Goal: Task Accomplishment & Management: Manage account settings

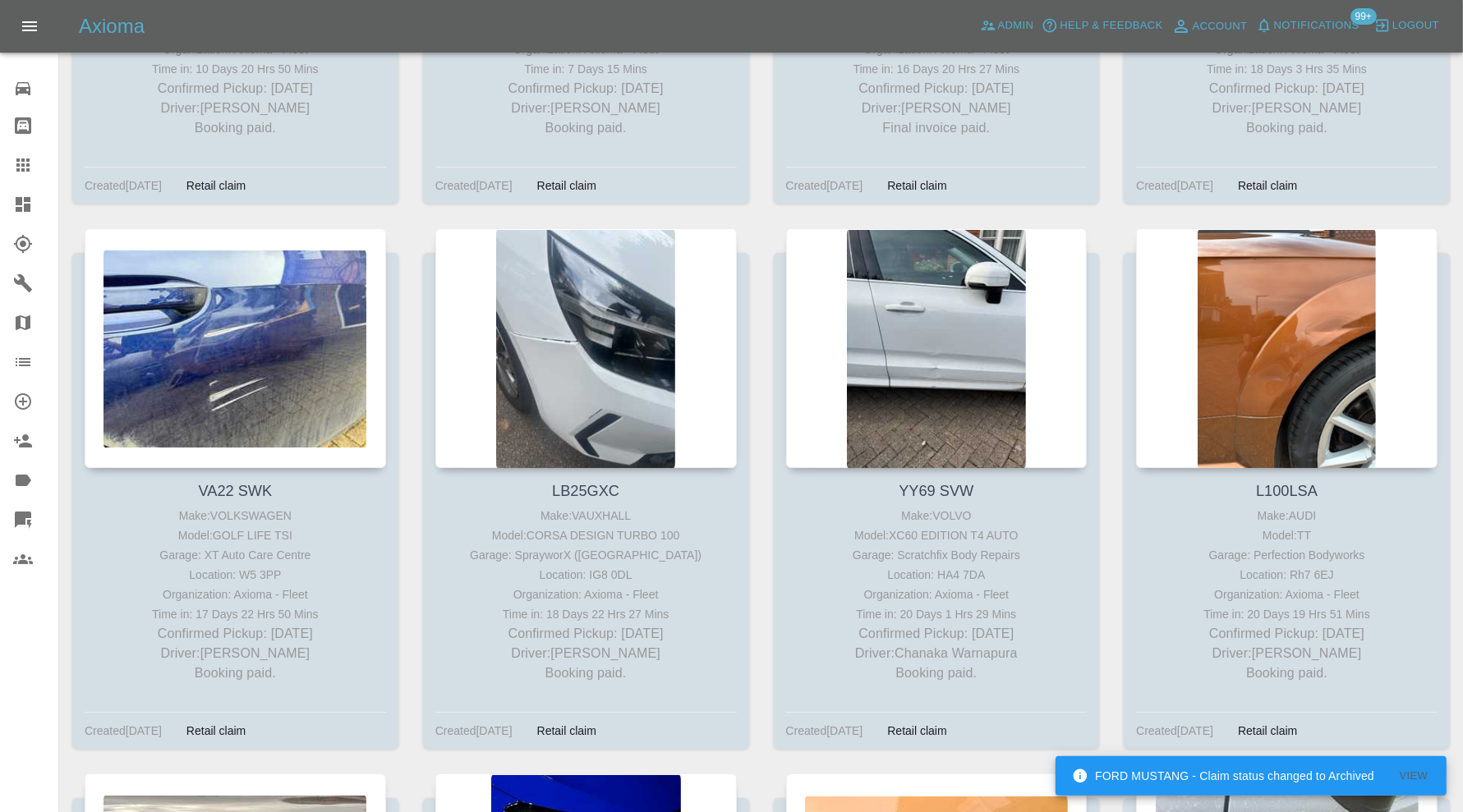
scroll to position [5611, 0]
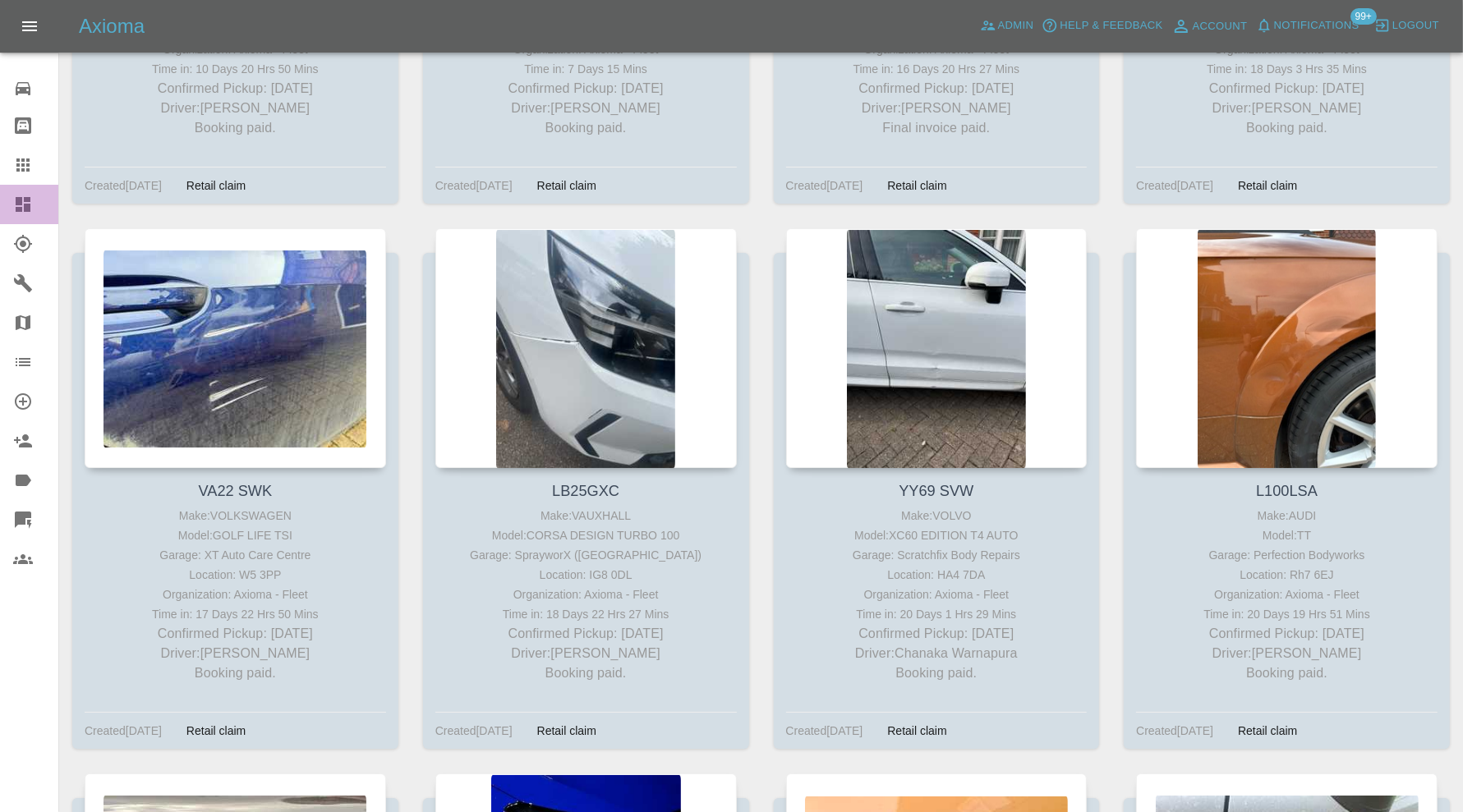
click at [27, 199] on icon at bounding box center [23, 204] width 15 height 15
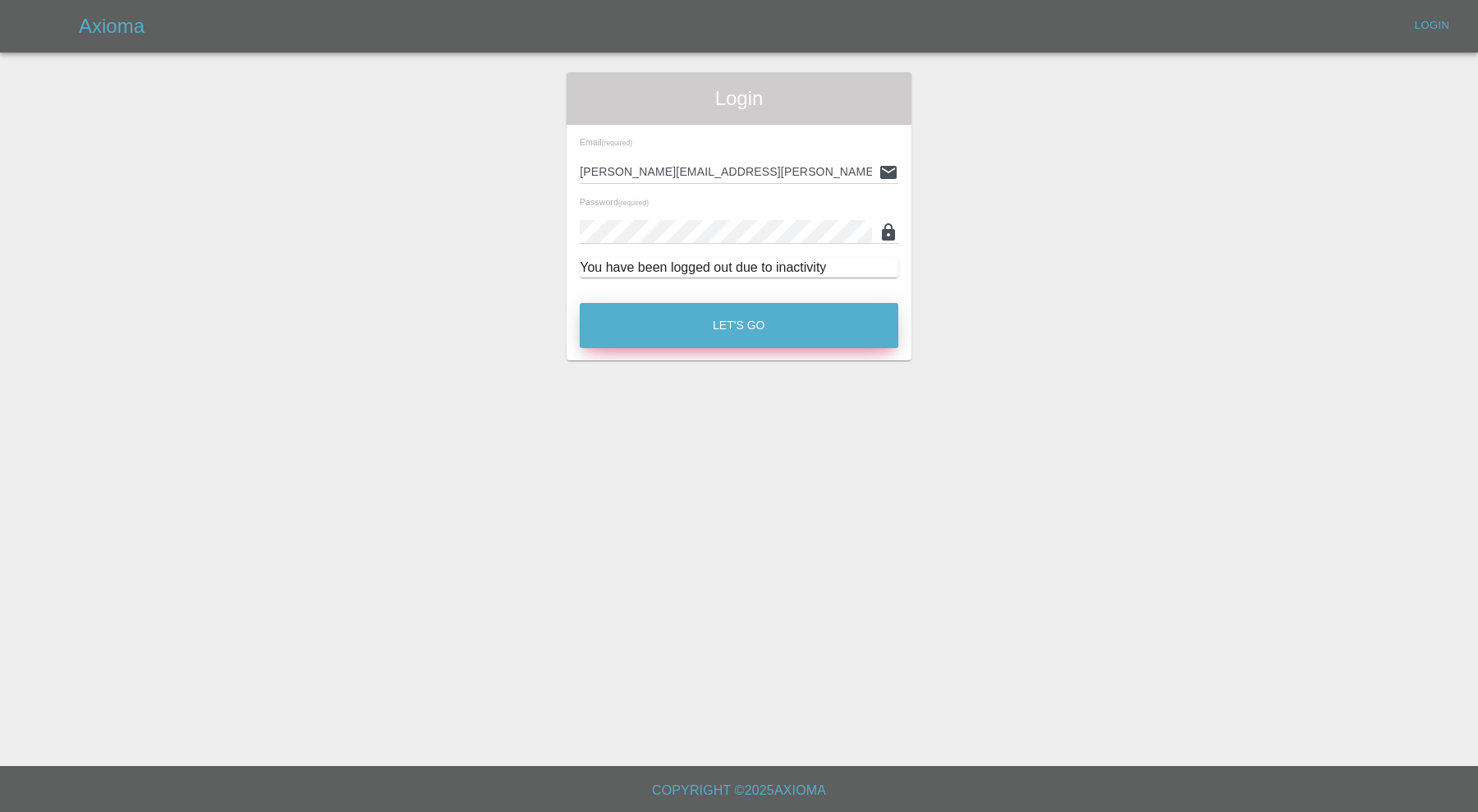
click at [697, 316] on button "Let's Go" at bounding box center [739, 326] width 319 height 46
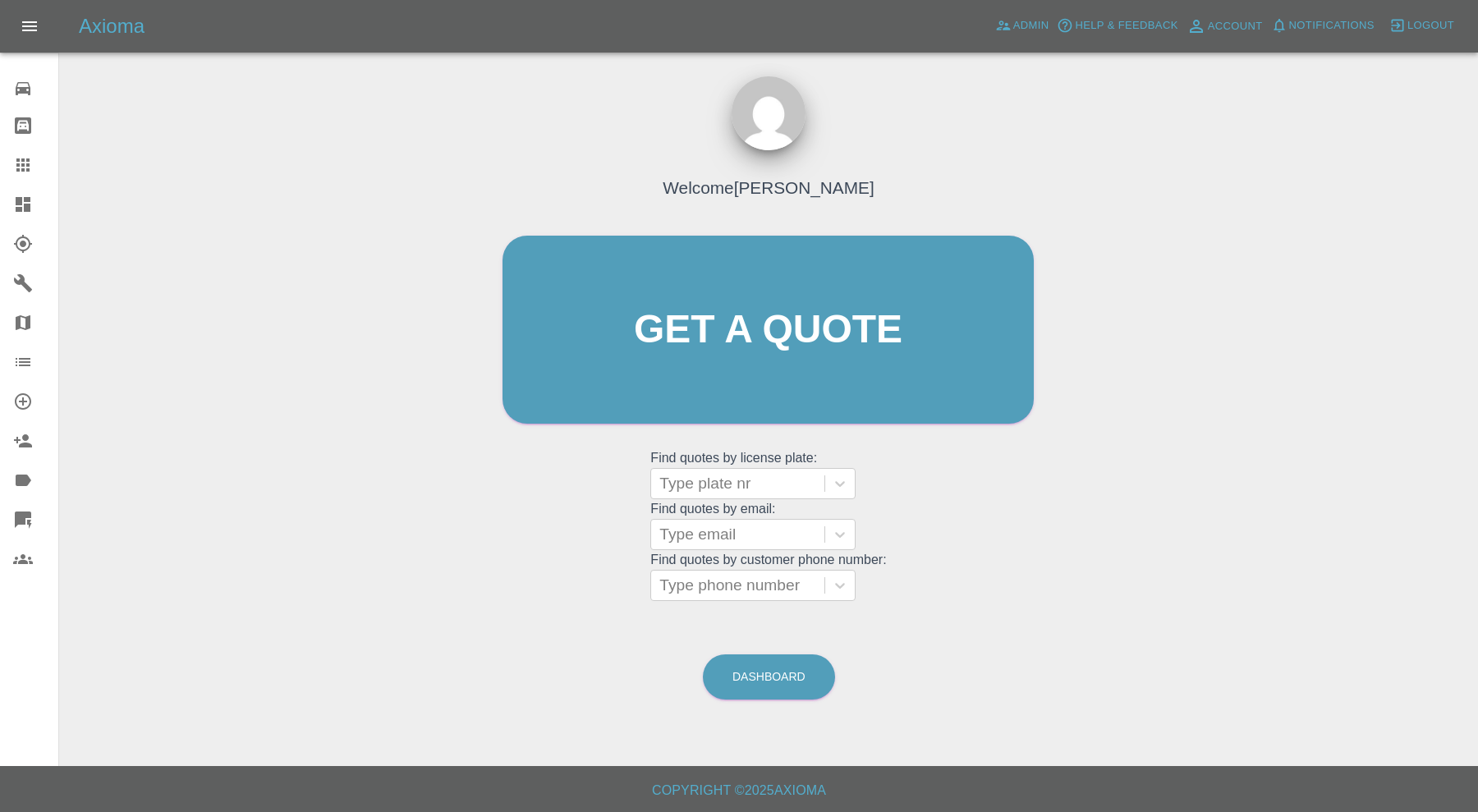
click at [25, 200] on icon at bounding box center [23, 204] width 15 height 15
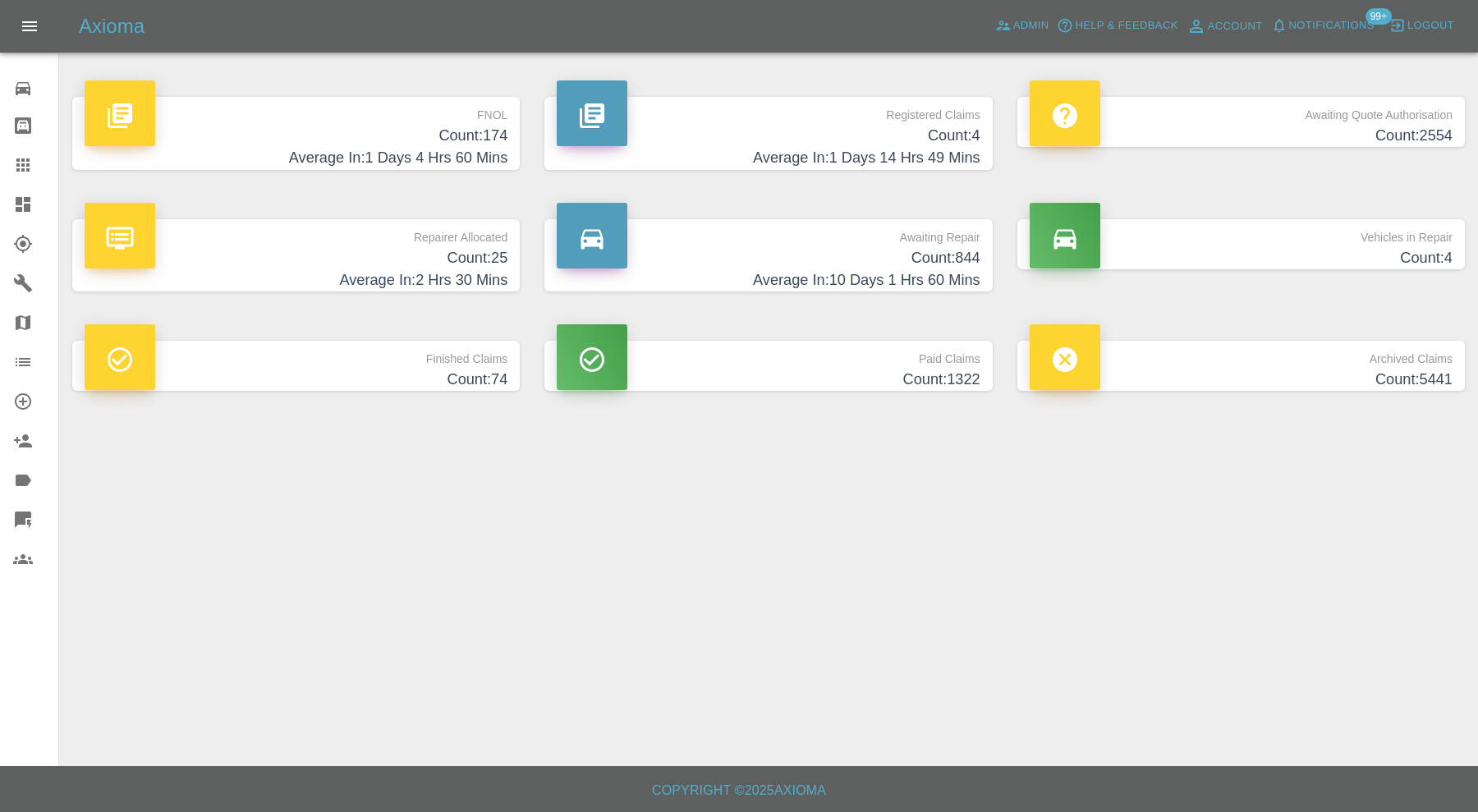
click at [920, 257] on h4 "Count: 844" at bounding box center [768, 258] width 423 height 22
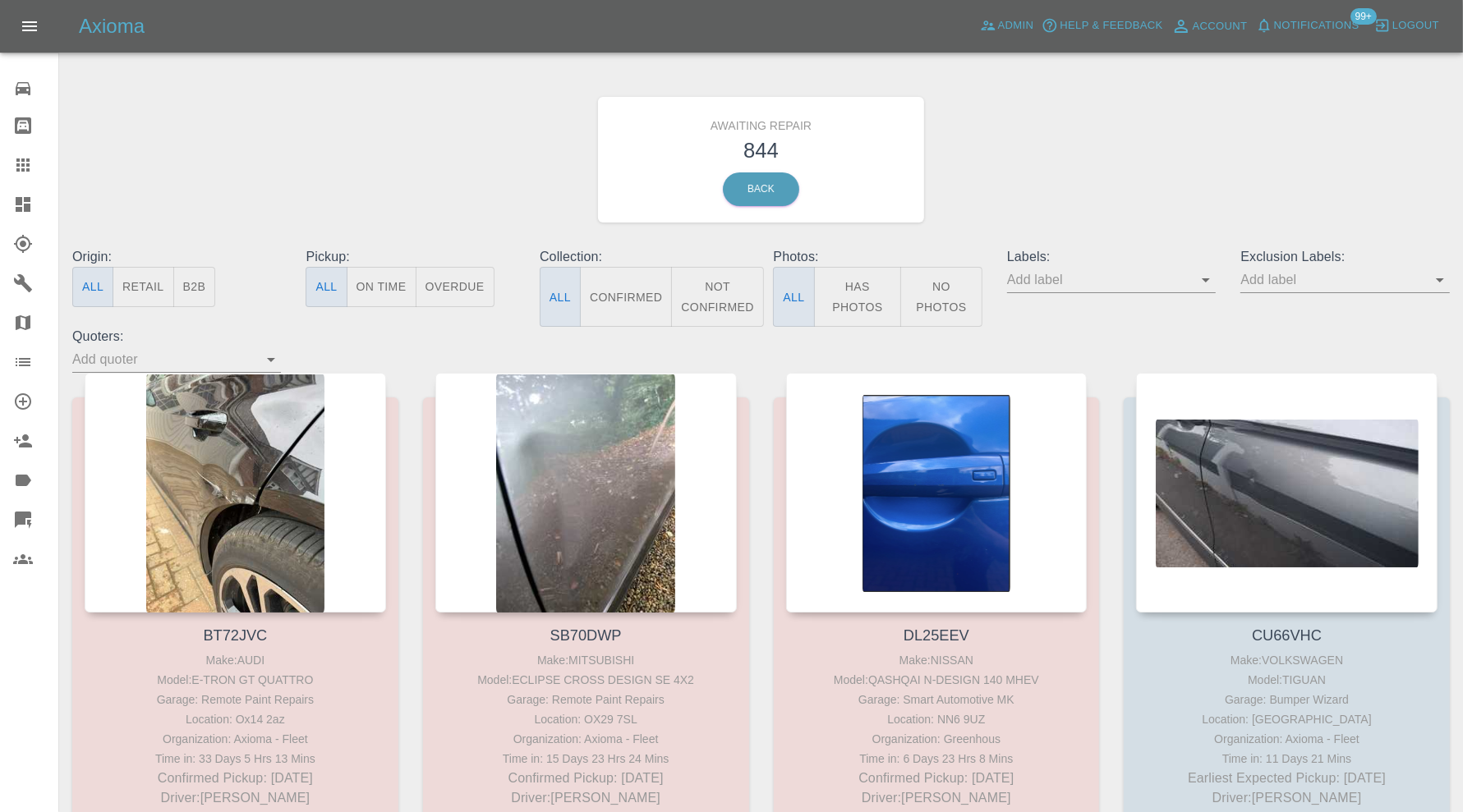
click at [1441, 278] on icon "Open" at bounding box center [1439, 279] width 19 height 19
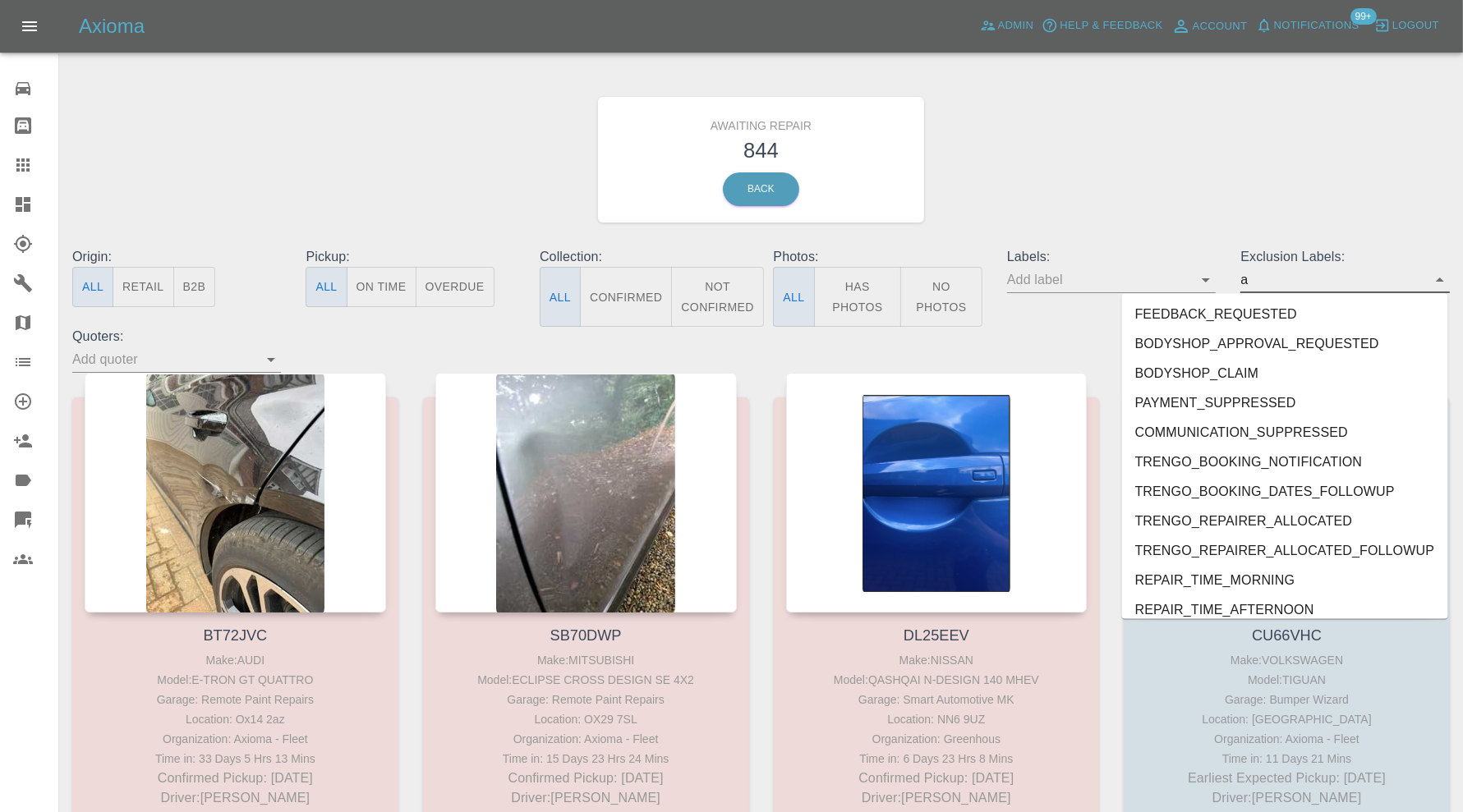
type input "au"
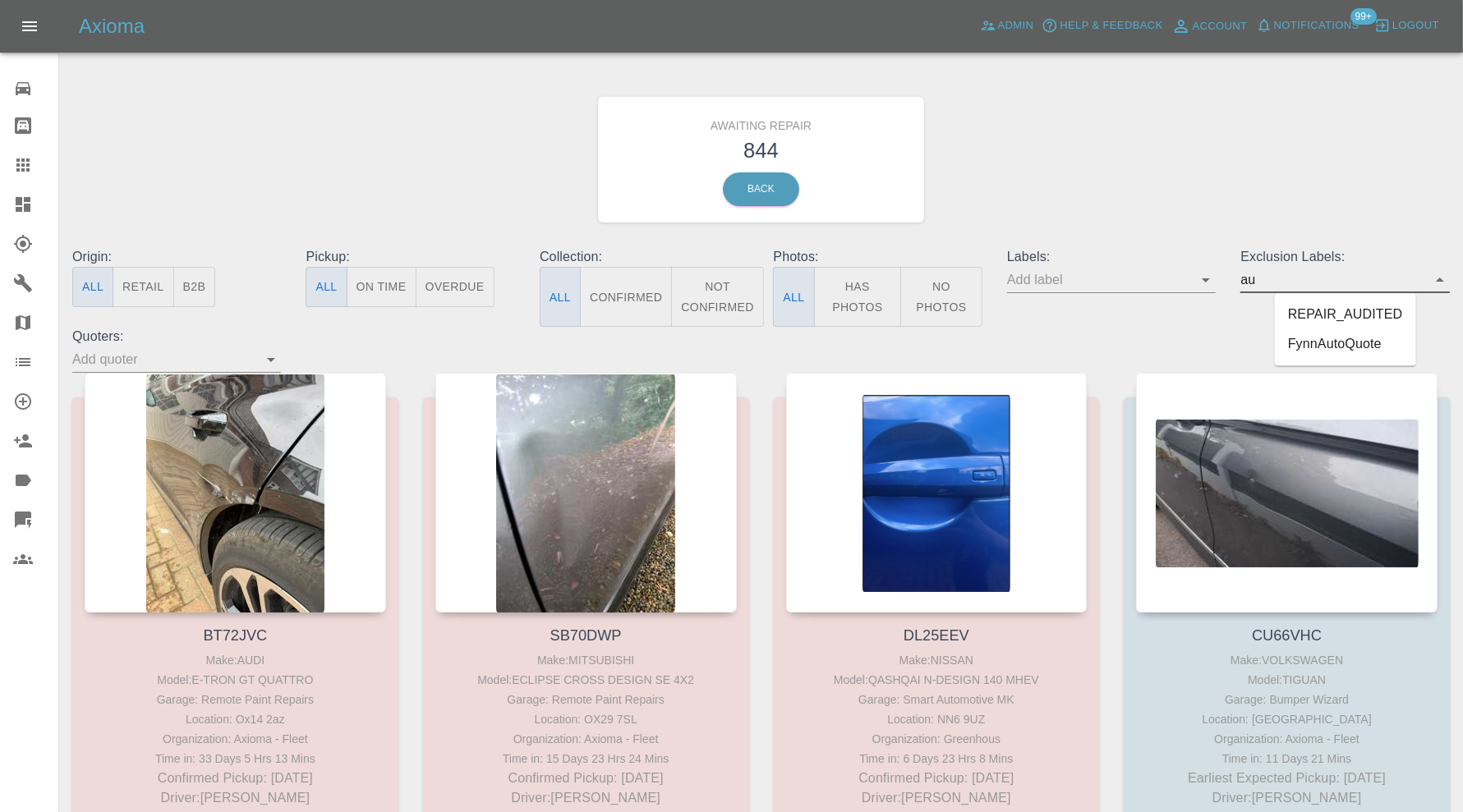
click at [1319, 312] on li "REPAIR_AUDITED" at bounding box center [1345, 315] width 141 height 30
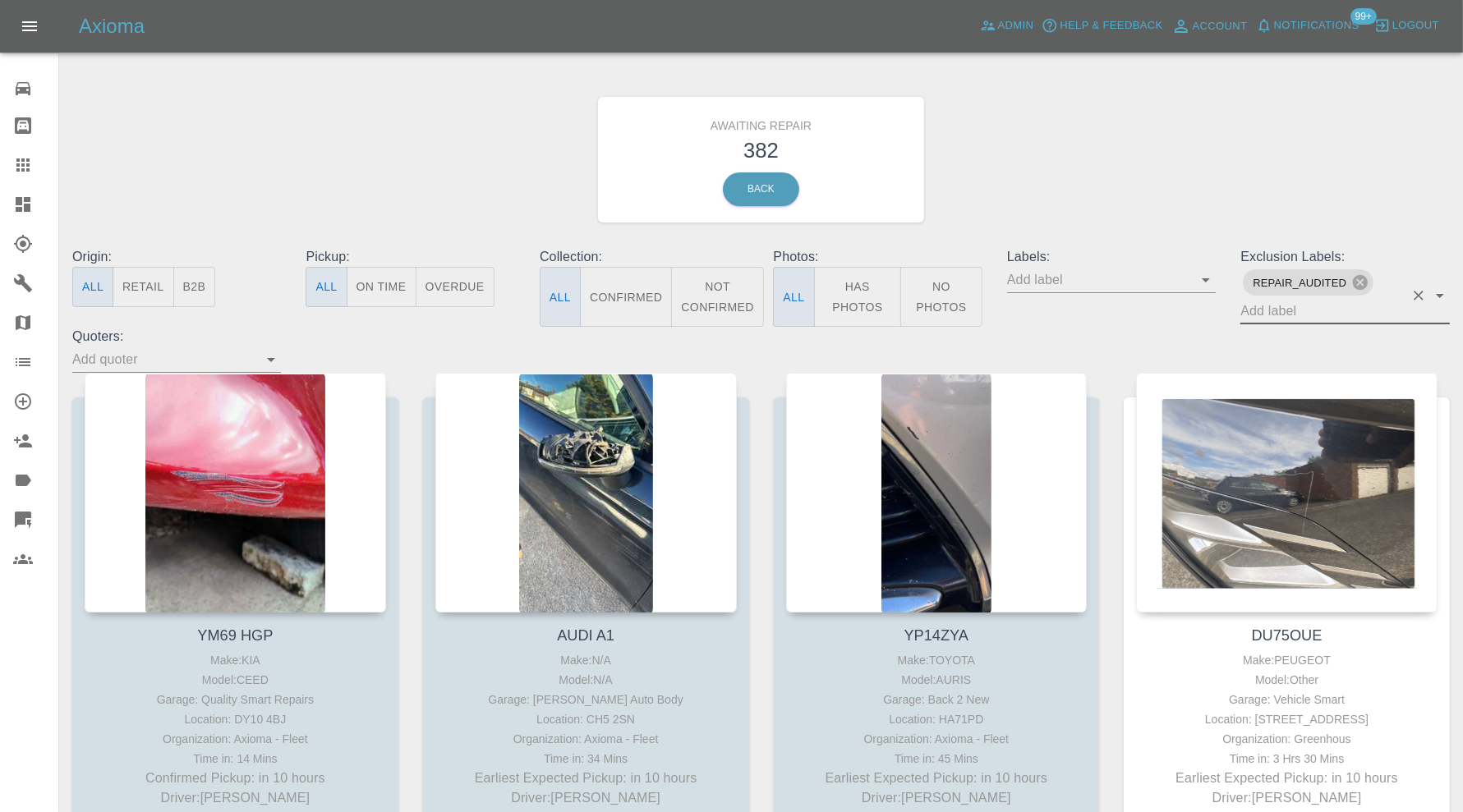
click at [641, 300] on button "Confirmed" at bounding box center [625, 297] width 92 height 60
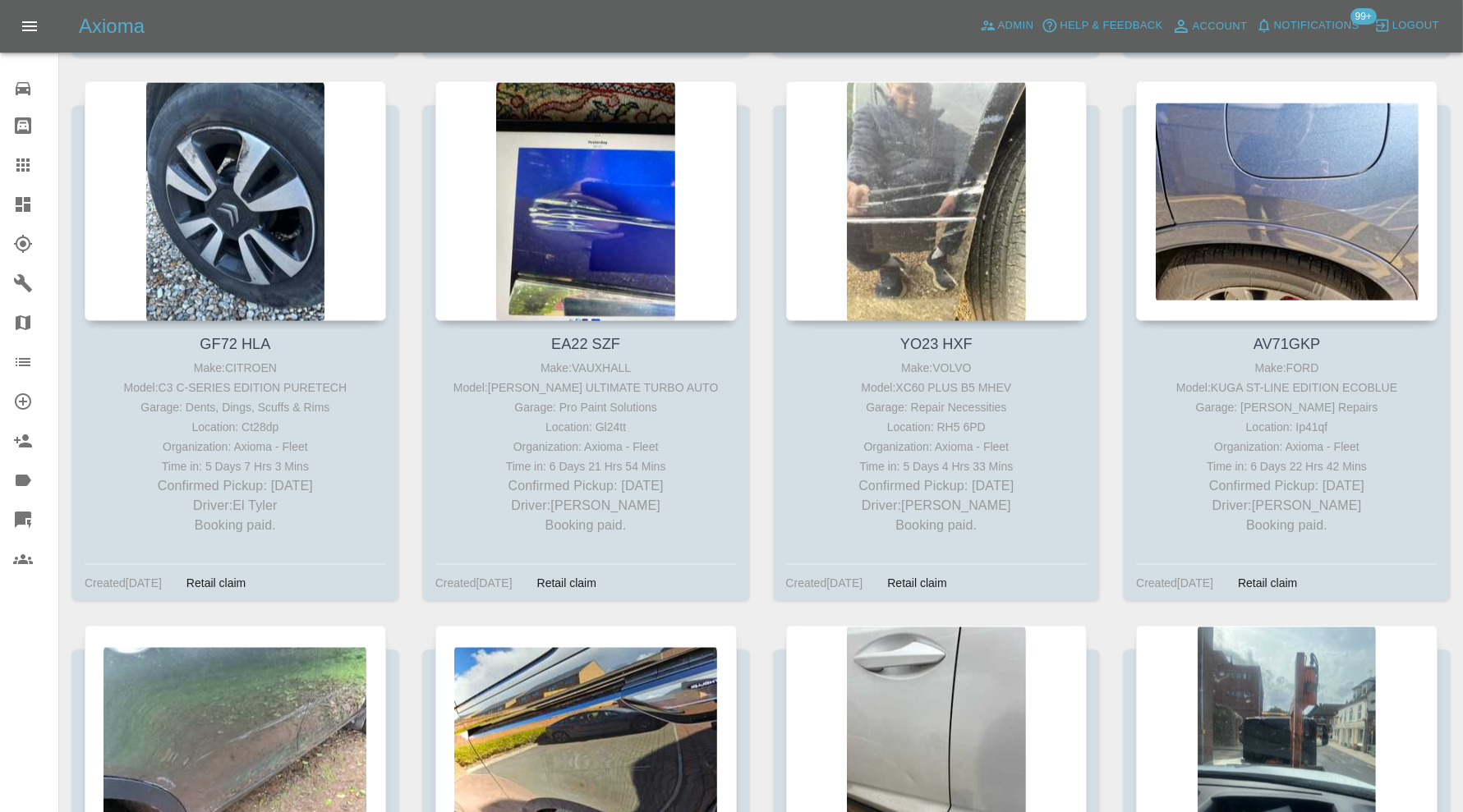
scroll to position [7664, 0]
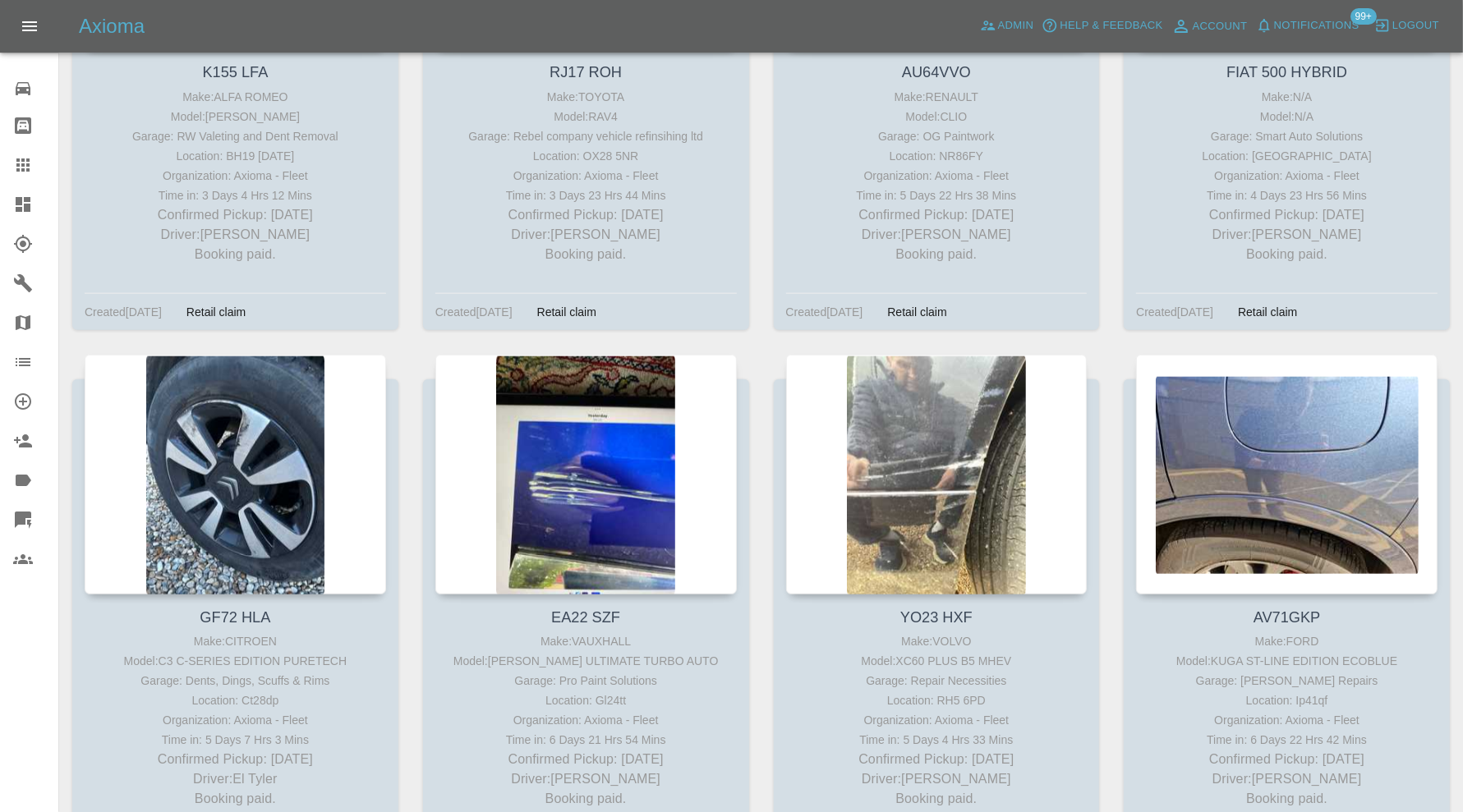
drag, startPoint x: 29, startPoint y: 197, endPoint x: 10, endPoint y: 201, distance: 19.4
click at [29, 197] on icon at bounding box center [23, 204] width 15 height 15
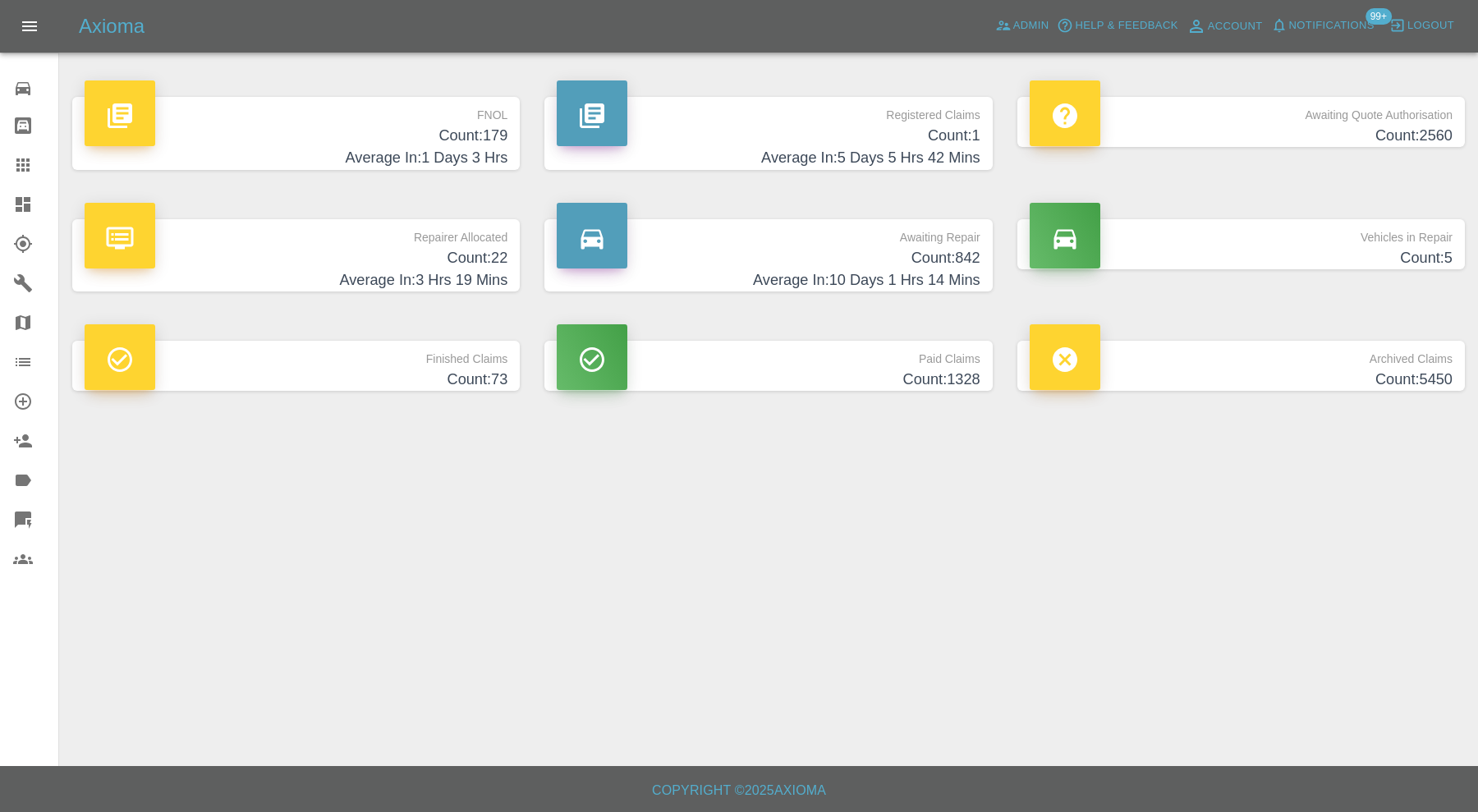
drag, startPoint x: 19, startPoint y: 164, endPoint x: 165, endPoint y: 214, distance: 154.3
click at [18, 163] on icon at bounding box center [23, 165] width 13 height 13
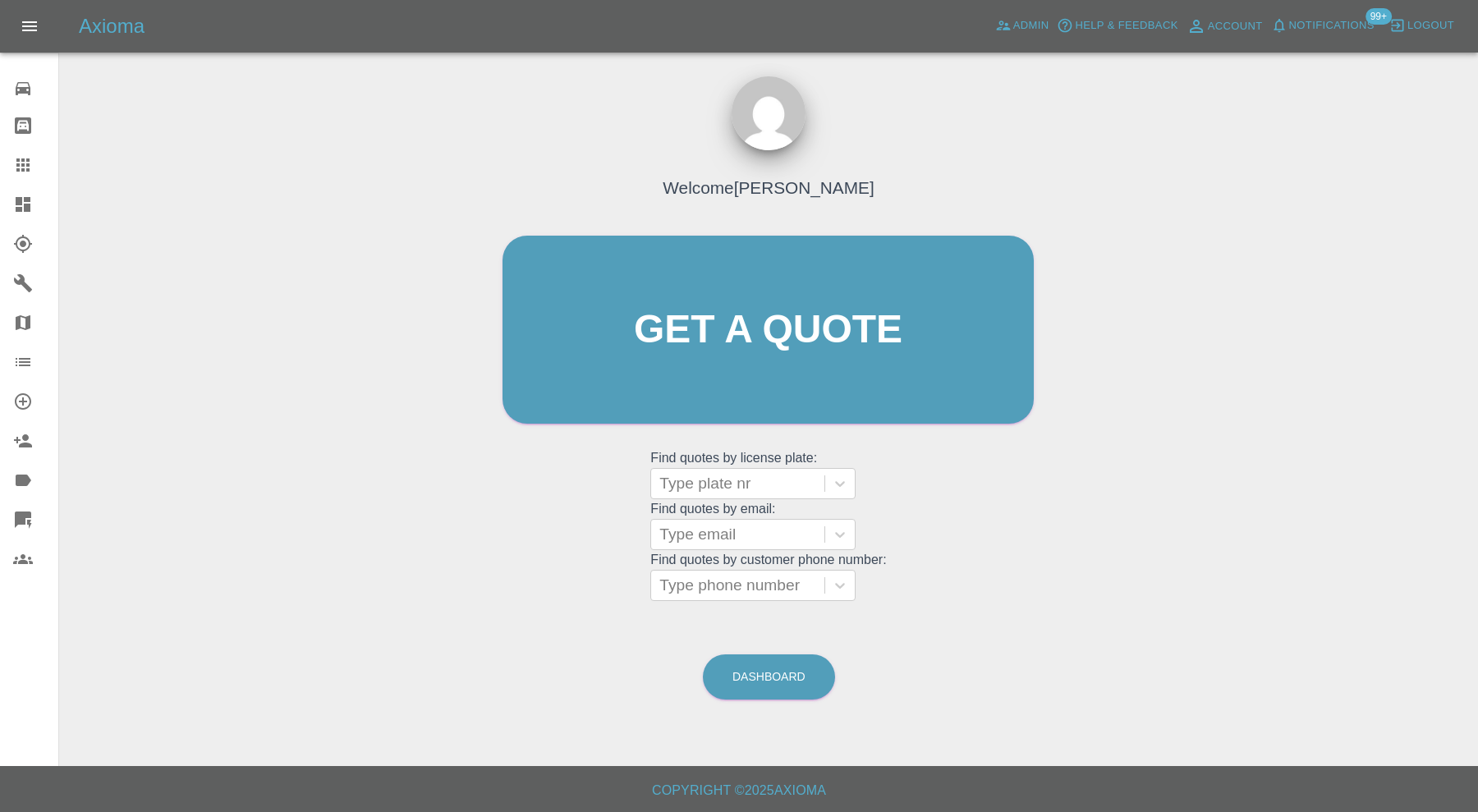
click at [654, 475] on div "Welcome Carl Ainsworth Get a quote Get a quote Find quotes by license plate: Ty…" at bounding box center [768, 361] width 566 height 496
click at [663, 479] on div "Type plate nr" at bounding box center [738, 484] width 173 height 30
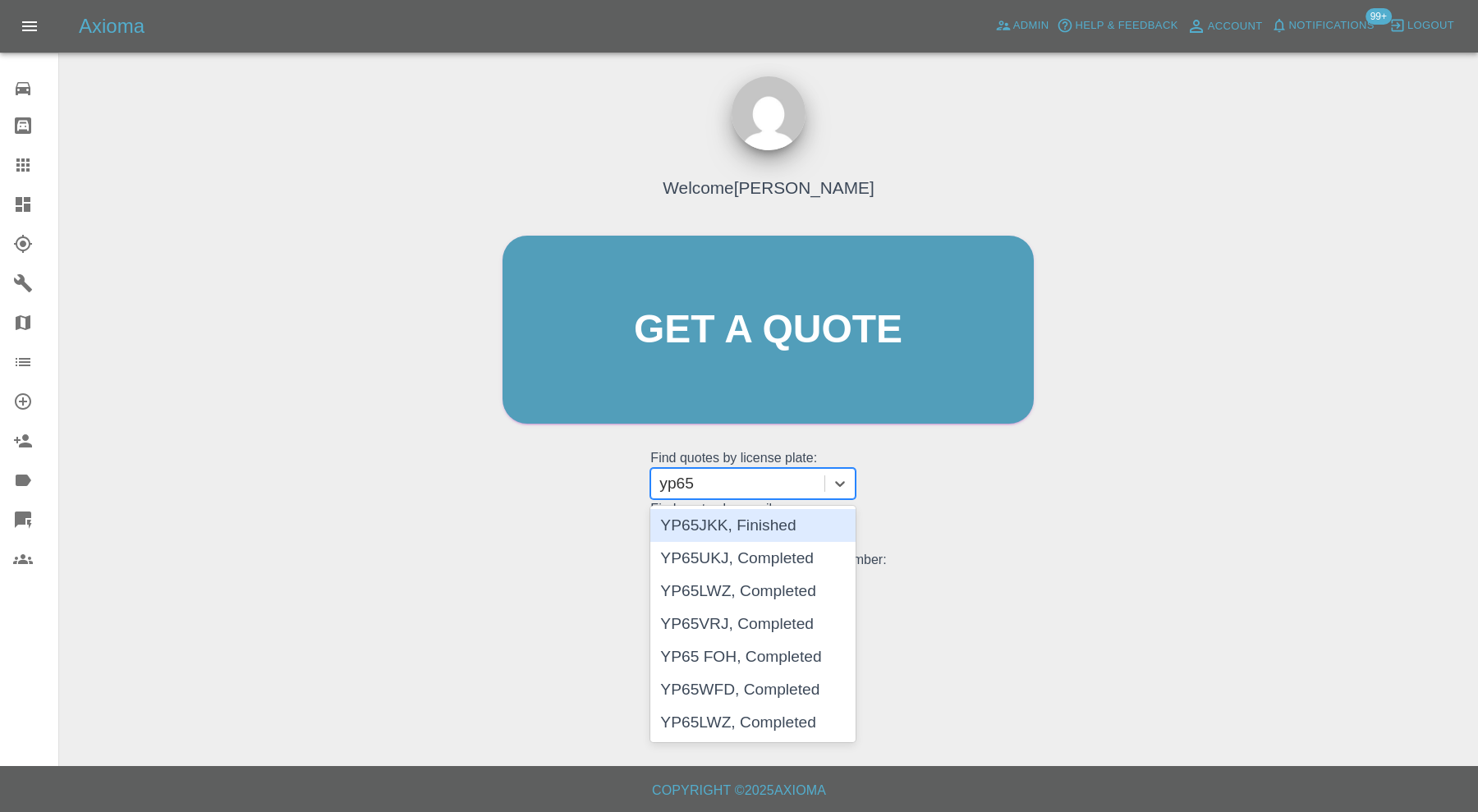
type input "yp65"
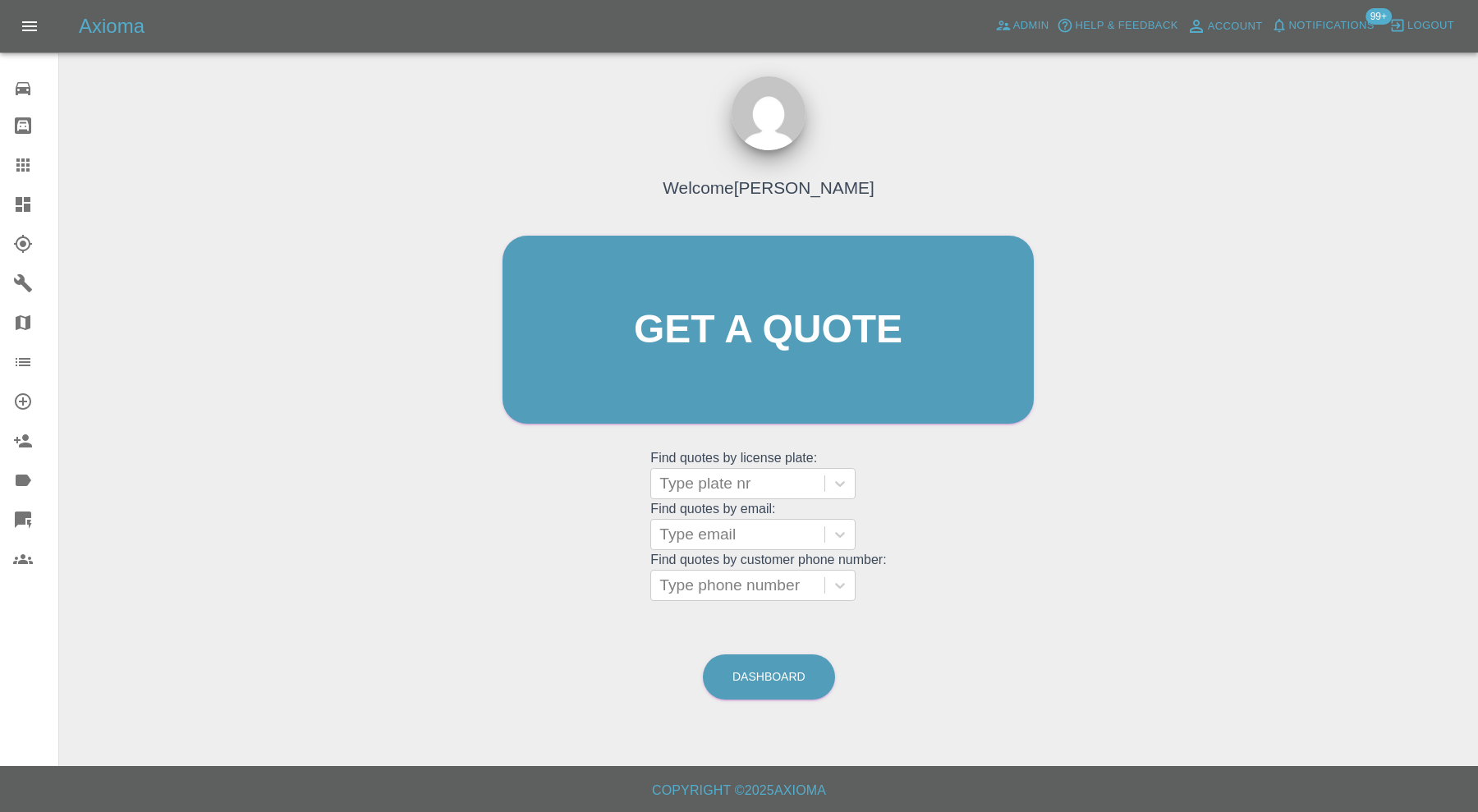
click at [34, 200] on div at bounding box center [36, 204] width 46 height 19
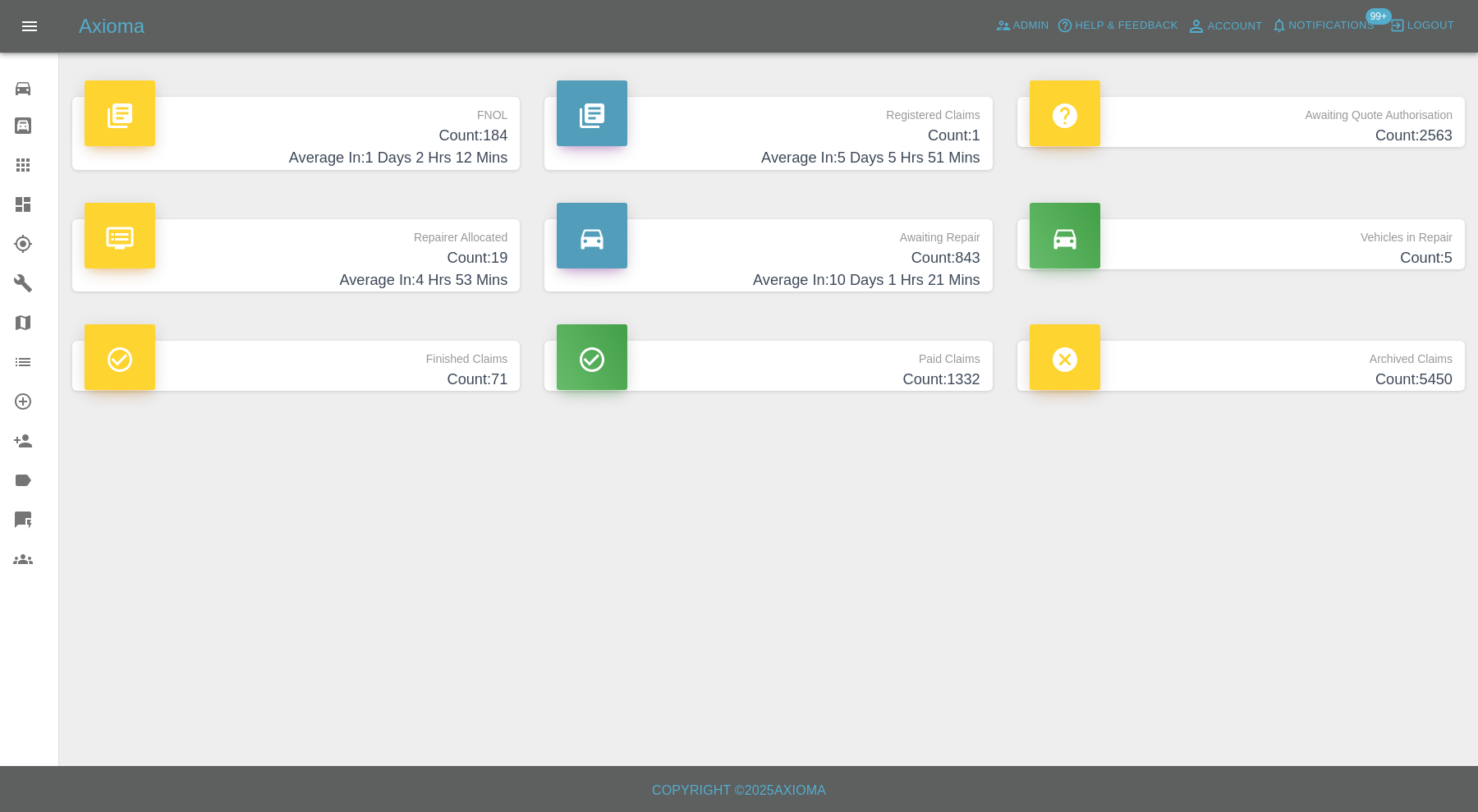
click at [463, 263] on h4 "Count: 19" at bounding box center [296, 258] width 423 height 22
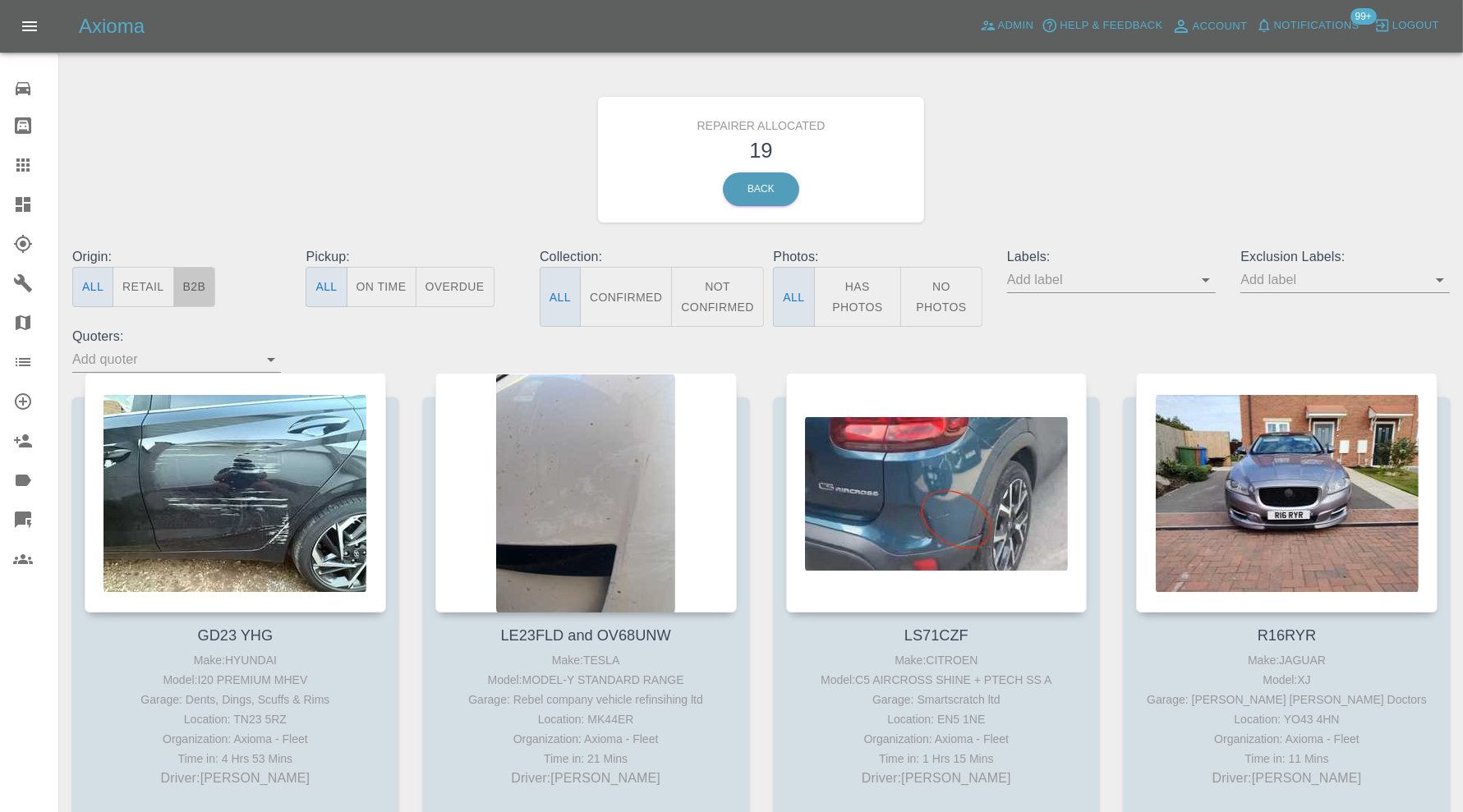
click at [187, 284] on button "B2B" at bounding box center [194, 287] width 43 height 40
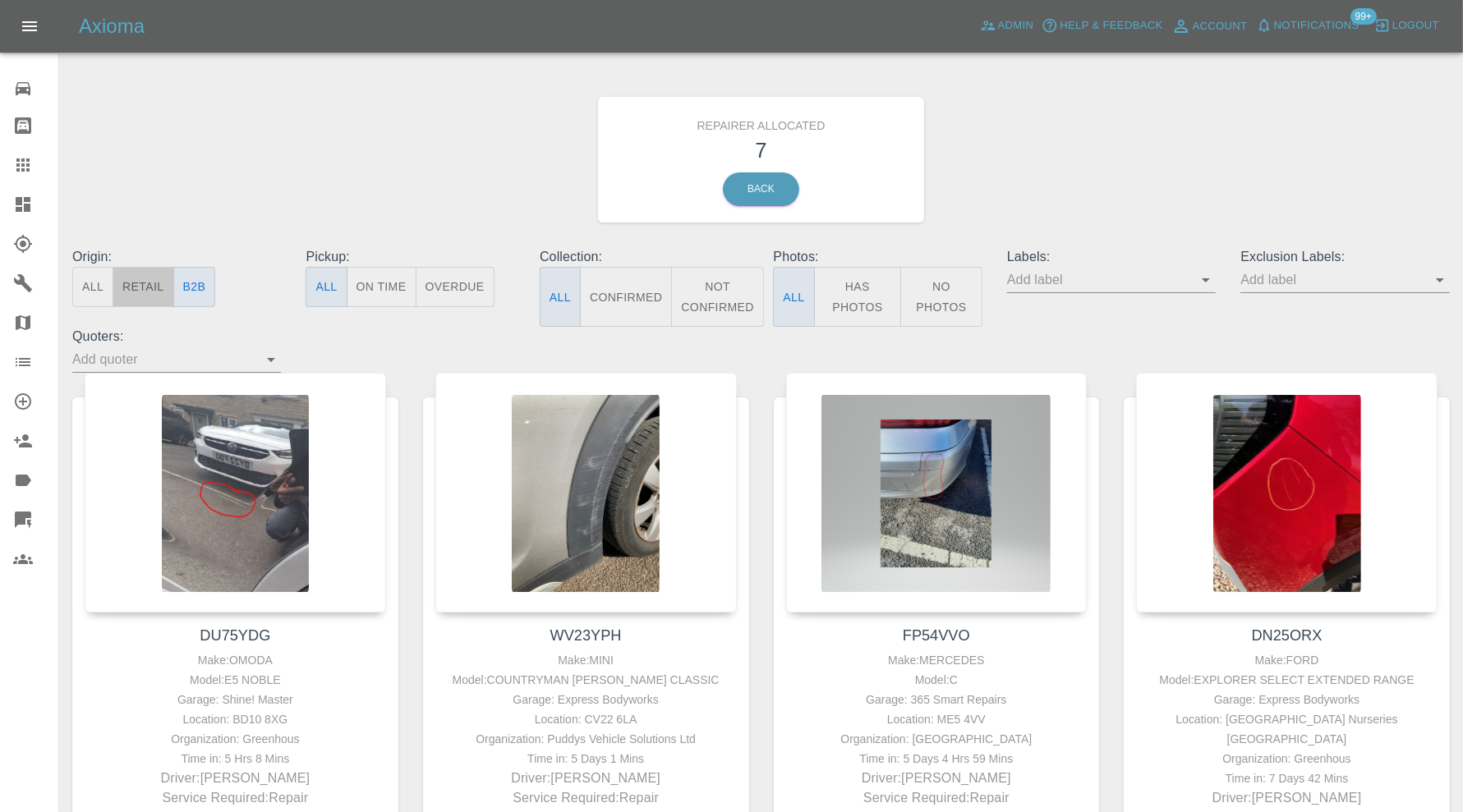
click at [152, 287] on button "Retail" at bounding box center [142, 287] width 60 height 40
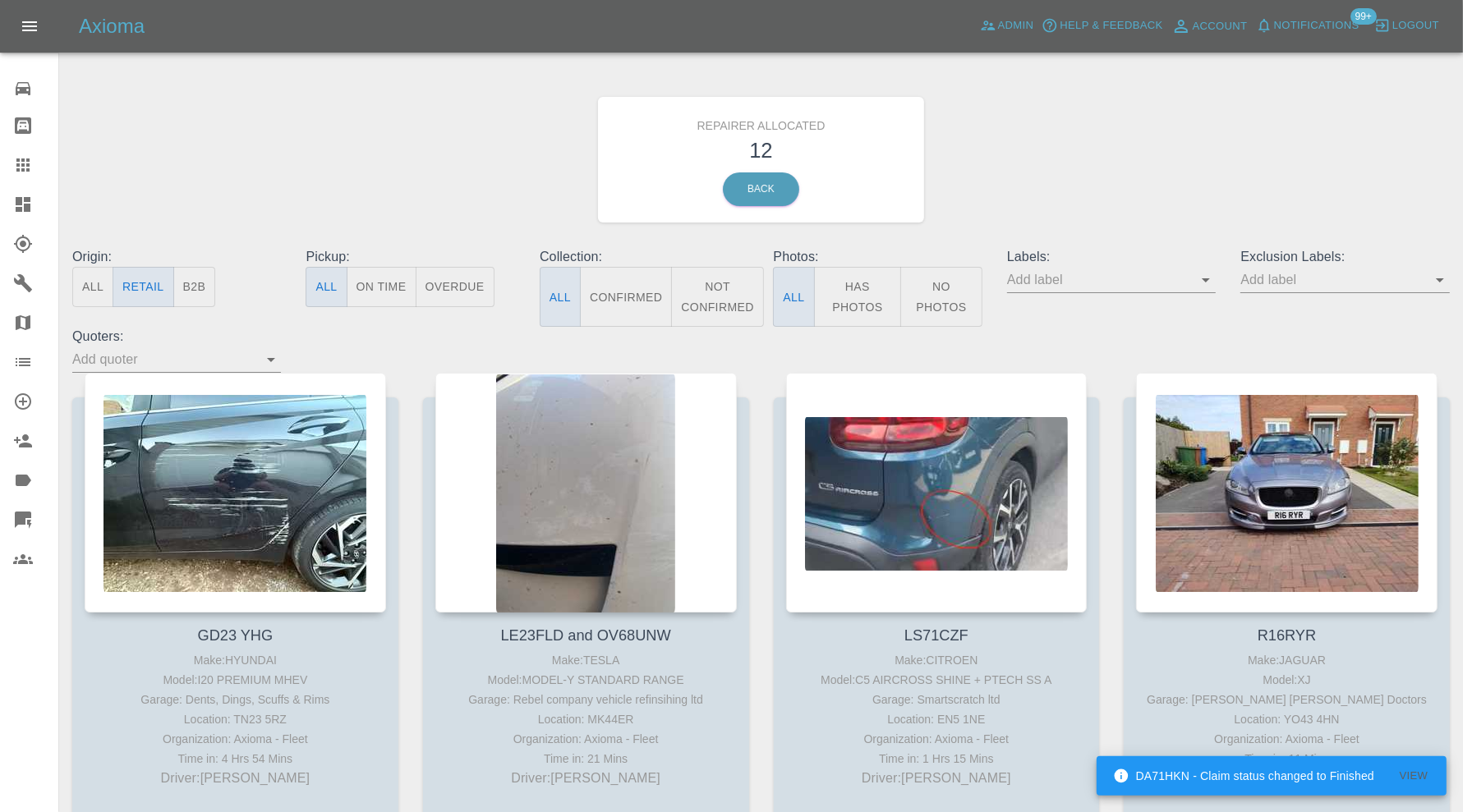
click at [35, 203] on div at bounding box center [36, 204] width 46 height 19
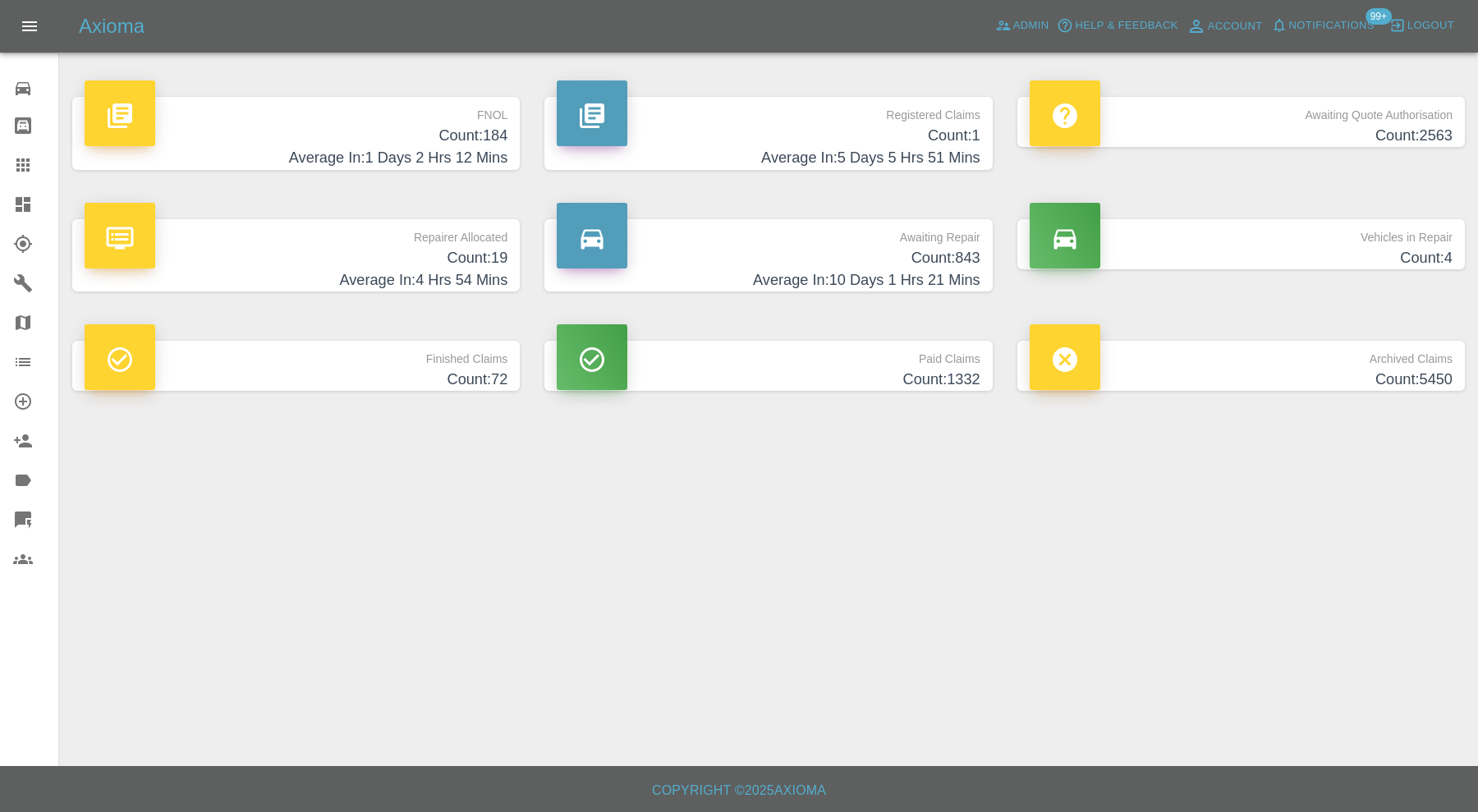
click at [417, 128] on h4 "Count: 184" at bounding box center [296, 135] width 423 height 22
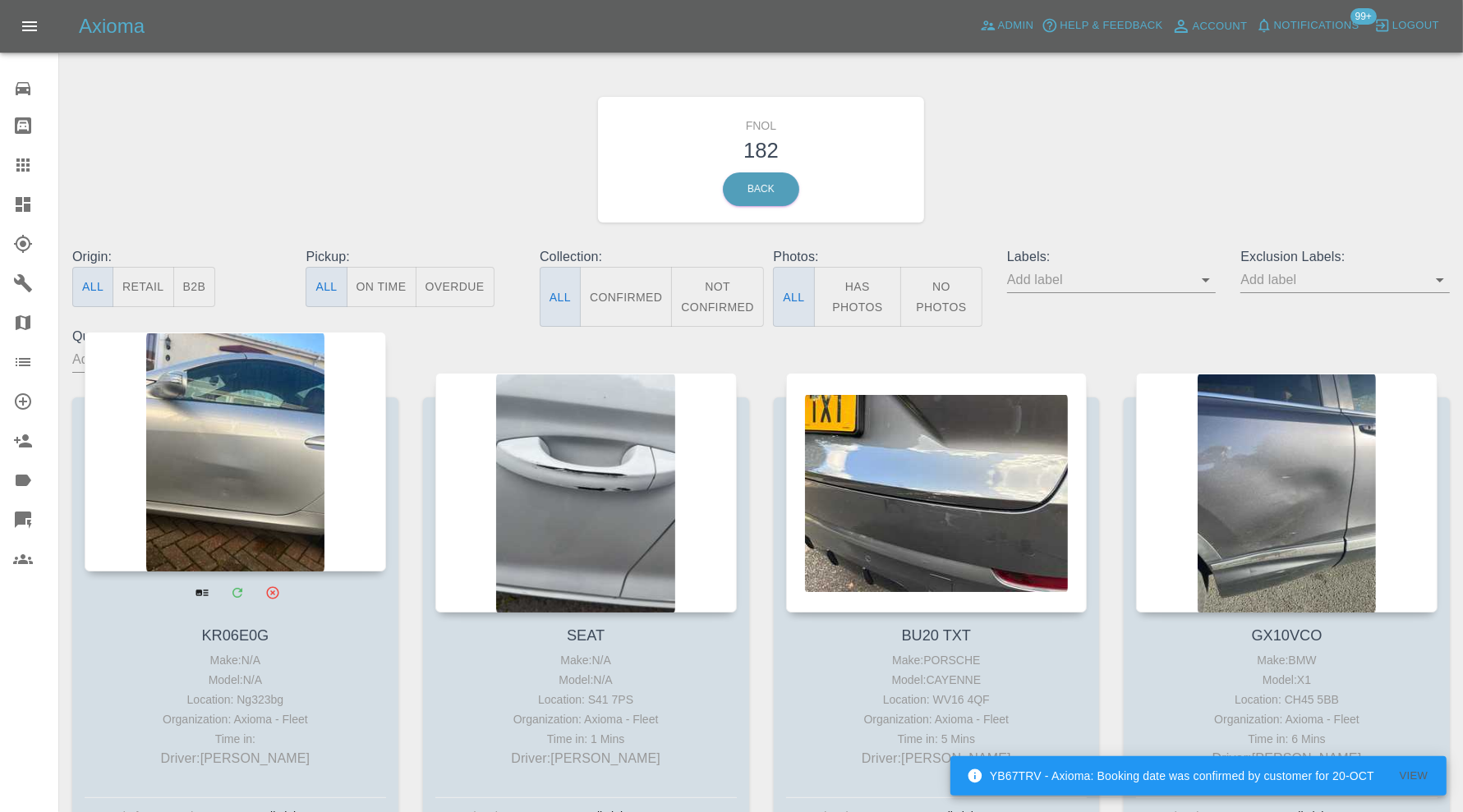
click at [231, 475] on div at bounding box center [236, 452] width 301 height 240
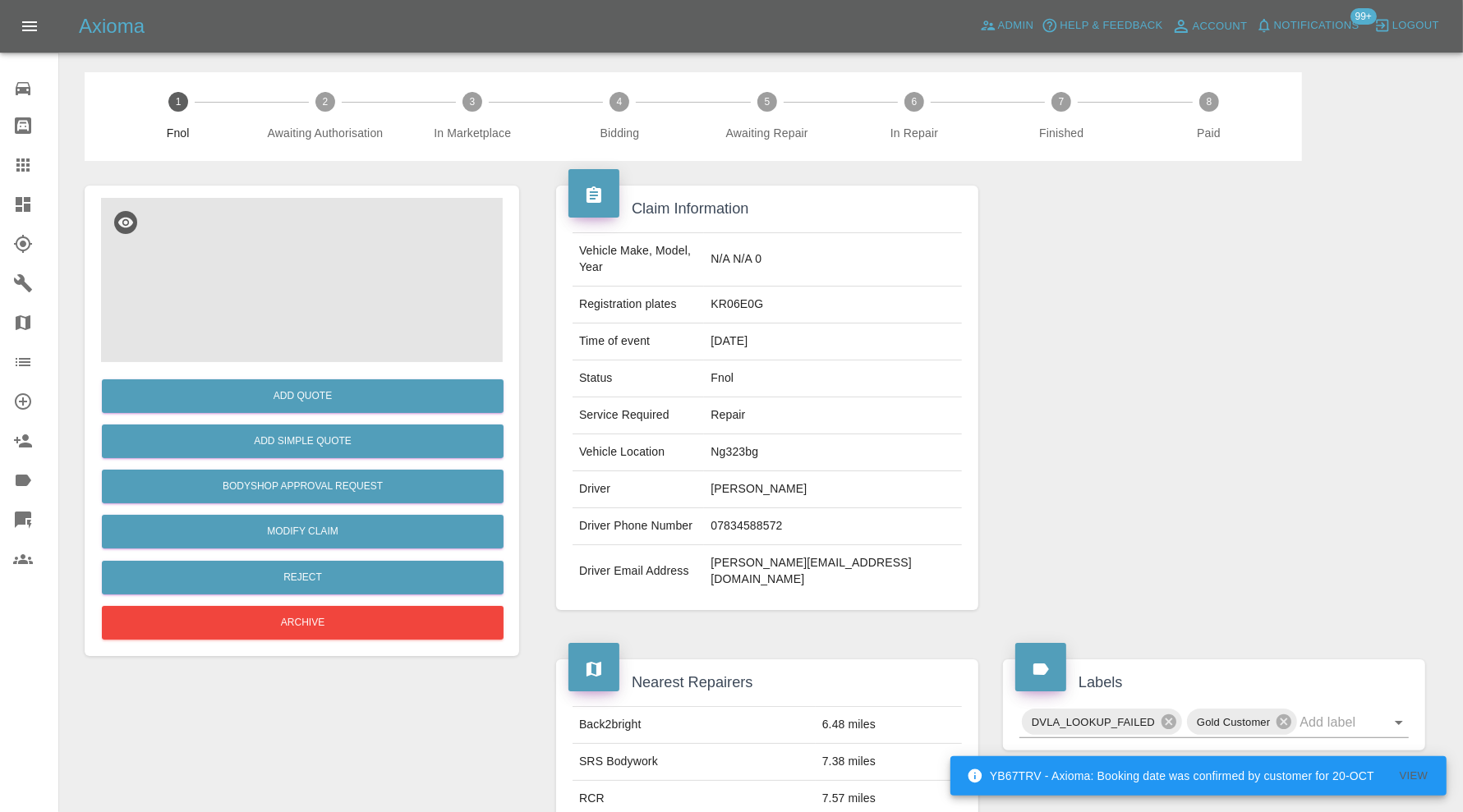
click at [321, 317] on img at bounding box center [301, 279] width 401 height 164
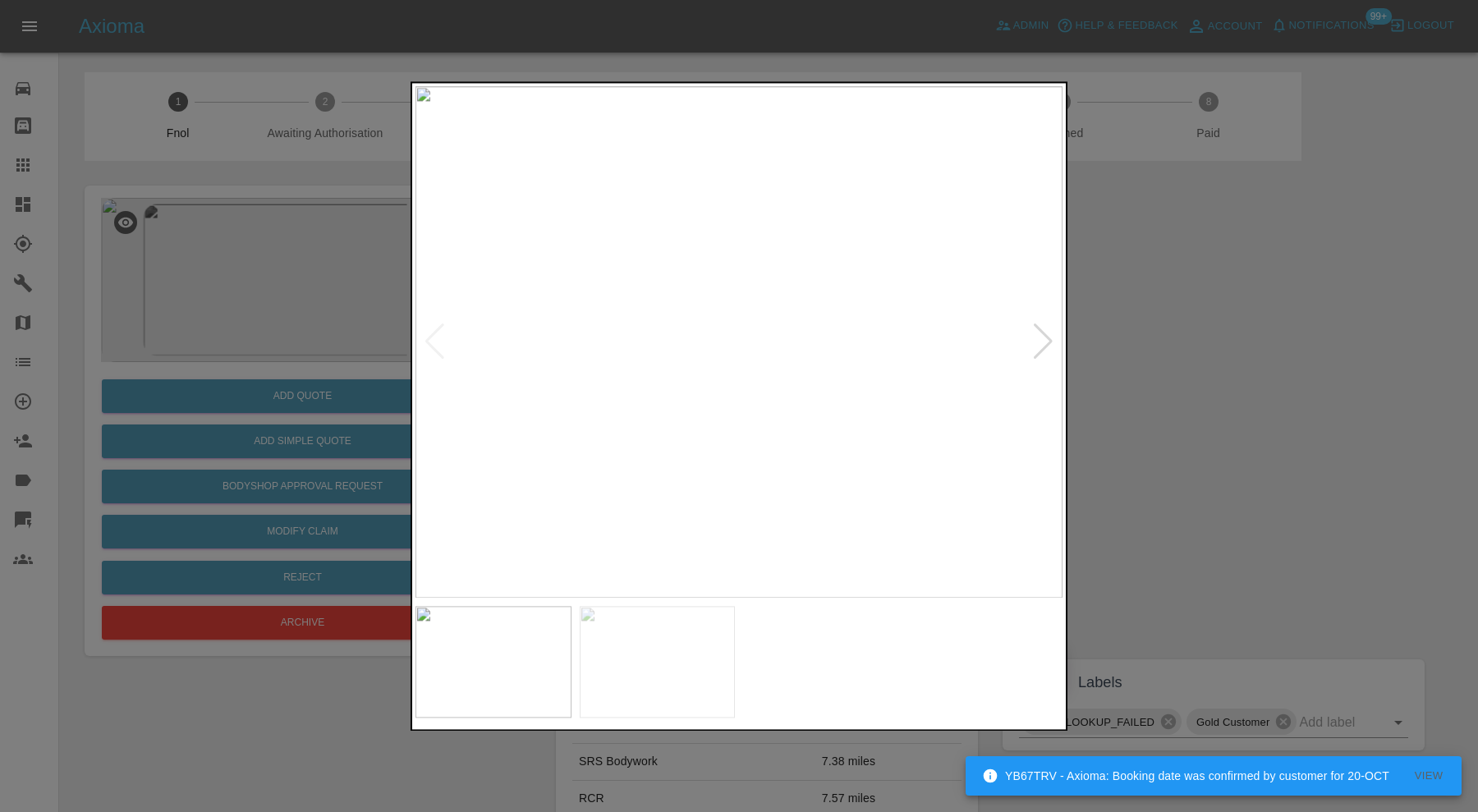
click at [1037, 335] on div at bounding box center [1043, 342] width 22 height 36
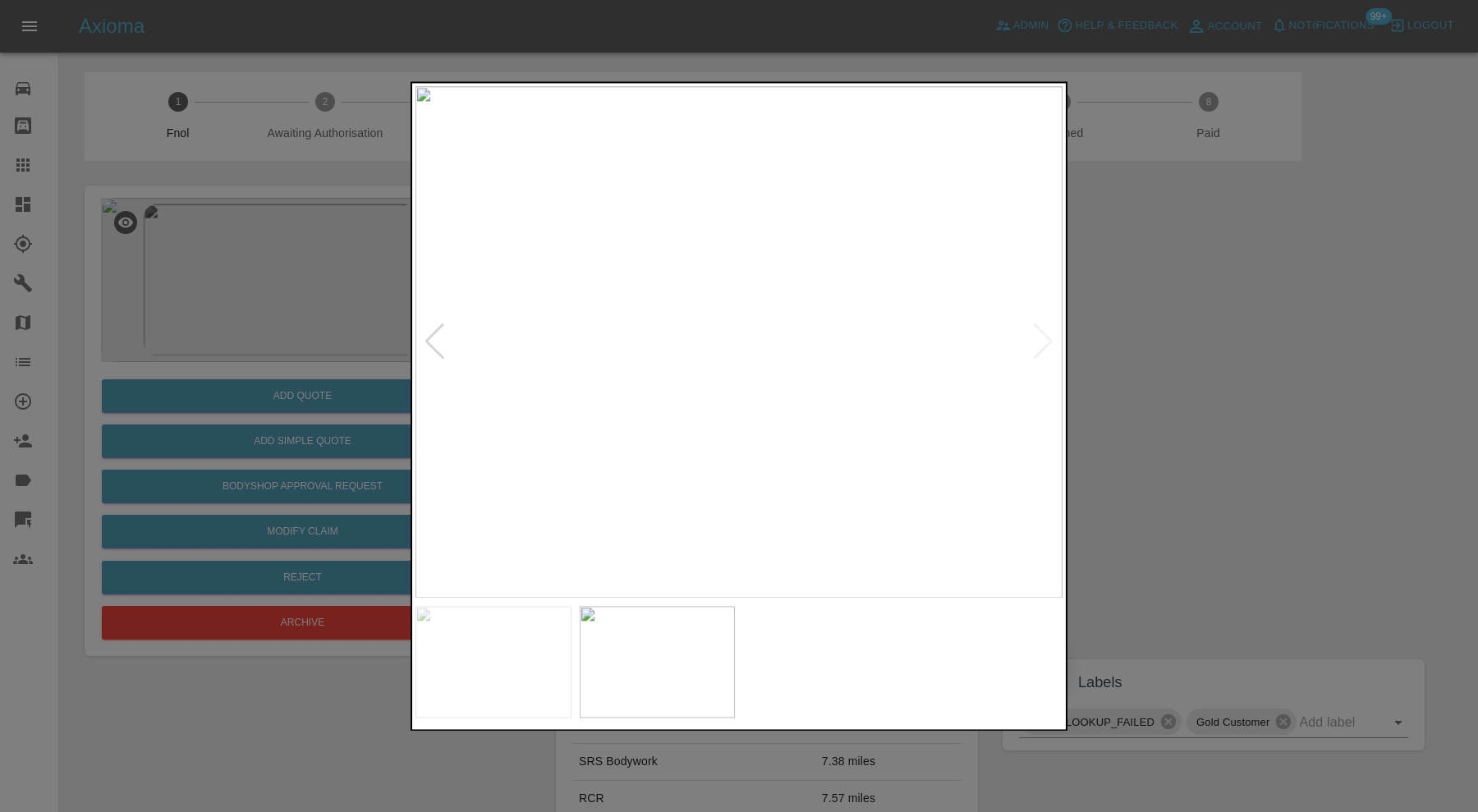
click at [1178, 380] on div at bounding box center [739, 406] width 1478 height 812
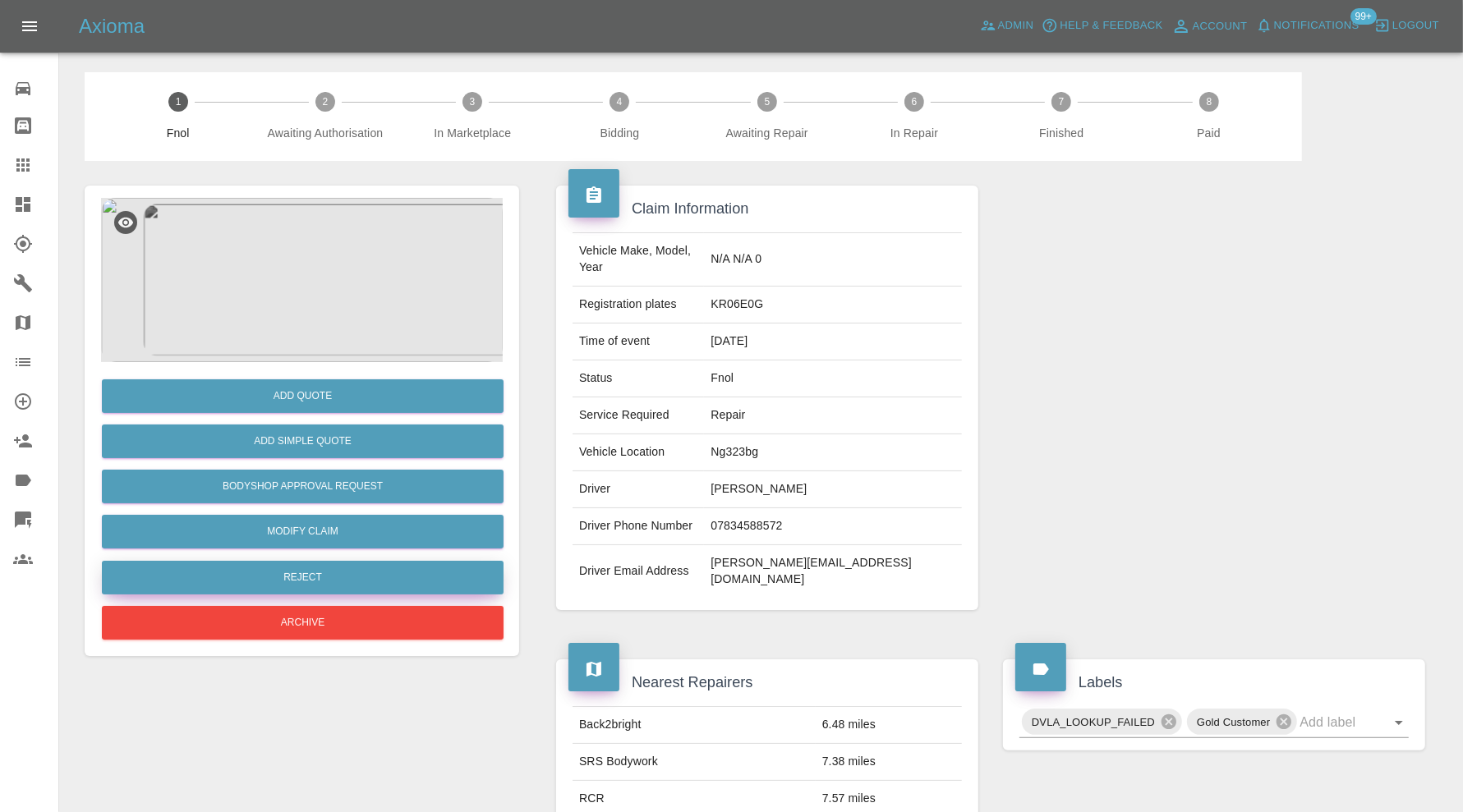
click at [335, 584] on button "Reject" at bounding box center [302, 577] width 401 height 33
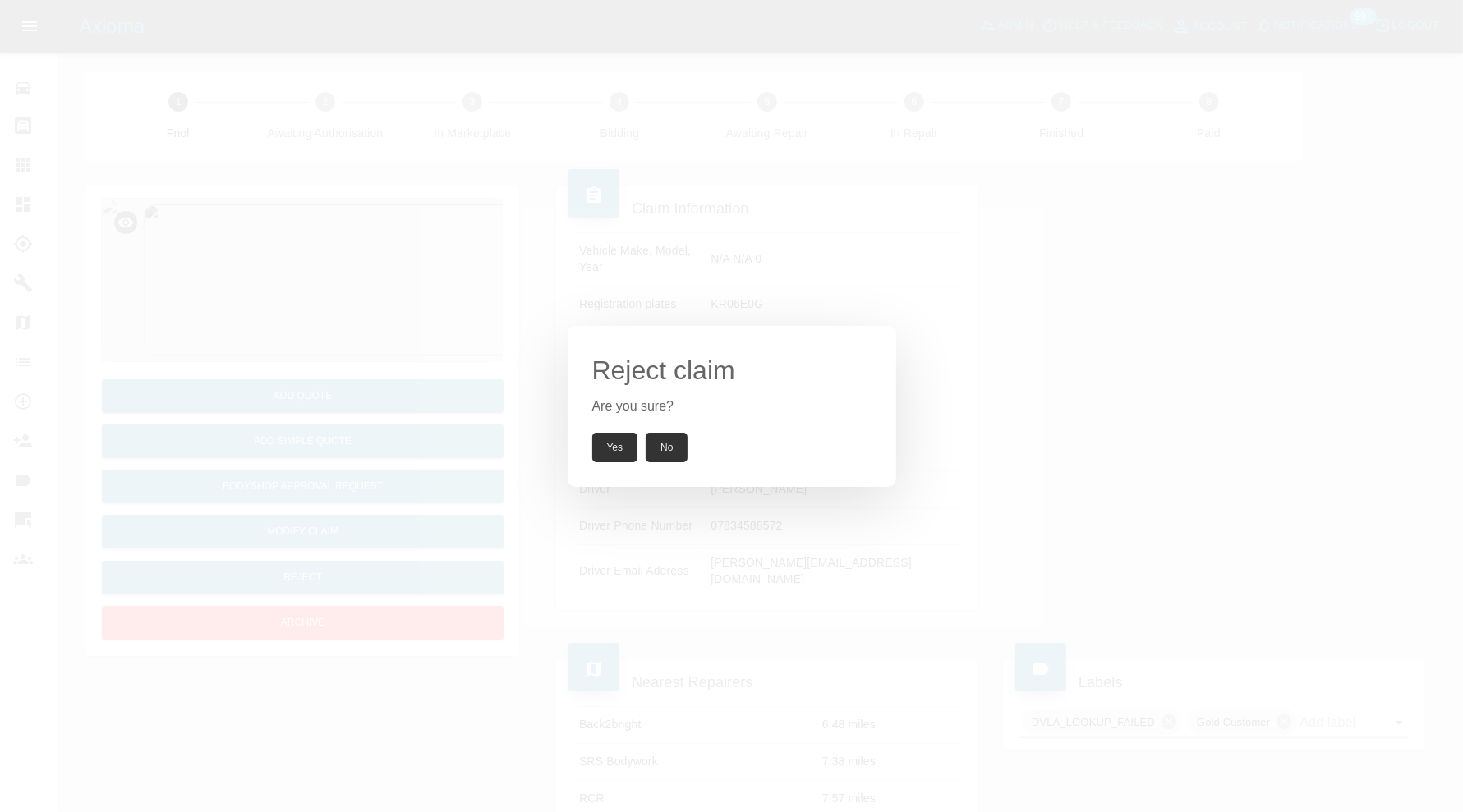
click at [621, 445] on button "Yes" at bounding box center [615, 448] width 46 height 30
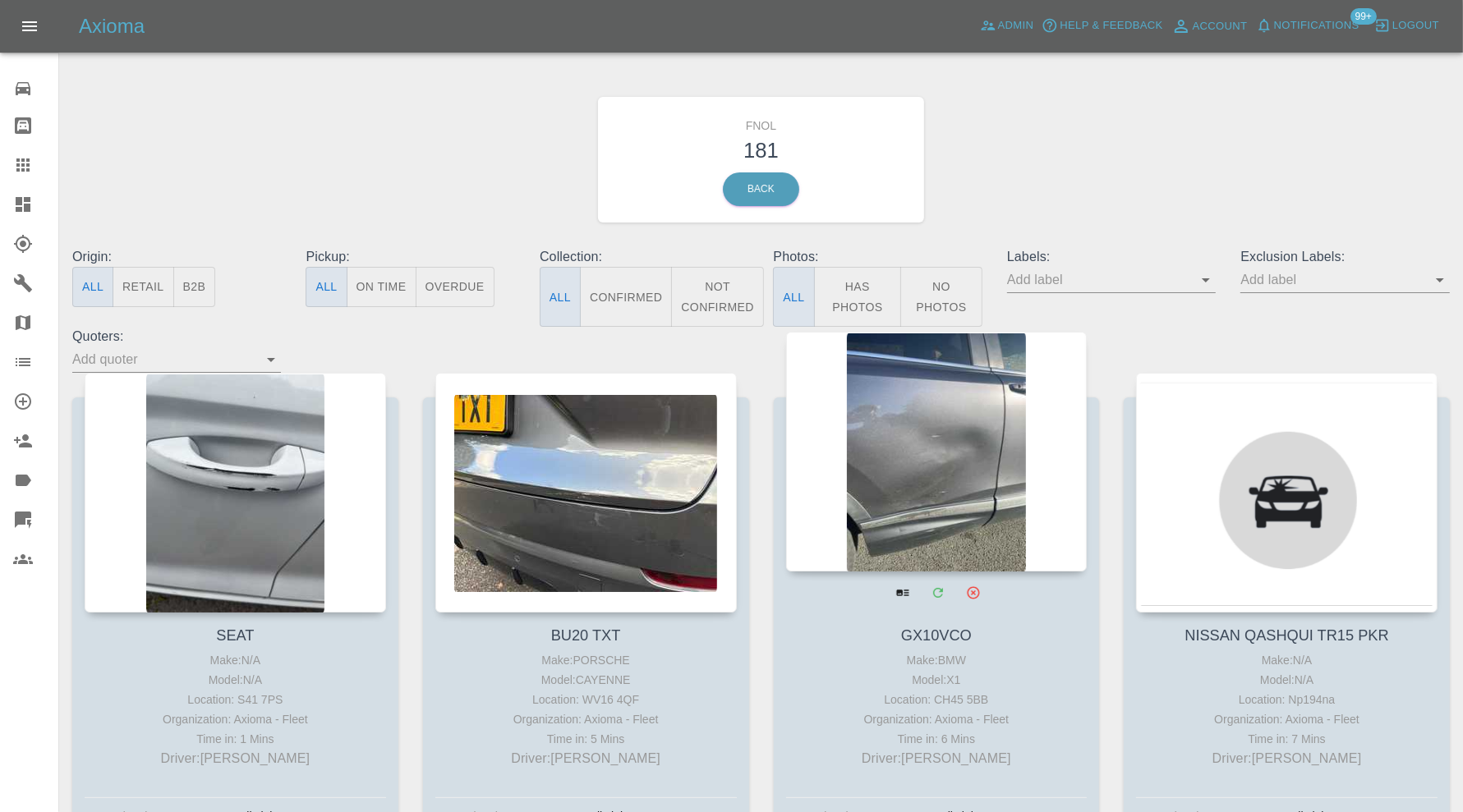
click at [903, 420] on div at bounding box center [936, 452] width 301 height 240
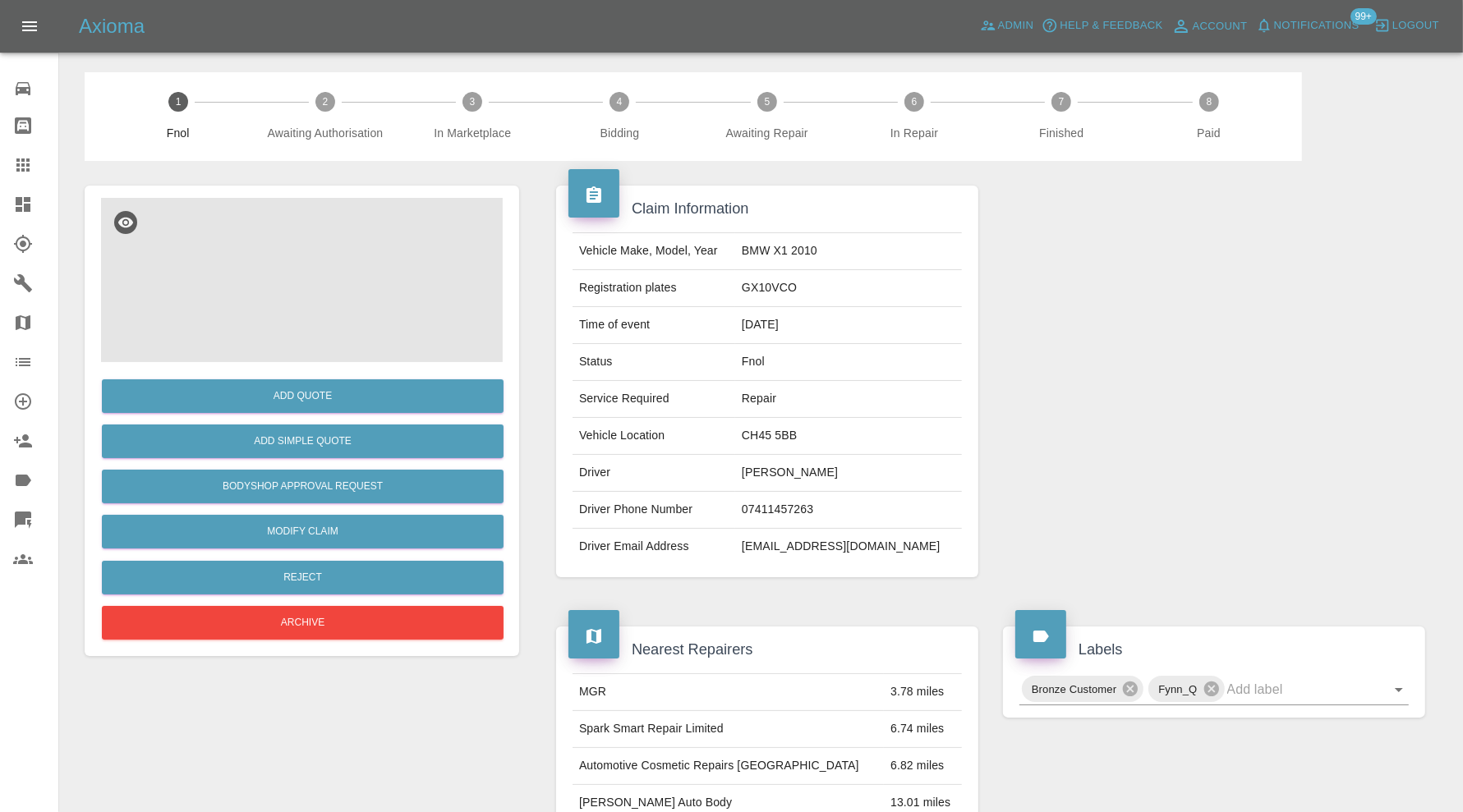
click at [288, 293] on img at bounding box center [301, 279] width 401 height 164
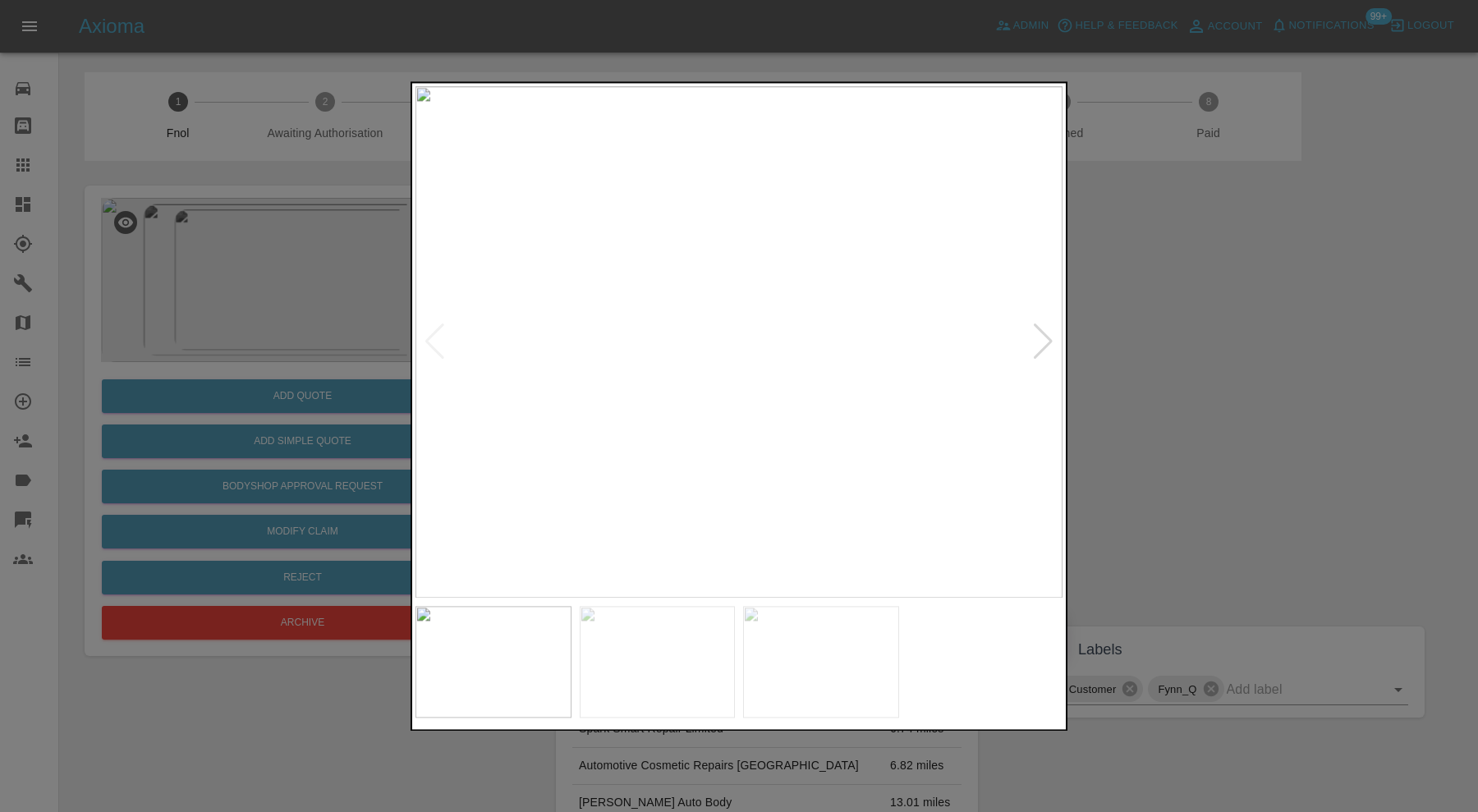
click at [1172, 495] on div at bounding box center [739, 406] width 1478 height 812
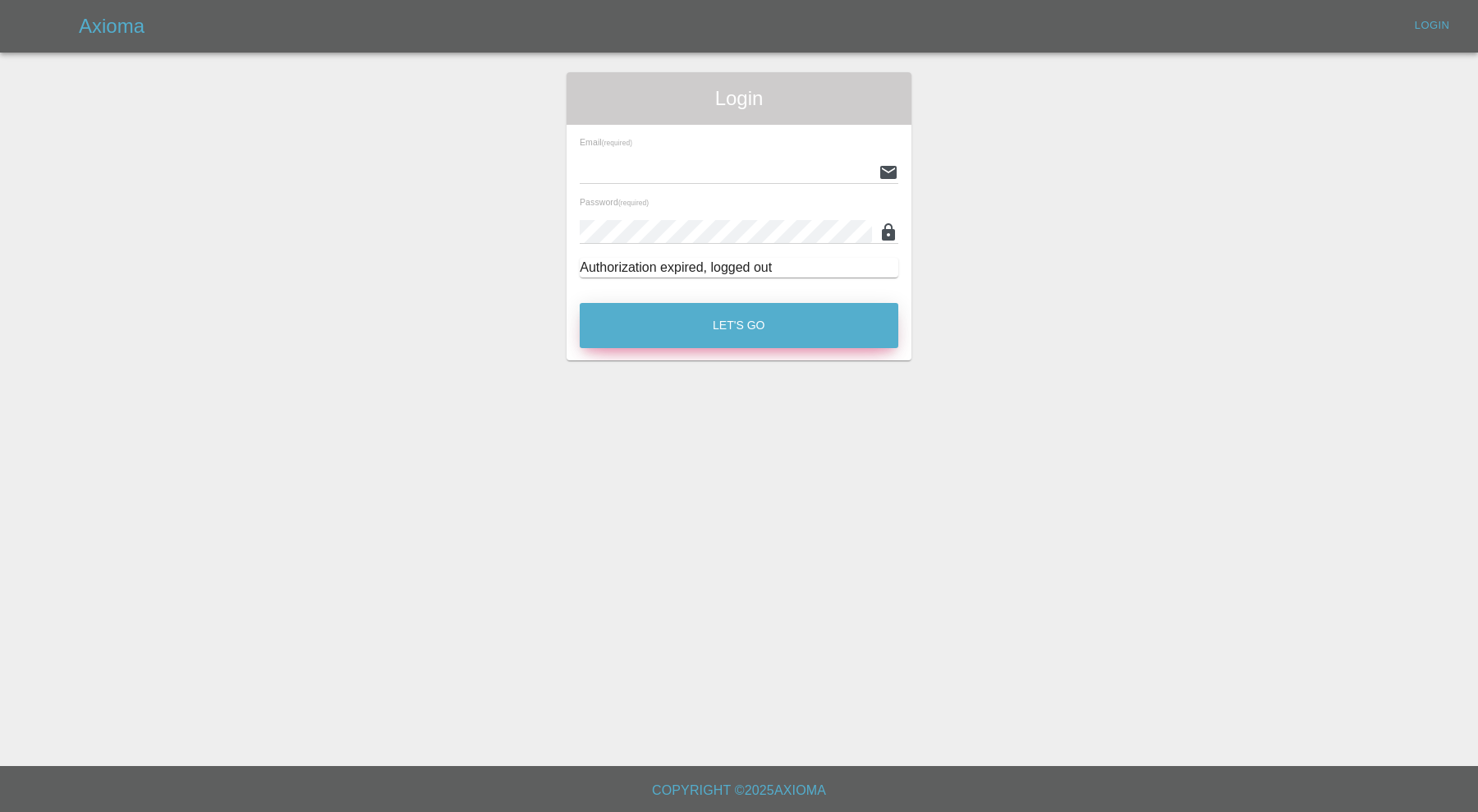
type input "[PERSON_NAME][EMAIL_ADDRESS][PERSON_NAME][DOMAIN_NAME]"
click at [821, 333] on button "Let's Go" at bounding box center [739, 326] width 319 height 46
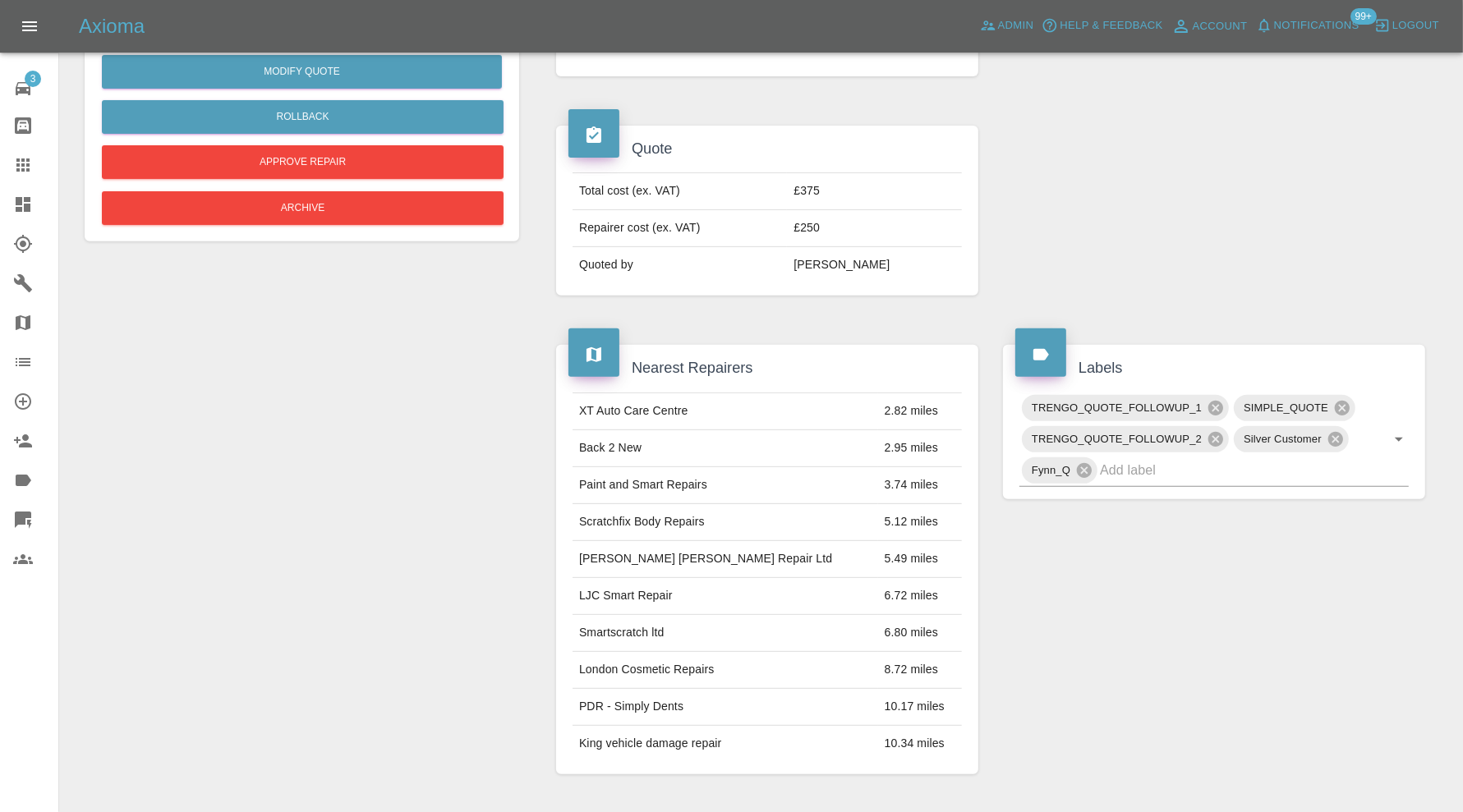
scroll to position [19, 0]
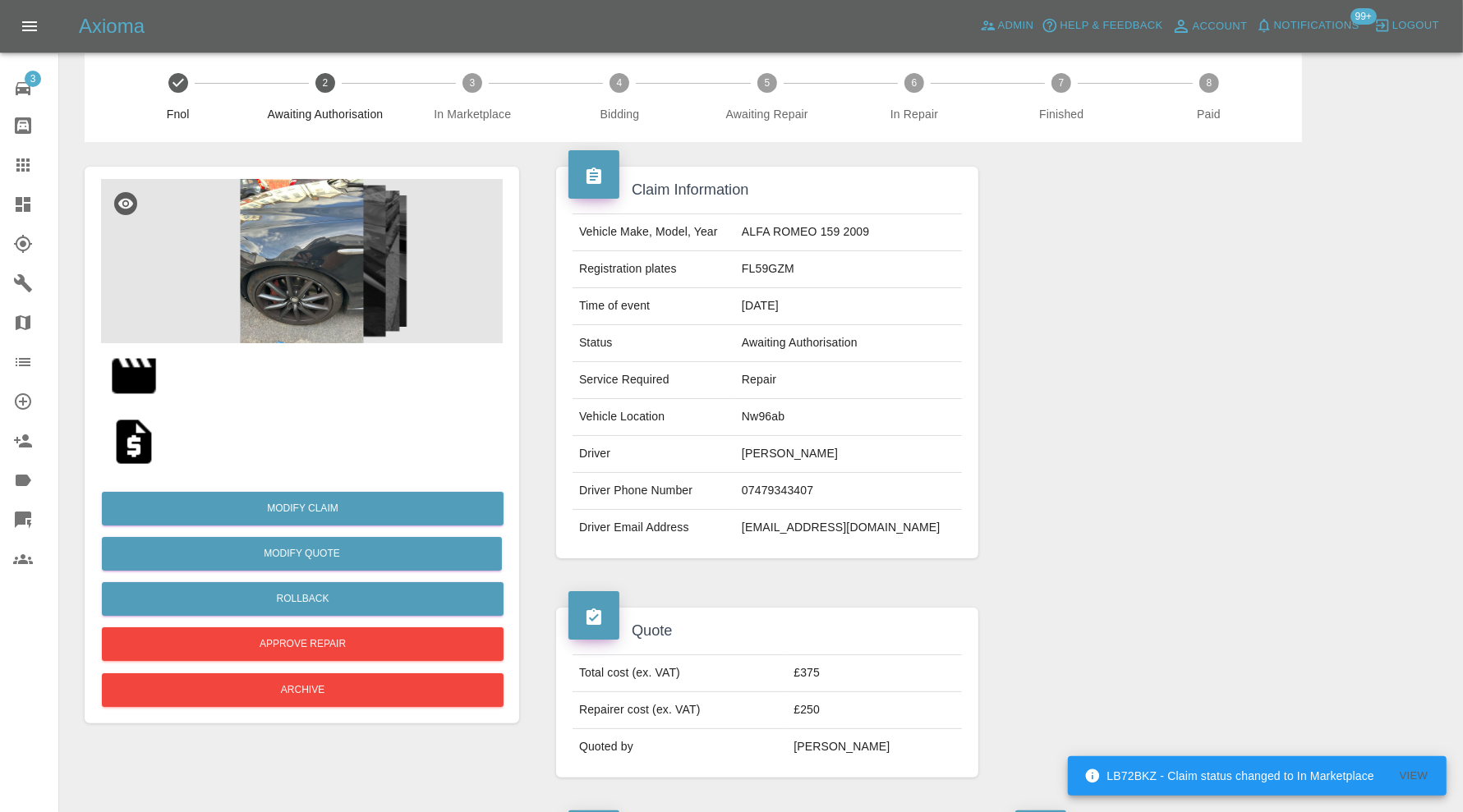
click at [315, 300] on img at bounding box center [301, 260] width 401 height 164
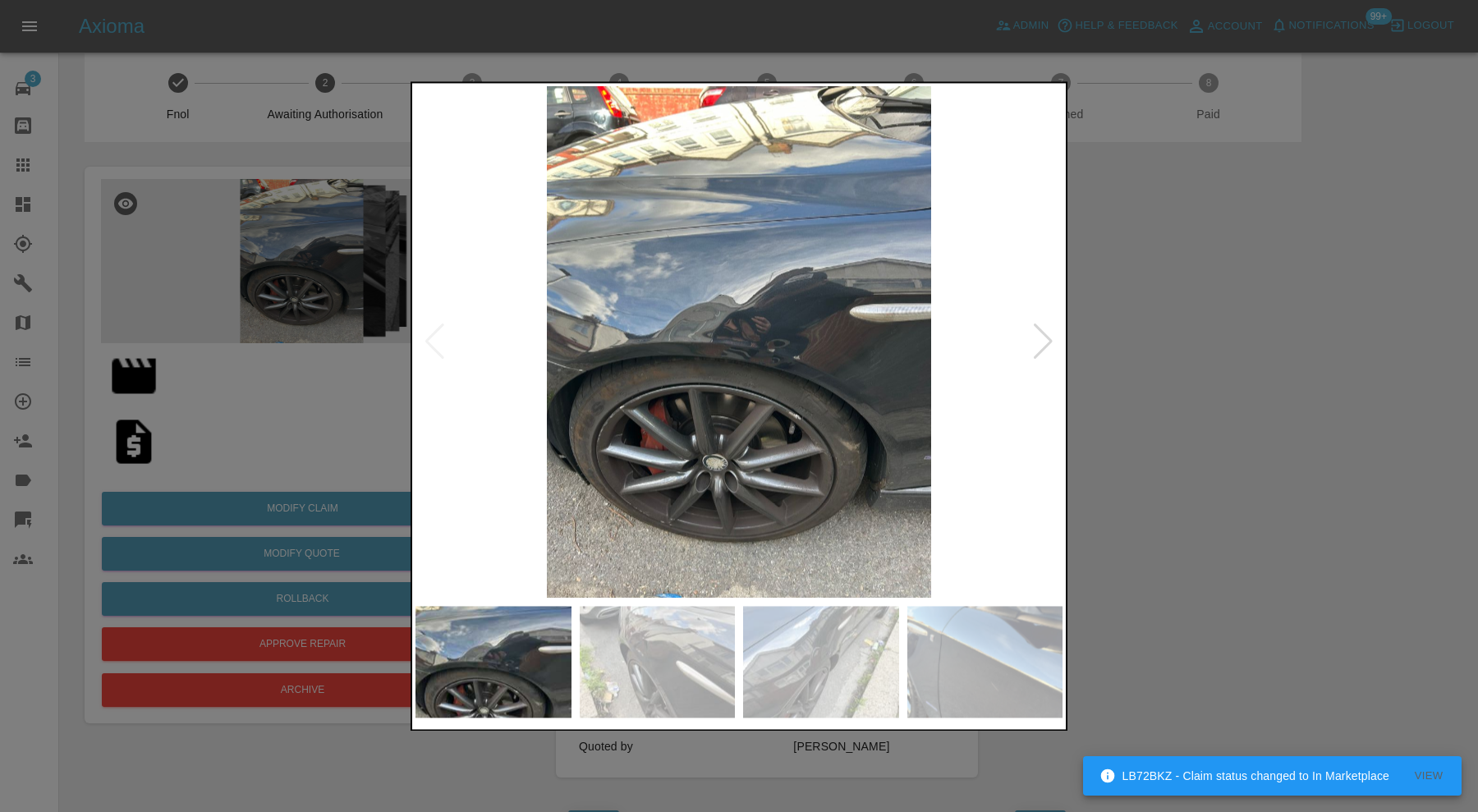
click at [1043, 350] on div at bounding box center [1043, 342] width 22 height 36
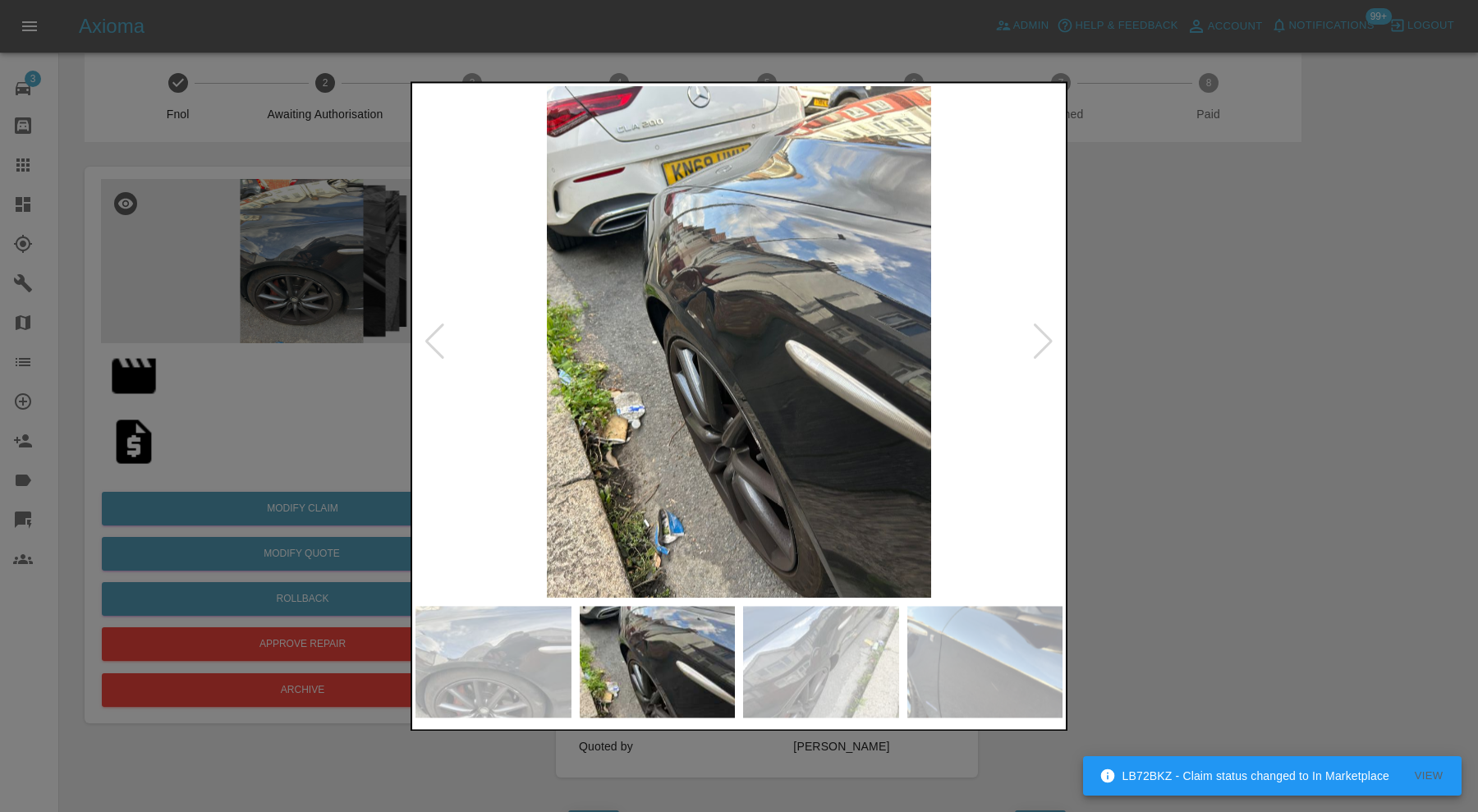
click at [1043, 350] on div at bounding box center [1043, 342] width 22 height 36
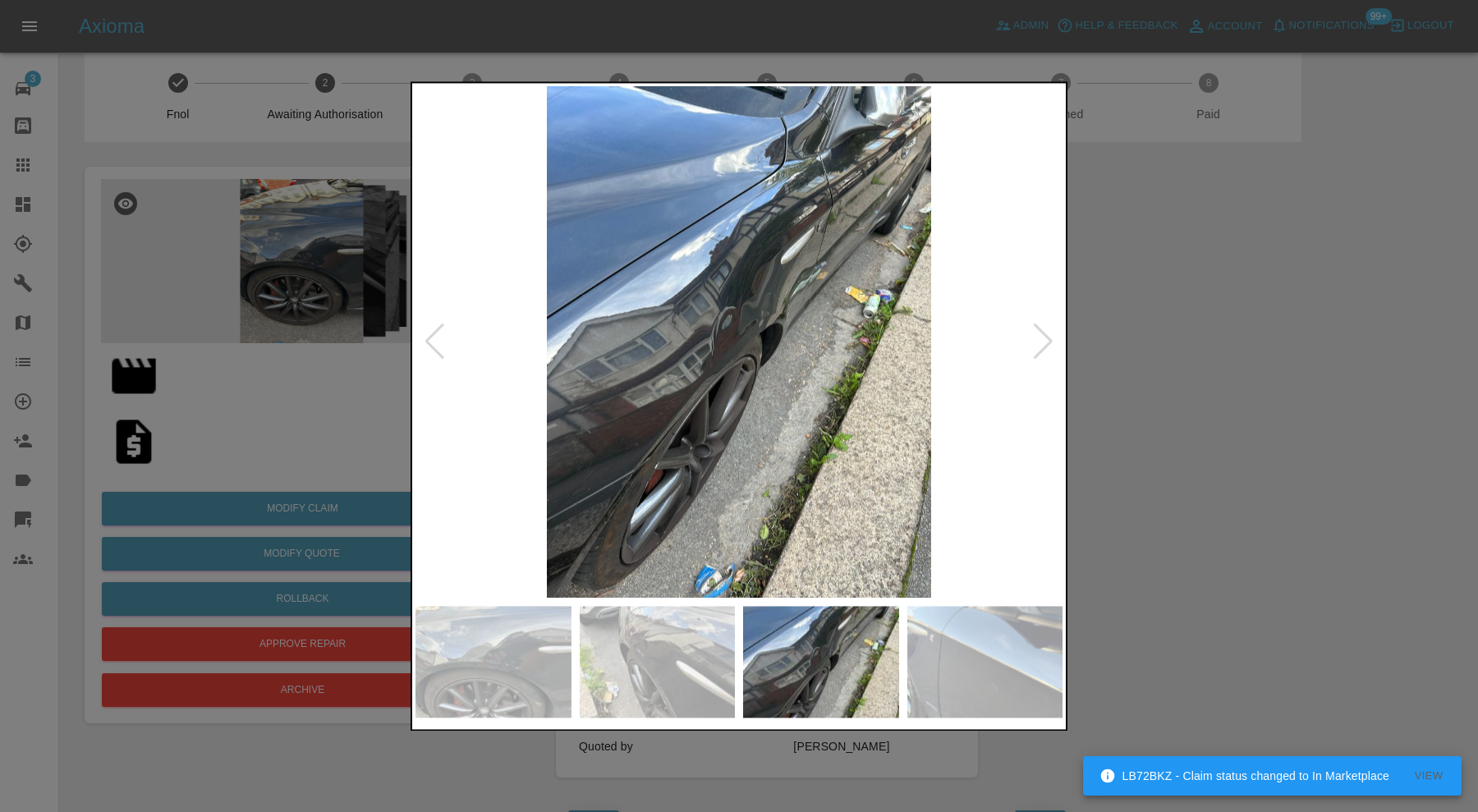
click at [1043, 350] on div at bounding box center [1043, 342] width 22 height 36
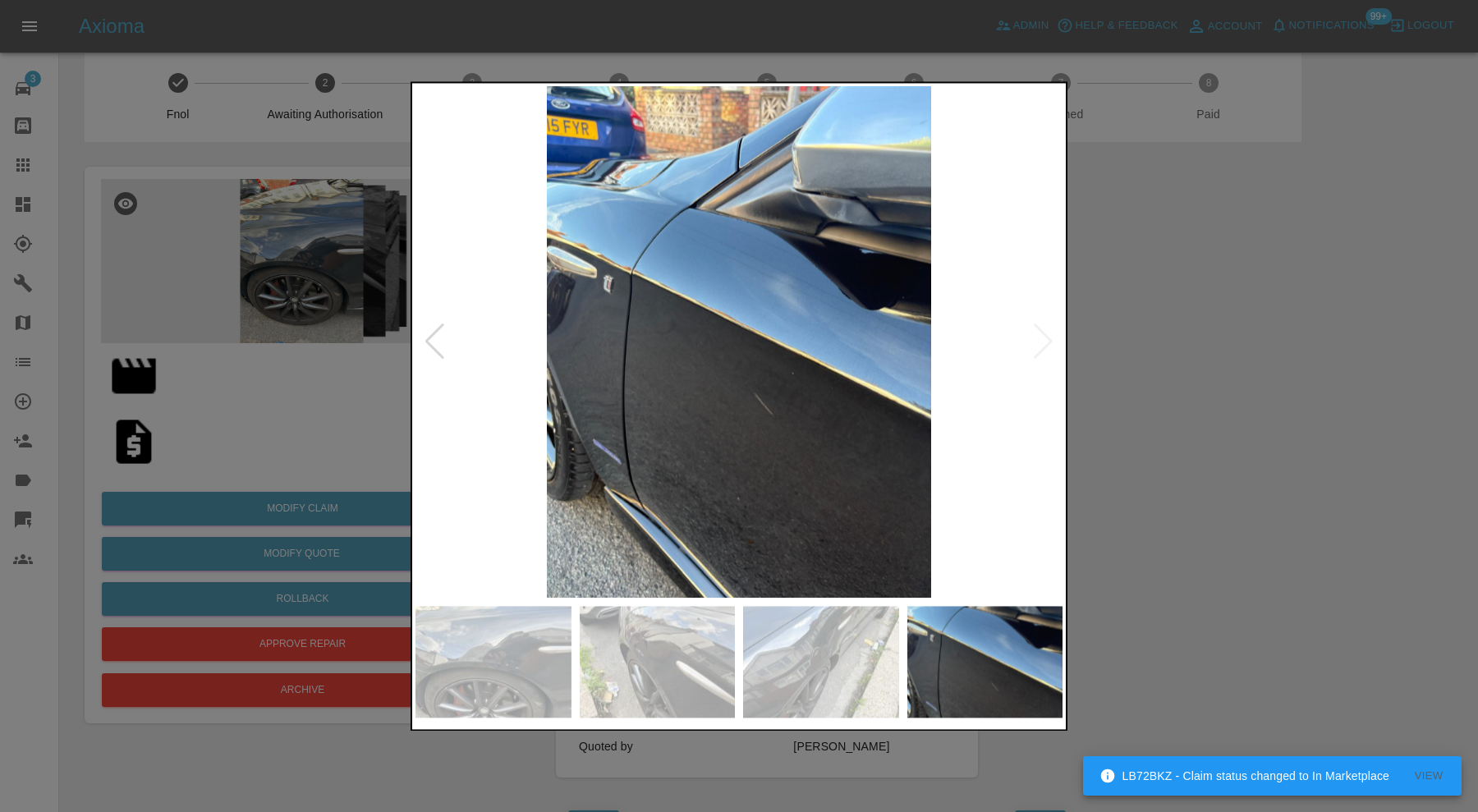
click at [1043, 350] on img at bounding box center [739, 342] width 647 height 512
click at [1131, 349] on div at bounding box center [739, 406] width 1478 height 812
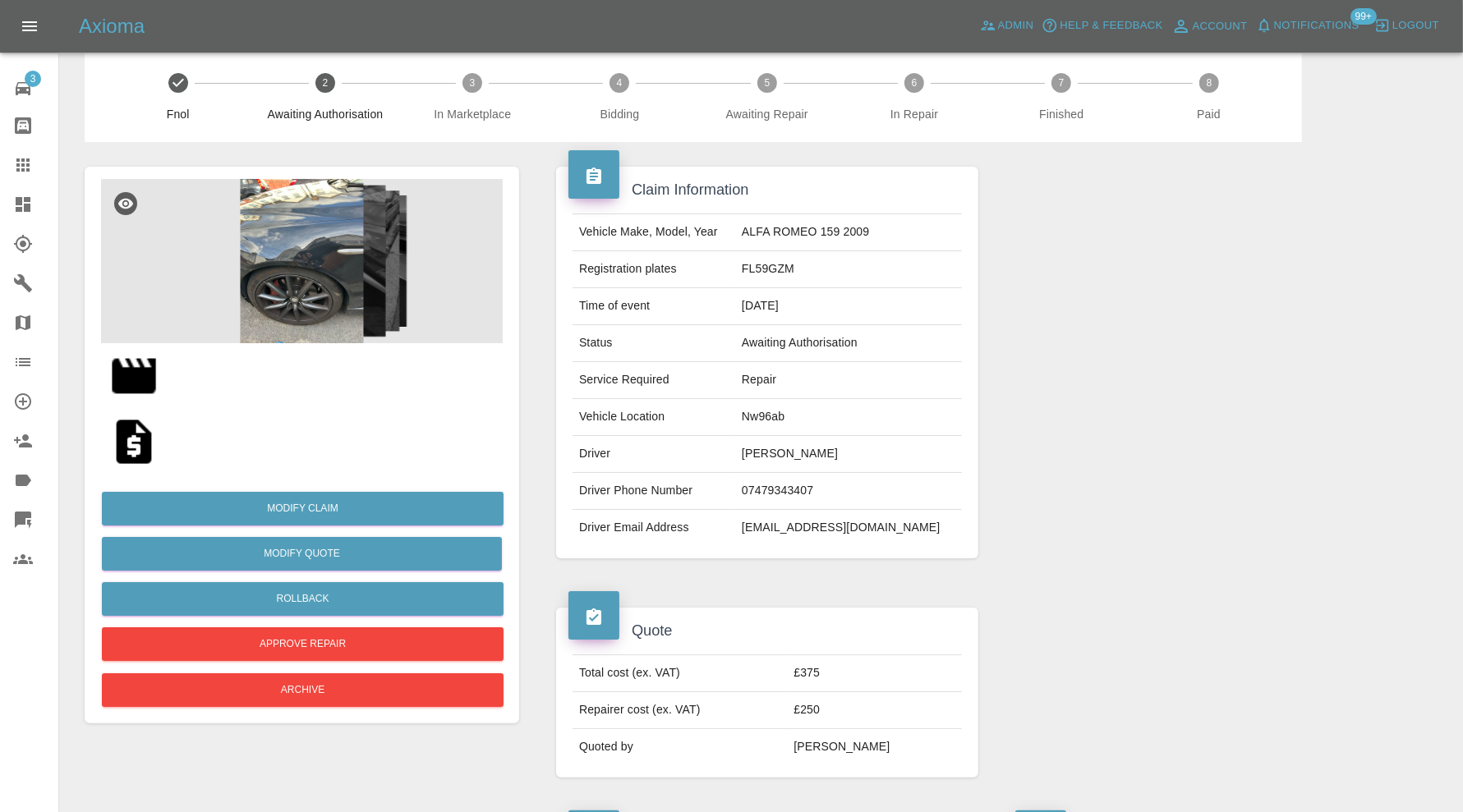
click at [157, 379] on img at bounding box center [134, 376] width 53 height 53
click at [1413, 267] on div at bounding box center [1214, 362] width 447 height 441
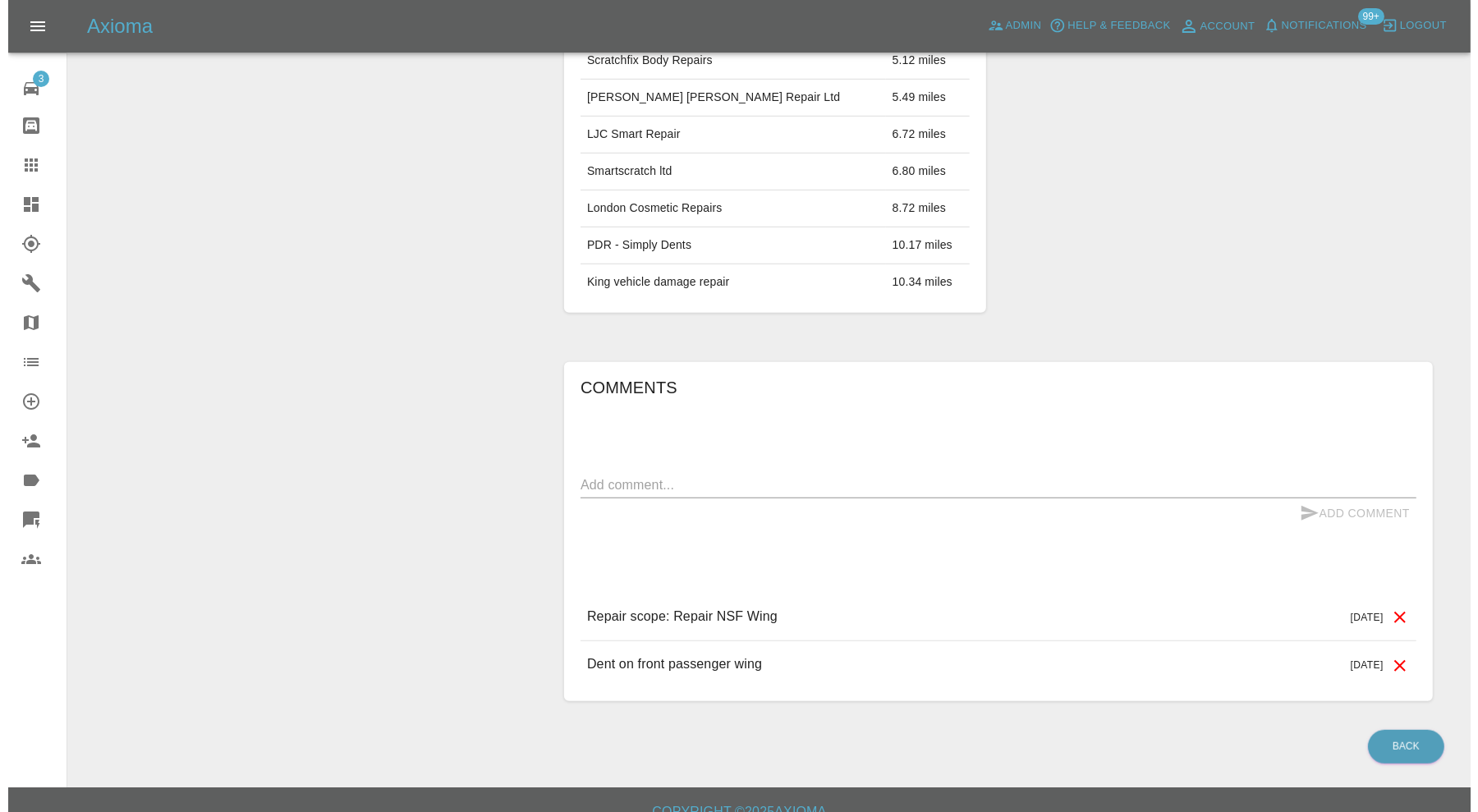
scroll to position [978, 0]
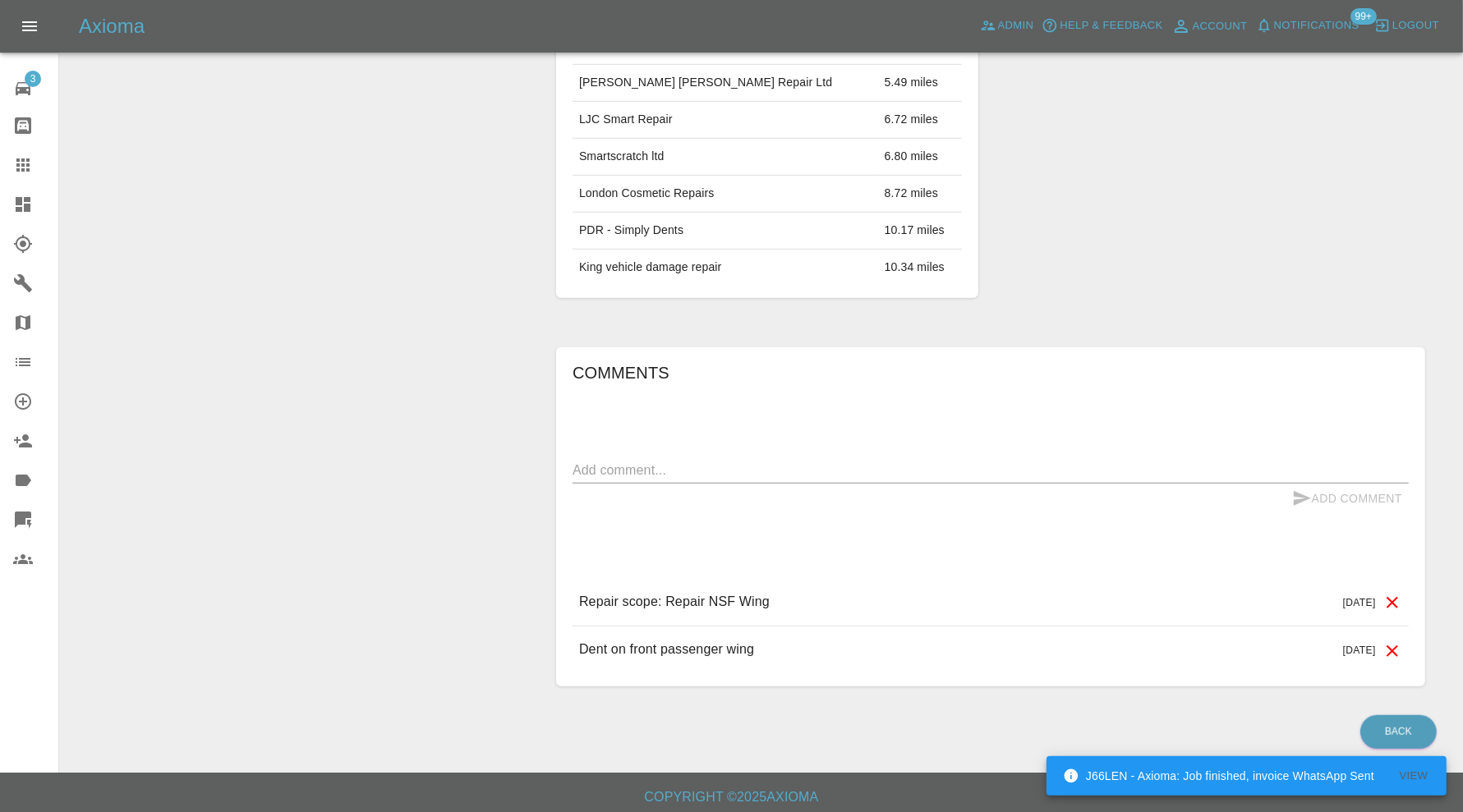
click at [1386, 595] on icon at bounding box center [1392, 603] width 19 height 19
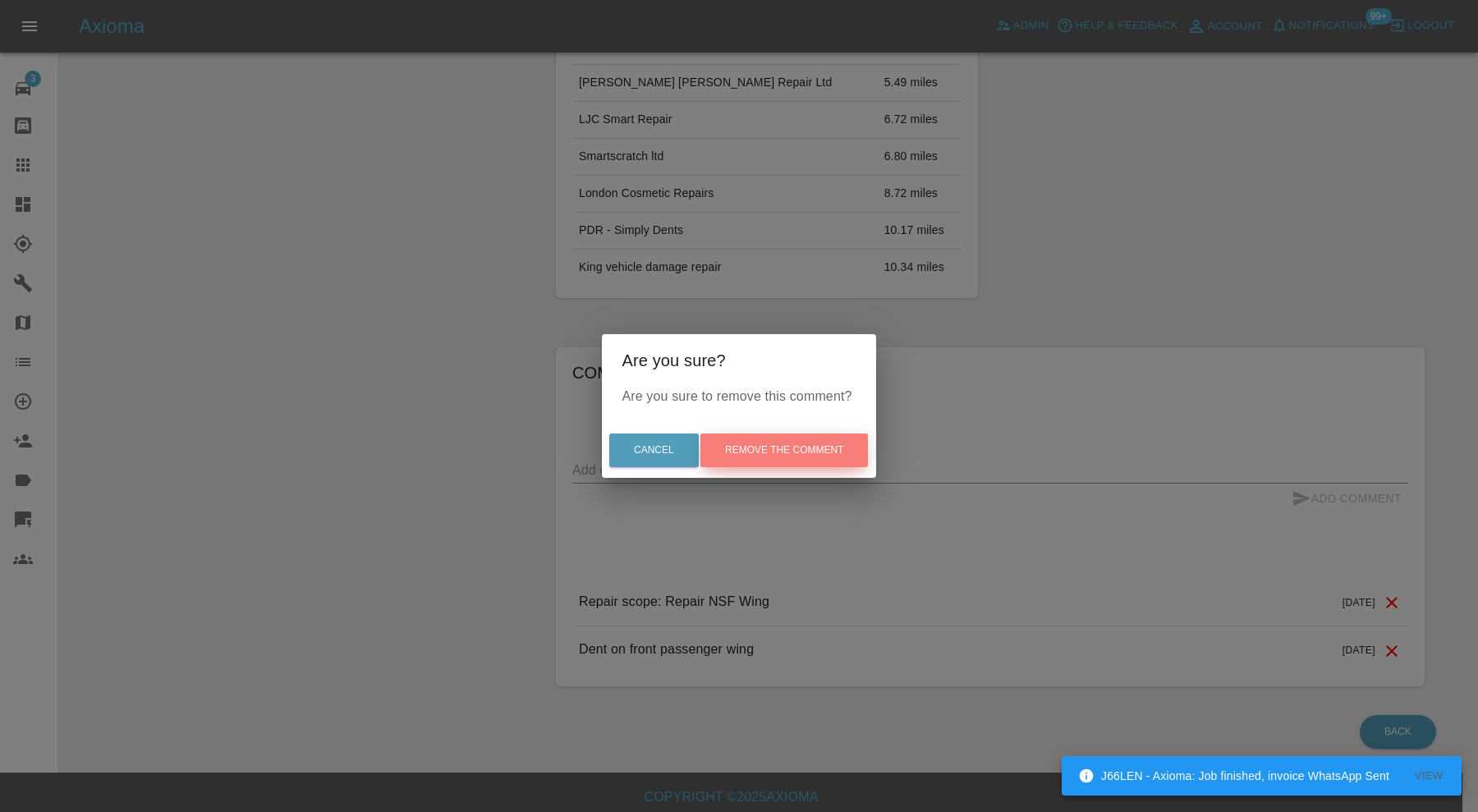
click at [812, 455] on button "Remove the comment" at bounding box center [784, 450] width 167 height 33
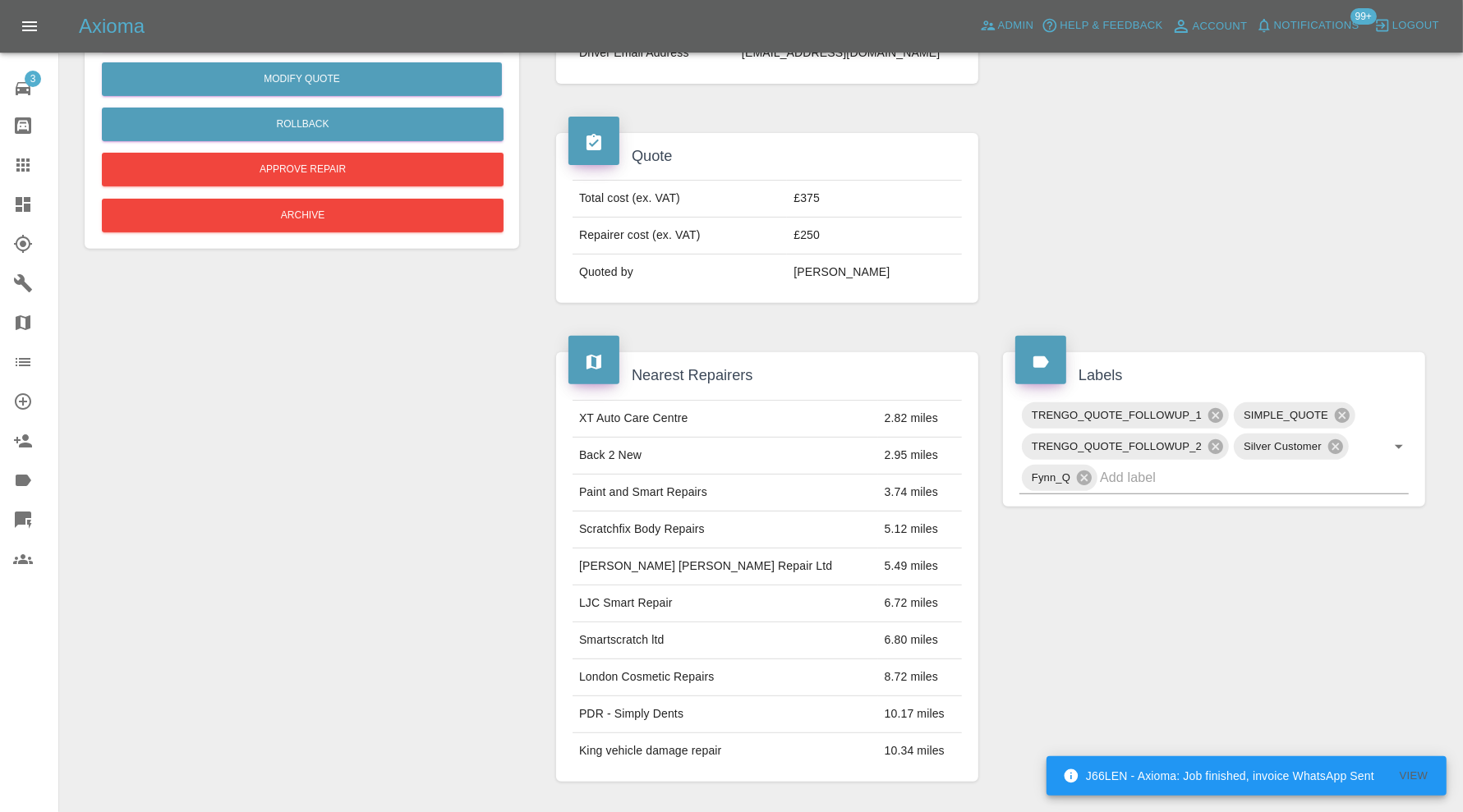
scroll to position [108, 0]
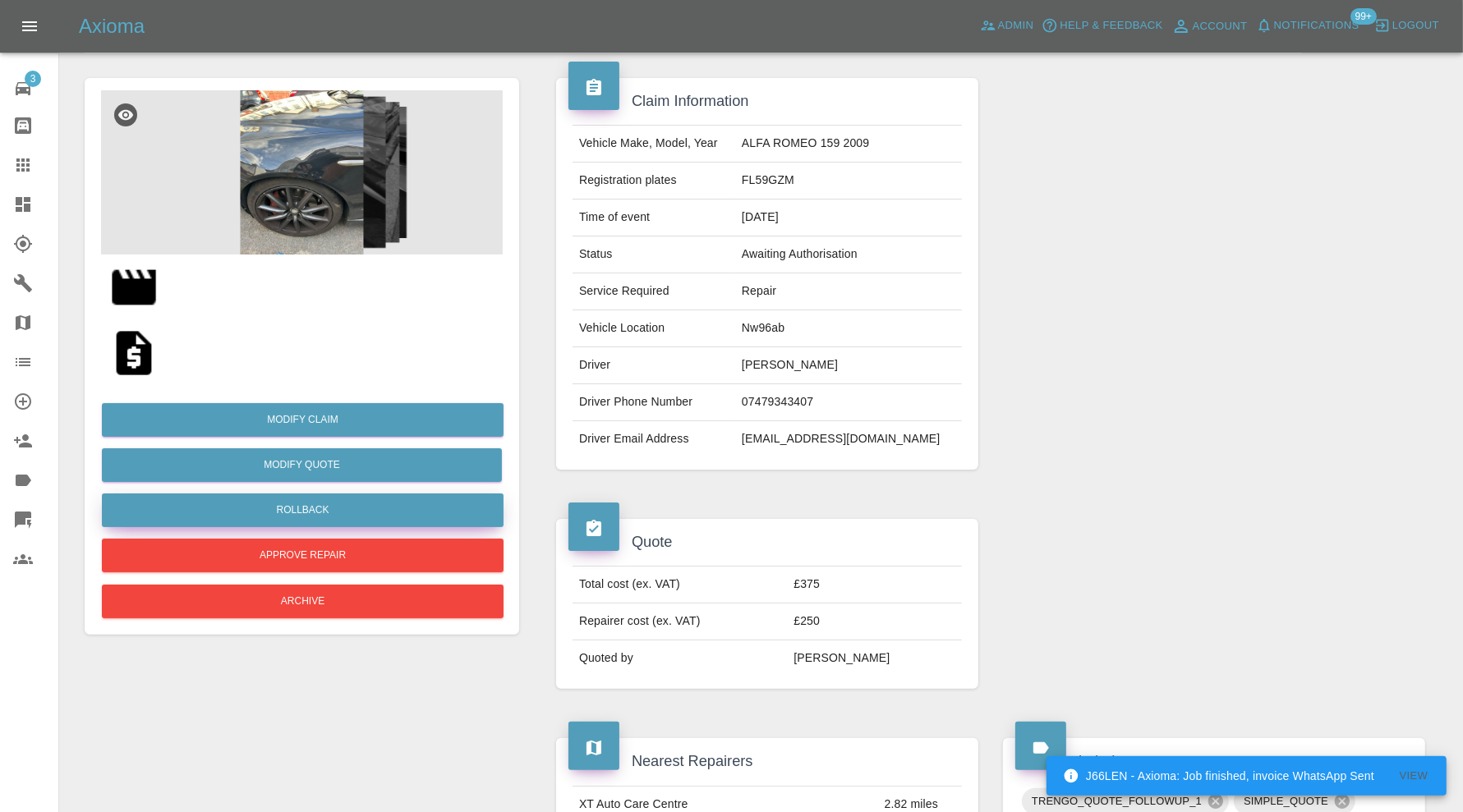
click at [398, 498] on button "Rollback" at bounding box center [302, 510] width 401 height 33
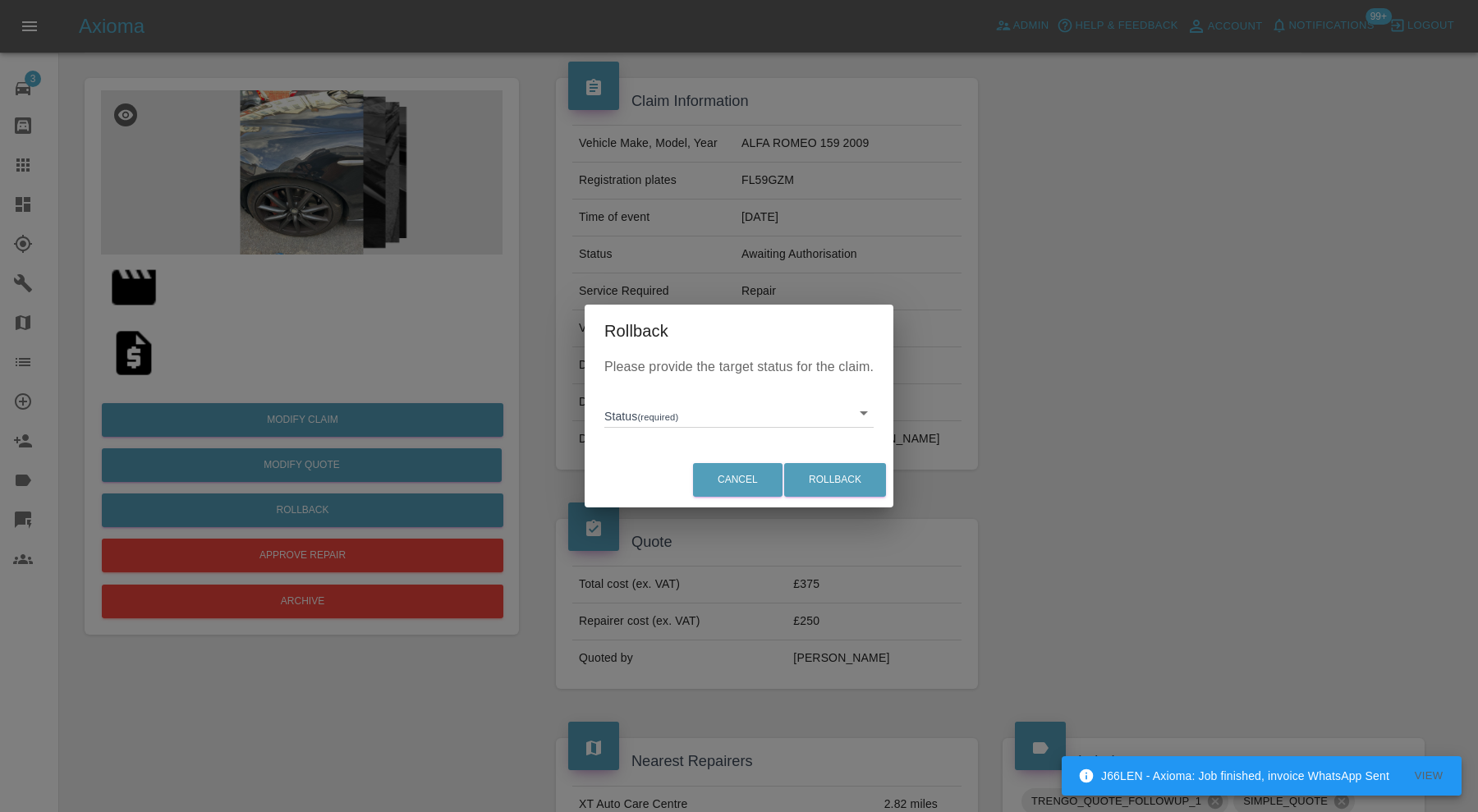
click at [725, 415] on body "J66LEN - Axioma: Job finished, invoice WhatsApp Sent View Axioma Admin Help & F…" at bounding box center [739, 766] width 1478 height 1748
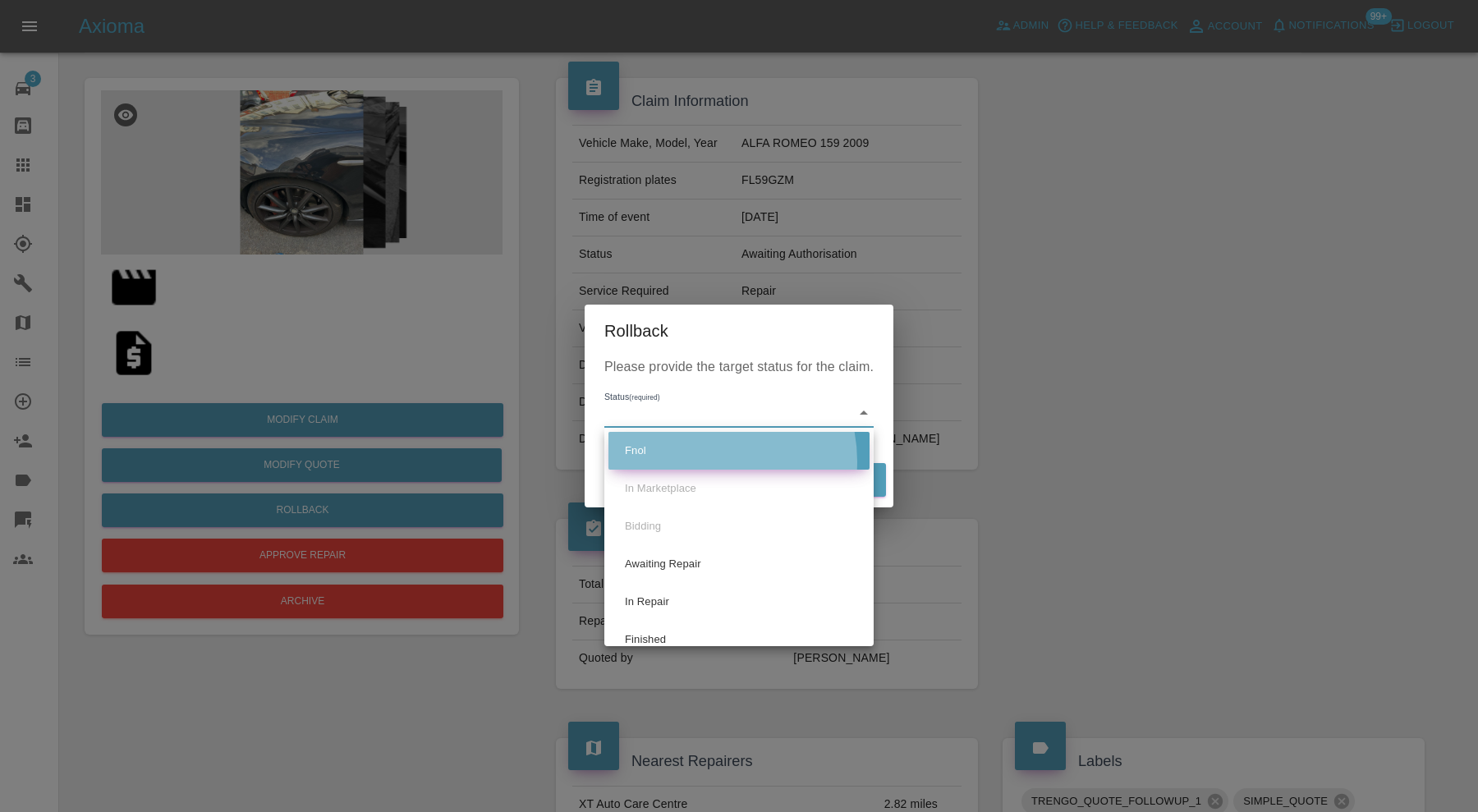
click at [695, 462] on li "Fnol" at bounding box center [739, 450] width 261 height 38
type input "fnol"
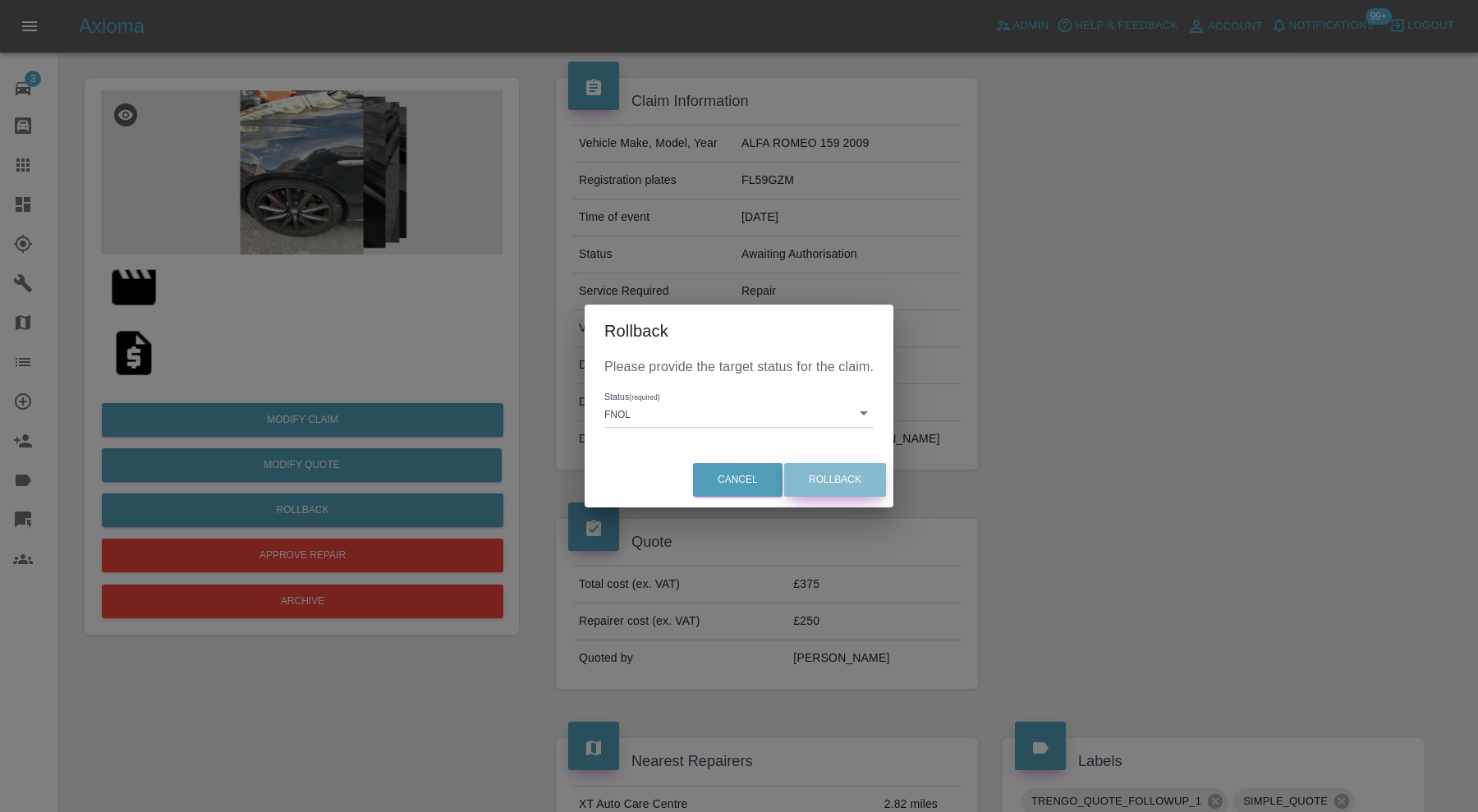
click at [872, 481] on button "Rollback" at bounding box center [835, 480] width 102 height 33
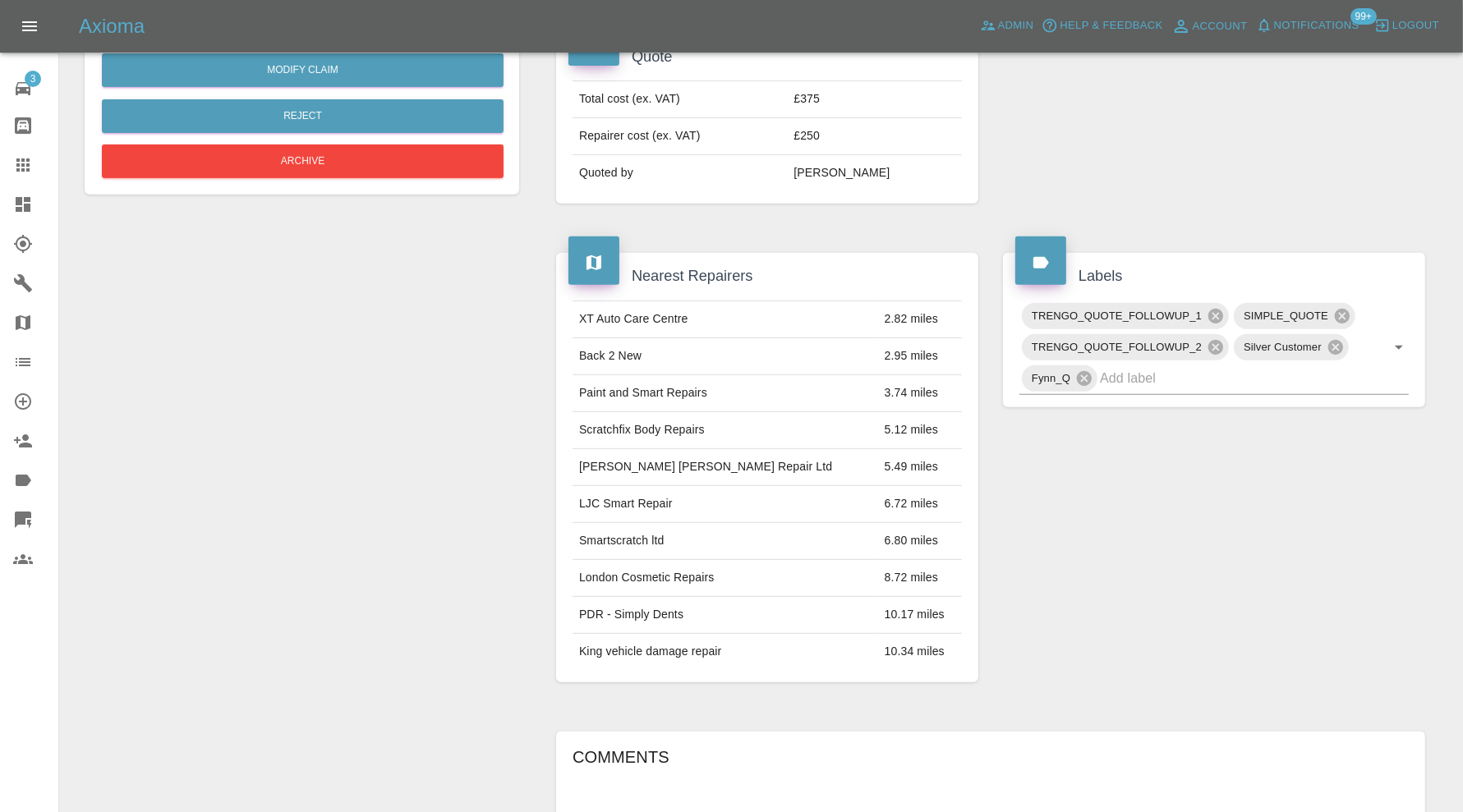
scroll to position [519, 0]
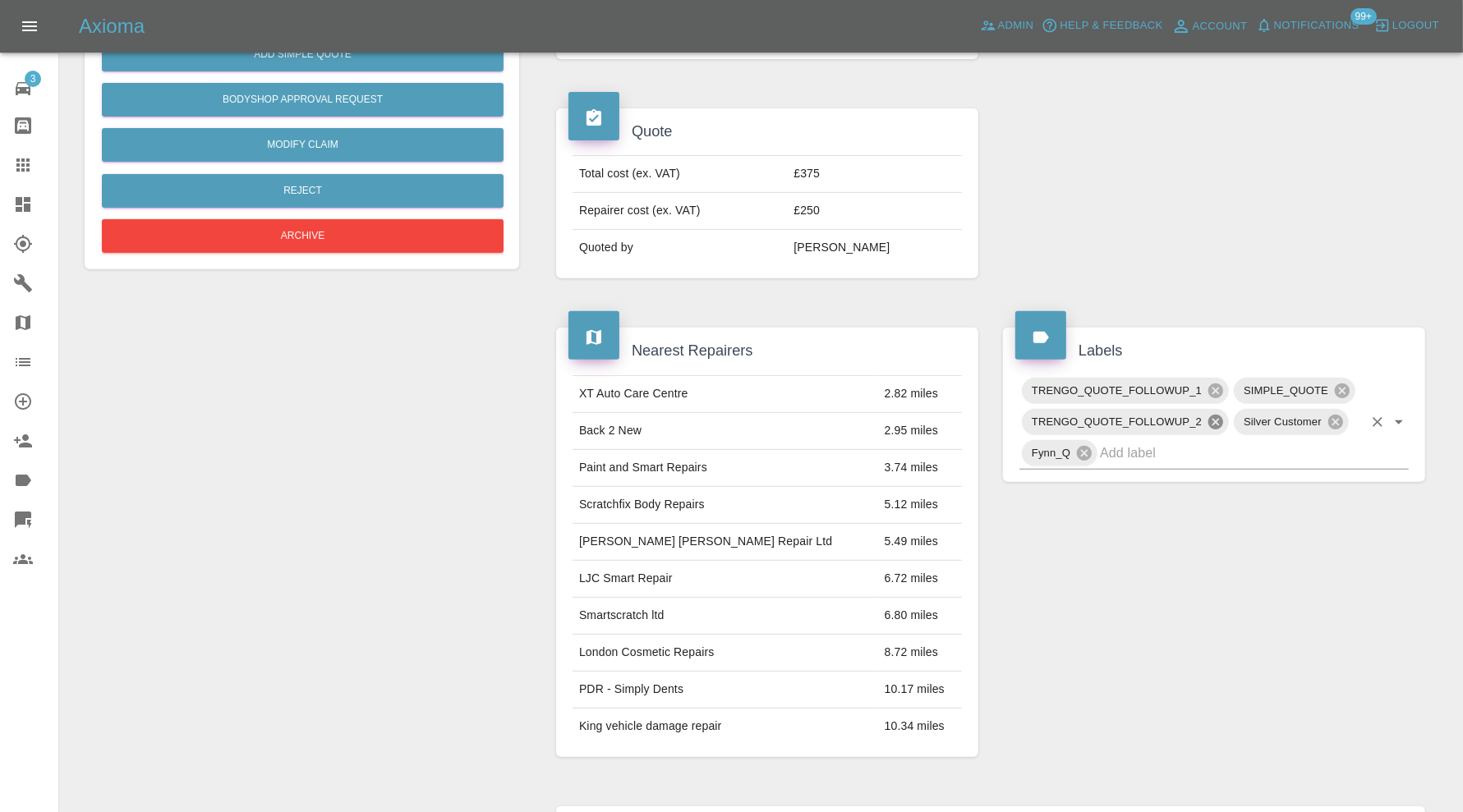
click at [1212, 414] on icon at bounding box center [1215, 421] width 15 height 15
click at [1216, 385] on icon at bounding box center [1215, 391] width 18 height 18
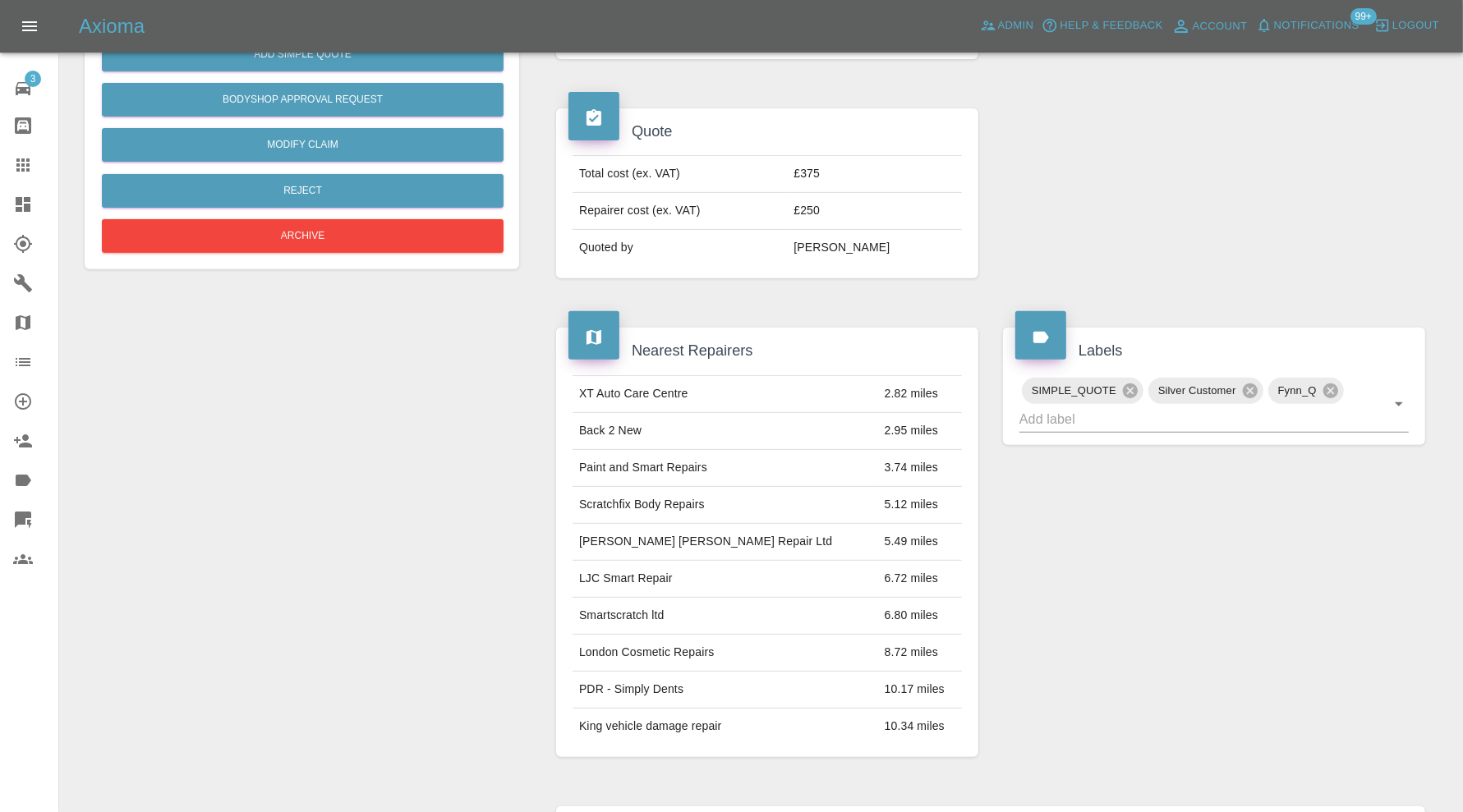
scroll to position [0, 0]
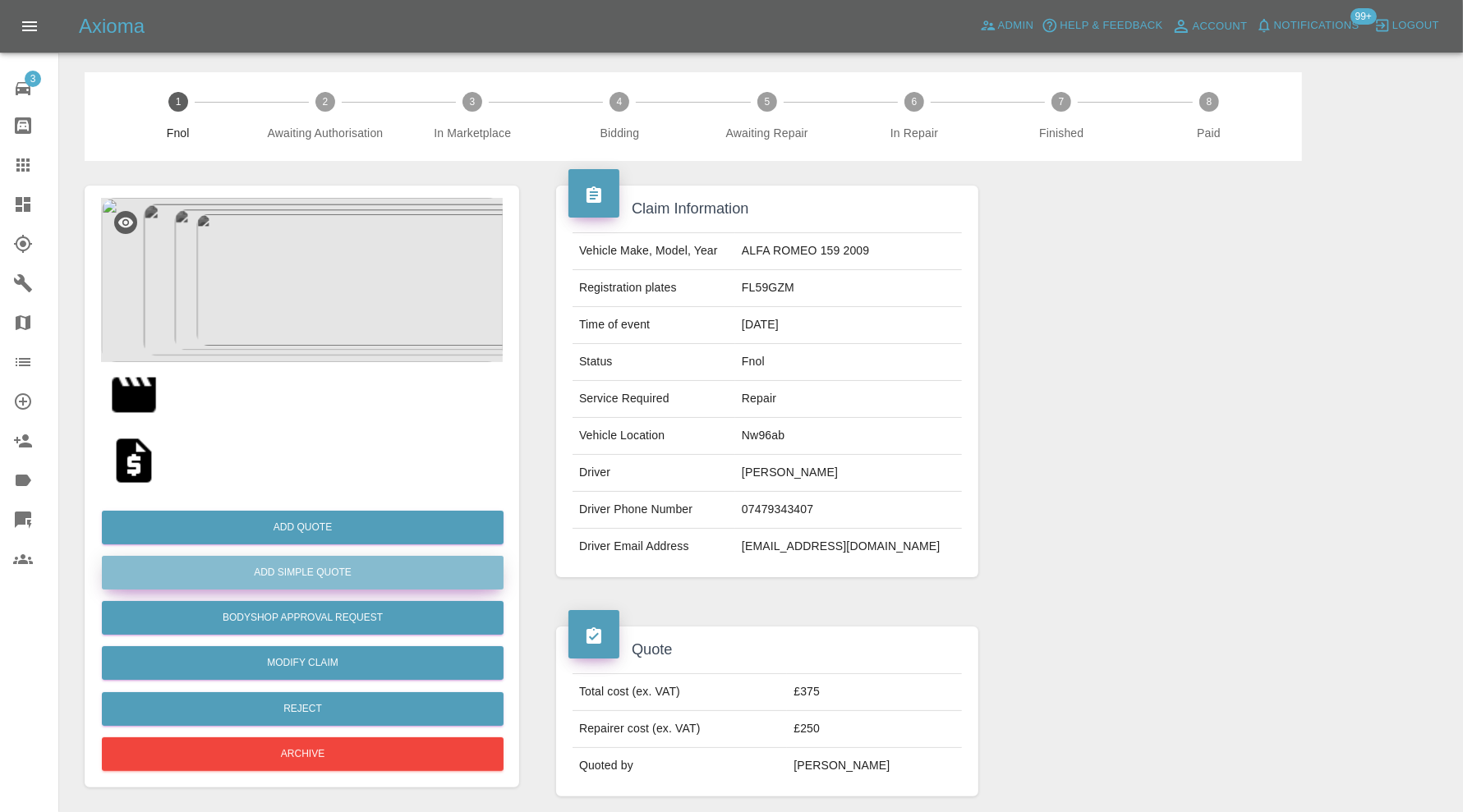
click at [395, 571] on button "Add Simple Quote" at bounding box center [302, 573] width 401 height 33
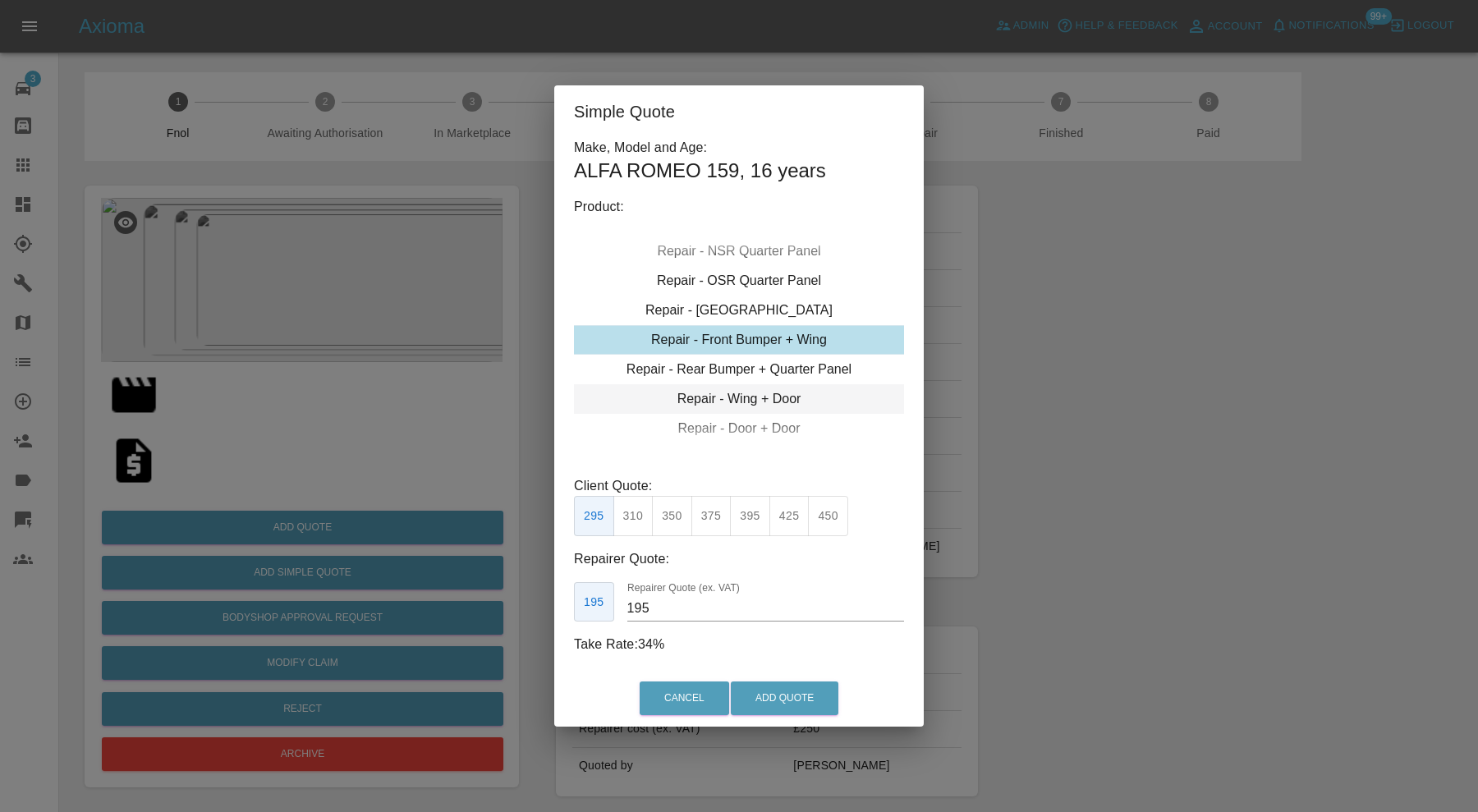
click at [785, 393] on div "Repair - Wing + Door" at bounding box center [739, 399] width 330 height 30
click at [787, 513] on button "450" at bounding box center [789, 516] width 40 height 40
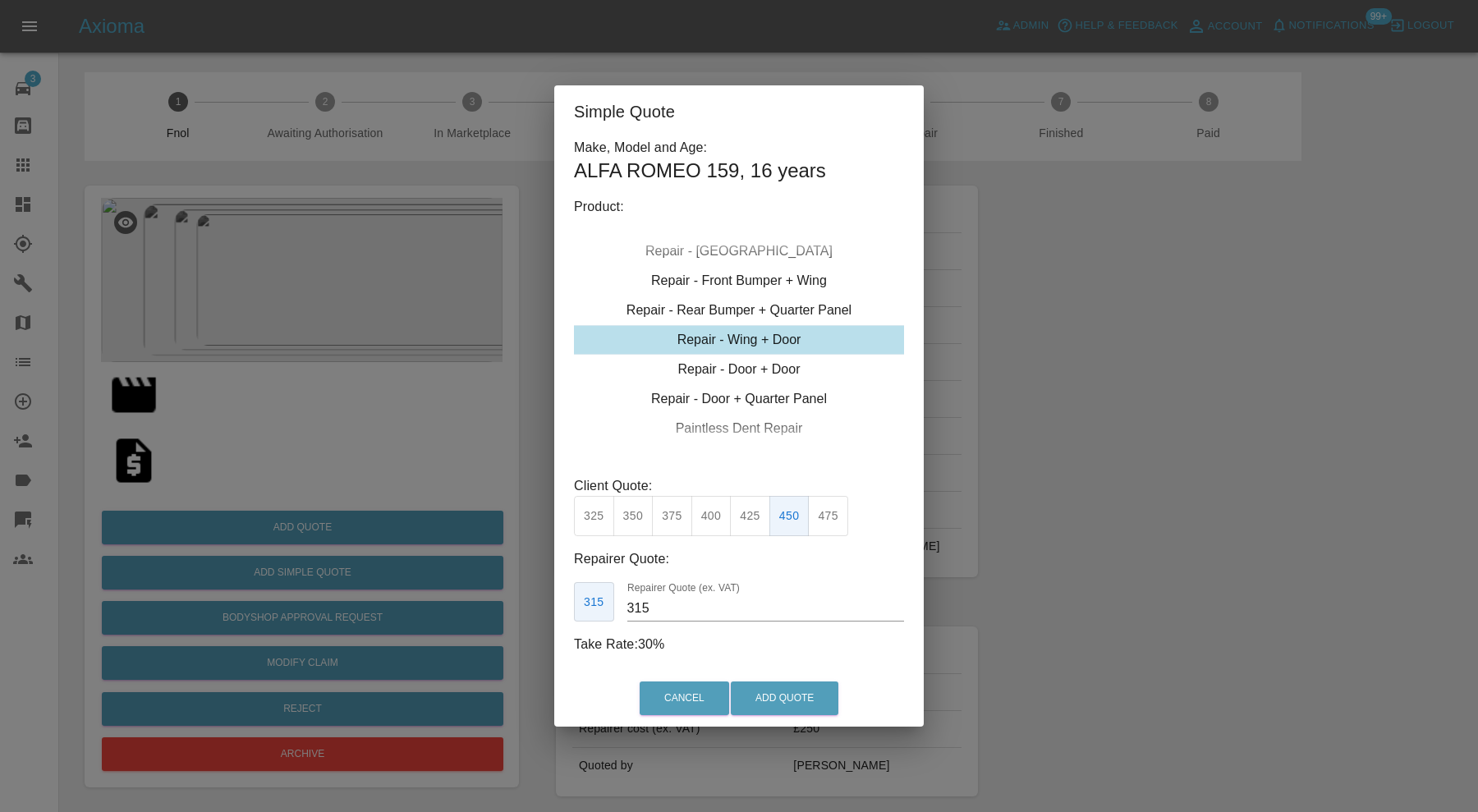
click at [689, 611] on input "315" at bounding box center [766, 609] width 277 height 26
type input "300"
click at [778, 687] on button "Add Quote" at bounding box center [784, 698] width 108 height 33
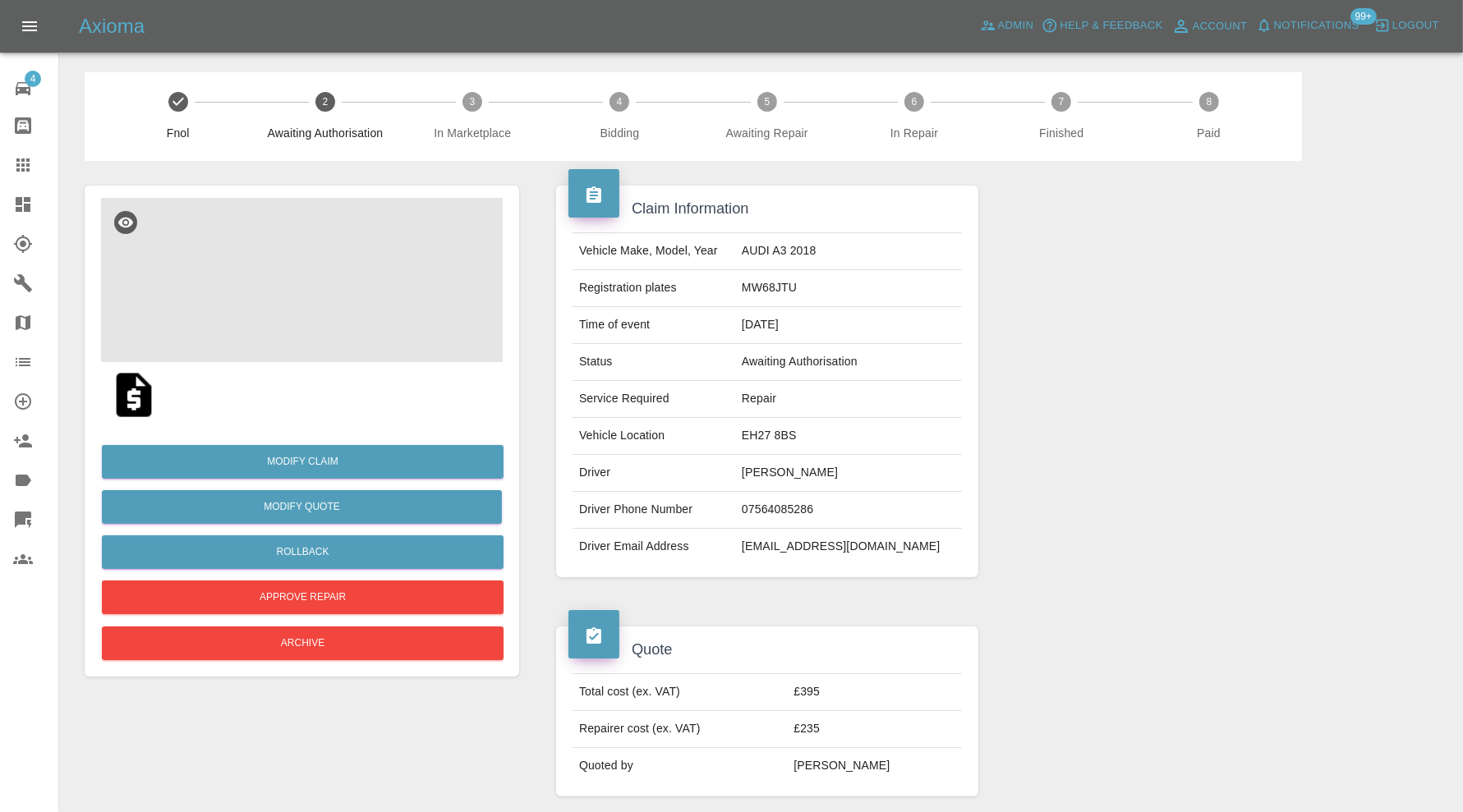
click at [324, 288] on img at bounding box center [301, 279] width 401 height 164
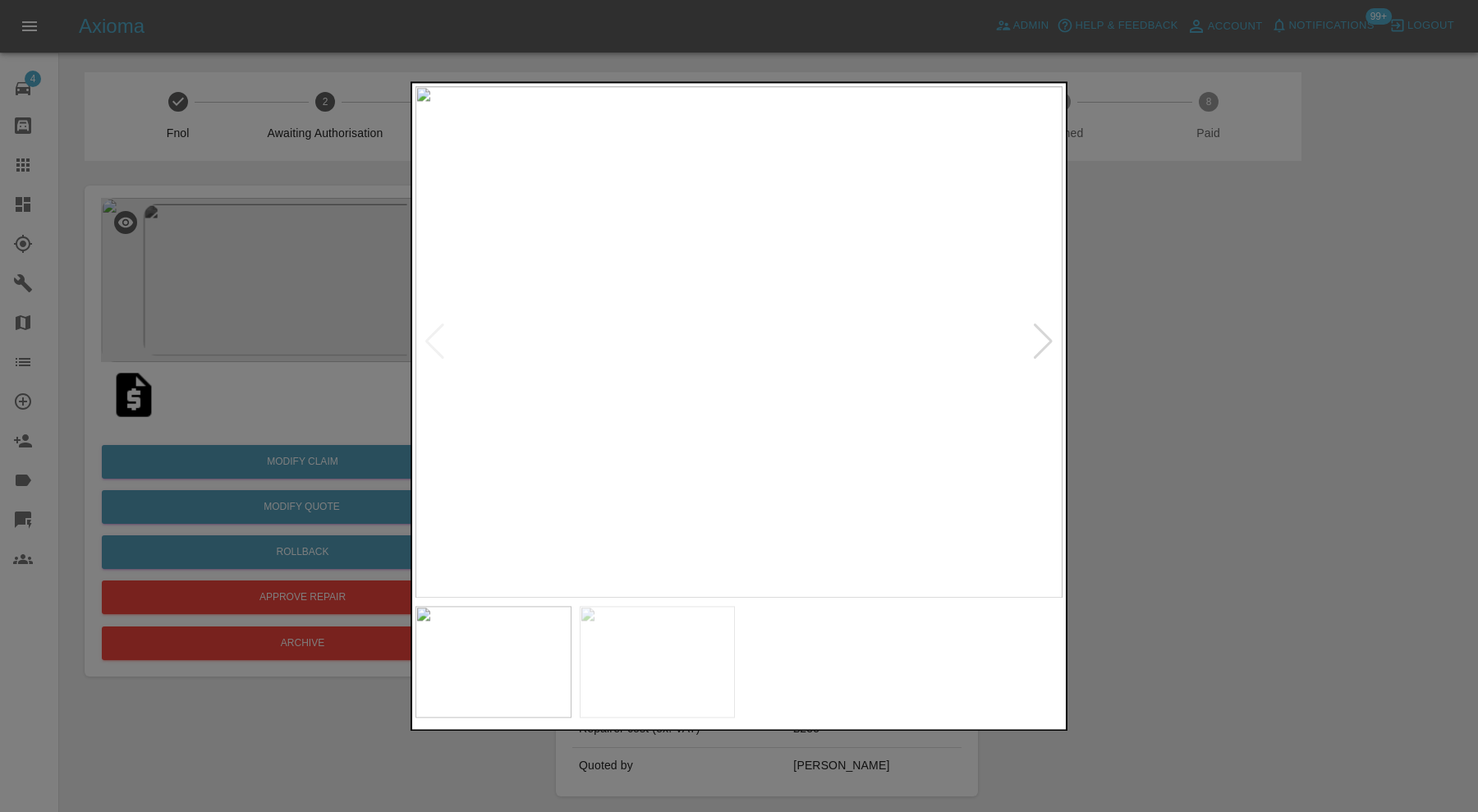
click at [1050, 346] on div at bounding box center [1043, 342] width 22 height 36
click at [1050, 345] on img at bounding box center [739, 342] width 647 height 512
click at [441, 335] on div at bounding box center [435, 342] width 22 height 36
click at [1139, 394] on div at bounding box center [739, 406] width 1478 height 812
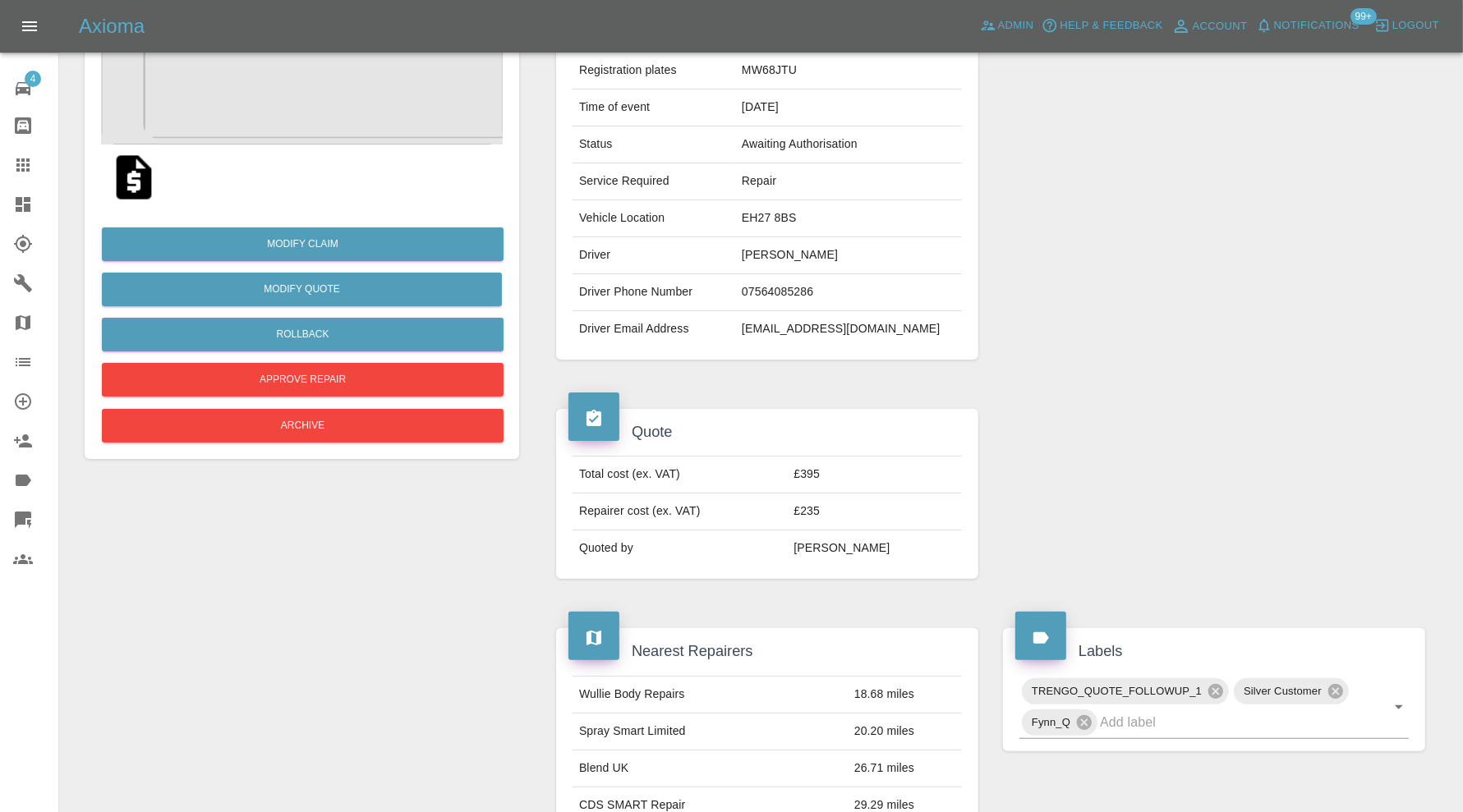
scroll to position [137, 0]
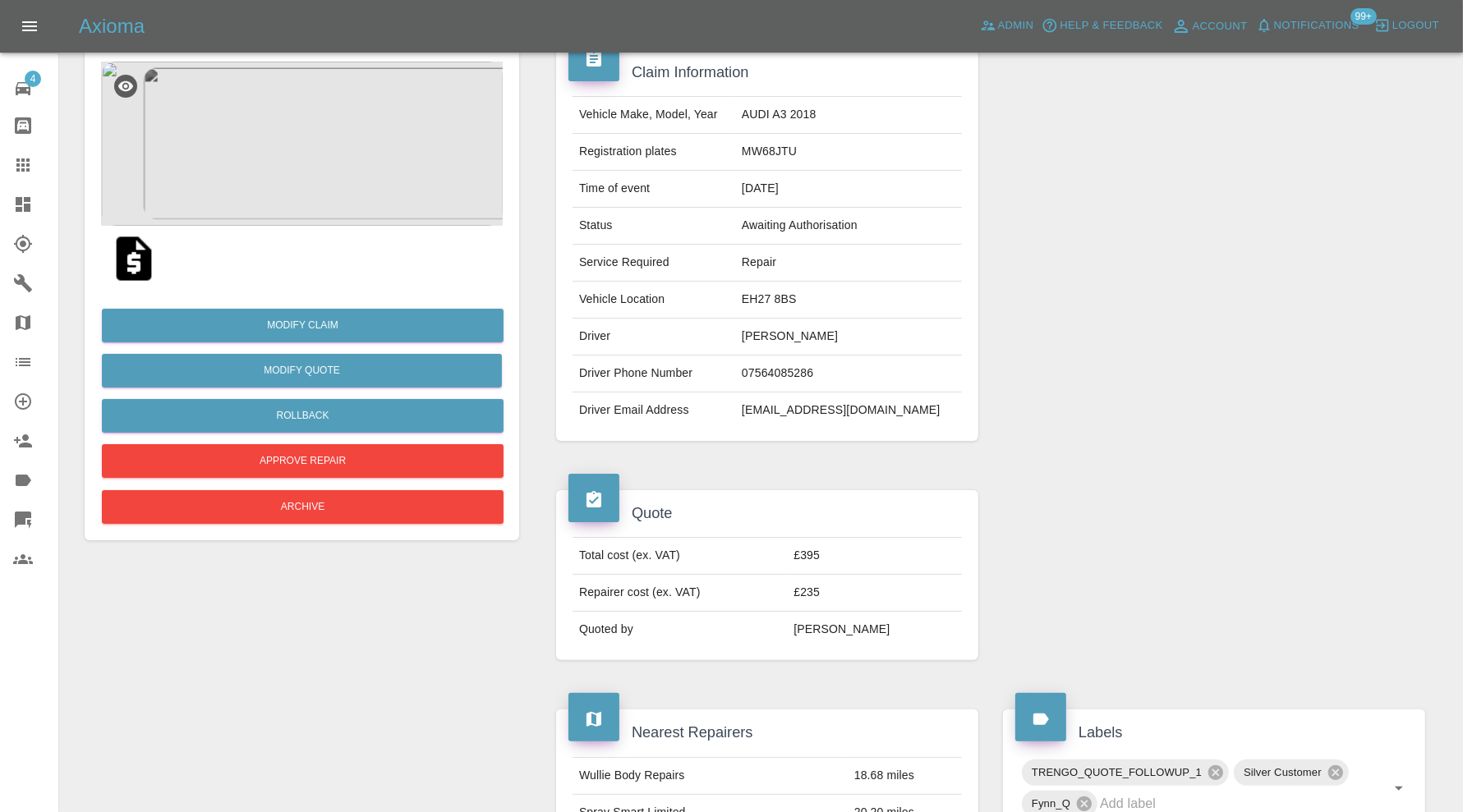
click at [327, 173] on img at bounding box center [301, 143] width 401 height 164
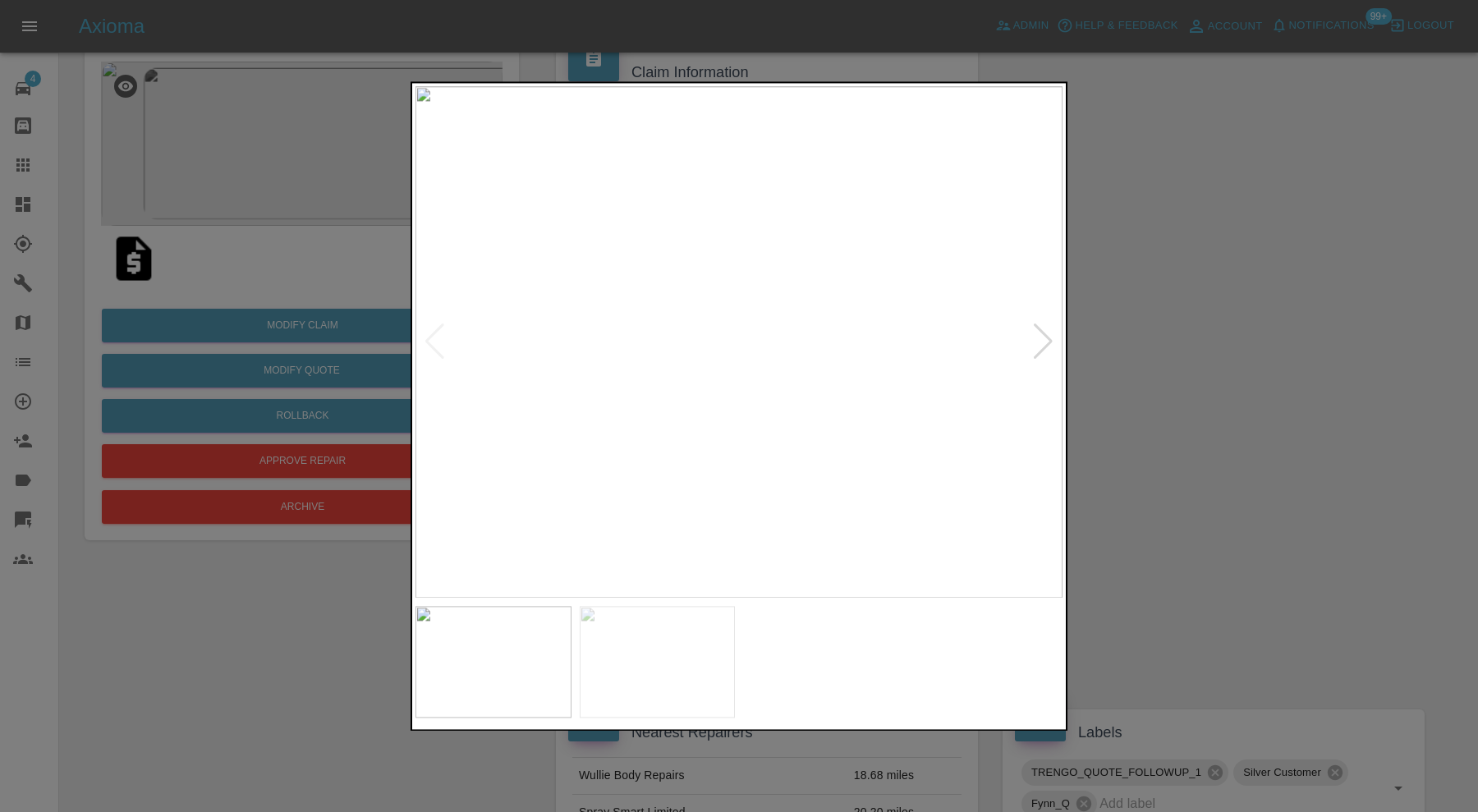
click at [617, 651] on img at bounding box center [658, 661] width 156 height 111
click at [664, 386] on img at bounding box center [739, 342] width 647 height 512
click at [729, 400] on img at bounding box center [962, 208] width 1941 height 1536
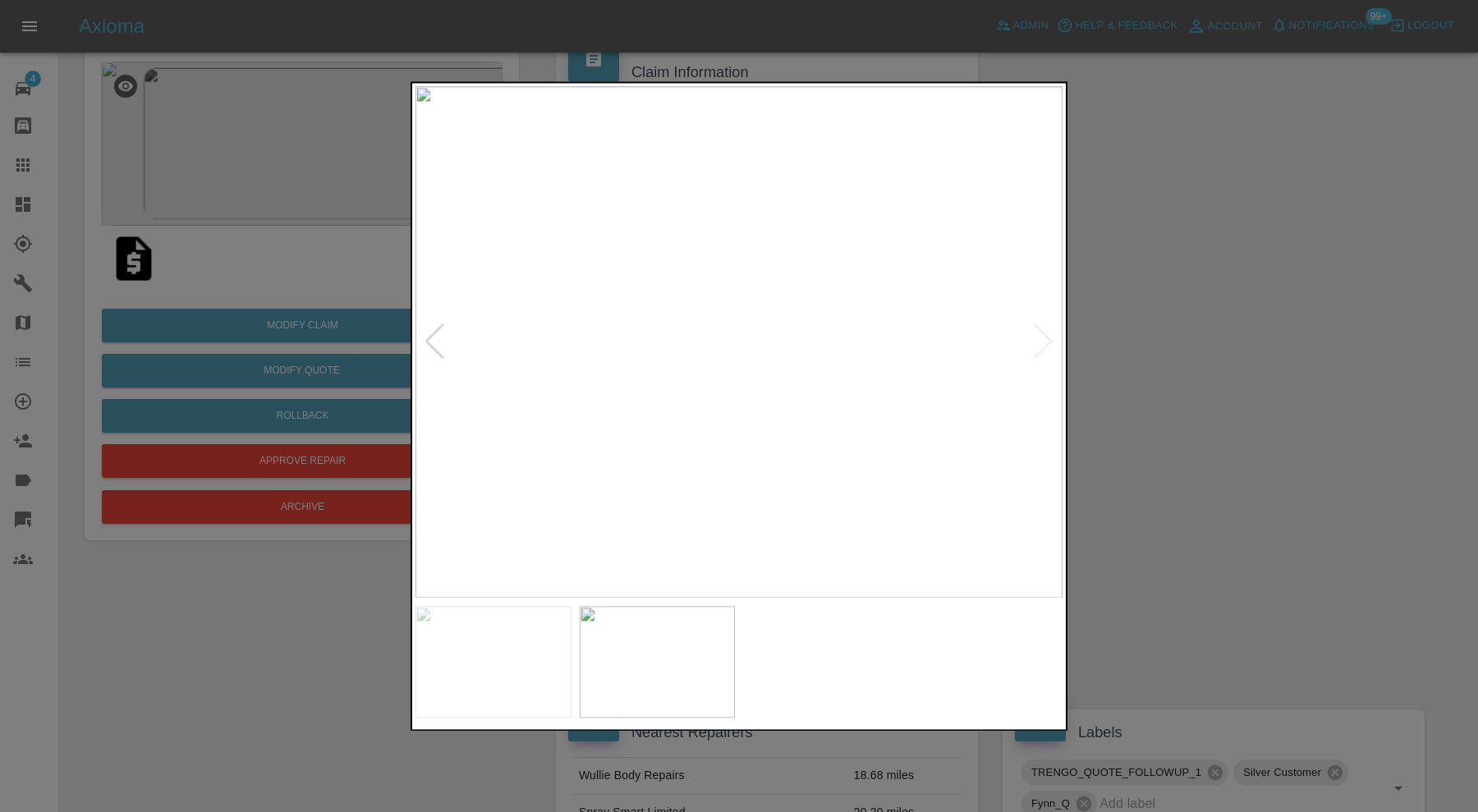
click at [554, 680] on img at bounding box center [493, 661] width 156 height 111
click at [709, 320] on img at bounding box center [739, 342] width 647 height 512
click at [863, 462] on img at bounding box center [830, 407] width 1941 height 1536
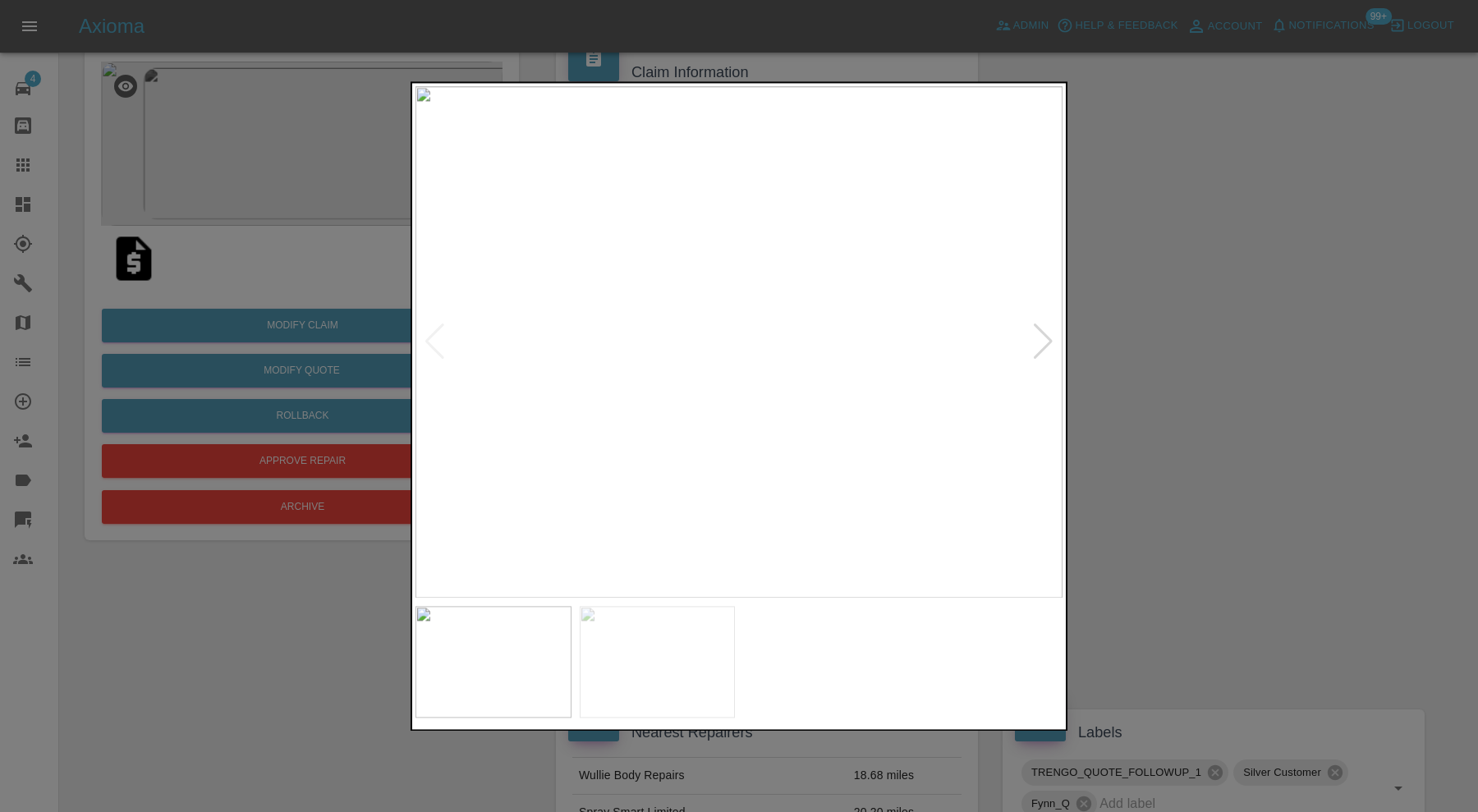
click at [1137, 413] on div at bounding box center [739, 406] width 1478 height 812
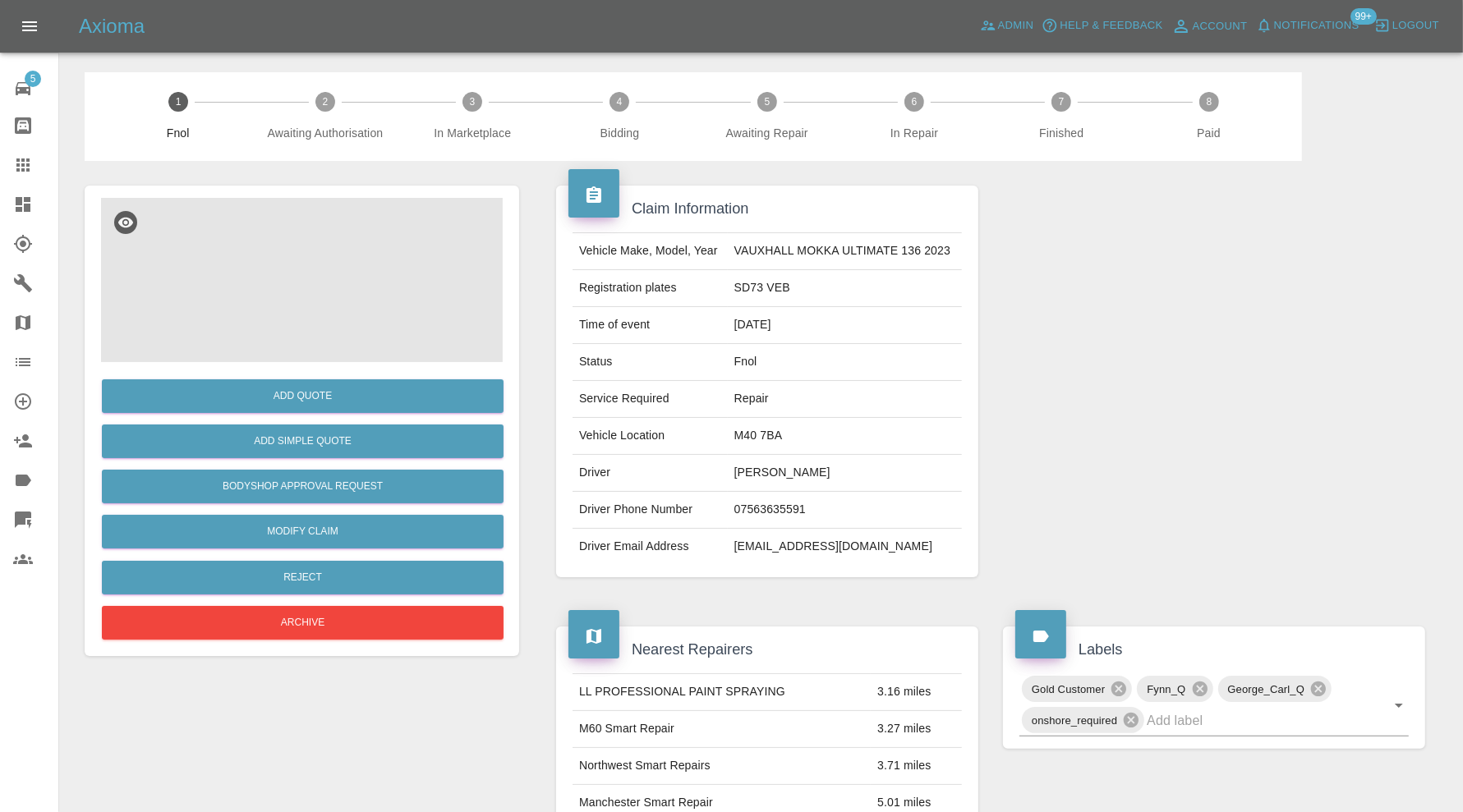
click at [327, 310] on img at bounding box center [301, 279] width 401 height 164
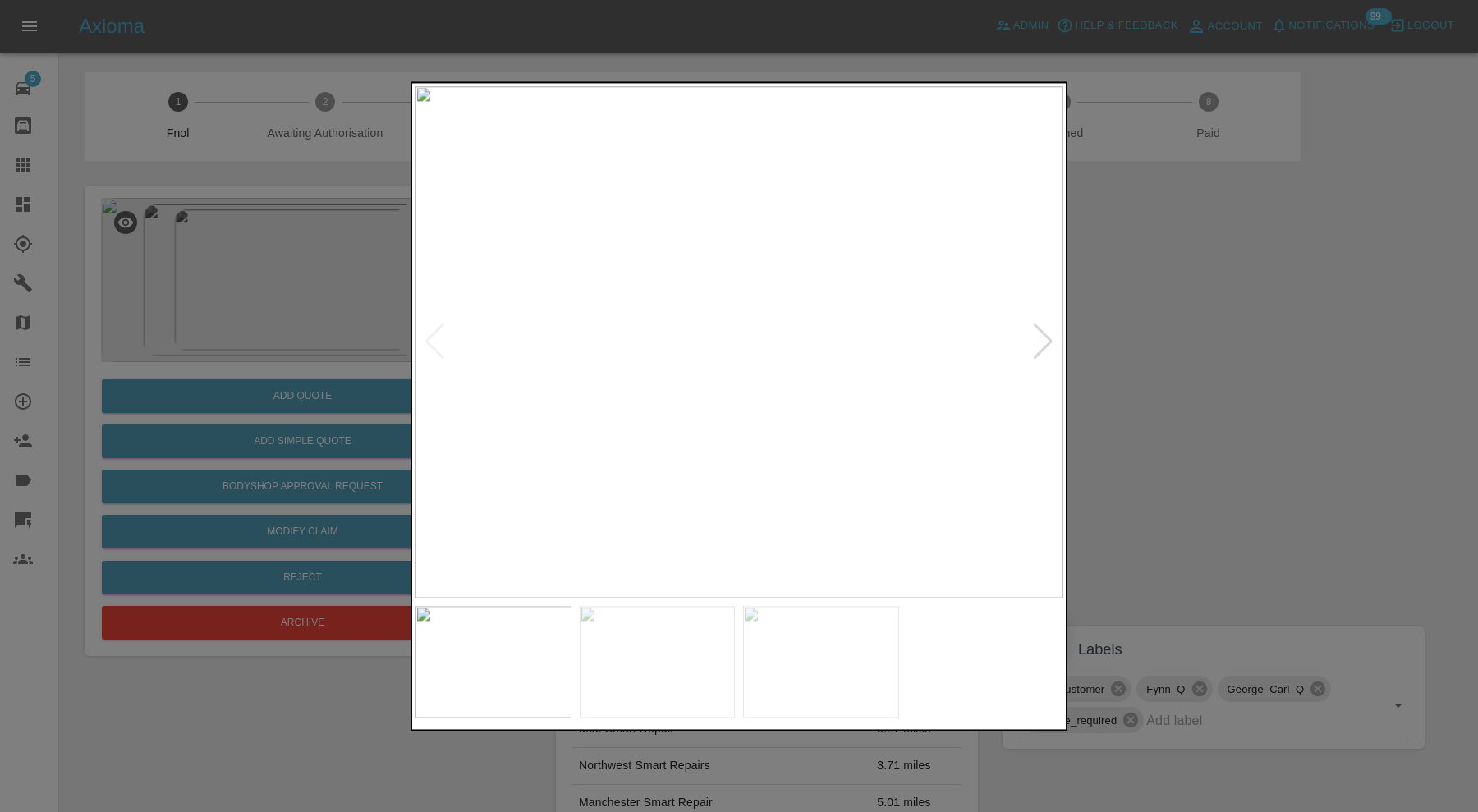
click at [1055, 336] on img at bounding box center [739, 342] width 647 height 512
click at [1051, 337] on div at bounding box center [1043, 342] width 22 height 36
click at [1051, 337] on img at bounding box center [739, 342] width 647 height 512
click at [1226, 345] on div at bounding box center [739, 406] width 1478 height 812
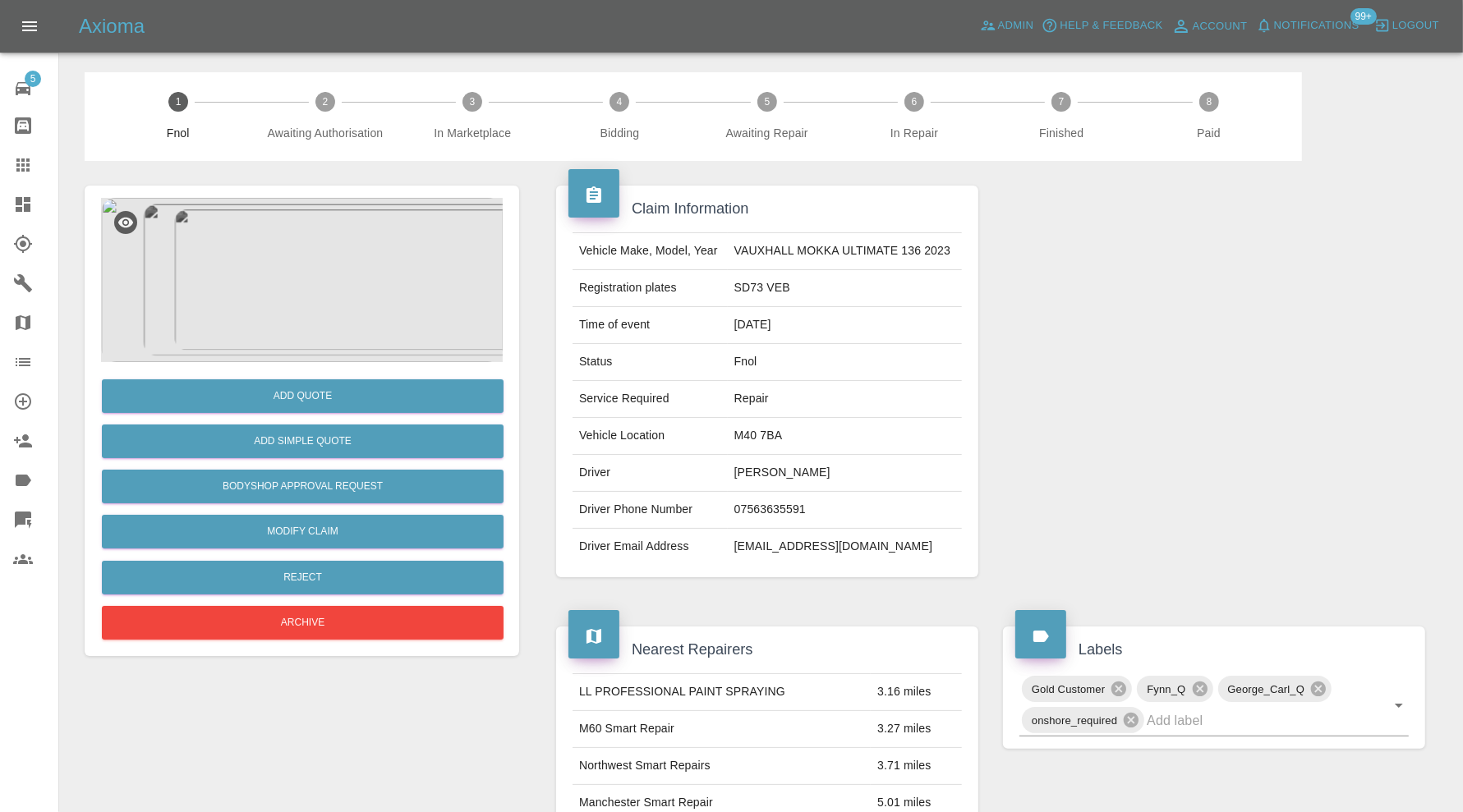
click at [312, 295] on img at bounding box center [301, 279] width 401 height 164
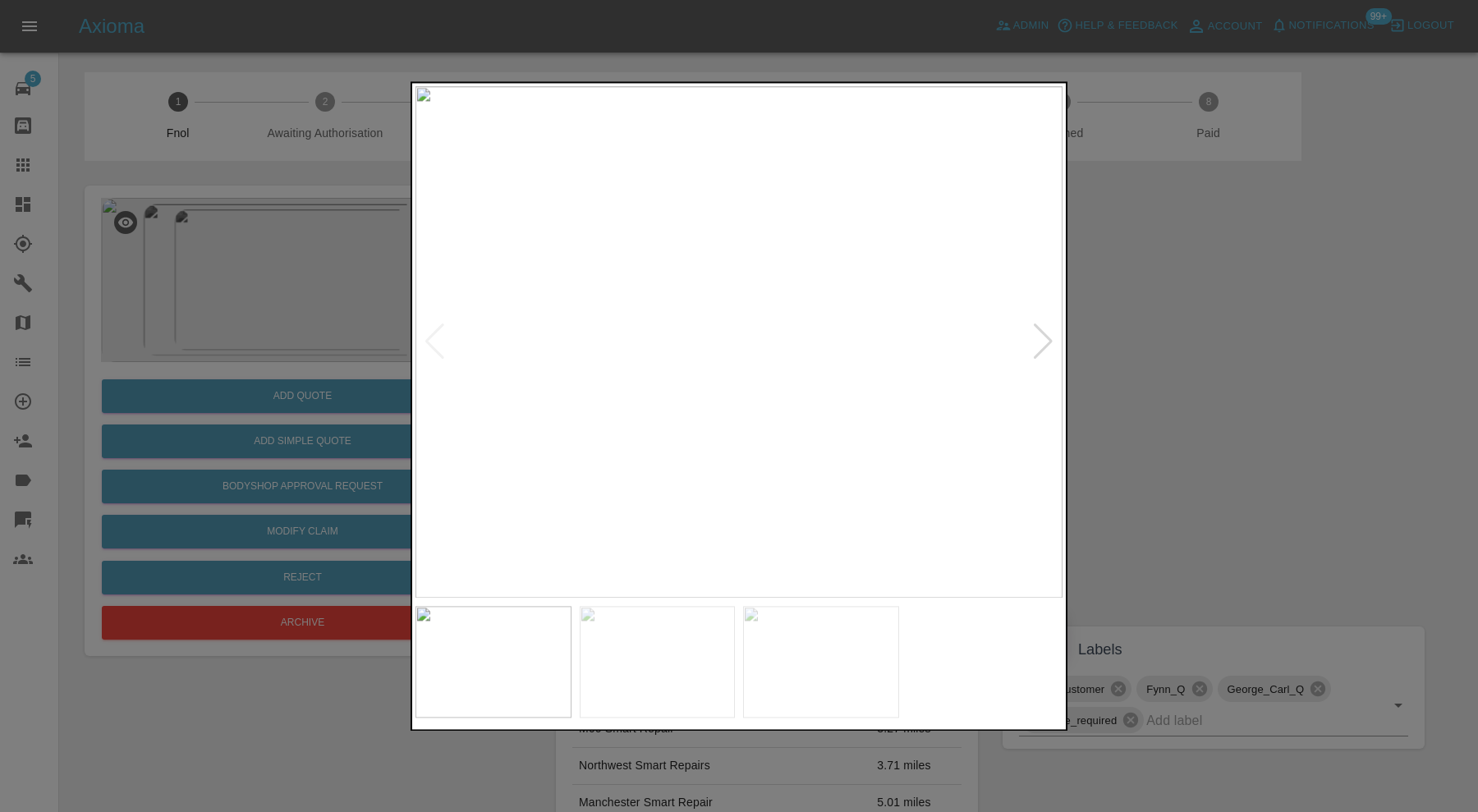
click at [1123, 335] on div at bounding box center [739, 406] width 1478 height 812
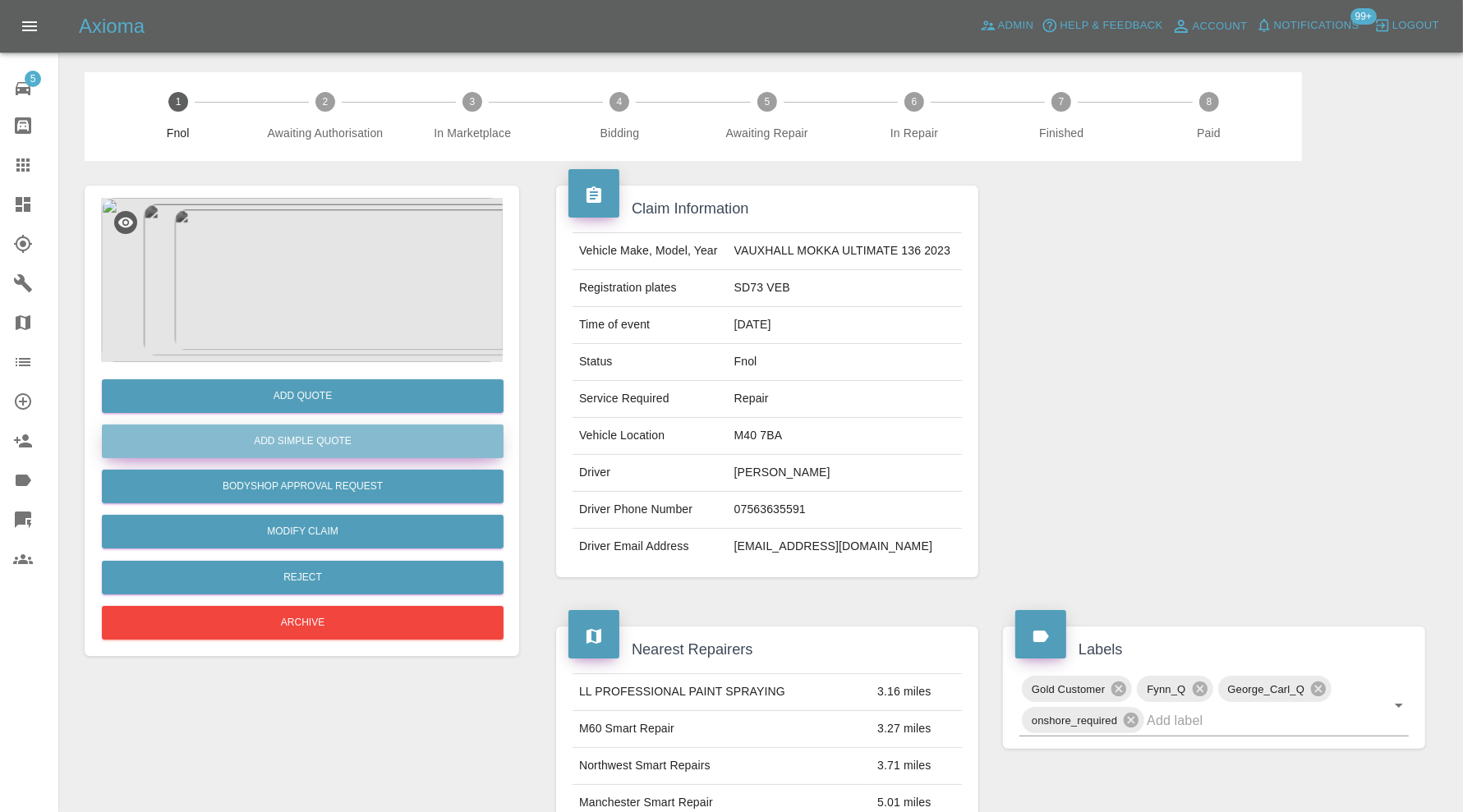
click at [339, 435] on button "Add Simple Quote" at bounding box center [302, 441] width 401 height 33
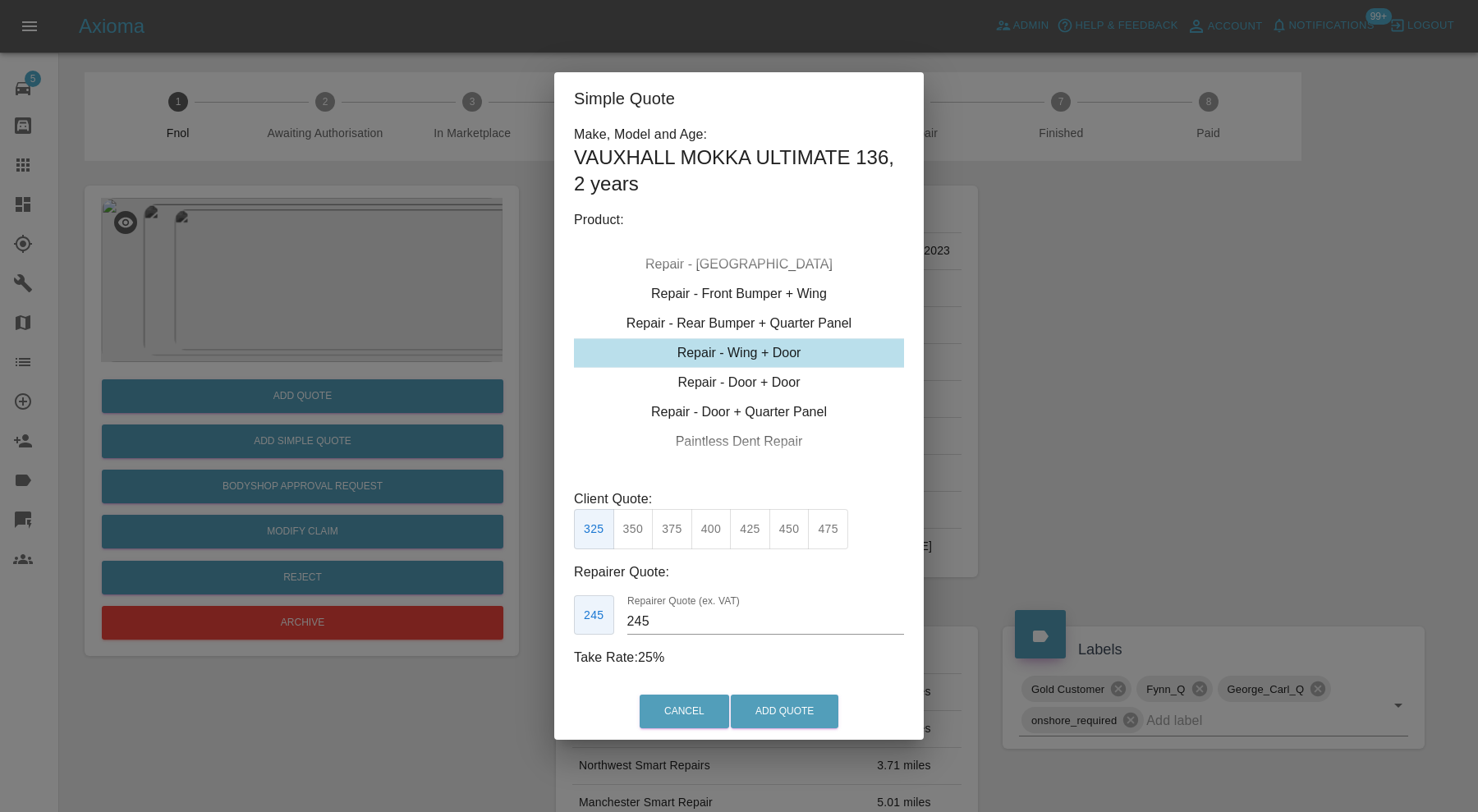
click at [781, 346] on div "Repair - Wing + Door" at bounding box center [739, 353] width 330 height 30
click at [831, 533] on button "475" at bounding box center [828, 529] width 40 height 40
click at [683, 615] on input "335" at bounding box center [766, 622] width 277 height 26
type input "325"
click at [772, 703] on button "Add Quote" at bounding box center [784, 711] width 108 height 33
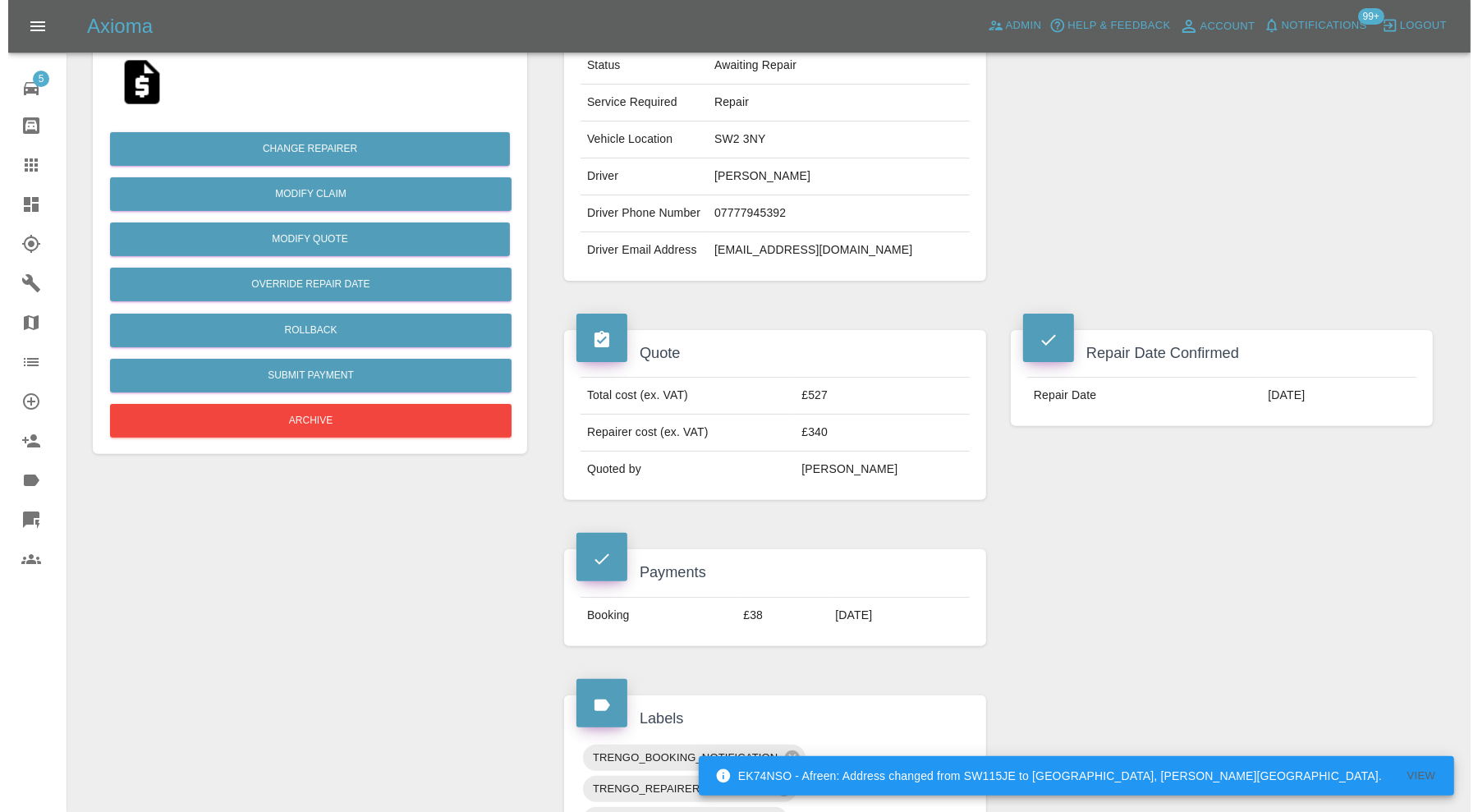
scroll to position [92, 0]
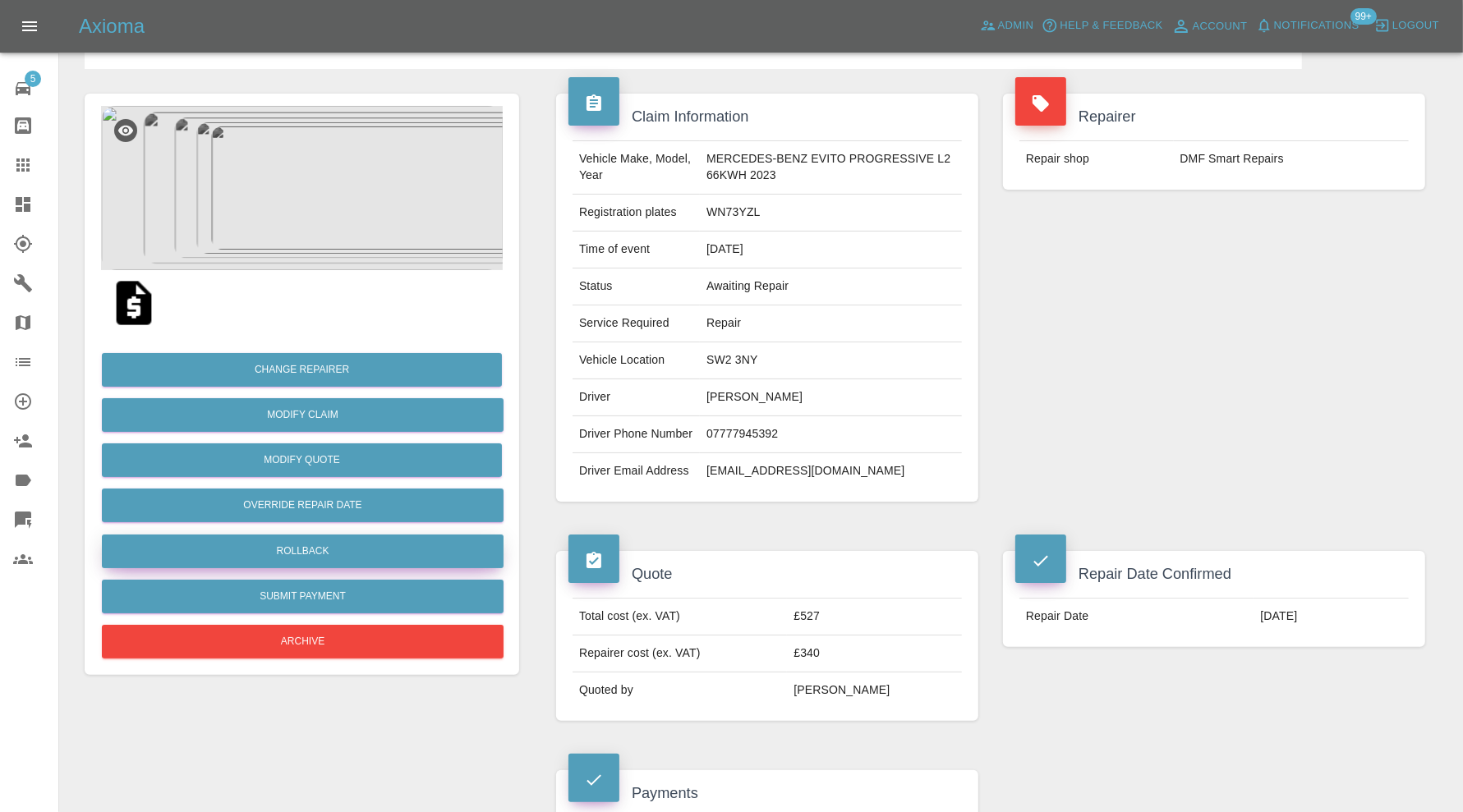
click at [383, 540] on button "Rollback" at bounding box center [302, 551] width 401 height 33
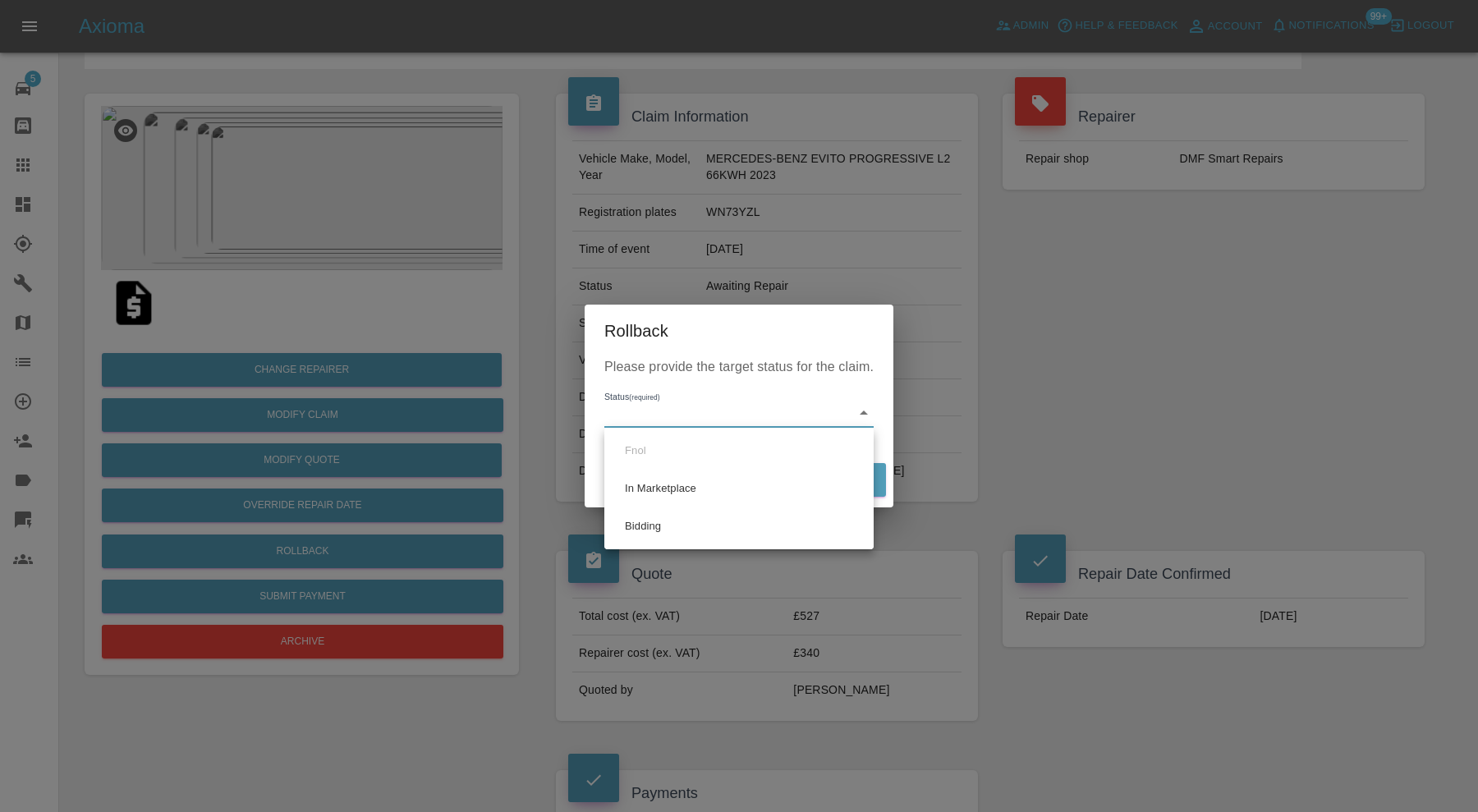
click at [650, 527] on li "Bidding" at bounding box center [739, 526] width 261 height 38
type input "bidding"
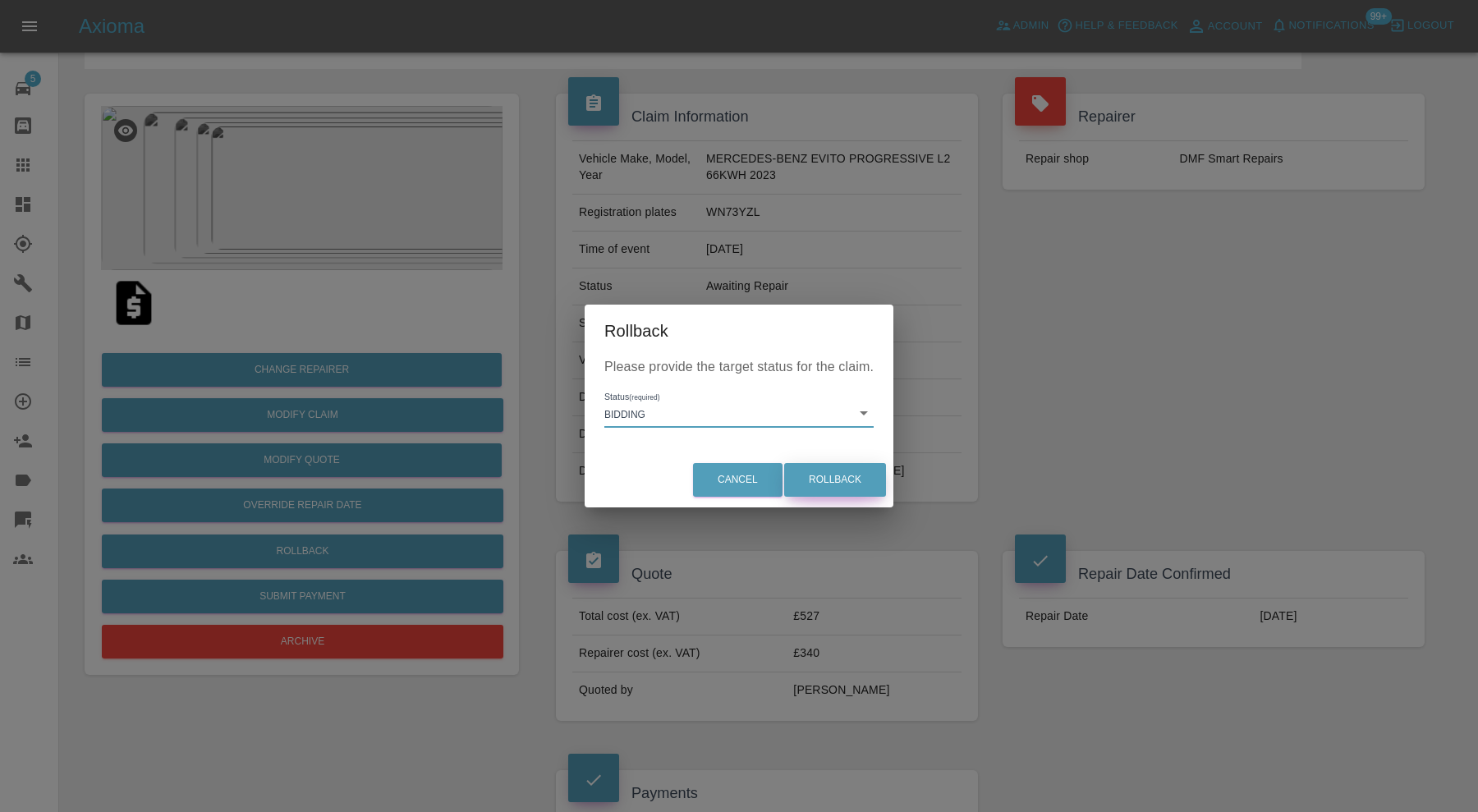
click at [831, 491] on button "Rollback" at bounding box center [835, 480] width 102 height 33
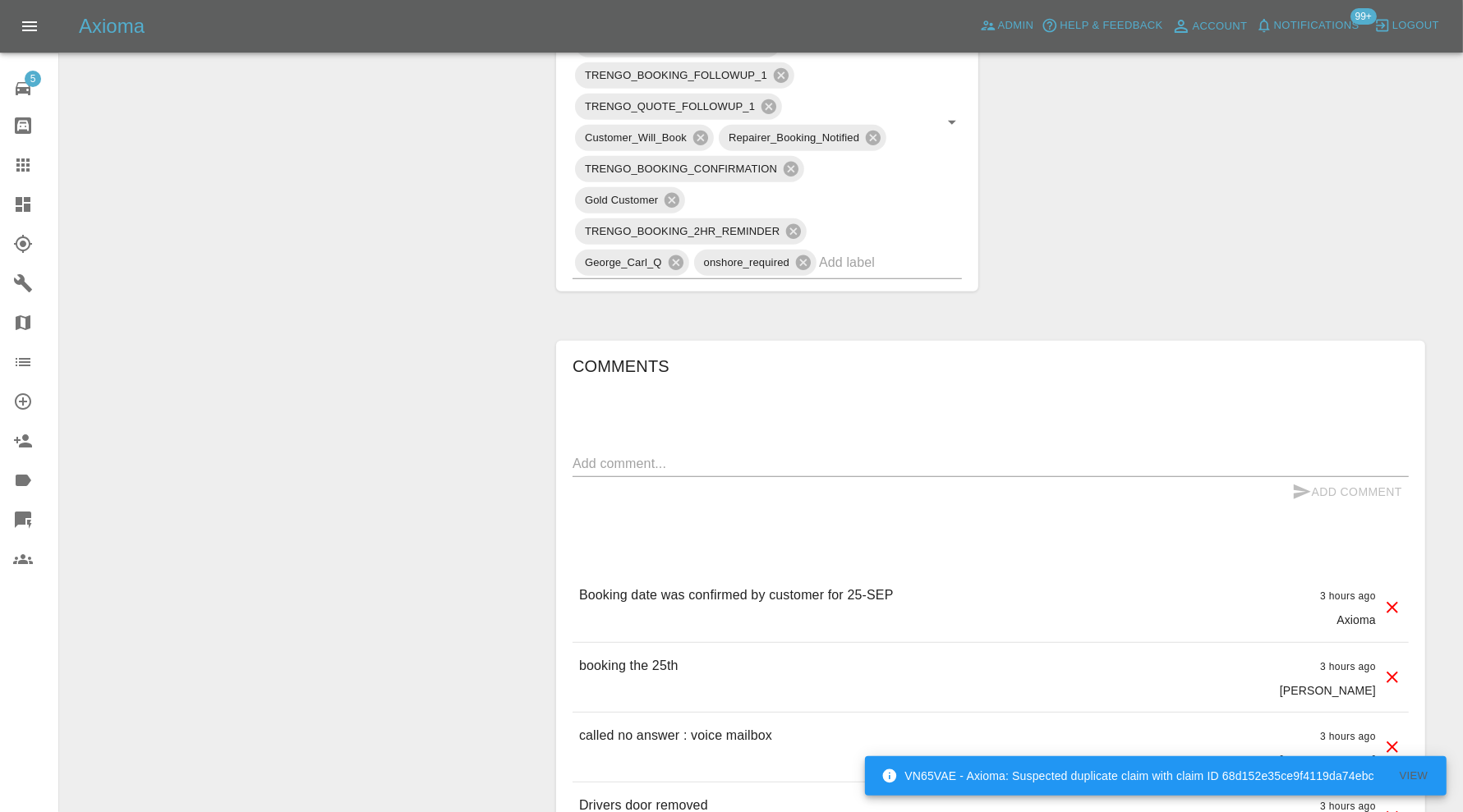
scroll to position [1095, 0]
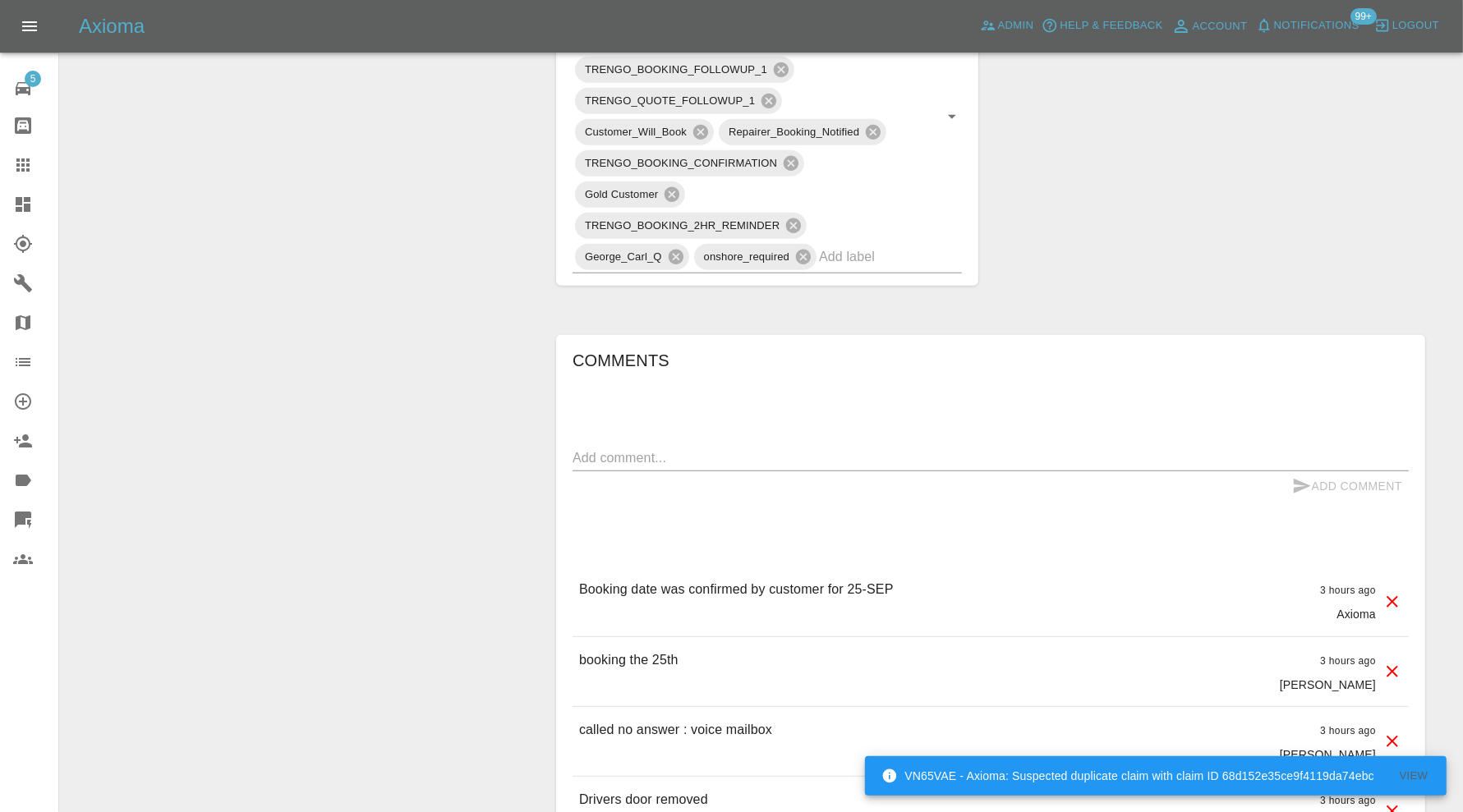
click at [854, 467] on textarea at bounding box center [990, 458] width 836 height 19
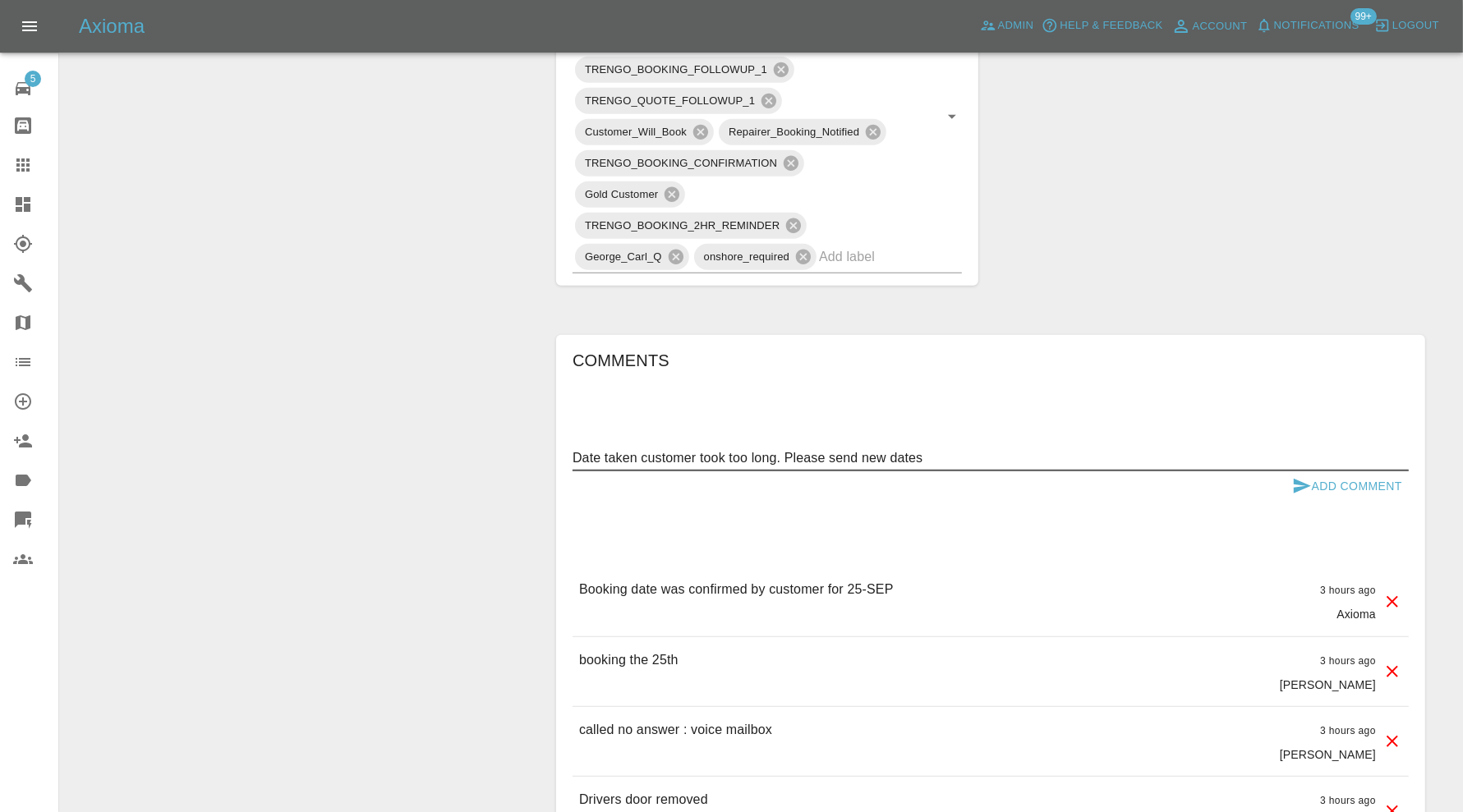
type textarea "Date taken customer took too long. Please send new dates"
click at [1310, 496] on icon "submit" at bounding box center [1302, 486] width 19 height 19
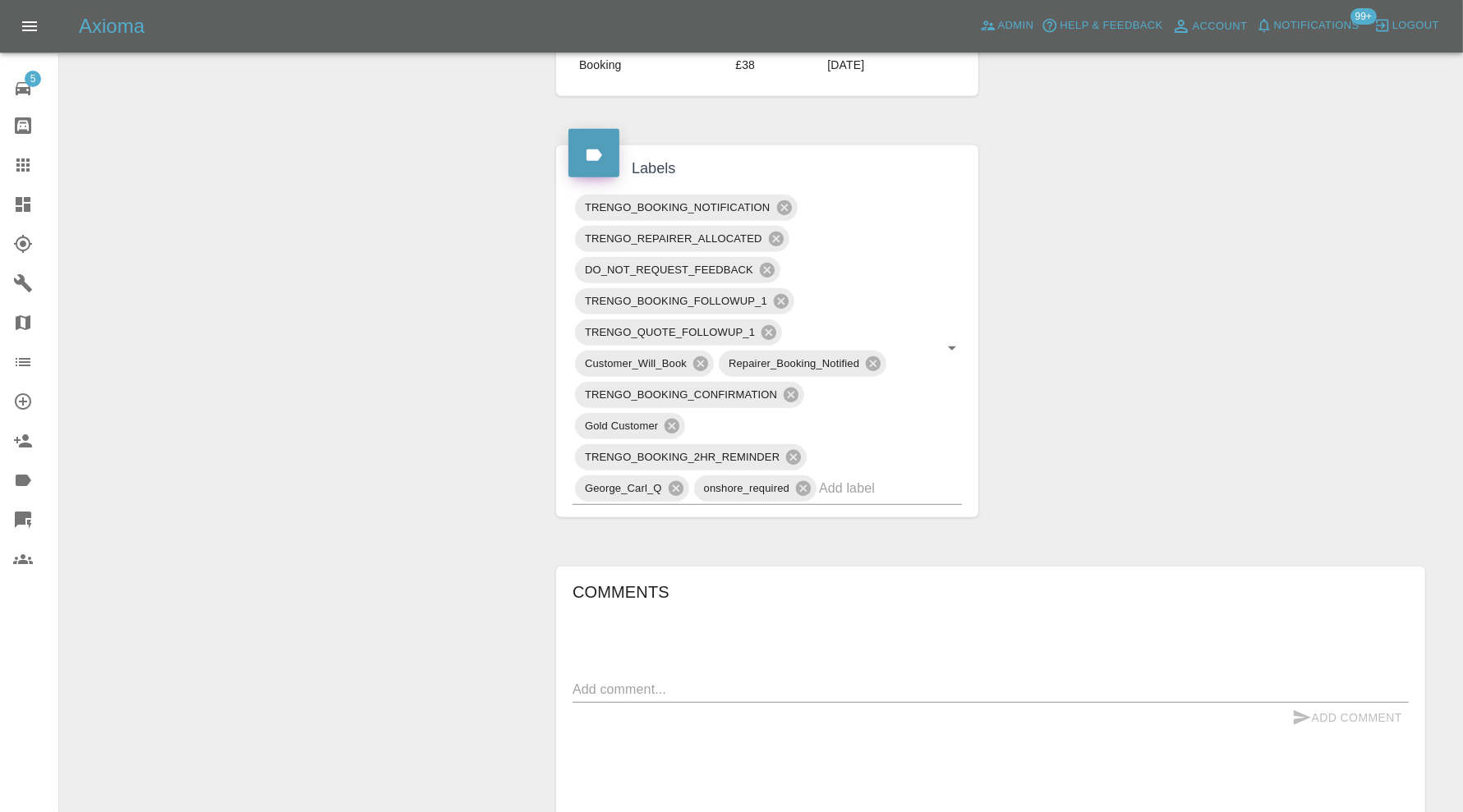
scroll to position [684, 0]
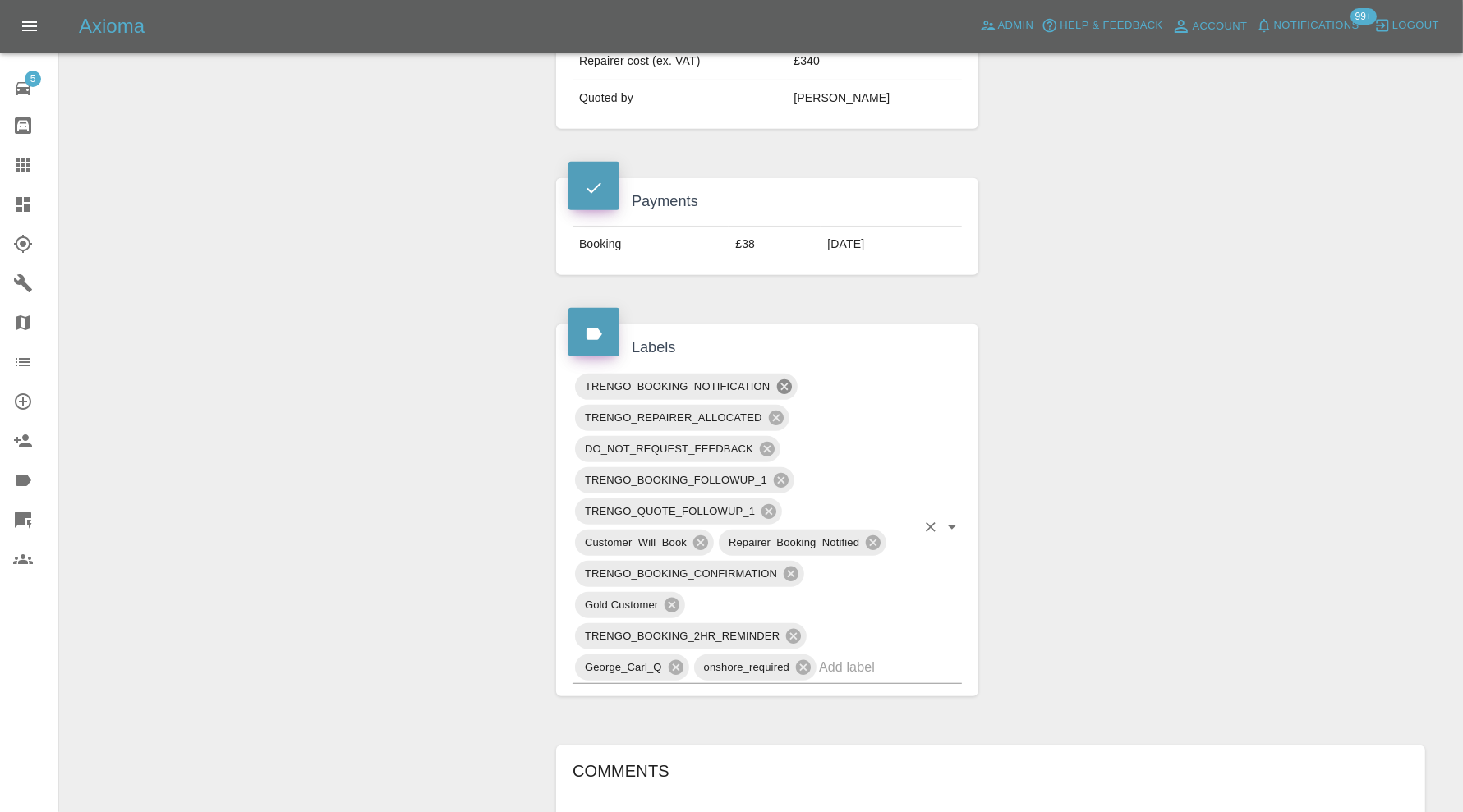
click at [784, 394] on icon at bounding box center [783, 386] width 15 height 15
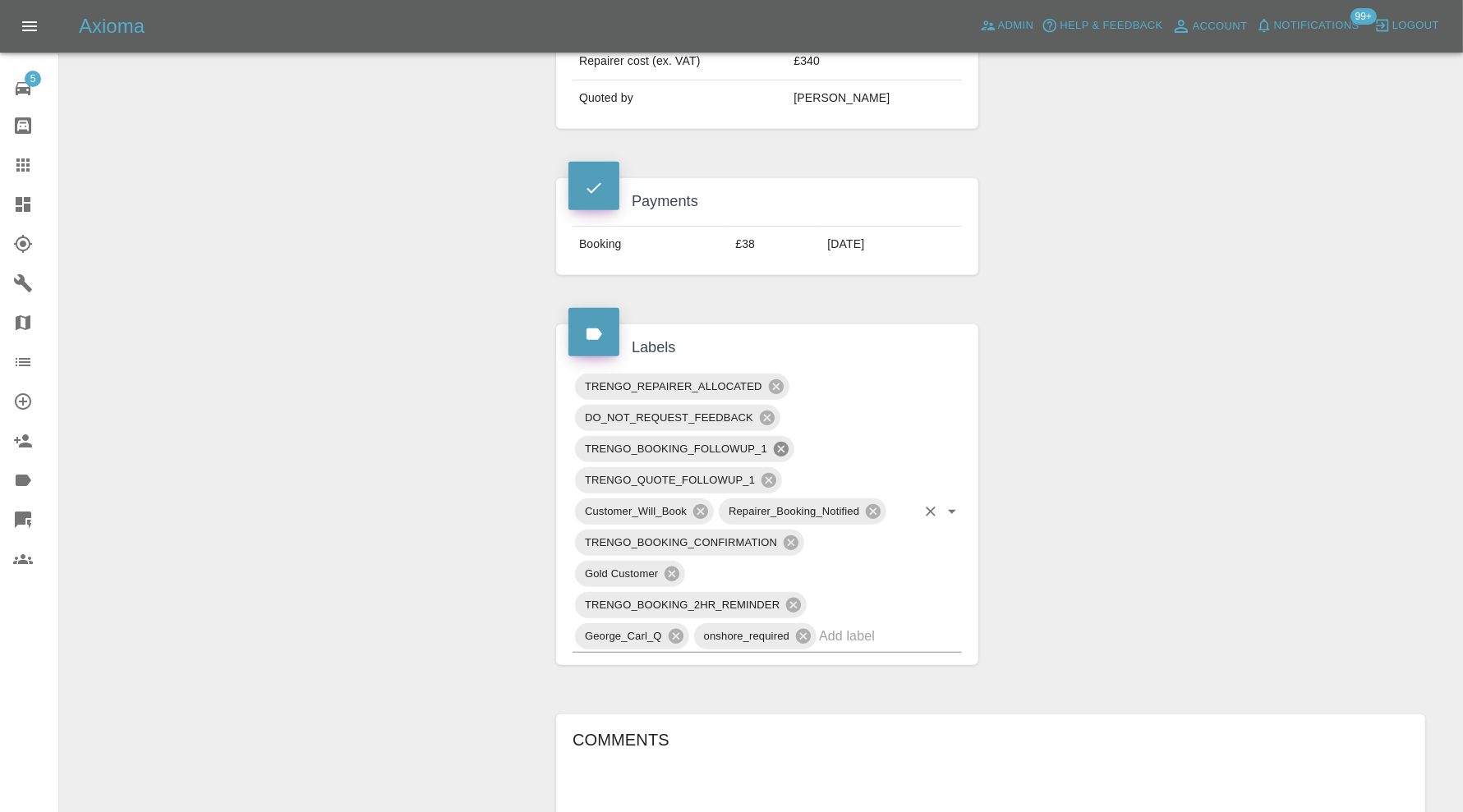
click at [781, 458] on icon at bounding box center [781, 448] width 18 height 18
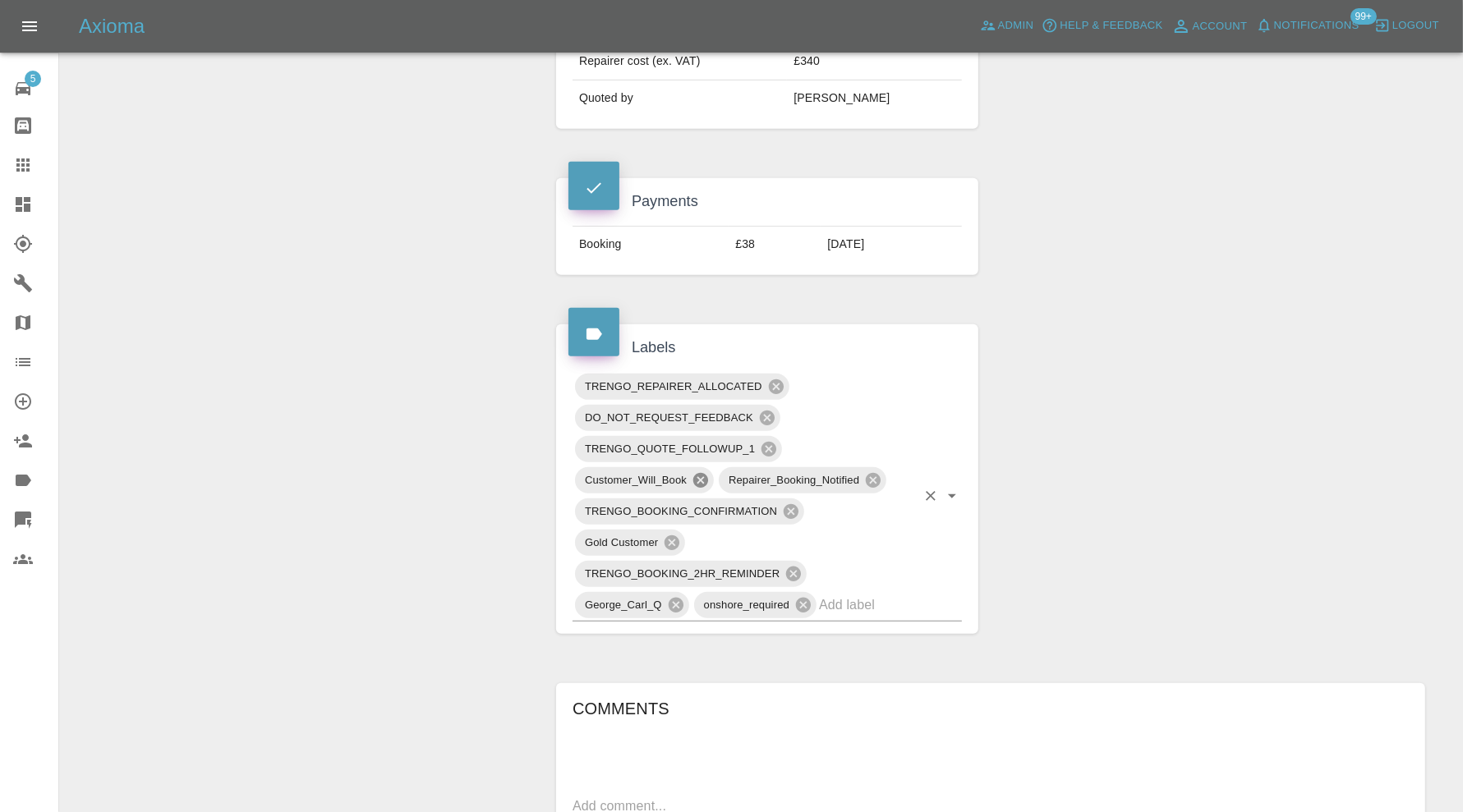
click at [706, 488] on icon at bounding box center [700, 480] width 15 height 15
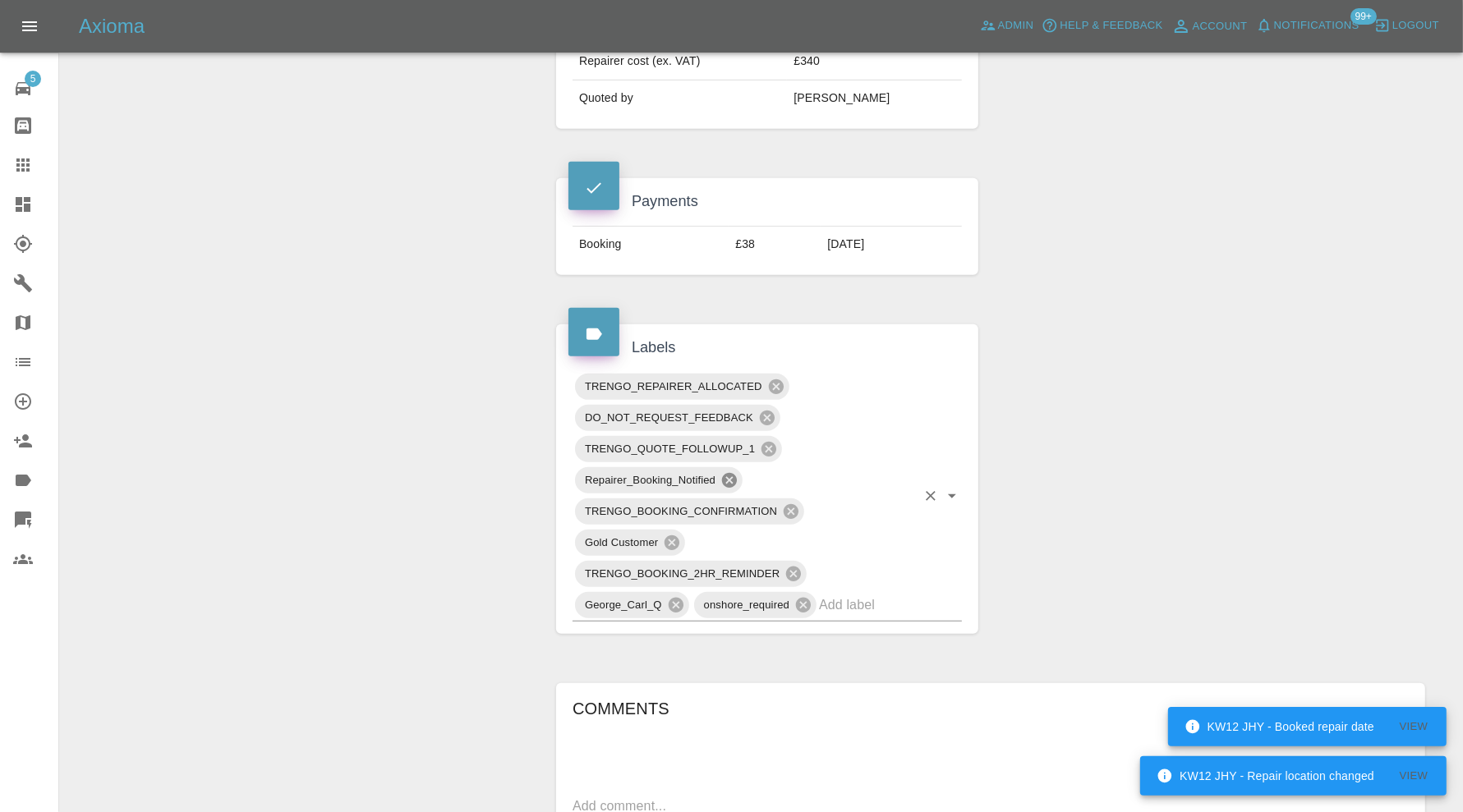
click at [729, 488] on icon at bounding box center [729, 480] width 15 height 15
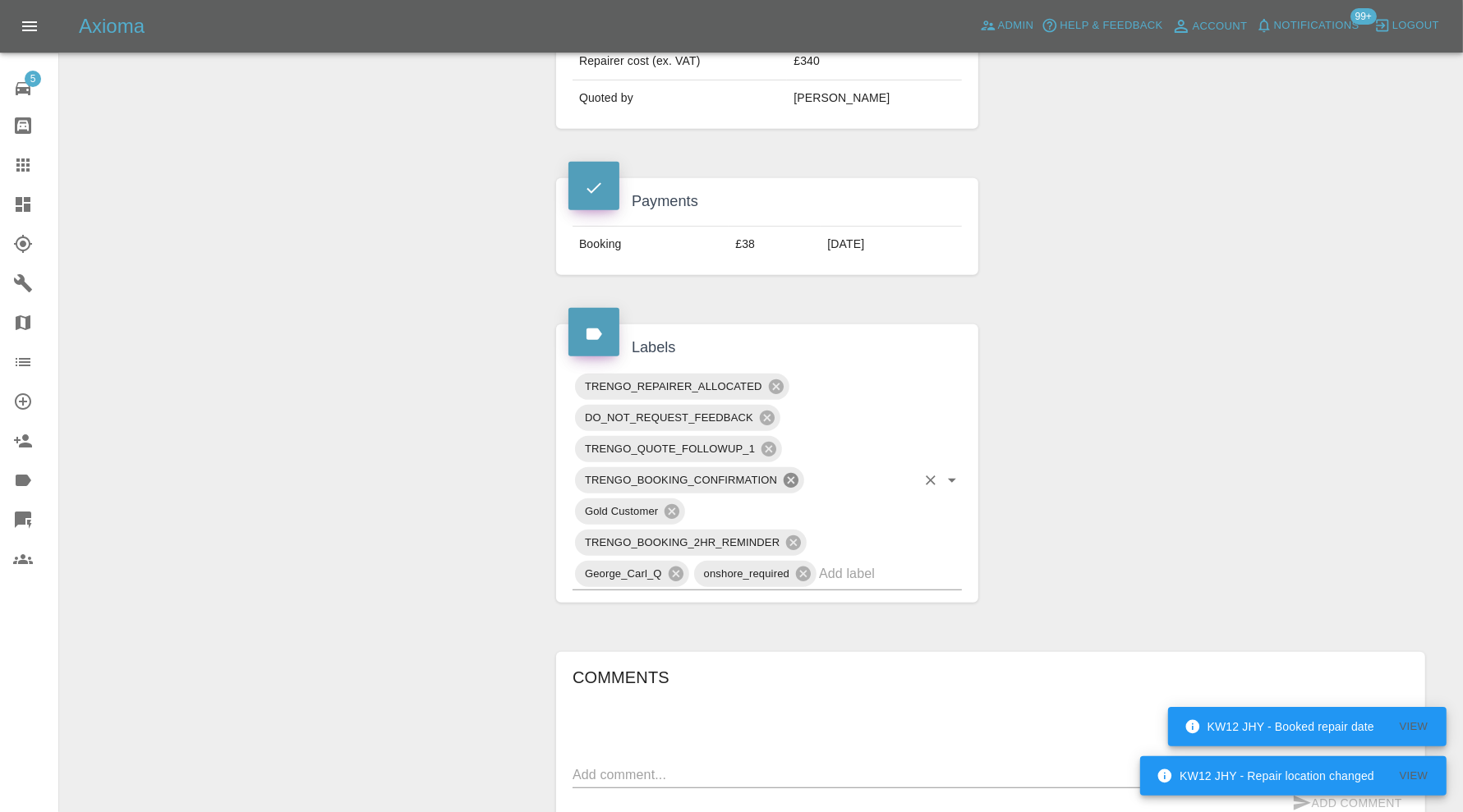
click at [789, 490] on icon at bounding box center [790, 480] width 18 height 18
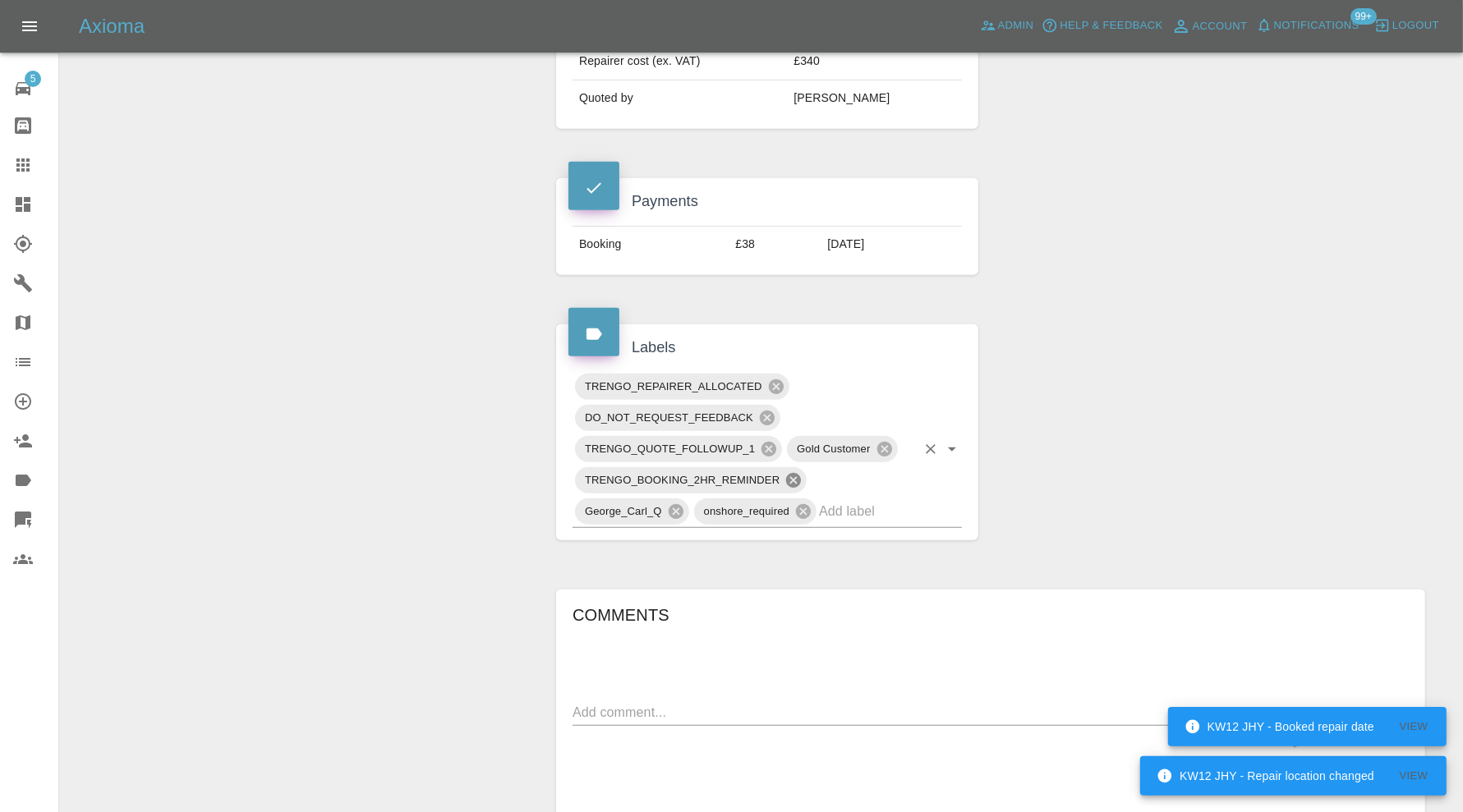
click at [798, 488] on icon at bounding box center [793, 480] width 15 height 15
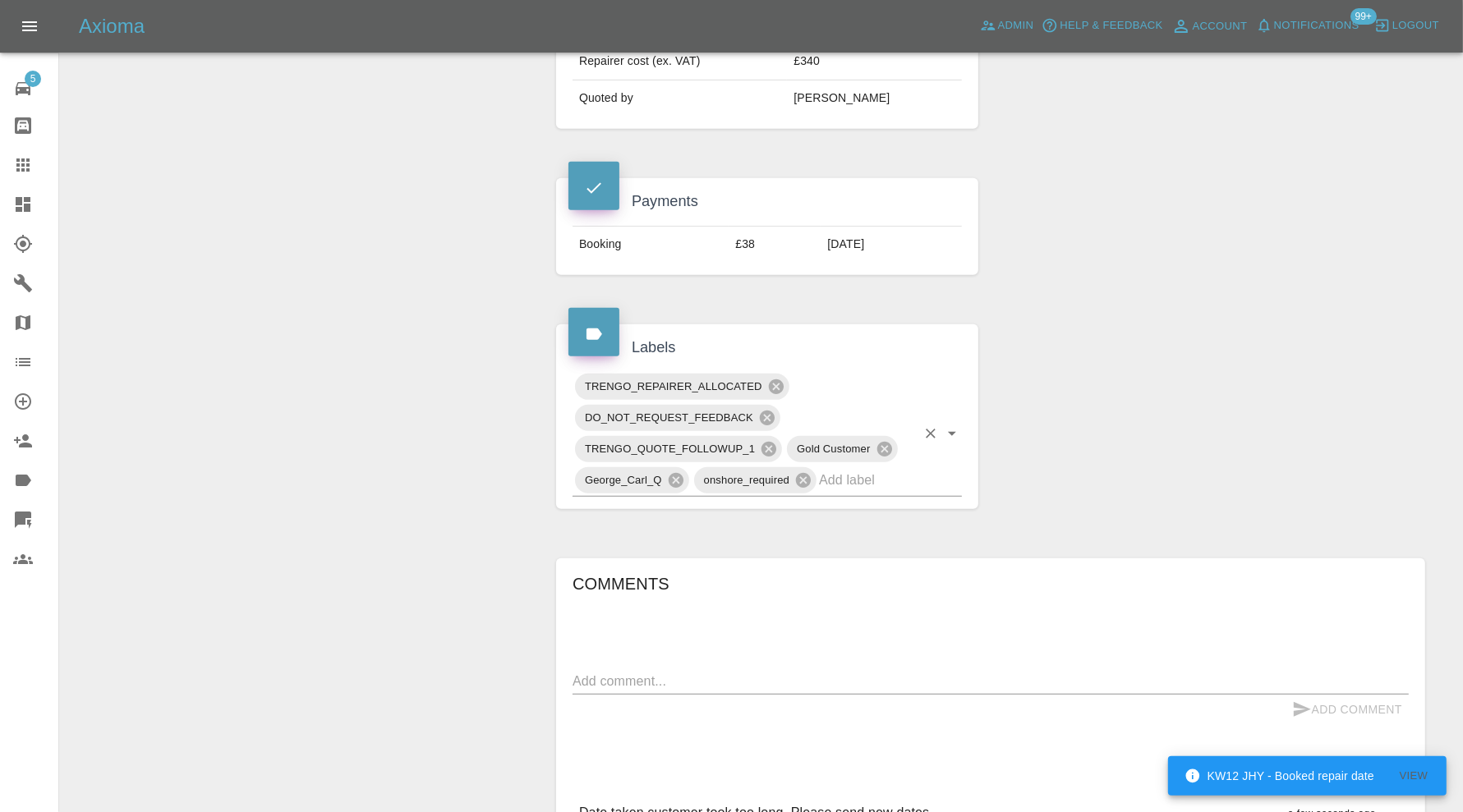
click at [923, 497] on div "TRENGO_REPAIRER_ALLOCATED DO_NOT_REQUEST_FEEDBACK TRENGO_QUOTE_FOLLOWUP_1 Gold …" at bounding box center [767, 434] width 389 height 125
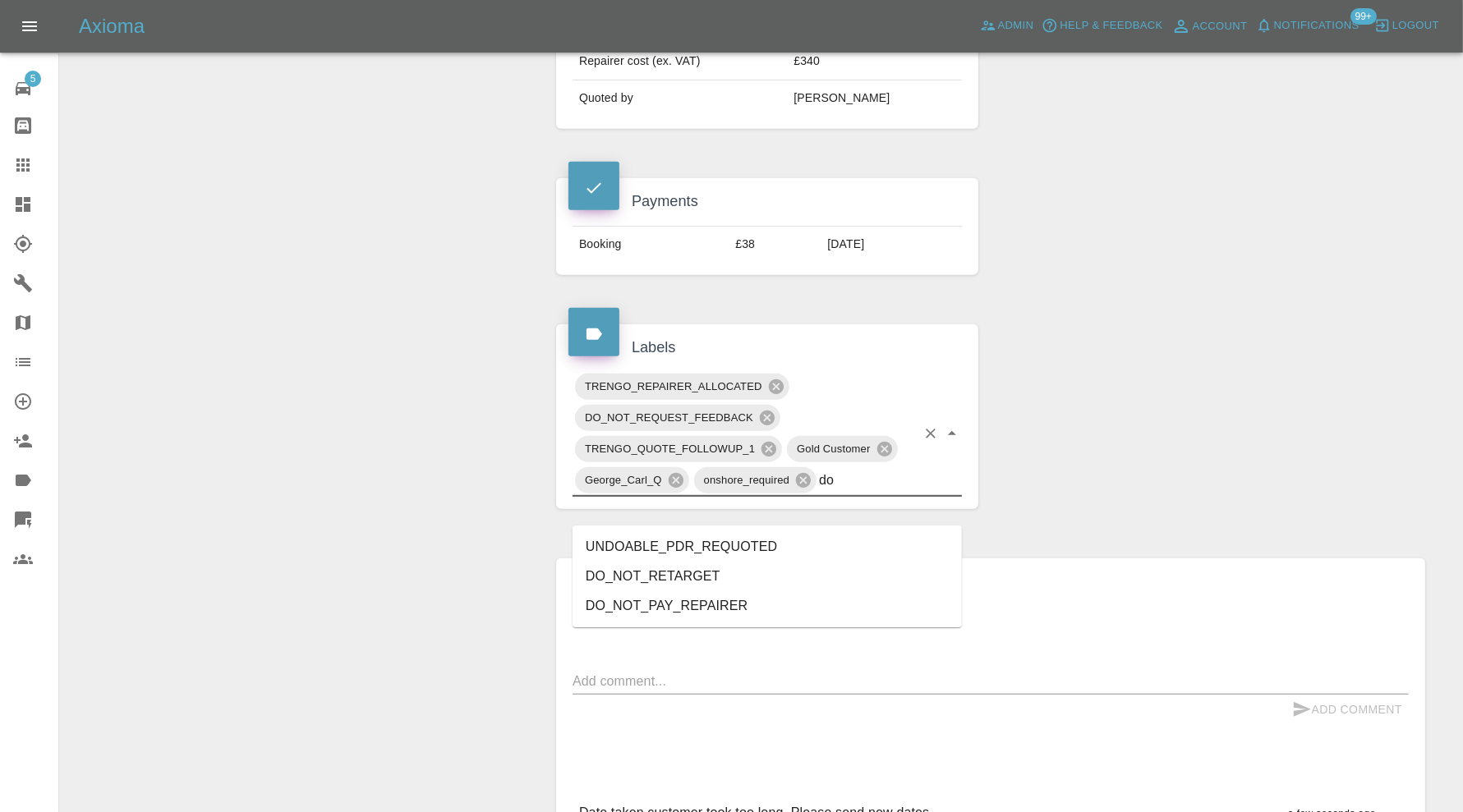
type input "do"
click at [1201, 501] on div "Claim Information Vehicle Make, Model, Year MERCEDES-BENZ EVITO PROGRESSIVE L2 …" at bounding box center [991, 476] width 894 height 1997
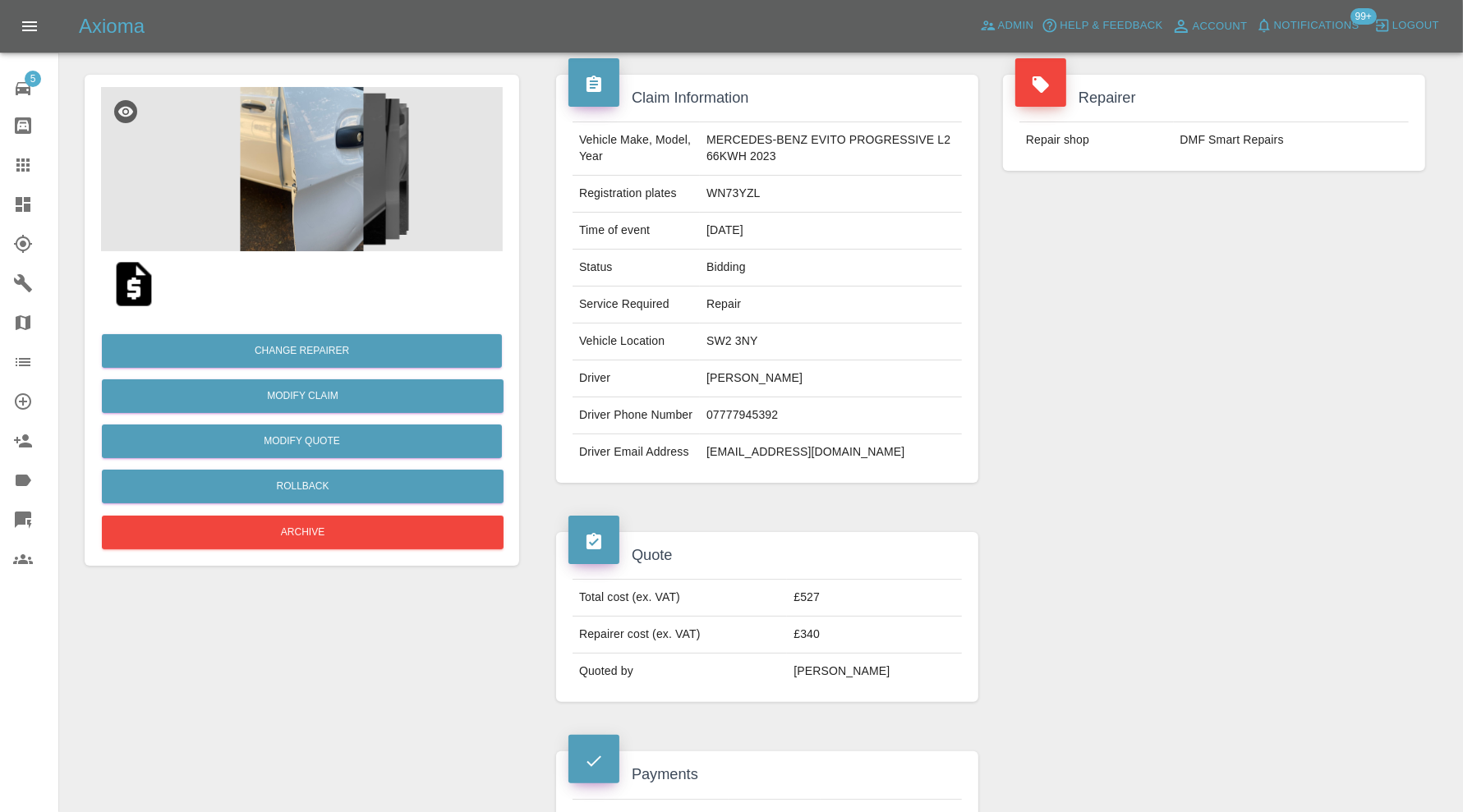
scroll to position [0, 0]
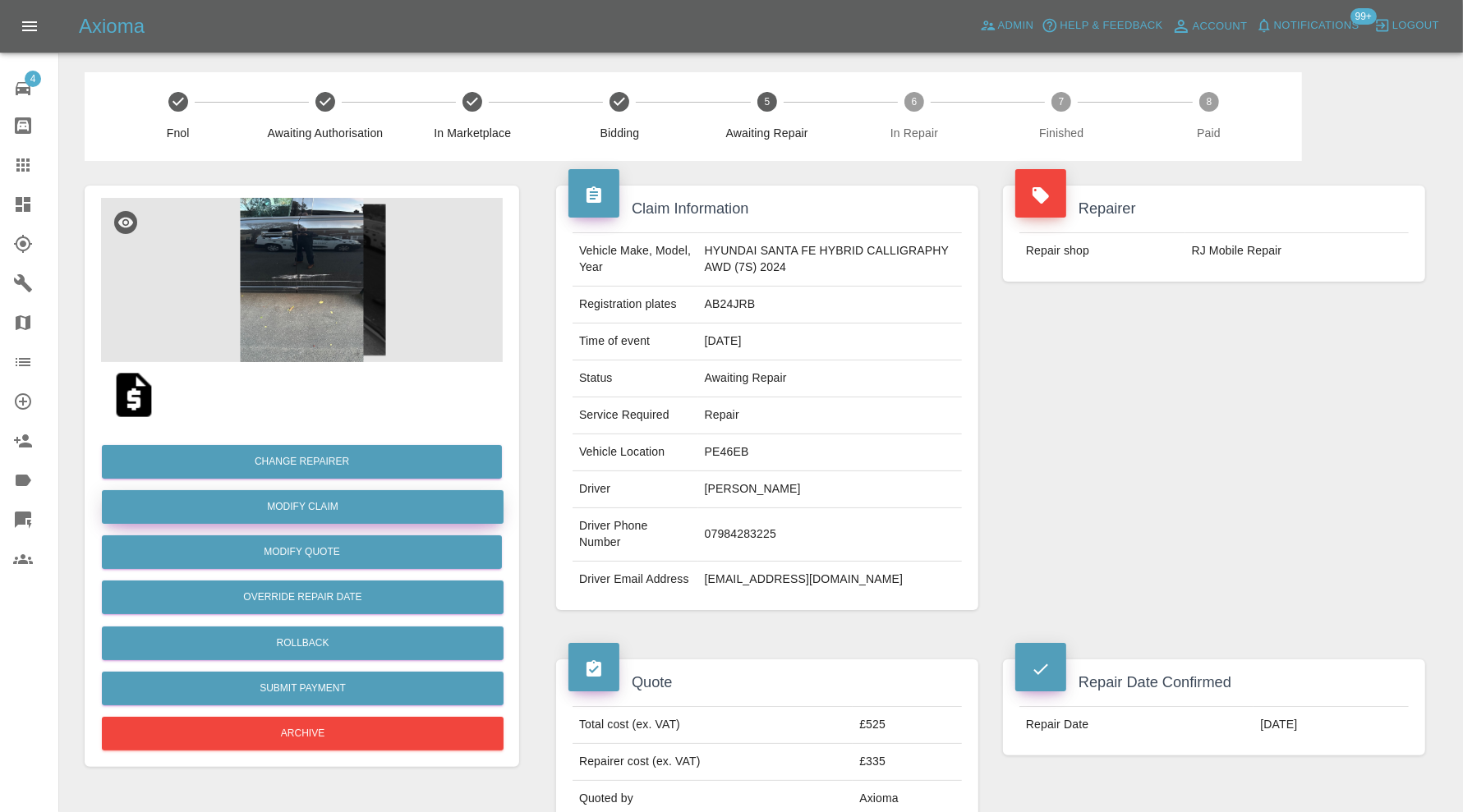
click at [374, 504] on link "Modify Claim" at bounding box center [302, 507] width 401 height 33
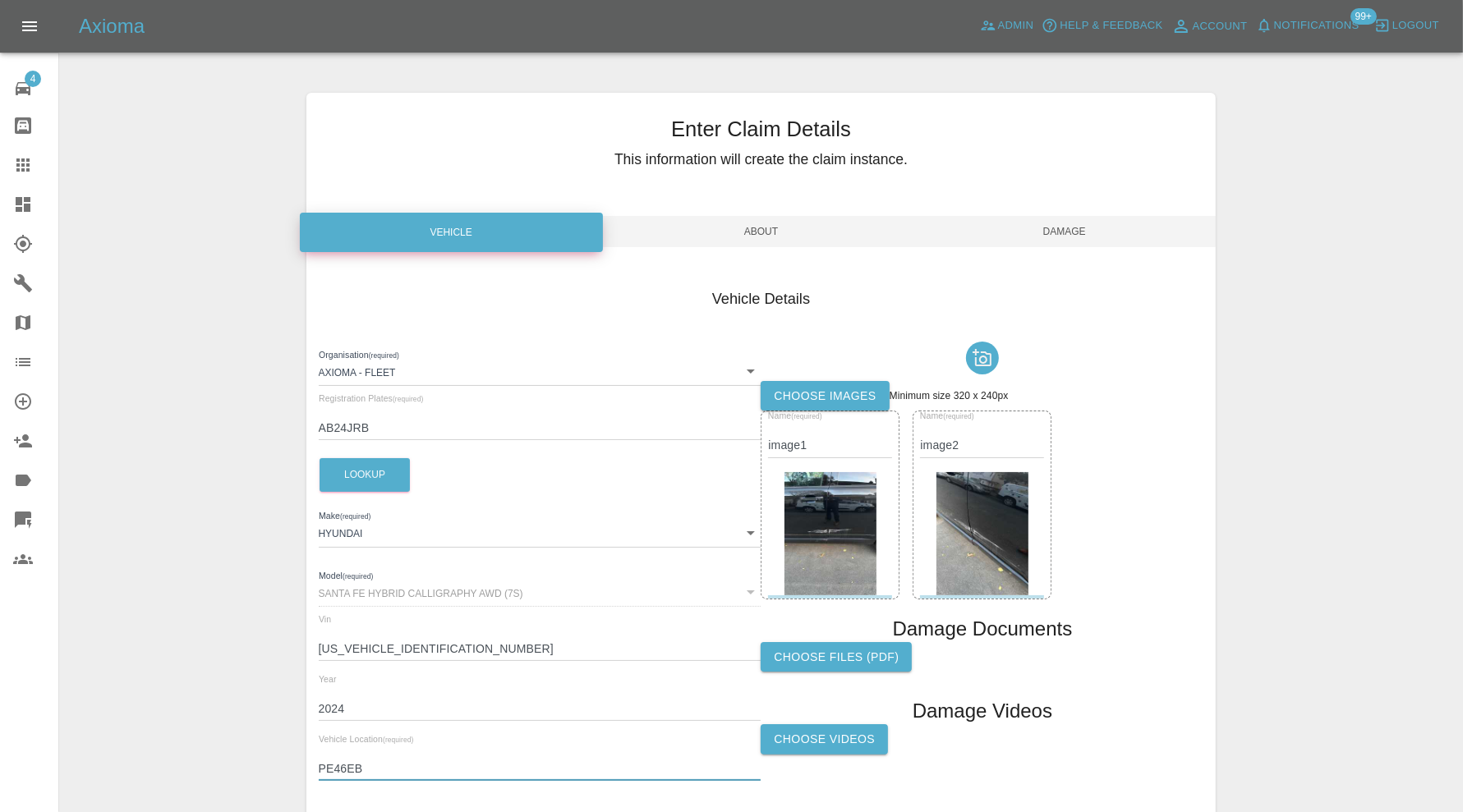
drag, startPoint x: 391, startPoint y: 765, endPoint x: 317, endPoint y: 766, distance: 74.0
click at [317, 766] on div "Vehicle Details Organisation (required) Axioma - Fleet 5e6b5a8122cd0a001728b604…" at bounding box center [761, 538] width 910 height 548
paste input "12 9BT"
type input "PE12 9BT"
click at [1060, 230] on span "Damage" at bounding box center [1064, 232] width 303 height 32
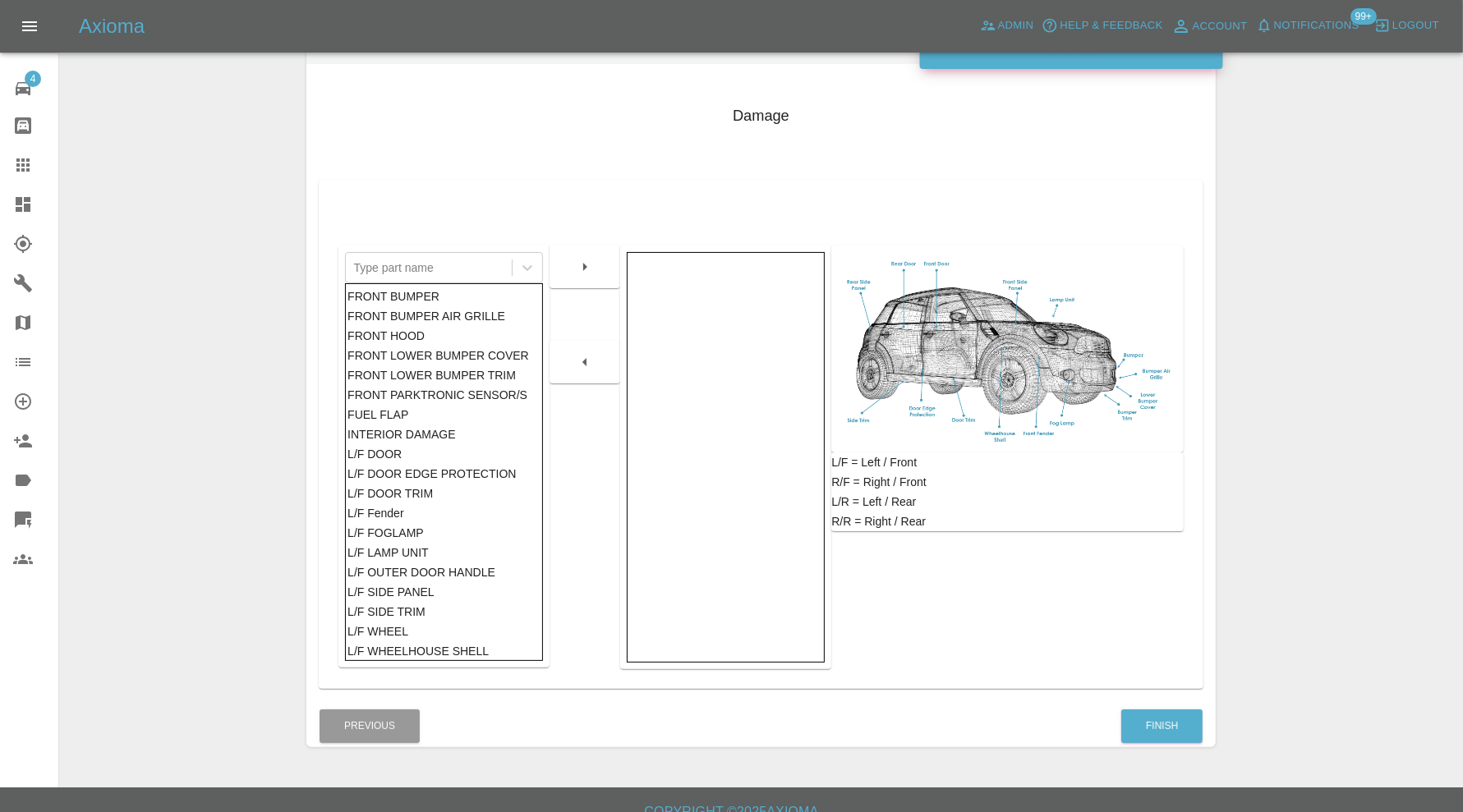
scroll to position [204, 0]
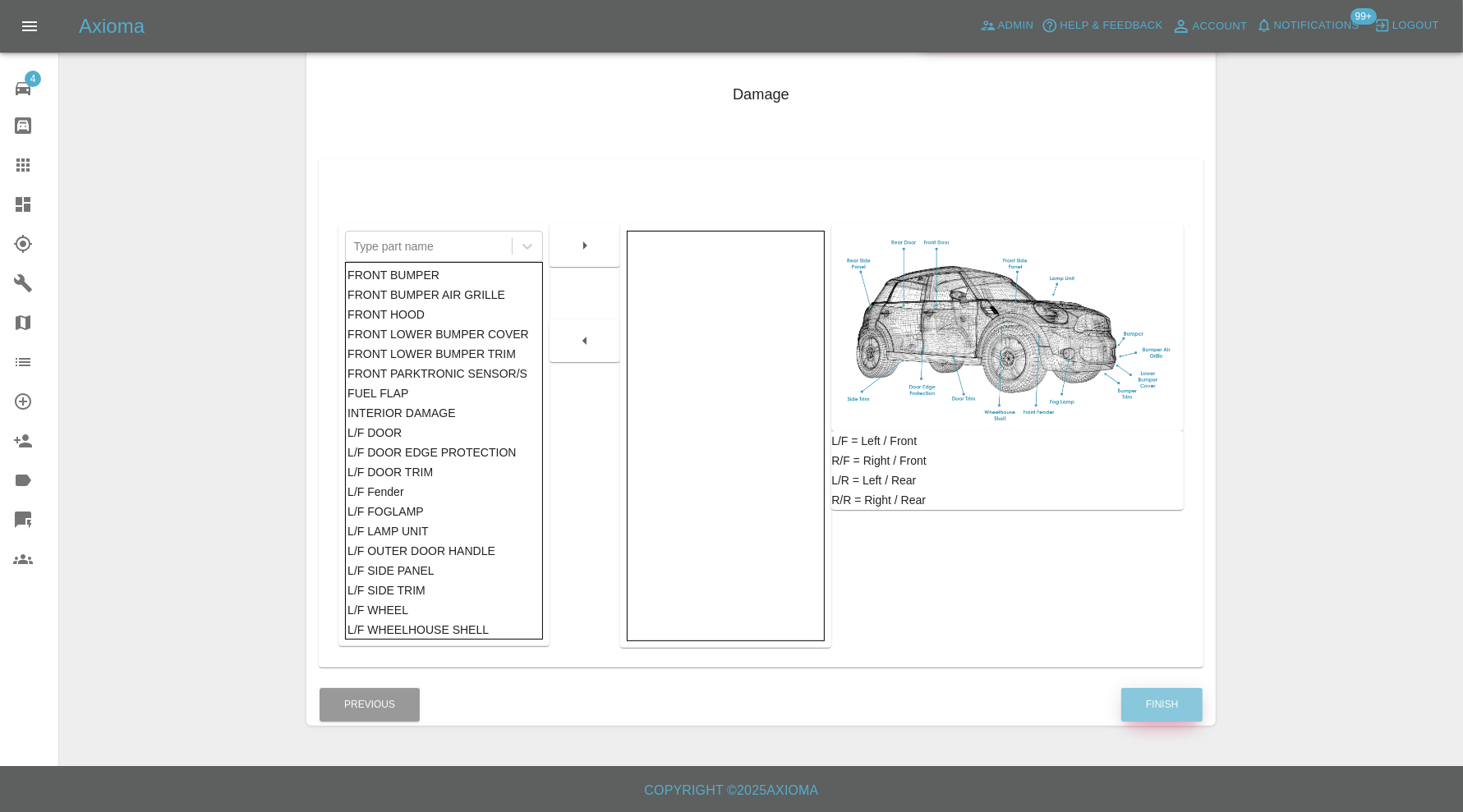
click at [1138, 703] on button "Finish" at bounding box center [1162, 705] width 81 height 33
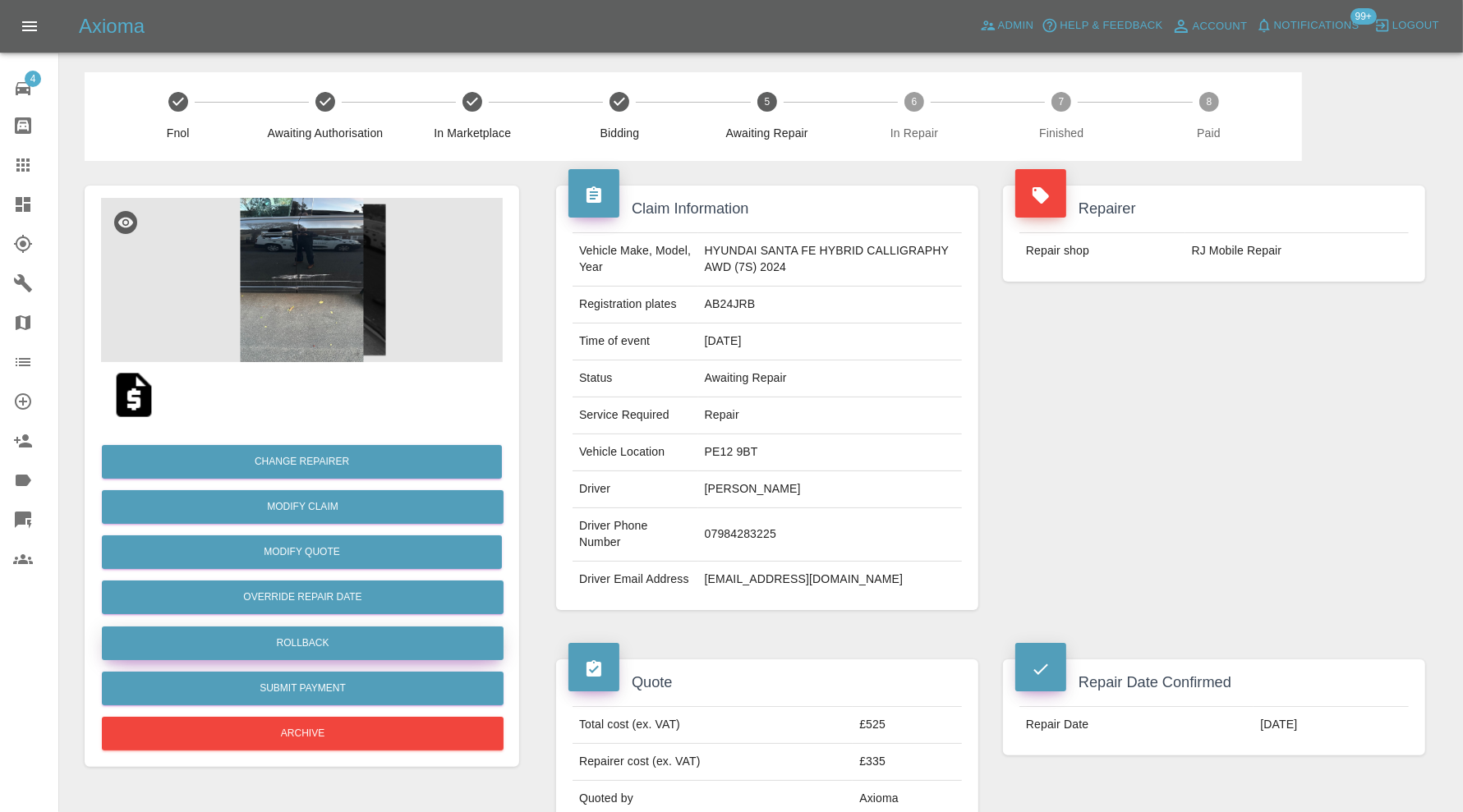
click at [307, 637] on button "Rollback" at bounding box center [302, 643] width 401 height 33
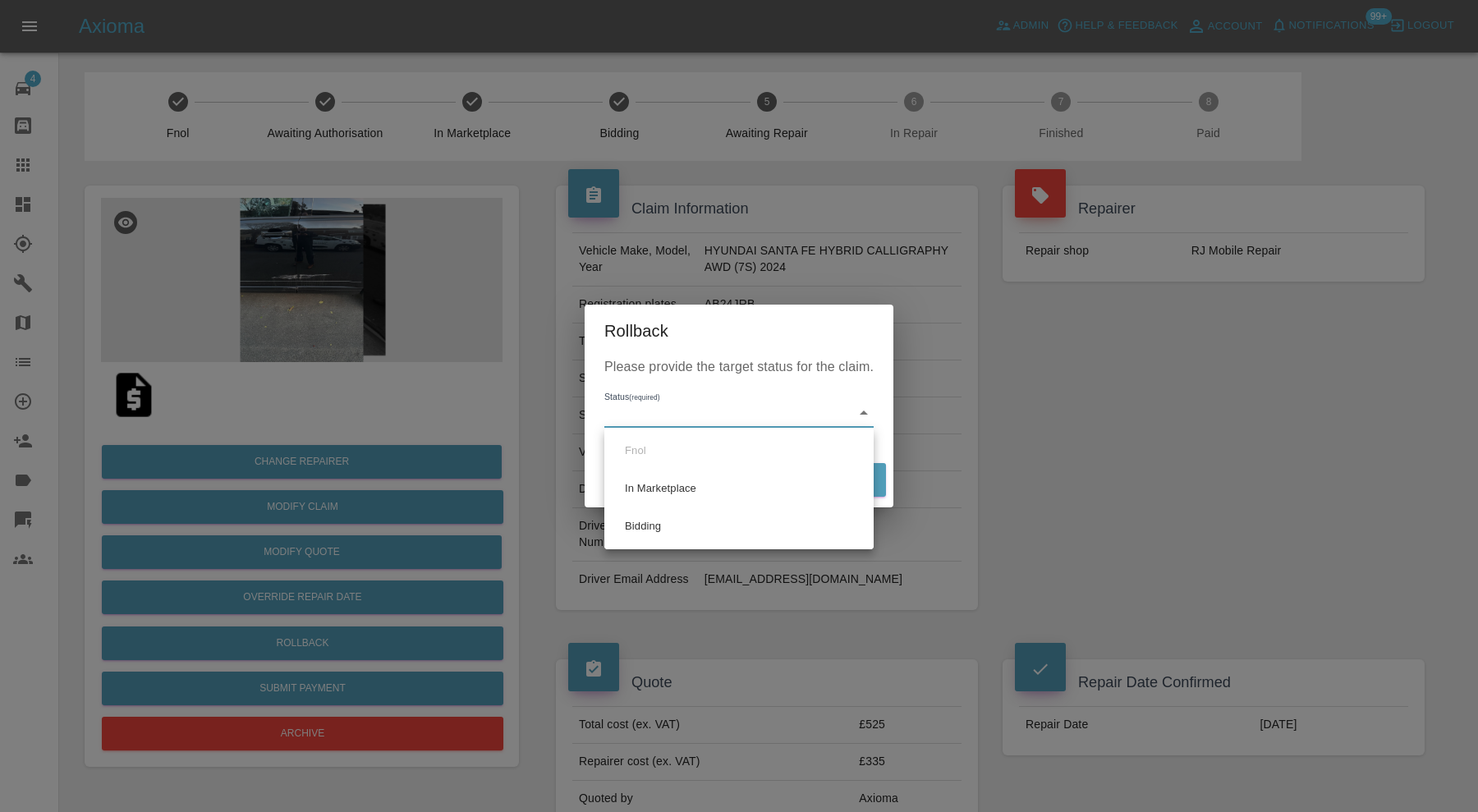
click at [709, 521] on li "Bidding" at bounding box center [739, 526] width 261 height 38
type input "bidding"
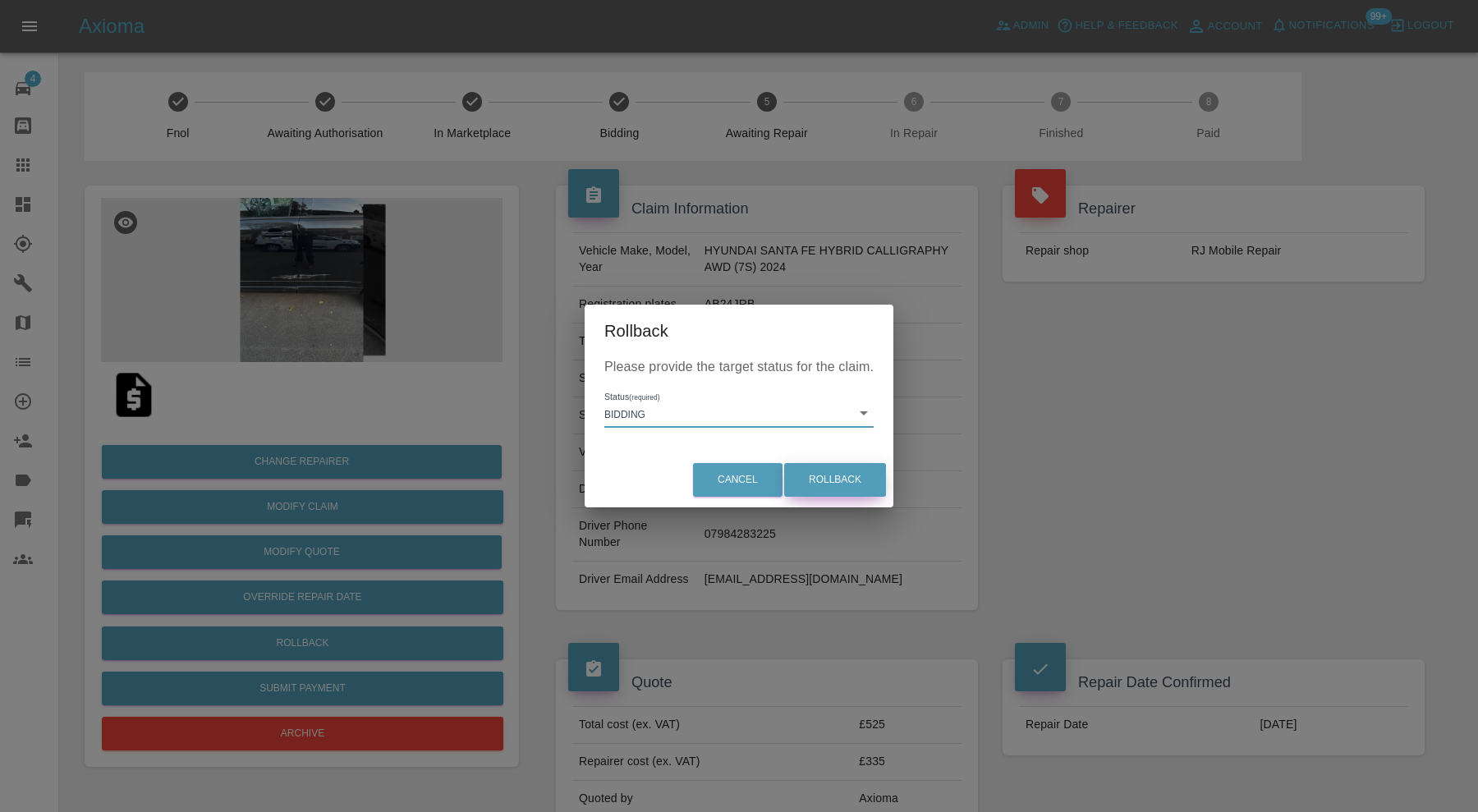
click at [868, 477] on button "Rollback" at bounding box center [835, 480] width 102 height 33
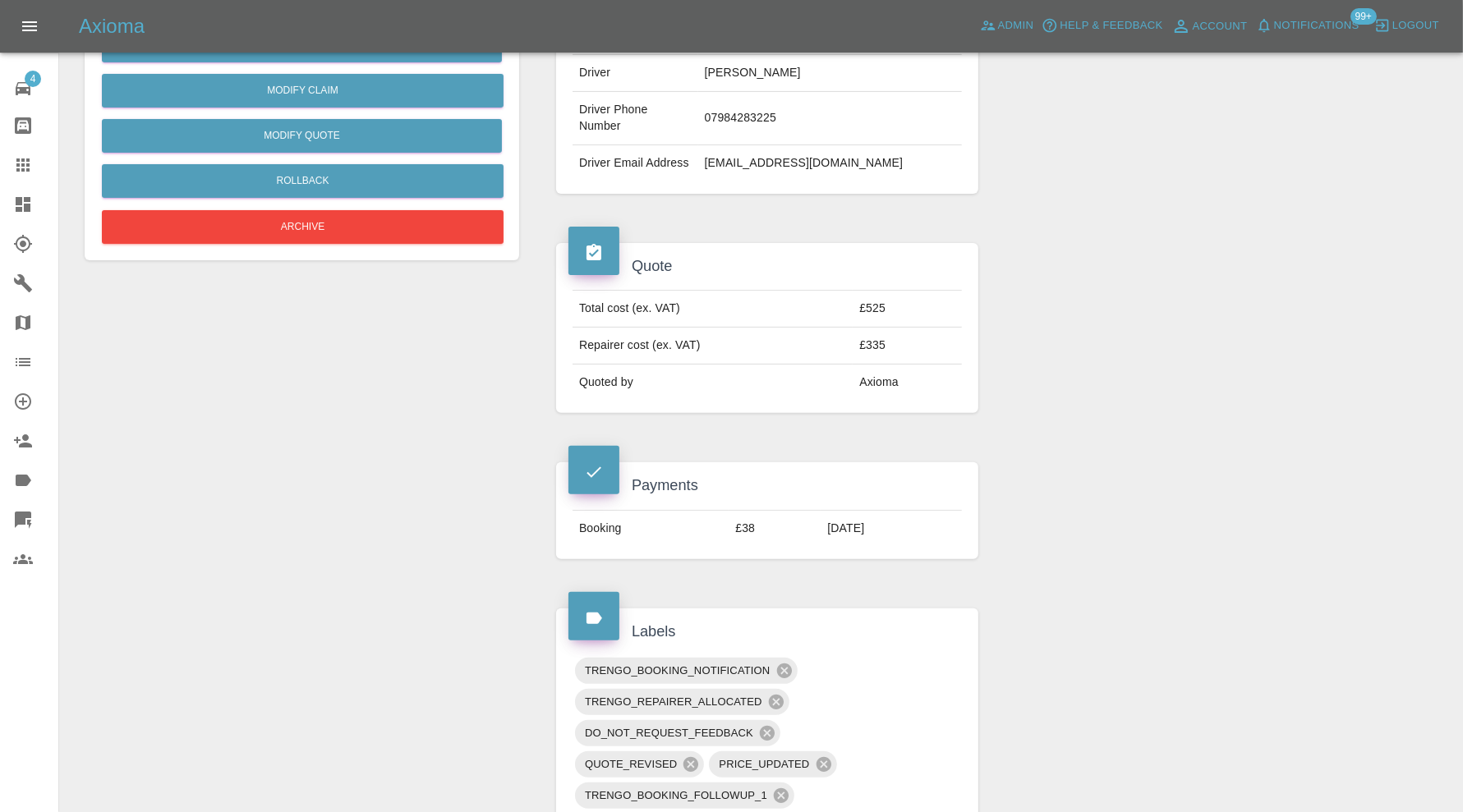
scroll to position [957, 0]
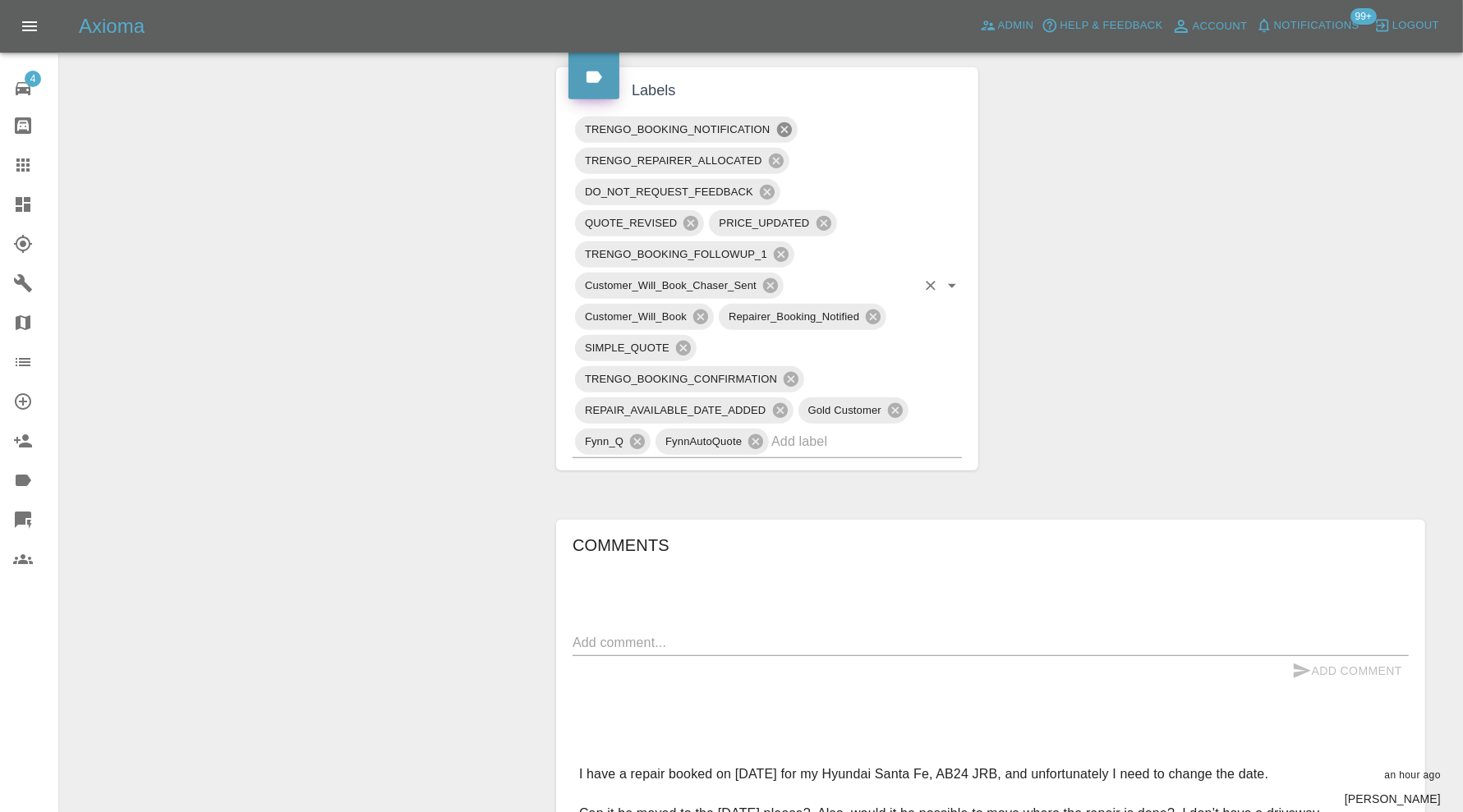
click at [783, 136] on icon at bounding box center [783, 130] width 15 height 15
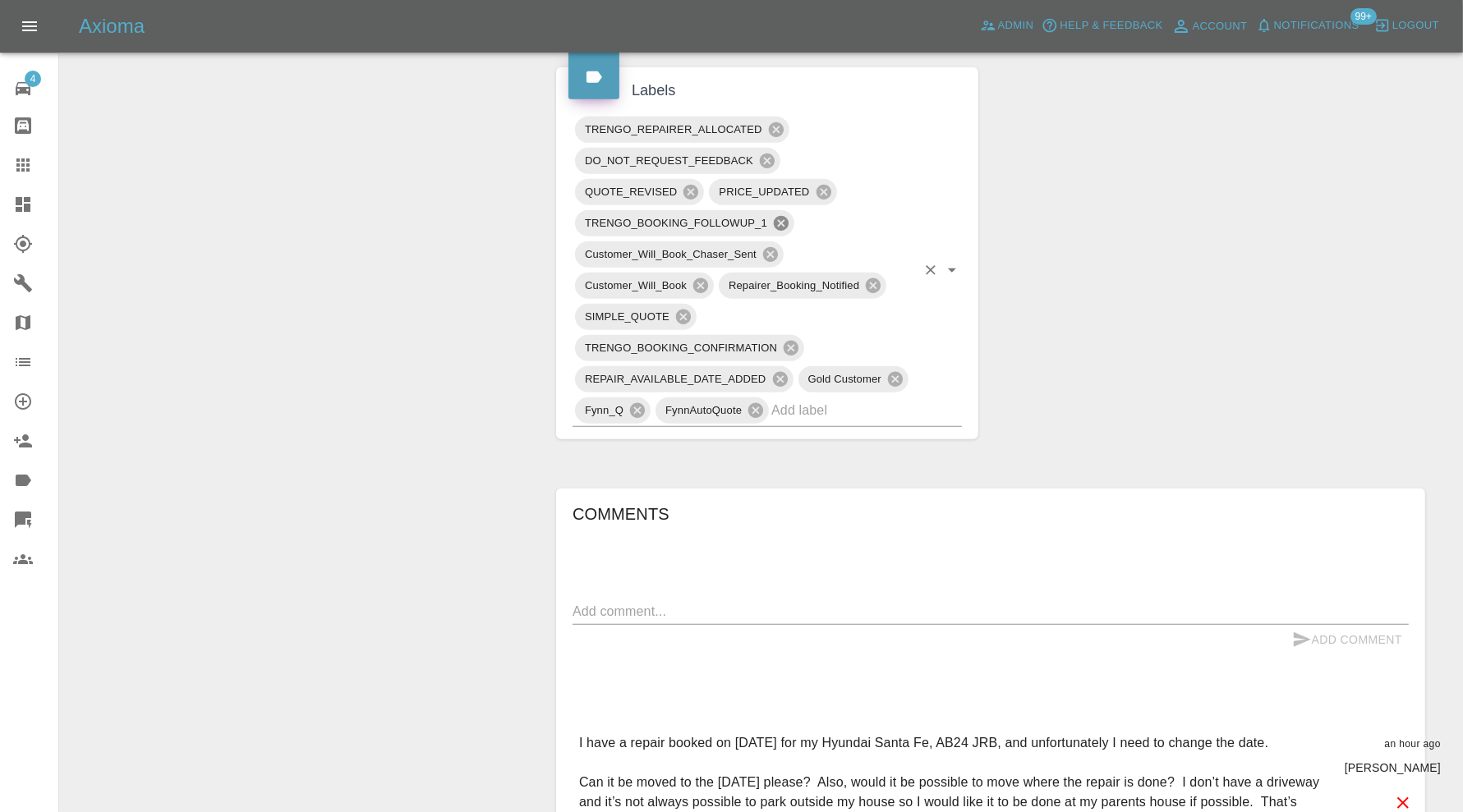
click at [778, 229] on icon at bounding box center [781, 223] width 15 height 15
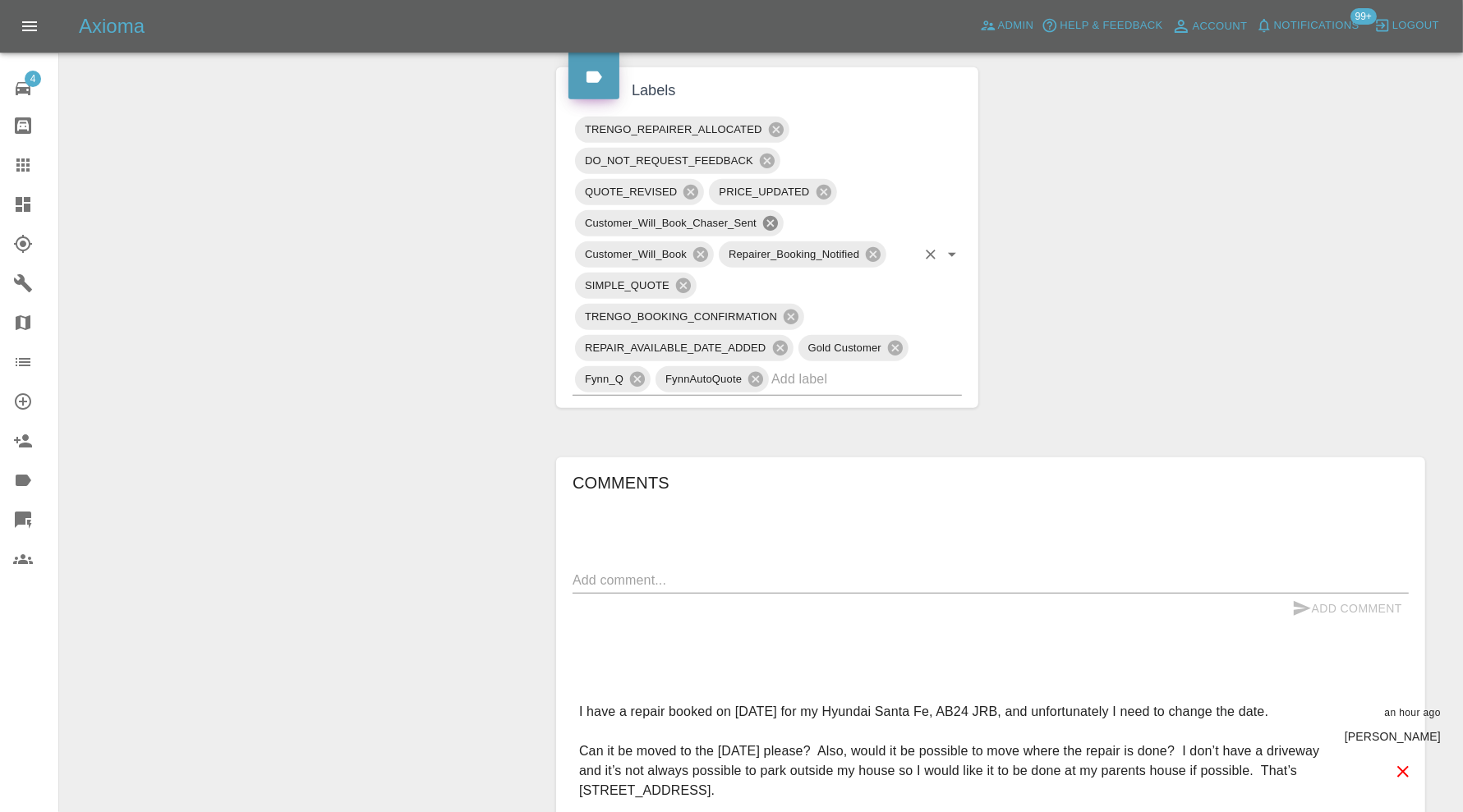
click at [775, 230] on icon at bounding box center [770, 223] width 15 height 15
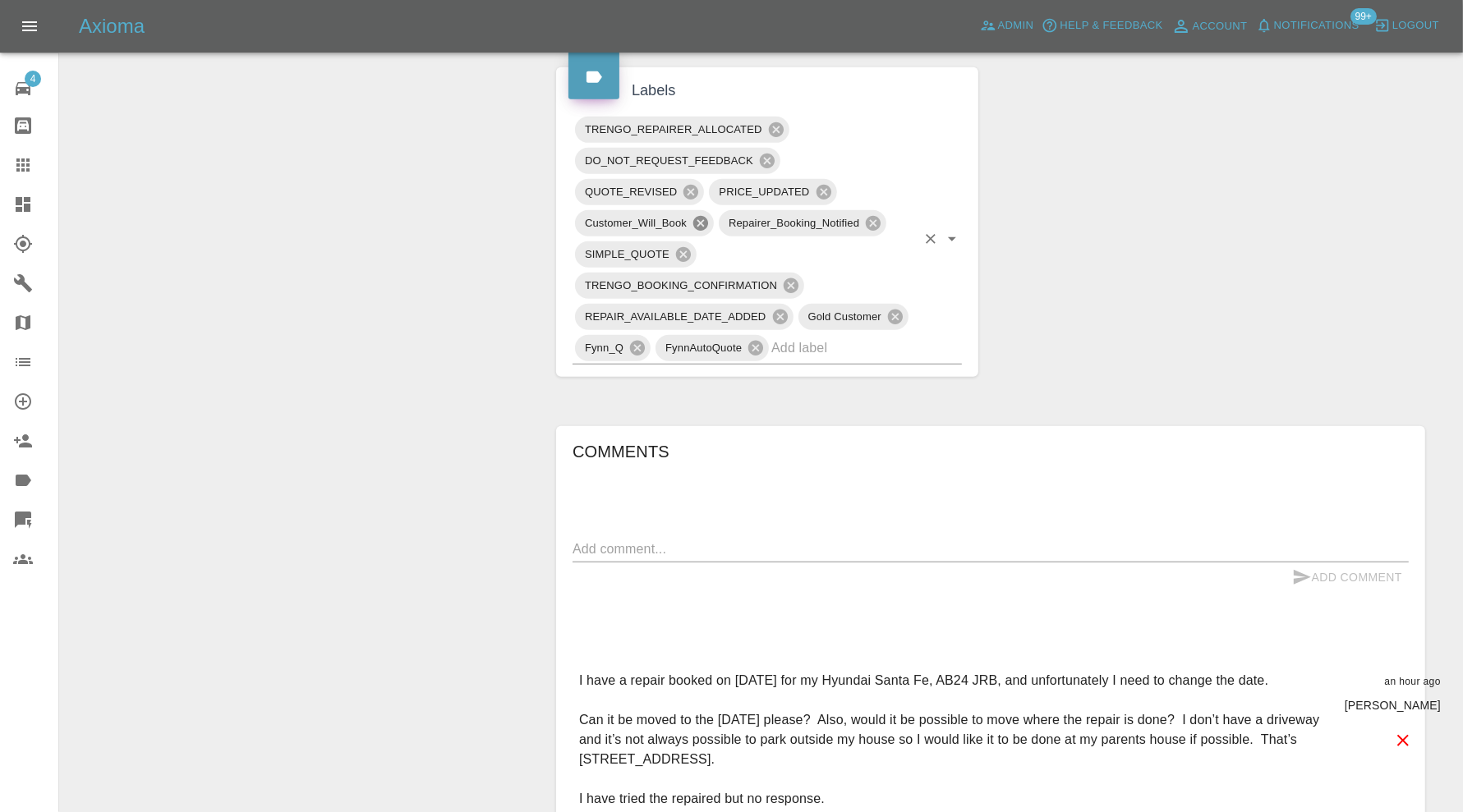
click at [695, 229] on icon at bounding box center [700, 223] width 18 height 18
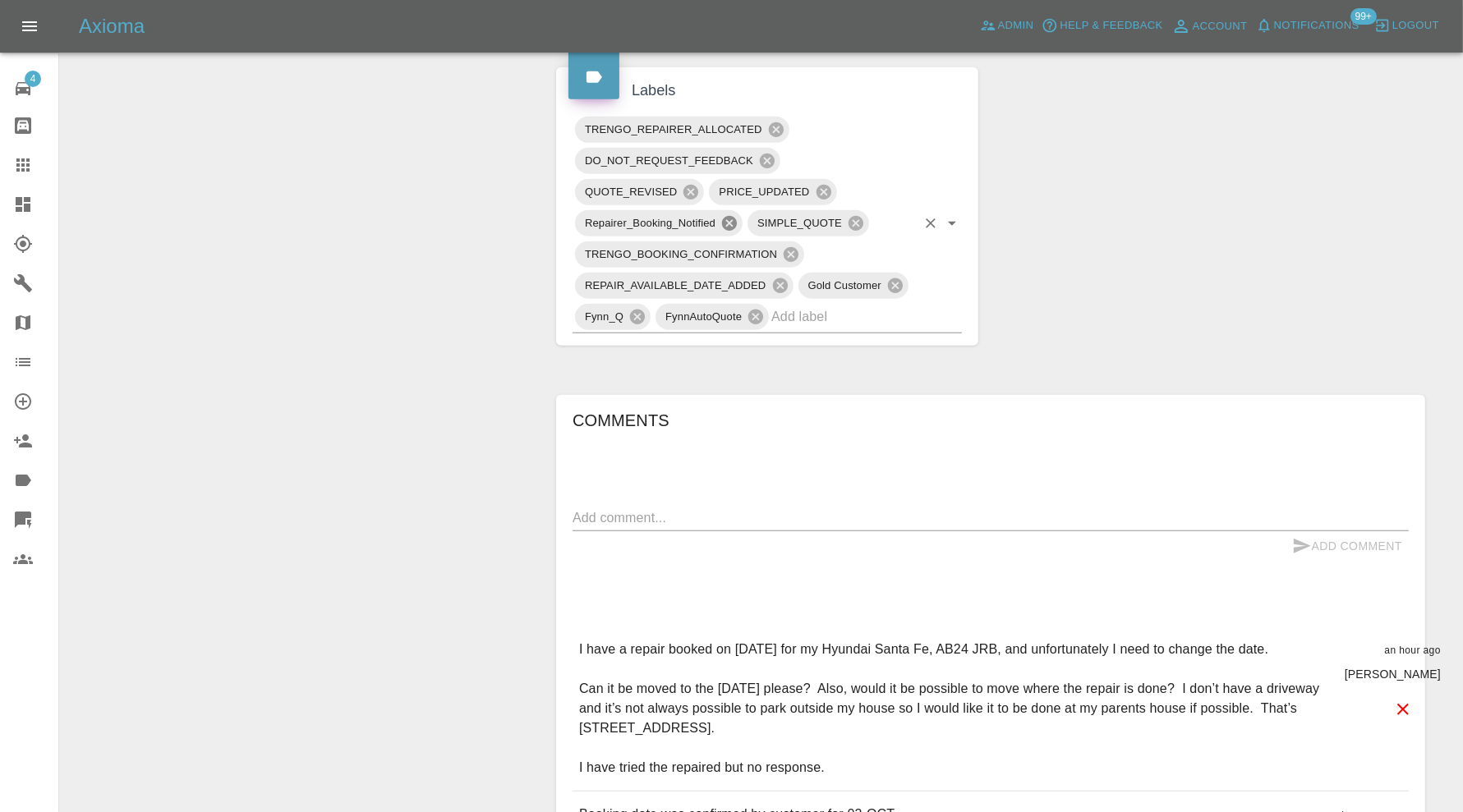
click at [726, 229] on icon at bounding box center [729, 223] width 15 height 15
click at [788, 264] on icon at bounding box center [790, 254] width 18 height 18
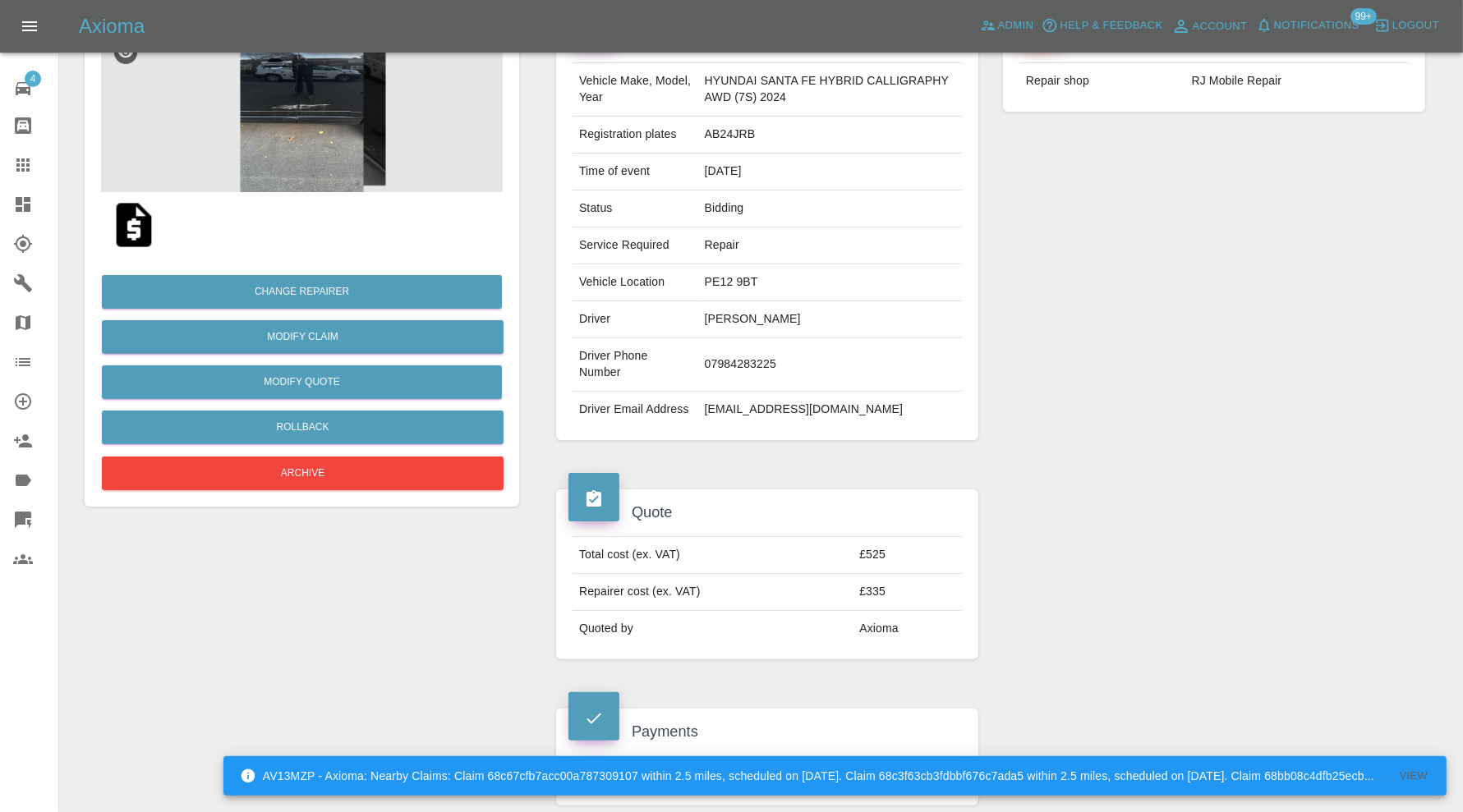
scroll to position [0, 0]
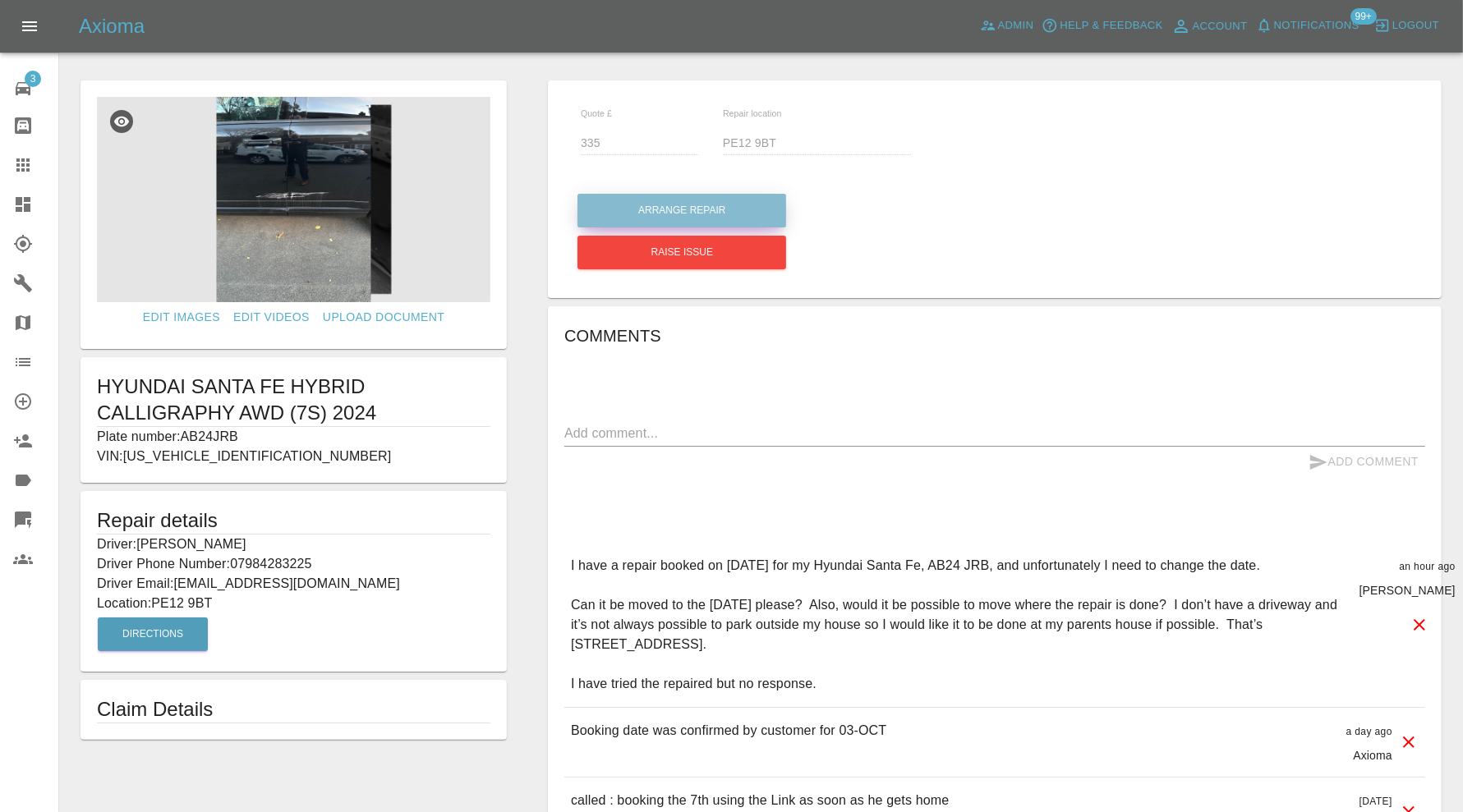
click at [682, 205] on button "Arrange Repair" at bounding box center [682, 210] width 208 height 33
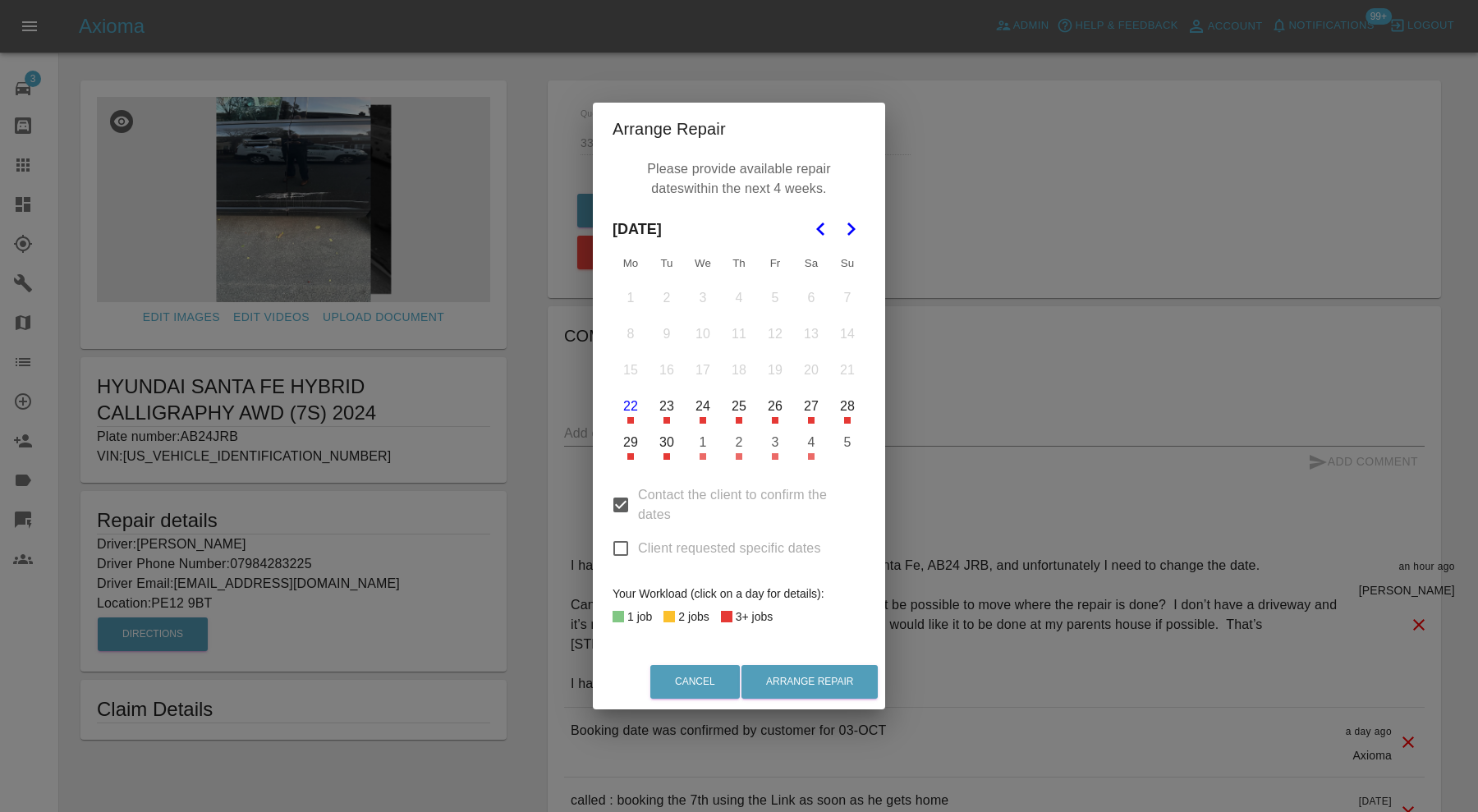
click at [856, 221] on icon "Go to the Next Month" at bounding box center [851, 229] width 19 height 19
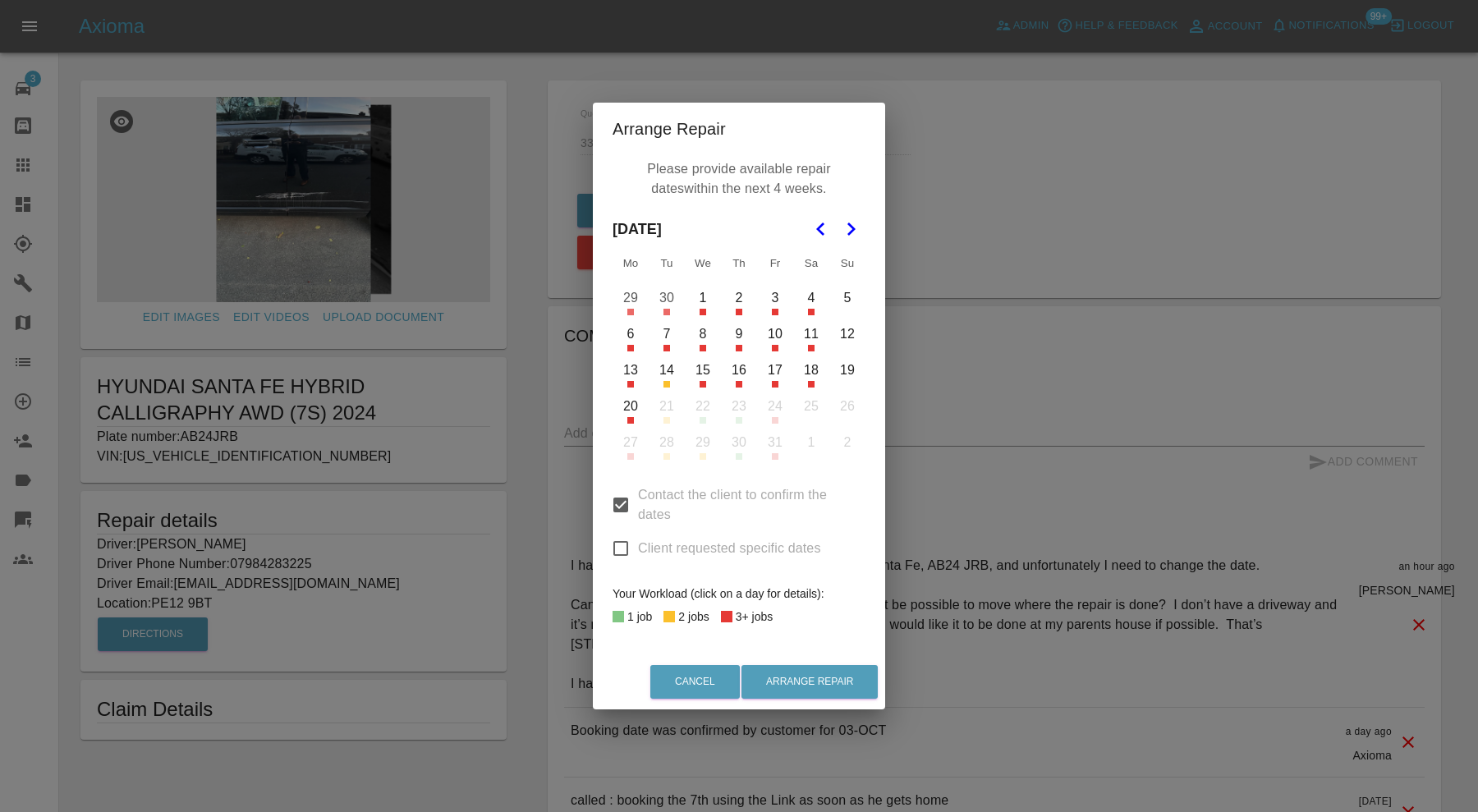
click at [739, 370] on button "16" at bounding box center [739, 370] width 34 height 34
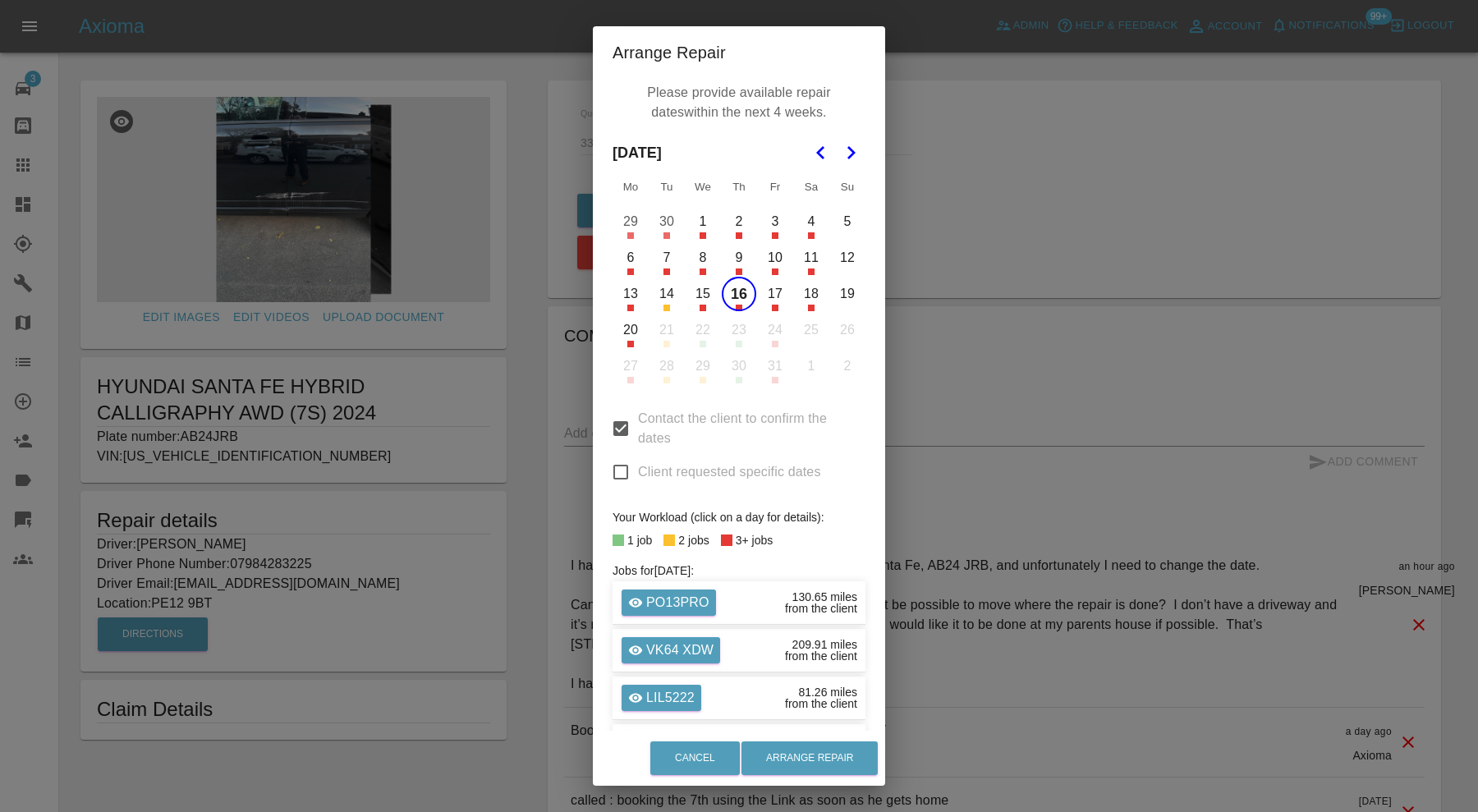
click at [612, 469] on input "Client requested specific dates" at bounding box center [620, 471] width 34 height 34
checkbox input "true"
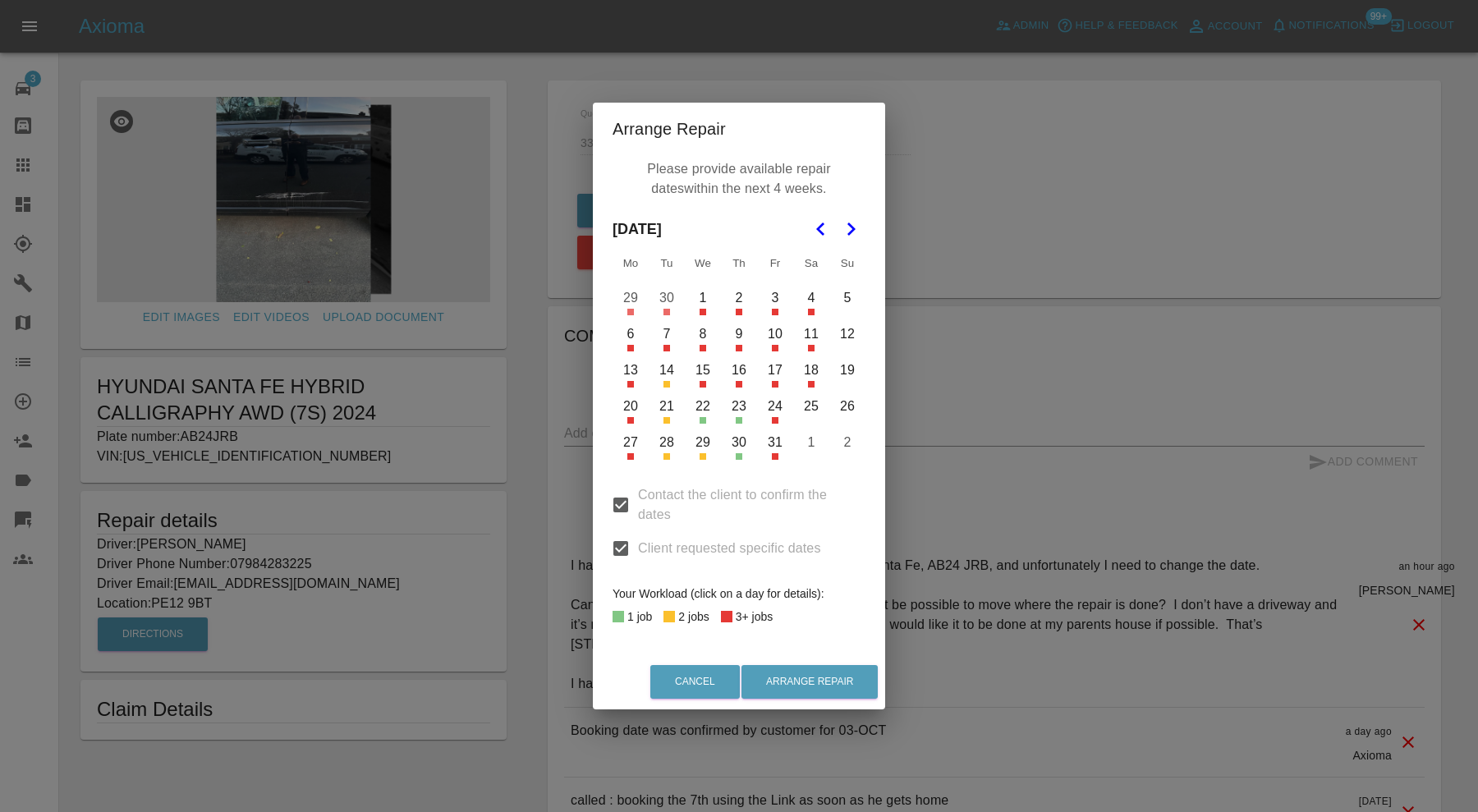
click at [740, 375] on button "16" at bounding box center [739, 370] width 34 height 34
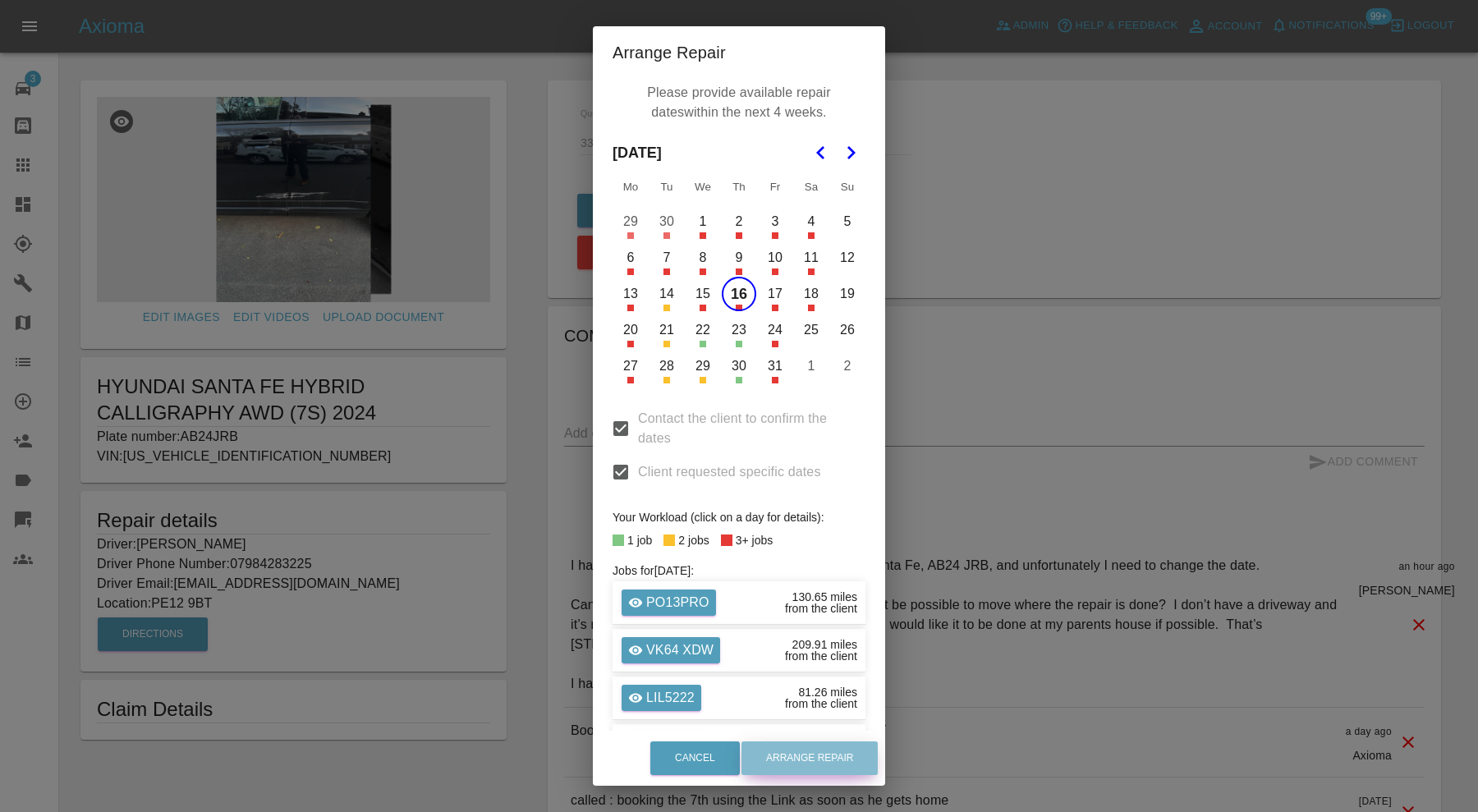
click at [847, 756] on button "Arrange Repair" at bounding box center [810, 759] width 137 height 33
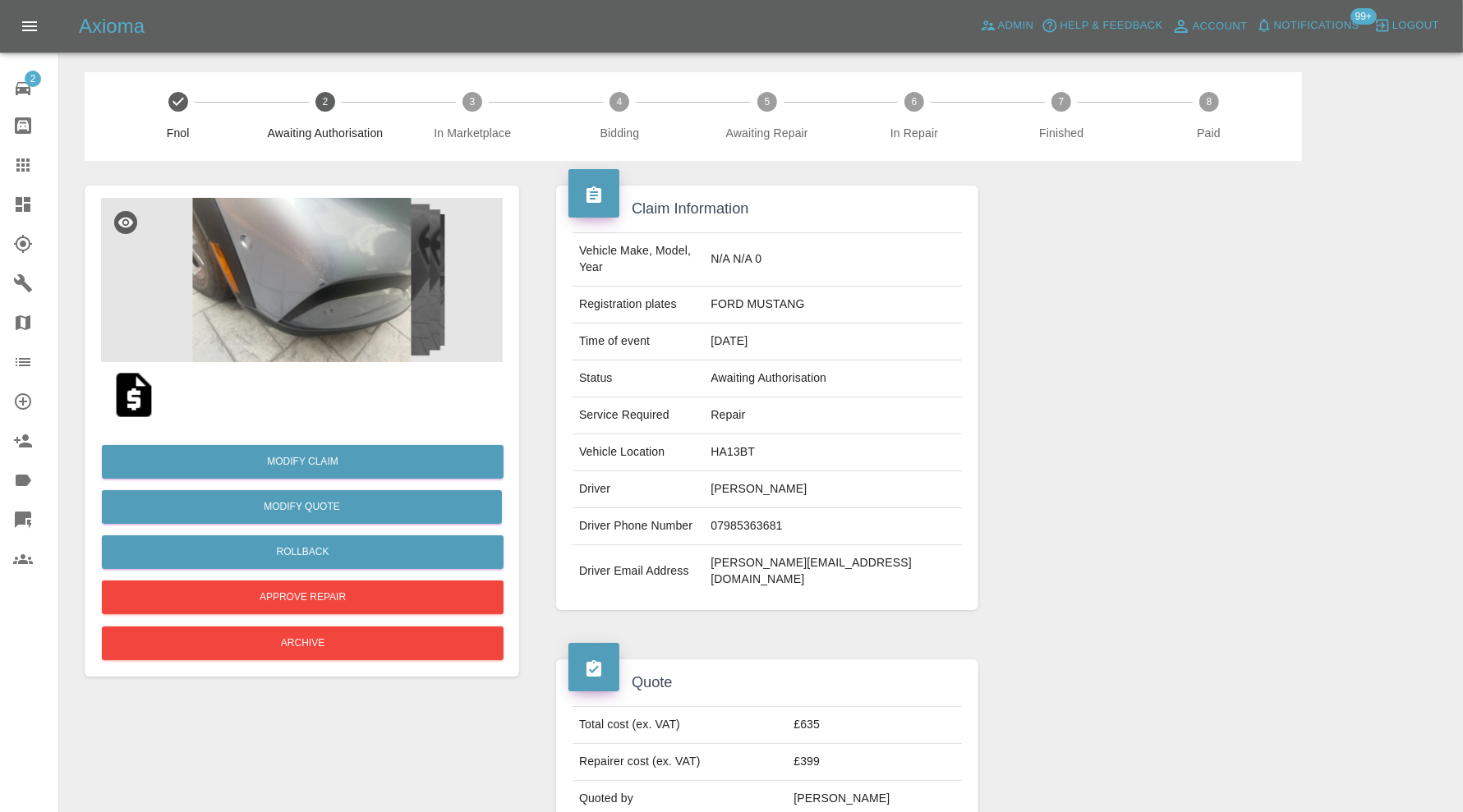
click at [348, 292] on img at bounding box center [301, 279] width 401 height 164
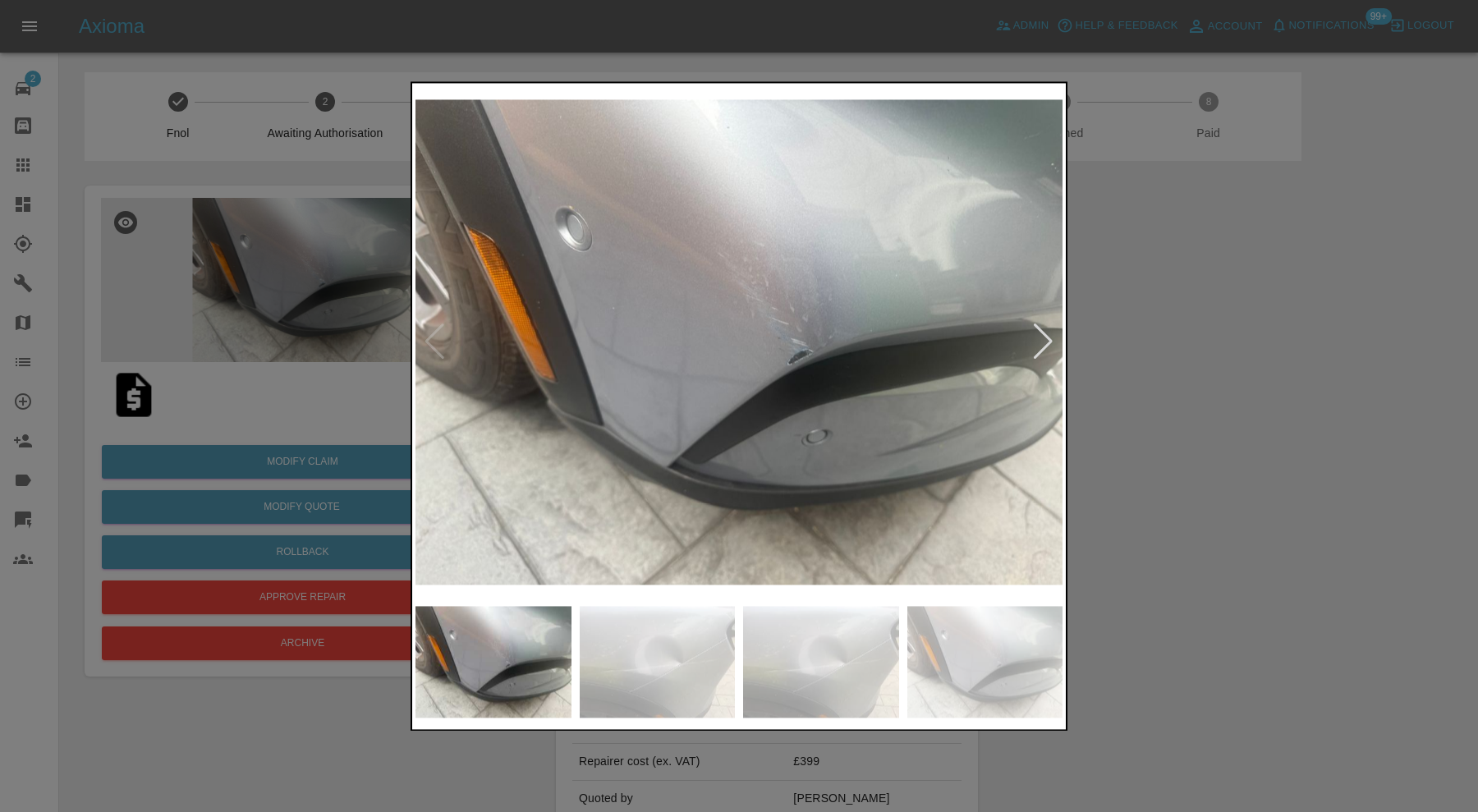
click at [1047, 336] on div at bounding box center [1043, 342] width 22 height 36
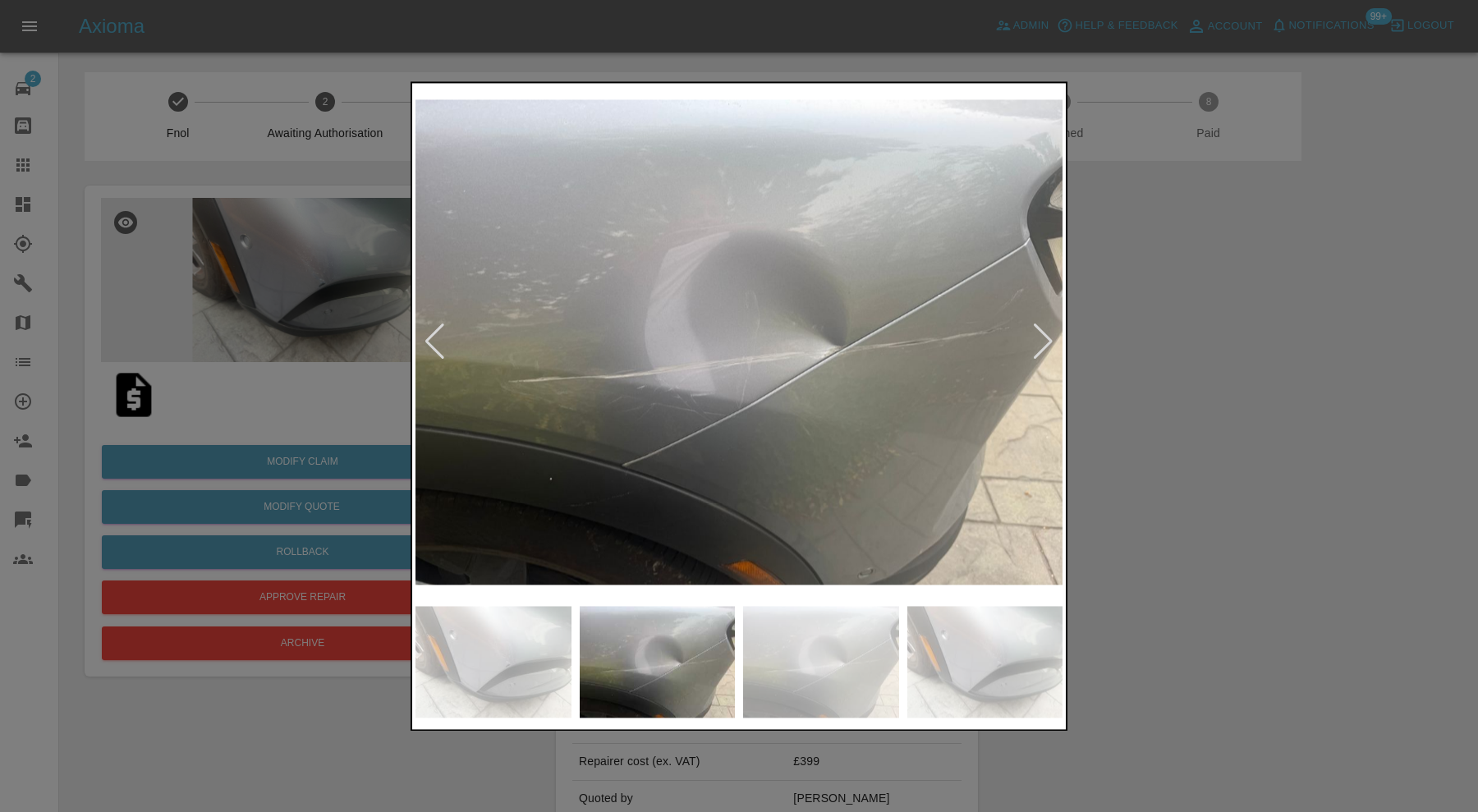
click at [1047, 336] on div at bounding box center [1043, 342] width 22 height 36
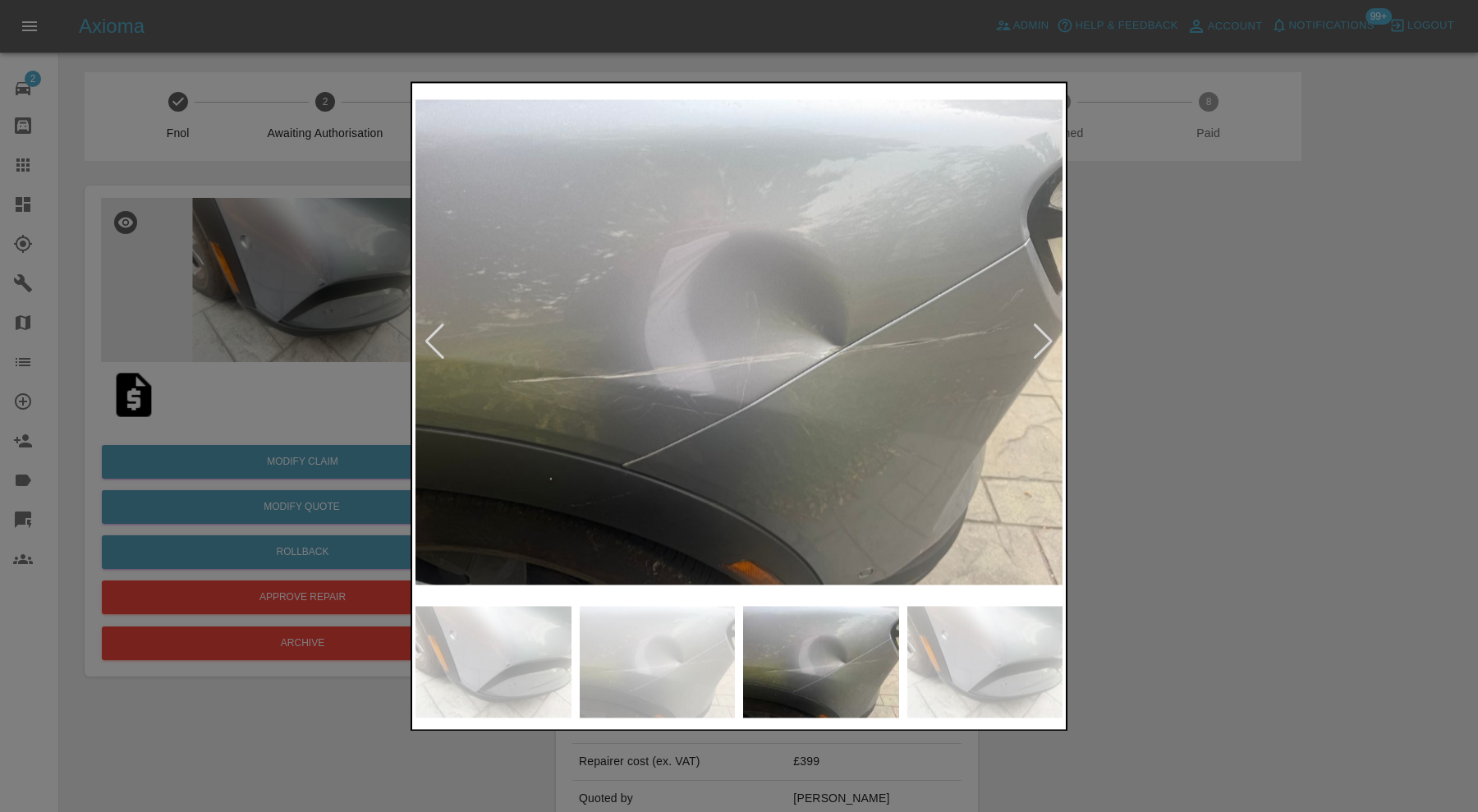
click at [1047, 336] on div at bounding box center [1043, 342] width 22 height 36
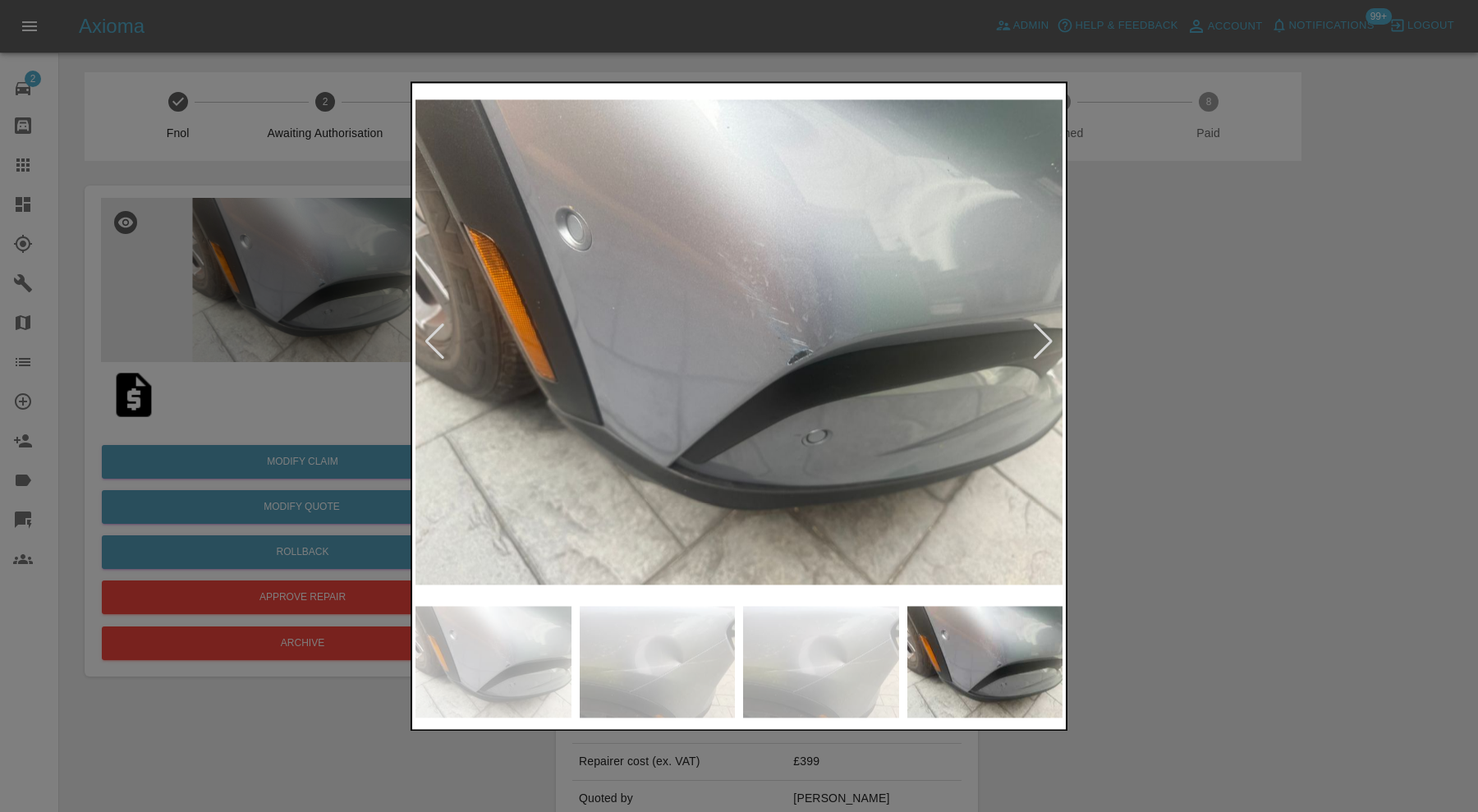
click at [1047, 336] on div at bounding box center [1043, 342] width 22 height 36
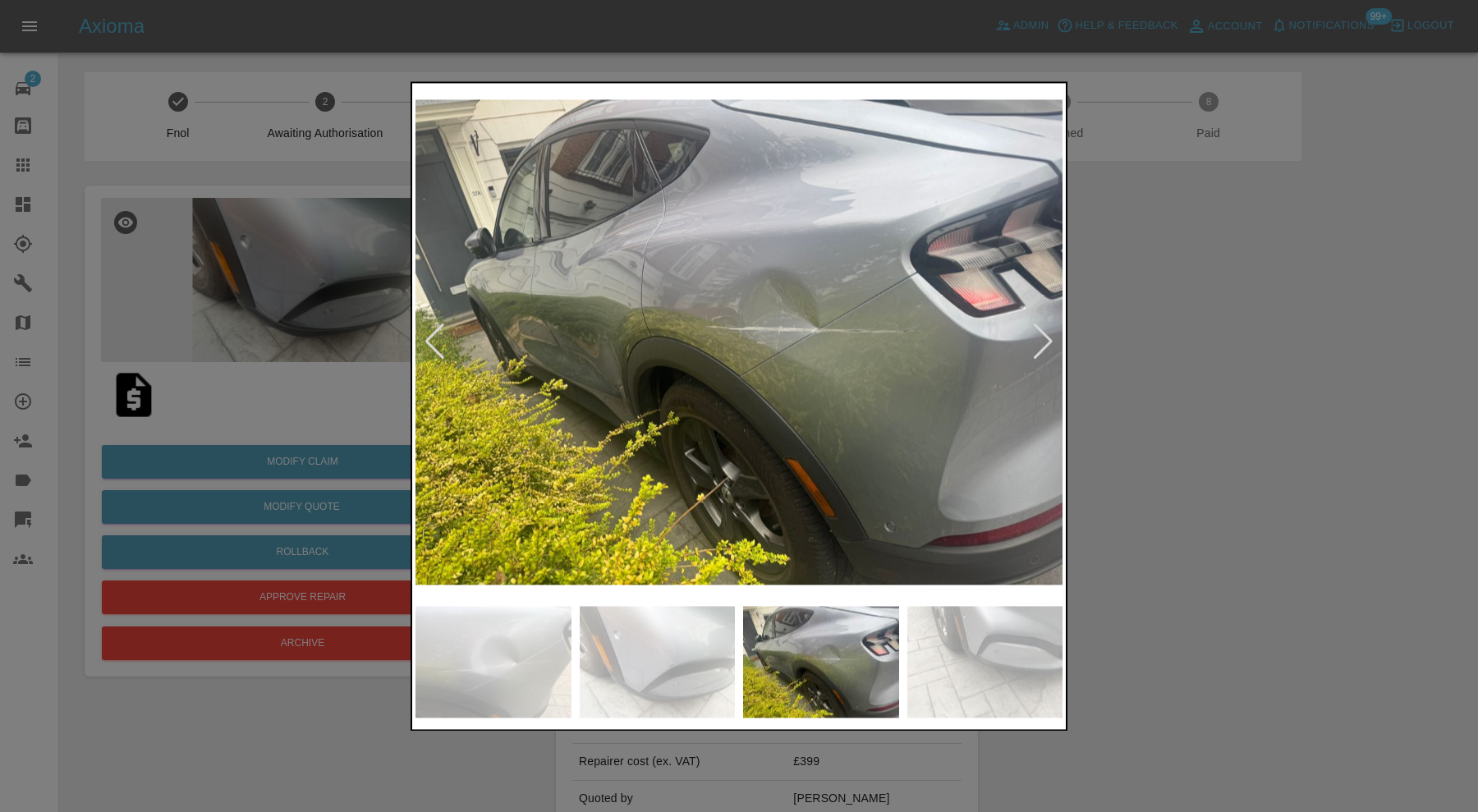
click at [1047, 336] on div at bounding box center [1043, 342] width 22 height 36
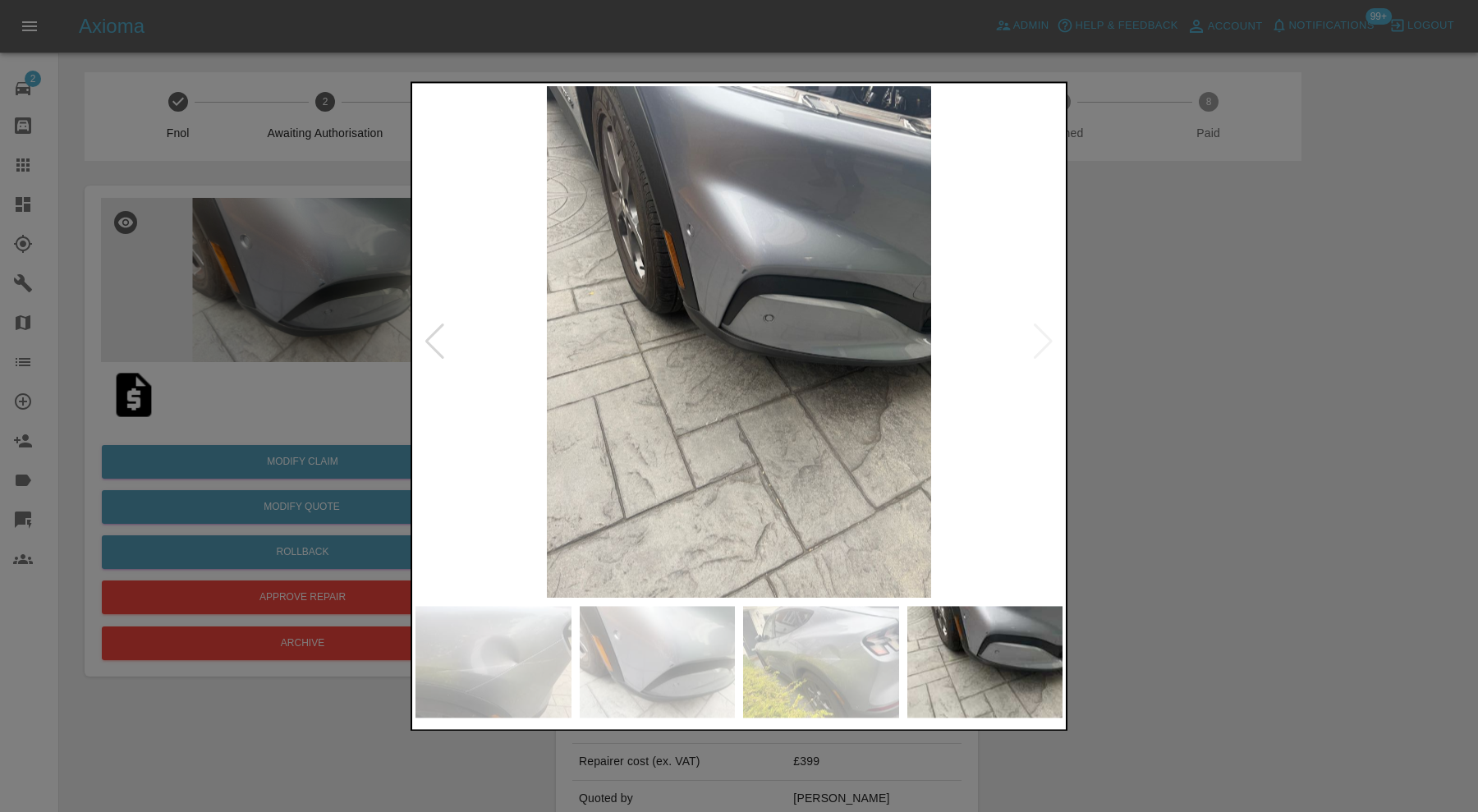
click at [1047, 336] on img at bounding box center [739, 342] width 647 height 512
click at [1075, 336] on div at bounding box center [739, 406] width 1478 height 812
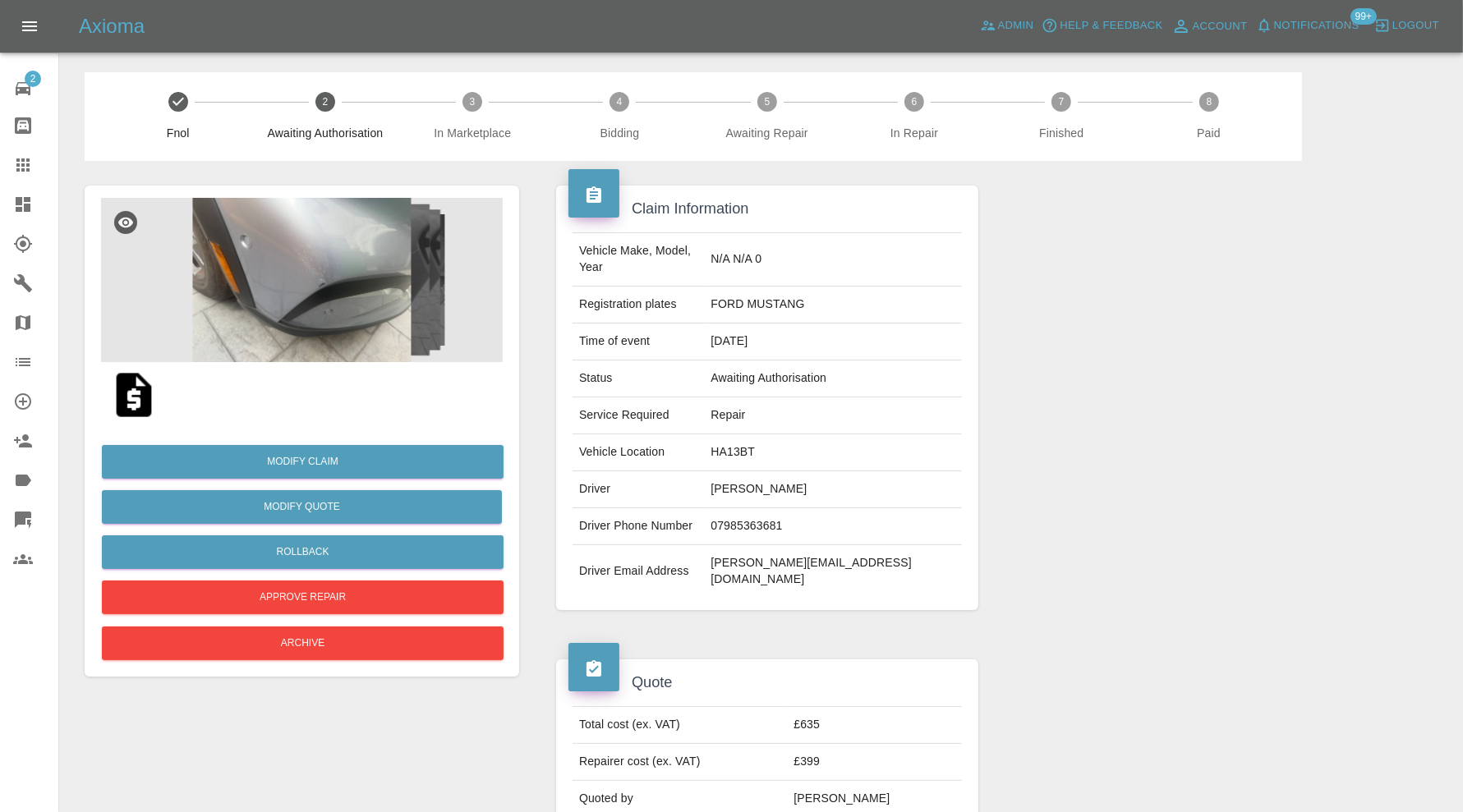
click at [331, 300] on img at bounding box center [301, 279] width 401 height 164
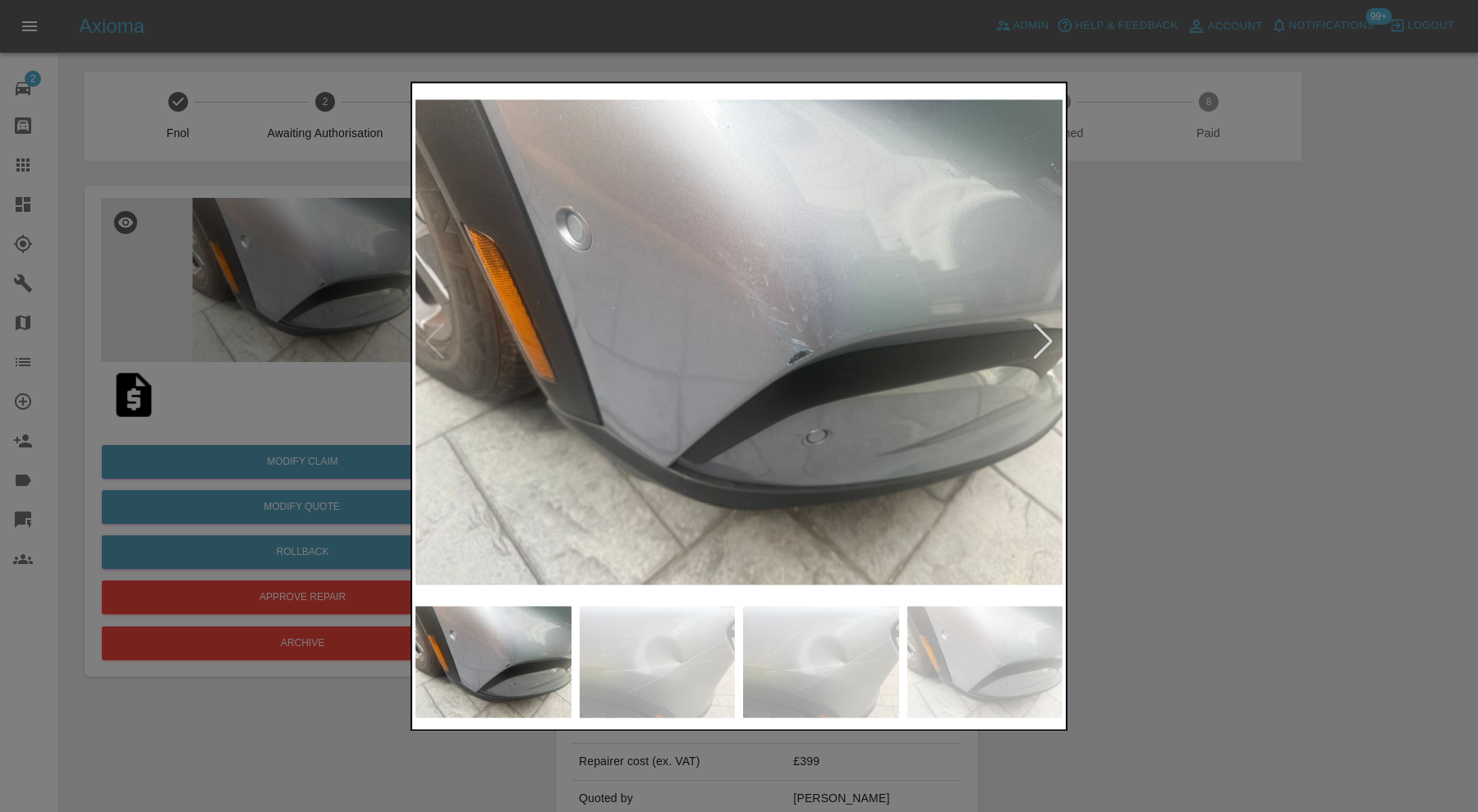
click at [817, 656] on img at bounding box center [821, 661] width 156 height 111
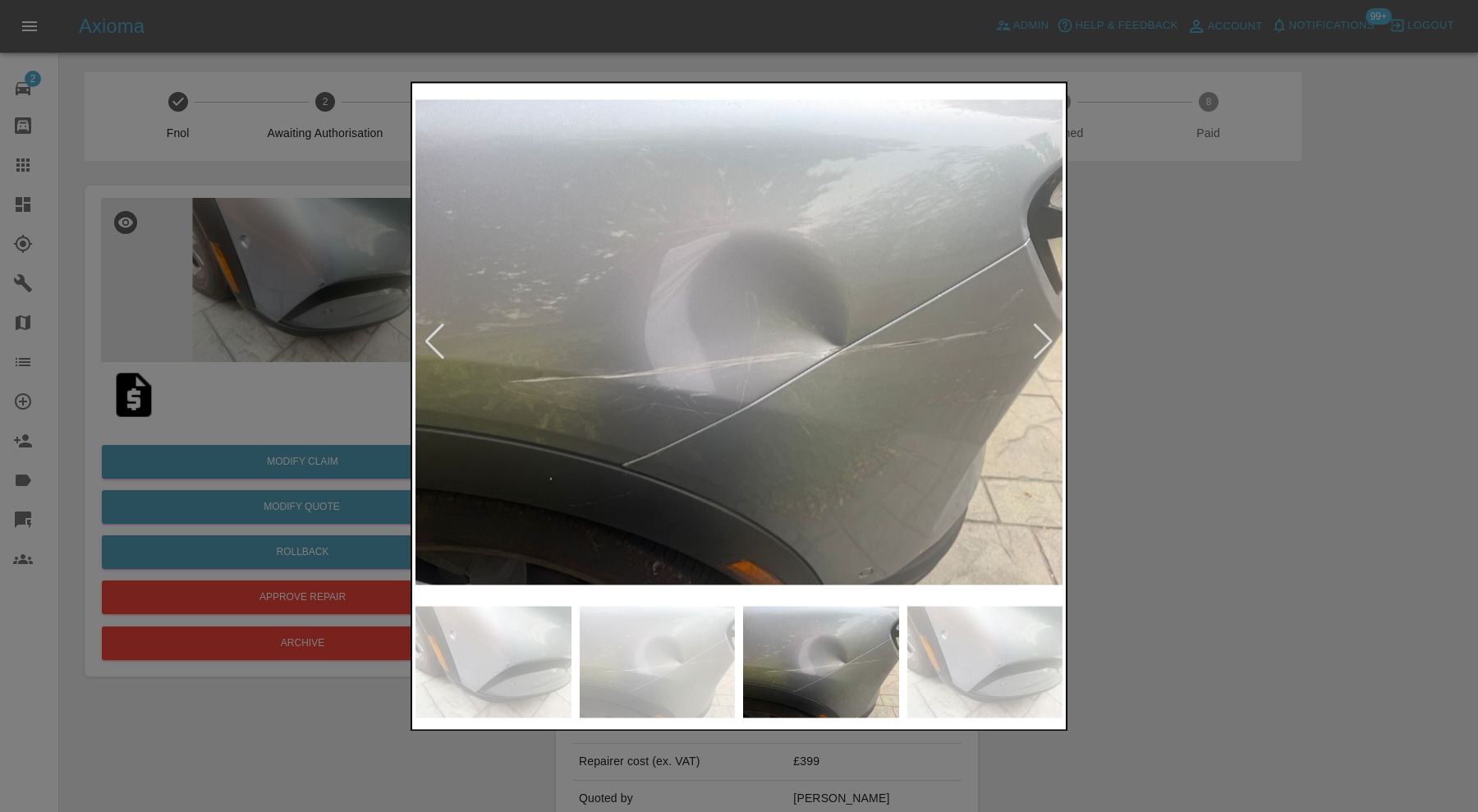
click at [1265, 418] on div at bounding box center [739, 406] width 1478 height 812
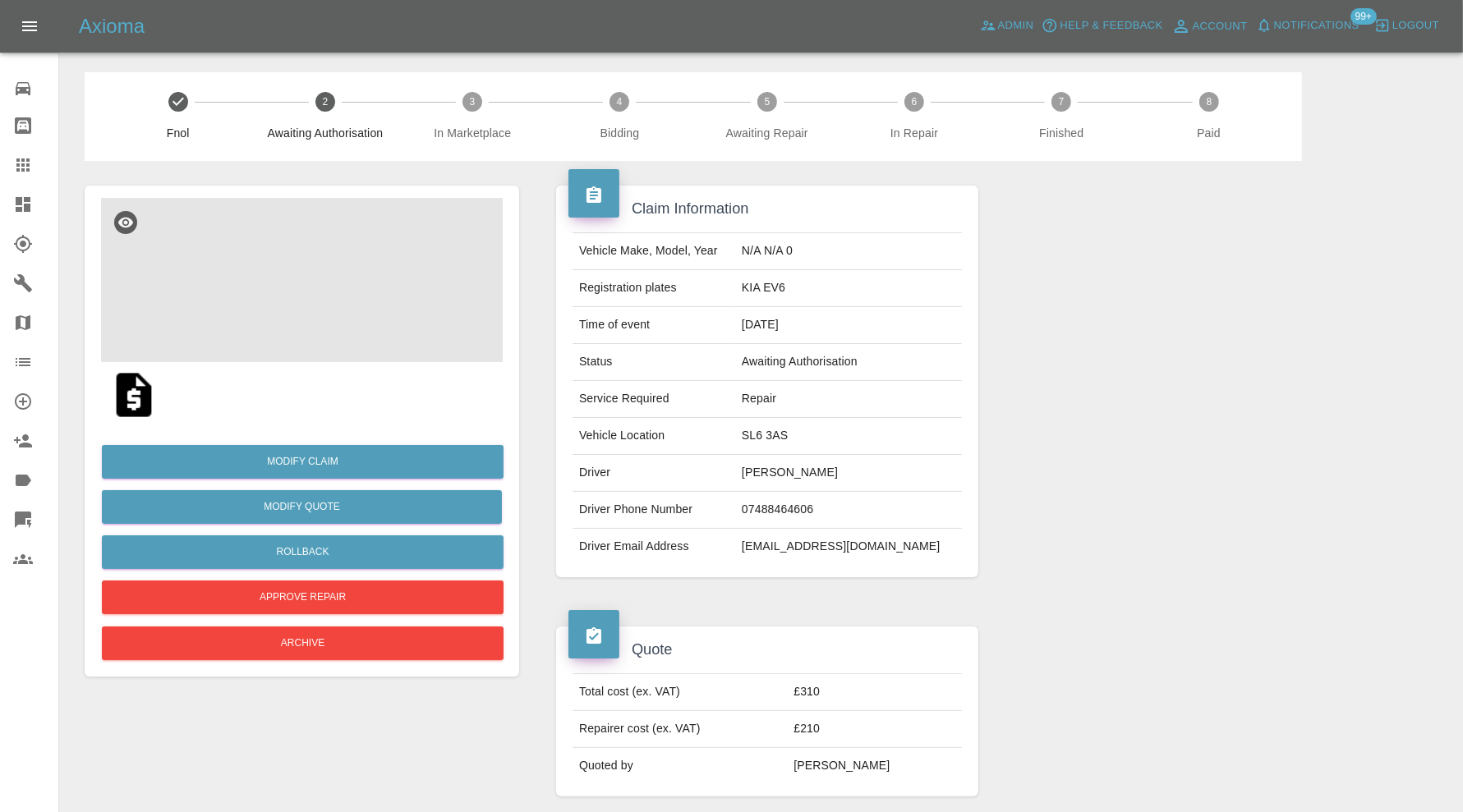
click at [322, 317] on img at bounding box center [301, 279] width 401 height 164
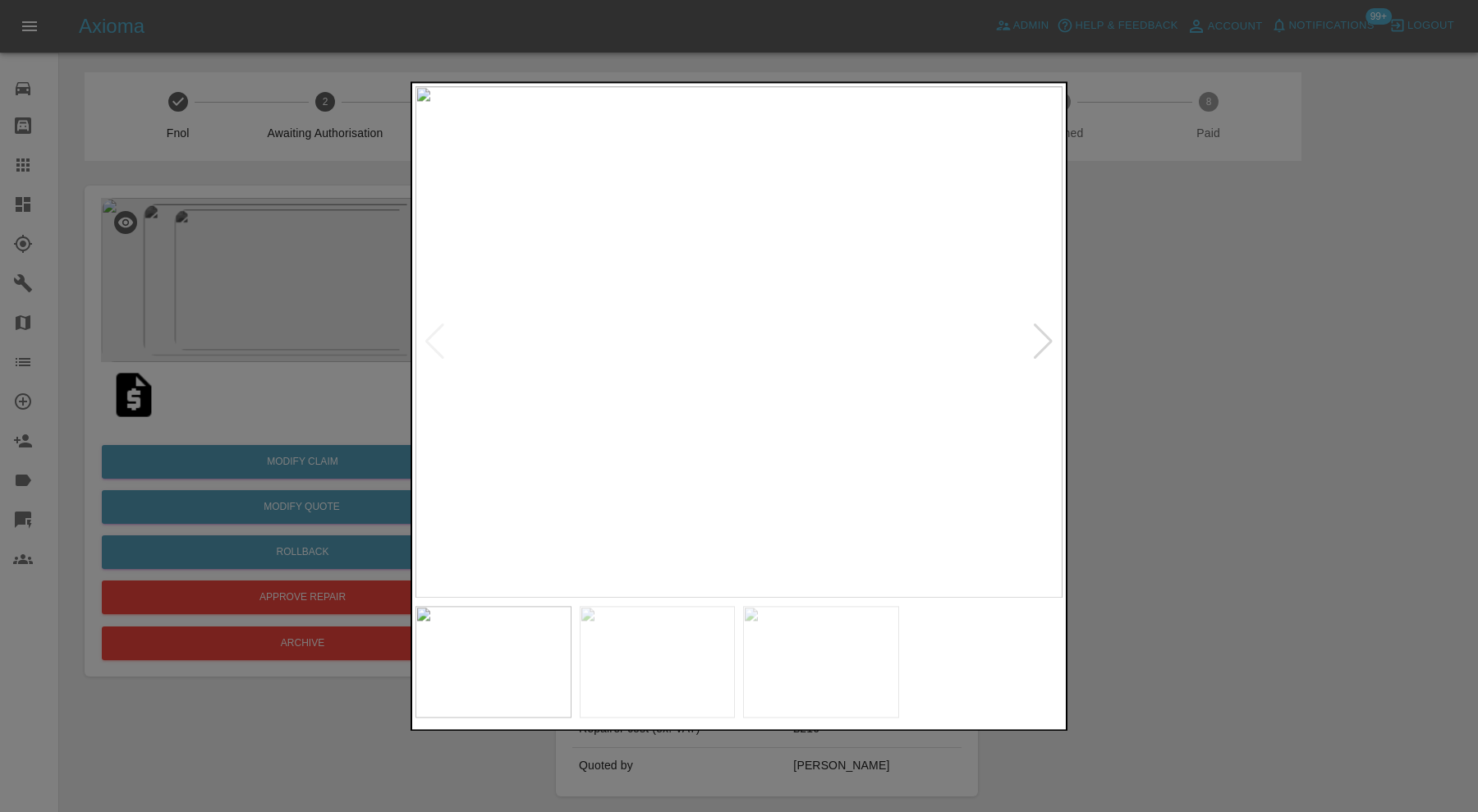
click at [1032, 335] on div at bounding box center [1043, 342] width 22 height 36
click at [1146, 333] on div at bounding box center [739, 406] width 1478 height 812
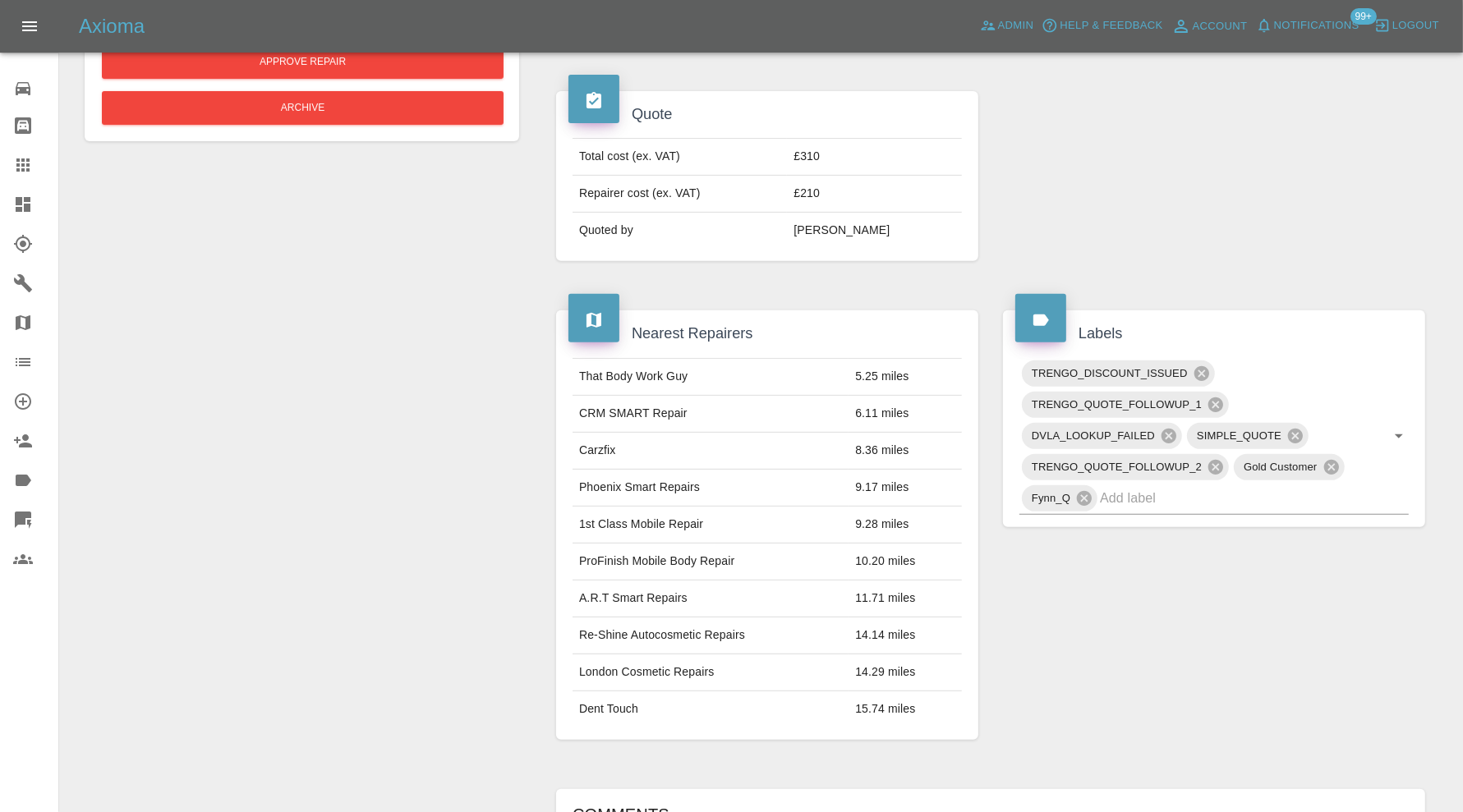
scroll to position [547, 0]
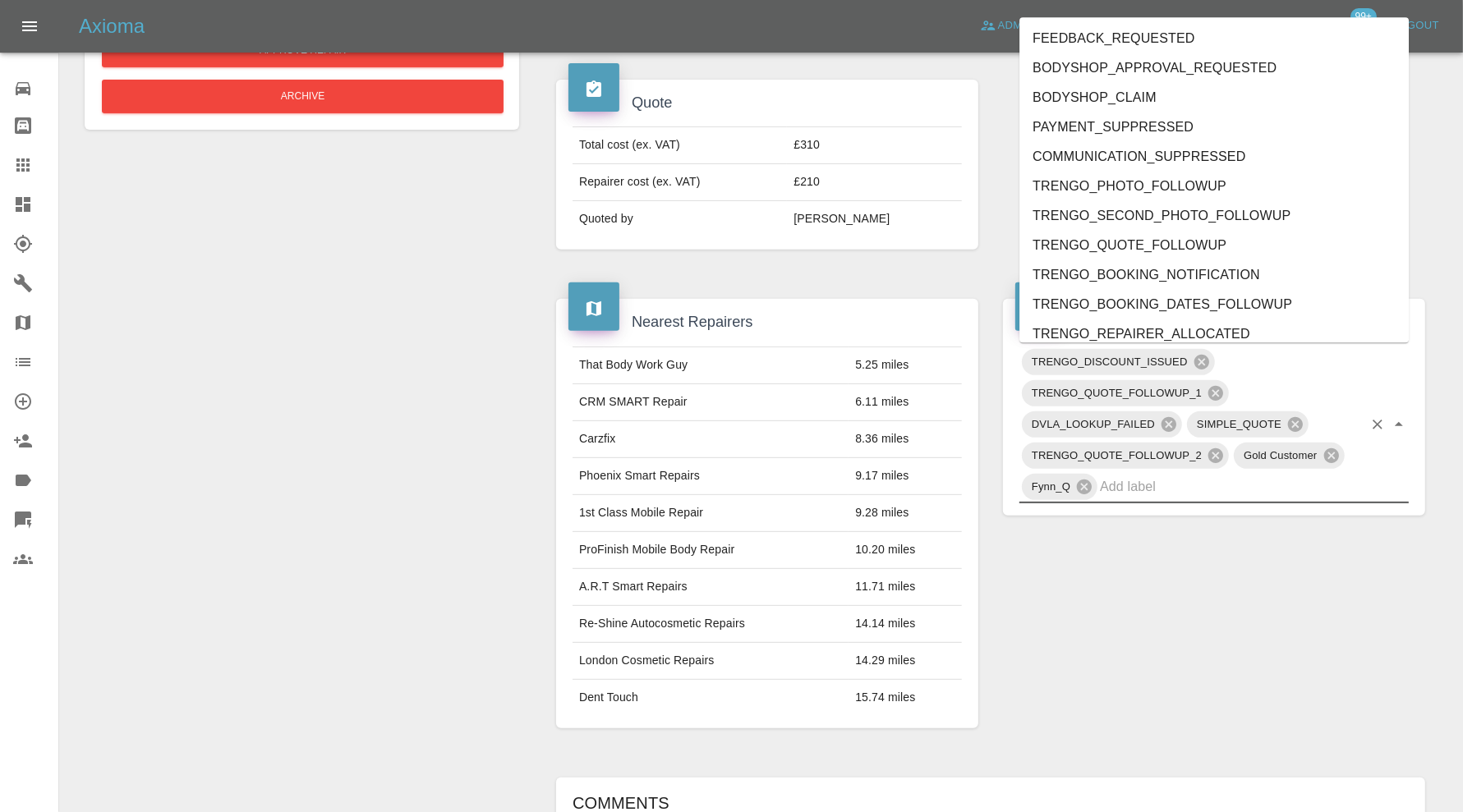
click at [1183, 488] on input "text" at bounding box center [1231, 486] width 263 height 25
type input "out"
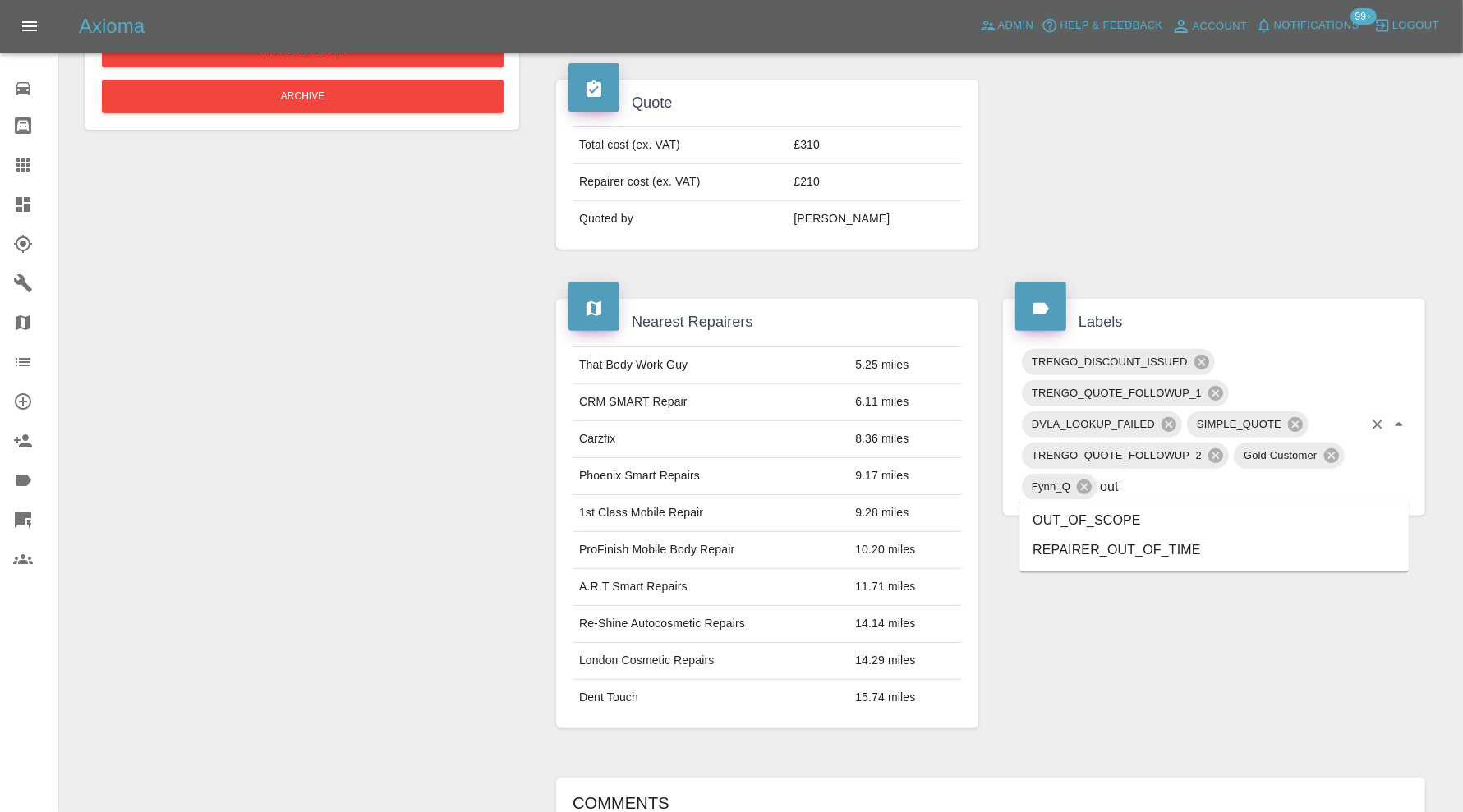
click at [1125, 523] on li "OUT_OF_SCOPE" at bounding box center [1213, 520] width 389 height 30
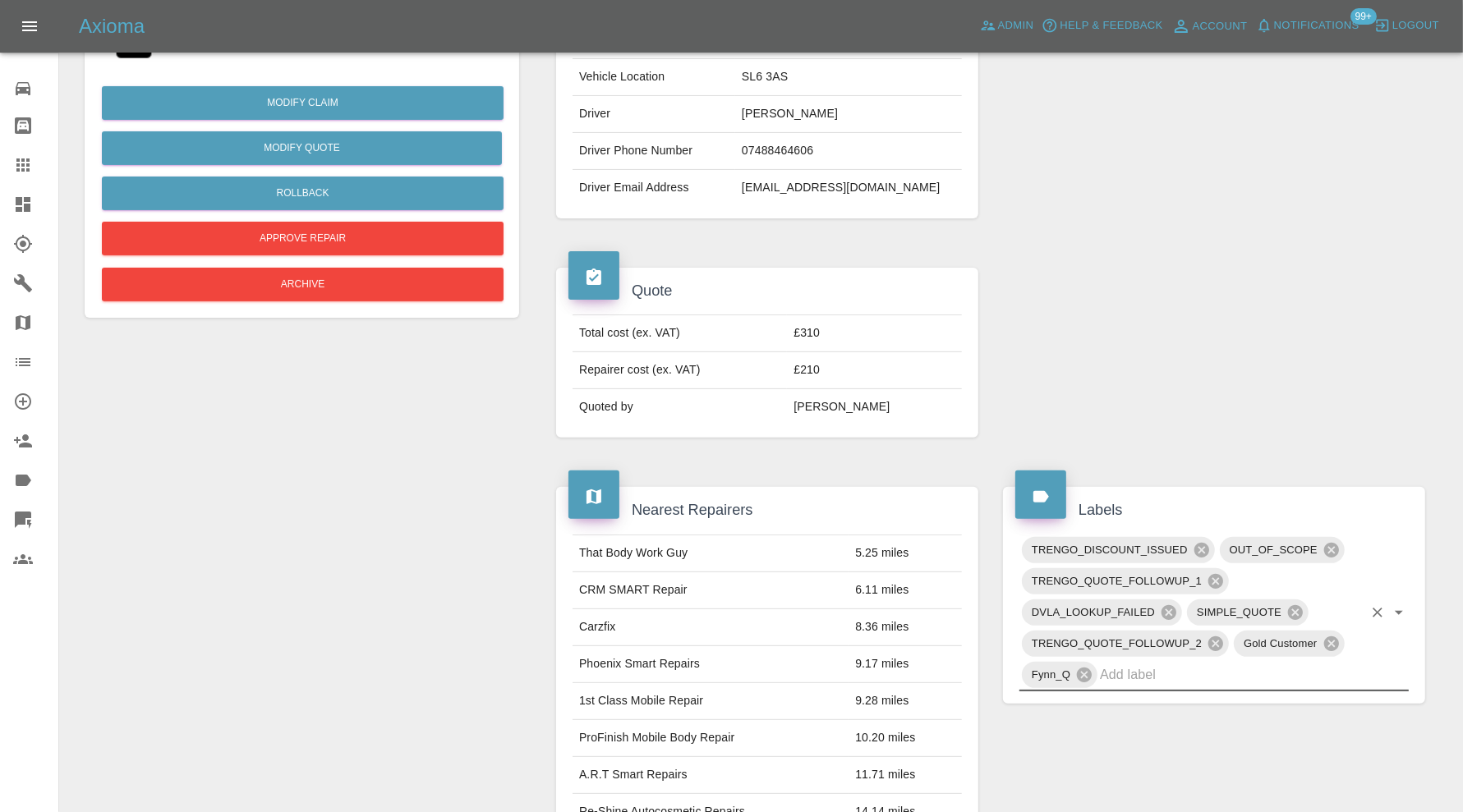
scroll to position [137, 0]
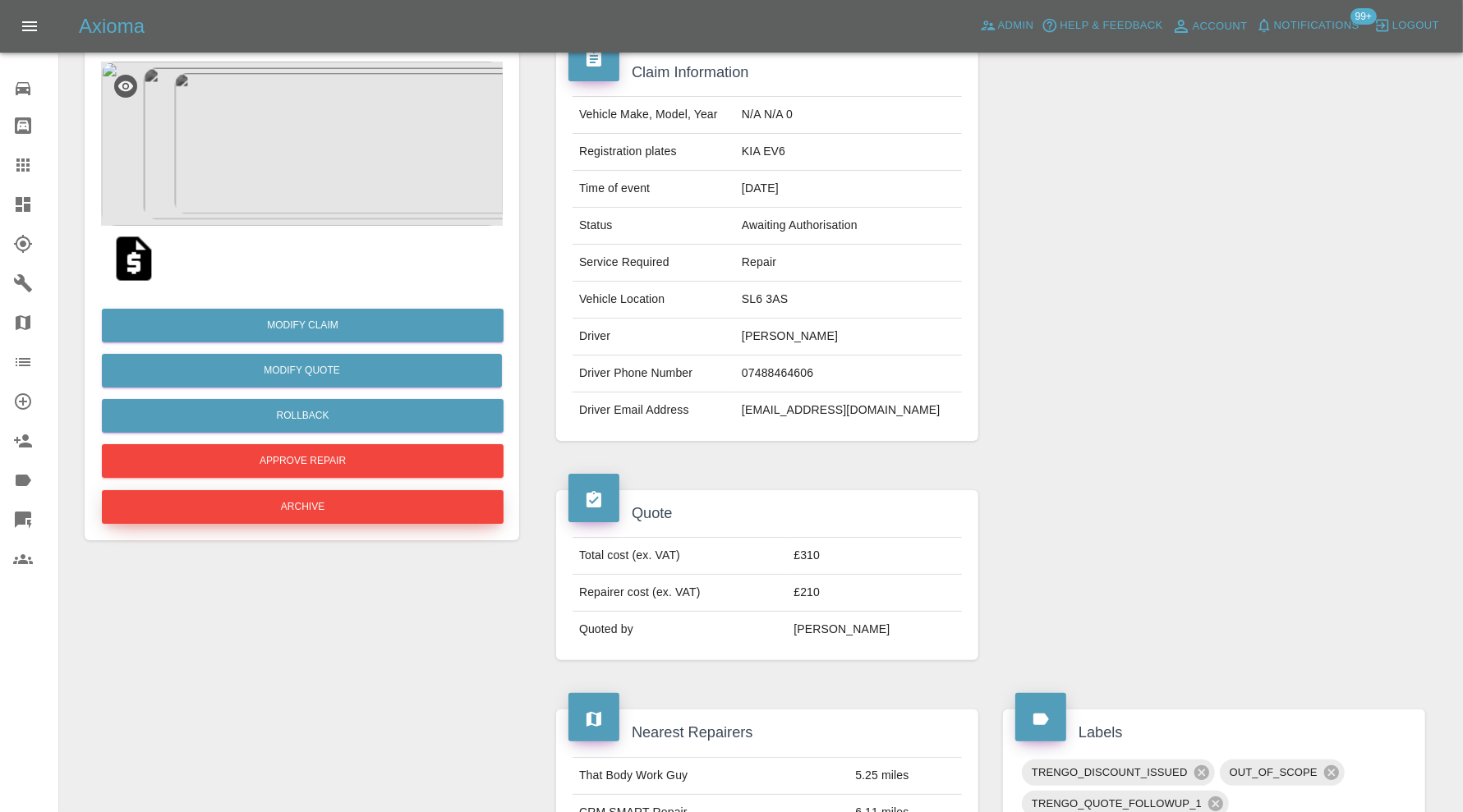
click at [378, 497] on button "Archive" at bounding box center [302, 507] width 401 height 33
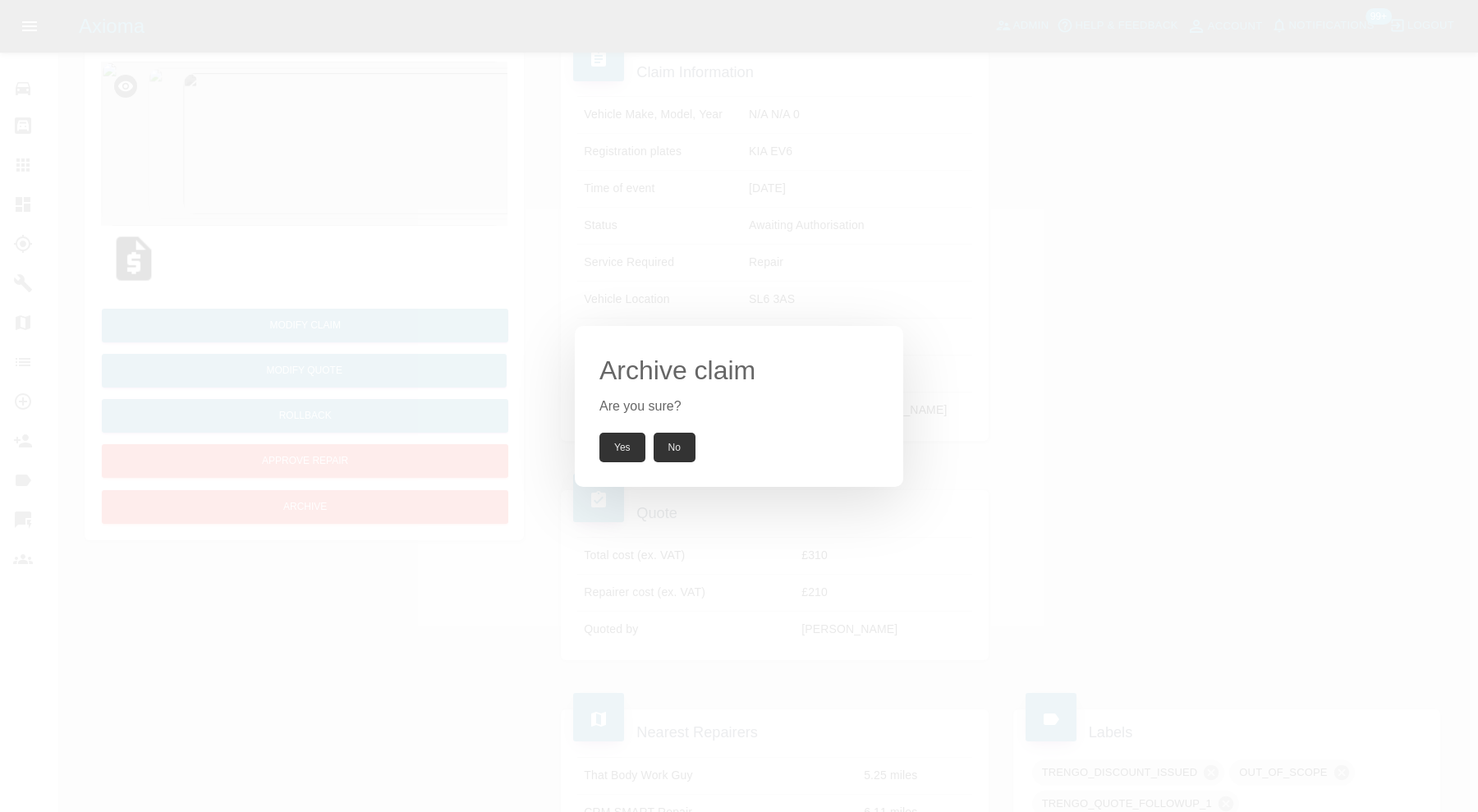
click at [622, 460] on button "Yes" at bounding box center [622, 448] width 46 height 30
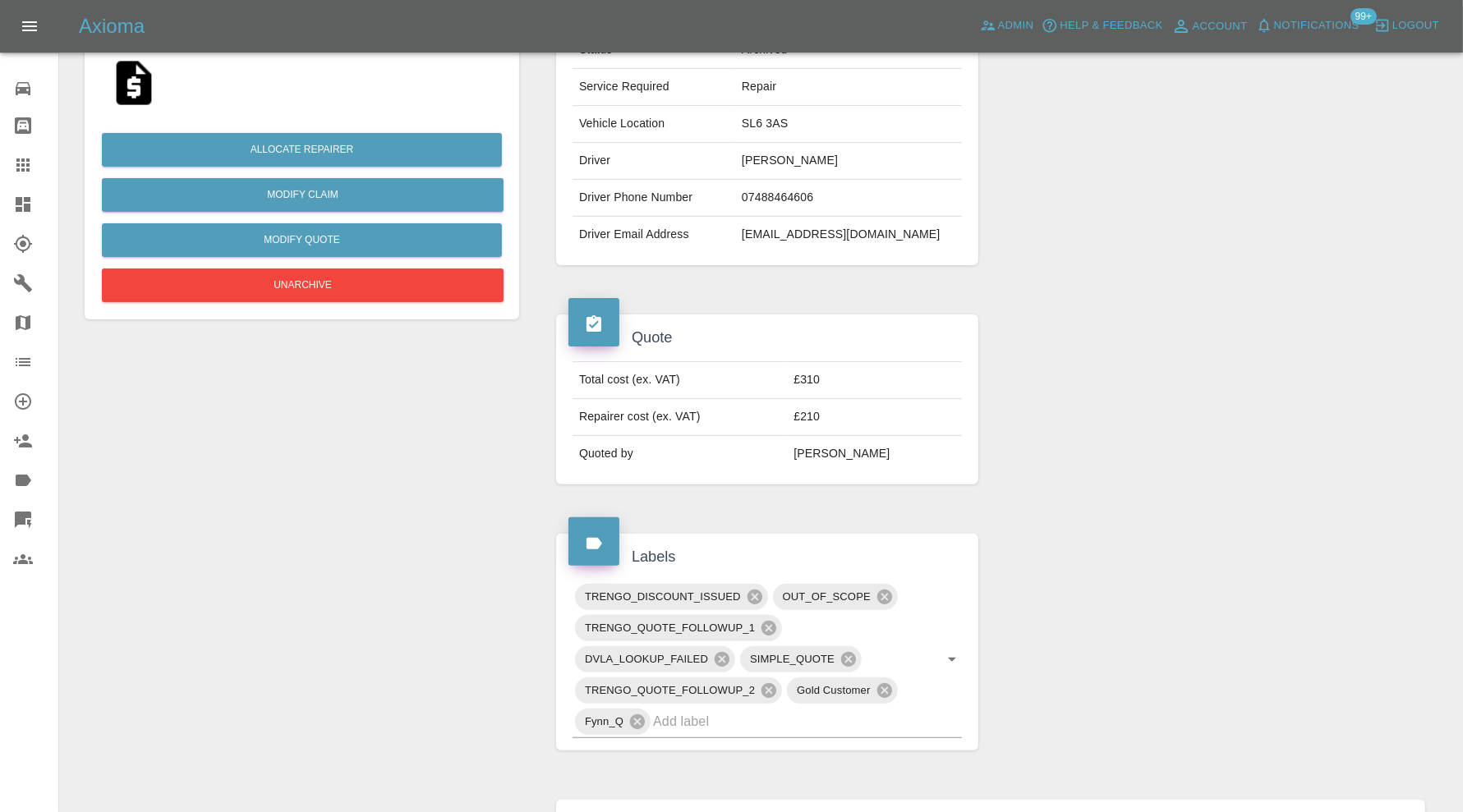
scroll to position [768, 0]
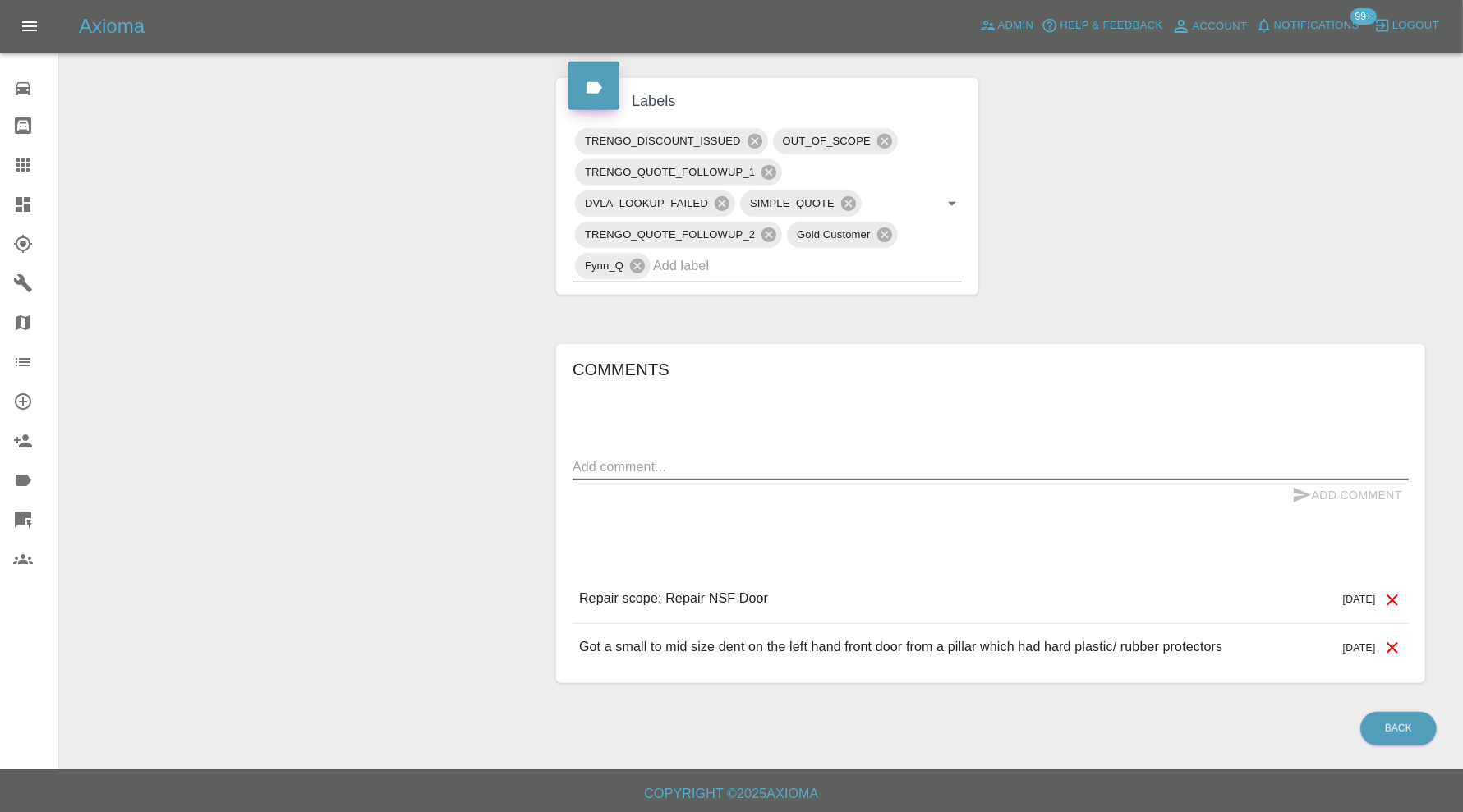
click at [772, 464] on textarea at bounding box center [990, 467] width 836 height 19
type textarea "OOS. Matte paint"
click at [1323, 481] on button "Add Comment" at bounding box center [1346, 495] width 124 height 31
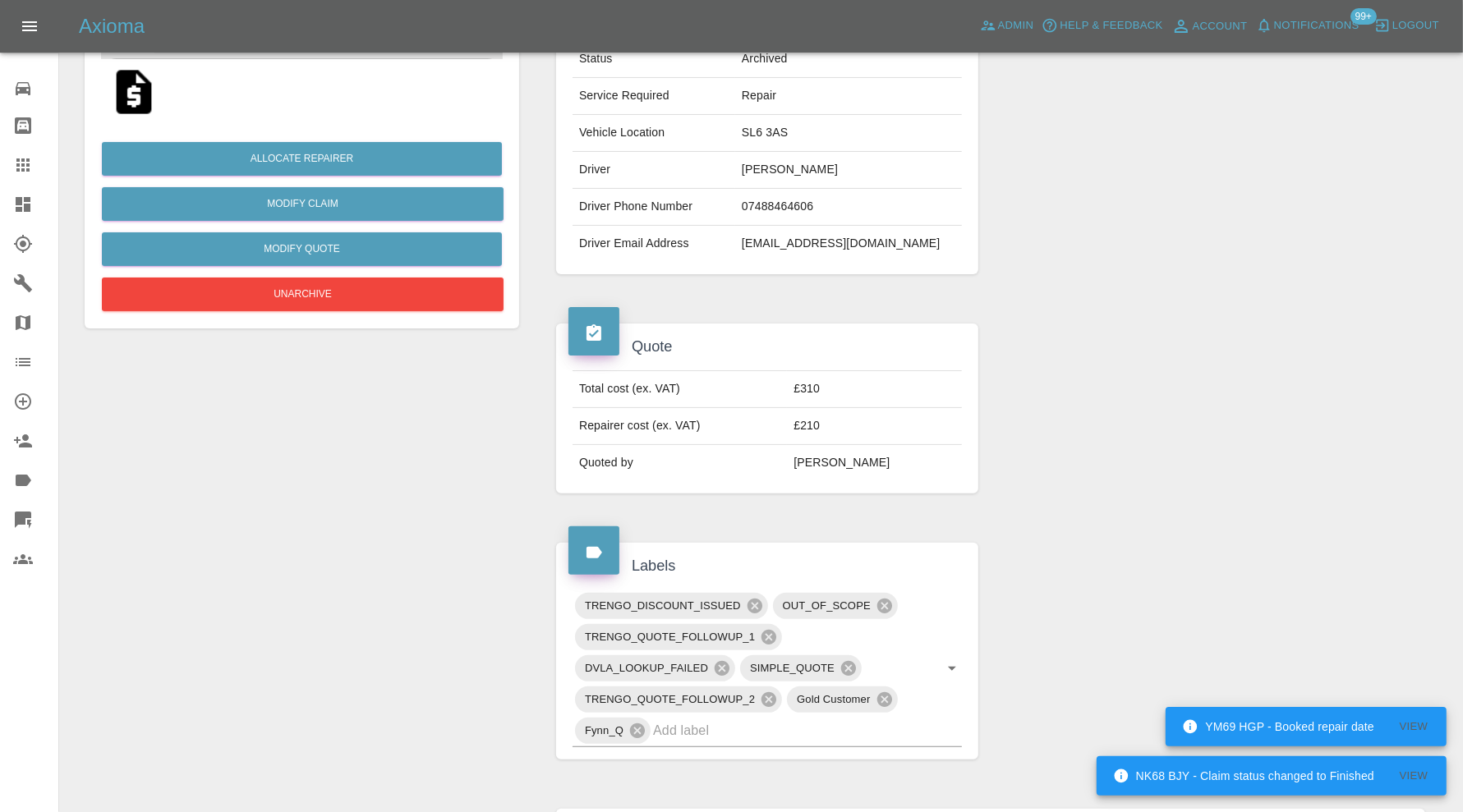
scroll to position [0, 0]
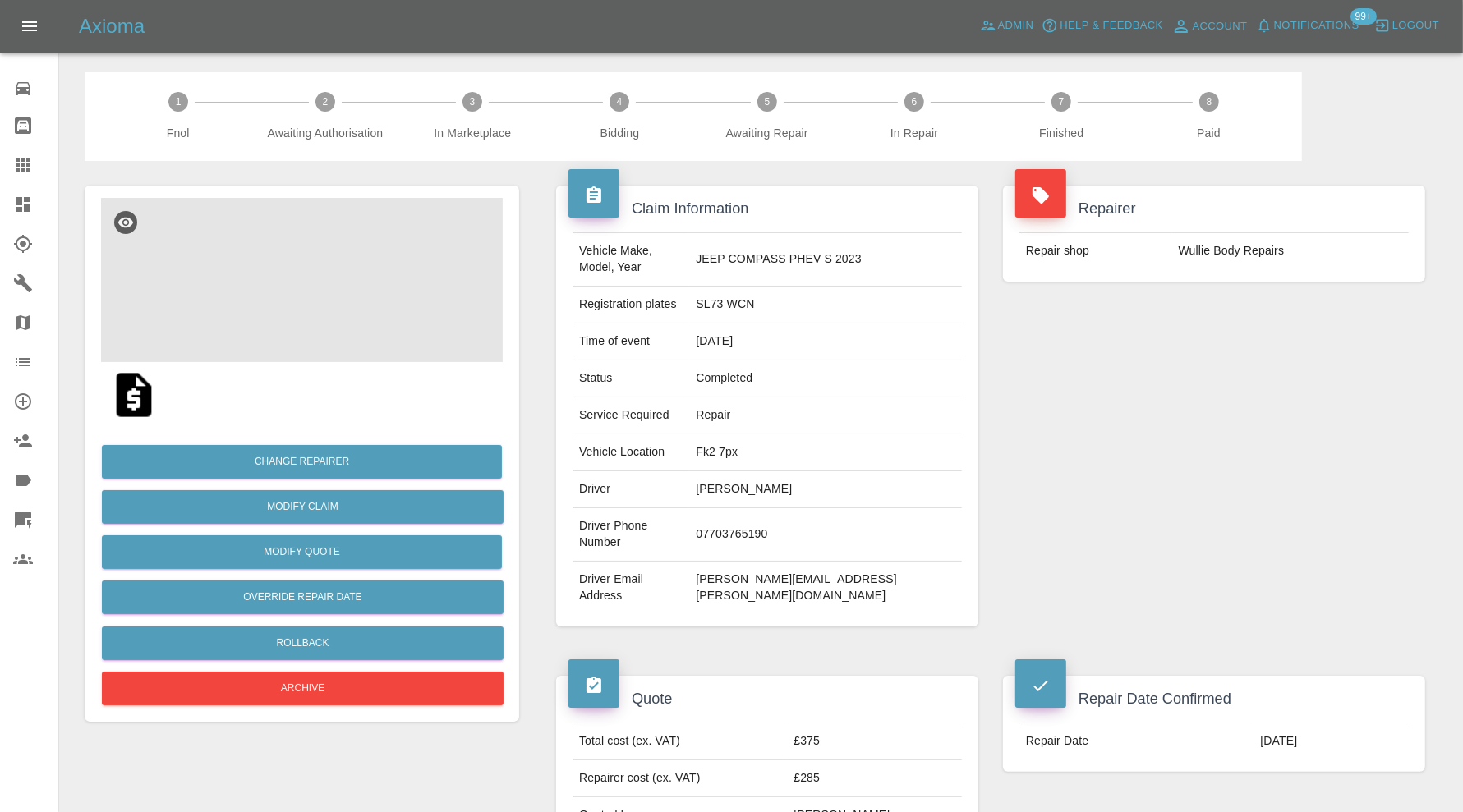
click at [361, 256] on img at bounding box center [301, 279] width 401 height 164
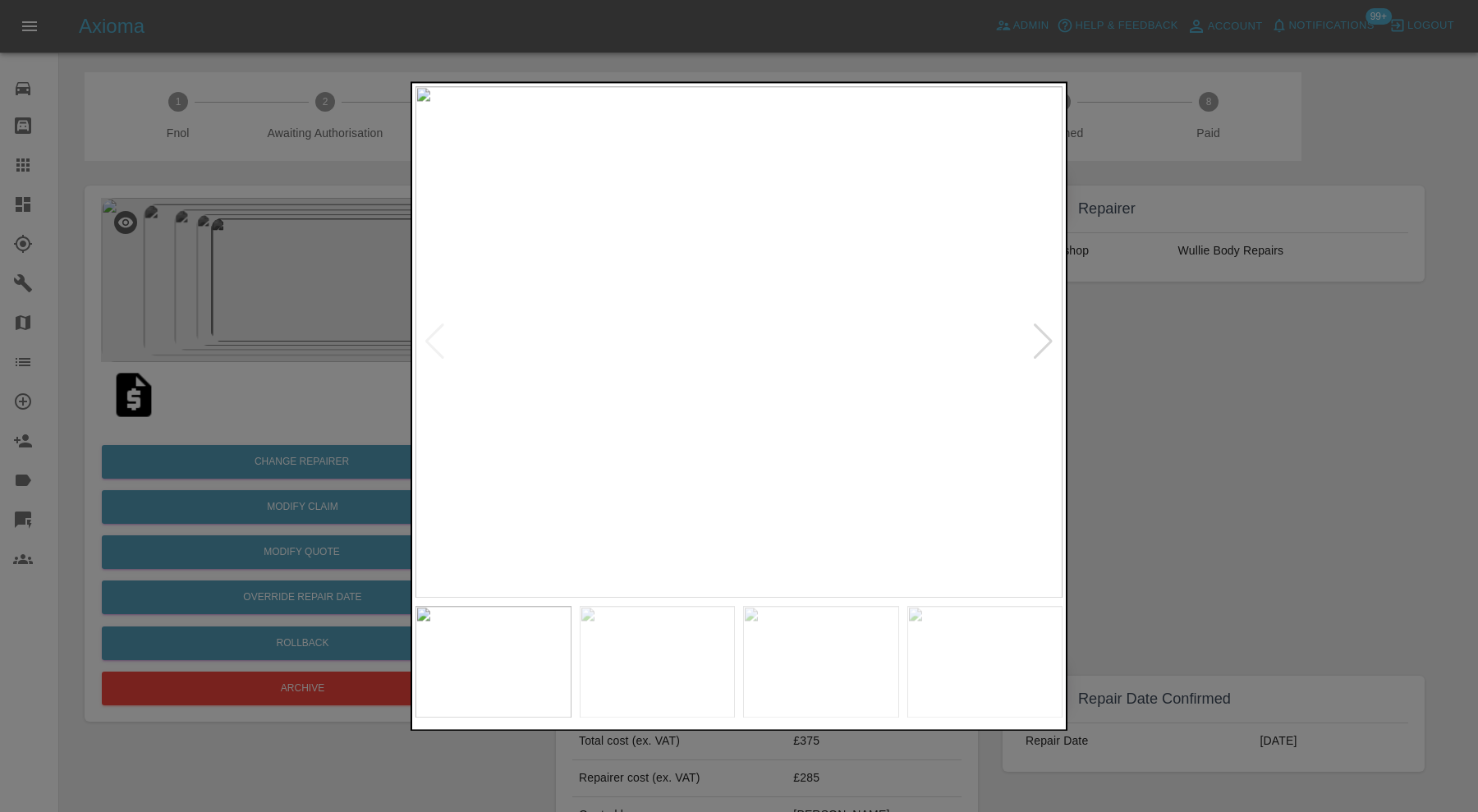
click at [1052, 332] on div at bounding box center [1043, 342] width 22 height 36
click at [1050, 332] on div at bounding box center [1043, 342] width 22 height 36
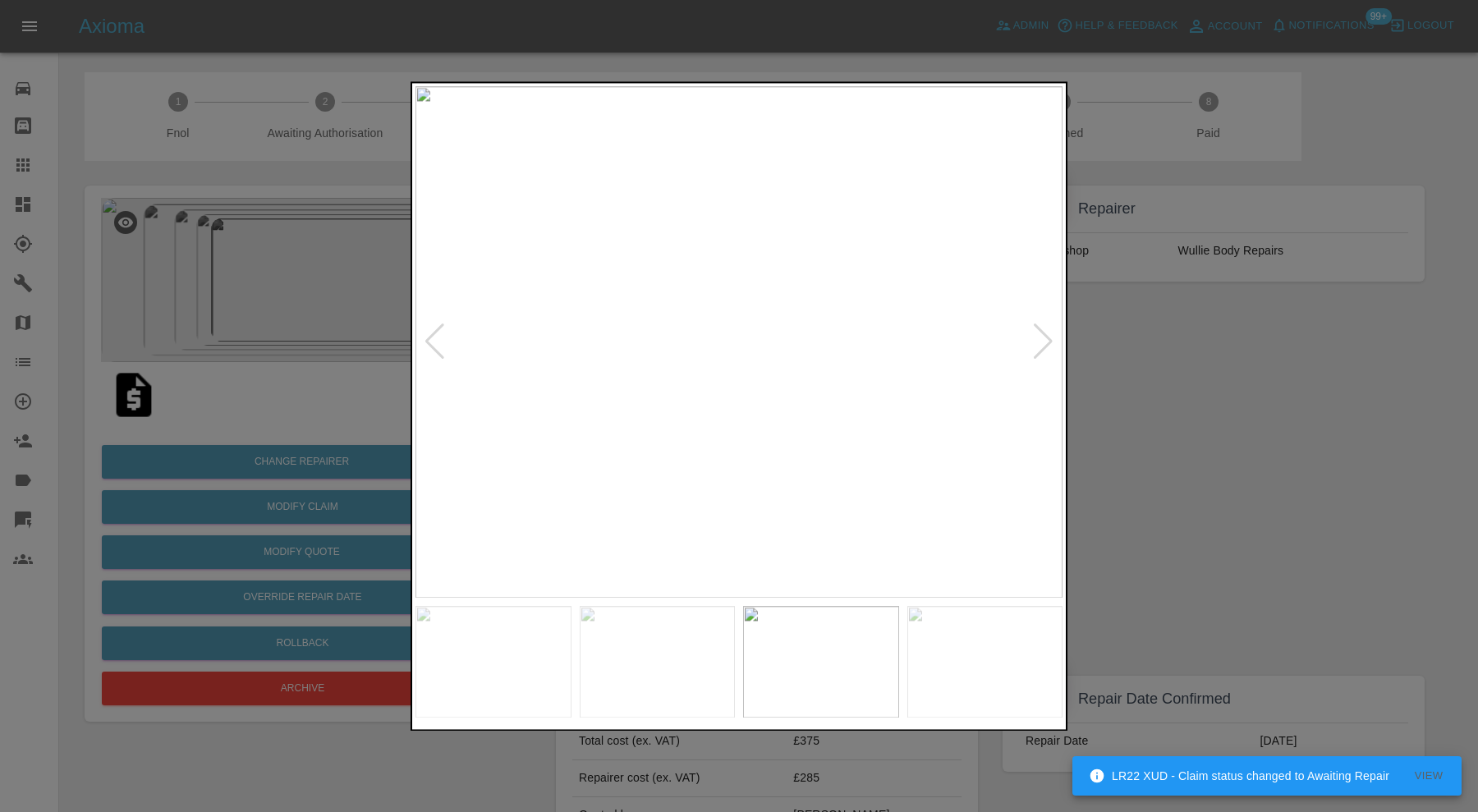
click at [1050, 332] on div at bounding box center [1043, 342] width 22 height 36
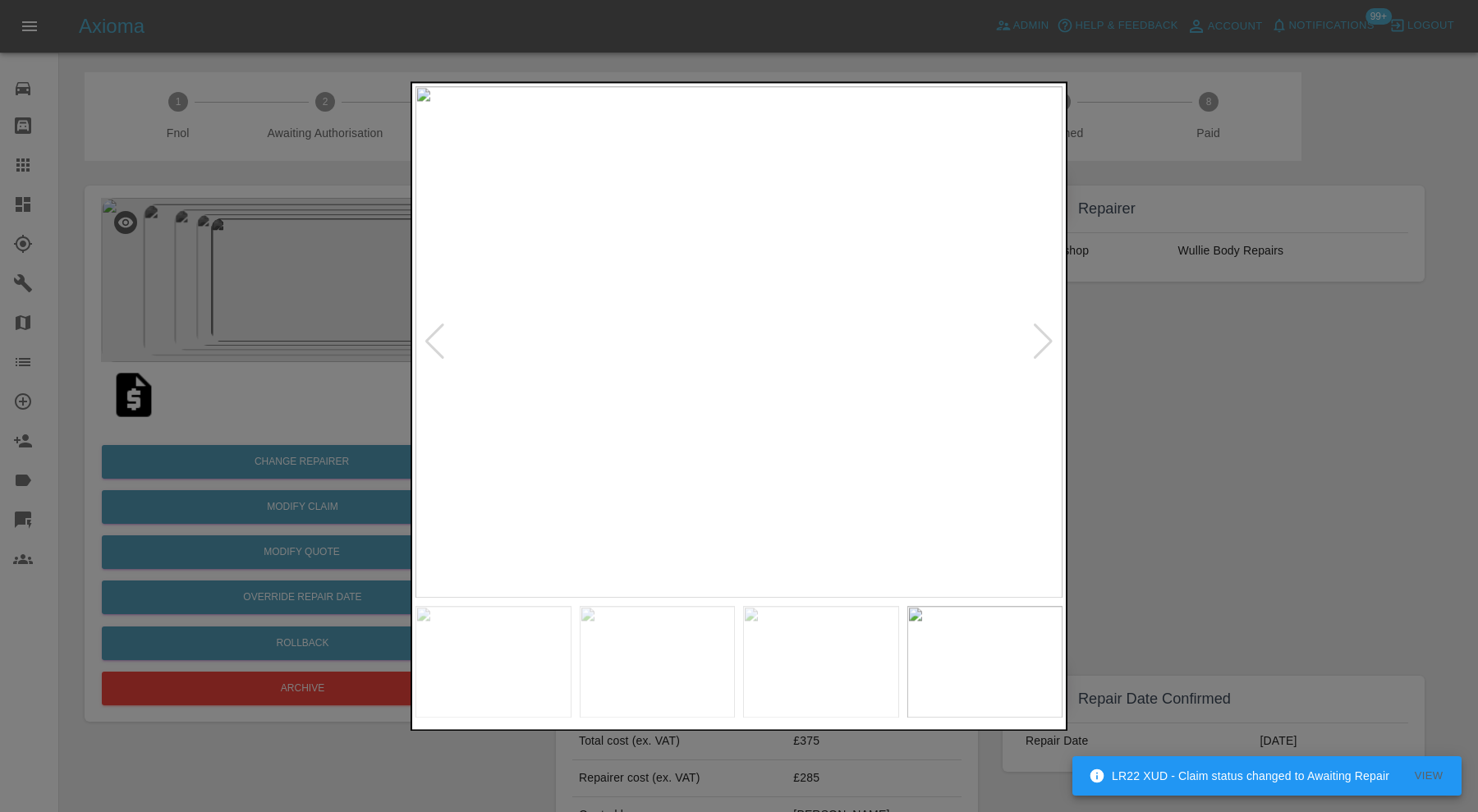
click at [1050, 332] on div at bounding box center [1043, 342] width 22 height 36
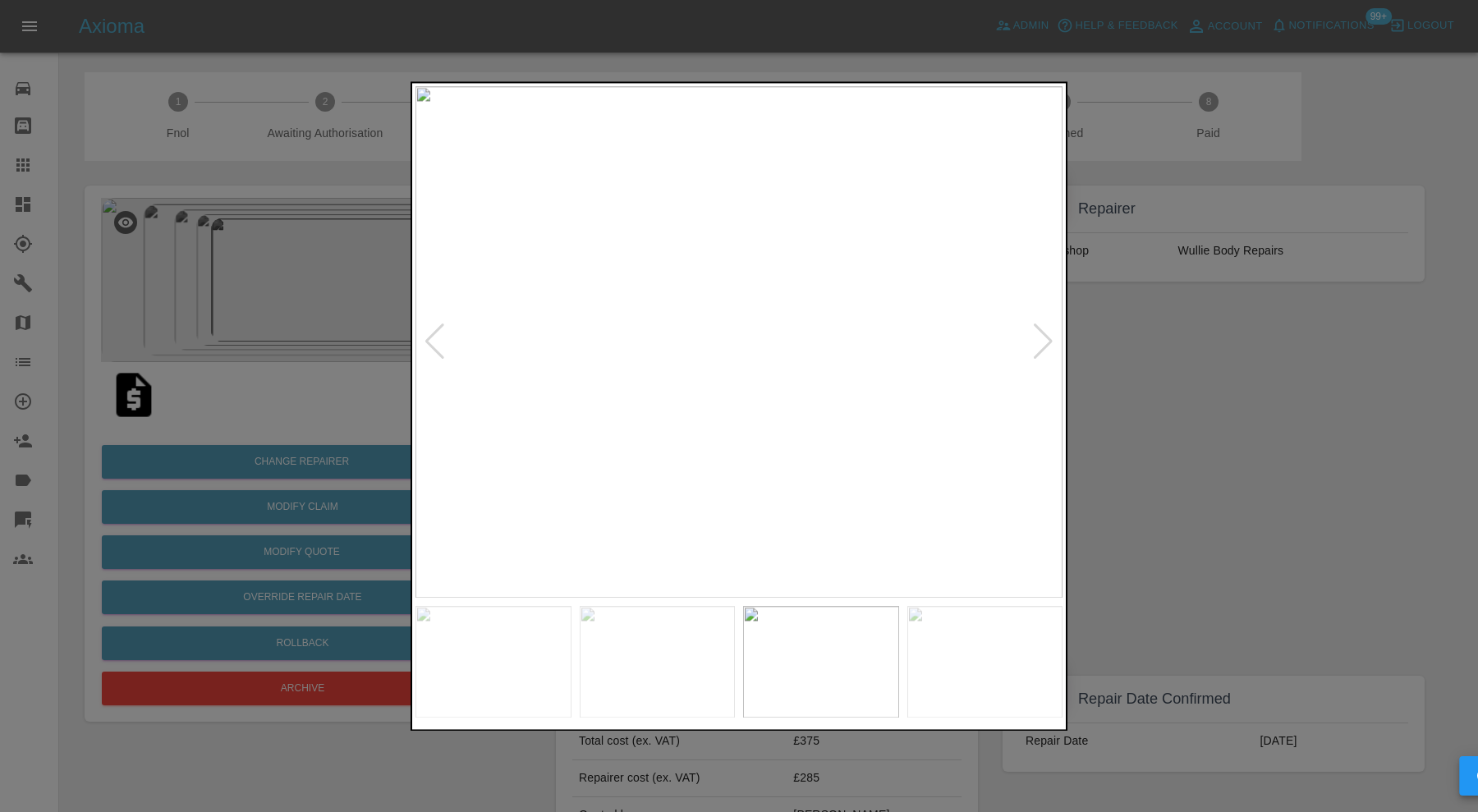
click at [1050, 332] on div at bounding box center [1043, 342] width 22 height 36
click at [1050, 332] on img at bounding box center [739, 342] width 647 height 512
click at [1107, 341] on div at bounding box center [739, 406] width 1478 height 812
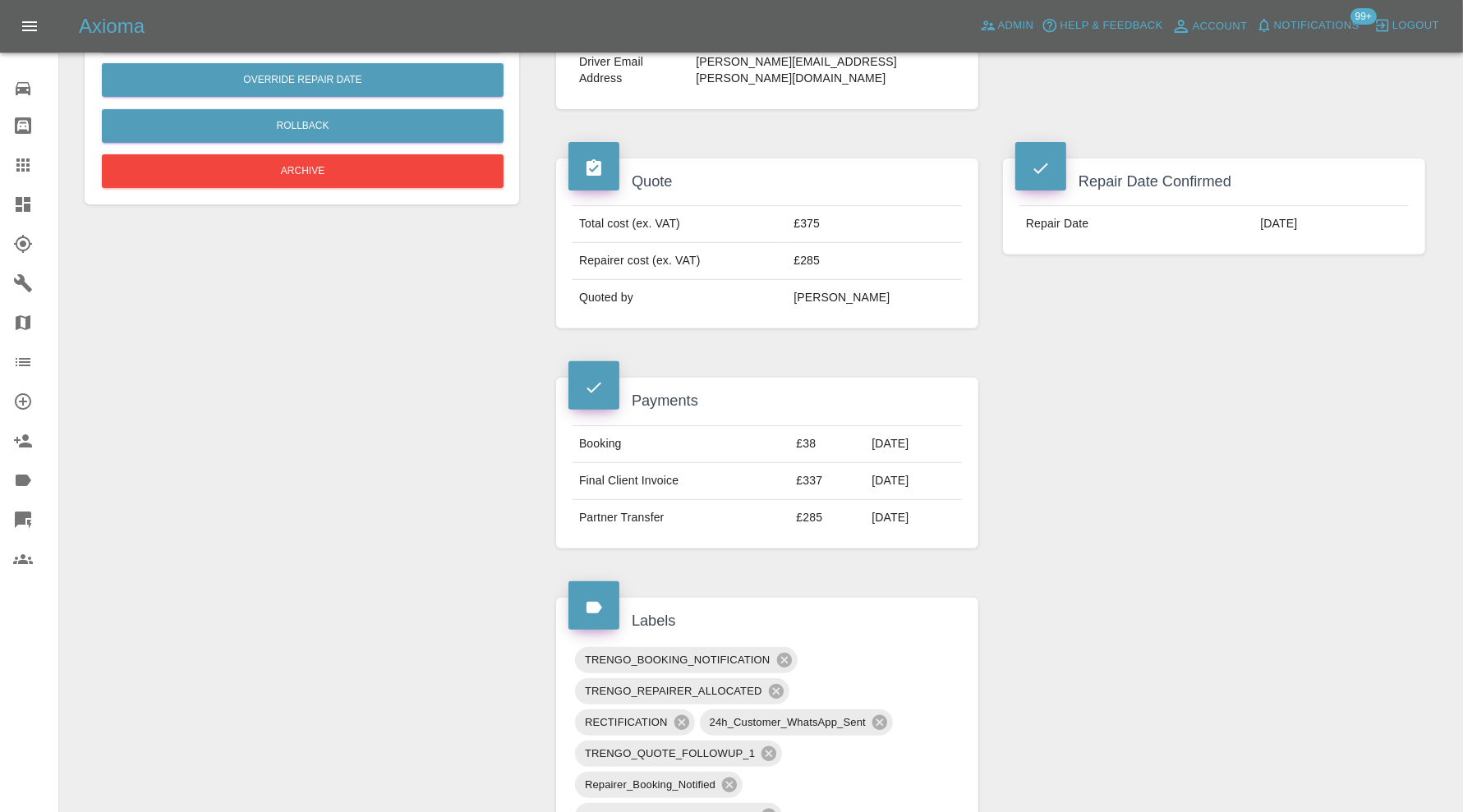
scroll to position [821, 0]
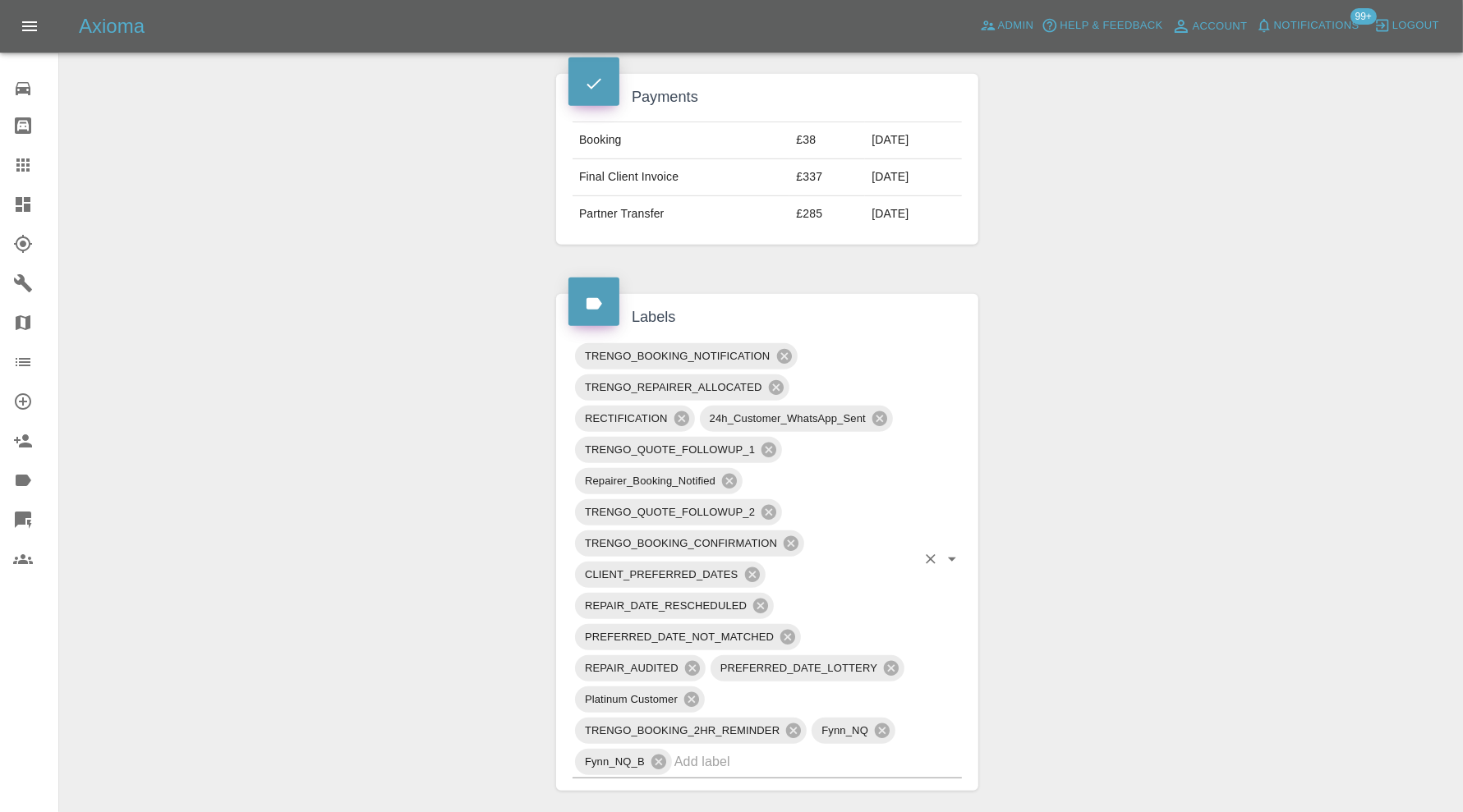
click at [807, 749] on input "text" at bounding box center [795, 761] width 242 height 25
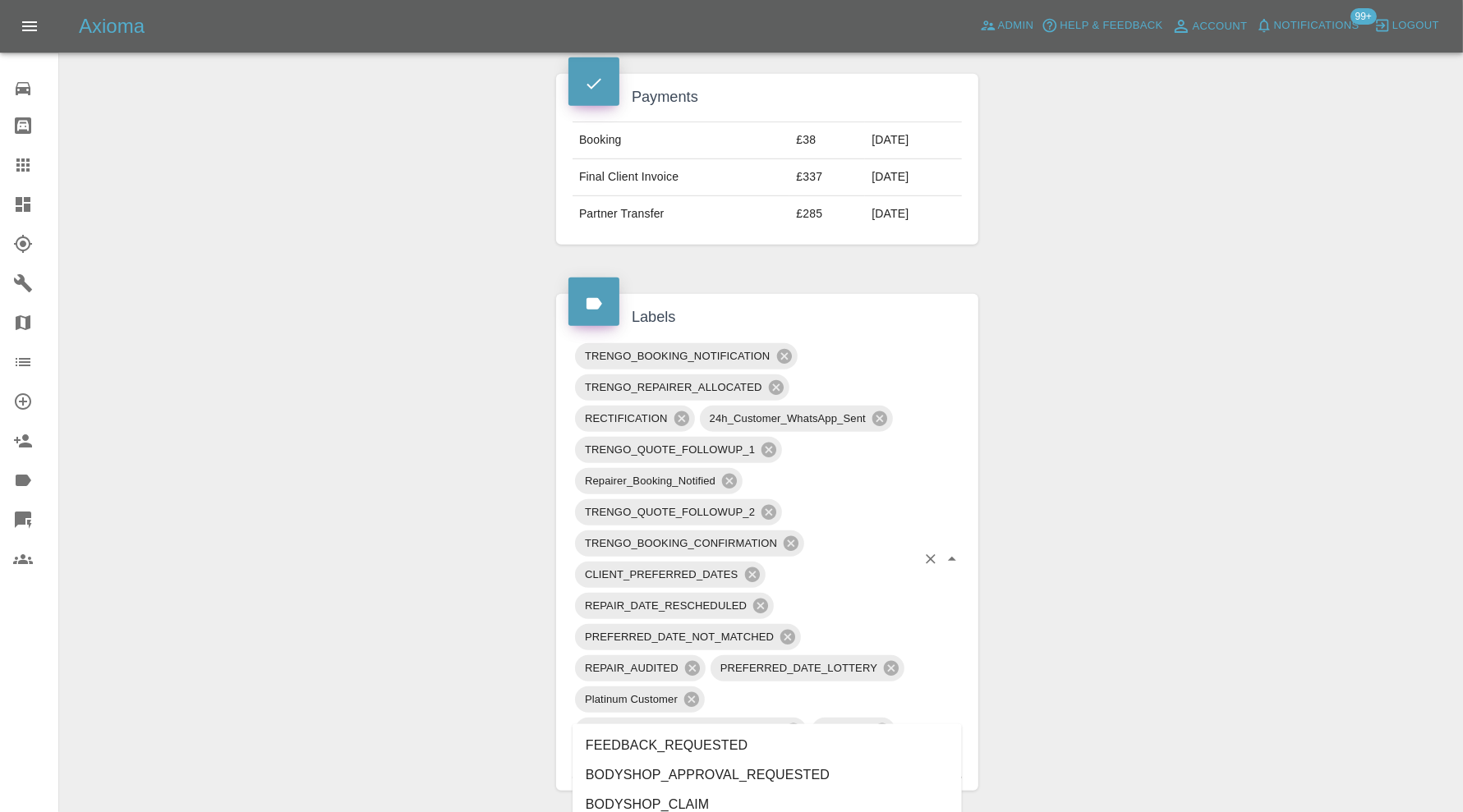
type input "do"
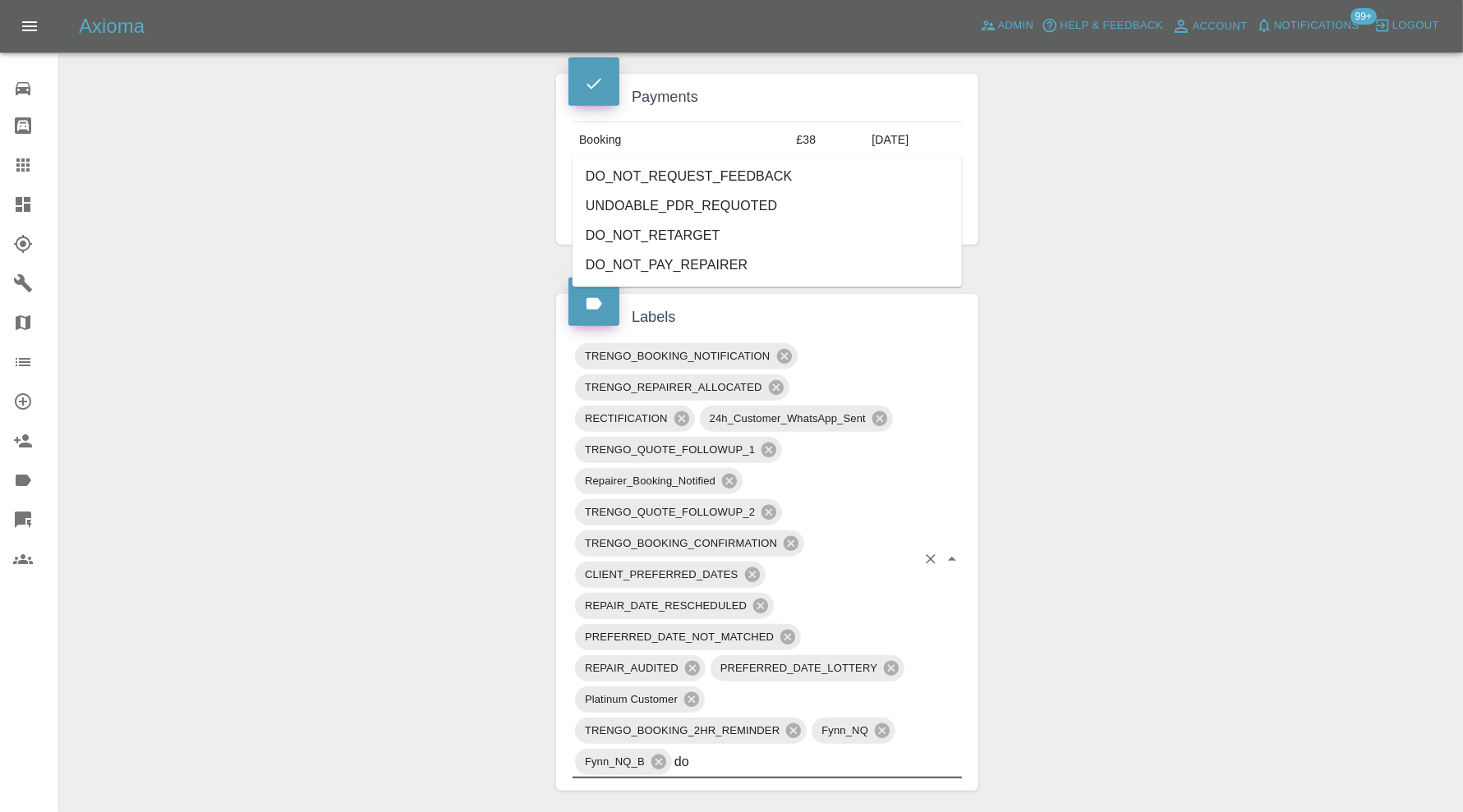
click at [718, 183] on li "DO_NOT_REQUEST_FEEDBACK" at bounding box center [767, 178] width 389 height 30
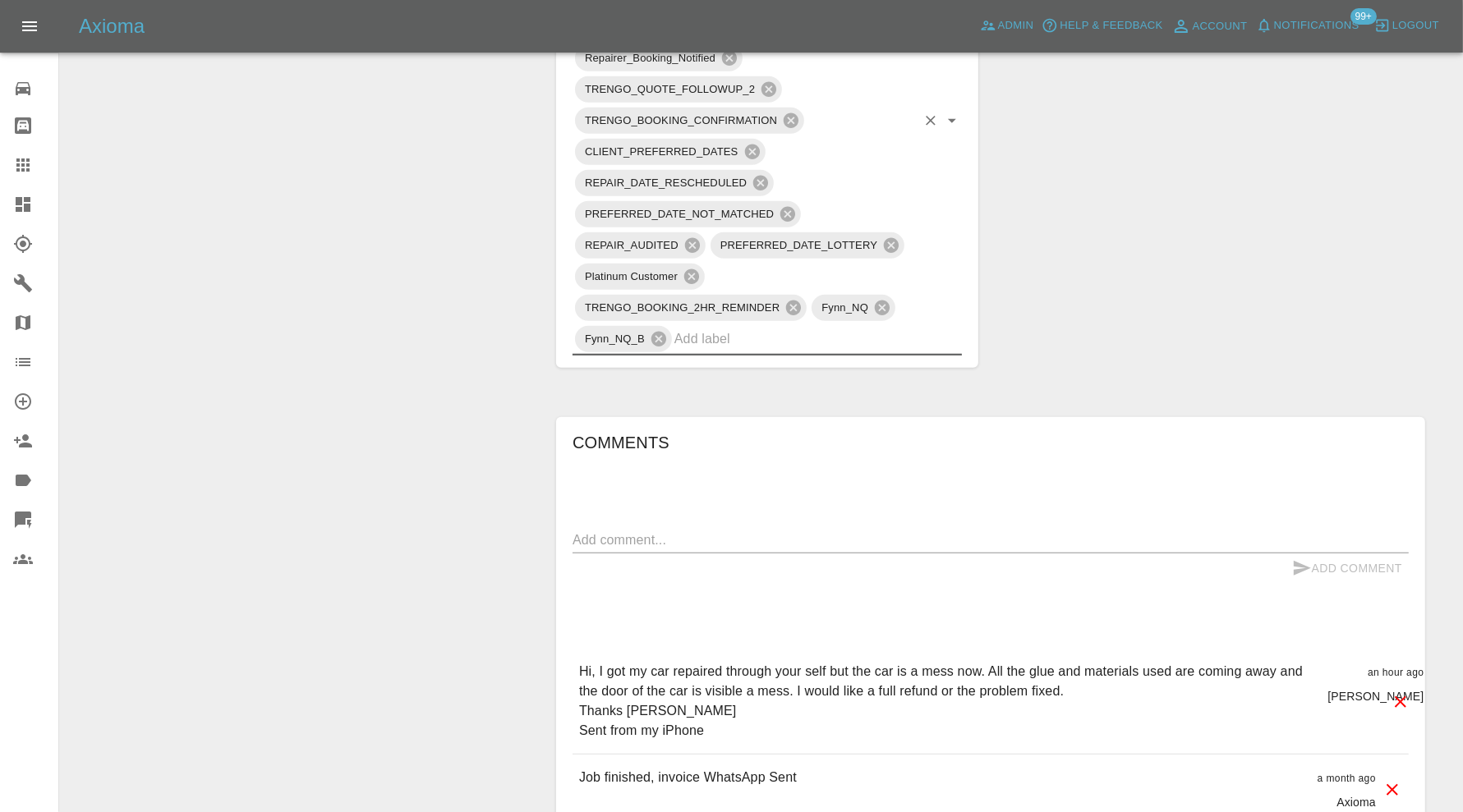
scroll to position [1368, 0]
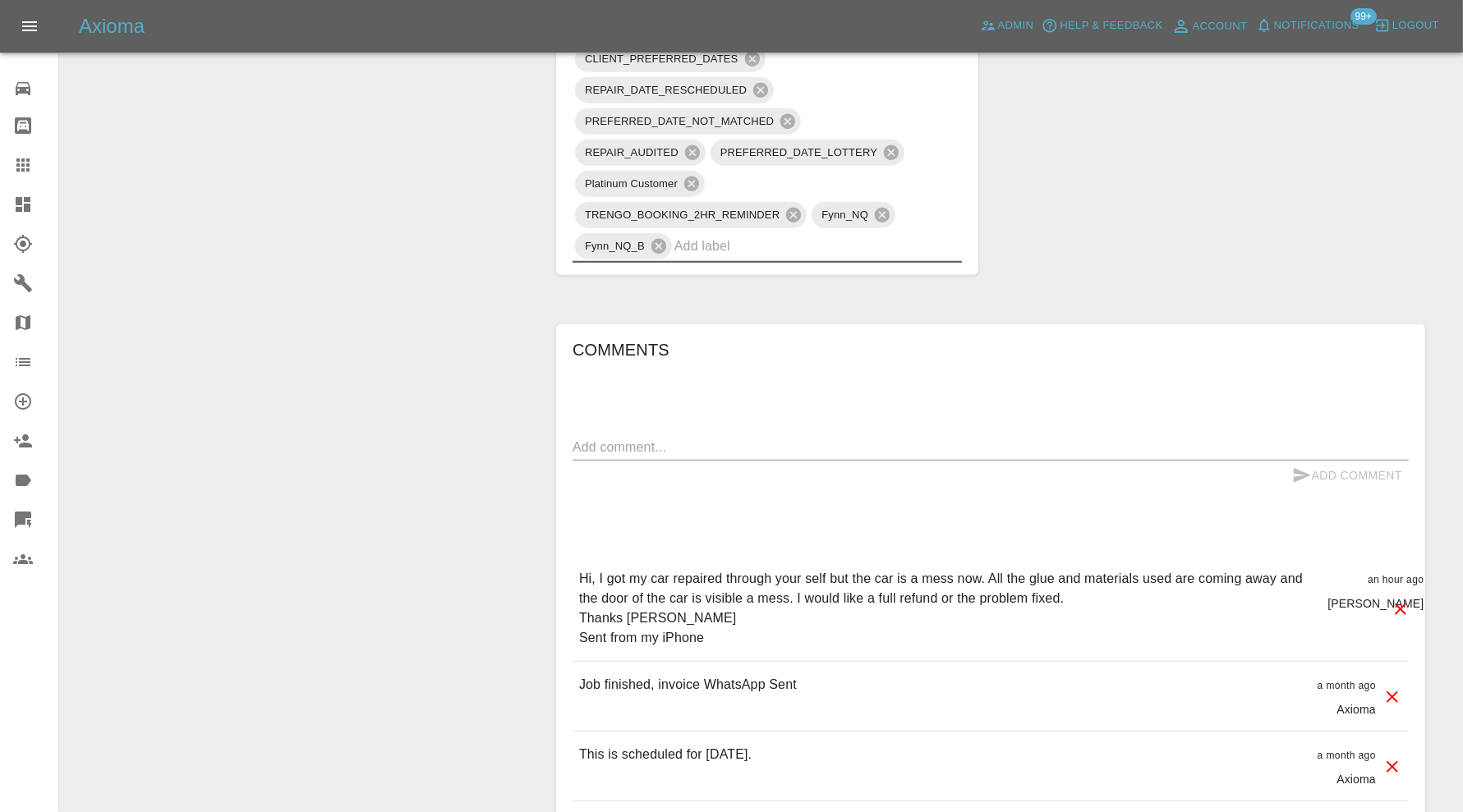
click at [750, 438] on textarea at bounding box center [990, 448] width 836 height 19
type textarea "images added"
click at [1336, 461] on button "Add Comment" at bounding box center [1346, 476] width 124 height 31
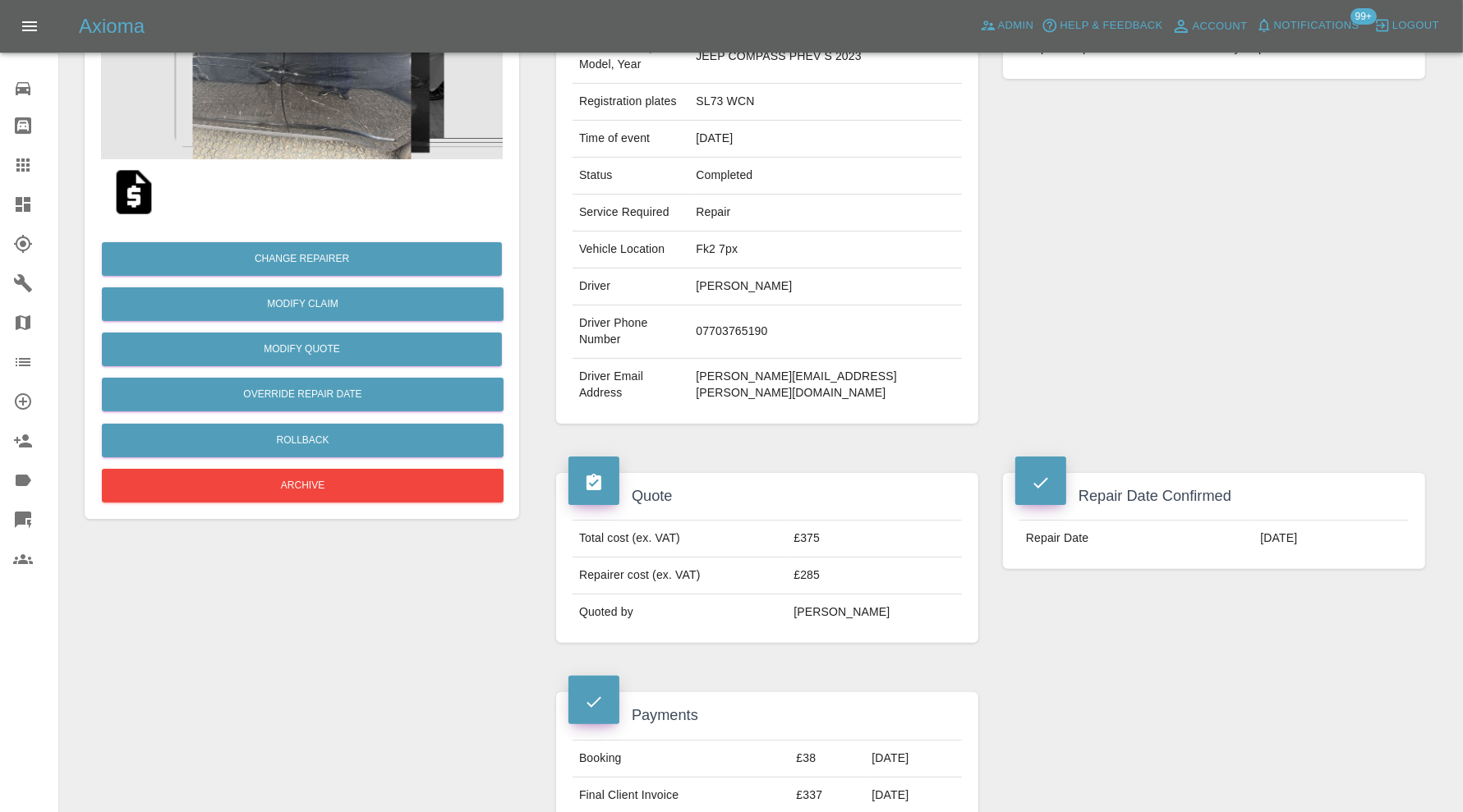
scroll to position [0, 0]
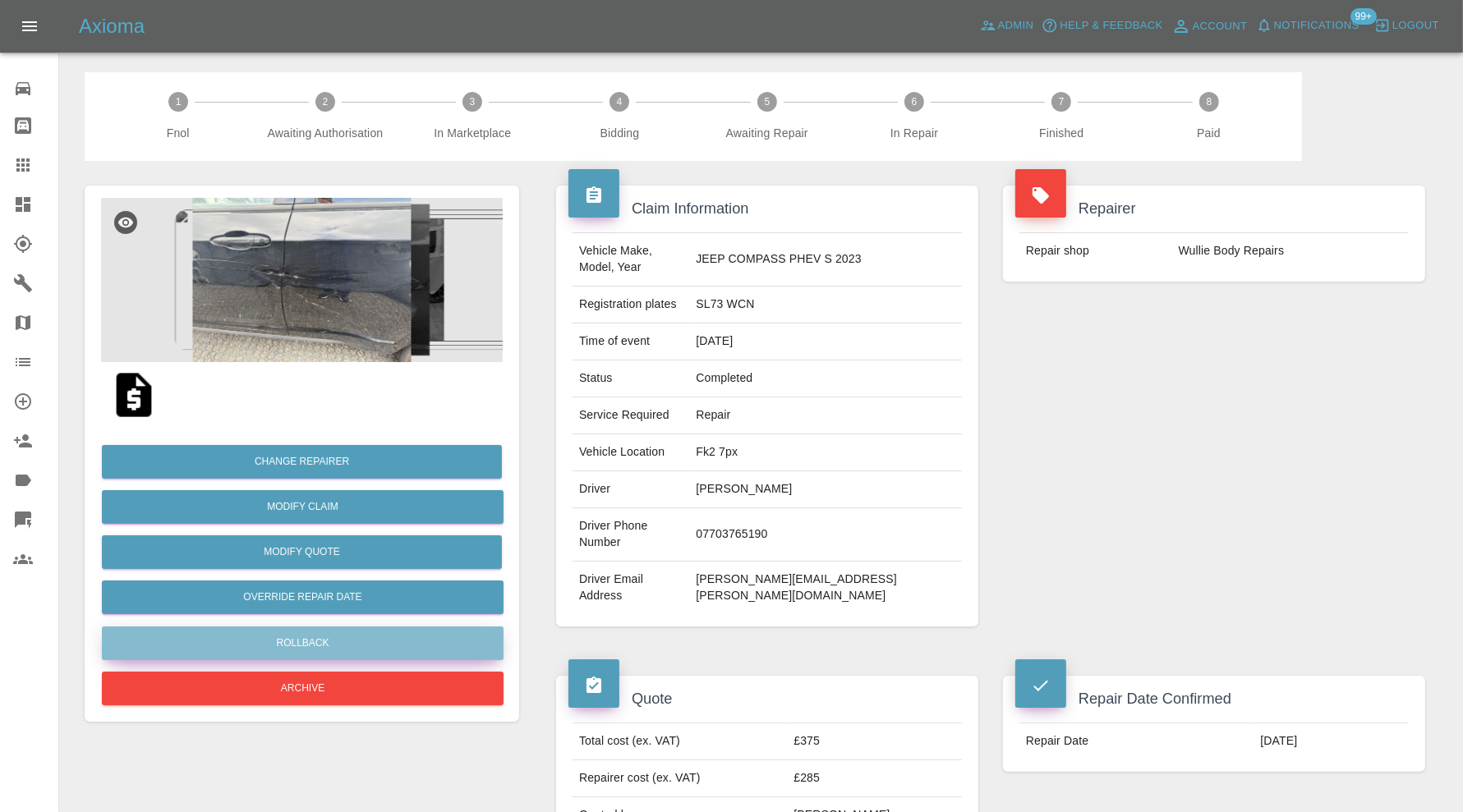
click at [387, 632] on button "Rollback" at bounding box center [302, 643] width 401 height 33
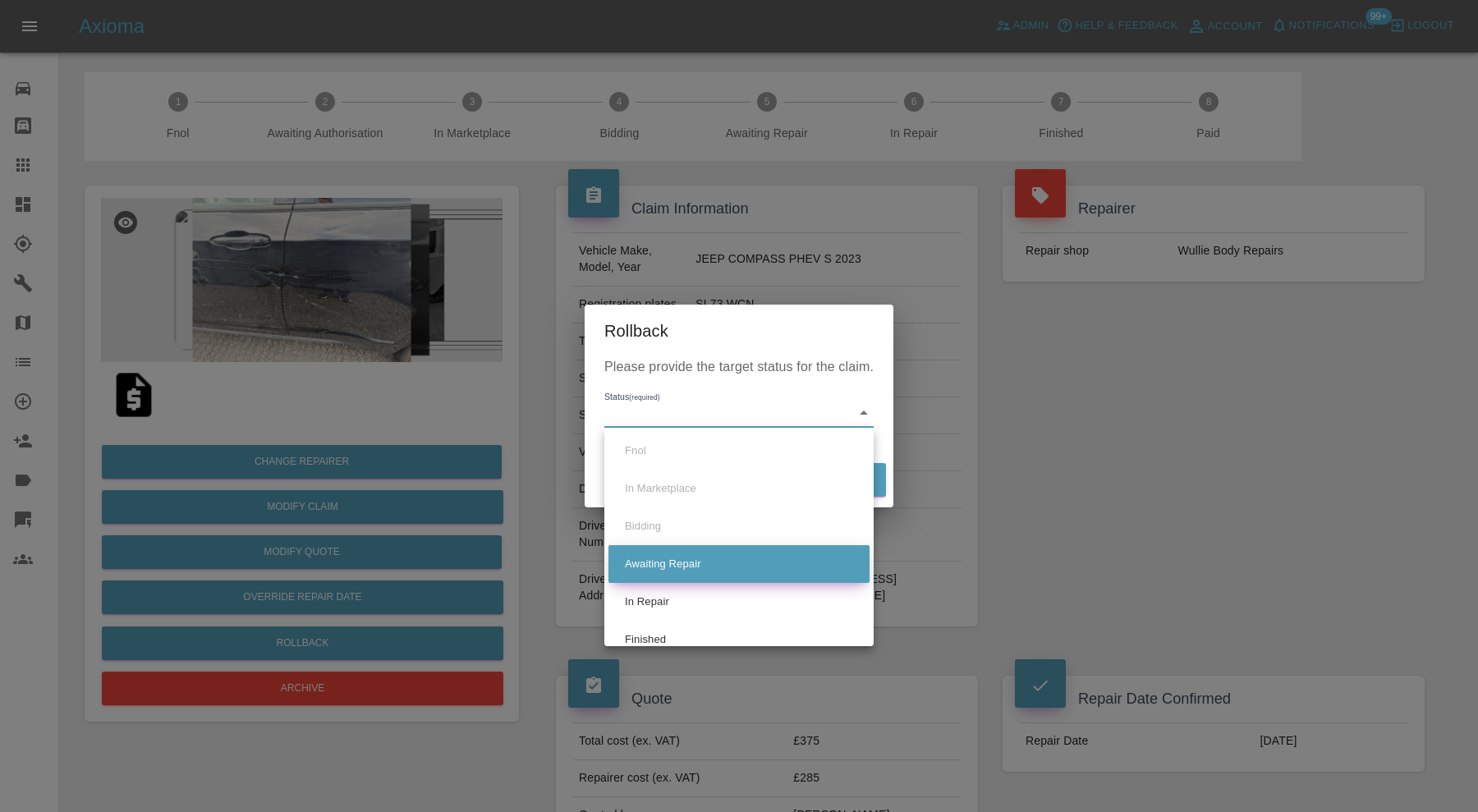
click at [673, 569] on li "Awaiting Repair" at bounding box center [739, 563] width 261 height 38
type input "awaiting-pickup"
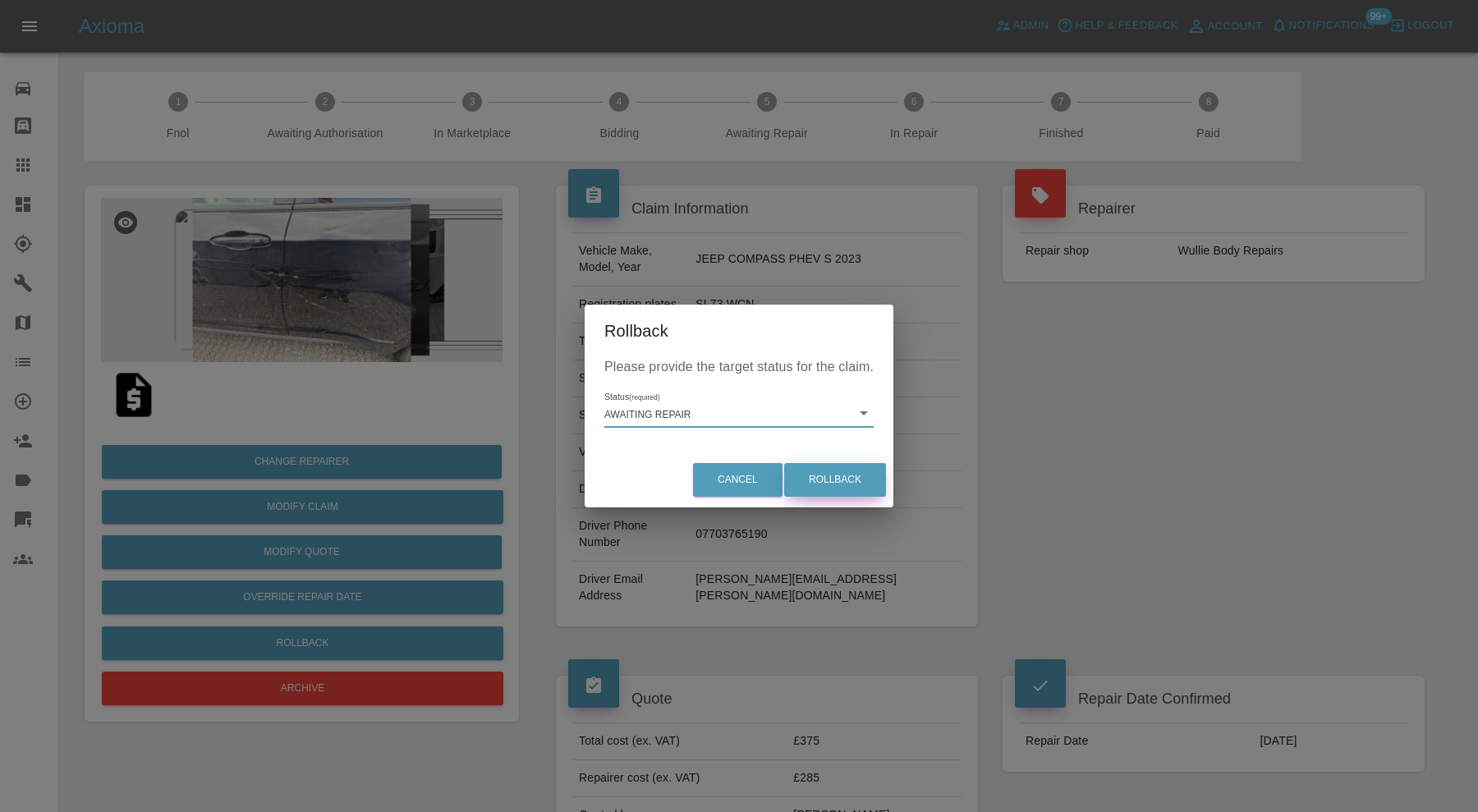
click at [826, 469] on button "Rollback" at bounding box center [835, 480] width 102 height 33
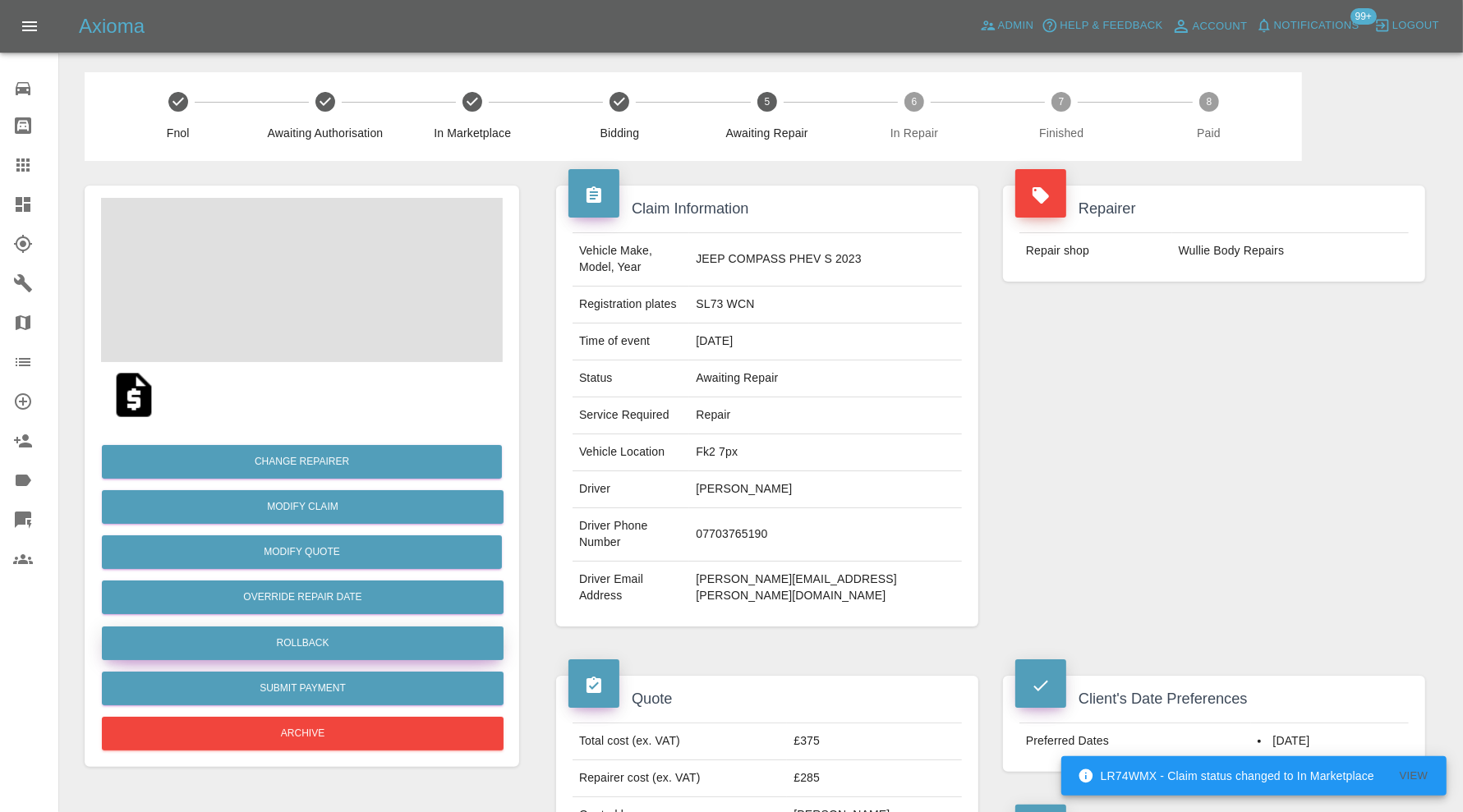
click at [354, 632] on button "Rollback" at bounding box center [302, 643] width 401 height 33
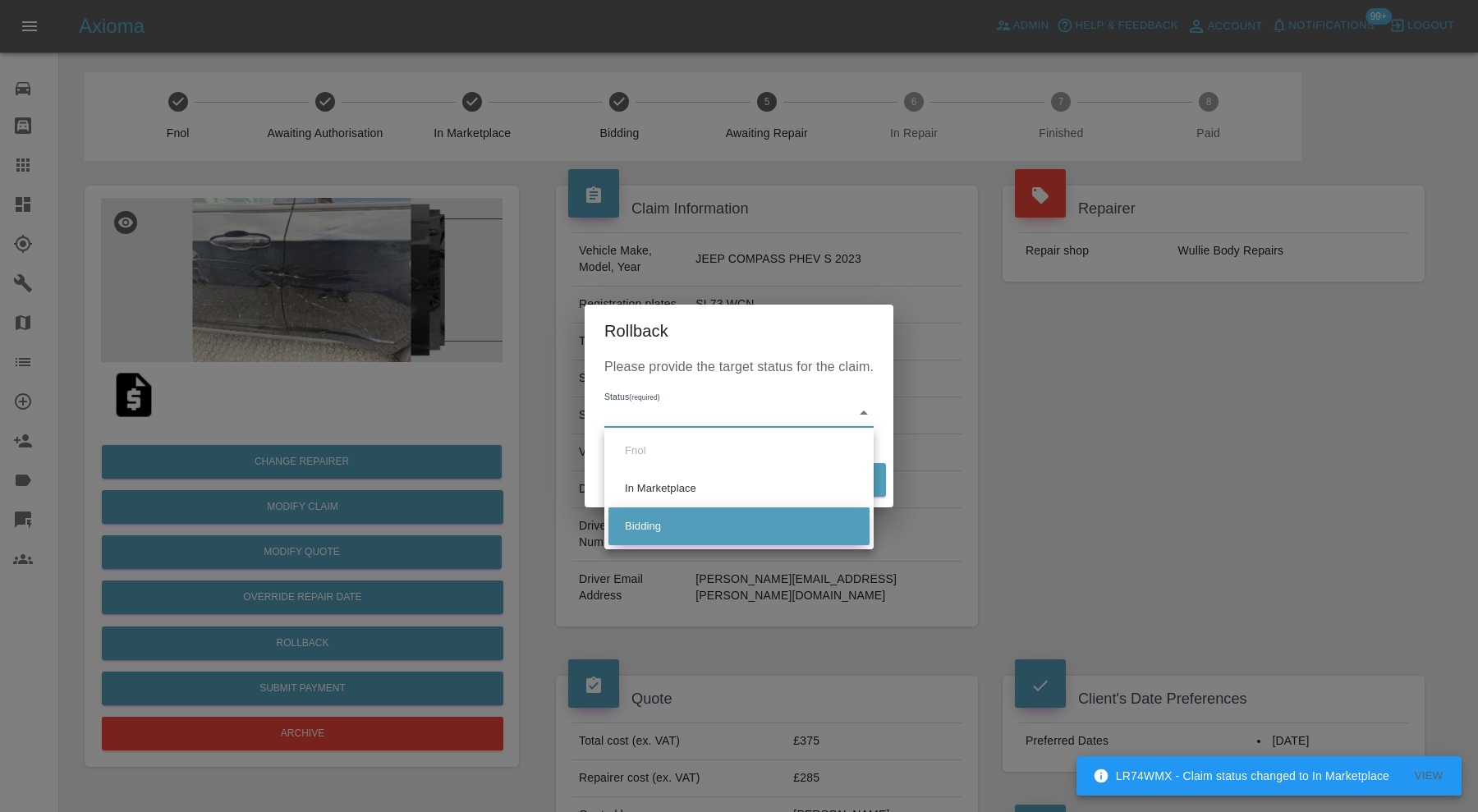
click at [676, 519] on li "Bidding" at bounding box center [739, 526] width 261 height 38
type input "bidding"
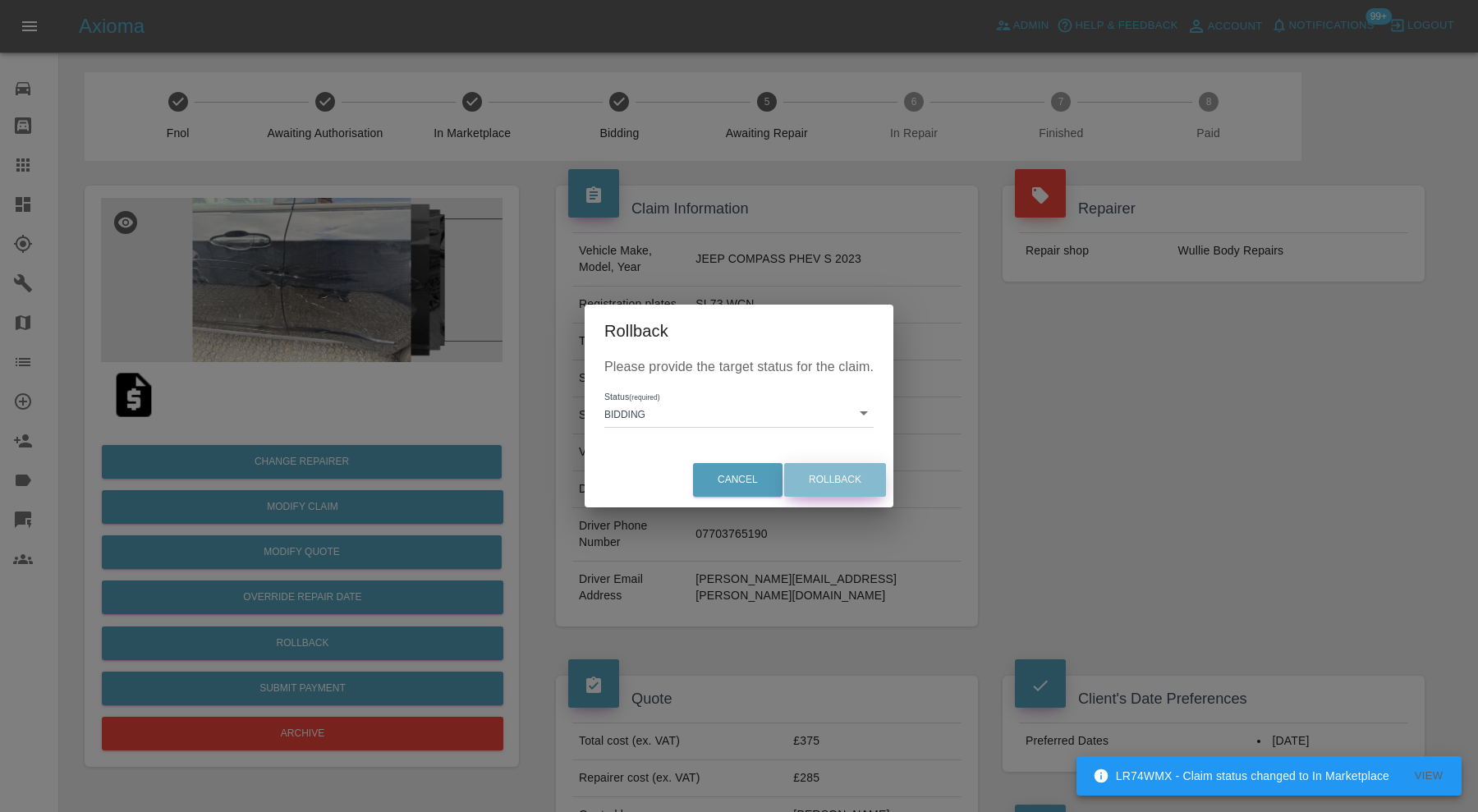
click at [825, 481] on button "Rollback" at bounding box center [835, 480] width 102 height 33
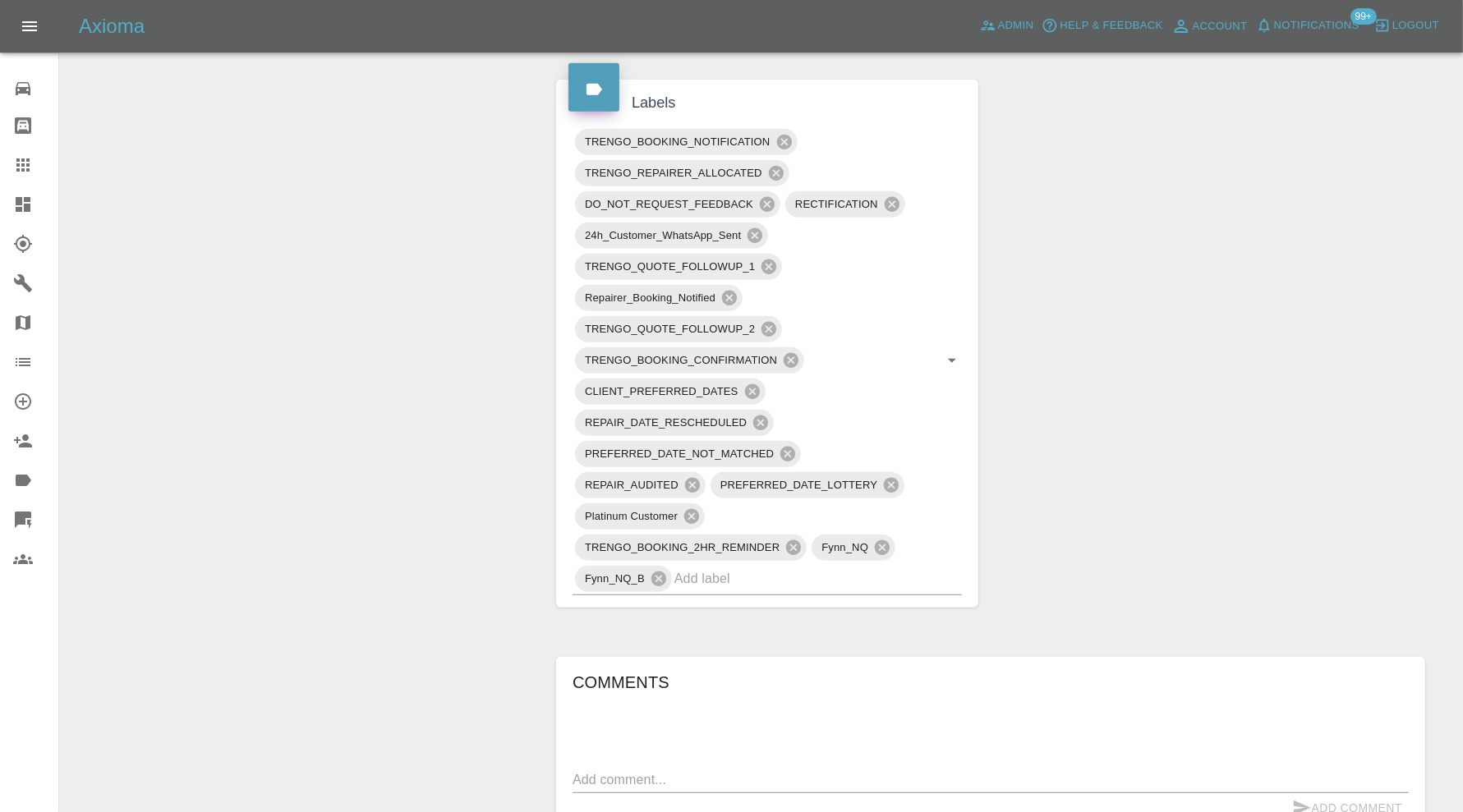
scroll to position [1232, 0]
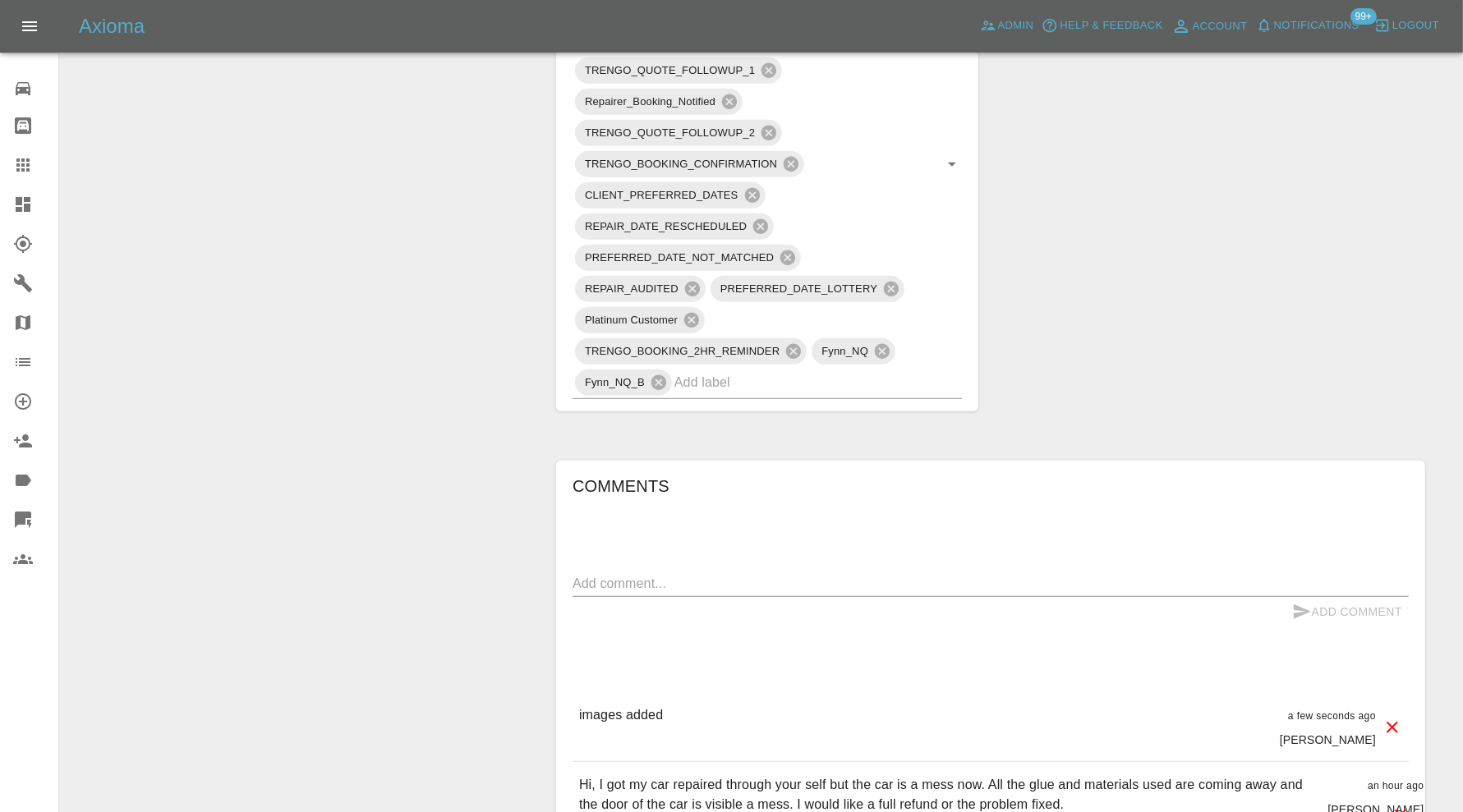
click at [760, 574] on textarea at bounding box center [990, 583] width 836 height 19
type textarea "please send new dates"
click at [1330, 597] on button "Add Comment" at bounding box center [1346, 612] width 124 height 31
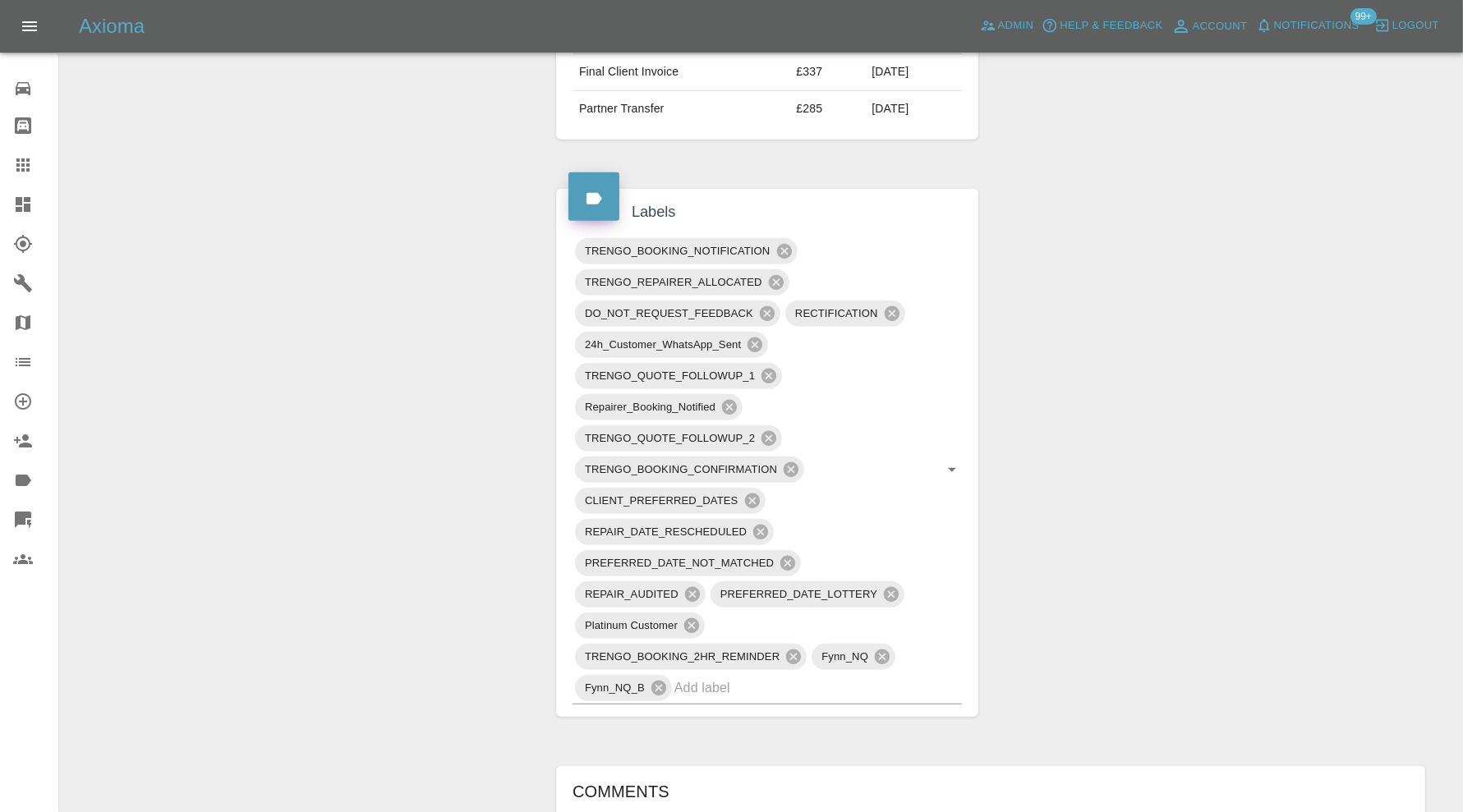
scroll to position [821, 0]
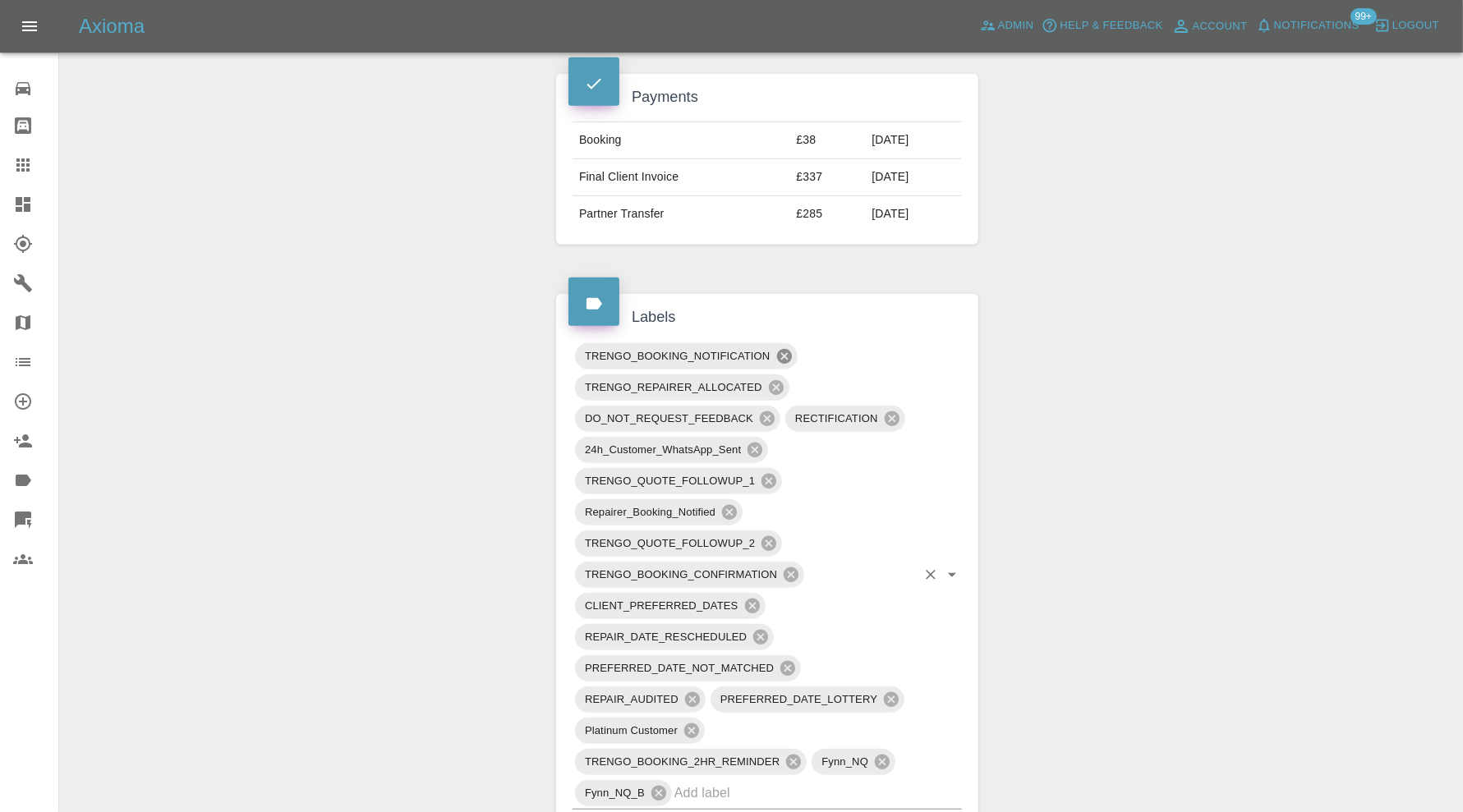
click at [781, 348] on icon at bounding box center [784, 357] width 18 height 18
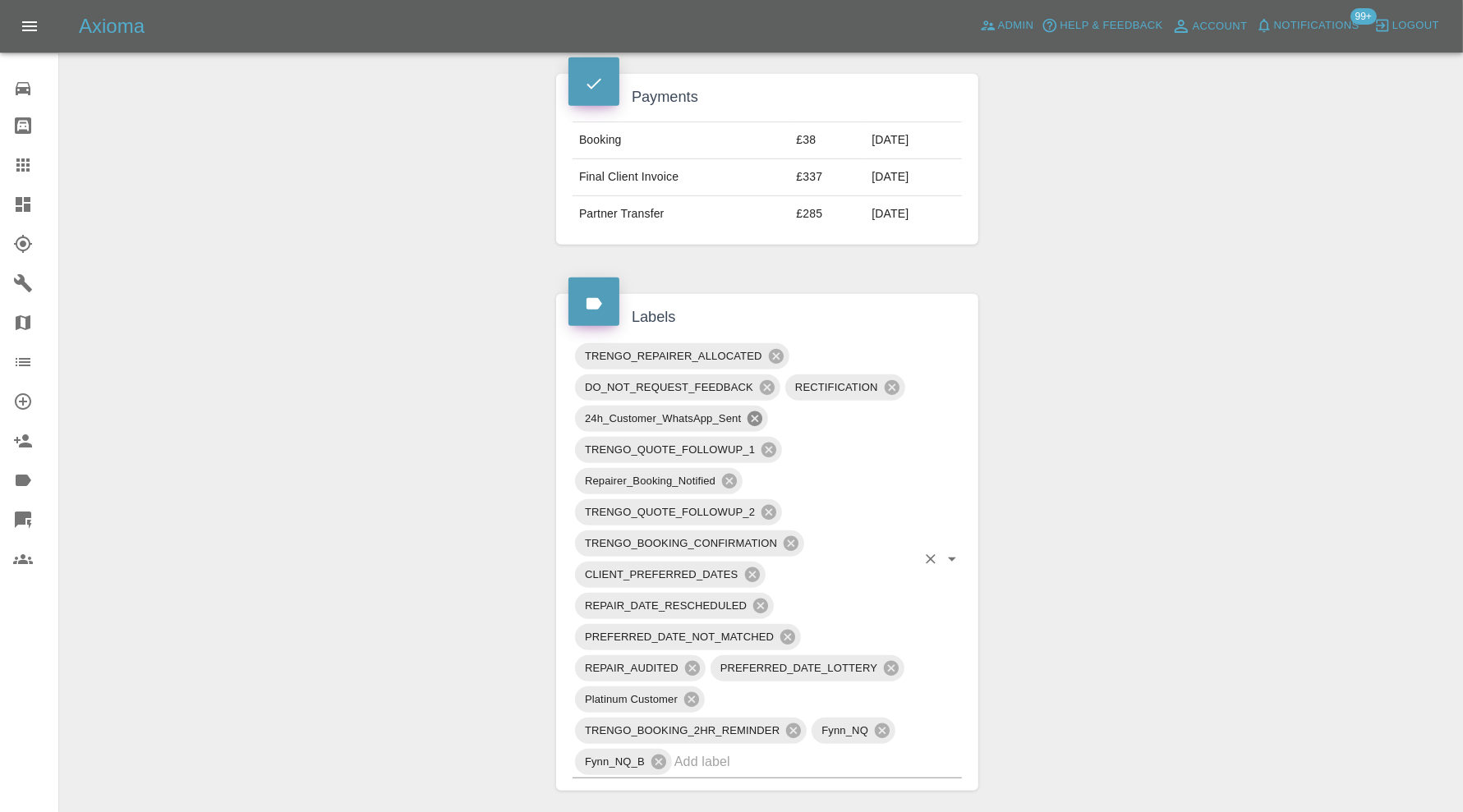
click at [760, 412] on icon at bounding box center [754, 419] width 15 height 15
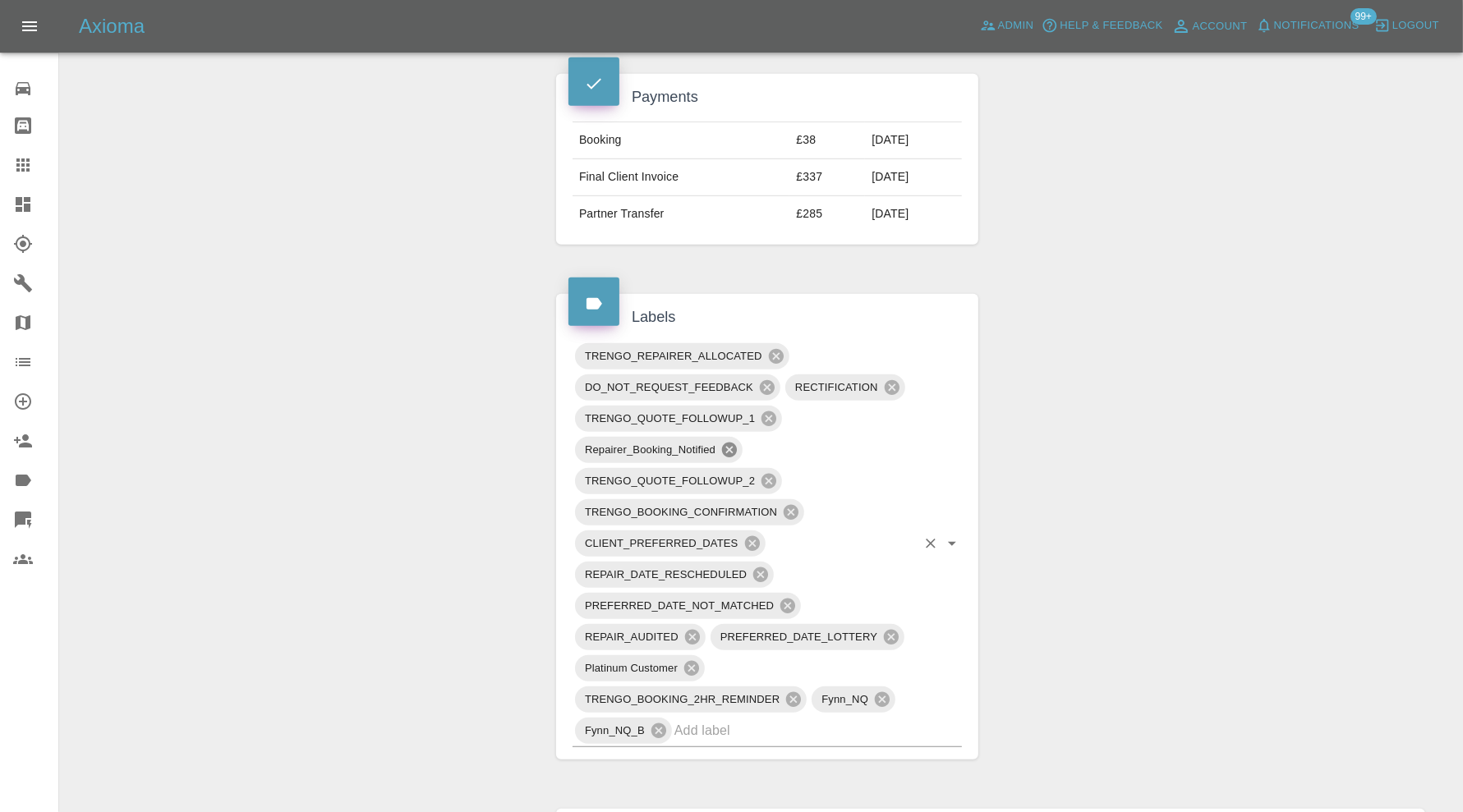
click at [735, 442] on icon at bounding box center [729, 449] width 15 height 15
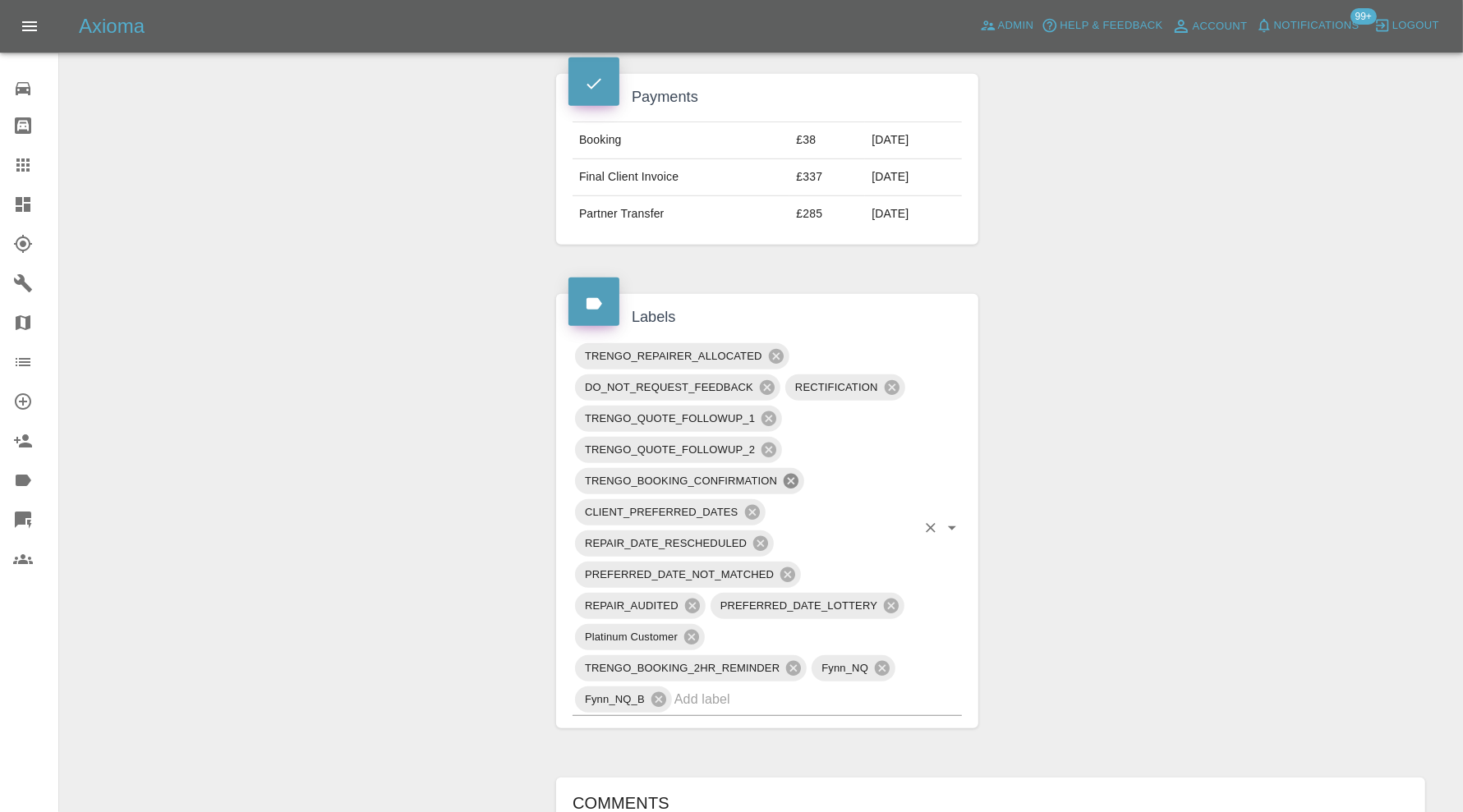
click at [789, 472] on icon at bounding box center [790, 481] width 18 height 18
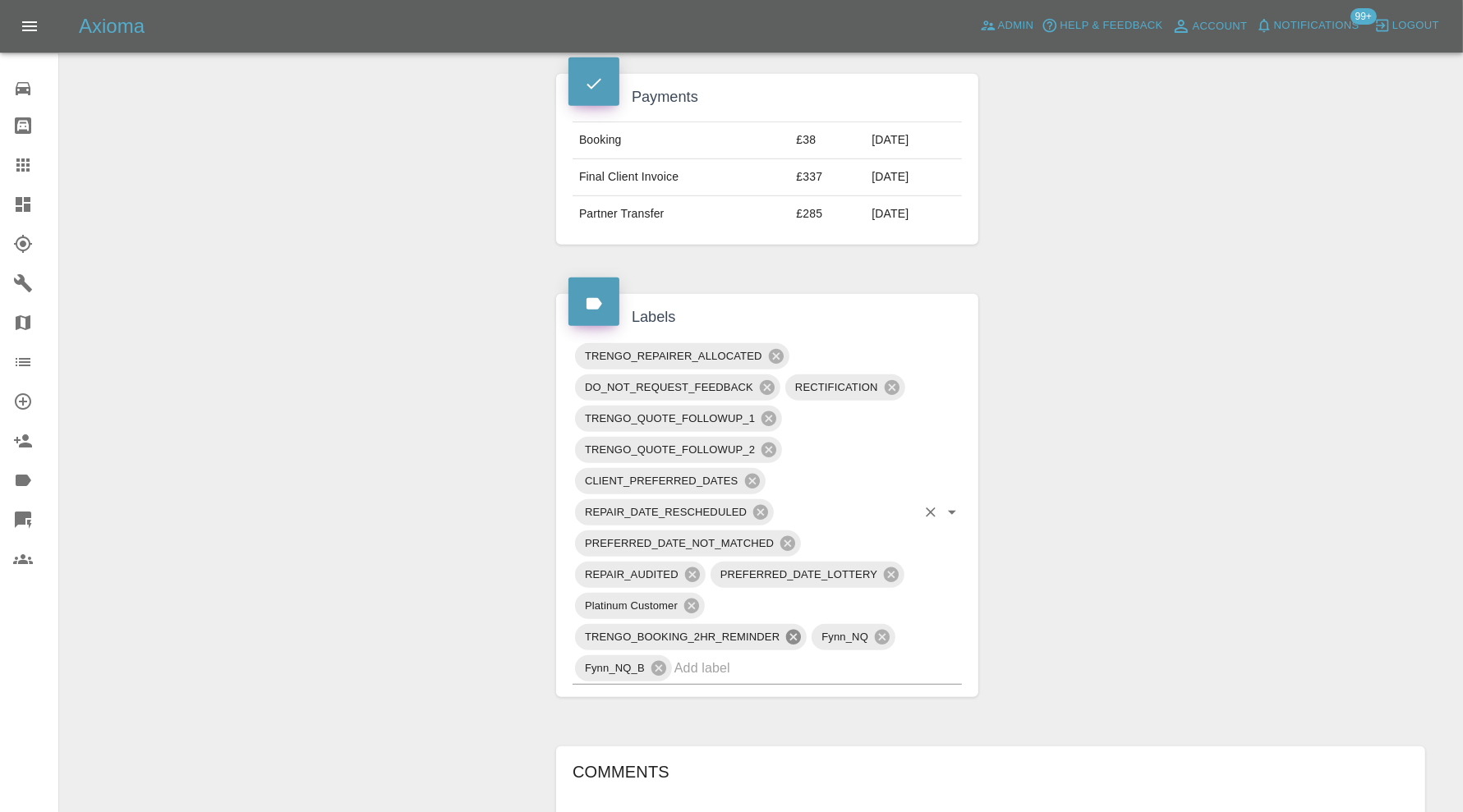
click at [791, 628] on icon at bounding box center [793, 637] width 18 height 18
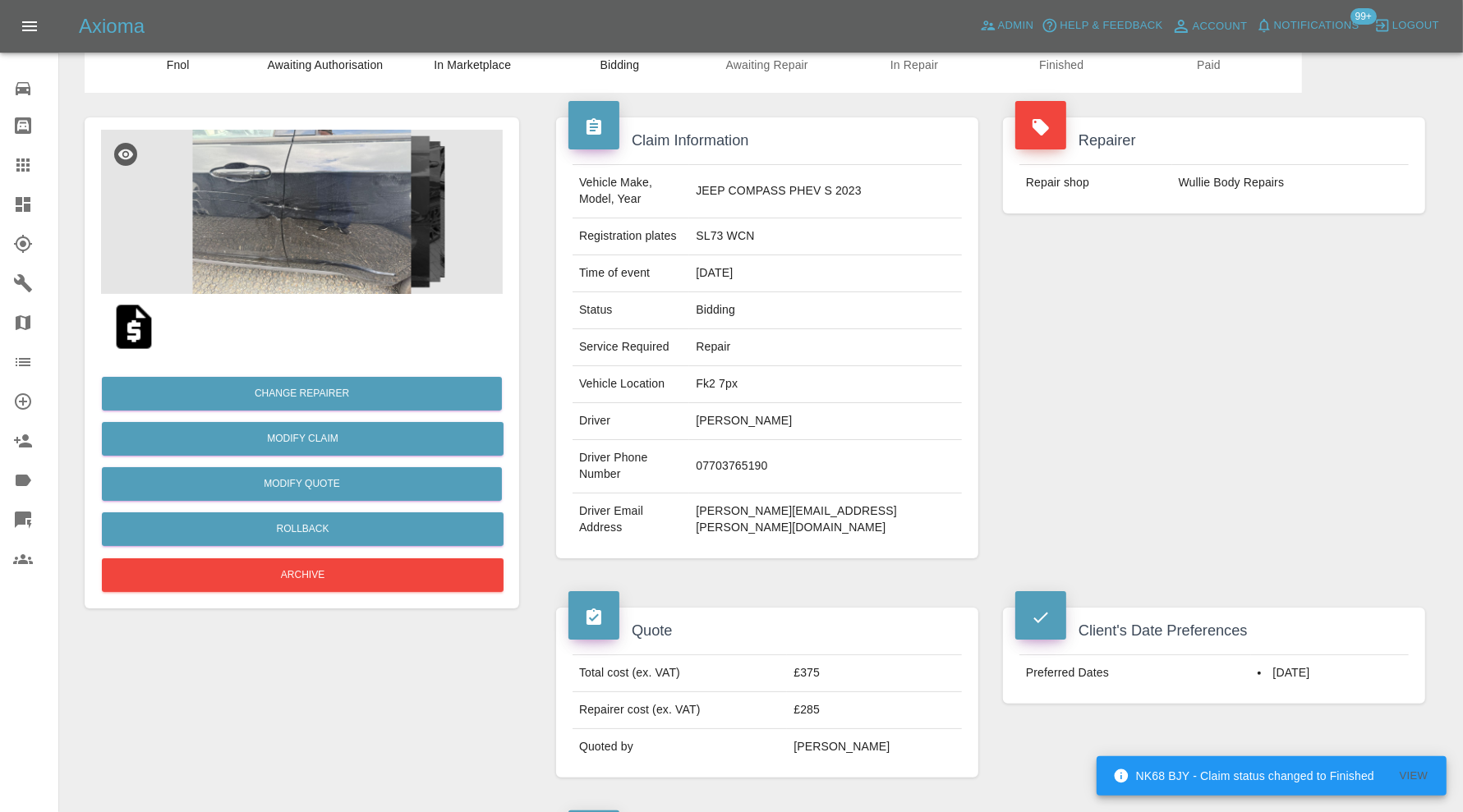
scroll to position [0, 0]
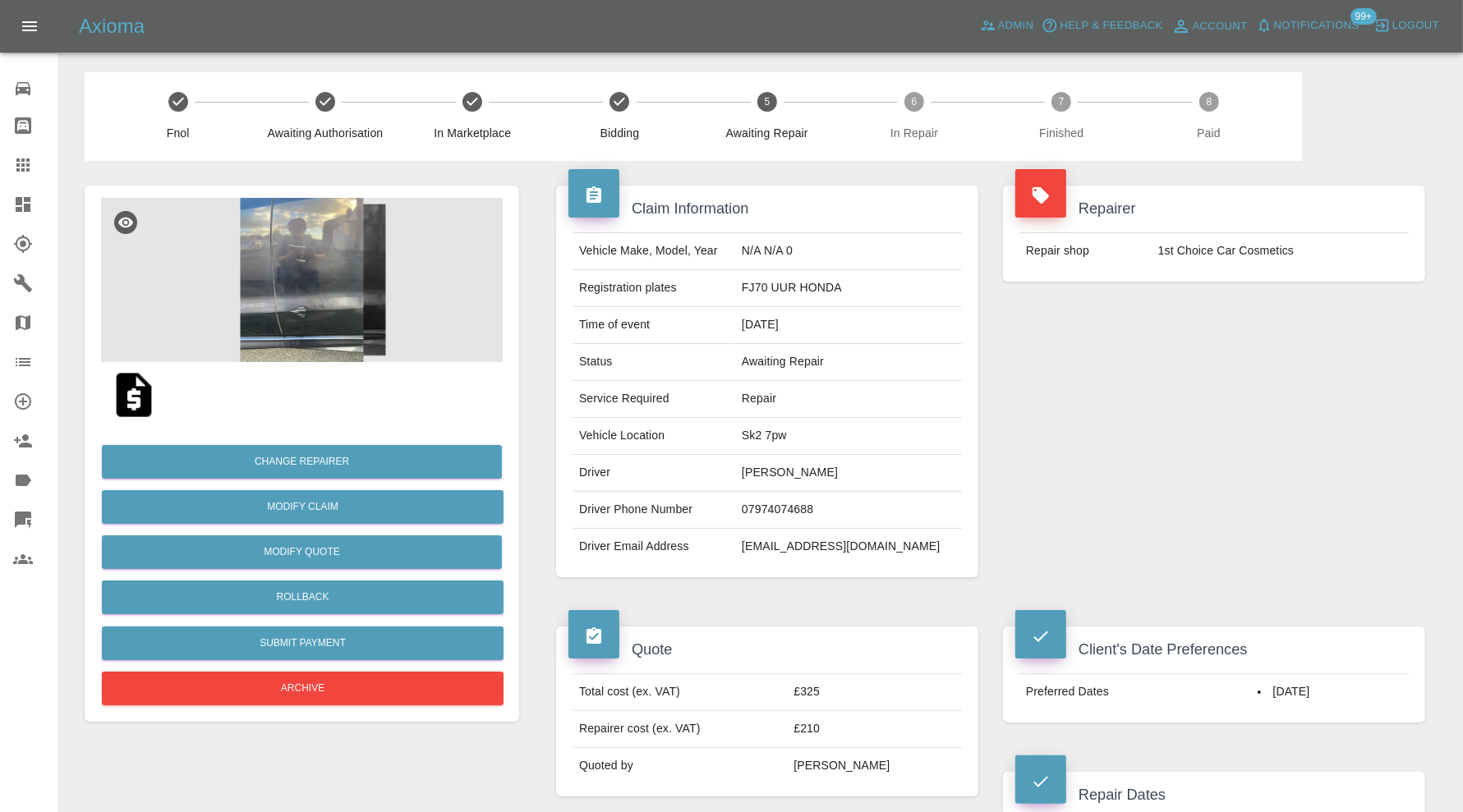
click at [324, 309] on img at bounding box center [301, 279] width 401 height 164
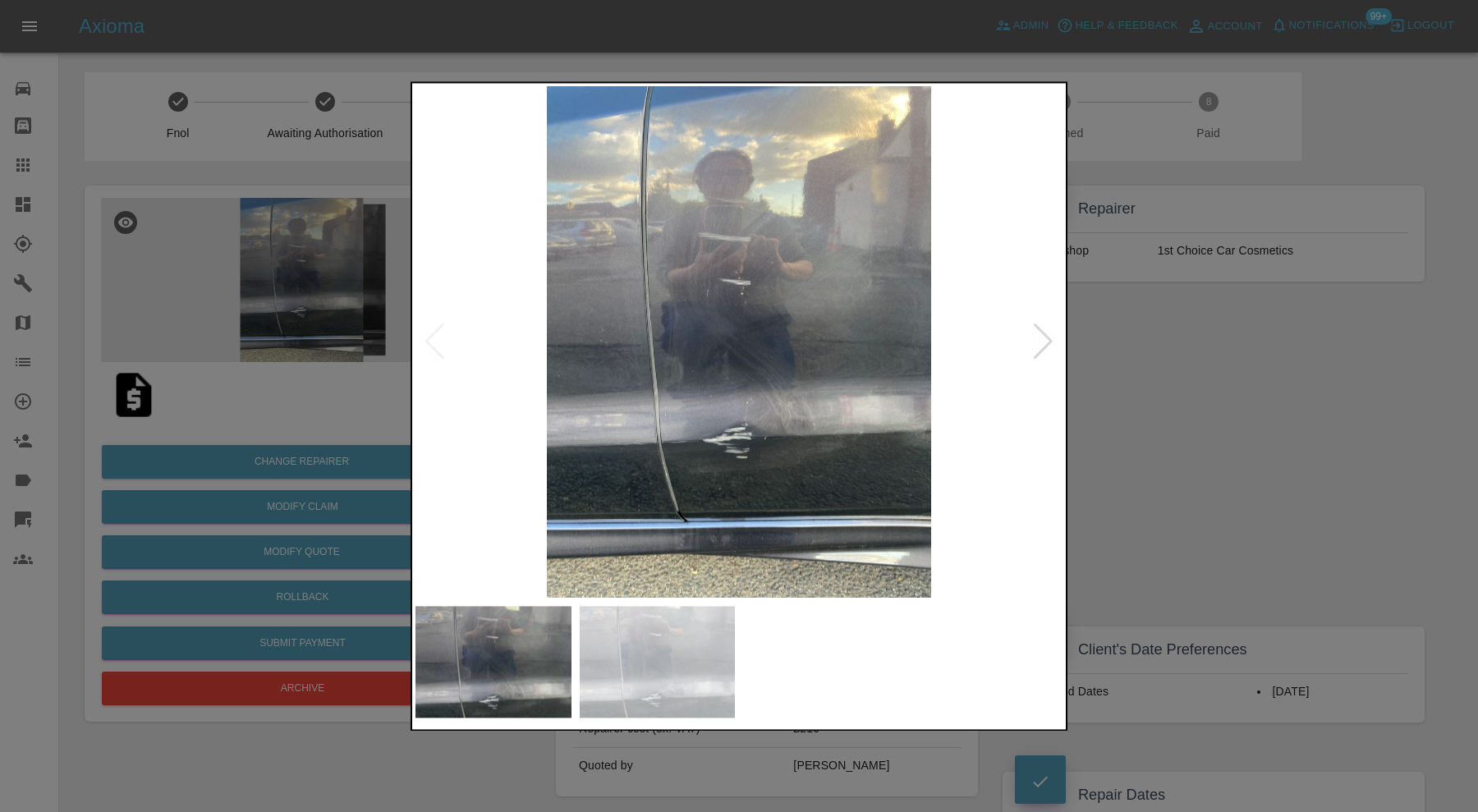
click at [1043, 337] on div at bounding box center [1043, 342] width 22 height 36
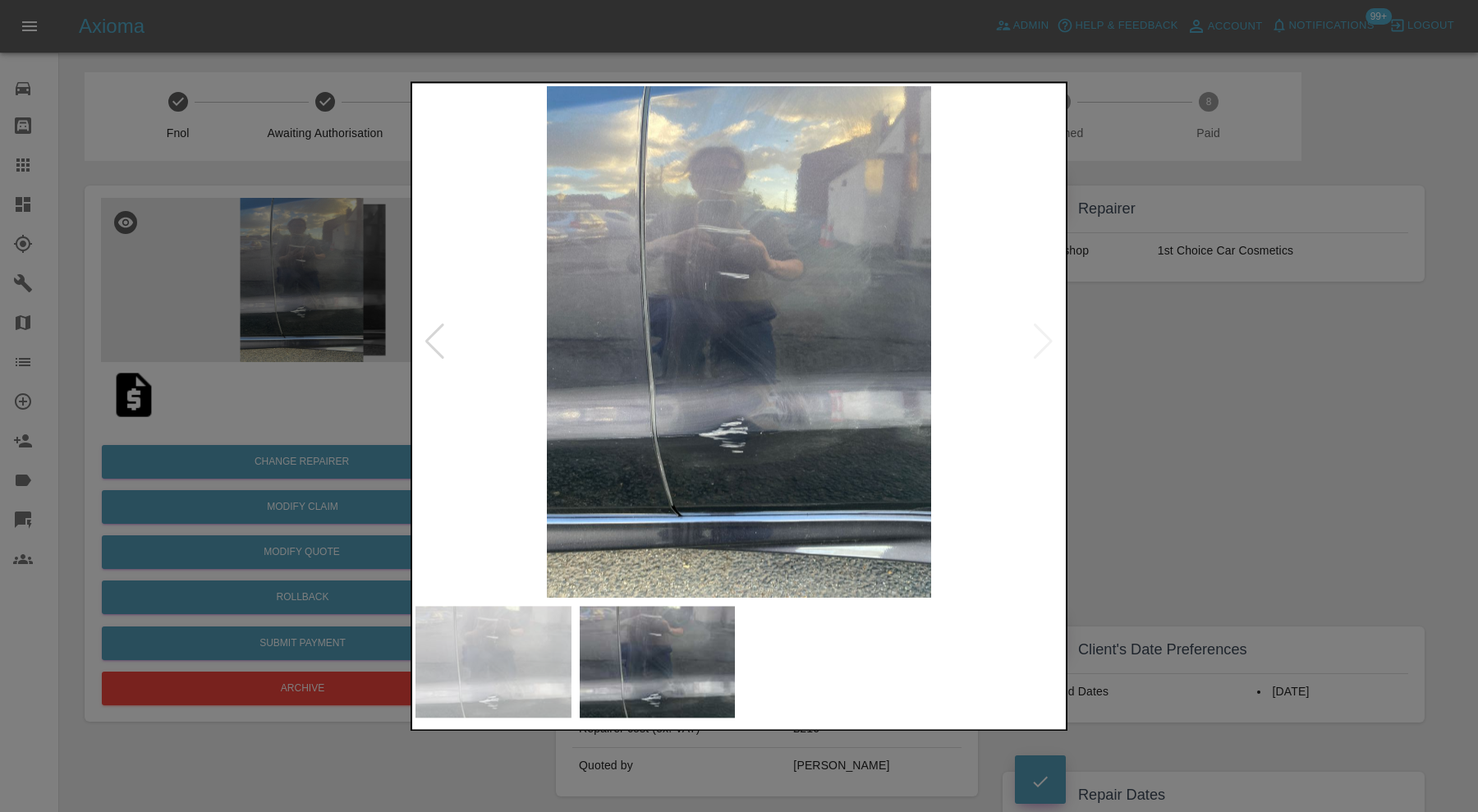
click at [1043, 337] on img at bounding box center [739, 342] width 647 height 512
click at [1152, 362] on div at bounding box center [739, 406] width 1478 height 812
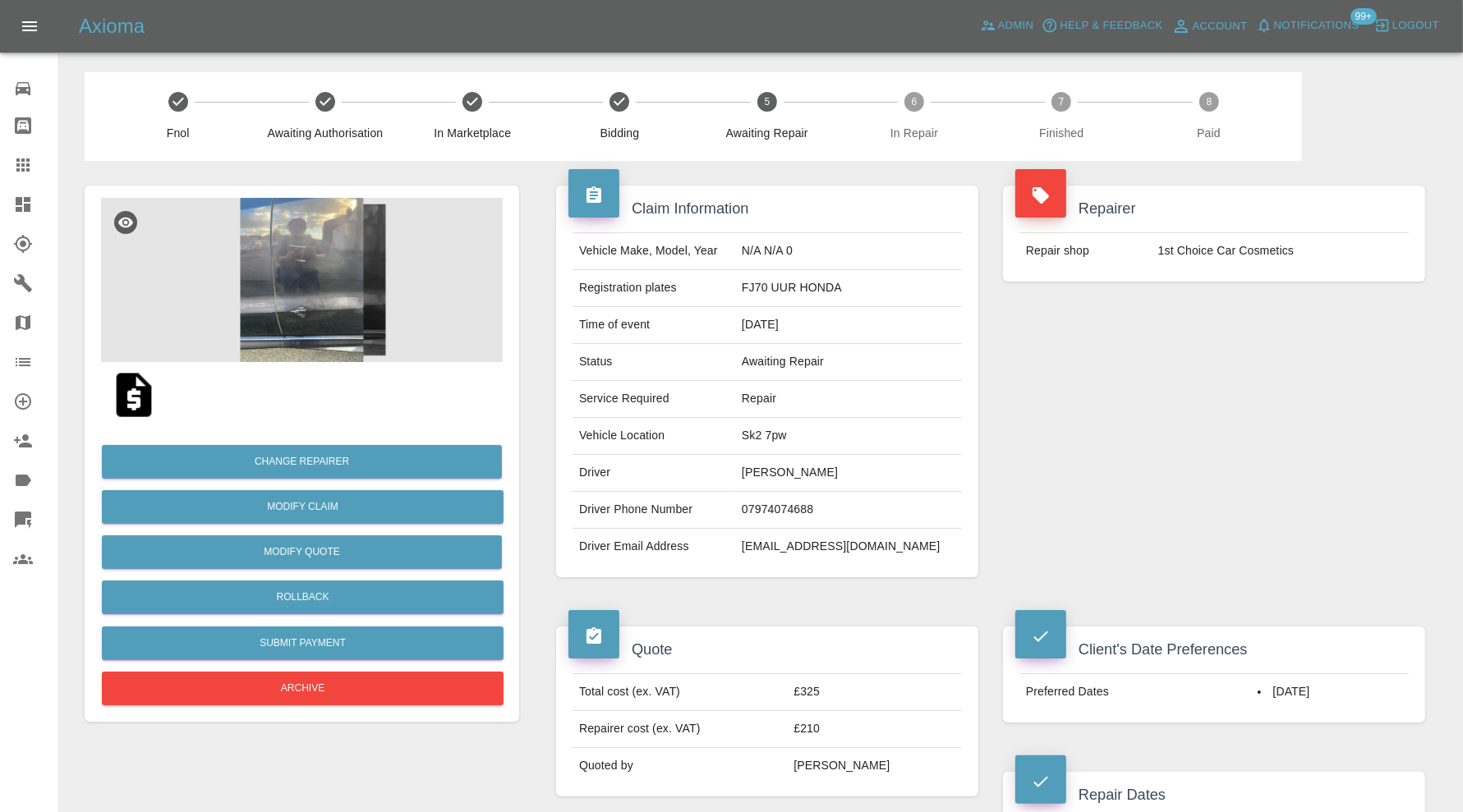
click at [311, 260] on img at bounding box center [301, 279] width 401 height 164
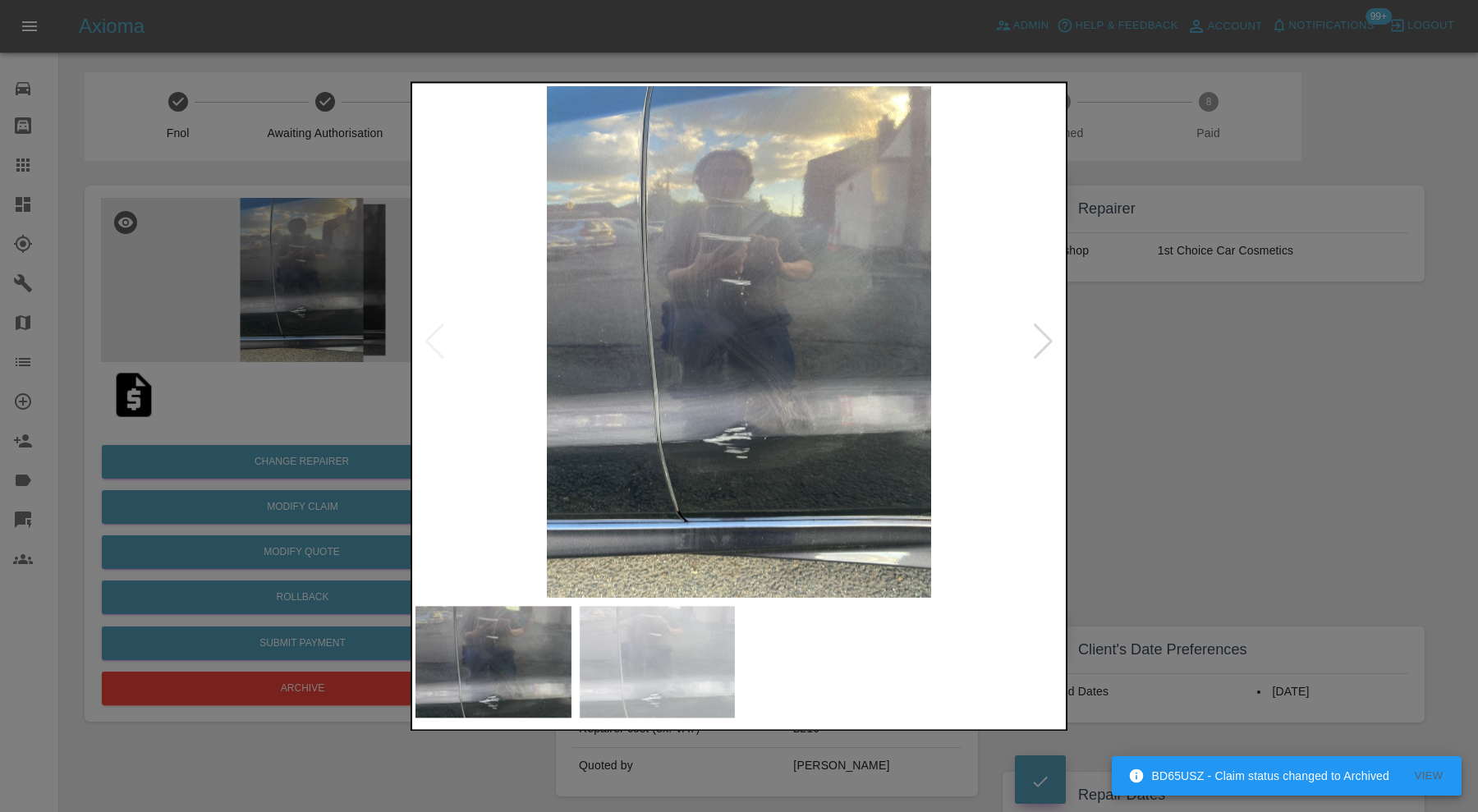
click at [1146, 448] on div at bounding box center [739, 406] width 1478 height 812
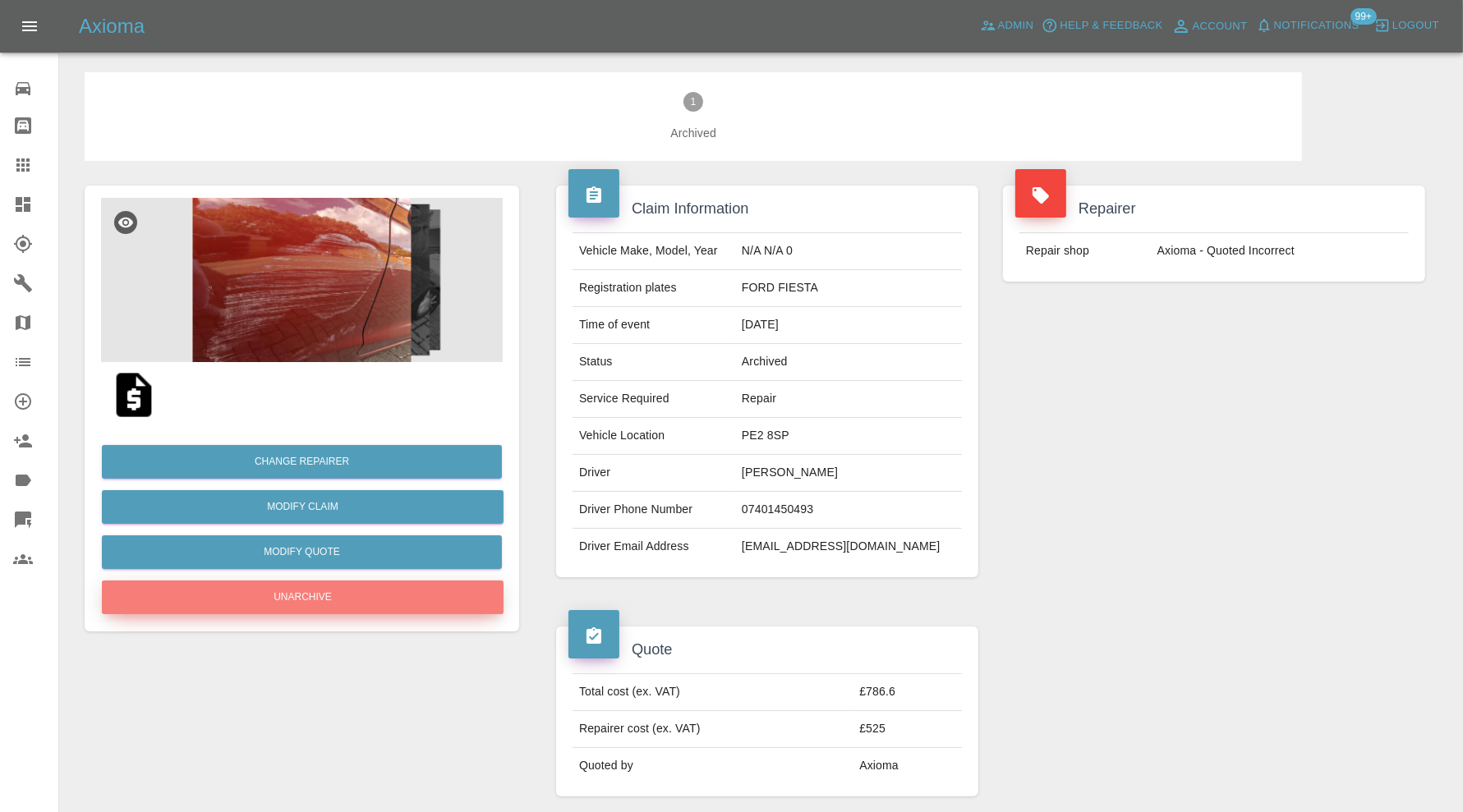
click at [391, 587] on button "Unarchive" at bounding box center [302, 597] width 401 height 33
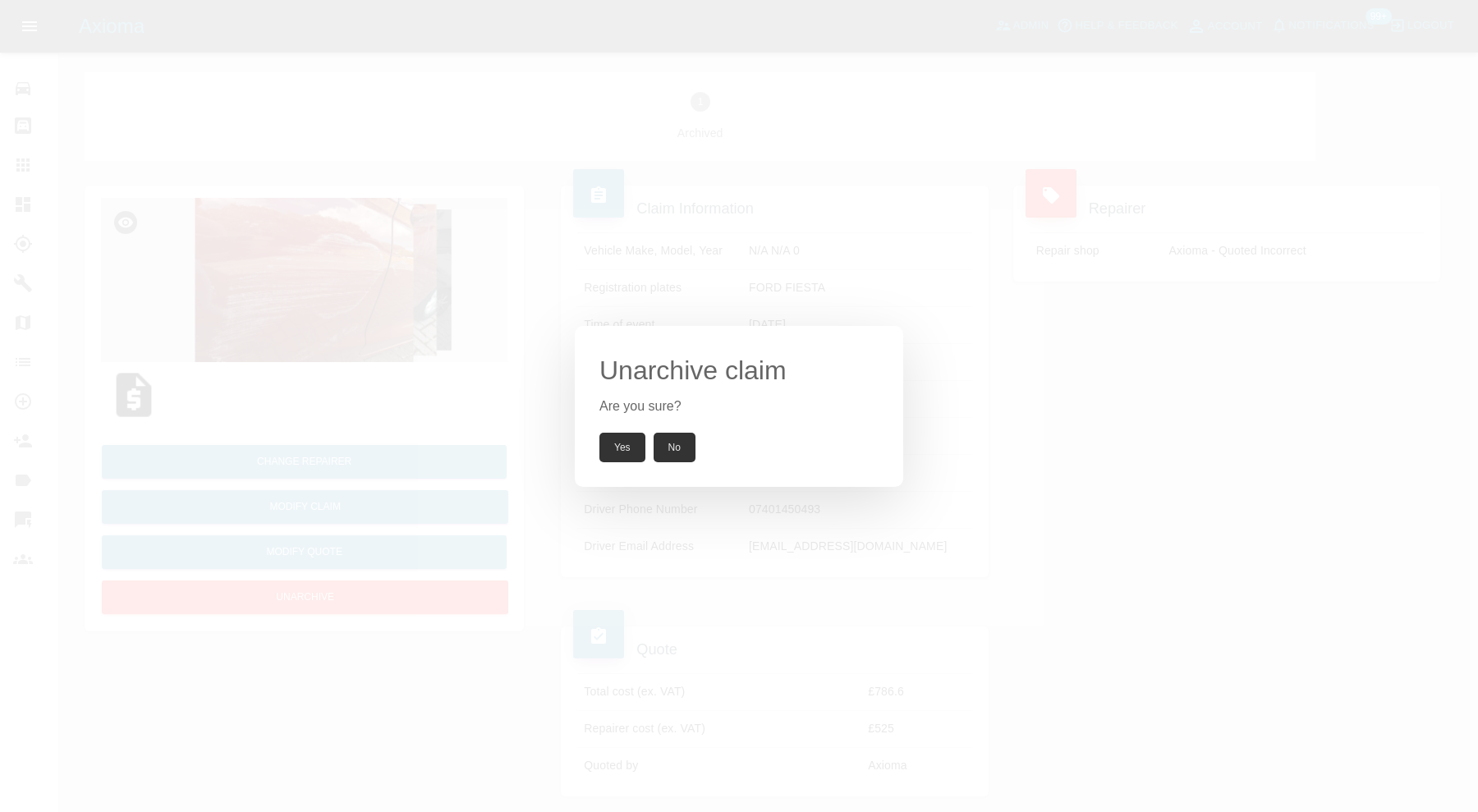
click at [625, 443] on button "Yes" at bounding box center [622, 448] width 46 height 30
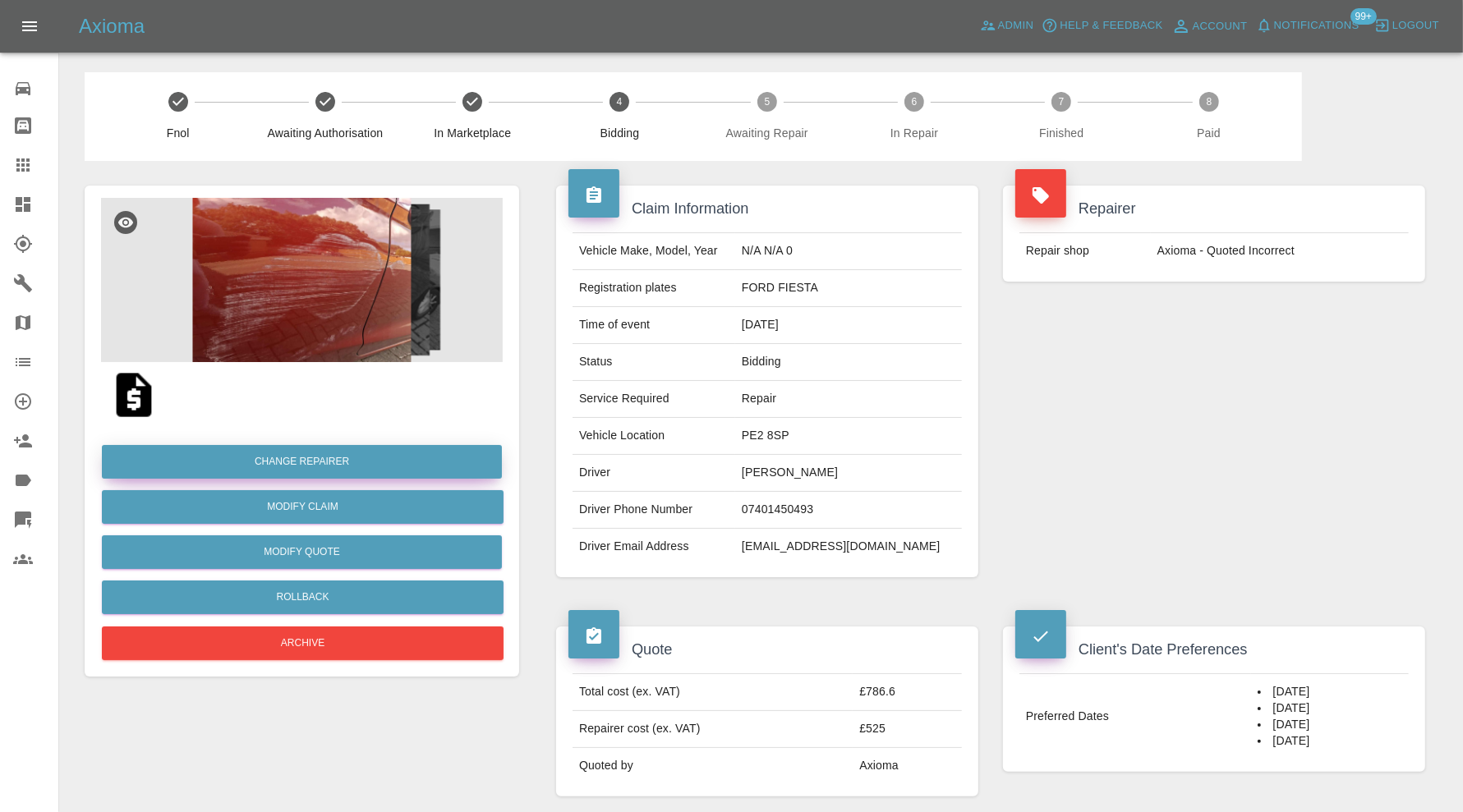
click at [376, 459] on button "Change Repairer" at bounding box center [301, 462] width 400 height 33
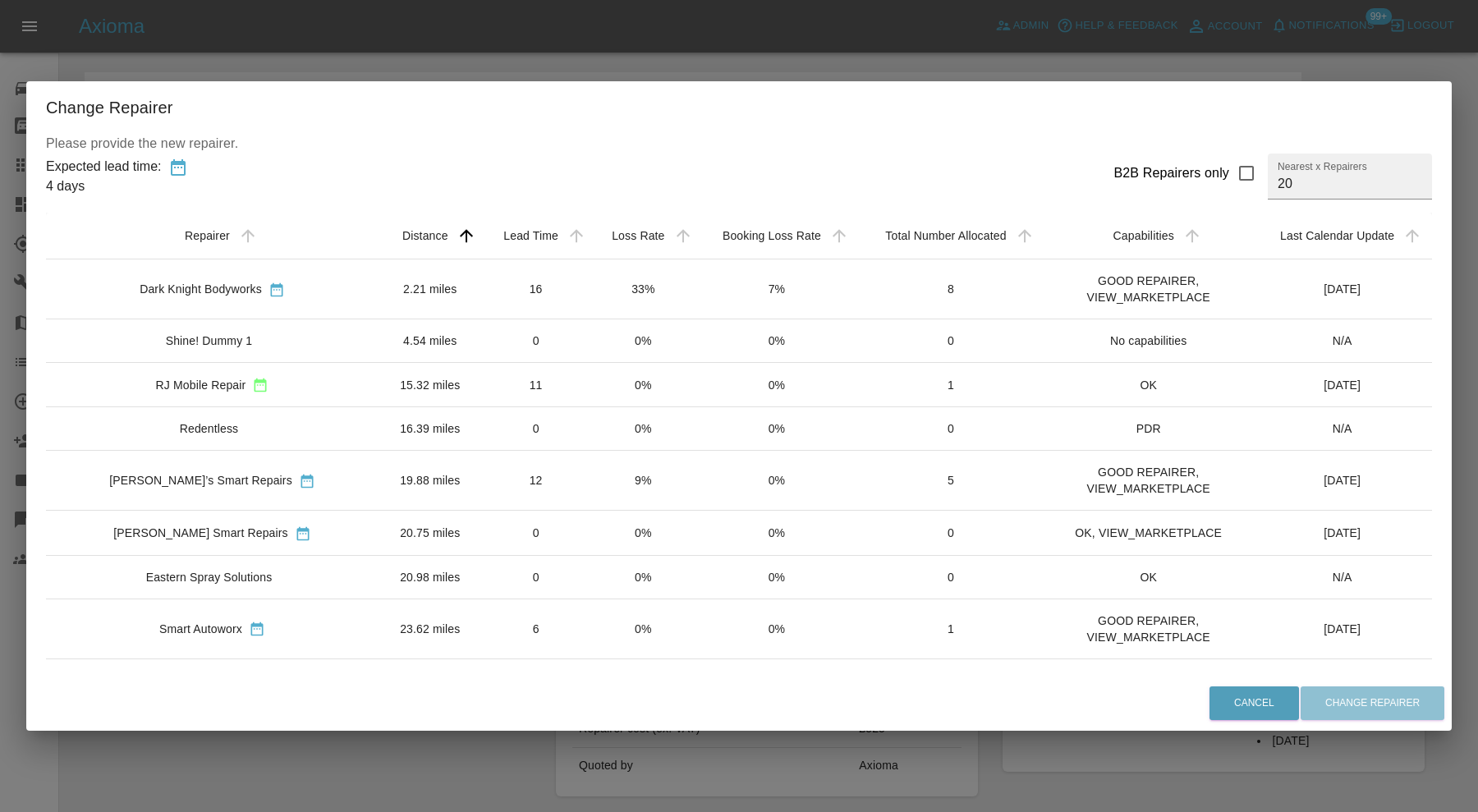
click at [378, 376] on td "15.32 miles" at bounding box center [430, 385] width 103 height 45
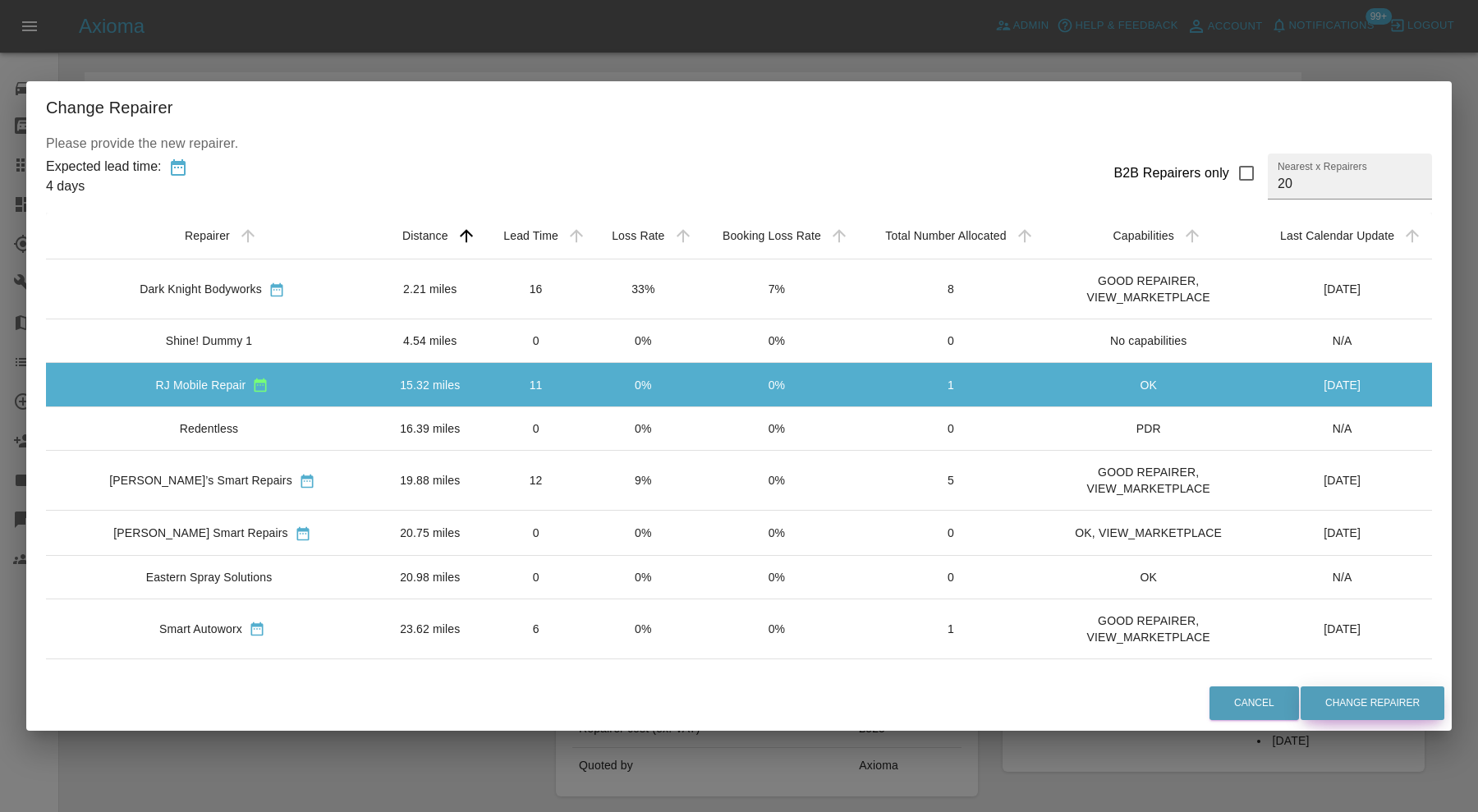
click at [1337, 695] on button "Change Repairer" at bounding box center [1373, 703] width 144 height 33
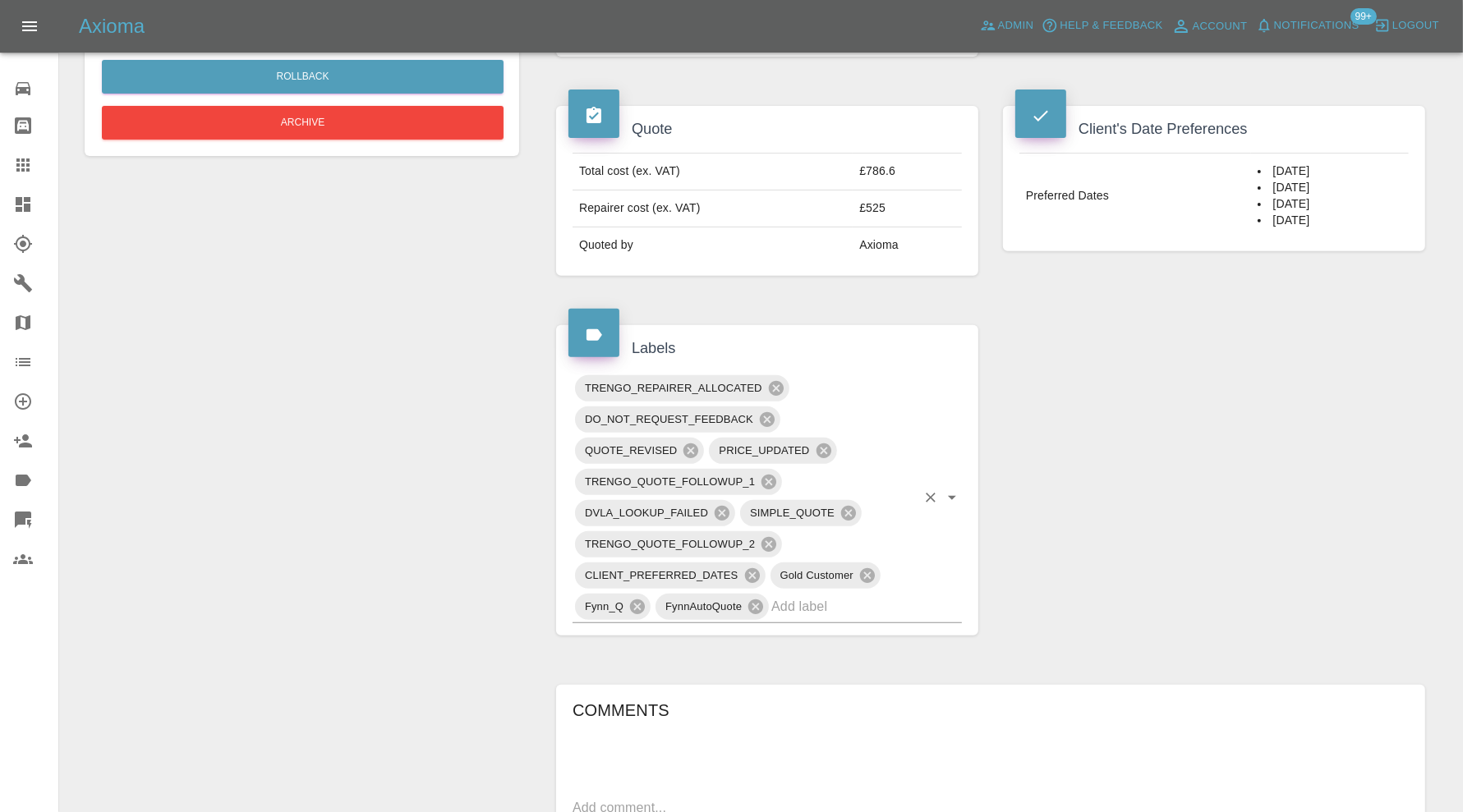
scroll to position [547, 0]
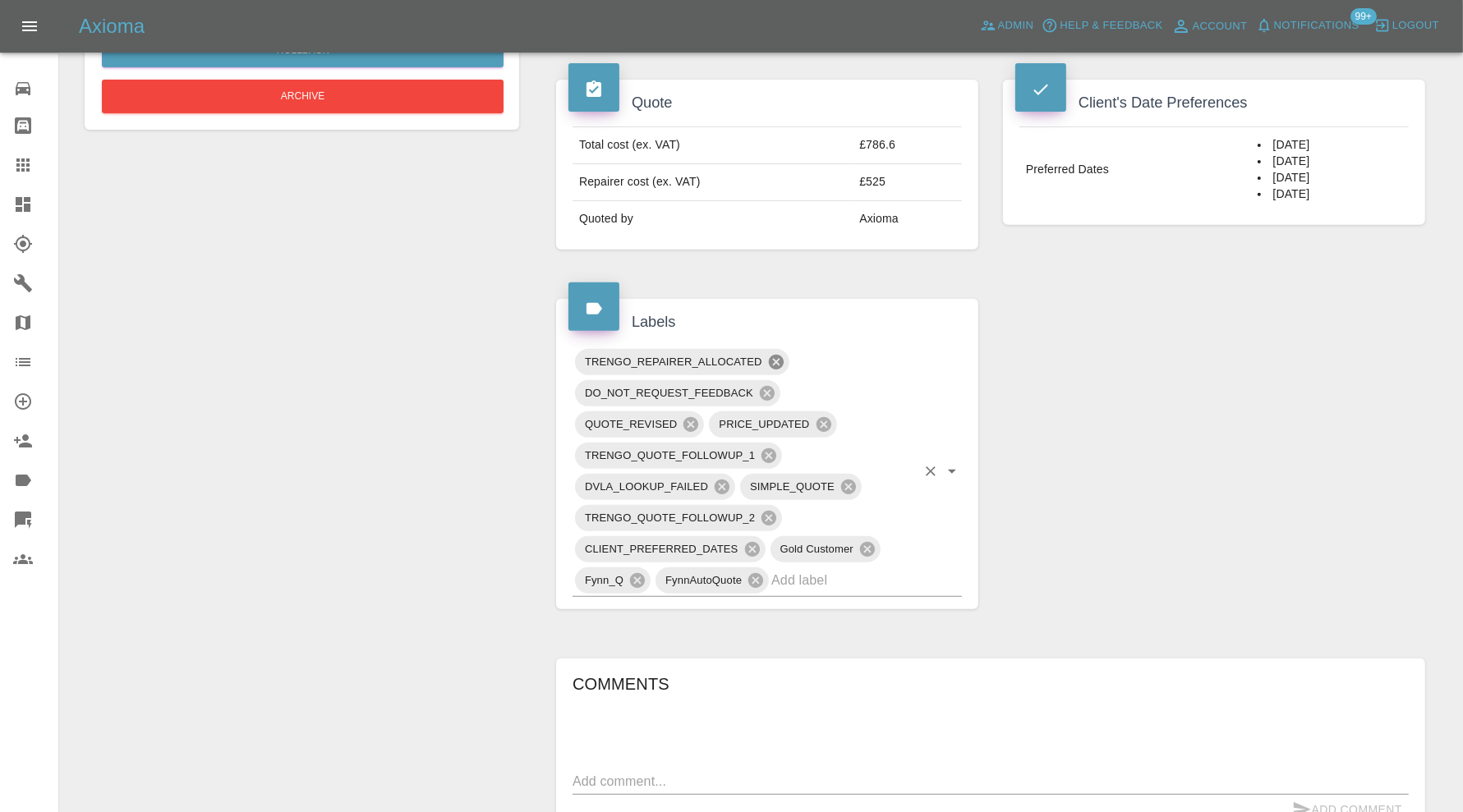
click at [774, 355] on icon at bounding box center [775, 362] width 15 height 15
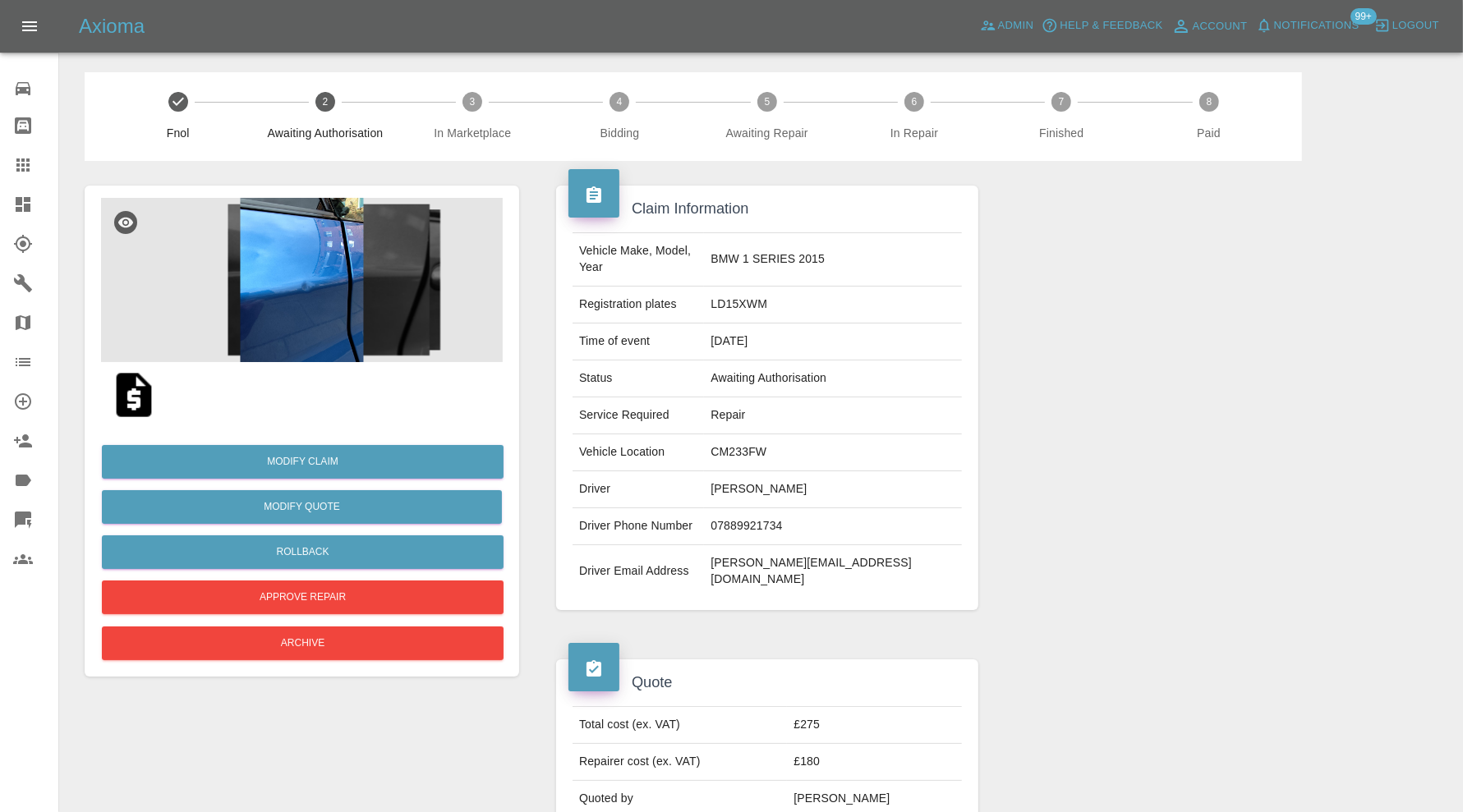
click at [324, 281] on img at bounding box center [301, 279] width 401 height 164
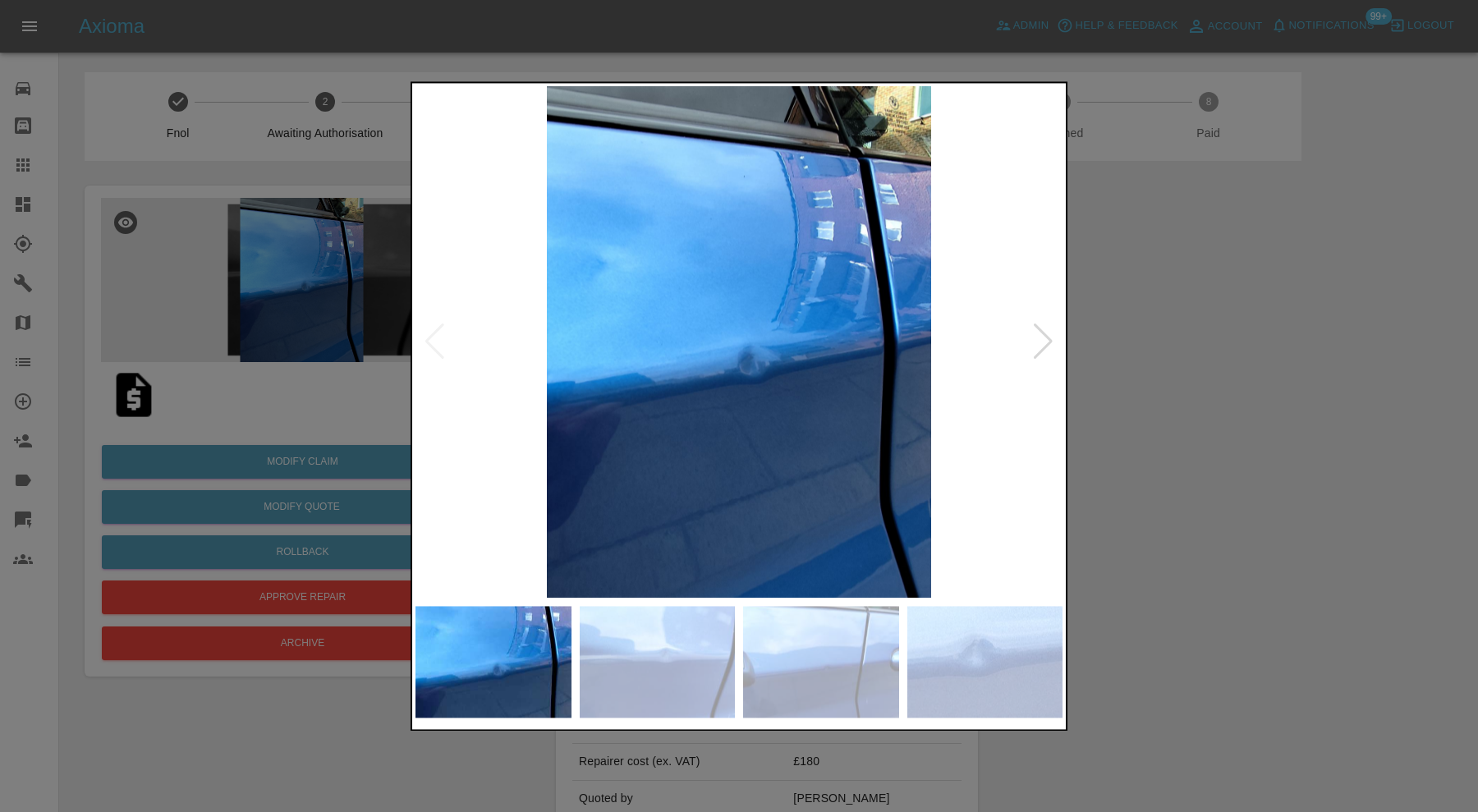
click at [1041, 340] on div at bounding box center [1043, 342] width 22 height 36
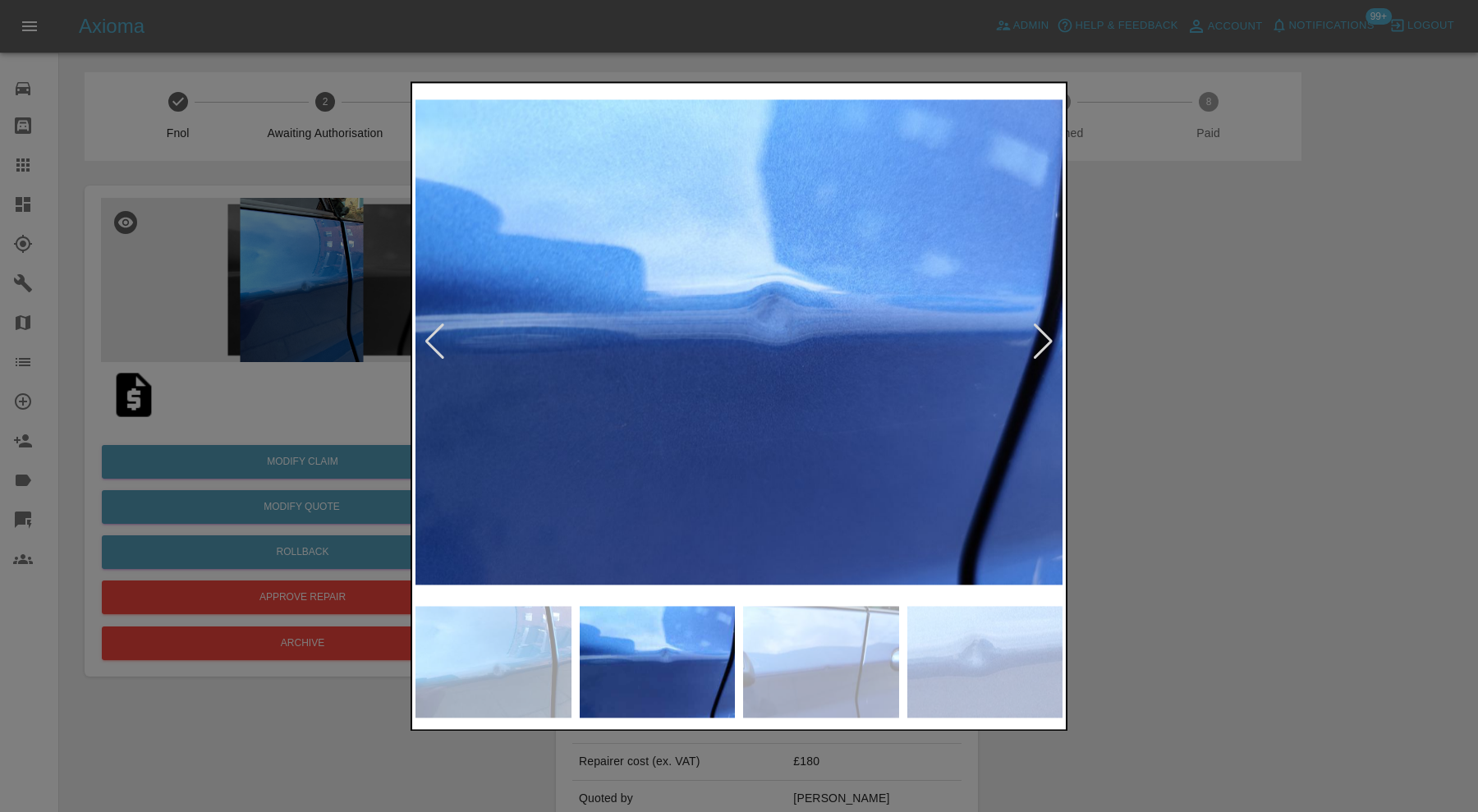
click at [1043, 341] on div at bounding box center [1043, 342] width 22 height 36
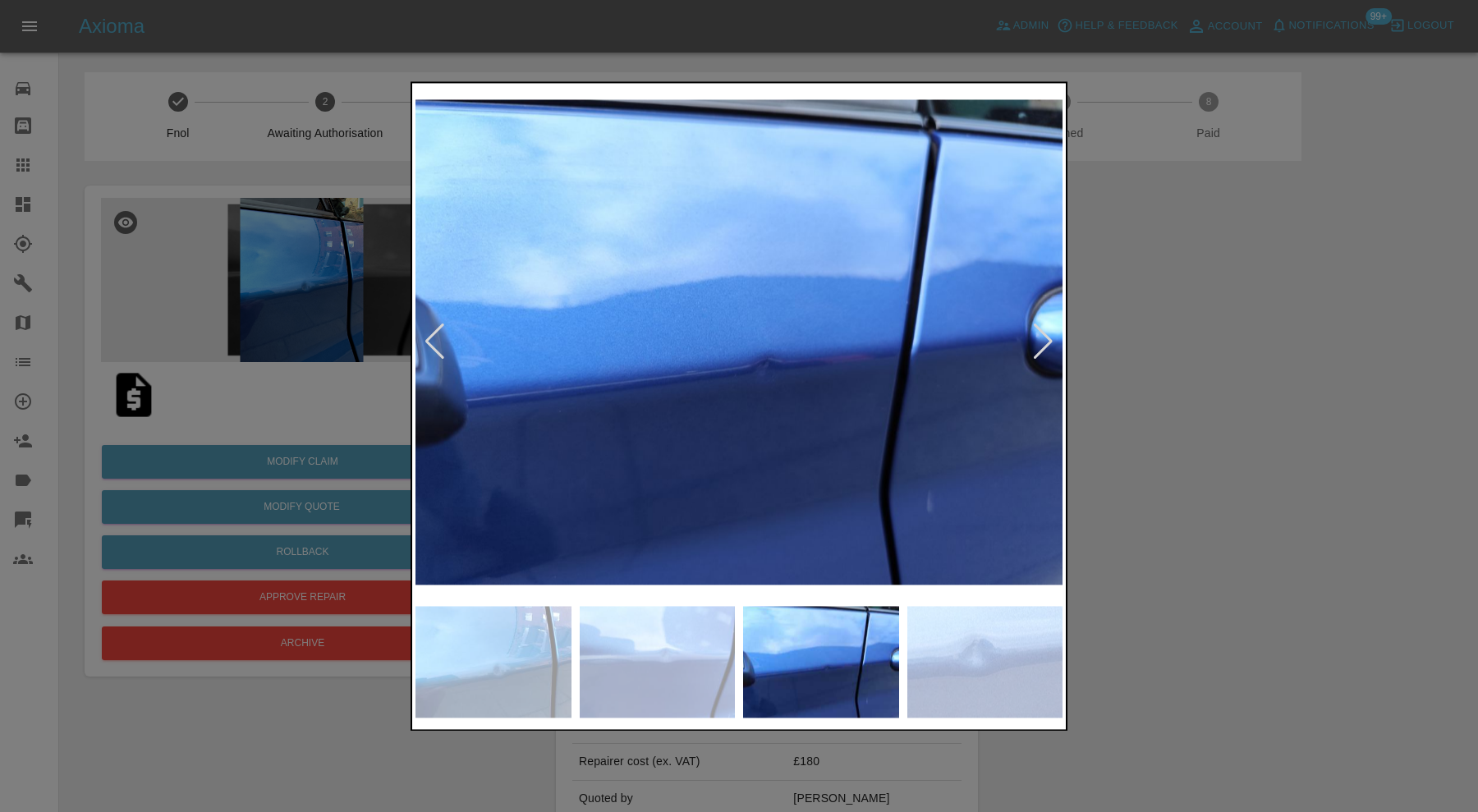
click at [1043, 341] on div at bounding box center [1043, 342] width 22 height 36
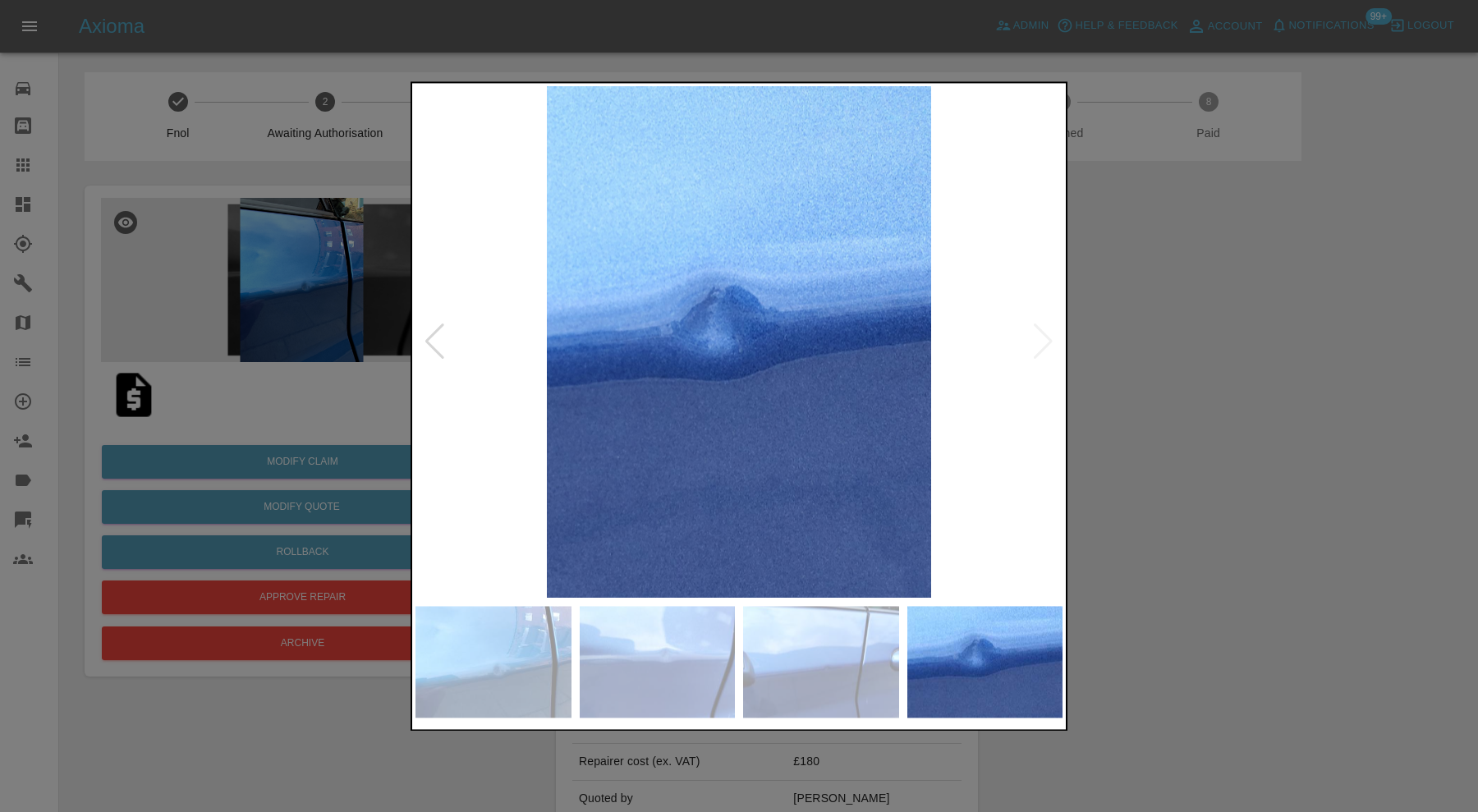
click at [1043, 341] on img at bounding box center [739, 342] width 647 height 512
click at [443, 337] on div at bounding box center [435, 342] width 22 height 36
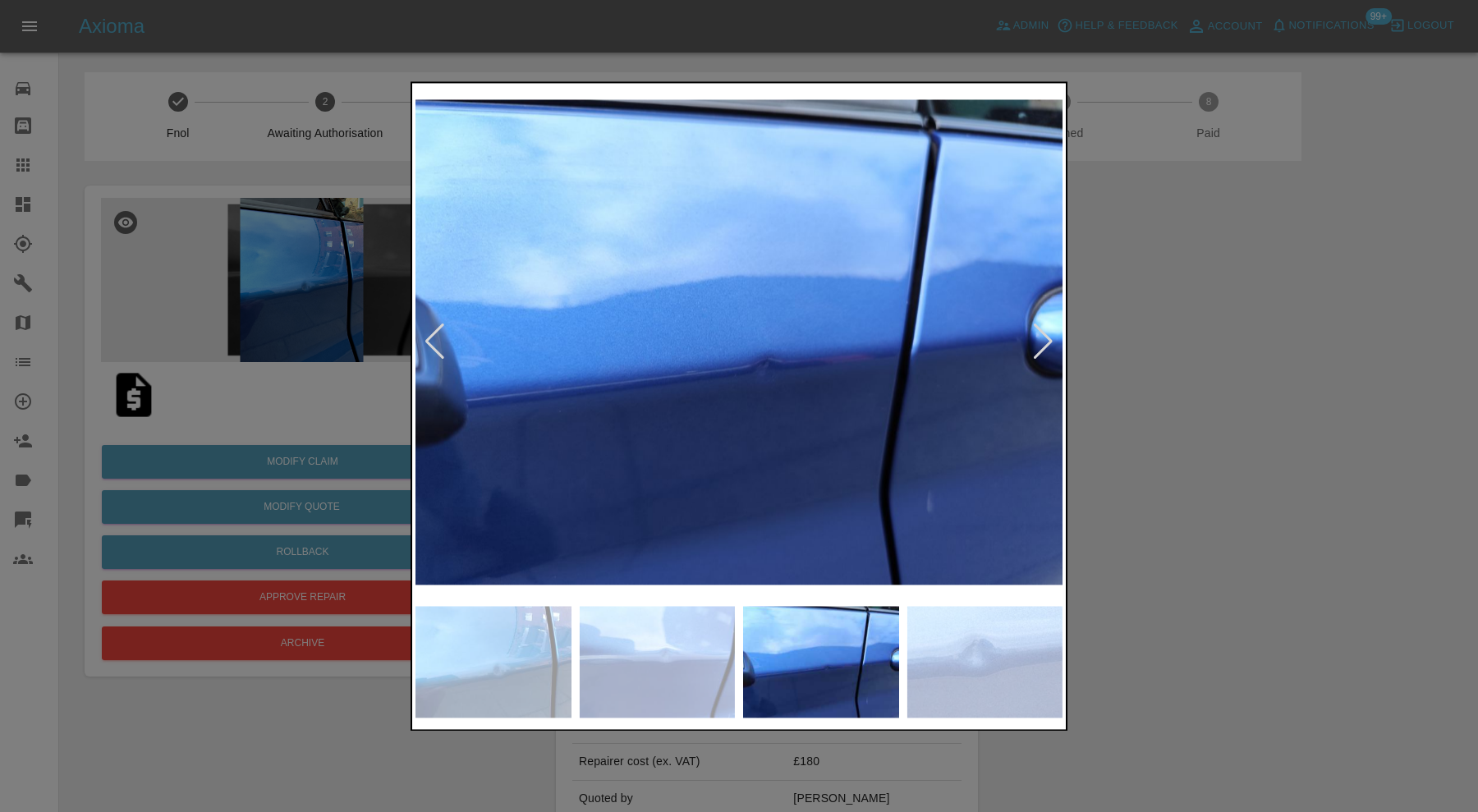
click at [1201, 436] on div at bounding box center [739, 406] width 1478 height 812
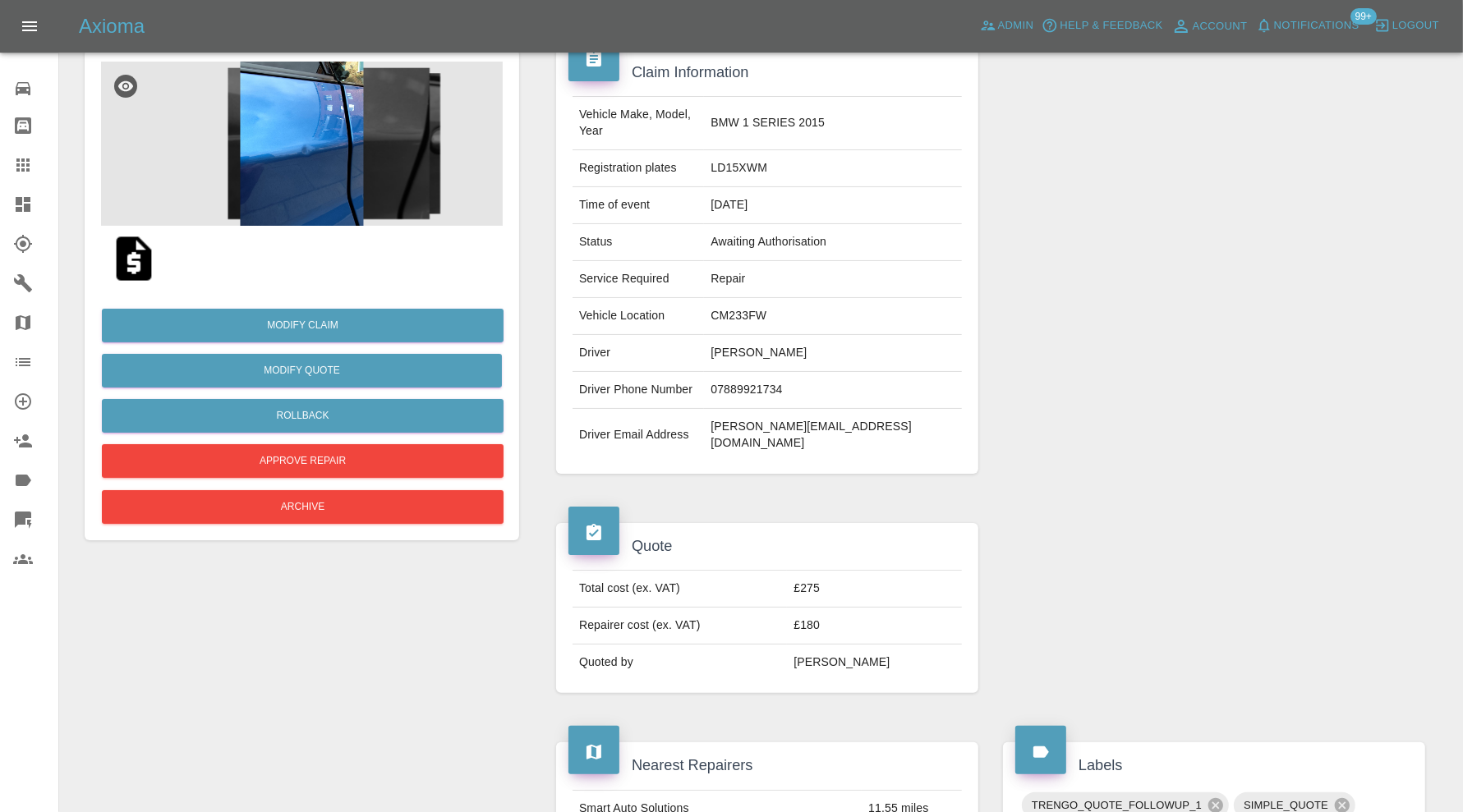
scroll to position [411, 0]
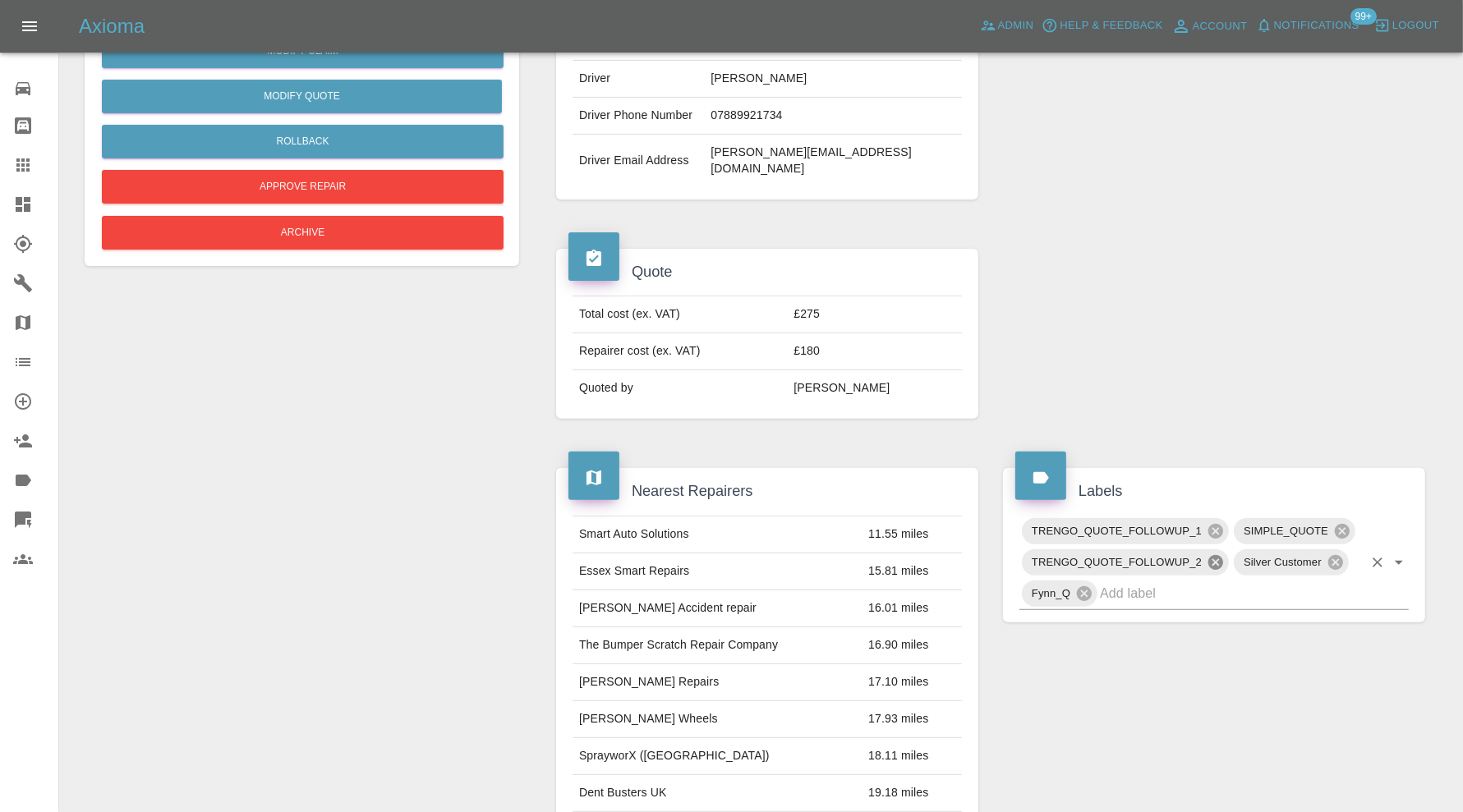
click at [1219, 555] on icon at bounding box center [1215, 562] width 15 height 15
click at [1212, 522] on icon at bounding box center [1215, 531] width 18 height 18
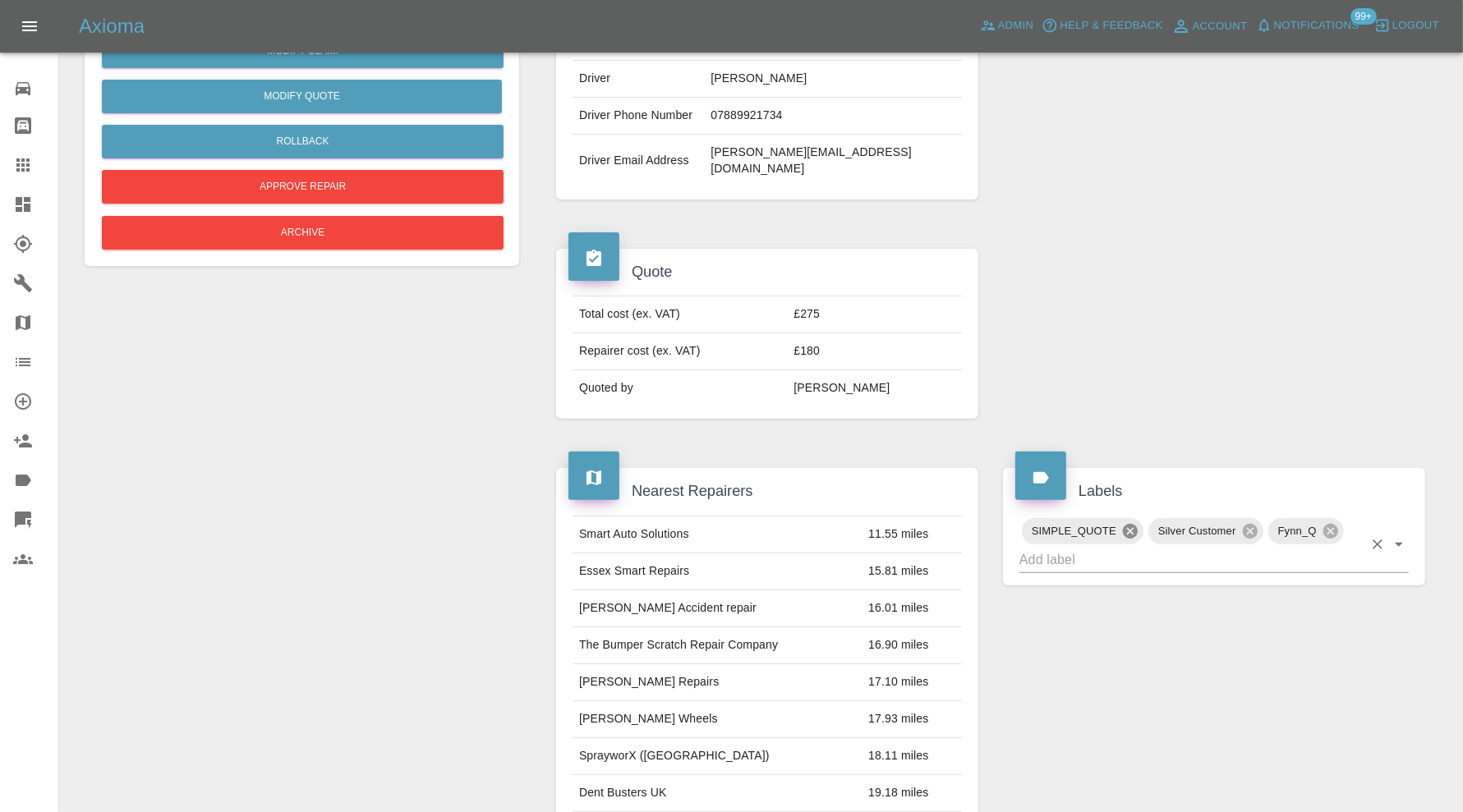
click at [1129, 522] on icon at bounding box center [1130, 531] width 18 height 18
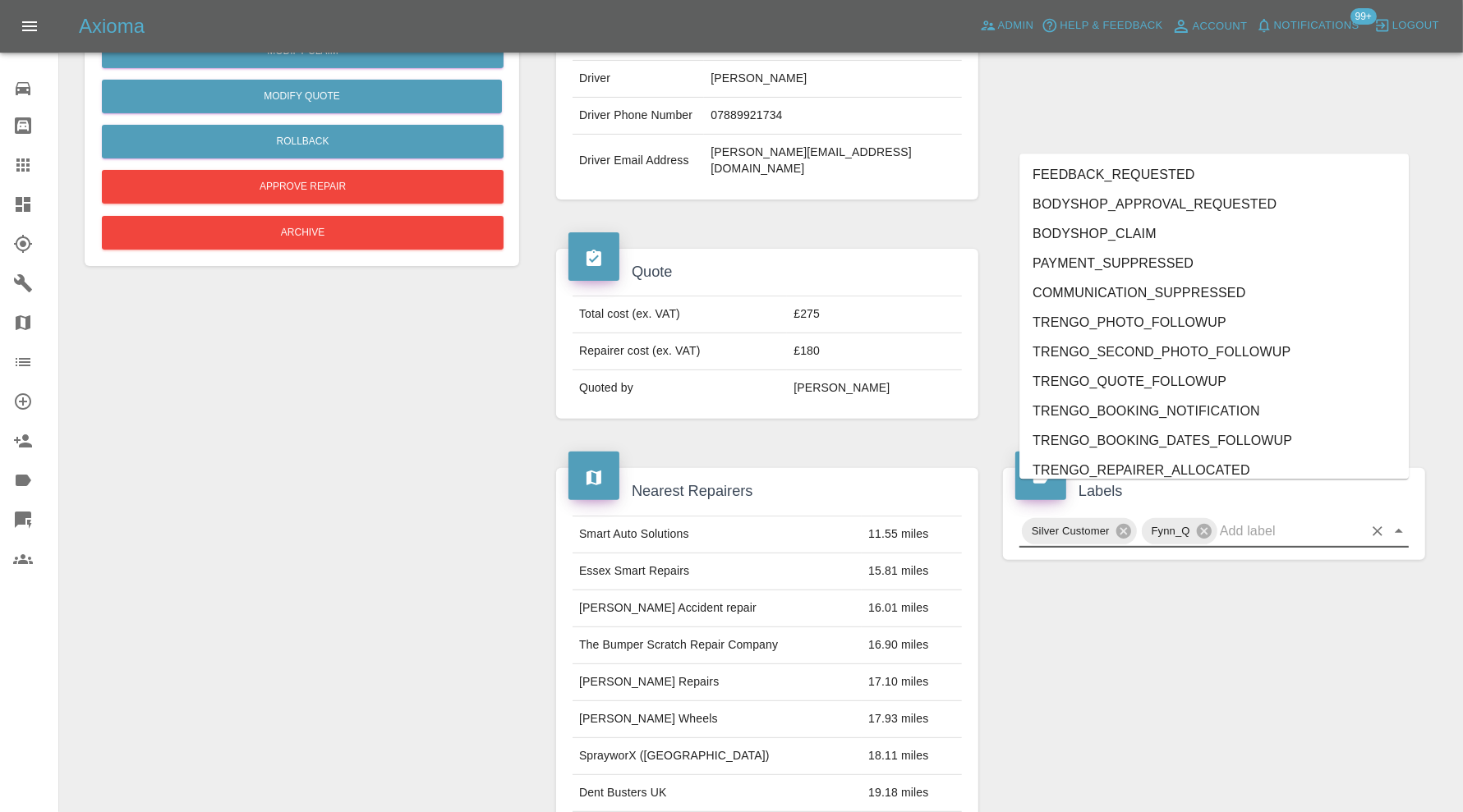
click at [1228, 519] on input "text" at bounding box center [1290, 531] width 143 height 25
type input "do"
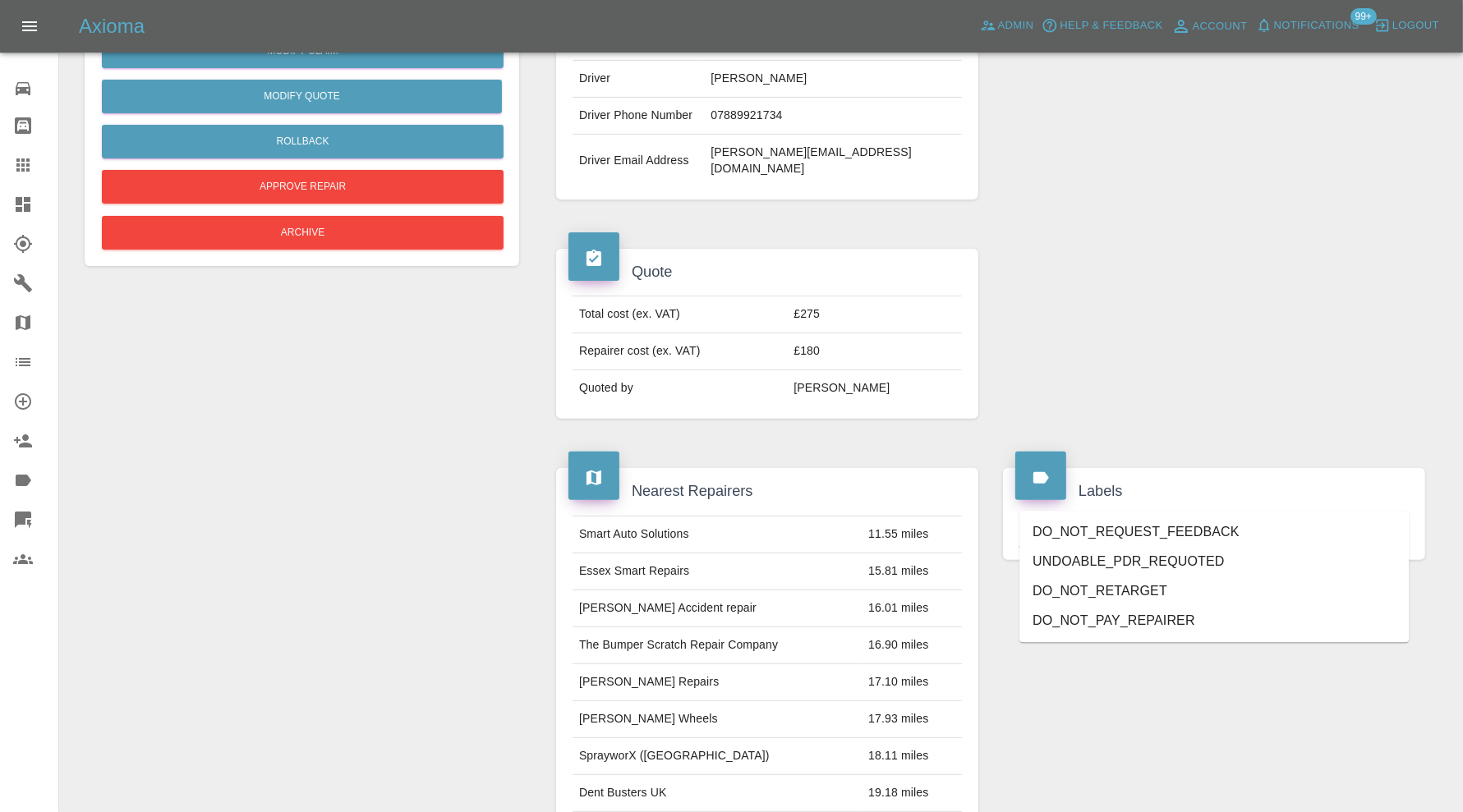
click at [1186, 526] on li "DO_NOT_REQUEST_FEEDBACK" at bounding box center [1213, 533] width 389 height 30
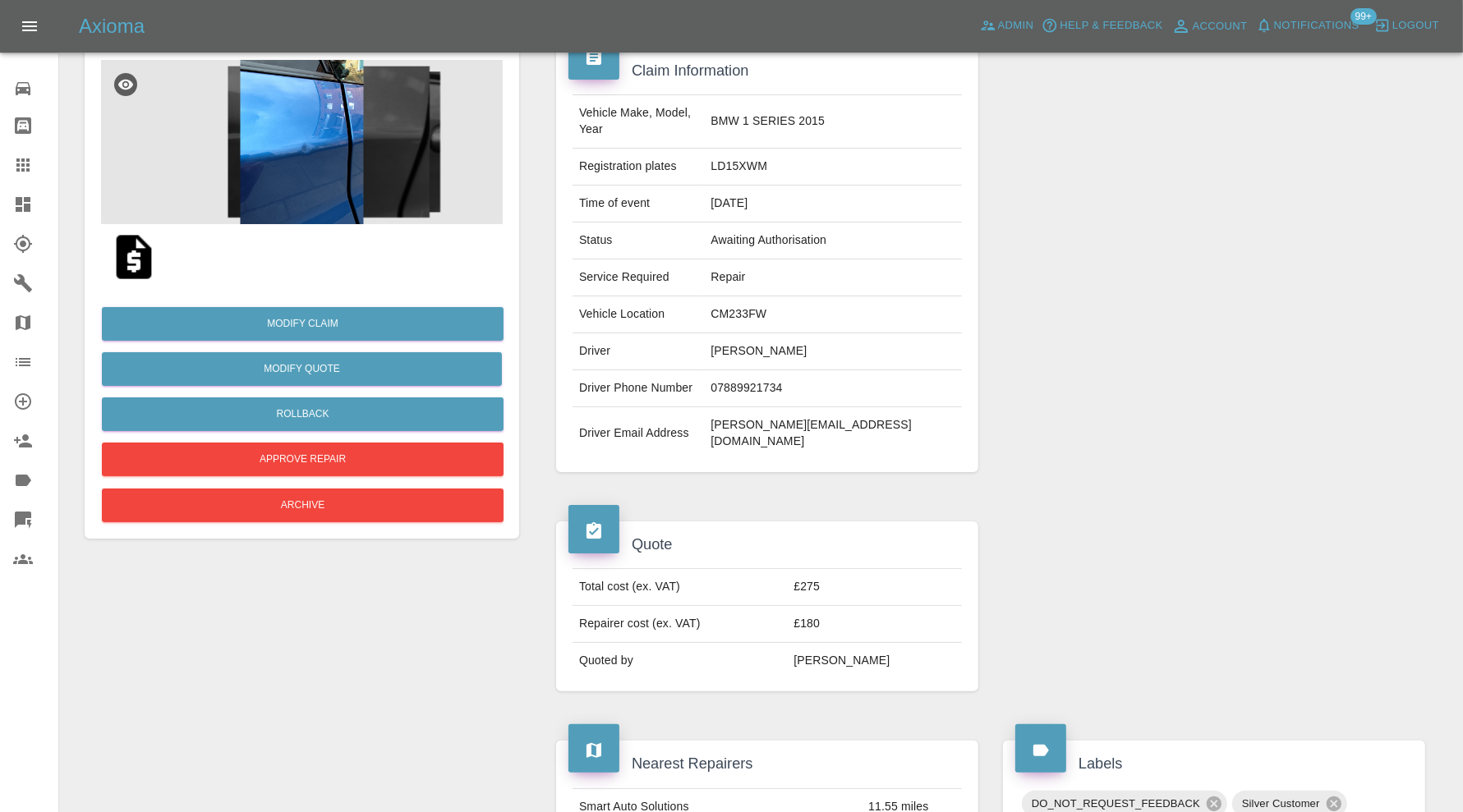
scroll to position [137, 0]
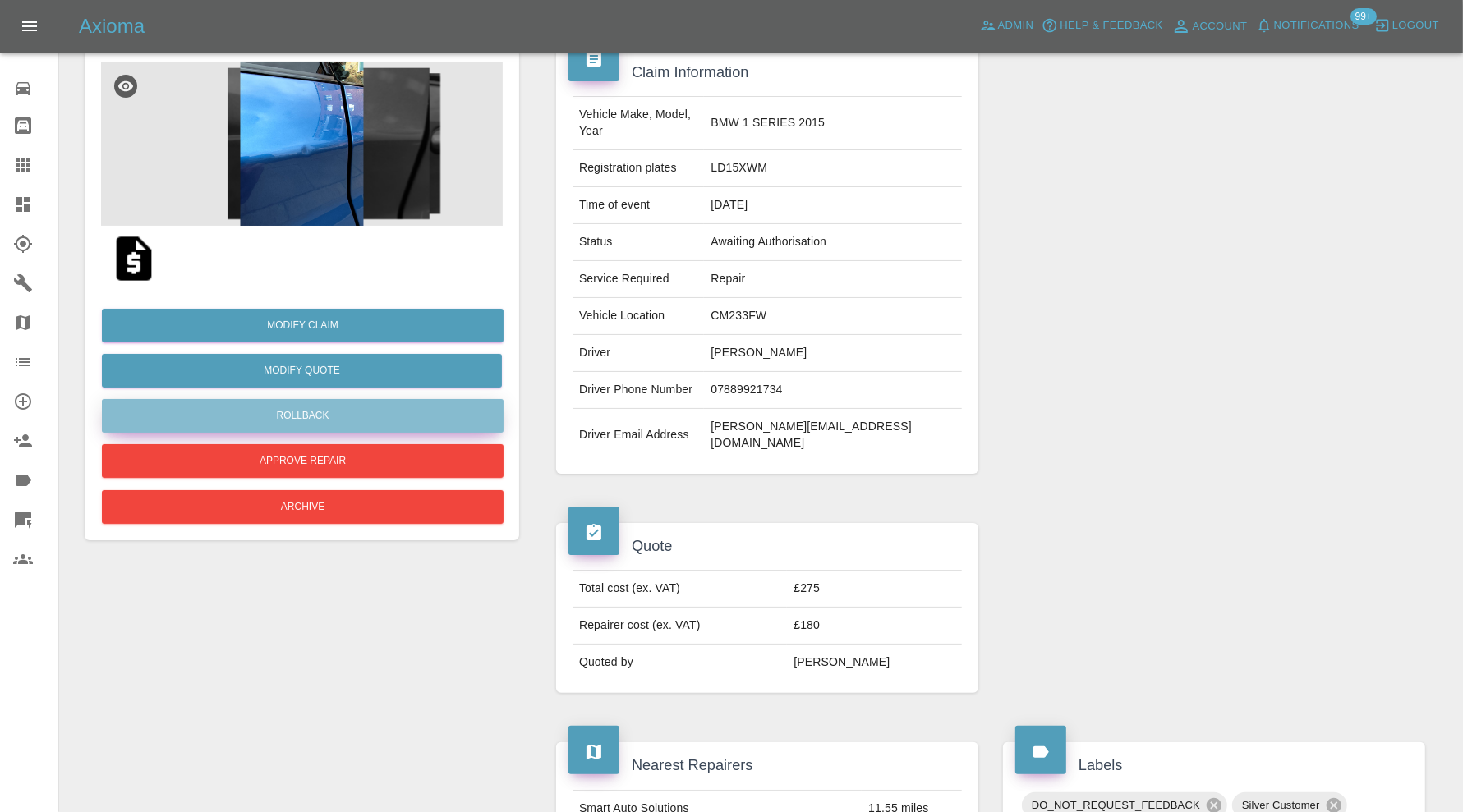
click at [378, 422] on button "Rollback" at bounding box center [302, 416] width 401 height 33
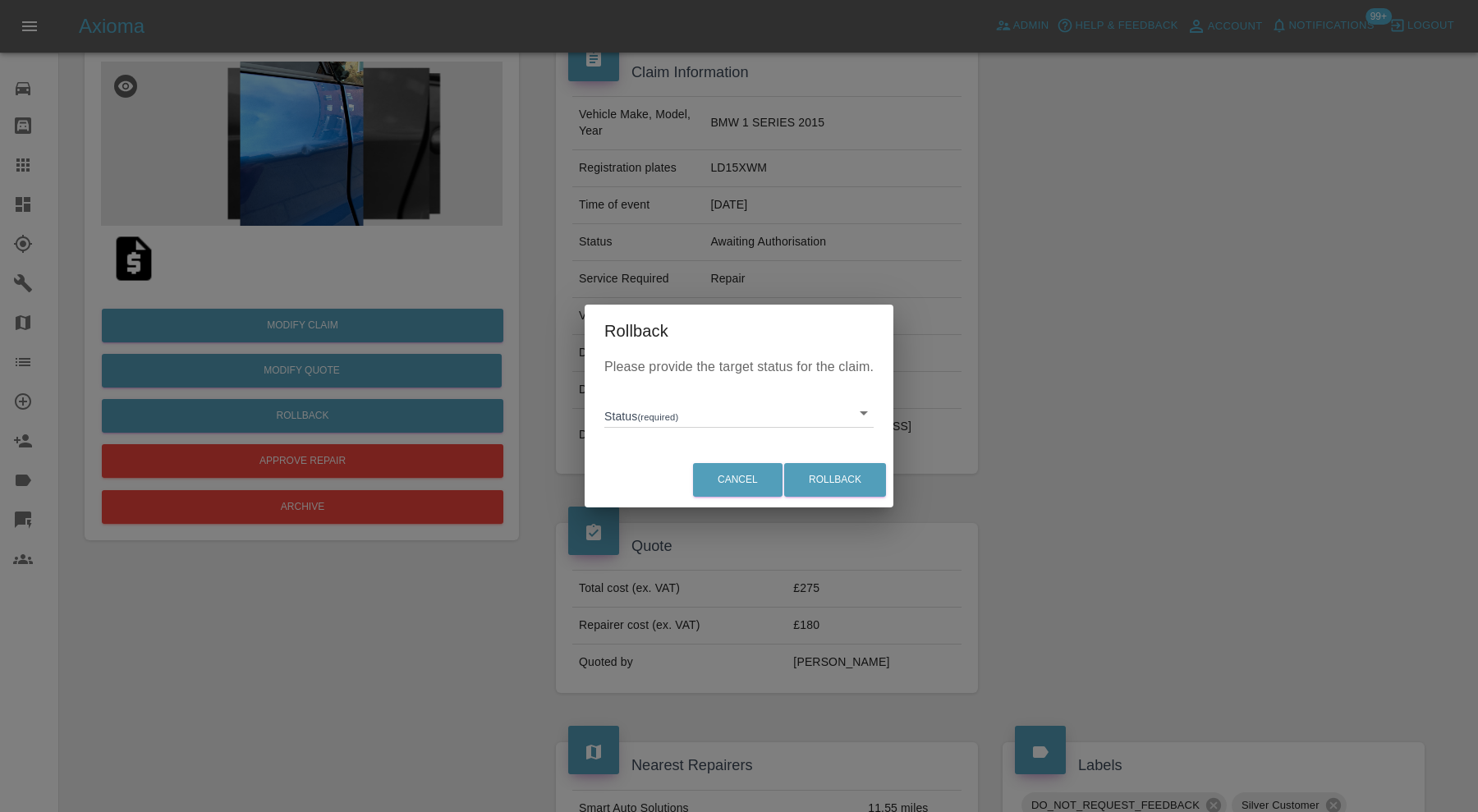
click at [655, 421] on body "Axioma Admin Help & Feedback Account Notifications 99+ Logout Repair home Bodys…" at bounding box center [739, 778] width 1478 height 1829
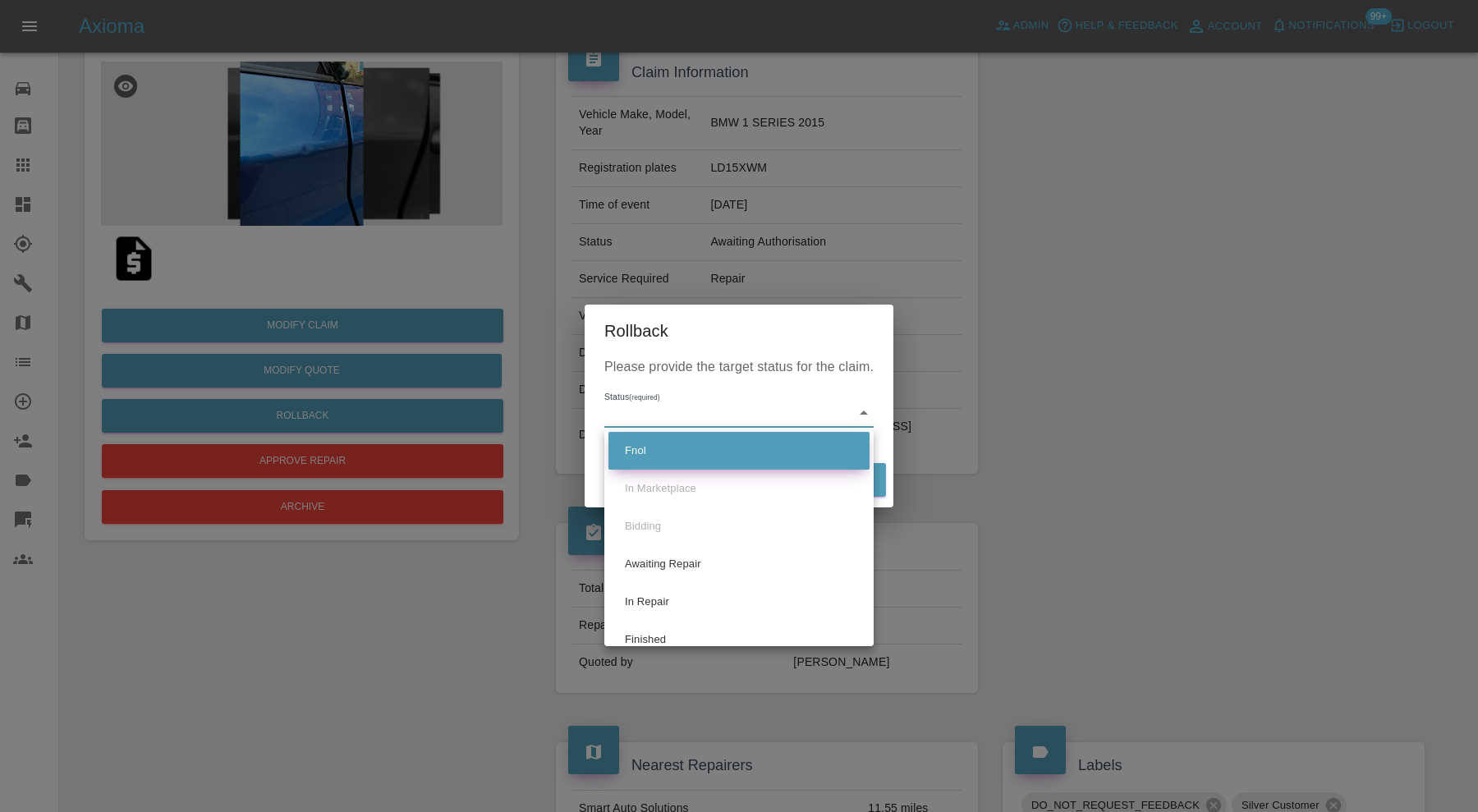
click at [653, 445] on li "Fnol" at bounding box center [739, 450] width 261 height 38
type input "fnol"
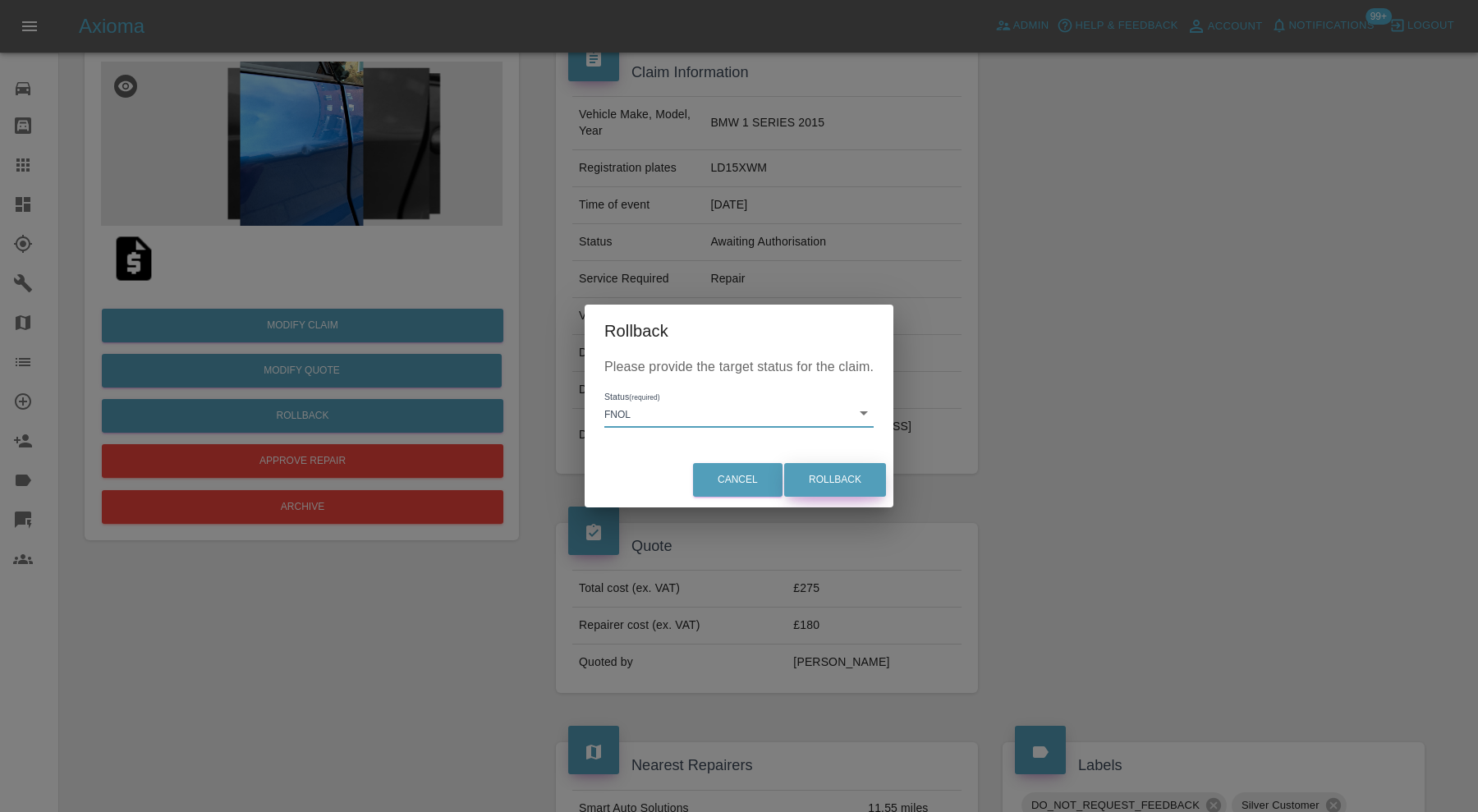
click at [823, 468] on button "Rollback" at bounding box center [835, 480] width 102 height 33
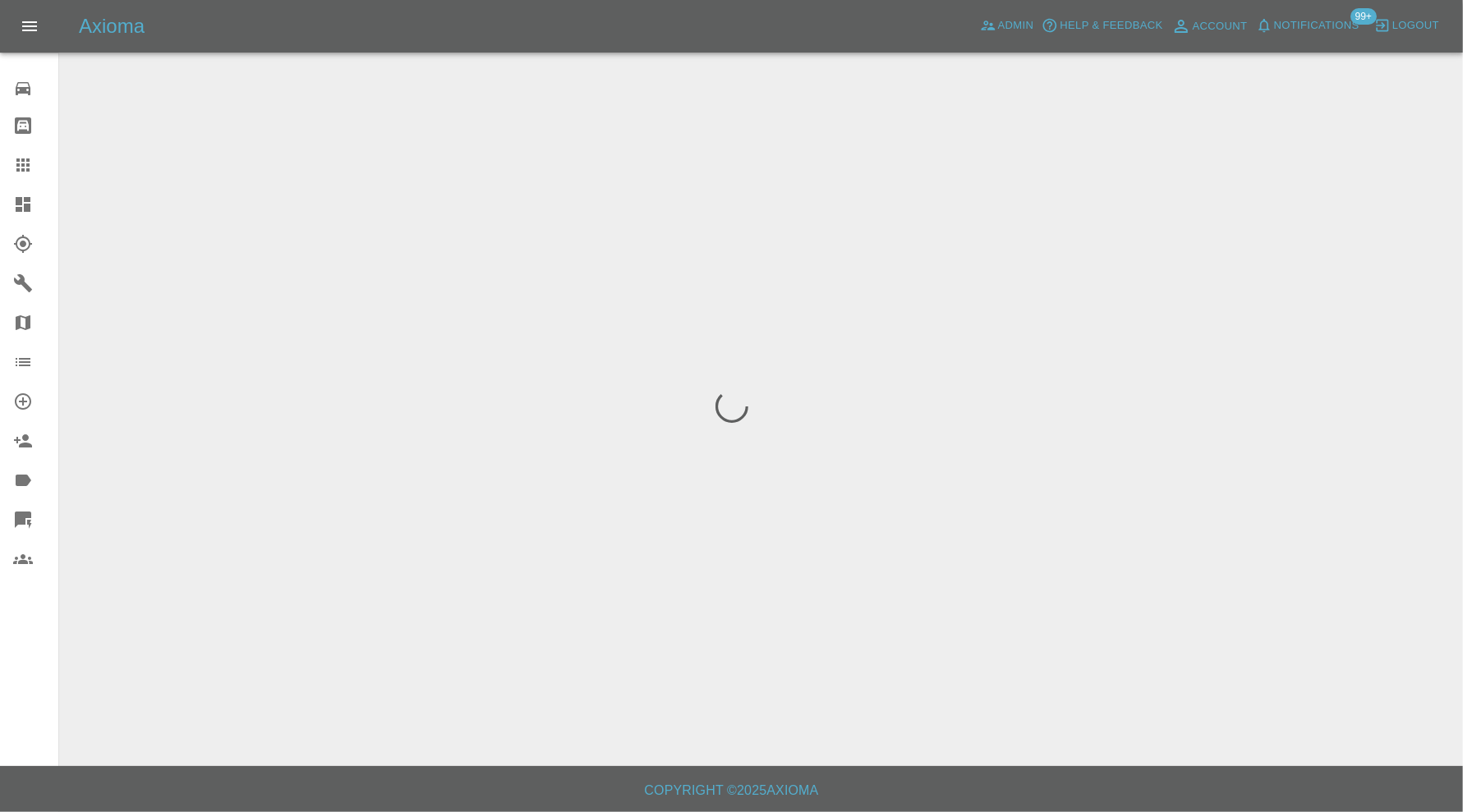
scroll to position [0, 0]
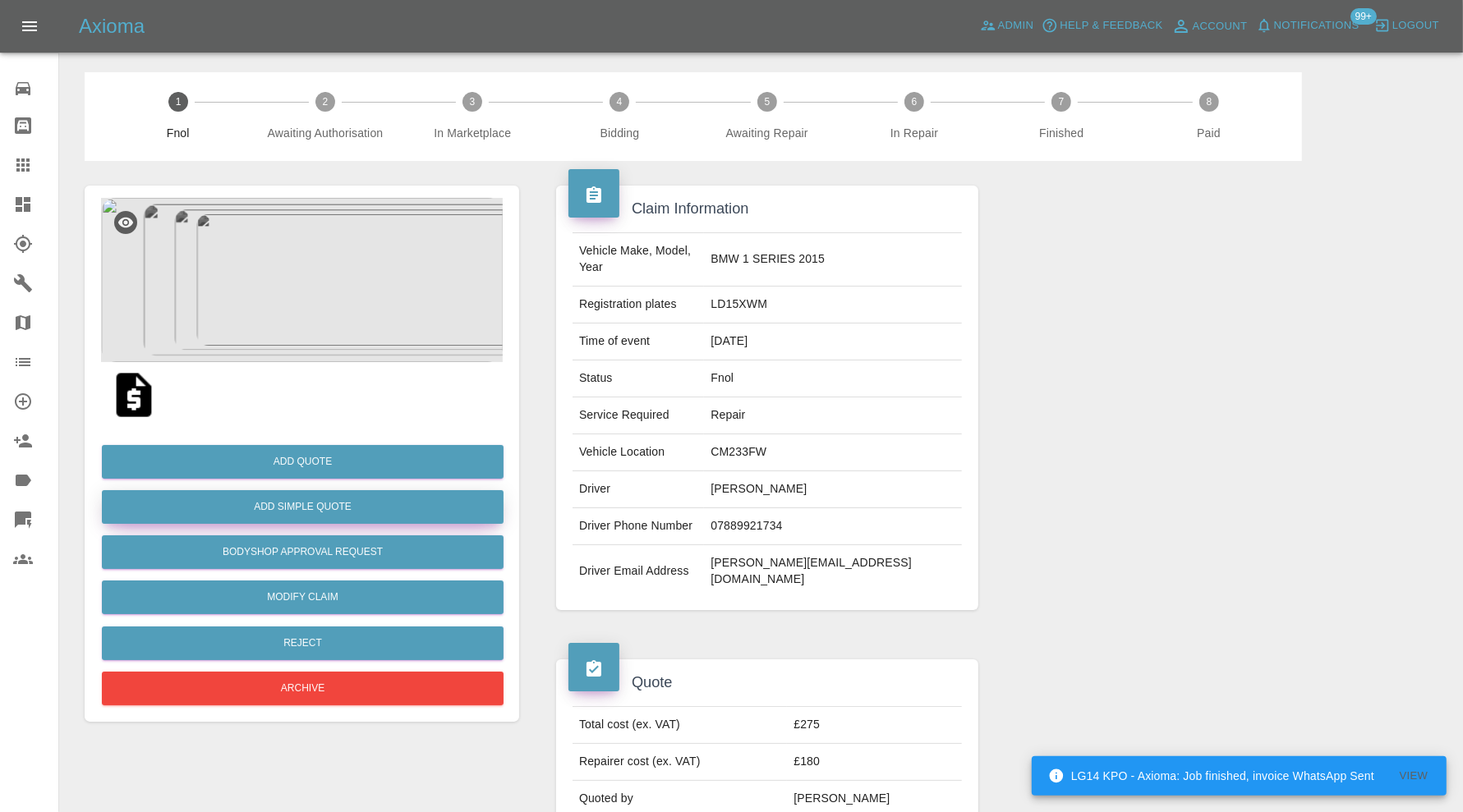
click at [355, 512] on button "Add Simple Quote" at bounding box center [302, 507] width 401 height 33
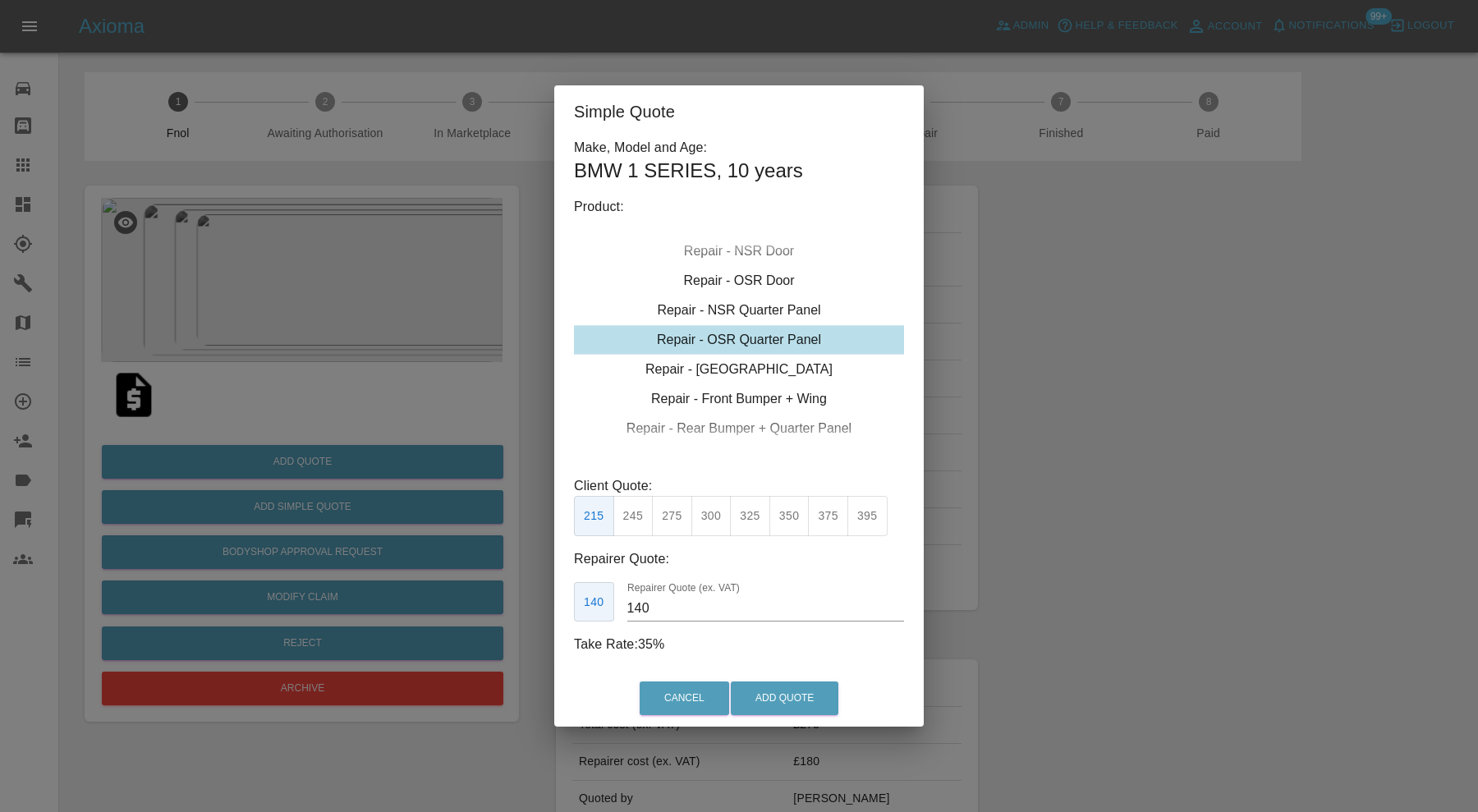
click at [786, 341] on div "Repair - OSR Quarter Panel" at bounding box center [739, 340] width 330 height 30
click at [707, 510] on button "300" at bounding box center [711, 516] width 40 height 40
type input "190"
click at [773, 688] on button "Add Quote" at bounding box center [784, 698] width 108 height 33
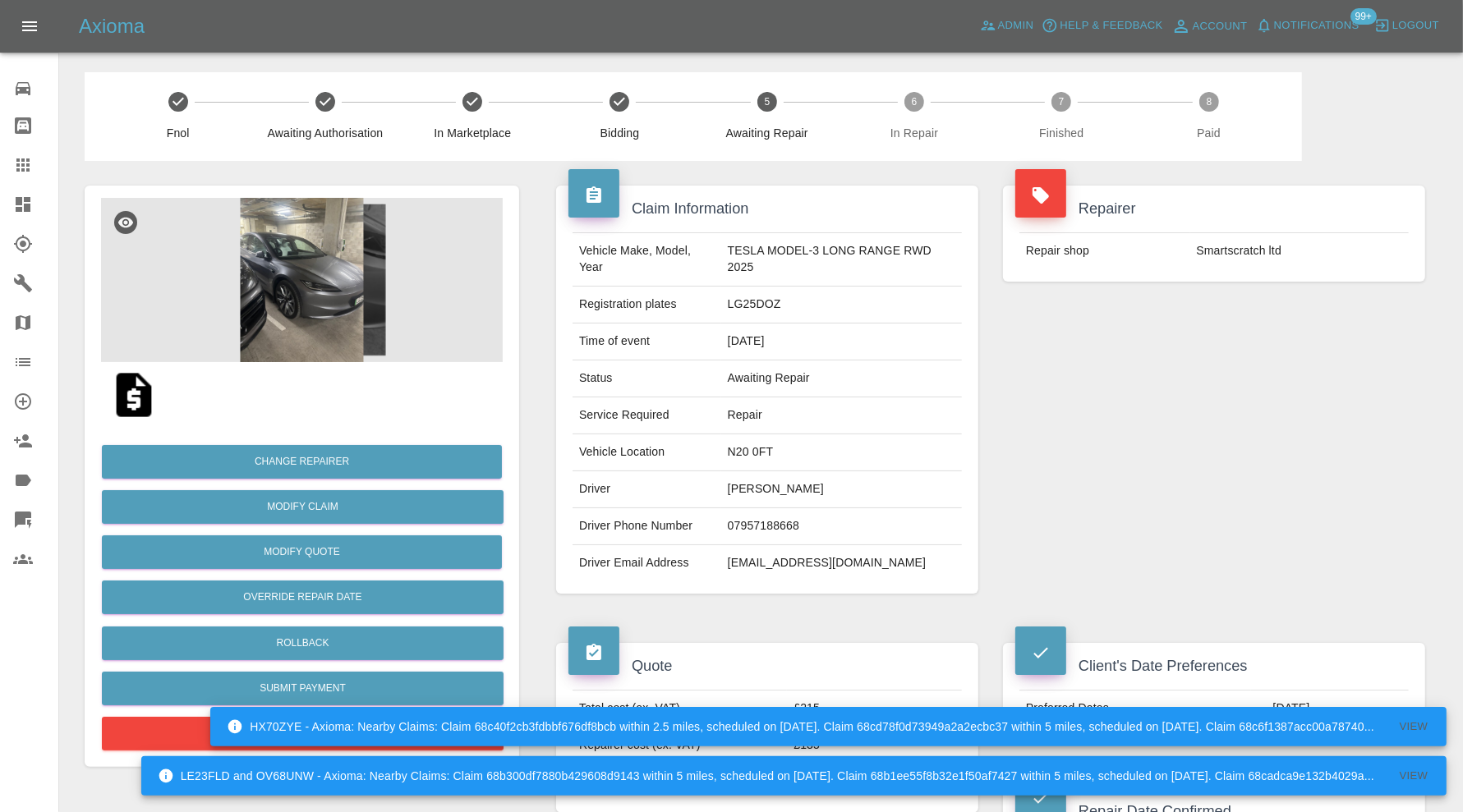
click at [317, 273] on img at bounding box center [301, 279] width 401 height 164
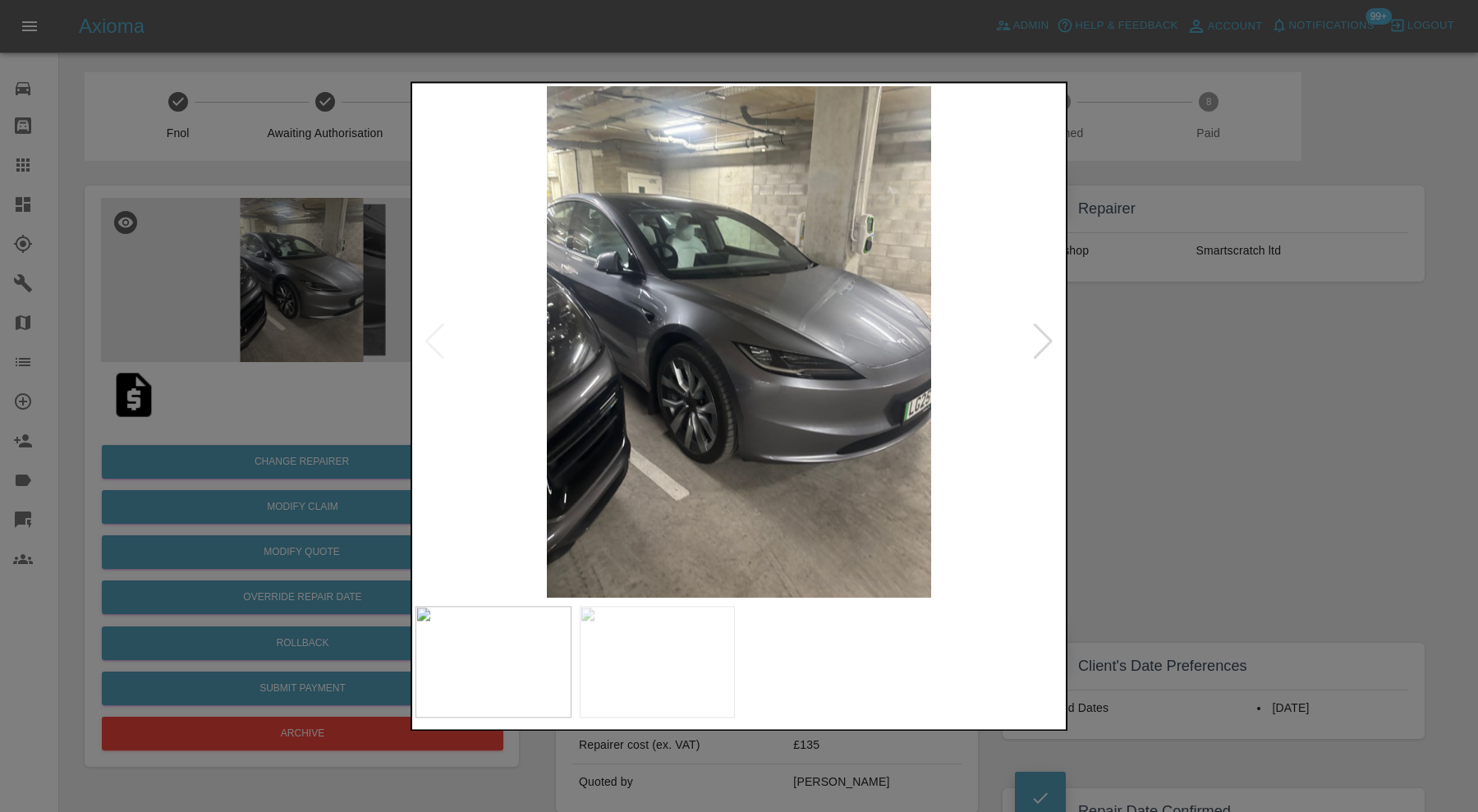
click at [1038, 339] on div at bounding box center [1043, 342] width 22 height 36
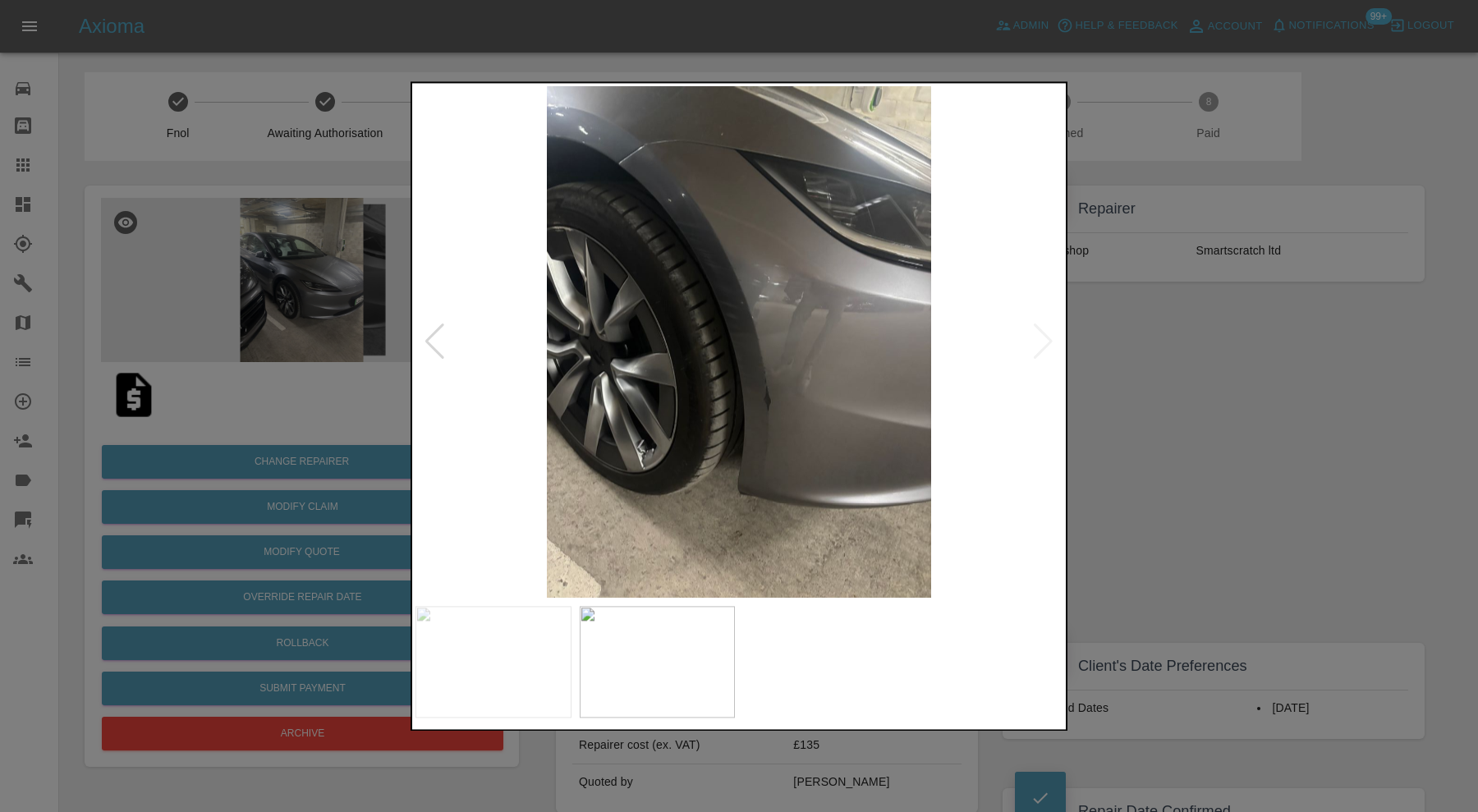
click at [1123, 354] on div at bounding box center [739, 406] width 1478 height 812
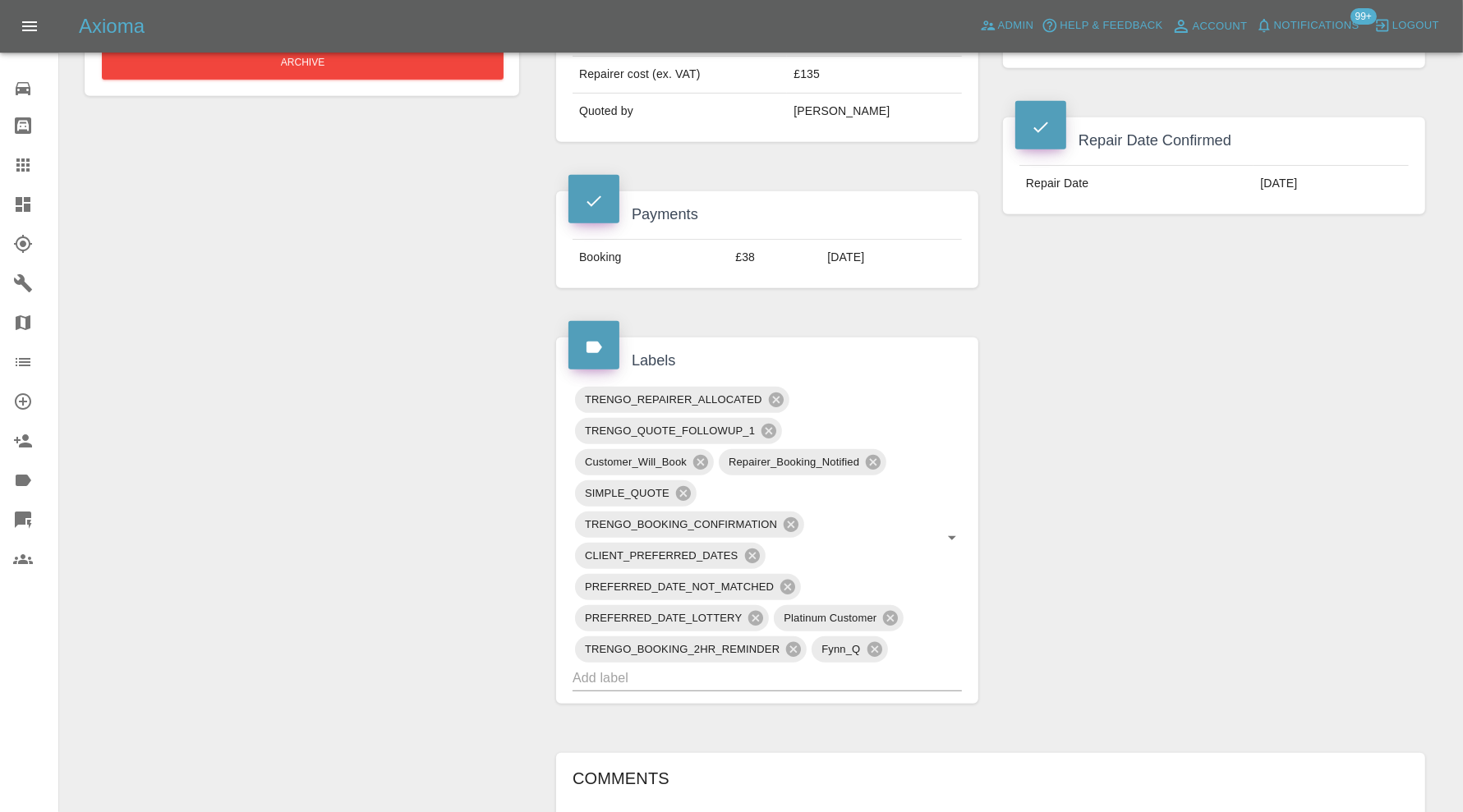
scroll to position [684, 0]
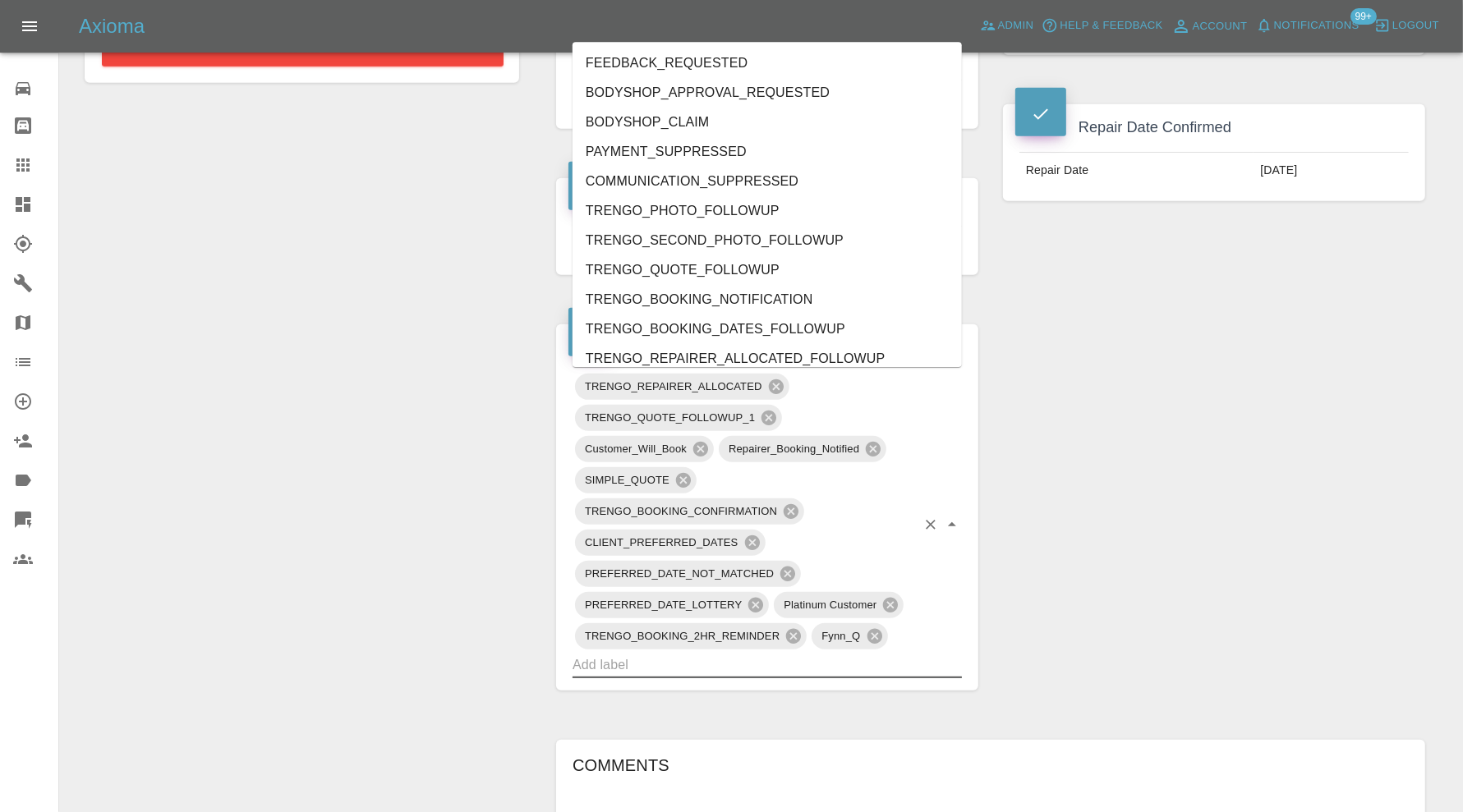
click at [767, 653] on input "text" at bounding box center [744, 664] width 343 height 25
type input "au"
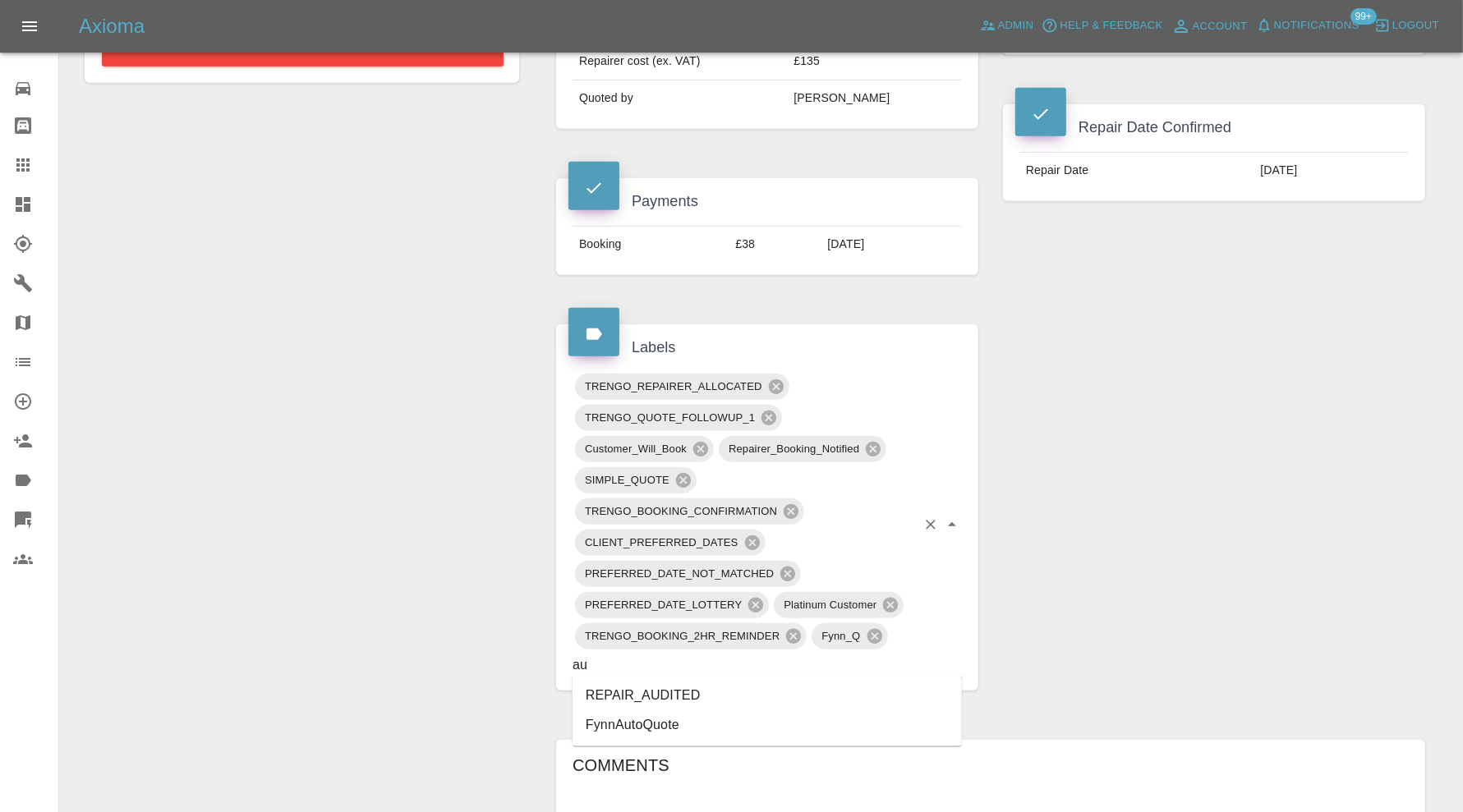
click at [647, 692] on li "REPAIR_AUDITED" at bounding box center [767, 695] width 389 height 30
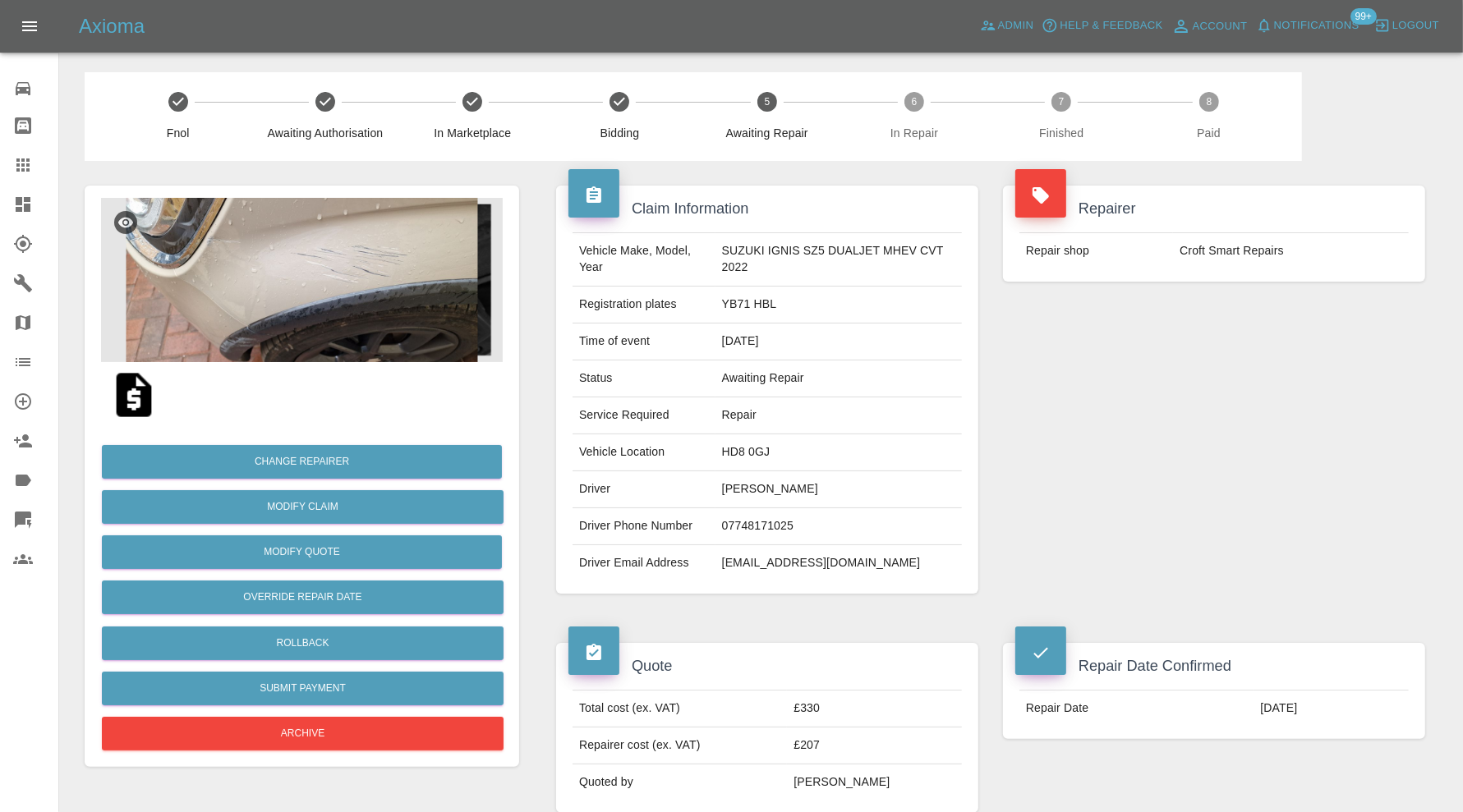
click at [354, 353] on img at bounding box center [301, 279] width 401 height 164
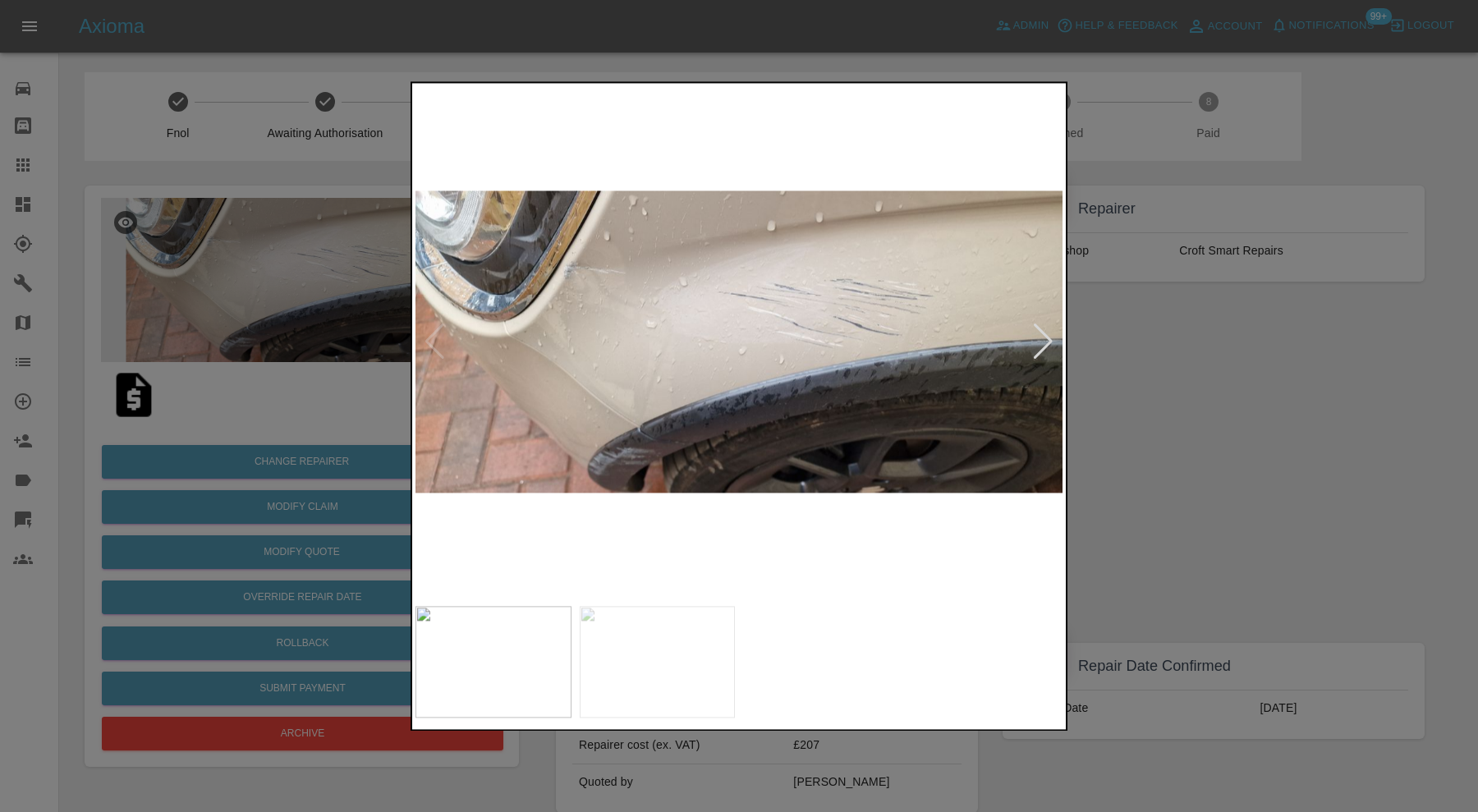
click at [1039, 335] on div at bounding box center [1043, 342] width 22 height 36
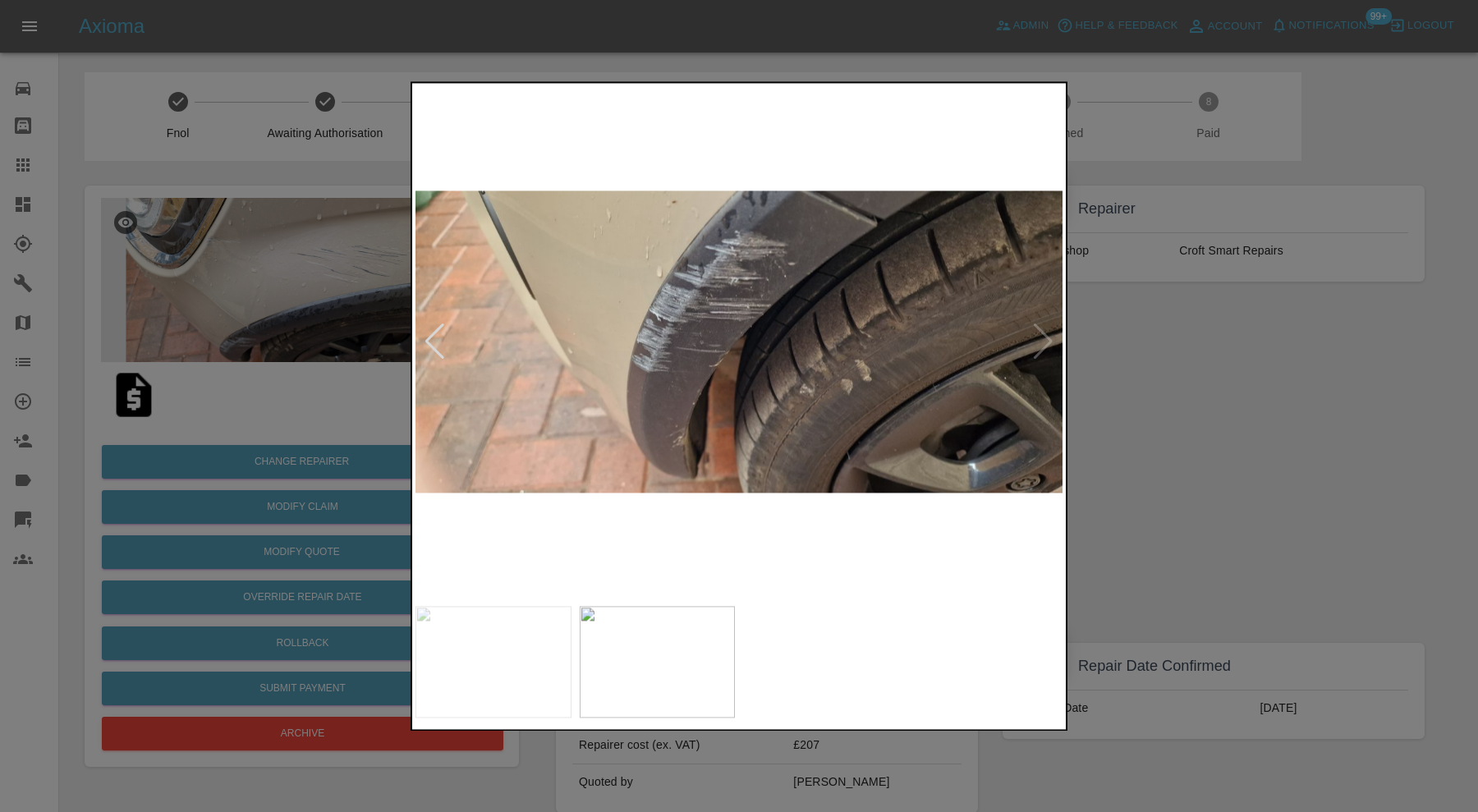
click at [1168, 350] on div at bounding box center [739, 406] width 1478 height 812
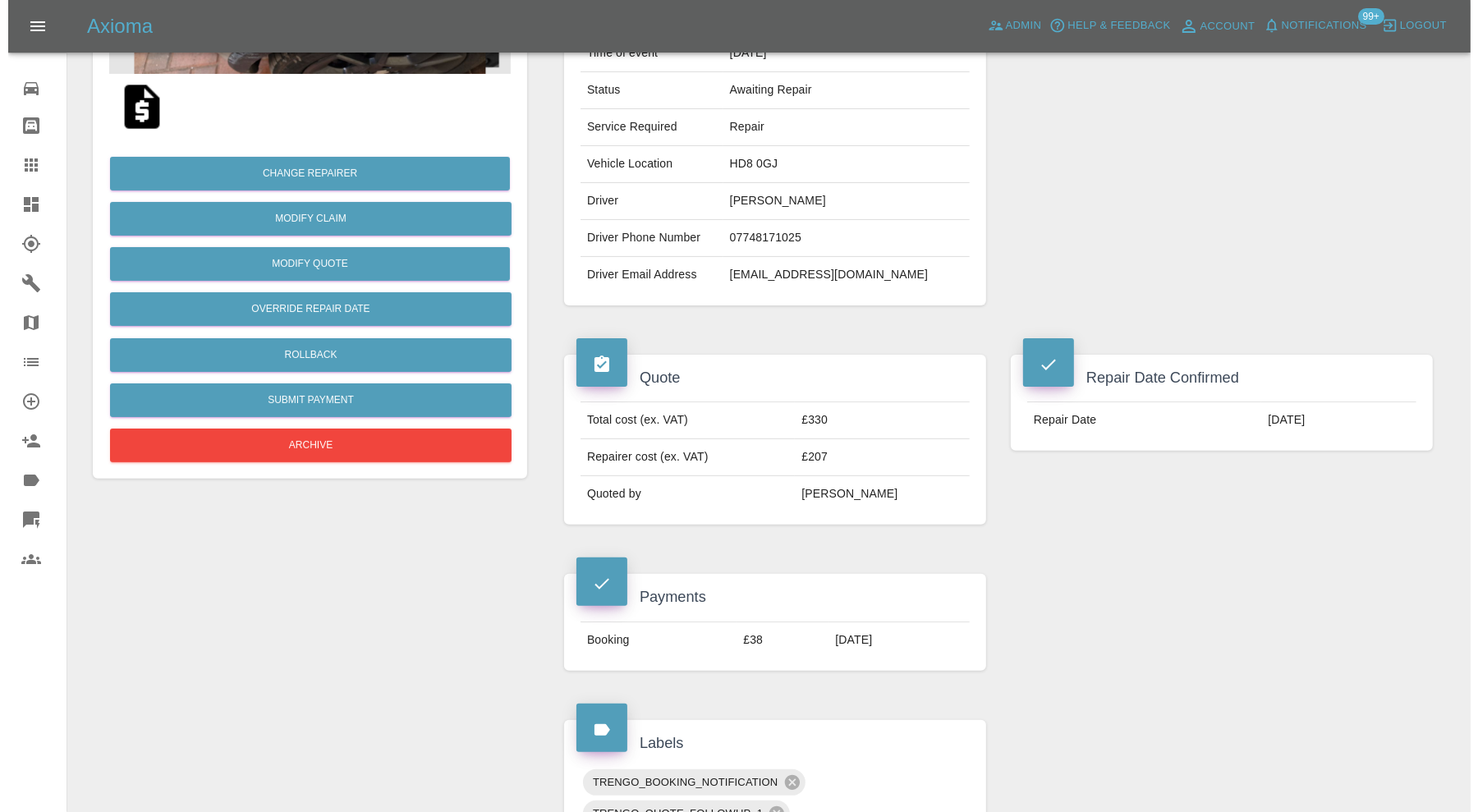
scroll to position [97, 0]
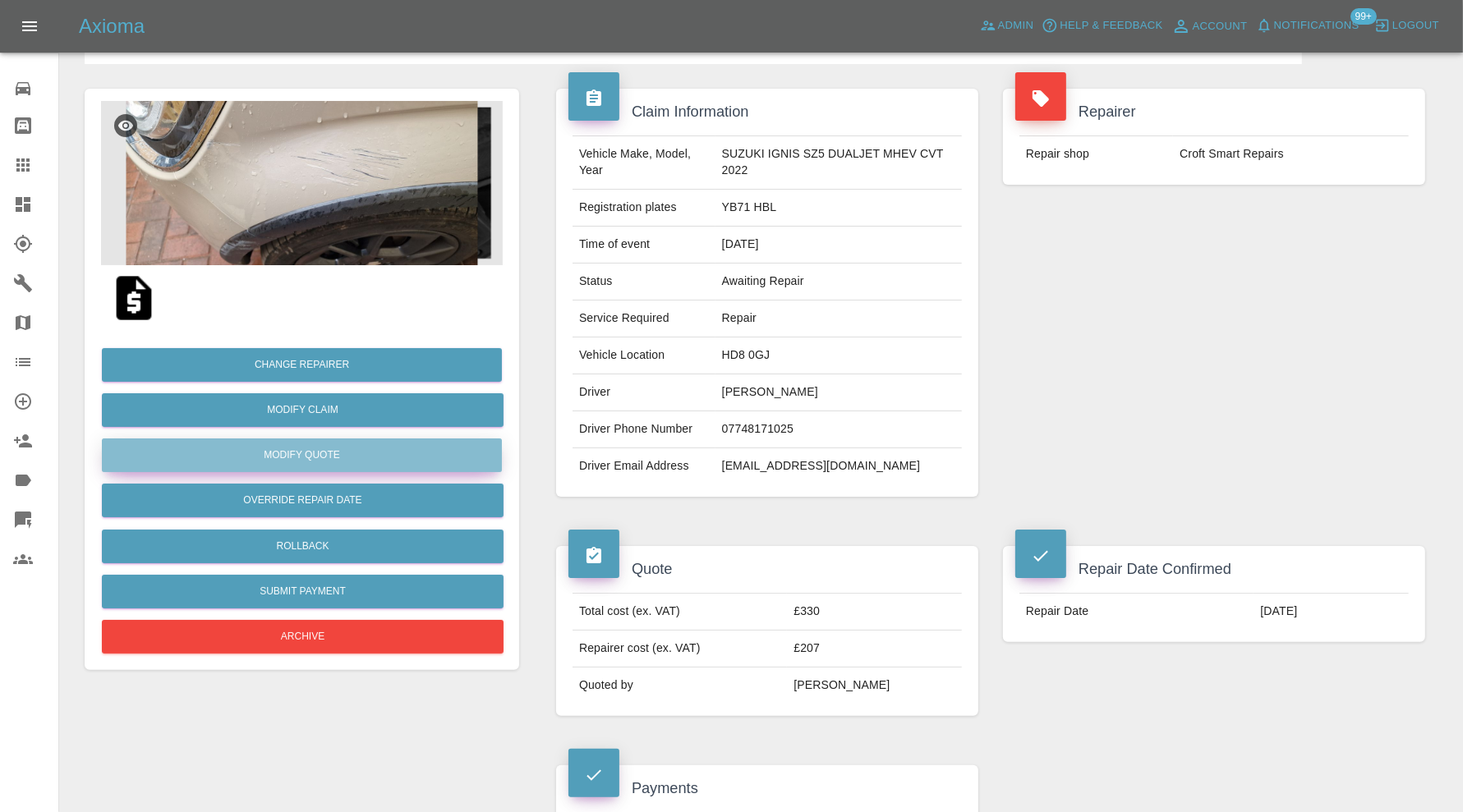
click at [357, 453] on button "Modify Quote" at bounding box center [301, 455] width 400 height 33
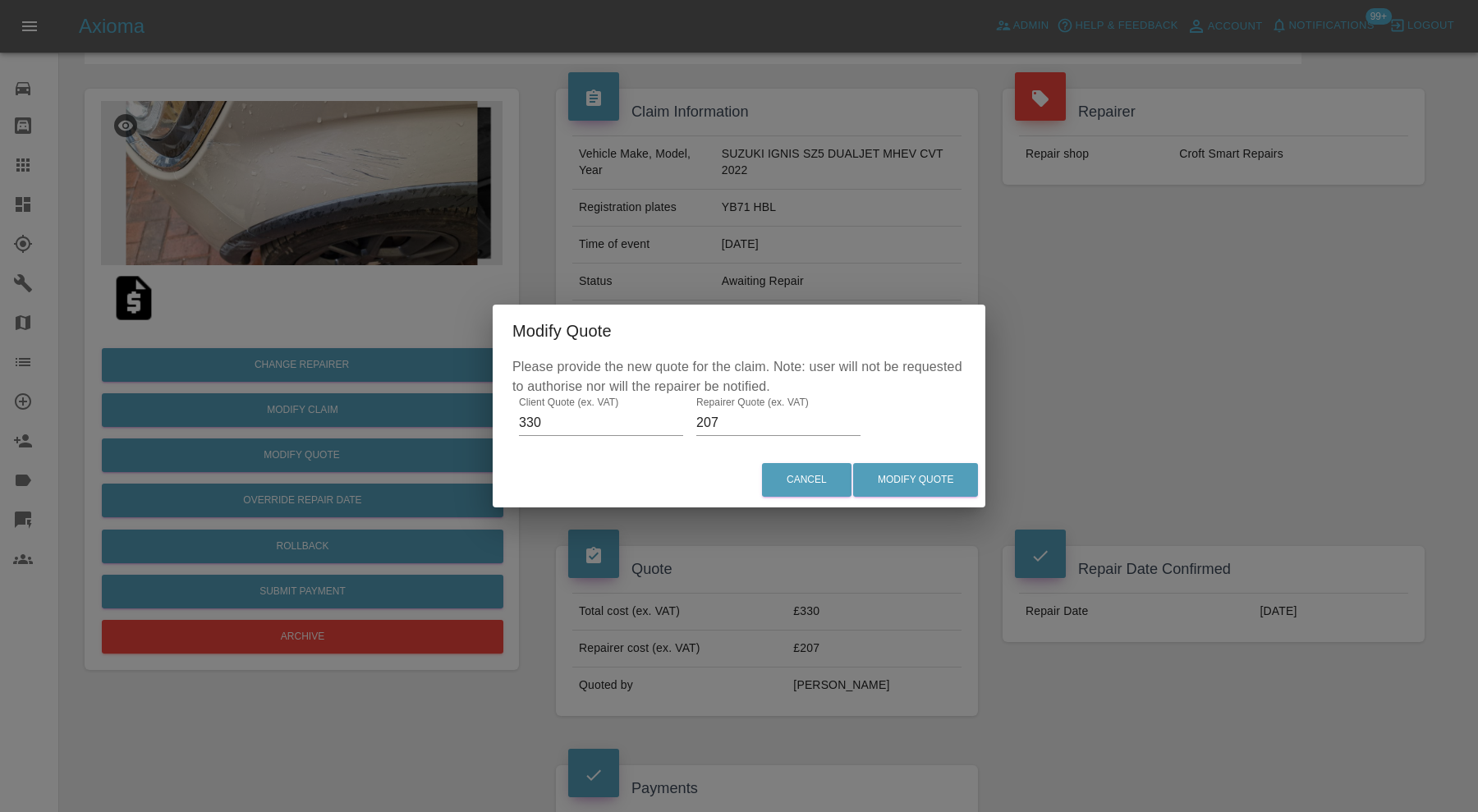
click at [732, 427] on input "207" at bounding box center [778, 423] width 164 height 26
type input "210"
click at [924, 479] on button "Modify Quote" at bounding box center [916, 480] width 124 height 33
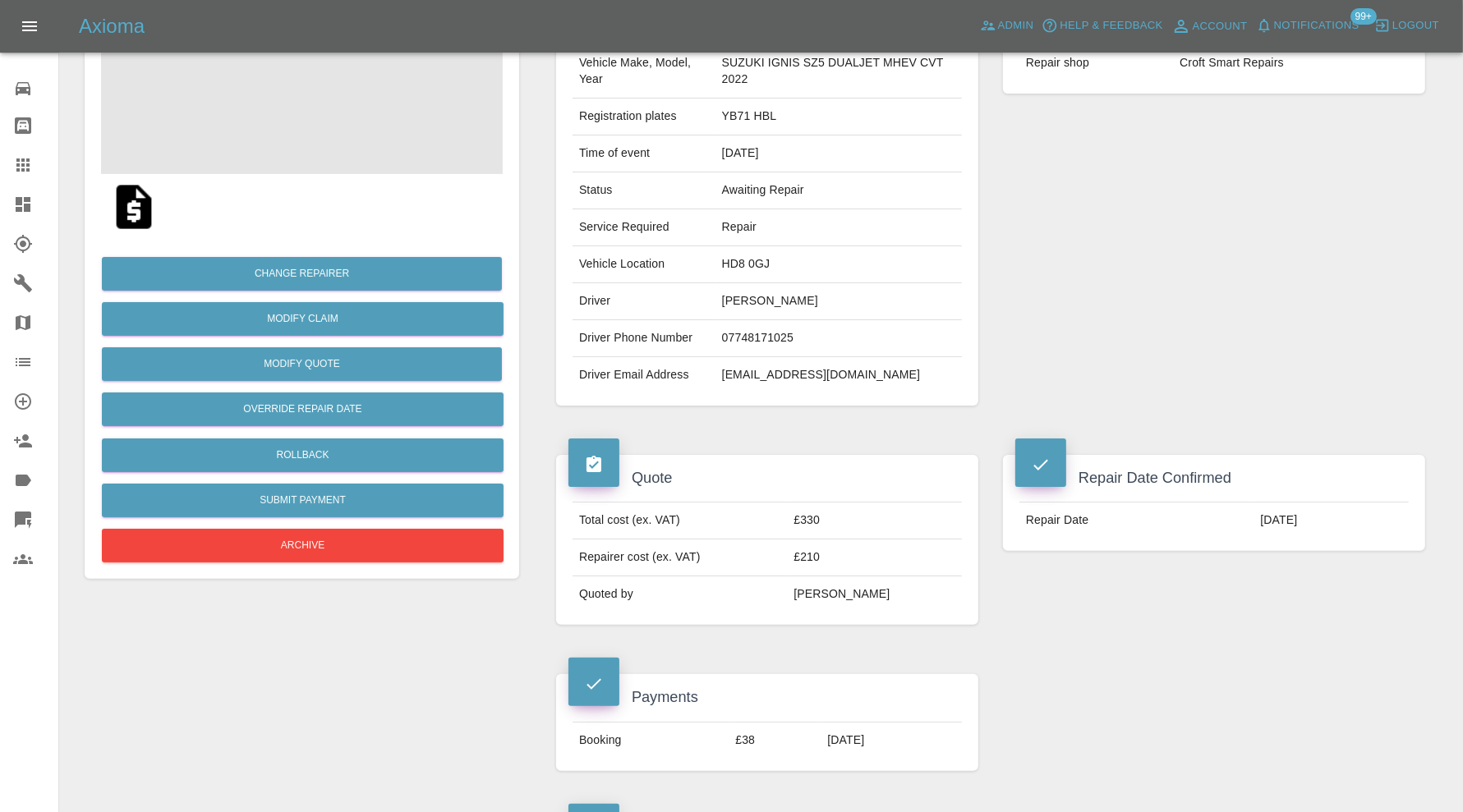
scroll to position [684, 0]
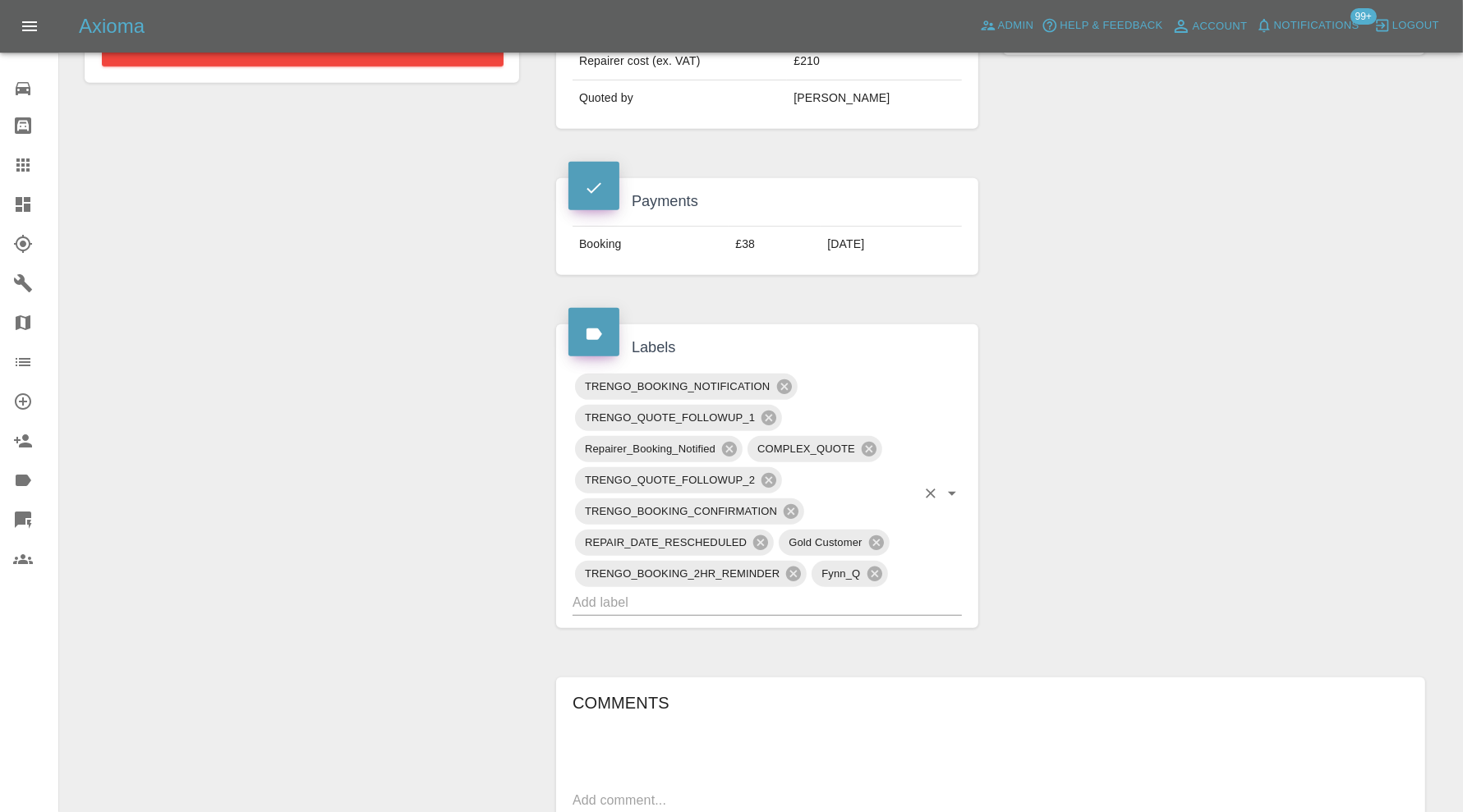
click at [723, 596] on input "text" at bounding box center [744, 602] width 343 height 25
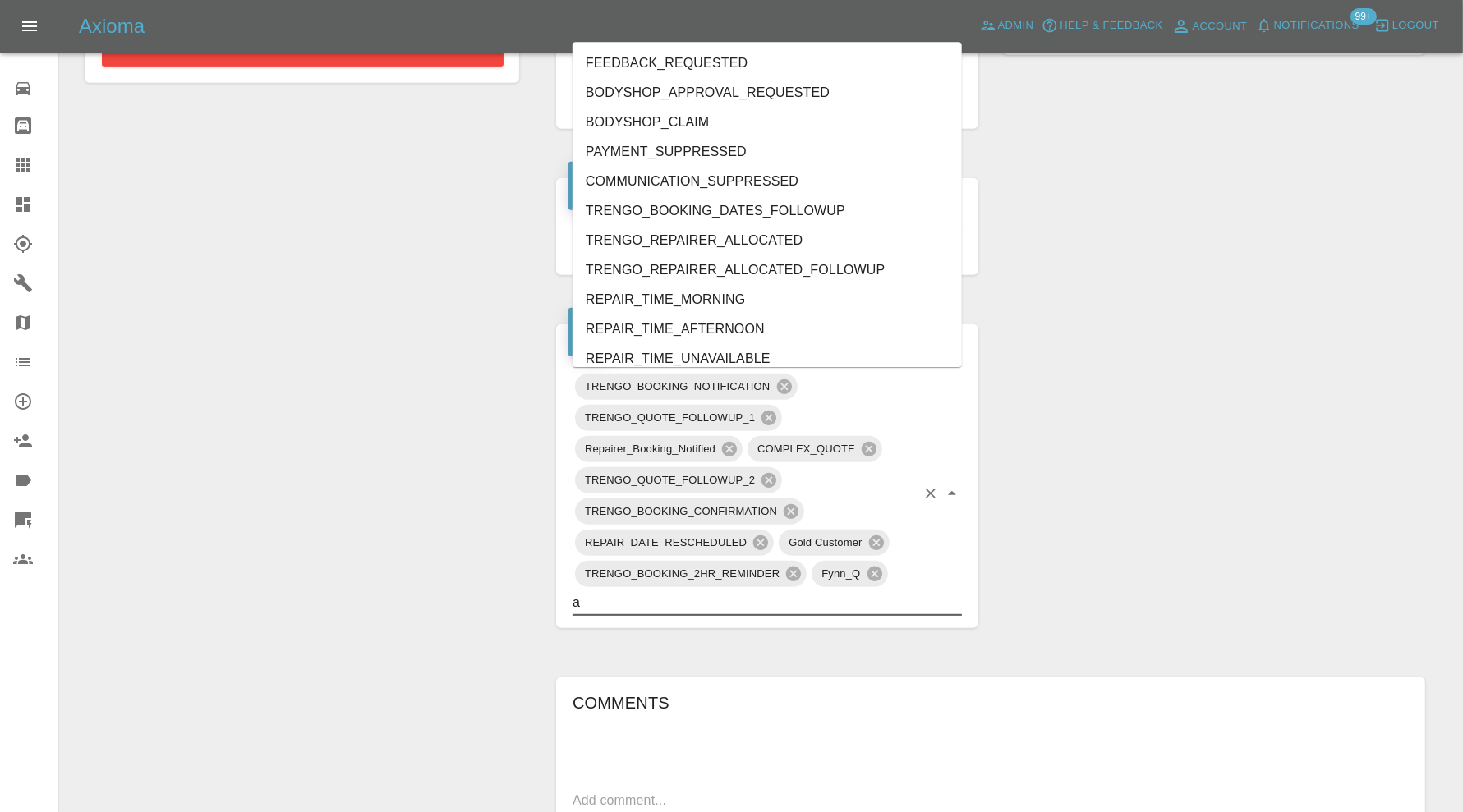
type input "au"
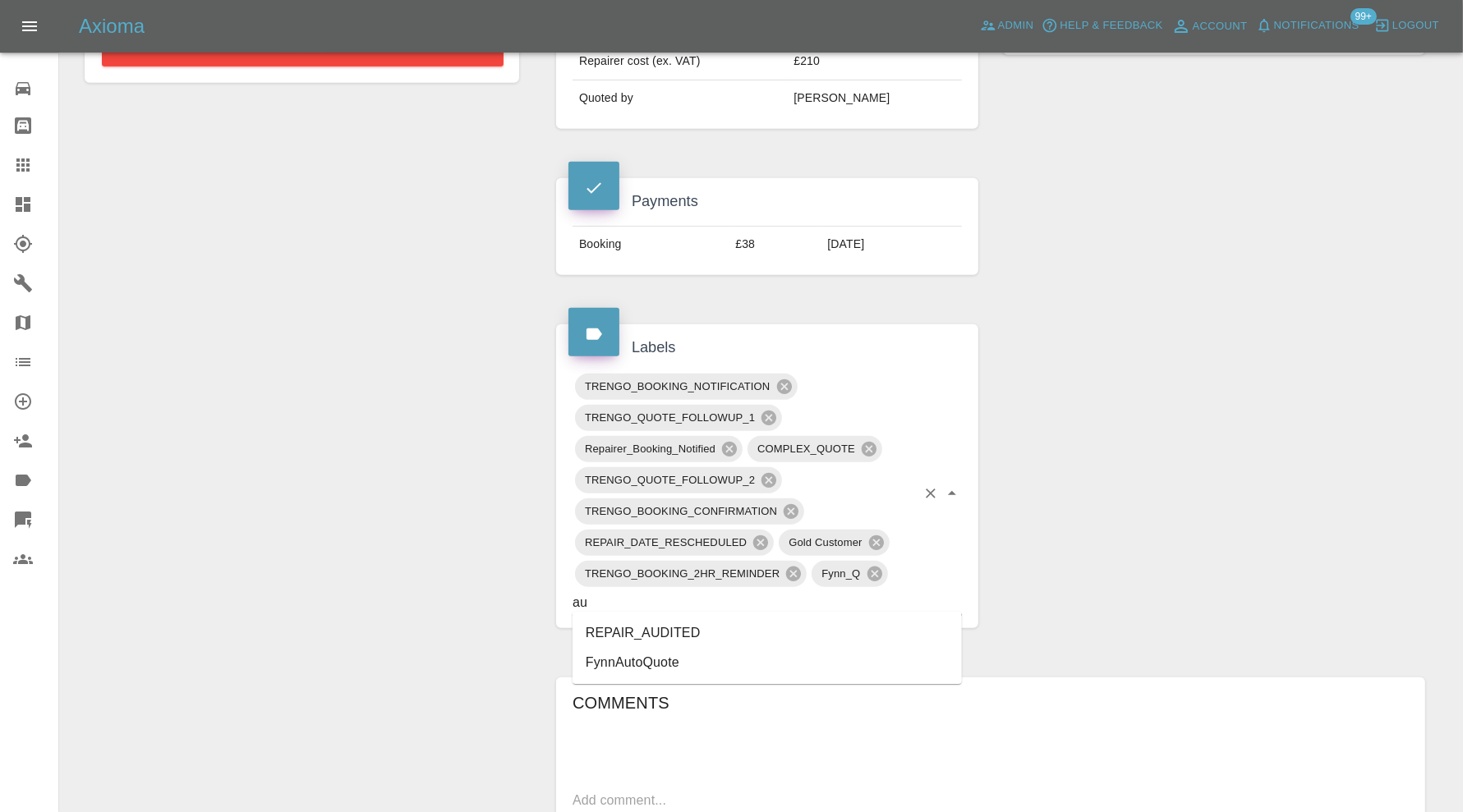
click at [678, 632] on li "REPAIR_AUDITED" at bounding box center [767, 633] width 389 height 30
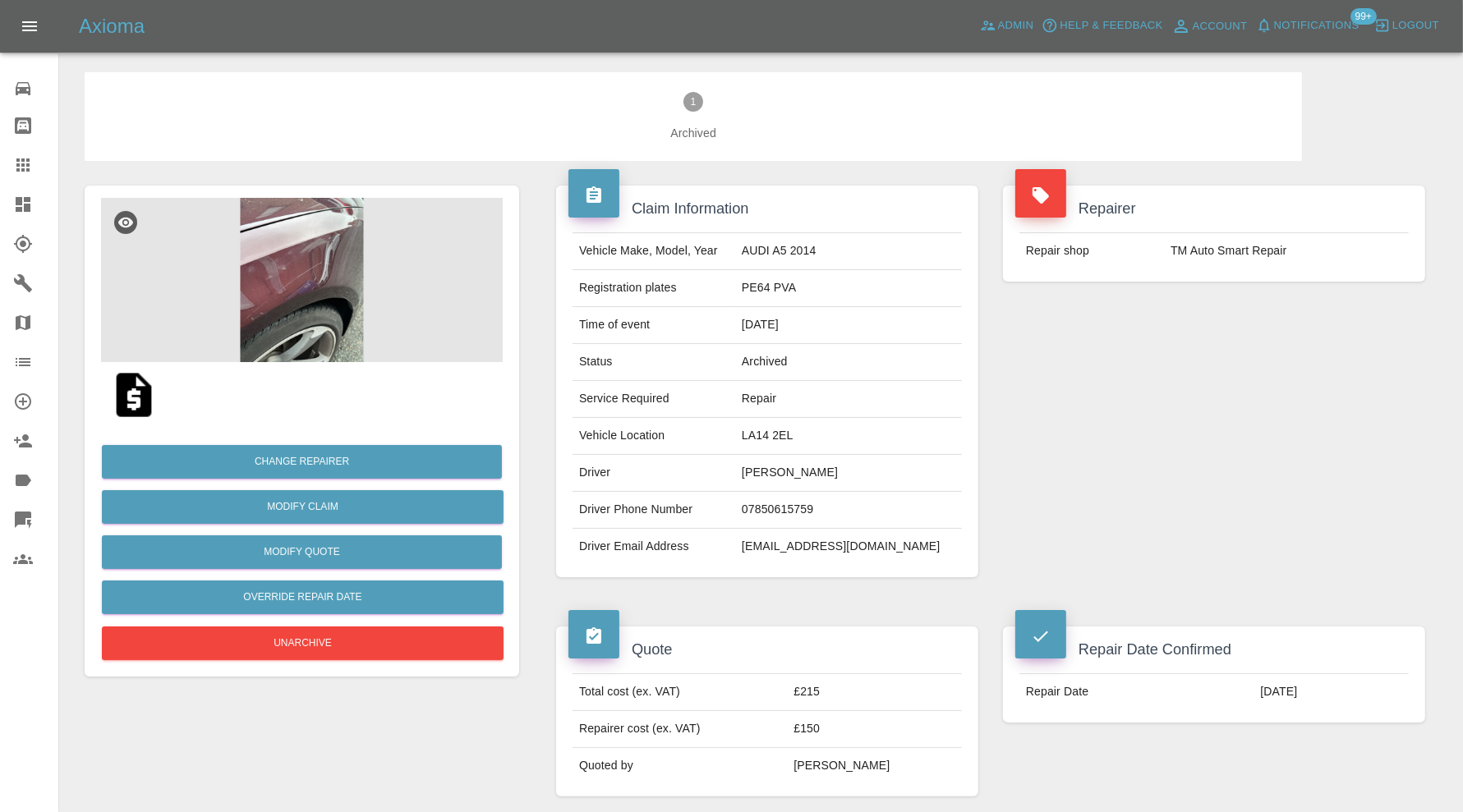
click at [875, 540] on td "[EMAIL_ADDRESS][DOMAIN_NAME]" at bounding box center [848, 547] width 227 height 36
copy div "[EMAIL_ADDRESS][DOMAIN_NAME]"
click at [30, 156] on icon at bounding box center [23, 165] width 19 height 19
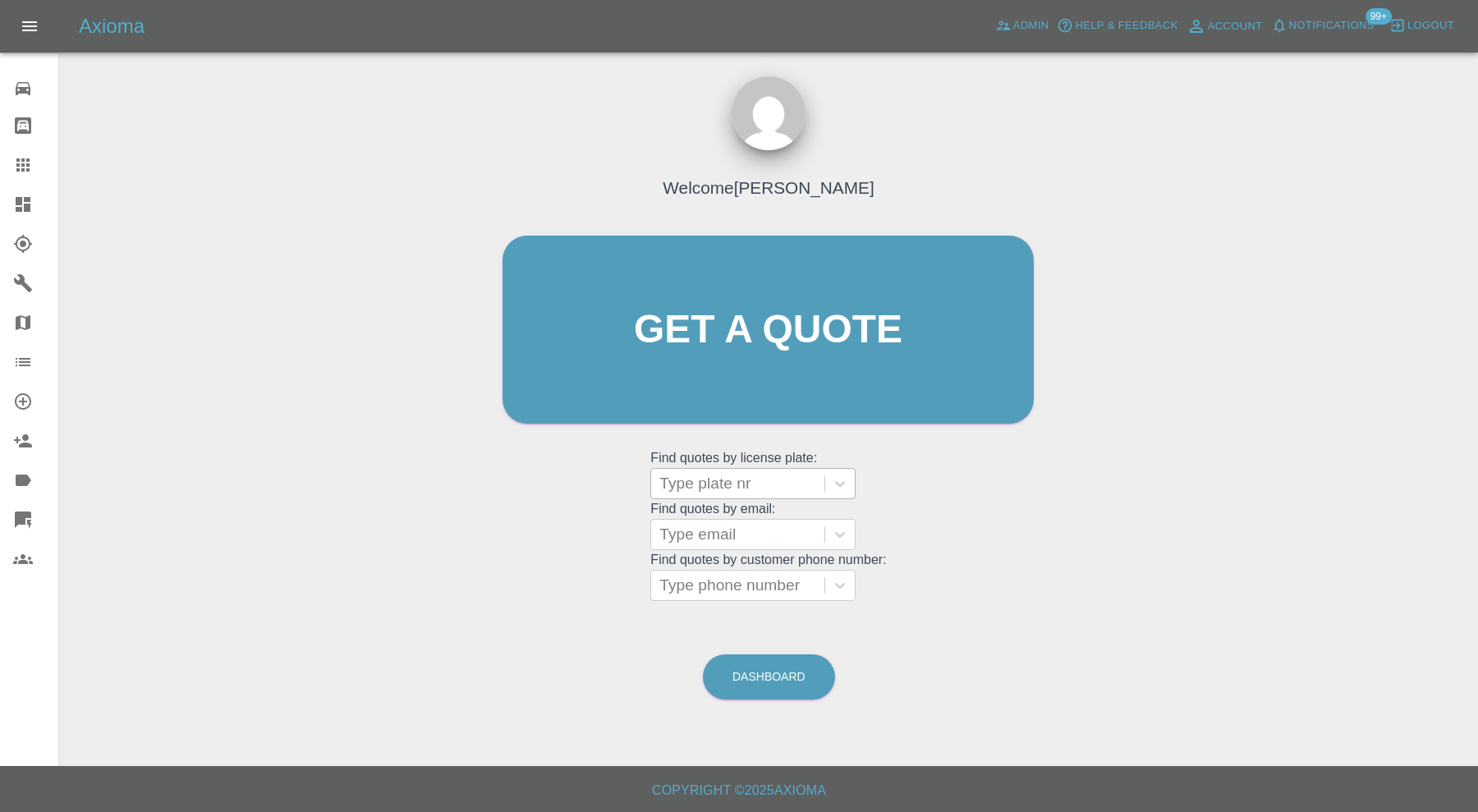
click at [761, 479] on div at bounding box center [738, 484] width 157 height 23
paste input "J4 JWN"
click at [682, 483] on input "J4 JWN" at bounding box center [689, 484] width 60 height 19
type input "J4JWN"
click at [749, 486] on div at bounding box center [738, 484] width 157 height 23
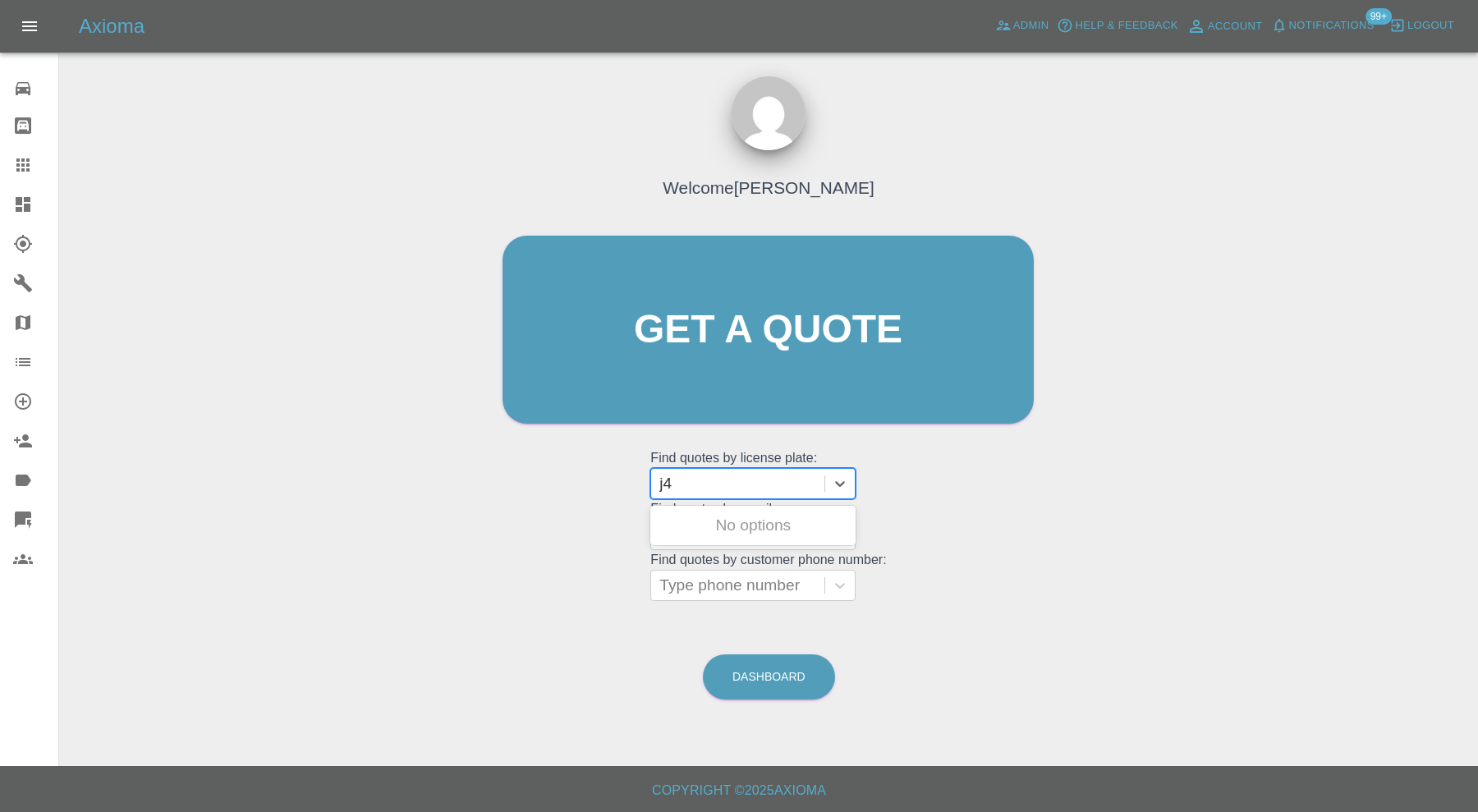
type input "j"
click at [1018, 28] on span "Admin" at bounding box center [1031, 26] width 36 height 19
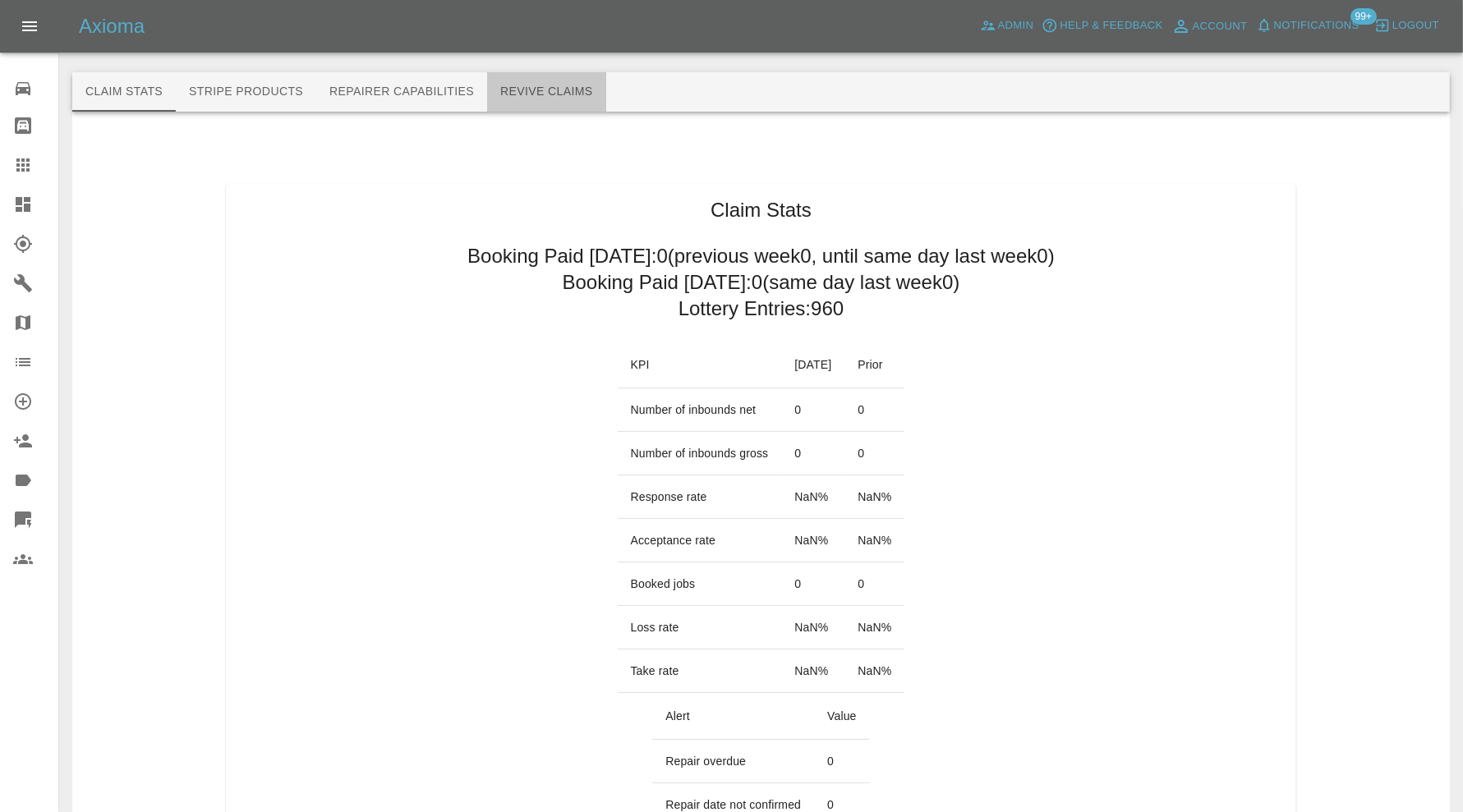
click at [498, 90] on button "Revive Claims" at bounding box center [547, 91] width 119 height 39
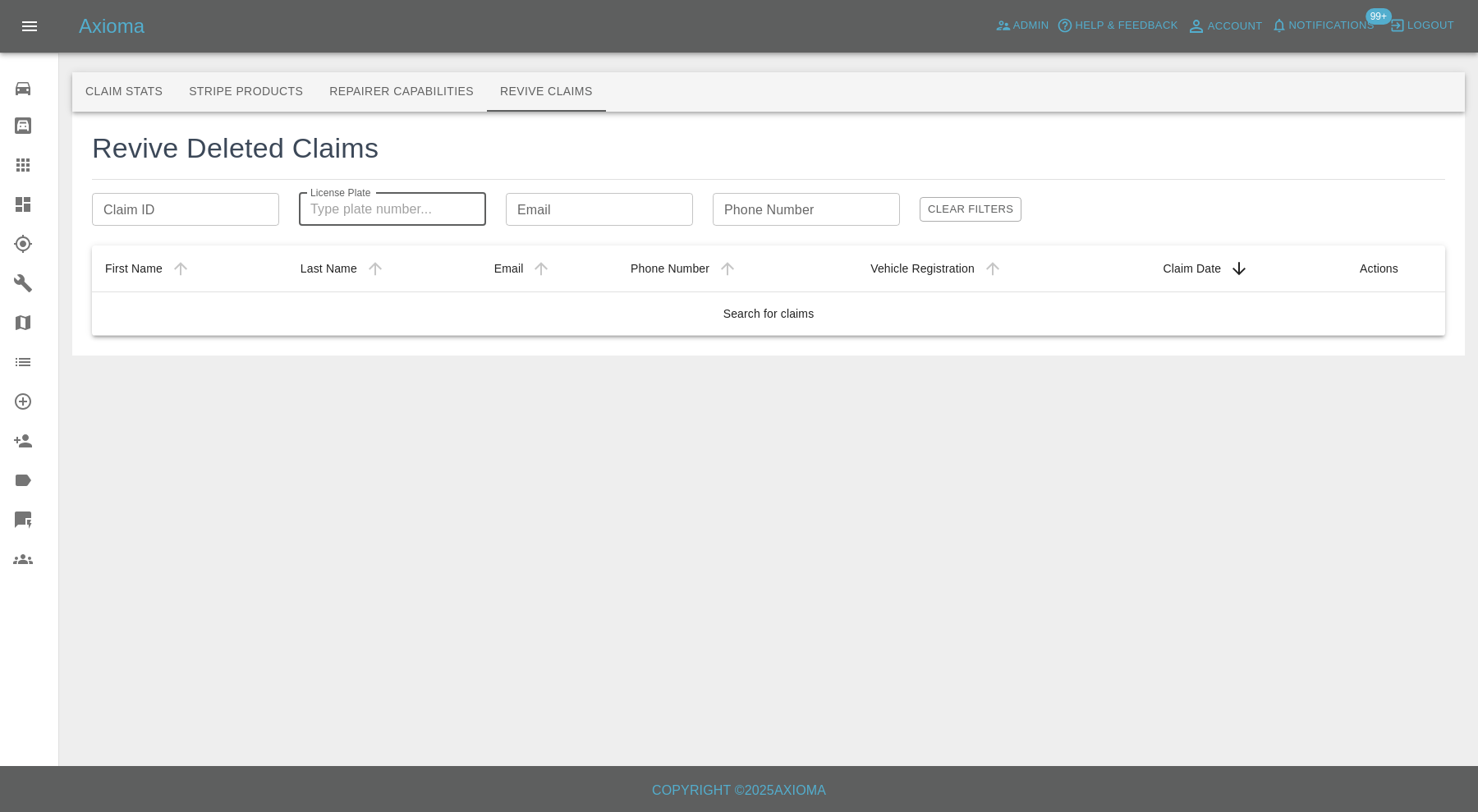
click at [341, 201] on div "License Plate License Plate" at bounding box center [392, 208] width 187 height 32
click at [323, 205] on input "j4 jwn" at bounding box center [392, 208] width 187 height 32
type input "j4jwn"
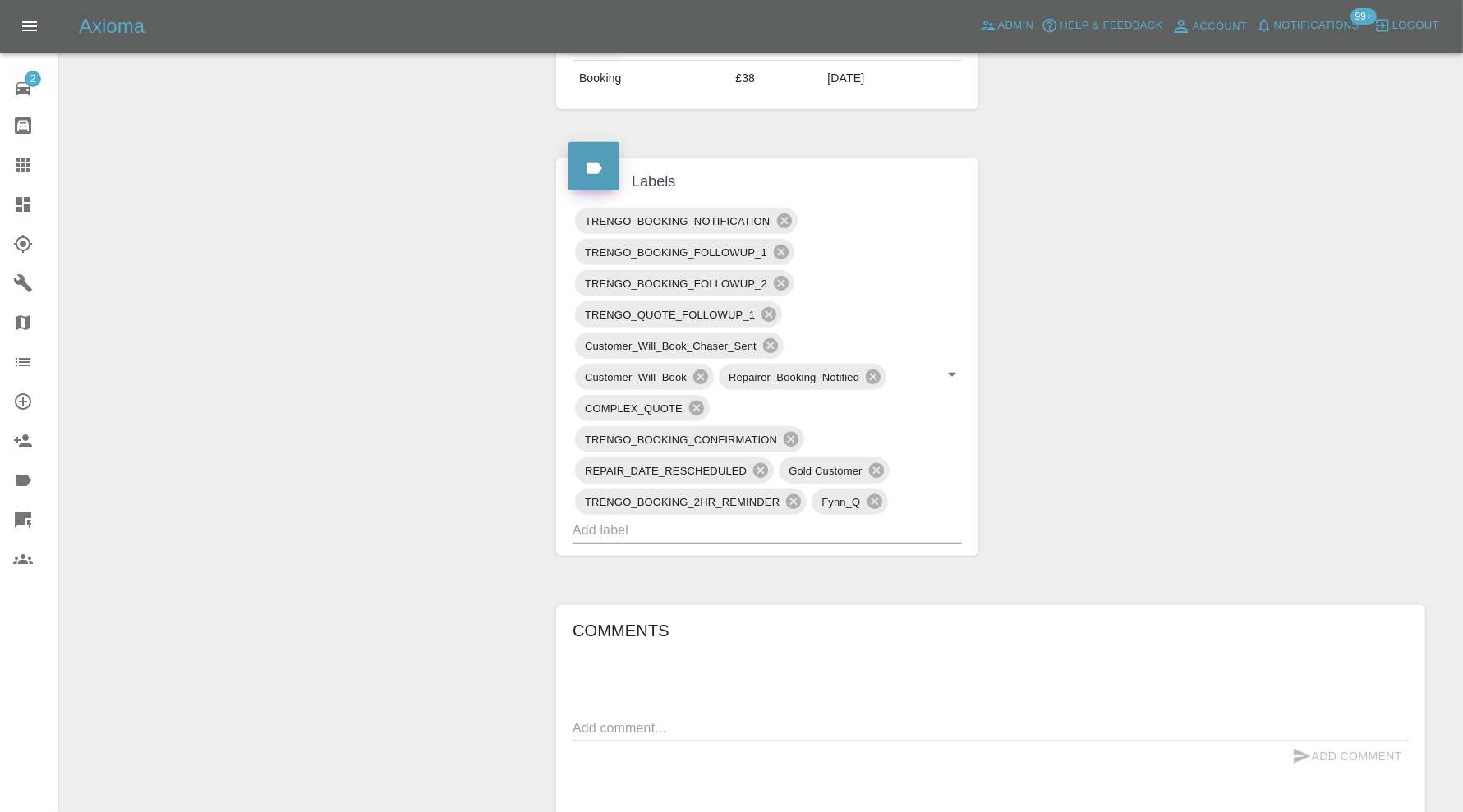
scroll to position [1095, 0]
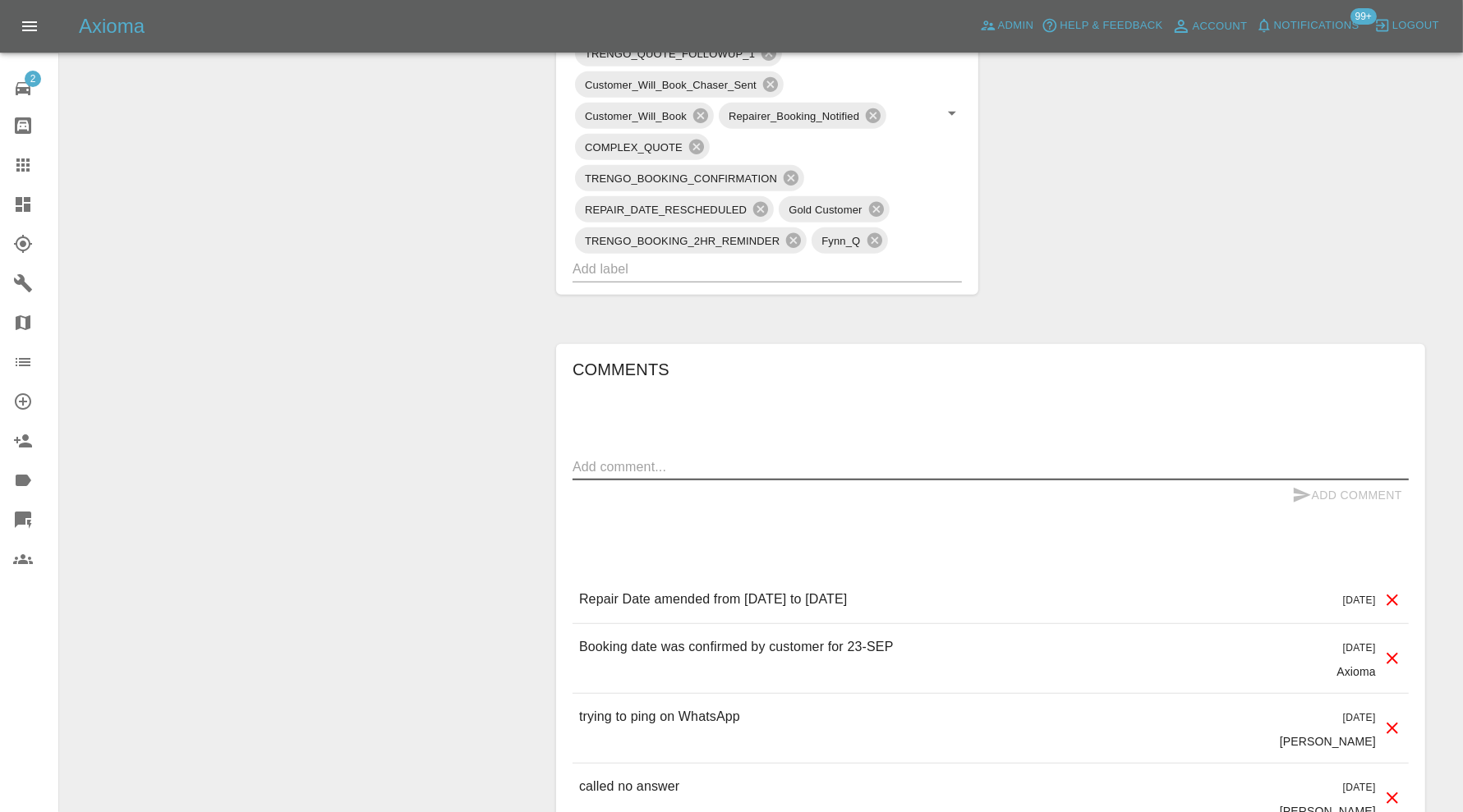
click at [821, 468] on textarea at bounding box center [990, 467] width 836 height 19
type textarea "checking space"
click at [1300, 485] on icon "submit" at bounding box center [1302, 495] width 19 height 19
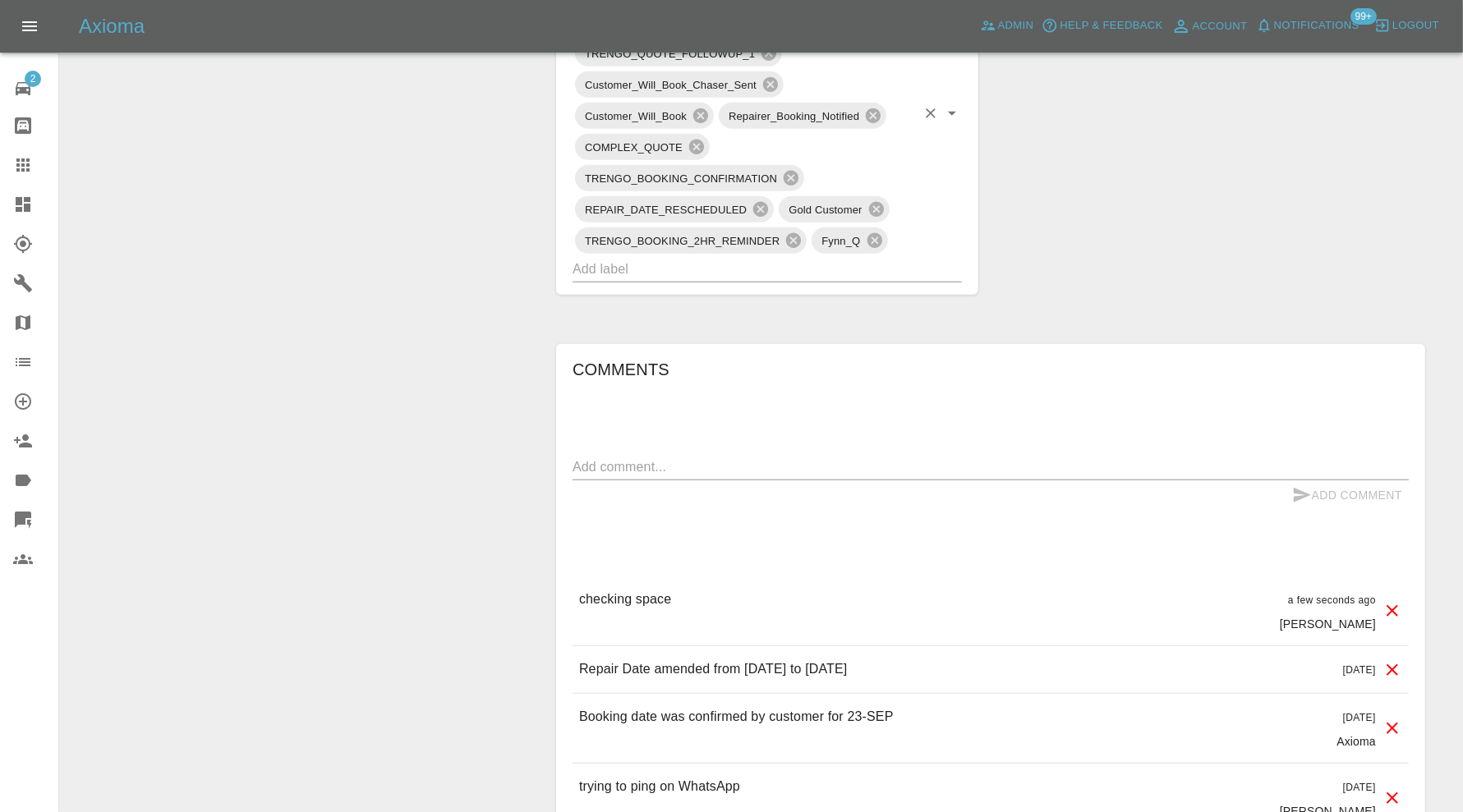
click at [887, 269] on input "text" at bounding box center [744, 268] width 343 height 25
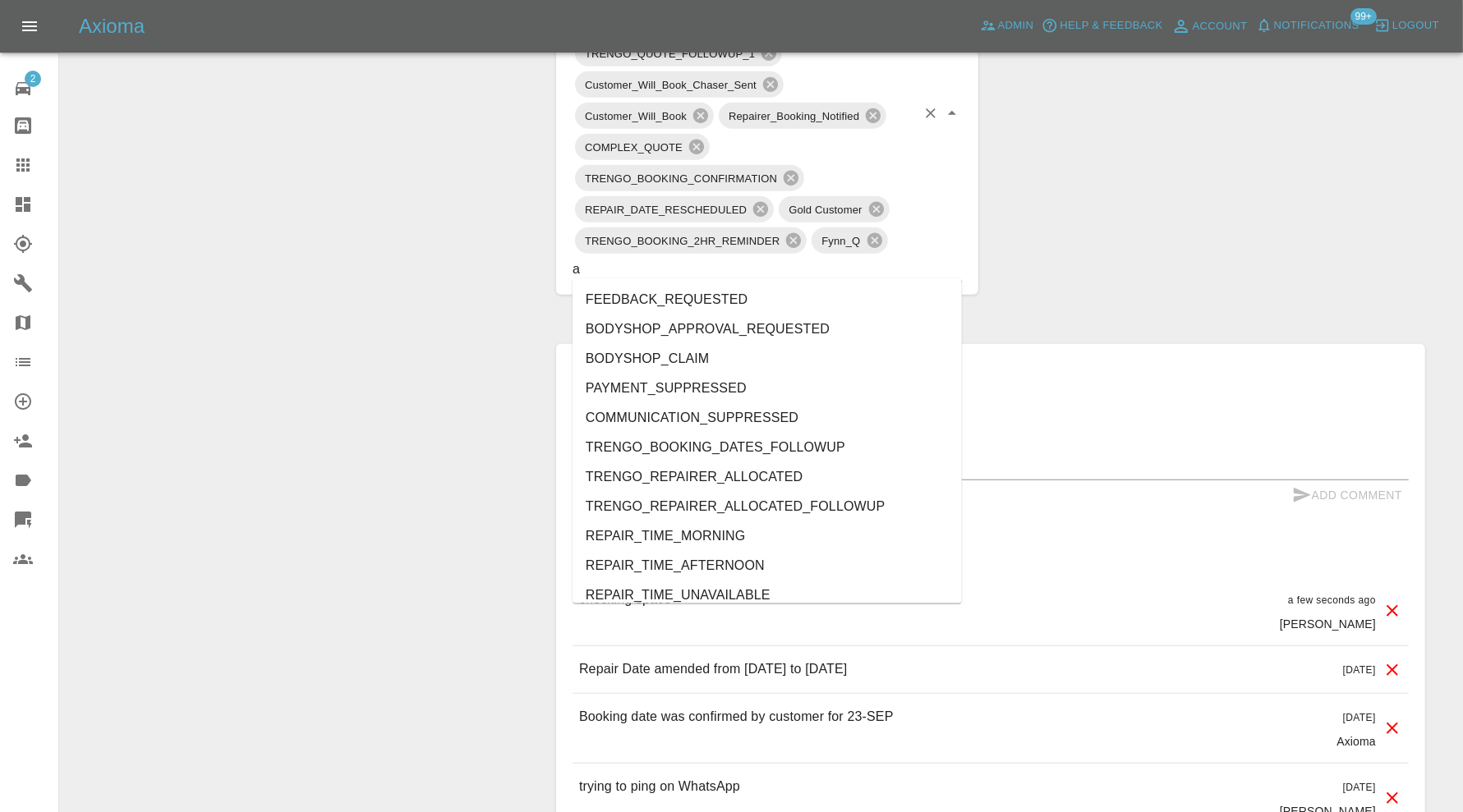
type input "au"
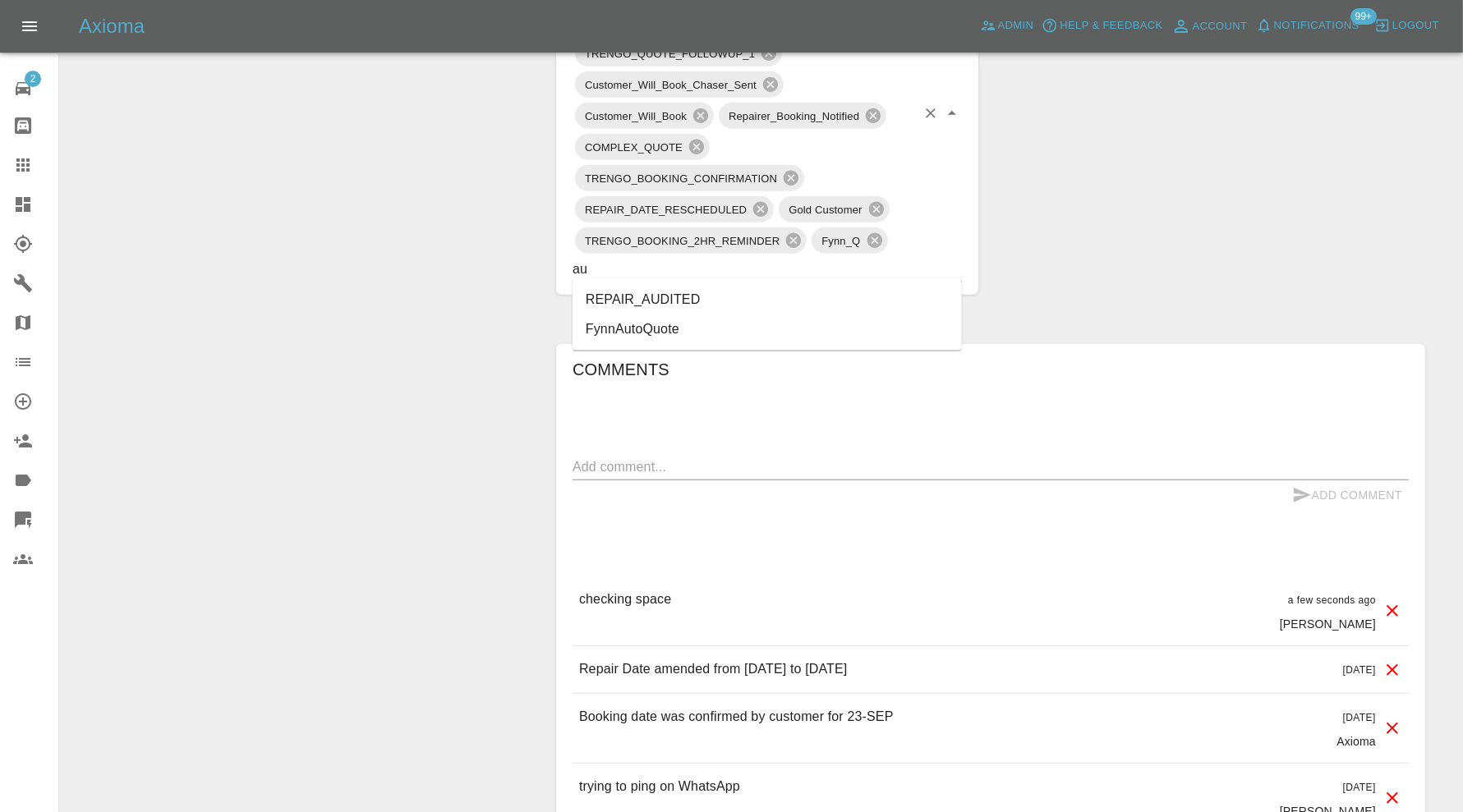
click at [739, 293] on li "REPAIR_AUDITED" at bounding box center [767, 300] width 389 height 30
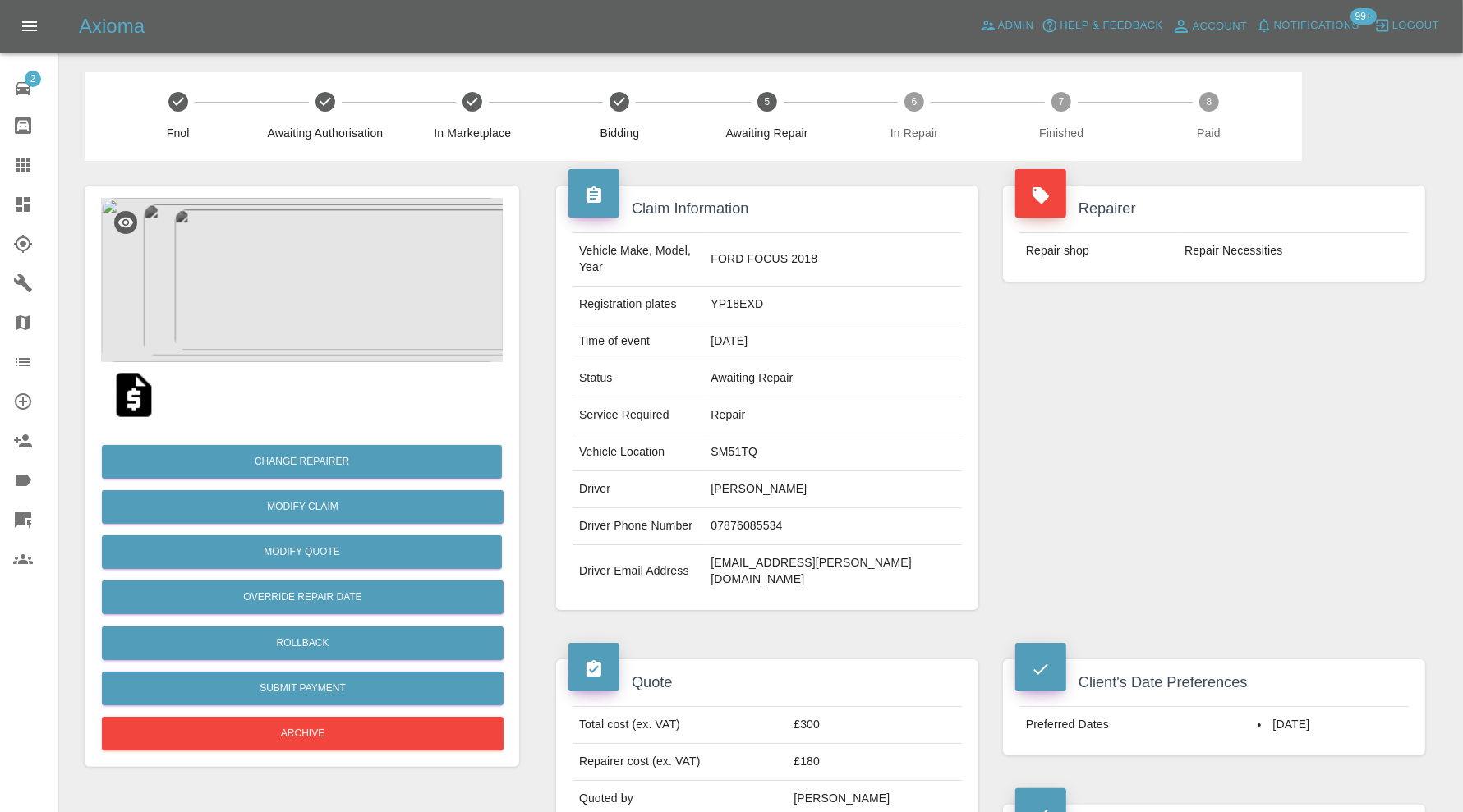
click at [308, 255] on img at bounding box center [301, 279] width 401 height 164
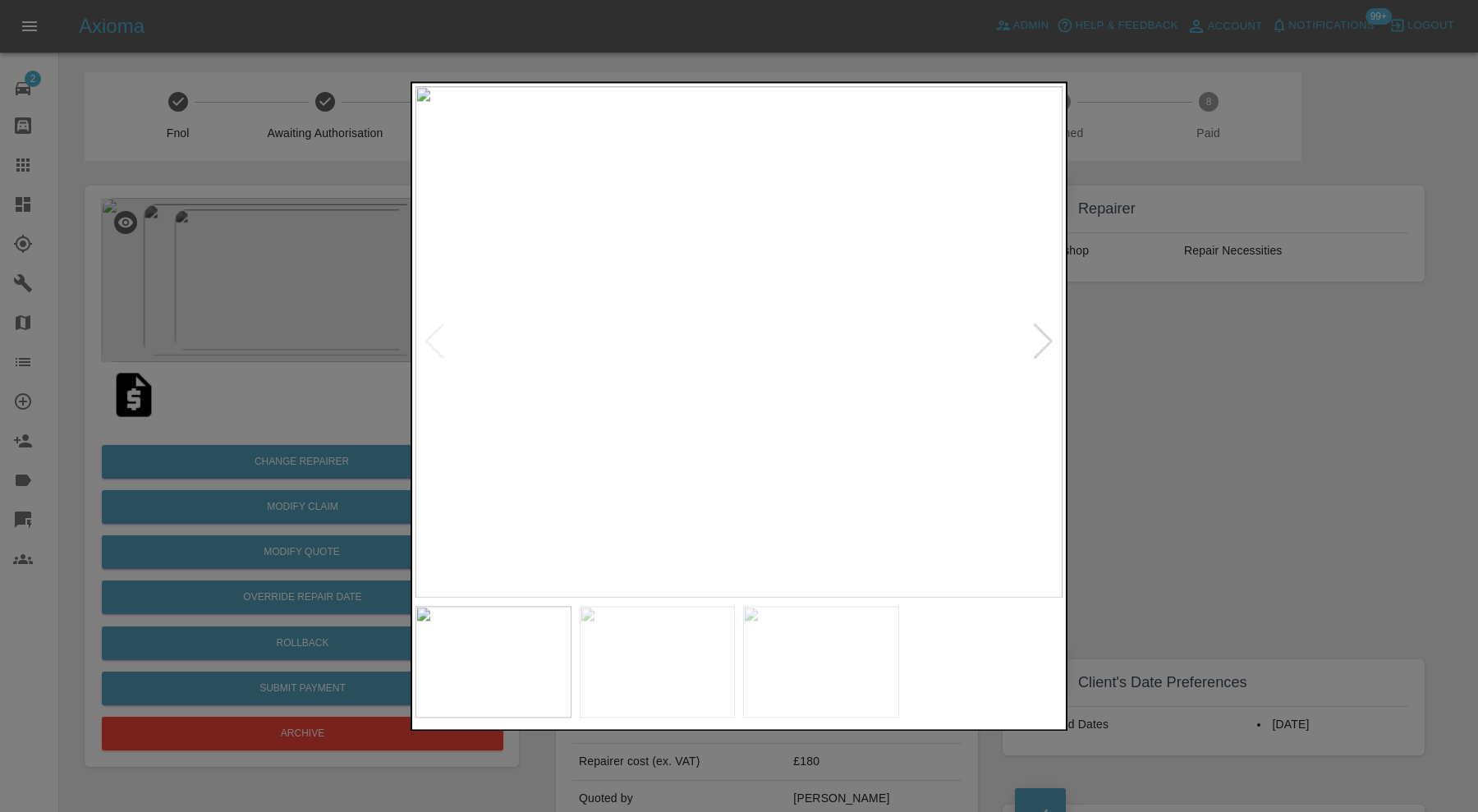
click at [1261, 422] on div at bounding box center [739, 406] width 1478 height 812
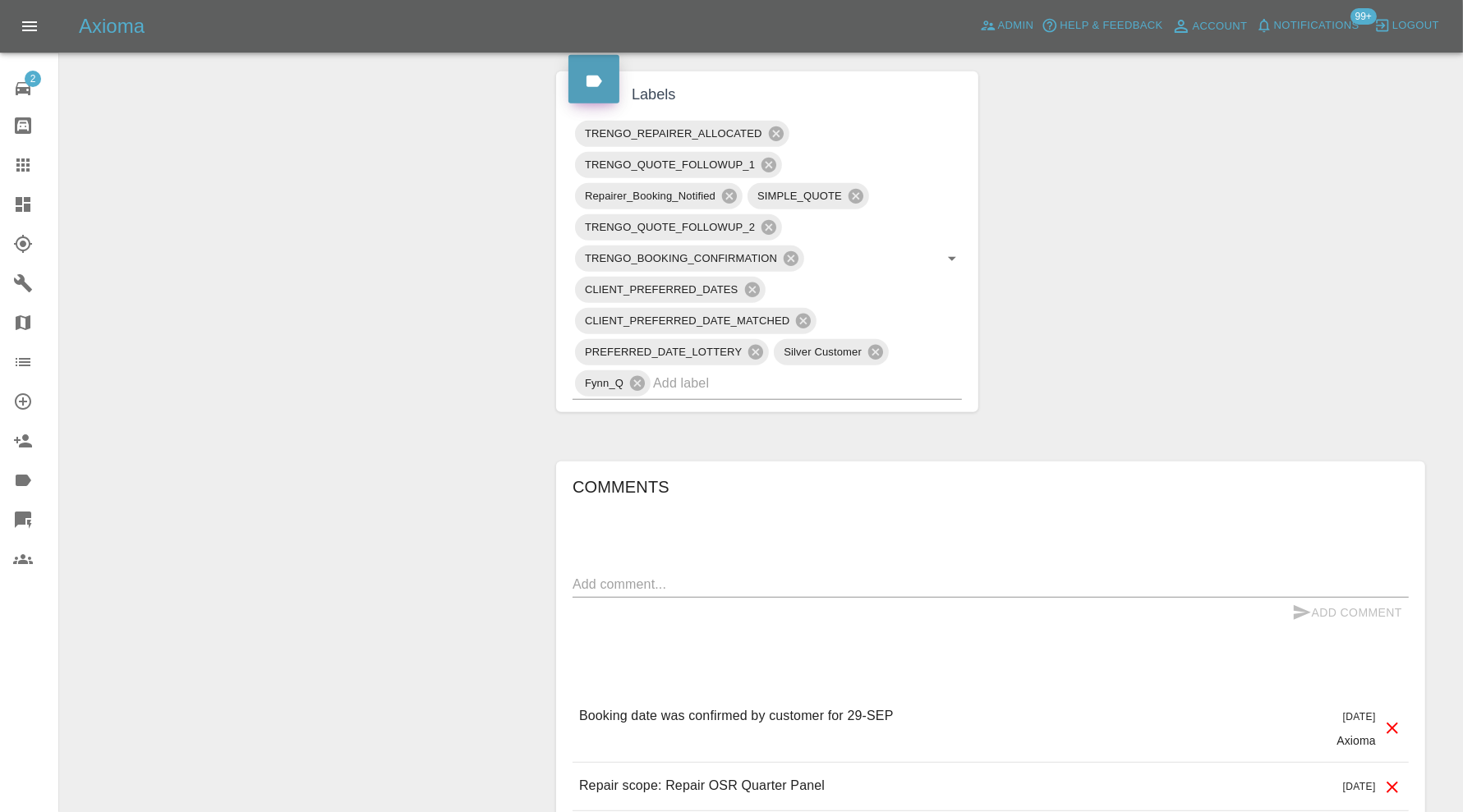
scroll to position [957, 0]
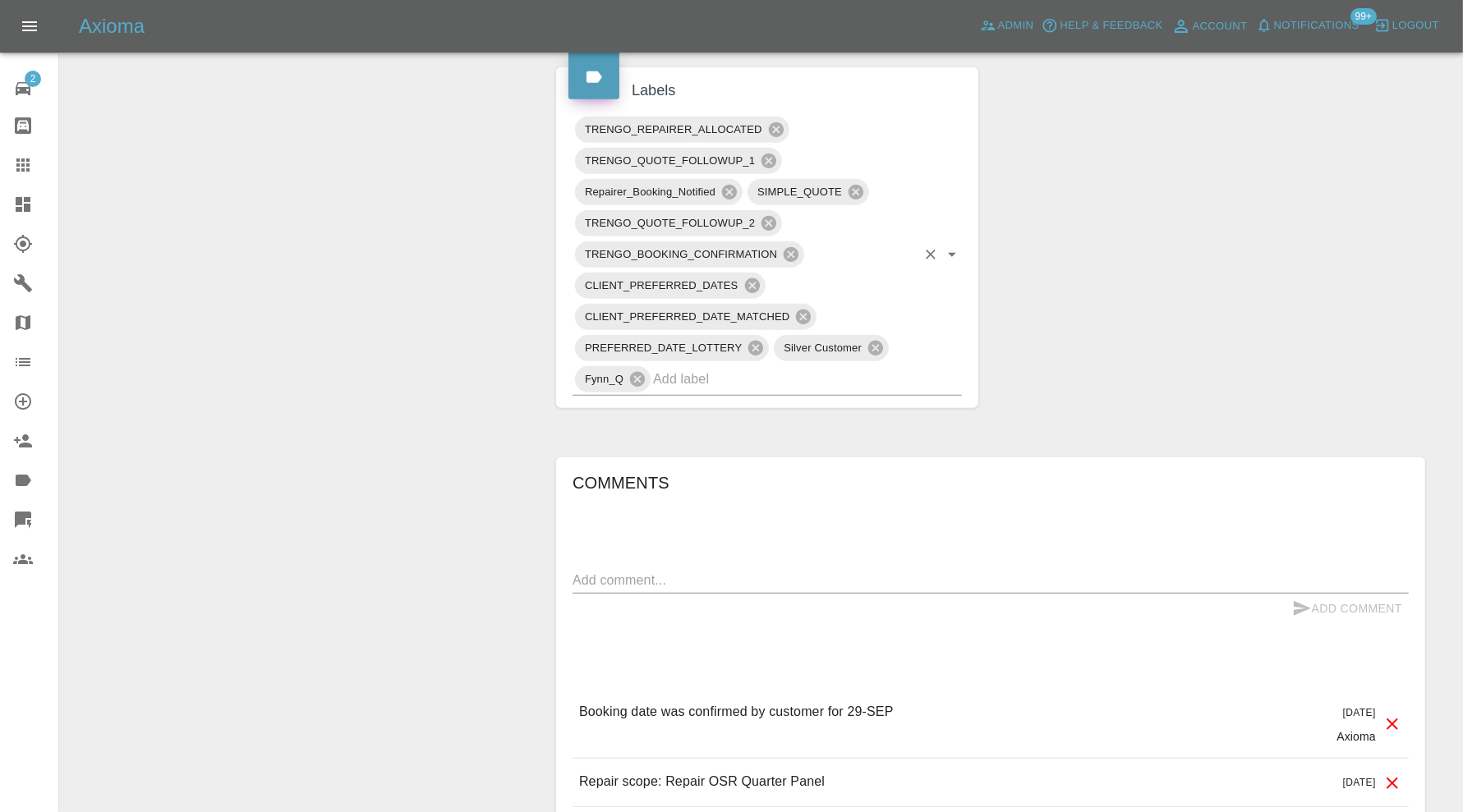
click at [847, 366] on input "text" at bounding box center [784, 378] width 263 height 25
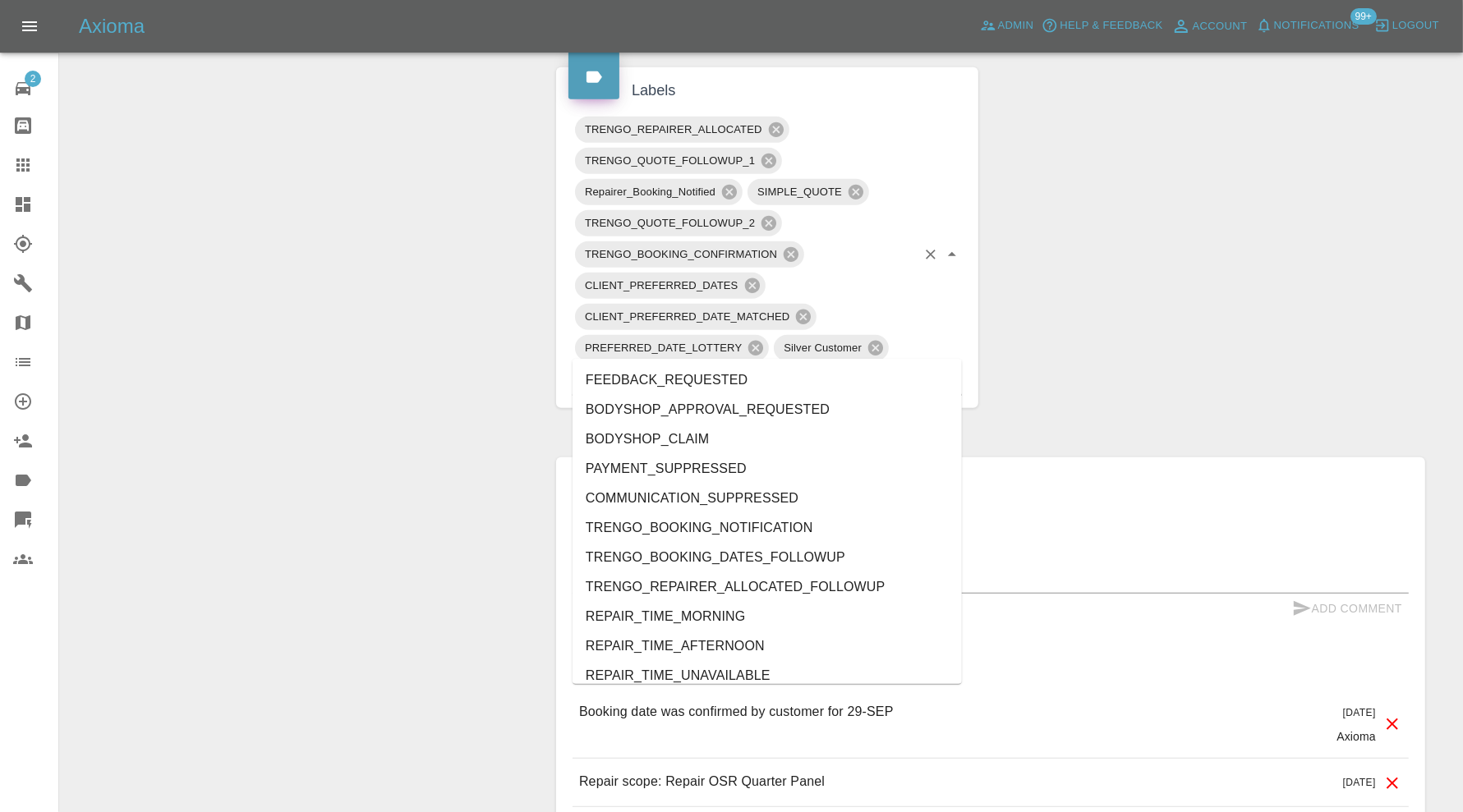
type input "au"
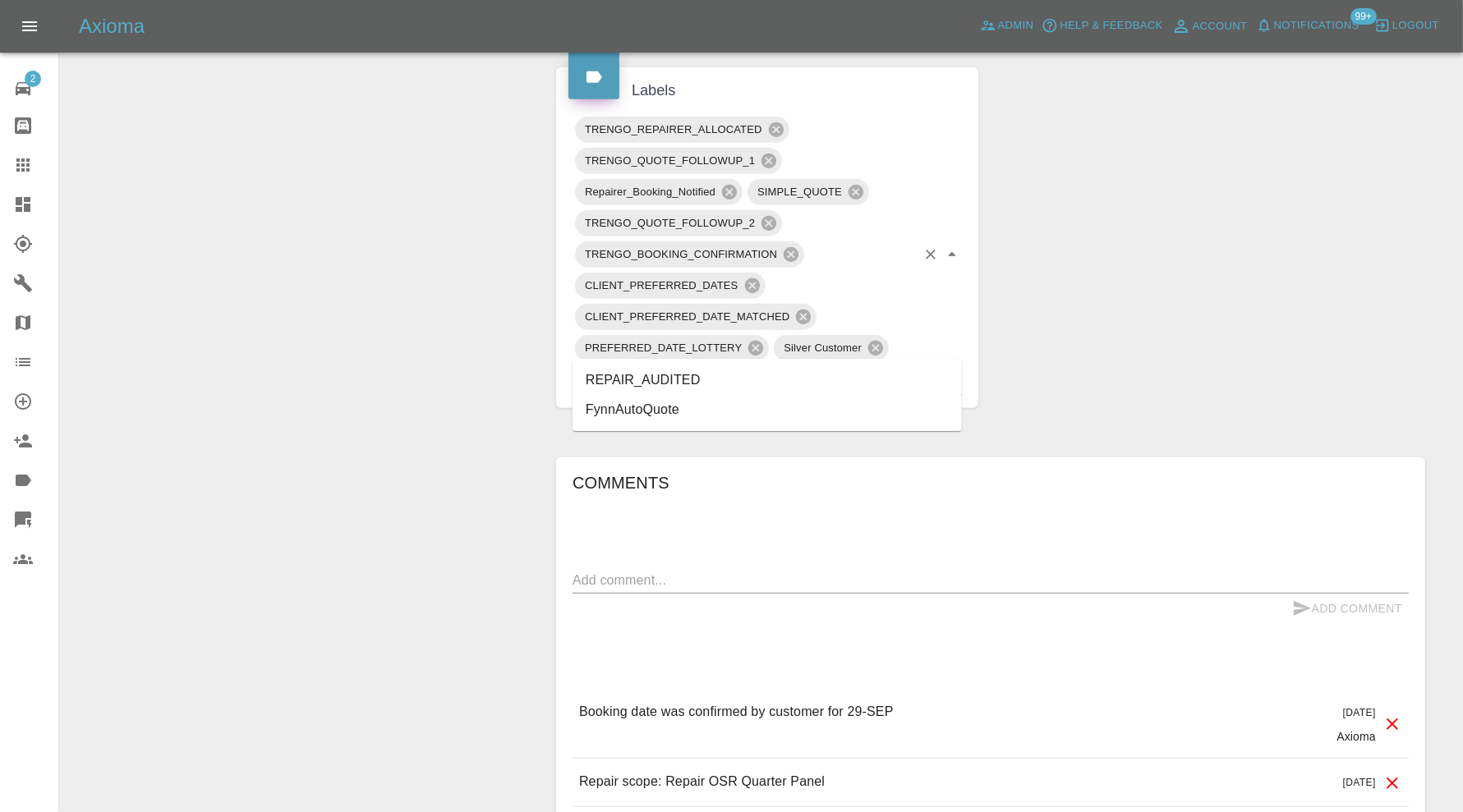
click at [717, 371] on li "REPAIR_AUDITED" at bounding box center [767, 380] width 389 height 30
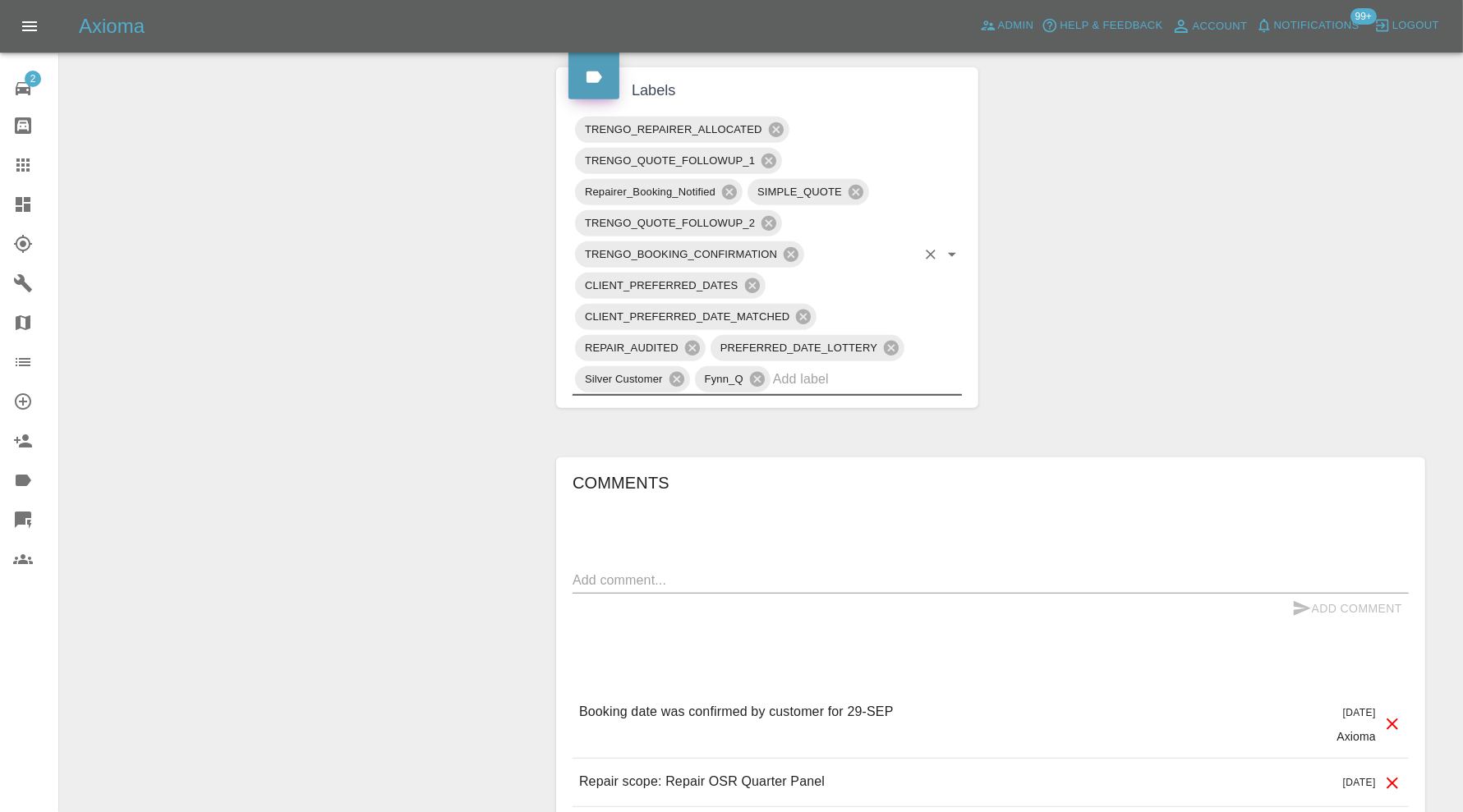
click at [662, 571] on textarea at bounding box center [990, 581] width 836 height 19
type textarea "checking space"
click at [1382, 594] on button "Add Comment" at bounding box center [1346, 609] width 124 height 31
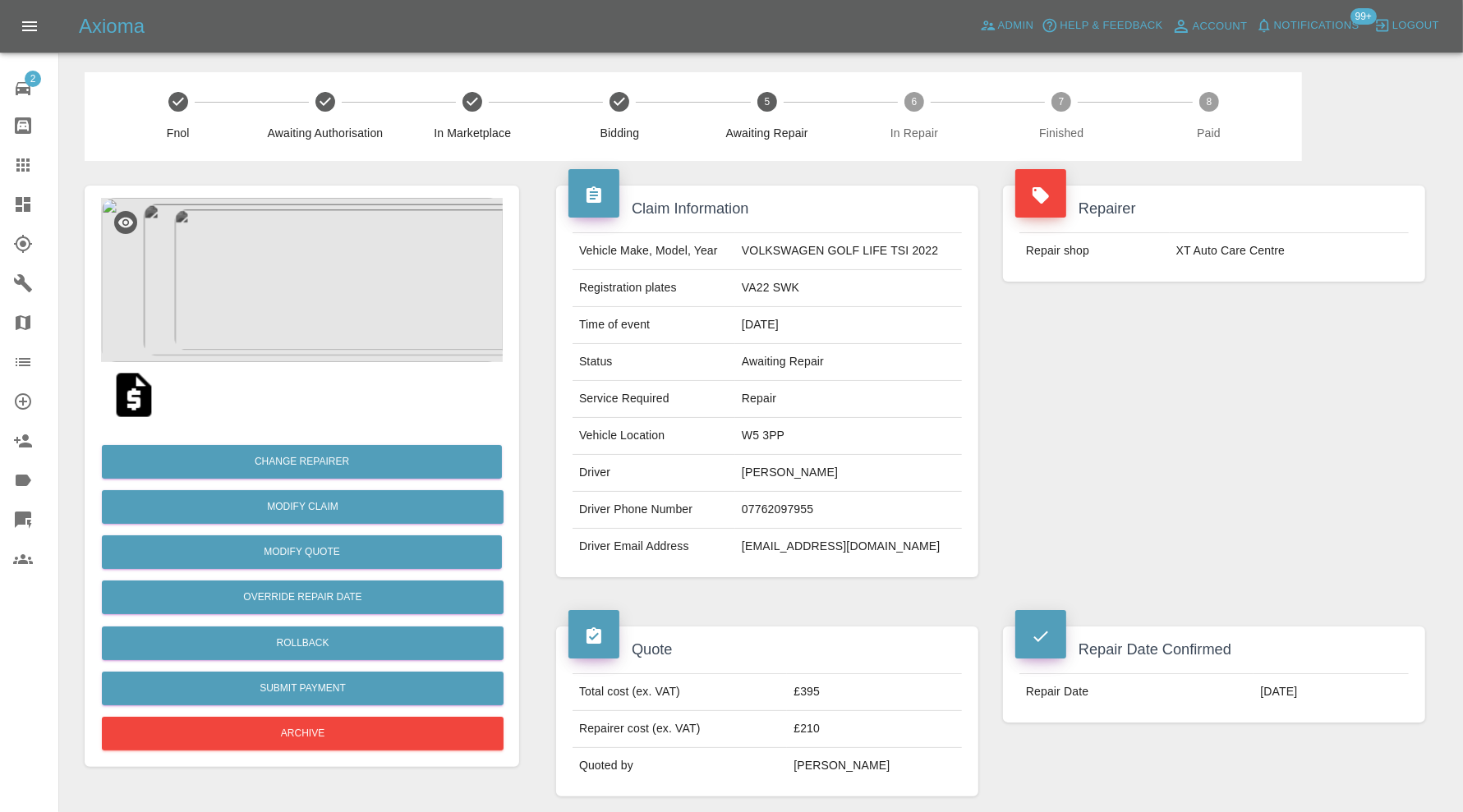
click at [348, 324] on img at bounding box center [301, 279] width 401 height 164
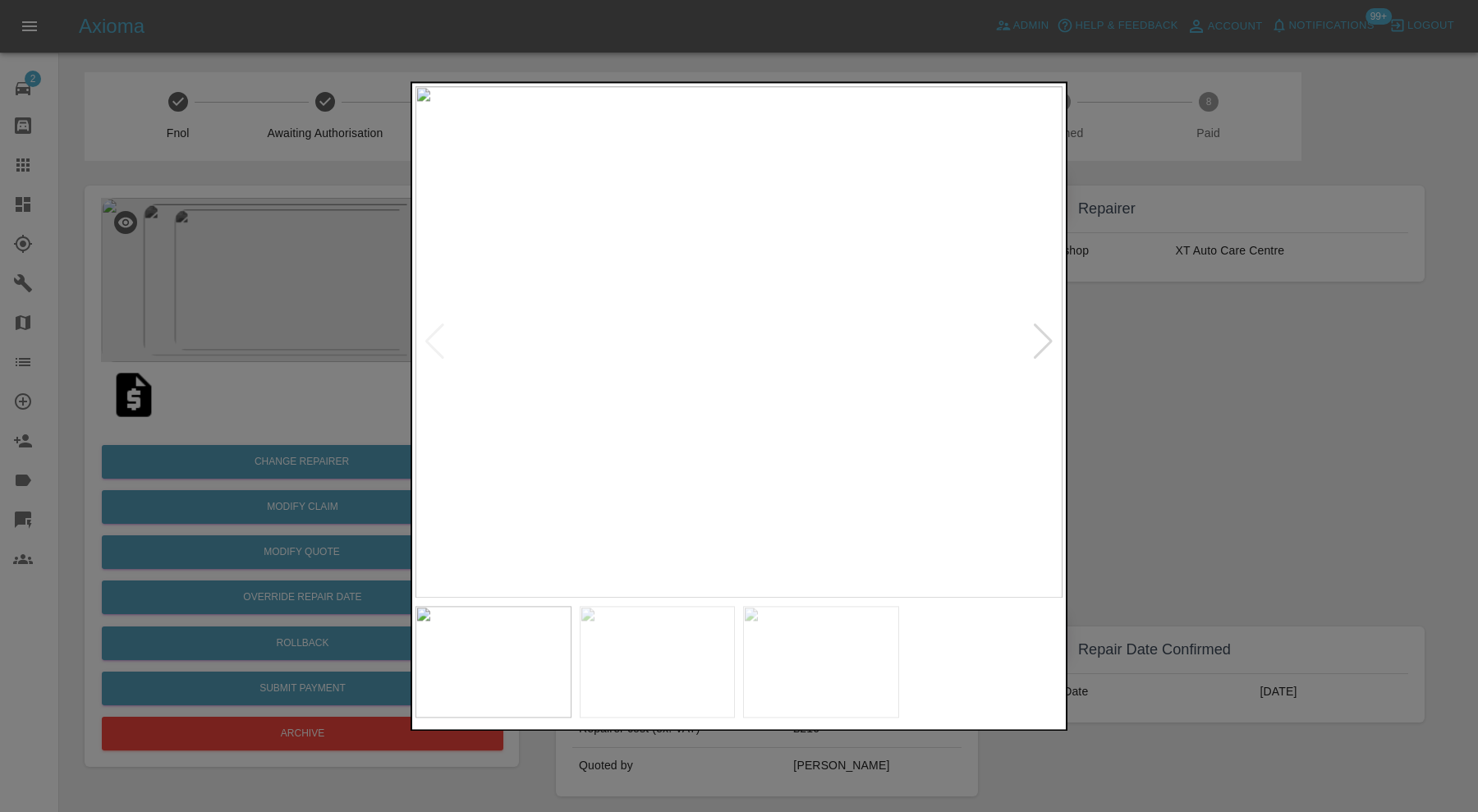
click at [1035, 335] on div at bounding box center [1043, 342] width 22 height 36
click at [1045, 334] on div at bounding box center [1043, 342] width 22 height 36
click at [1045, 334] on img at bounding box center [739, 342] width 647 height 512
click at [1146, 361] on div at bounding box center [739, 406] width 1478 height 812
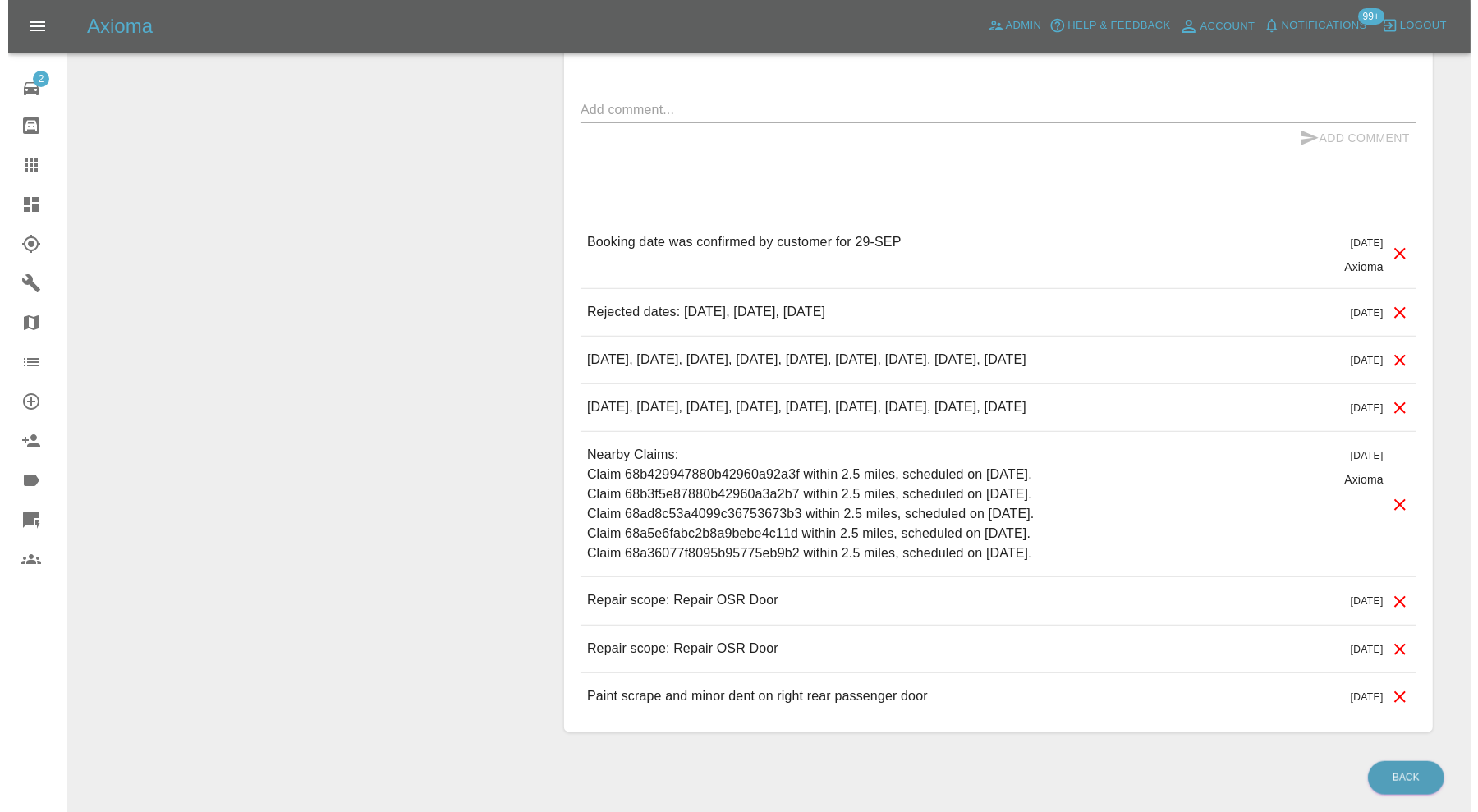
scroll to position [1471, 0]
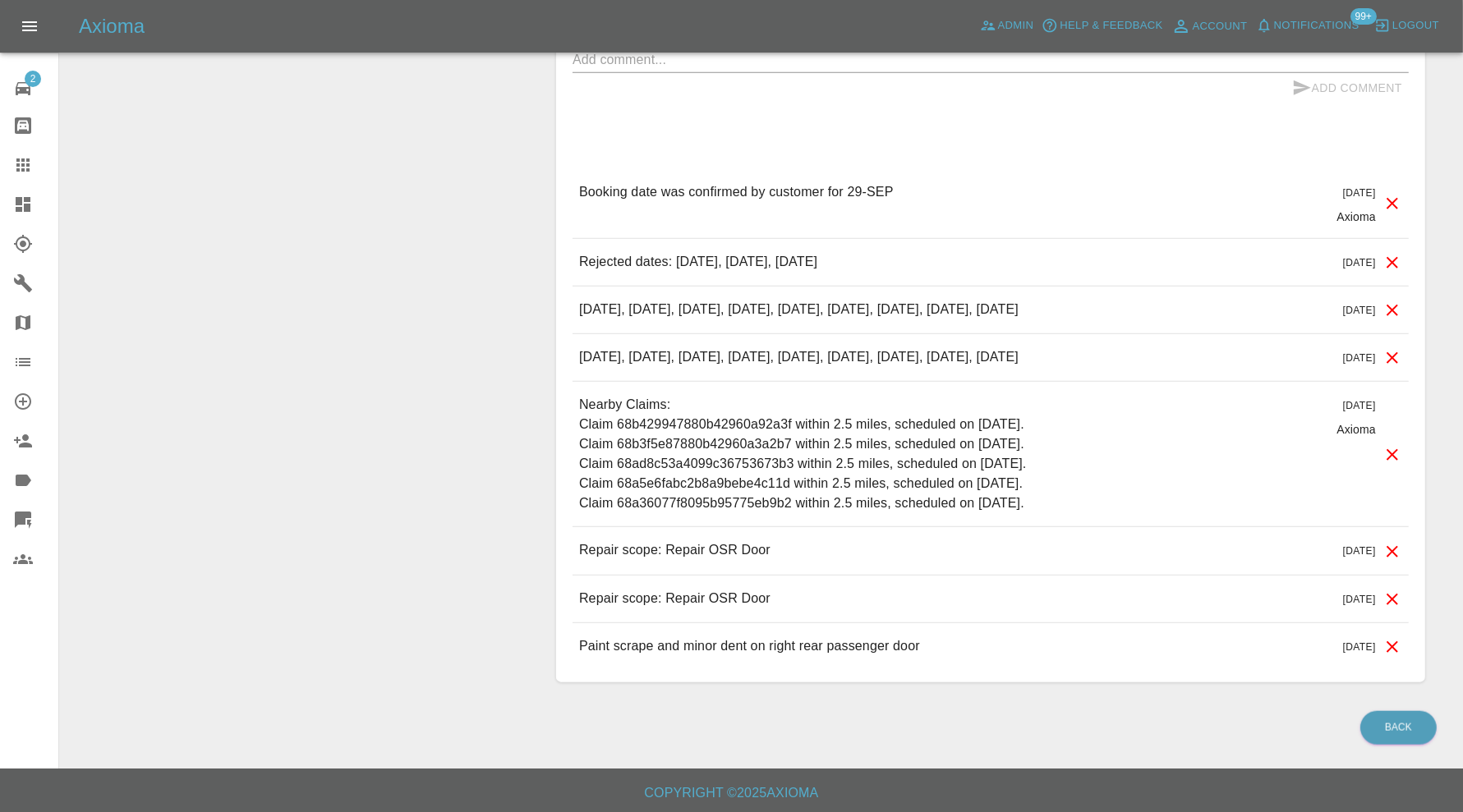
click at [1389, 590] on icon at bounding box center [1392, 599] width 19 height 19
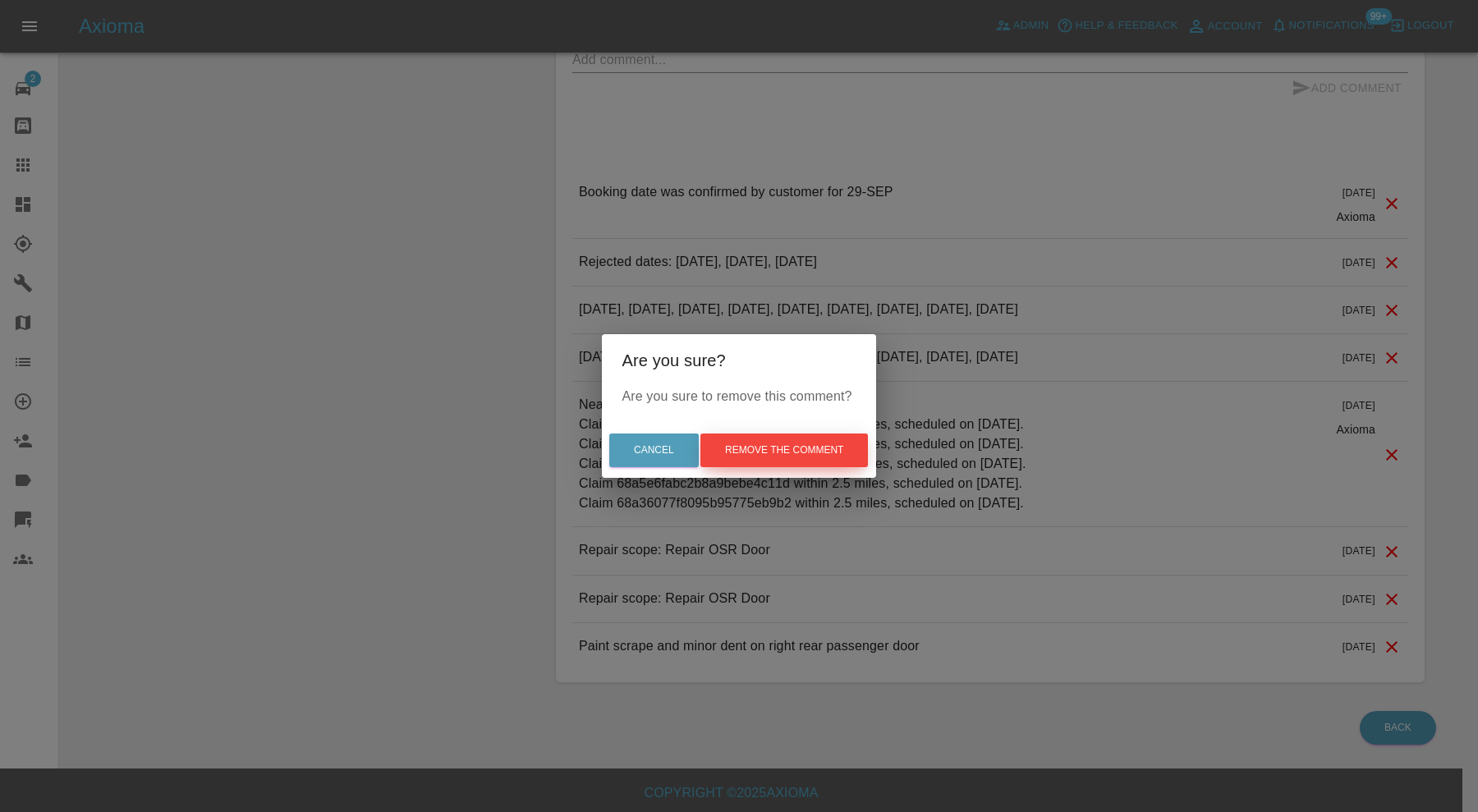
click at [814, 437] on button "Remove the comment" at bounding box center [784, 450] width 167 height 33
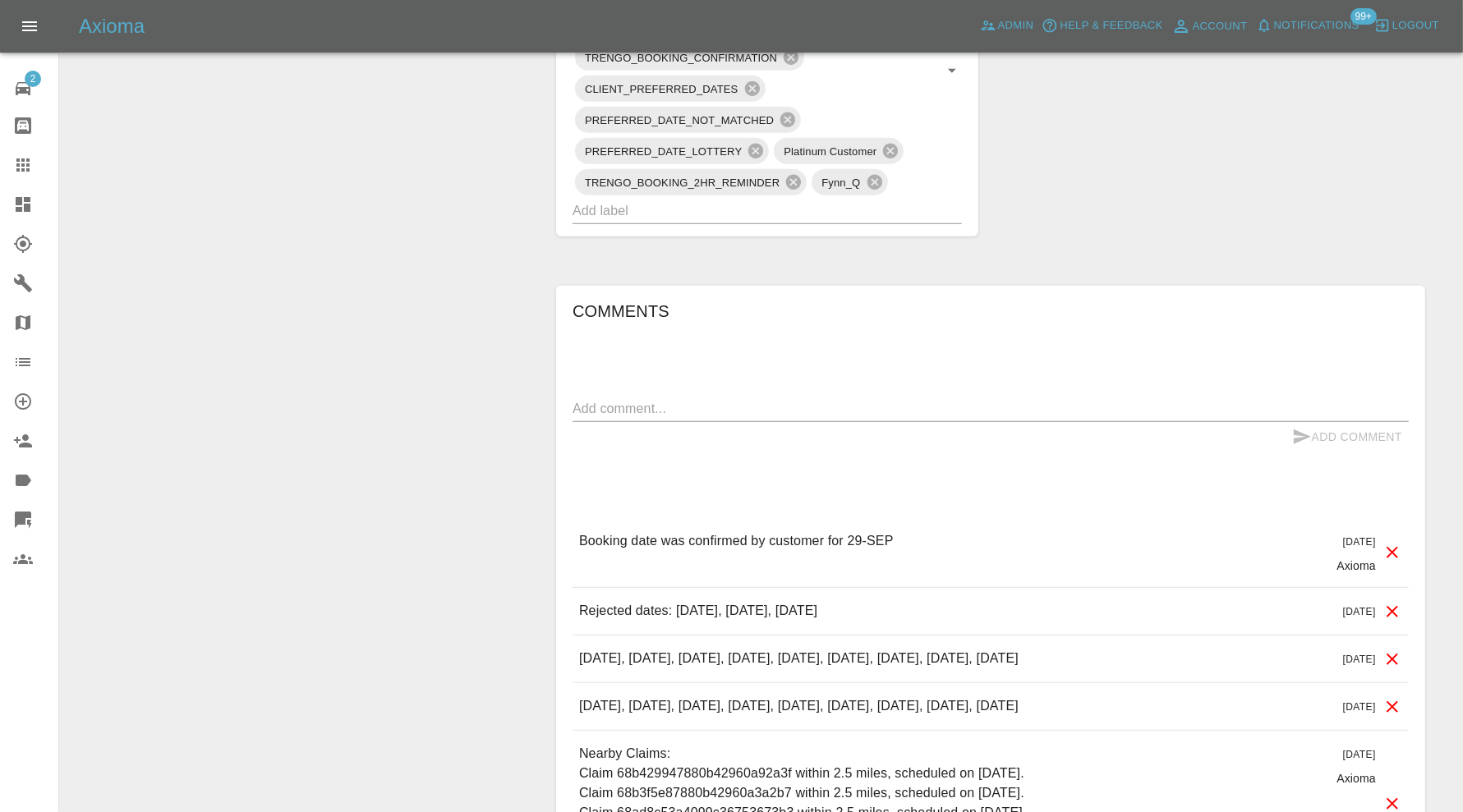
scroll to position [849, 0]
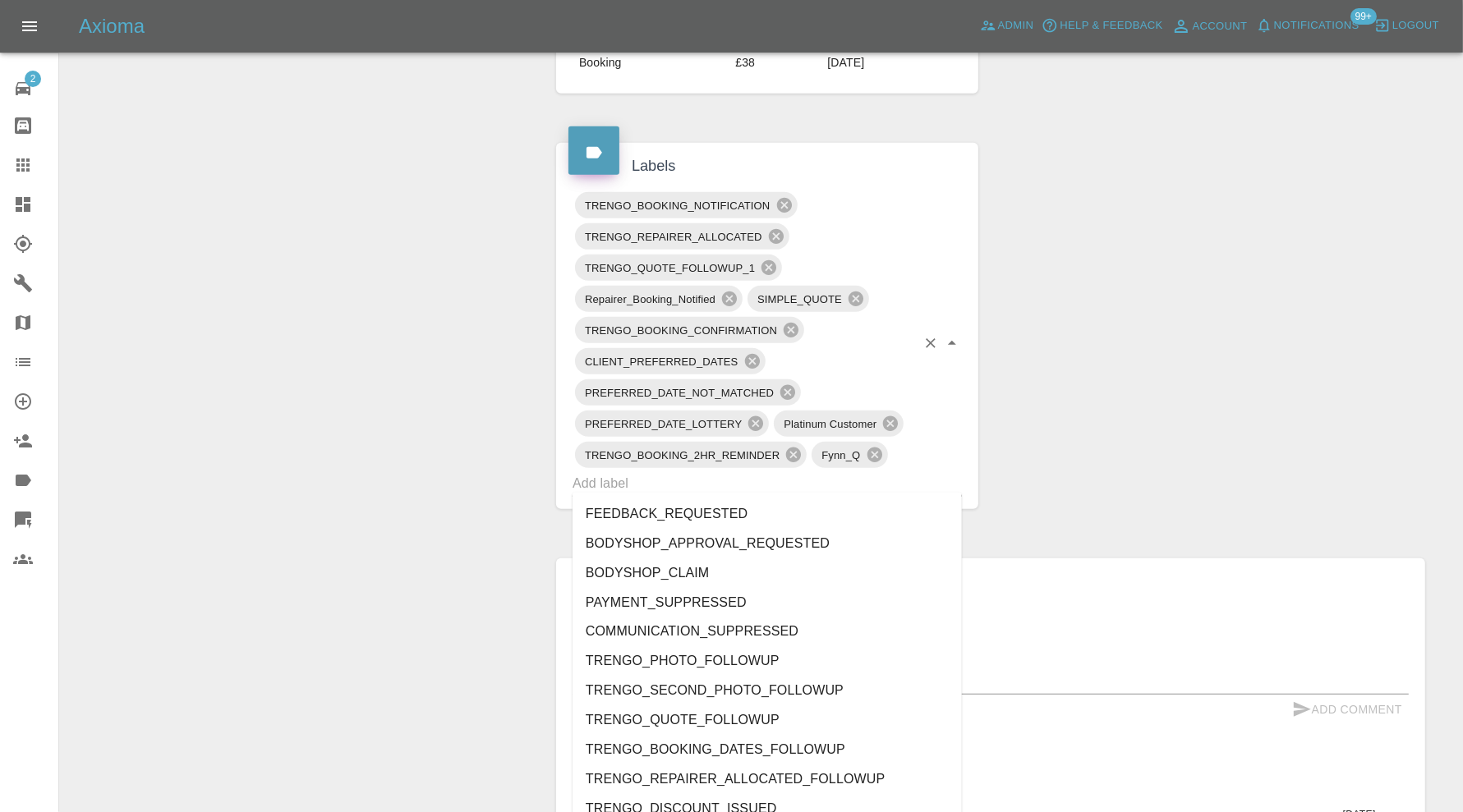
click at [866, 487] on input "text" at bounding box center [744, 483] width 343 height 25
type input "au"
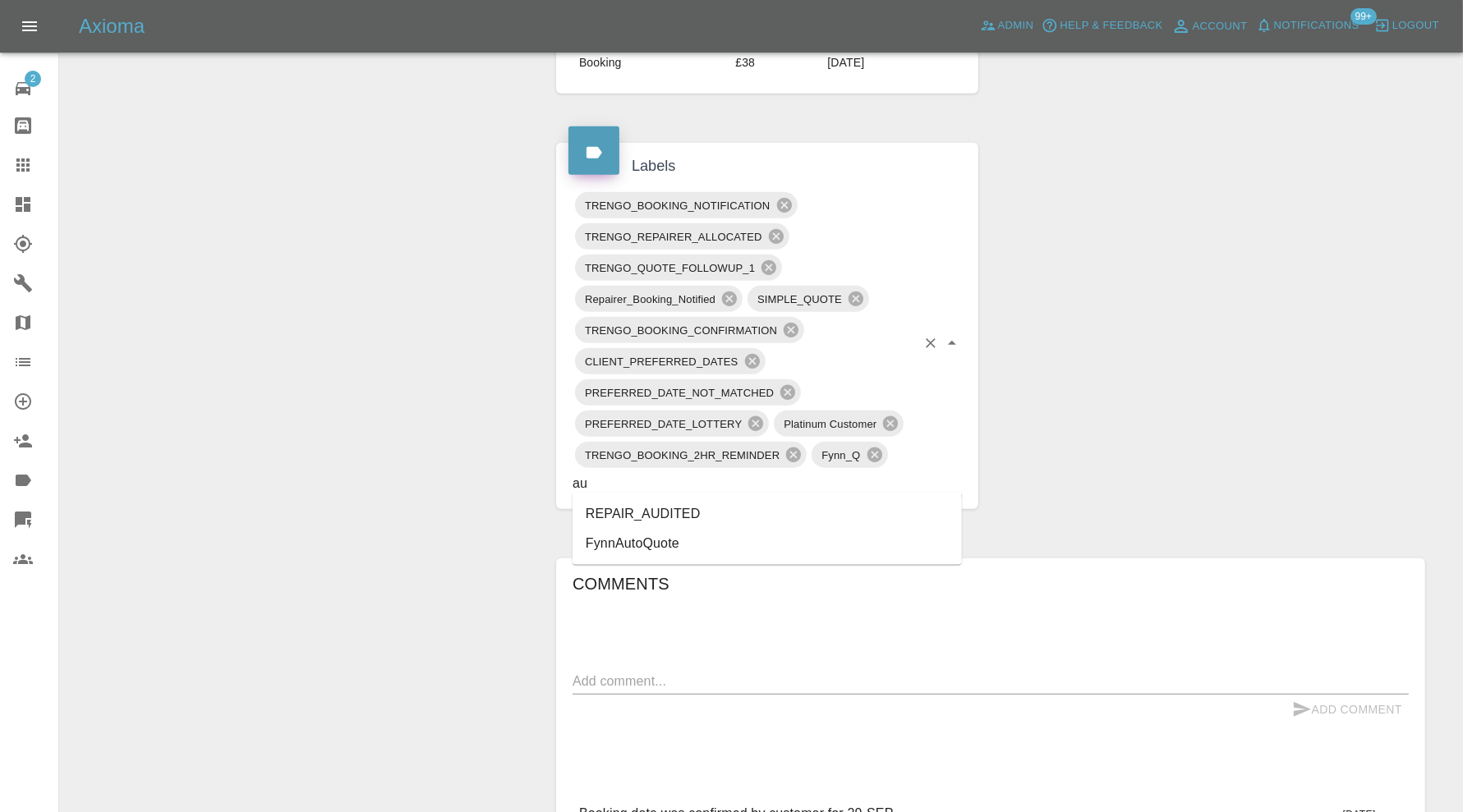
click at [717, 499] on li "REPAIR_AUDITED" at bounding box center [767, 514] width 389 height 30
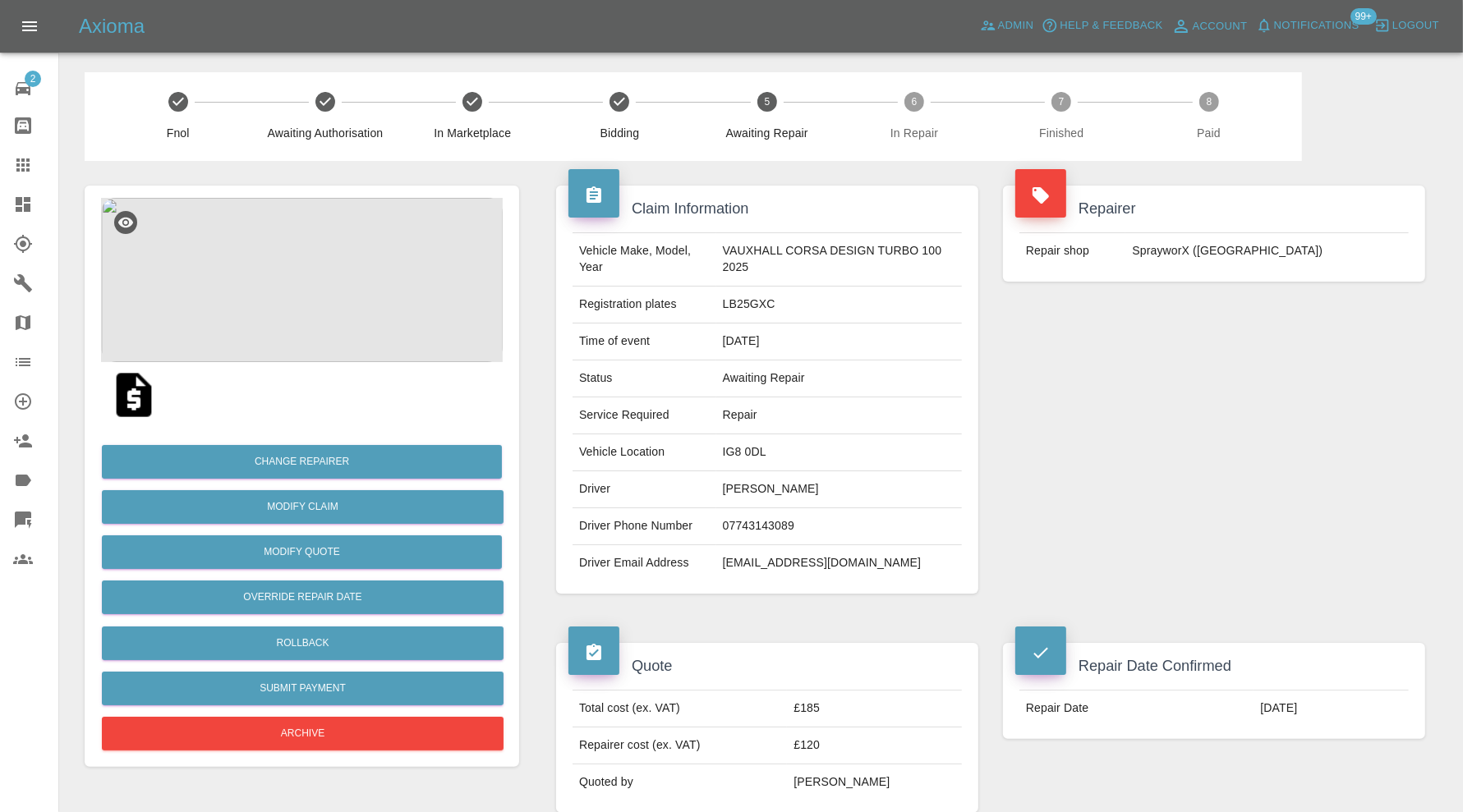
click at [328, 243] on img at bounding box center [301, 279] width 401 height 164
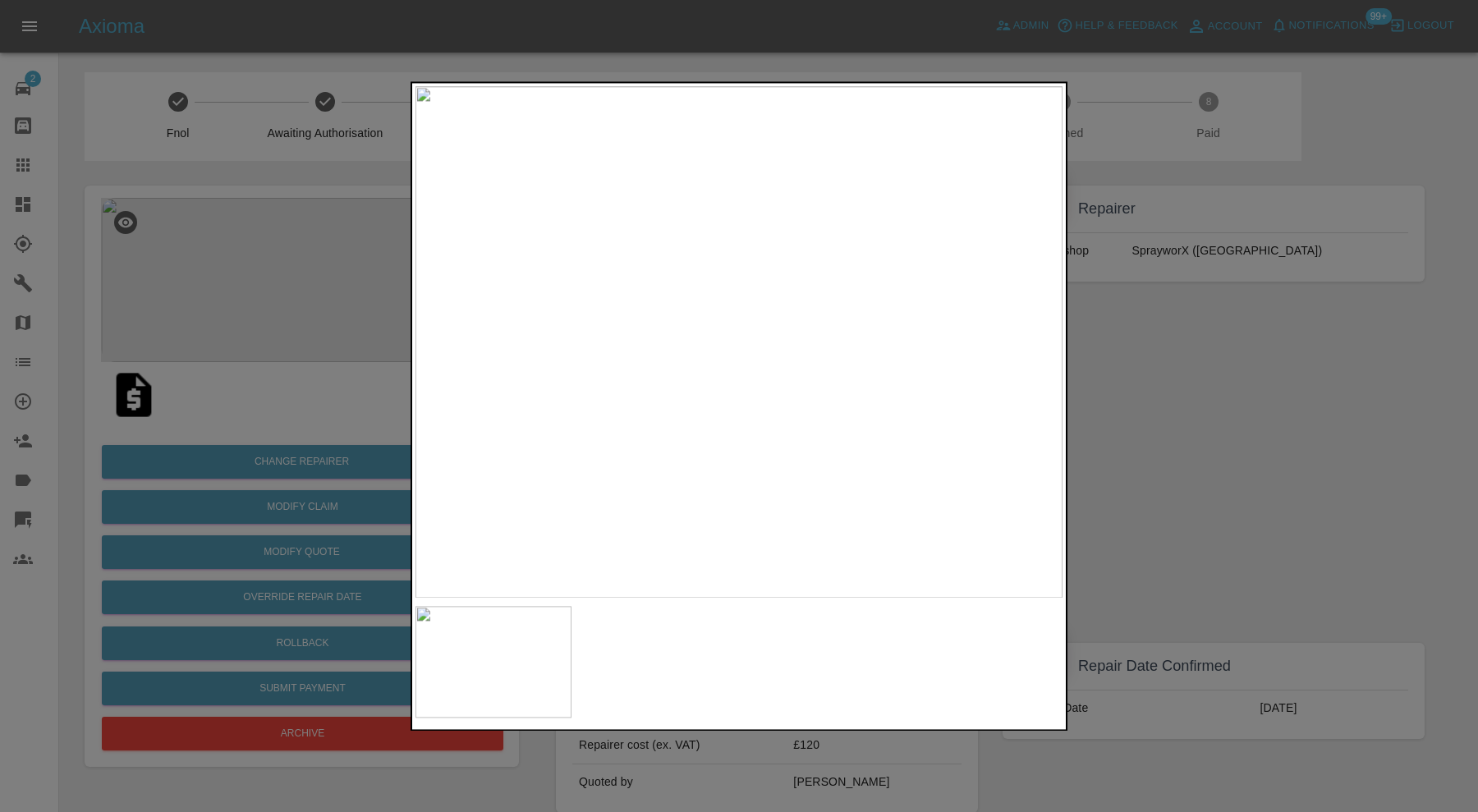
click at [1142, 368] on div at bounding box center [739, 406] width 1478 height 812
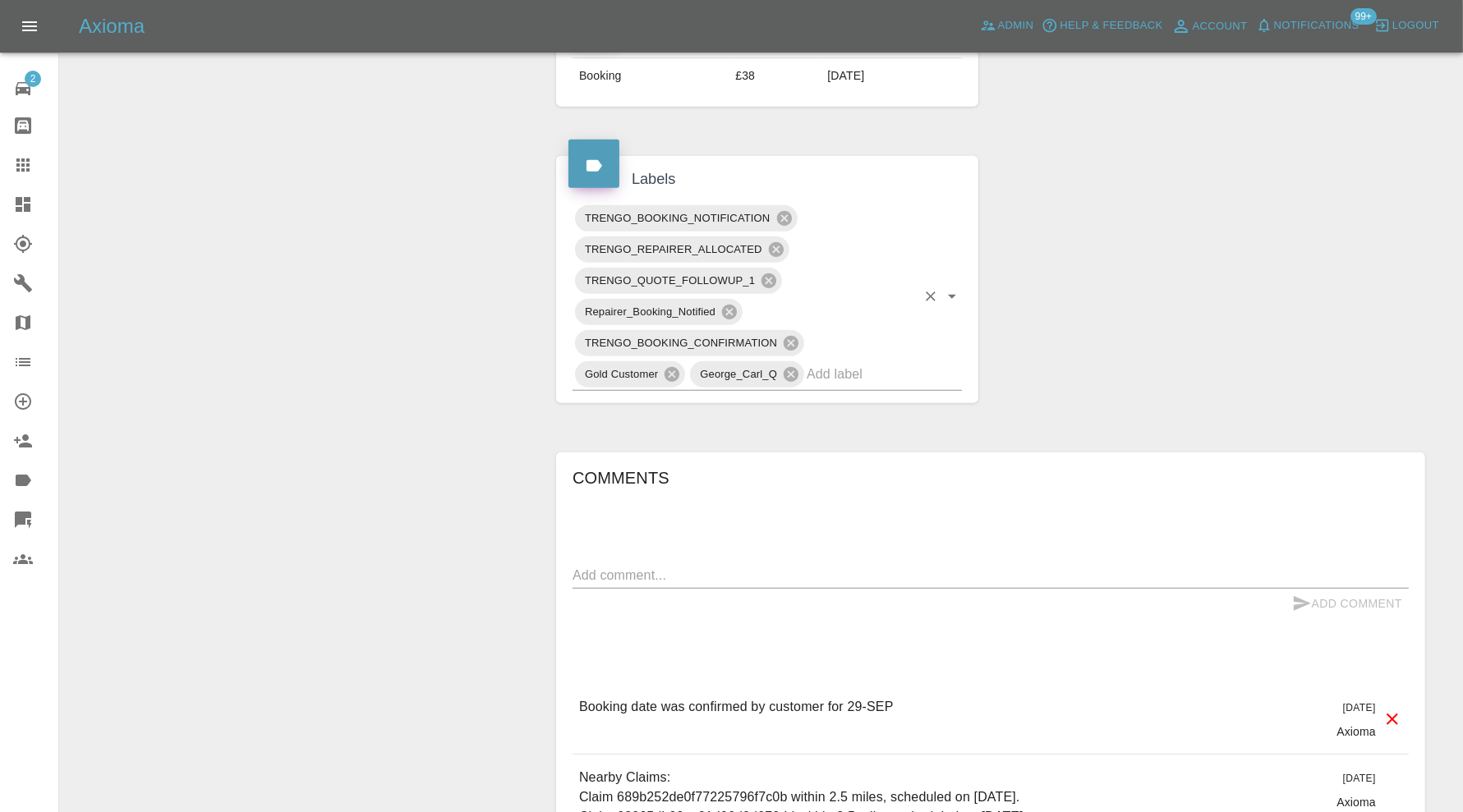
scroll to position [782, 0]
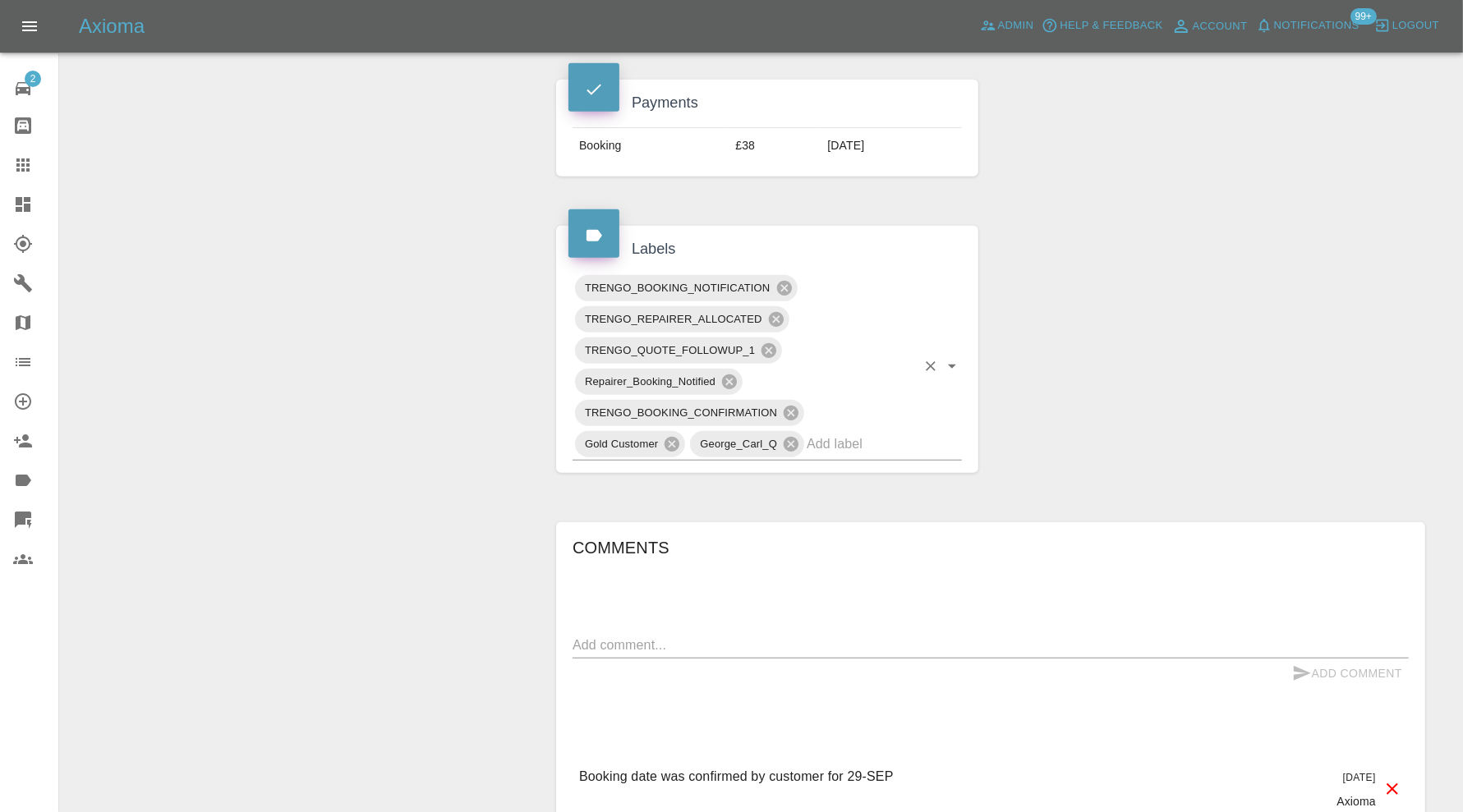
click at [873, 443] on input "text" at bounding box center [861, 443] width 110 height 25
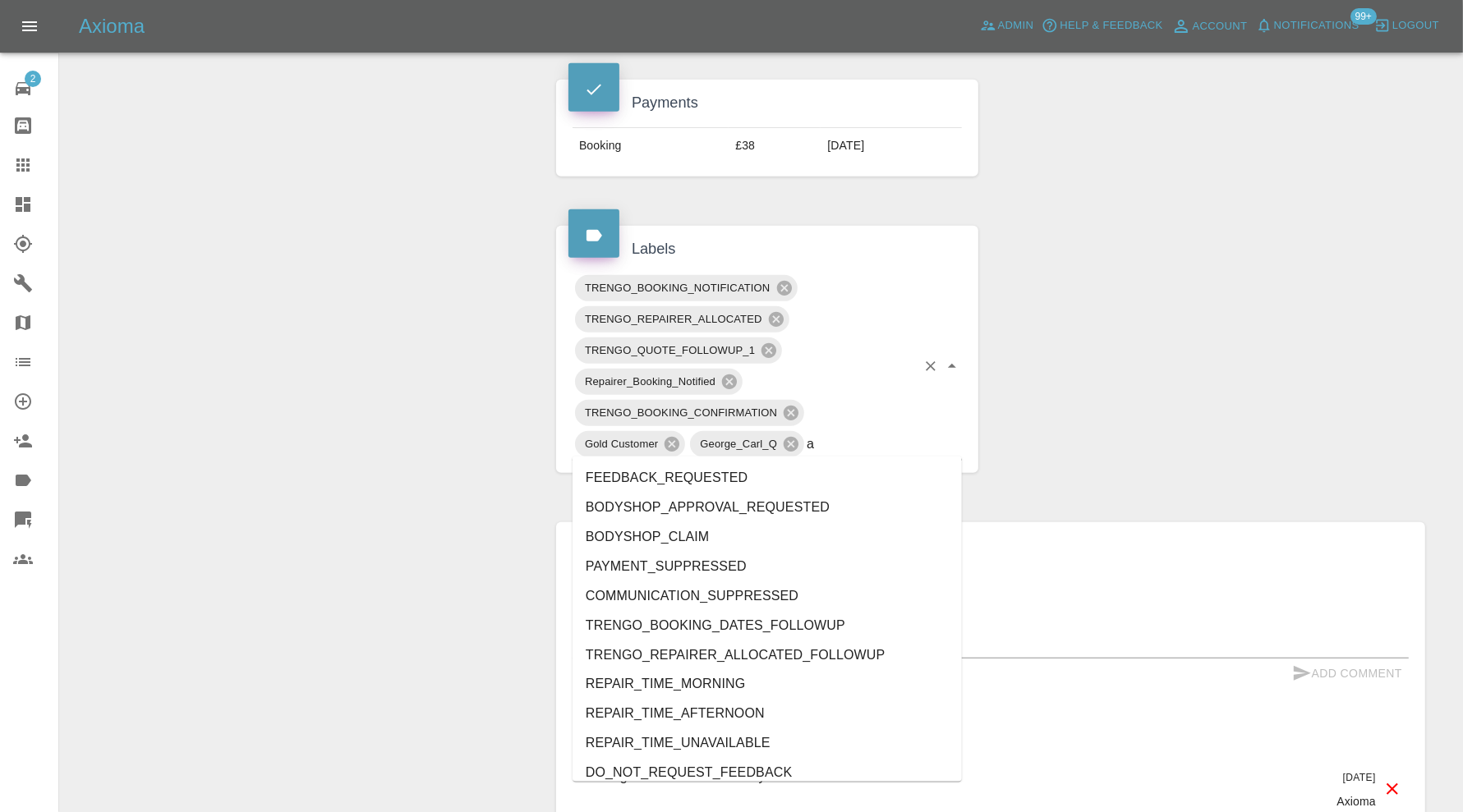
type input "au"
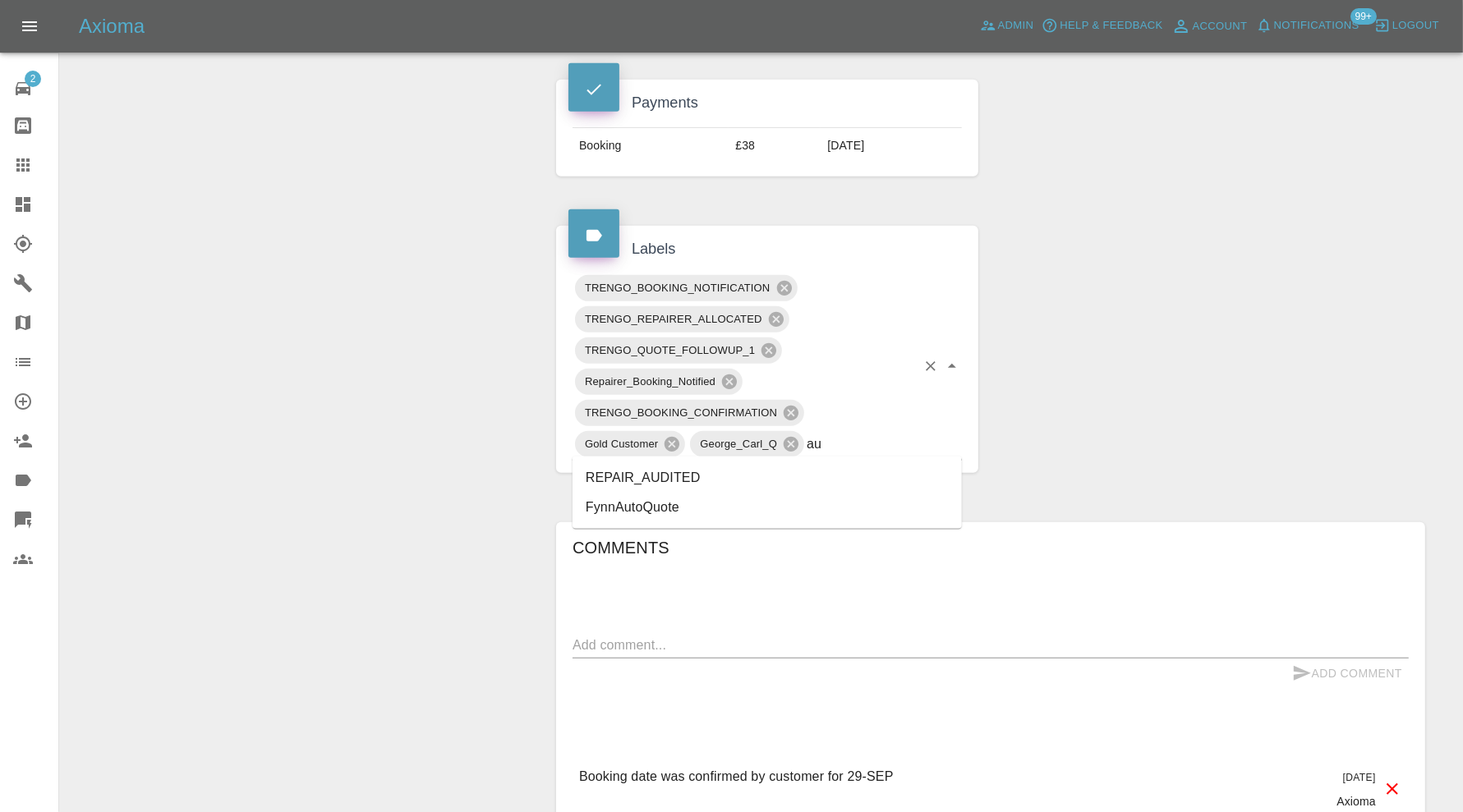
click at [732, 463] on li "REPAIR_AUDITED" at bounding box center [767, 478] width 389 height 30
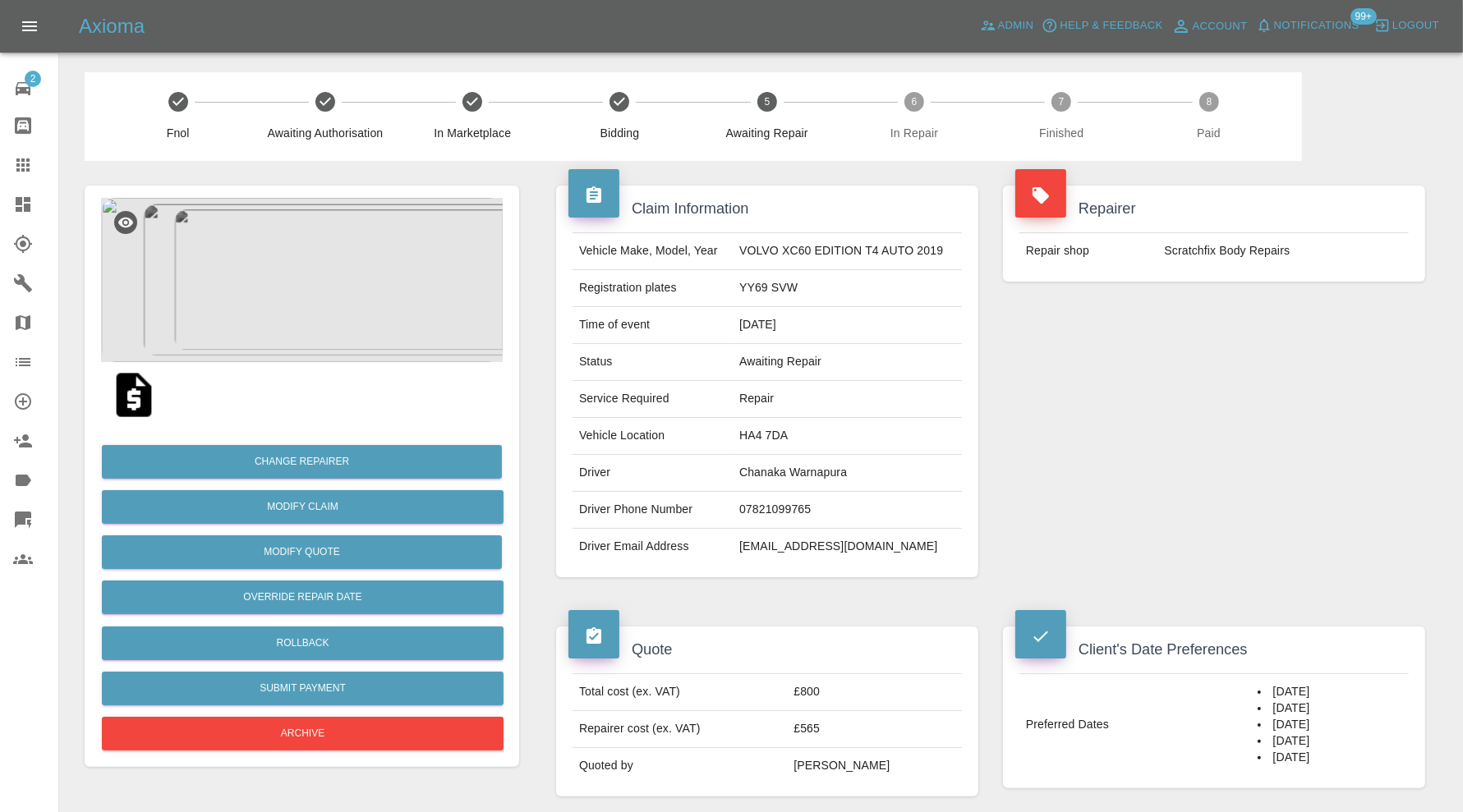
click at [330, 282] on img at bounding box center [301, 279] width 401 height 164
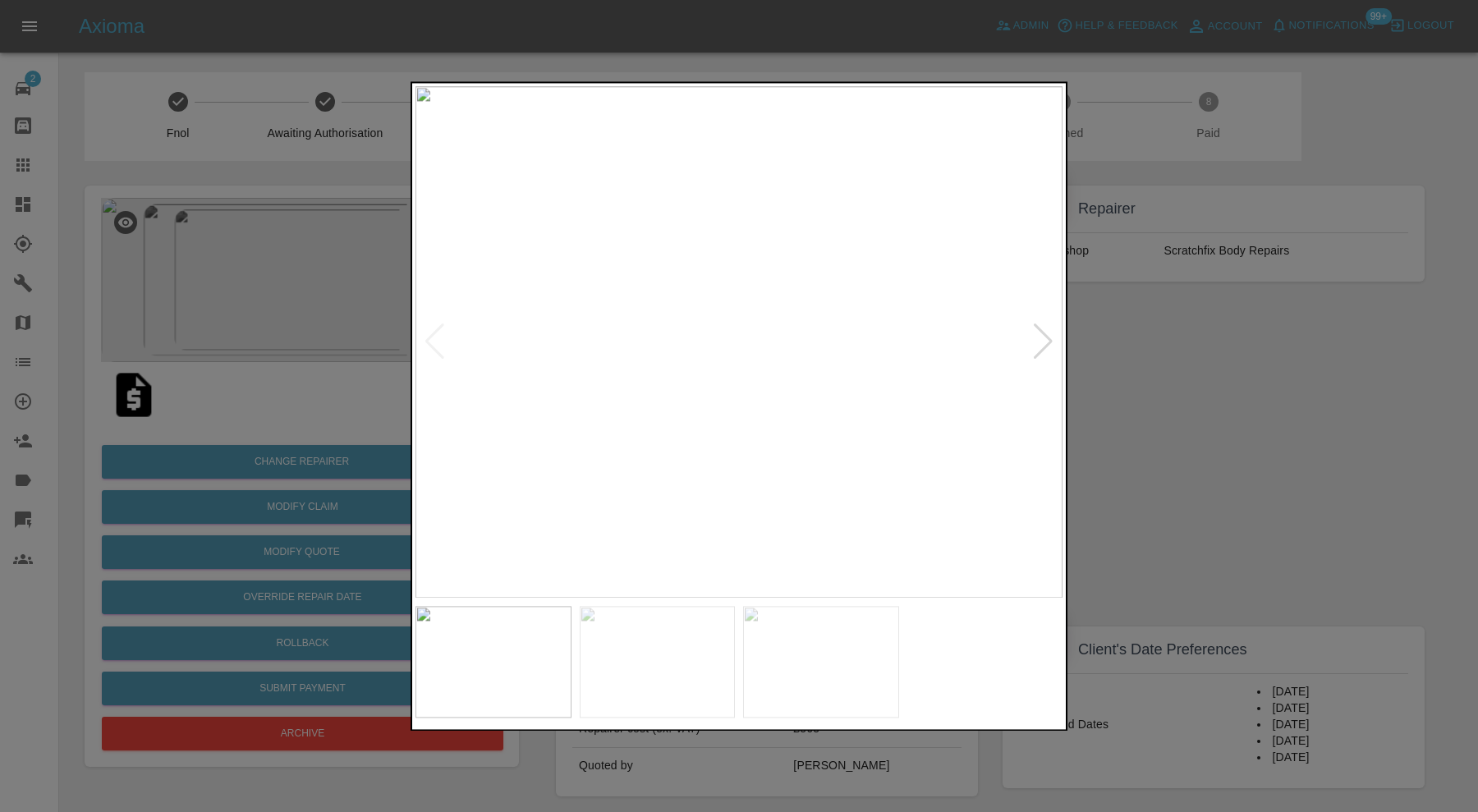
click at [1037, 342] on div at bounding box center [1043, 342] width 22 height 36
click at [1039, 342] on div at bounding box center [1043, 342] width 22 height 36
click at [1039, 342] on img at bounding box center [739, 342] width 647 height 512
click at [1120, 351] on div at bounding box center [739, 406] width 1478 height 812
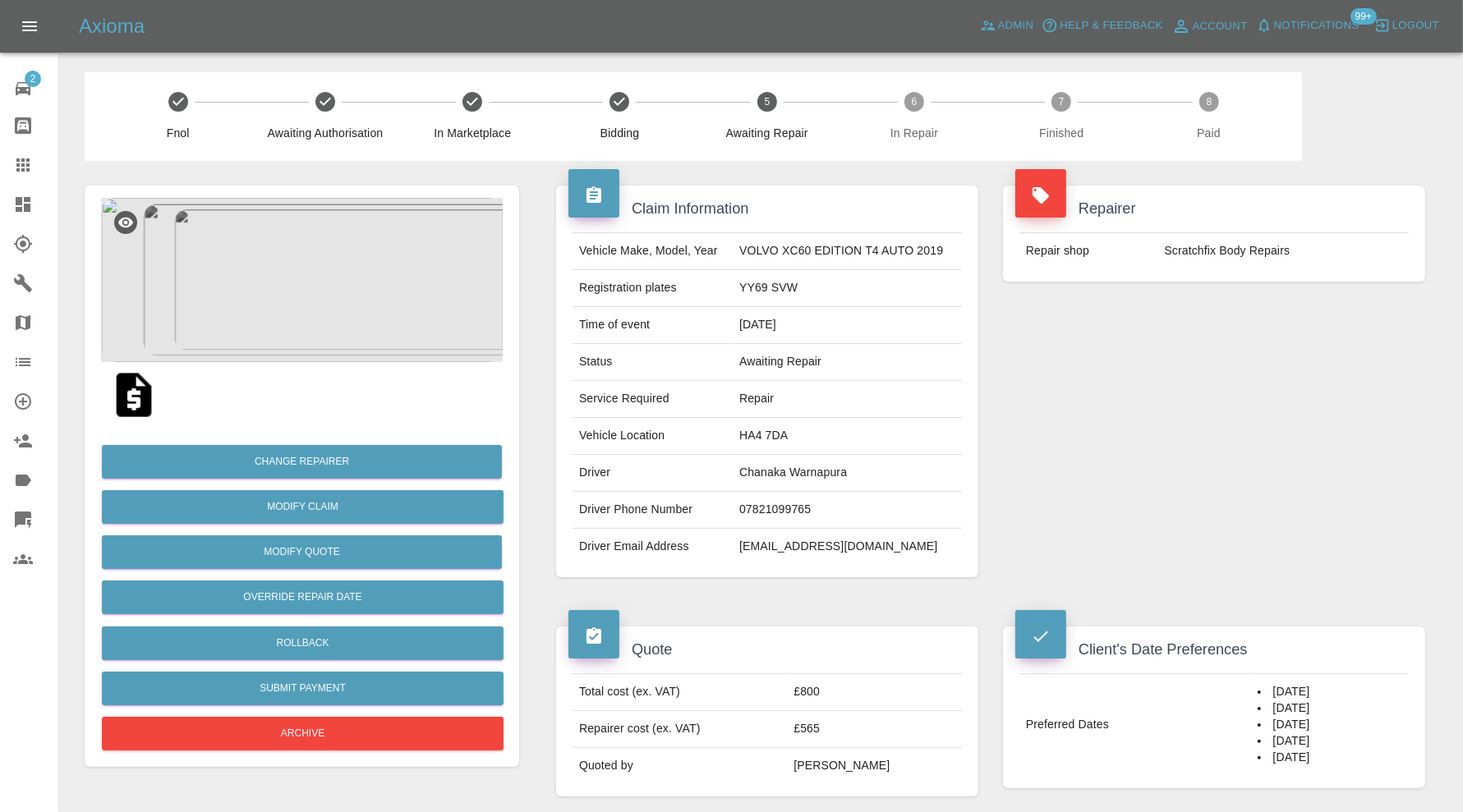
scroll to position [821, 0]
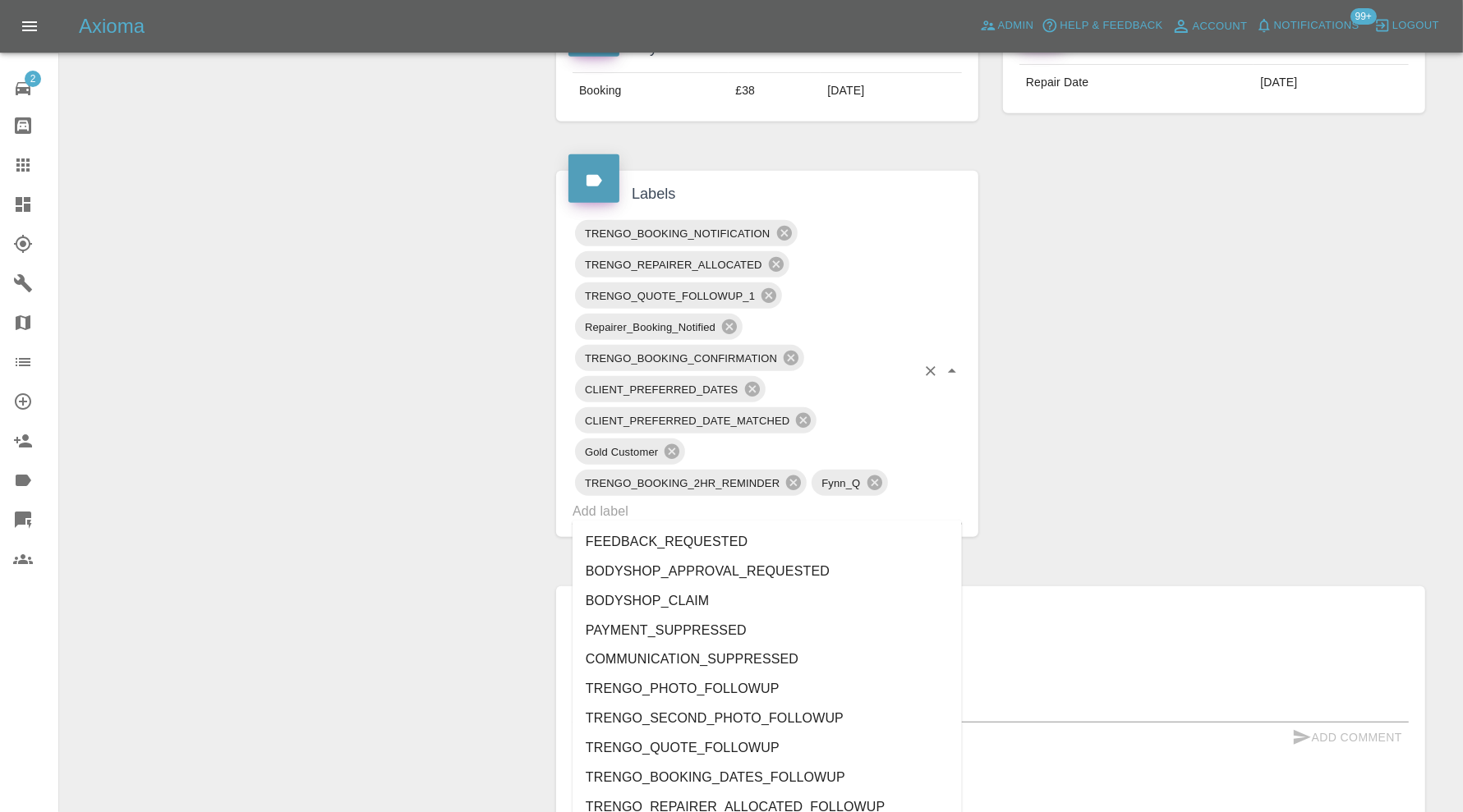
click at [908, 505] on input "text" at bounding box center [744, 511] width 343 height 25
type input "au"
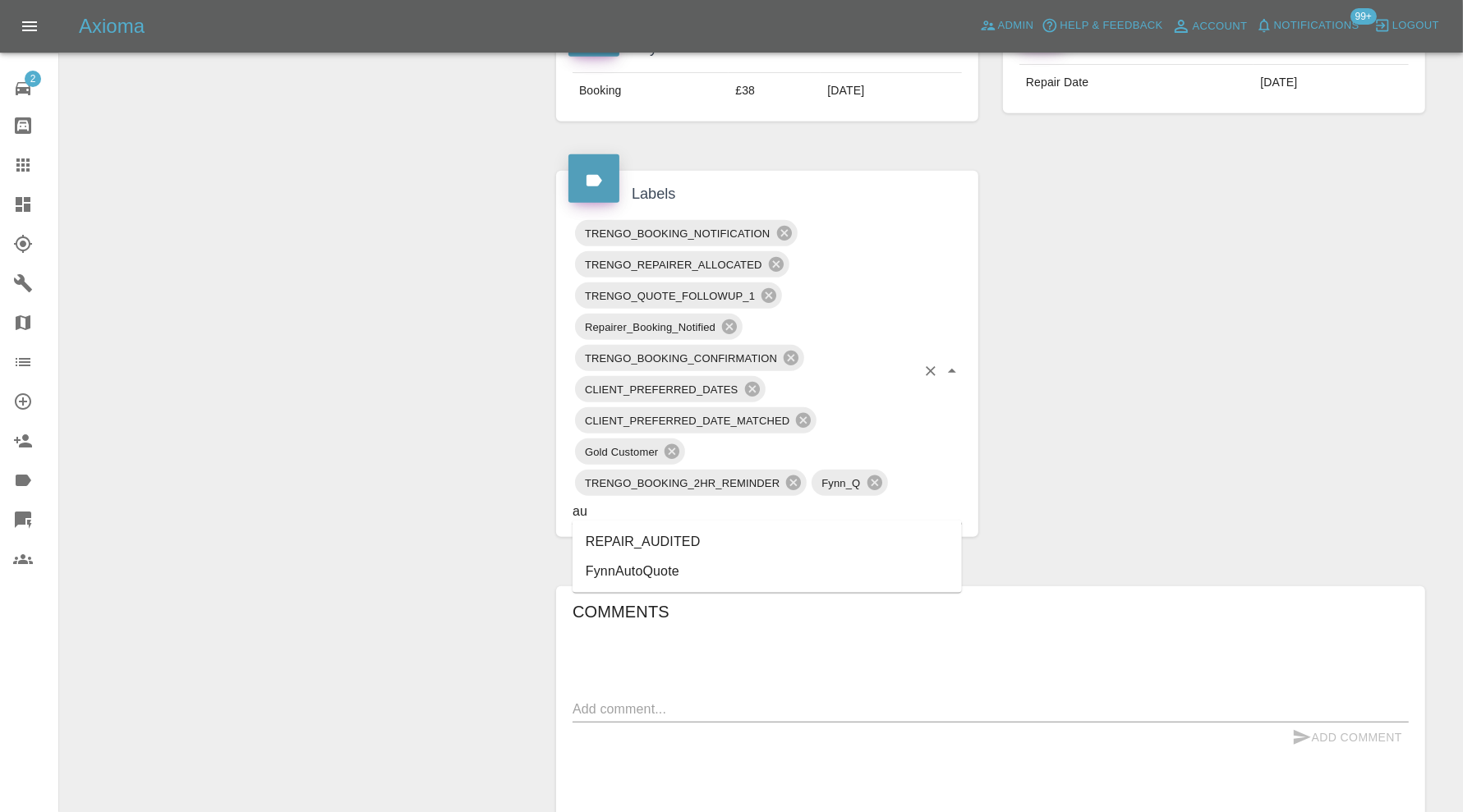
click at [663, 528] on li "REPAIR_AUDITED" at bounding box center [767, 542] width 389 height 30
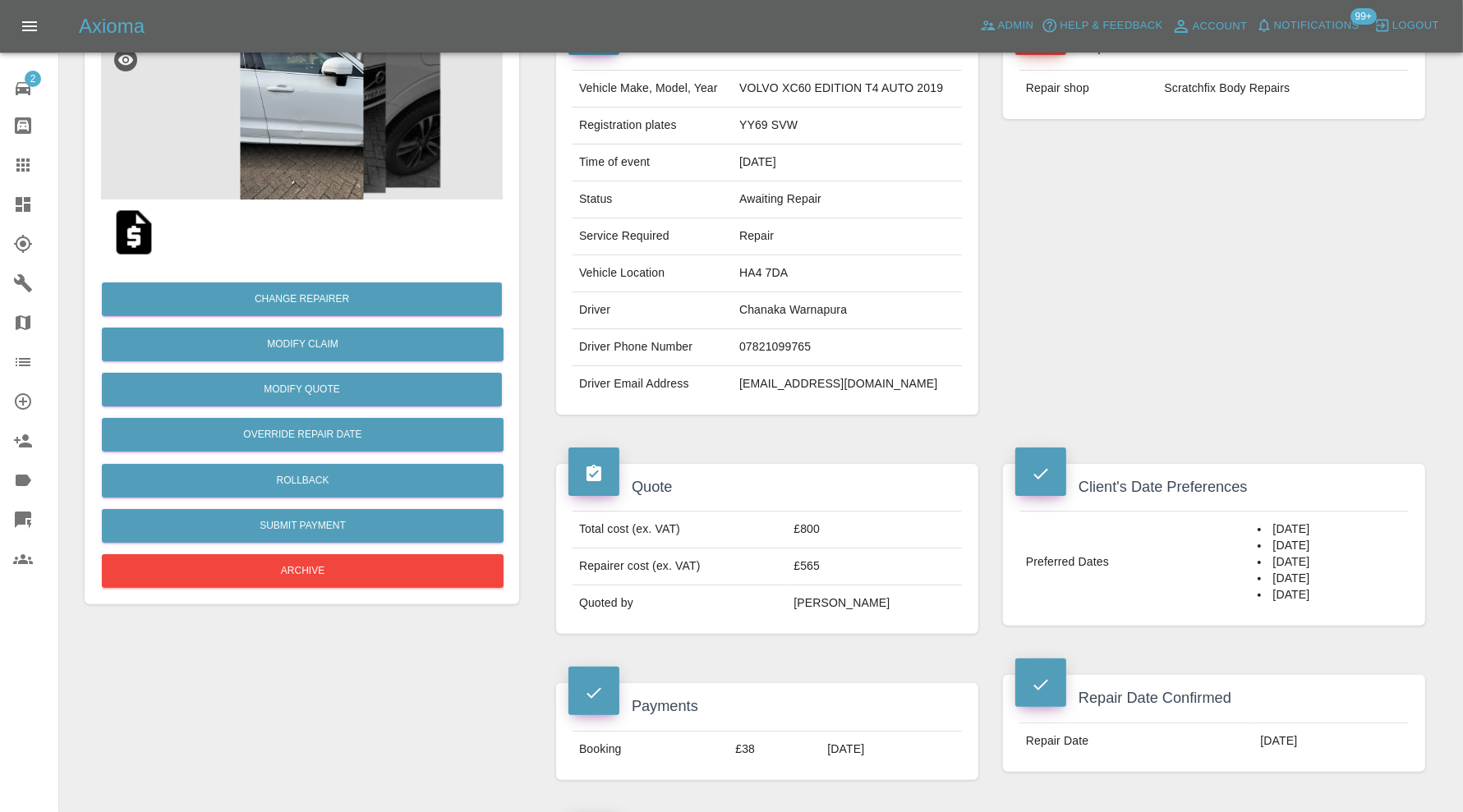
scroll to position [161, 0]
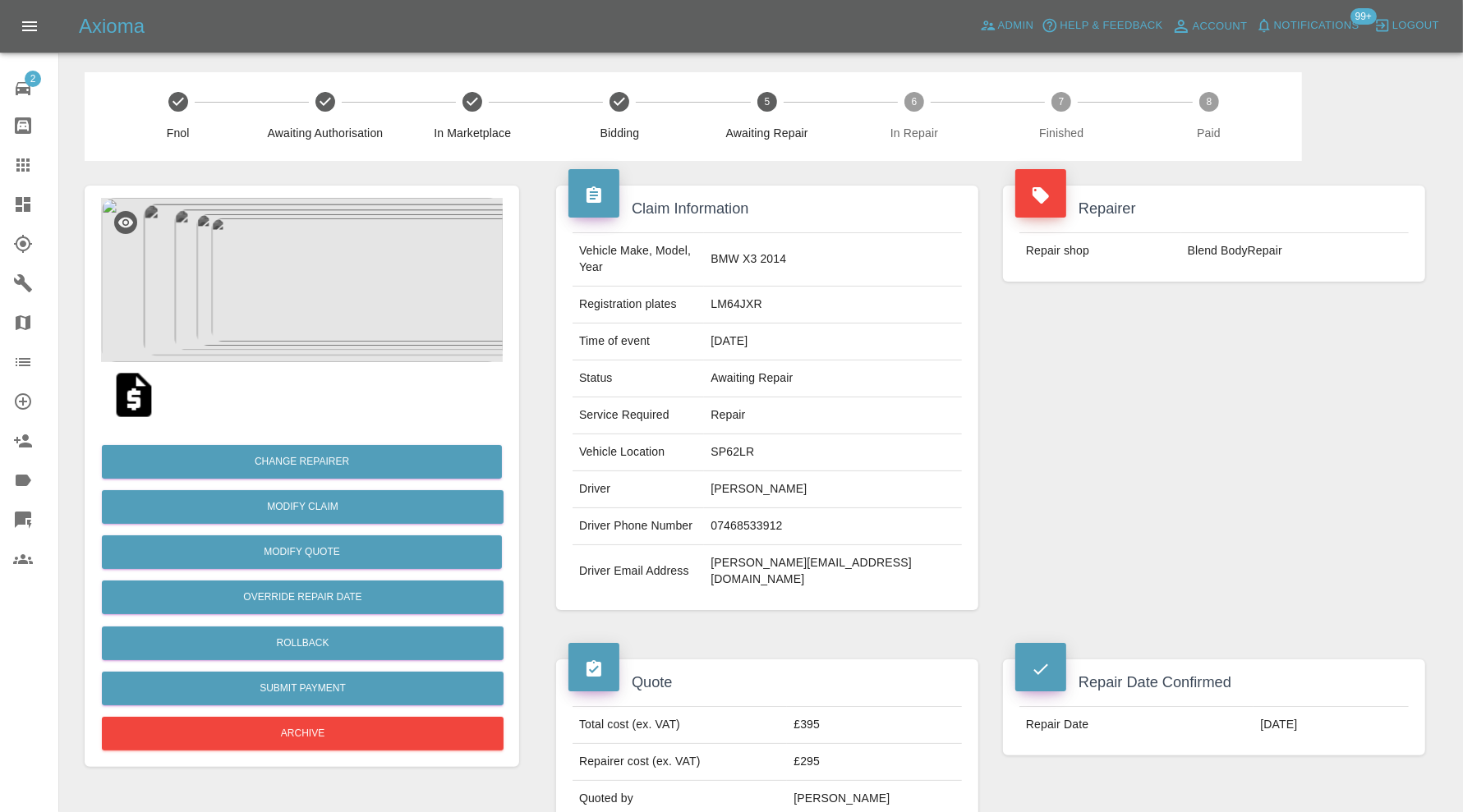
click at [402, 298] on img at bounding box center [301, 279] width 401 height 164
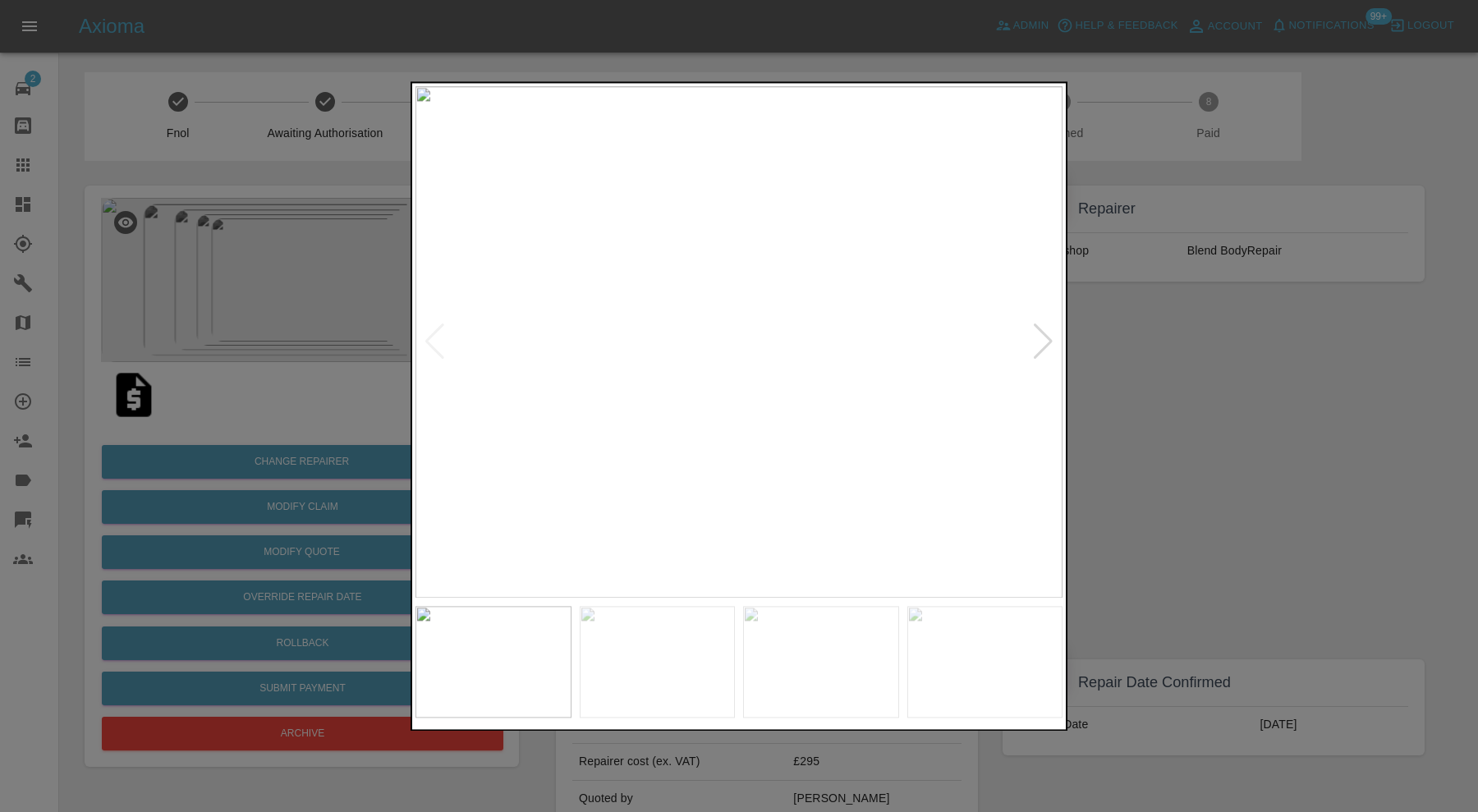
click at [1047, 335] on div at bounding box center [1043, 342] width 22 height 36
click at [1047, 332] on div at bounding box center [1043, 342] width 22 height 36
click at [1047, 332] on img at bounding box center [739, 342] width 647 height 512
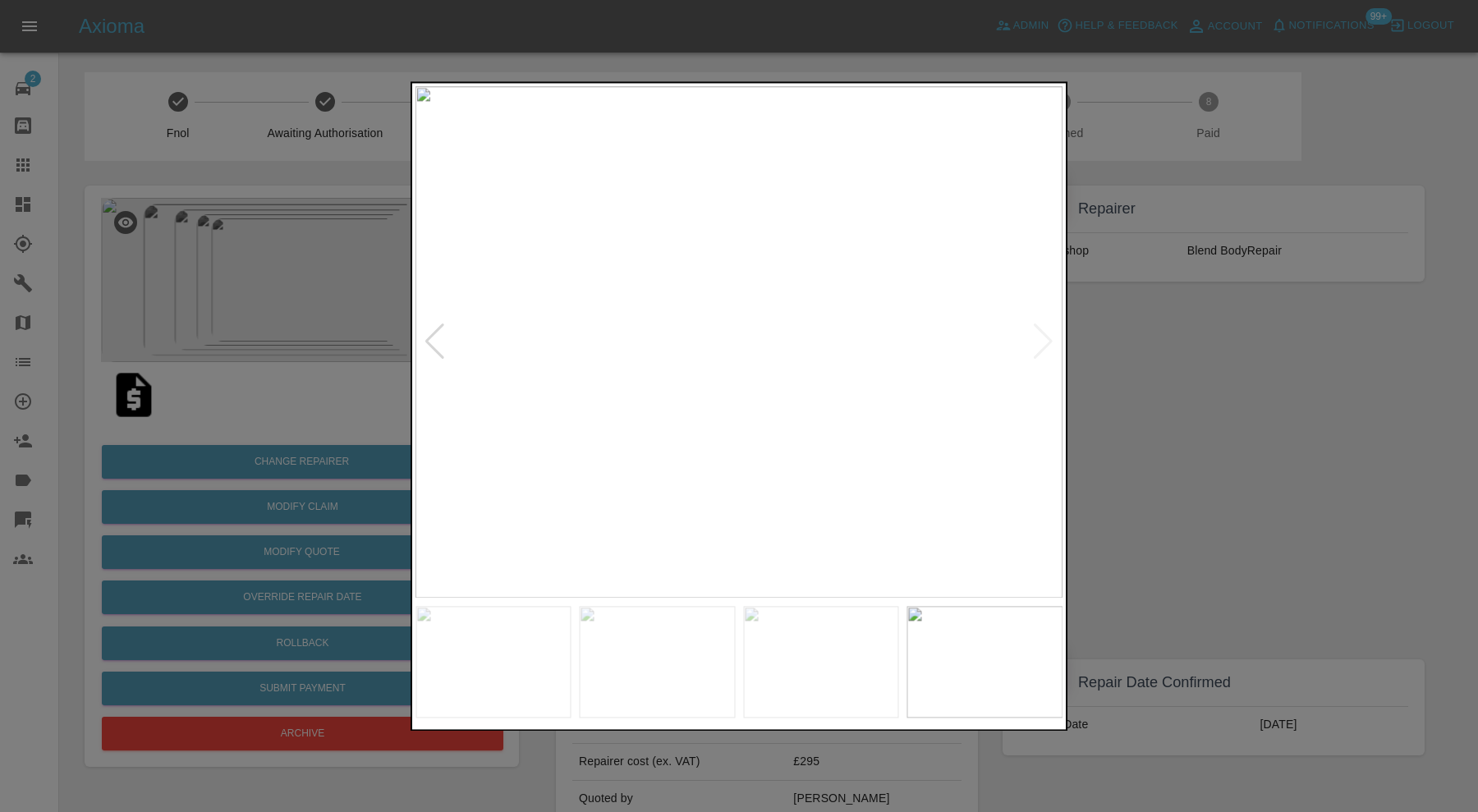
click at [1214, 365] on div at bounding box center [739, 406] width 1478 height 812
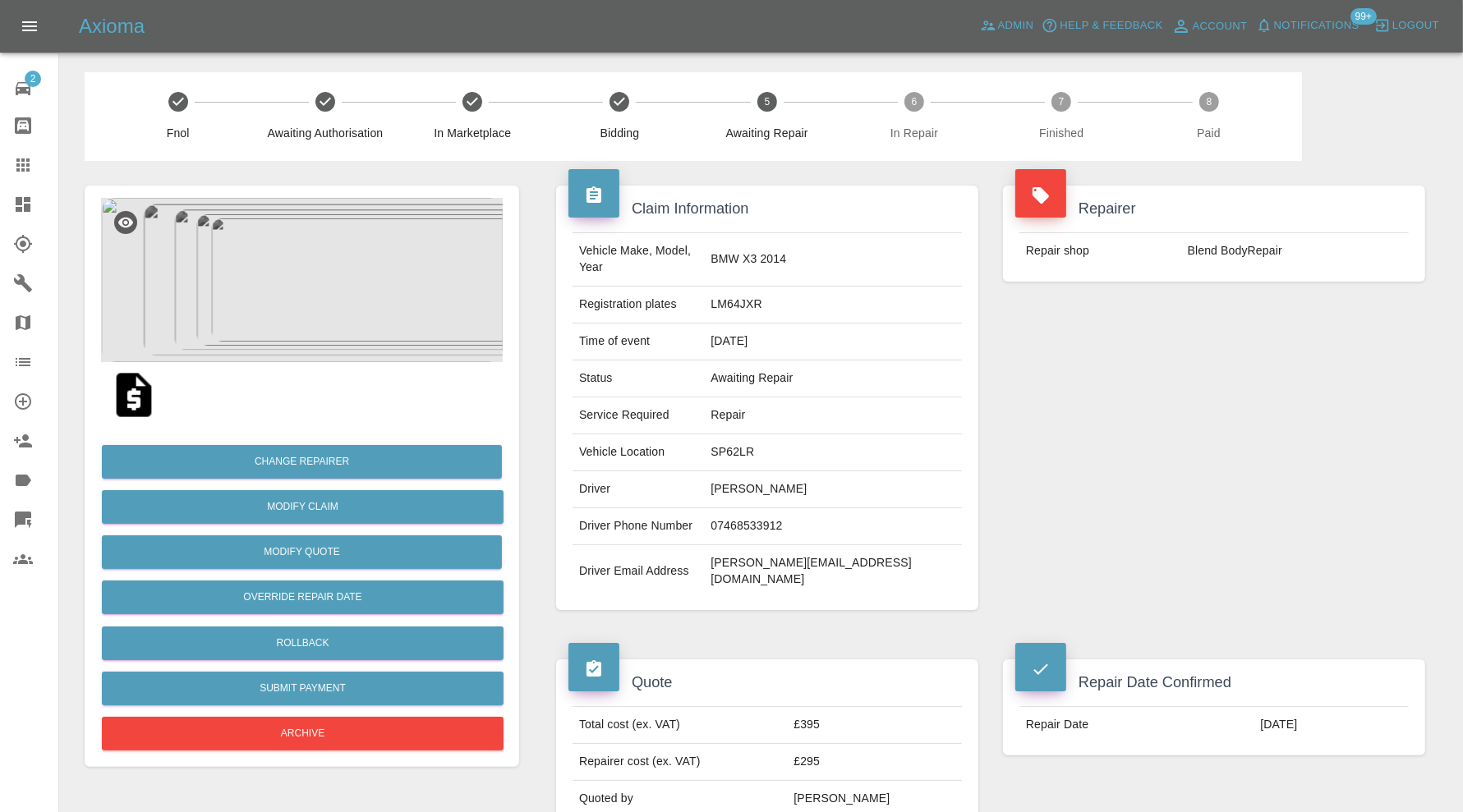
scroll to position [547, 0]
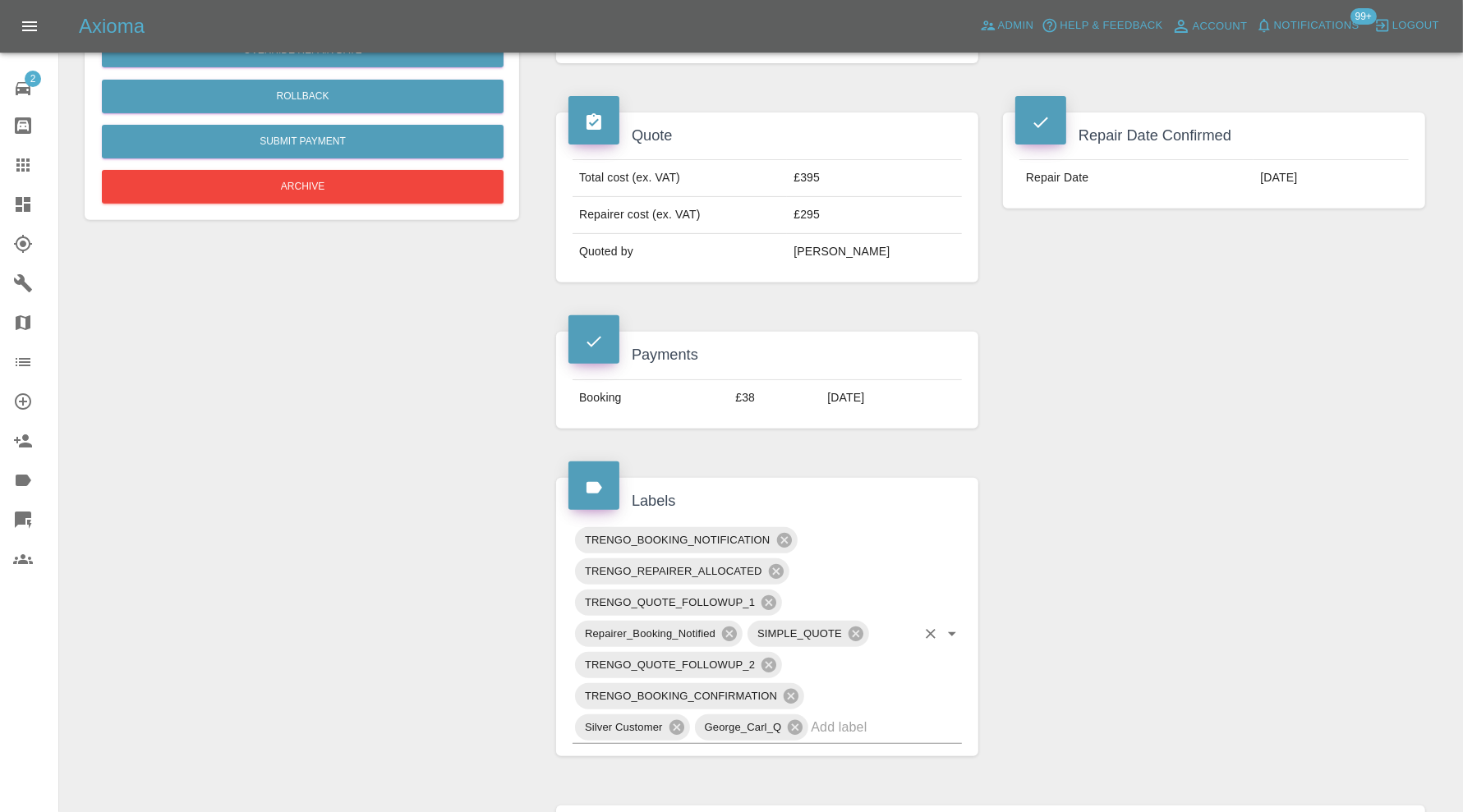
click at [873, 715] on input "text" at bounding box center [863, 727] width 105 height 25
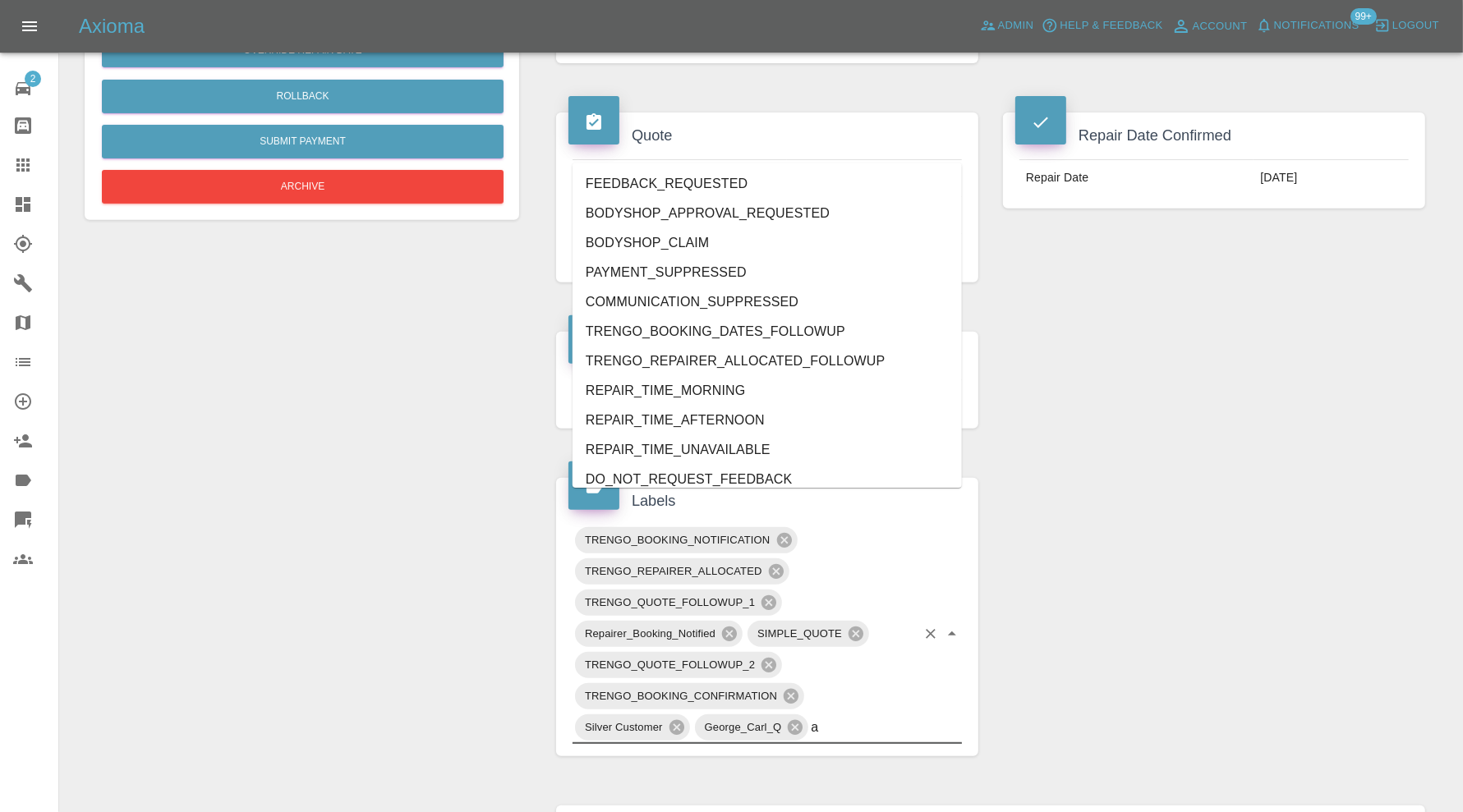
type input "au"
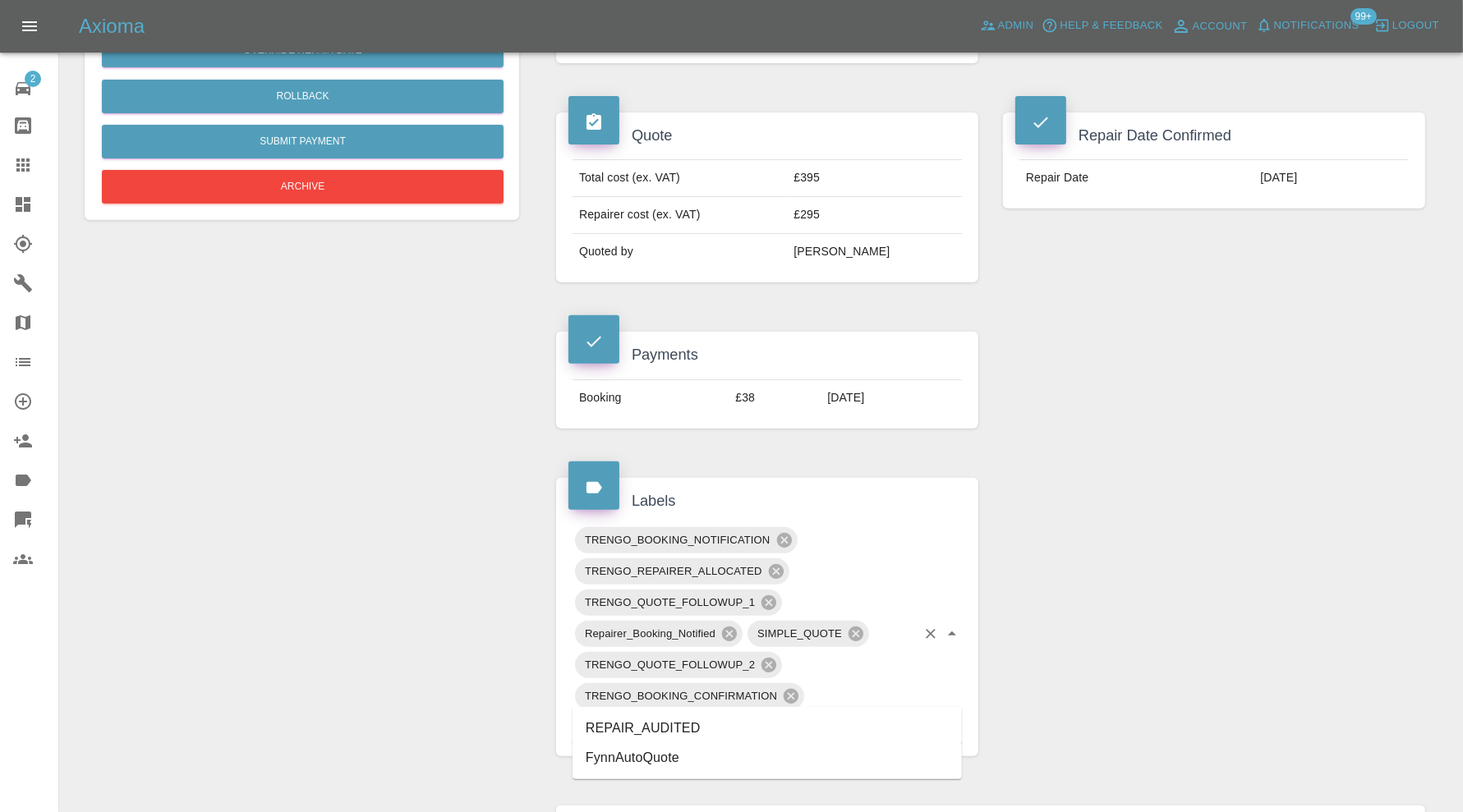
click at [702, 725] on li "REPAIR_AUDITED" at bounding box center [767, 729] width 389 height 30
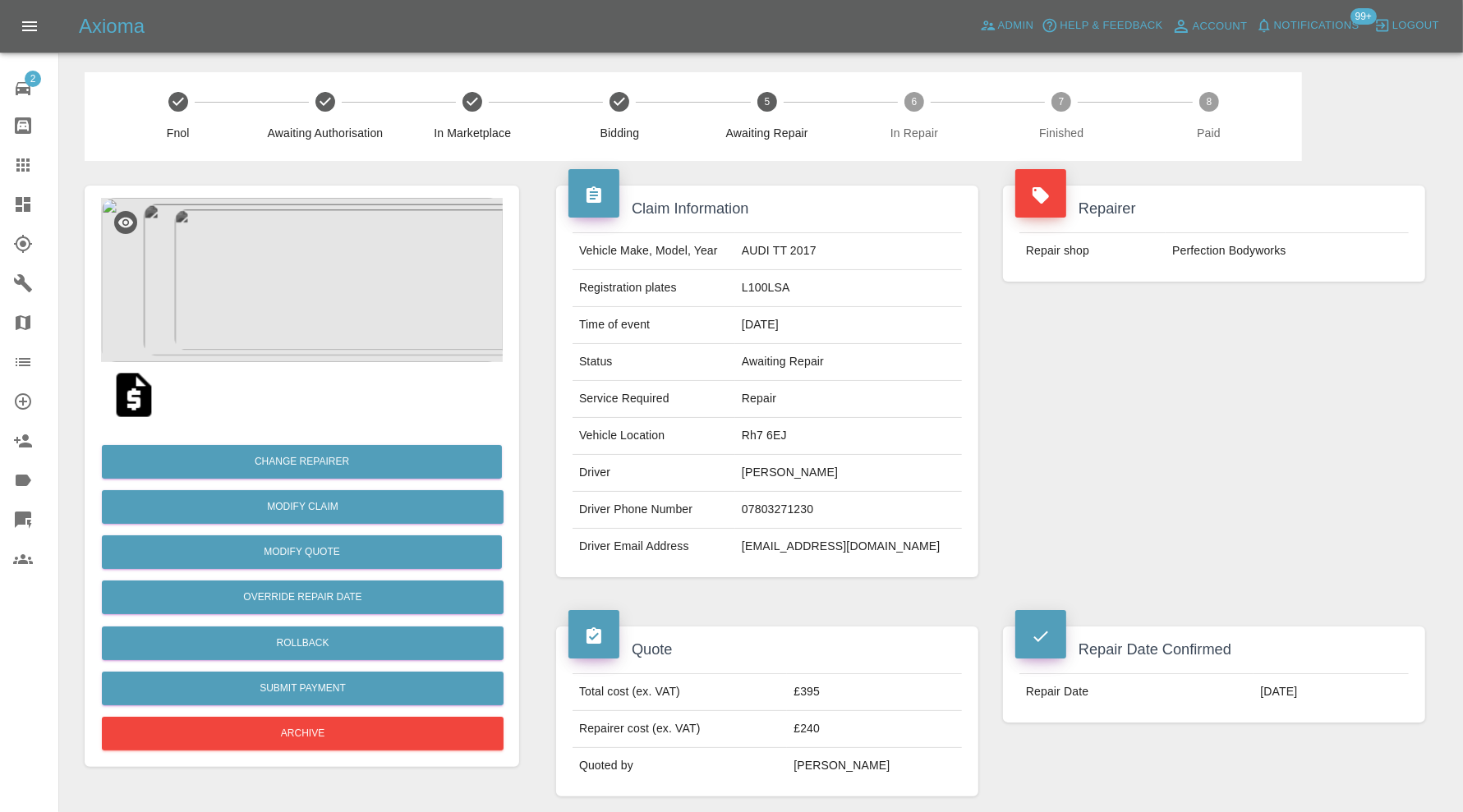
click at [329, 302] on img at bounding box center [301, 279] width 401 height 164
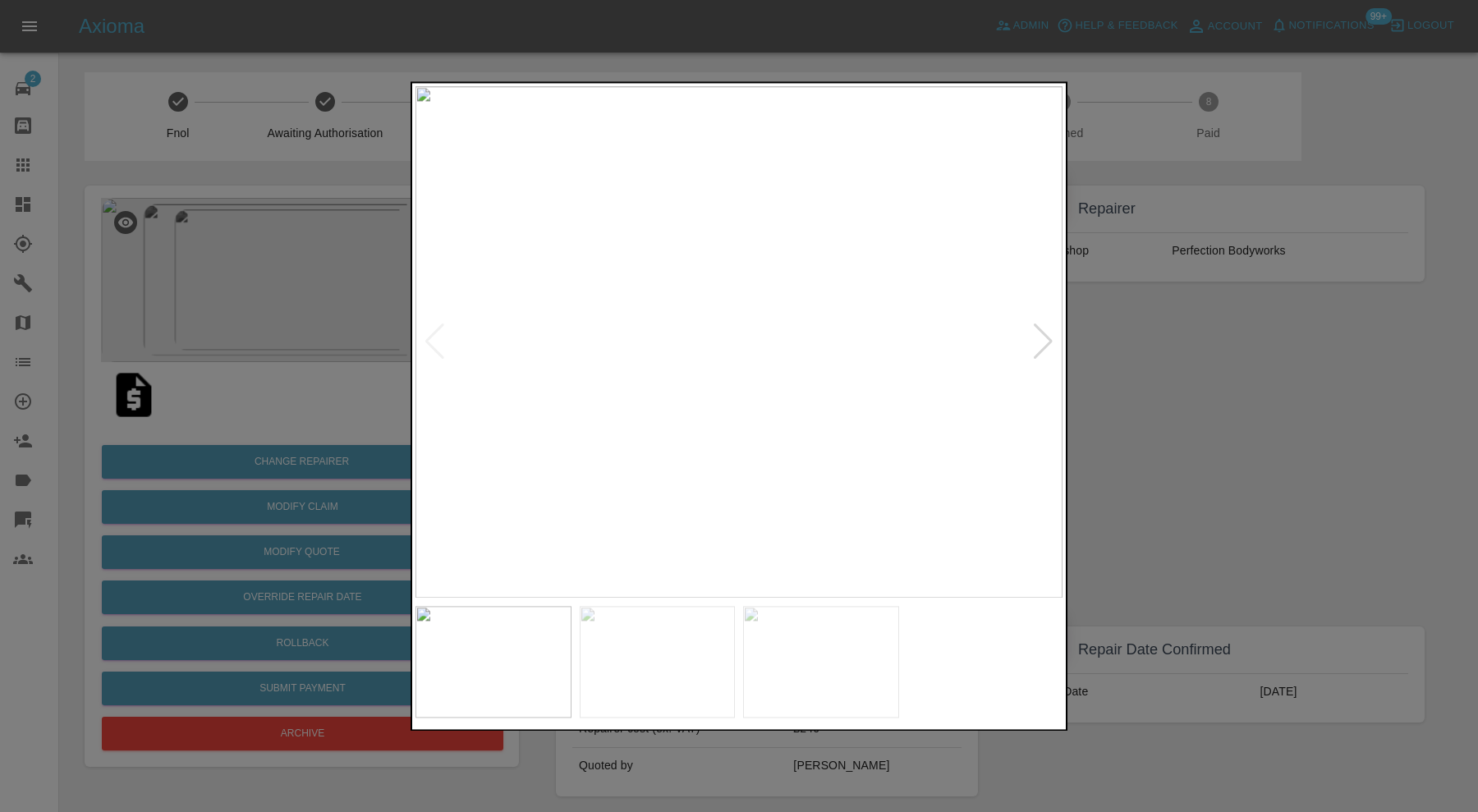
click at [1040, 336] on div at bounding box center [1043, 342] width 22 height 36
click at [1040, 336] on img at bounding box center [739, 342] width 647 height 512
click at [1158, 349] on div at bounding box center [739, 406] width 1478 height 812
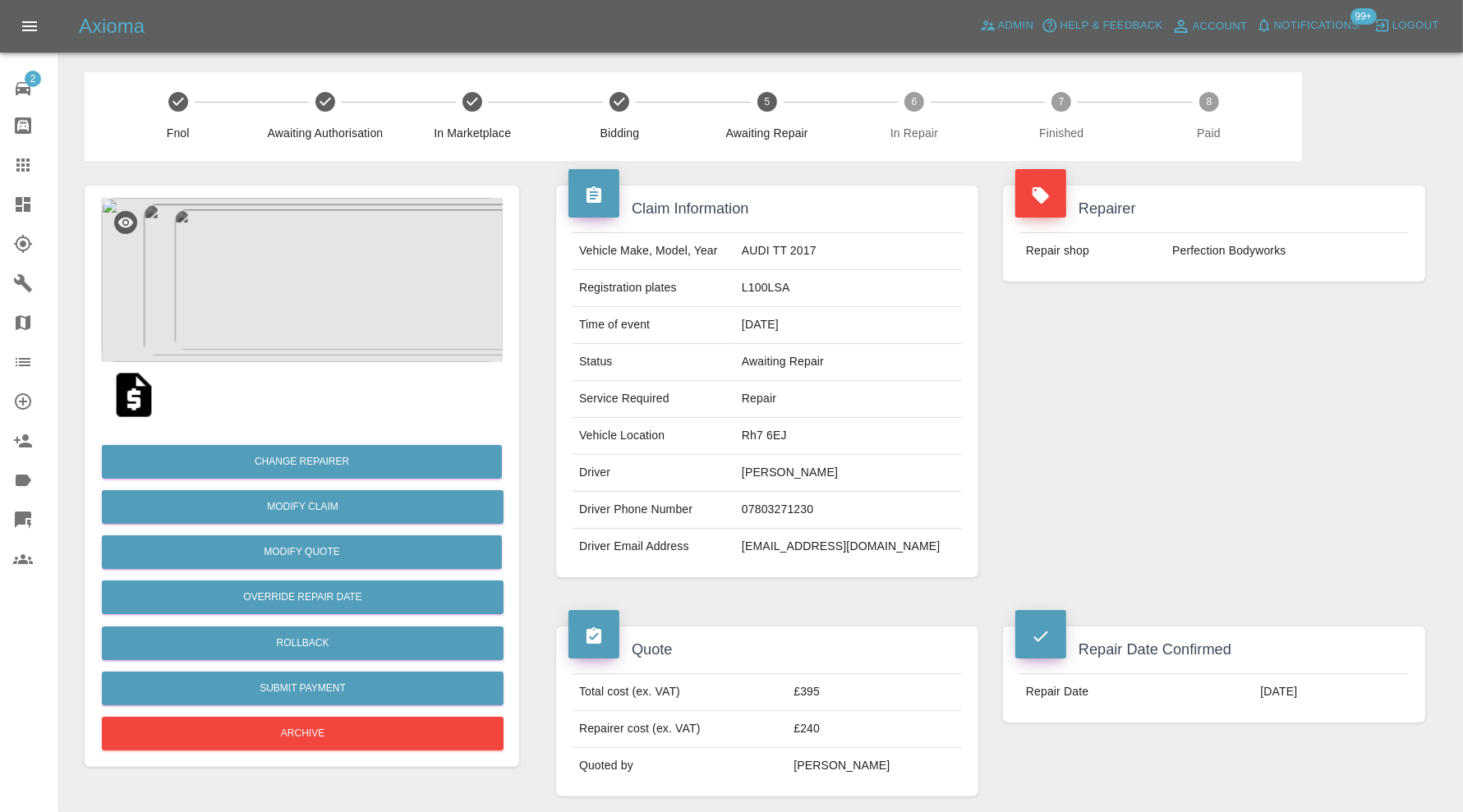
scroll to position [137, 0]
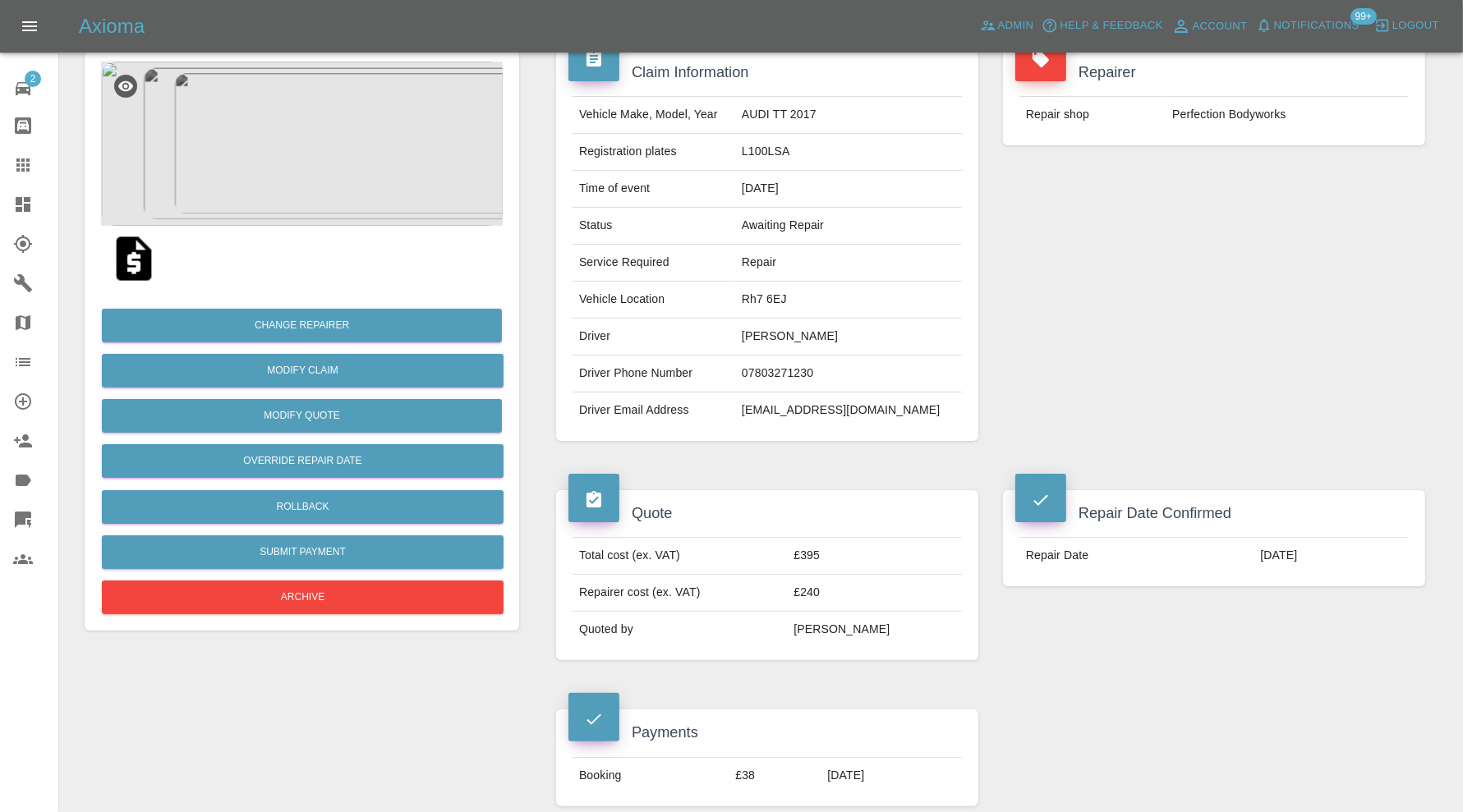
click at [287, 138] on img at bounding box center [301, 143] width 401 height 164
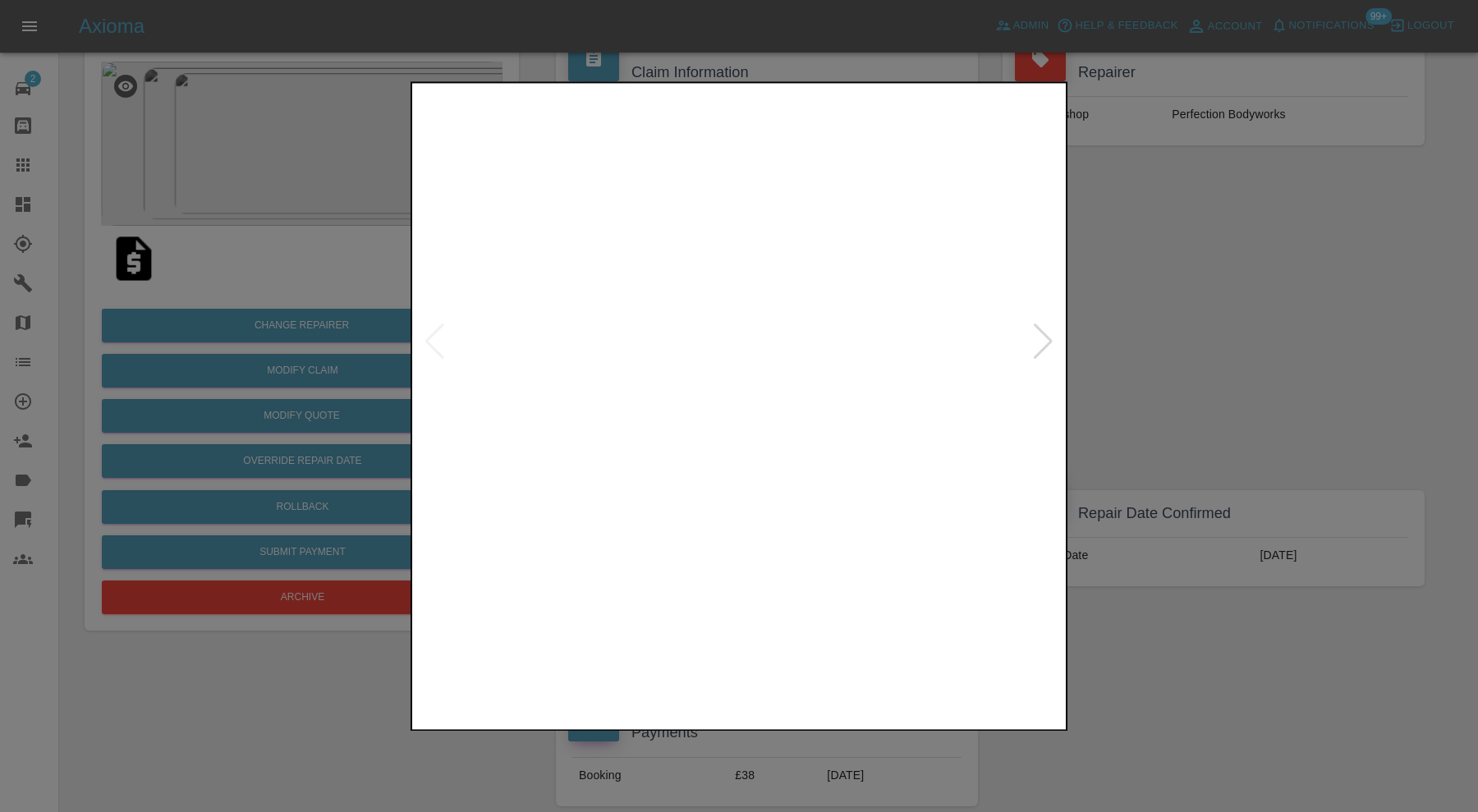
click at [664, 676] on img at bounding box center [658, 661] width 156 height 111
click at [826, 663] on img at bounding box center [821, 661] width 156 height 111
click at [1175, 321] on div at bounding box center [739, 406] width 1478 height 812
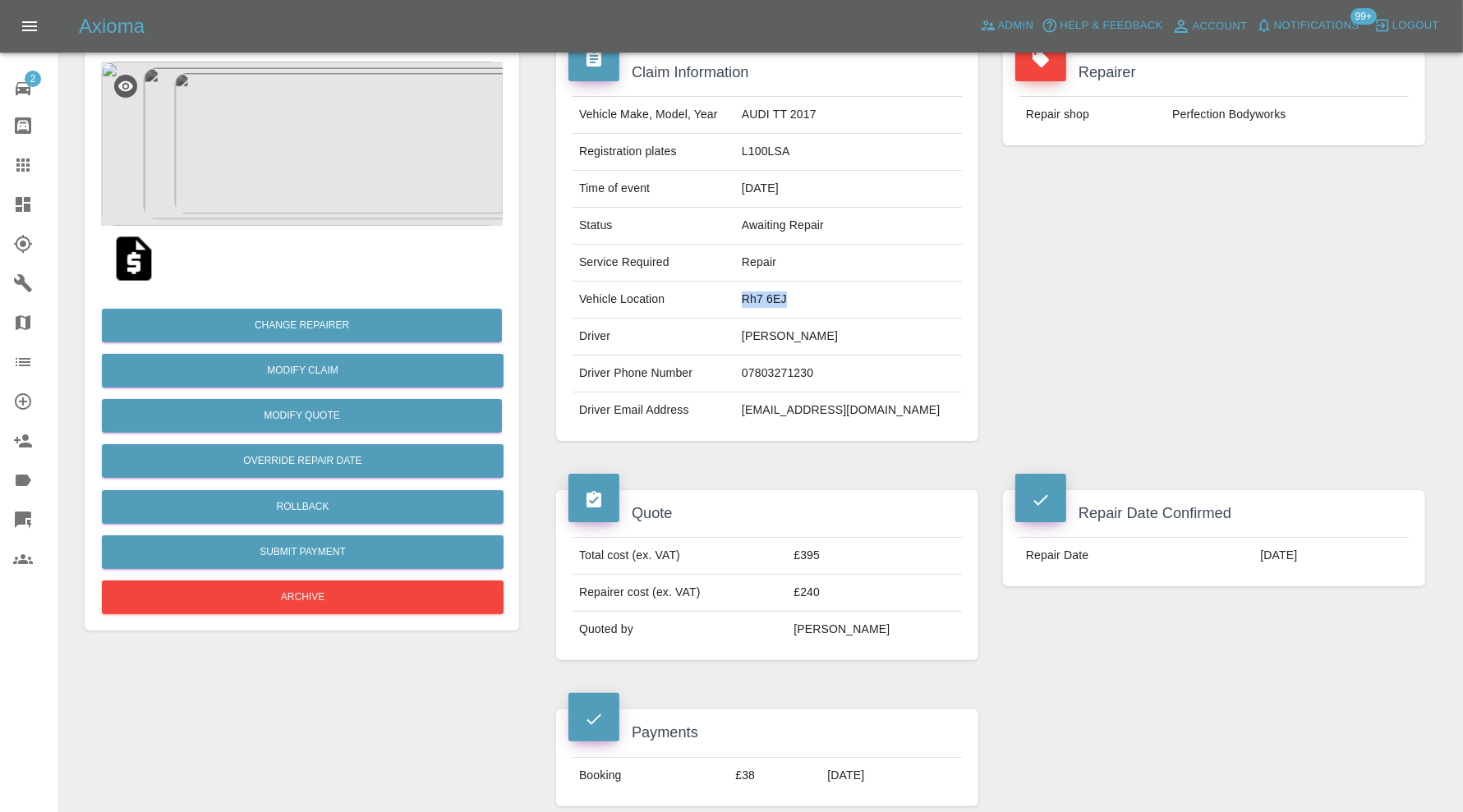
drag, startPoint x: 831, startPoint y: 295, endPoint x: 772, endPoint y: 304, distance: 59.7
click at [772, 304] on td "Rh7 6EJ" at bounding box center [848, 300] width 227 height 37
copy td "Rh7 6EJ"
click at [1127, 244] on div "Repairer Repair shop Perfection Bodyworks" at bounding box center [1214, 244] width 447 height 441
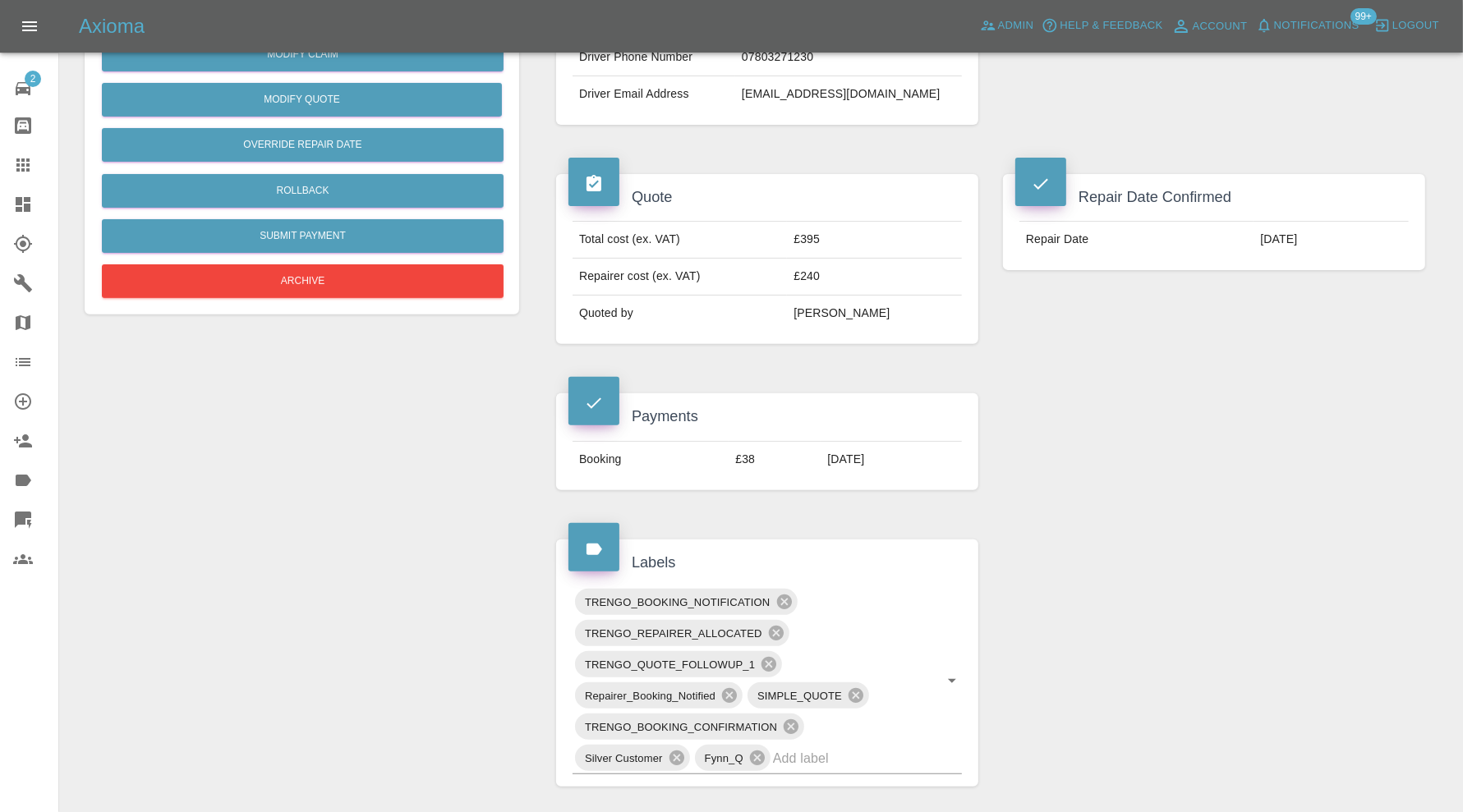
scroll to position [684, 0]
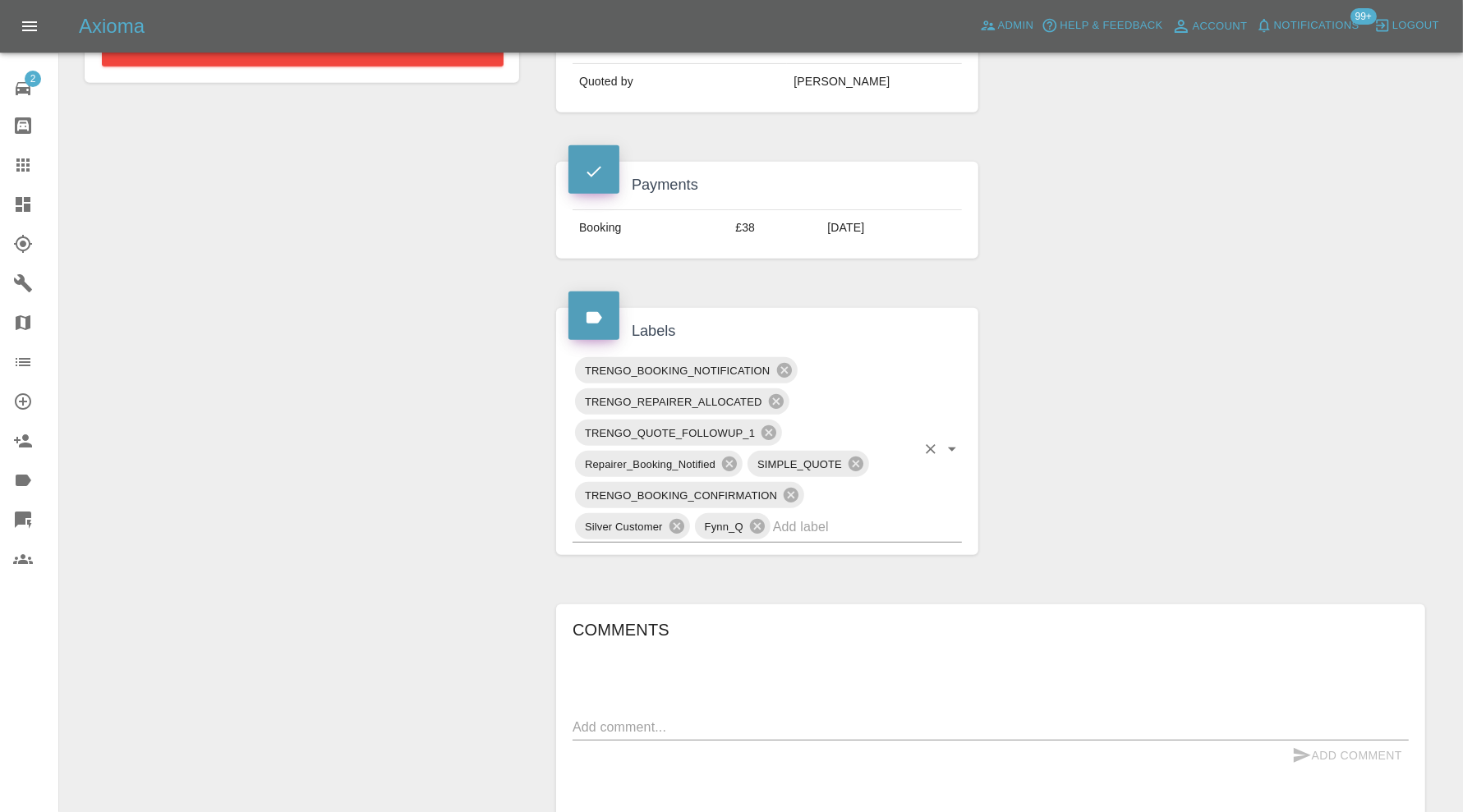
click at [845, 518] on input "text" at bounding box center [844, 526] width 143 height 25
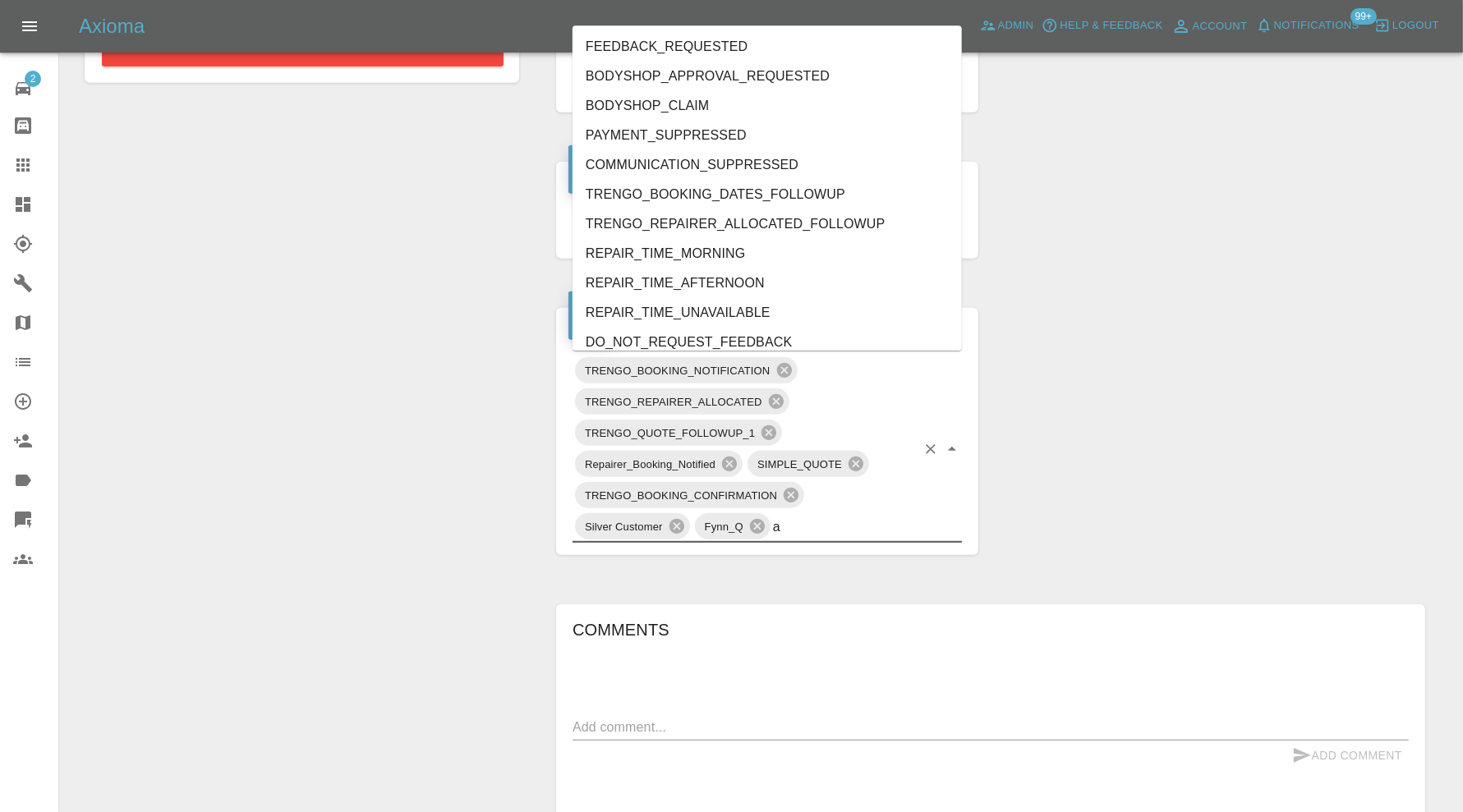
type input "au"
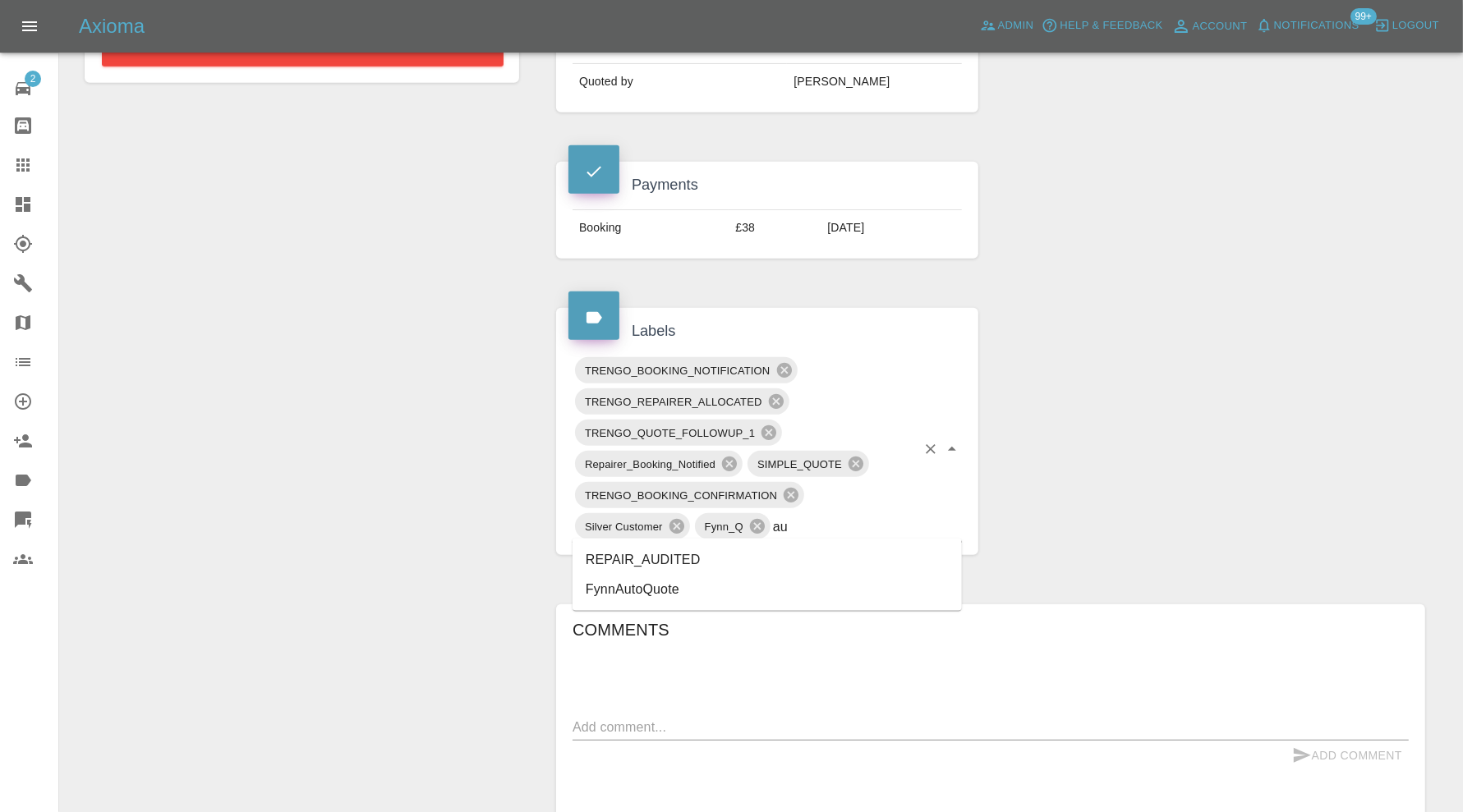
click at [748, 558] on li "REPAIR_AUDITED" at bounding box center [767, 560] width 389 height 30
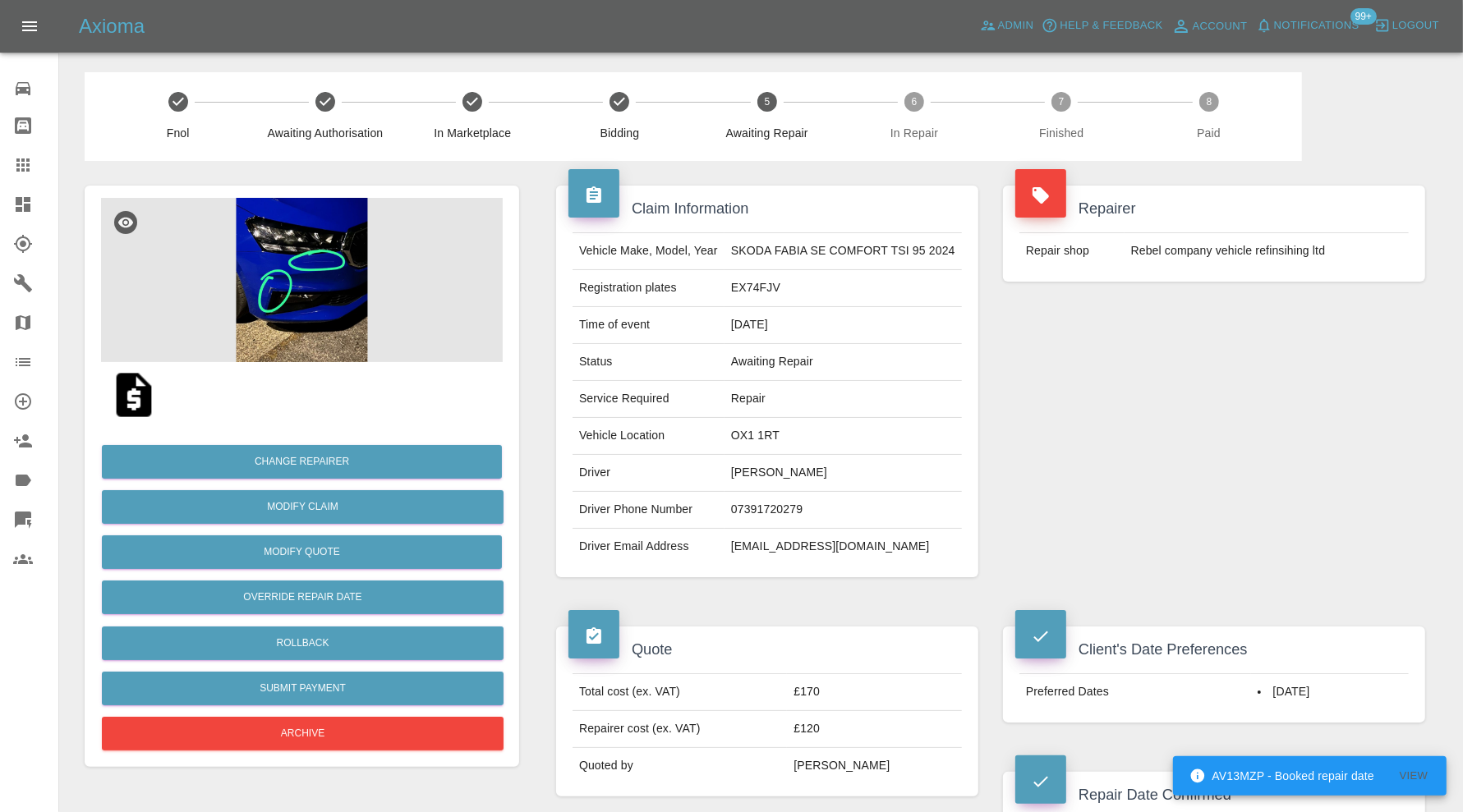
click at [265, 308] on img at bounding box center [301, 279] width 401 height 164
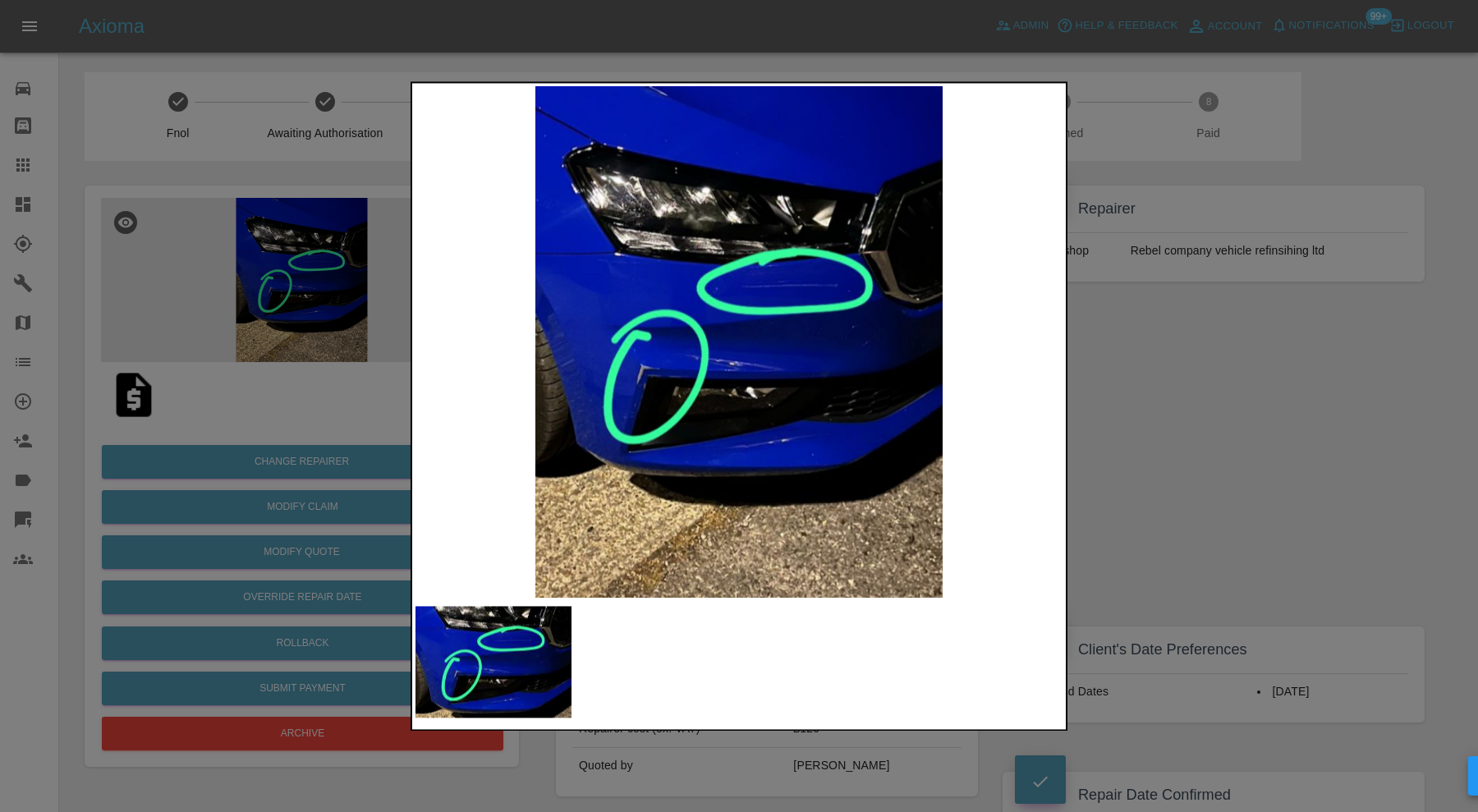
click at [1254, 448] on div at bounding box center [739, 406] width 1478 height 812
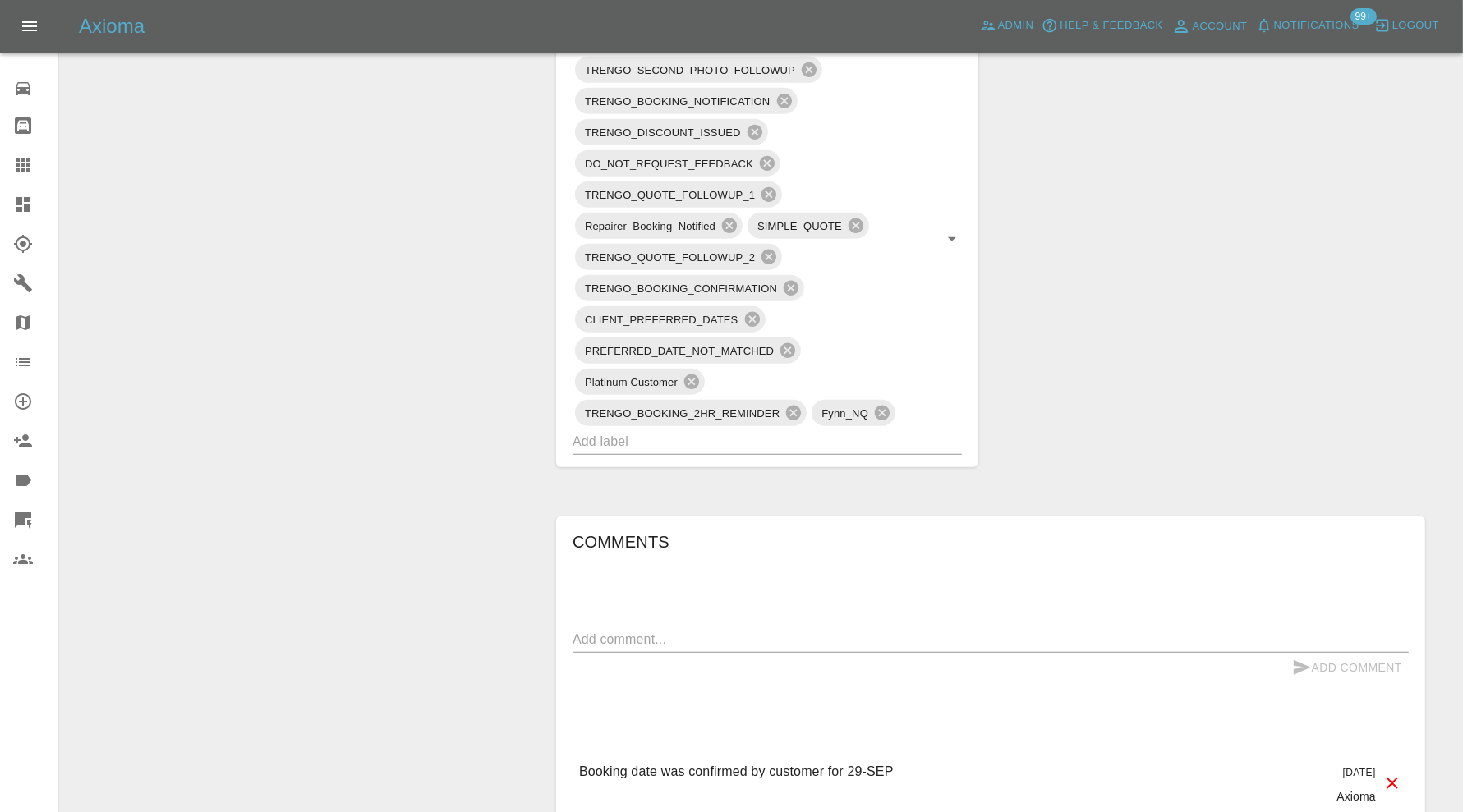
scroll to position [1232, 0]
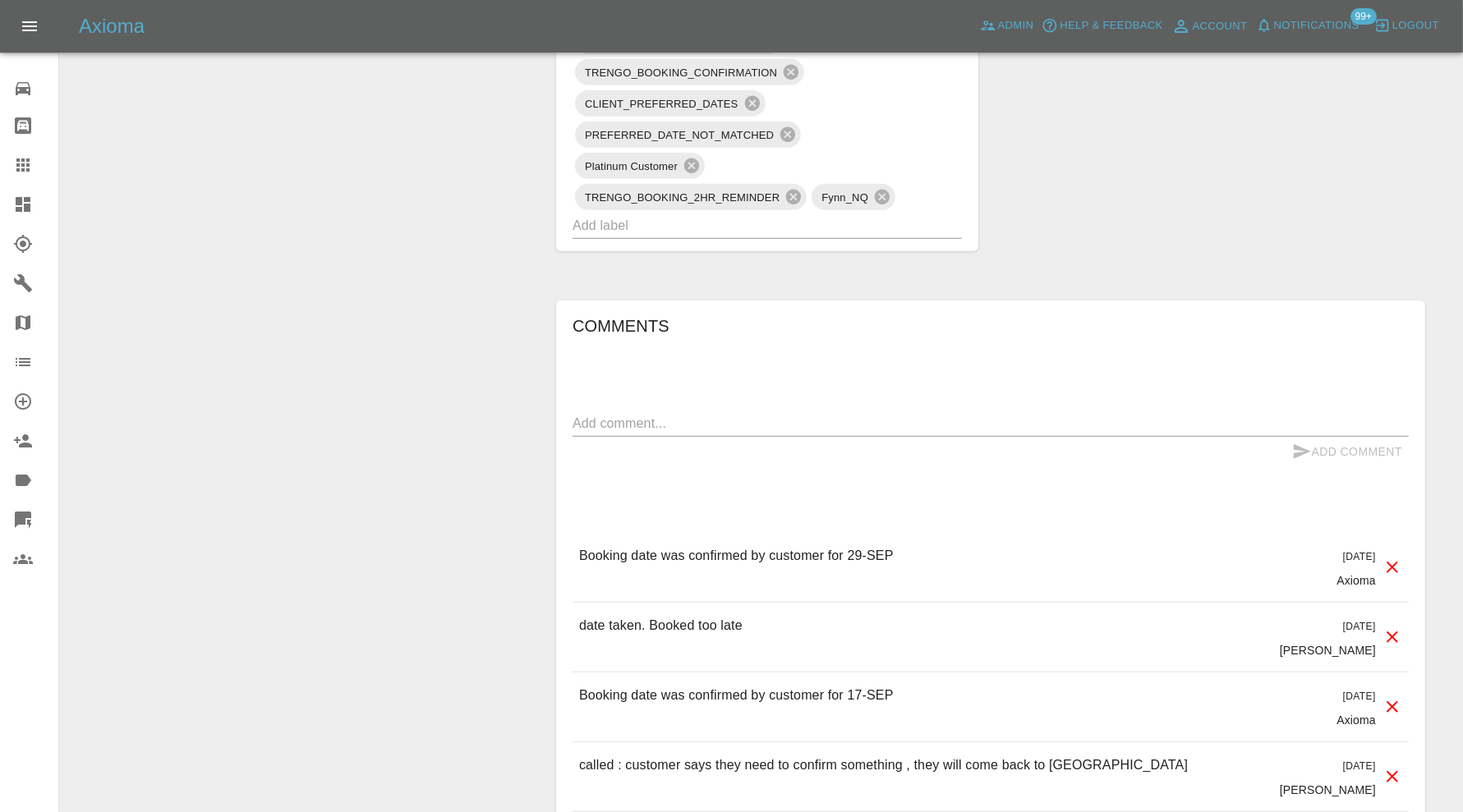
click at [830, 222] on input "text" at bounding box center [744, 225] width 343 height 25
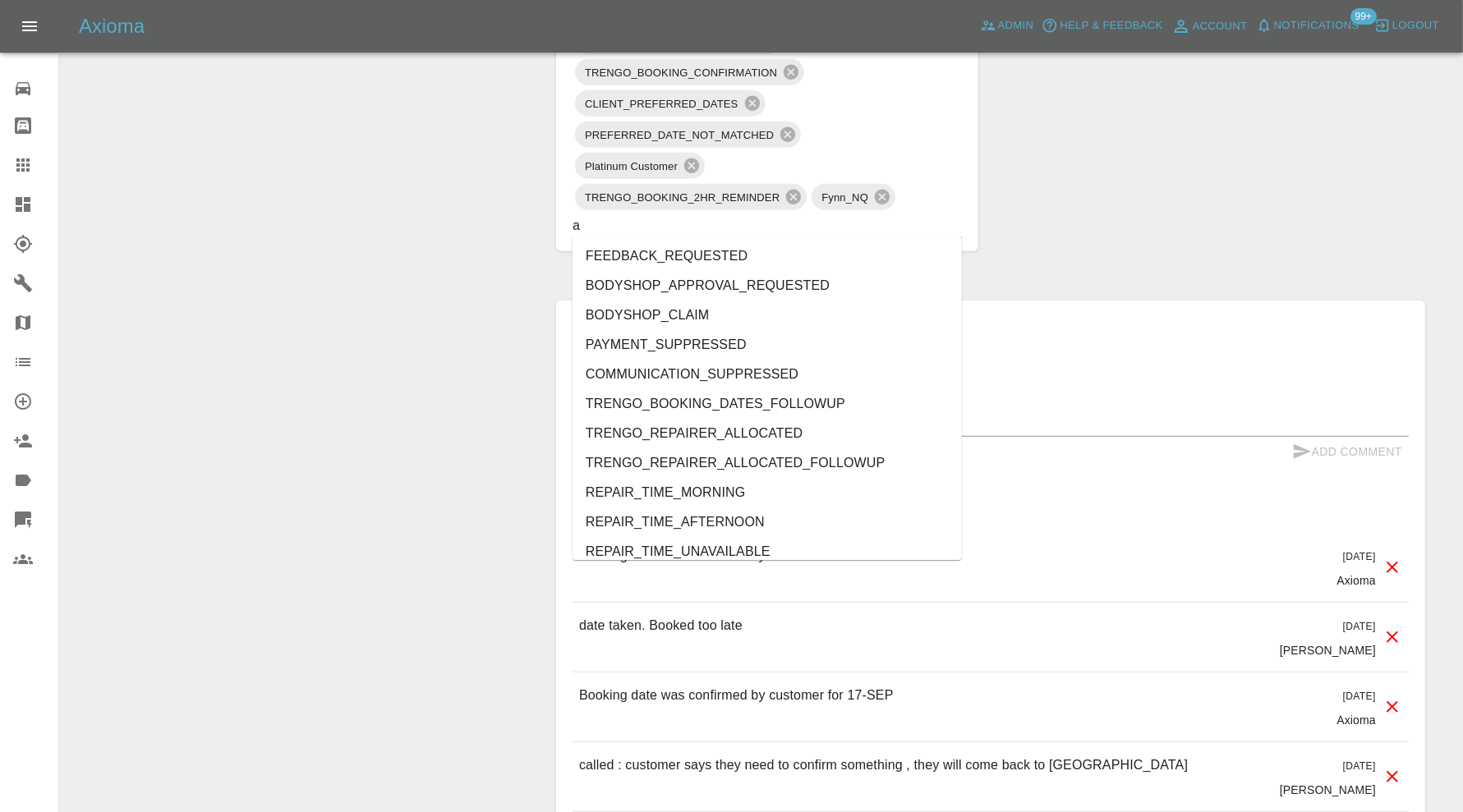
type input "au"
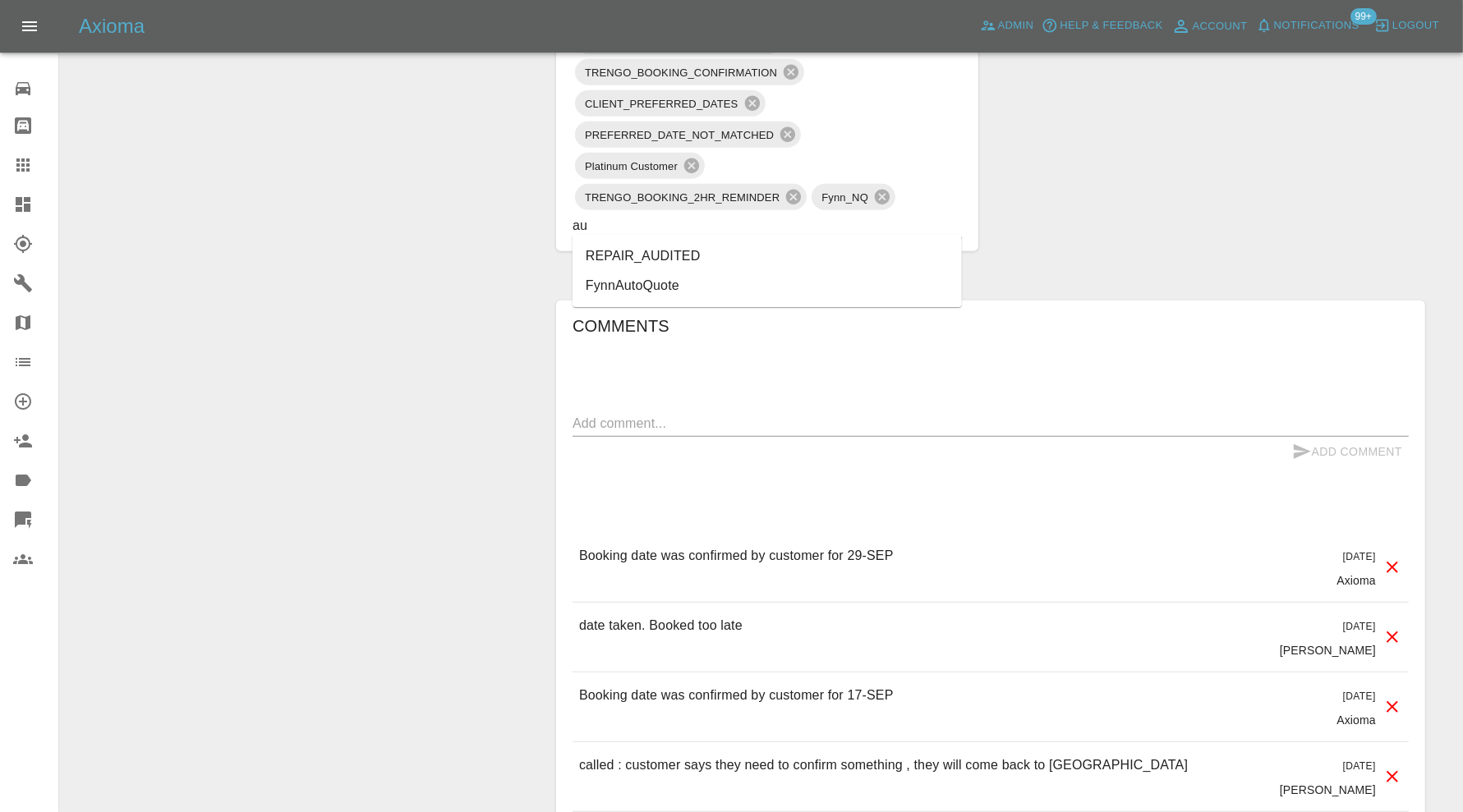
click at [725, 247] on li "REPAIR_AUDITED" at bounding box center [767, 257] width 389 height 30
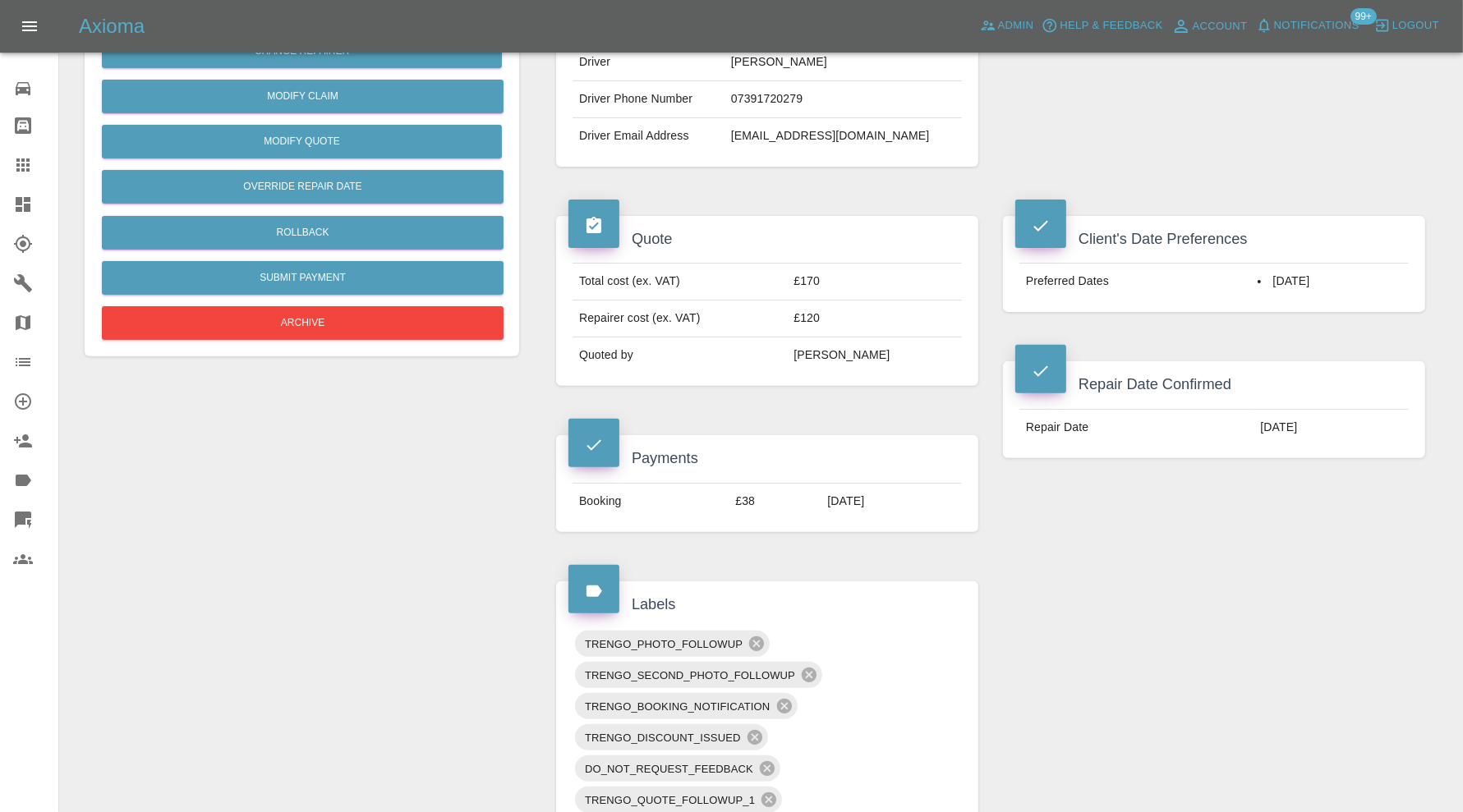
scroll to position [411, 0]
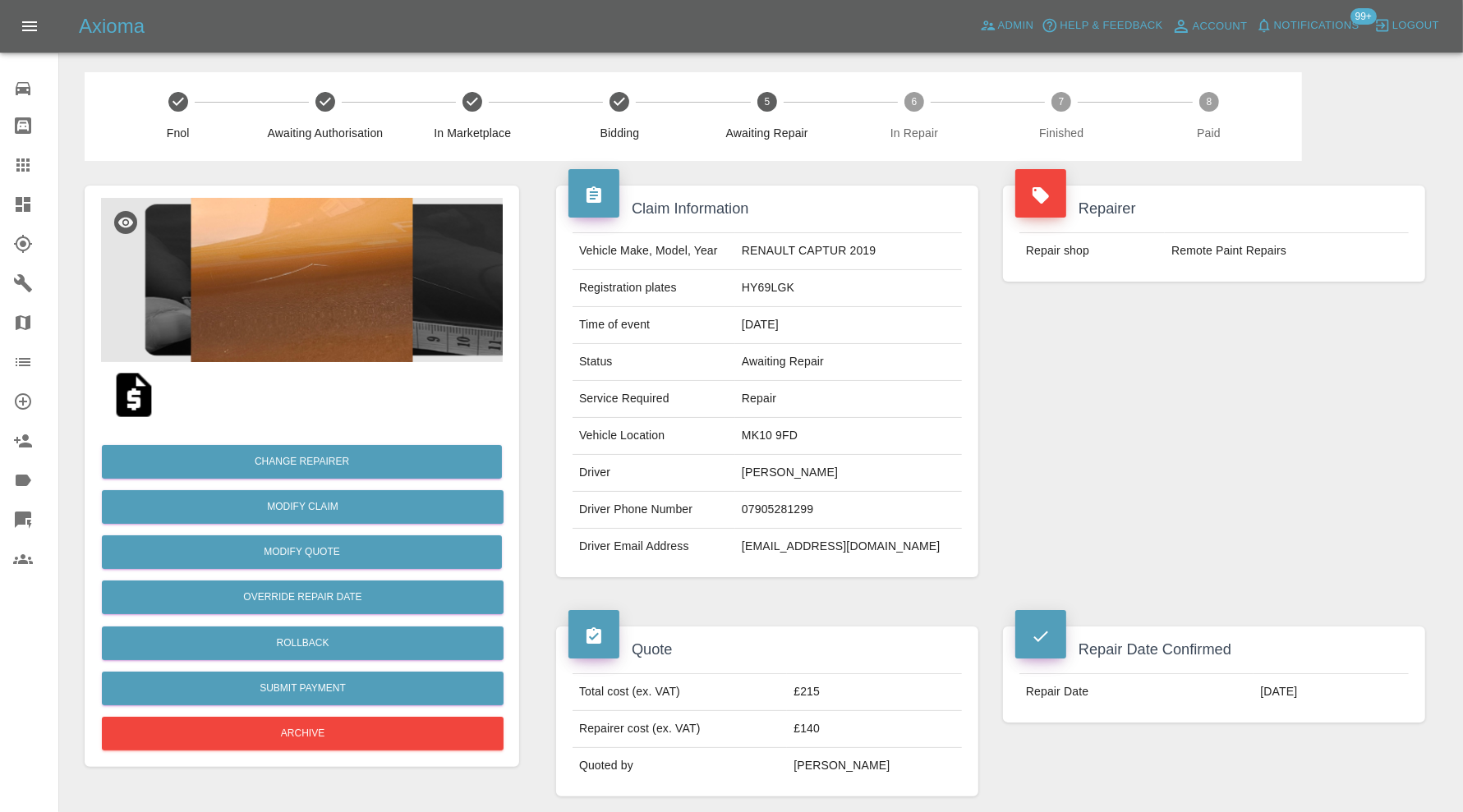
click at [346, 295] on img at bounding box center [301, 279] width 401 height 164
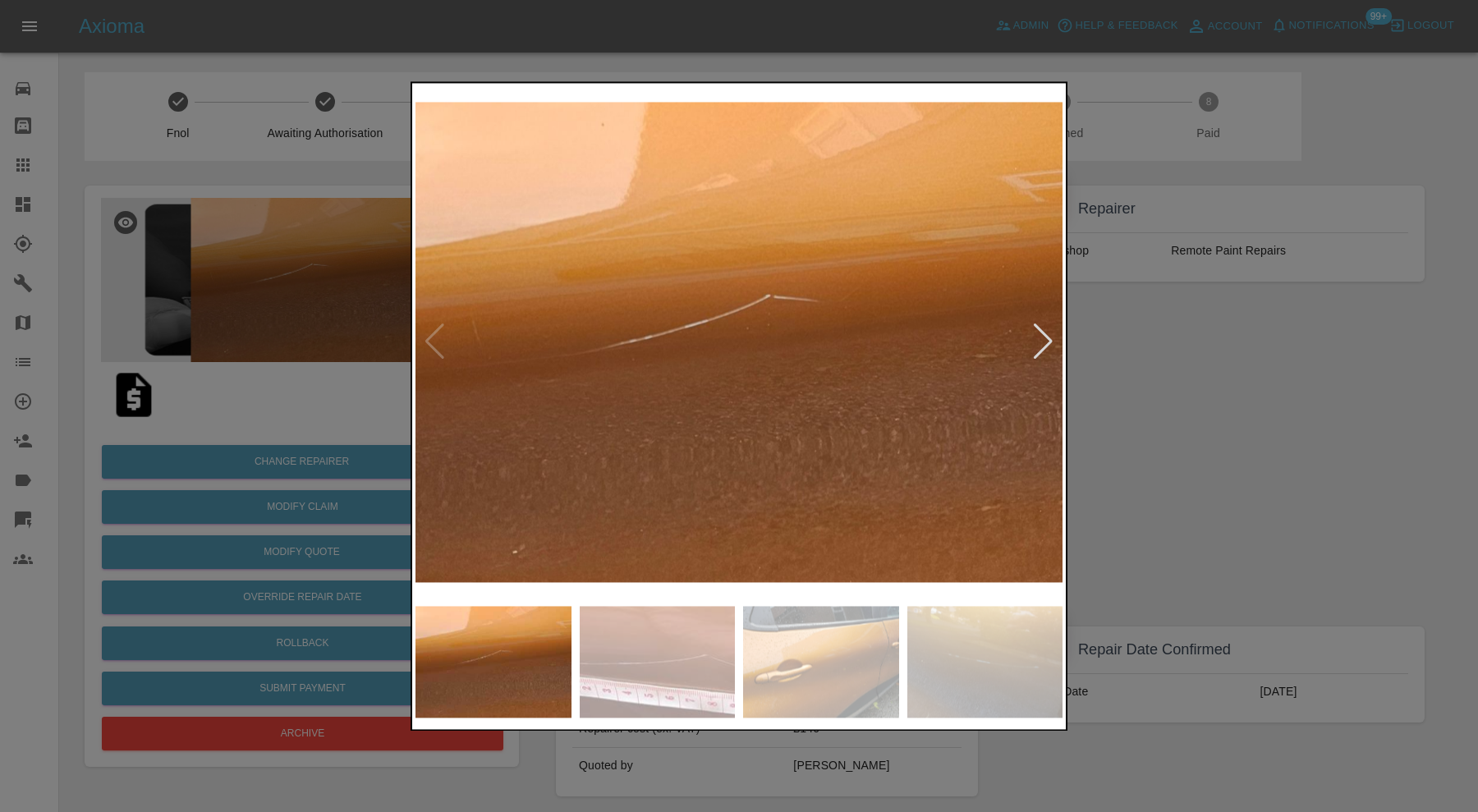
click at [683, 670] on img at bounding box center [658, 661] width 156 height 111
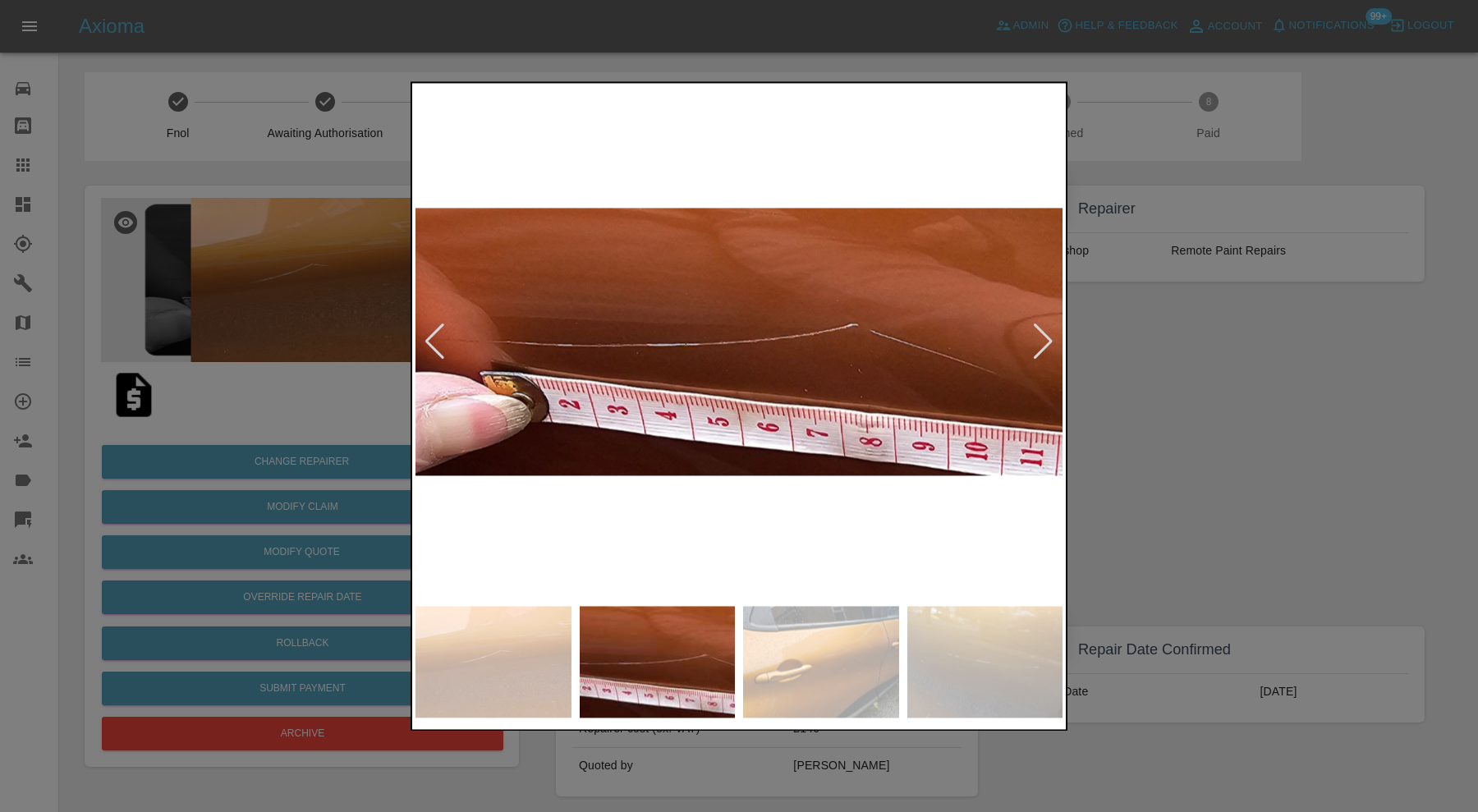
click at [831, 653] on img at bounding box center [821, 661] width 156 height 111
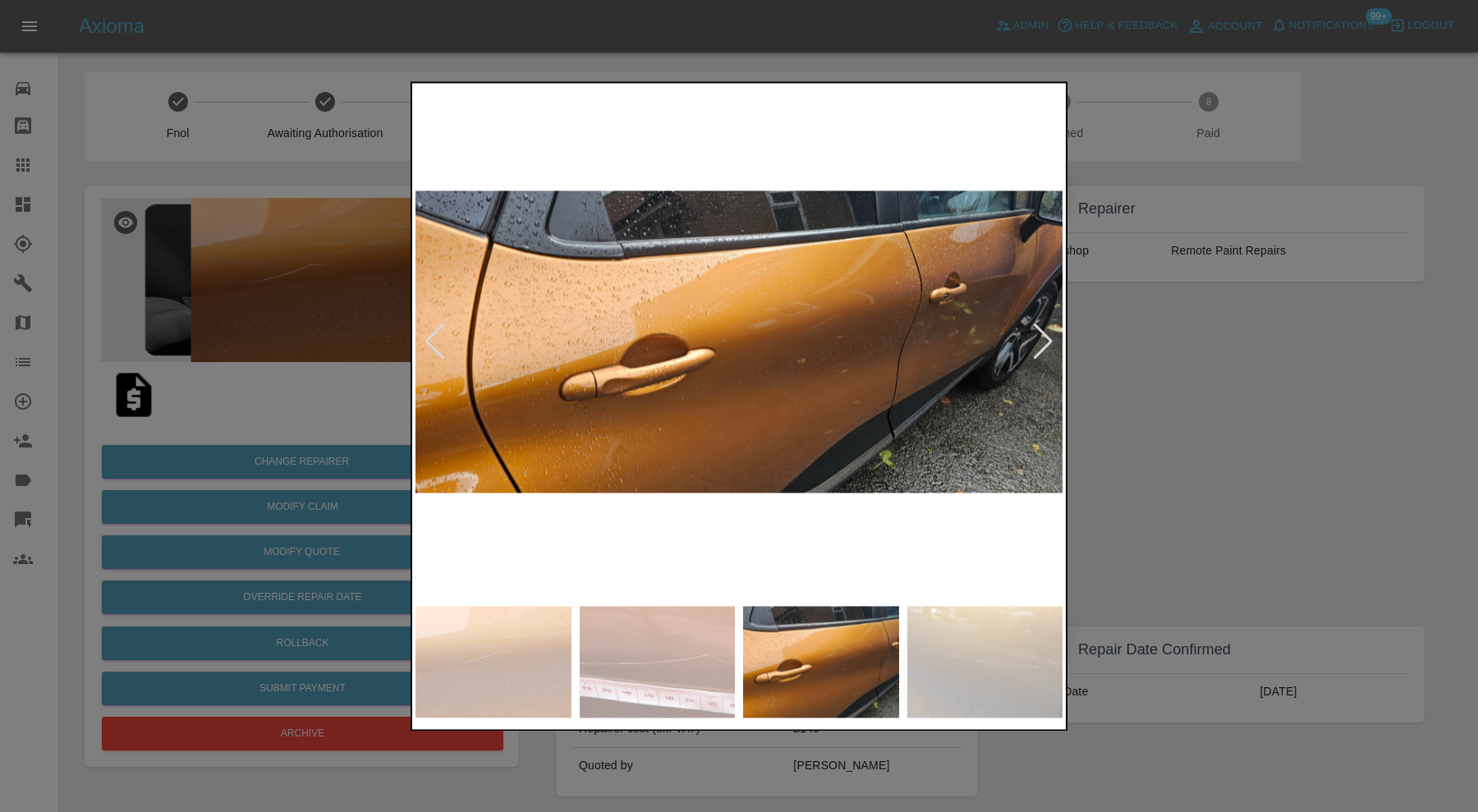
click at [976, 671] on img at bounding box center [986, 661] width 156 height 111
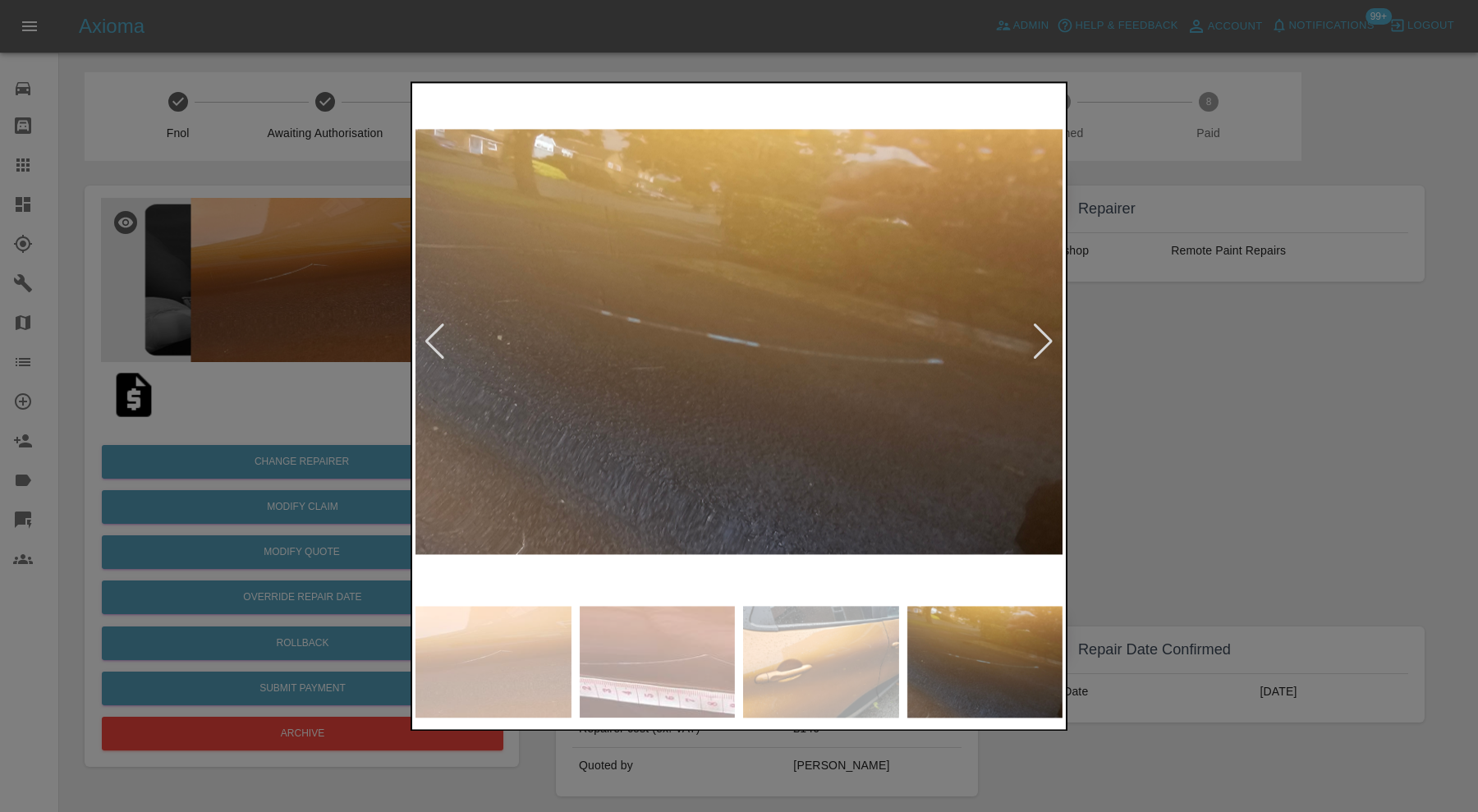
click at [1044, 339] on div at bounding box center [1043, 342] width 22 height 36
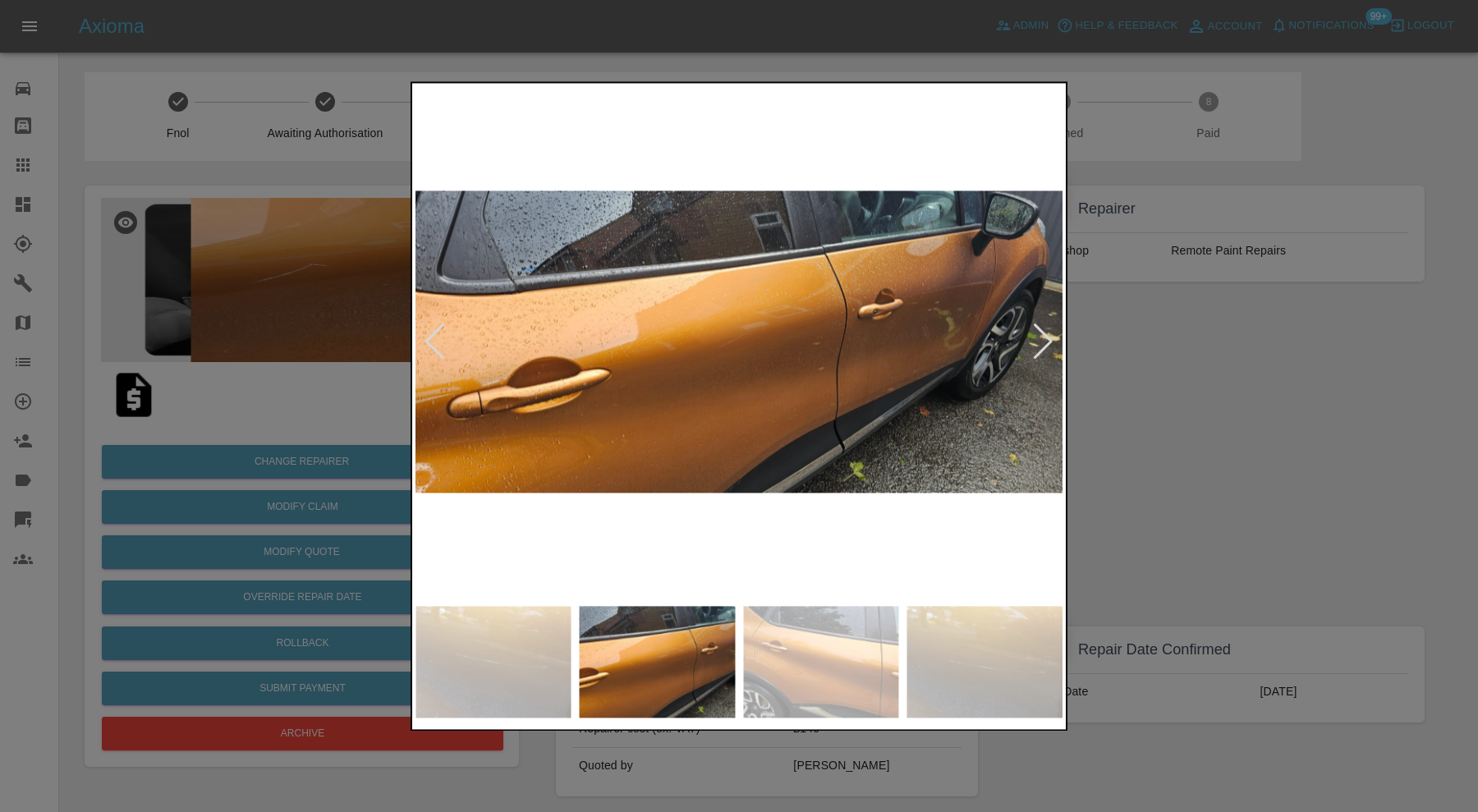
click at [1122, 376] on div at bounding box center [739, 406] width 1478 height 812
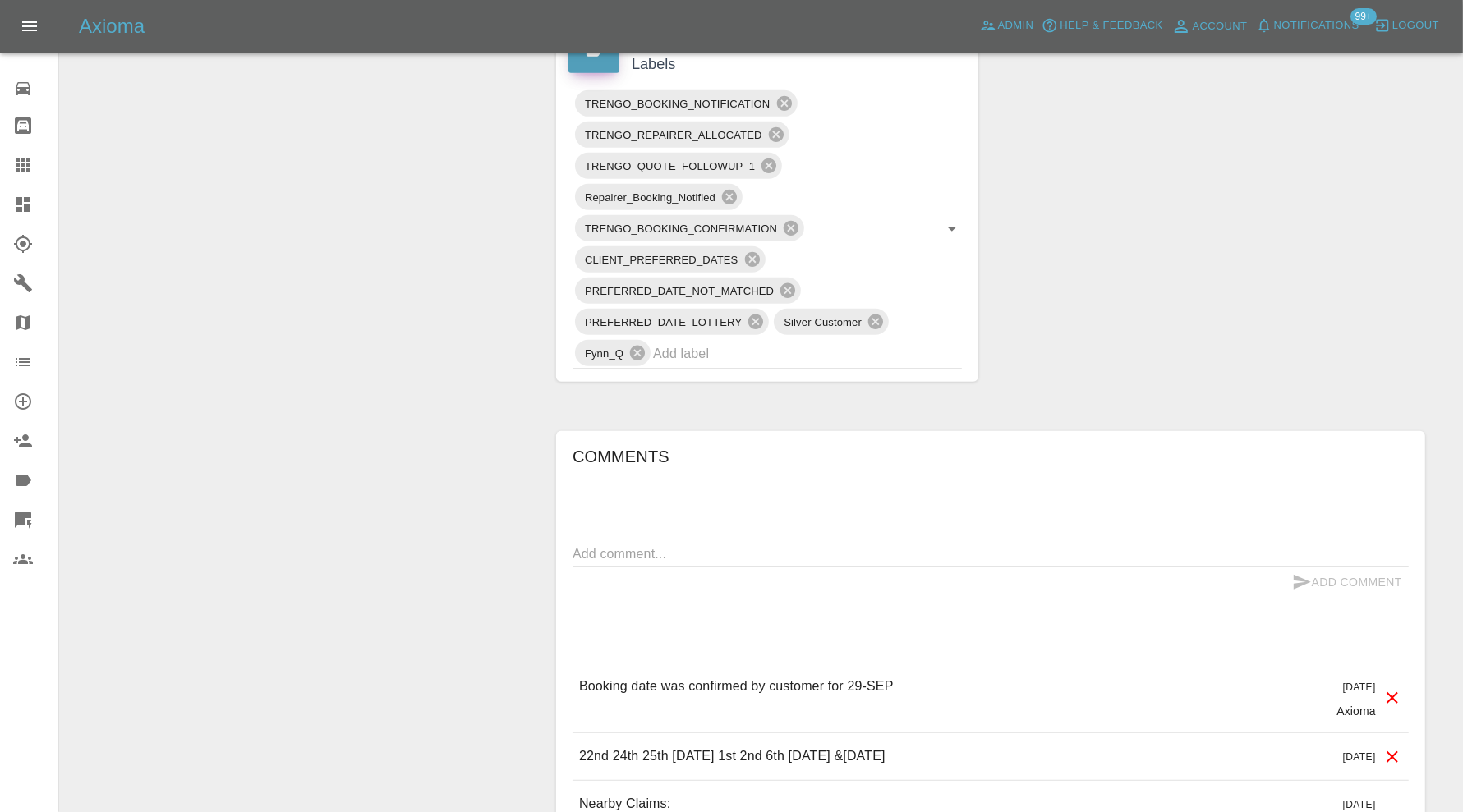
scroll to position [957, 0]
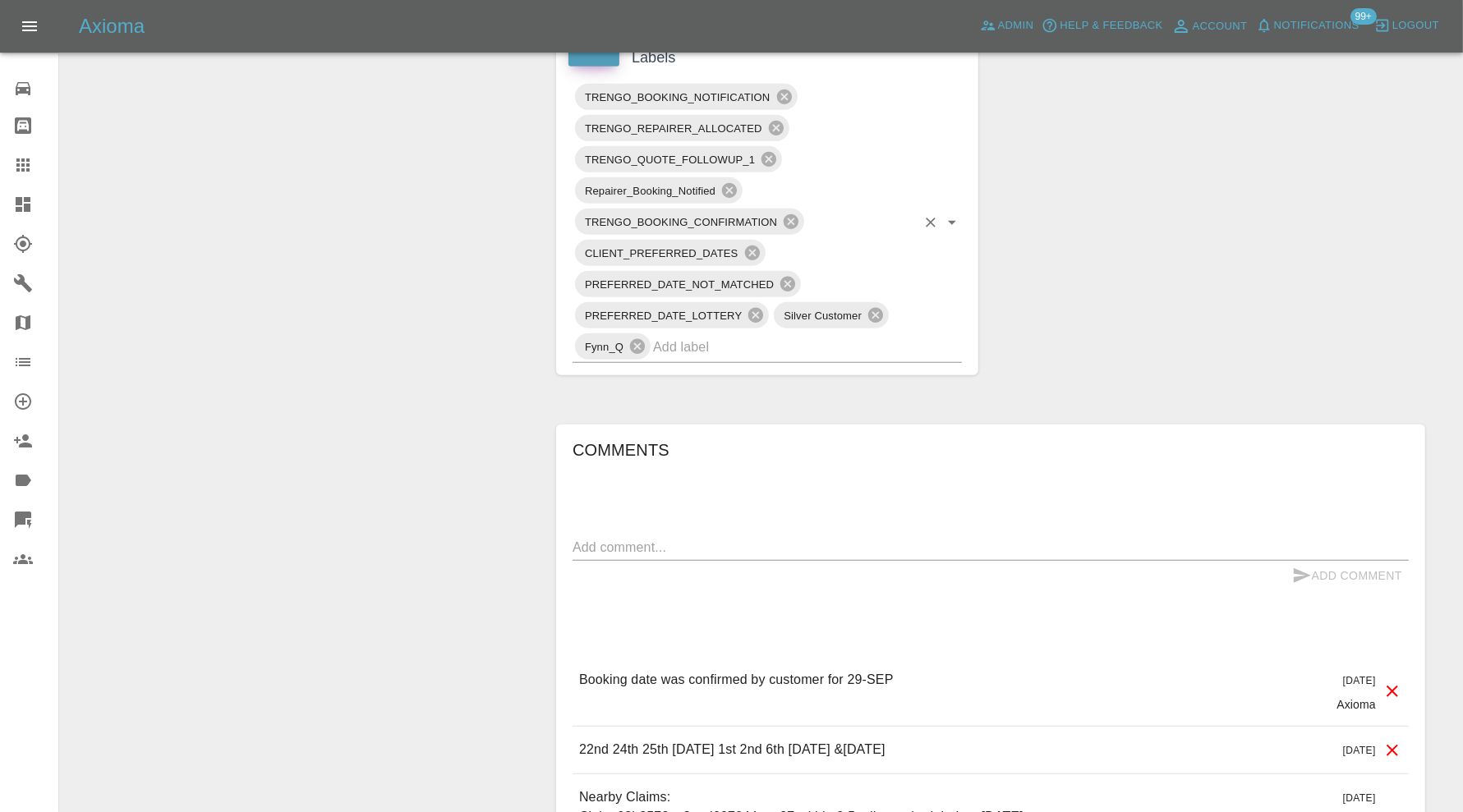
click at [797, 341] on input "text" at bounding box center [784, 347] width 263 height 25
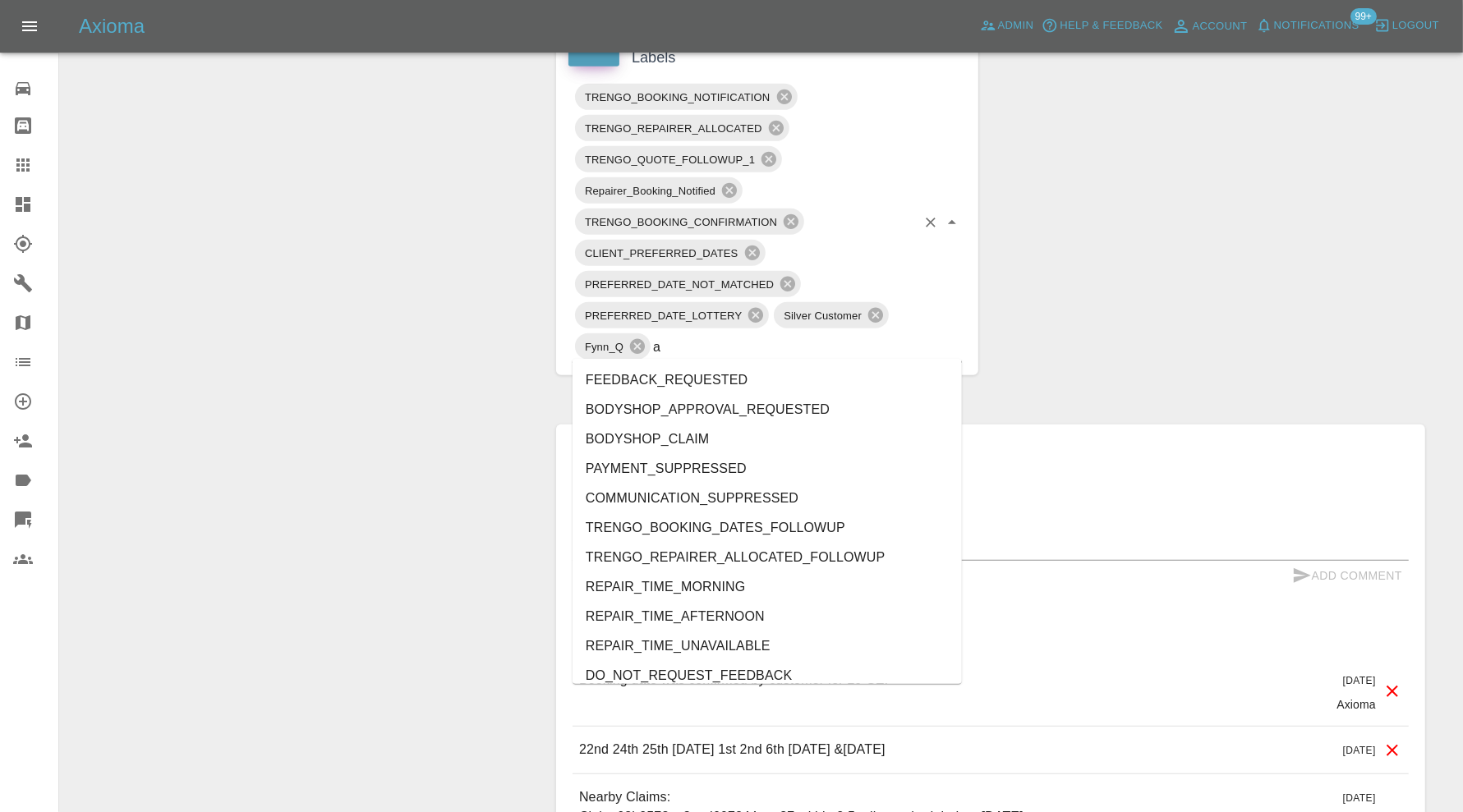
type input "au"
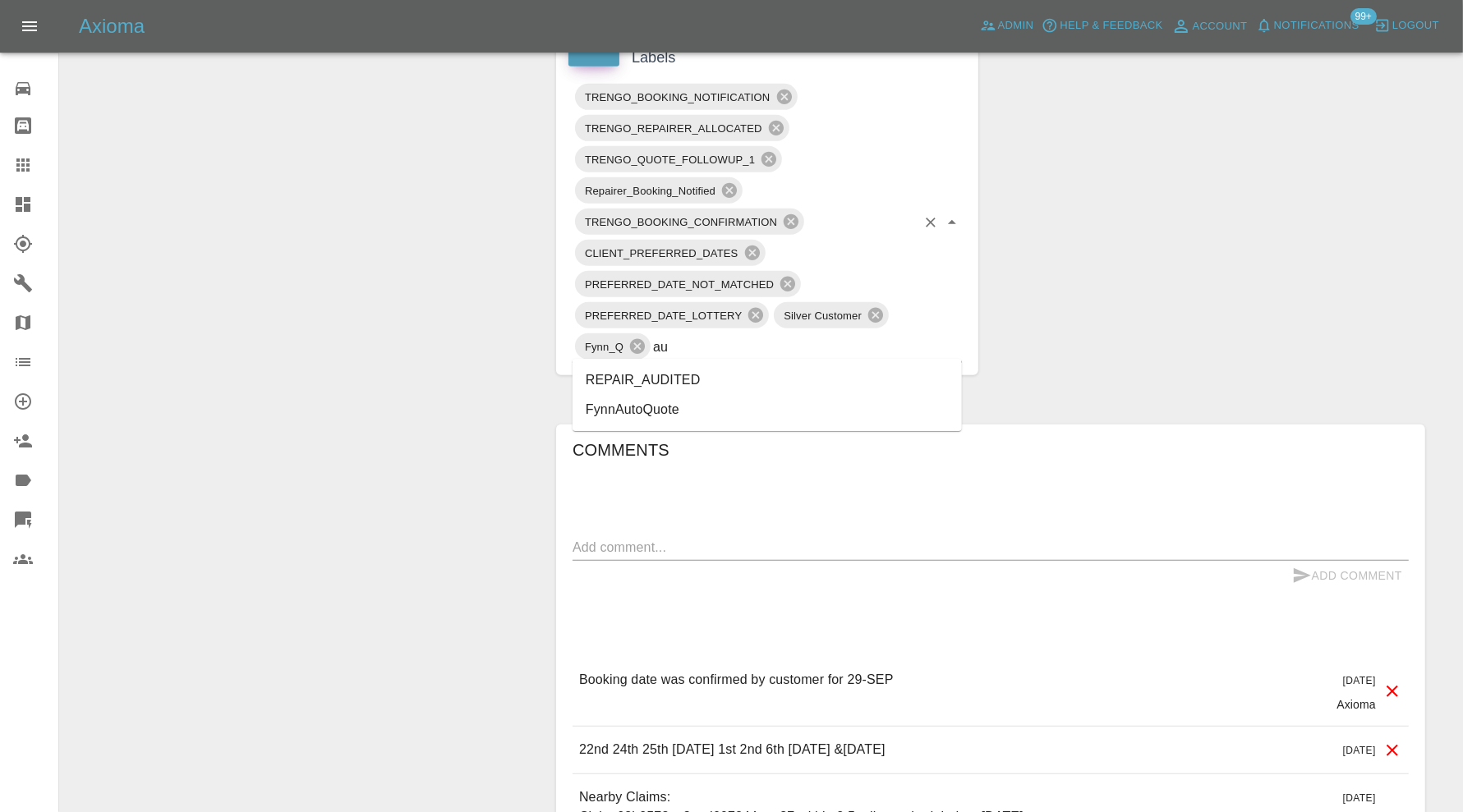
click at [692, 382] on li "REPAIR_AUDITED" at bounding box center [767, 380] width 389 height 30
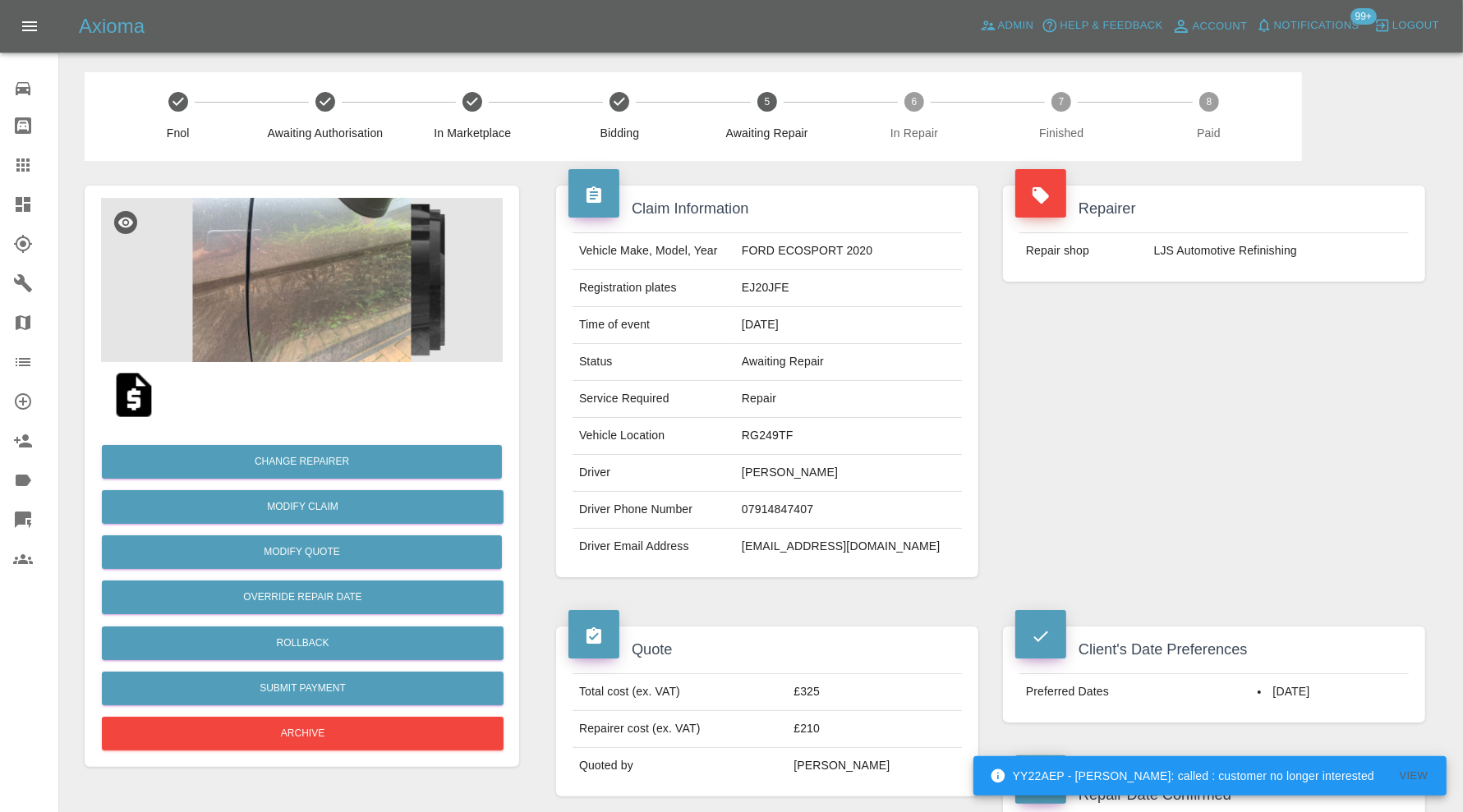
click at [358, 198] on img at bounding box center [301, 279] width 401 height 164
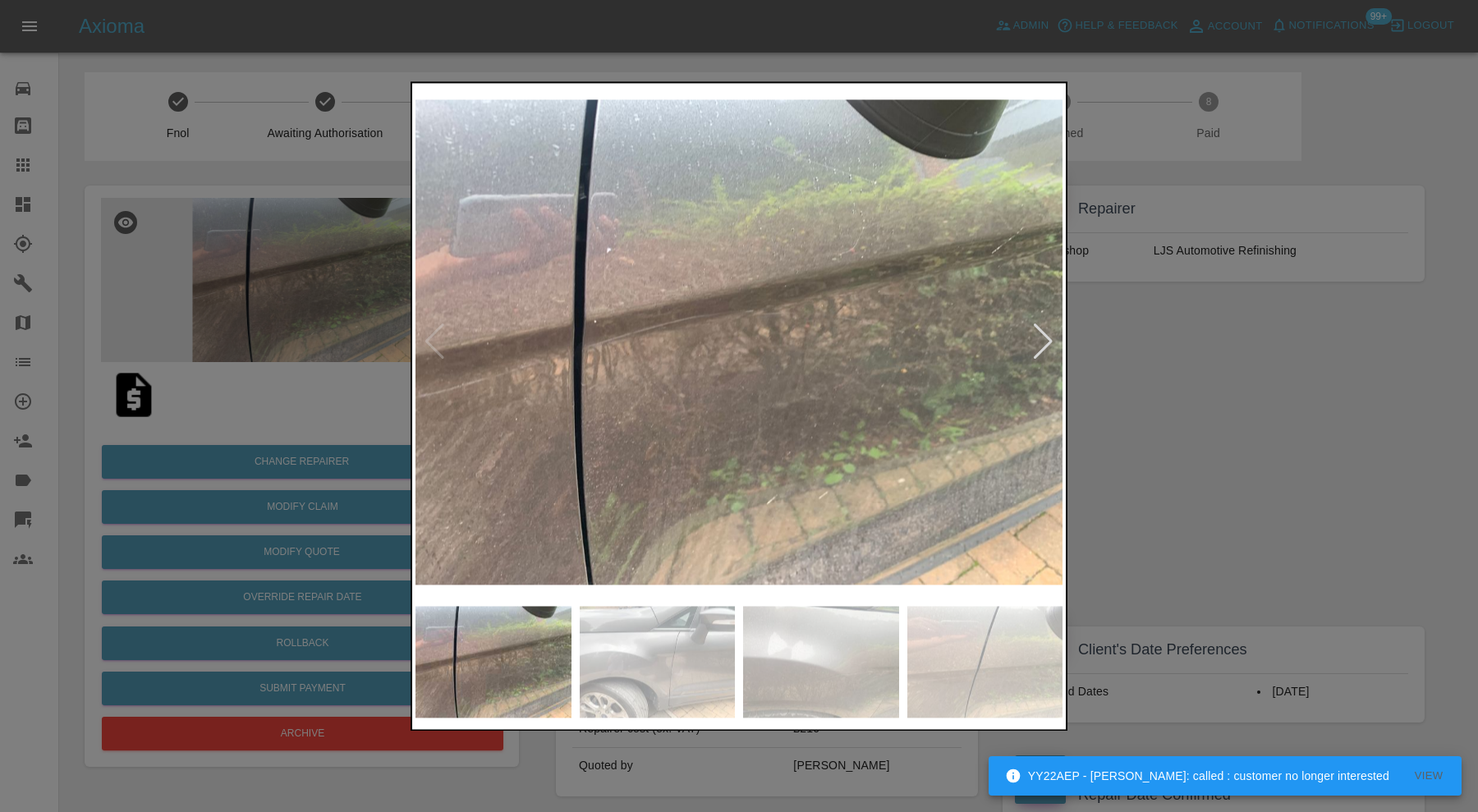
click at [1050, 336] on div at bounding box center [1043, 342] width 22 height 36
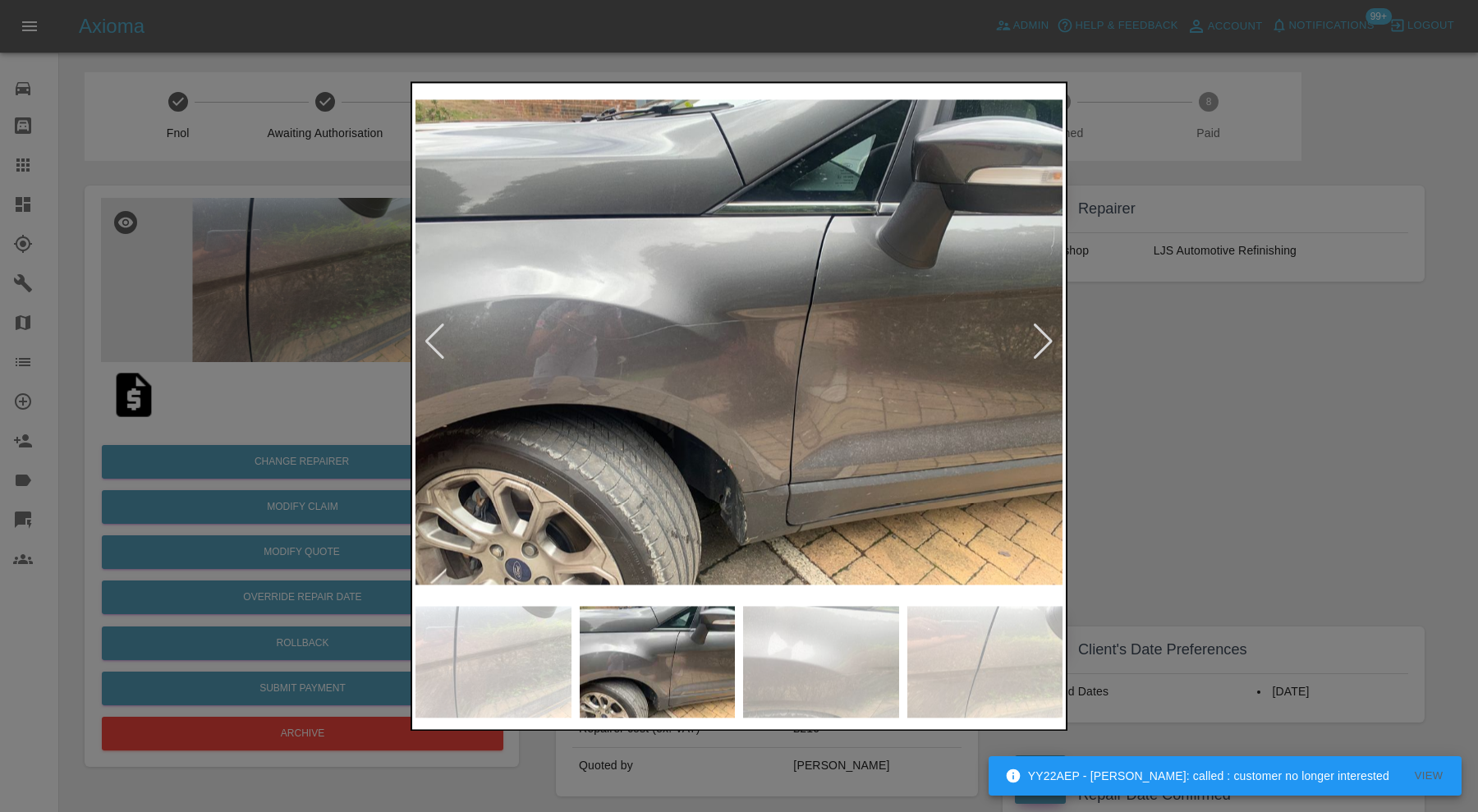
click at [1050, 336] on div at bounding box center [1043, 342] width 22 height 36
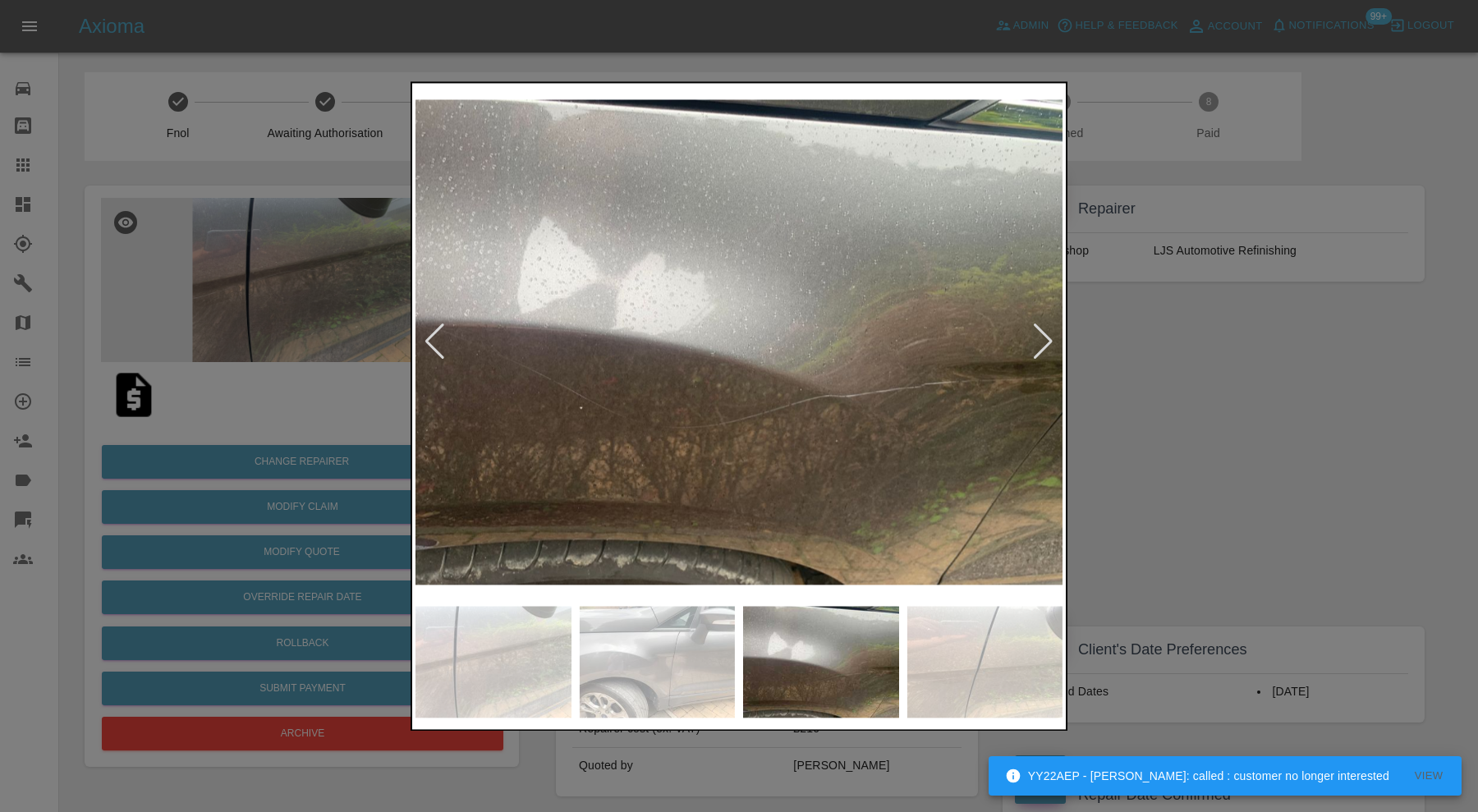
click at [1050, 336] on div at bounding box center [1043, 342] width 22 height 36
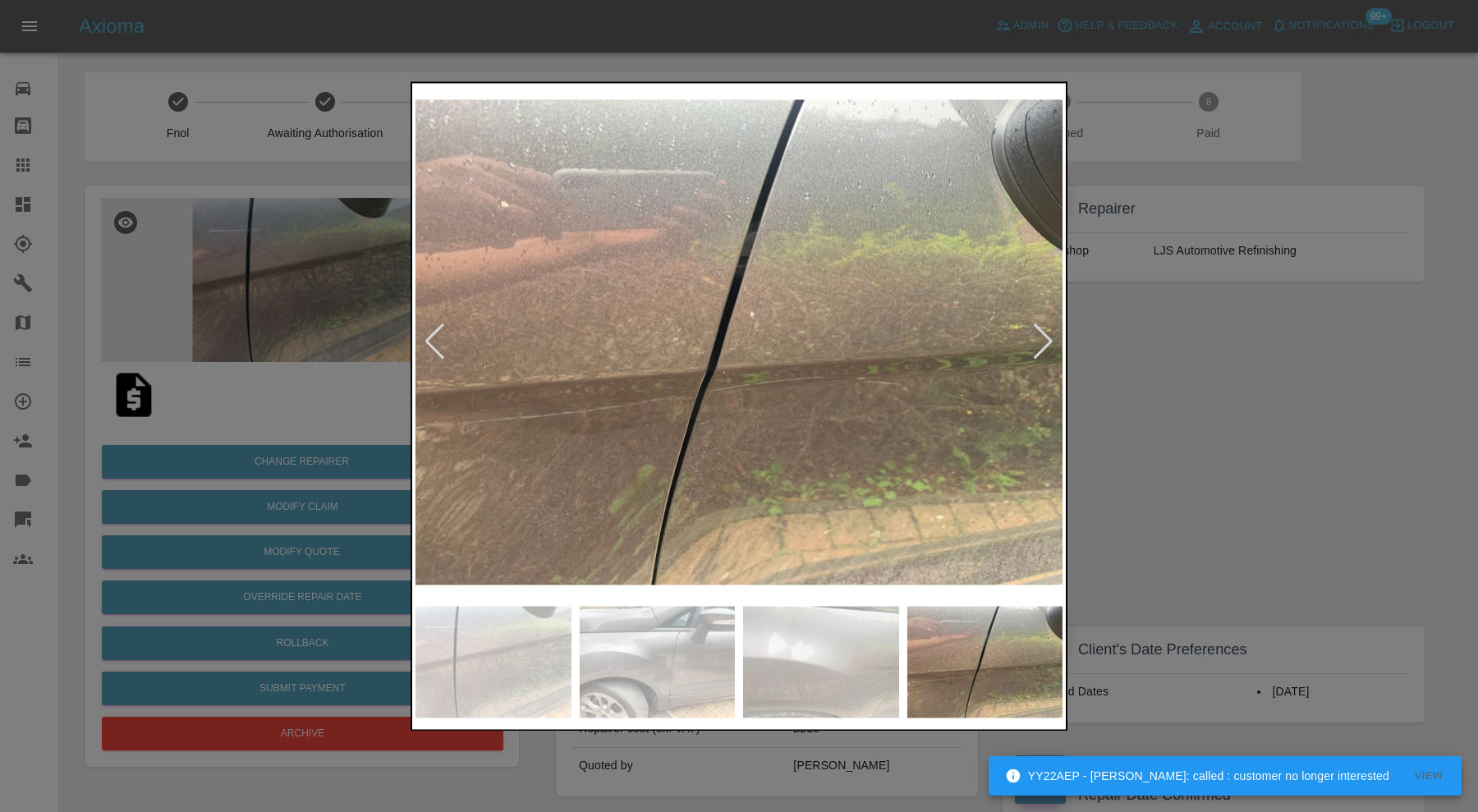
click at [1050, 336] on div at bounding box center [1043, 342] width 22 height 36
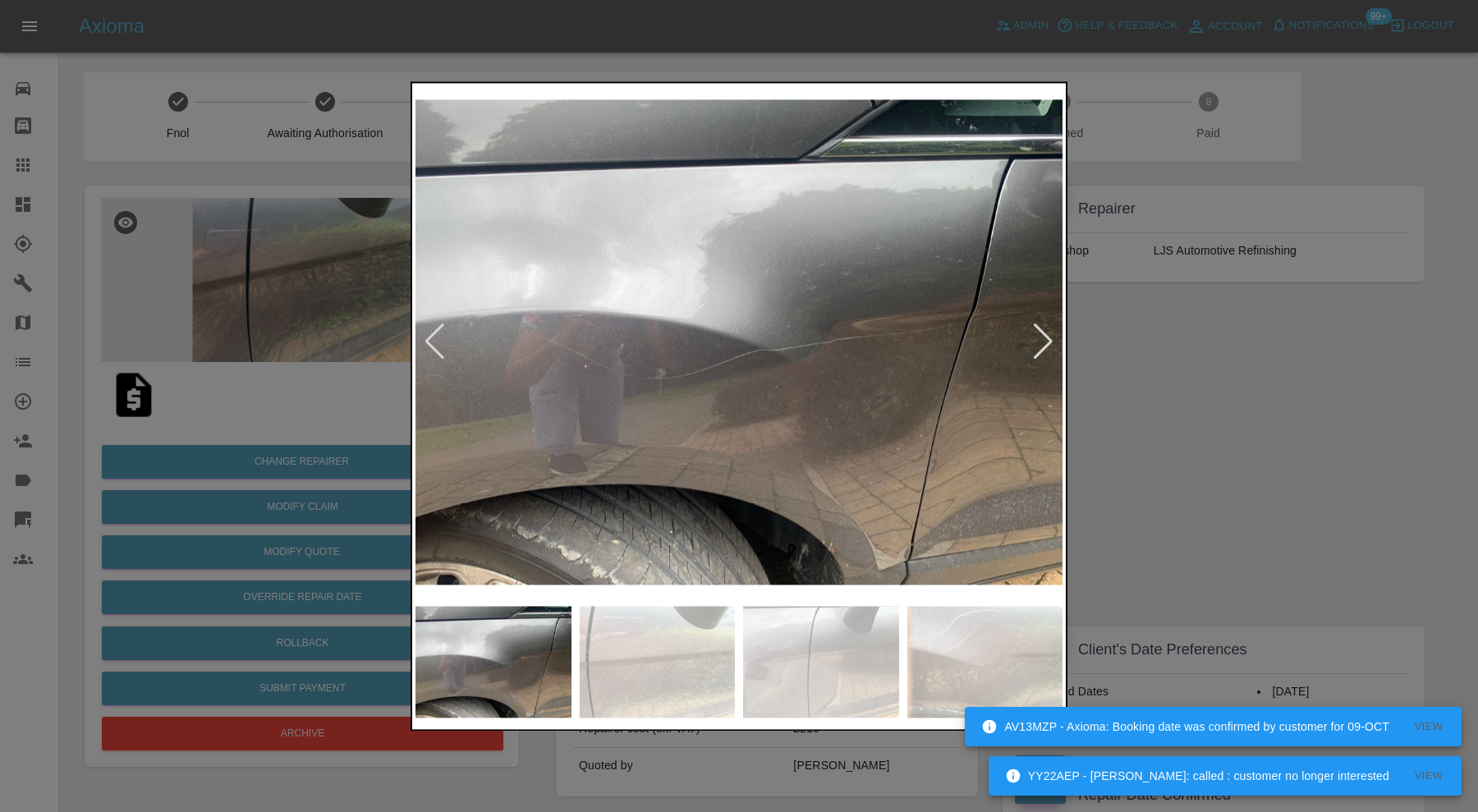
click at [1050, 336] on div at bounding box center [1043, 342] width 22 height 36
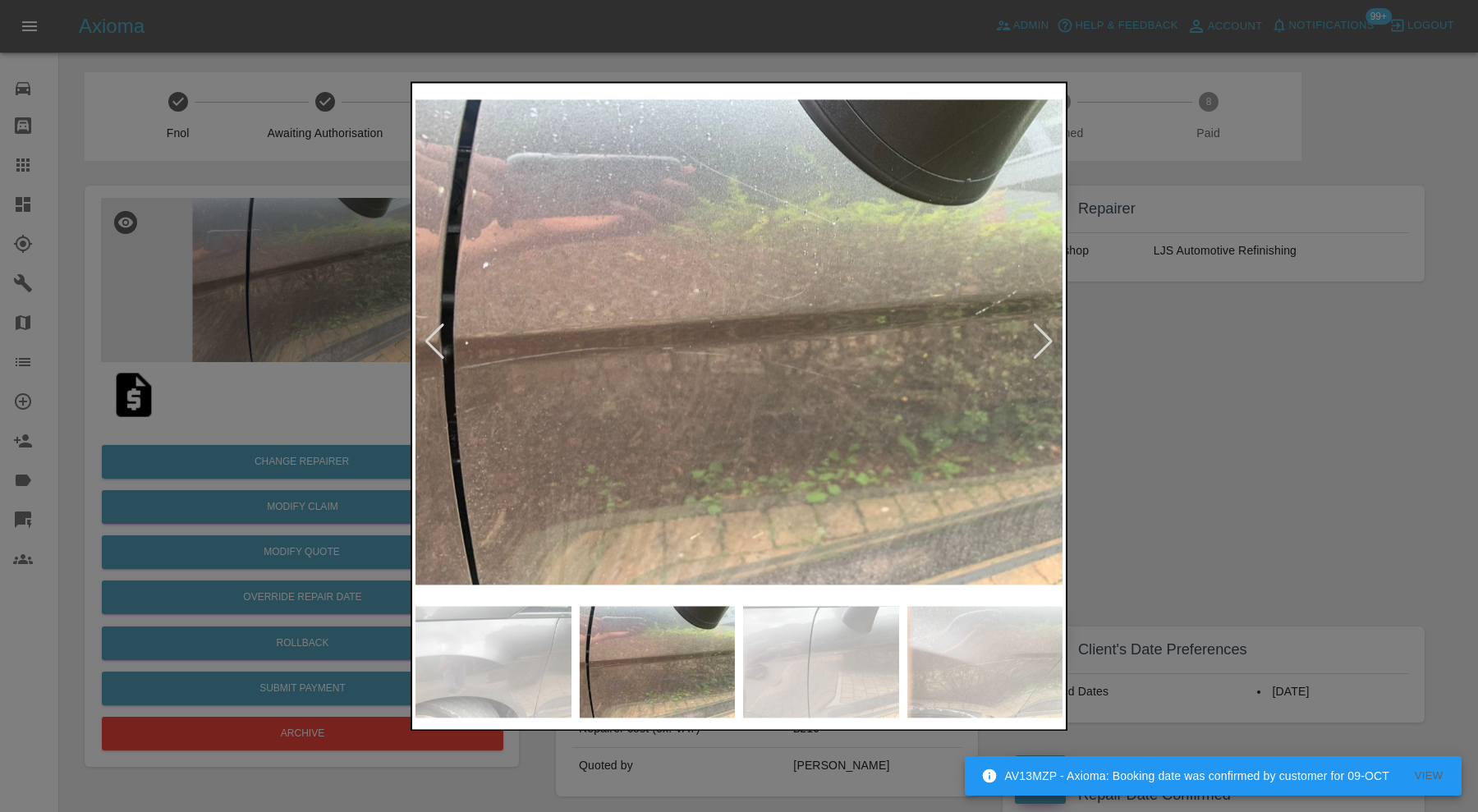
click at [1050, 336] on div at bounding box center [1043, 342] width 22 height 36
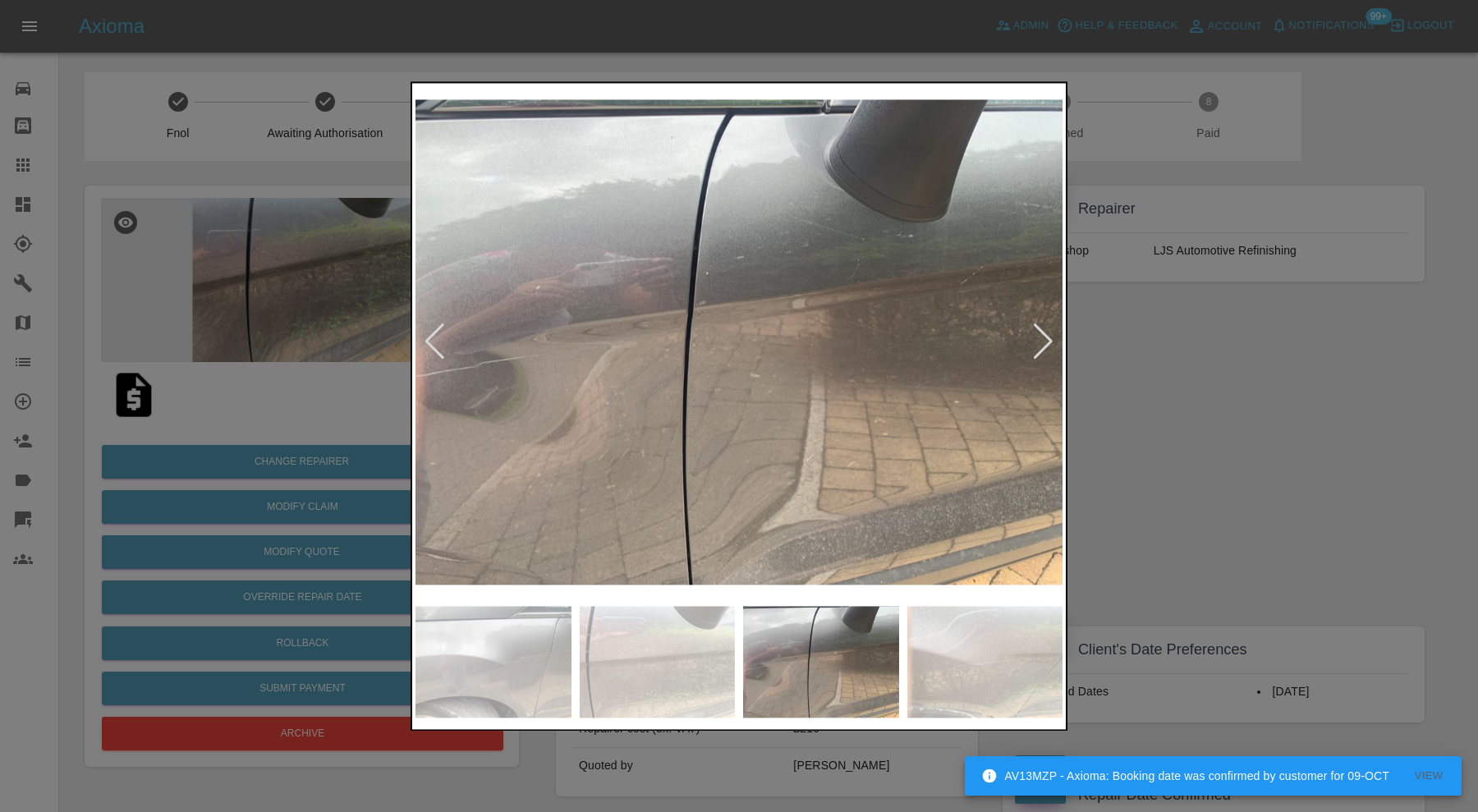
click at [1050, 336] on div at bounding box center [1043, 342] width 22 height 36
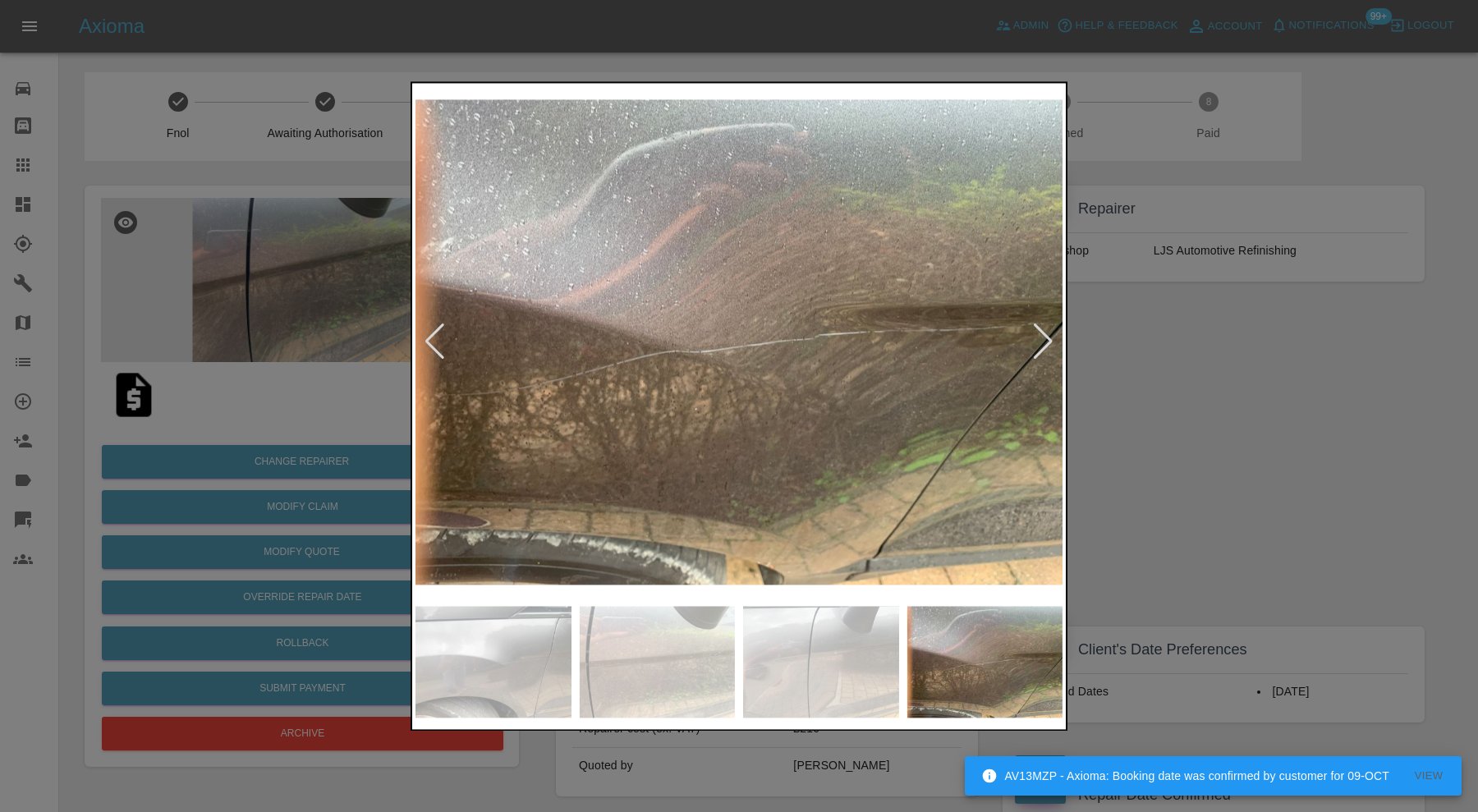
click at [1050, 336] on div at bounding box center [1043, 342] width 22 height 36
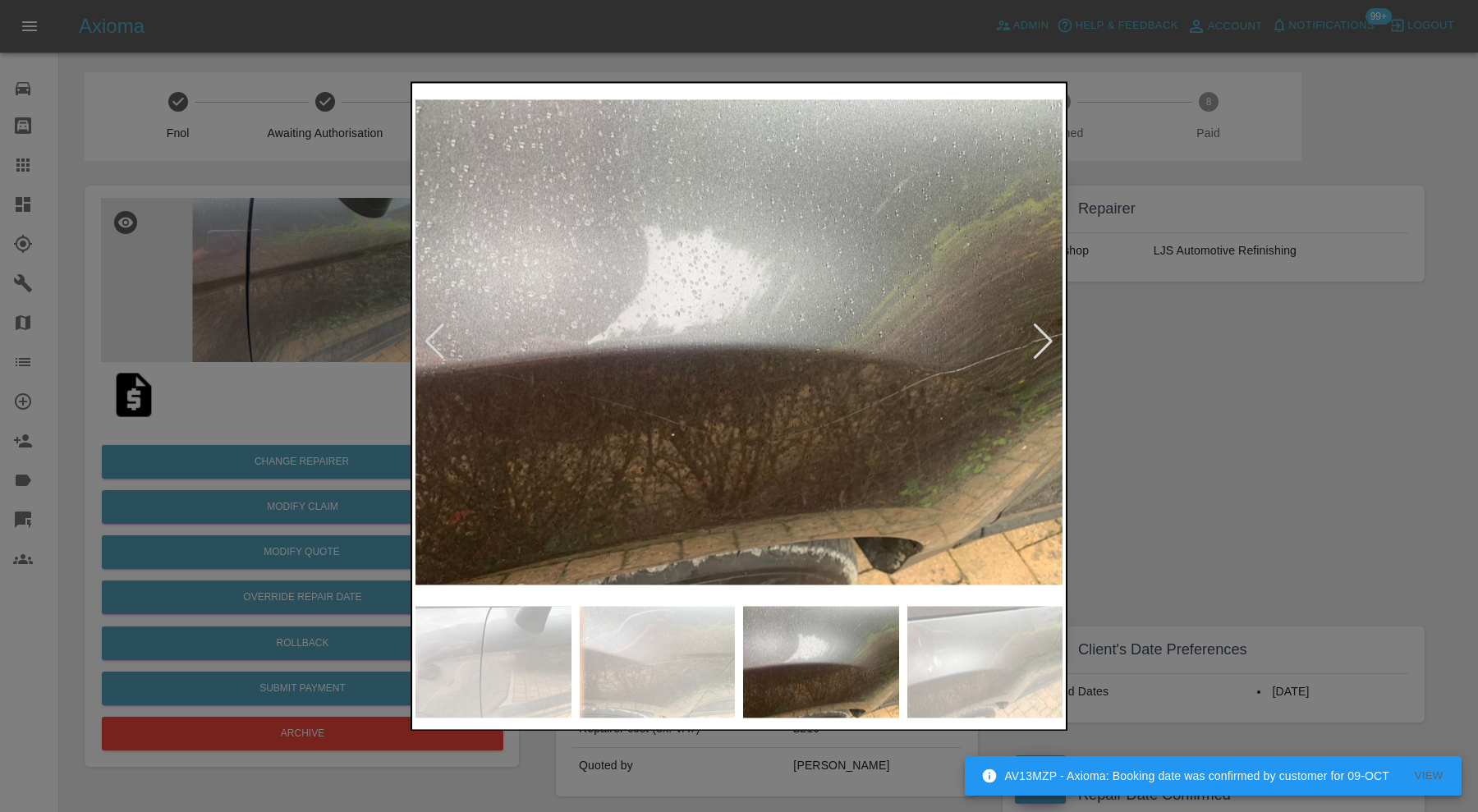
click at [1050, 336] on div at bounding box center [1043, 342] width 22 height 36
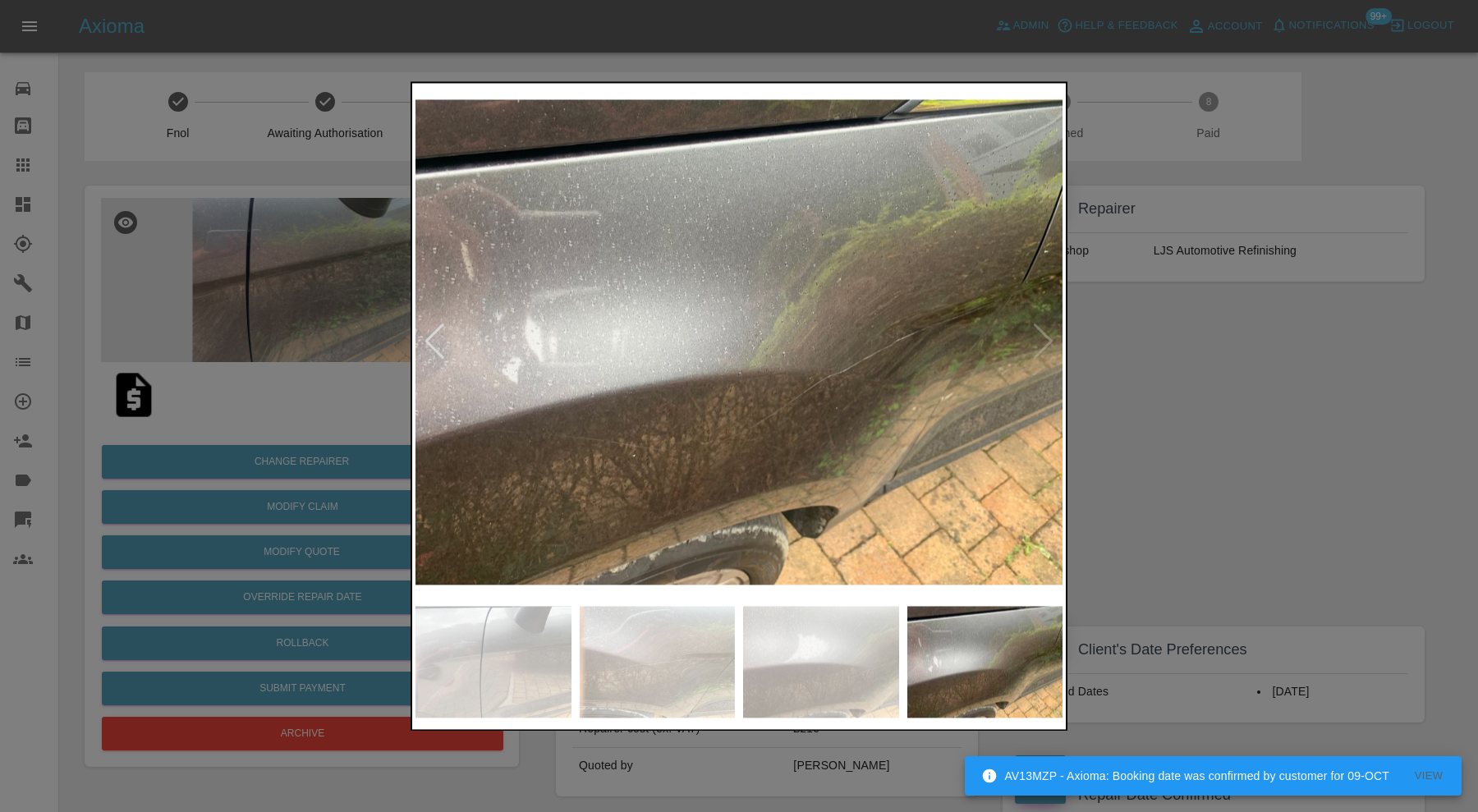
click at [1050, 336] on img at bounding box center [739, 342] width 647 height 512
click at [1173, 364] on div at bounding box center [739, 406] width 1478 height 812
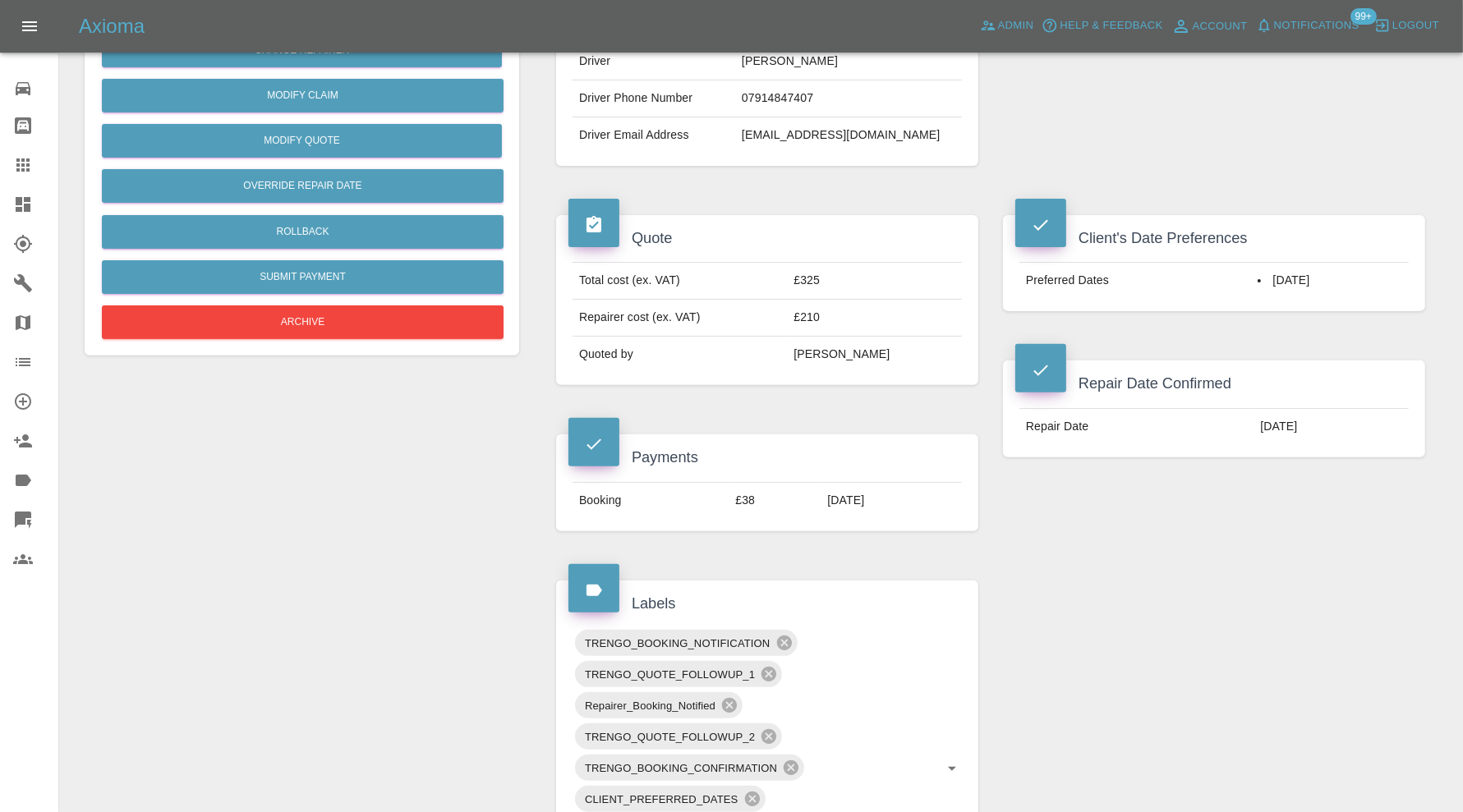
scroll to position [821, 0]
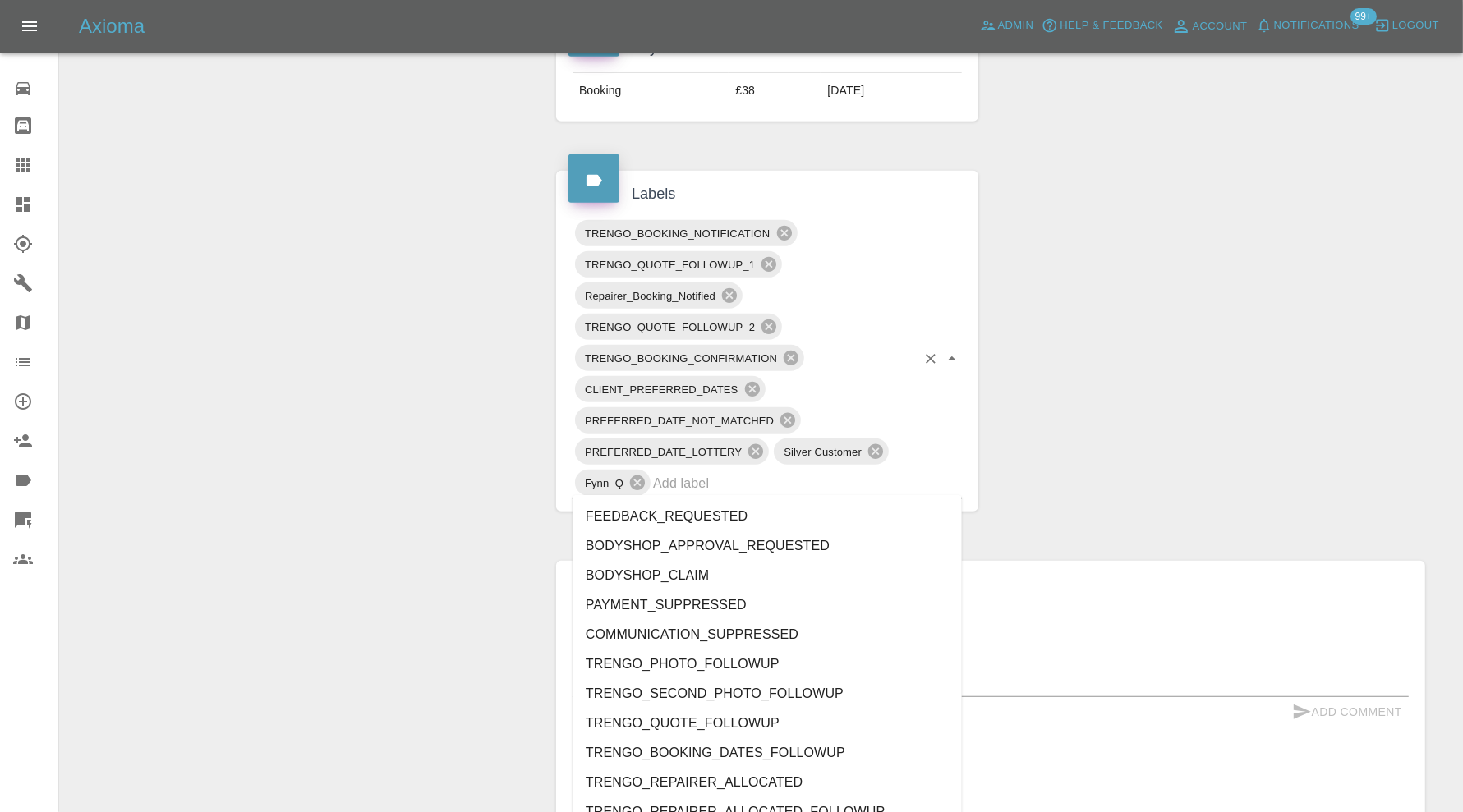
click at [826, 477] on input "text" at bounding box center [784, 483] width 263 height 25
type input "au"
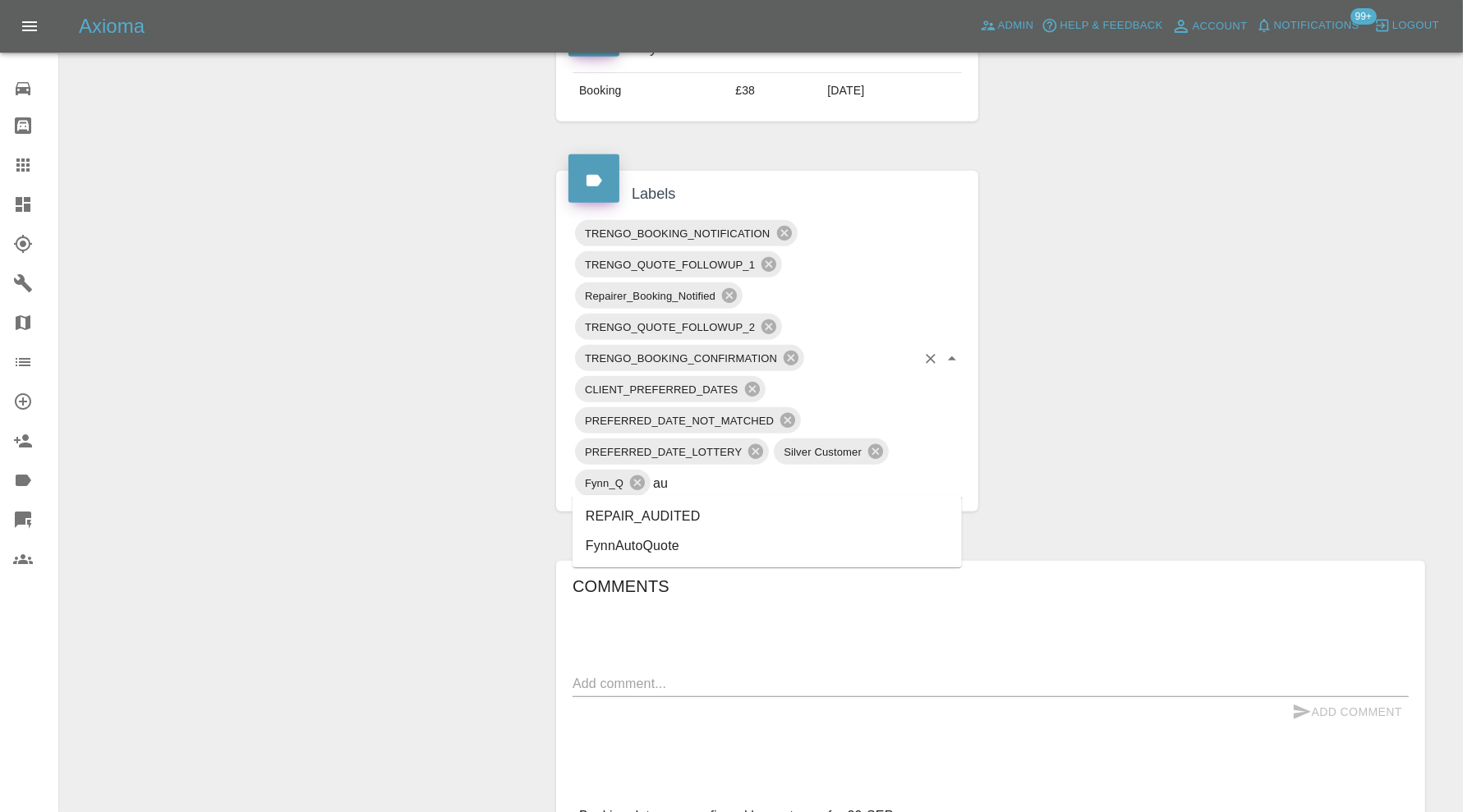
click at [704, 517] on li "REPAIR_AUDITED" at bounding box center [767, 517] width 389 height 30
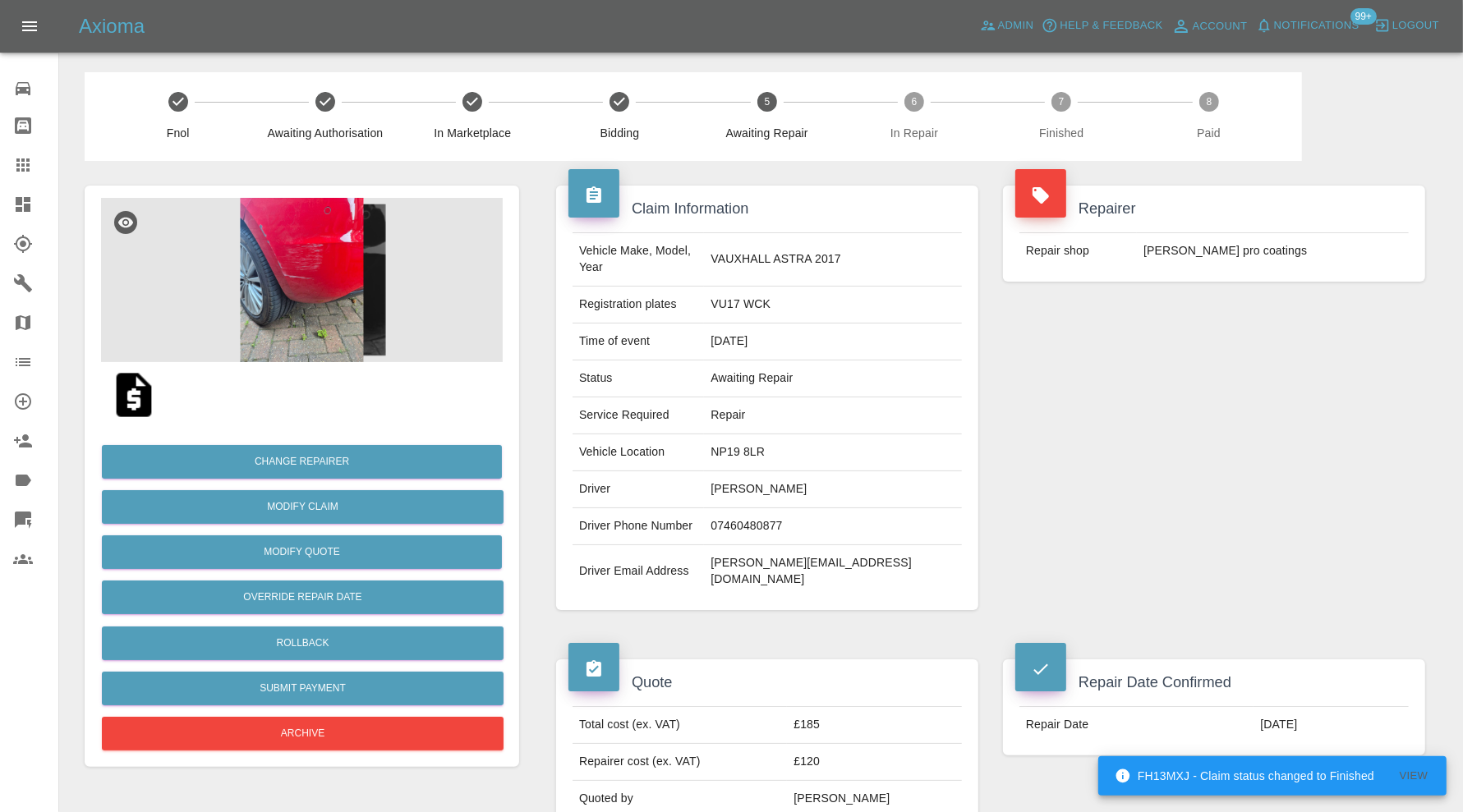
click at [346, 243] on img at bounding box center [301, 279] width 401 height 164
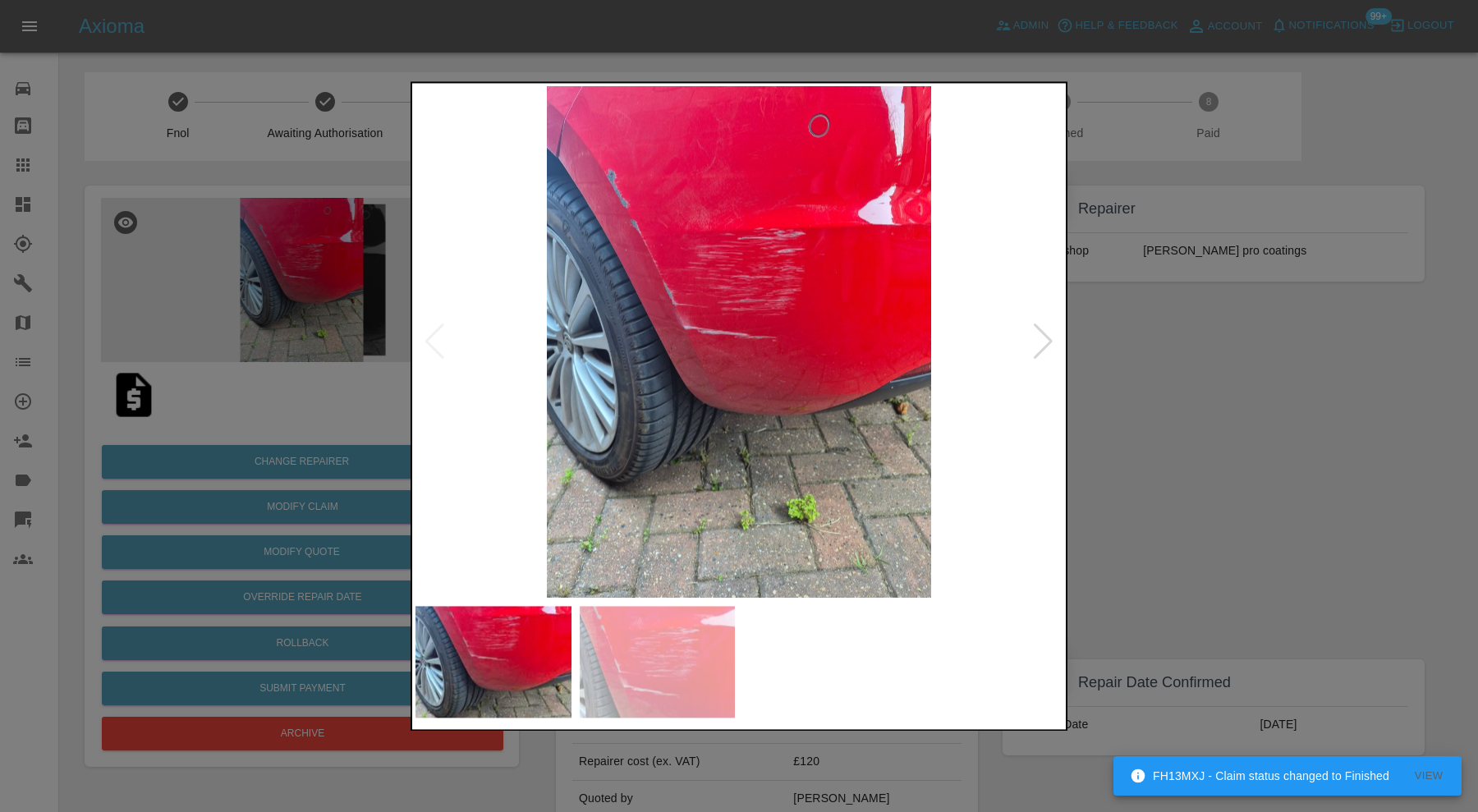
click at [1042, 345] on div at bounding box center [1043, 342] width 22 height 36
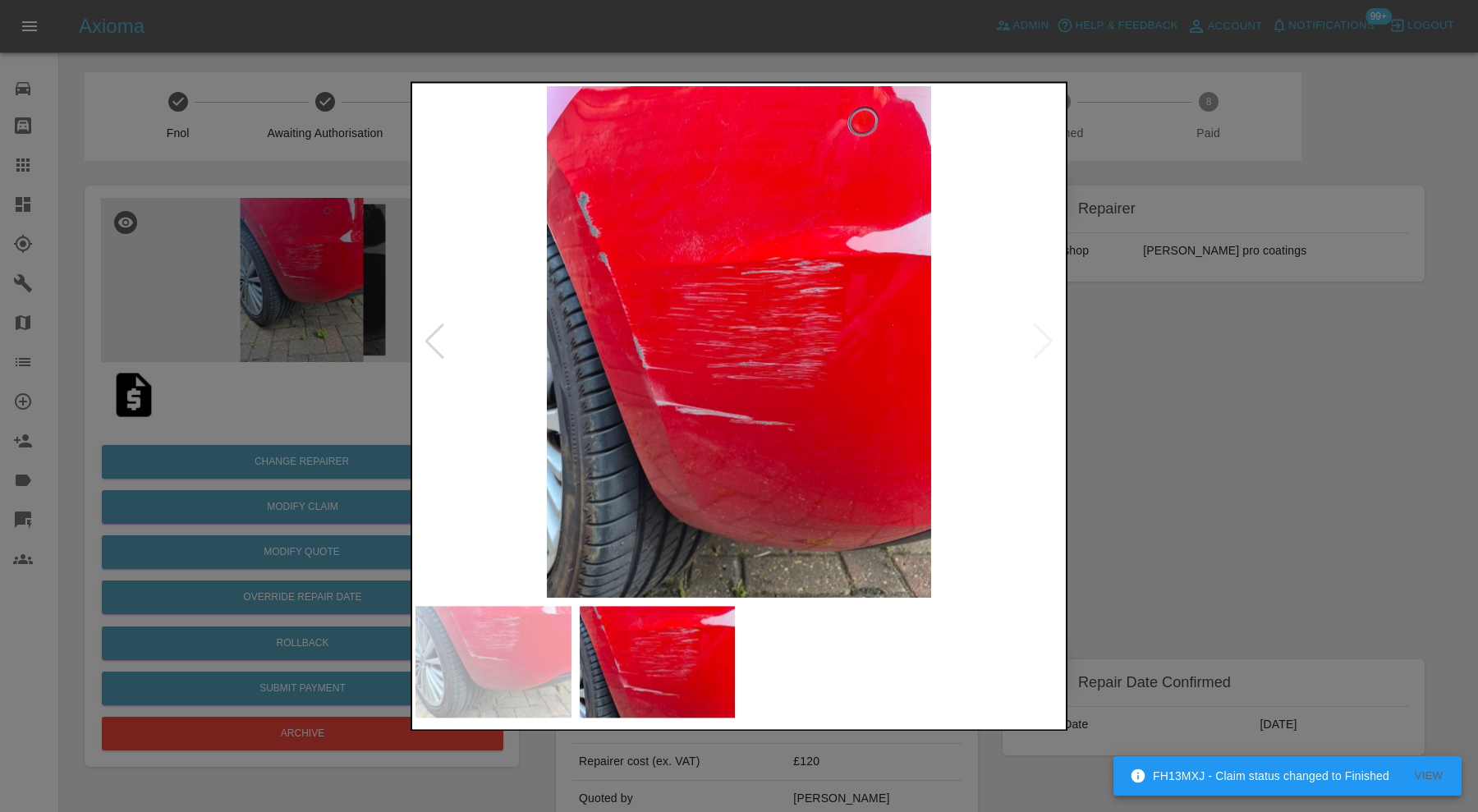
click at [1150, 357] on div at bounding box center [739, 406] width 1478 height 812
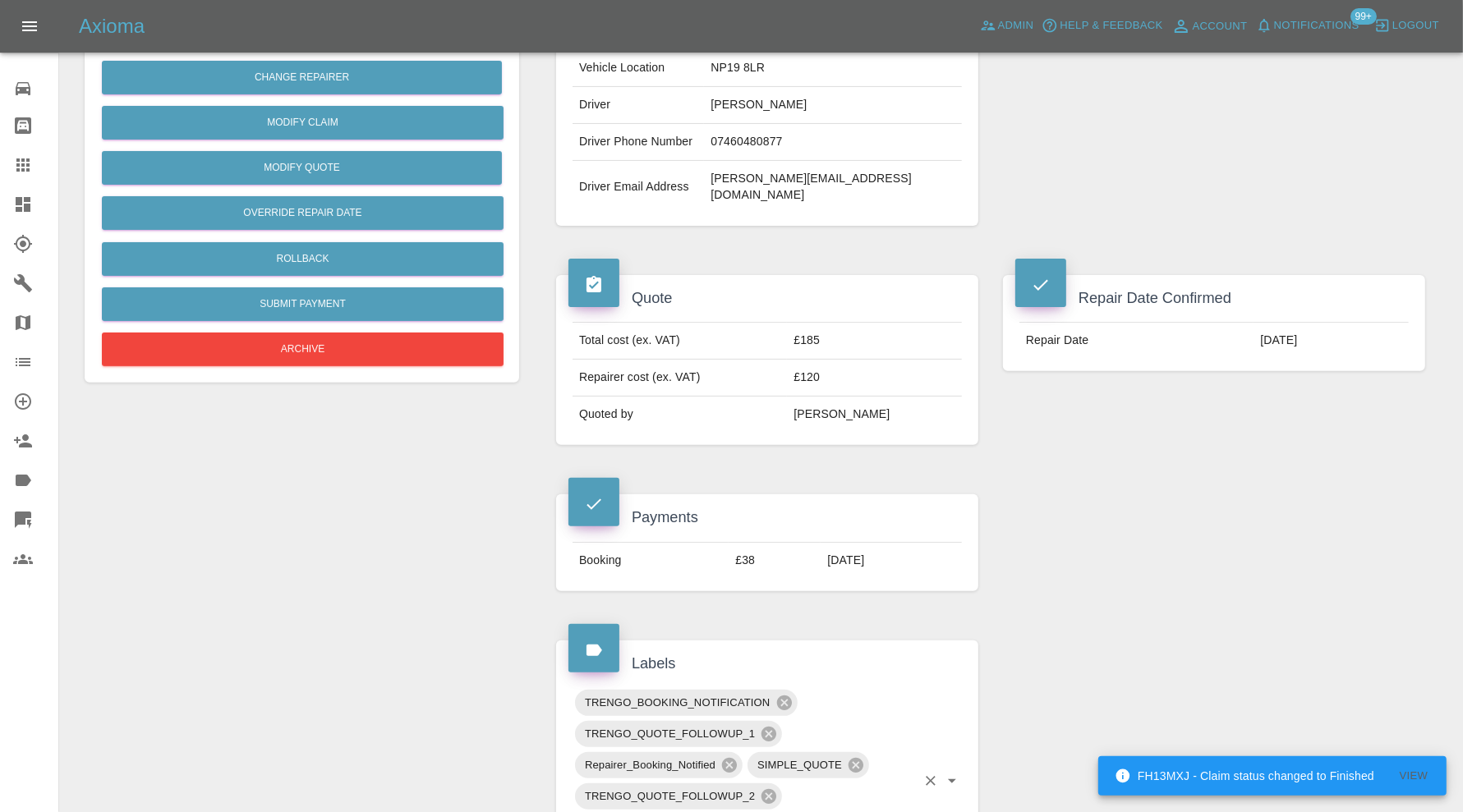
scroll to position [684, 0]
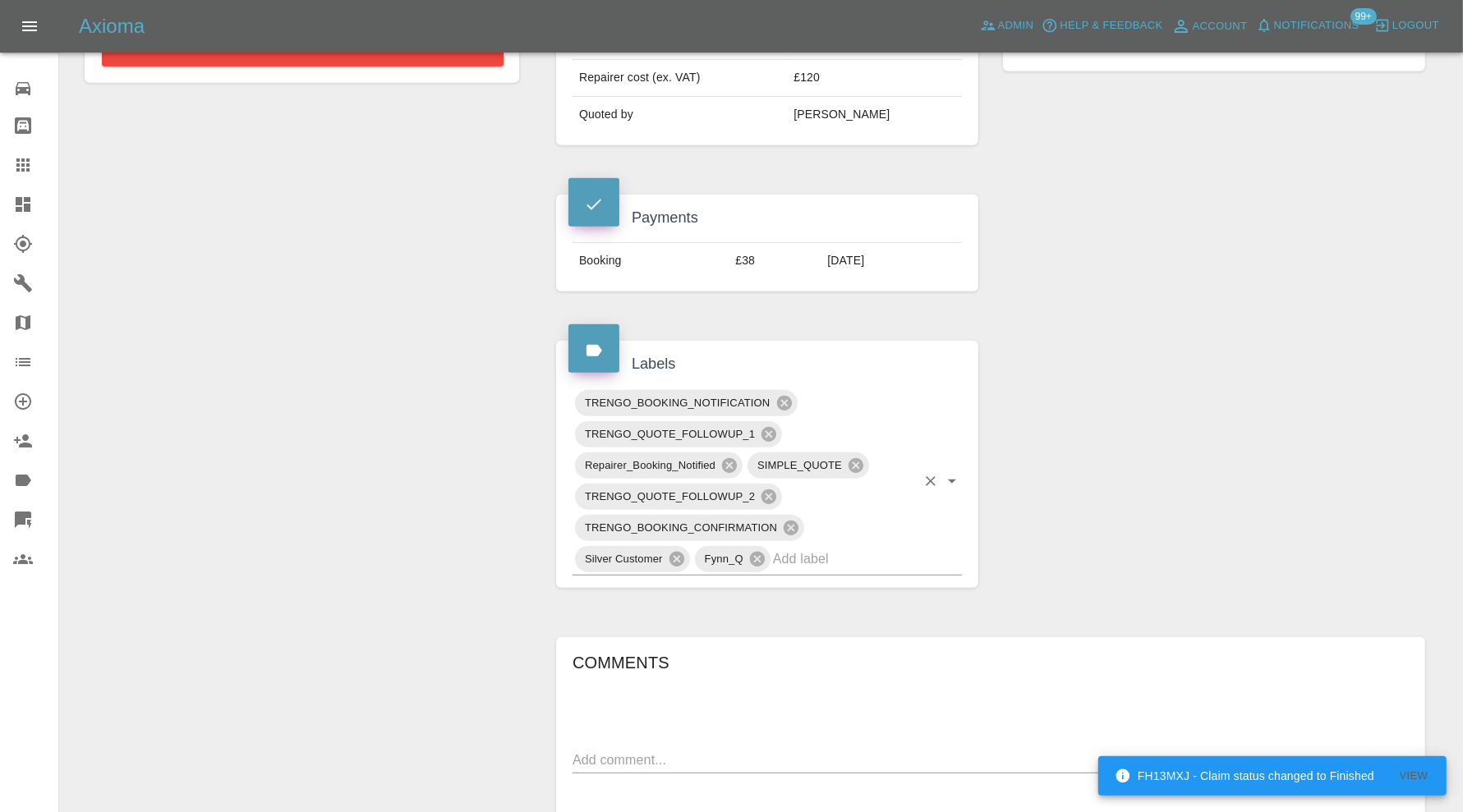
click at [814, 546] on input "text" at bounding box center [844, 558] width 143 height 25
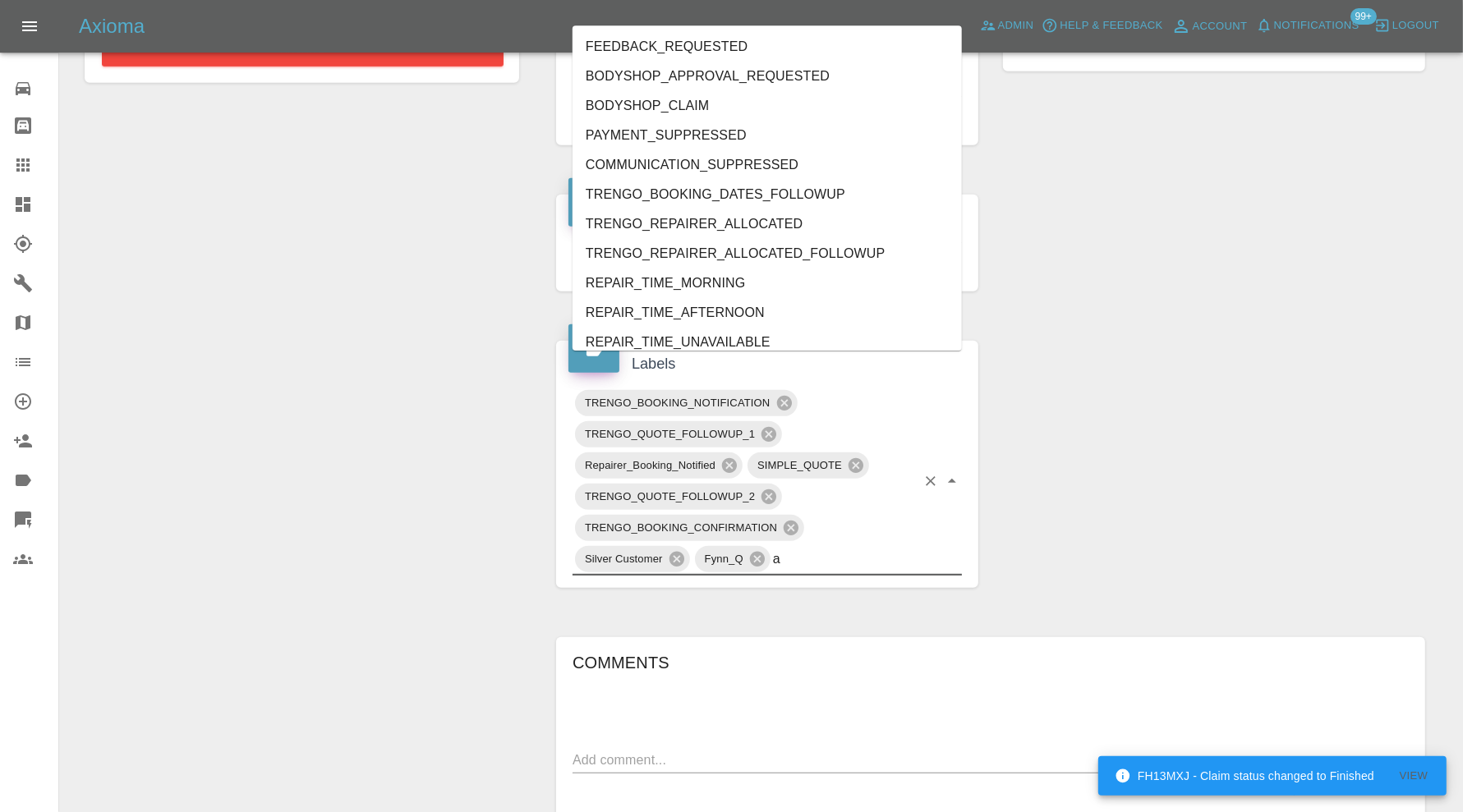
type input "au"
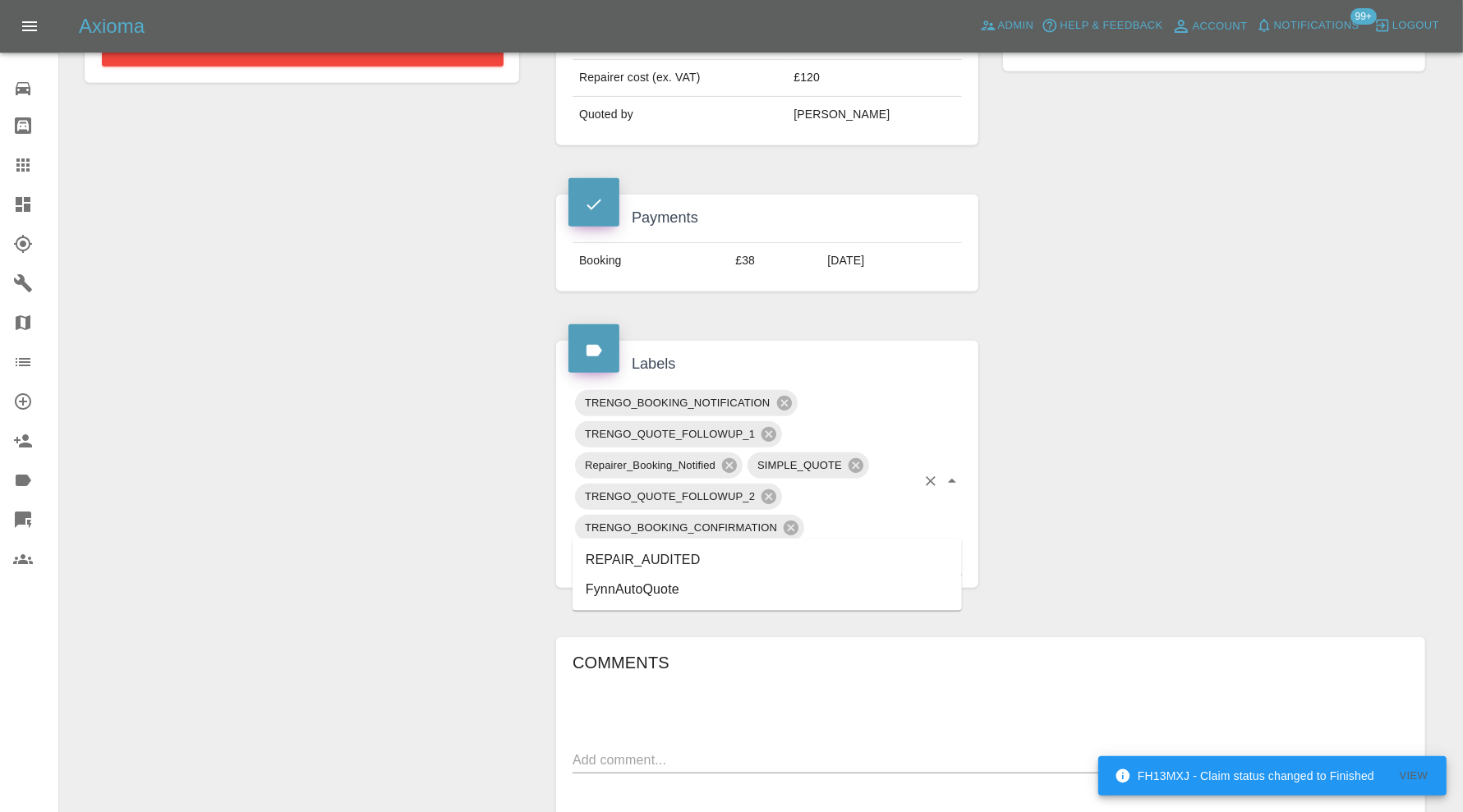
click at [693, 558] on li "REPAIR_AUDITED" at bounding box center [767, 560] width 389 height 30
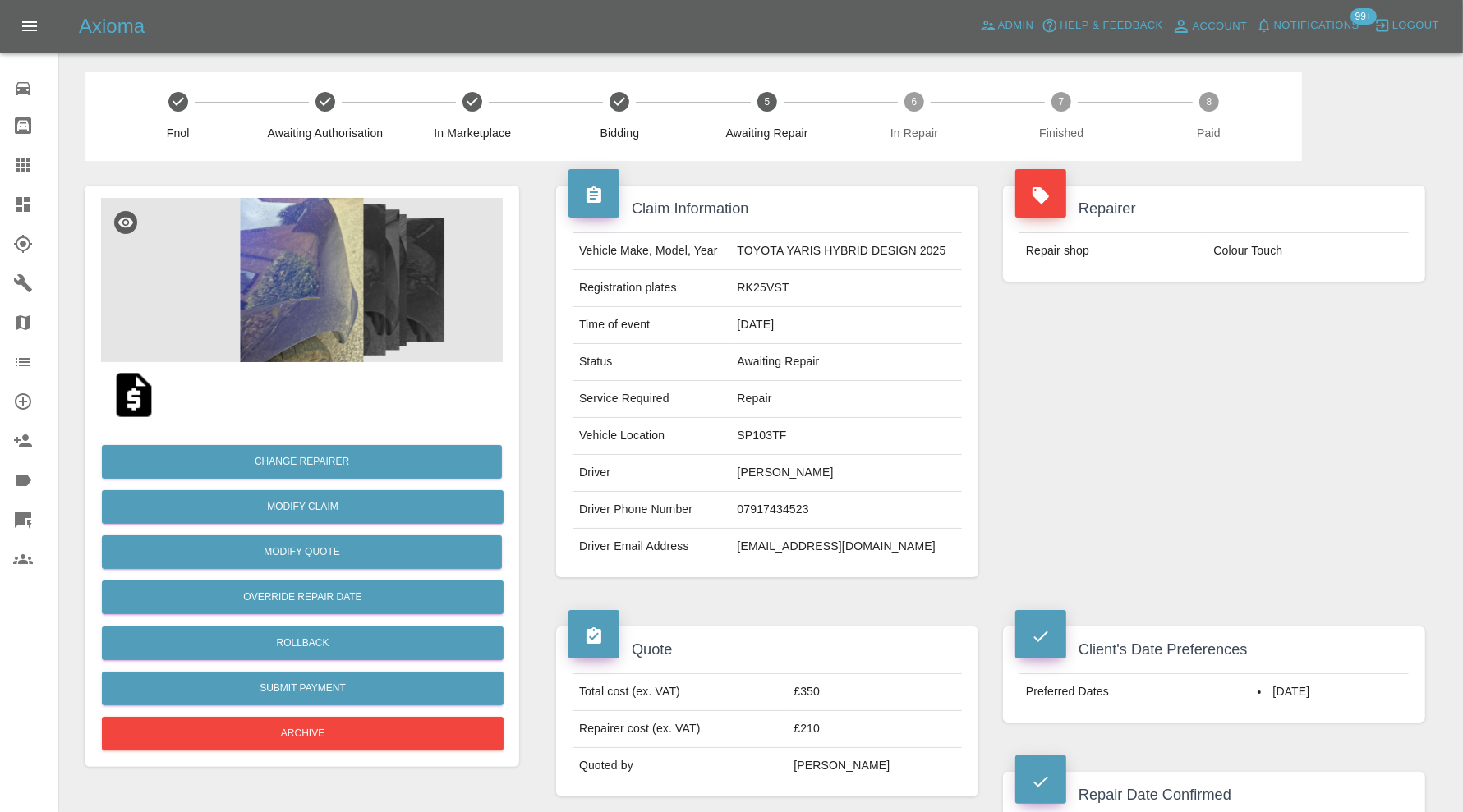
click at [323, 258] on img at bounding box center [301, 279] width 401 height 164
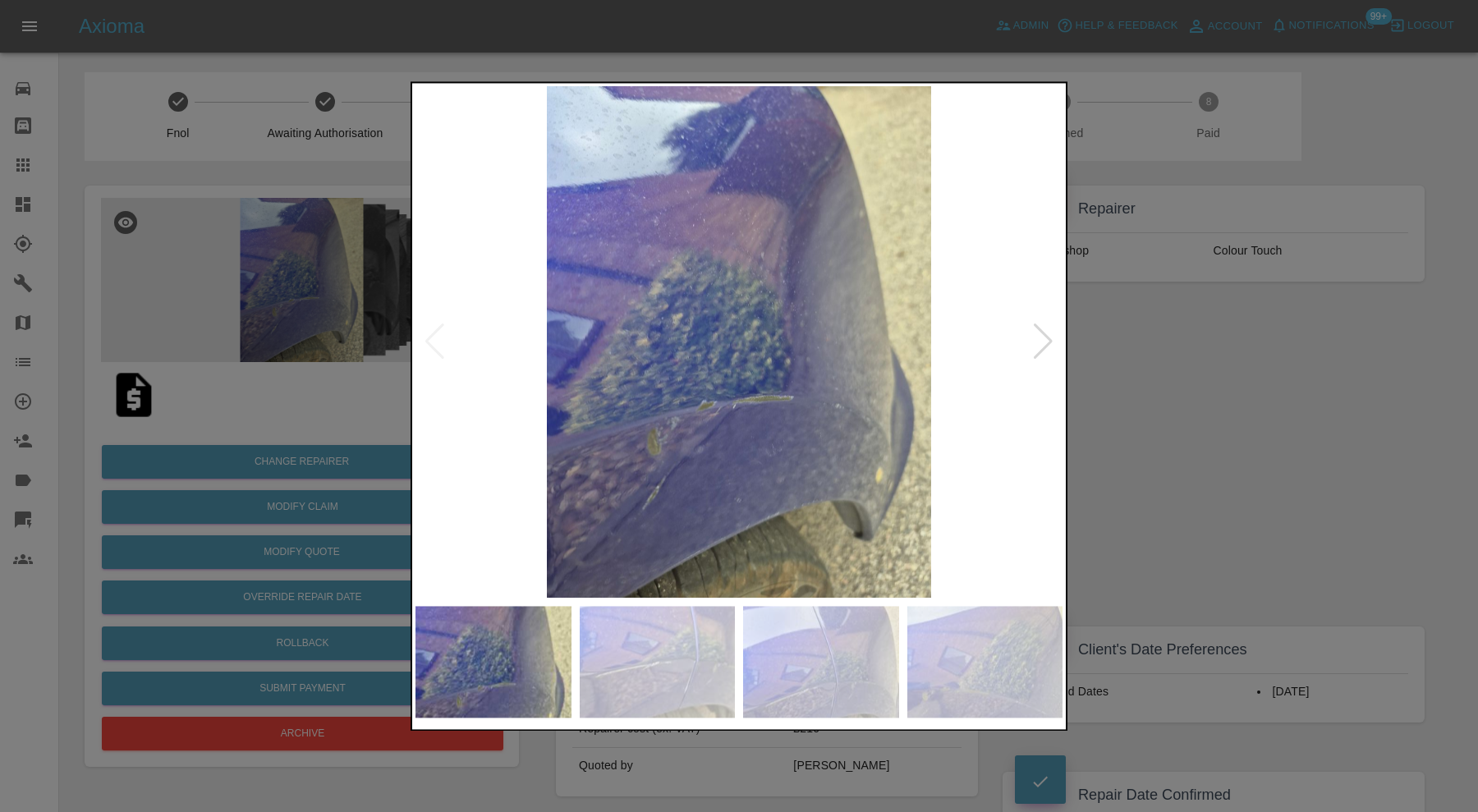
click at [1043, 334] on div at bounding box center [1043, 342] width 22 height 36
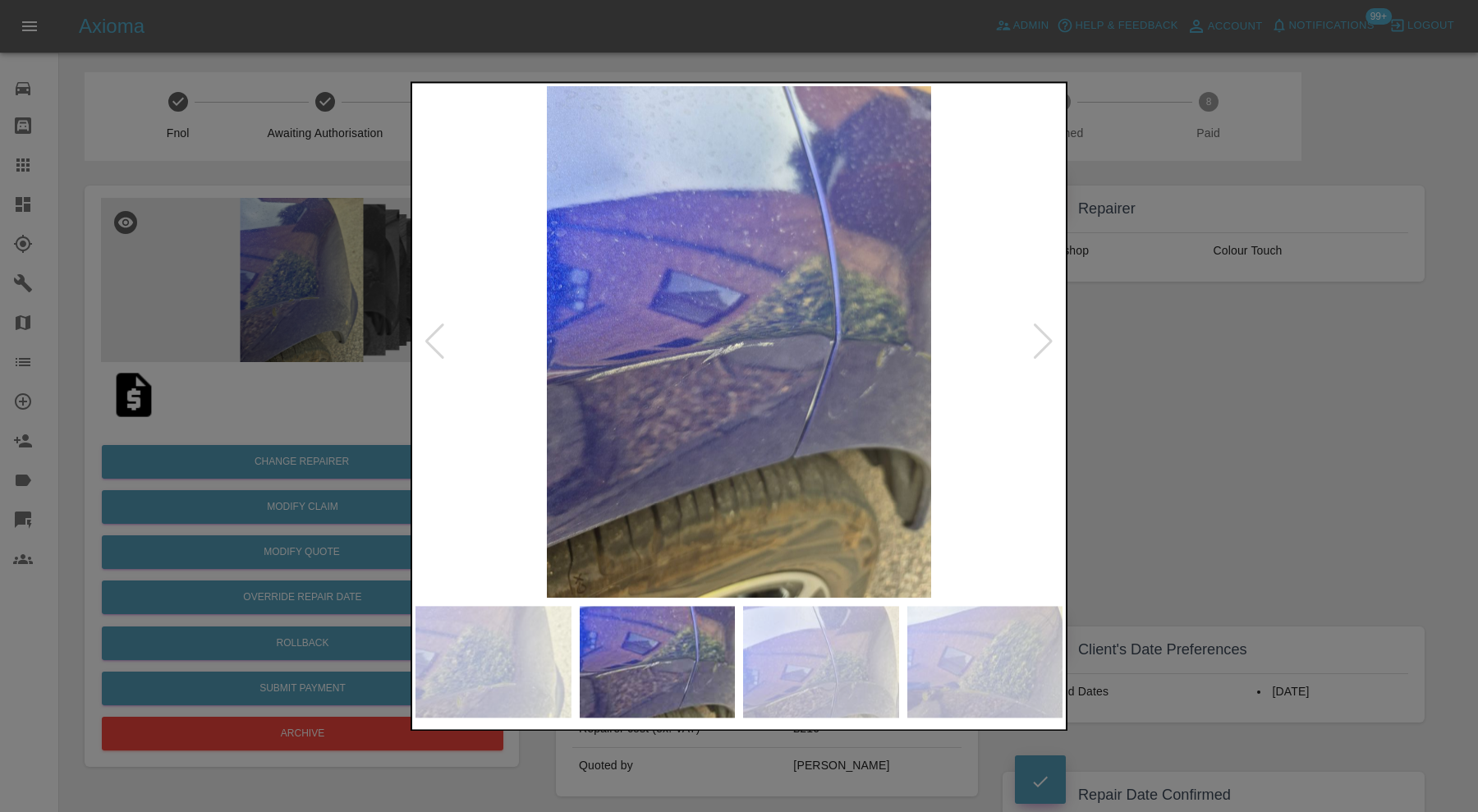
click at [1043, 335] on div at bounding box center [1043, 342] width 22 height 36
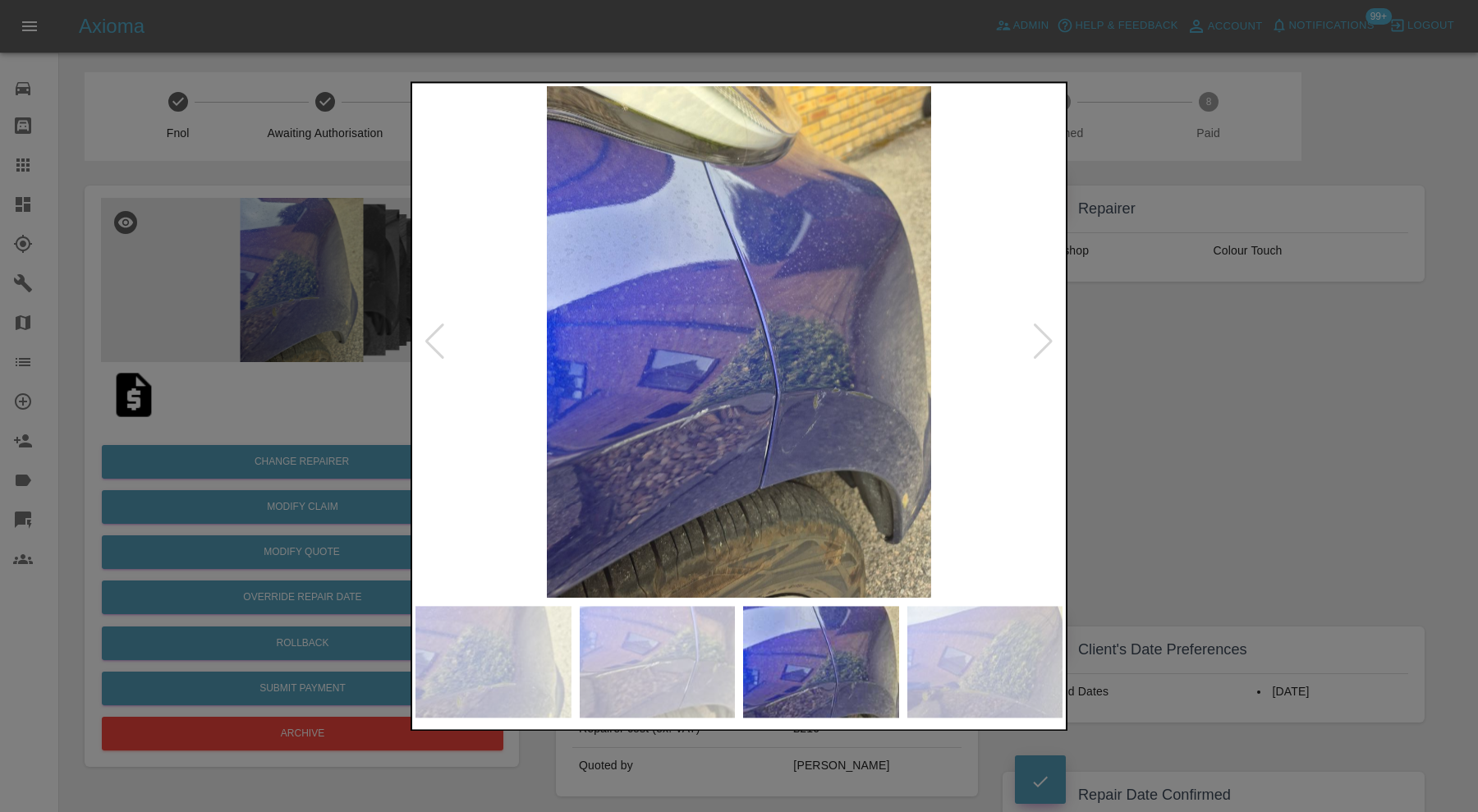
click at [1043, 335] on div at bounding box center [1043, 342] width 22 height 36
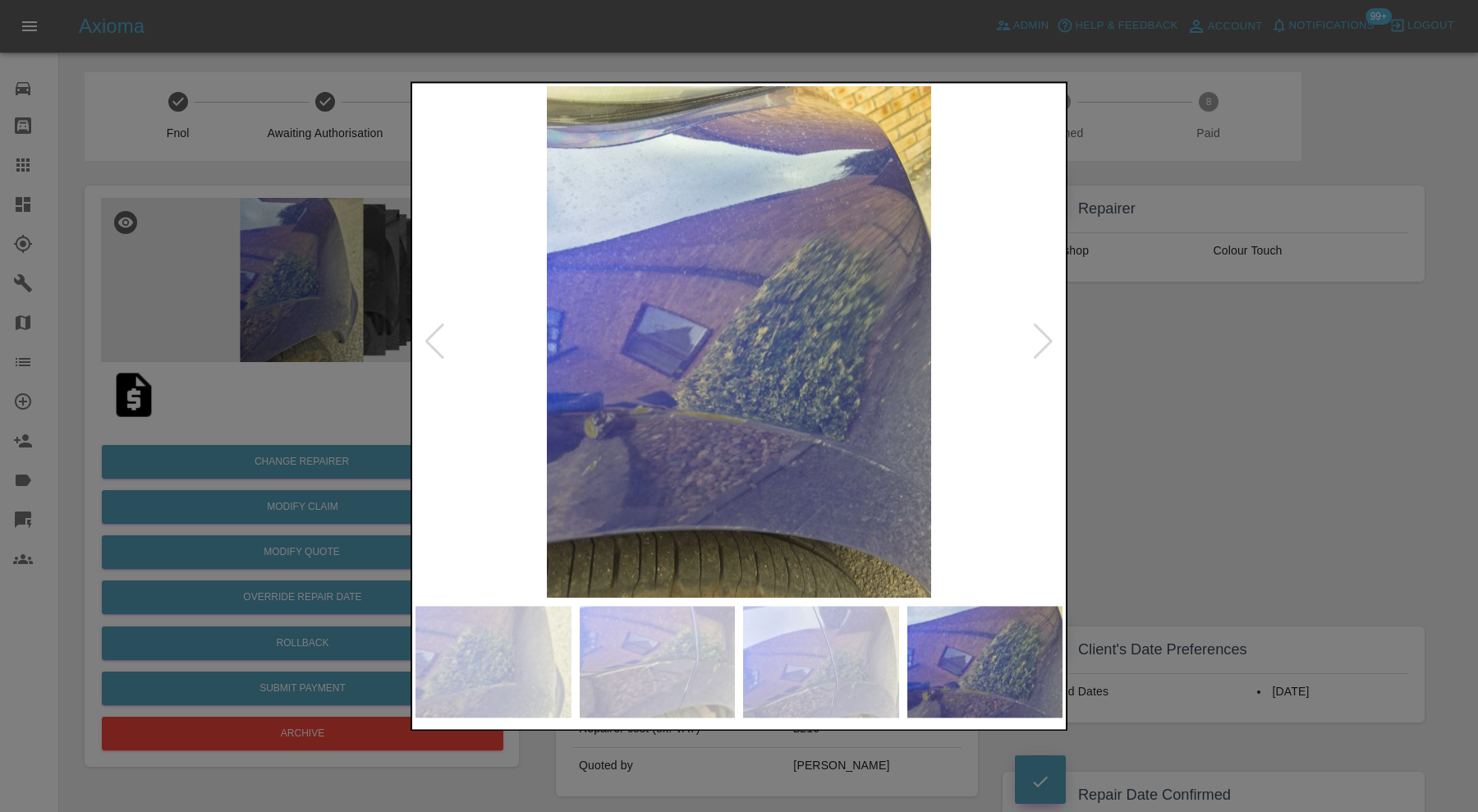
click at [1043, 335] on div at bounding box center [1043, 342] width 22 height 36
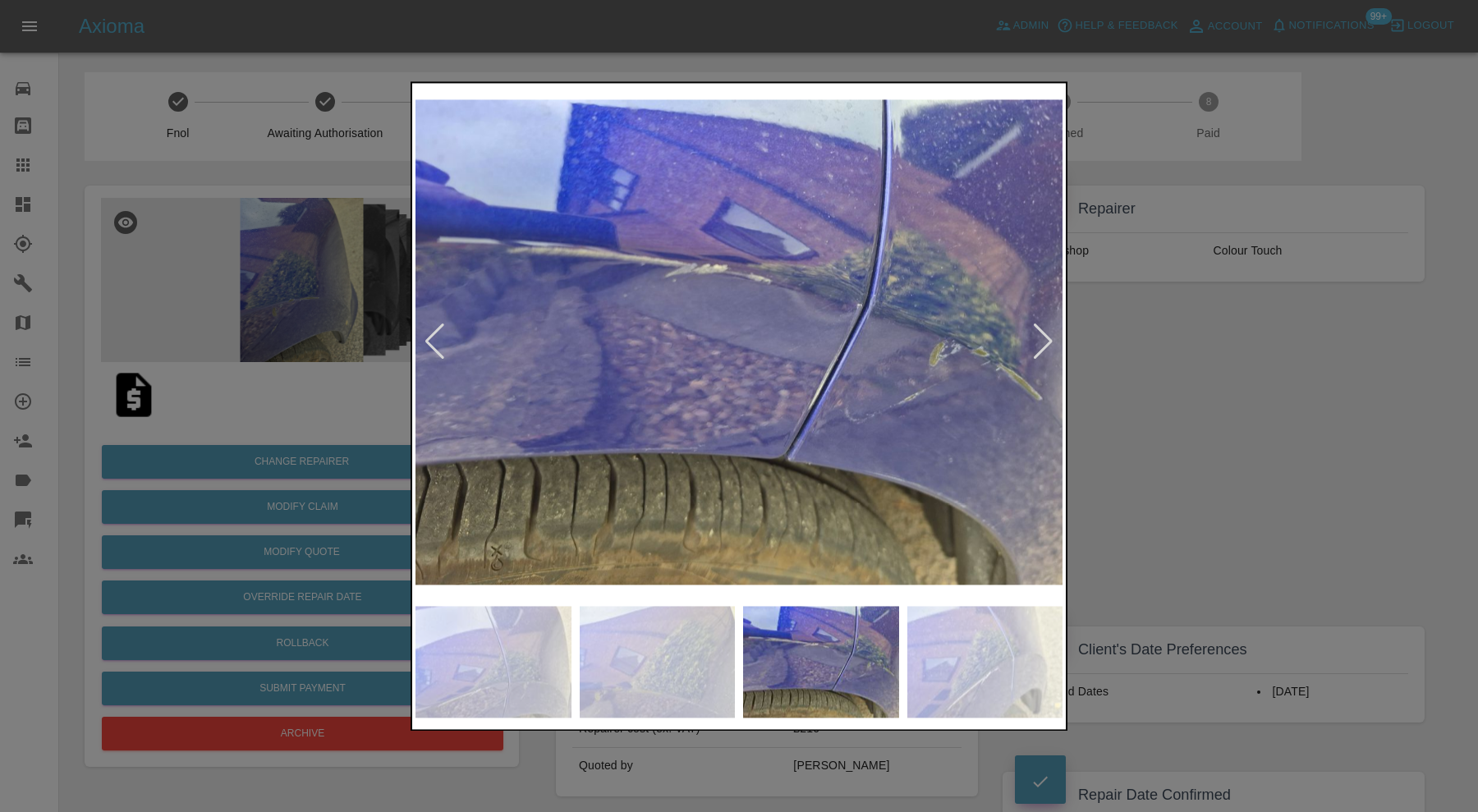
click at [1043, 335] on div at bounding box center [1043, 342] width 22 height 36
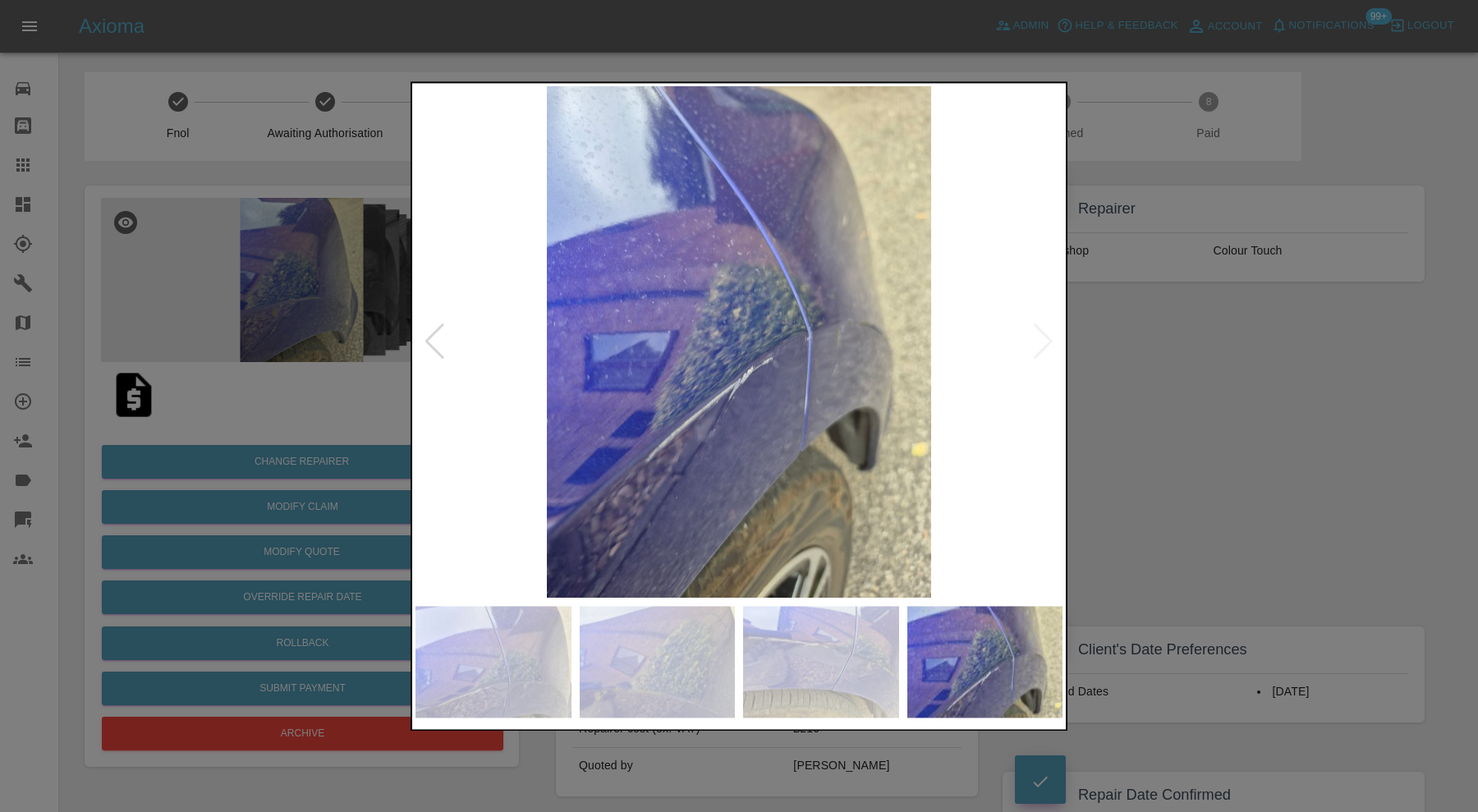
click at [1122, 340] on div at bounding box center [739, 406] width 1478 height 812
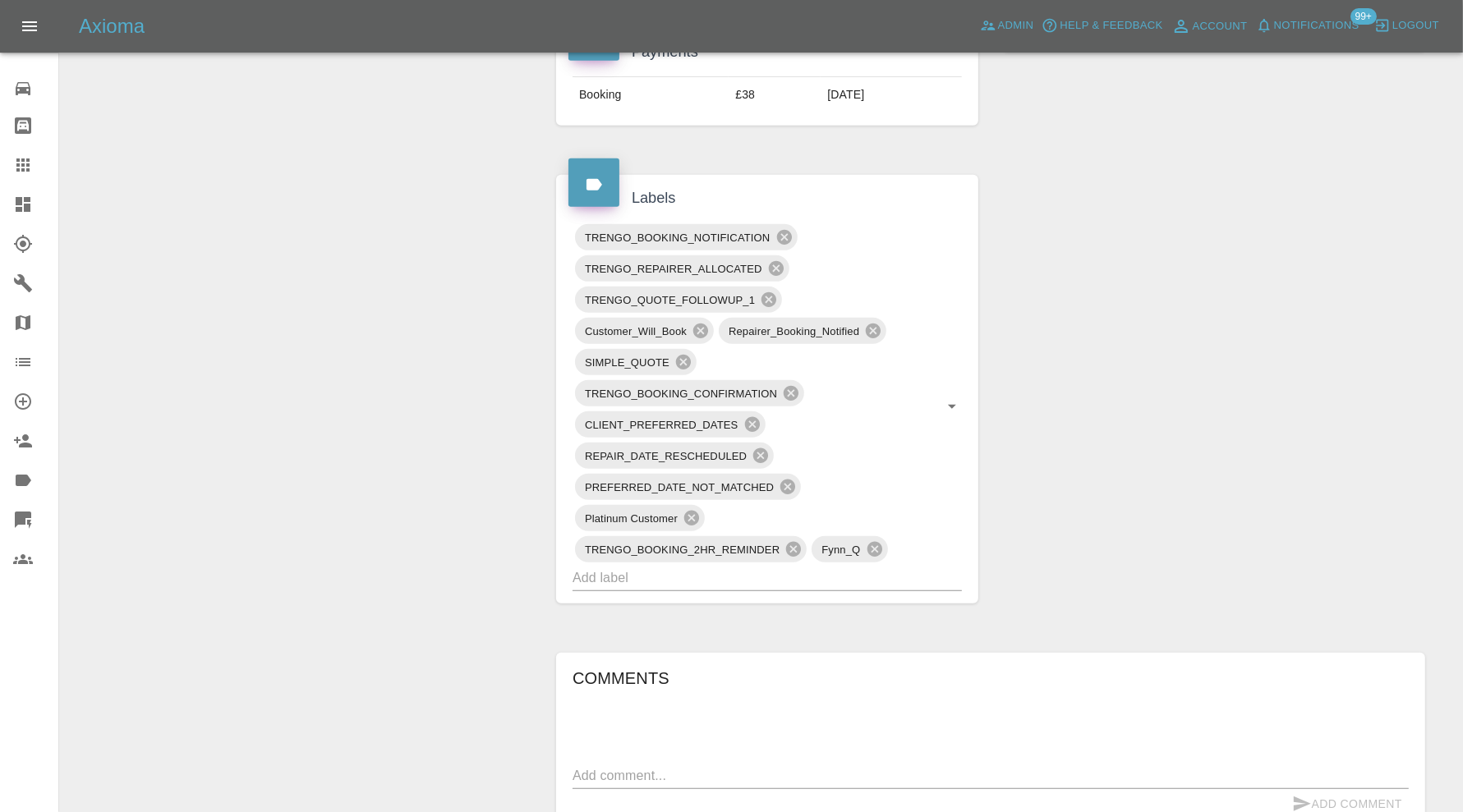
scroll to position [821, 0]
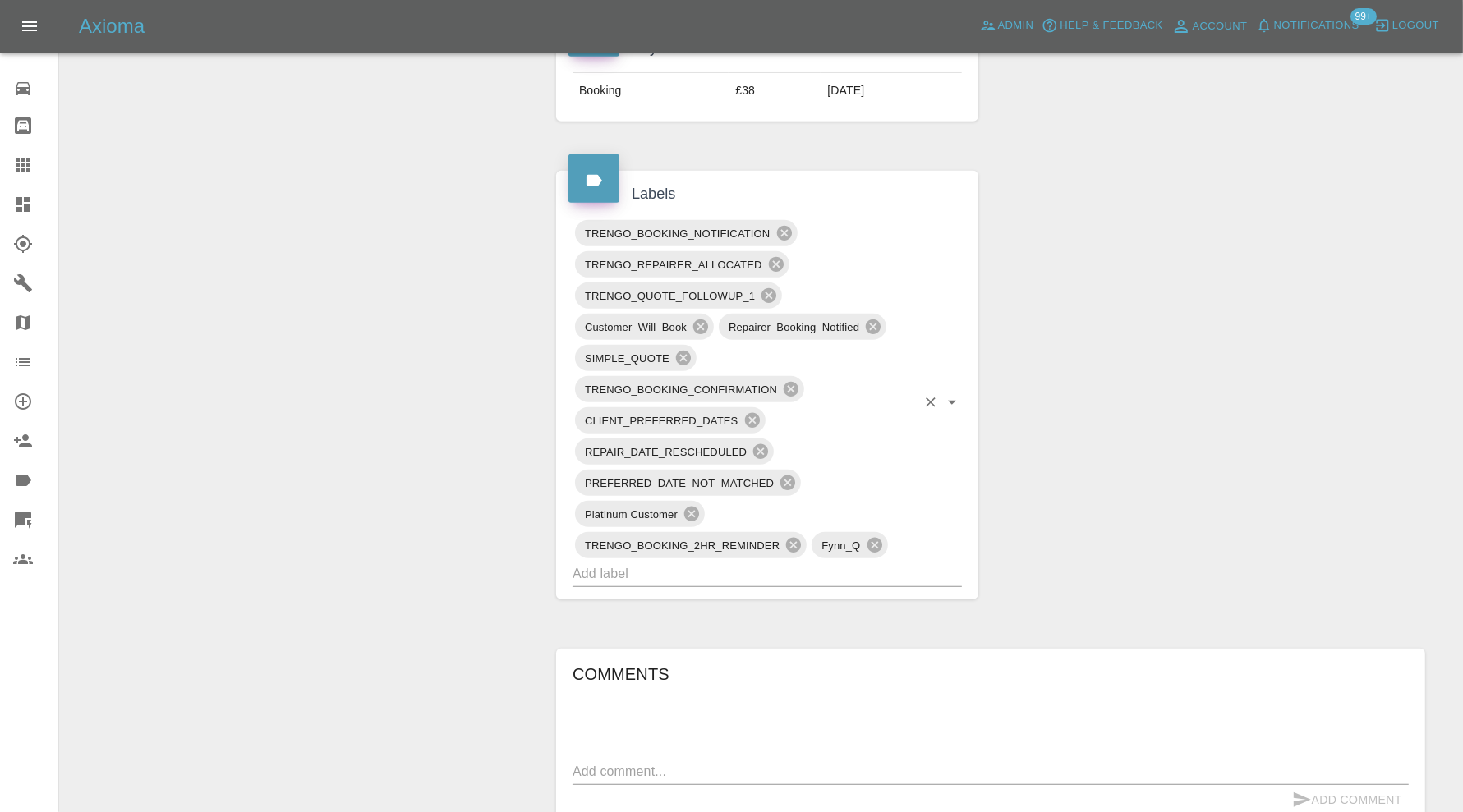
click at [781, 566] on input "text" at bounding box center [744, 573] width 343 height 25
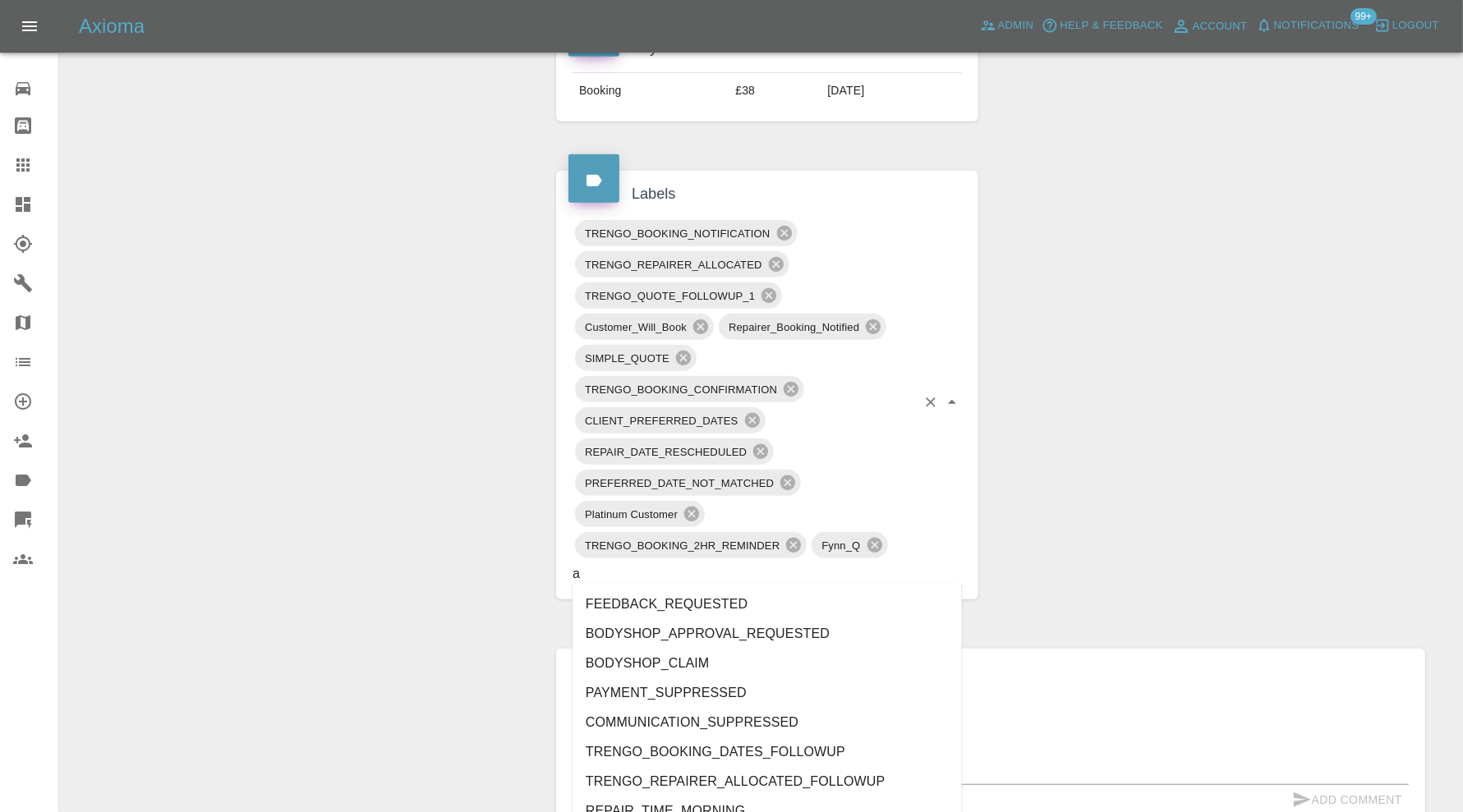
type input "au"
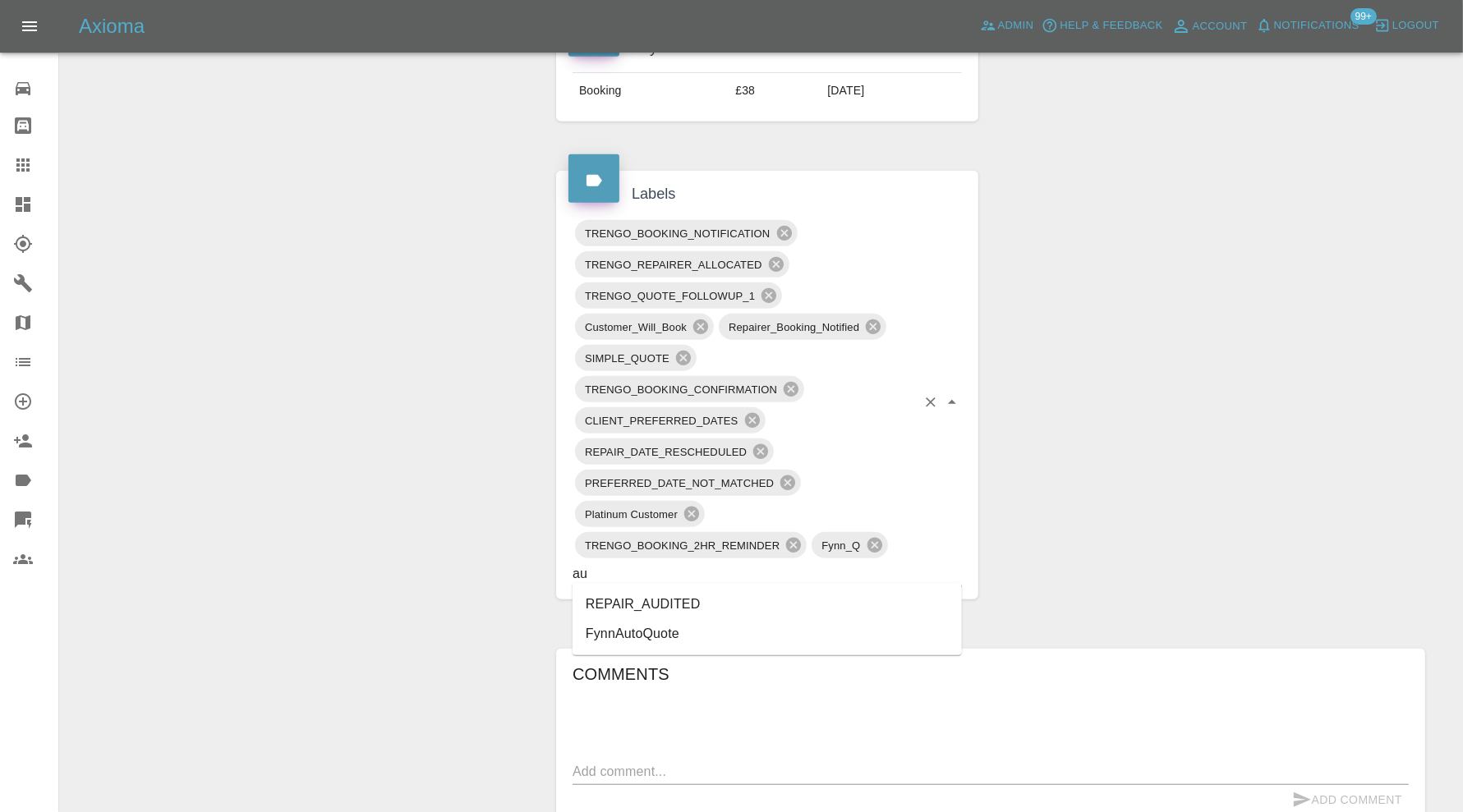
click at [684, 606] on li "REPAIR_AUDITED" at bounding box center [767, 604] width 389 height 30
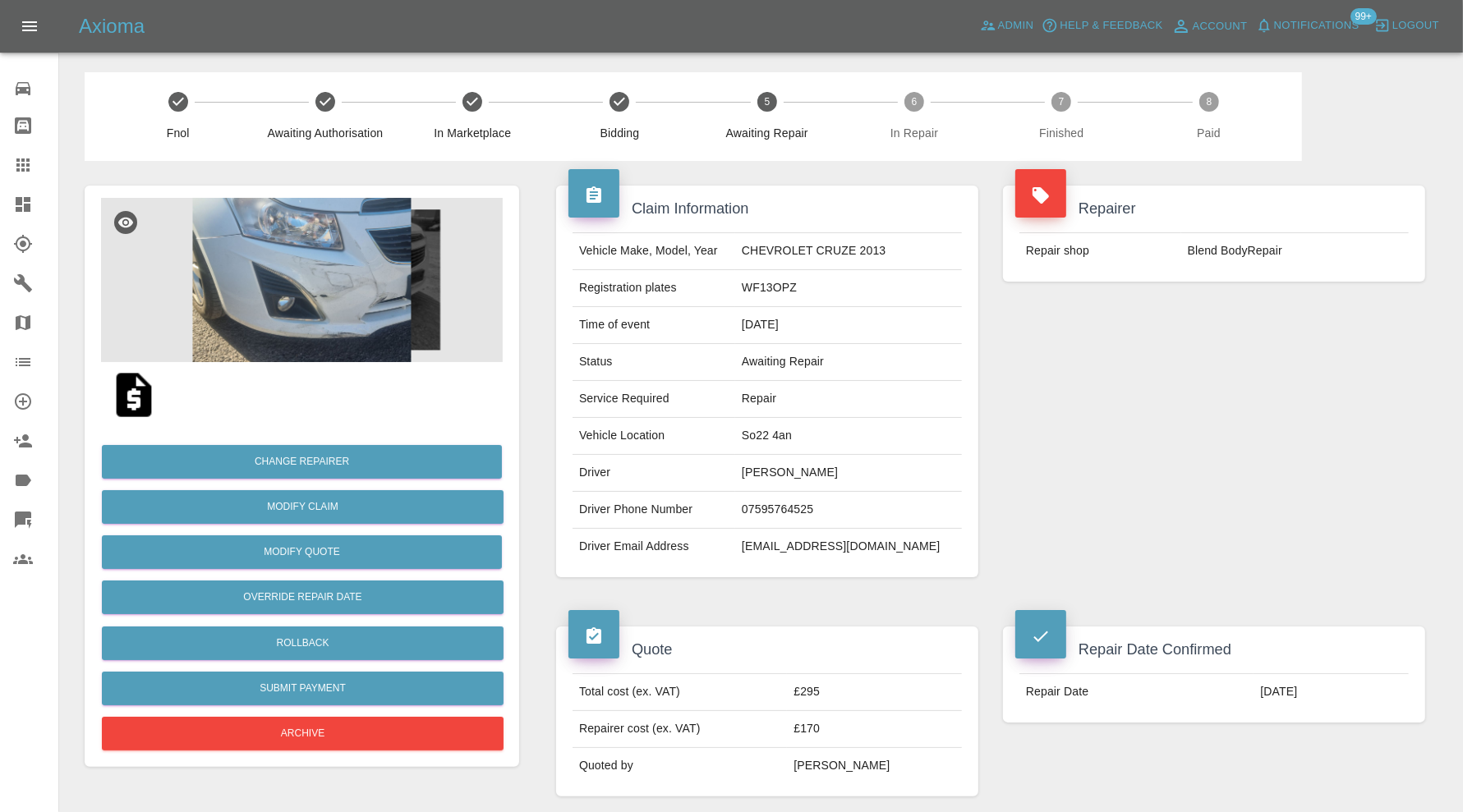
click at [307, 286] on img at bounding box center [301, 279] width 401 height 164
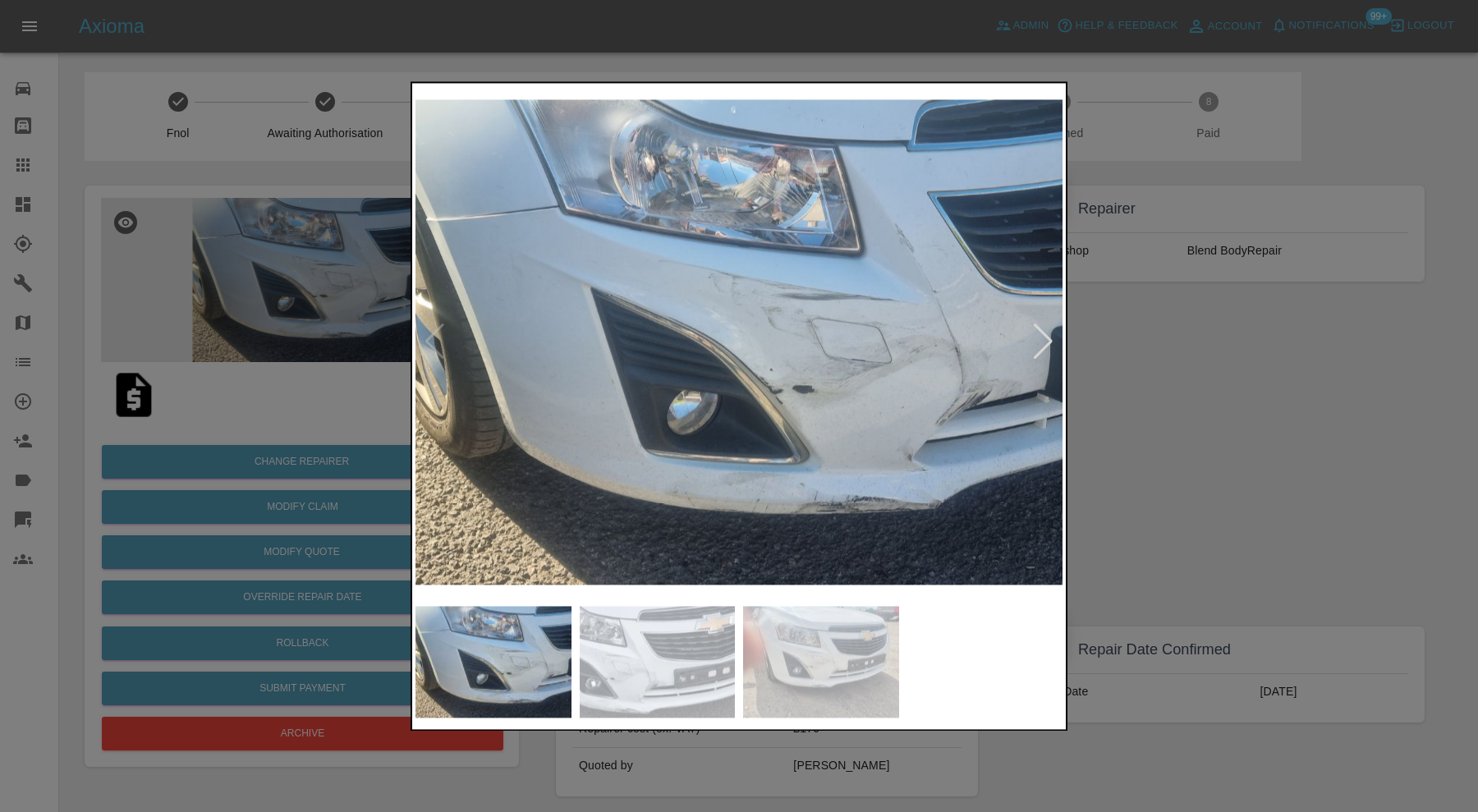
click at [1050, 346] on div at bounding box center [1043, 342] width 22 height 36
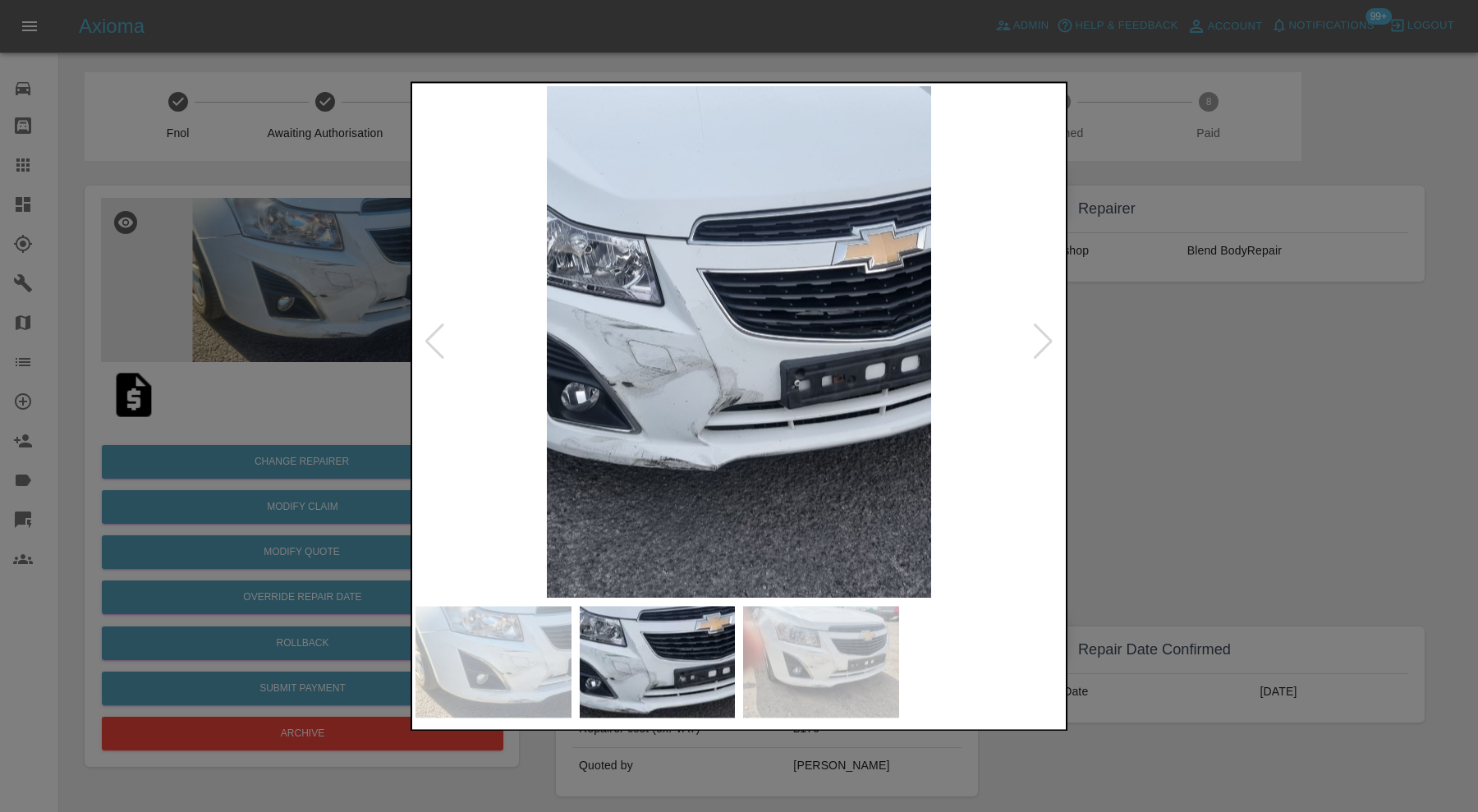
click at [1050, 346] on div at bounding box center [1043, 342] width 22 height 36
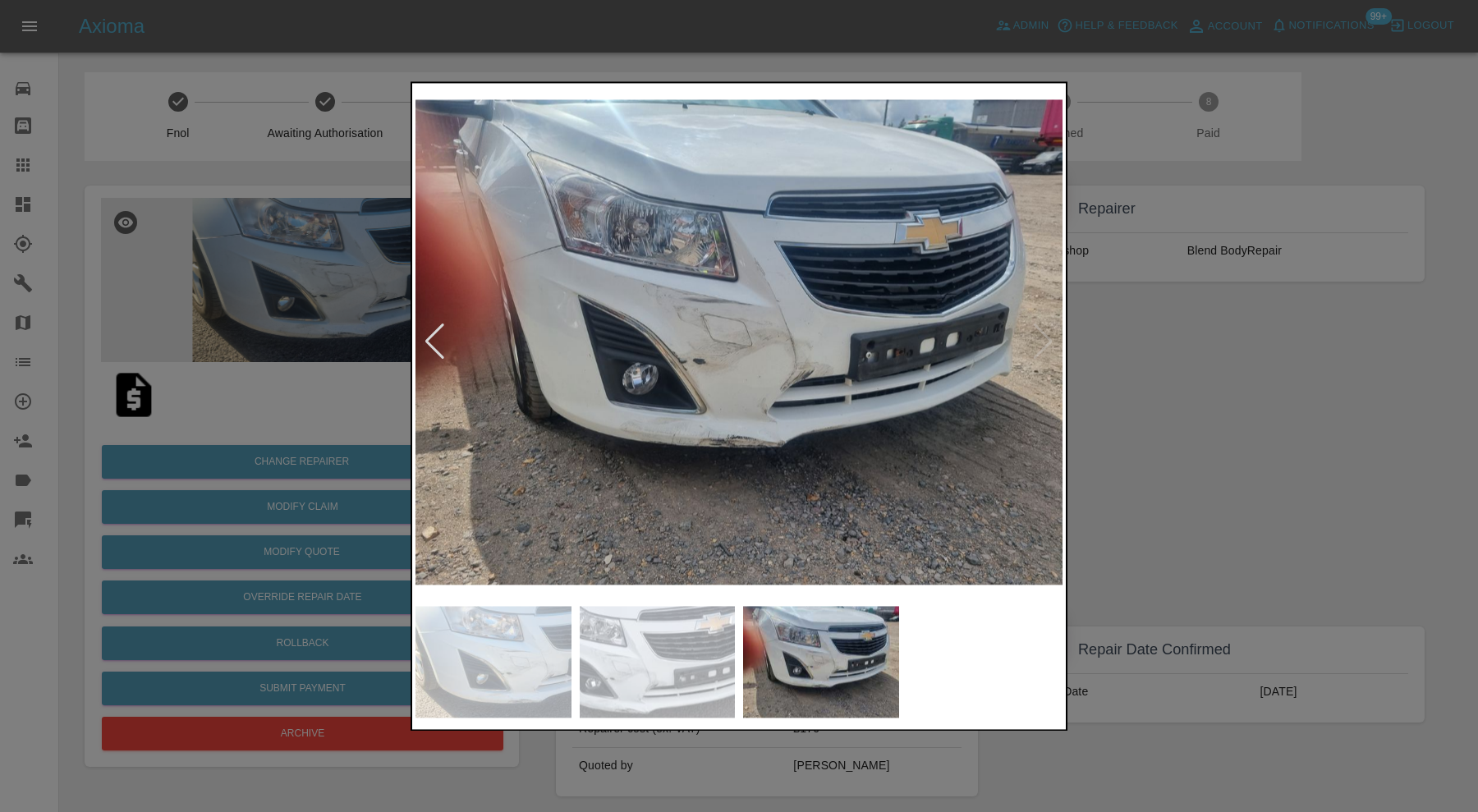
click at [1051, 345] on img at bounding box center [739, 342] width 647 height 512
click at [1156, 350] on div at bounding box center [739, 406] width 1478 height 812
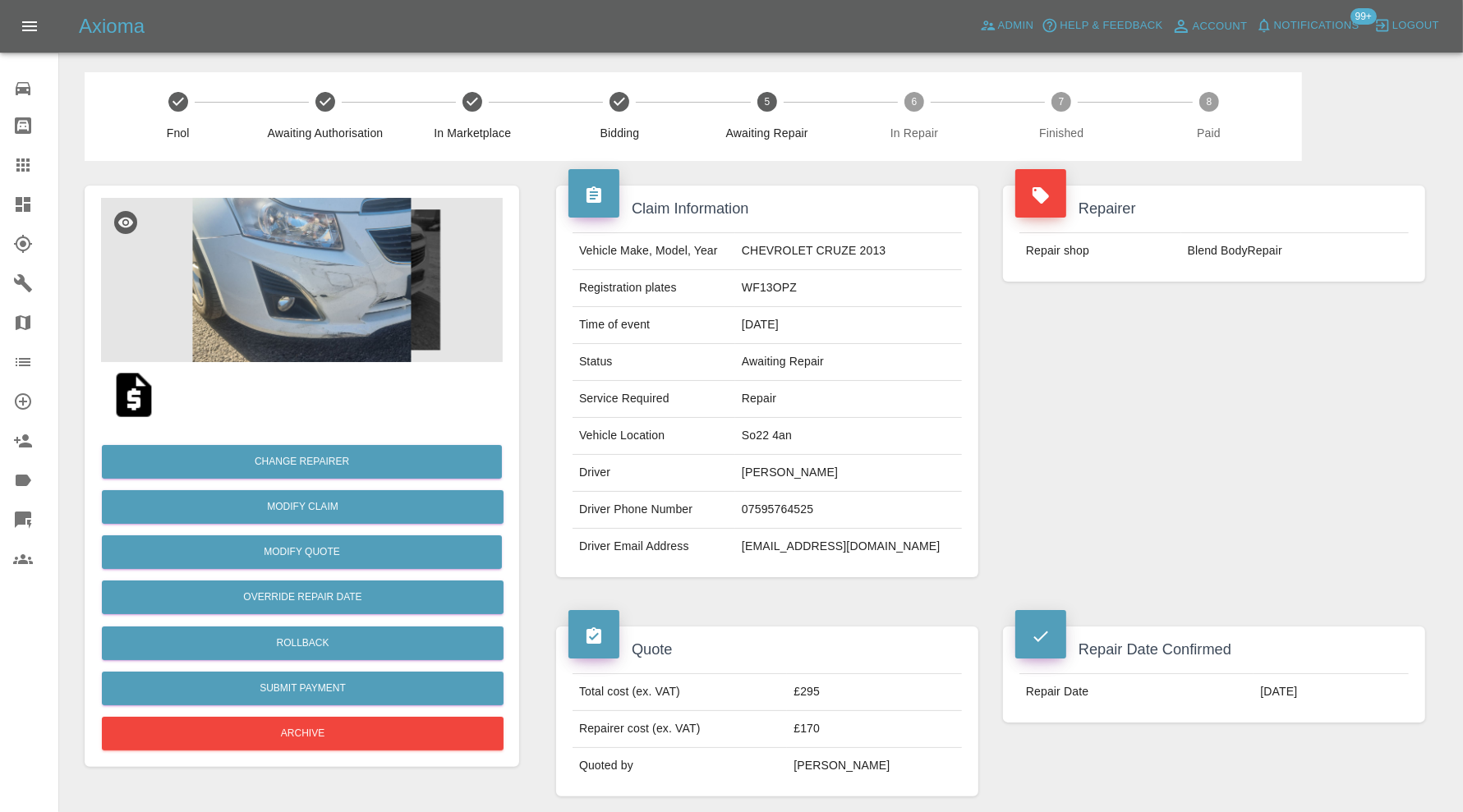
scroll to position [137, 0]
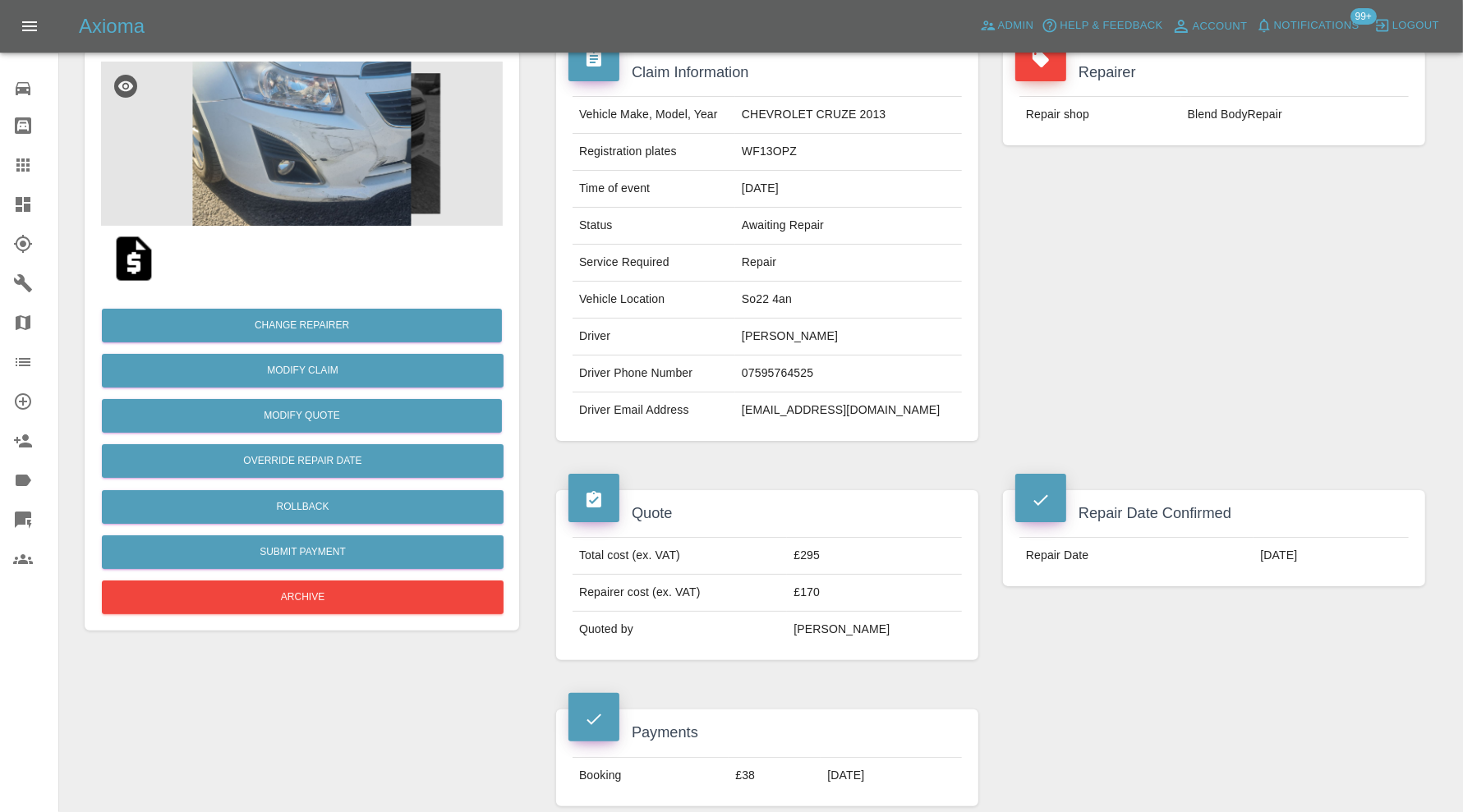
click at [779, 292] on td "So22 4an" at bounding box center [848, 300] width 227 height 37
copy td "So22 4an"
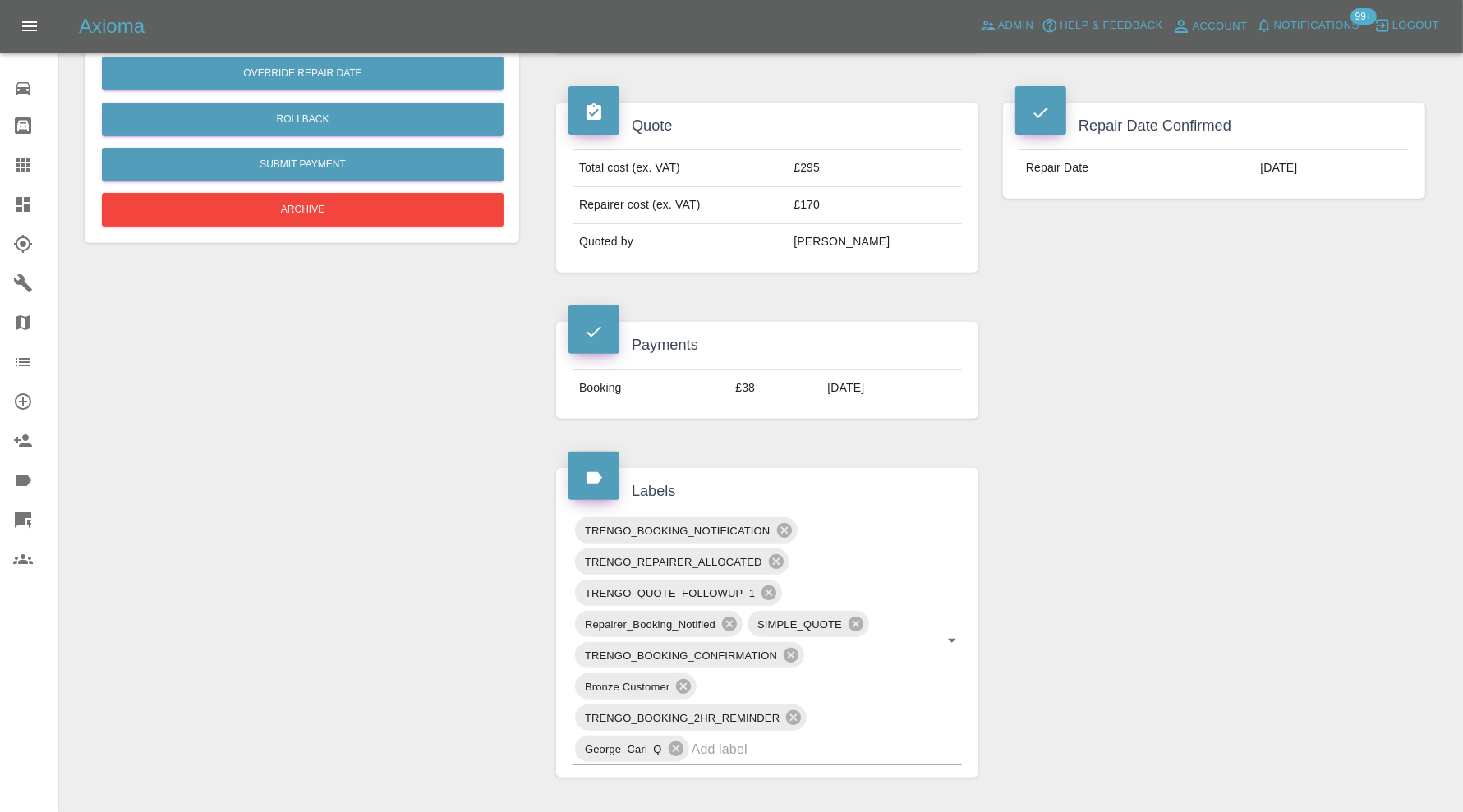
scroll to position [957, 0]
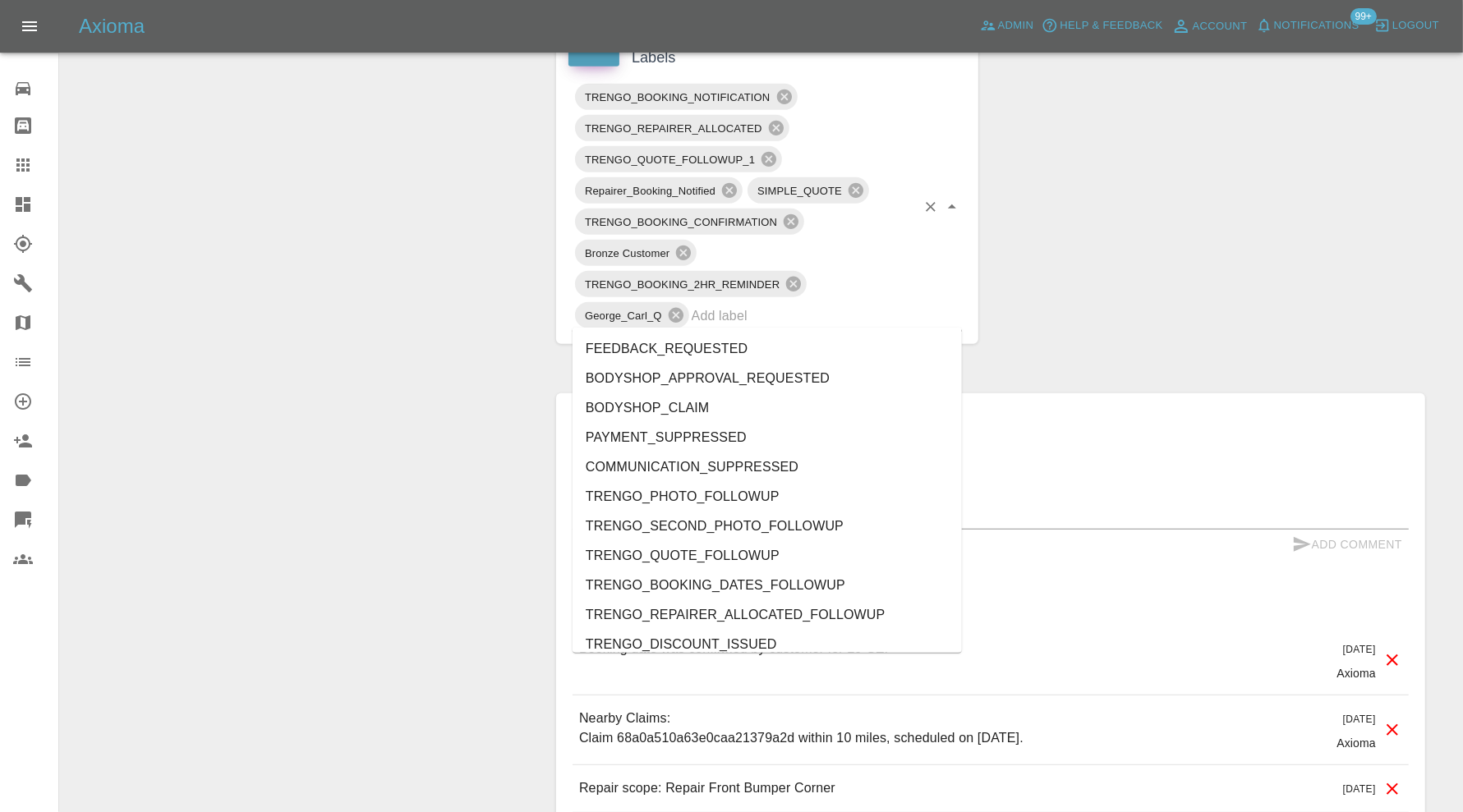
click at [826, 307] on input "text" at bounding box center [803, 315] width 224 height 25
type input "au"
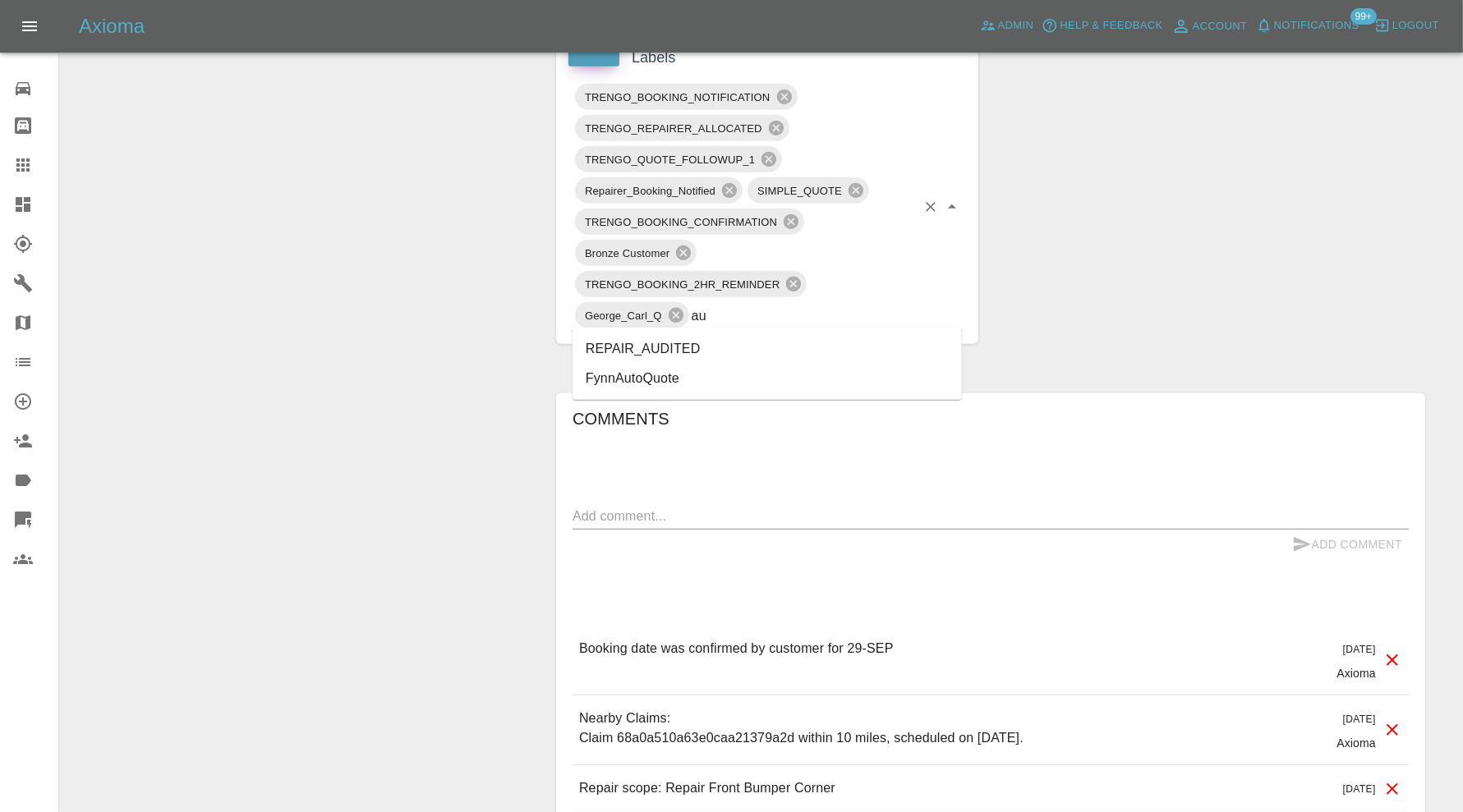
click at [729, 342] on li "REPAIR_AUDITED" at bounding box center [767, 350] width 389 height 30
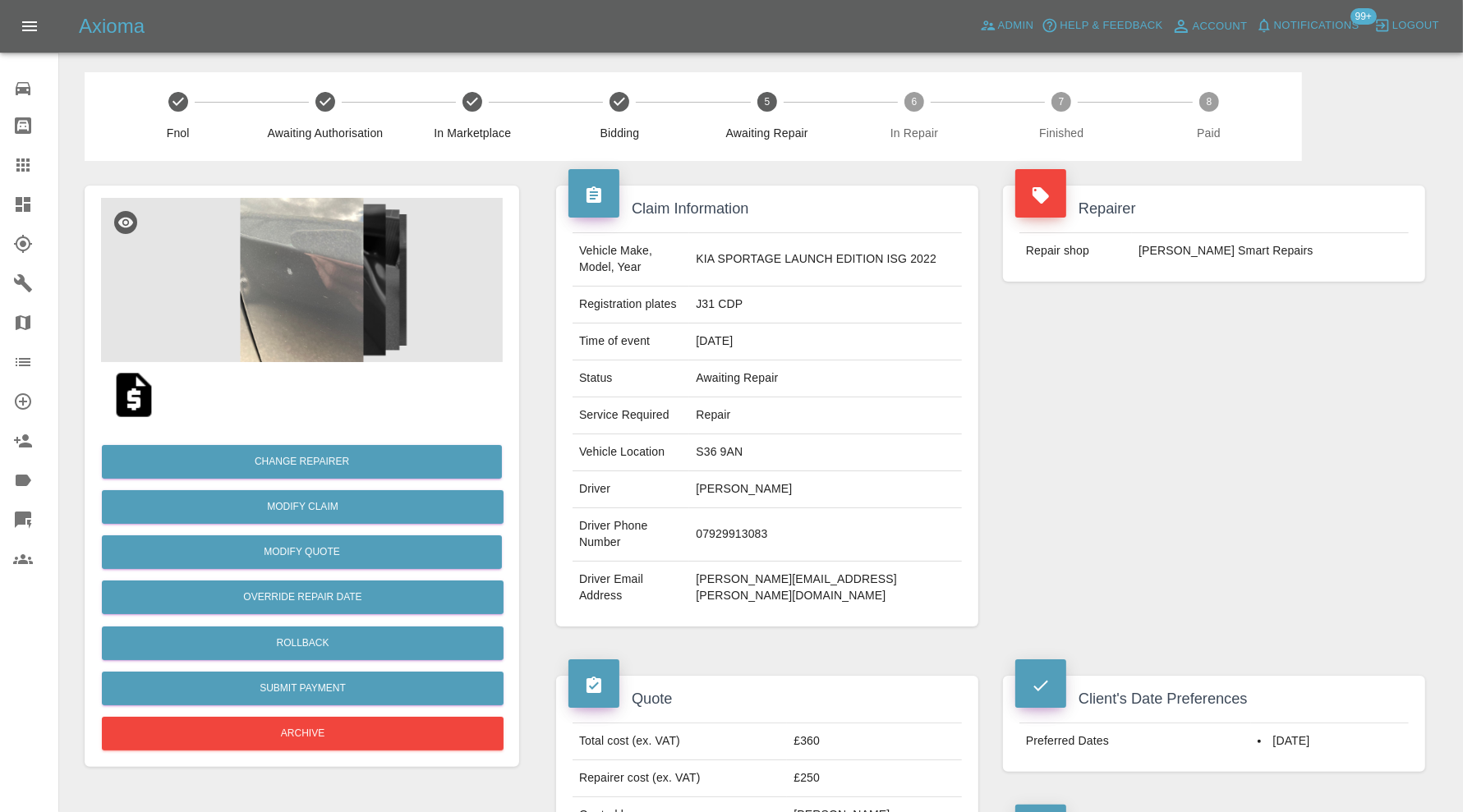
click at [288, 255] on img at bounding box center [301, 279] width 401 height 164
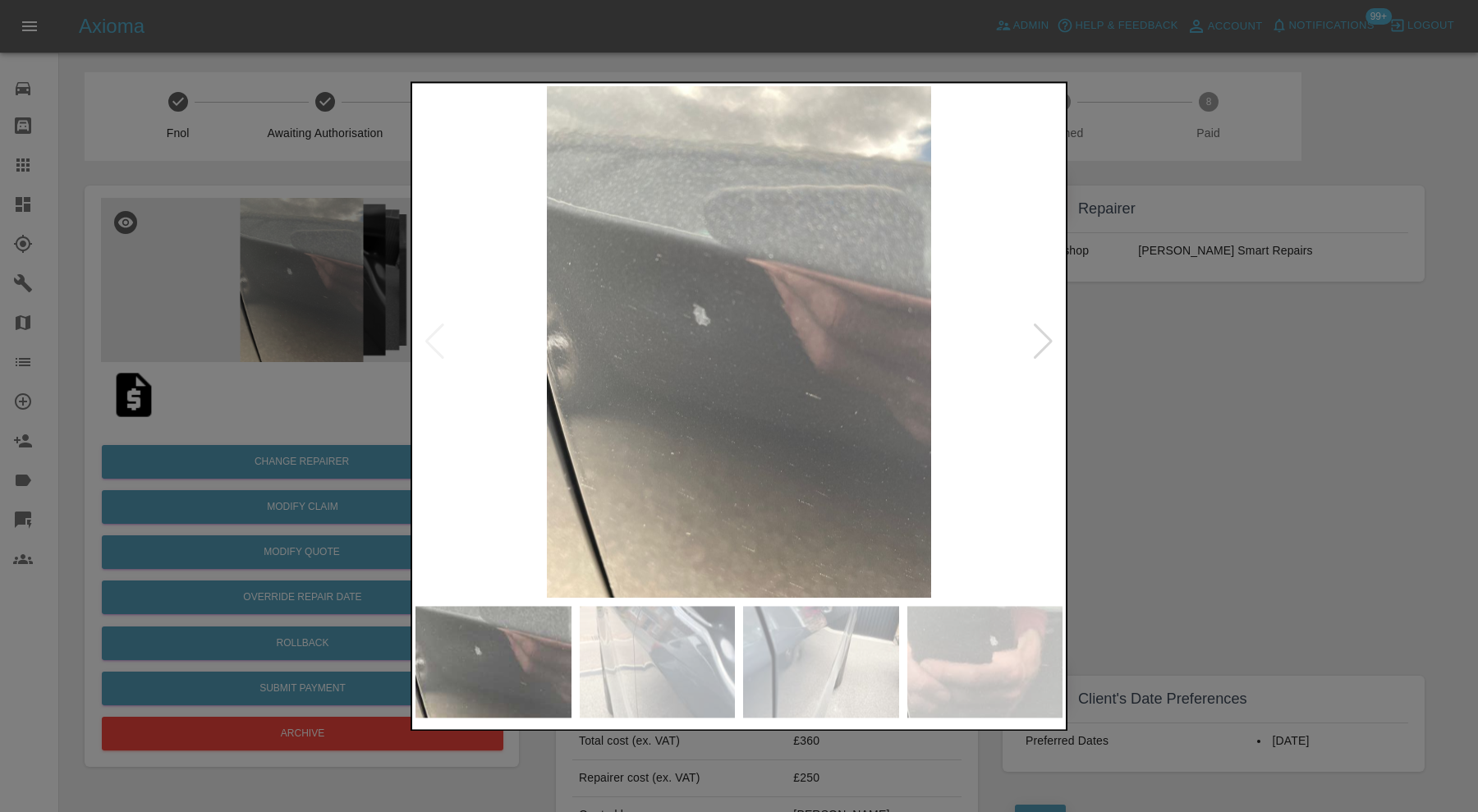
click at [1035, 348] on div at bounding box center [1043, 342] width 22 height 36
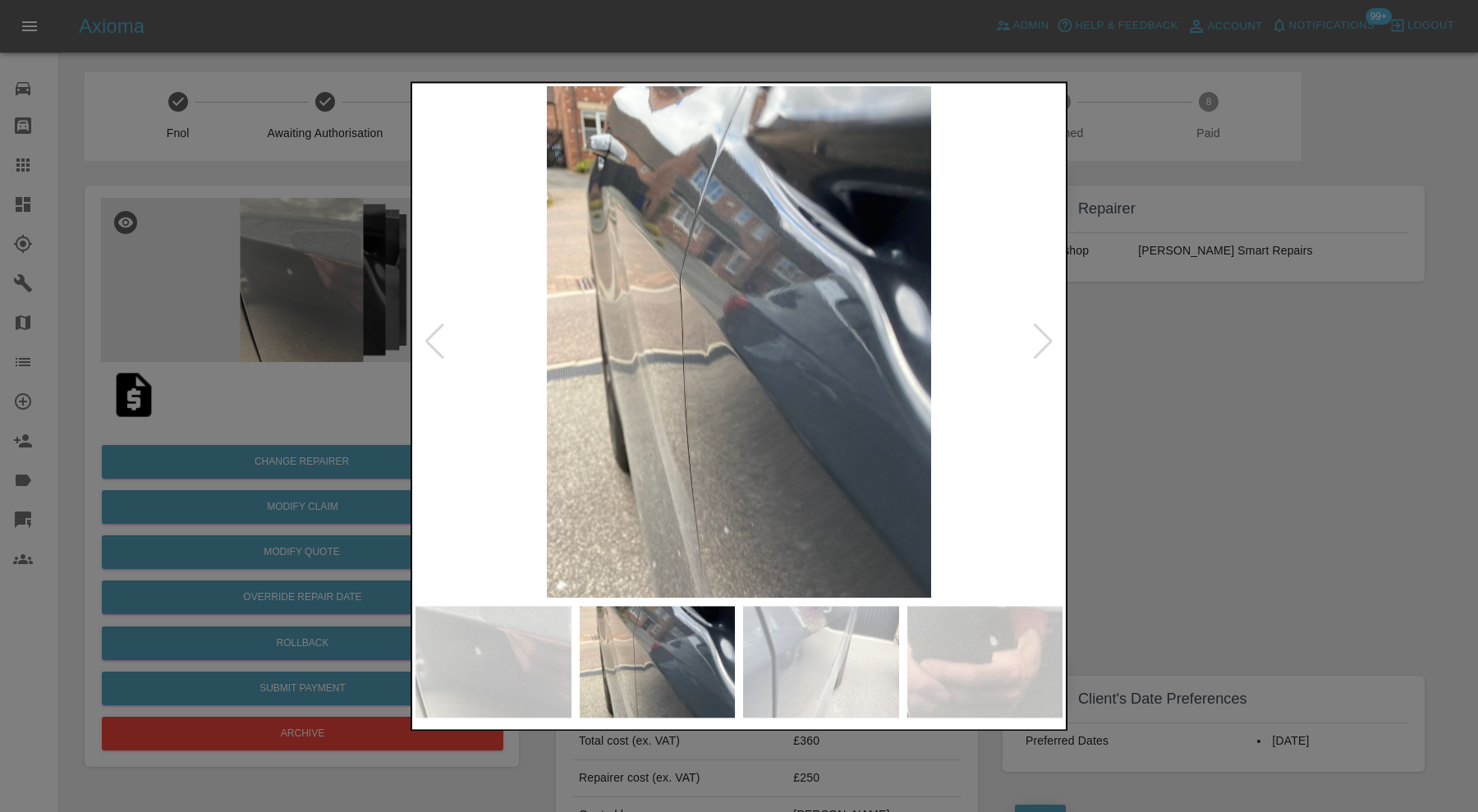
click at [1042, 343] on div at bounding box center [1043, 342] width 22 height 36
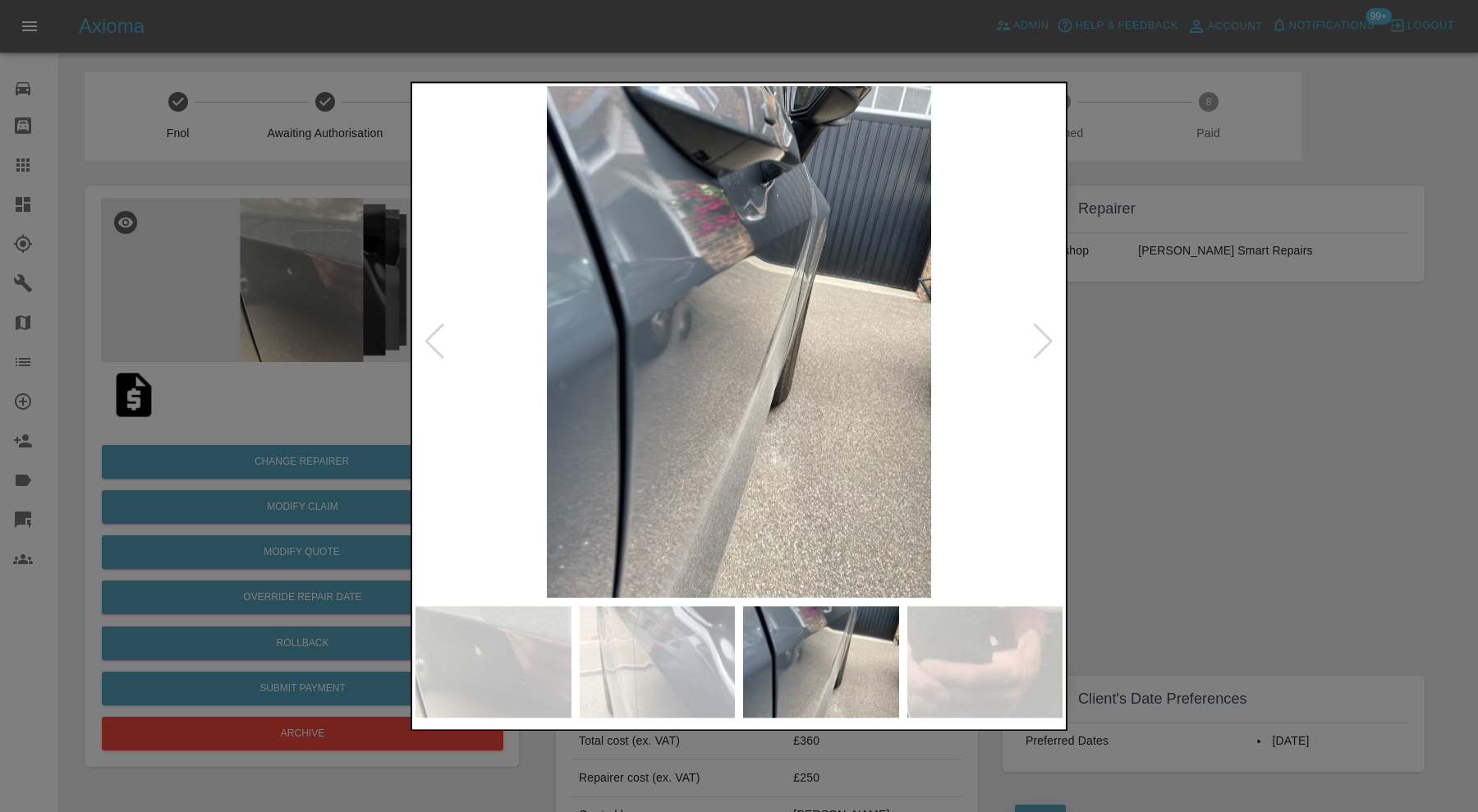
click at [1042, 343] on div at bounding box center [1043, 342] width 22 height 36
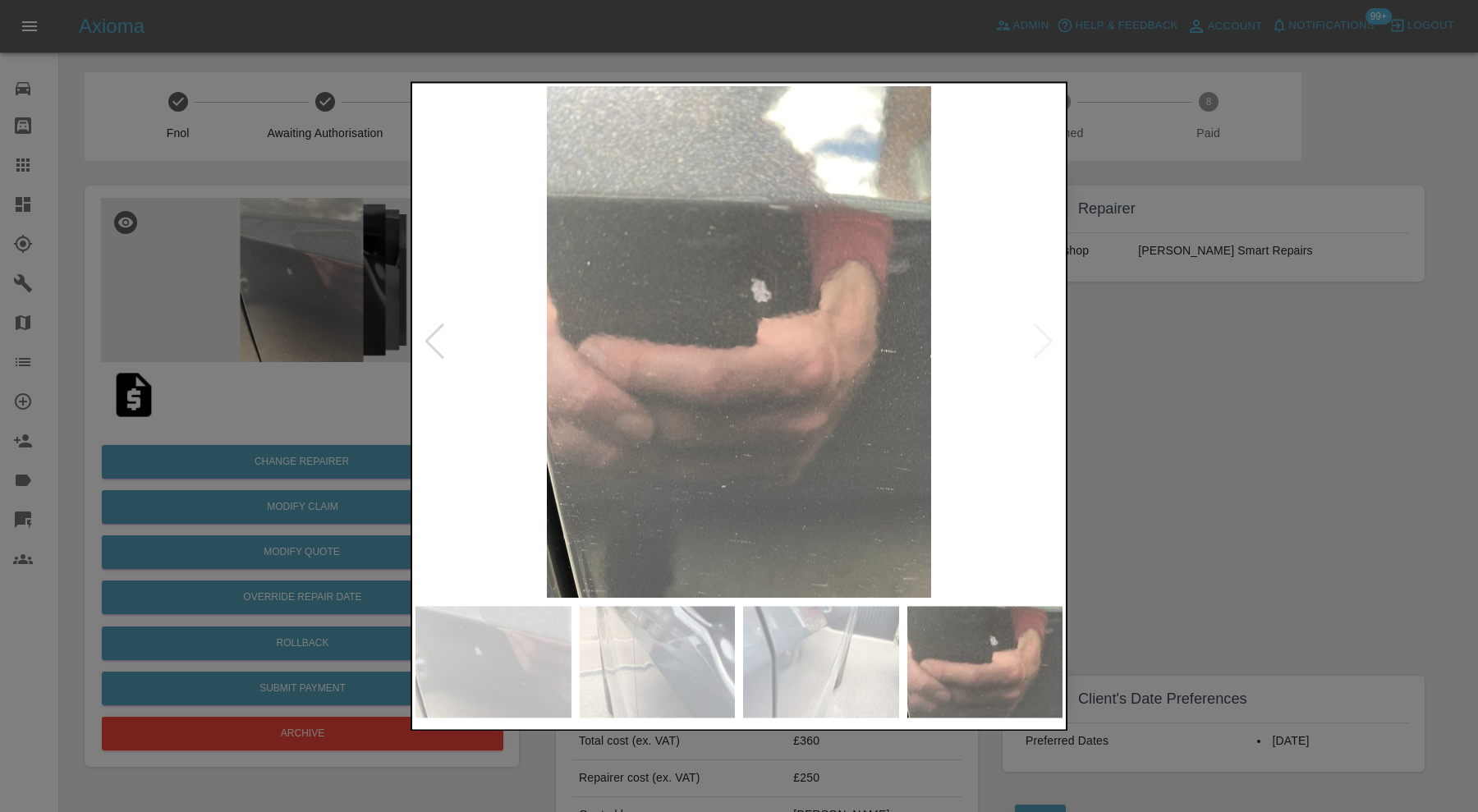
click at [1042, 343] on img at bounding box center [739, 342] width 647 height 512
click at [1230, 352] on div at bounding box center [739, 406] width 1478 height 812
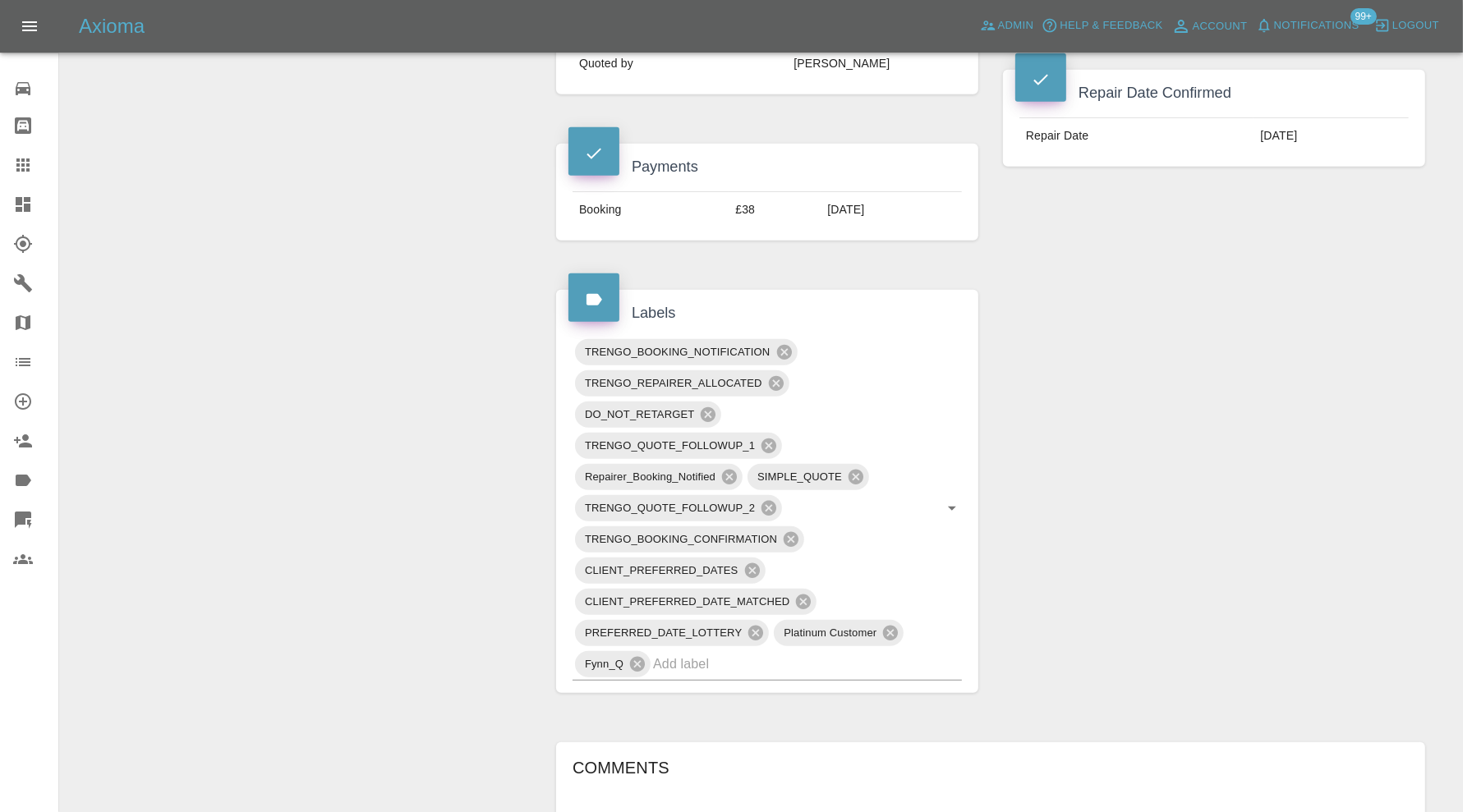
scroll to position [781, 0]
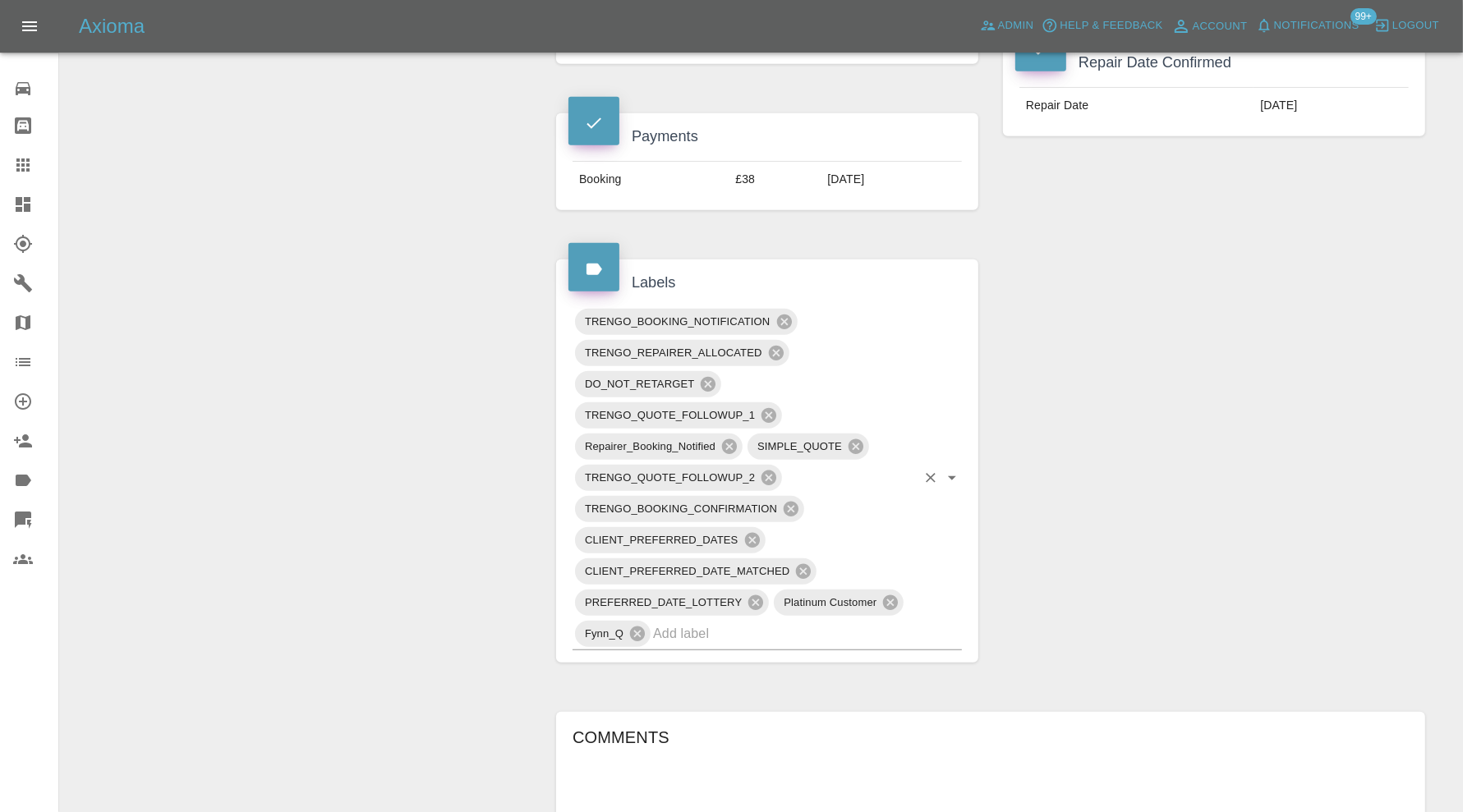
click at [777, 621] on input "text" at bounding box center [784, 633] width 263 height 25
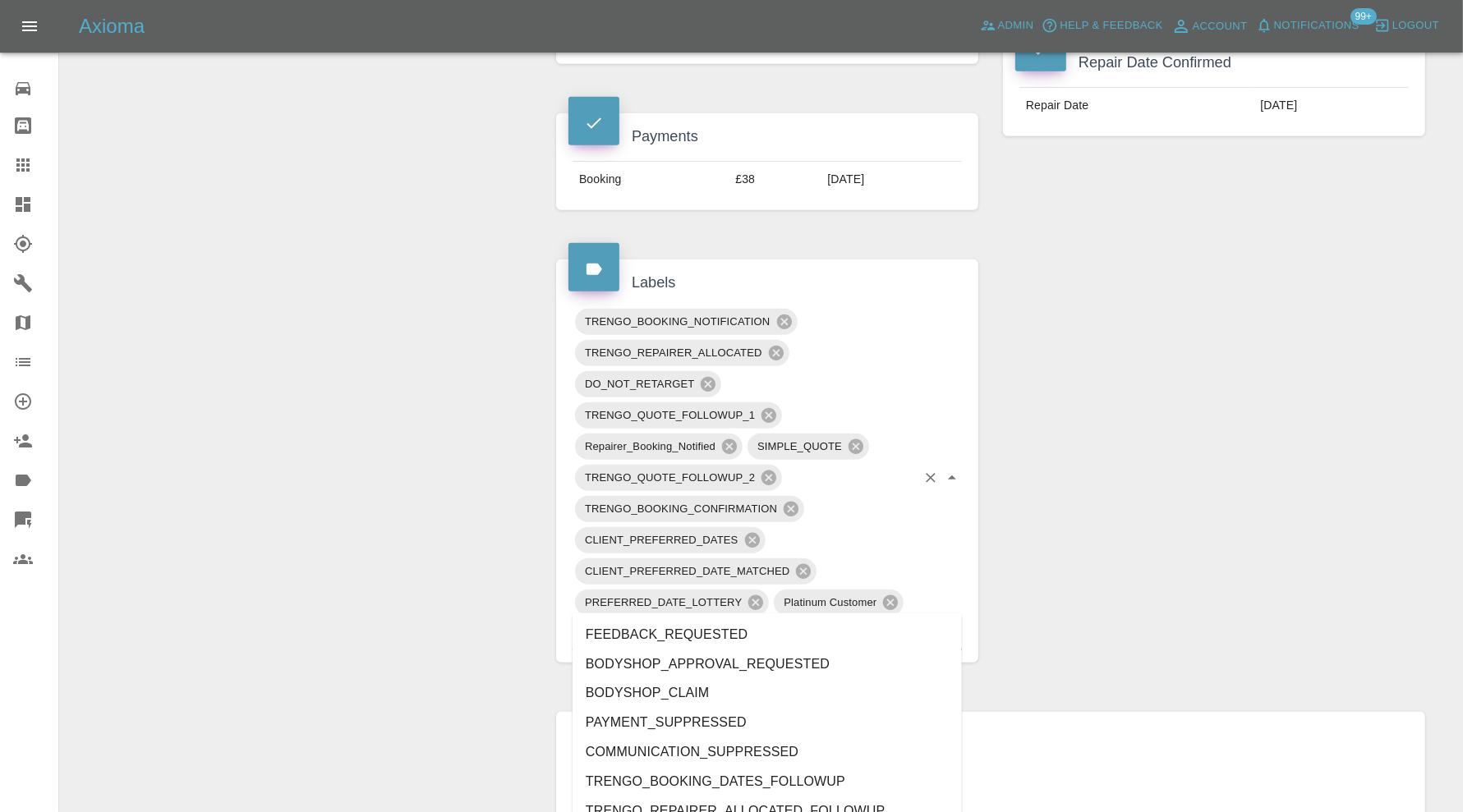
type input "au"
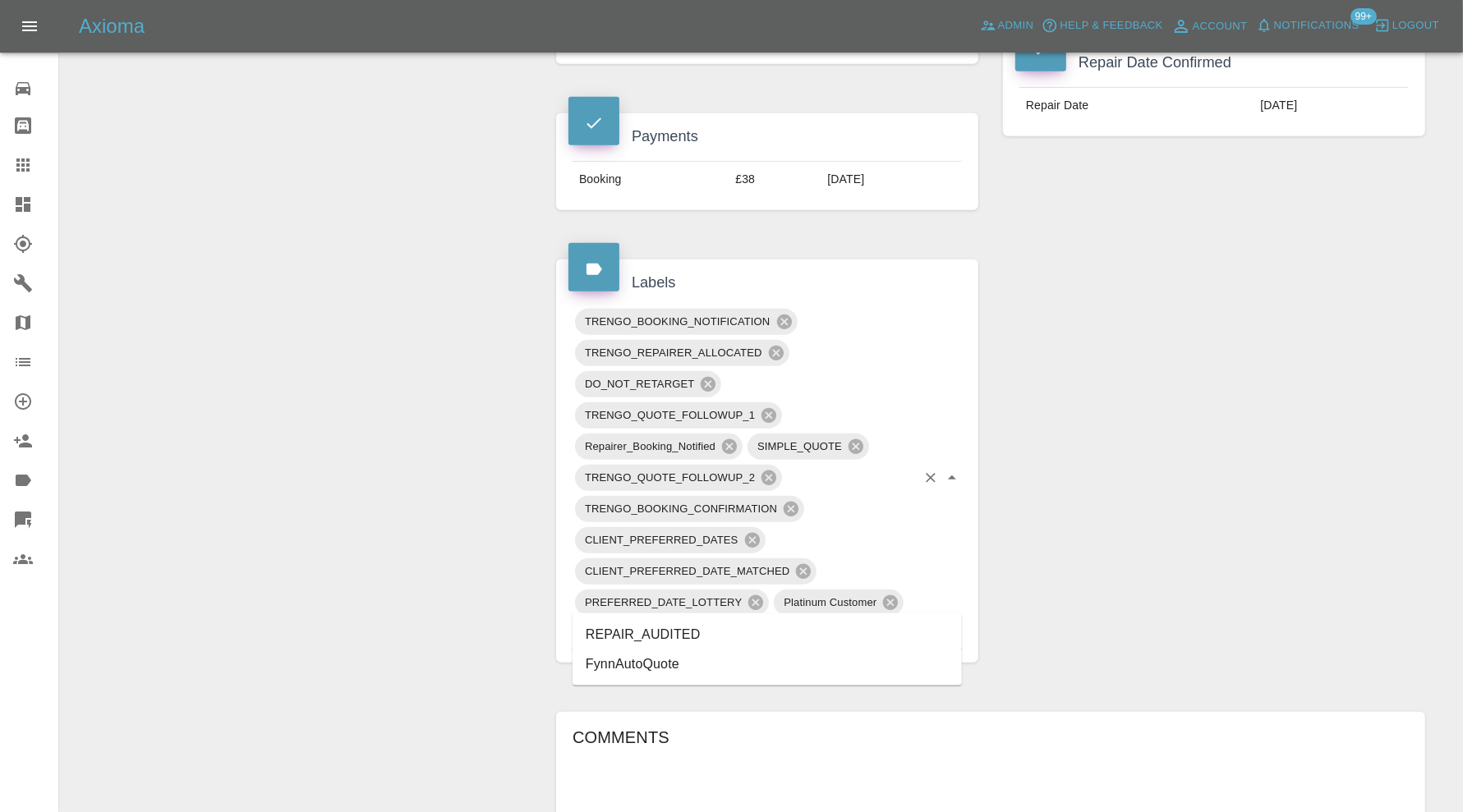
click at [661, 624] on li "REPAIR_AUDITED" at bounding box center [767, 635] width 389 height 30
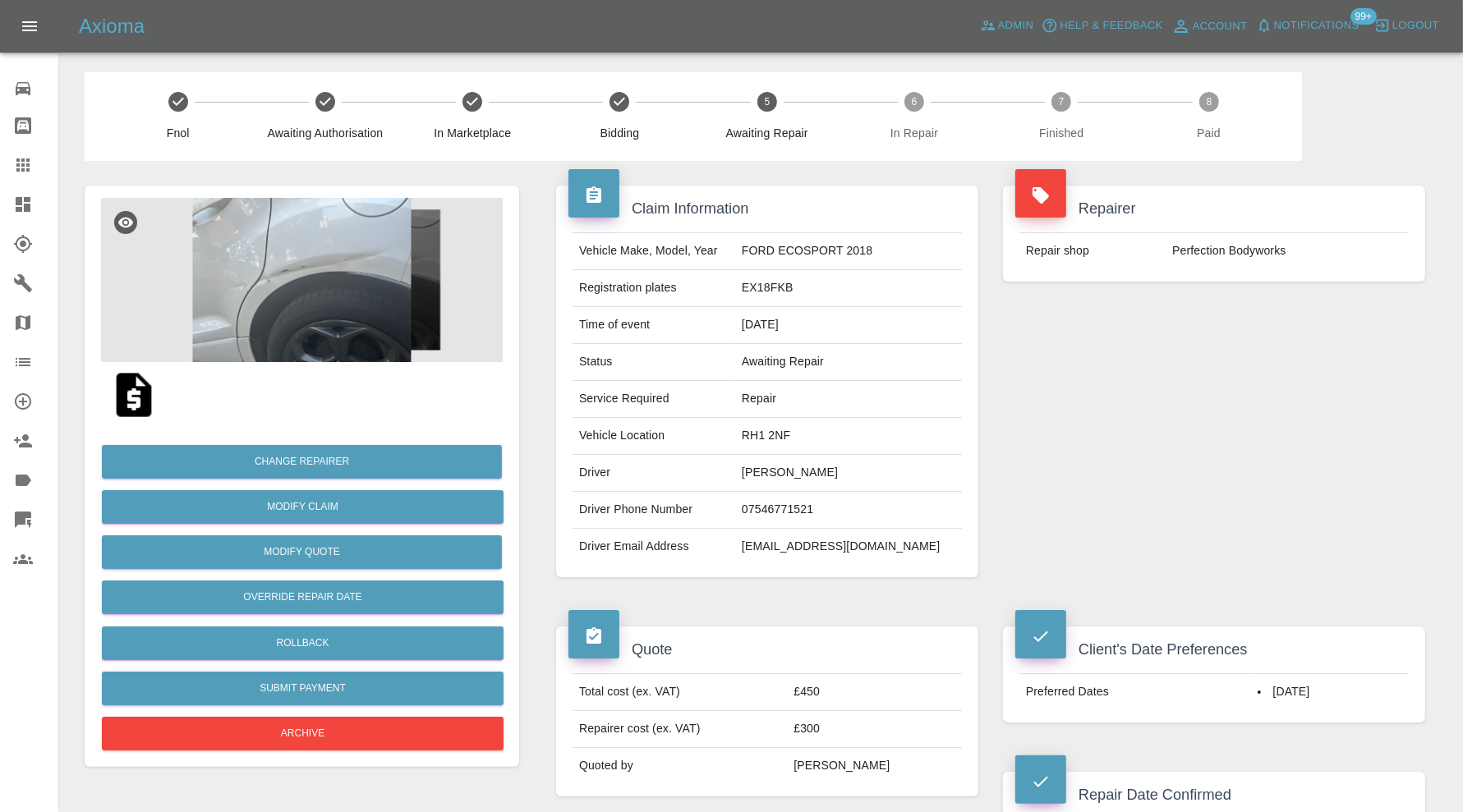
click at [386, 274] on img at bounding box center [301, 279] width 401 height 164
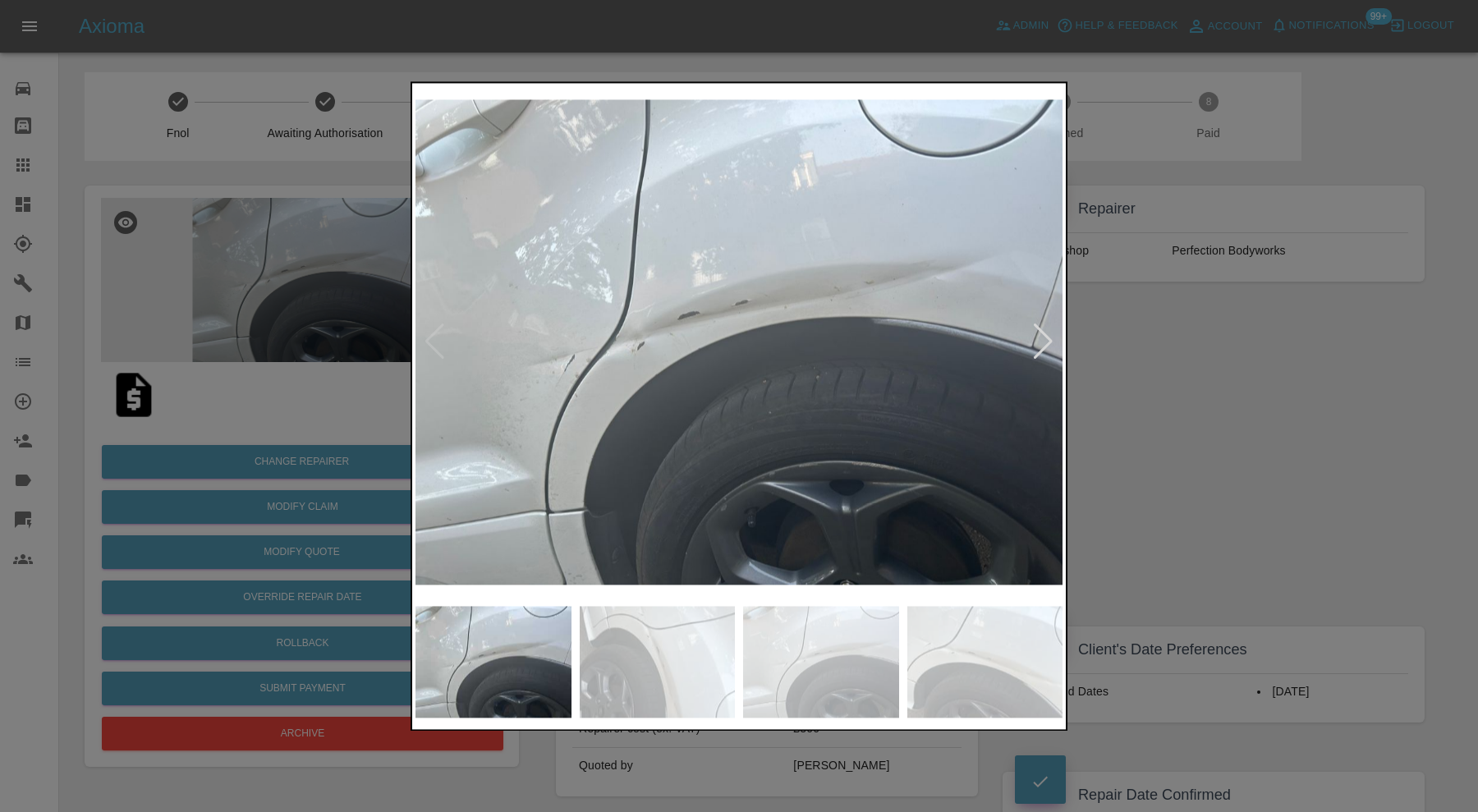
click at [1043, 335] on div at bounding box center [1043, 342] width 22 height 36
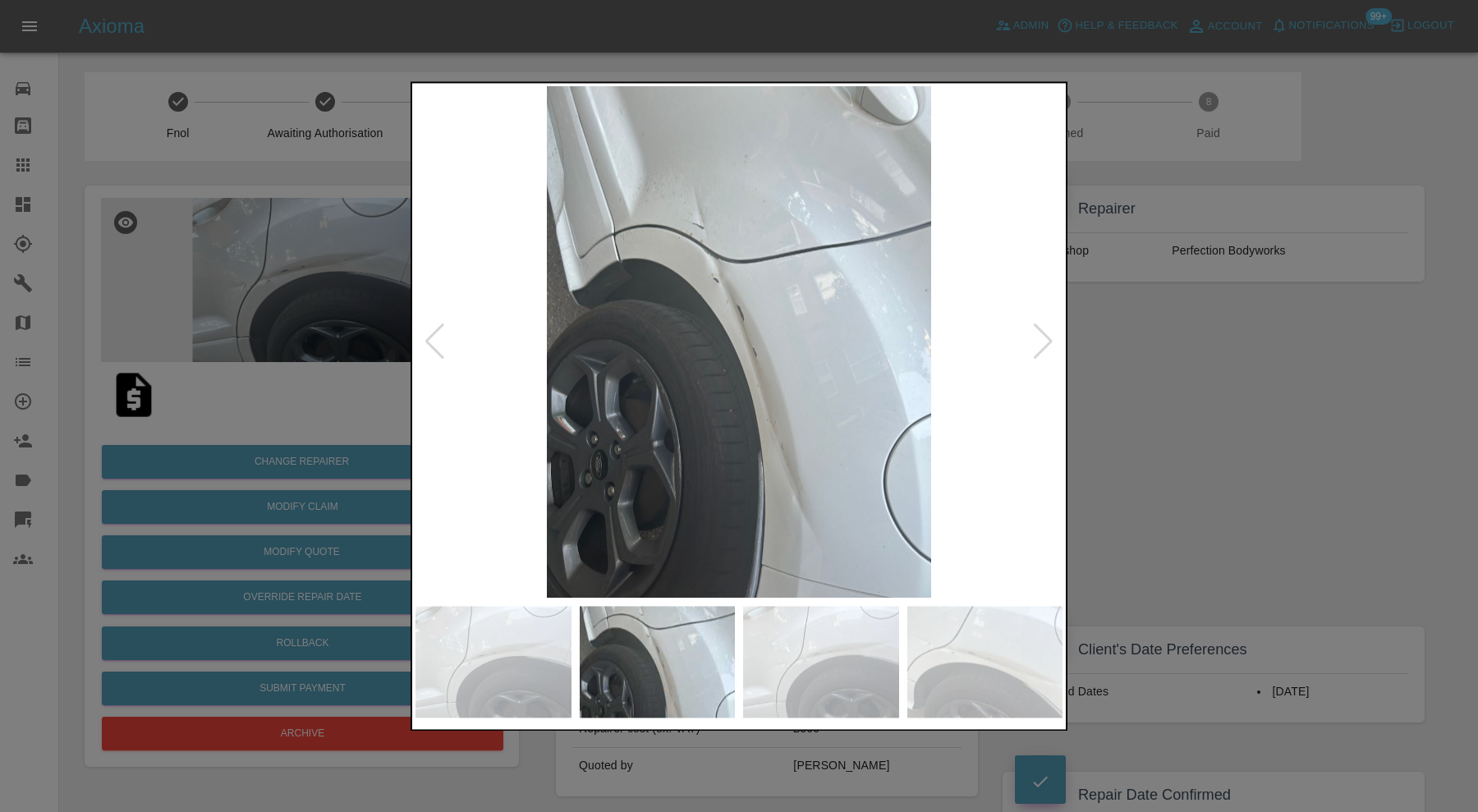
click at [1043, 335] on div at bounding box center [1043, 342] width 22 height 36
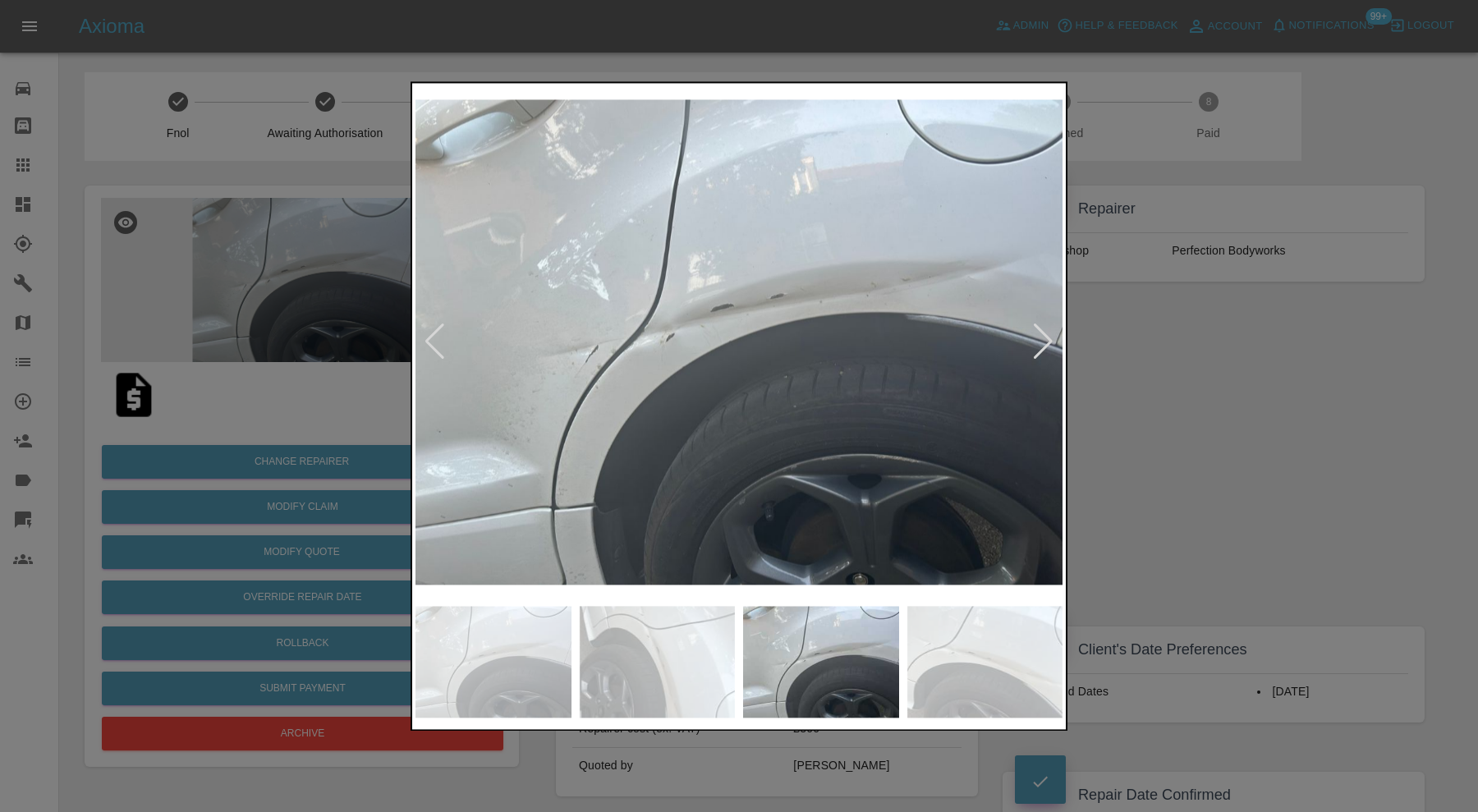
click at [1043, 335] on div at bounding box center [1043, 342] width 22 height 36
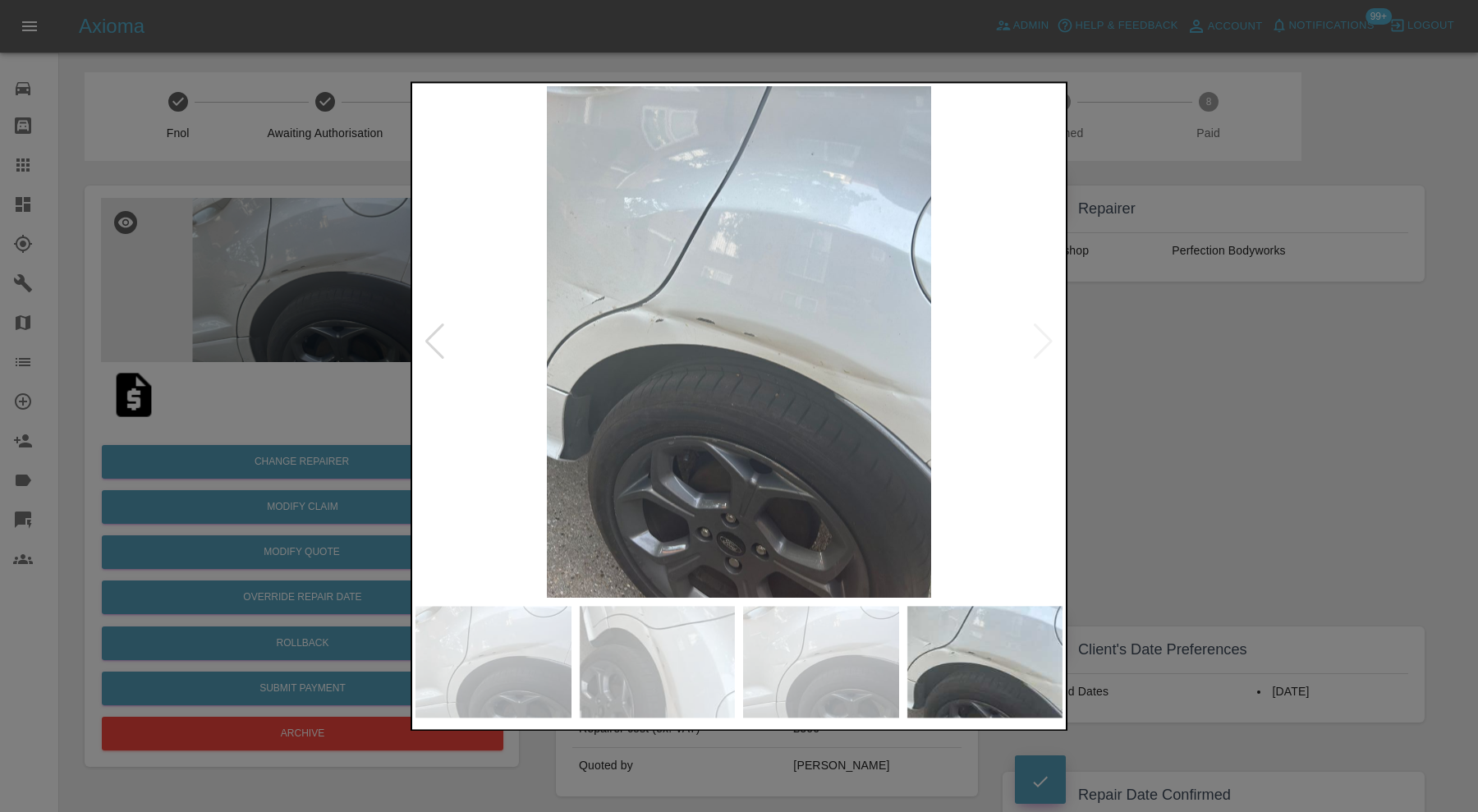
click at [1043, 335] on img at bounding box center [739, 342] width 647 height 512
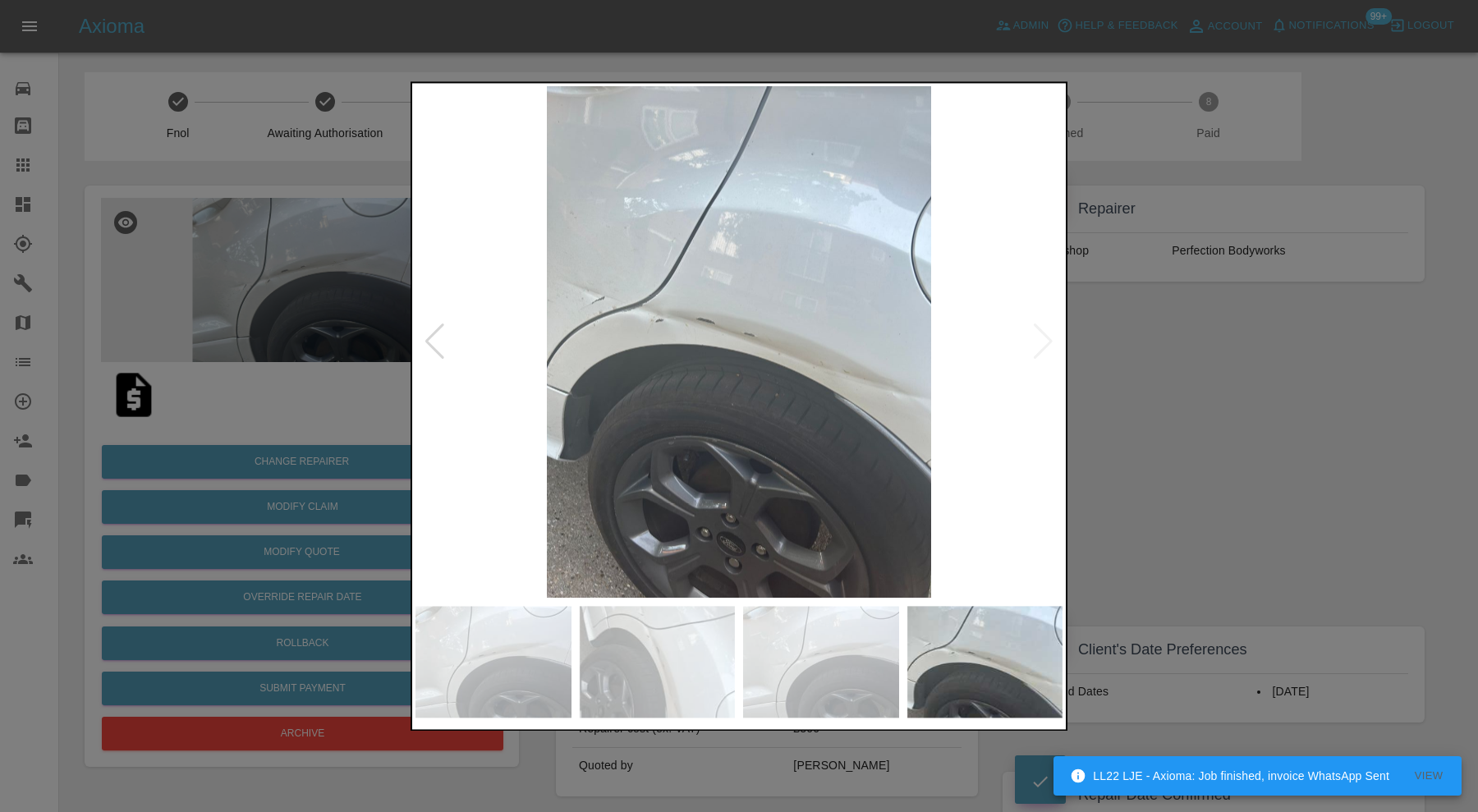
click at [1043, 335] on img at bounding box center [739, 342] width 647 height 512
click at [682, 643] on img at bounding box center [658, 661] width 156 height 111
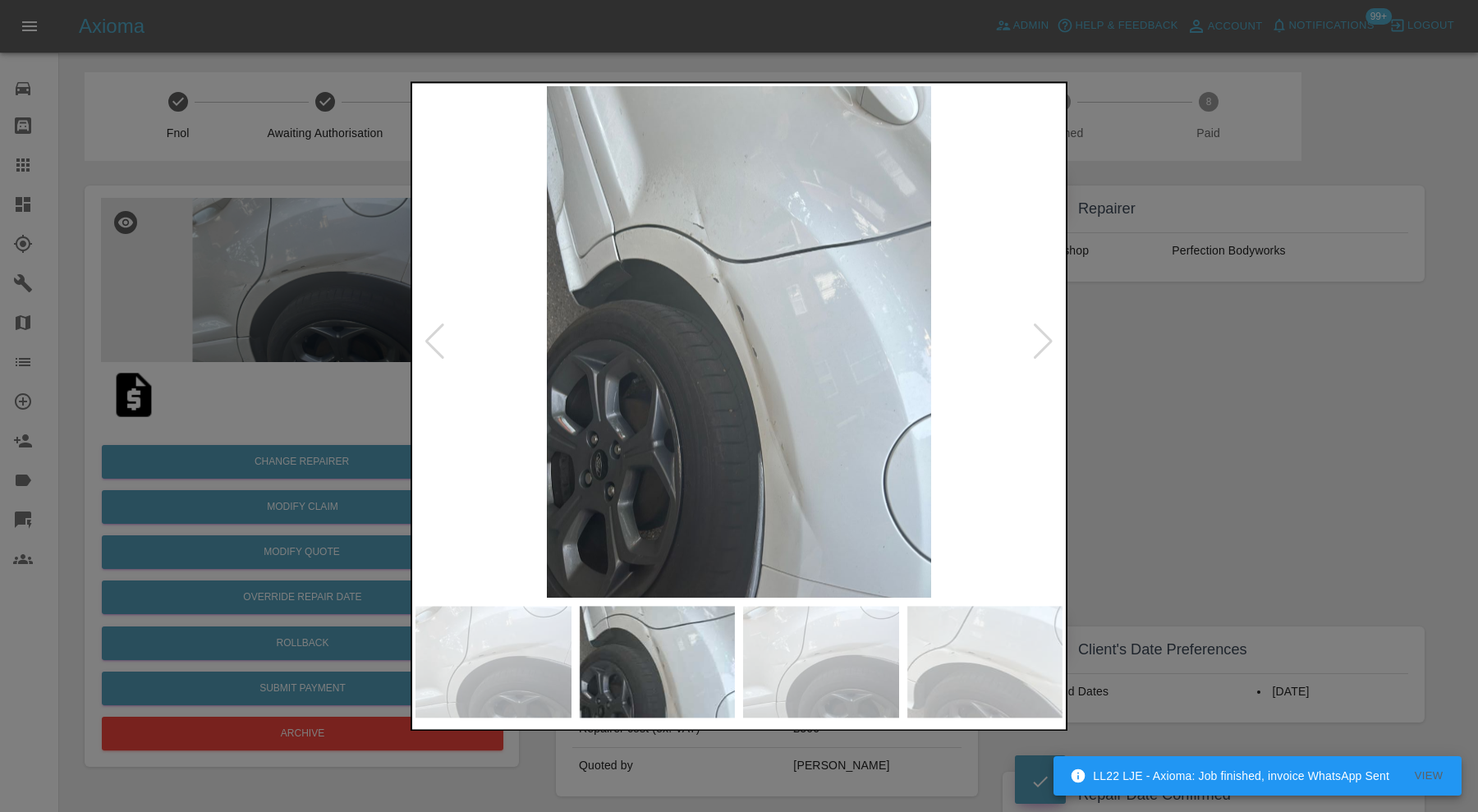
click at [569, 664] on img at bounding box center [493, 661] width 156 height 111
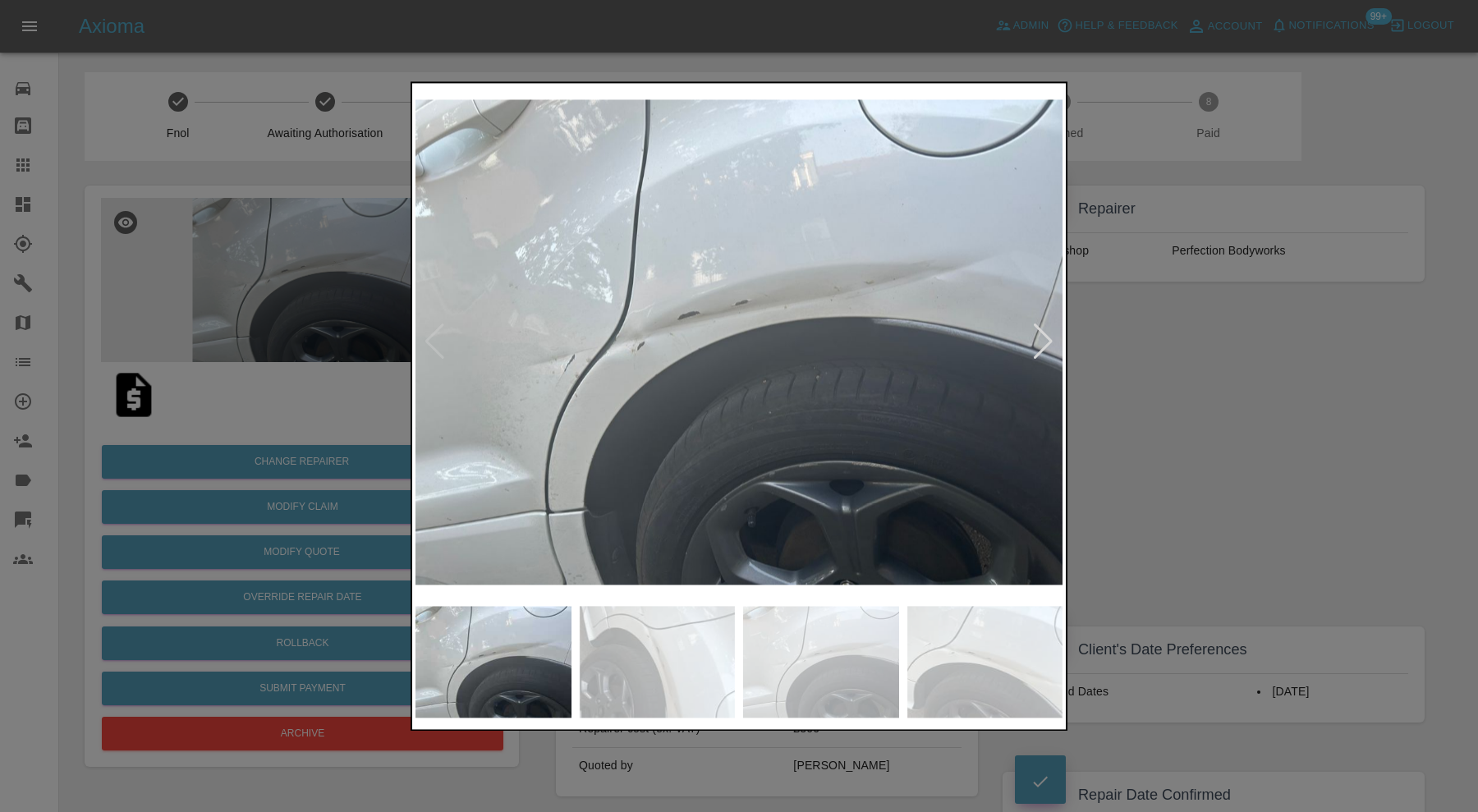
click at [1230, 340] on div at bounding box center [739, 406] width 1478 height 812
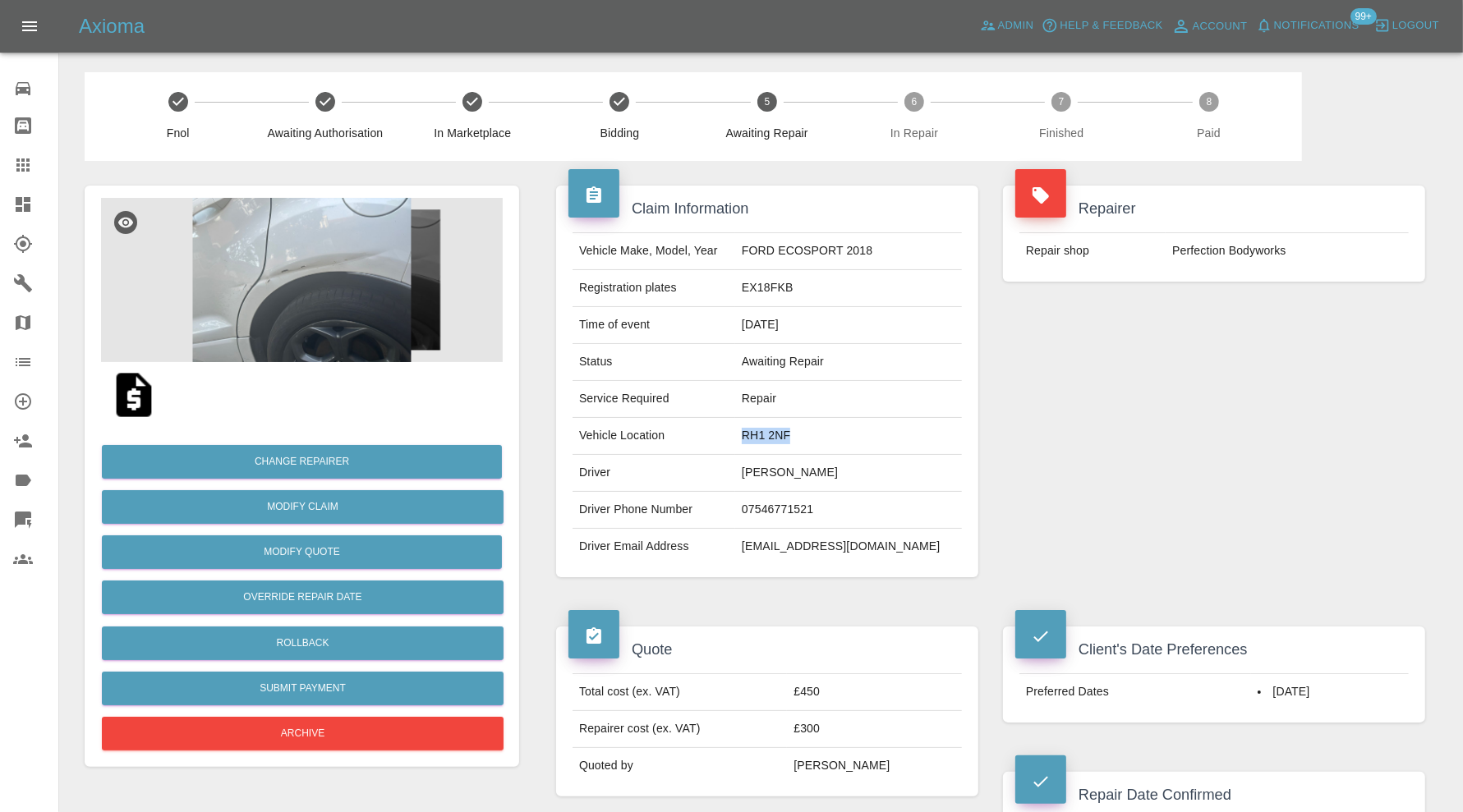
drag, startPoint x: 815, startPoint y: 431, endPoint x: 763, endPoint y: 435, distance: 52.2
click at [763, 435] on td "RH1 2NF" at bounding box center [848, 436] width 227 height 37
copy td "RH1 2NF"
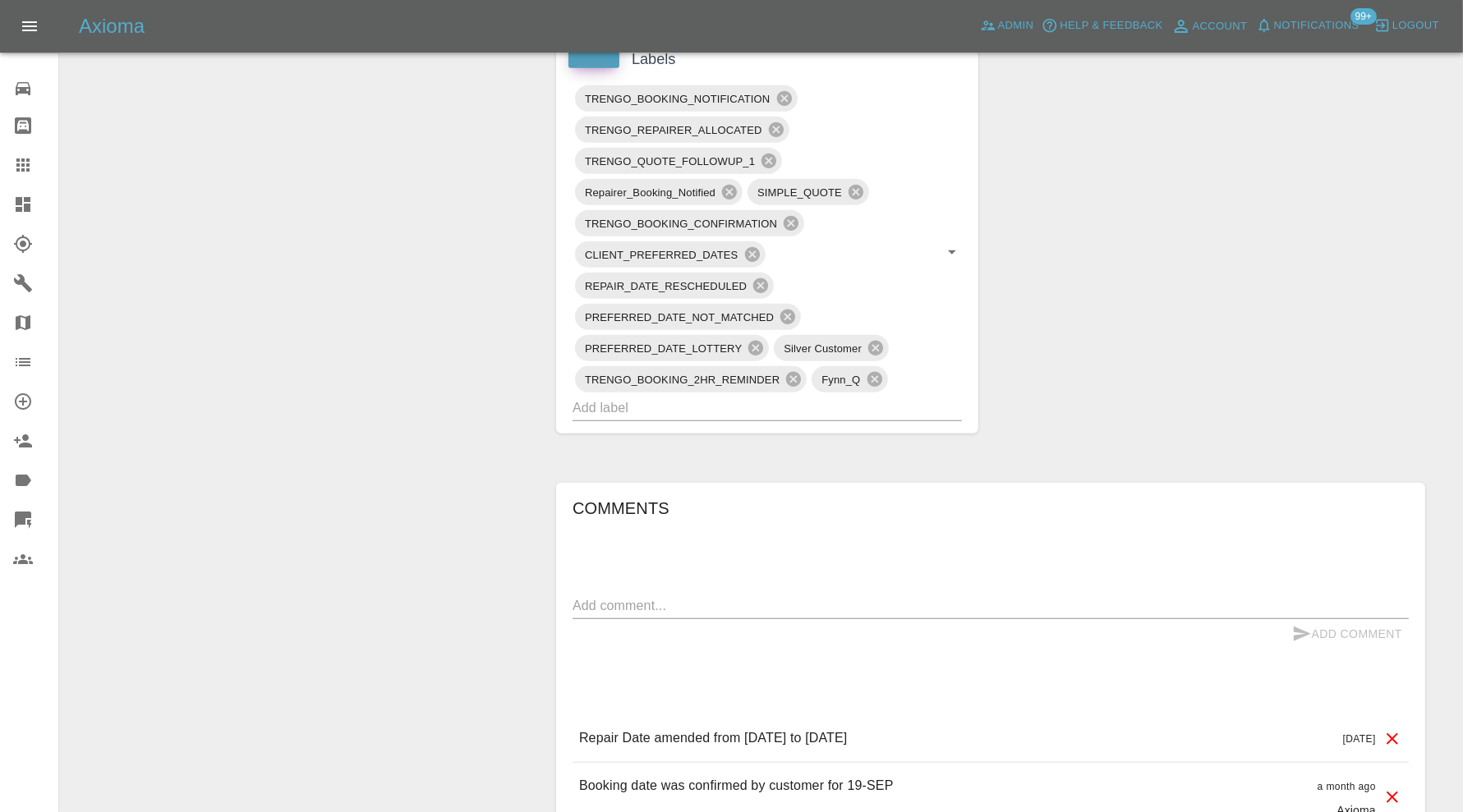
scroll to position [957, 0]
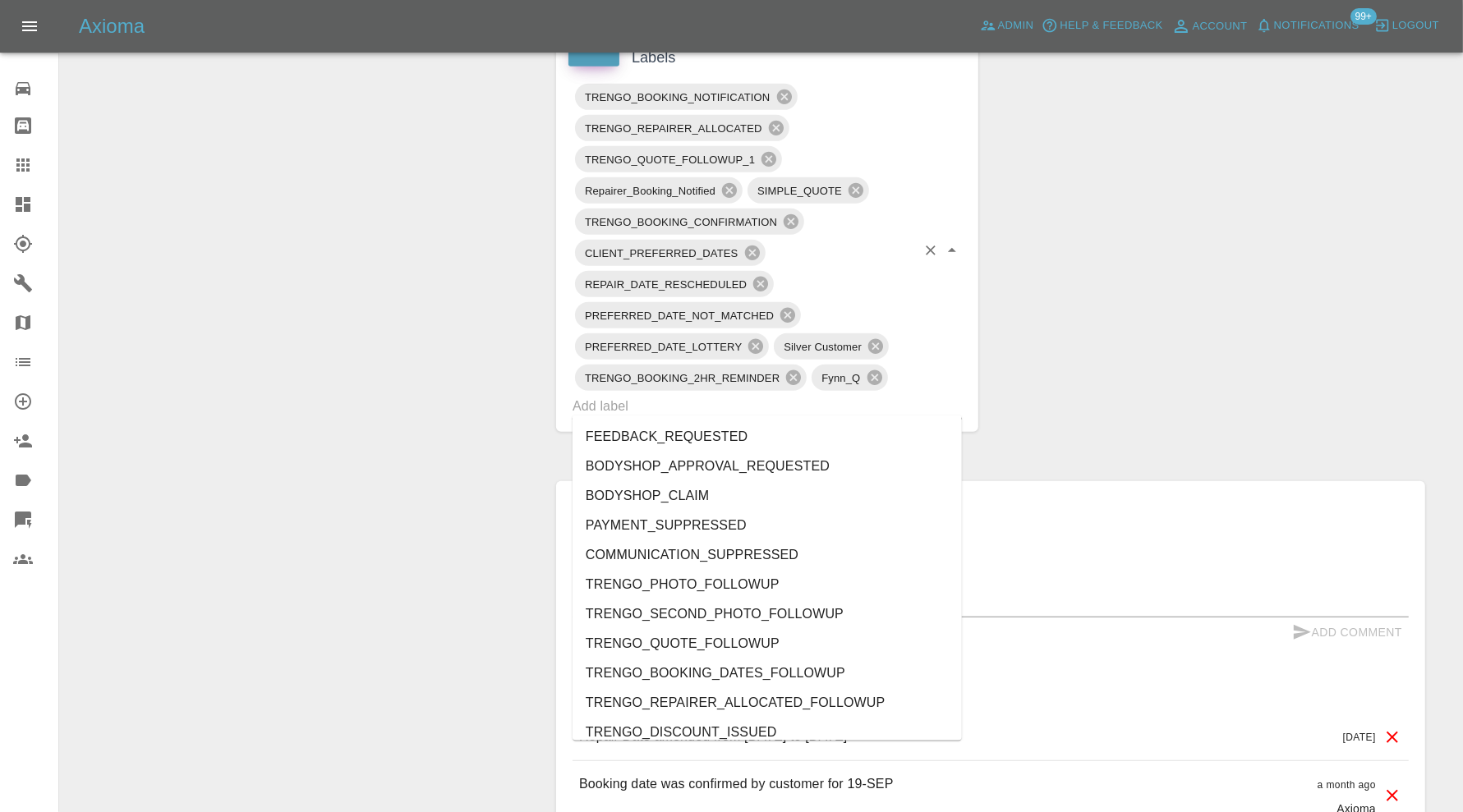
click at [894, 400] on input "text" at bounding box center [744, 406] width 343 height 25
type input "au"
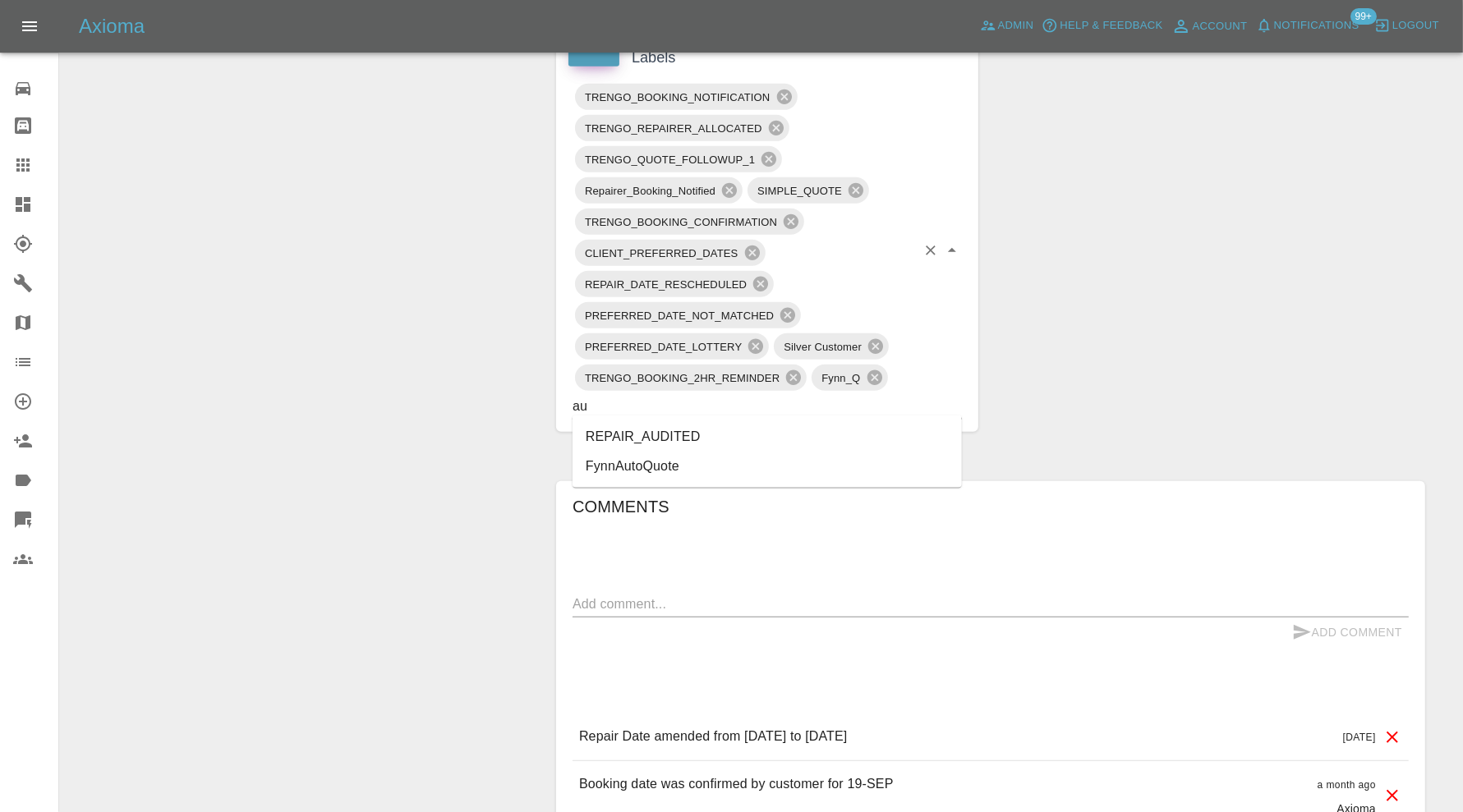
click at [727, 440] on li "REPAIR_AUDITED" at bounding box center [767, 437] width 389 height 30
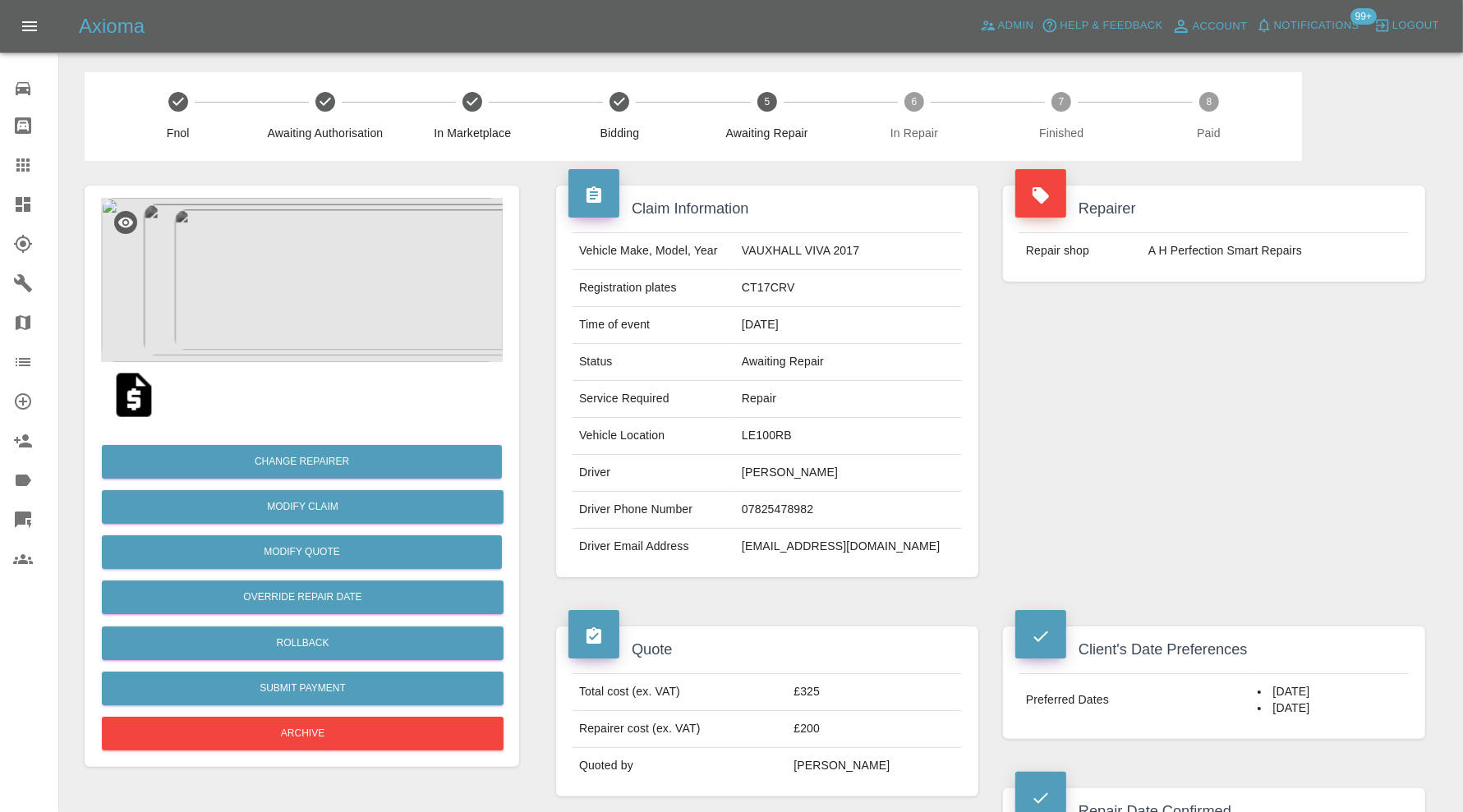
click at [315, 282] on img at bounding box center [301, 279] width 401 height 164
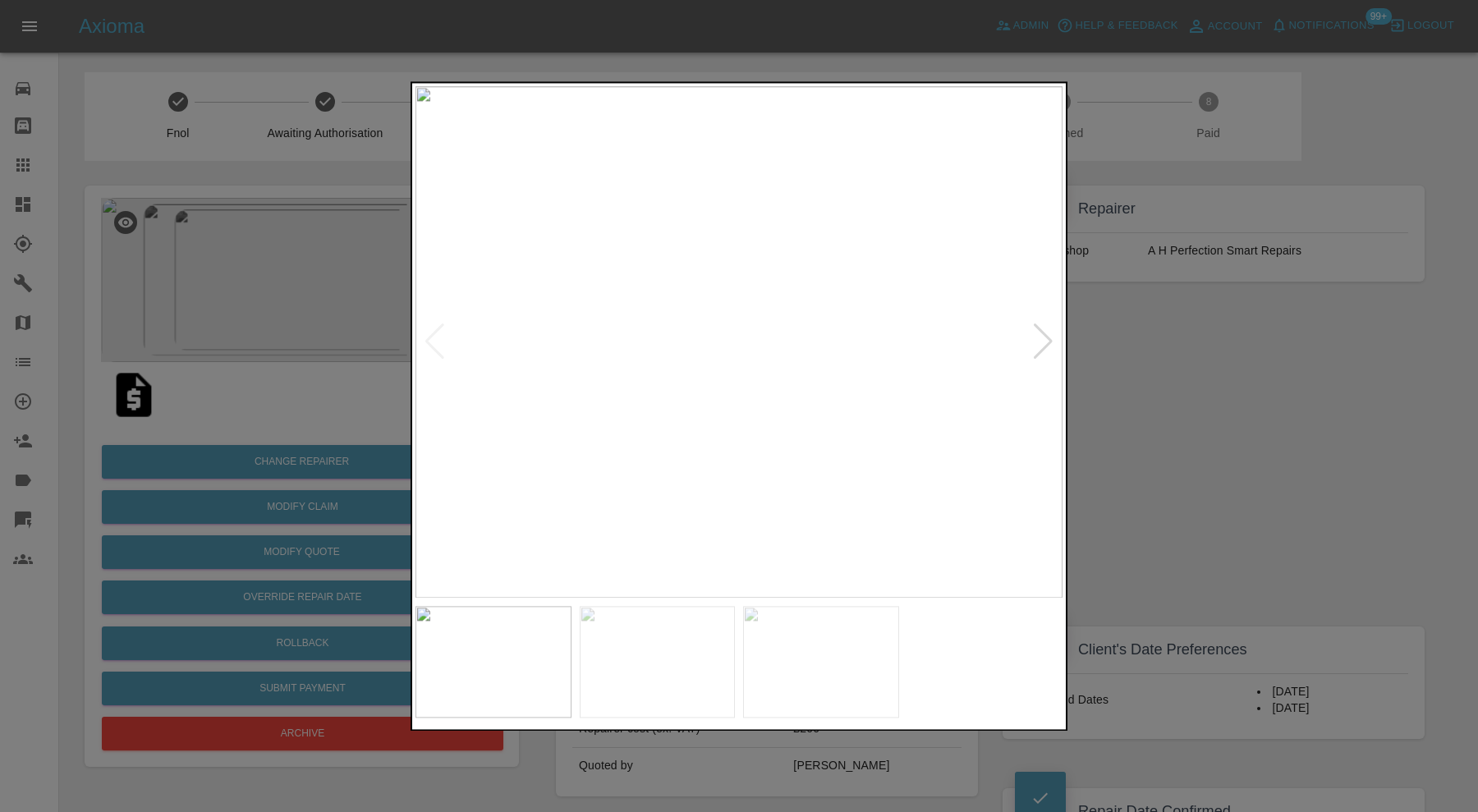
click at [1040, 342] on div at bounding box center [1043, 342] width 22 height 36
click at [1040, 342] on img at bounding box center [739, 342] width 647 height 512
click at [1167, 415] on div at bounding box center [739, 406] width 1478 height 812
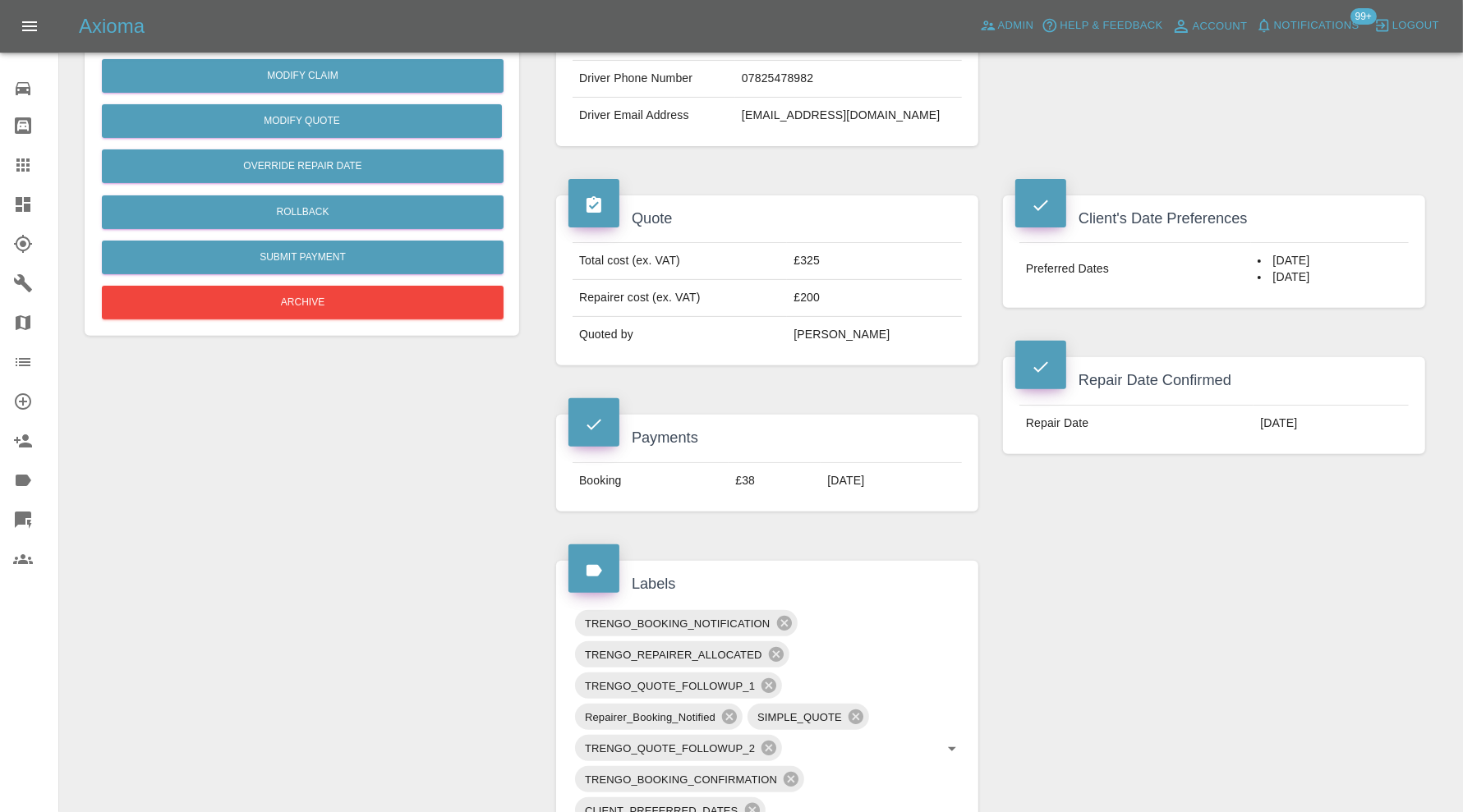
scroll to position [821, 0]
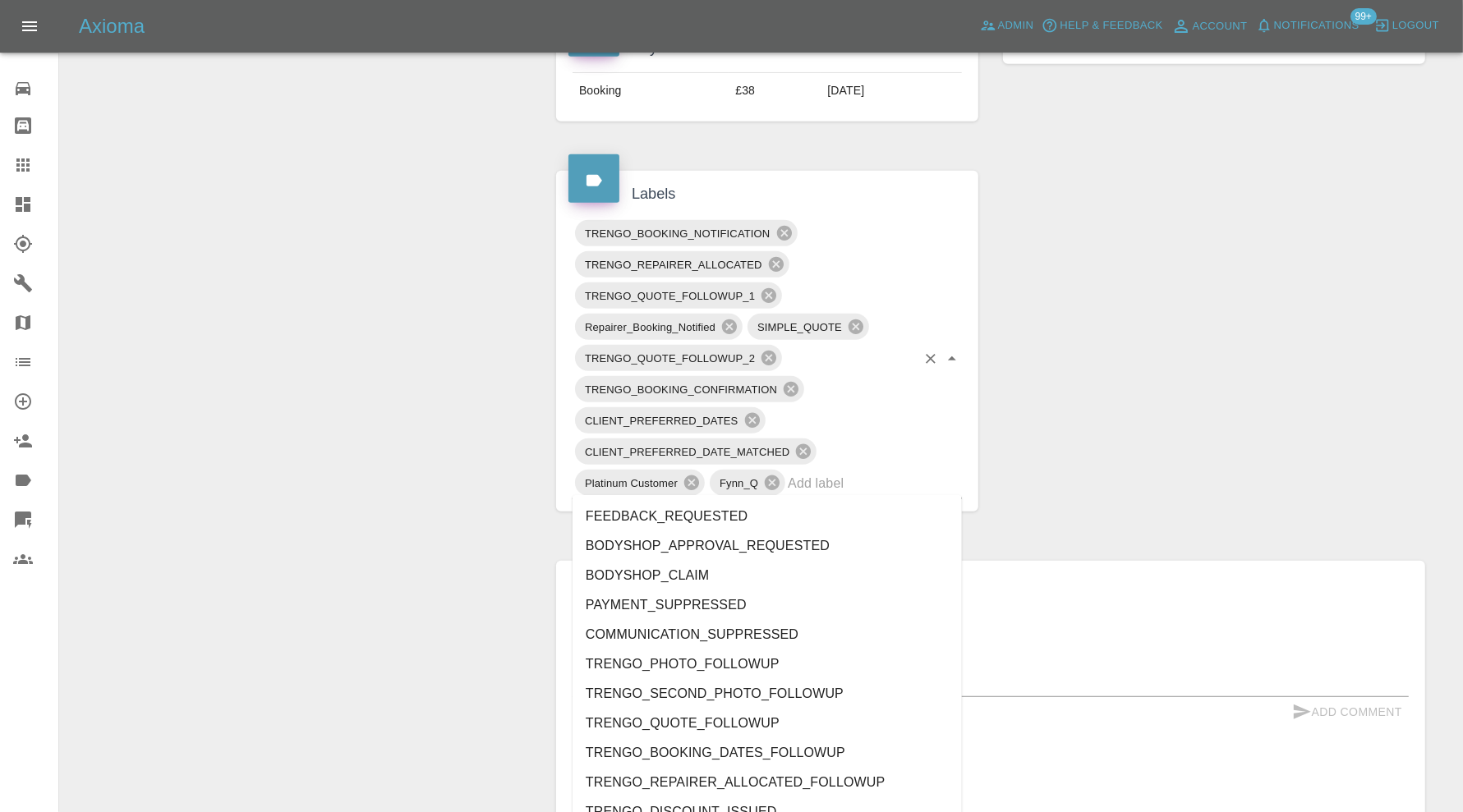
click at [869, 482] on input "text" at bounding box center [852, 483] width 128 height 25
type input "au"
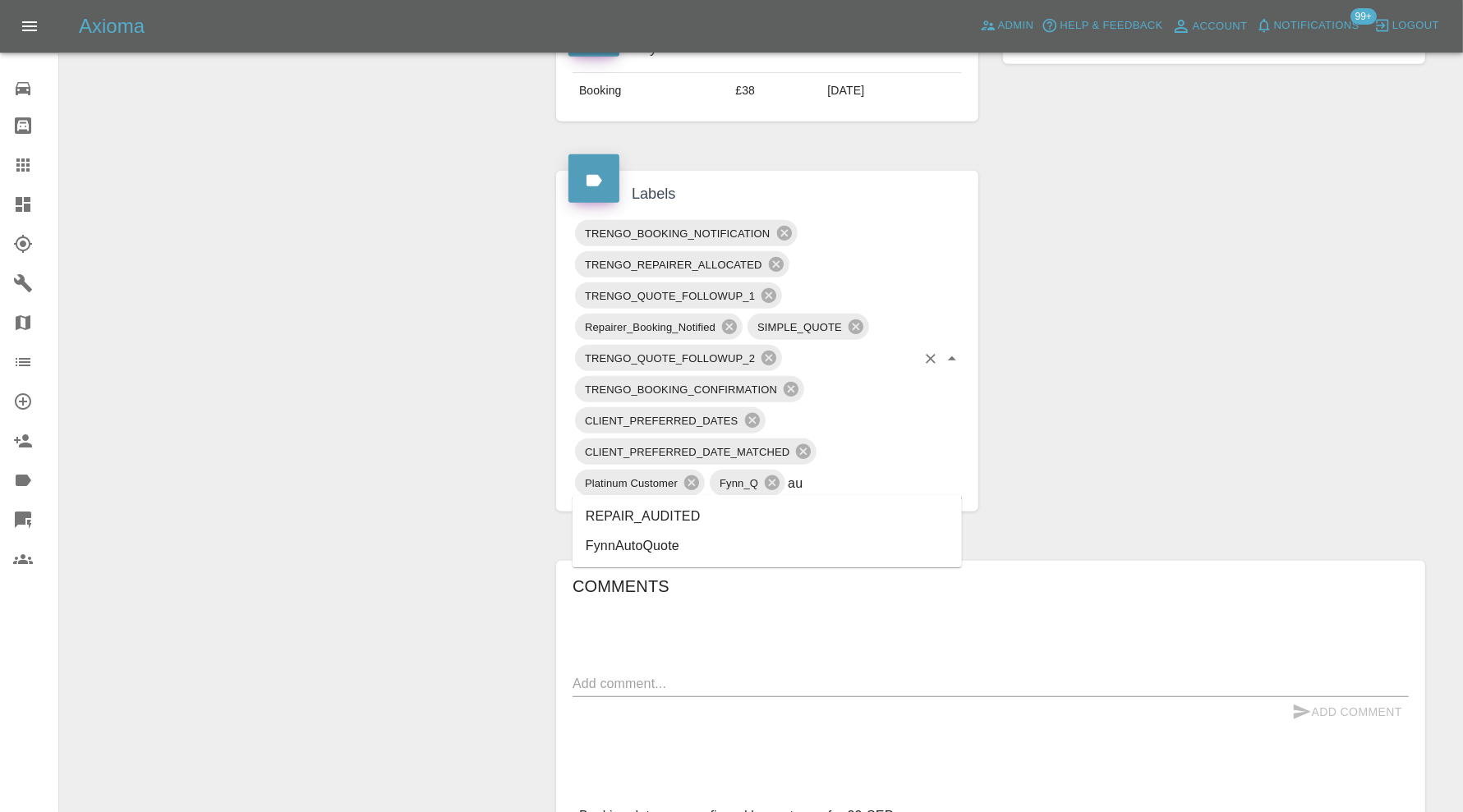
click at [764, 519] on li "REPAIR_AUDITED" at bounding box center [767, 517] width 389 height 30
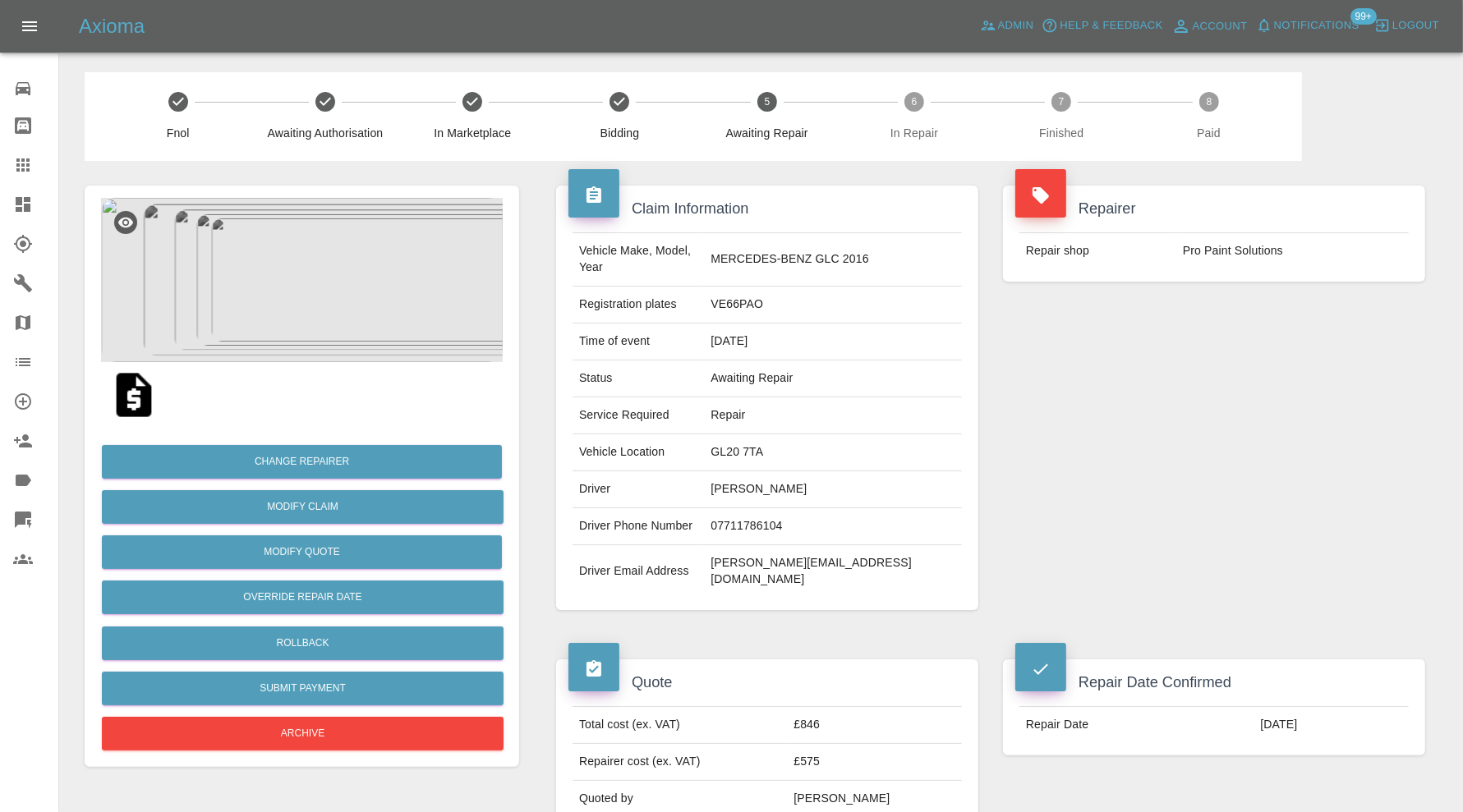
click at [372, 243] on img at bounding box center [301, 279] width 401 height 164
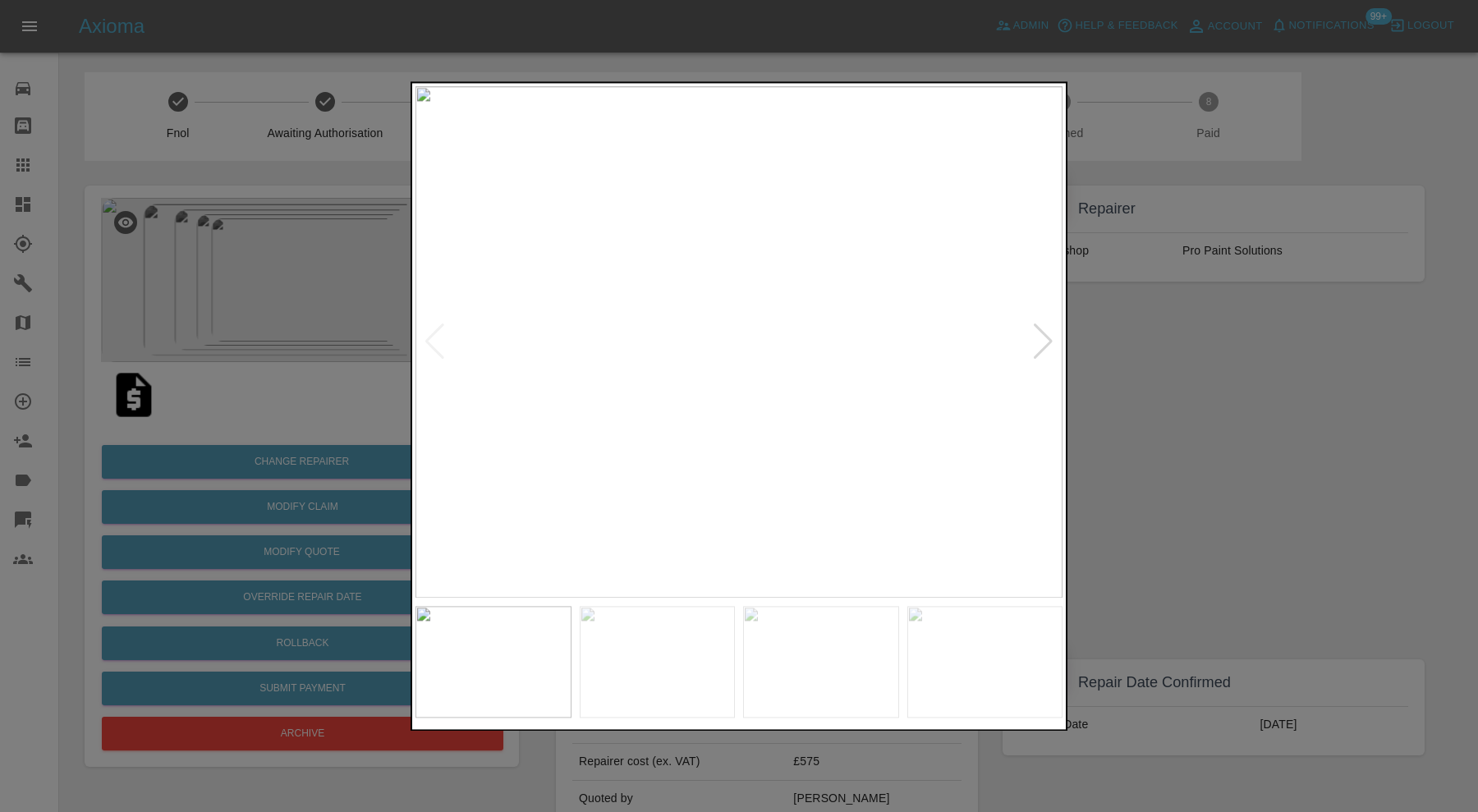
click at [1036, 327] on div at bounding box center [1043, 342] width 22 height 36
click at [1039, 329] on div at bounding box center [1043, 342] width 22 height 36
click at [1039, 329] on img at bounding box center [739, 342] width 647 height 512
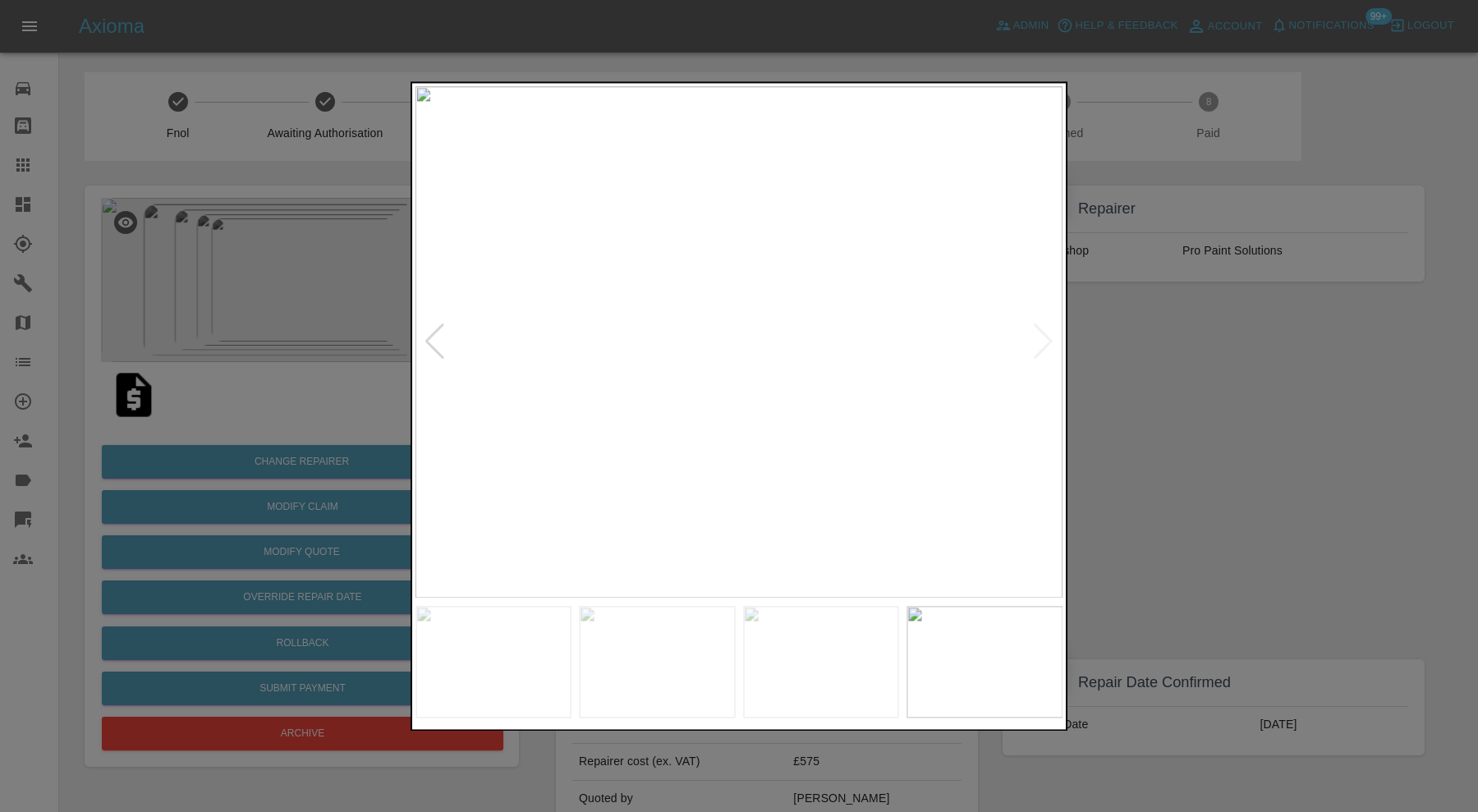
click at [1197, 342] on div at bounding box center [739, 406] width 1478 height 812
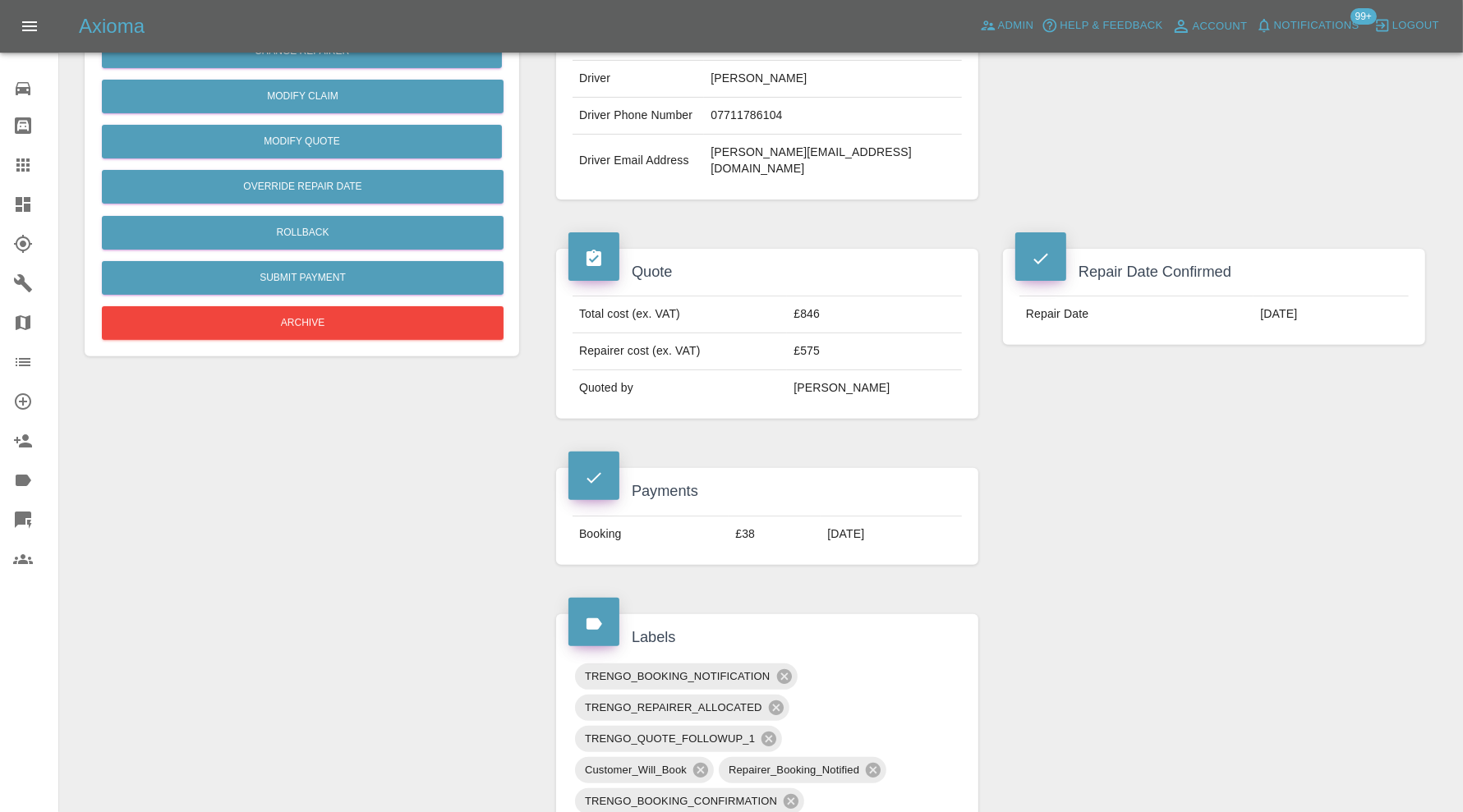
scroll to position [137, 0]
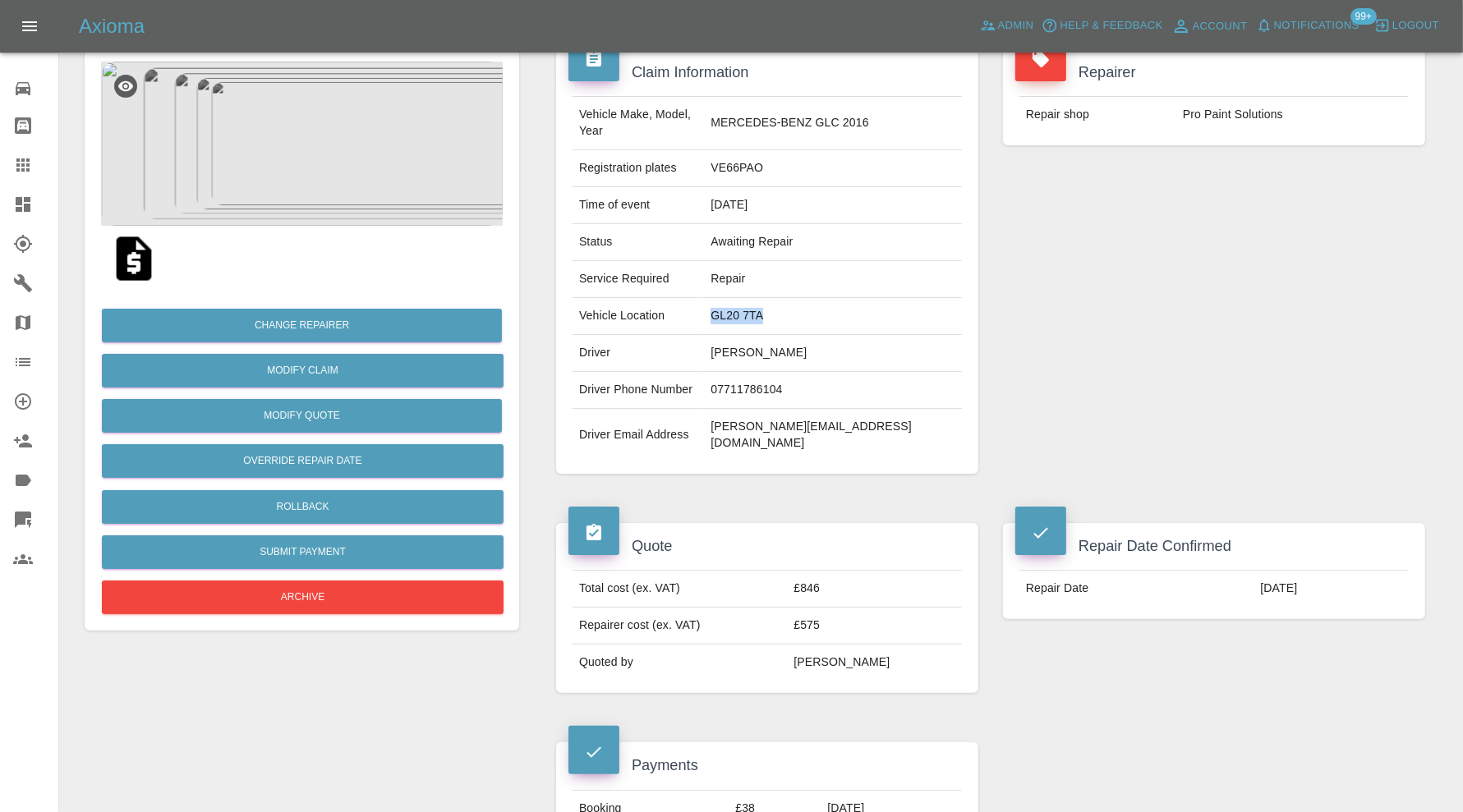
drag, startPoint x: 832, startPoint y: 296, endPoint x: 764, endPoint y: 300, distance: 68.1
click at [764, 300] on td "GL20 7TA" at bounding box center [832, 316] width 258 height 37
copy td "GL20 7TA"
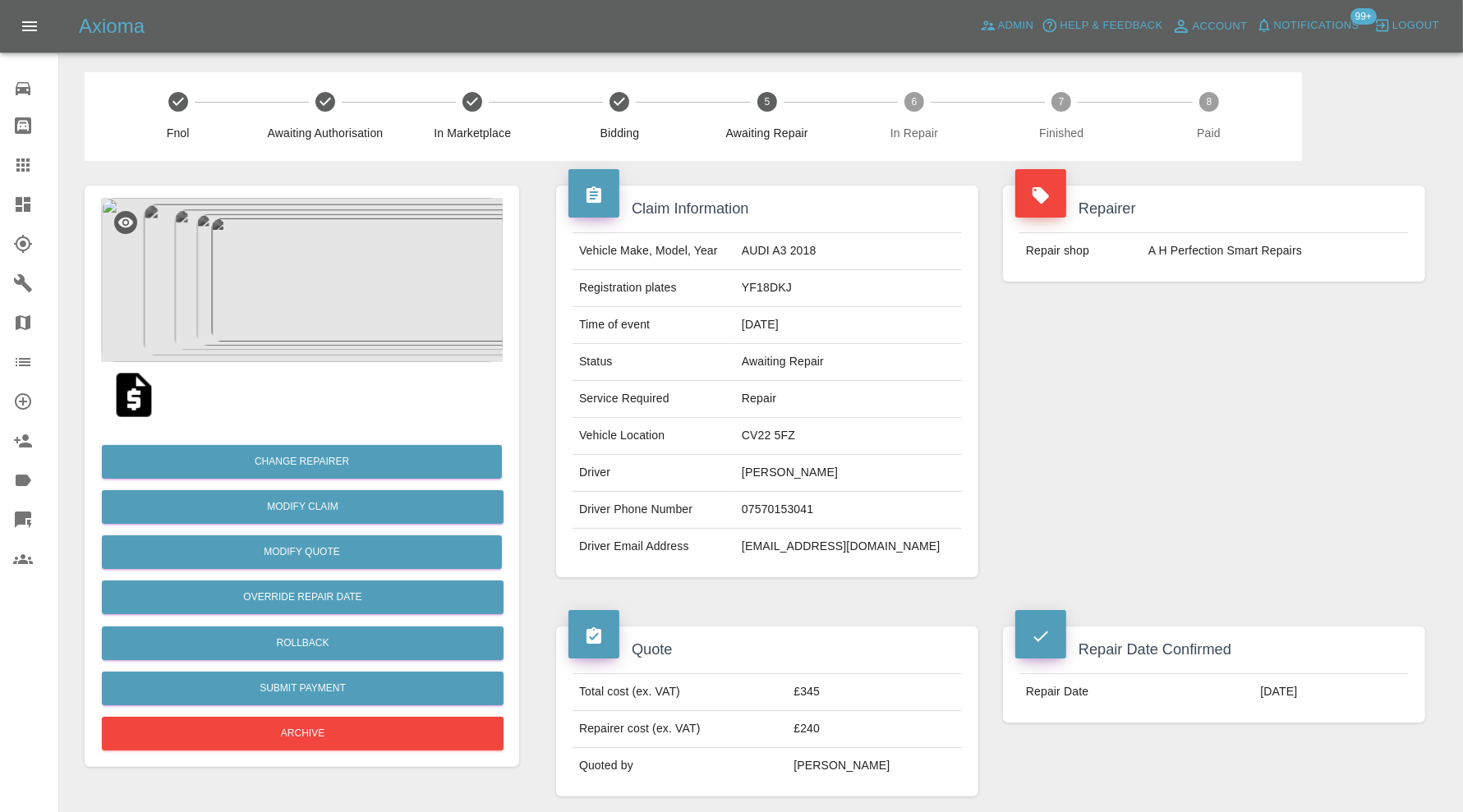
click at [334, 286] on img at bounding box center [301, 279] width 401 height 164
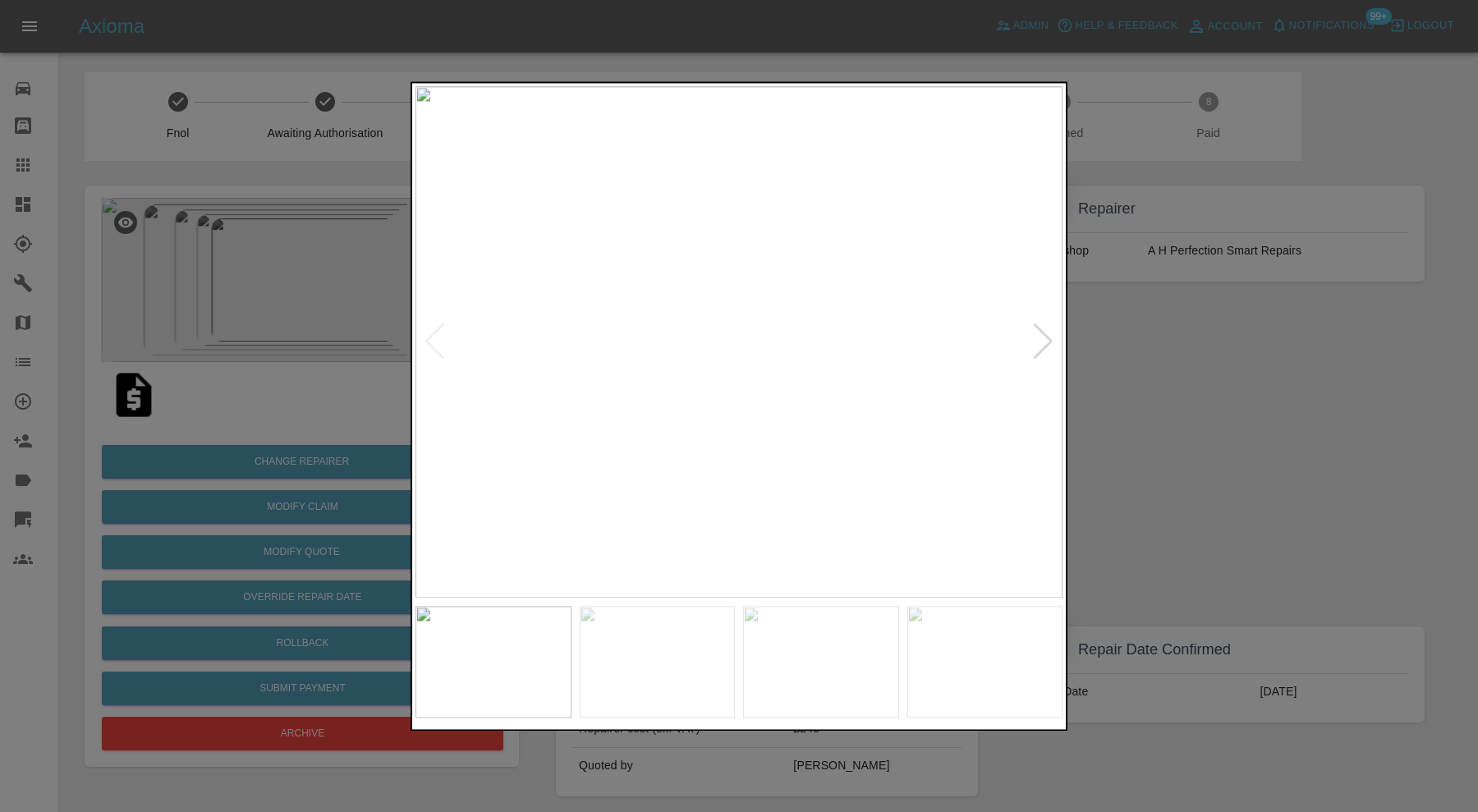
click at [1048, 335] on div at bounding box center [1043, 342] width 22 height 36
click at [1045, 343] on div at bounding box center [1043, 342] width 22 height 36
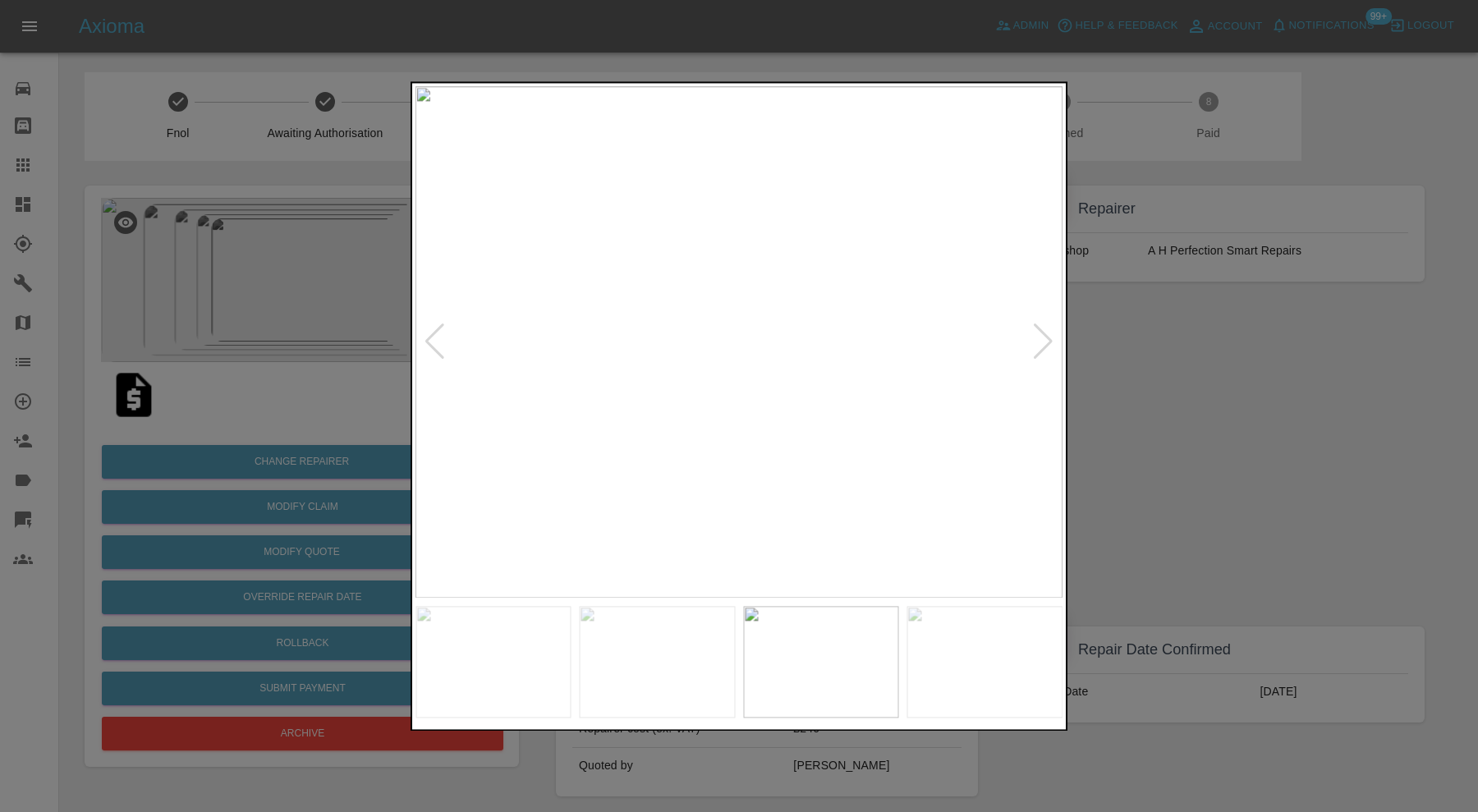
click at [1045, 343] on div at bounding box center [1043, 342] width 22 height 36
click at [1045, 343] on img at bounding box center [739, 342] width 647 height 512
click at [440, 334] on div at bounding box center [435, 342] width 22 height 36
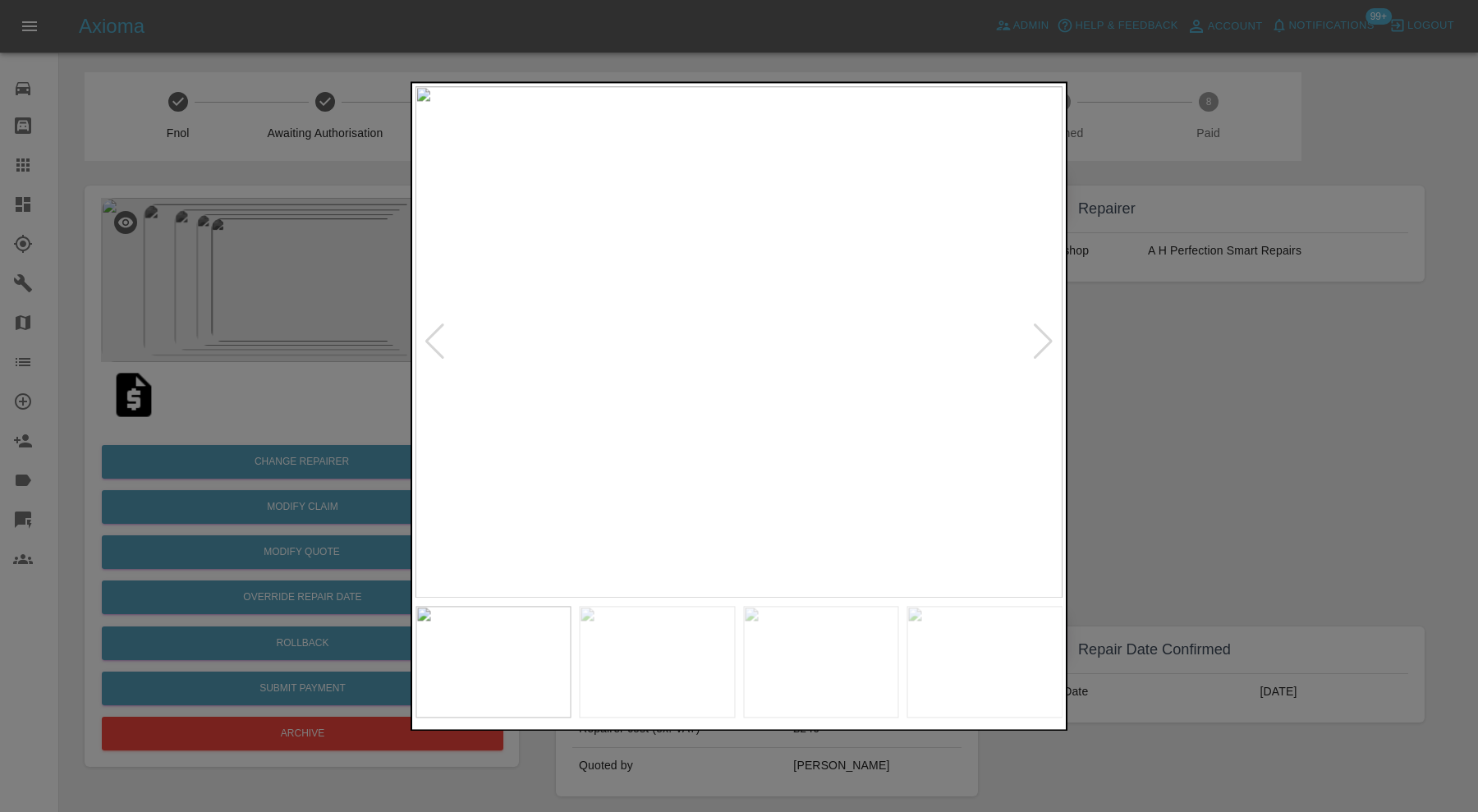
click at [440, 334] on div at bounding box center [435, 342] width 22 height 36
click at [440, 334] on img at bounding box center [739, 342] width 647 height 512
click at [1153, 361] on div at bounding box center [739, 406] width 1478 height 812
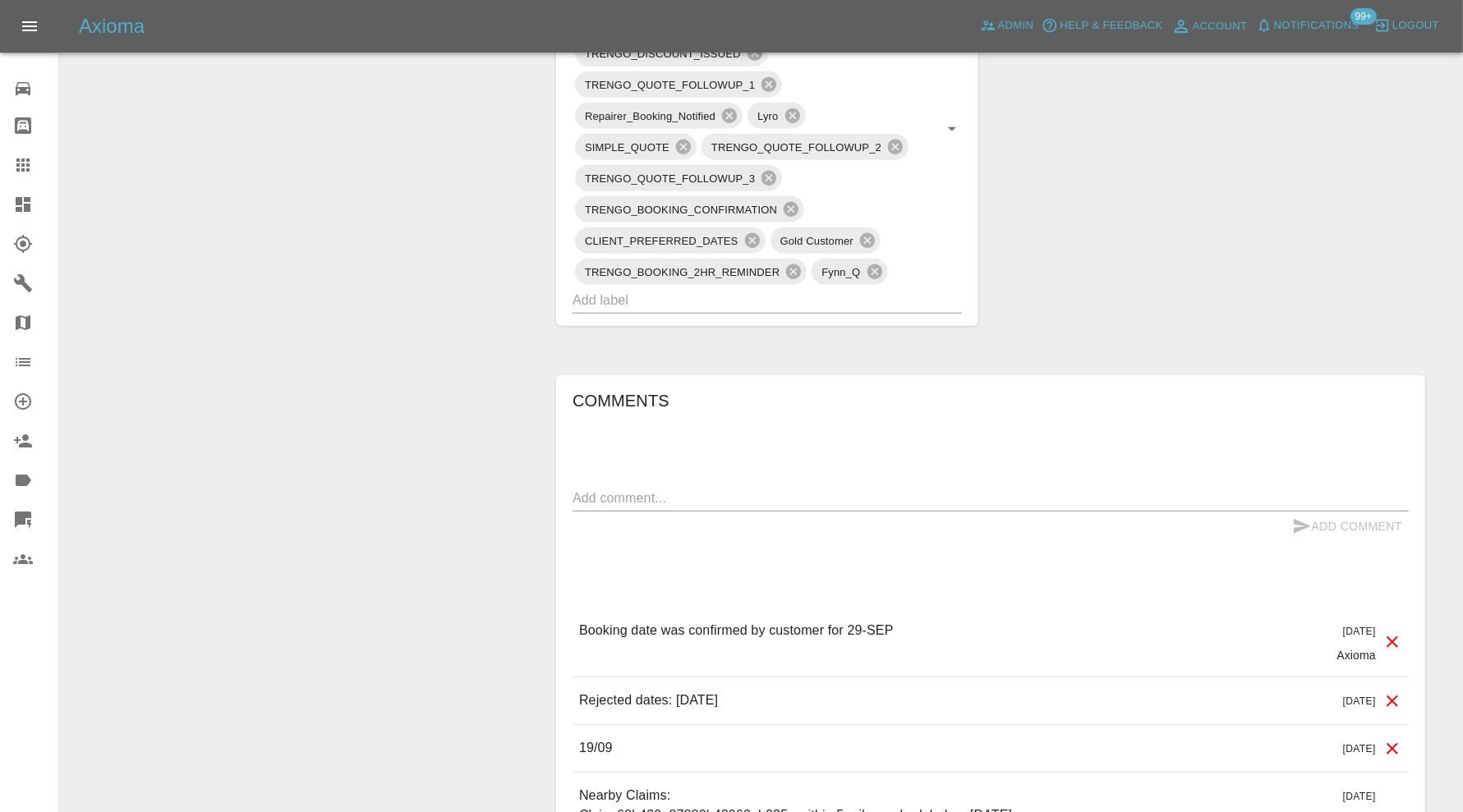
scroll to position [957, 0]
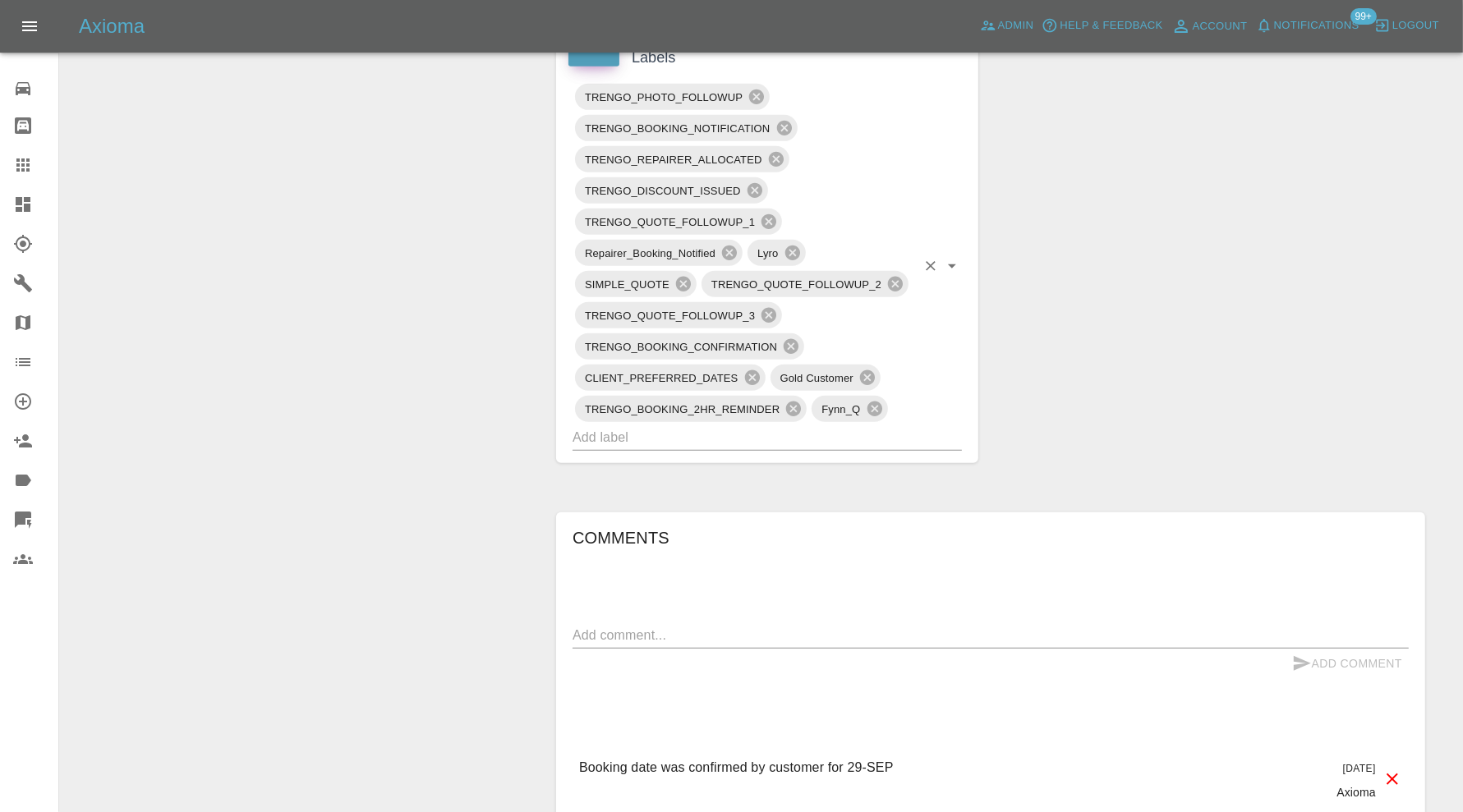
click at [830, 432] on input "text" at bounding box center [744, 437] width 343 height 25
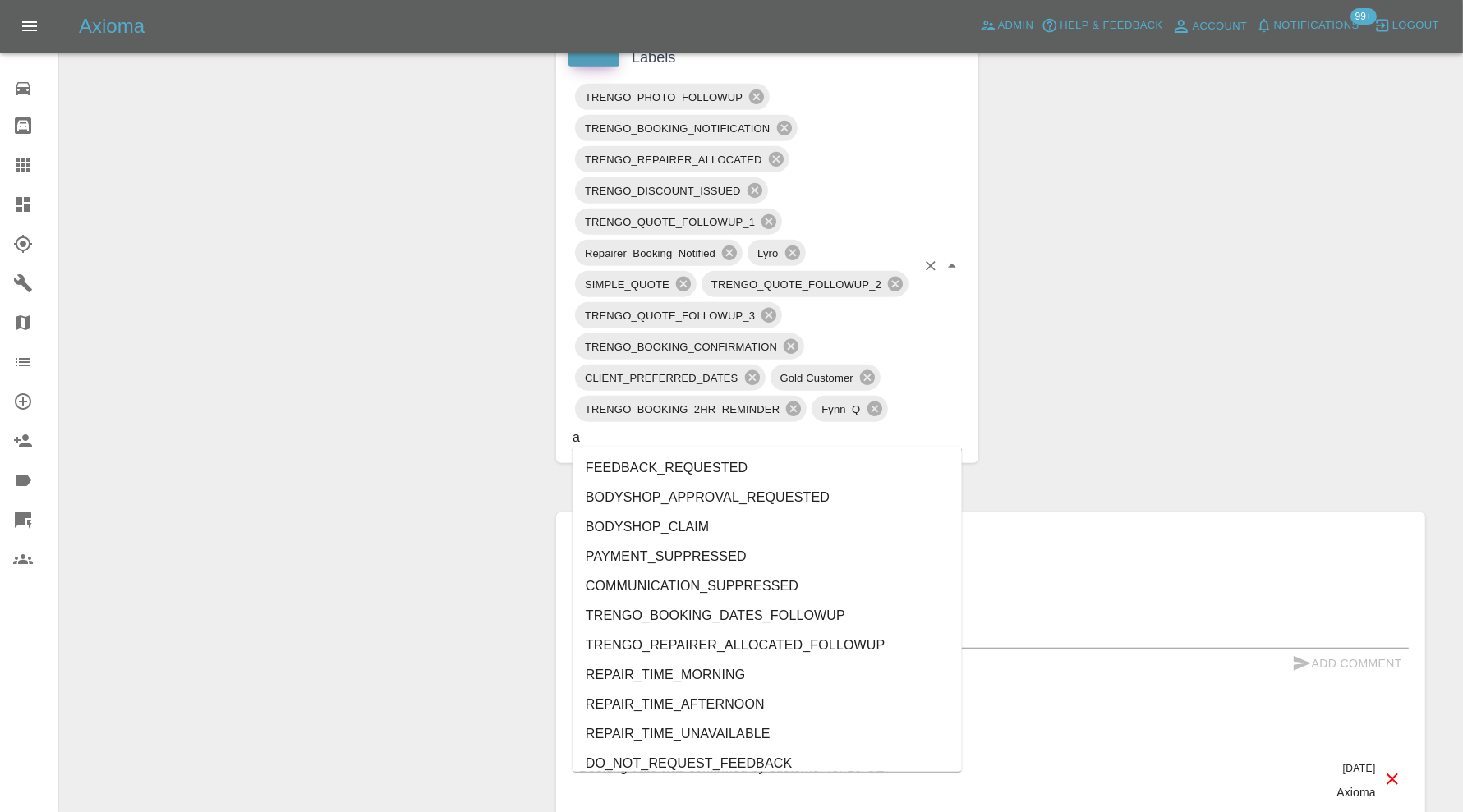
type input "au"
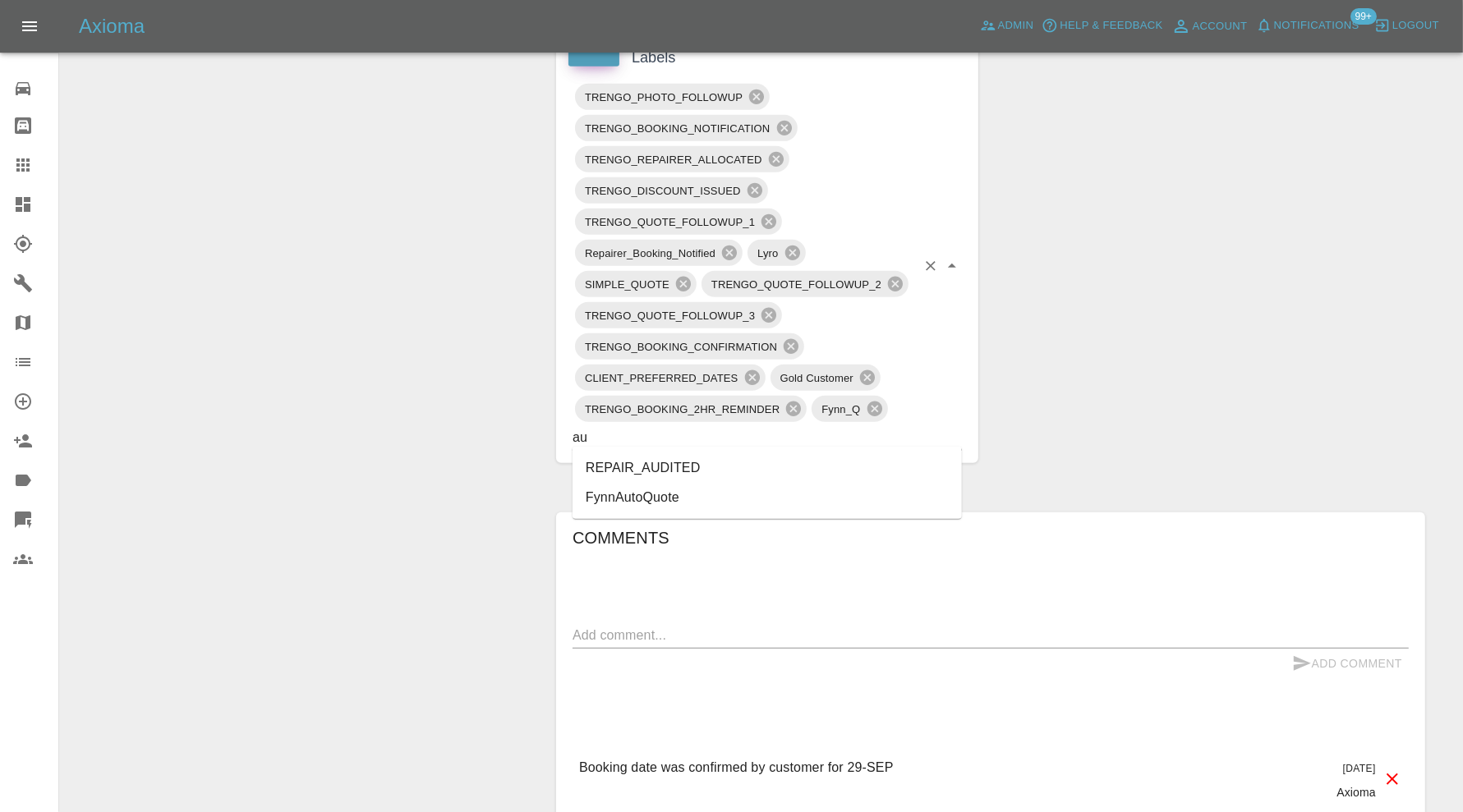
click at [740, 463] on li "REPAIR_AUDITED" at bounding box center [767, 468] width 389 height 30
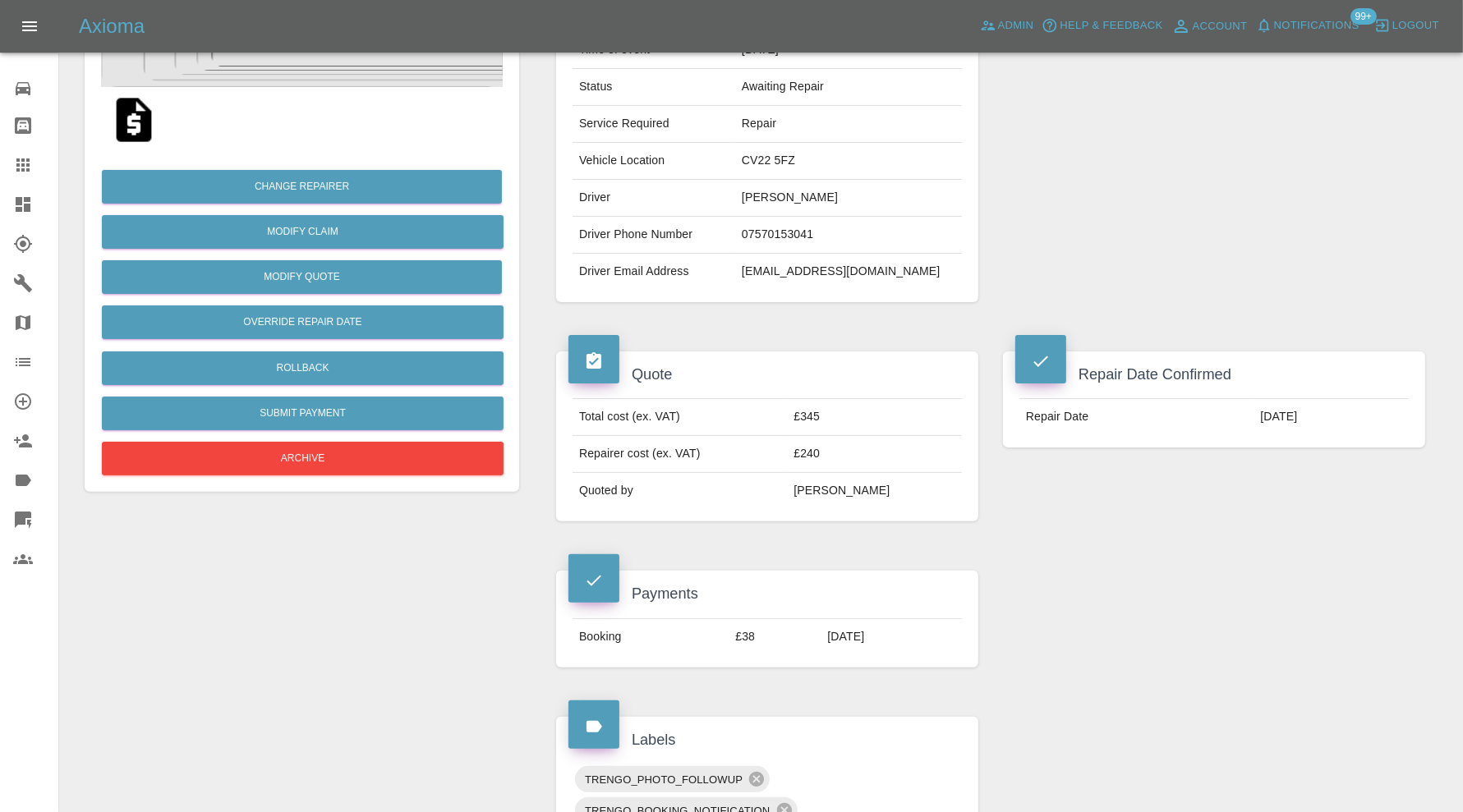
scroll to position [0, 0]
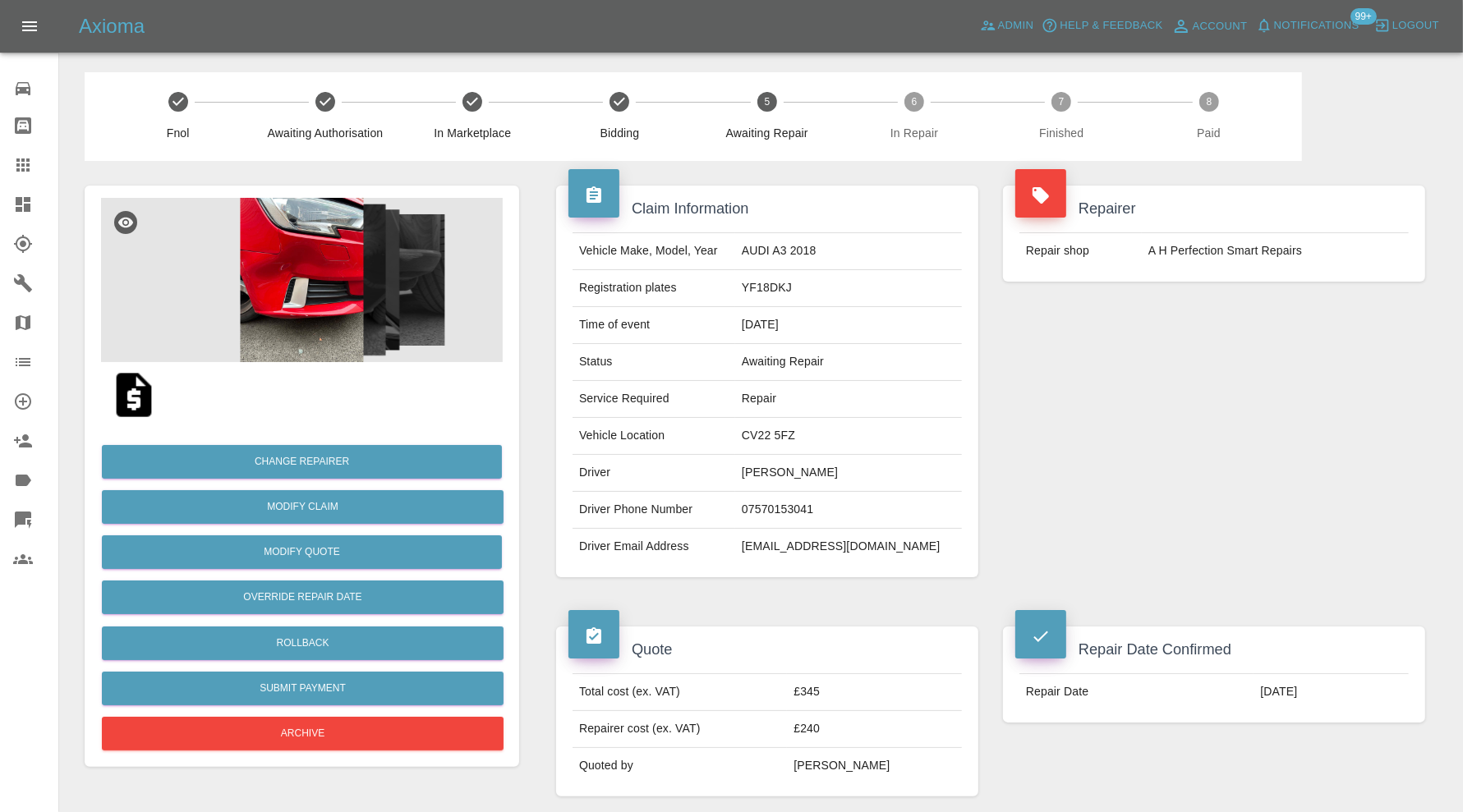
click at [812, 437] on td "CV22 5FZ" at bounding box center [848, 436] width 227 height 37
copy td "CV22 5FZ"
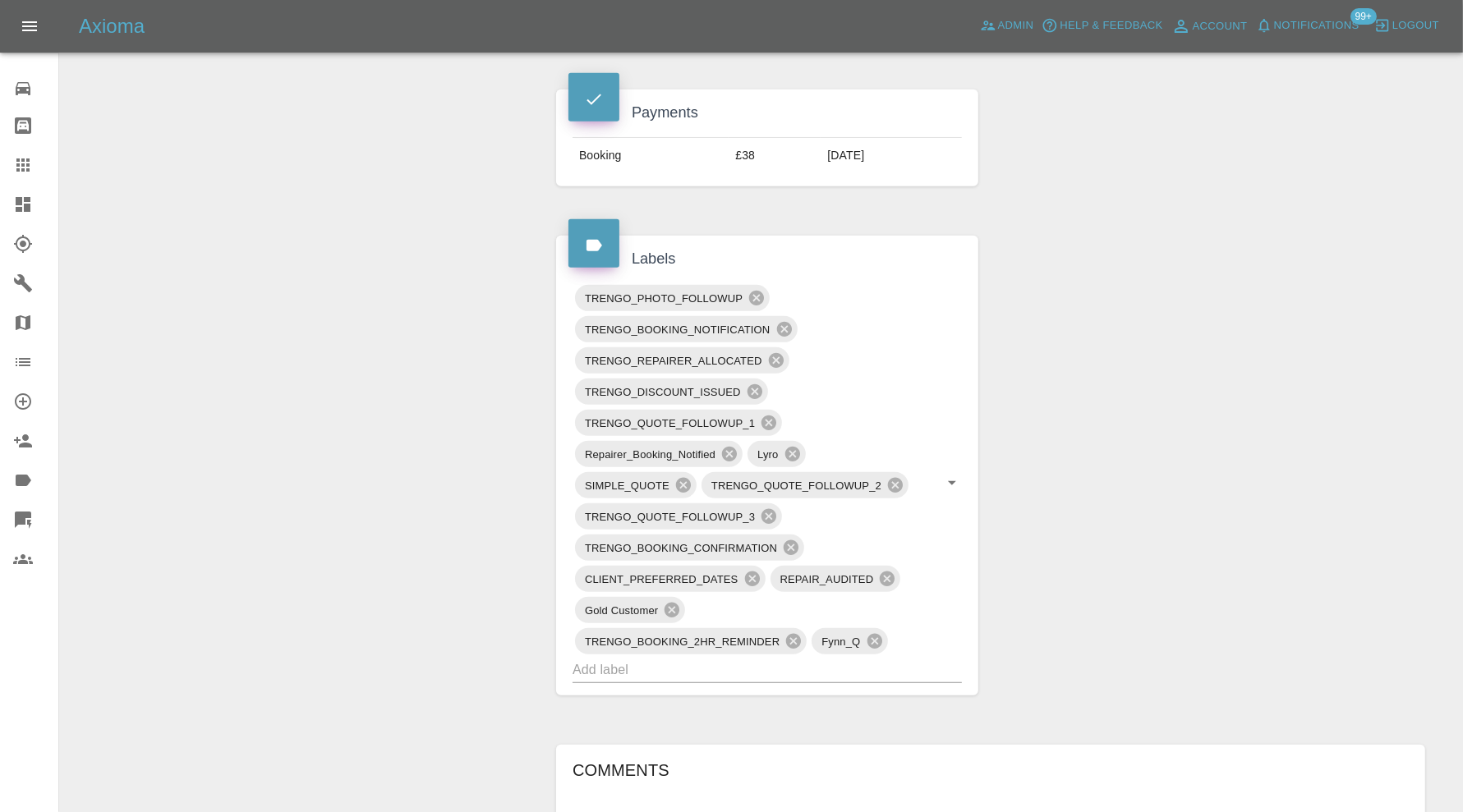
scroll to position [821, 0]
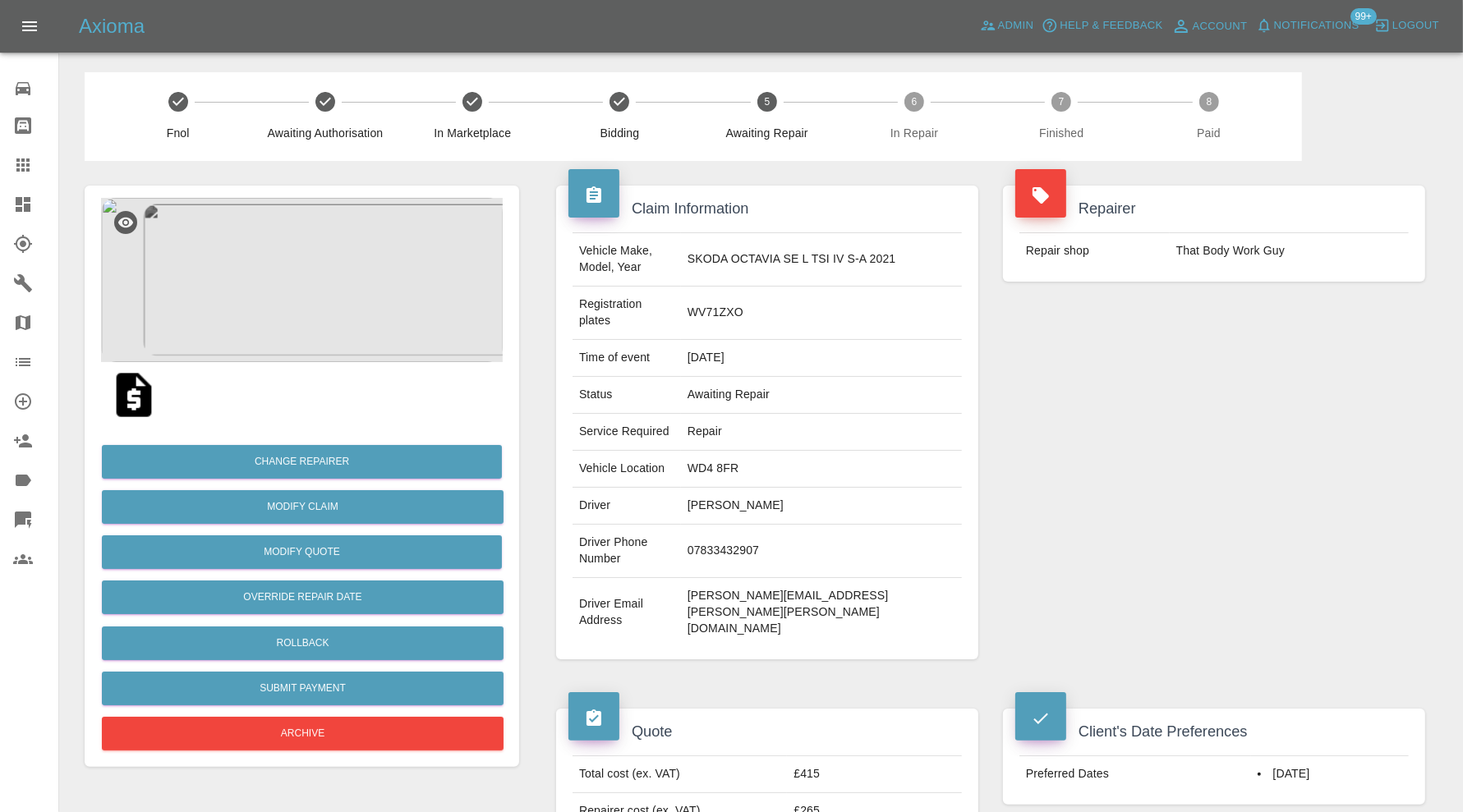
click at [339, 256] on img at bounding box center [301, 279] width 401 height 164
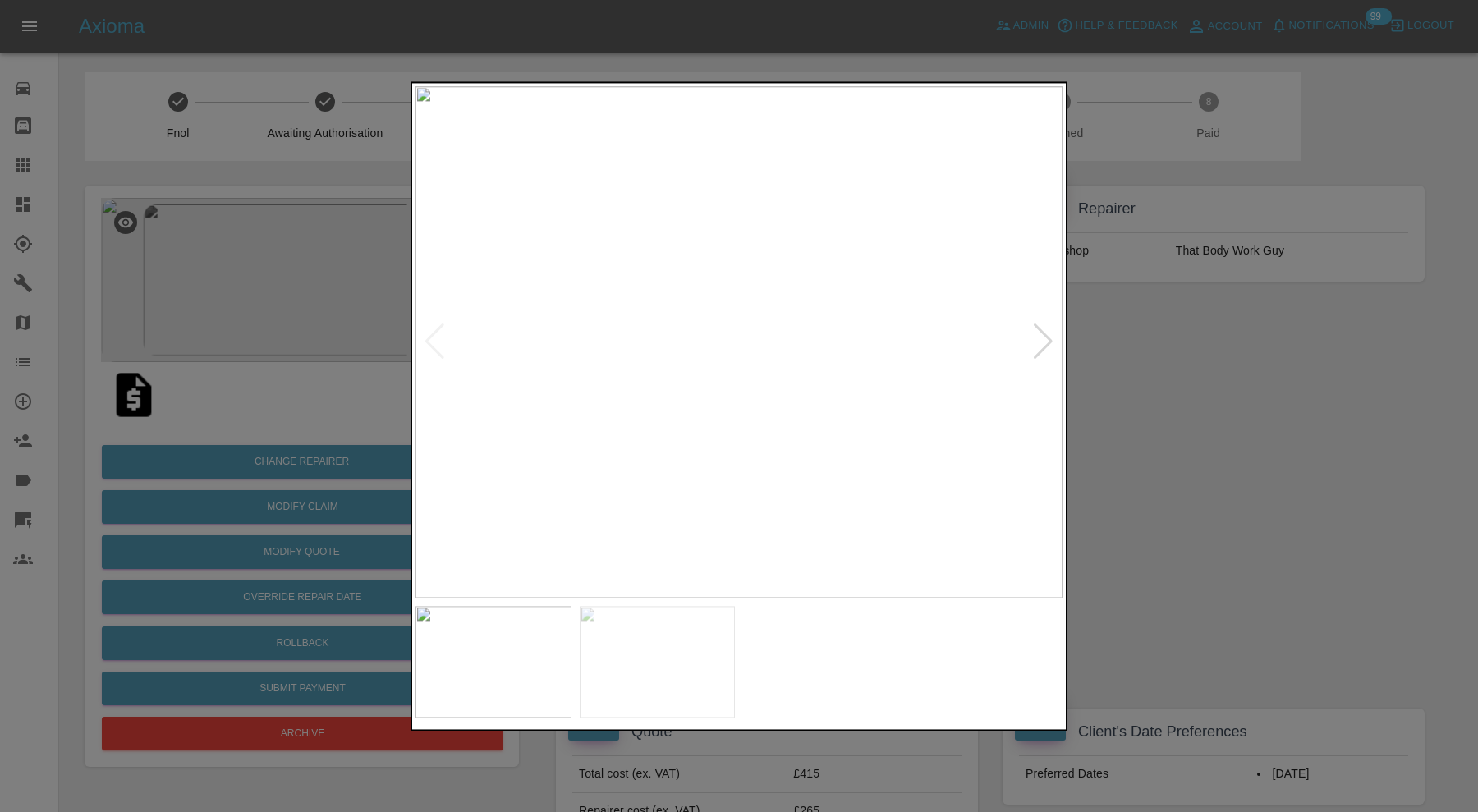
click at [1047, 340] on div at bounding box center [1043, 342] width 22 height 36
click at [442, 341] on div at bounding box center [435, 342] width 22 height 36
click at [1048, 348] on div at bounding box center [1043, 342] width 22 height 36
click at [1172, 348] on div at bounding box center [739, 406] width 1478 height 812
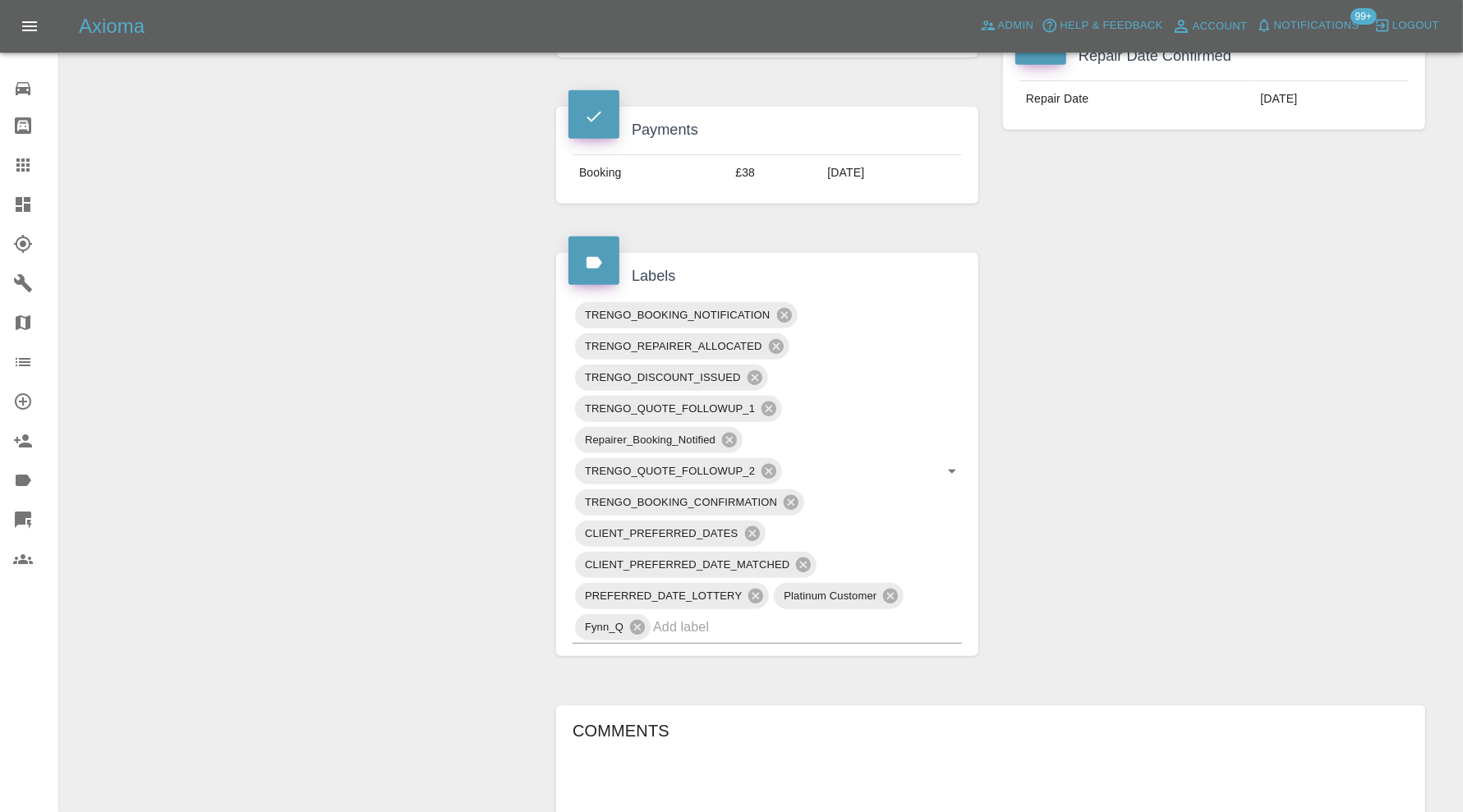
scroll to position [957, 0]
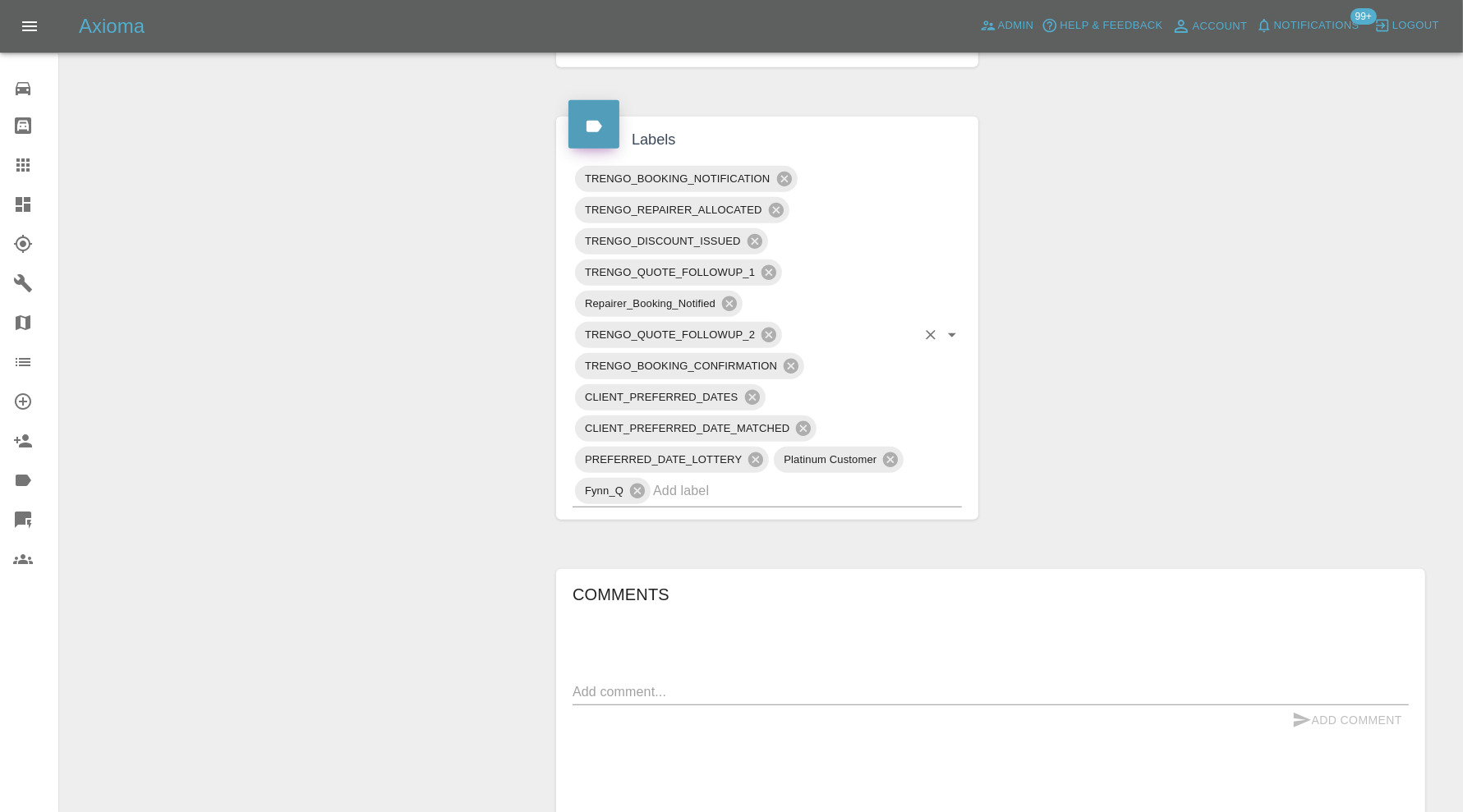
click at [828, 478] on input "text" at bounding box center [784, 491] width 263 height 25
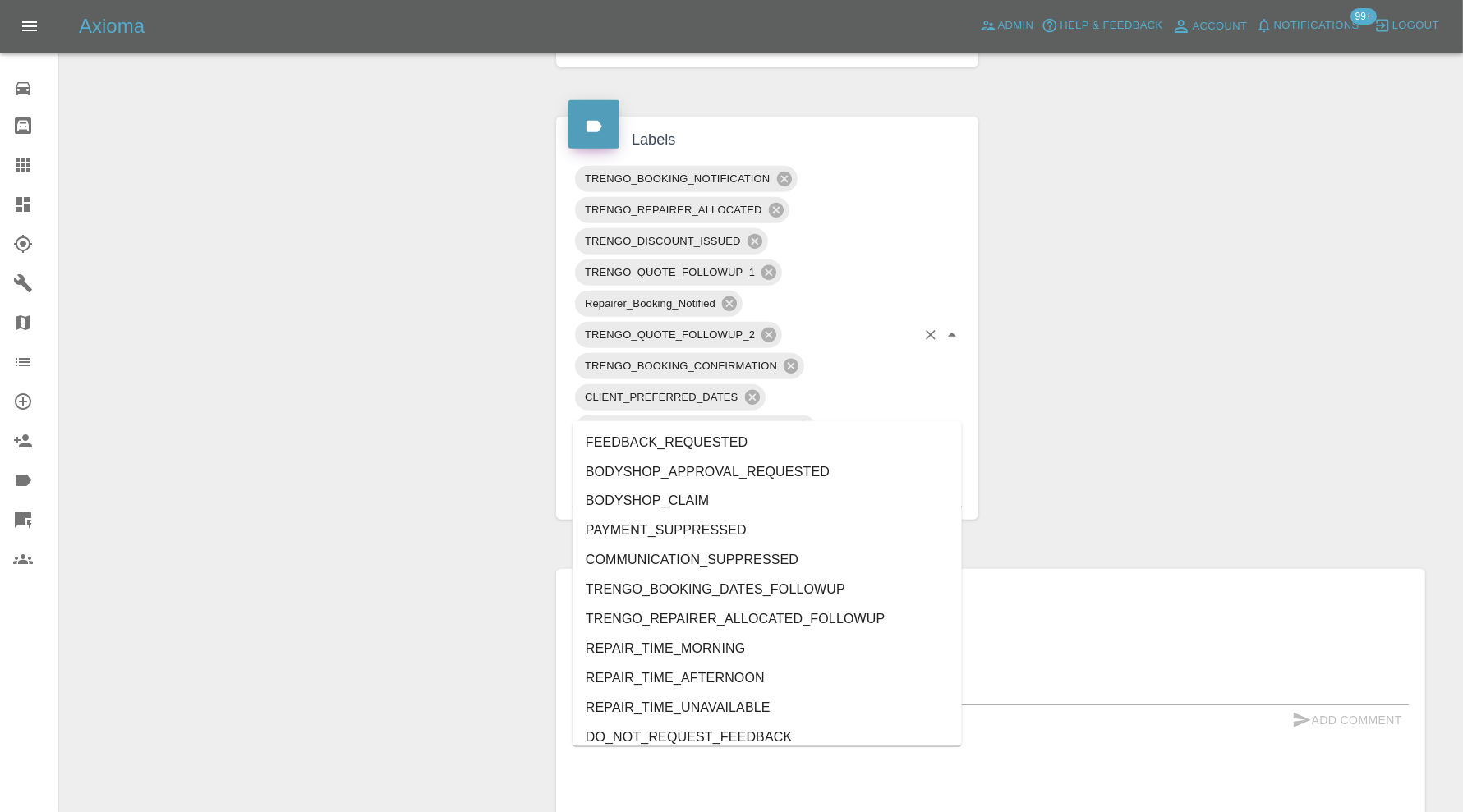
type input "au"
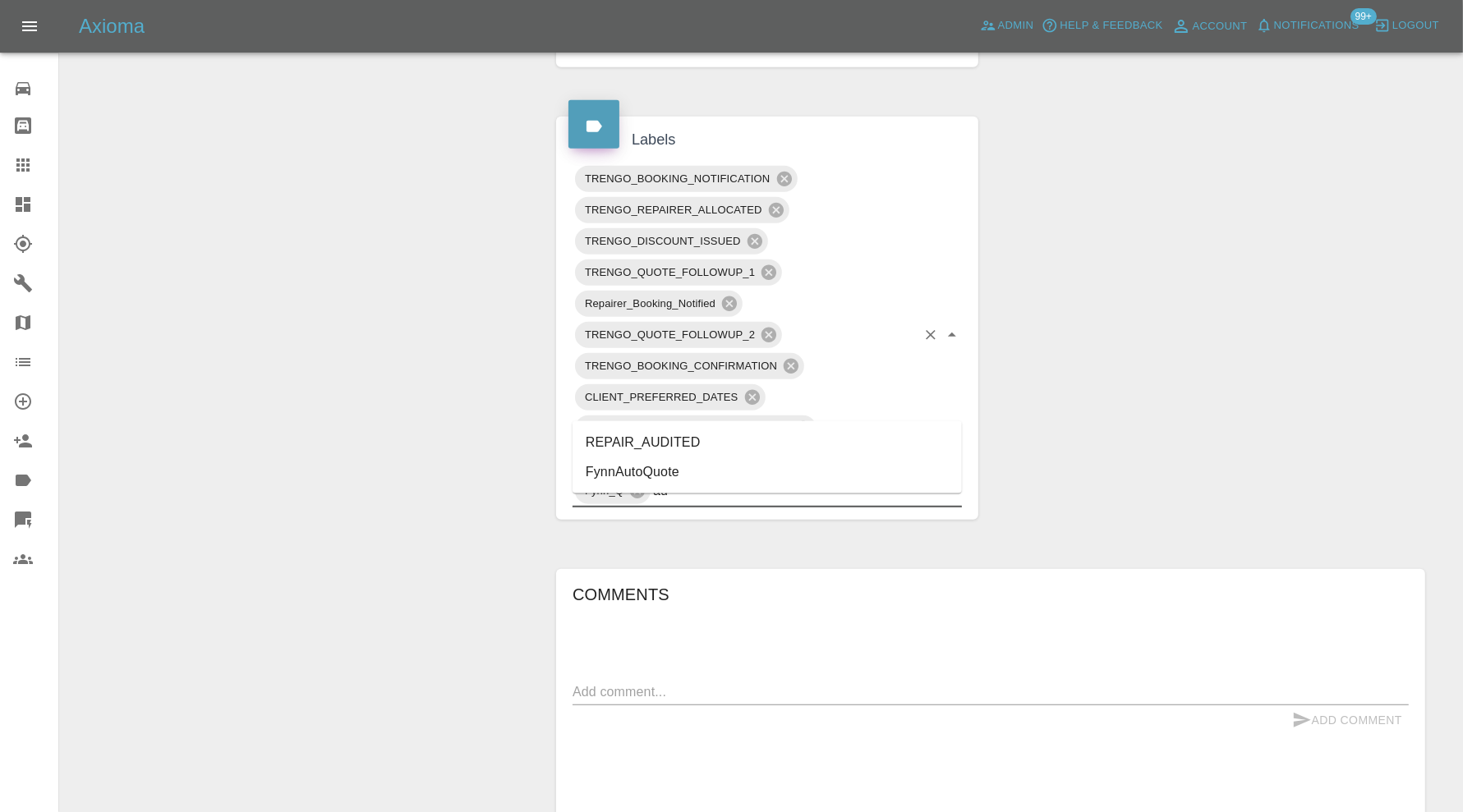
click at [731, 441] on li "REPAIR_AUDITED" at bounding box center [767, 442] width 389 height 30
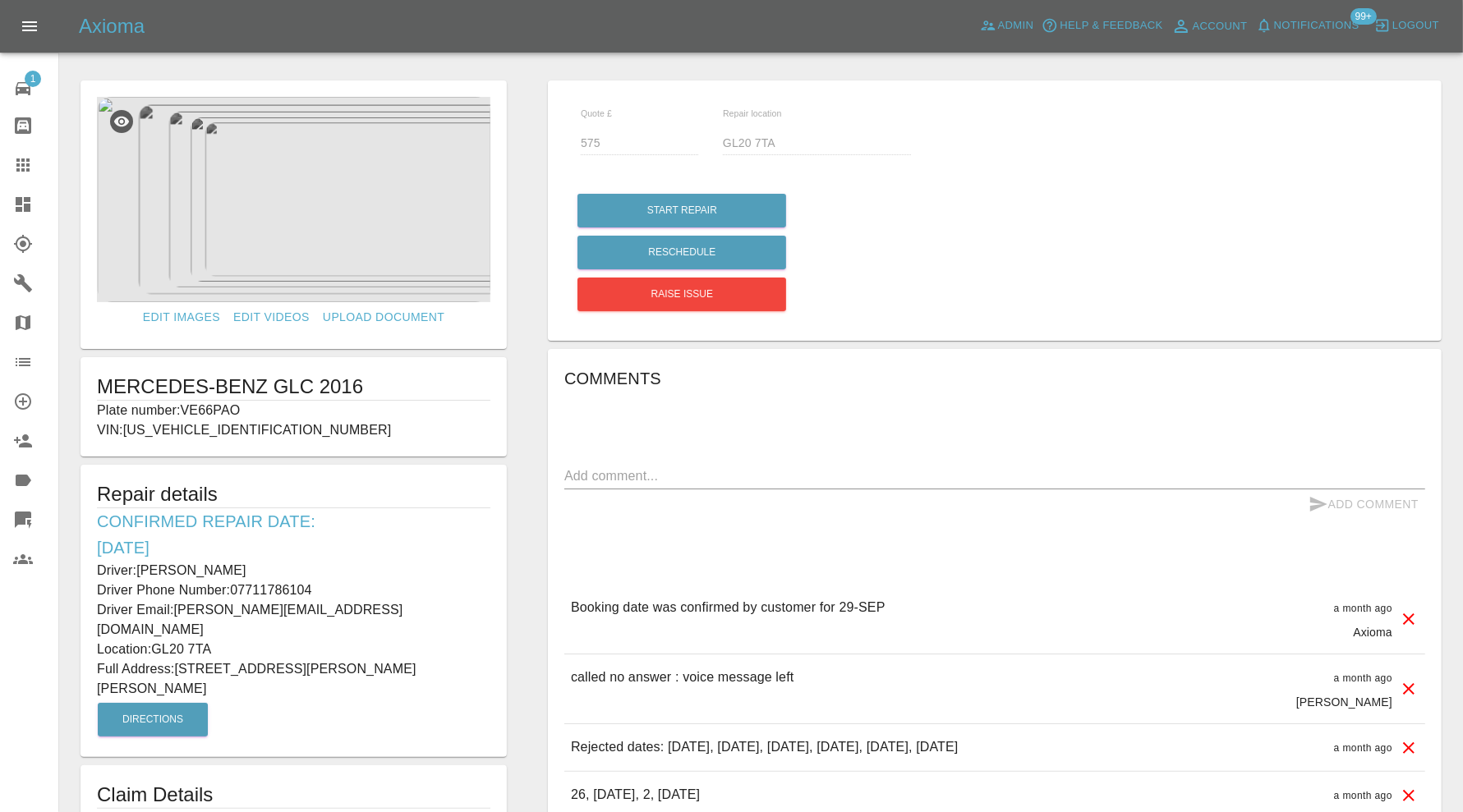
click at [780, 477] on textarea at bounding box center [994, 476] width 860 height 19
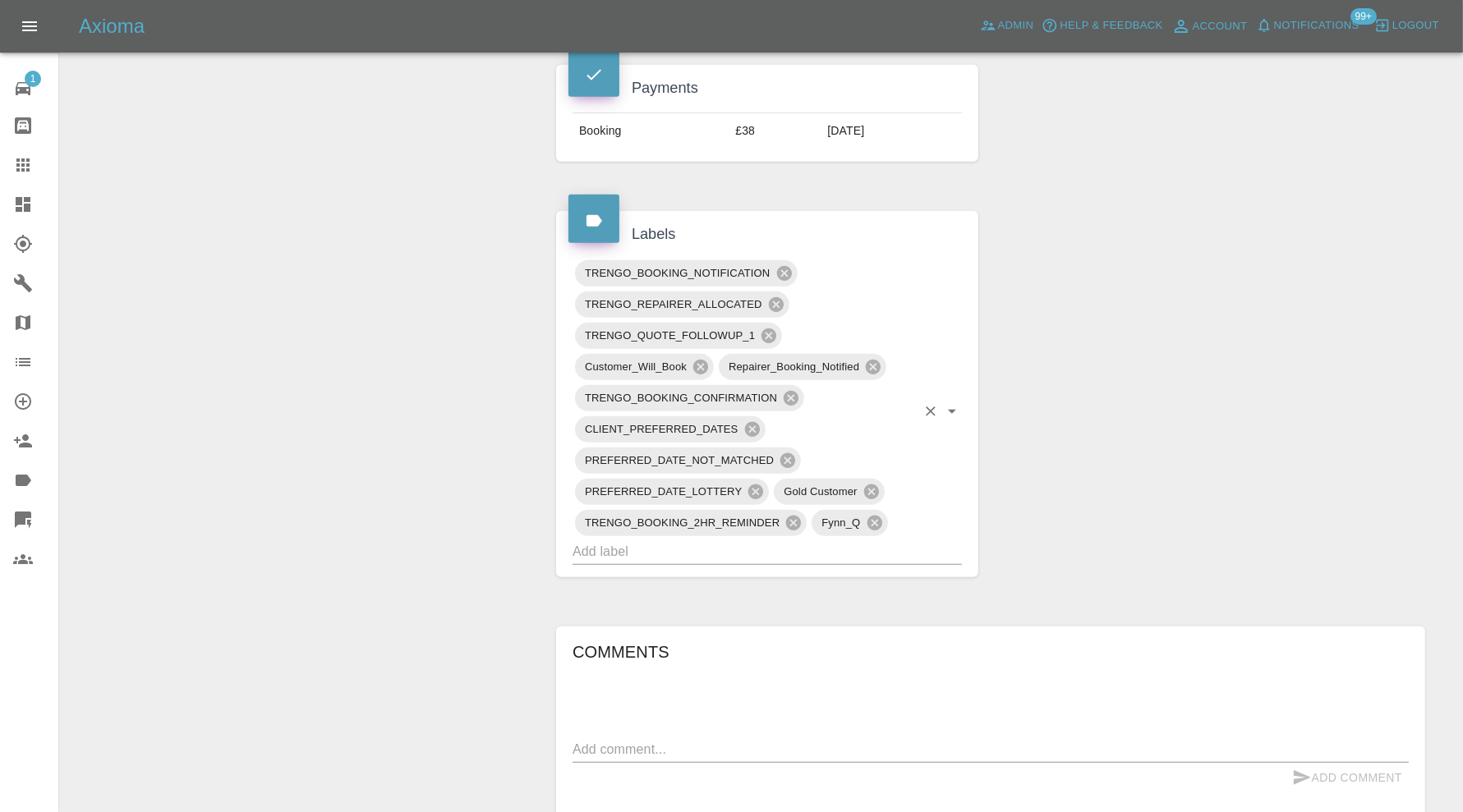
scroll to position [1095, 0]
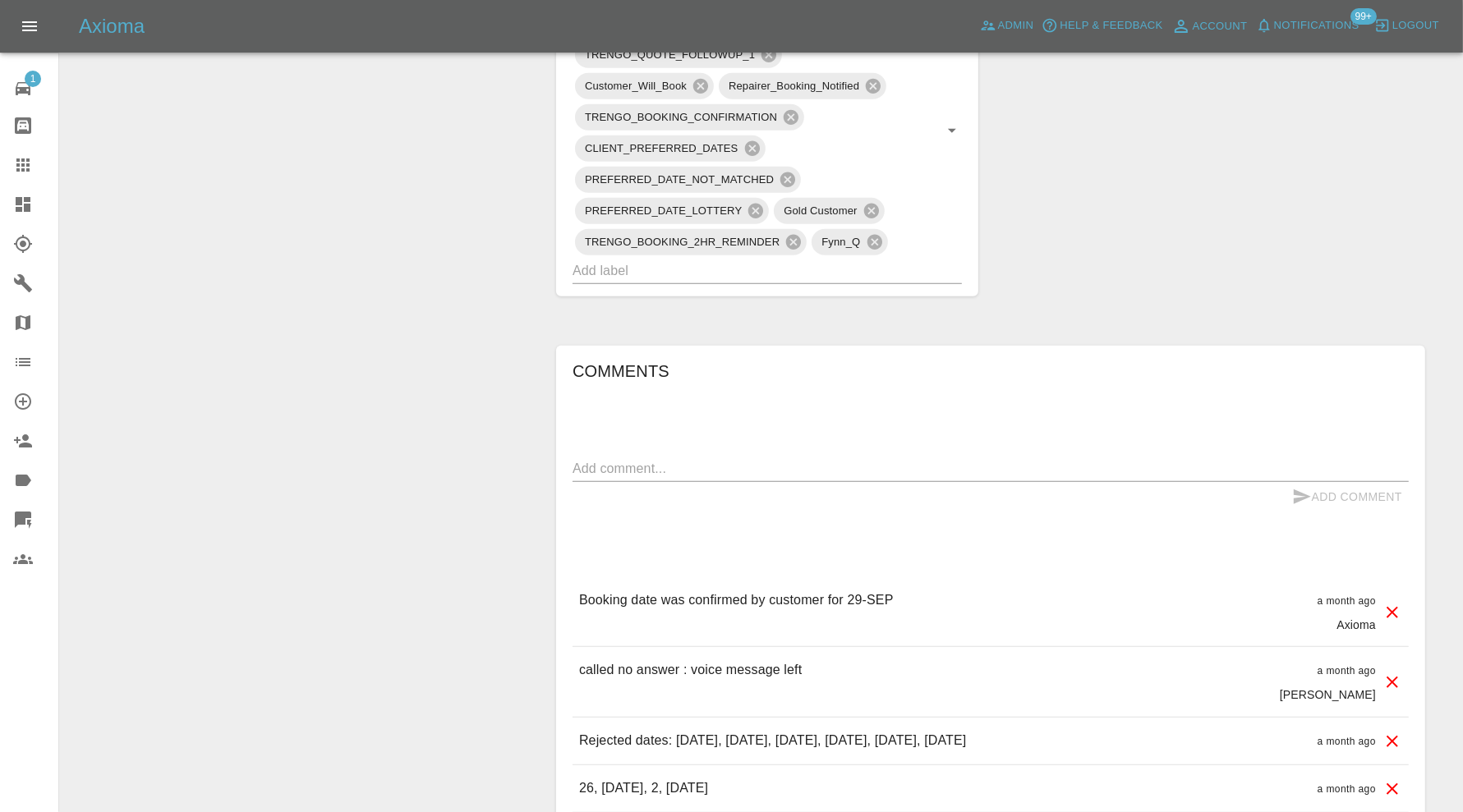
click at [721, 459] on textarea at bounding box center [990, 469] width 836 height 19
type textarea "checking space"
click at [1307, 487] on icon "submit" at bounding box center [1302, 497] width 19 height 19
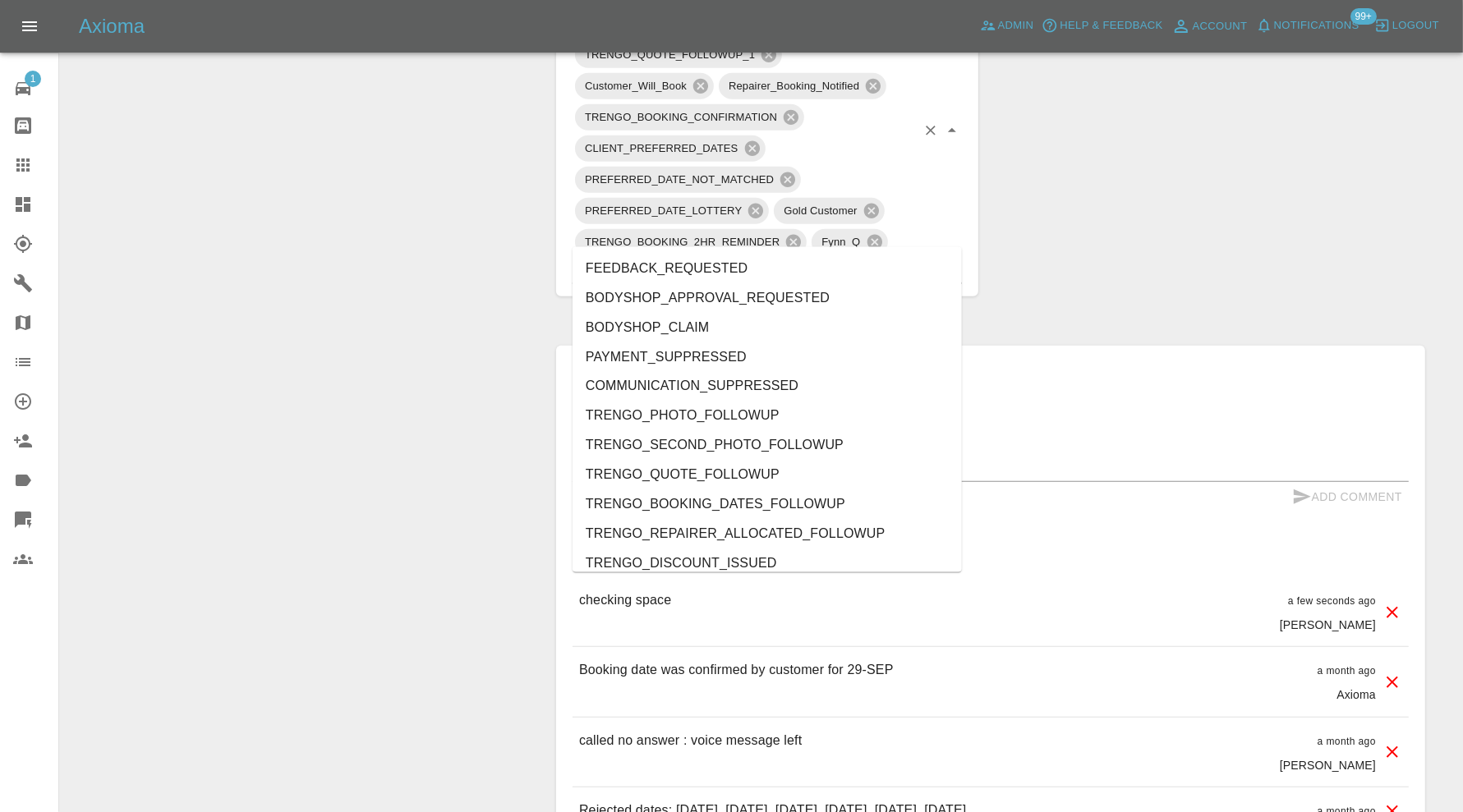
click at [740, 258] on input "text" at bounding box center [744, 270] width 343 height 25
type input "au"
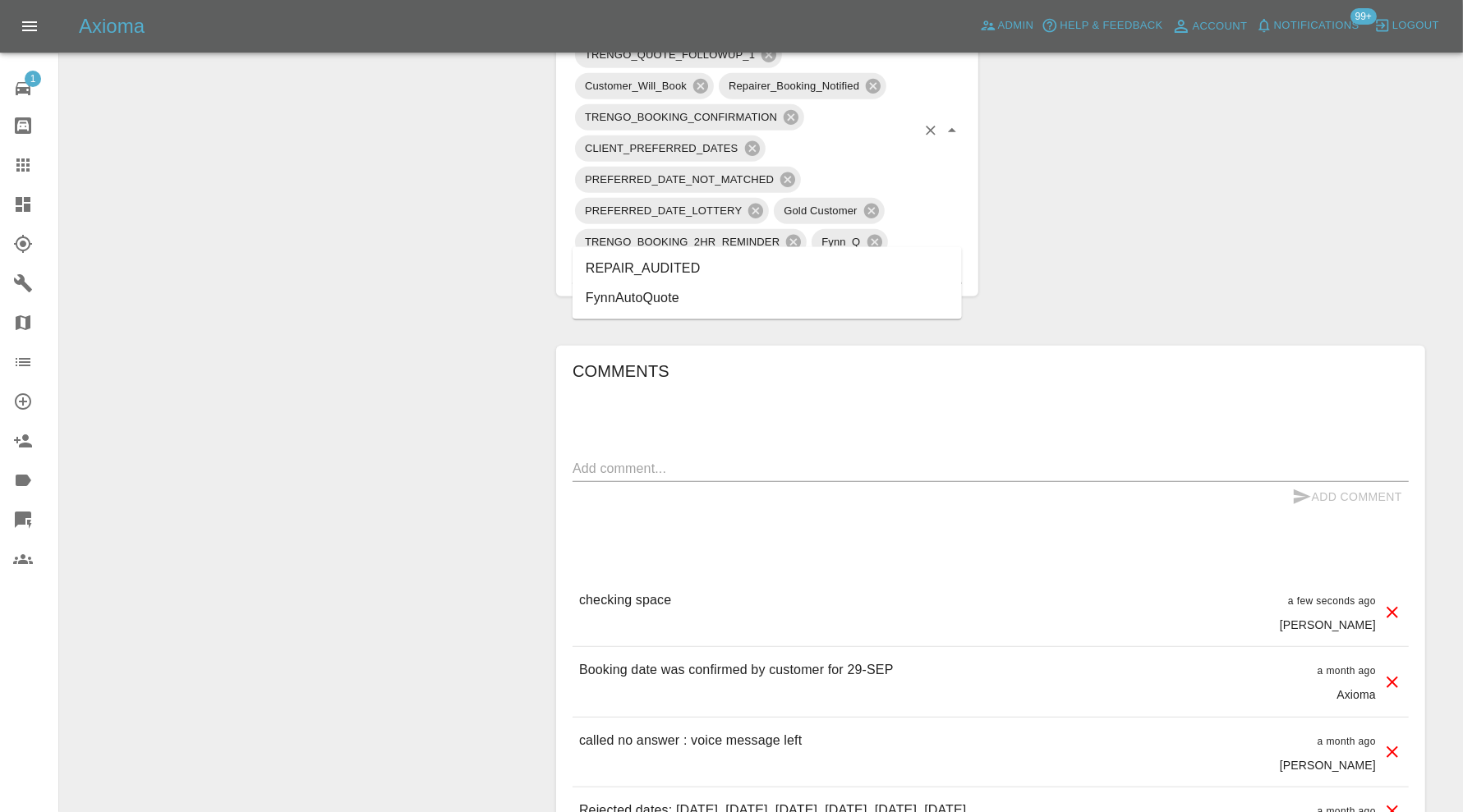
click at [651, 265] on li "REPAIR_AUDITED" at bounding box center [767, 269] width 389 height 30
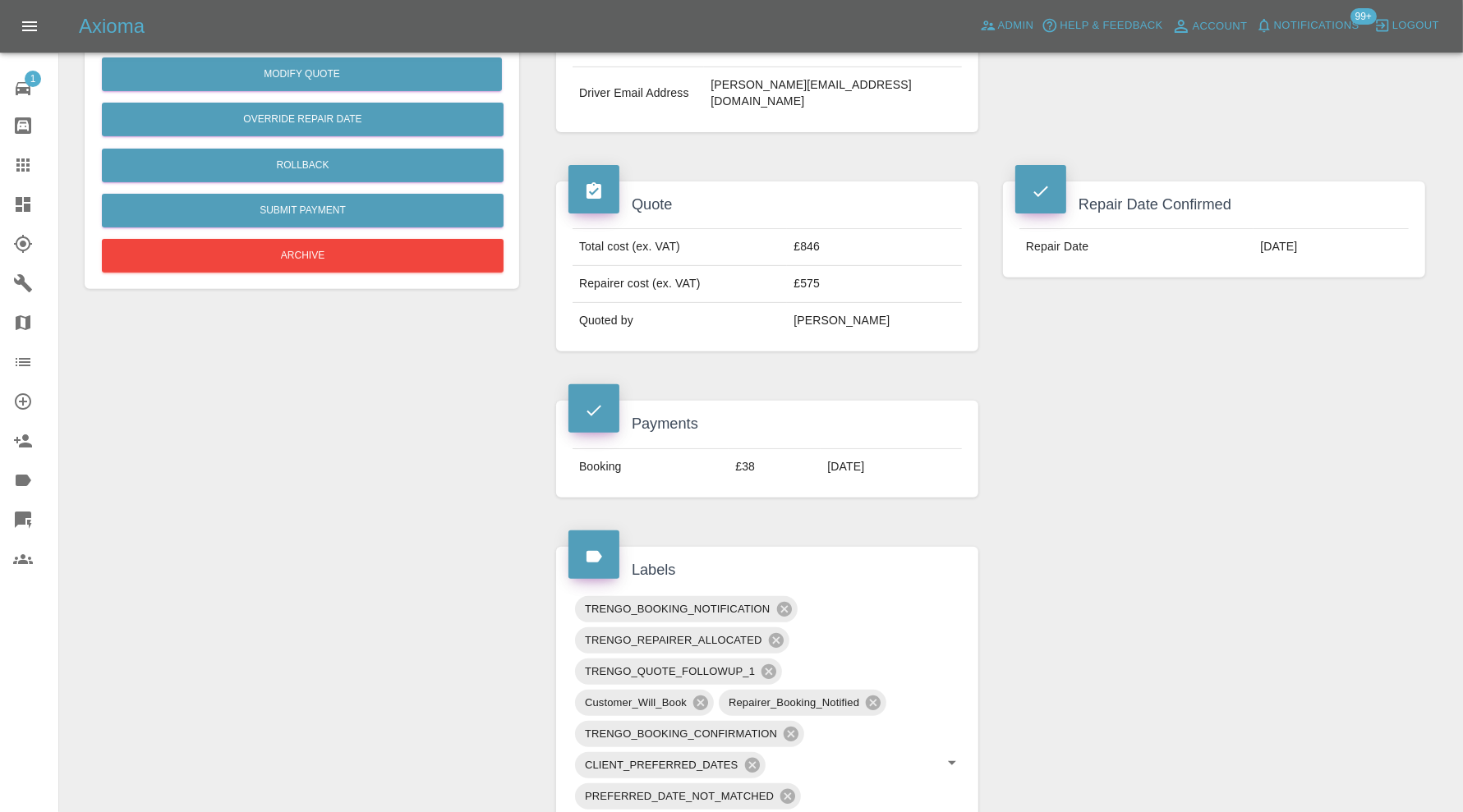
scroll to position [137, 0]
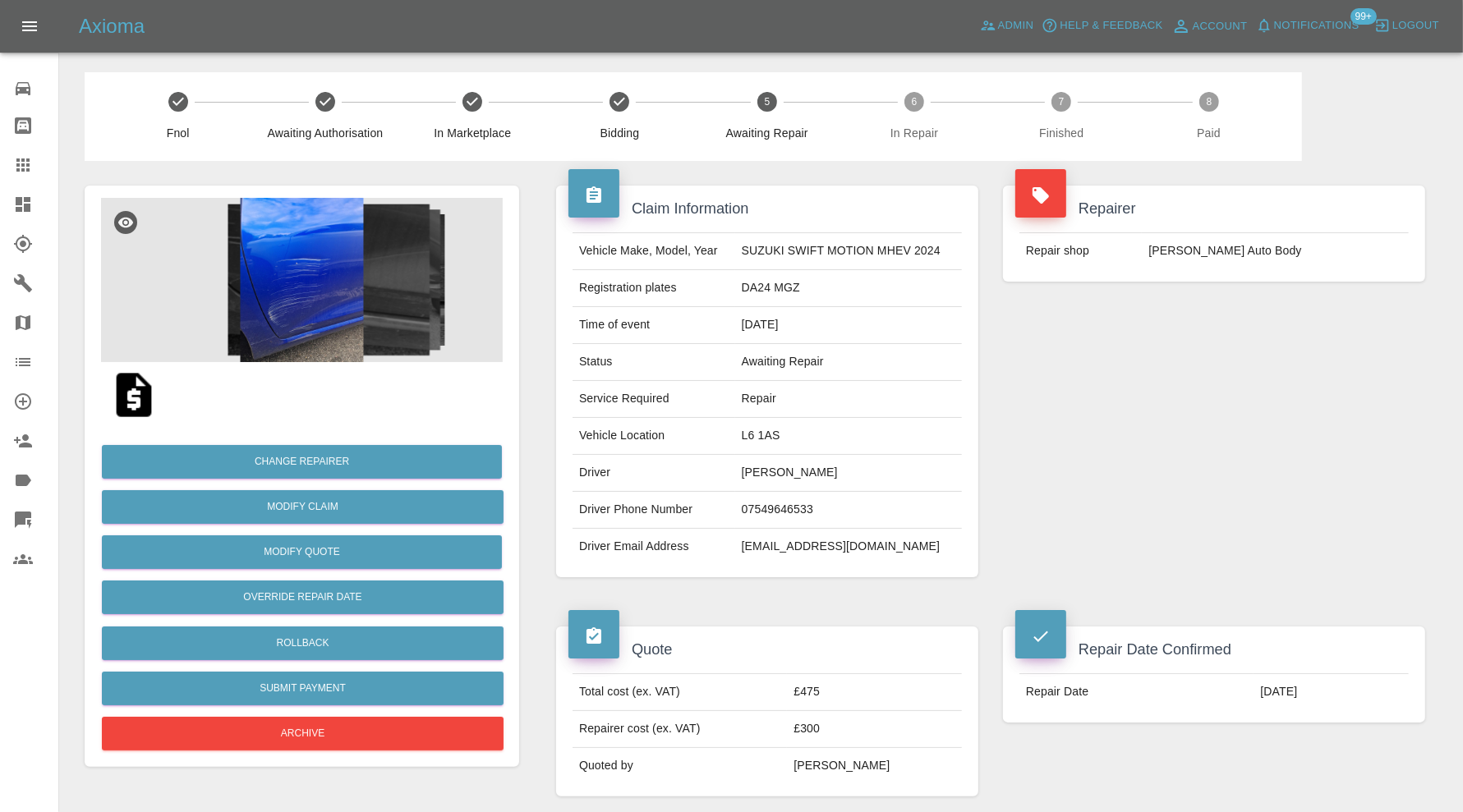
click at [361, 308] on img at bounding box center [301, 279] width 401 height 164
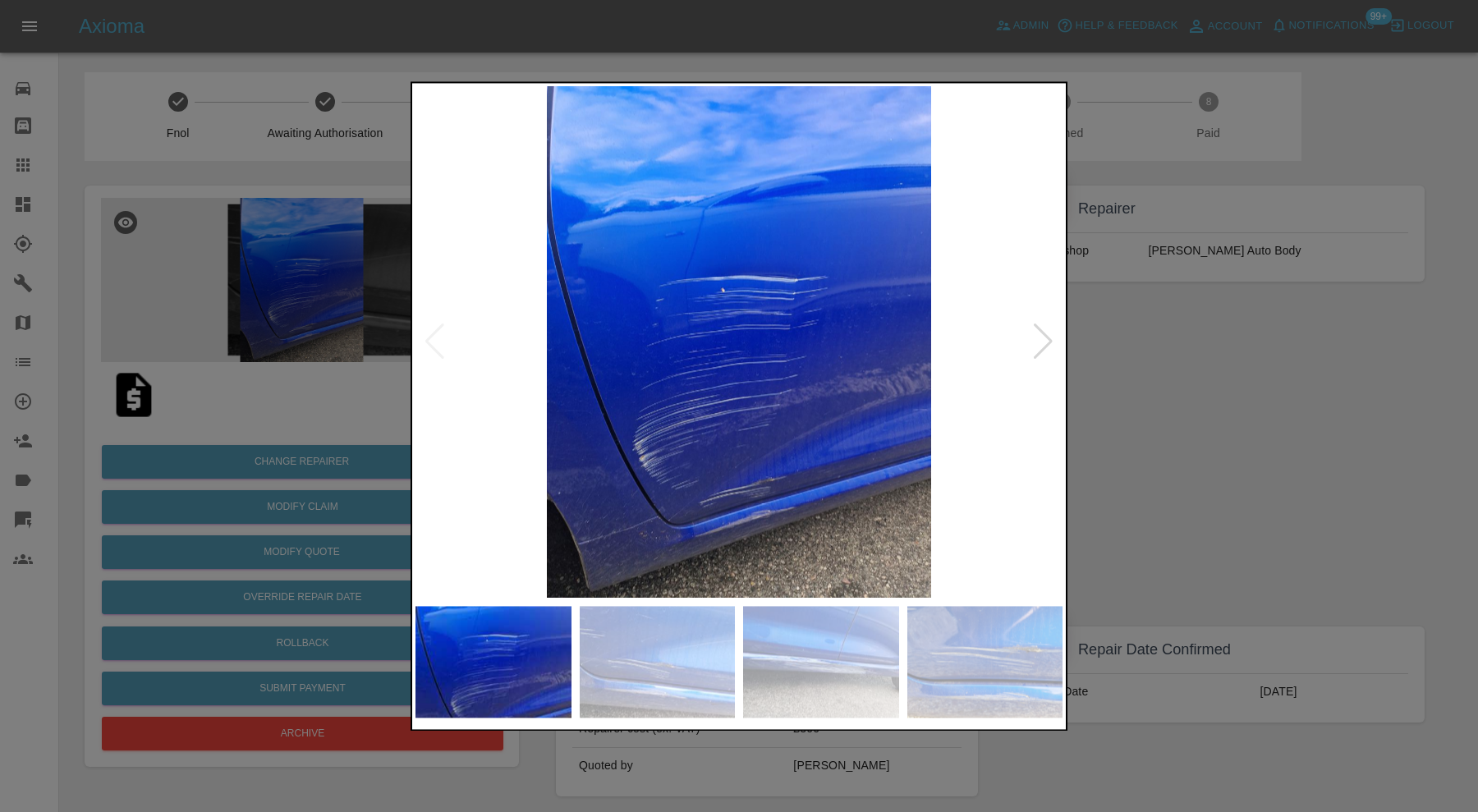
click at [1044, 335] on div at bounding box center [1043, 342] width 22 height 36
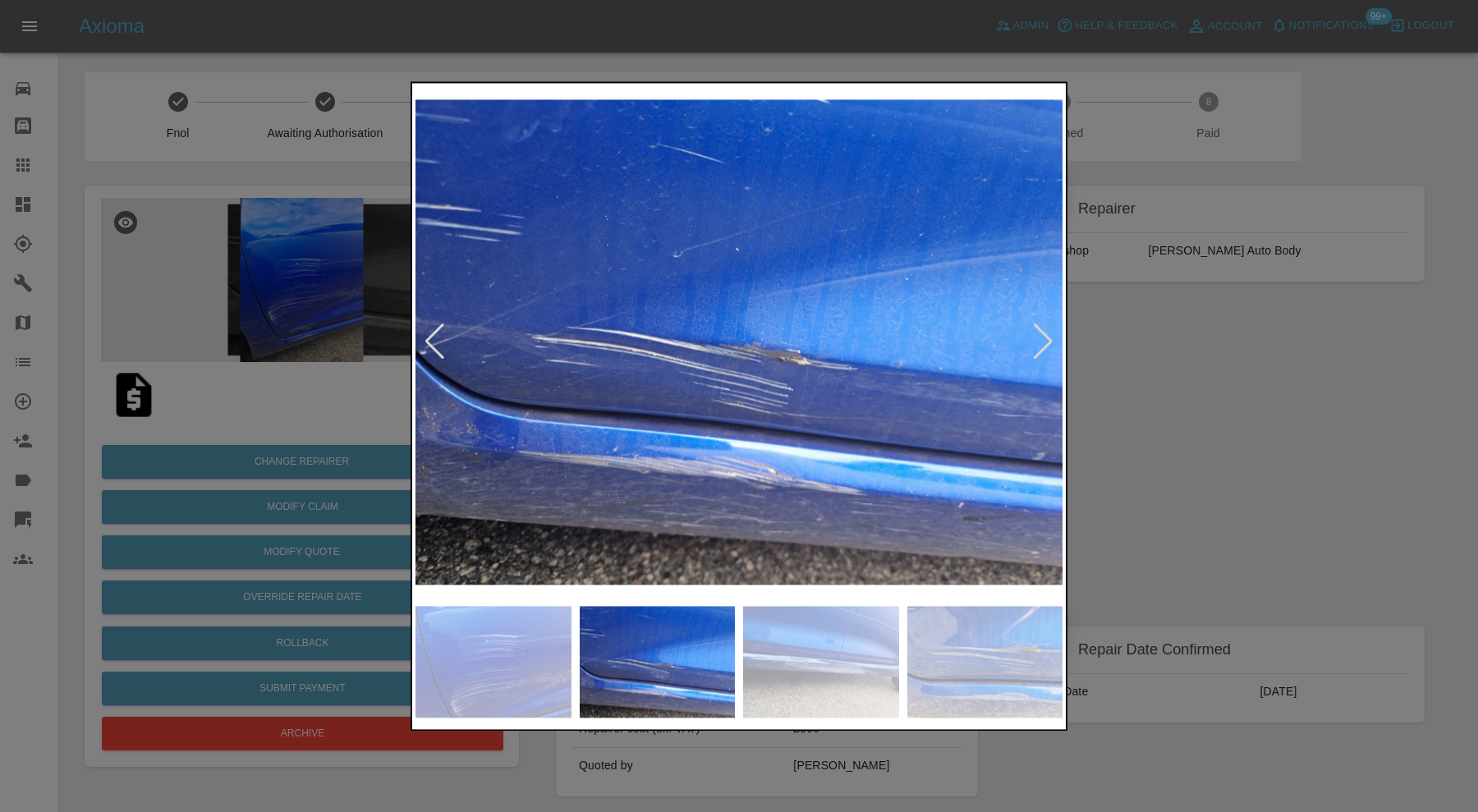
click at [1044, 335] on div at bounding box center [1043, 342] width 22 height 36
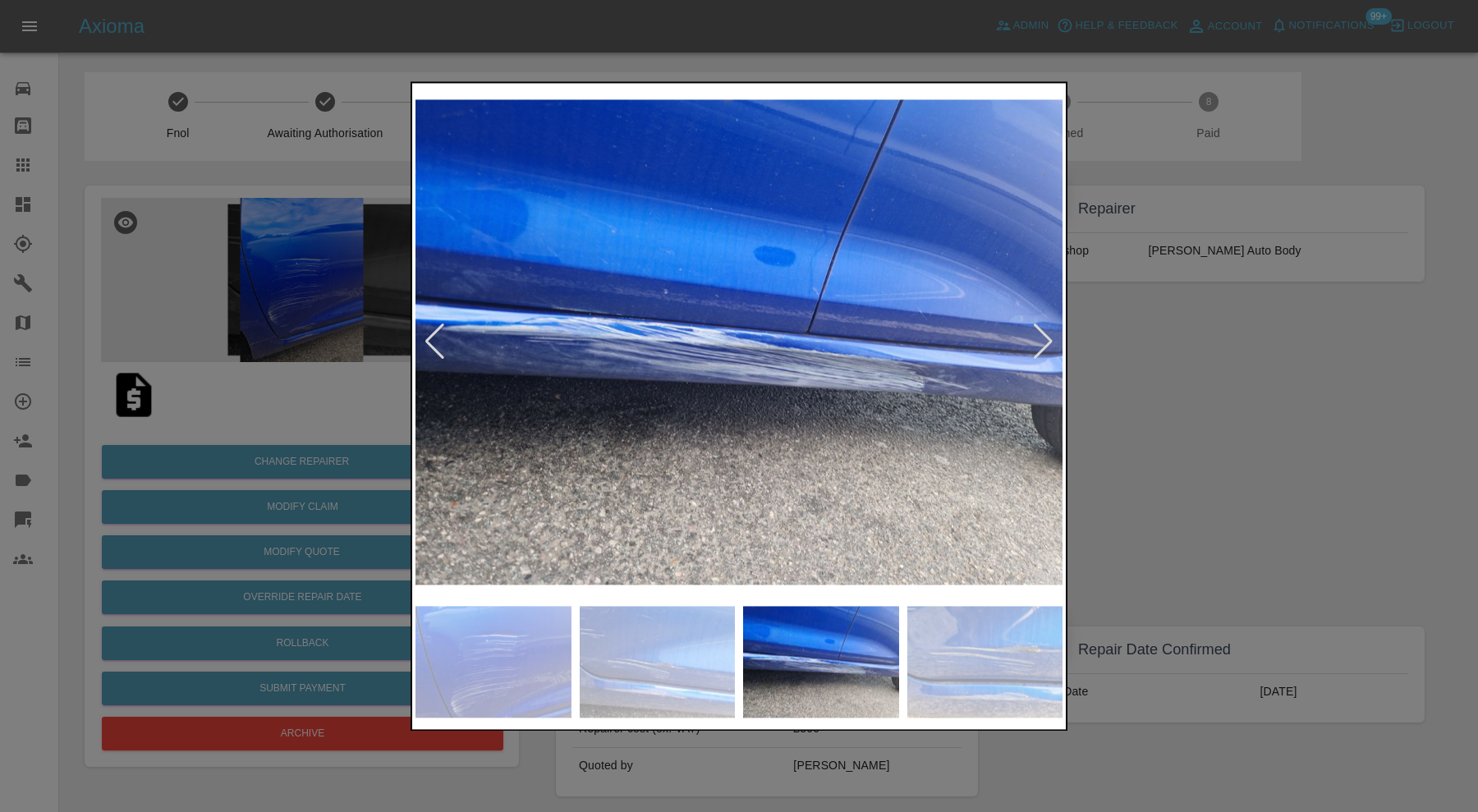
click at [1044, 335] on div at bounding box center [1043, 342] width 22 height 36
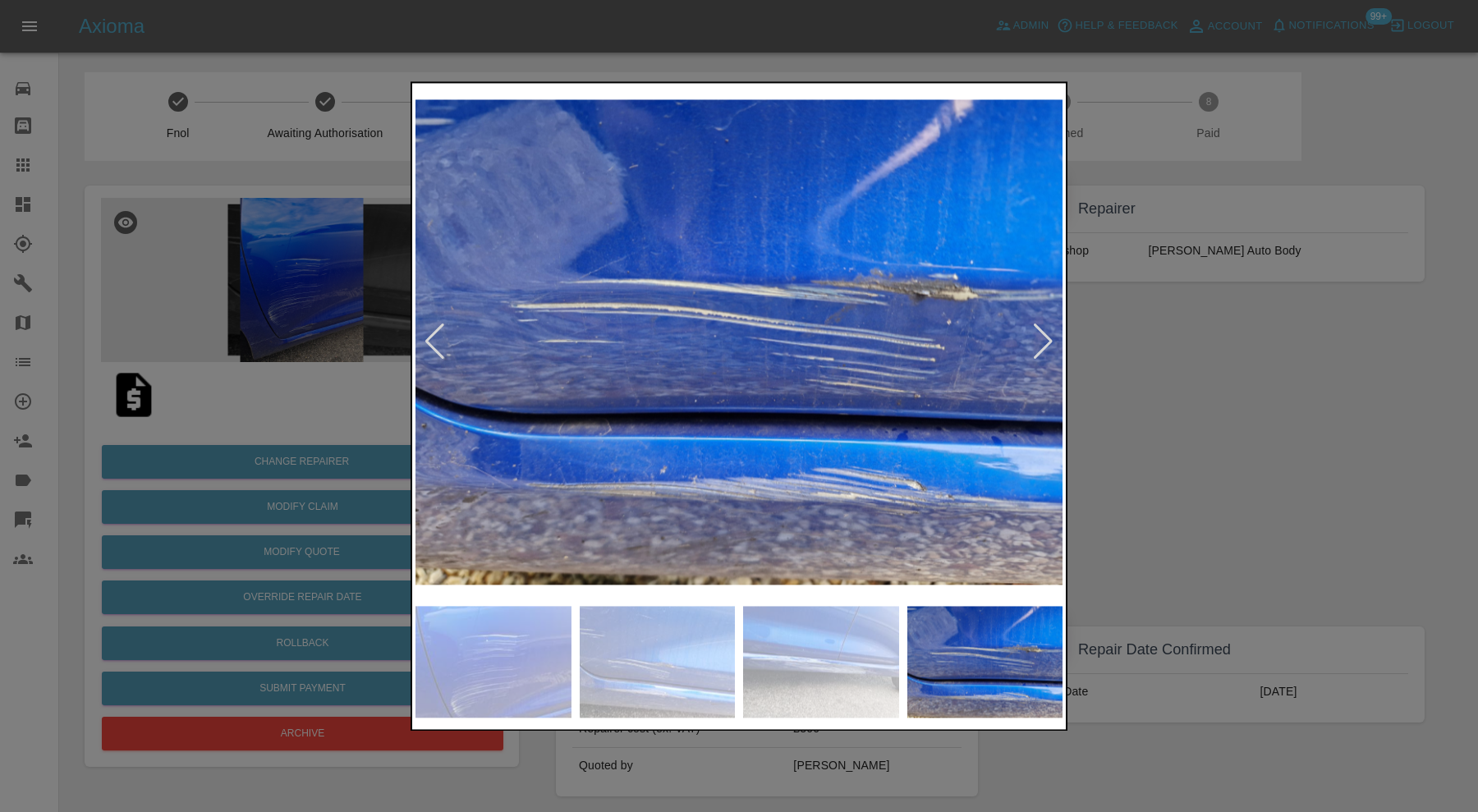
click at [1044, 335] on div at bounding box center [1043, 342] width 22 height 36
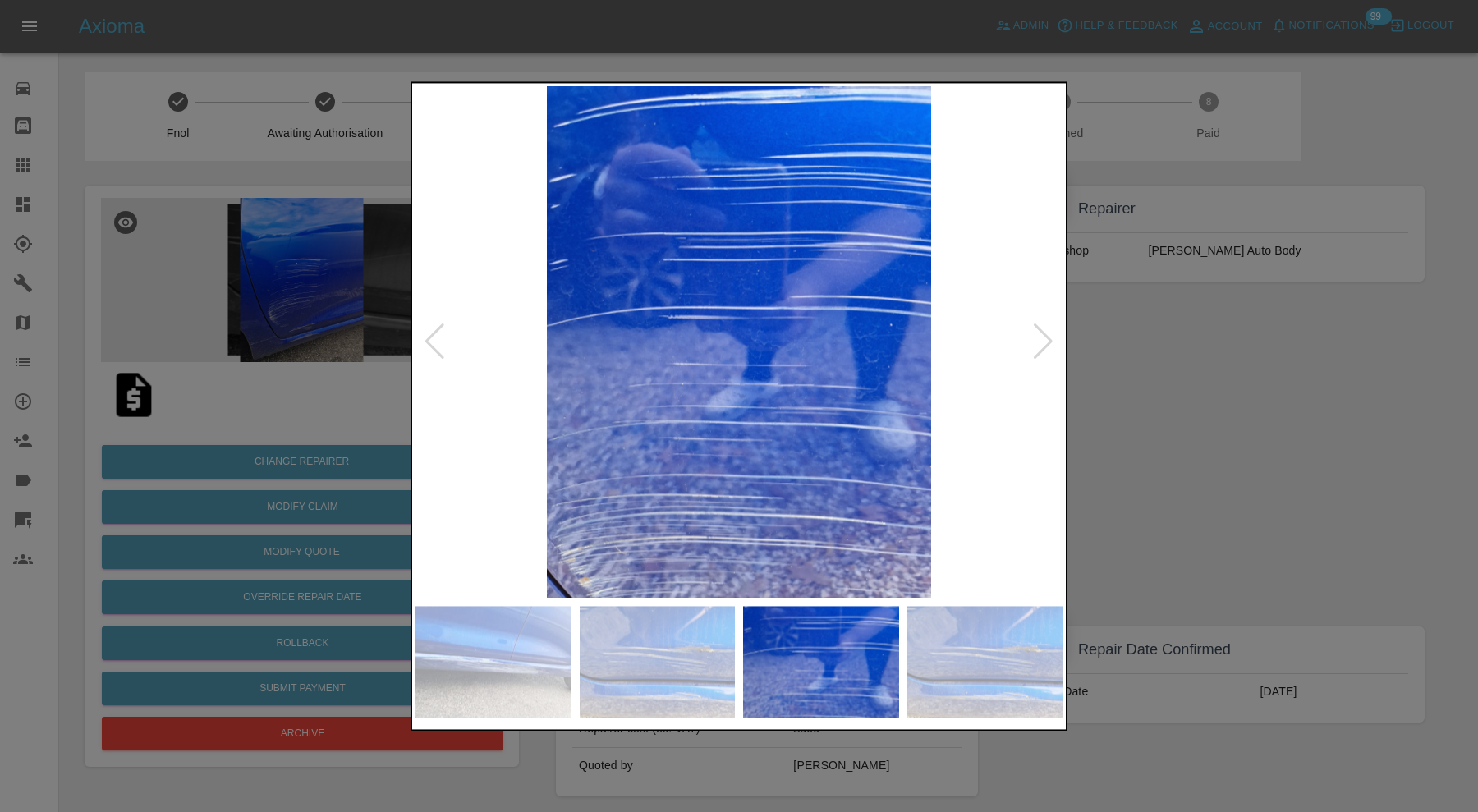
click at [1044, 335] on div at bounding box center [1043, 342] width 22 height 36
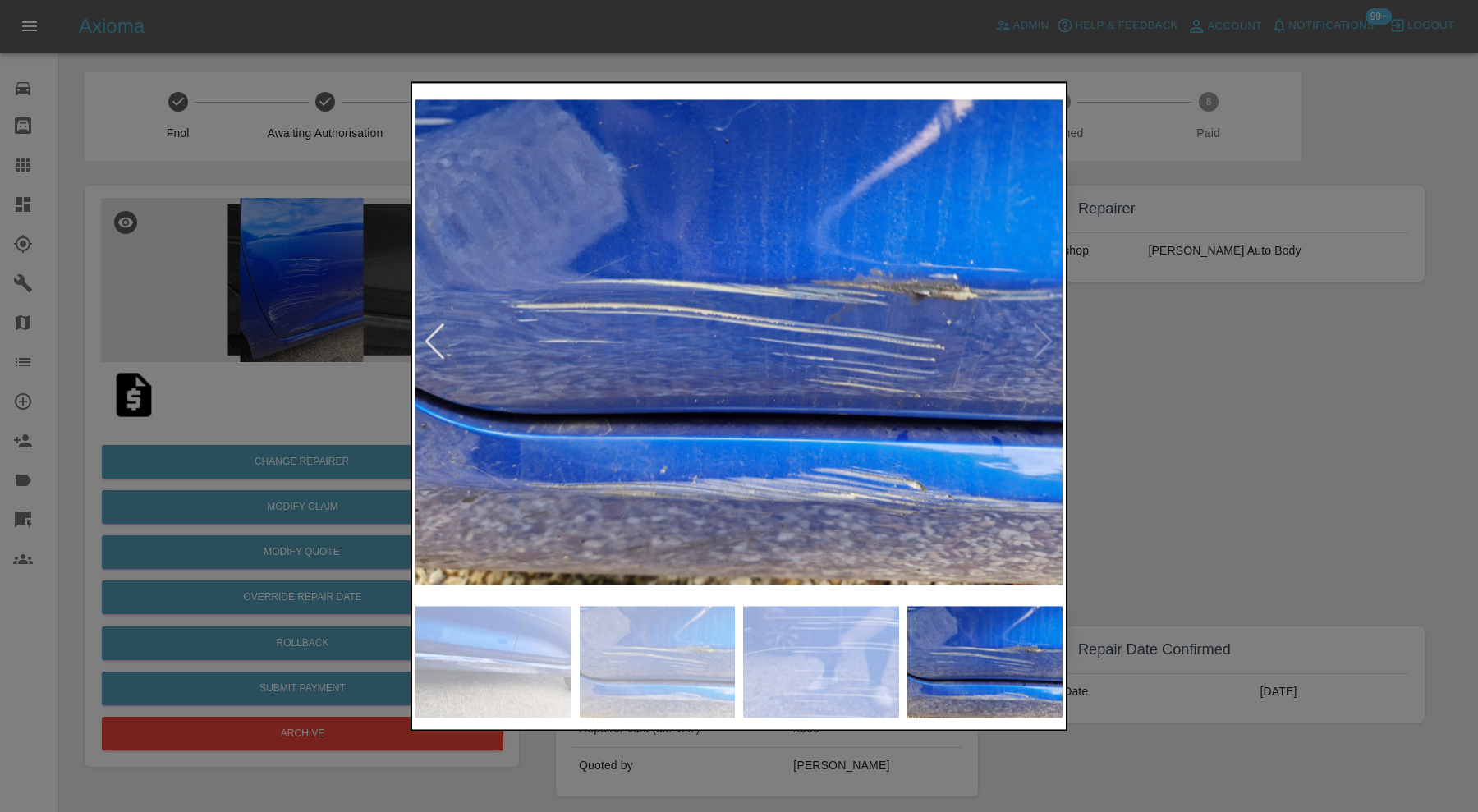
click at [1044, 335] on img at bounding box center [739, 342] width 647 height 512
click at [1089, 334] on div at bounding box center [739, 406] width 1478 height 812
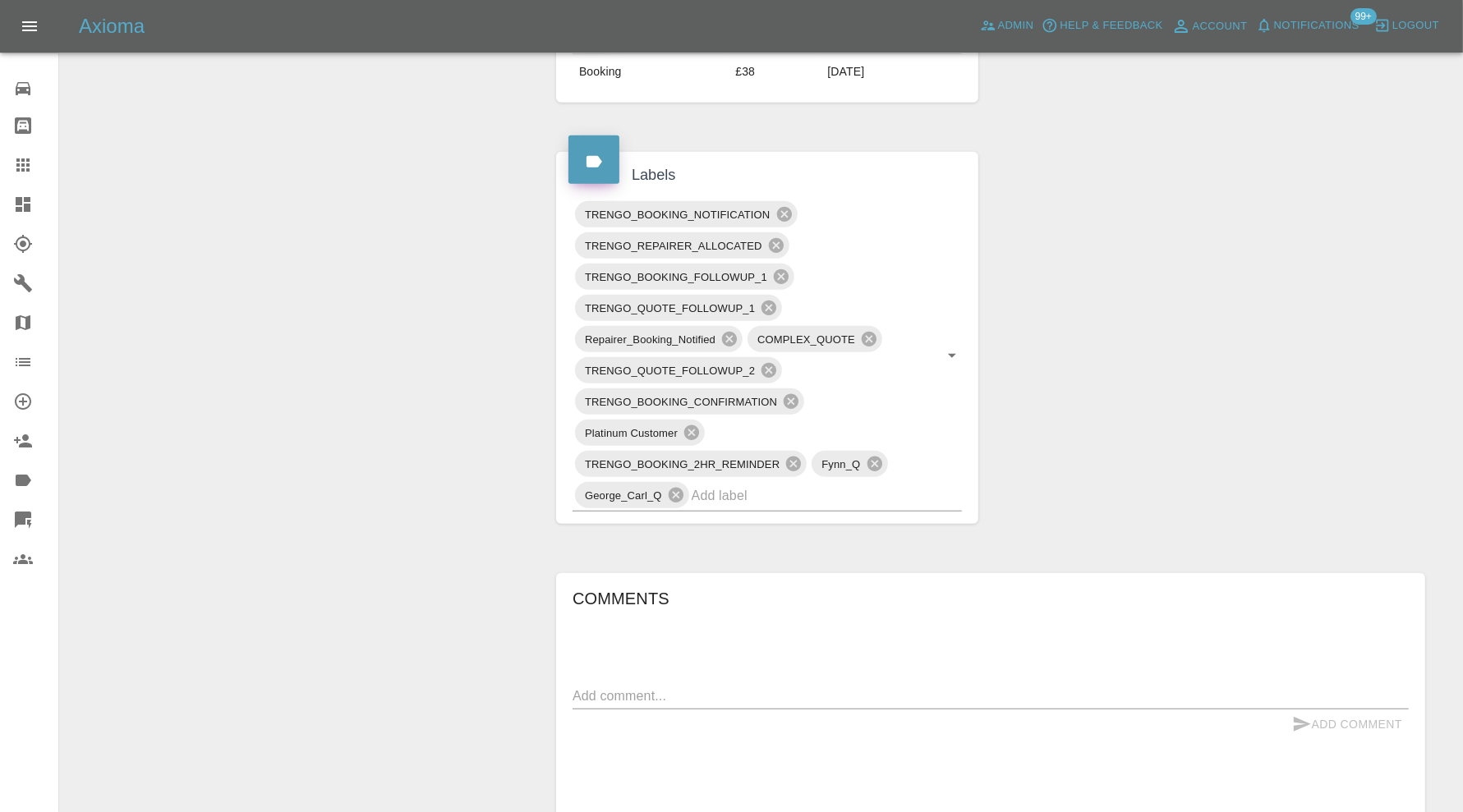
scroll to position [821, 0]
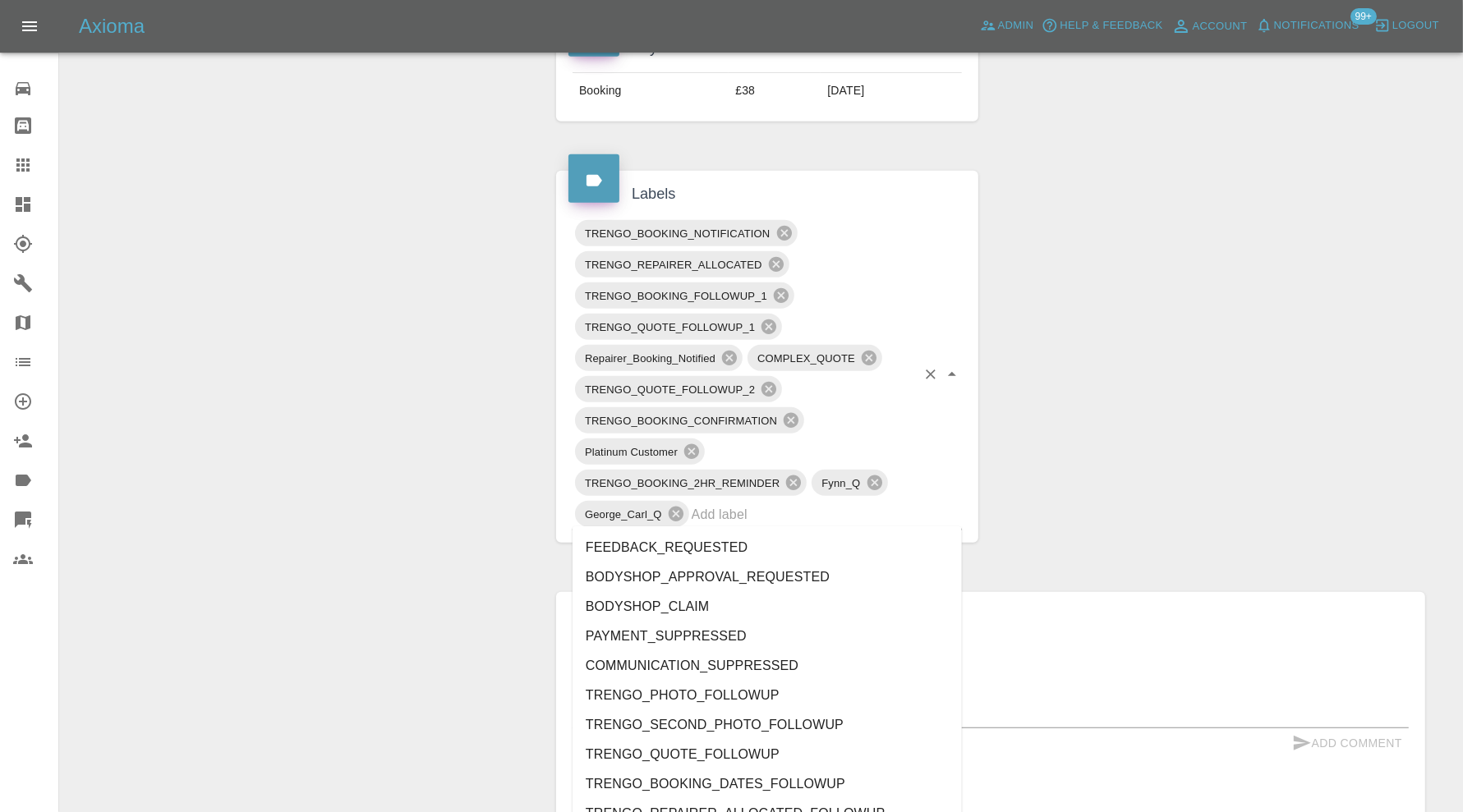
click at [859, 510] on input "text" at bounding box center [803, 514] width 224 height 25
type input "au"
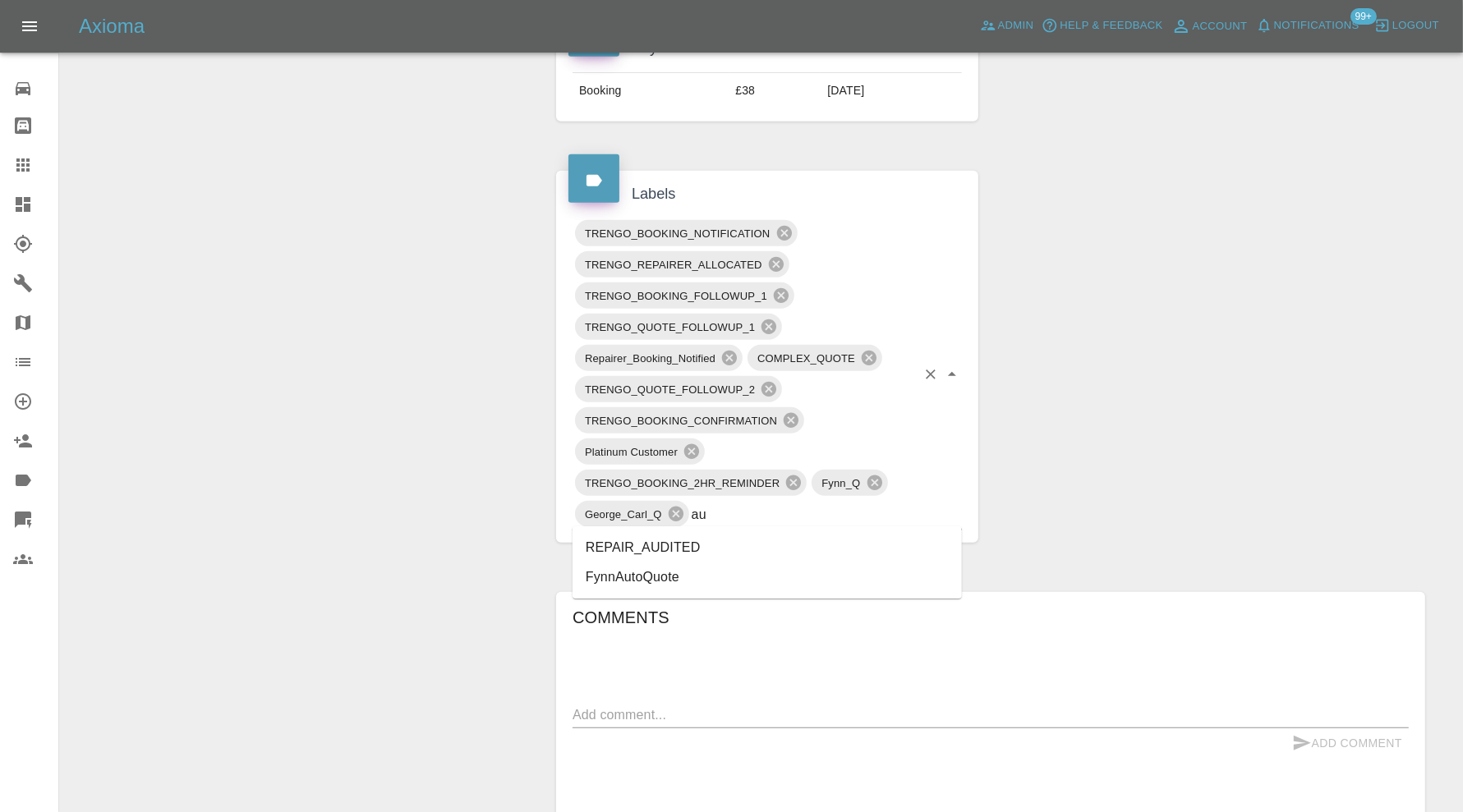
click at [722, 539] on li "REPAIR_AUDITED" at bounding box center [767, 547] width 389 height 30
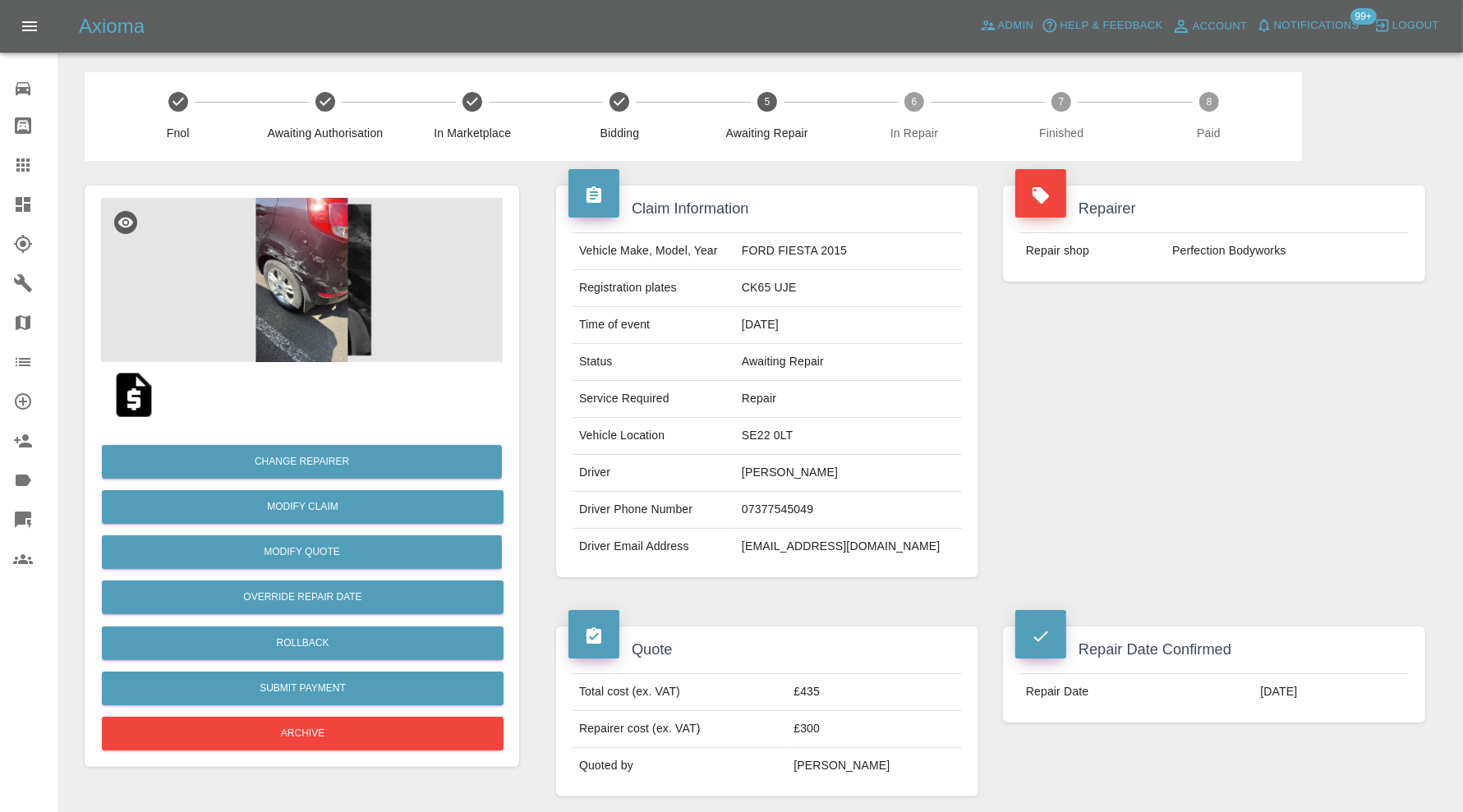
click at [326, 322] on img at bounding box center [301, 279] width 401 height 164
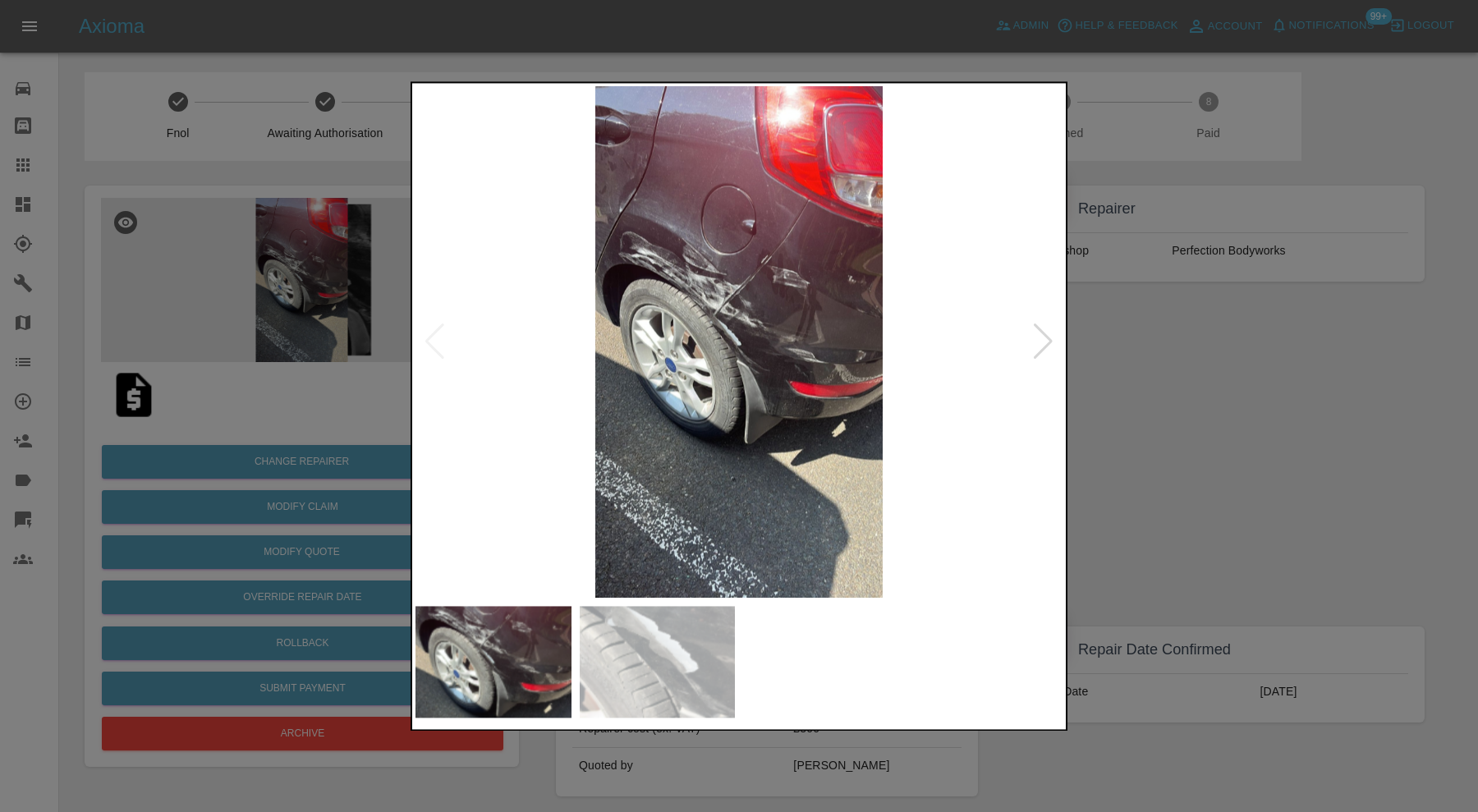
click at [1040, 338] on div at bounding box center [1043, 342] width 22 height 36
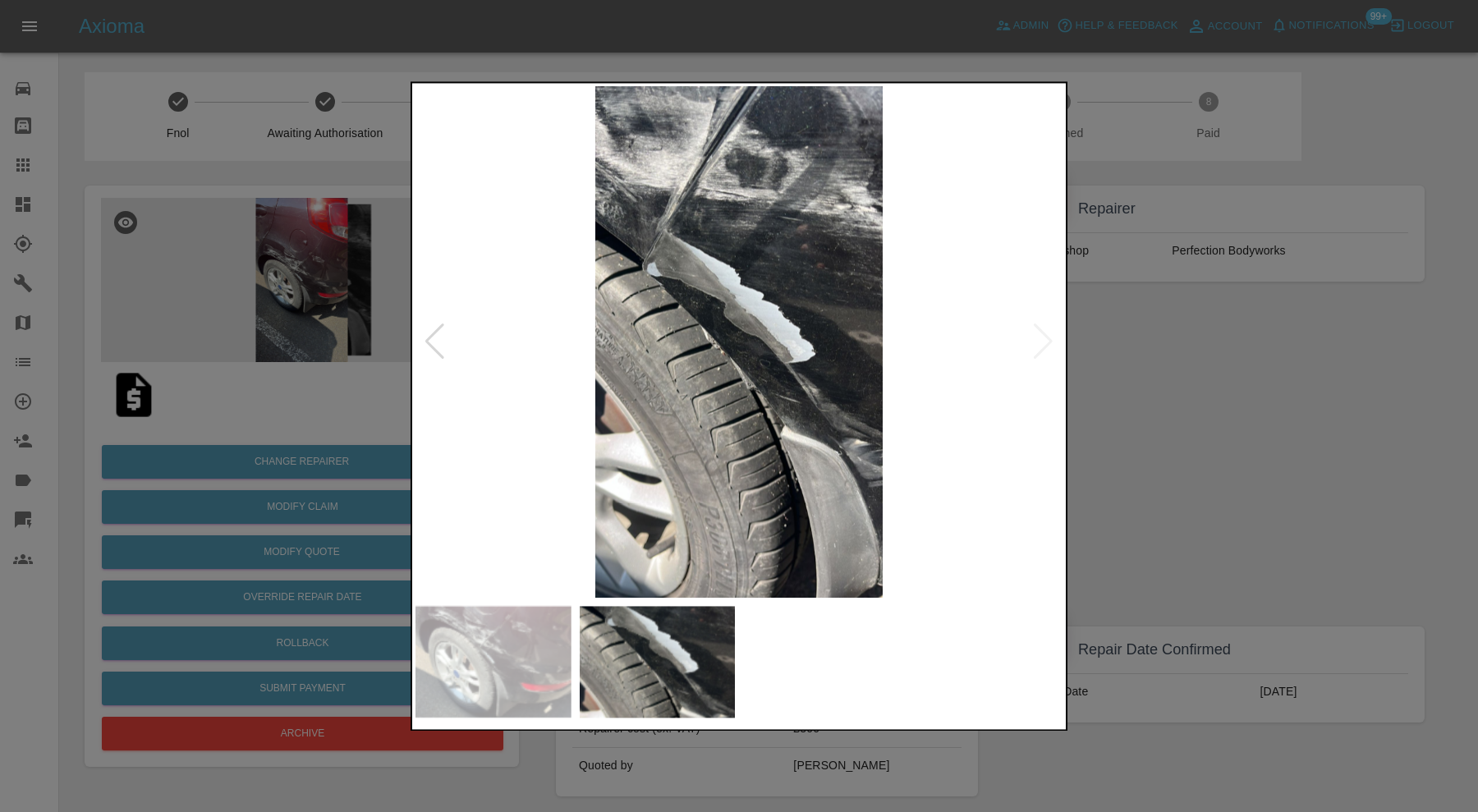
click at [1040, 338] on img at bounding box center [739, 342] width 647 height 512
click at [440, 342] on div at bounding box center [435, 342] width 22 height 36
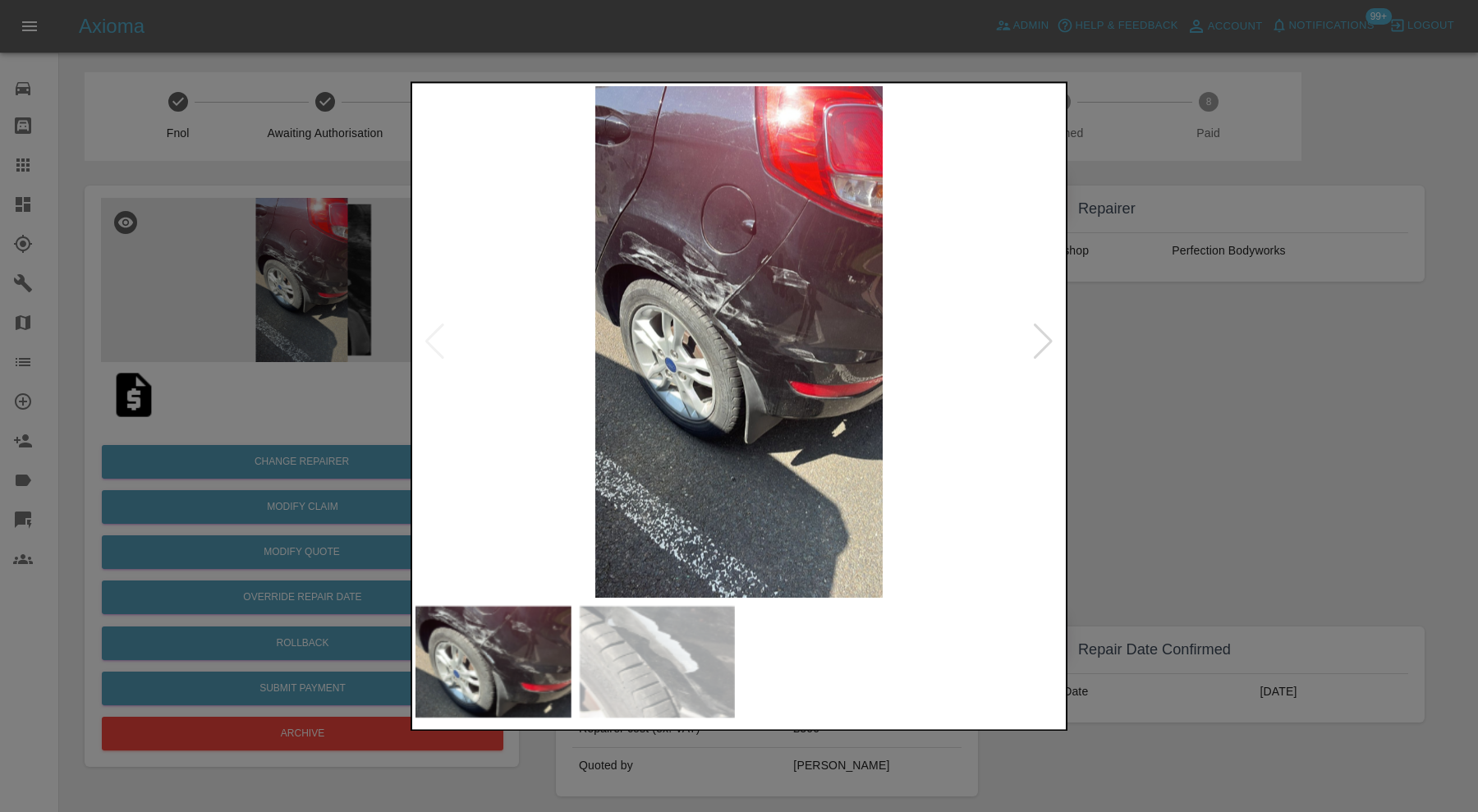
click at [1187, 368] on div at bounding box center [739, 406] width 1478 height 812
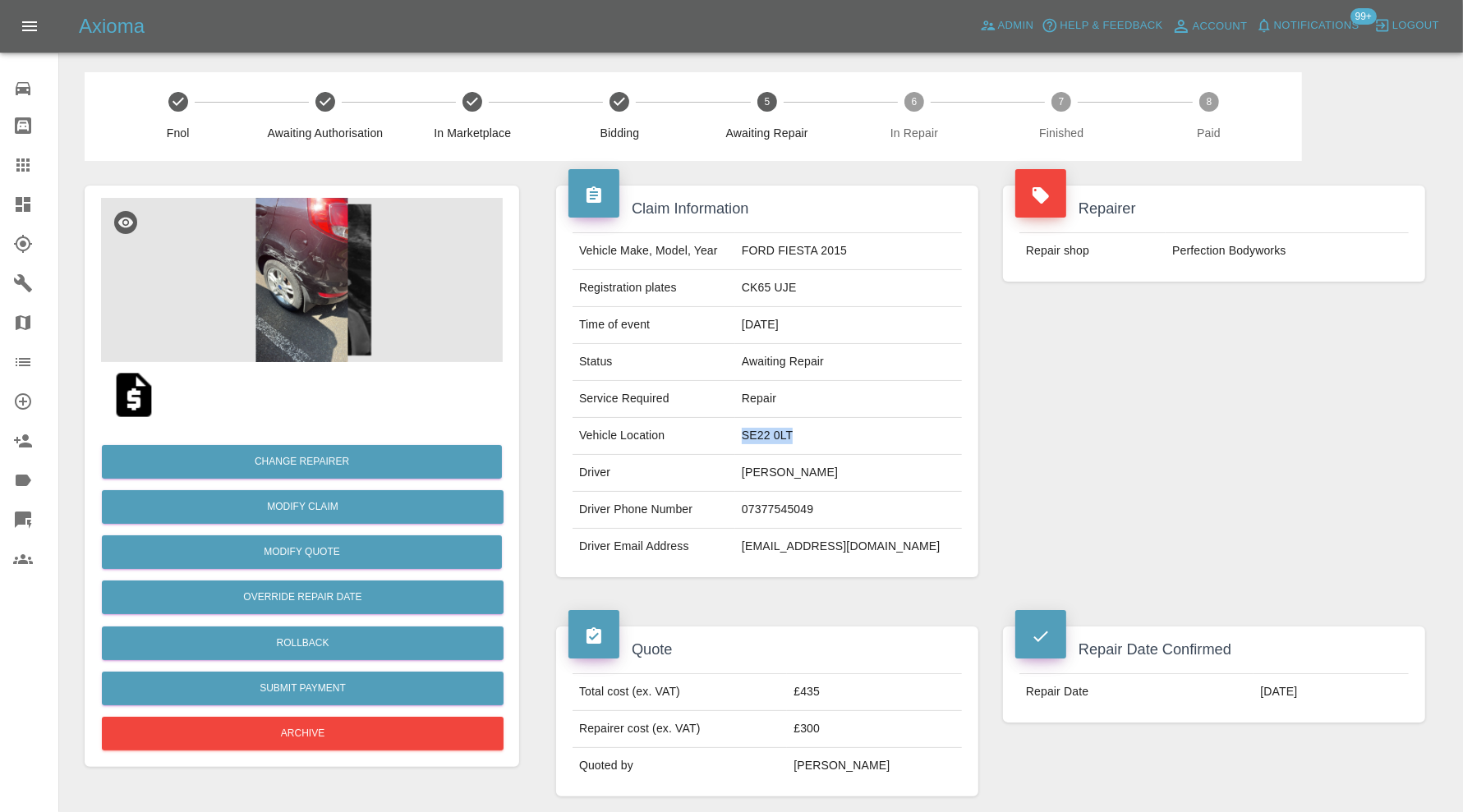
drag, startPoint x: 863, startPoint y: 424, endPoint x: 768, endPoint y: 432, distance: 95.3
click at [768, 432] on td "SE22 0LT" at bounding box center [848, 436] width 227 height 37
copy td "SE22 0LT"
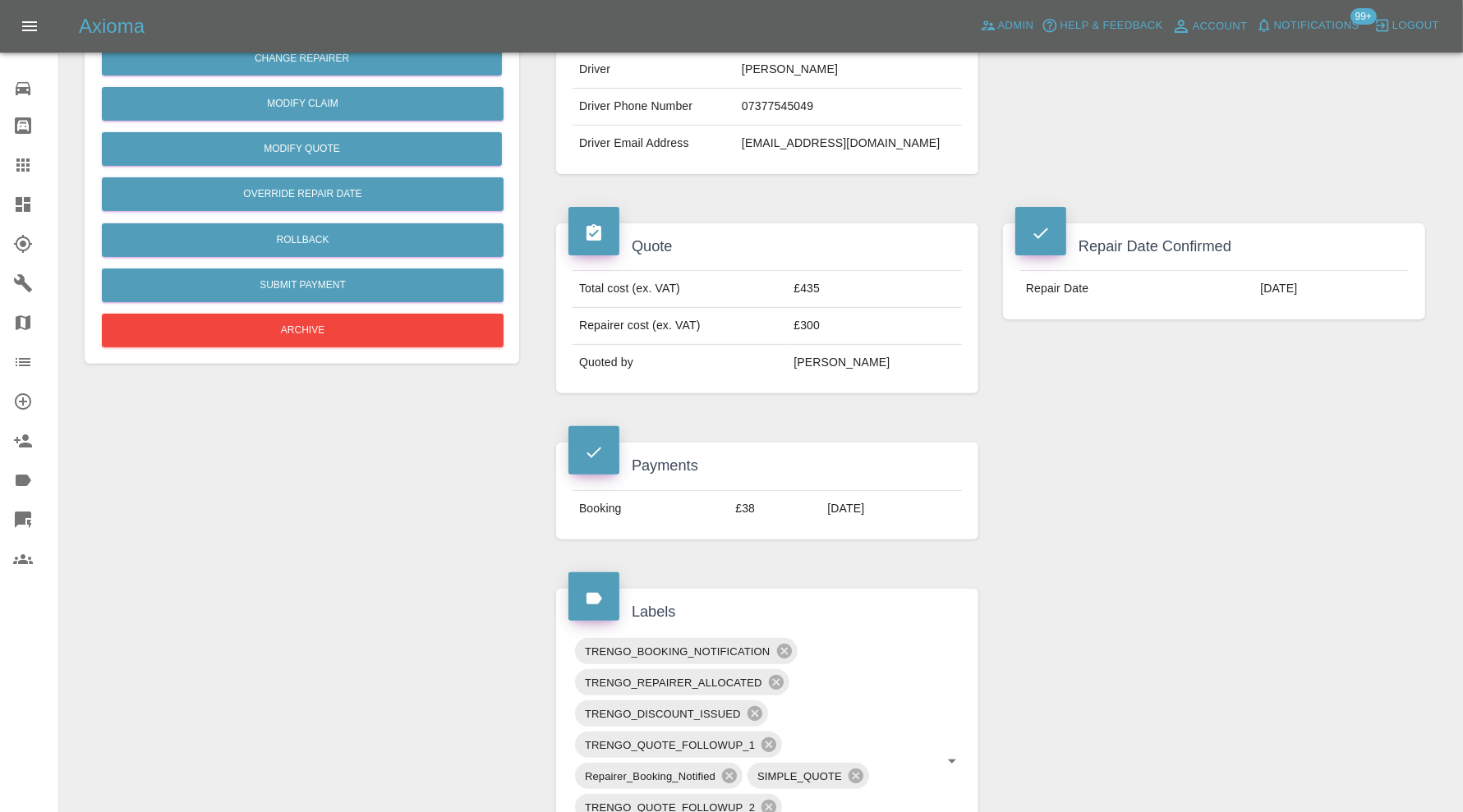
scroll to position [1095, 0]
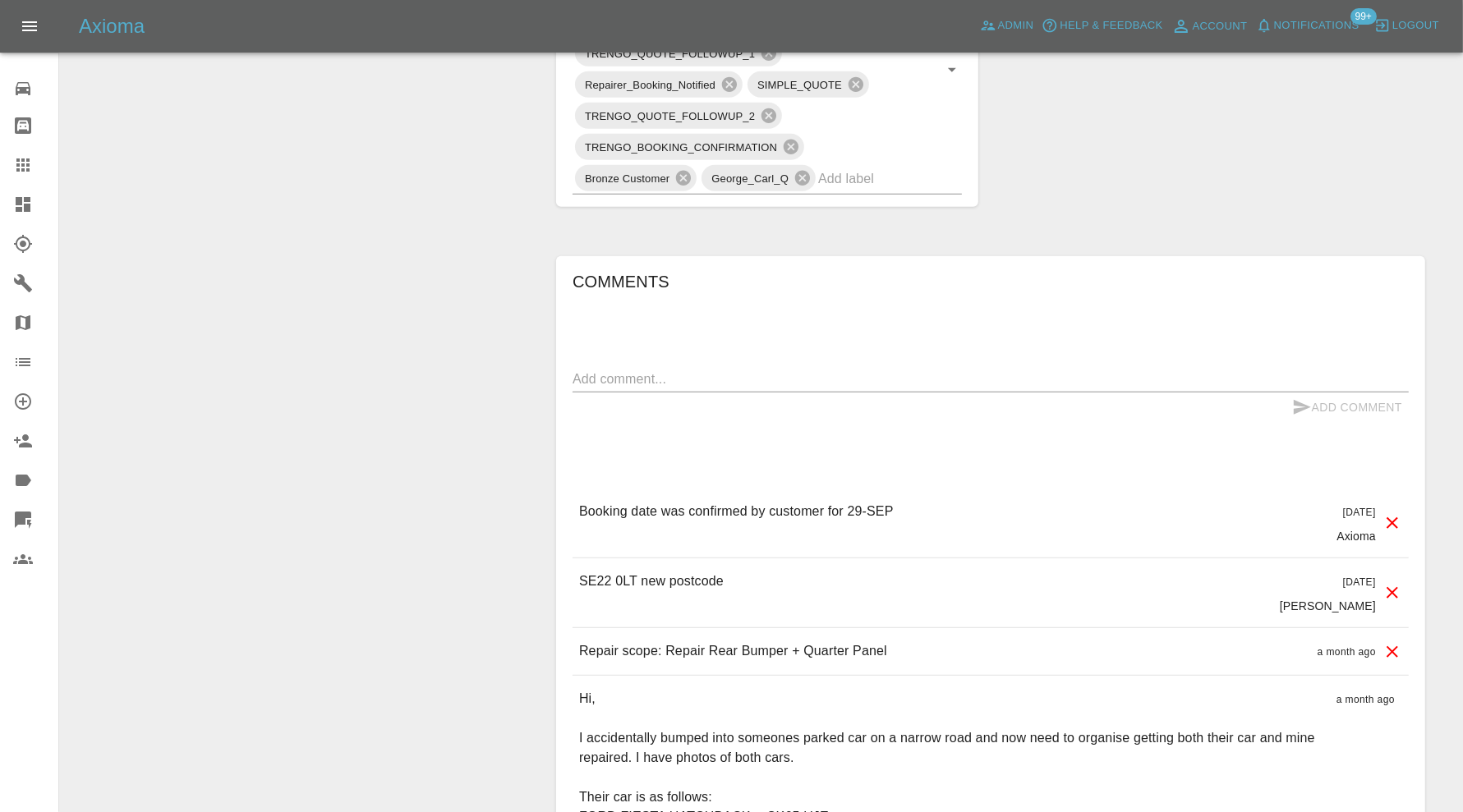
click at [896, 358] on div "Comments x Add Comment Booking date was confirmed by customer for 29-SEP 22 day…" at bounding box center [990, 643] width 836 height 749
click at [894, 370] on textarea at bounding box center [990, 379] width 836 height 19
type textarea "checking power access"
click at [1346, 398] on button "Add Comment" at bounding box center [1346, 407] width 124 height 31
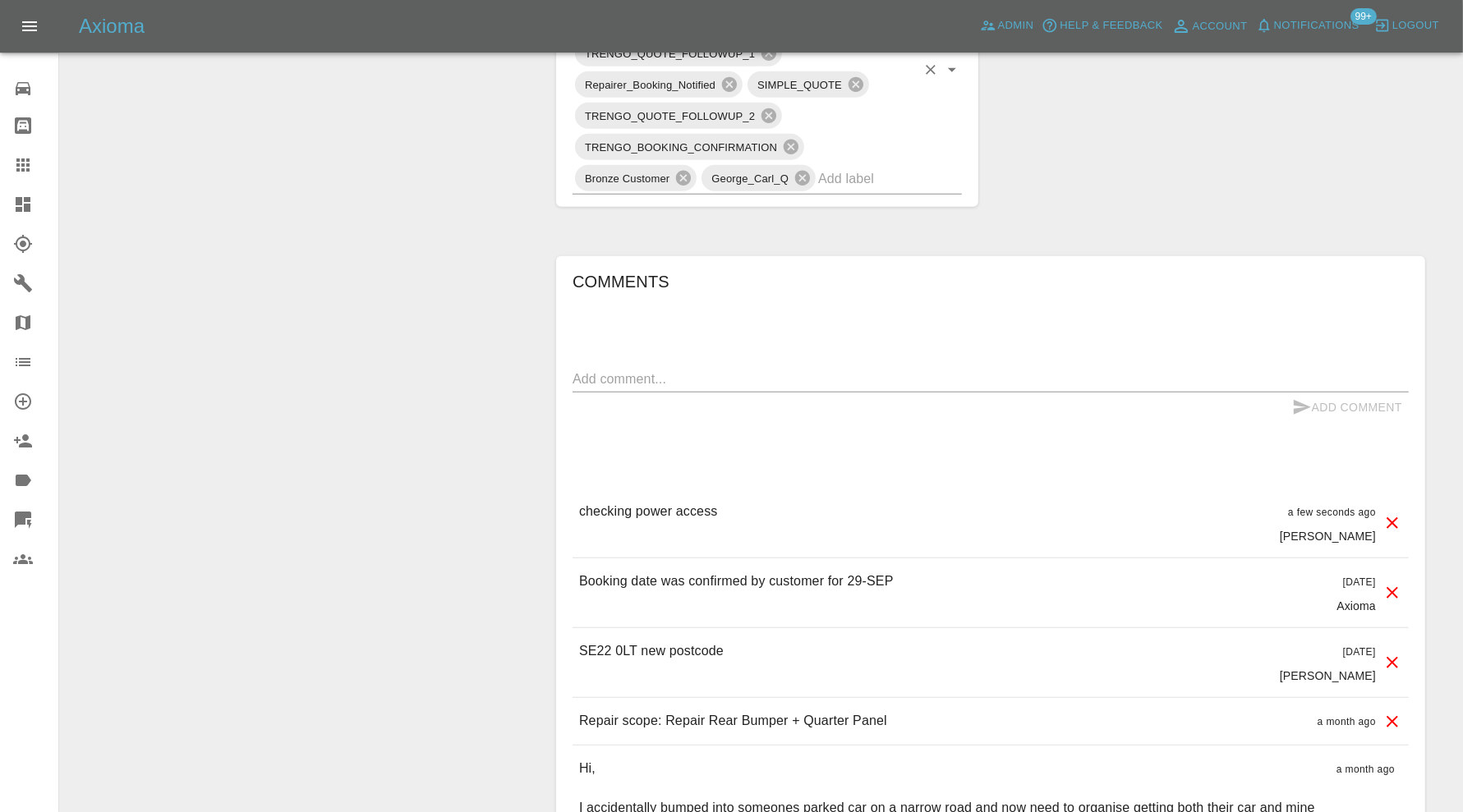
click at [887, 177] on input "text" at bounding box center [867, 178] width 98 height 25
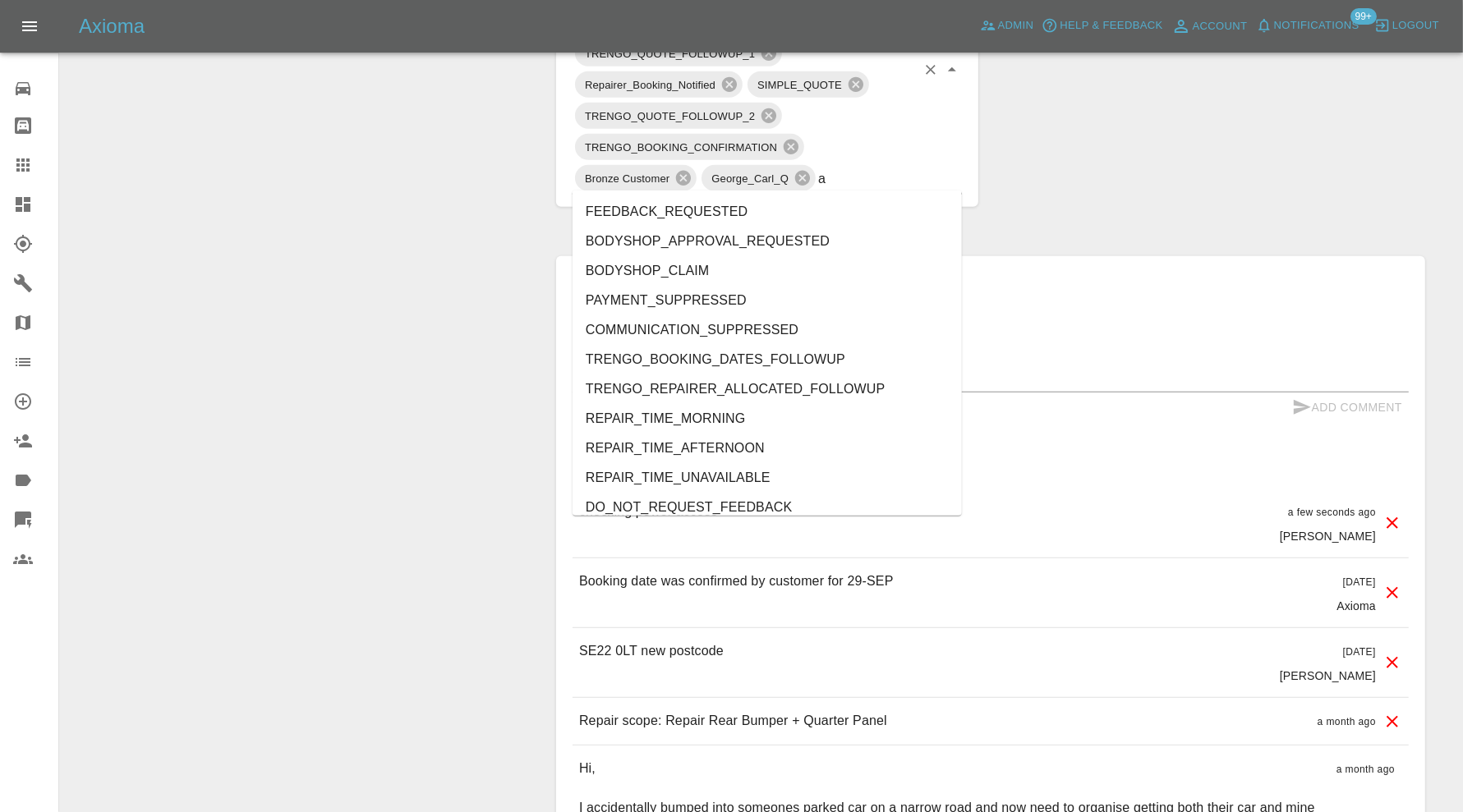
type input "au"
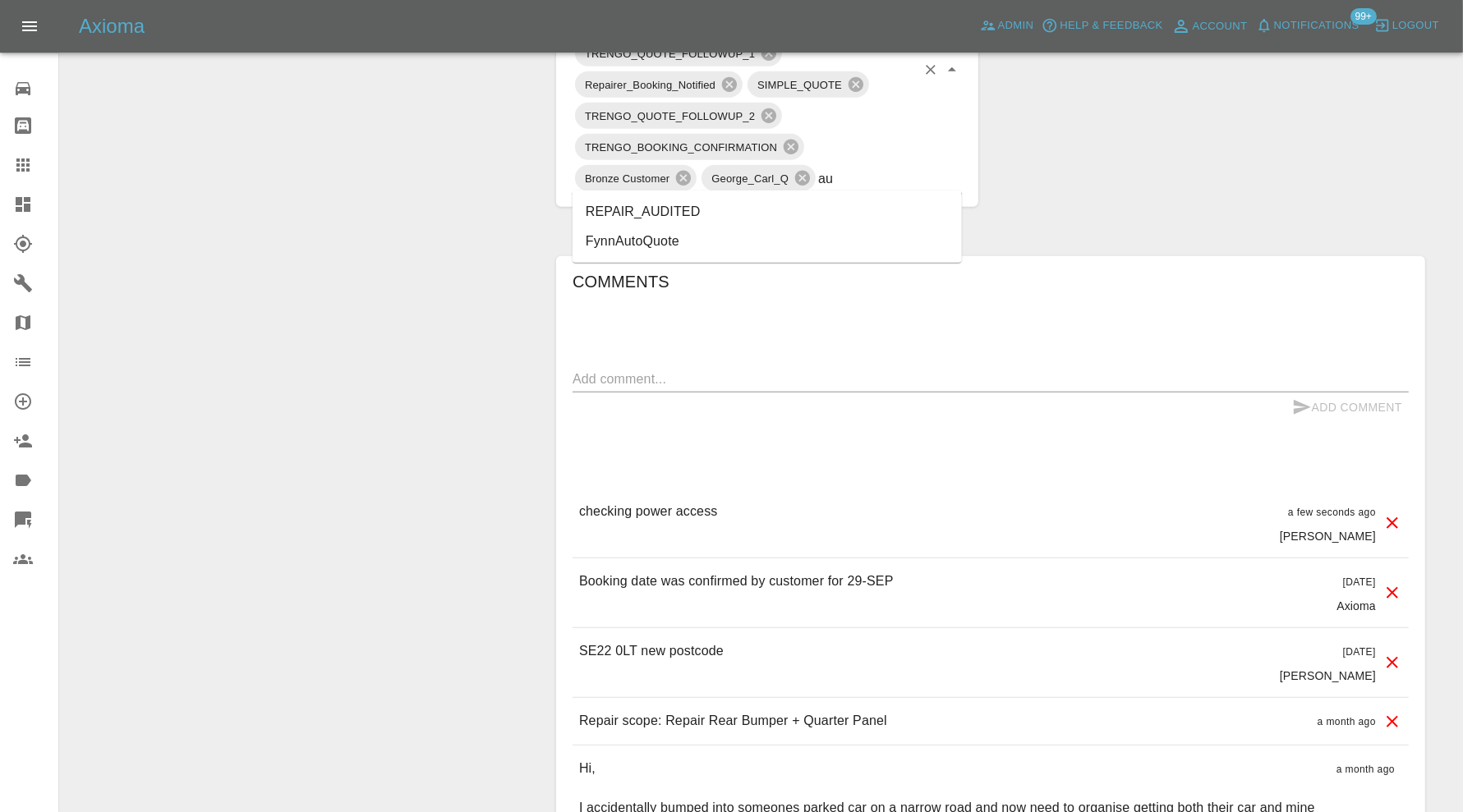
click at [772, 215] on li "REPAIR_AUDITED" at bounding box center [767, 212] width 389 height 30
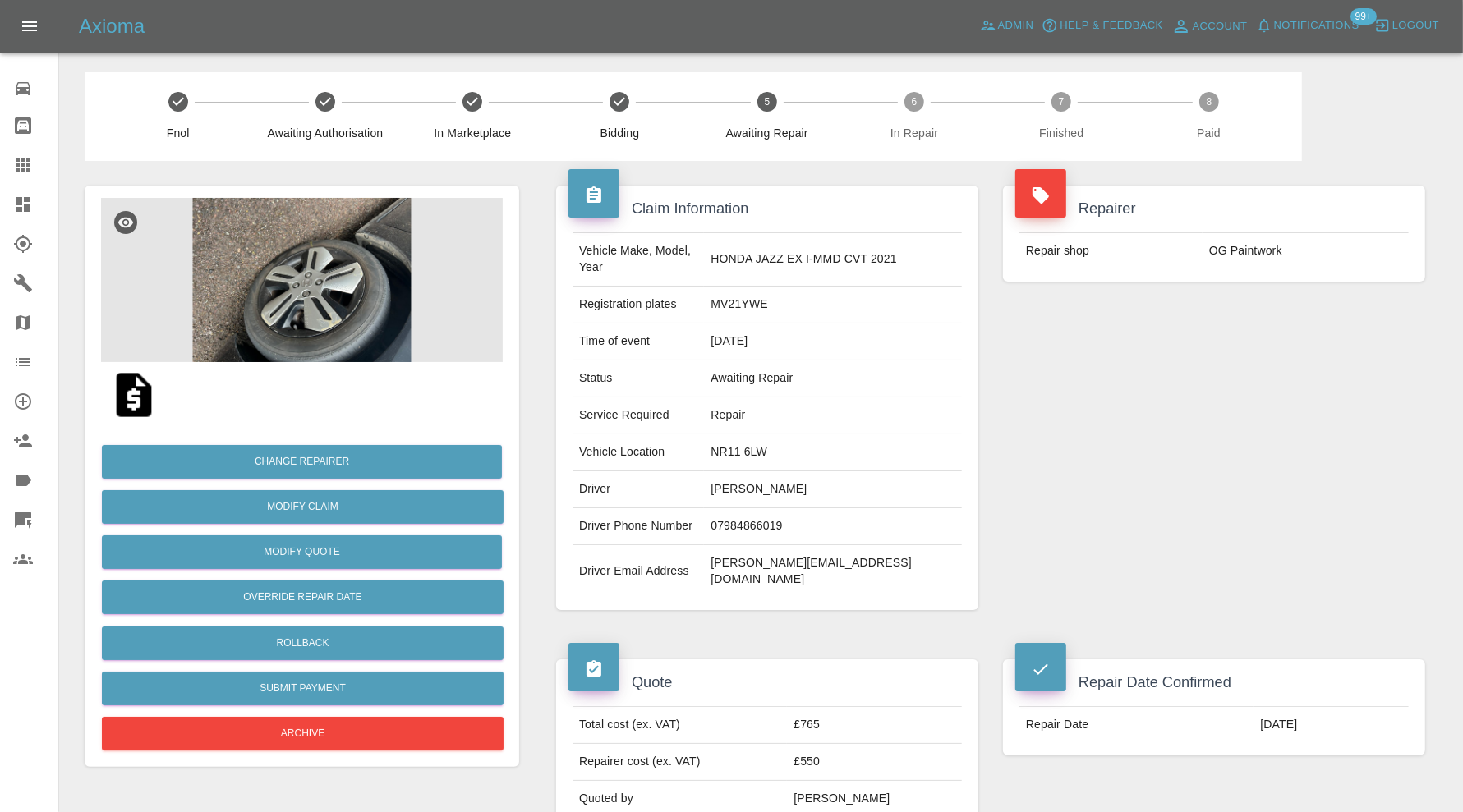
click at [327, 290] on img at bounding box center [301, 279] width 401 height 164
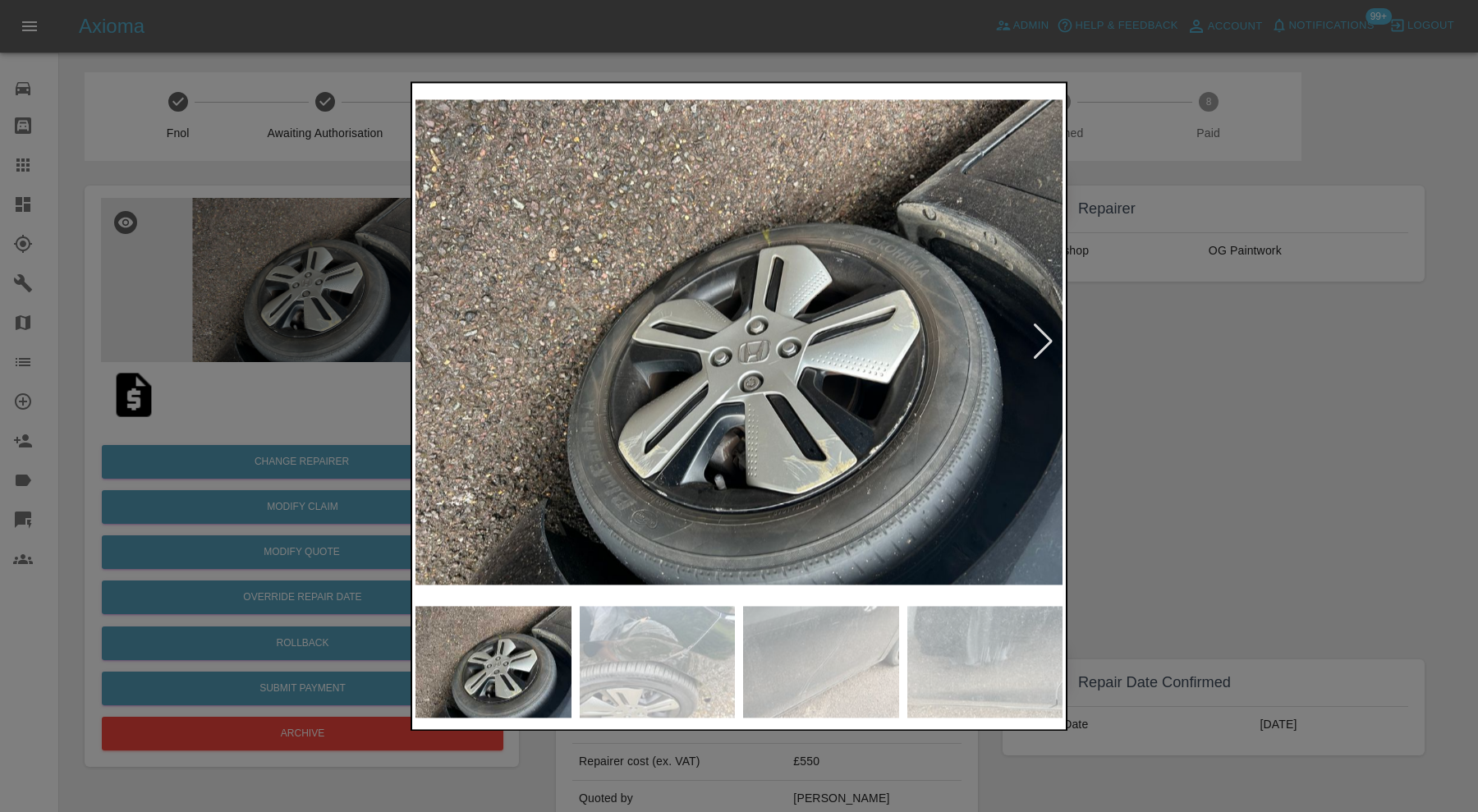
click at [704, 668] on img at bounding box center [658, 661] width 156 height 111
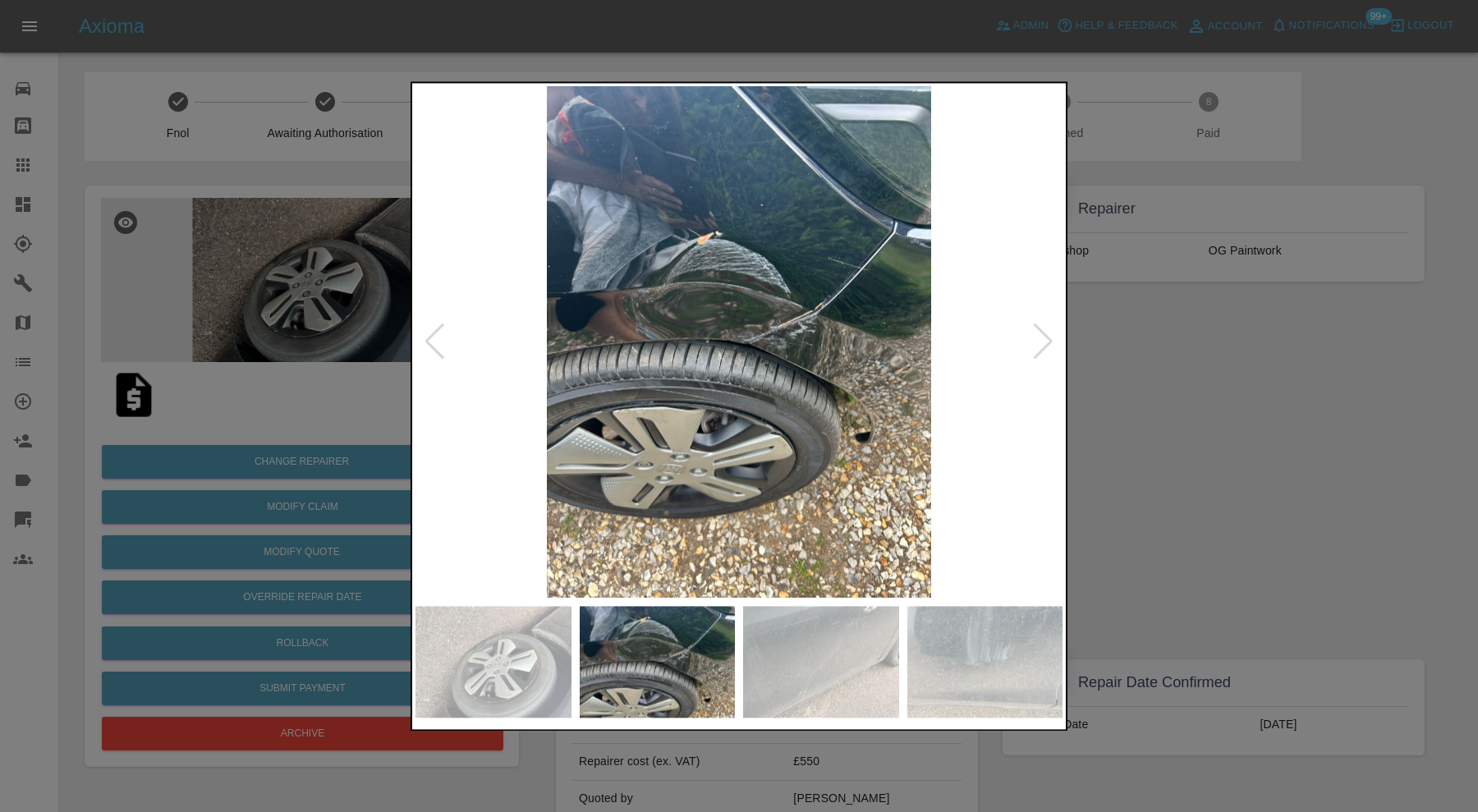
click at [788, 666] on img at bounding box center [821, 661] width 156 height 111
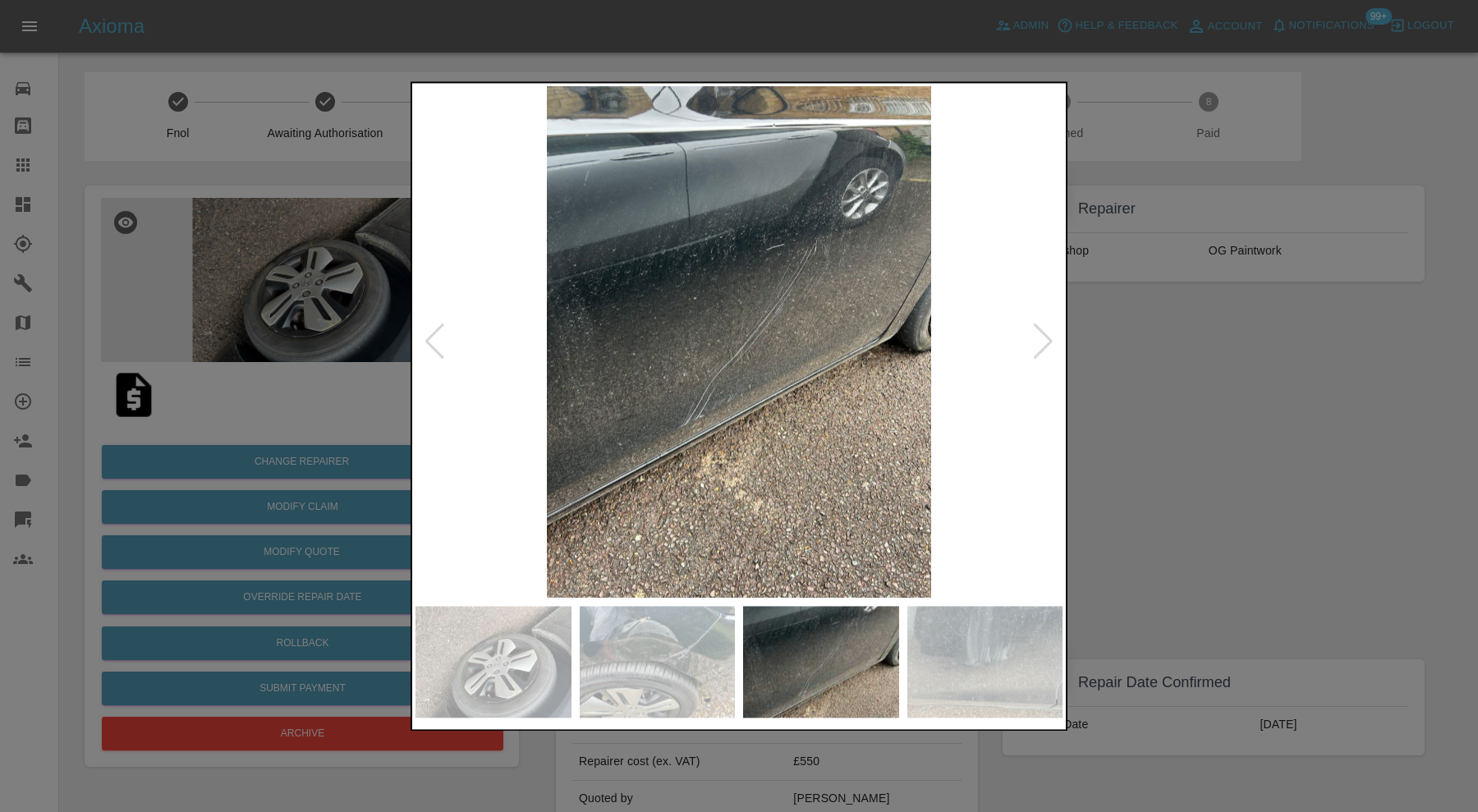
click at [949, 666] on img at bounding box center [986, 661] width 156 height 111
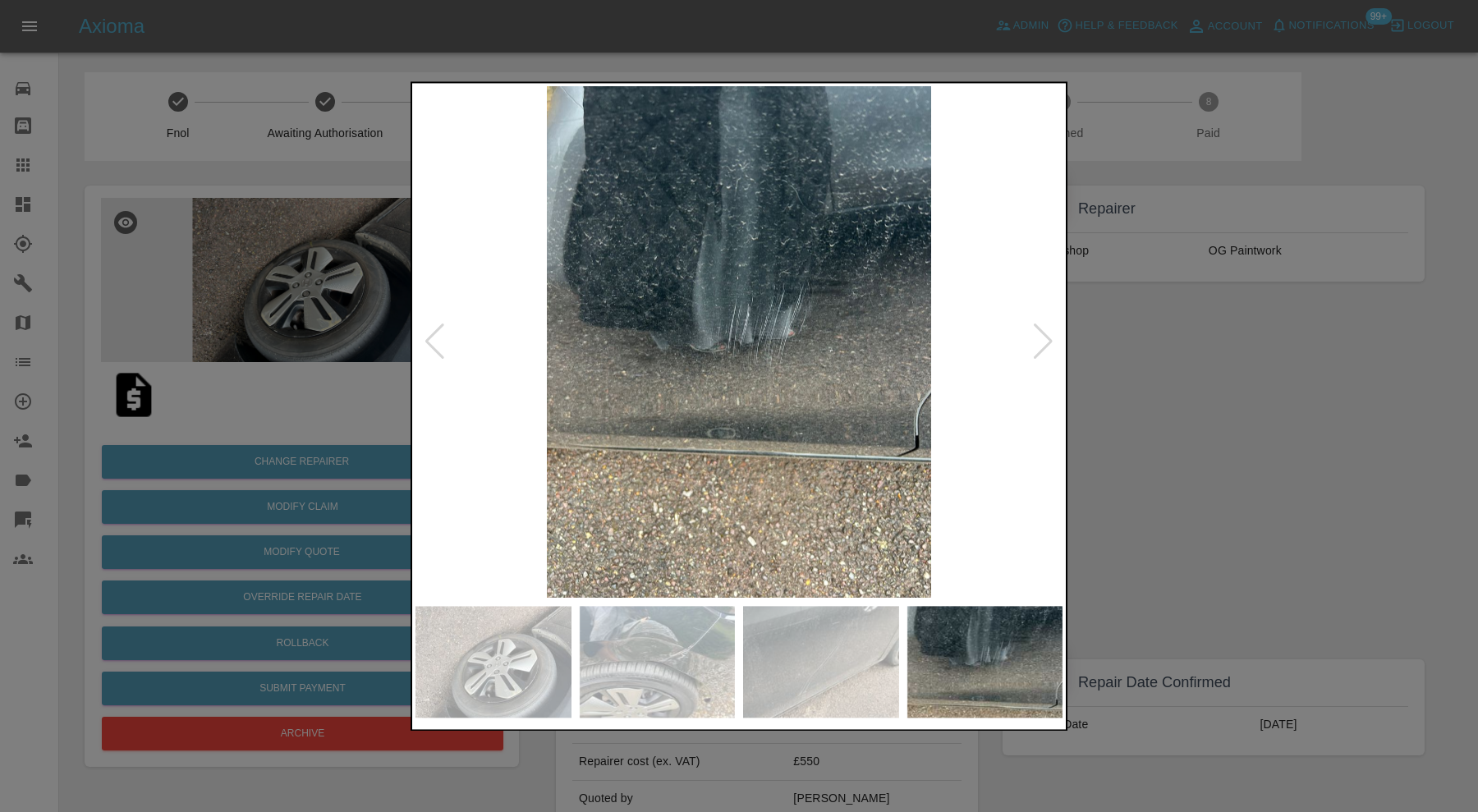
click at [1051, 342] on div at bounding box center [1043, 342] width 22 height 36
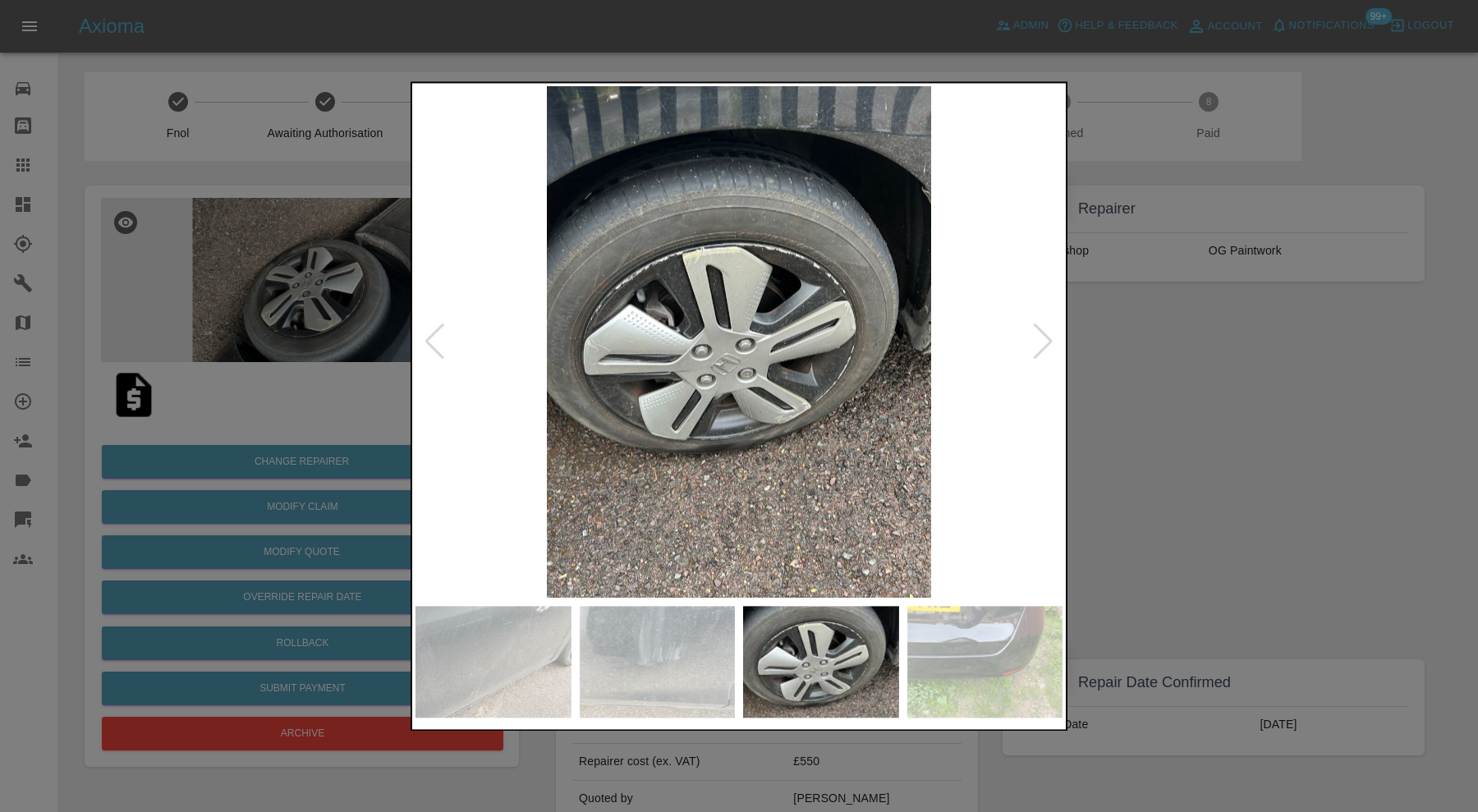
click at [1051, 342] on div at bounding box center [1043, 342] width 22 height 36
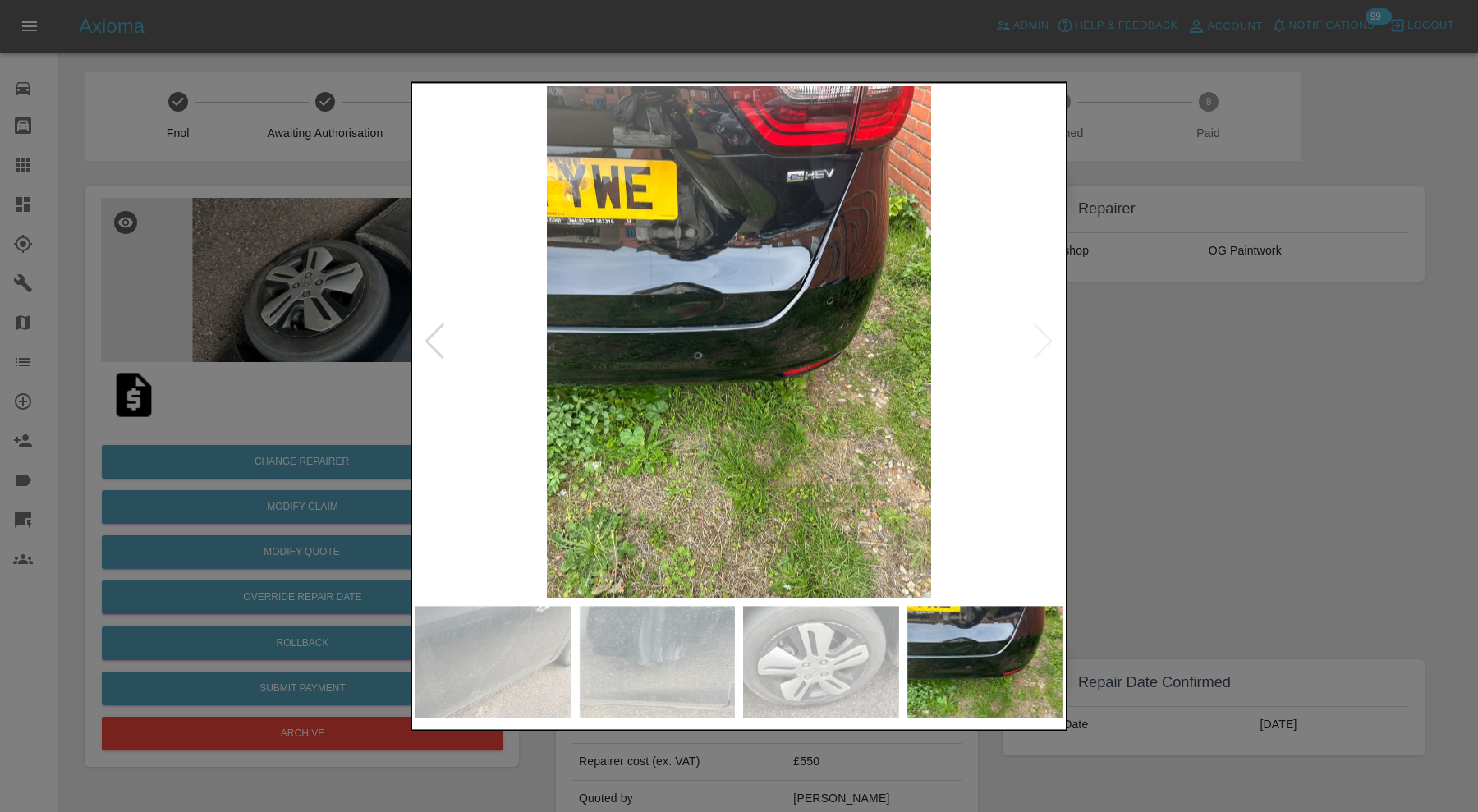
click at [1051, 342] on img at bounding box center [739, 342] width 647 height 512
click at [1163, 363] on div at bounding box center [739, 406] width 1478 height 812
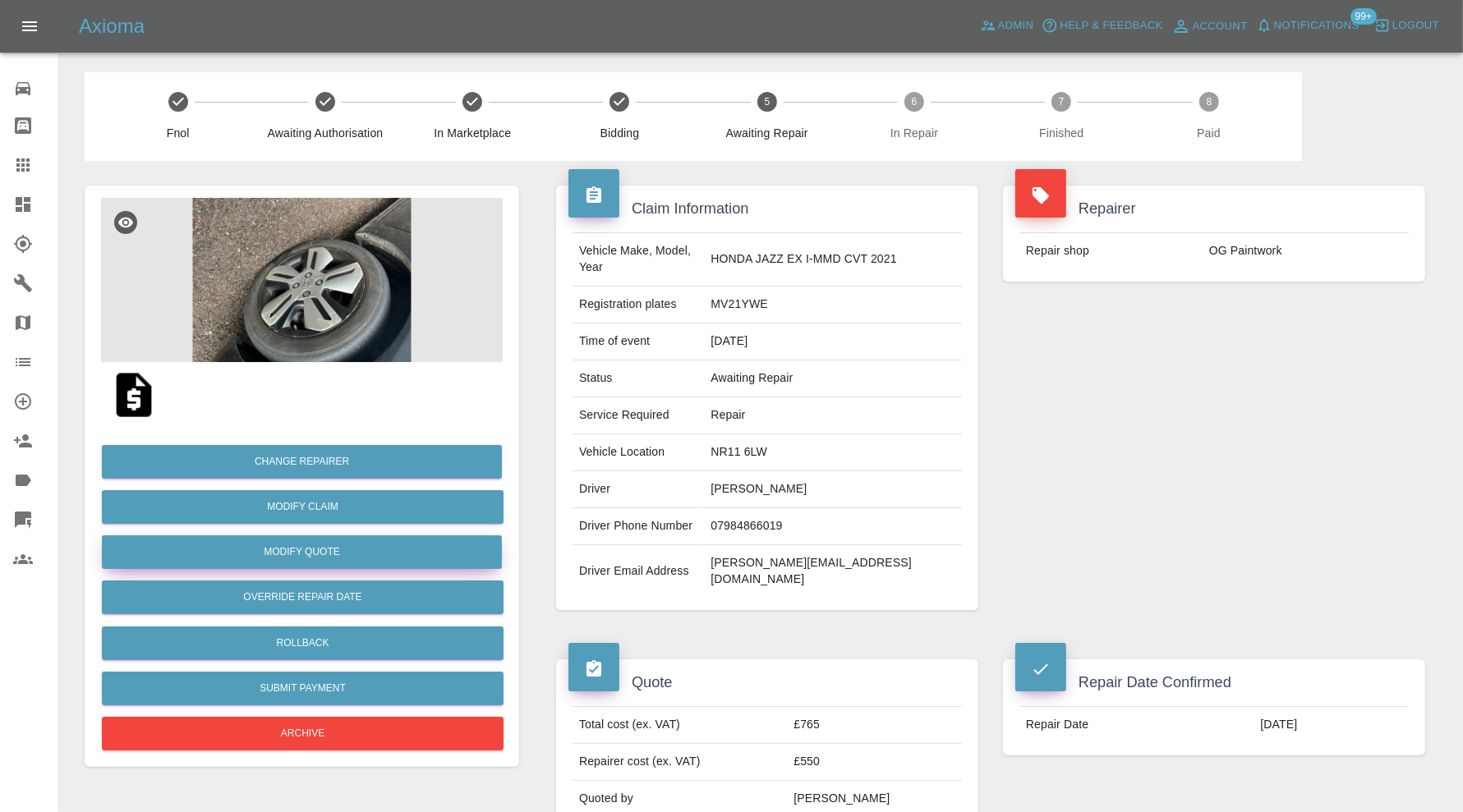
click at [399, 547] on button "Modify Quote" at bounding box center [301, 552] width 400 height 33
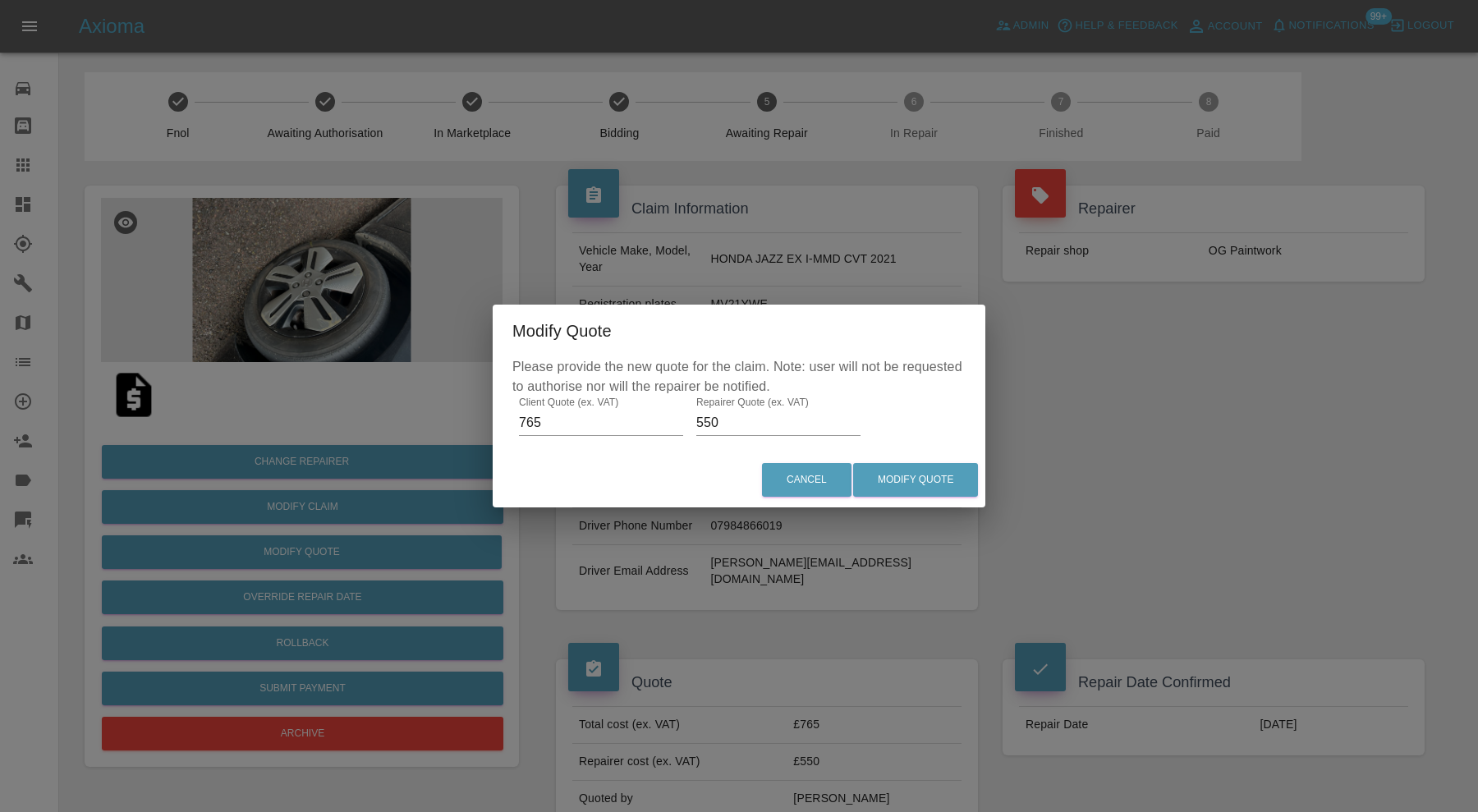
click at [746, 418] on input "550" at bounding box center [778, 423] width 164 height 26
type input "565"
click at [950, 485] on button "Modify Quote" at bounding box center [916, 480] width 124 height 33
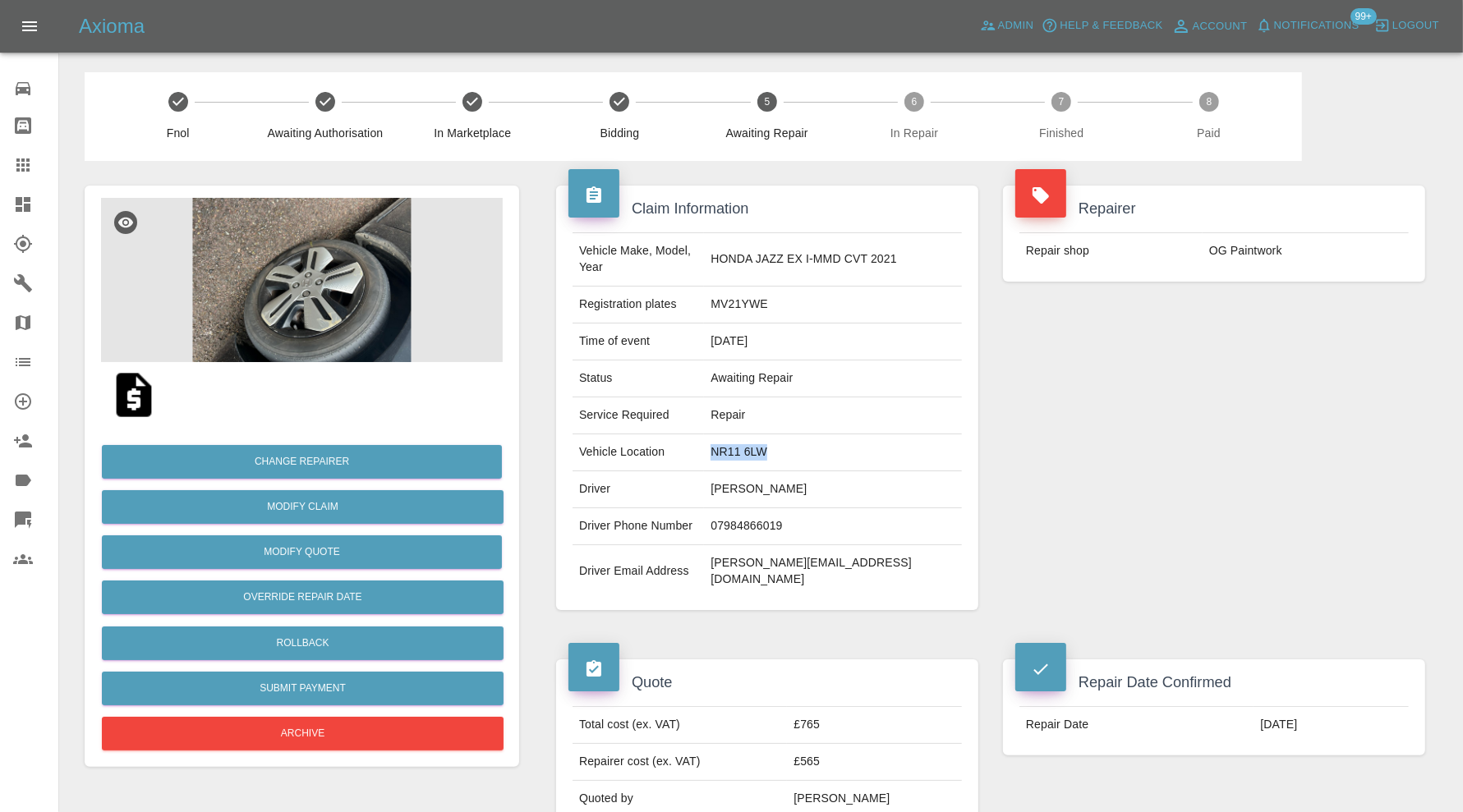
drag, startPoint x: 815, startPoint y: 434, endPoint x: 747, endPoint y: 439, distance: 68.2
click at [747, 439] on td "NR11 6LW" at bounding box center [832, 453] width 258 height 37
copy td "NR11 6LW"
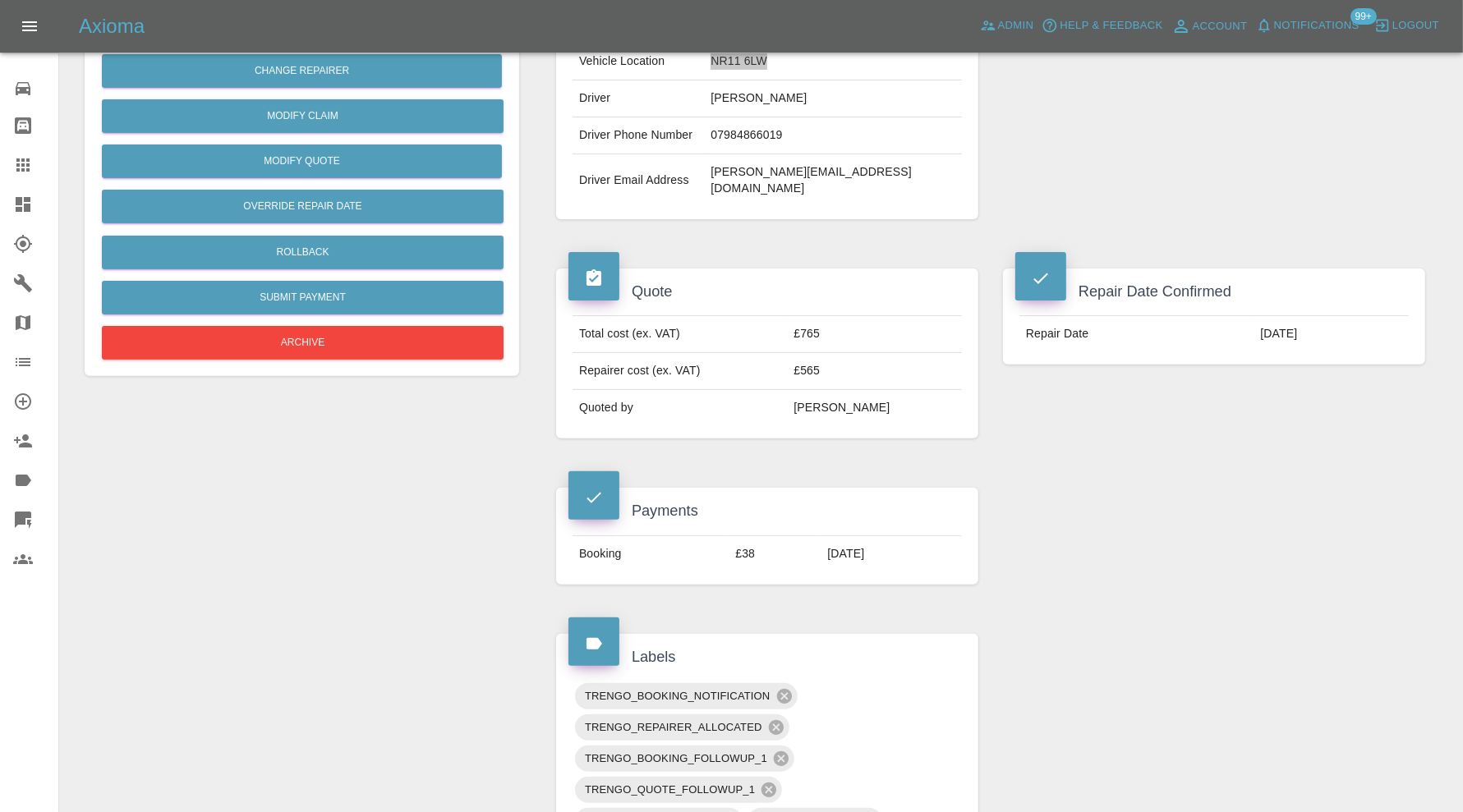
scroll to position [684, 0]
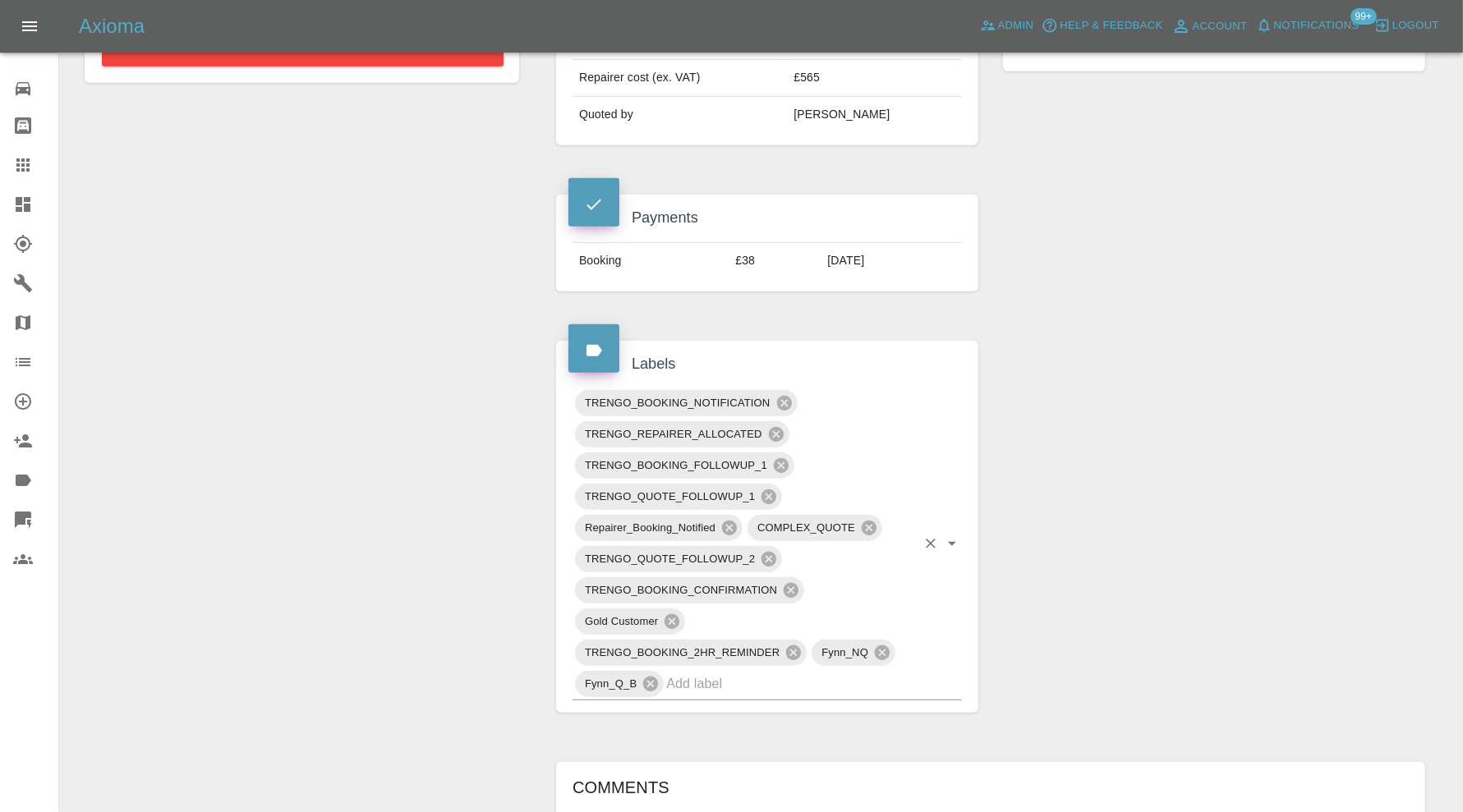
click at [761, 671] on input "text" at bounding box center [790, 683] width 250 height 25
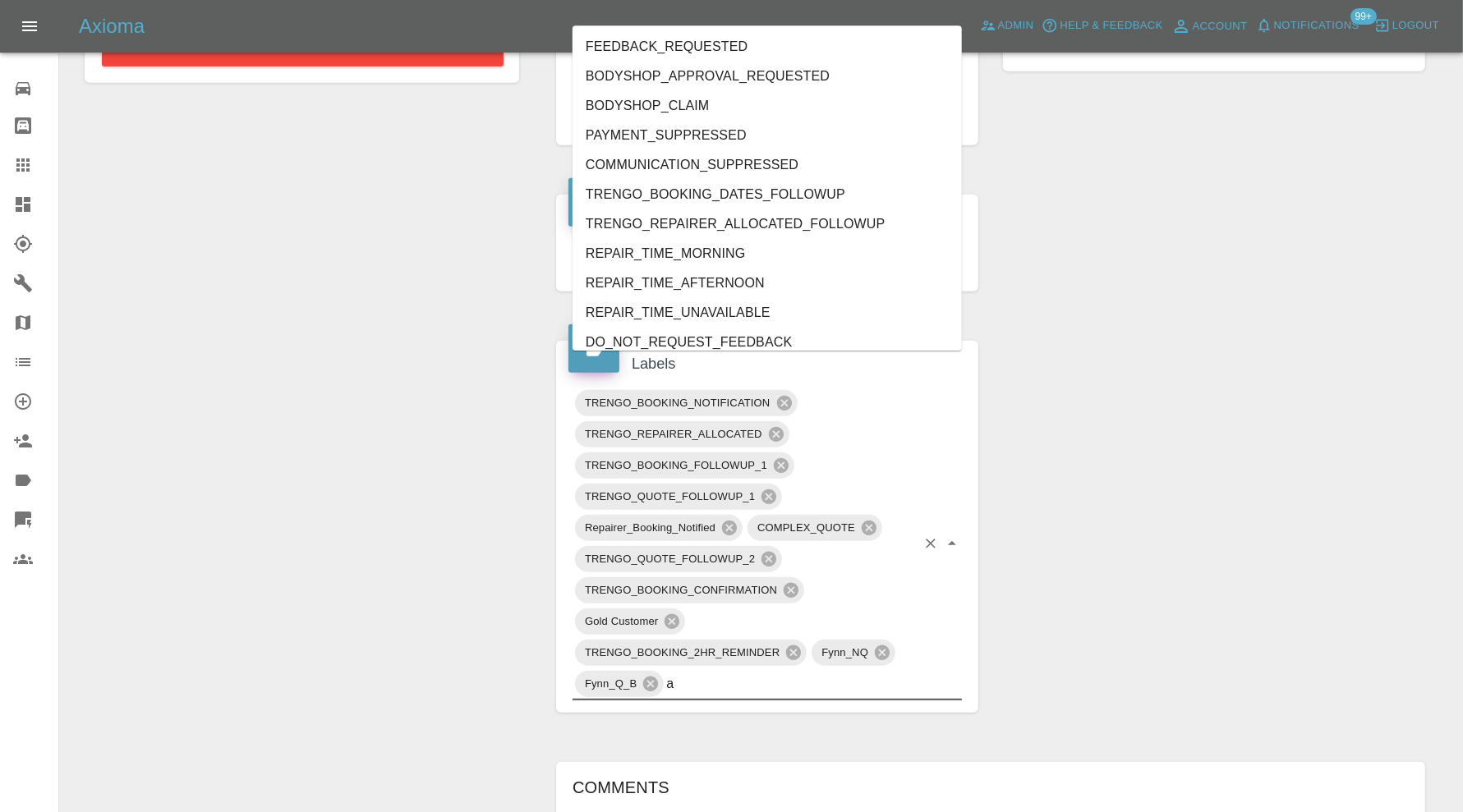
type input "au"
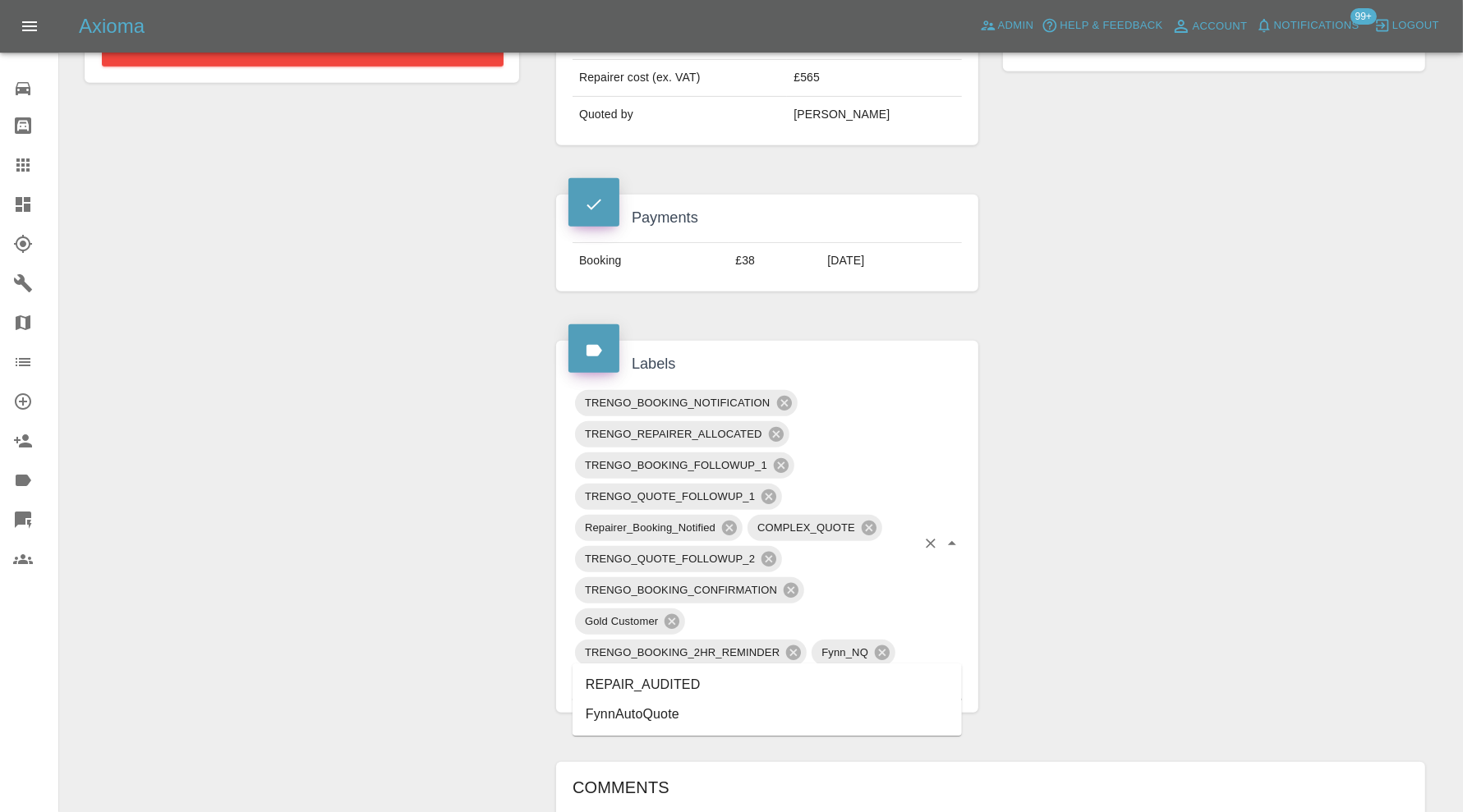
click at [698, 675] on li "REPAIR_AUDITED" at bounding box center [767, 685] width 389 height 30
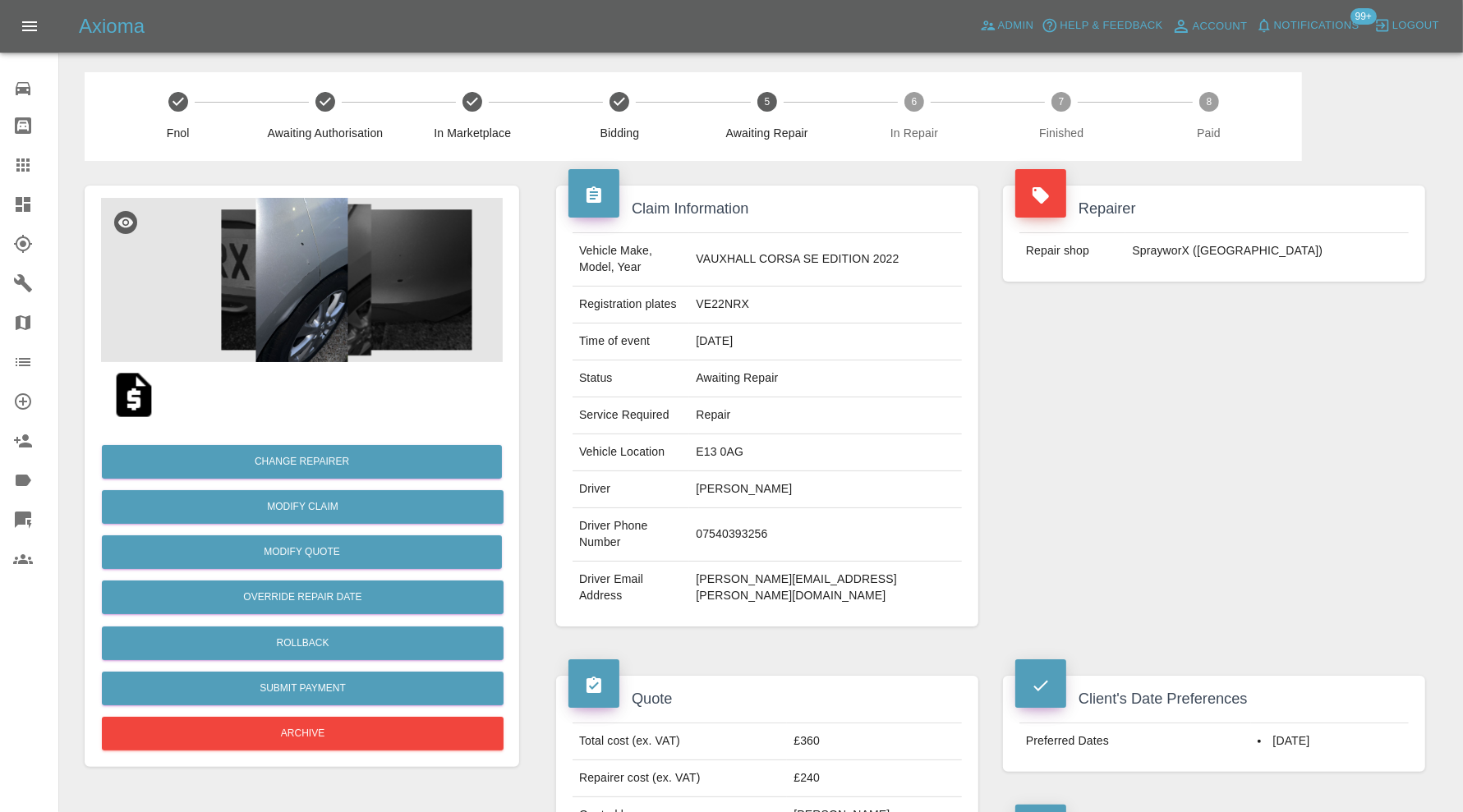
click at [300, 303] on img at bounding box center [301, 279] width 401 height 164
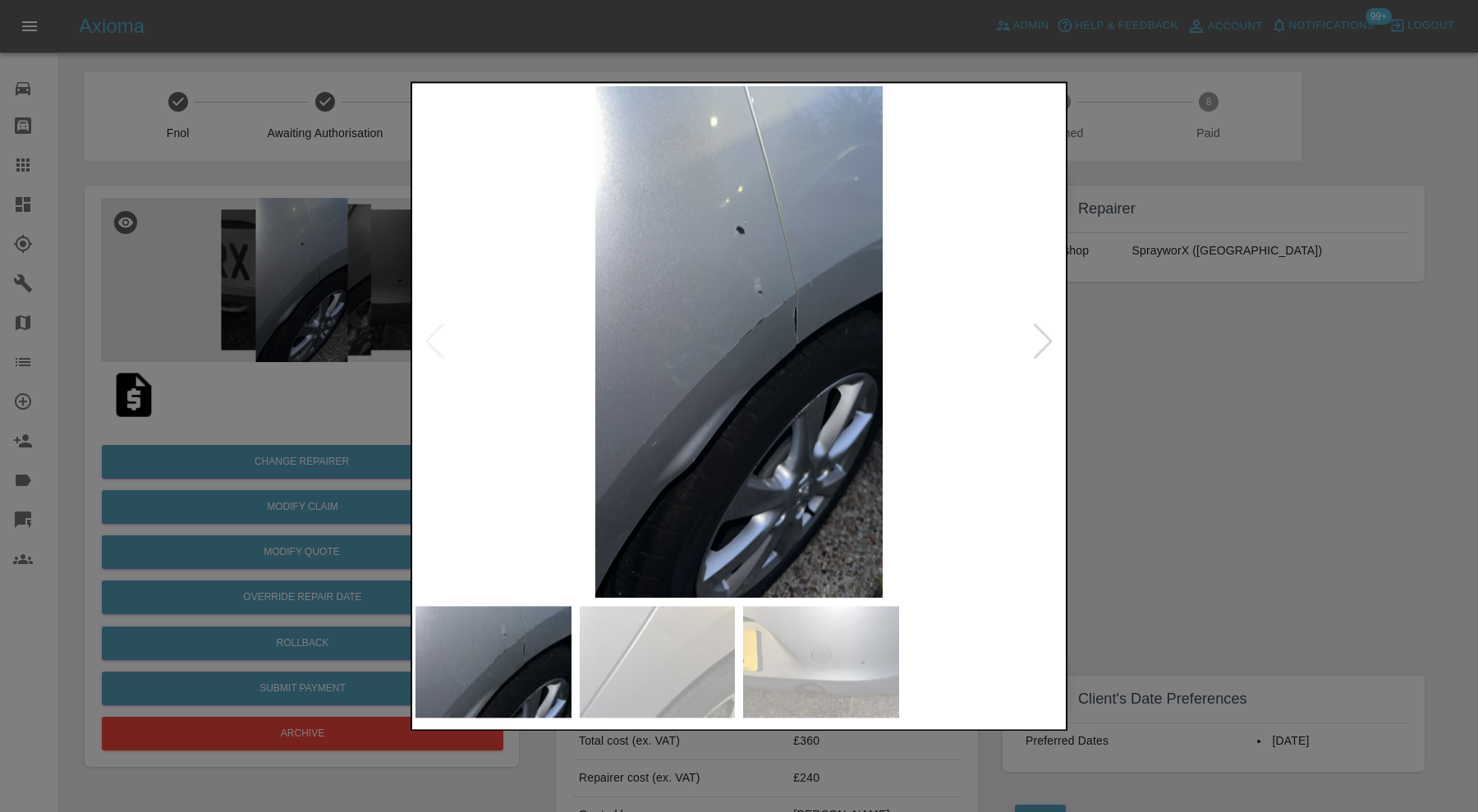
click at [1040, 337] on div at bounding box center [1043, 342] width 22 height 36
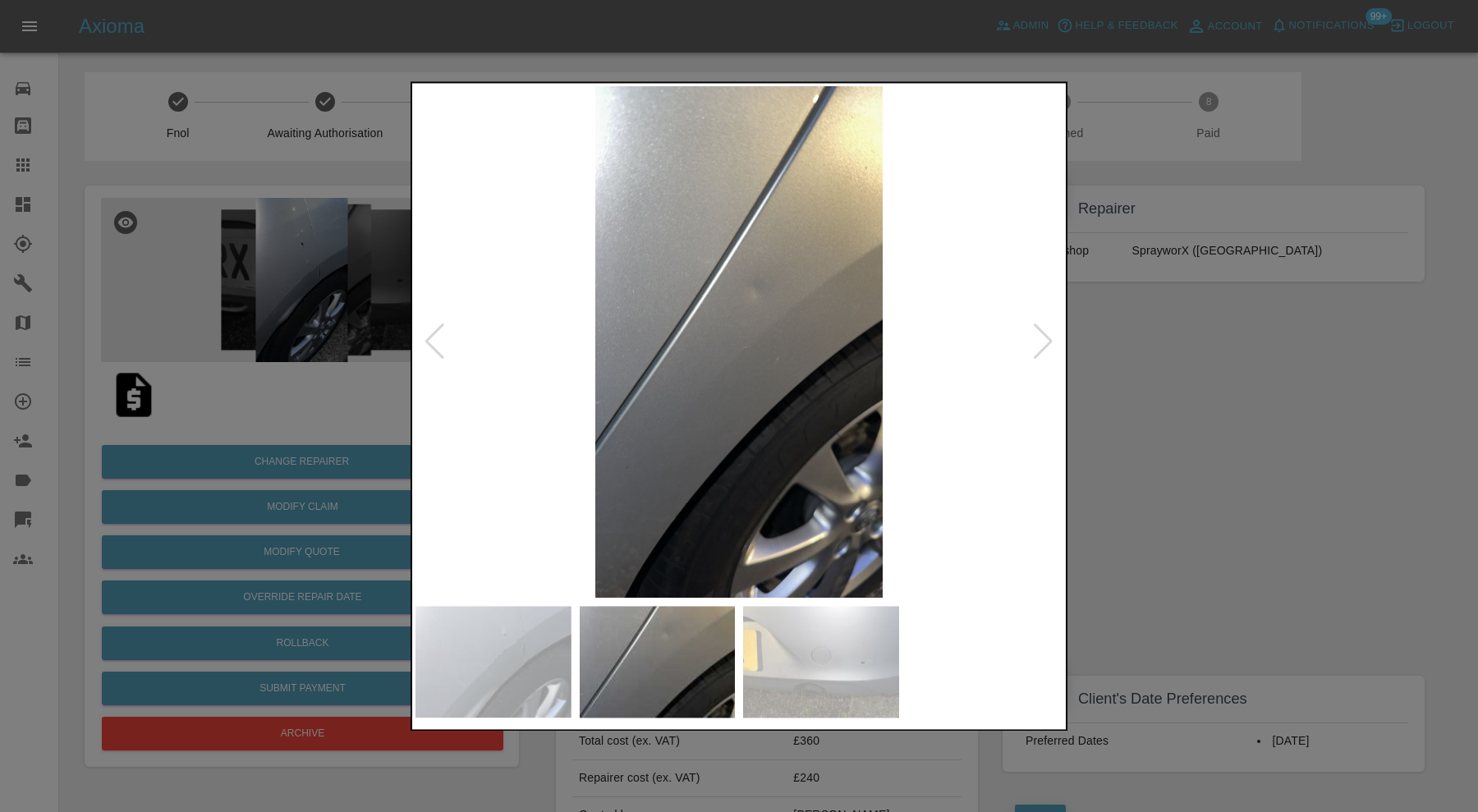
click at [1040, 337] on div at bounding box center [1043, 342] width 22 height 36
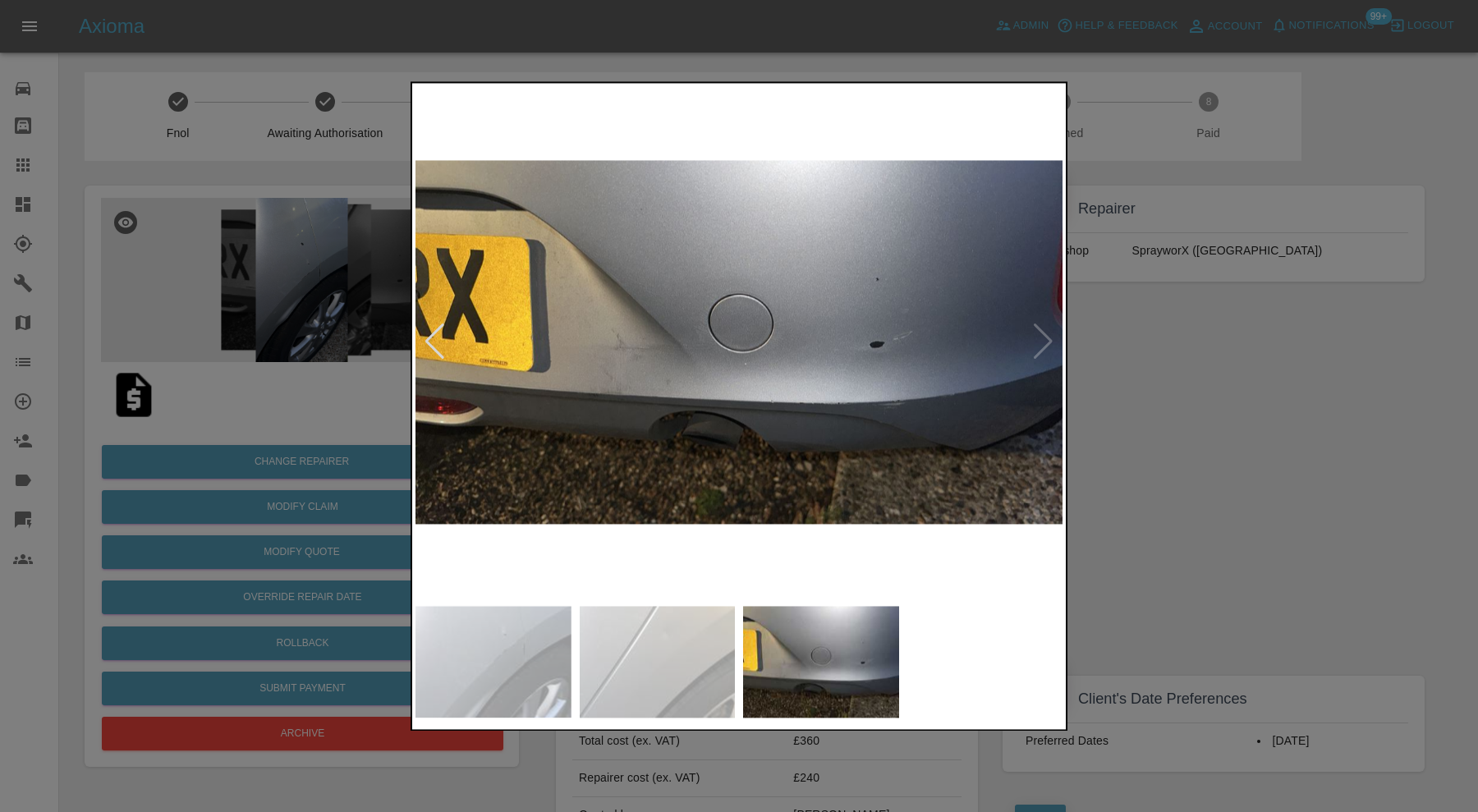
click at [1040, 337] on img at bounding box center [739, 342] width 647 height 512
click at [431, 350] on div at bounding box center [435, 342] width 22 height 36
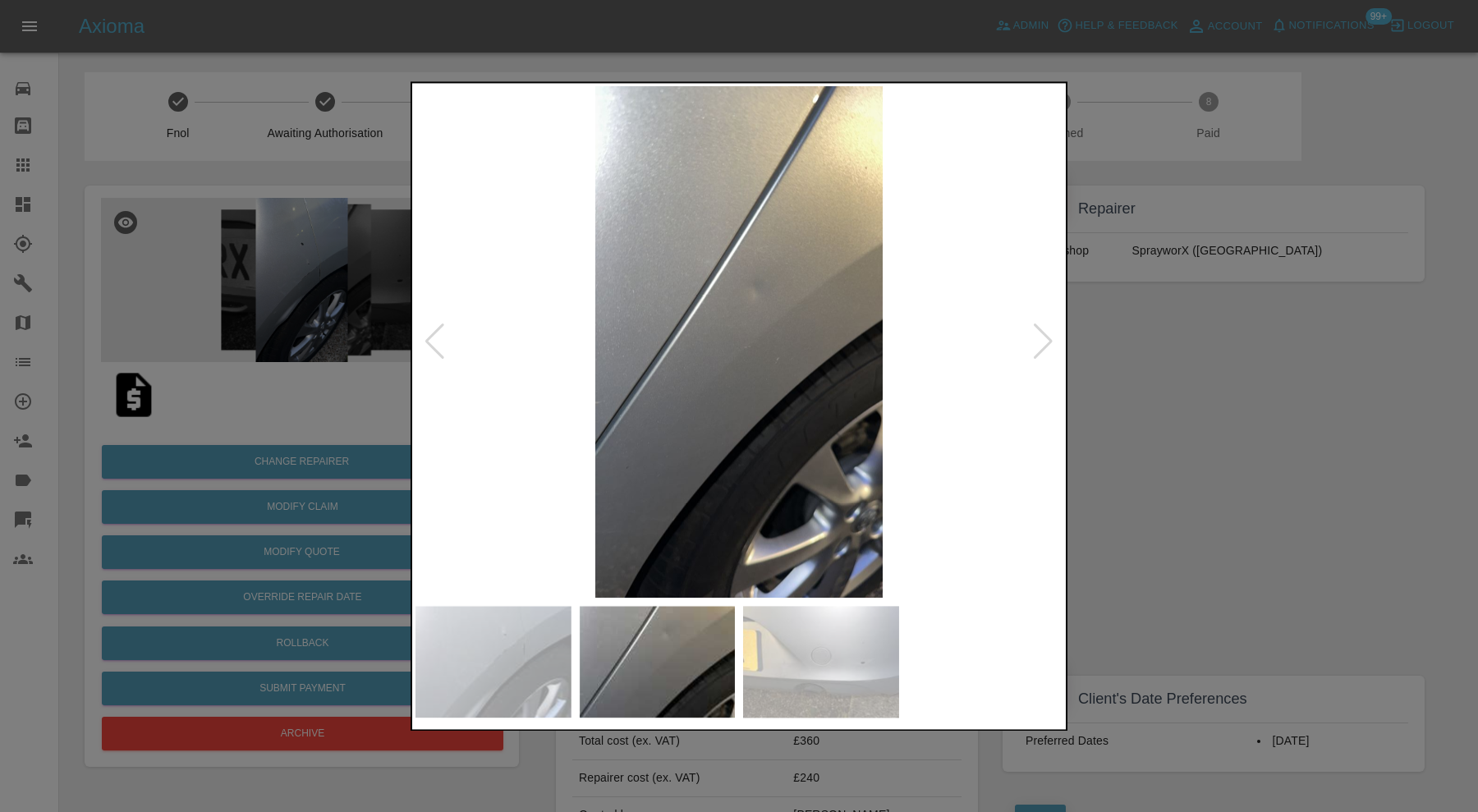
click at [431, 350] on div at bounding box center [435, 342] width 22 height 36
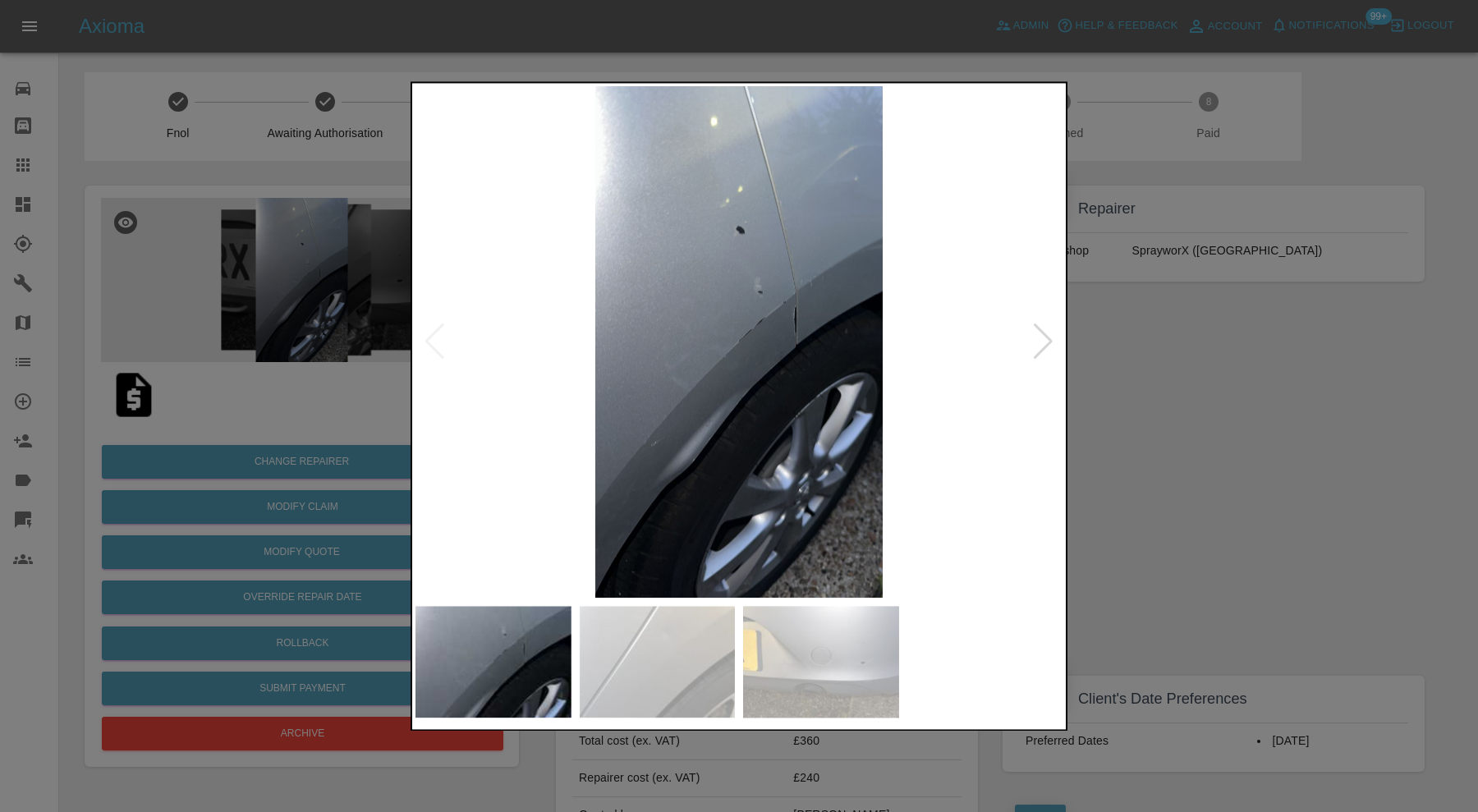
click at [431, 350] on img at bounding box center [739, 342] width 647 height 512
click at [1107, 371] on div at bounding box center [739, 406] width 1478 height 812
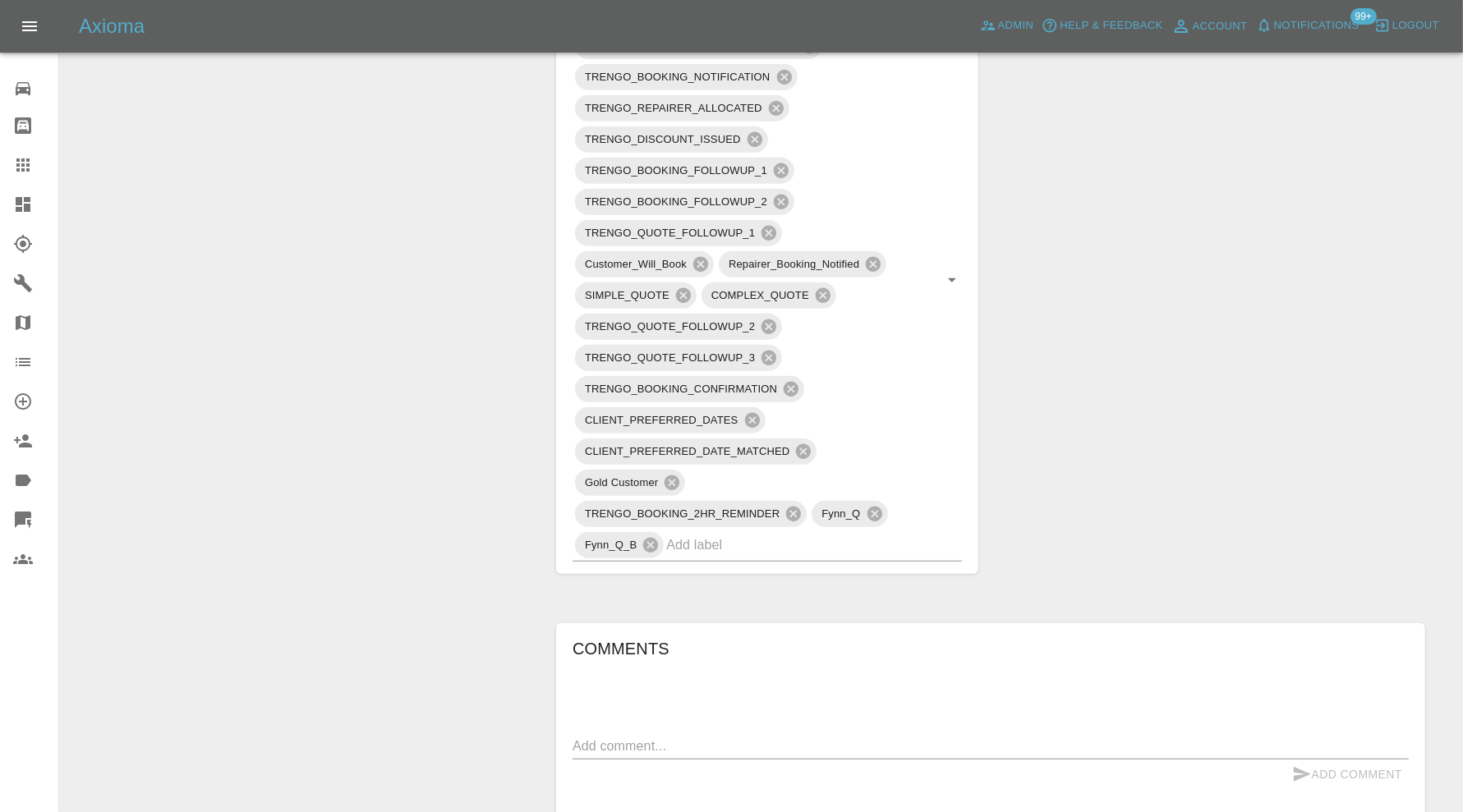
scroll to position [1095, 0]
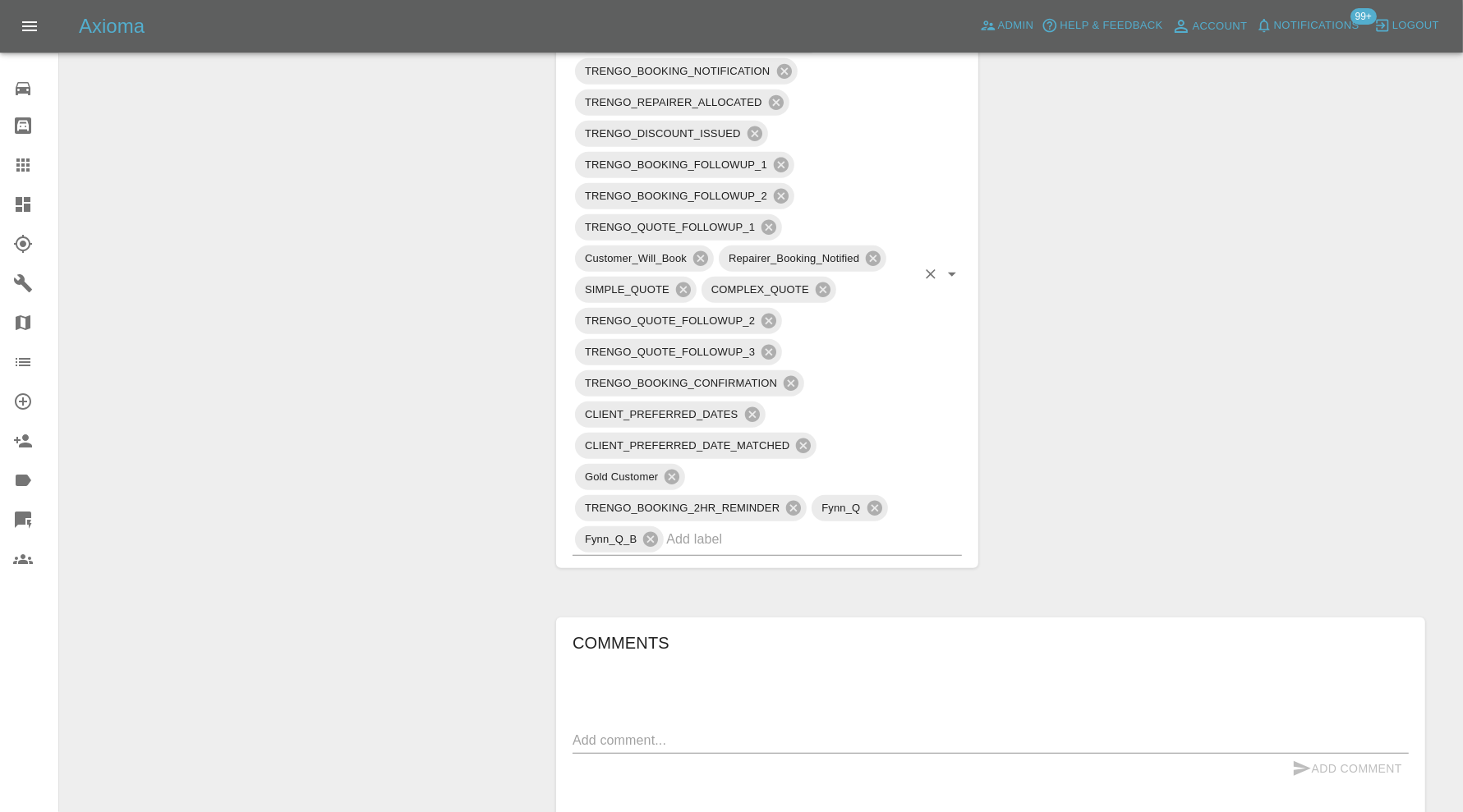
click at [832, 526] on input "text" at bounding box center [790, 539] width 250 height 25
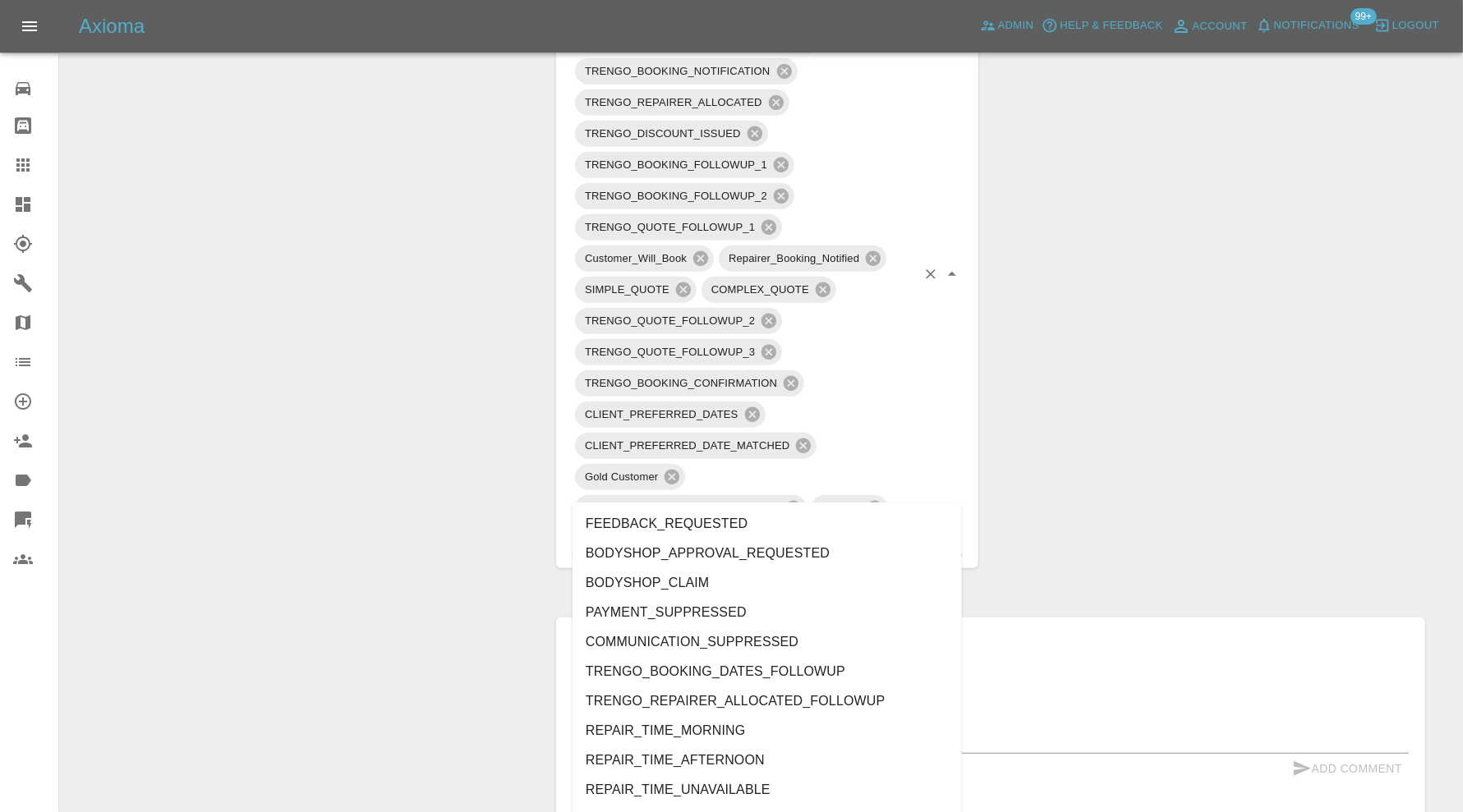
type input "au"
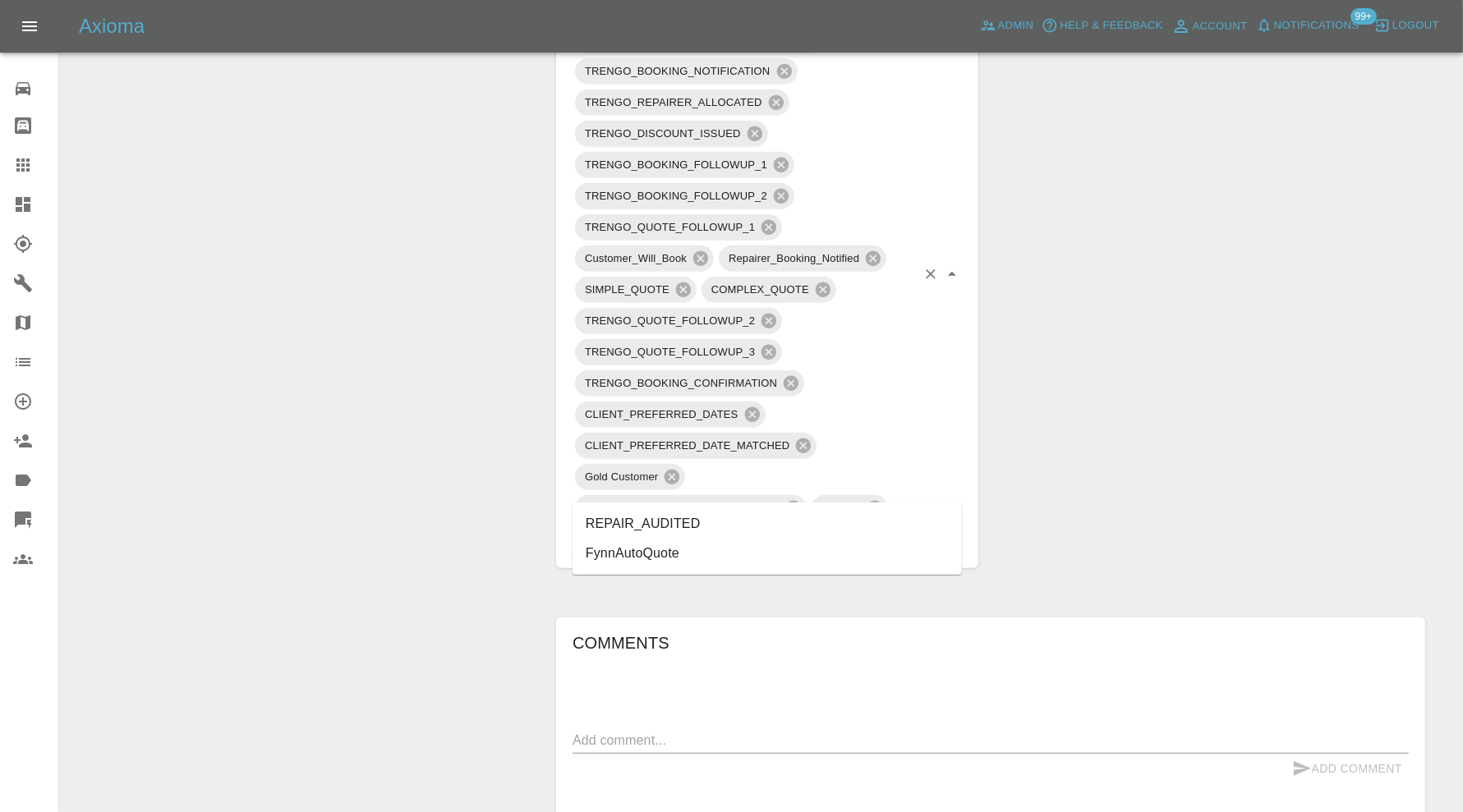
click at [759, 514] on li "REPAIR_AUDITED" at bounding box center [767, 524] width 389 height 30
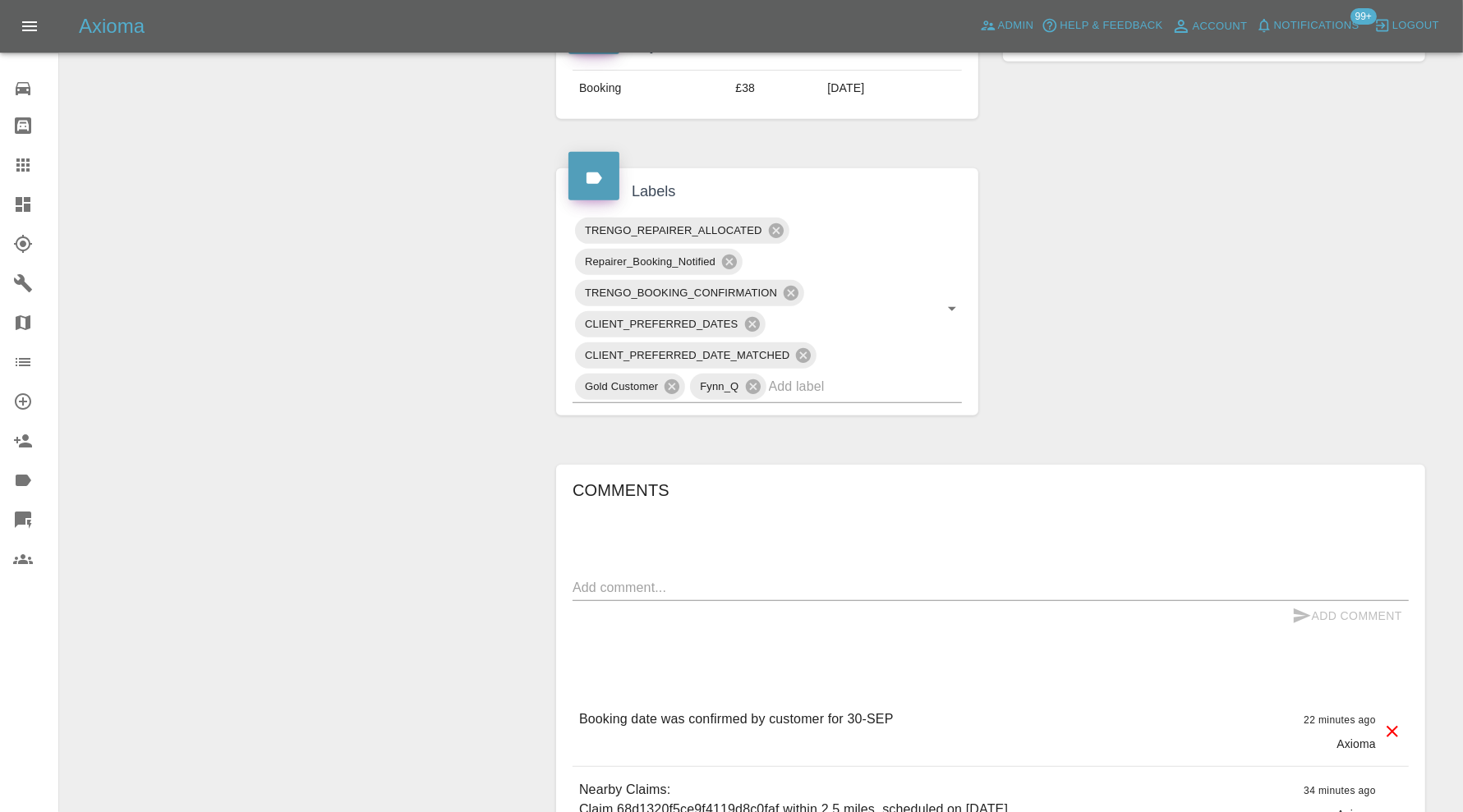
scroll to position [821, 0]
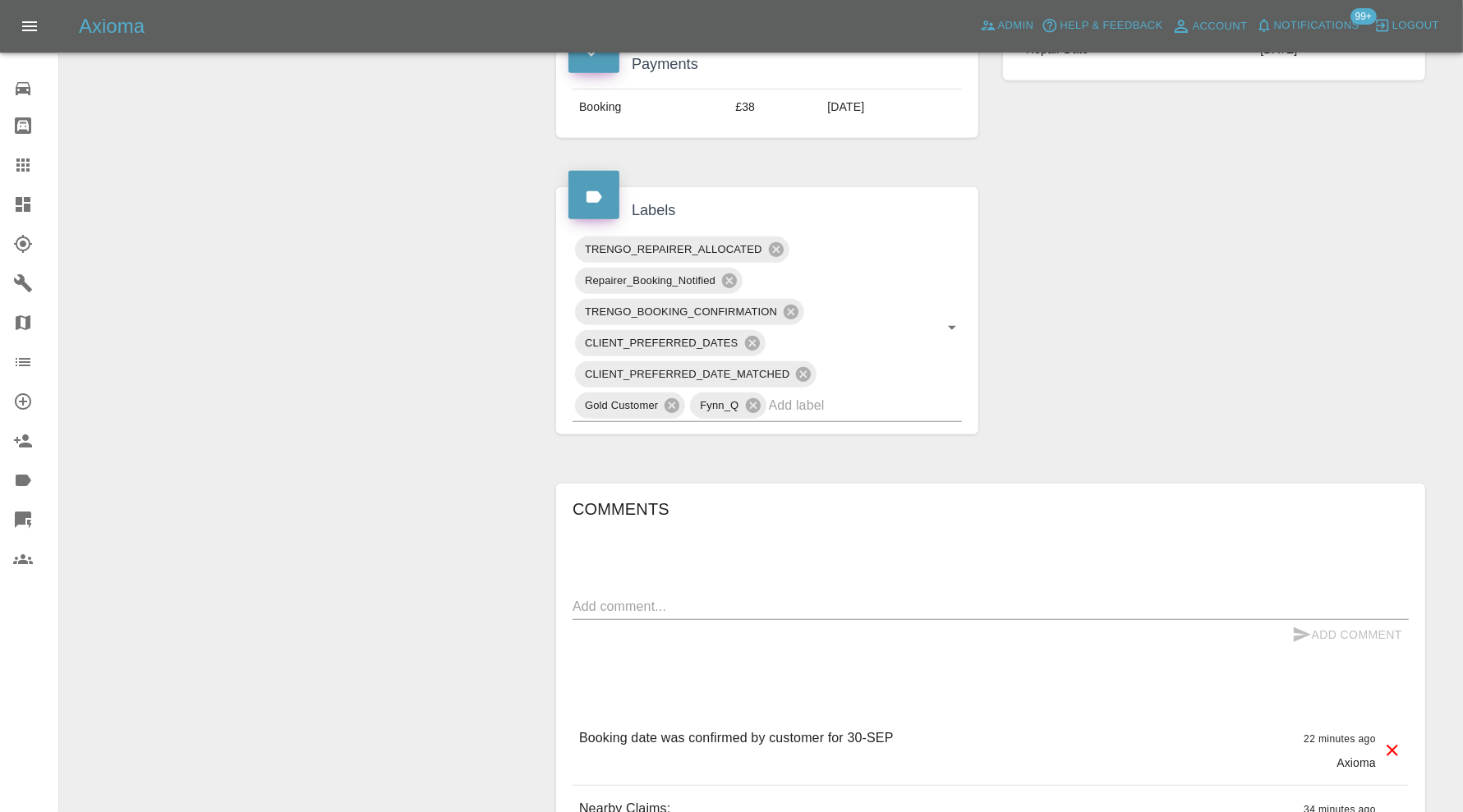
click at [1066, 434] on div "Claim Information Vehicle Make, Model, Year BMW X7 XDRIVE40D M SPORT MHEV AUTO …" at bounding box center [991, 201] width 894 height 1723
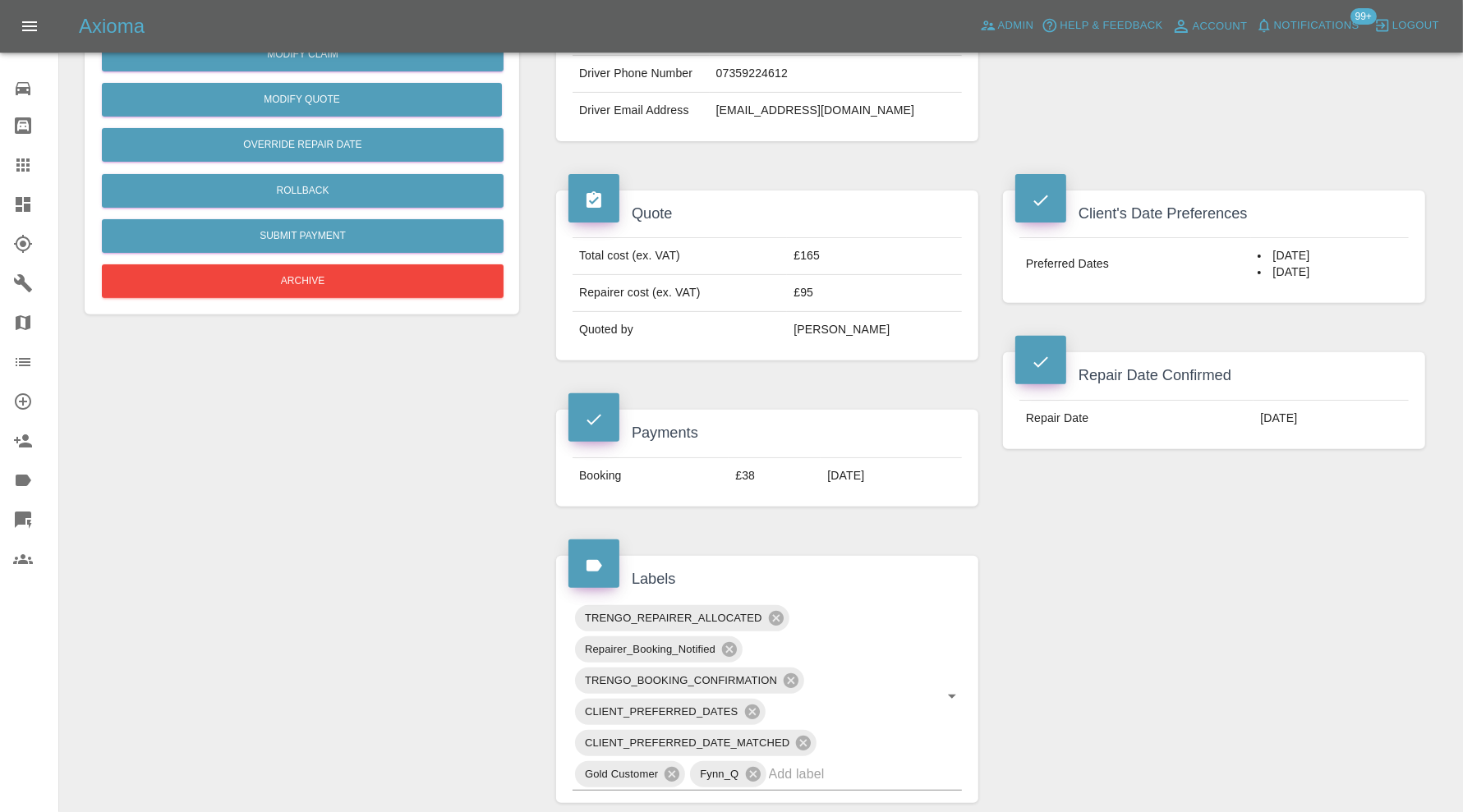
scroll to position [273, 0]
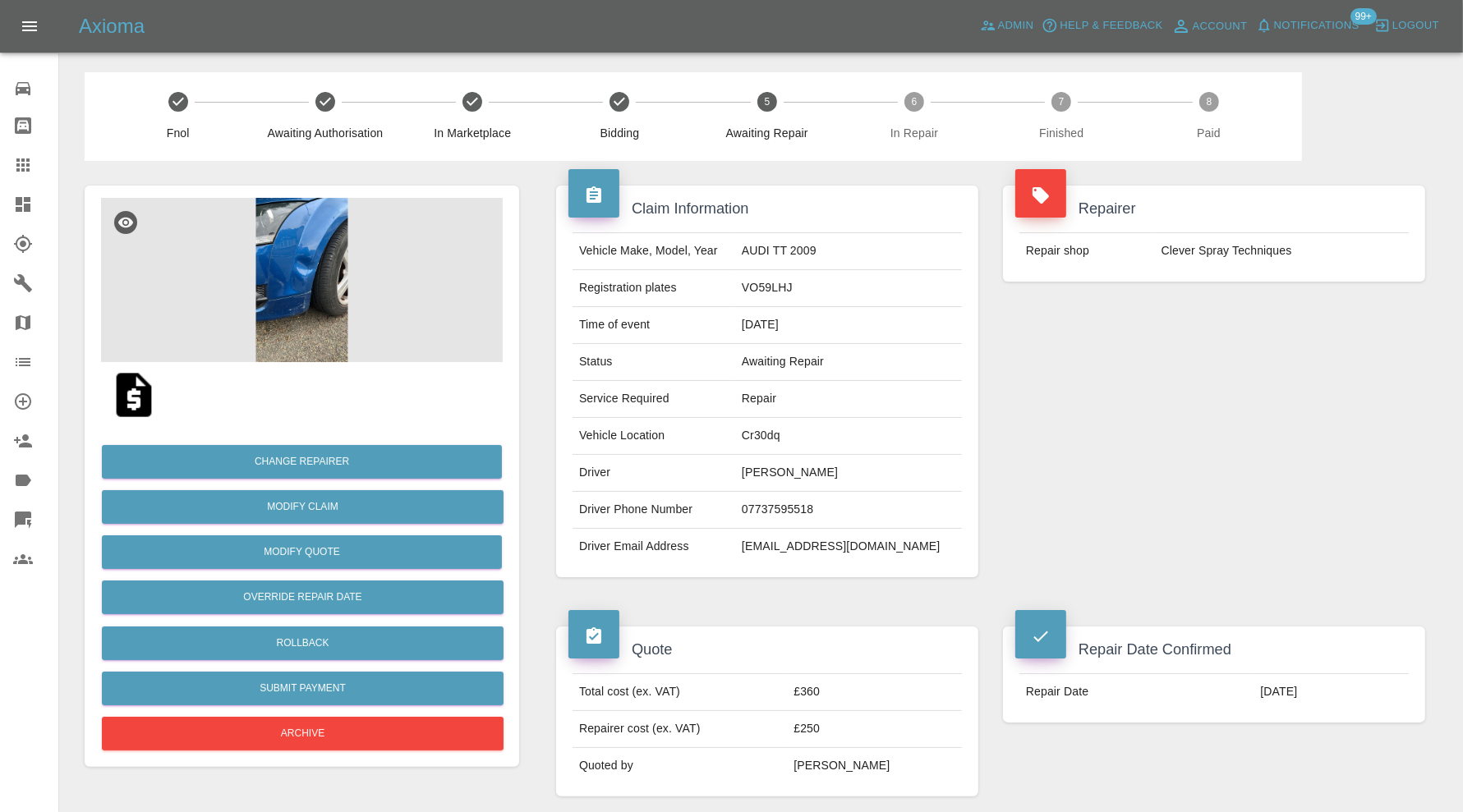
click at [296, 280] on img at bounding box center [301, 279] width 401 height 164
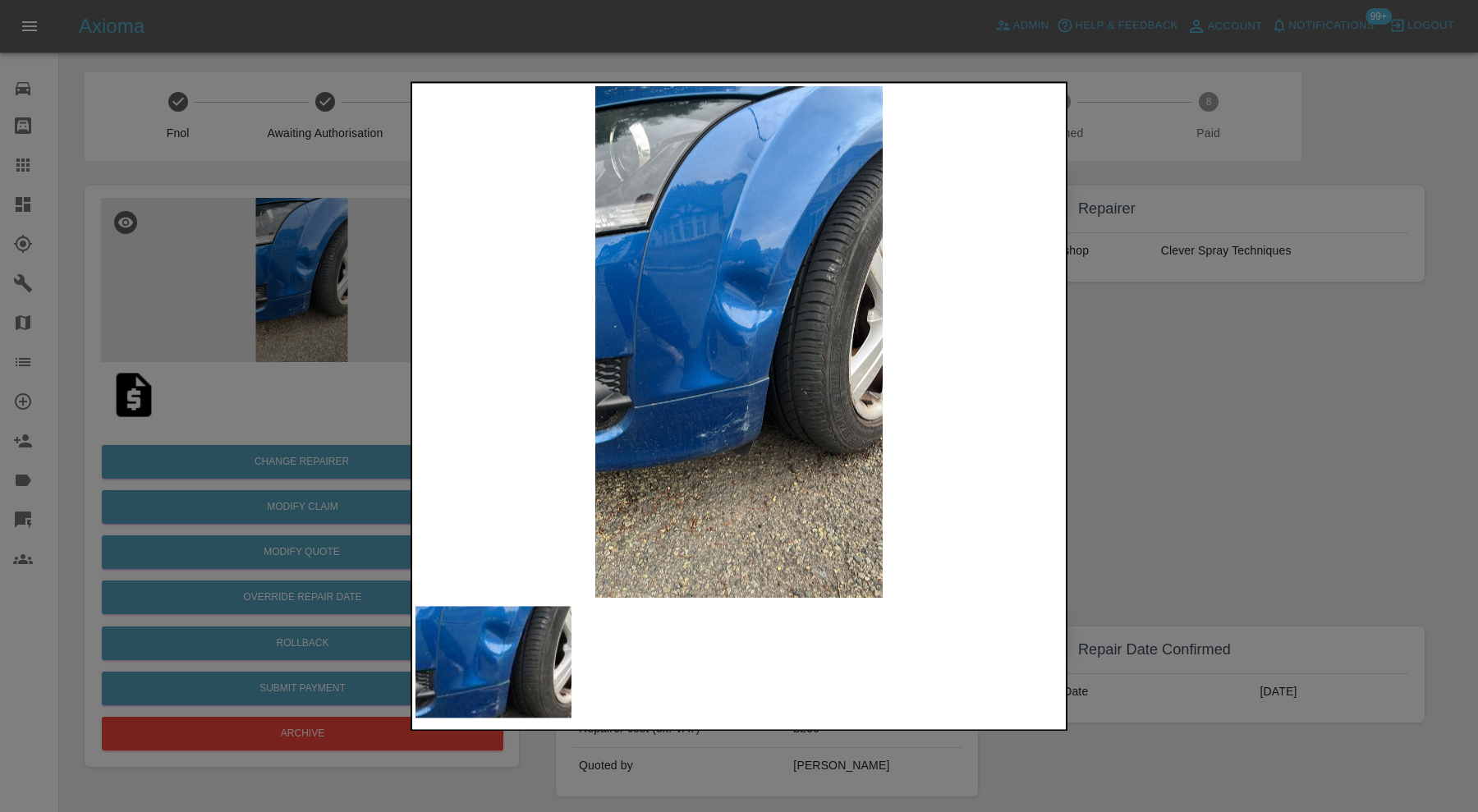
click at [1142, 401] on div at bounding box center [739, 406] width 1478 height 812
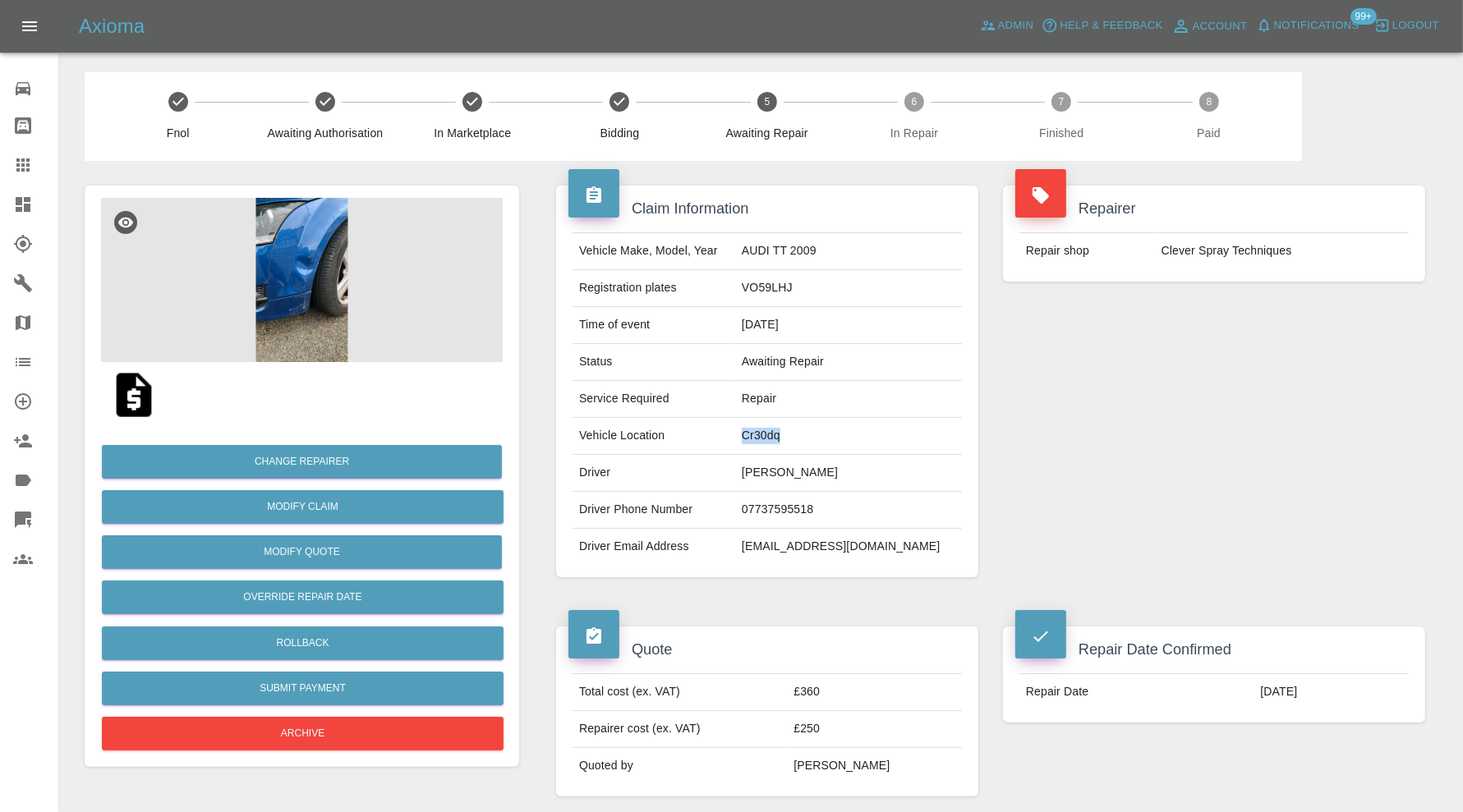
drag, startPoint x: 818, startPoint y: 434, endPoint x: 771, endPoint y: 441, distance: 47.5
click at [771, 441] on td "Cr30dq" at bounding box center [848, 436] width 227 height 37
copy td "Cr30dq"
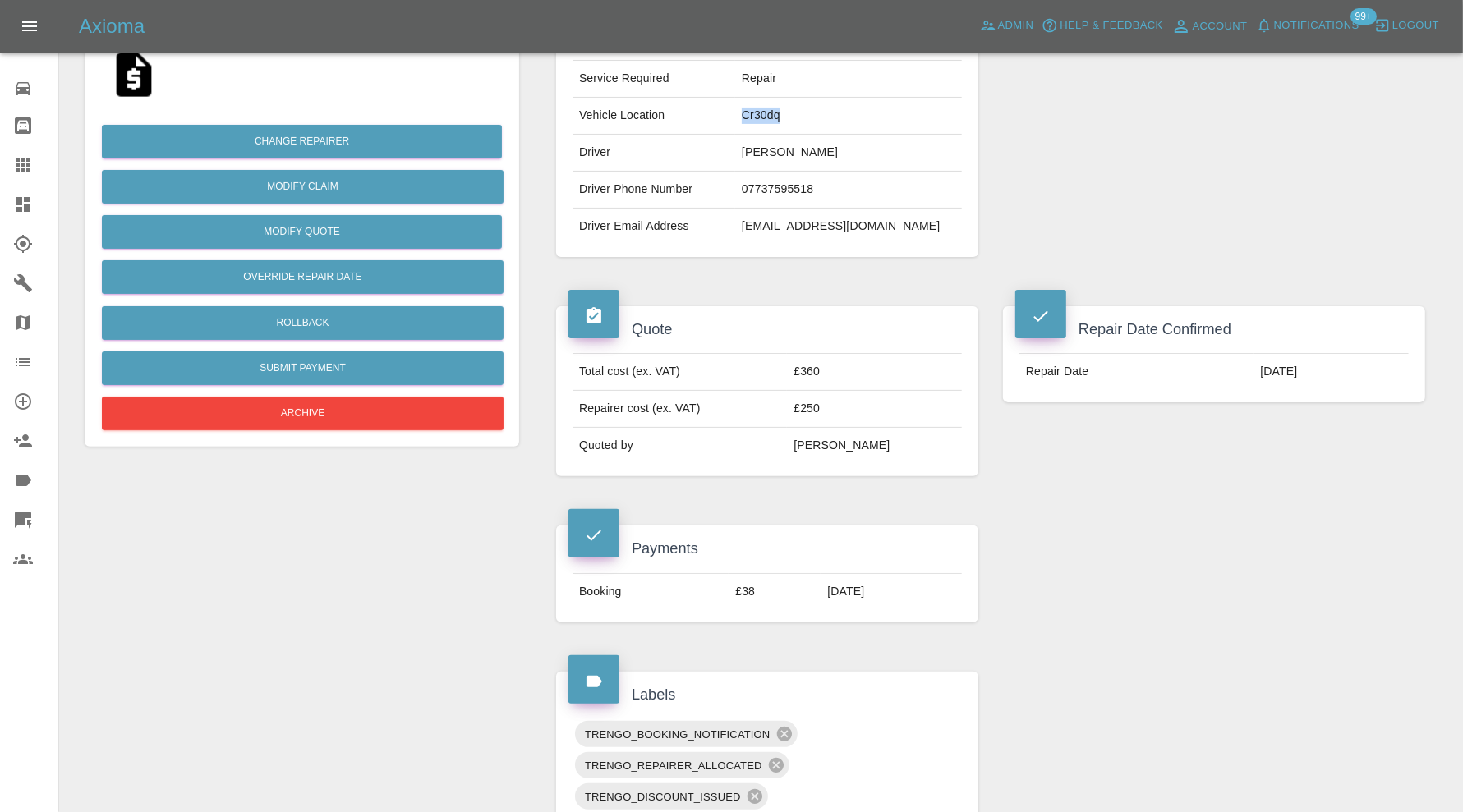
scroll to position [684, 0]
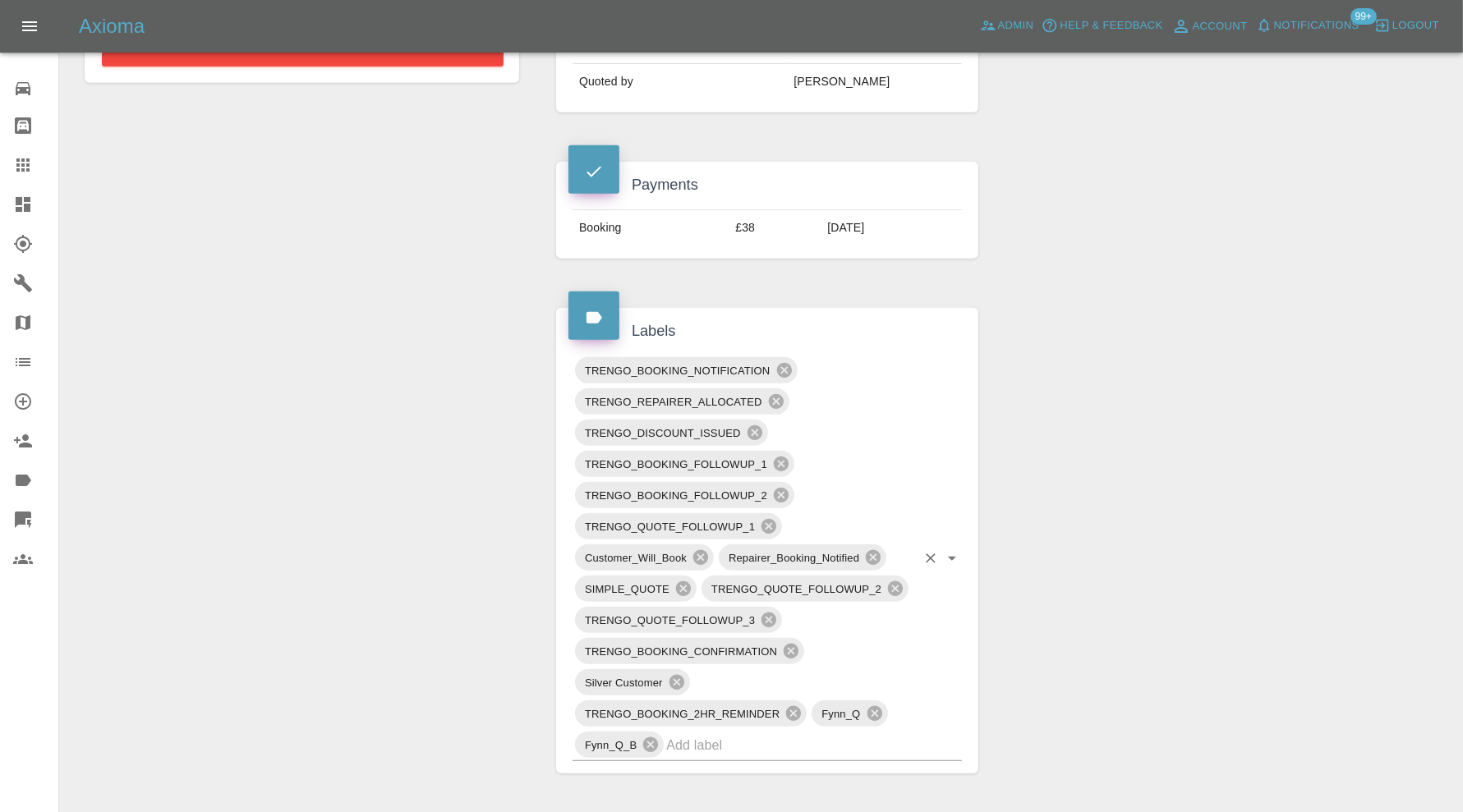
click at [834, 748] on input "text" at bounding box center [790, 745] width 250 height 25
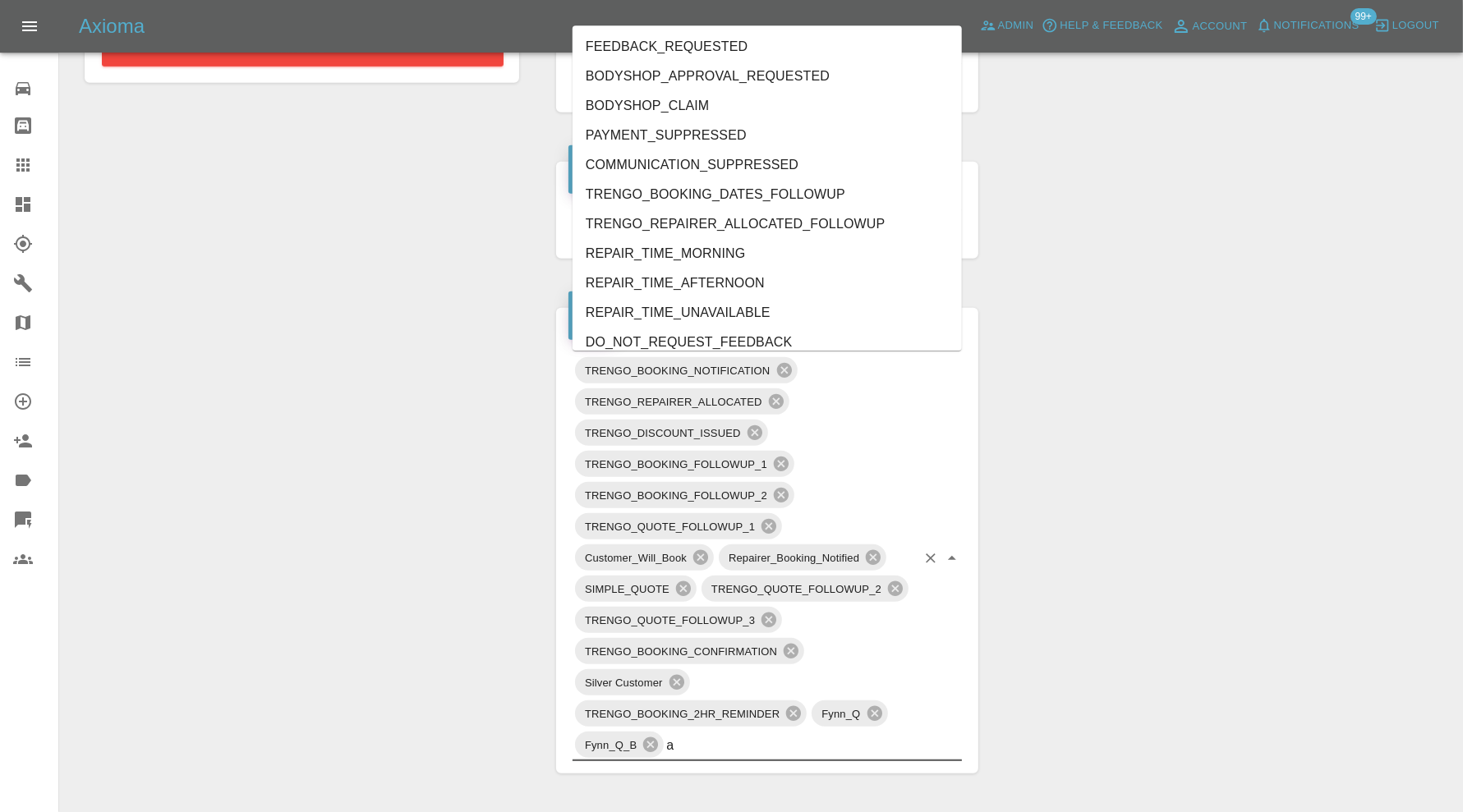
type input "au"
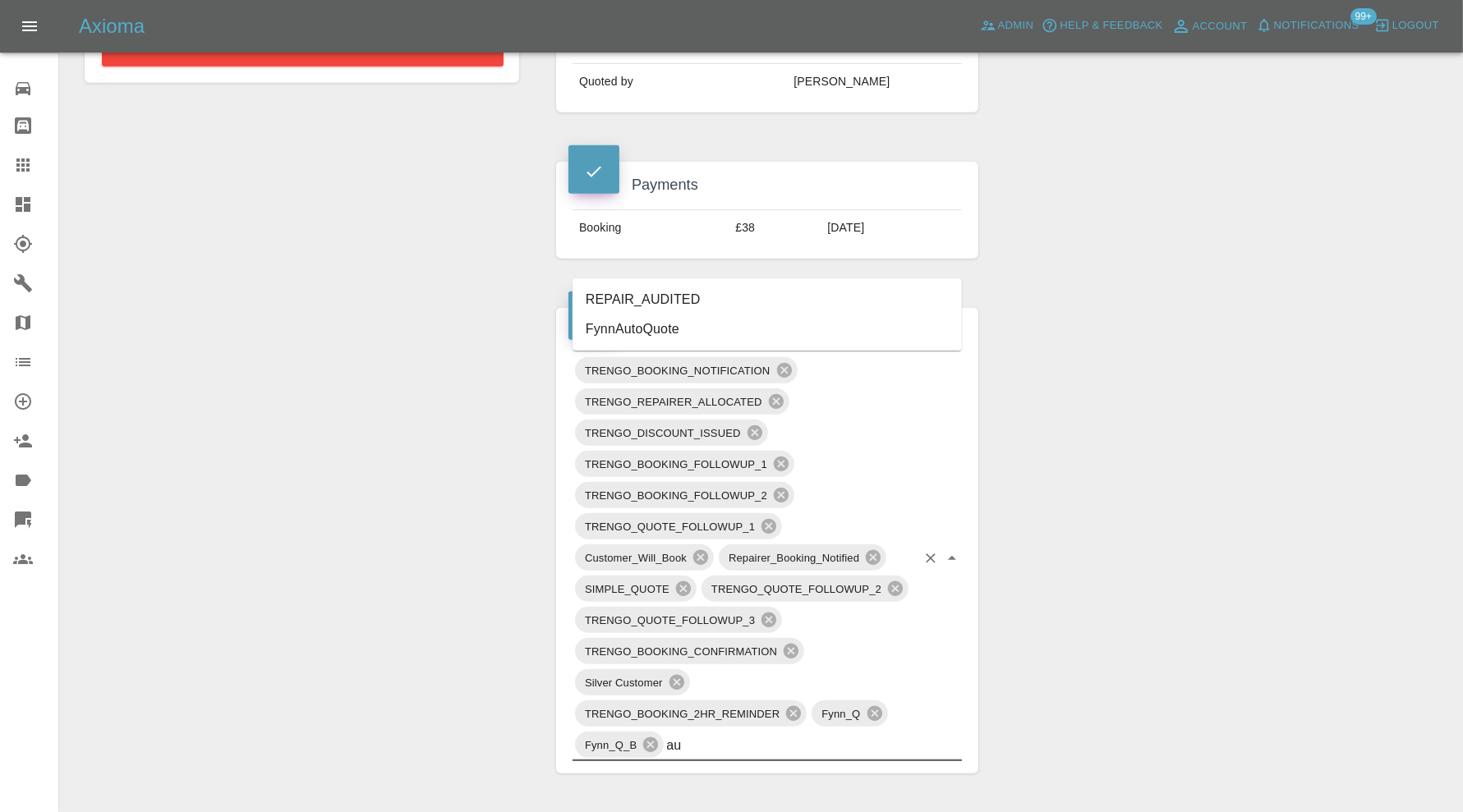
click at [684, 291] on li "REPAIR_AUDITED" at bounding box center [767, 300] width 389 height 30
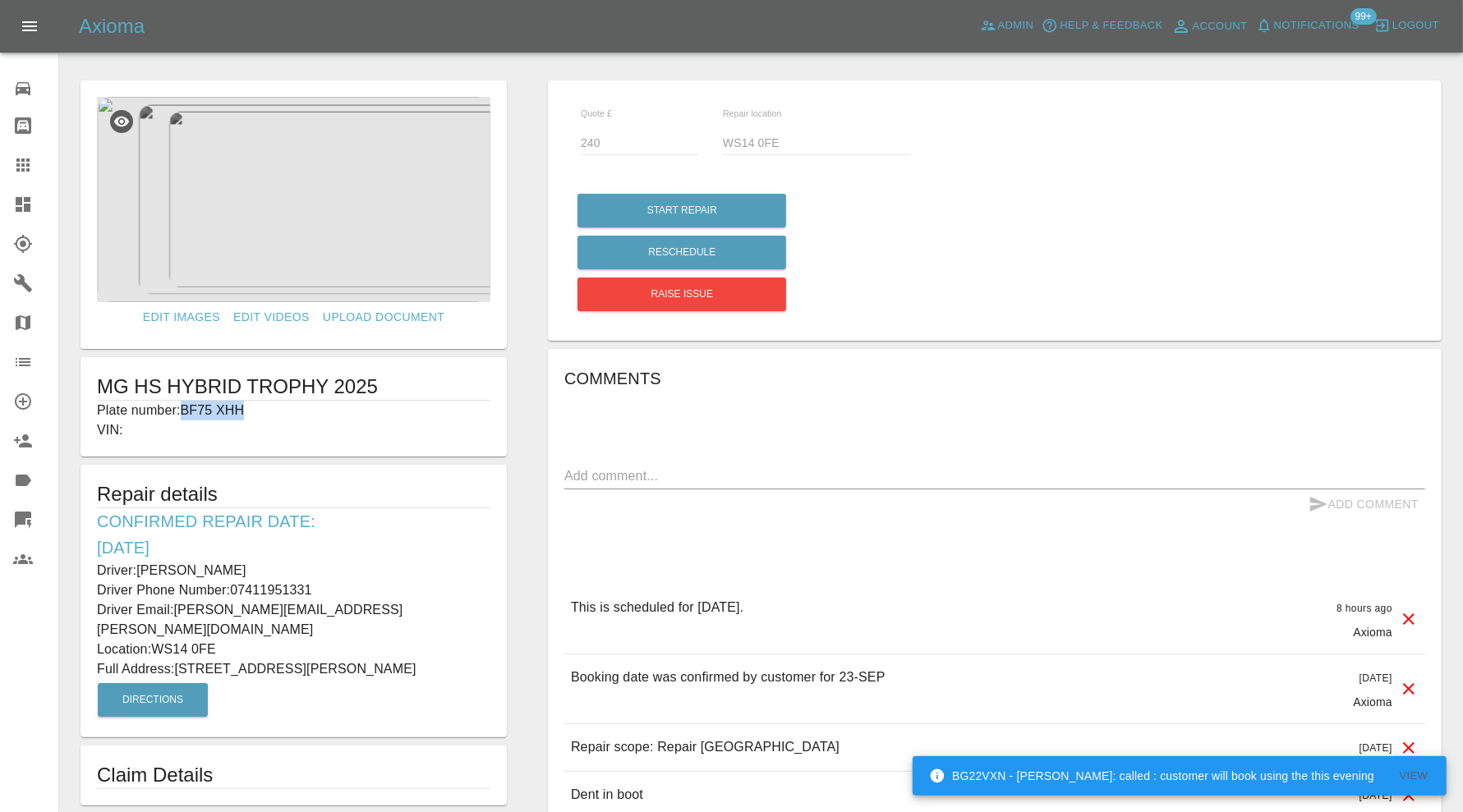
drag, startPoint x: 265, startPoint y: 413, endPoint x: 184, endPoint y: 407, distance: 81.2
click at [184, 407] on p "Plate number: BF75 XHH" at bounding box center [293, 410] width 393 height 19
copy p "BF75 XHH"
click at [22, 164] on icon at bounding box center [23, 165] width 13 height 13
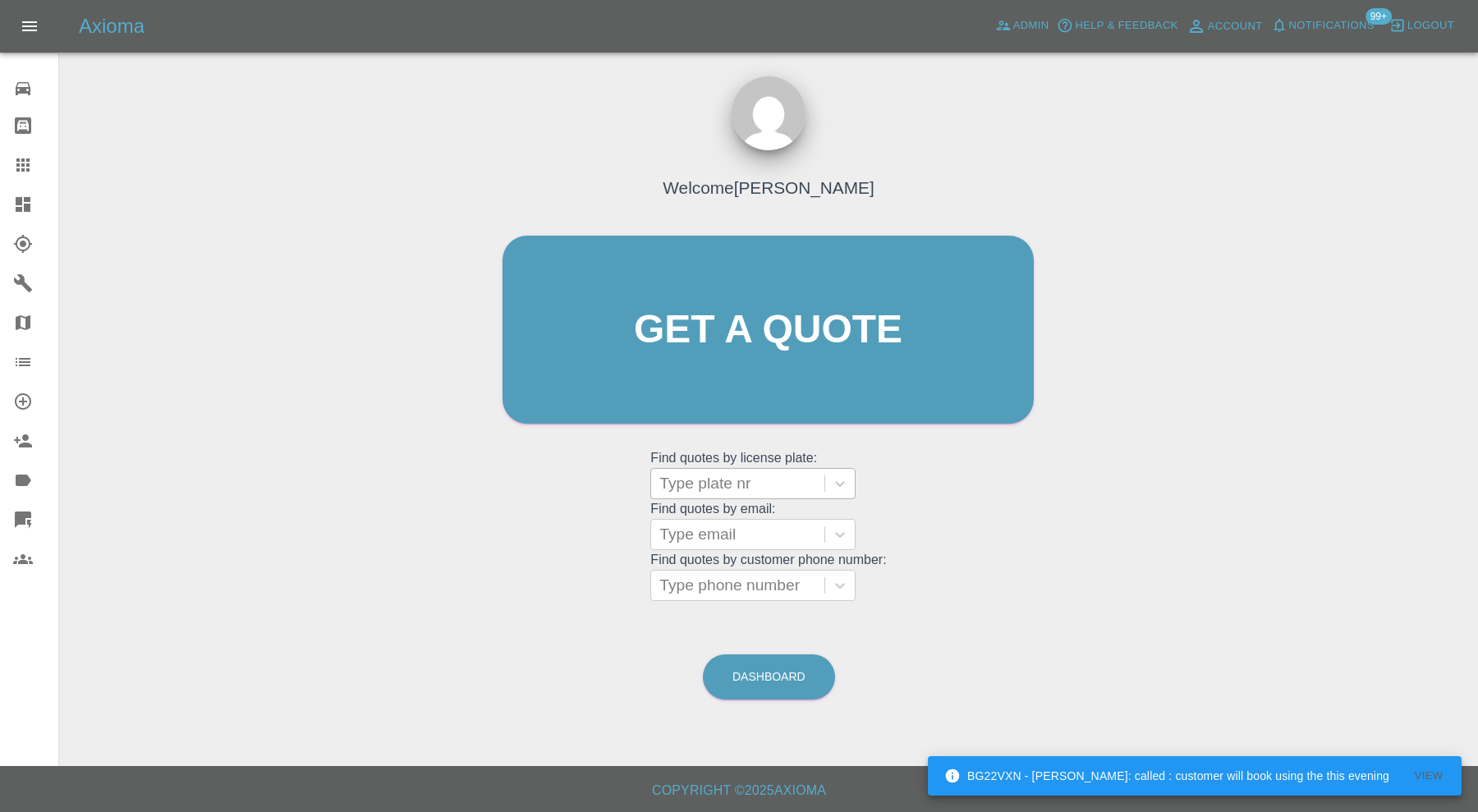
click at [725, 480] on div at bounding box center [738, 484] width 157 height 23
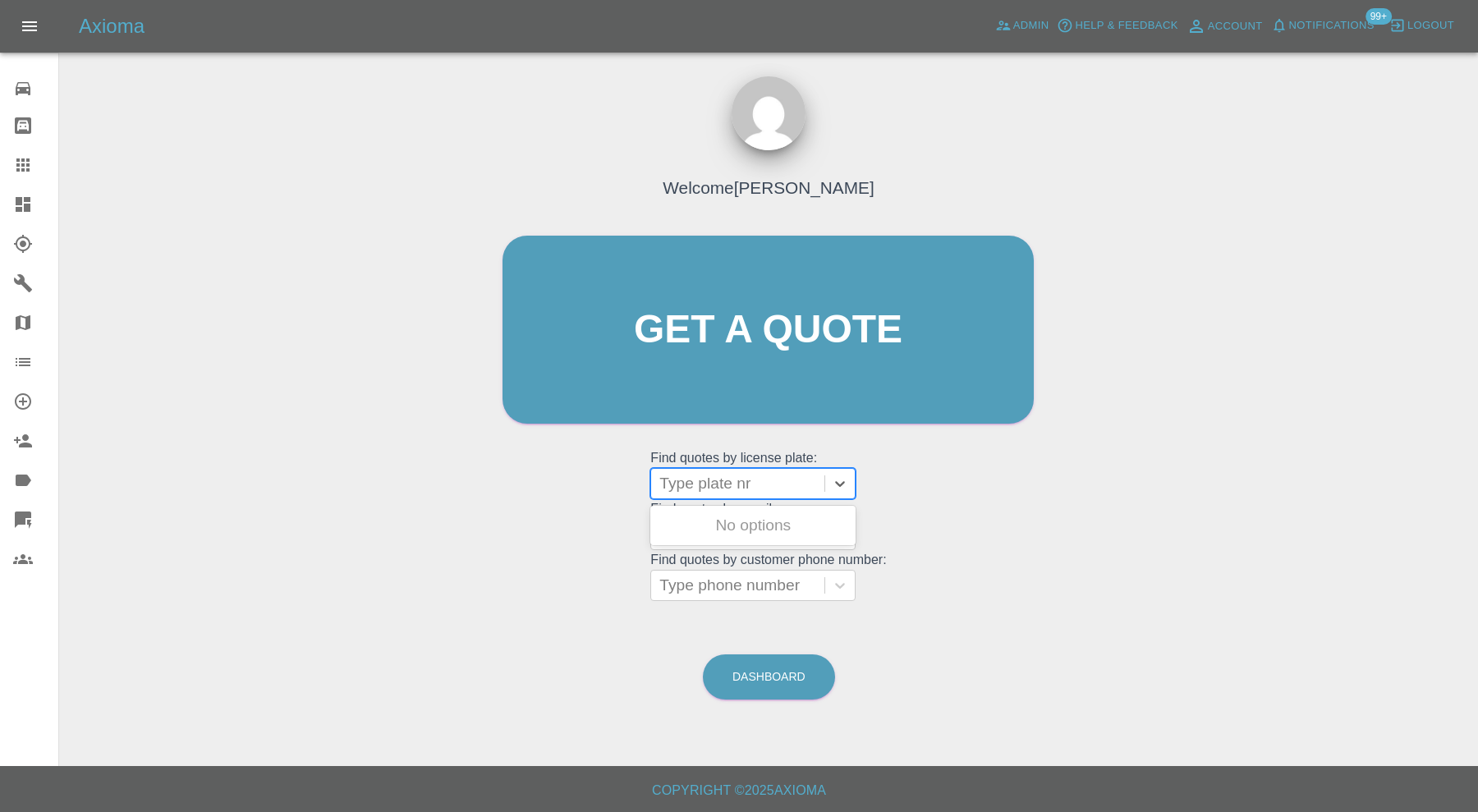
paste input "BF75 XHH"
type input "BF75 XHH"
click at [765, 525] on div "BF75 XHH, Awaiting Repair" at bounding box center [753, 535] width 205 height 53
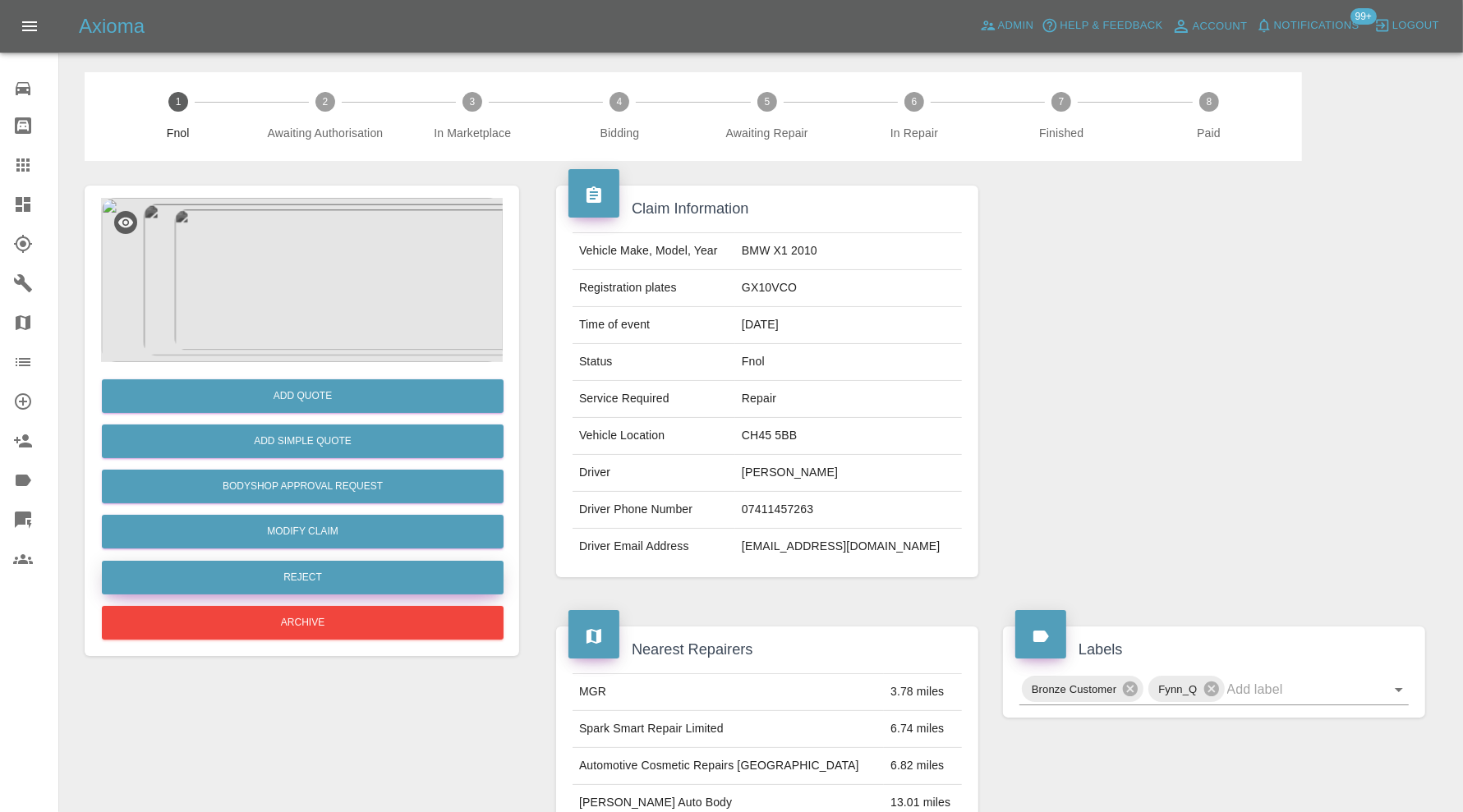
click at [394, 568] on button "Reject" at bounding box center [302, 577] width 401 height 33
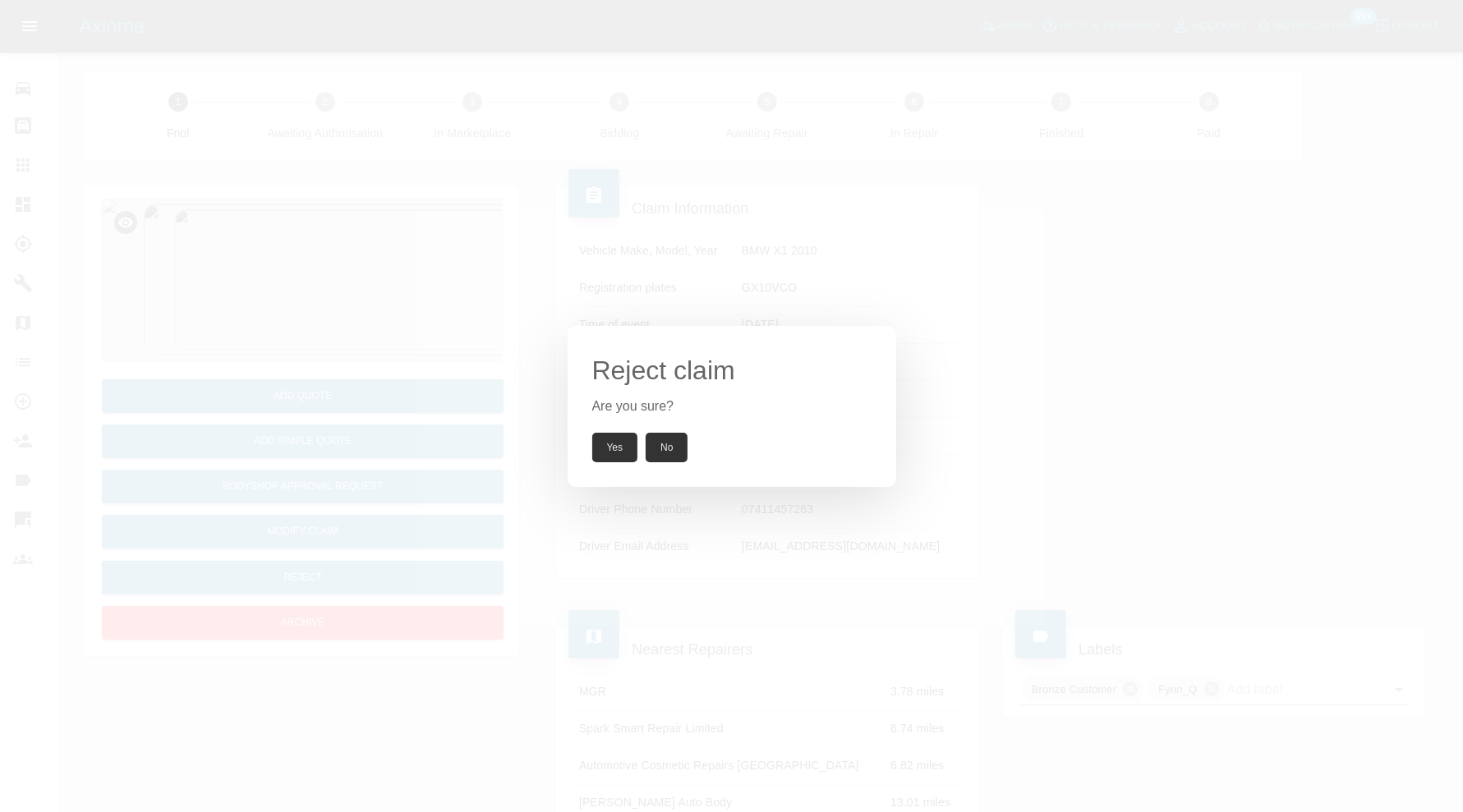
click at [614, 438] on button "Yes" at bounding box center [615, 448] width 46 height 30
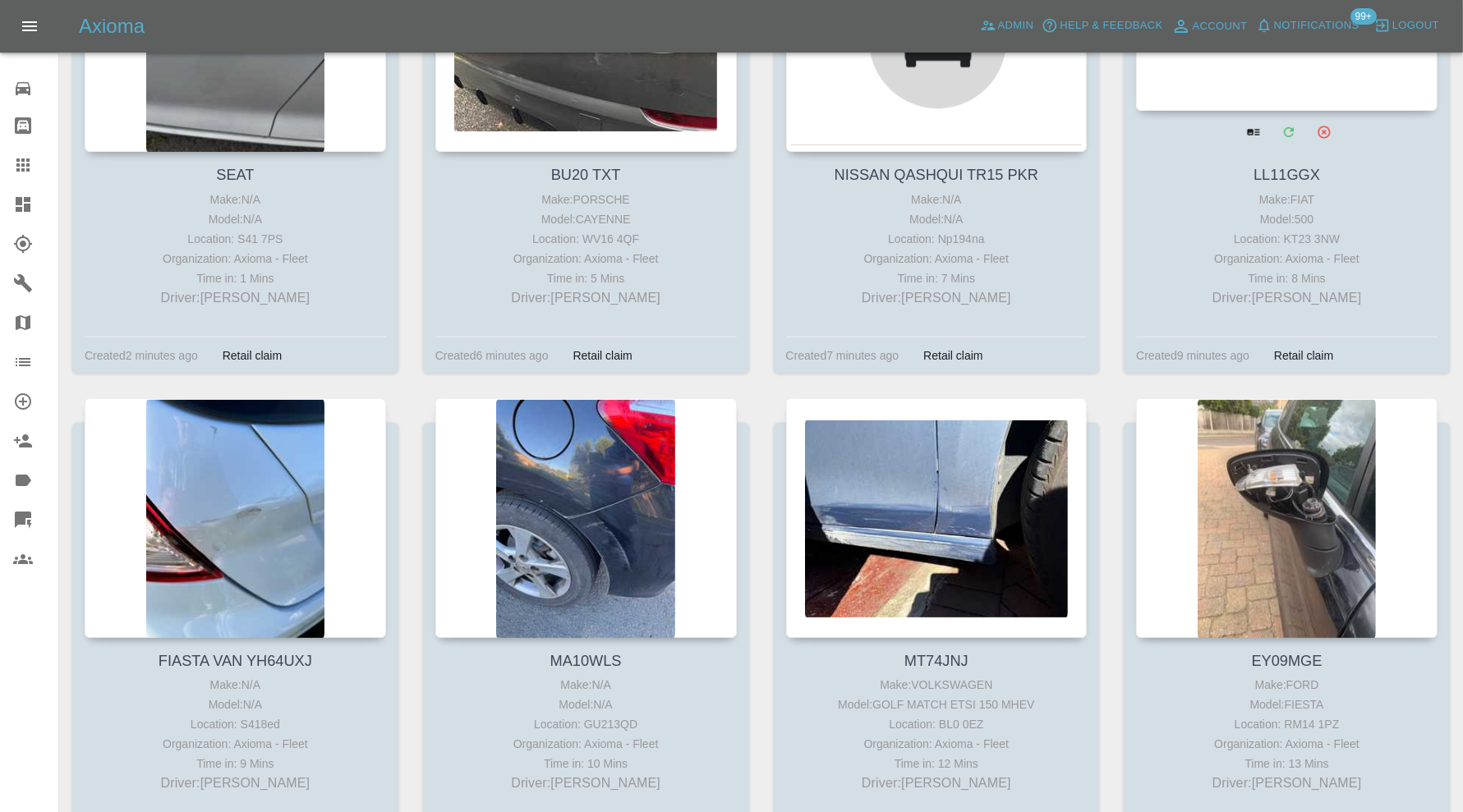
scroll to position [547, 0]
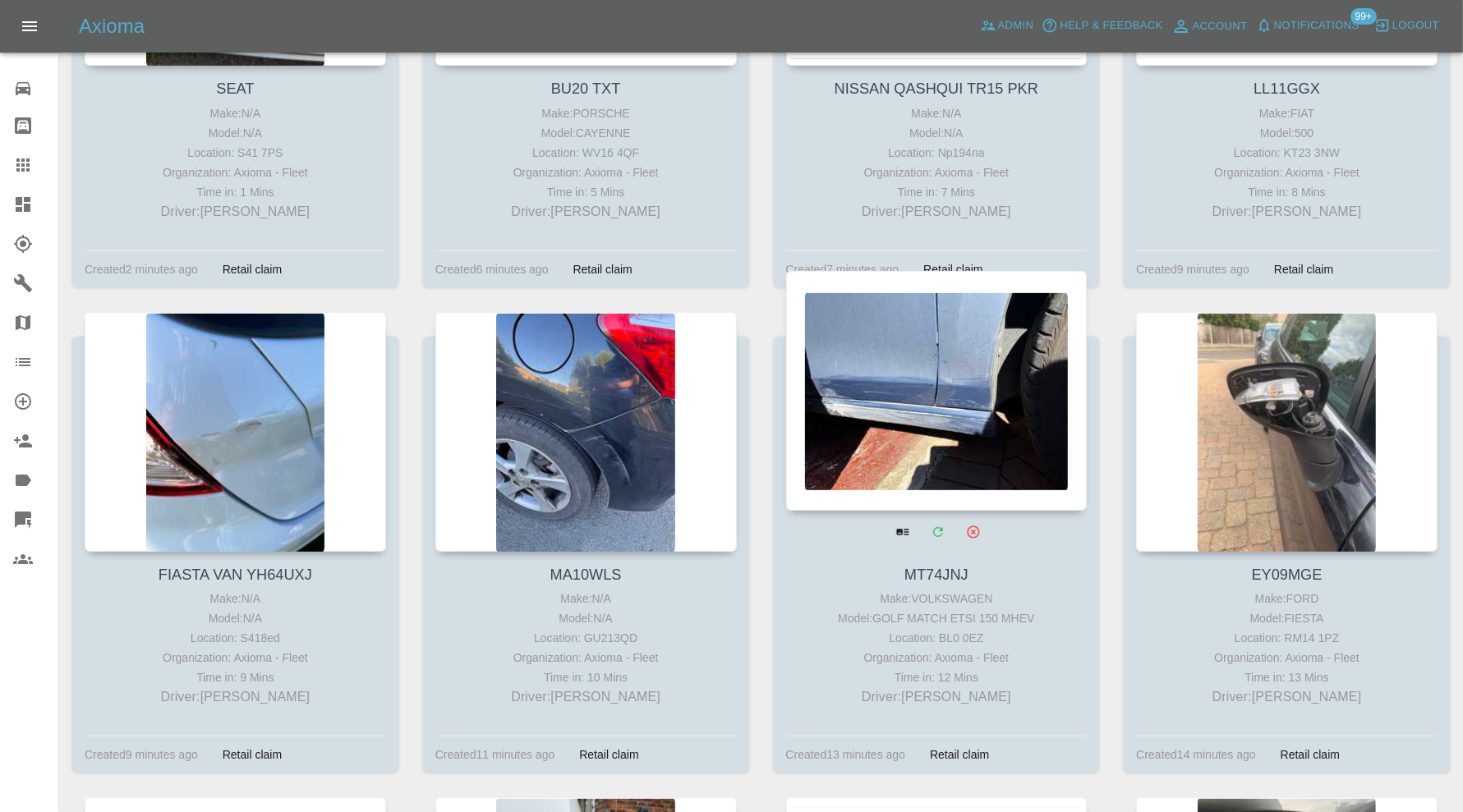
click at [926, 399] on div at bounding box center [936, 391] width 301 height 240
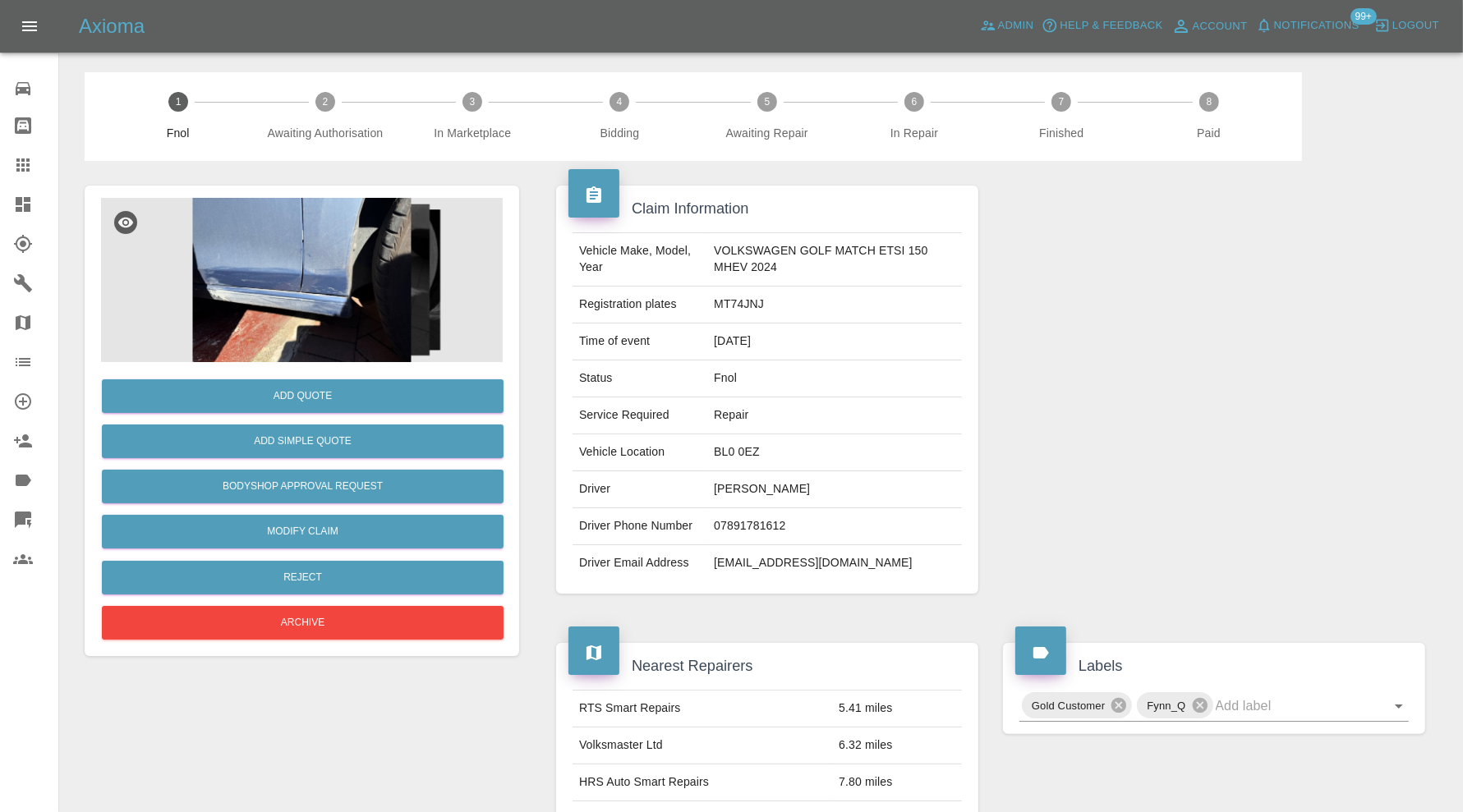
click at [286, 294] on img at bounding box center [301, 279] width 401 height 164
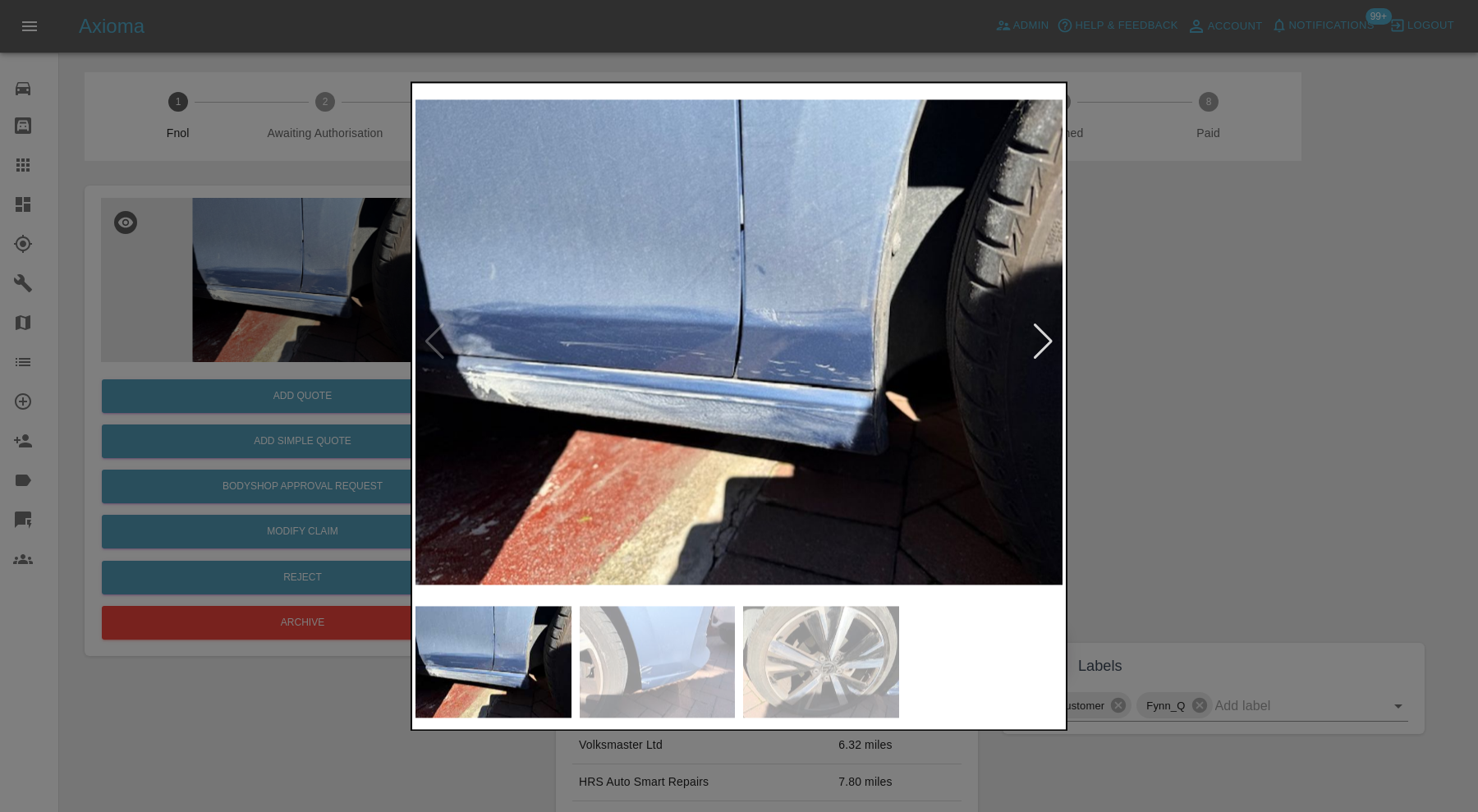
click at [689, 645] on img at bounding box center [658, 661] width 156 height 111
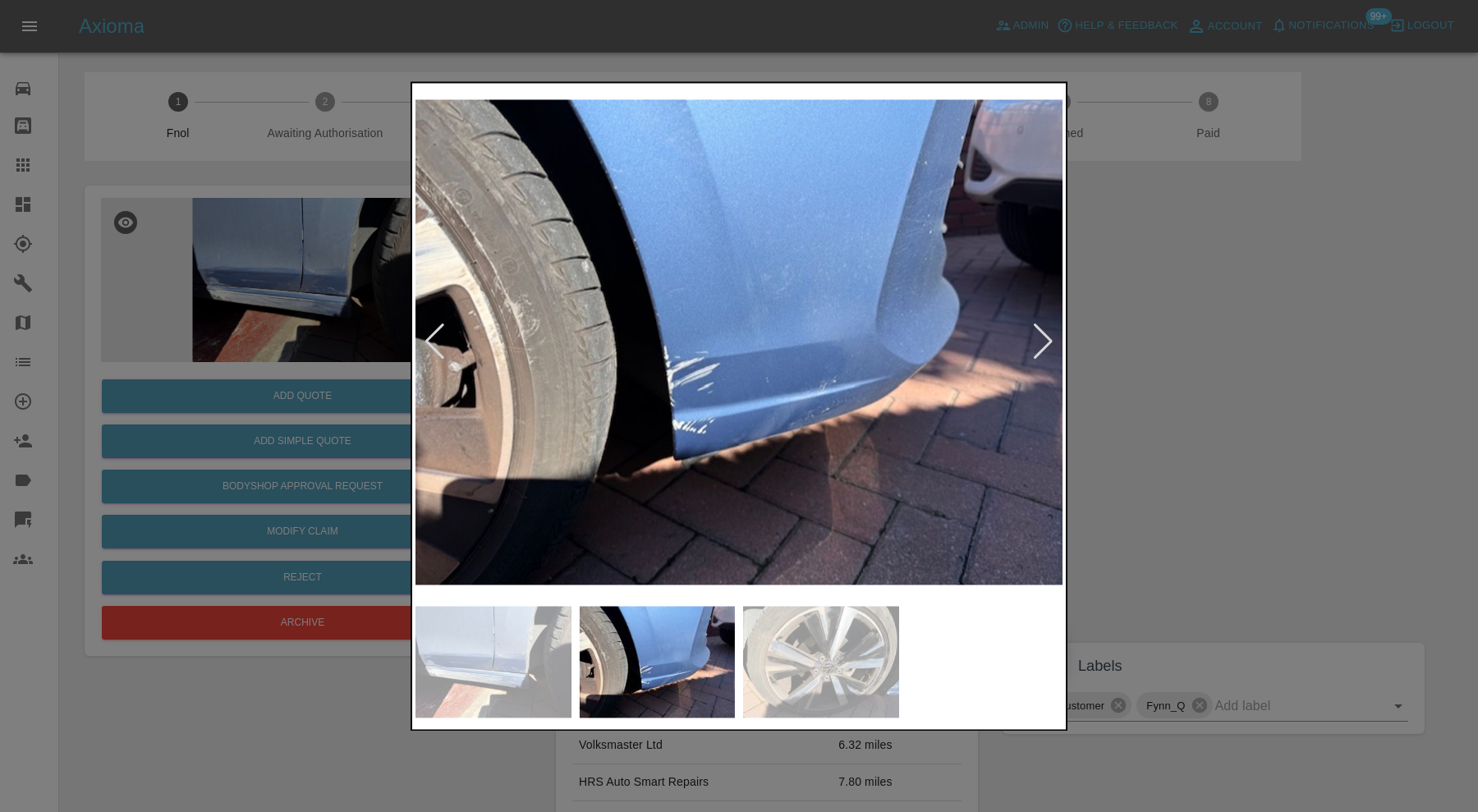
click at [527, 653] on img at bounding box center [493, 661] width 156 height 111
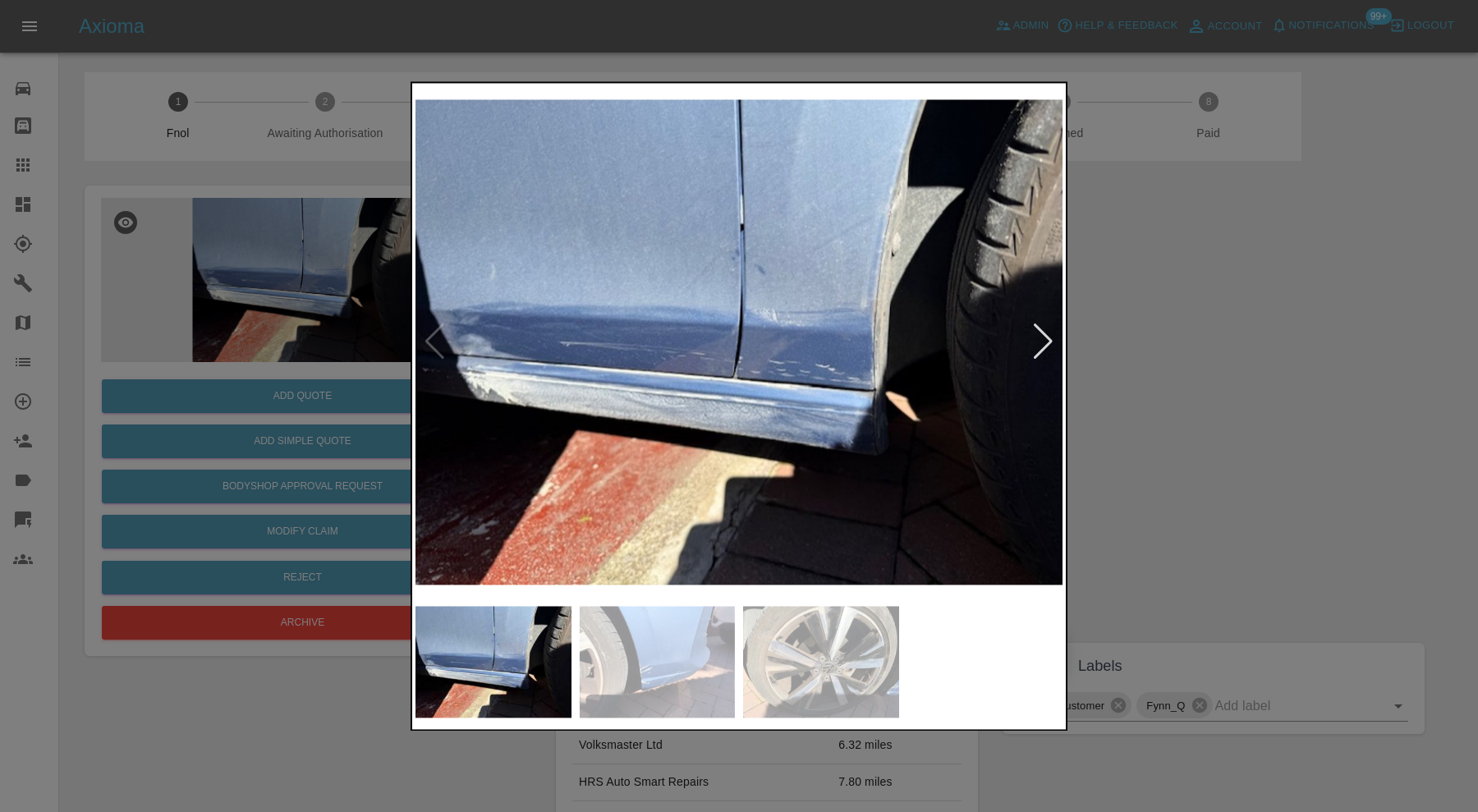
click at [1206, 531] on div at bounding box center [739, 406] width 1478 height 812
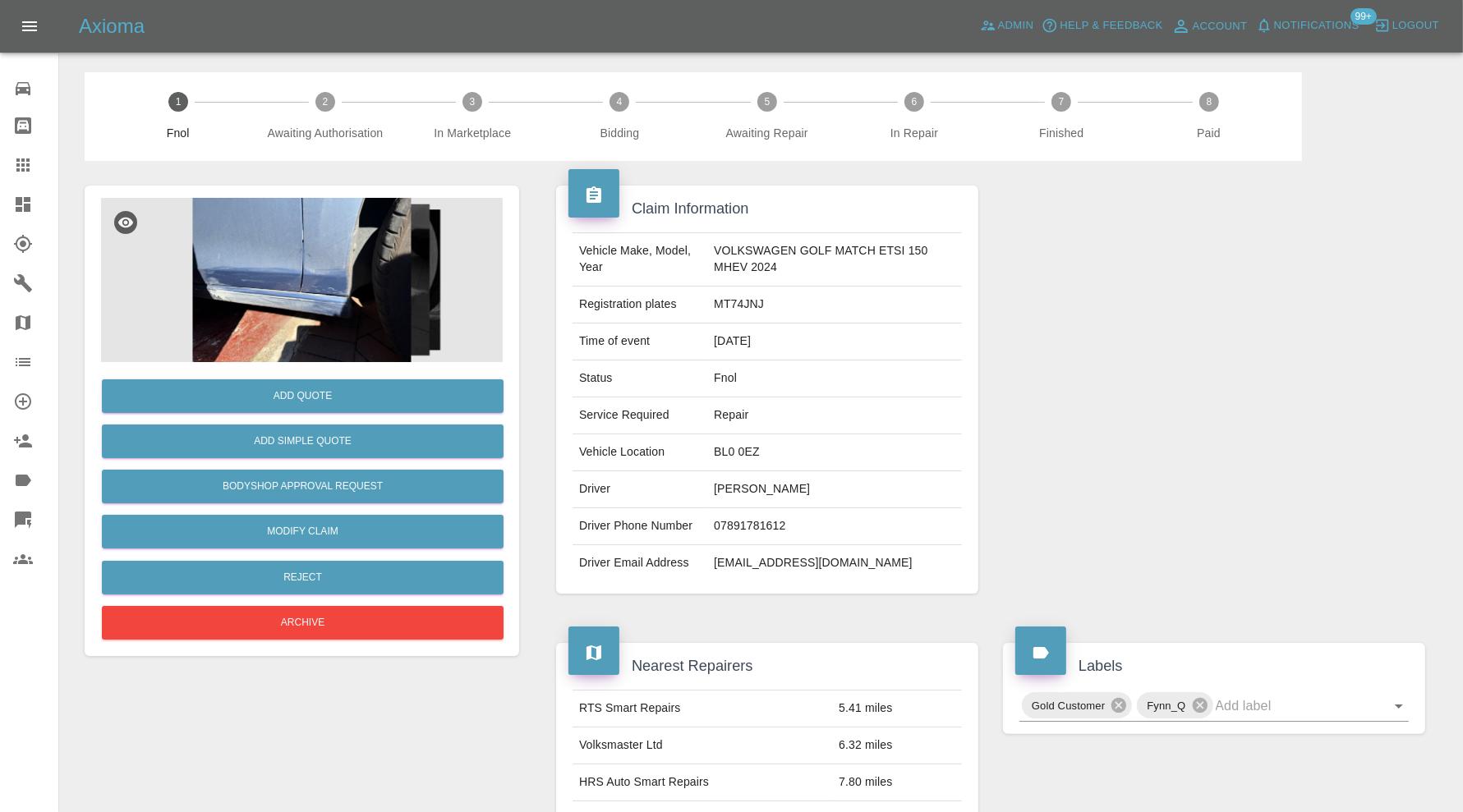
click at [272, 250] on img at bounding box center [301, 279] width 401 height 164
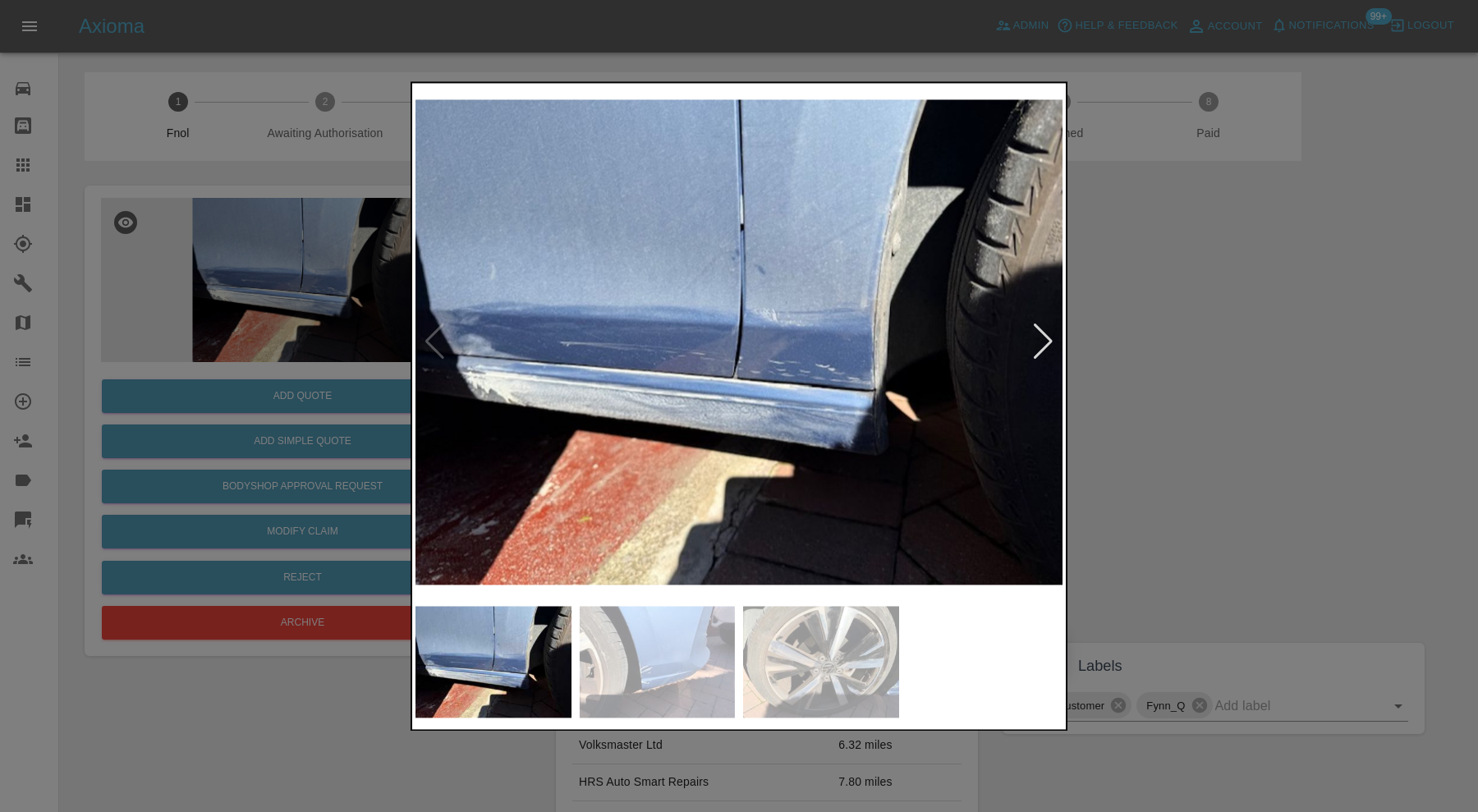
click at [823, 647] on img at bounding box center [821, 661] width 156 height 111
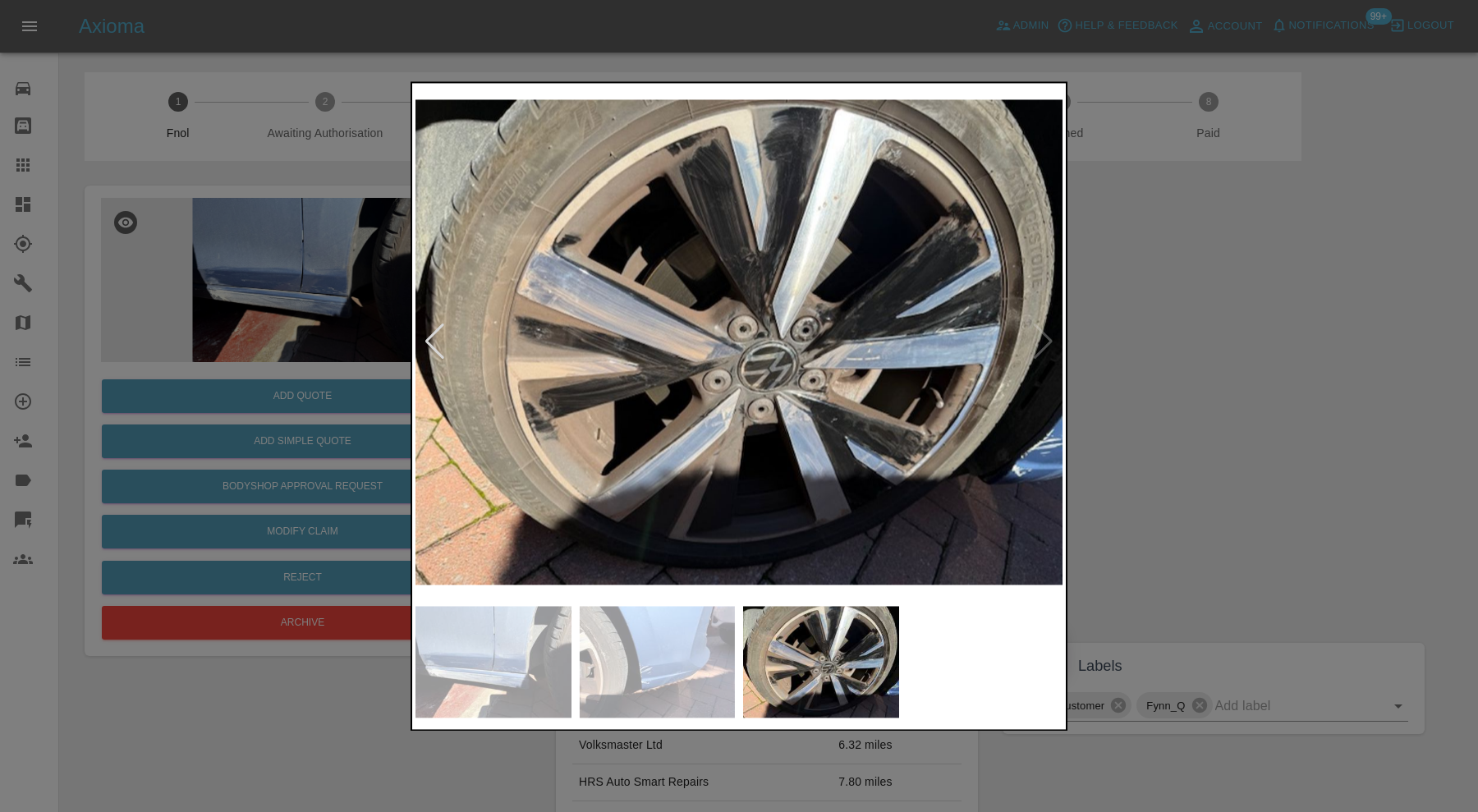
click at [1239, 409] on div at bounding box center [739, 406] width 1478 height 812
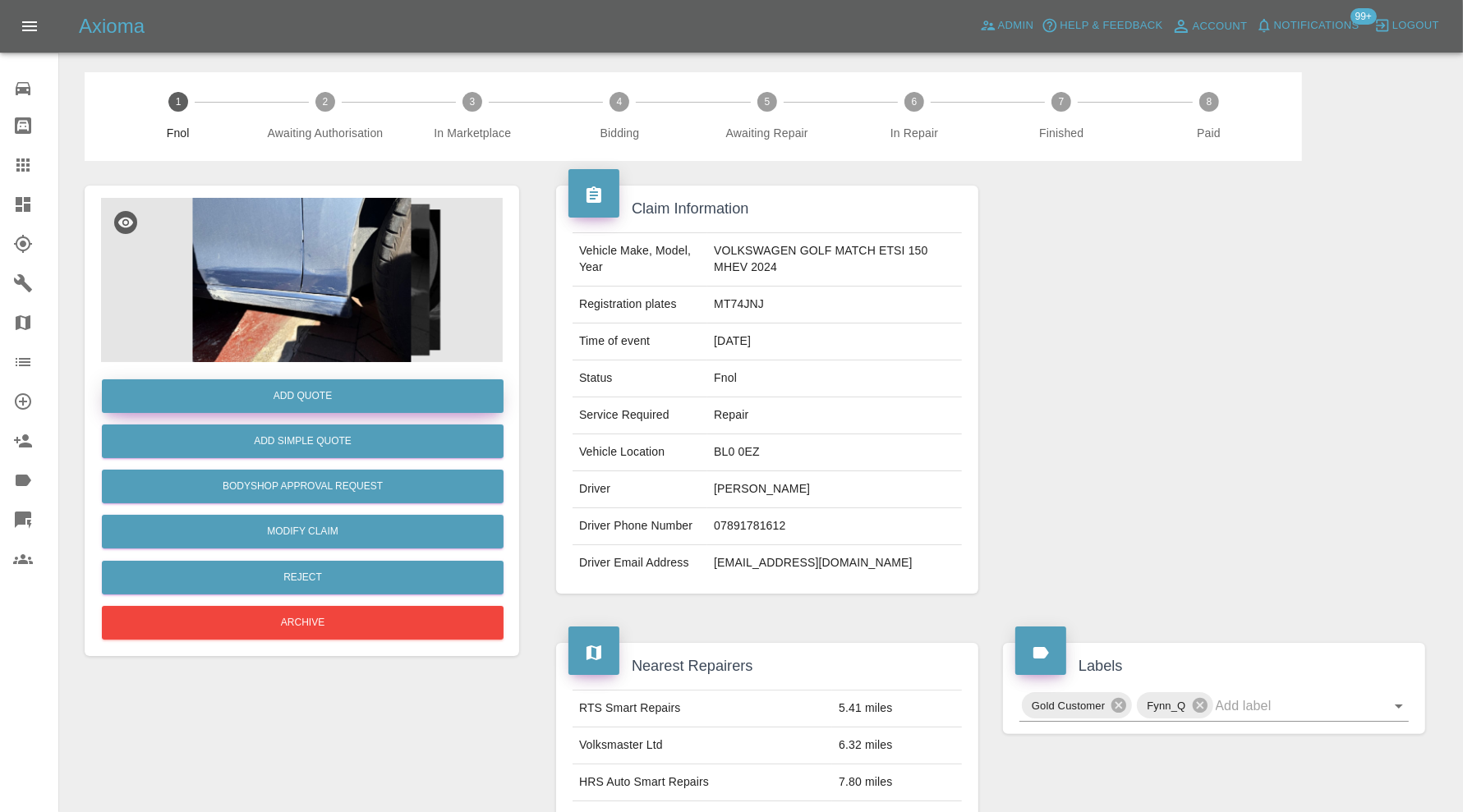
click at [366, 398] on button "Add Quote" at bounding box center [302, 396] width 401 height 33
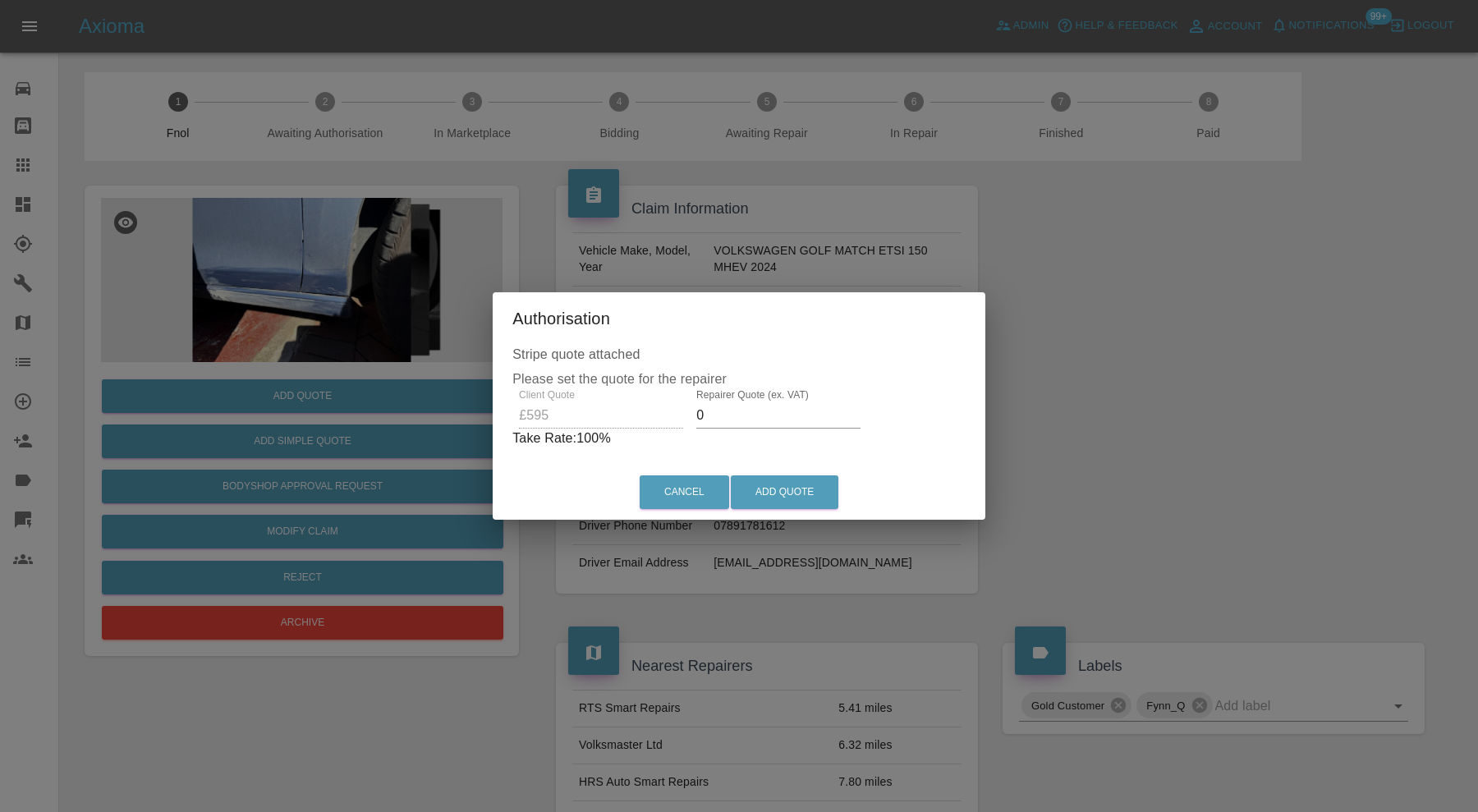
click at [732, 408] on input "0" at bounding box center [778, 415] width 164 height 26
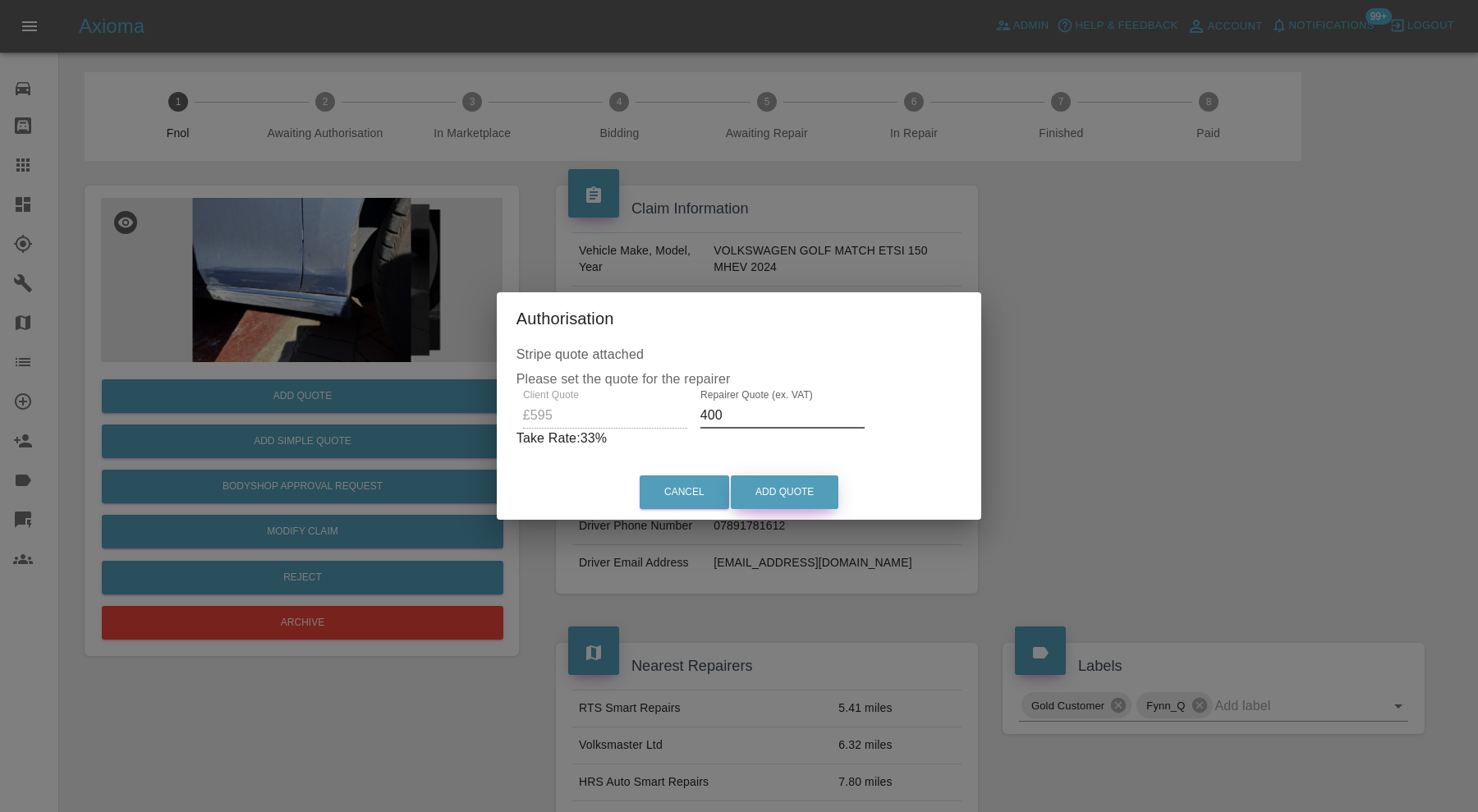
type input "400"
click at [805, 492] on button "Add Quote" at bounding box center [784, 492] width 108 height 33
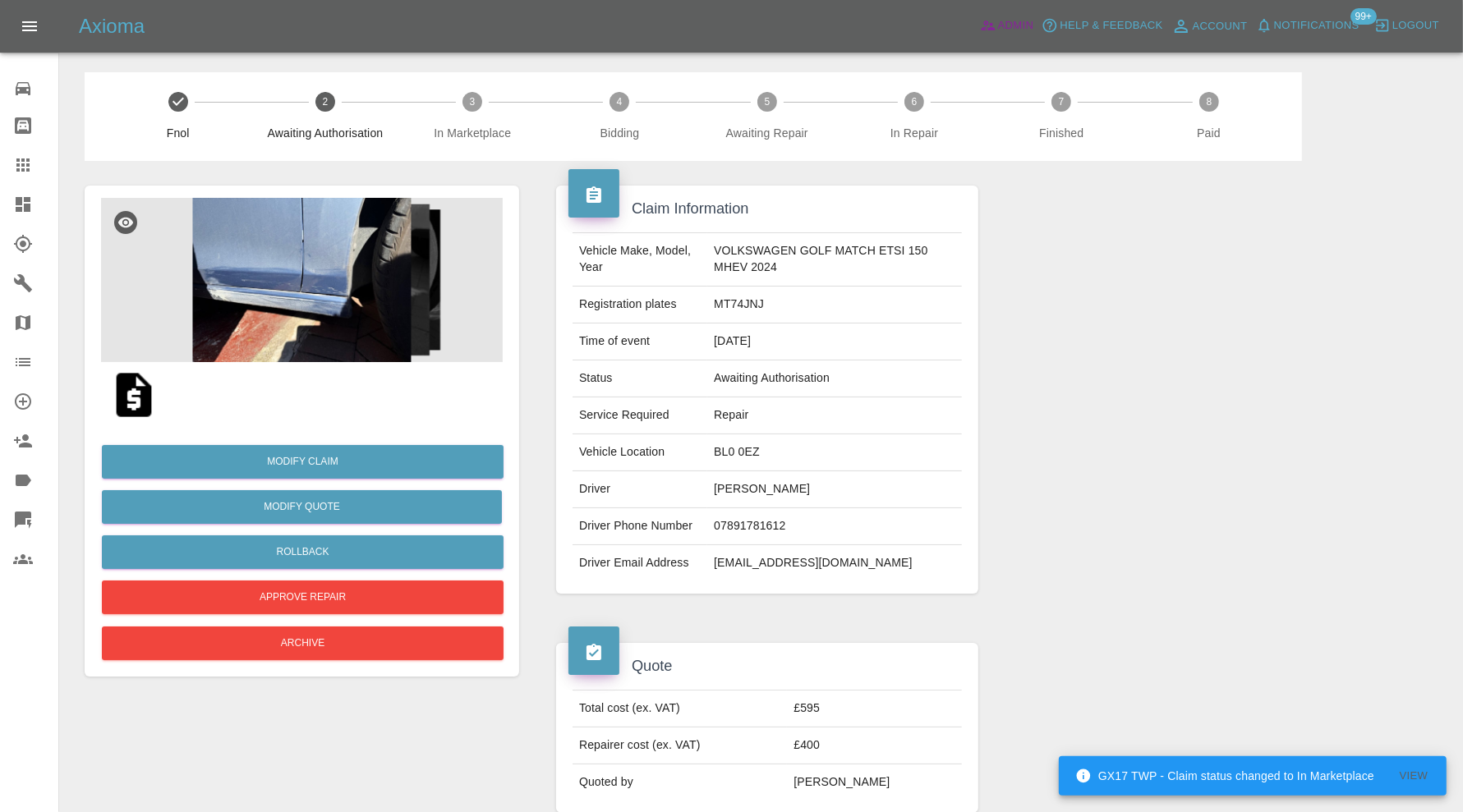
click at [1015, 26] on span "Admin" at bounding box center [1015, 26] width 36 height 19
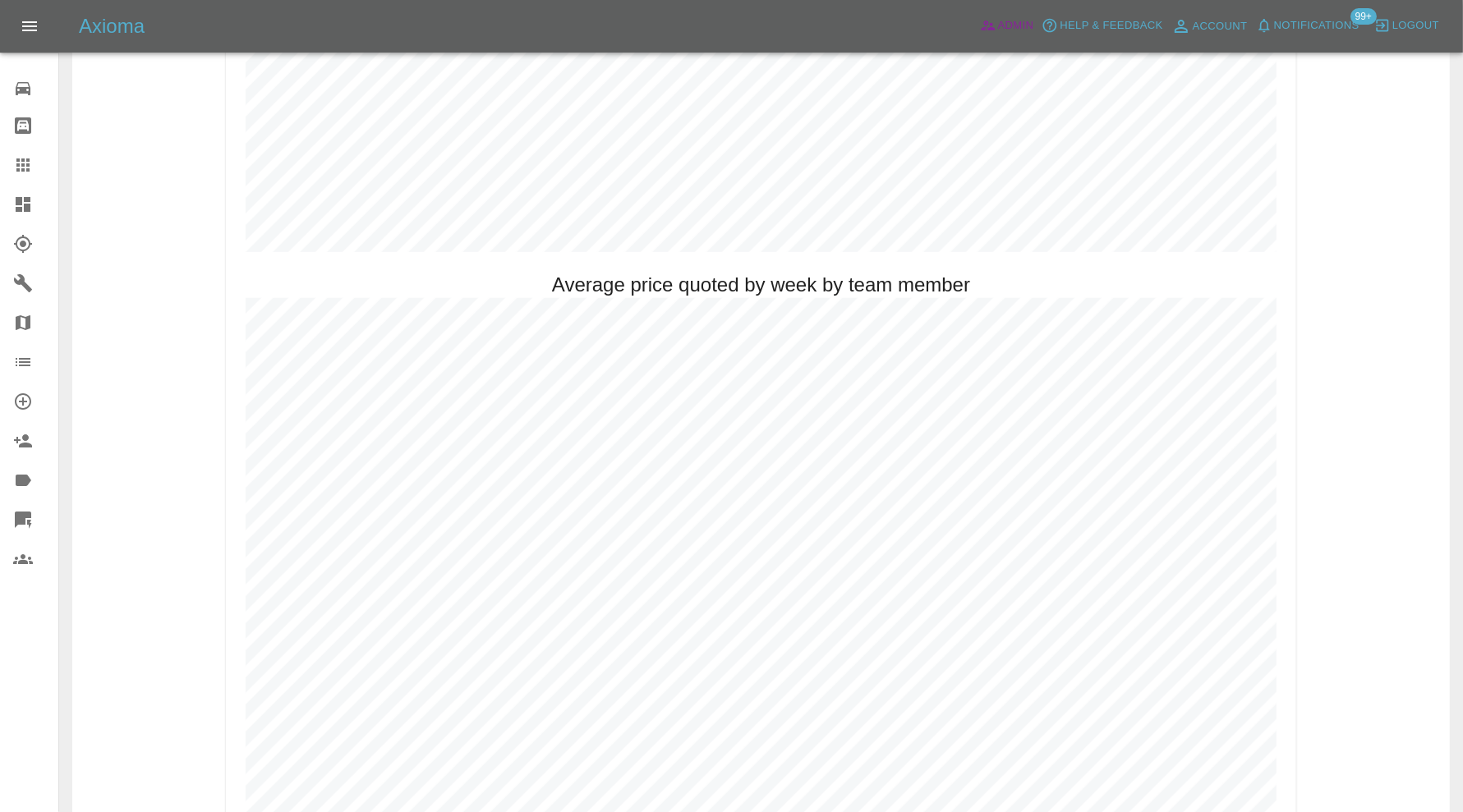
scroll to position [725, 0]
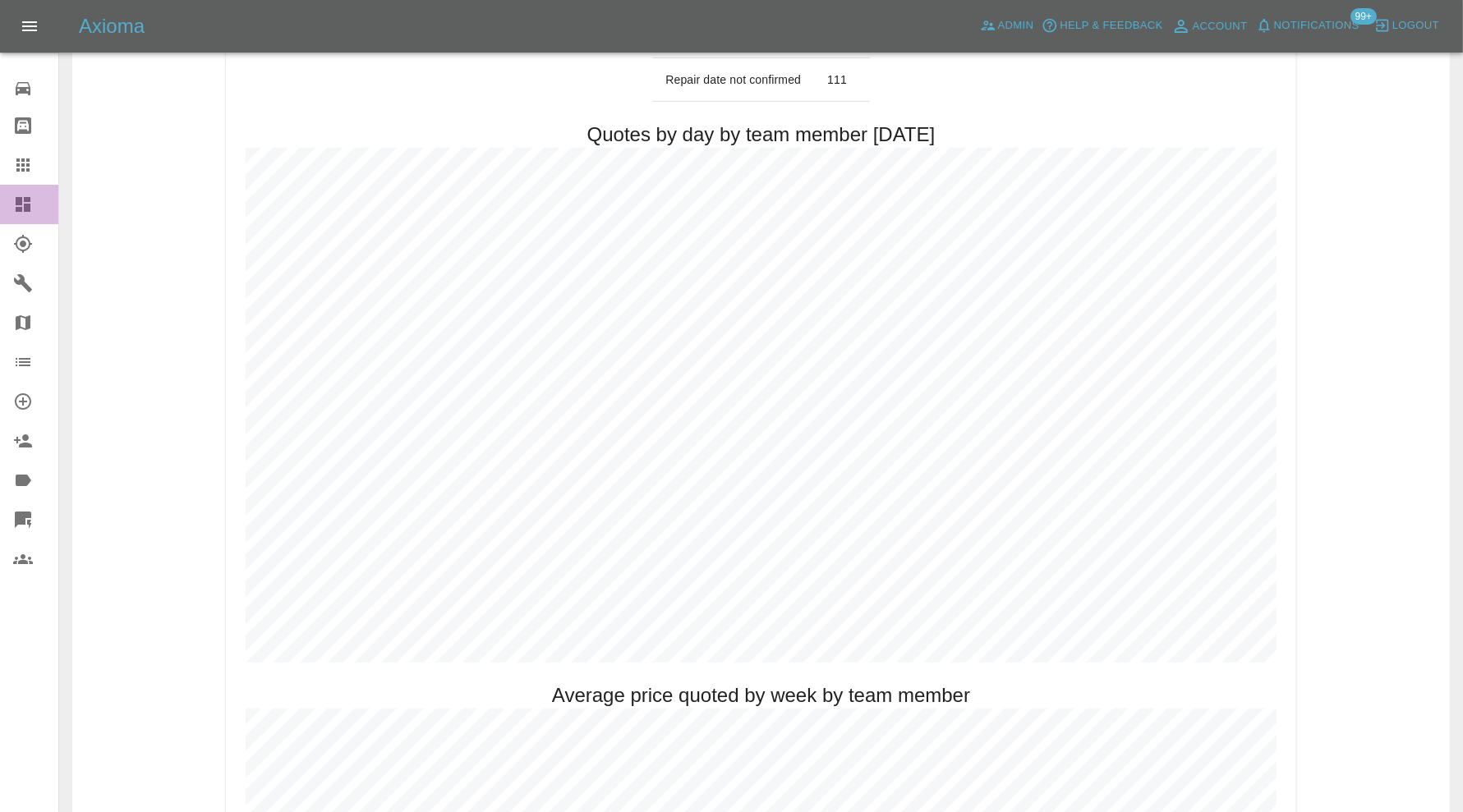
click at [23, 205] on icon at bounding box center [23, 204] width 19 height 19
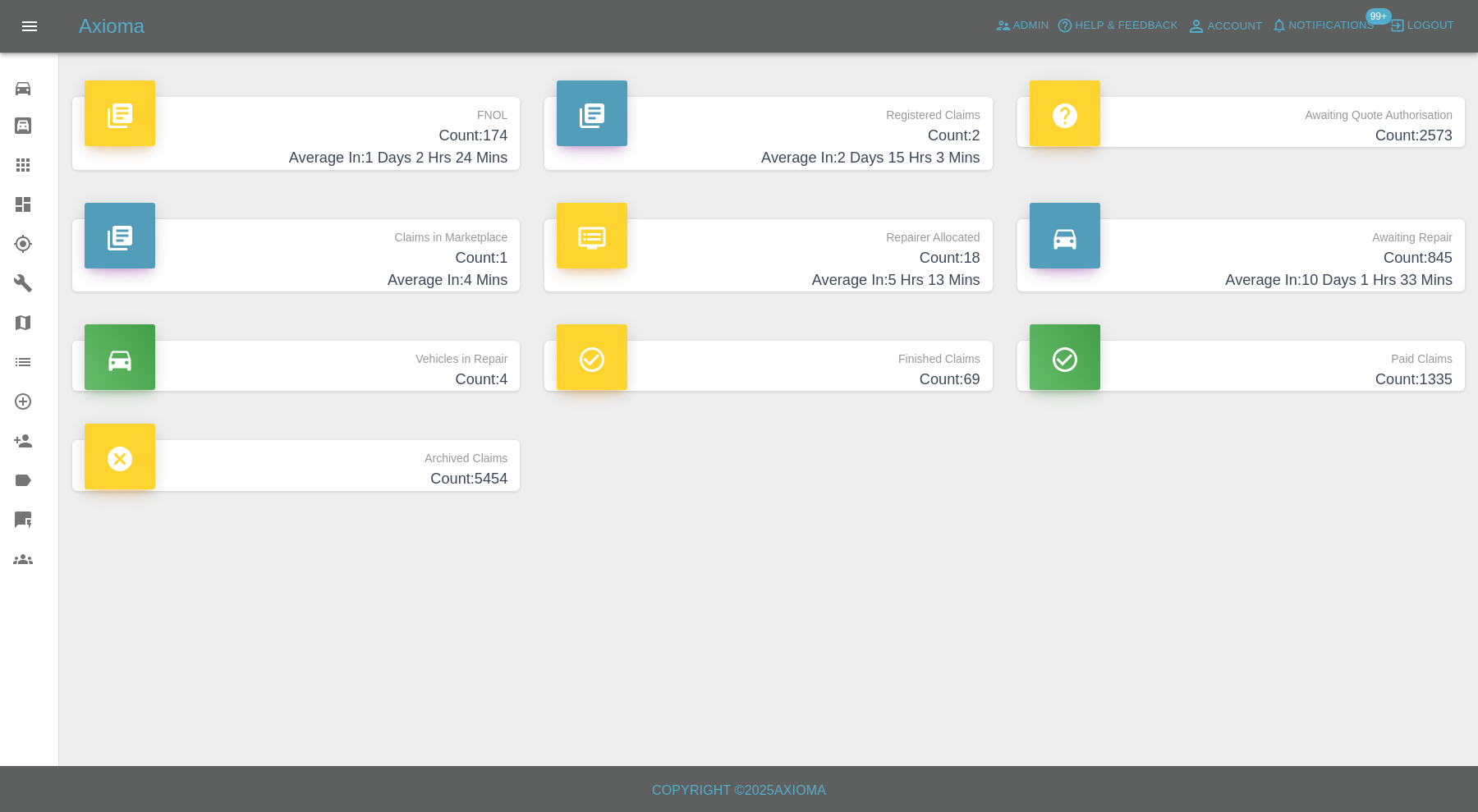
click at [443, 282] on h4 "Average In: 4 Mins" at bounding box center [296, 279] width 423 height 22
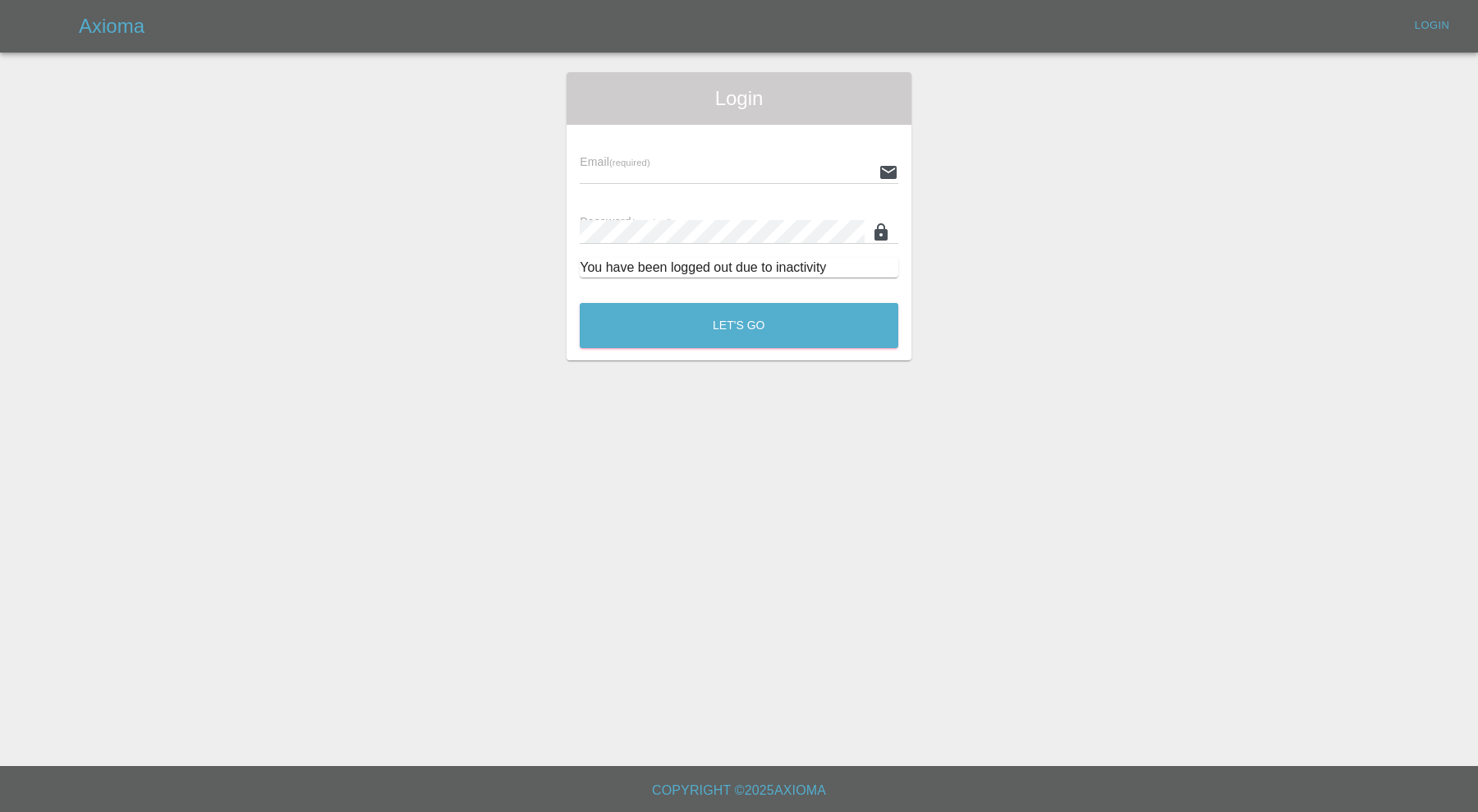
type input "carl.ainsworth@axioma.co.uk"
click at [632, 351] on div "Let's Go" at bounding box center [739, 321] width 321 height 61
click at [633, 348] on div "Let's Go" at bounding box center [739, 321] width 321 height 61
click at [642, 333] on button "Let's Go" at bounding box center [739, 326] width 319 height 46
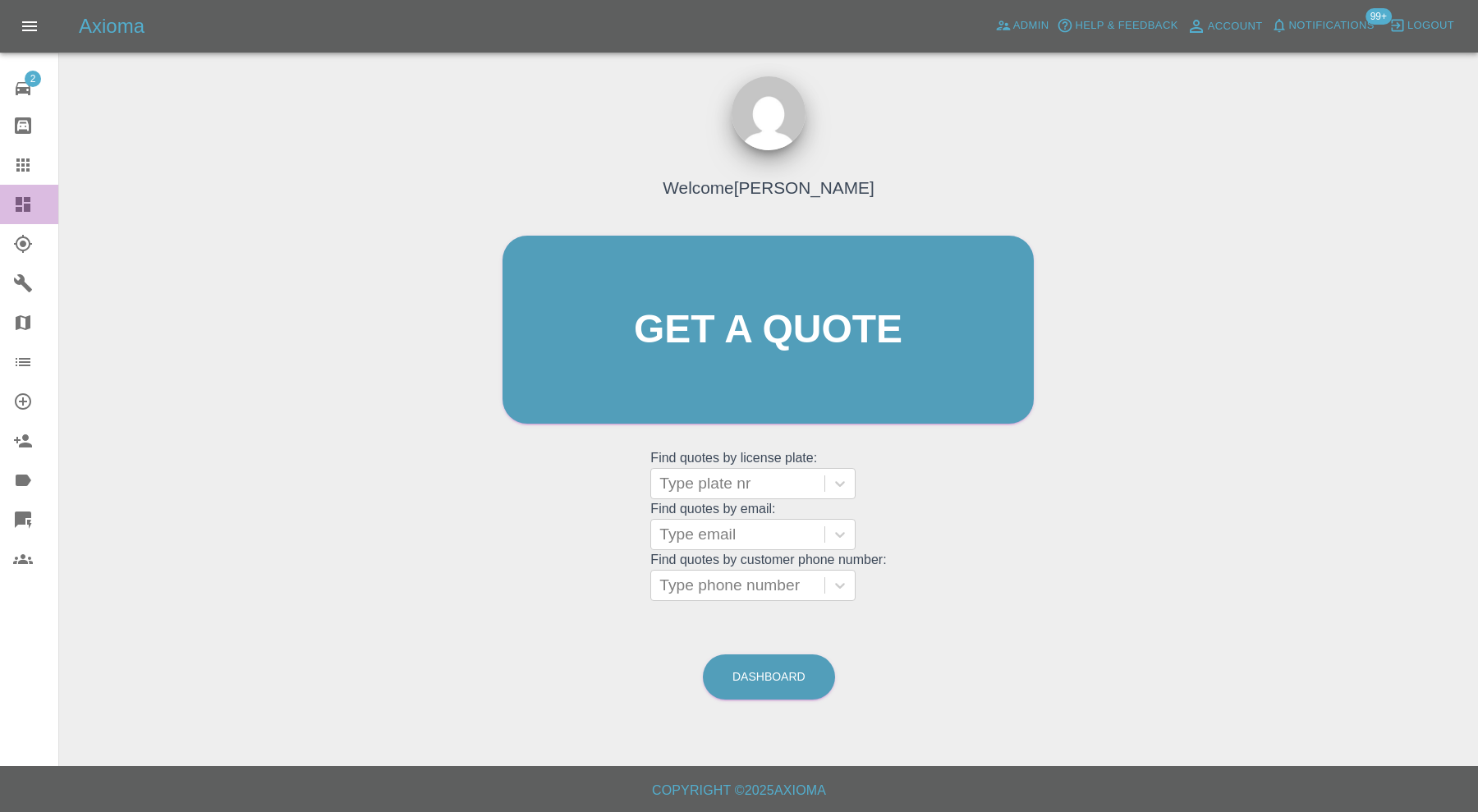
click at [33, 197] on div at bounding box center [36, 204] width 46 height 19
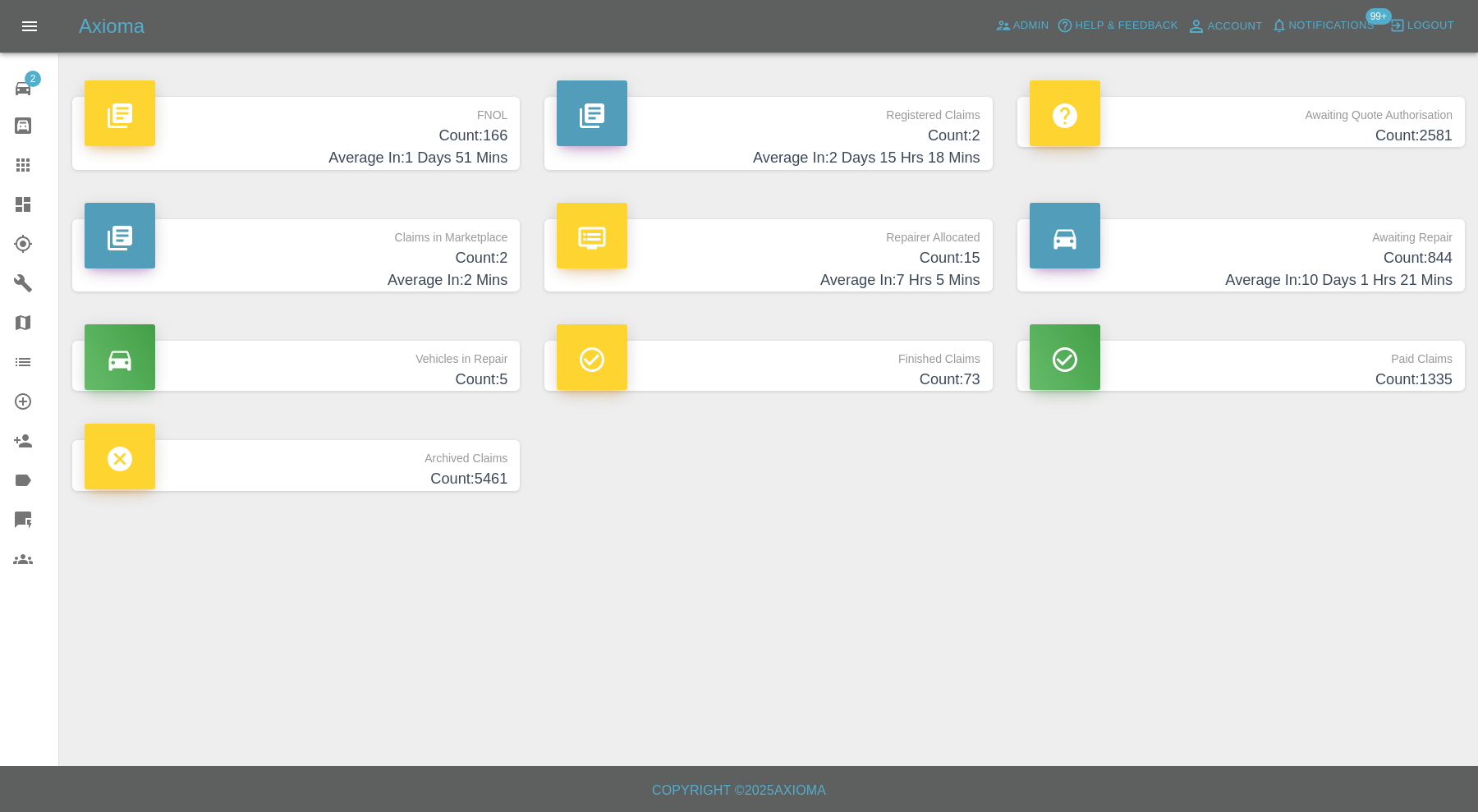
click at [473, 258] on h4 "Count: 2" at bounding box center [296, 258] width 423 height 22
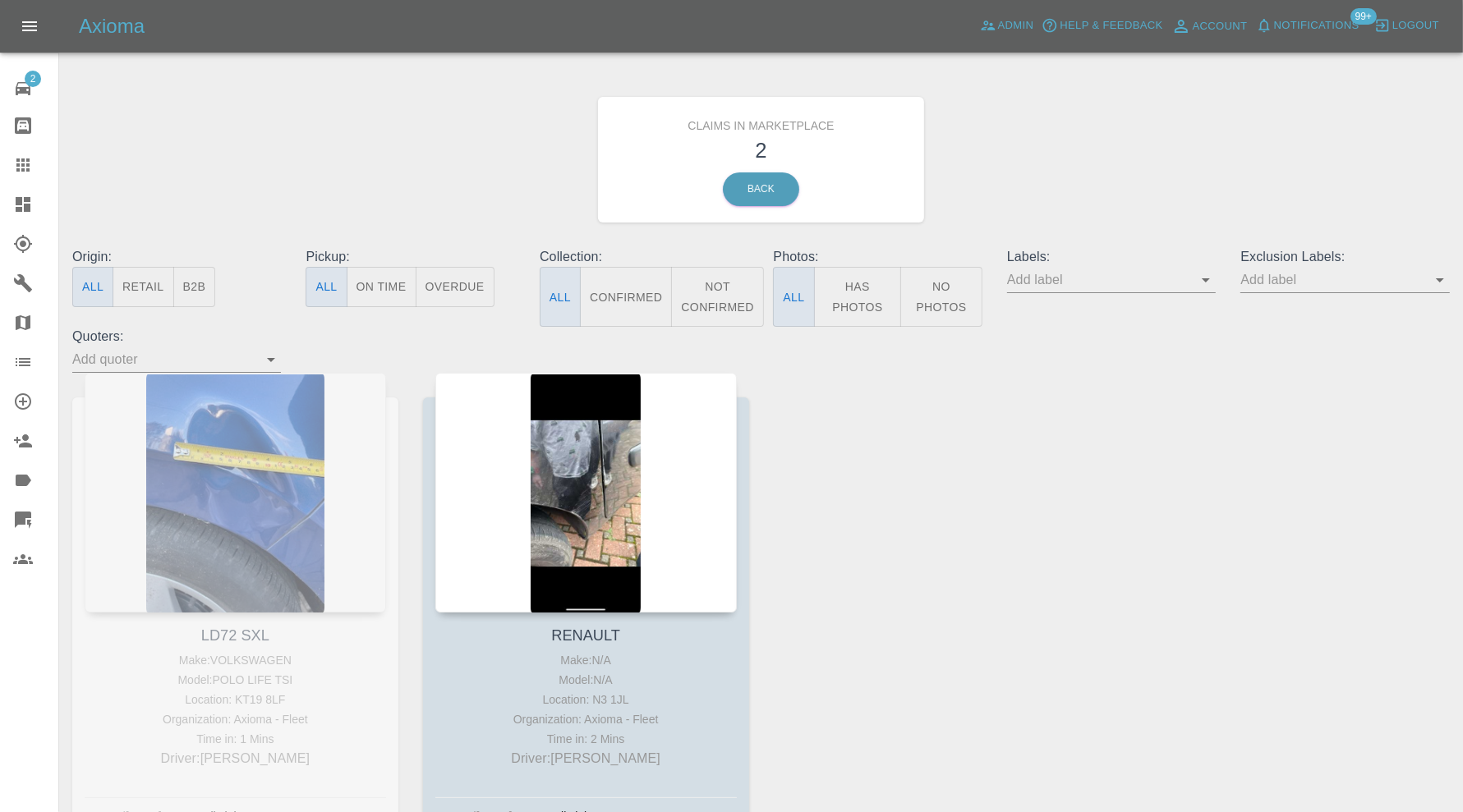
click at [25, 191] on link "Dashboard" at bounding box center [29, 204] width 59 height 39
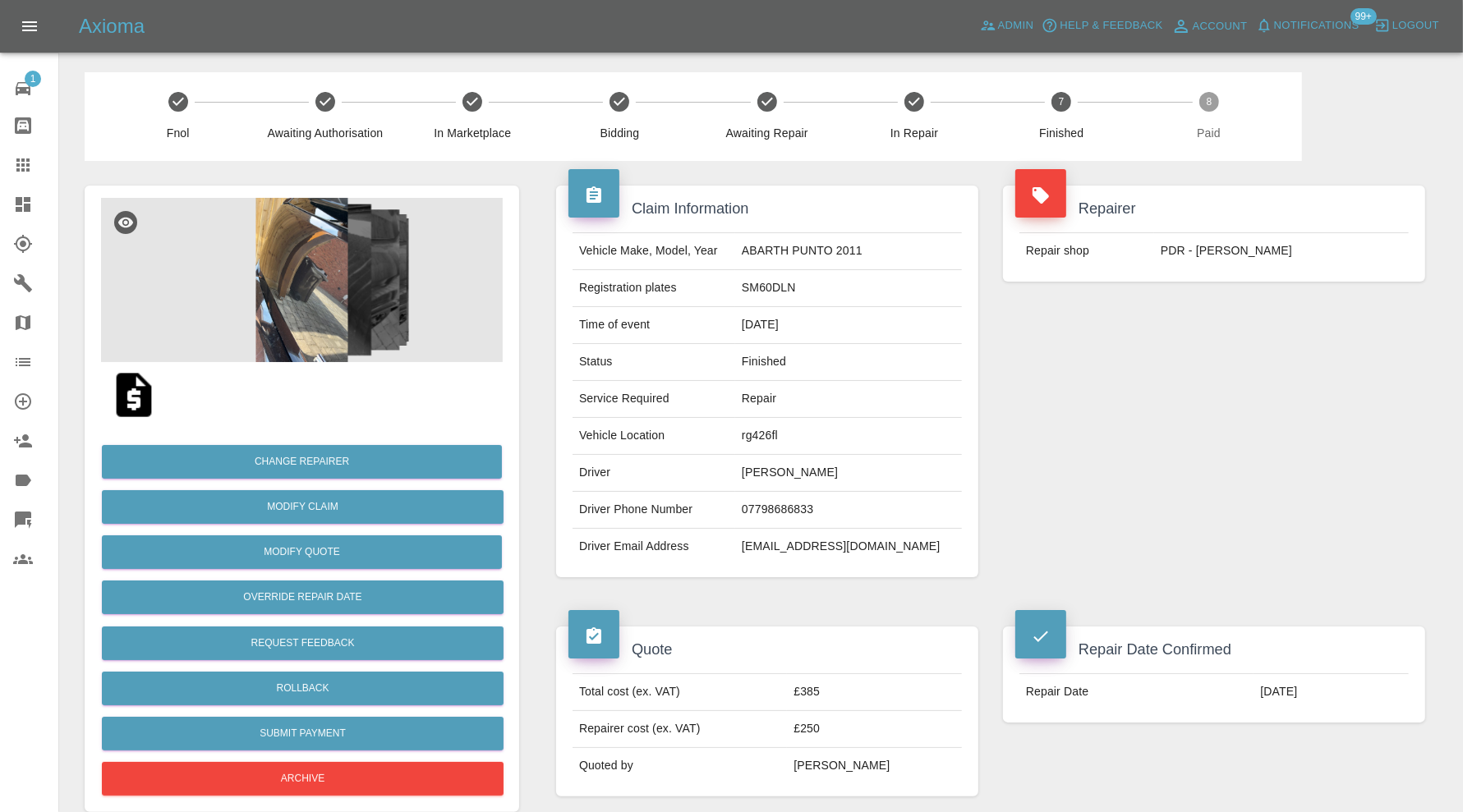
click at [315, 298] on img at bounding box center [301, 279] width 401 height 164
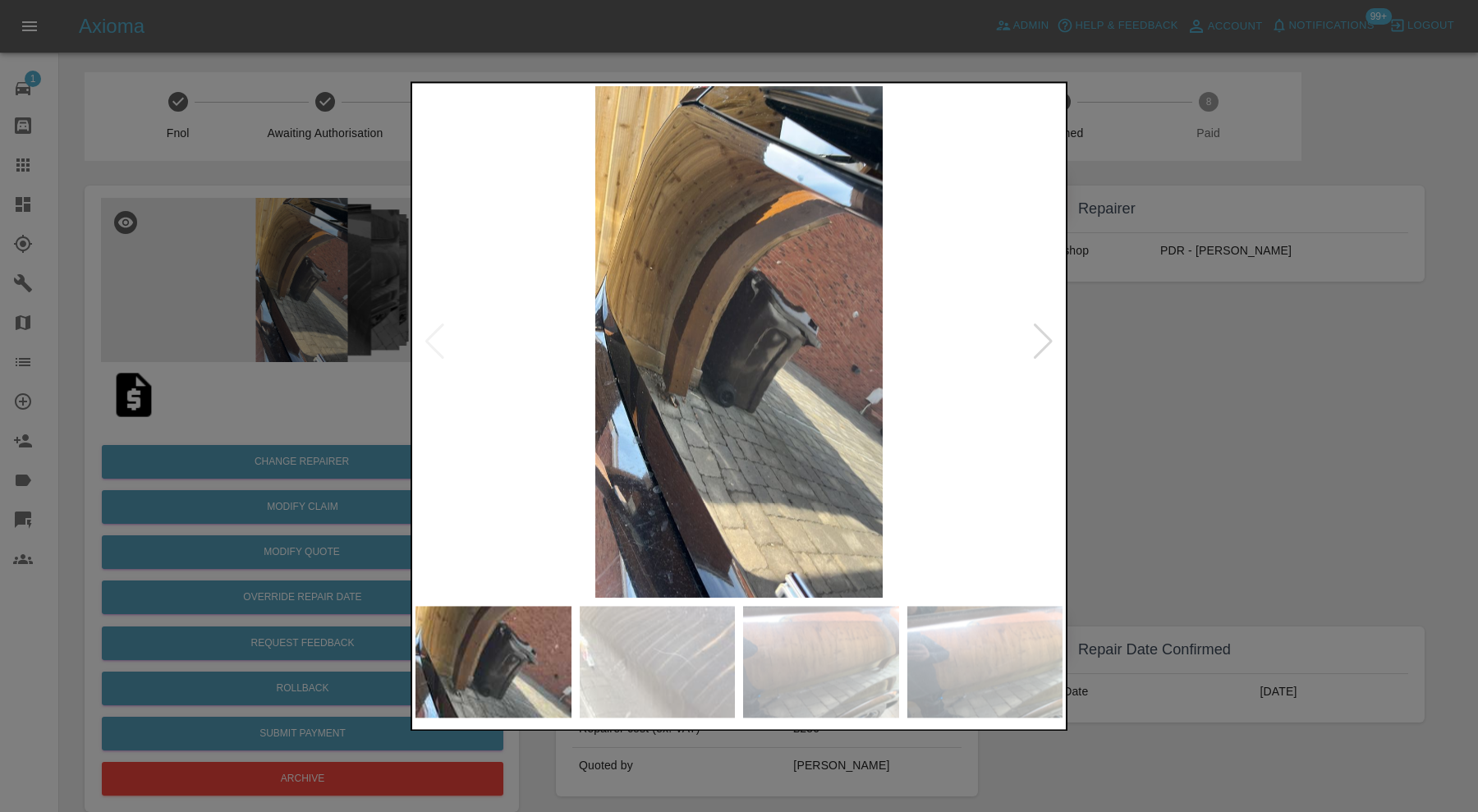
click at [1044, 348] on div at bounding box center [1043, 342] width 22 height 36
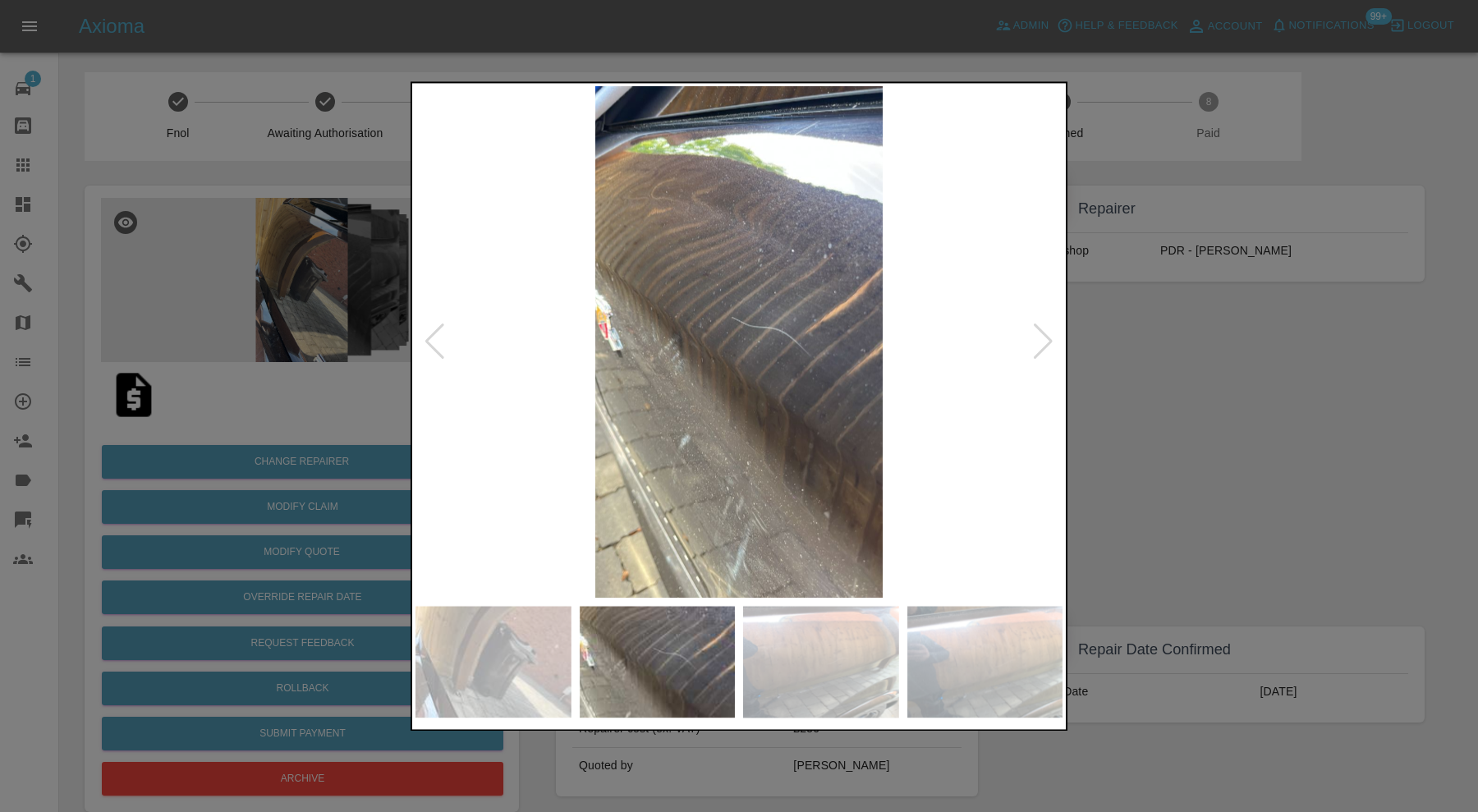
click at [1044, 346] on div at bounding box center [1043, 342] width 22 height 36
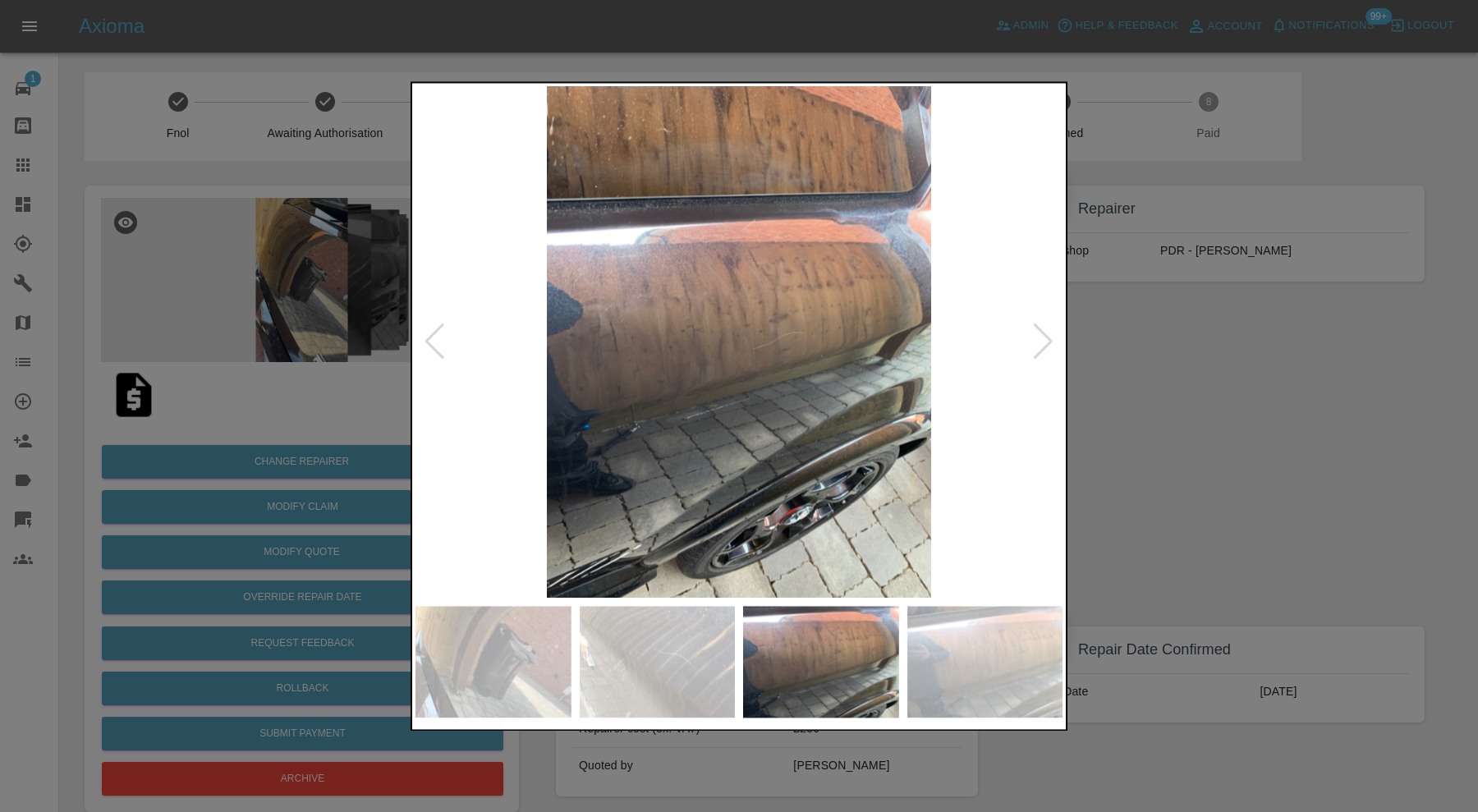
click at [1044, 346] on div at bounding box center [1043, 342] width 22 height 36
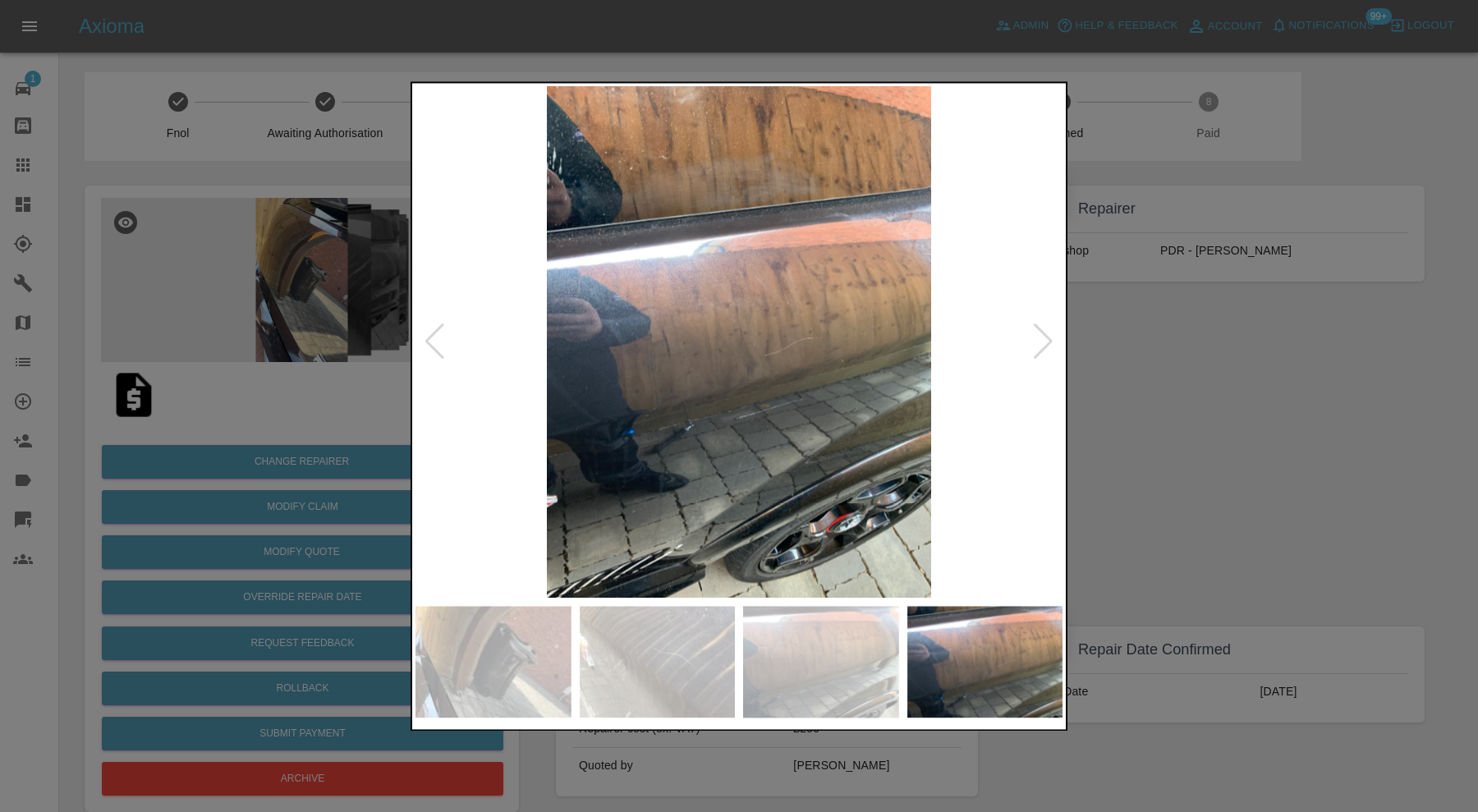
click at [1044, 346] on div at bounding box center [1043, 342] width 22 height 36
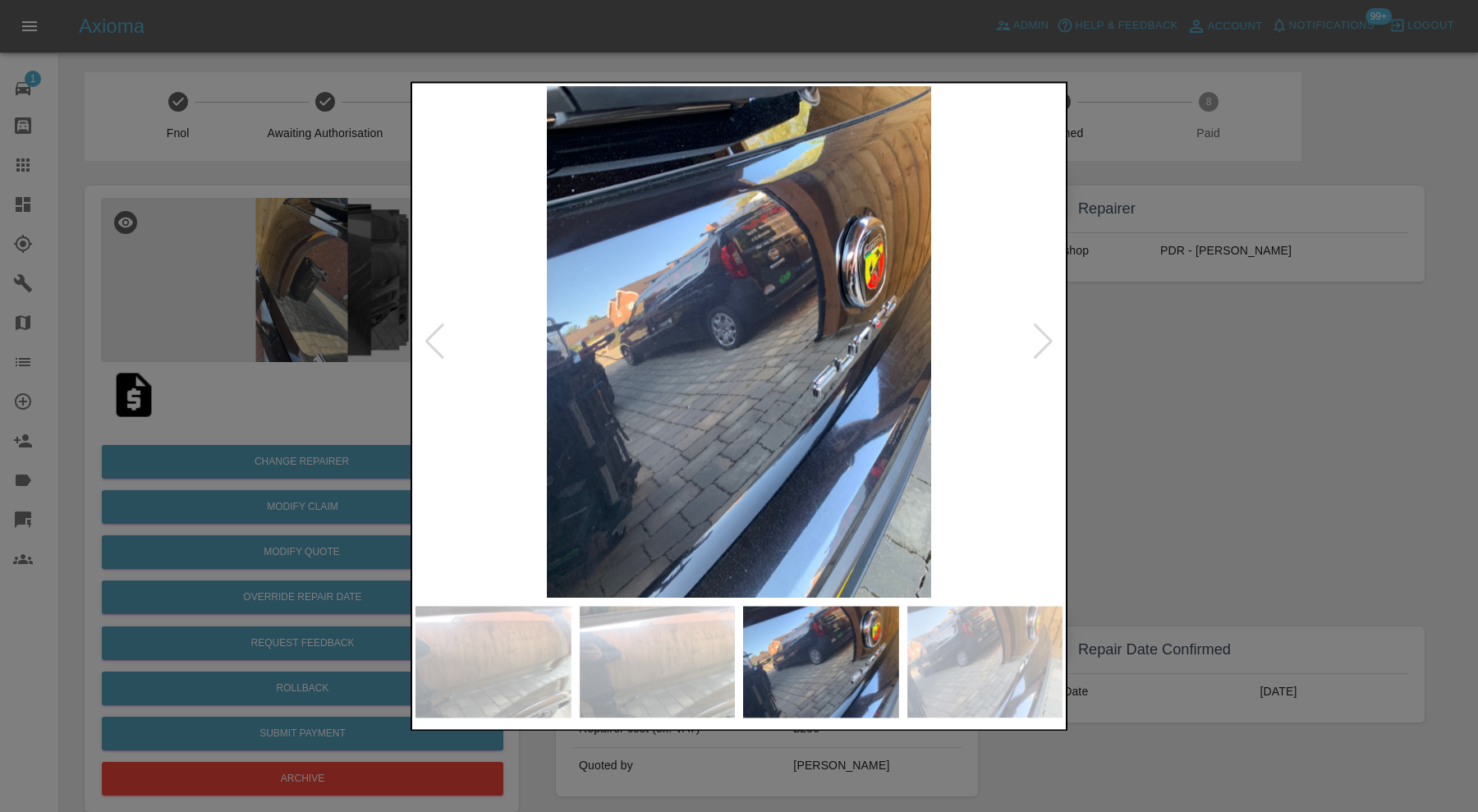
click at [1044, 346] on div at bounding box center [1043, 342] width 22 height 36
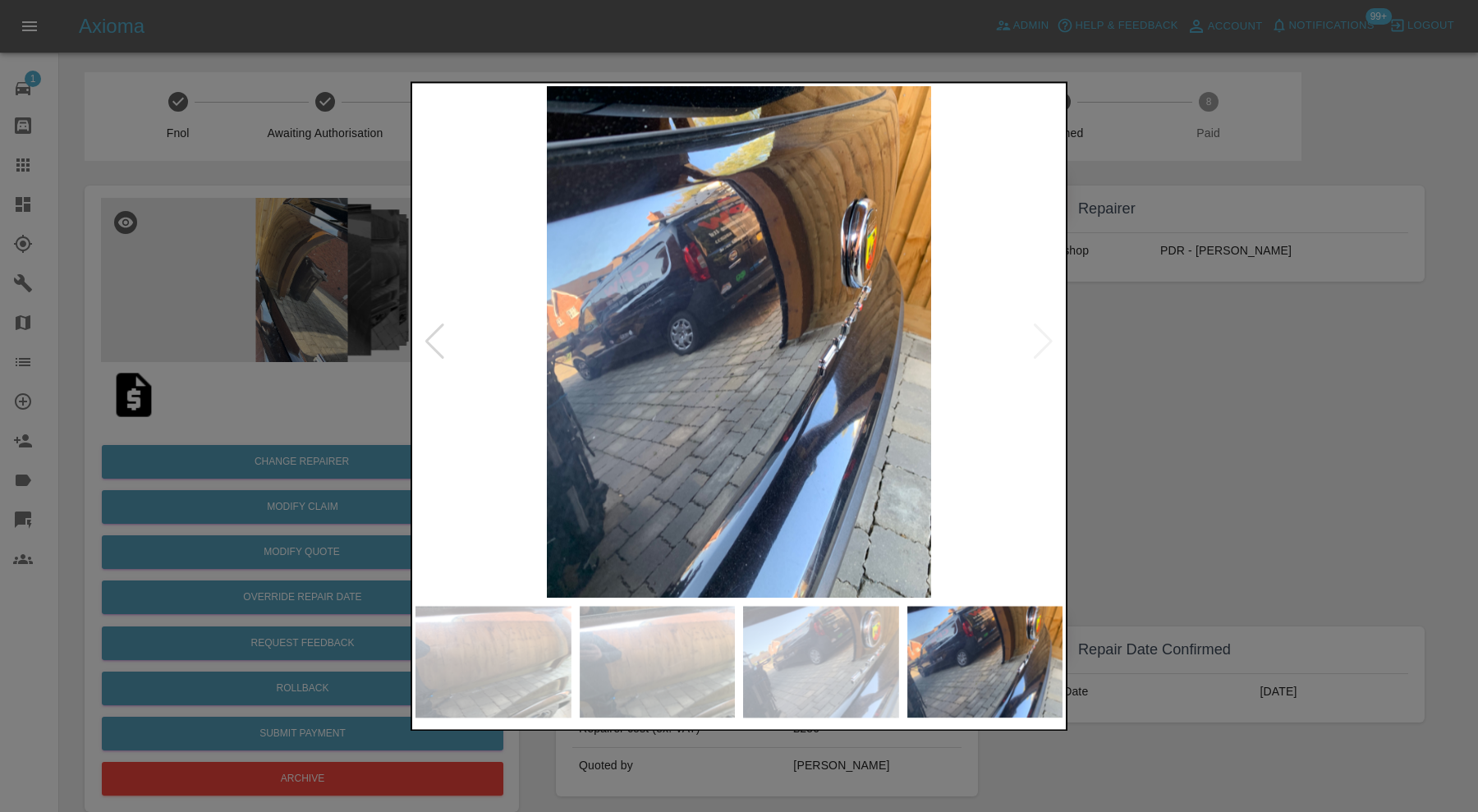
click at [1044, 346] on img at bounding box center [739, 342] width 647 height 512
click at [1132, 346] on div at bounding box center [739, 406] width 1478 height 812
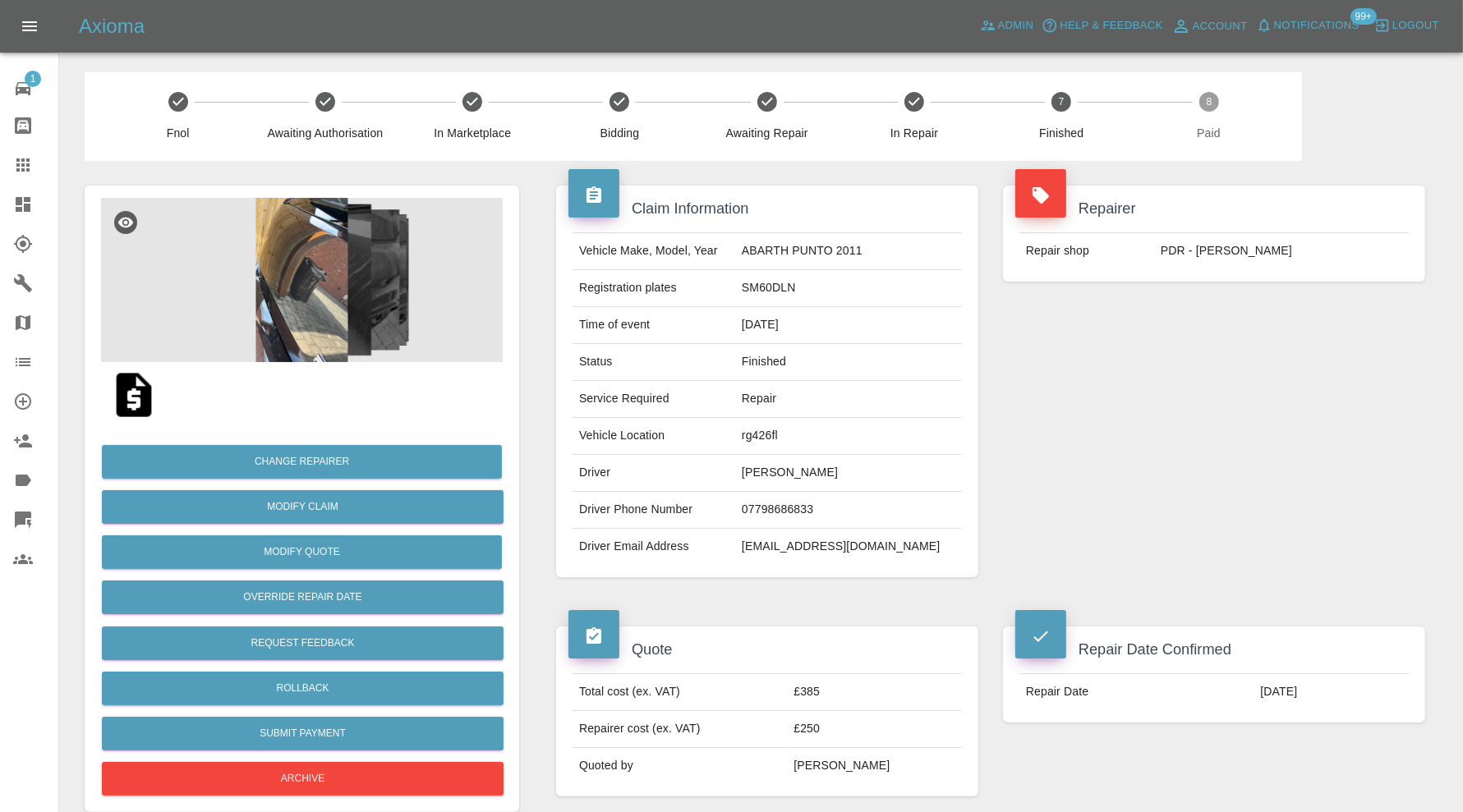
click at [146, 399] on img at bounding box center [134, 395] width 53 height 53
click at [411, 546] on button "Modify Quote" at bounding box center [301, 552] width 400 height 33
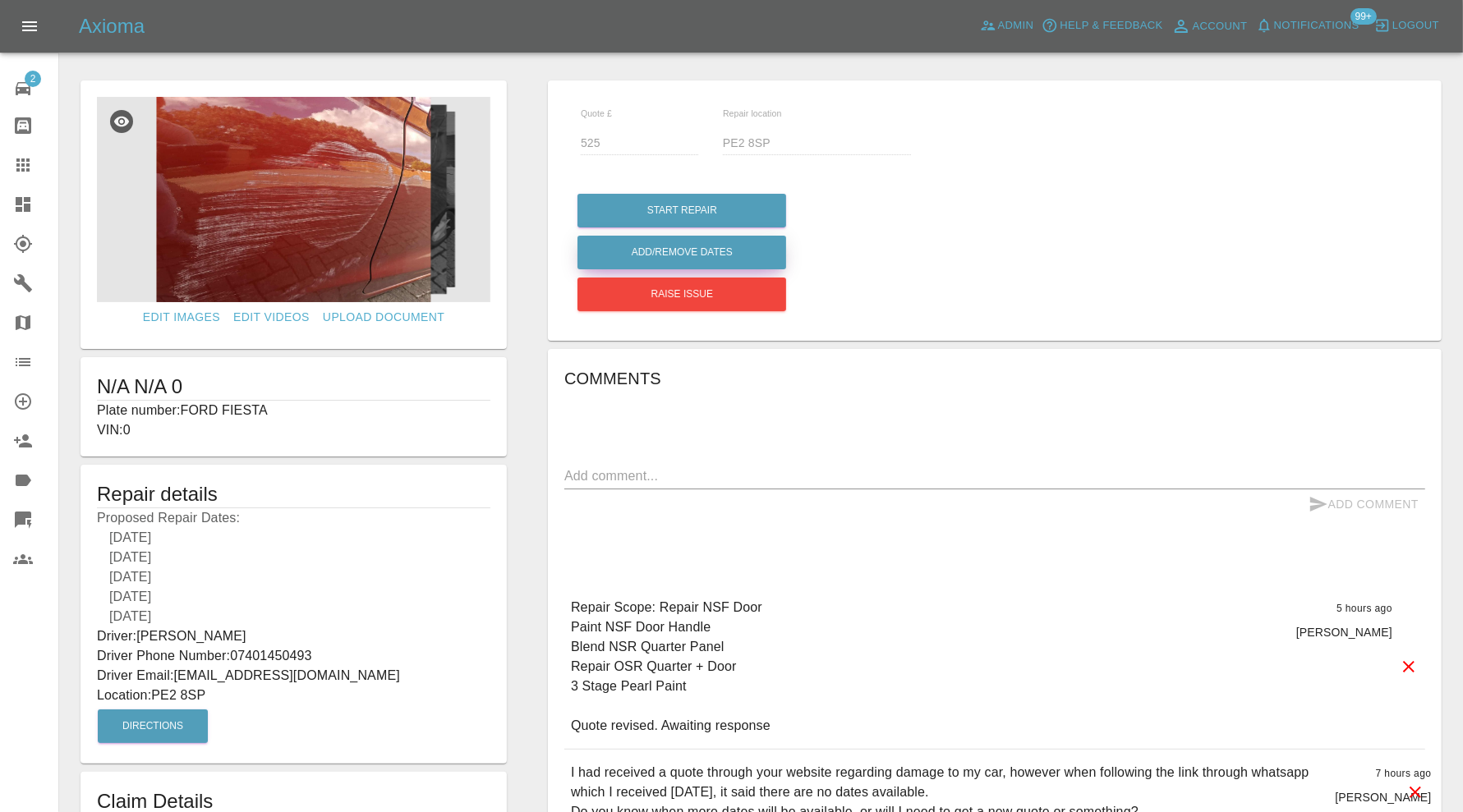
click at [680, 247] on button "Add/Remove Dates" at bounding box center [682, 252] width 208 height 33
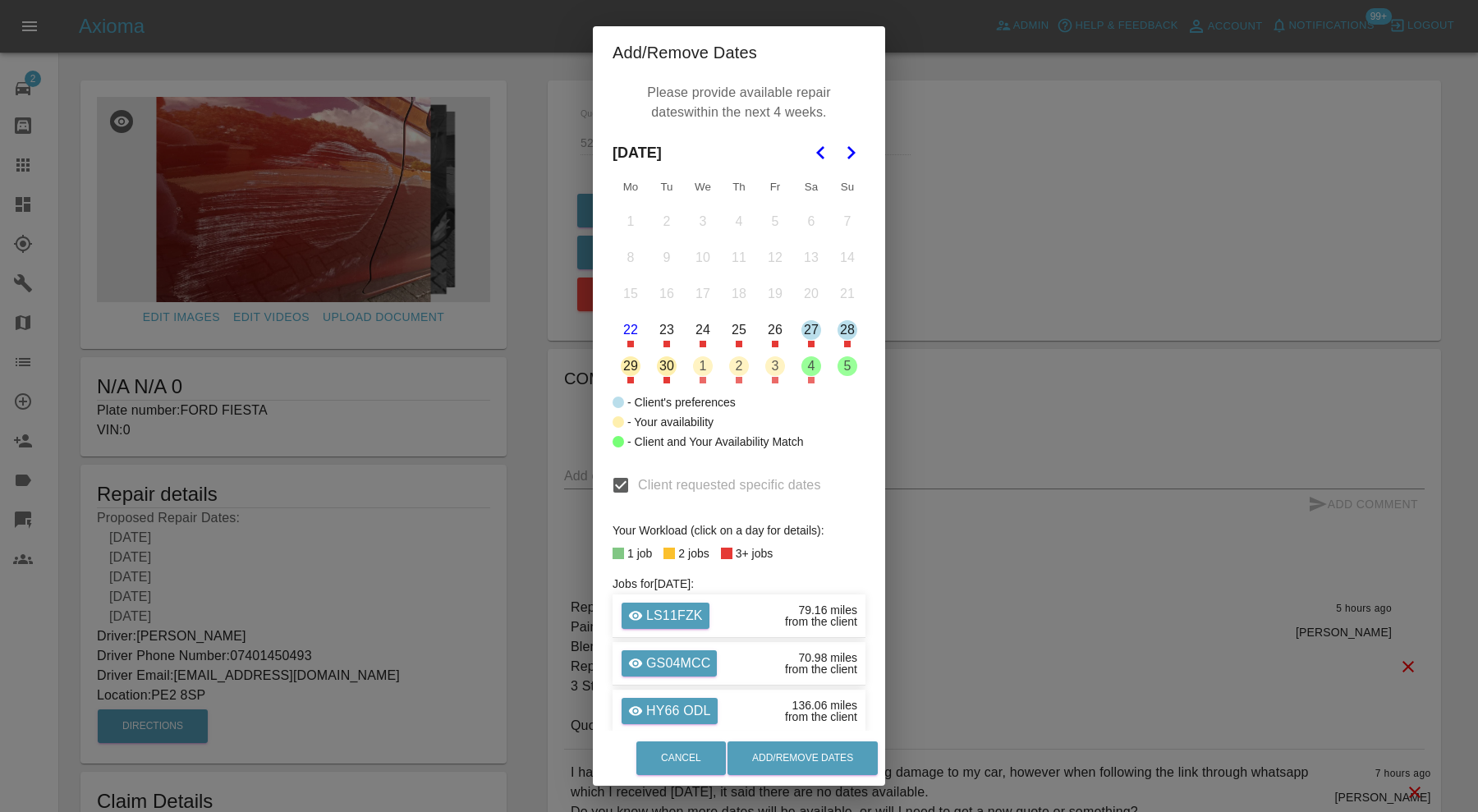
click at [808, 371] on button "4" at bounding box center [811, 365] width 34 height 34
click at [847, 149] on polygon "Go to the Next Month" at bounding box center [851, 152] width 8 height 13
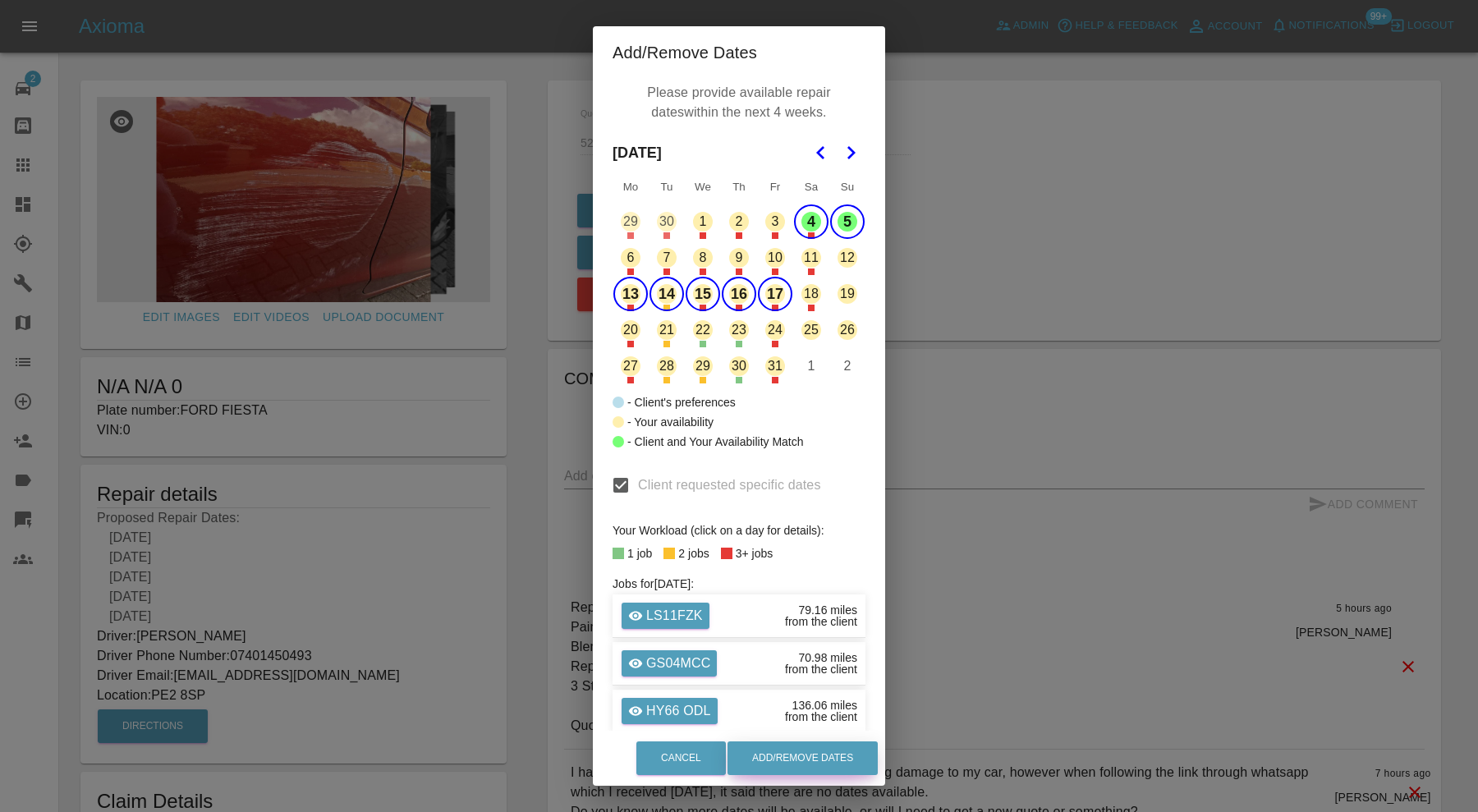
click at [843, 749] on button "Add/Remove Dates" at bounding box center [803, 759] width 151 height 33
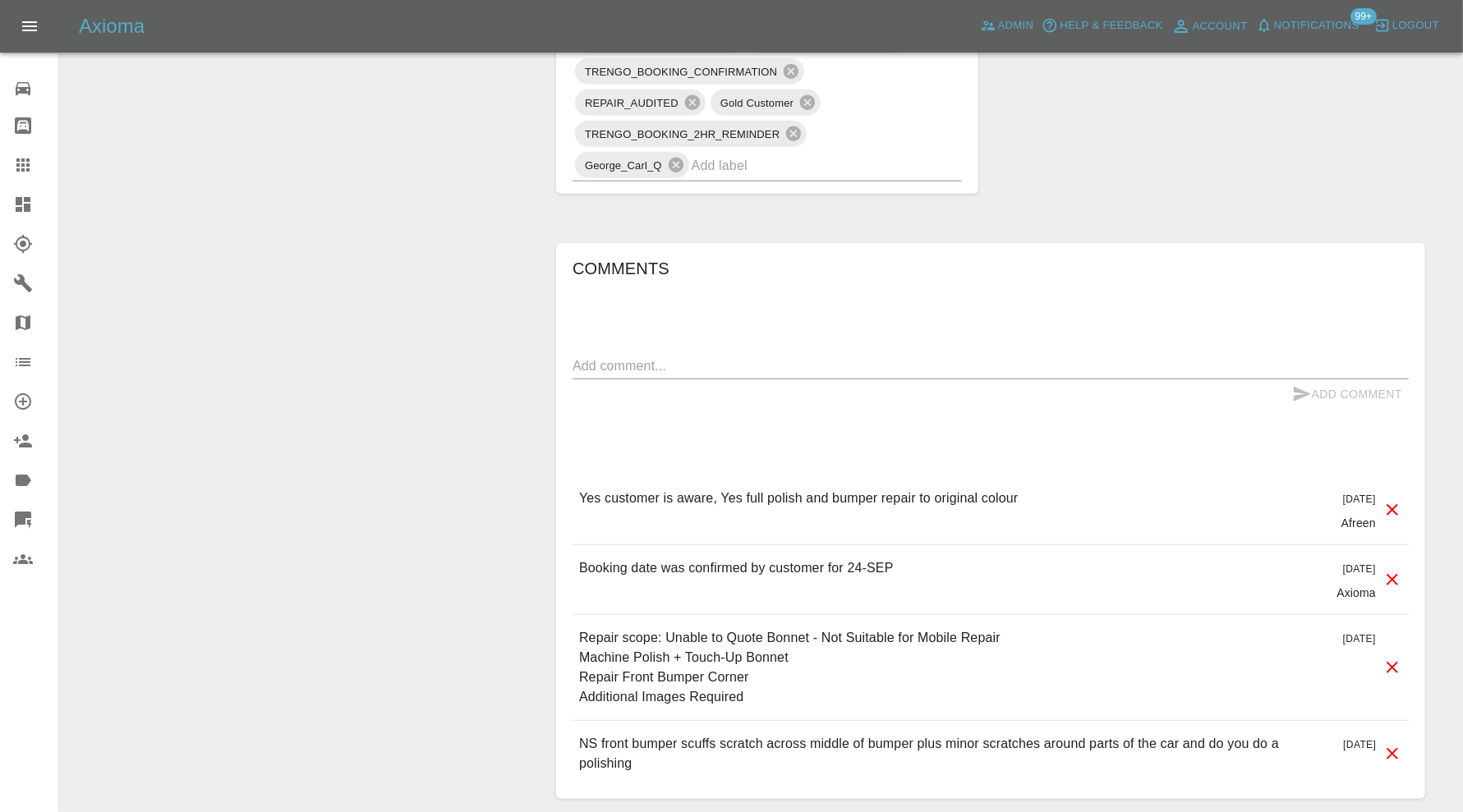
scroll to position [1115, 0]
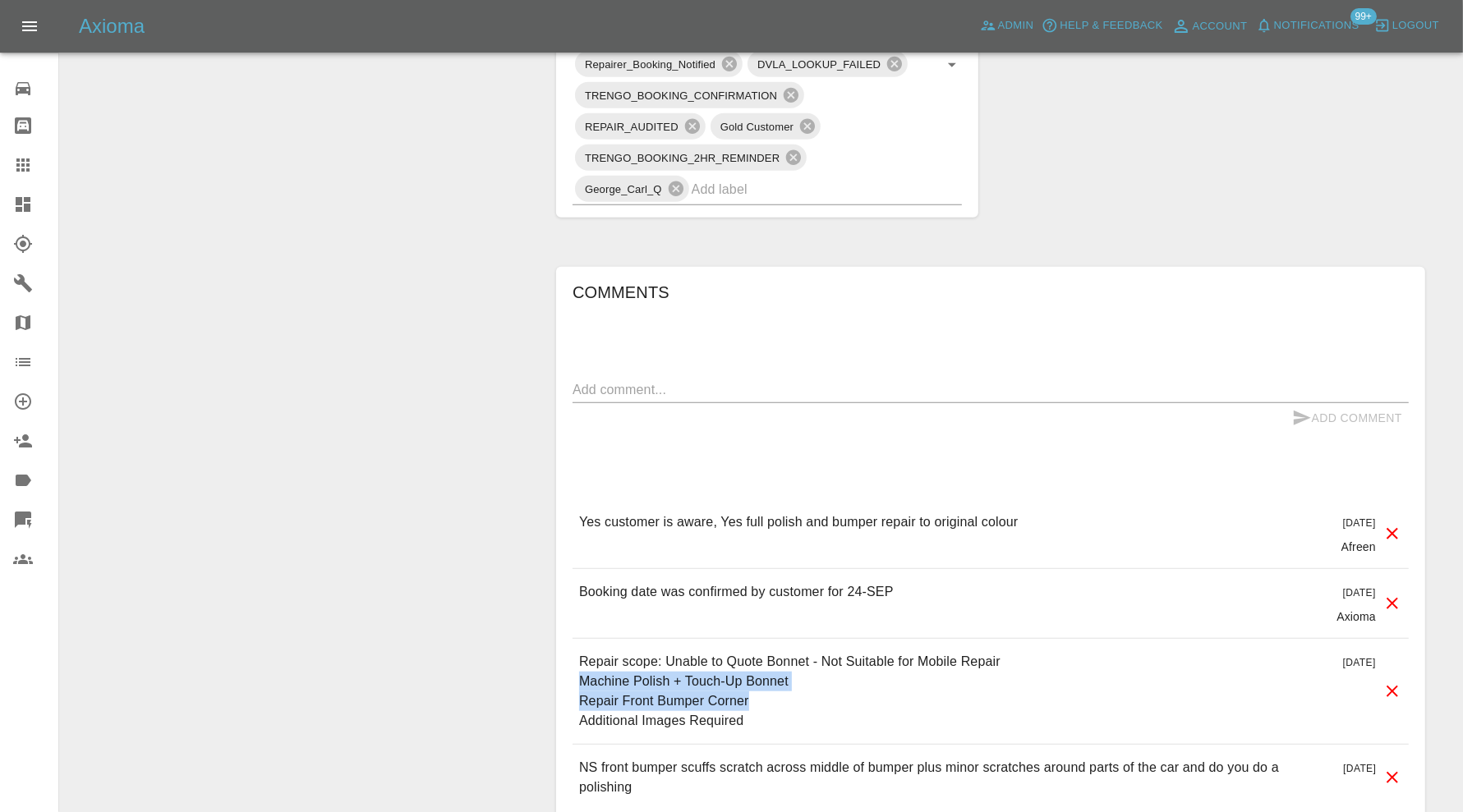
drag, startPoint x: 764, startPoint y: 695, endPoint x: 576, endPoint y: 681, distance: 188.5
click at [576, 681] on div "Repair scope: Unable to Quote Bonnet - Not Suitable for Mobile Repair Machine P…" at bounding box center [990, 691] width 836 height 105
copy p "Machine Polish + Touch-Up Bonnet Repair Front Bumper Corner"
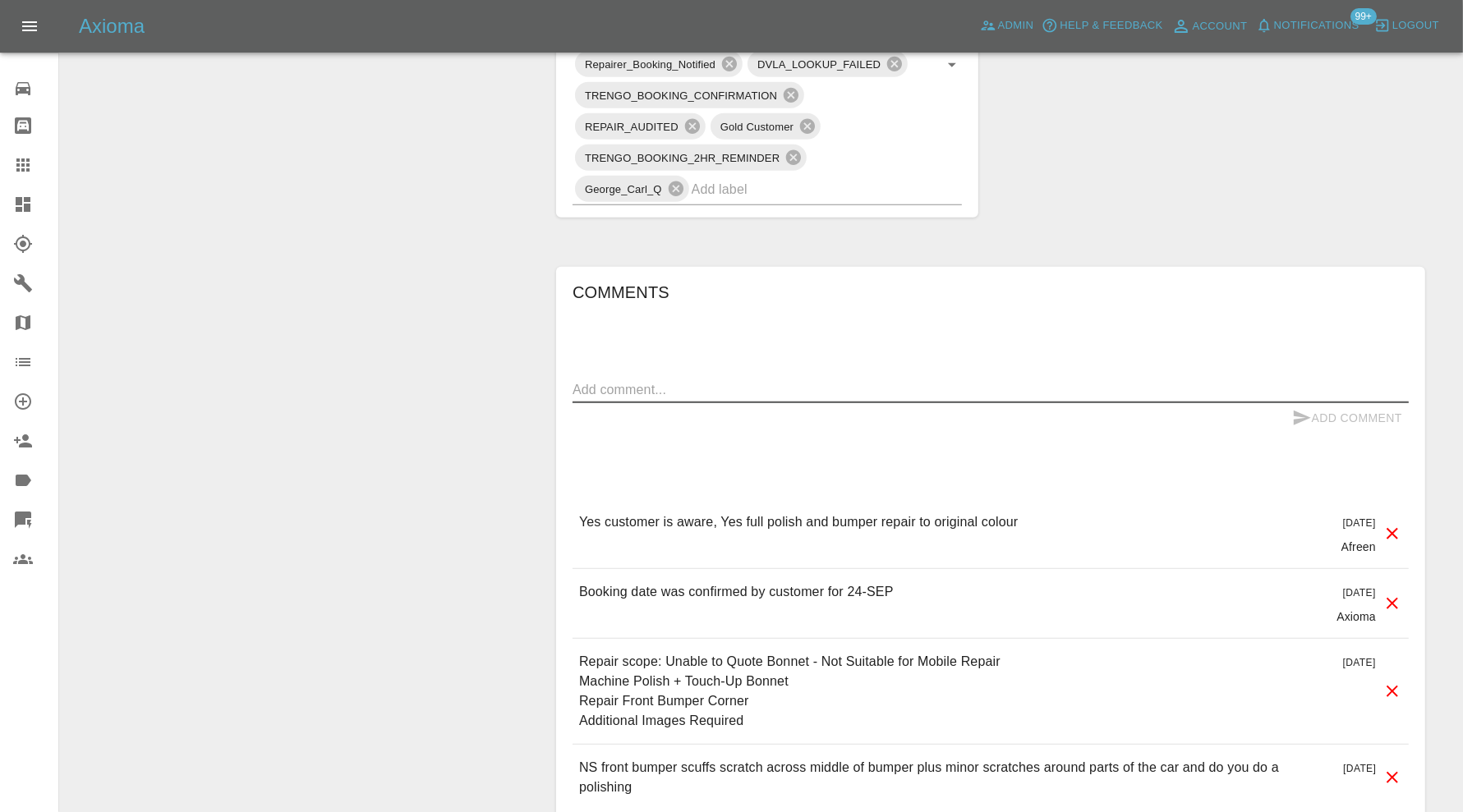
click at [744, 390] on textarea at bounding box center [990, 390] width 836 height 19
paste textarea "Machine Polish + Touch-Up Bonnet Repair Front Bumper Corner"
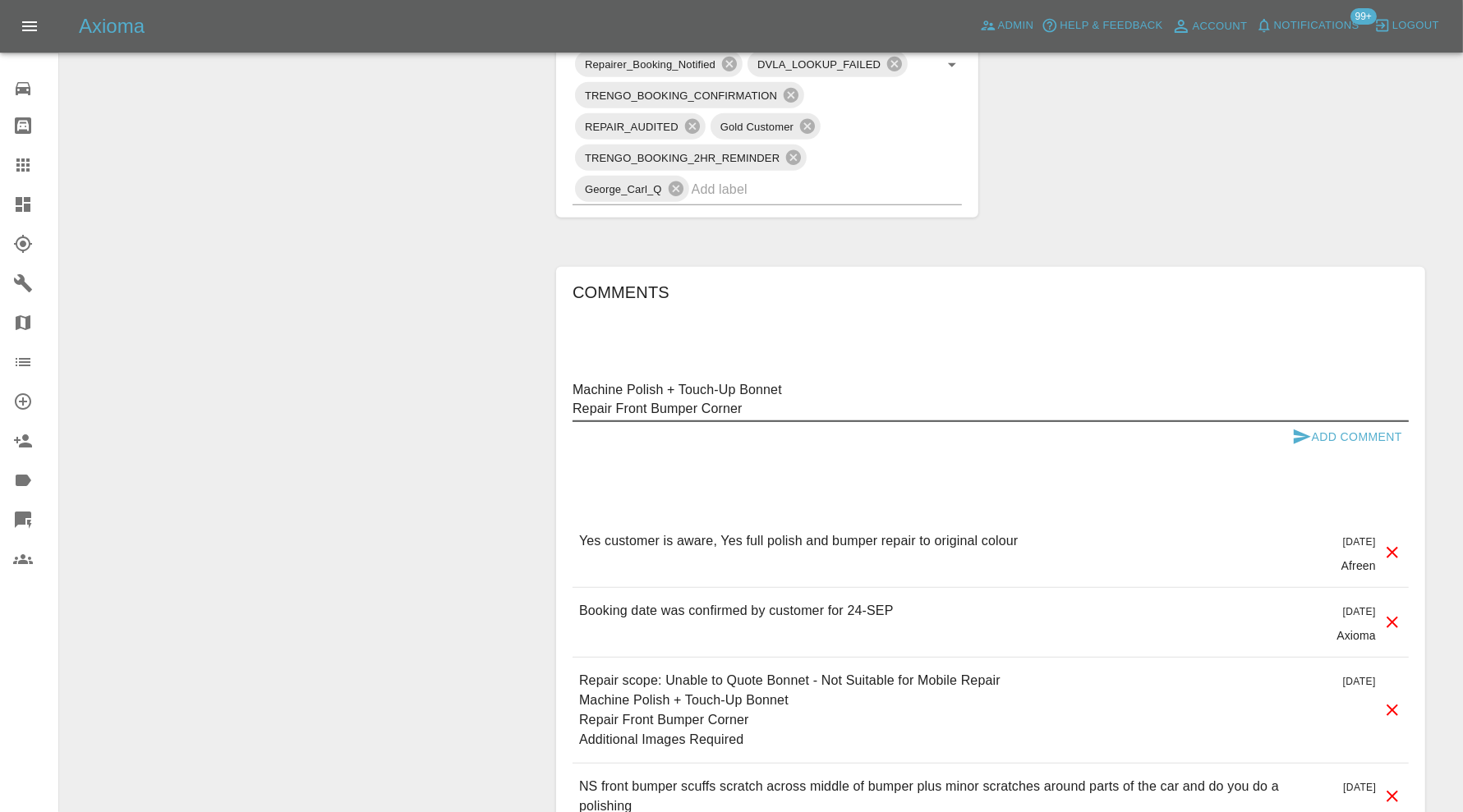
click at [786, 402] on textarea "Machine Polish + Touch-Up Bonnet Repair Front Bumper Corner" at bounding box center [990, 399] width 836 height 38
click at [808, 386] on textarea "Machine Polish + Touch-Up Bonnet Repair Front Bumper Corner" at bounding box center [990, 399] width 836 height 38
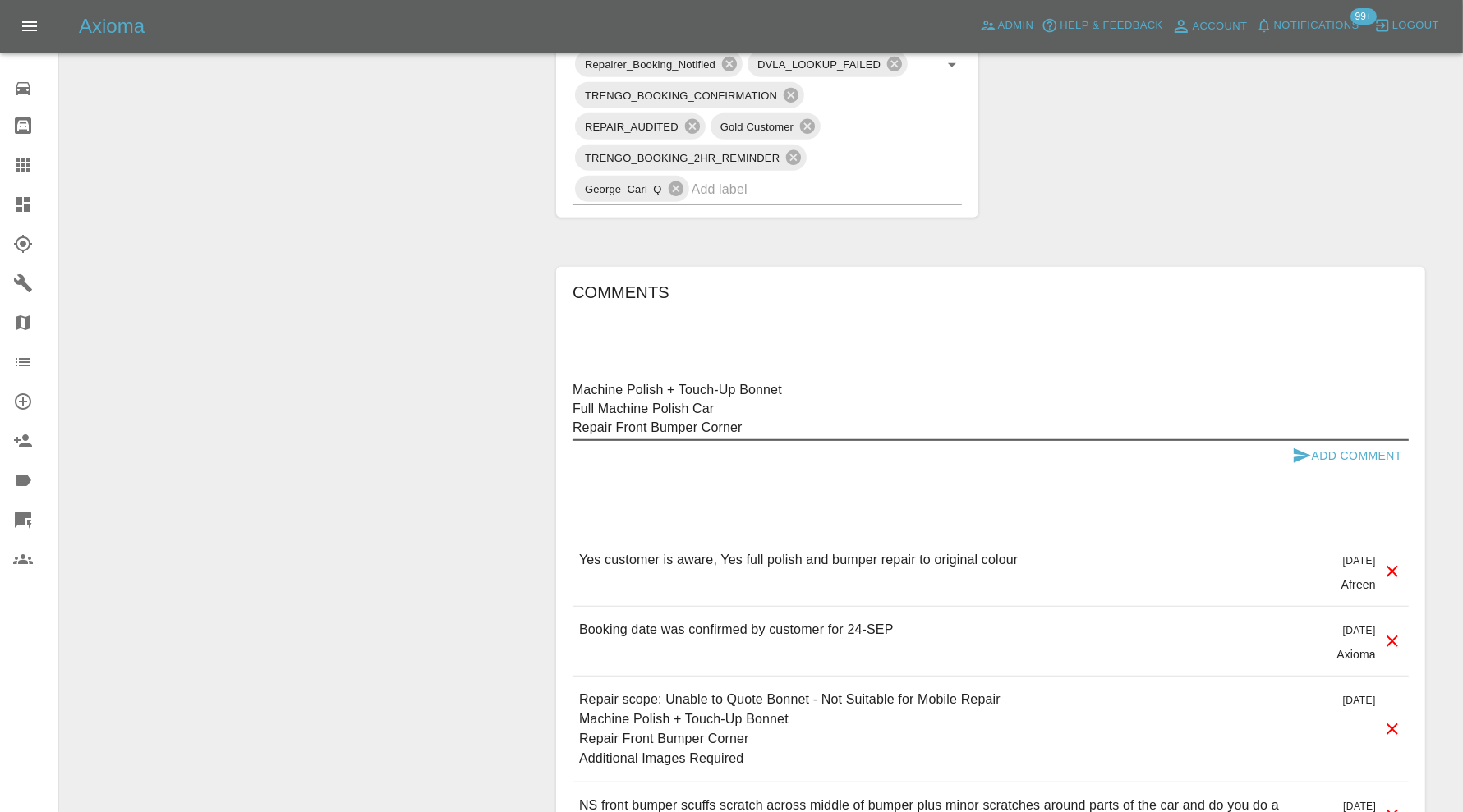
type textarea "Machine Polish + Touch-Up Bonnet Full Machine Polish Car Repair Front Bumper Co…"
click at [1307, 456] on icon "submit" at bounding box center [1302, 455] width 19 height 19
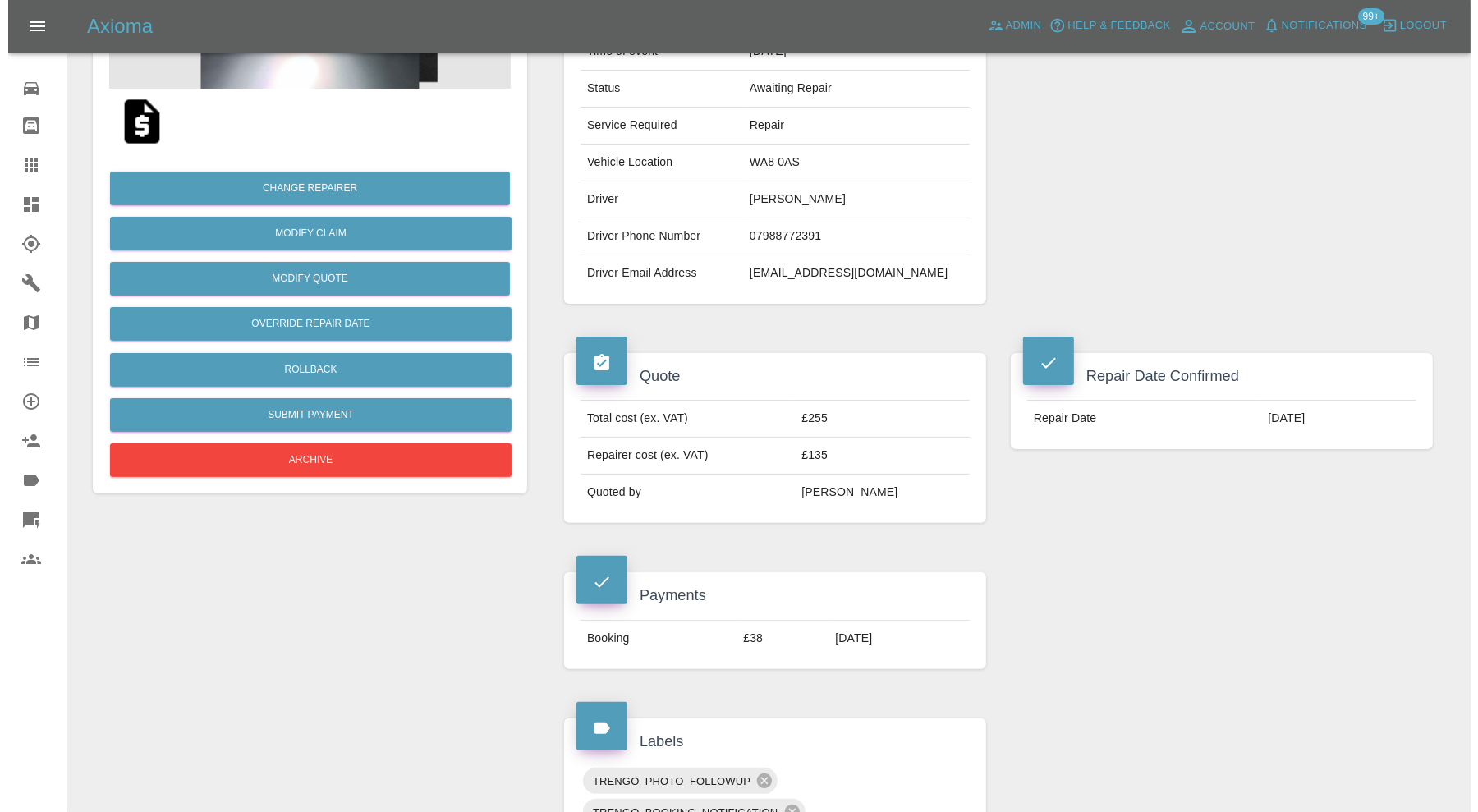
scroll to position [243, 0]
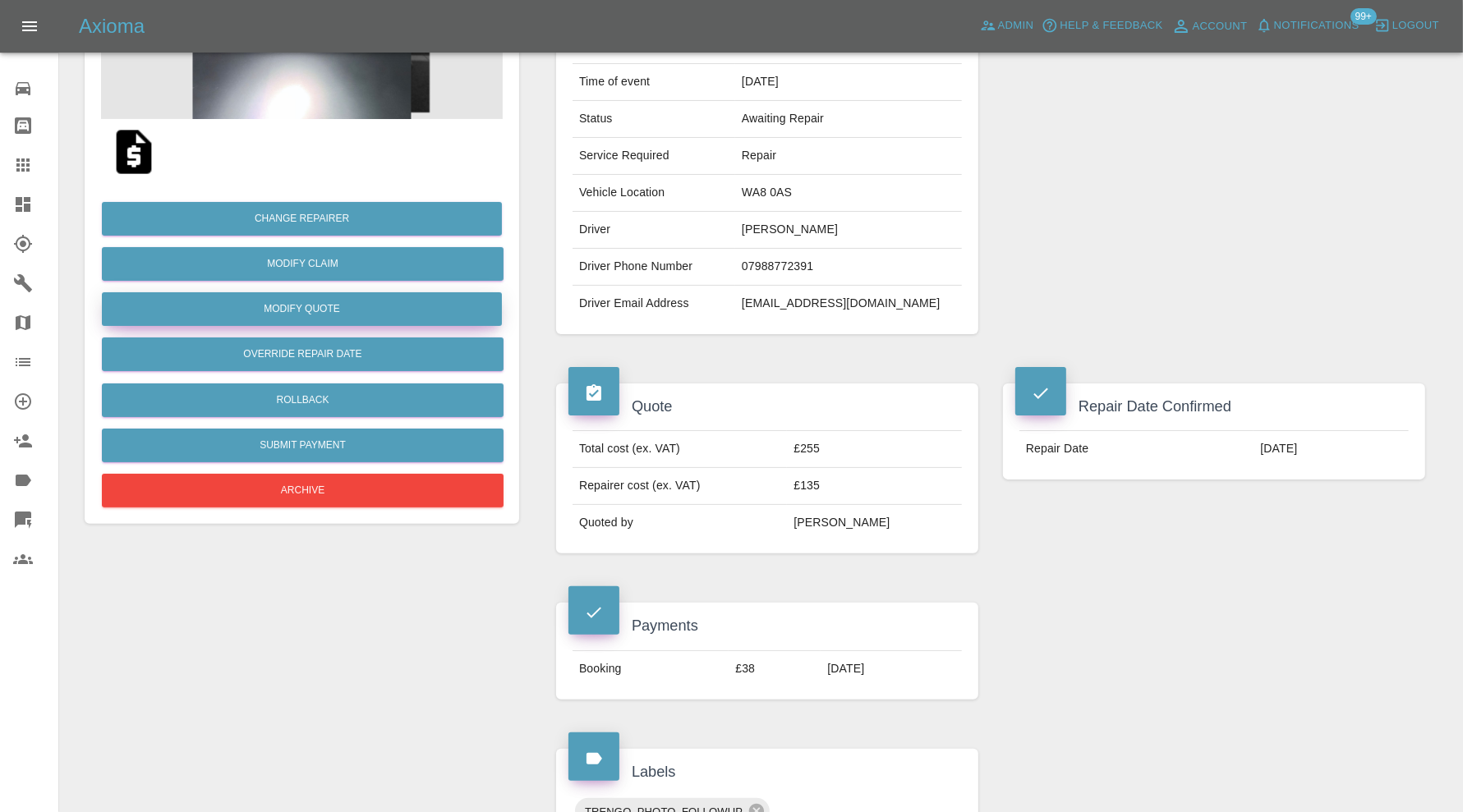
click at [330, 307] on button "Modify Quote" at bounding box center [301, 309] width 400 height 33
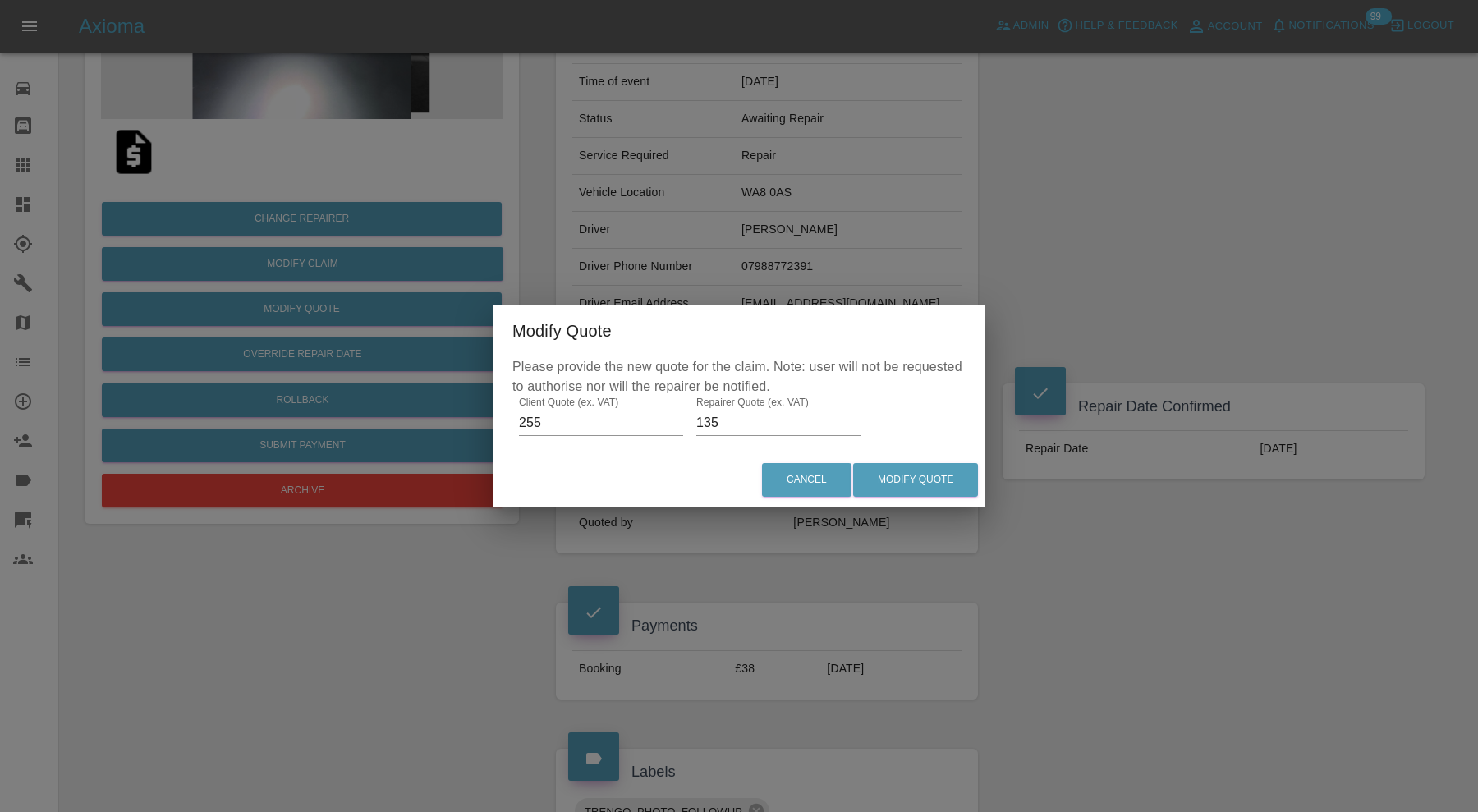
click at [525, 424] on input "255" at bounding box center [600, 423] width 164 height 26
type input "555"
drag, startPoint x: 751, startPoint y: 423, endPoint x: 692, endPoint y: 425, distance: 59.0
click at [692, 425] on div "Please provide the new quote for the claim. Note: user will not be requested to…" at bounding box center [739, 405] width 492 height 95
type input "355"
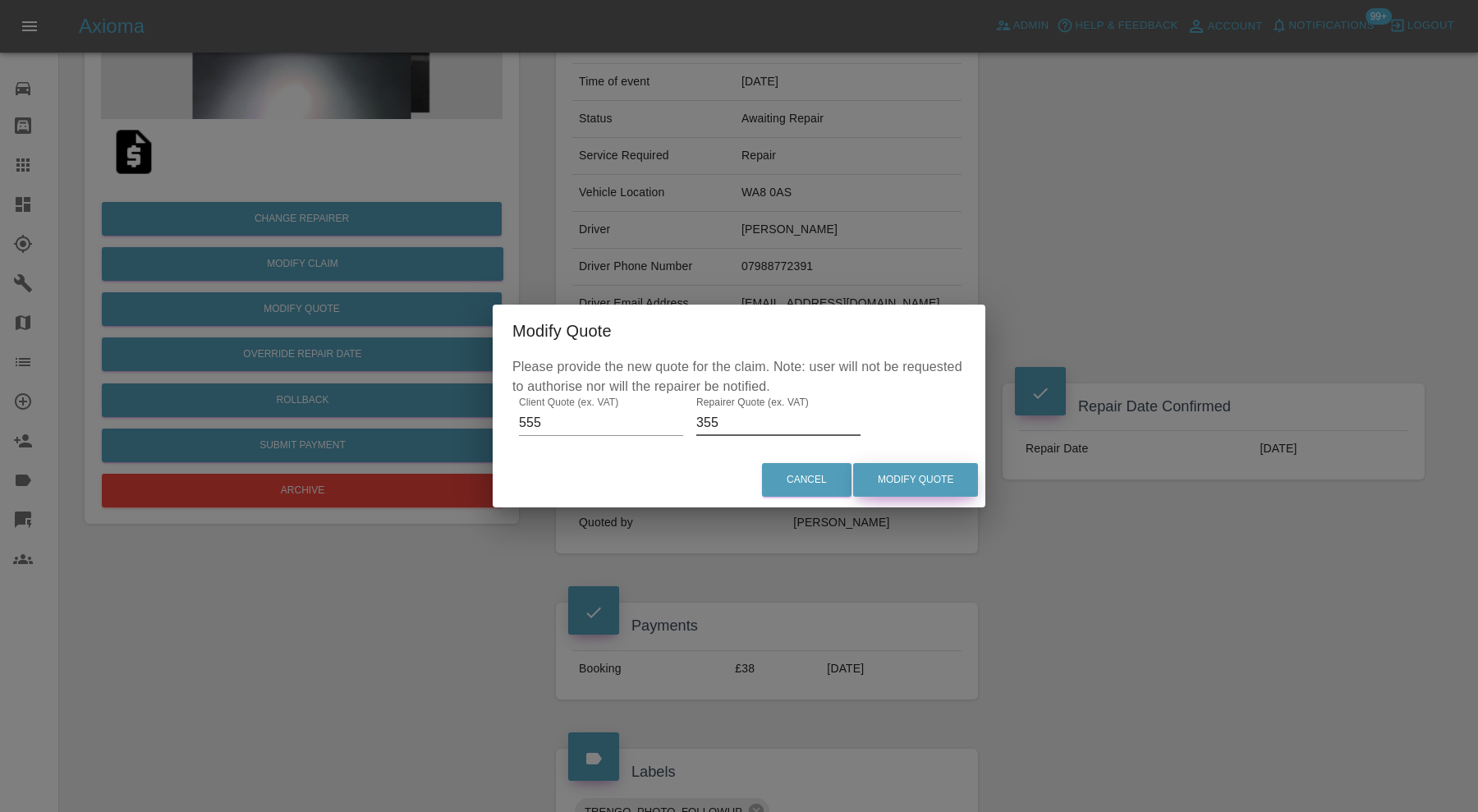
click at [960, 480] on button "Modify Quote" at bounding box center [916, 480] width 124 height 33
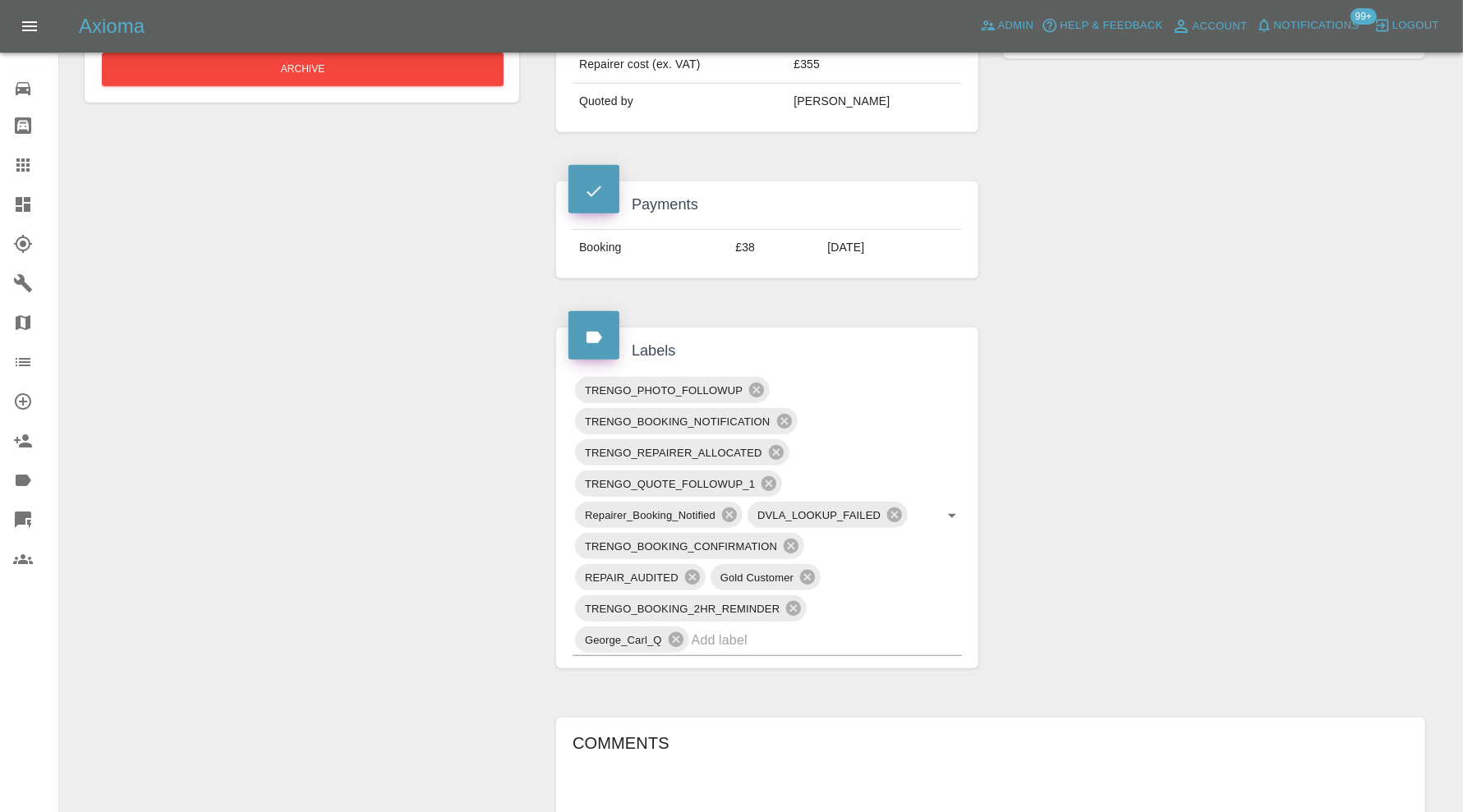
scroll to position [684, 0]
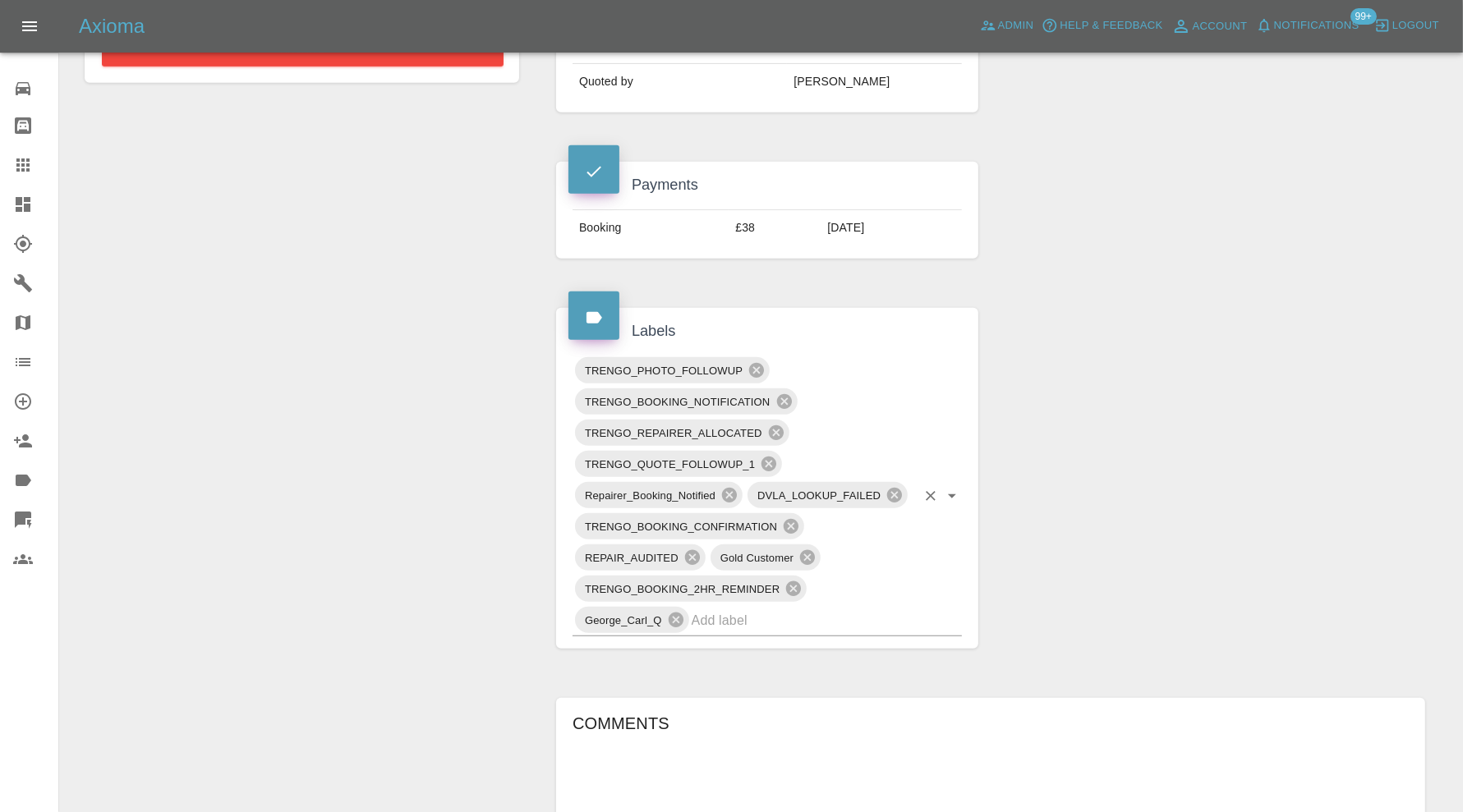
click at [880, 616] on input "text" at bounding box center [803, 620] width 224 height 25
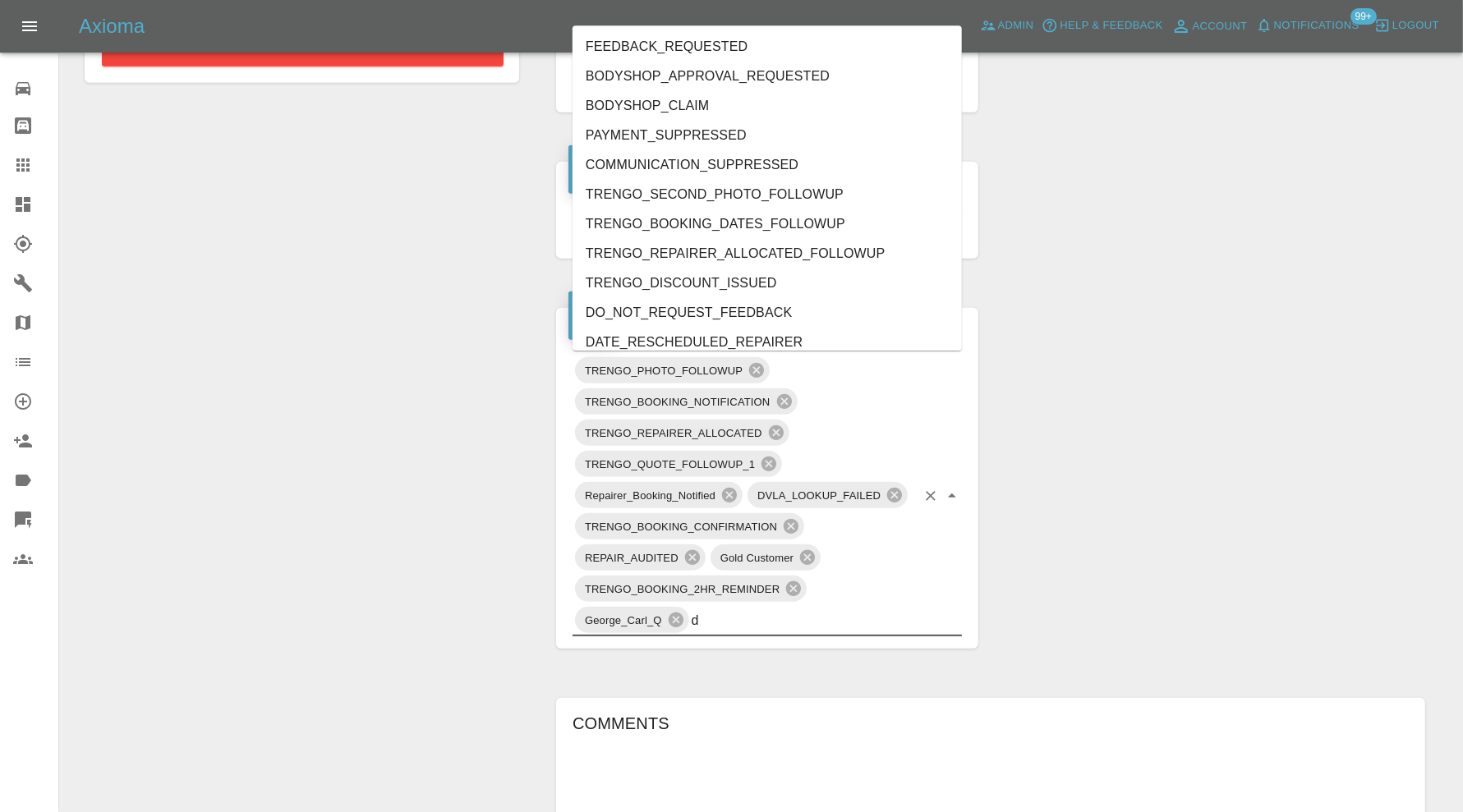
type input "do"
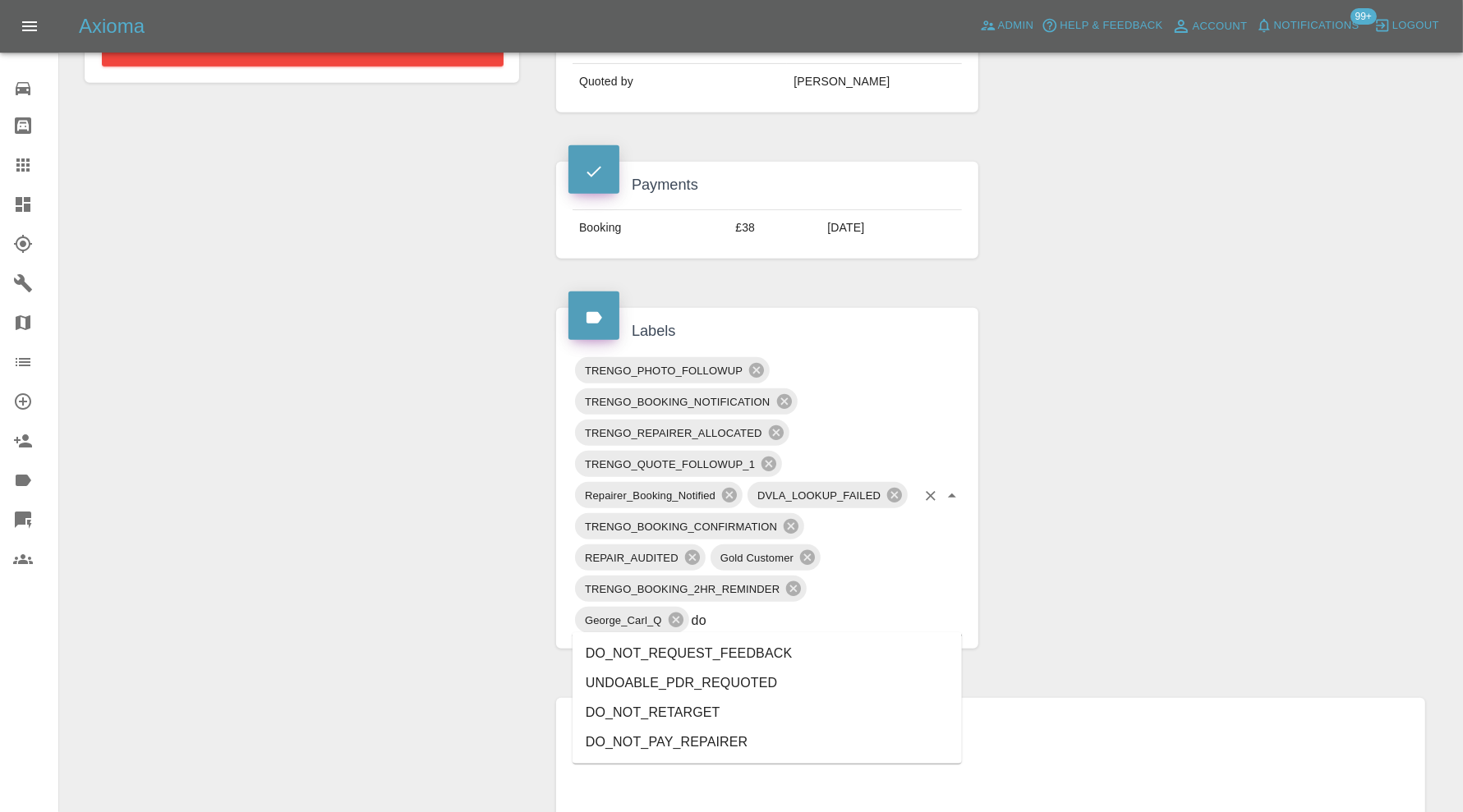
click at [747, 652] on li "DO_NOT_REQUEST_FEEDBACK" at bounding box center [767, 653] width 389 height 30
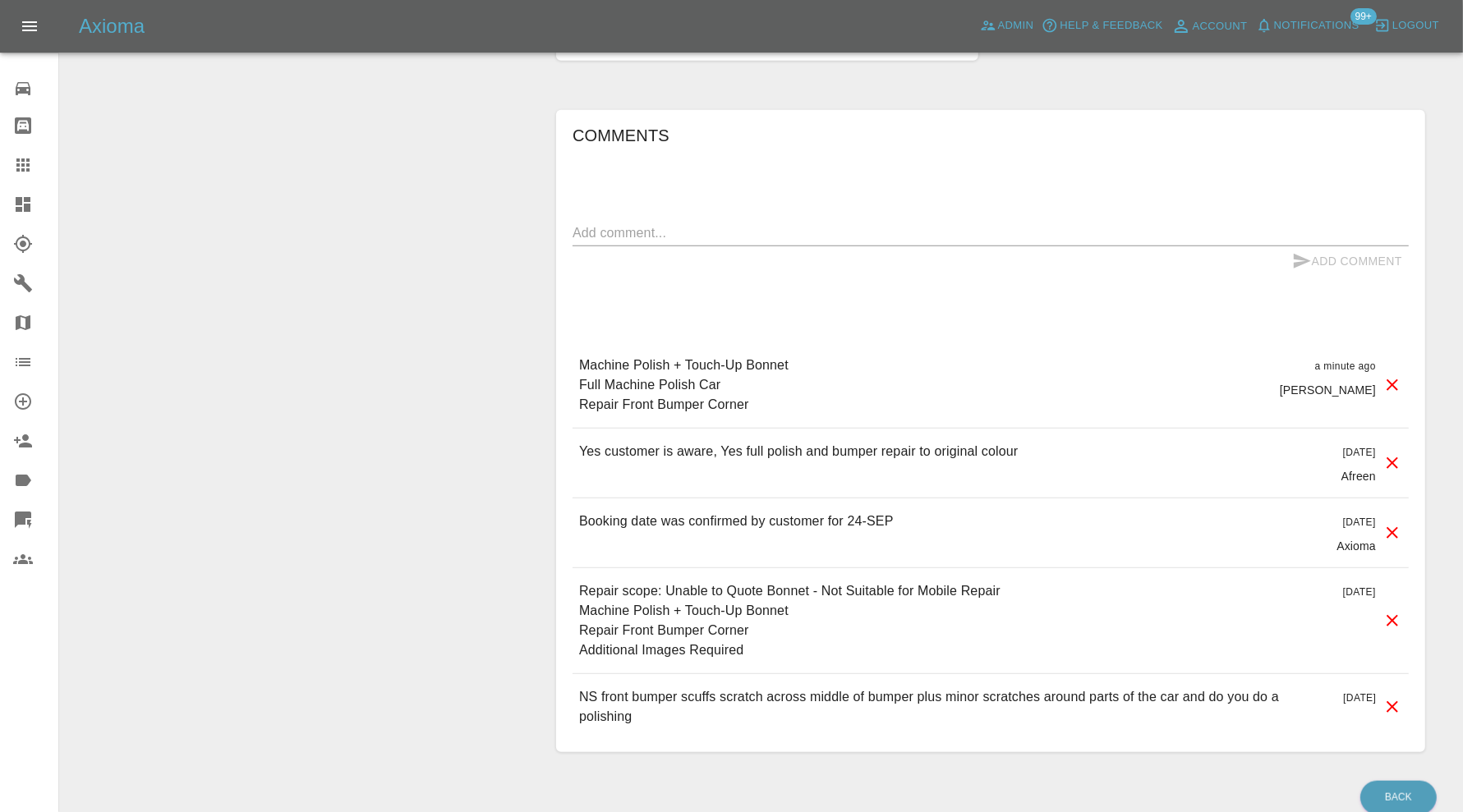
scroll to position [1370, 0]
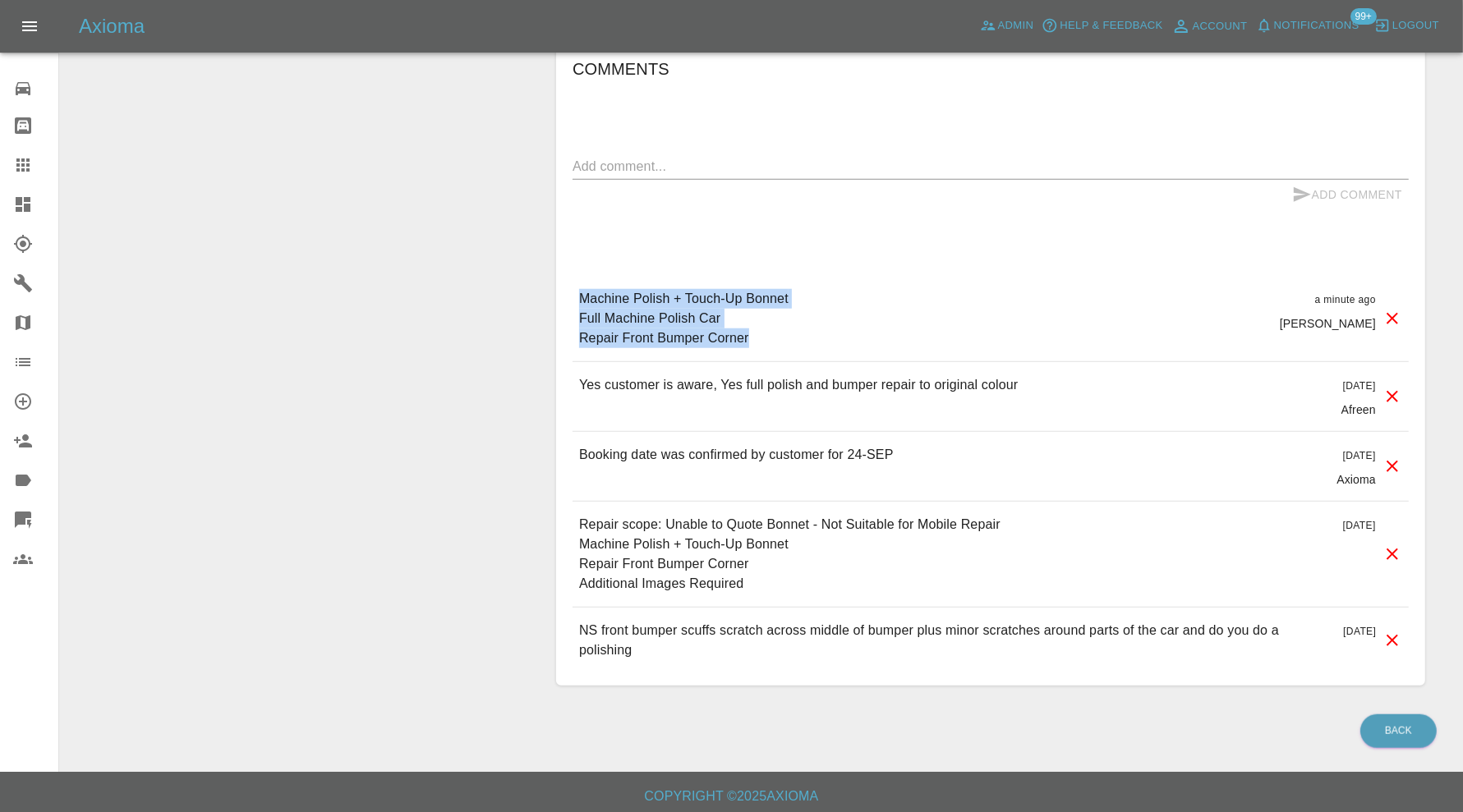
drag, startPoint x: 767, startPoint y: 341, endPoint x: 568, endPoint y: 301, distance: 203.0
click at [568, 301] on div "Comments x Add Comment Machine Polish + Touch-Up Bonnet Full Machine Polish Car…" at bounding box center [991, 364] width 869 height 642
copy p "Machine Polish + Touch-Up Bonnet Full Machine Polish Car Repair Front Bumper Co…"
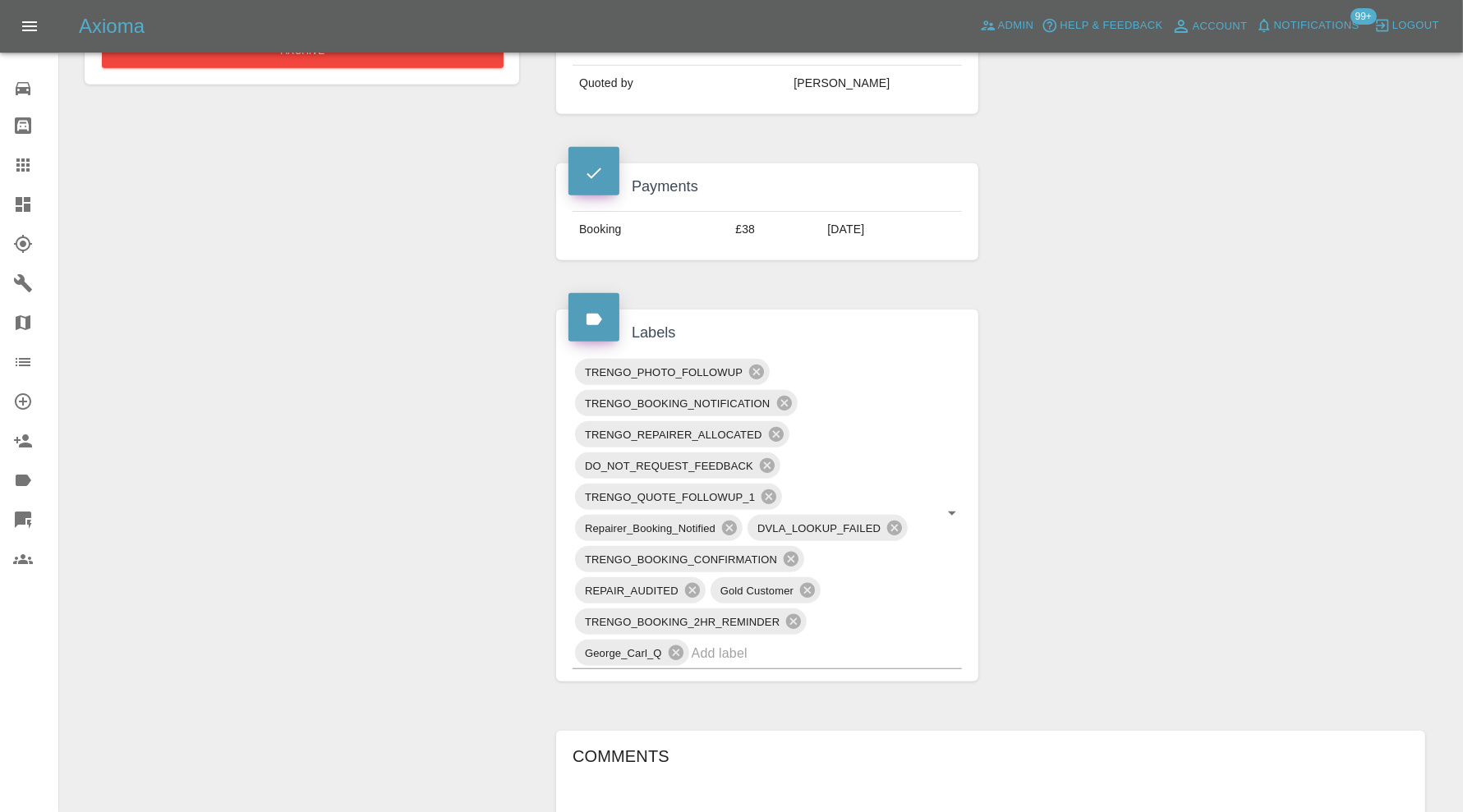
scroll to position [275, 0]
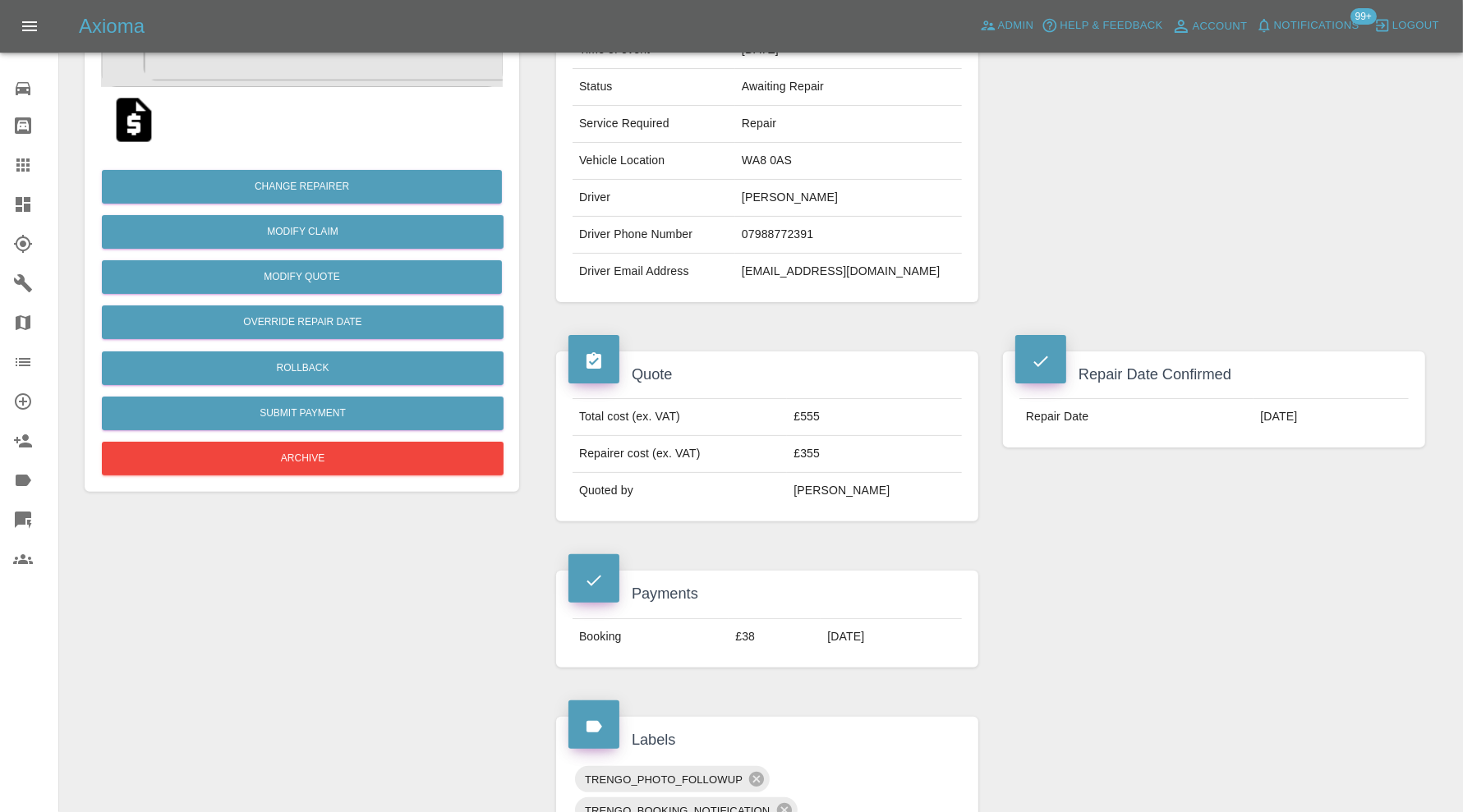
click at [139, 129] on img at bounding box center [134, 120] width 53 height 53
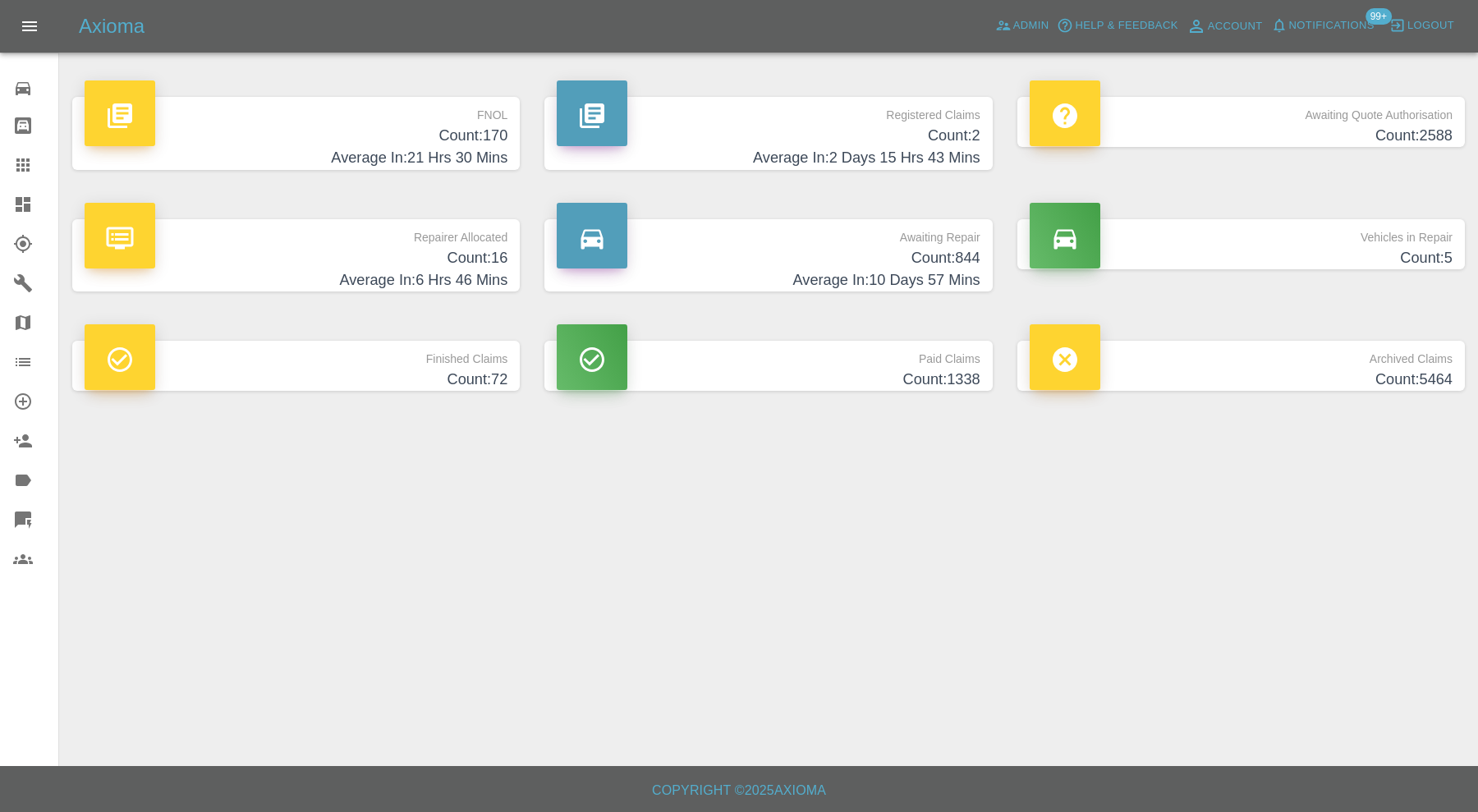
click at [24, 191] on link "Dashboard" at bounding box center [29, 204] width 59 height 39
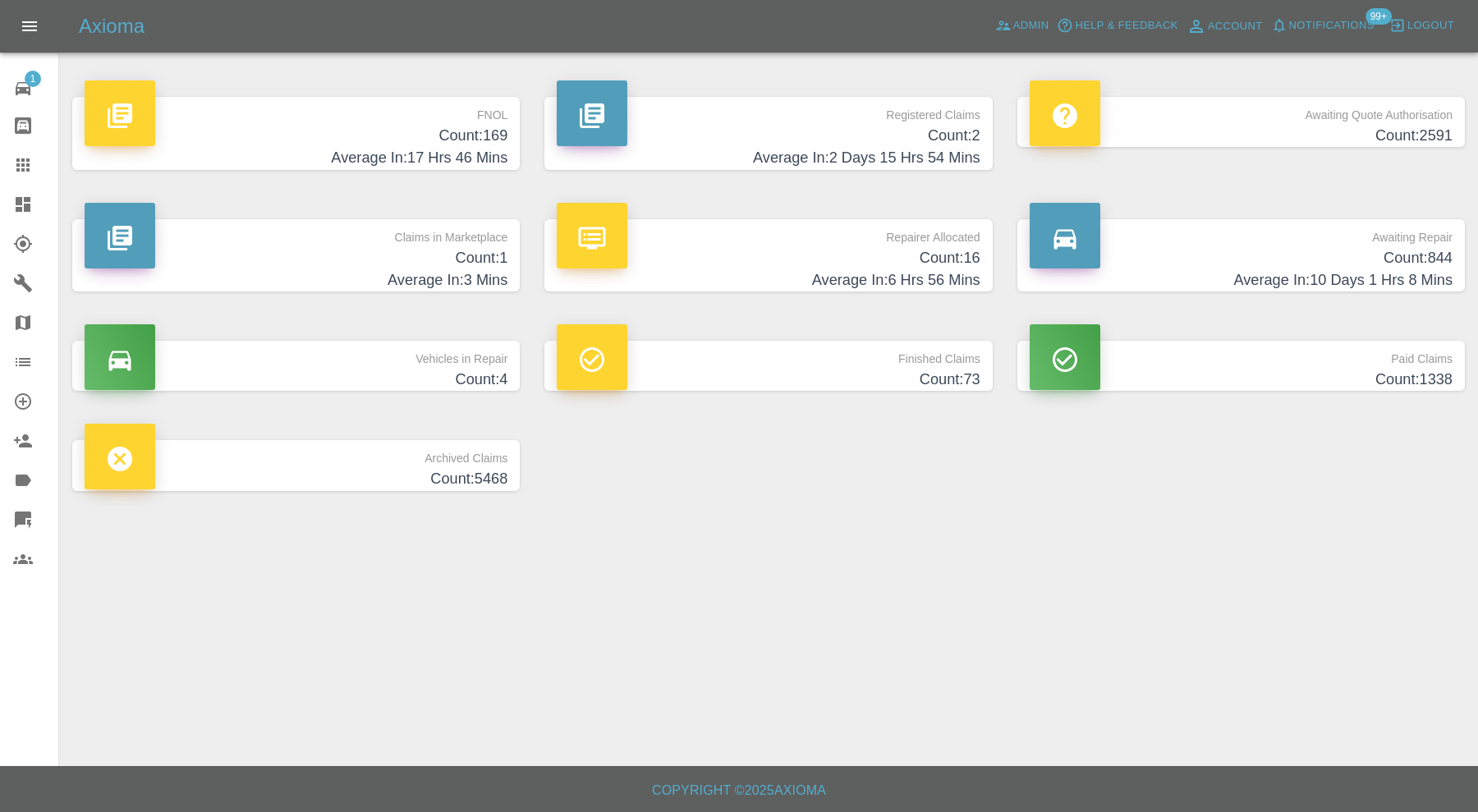
click at [402, 235] on p "Claims in Marketplace" at bounding box center [296, 233] width 423 height 28
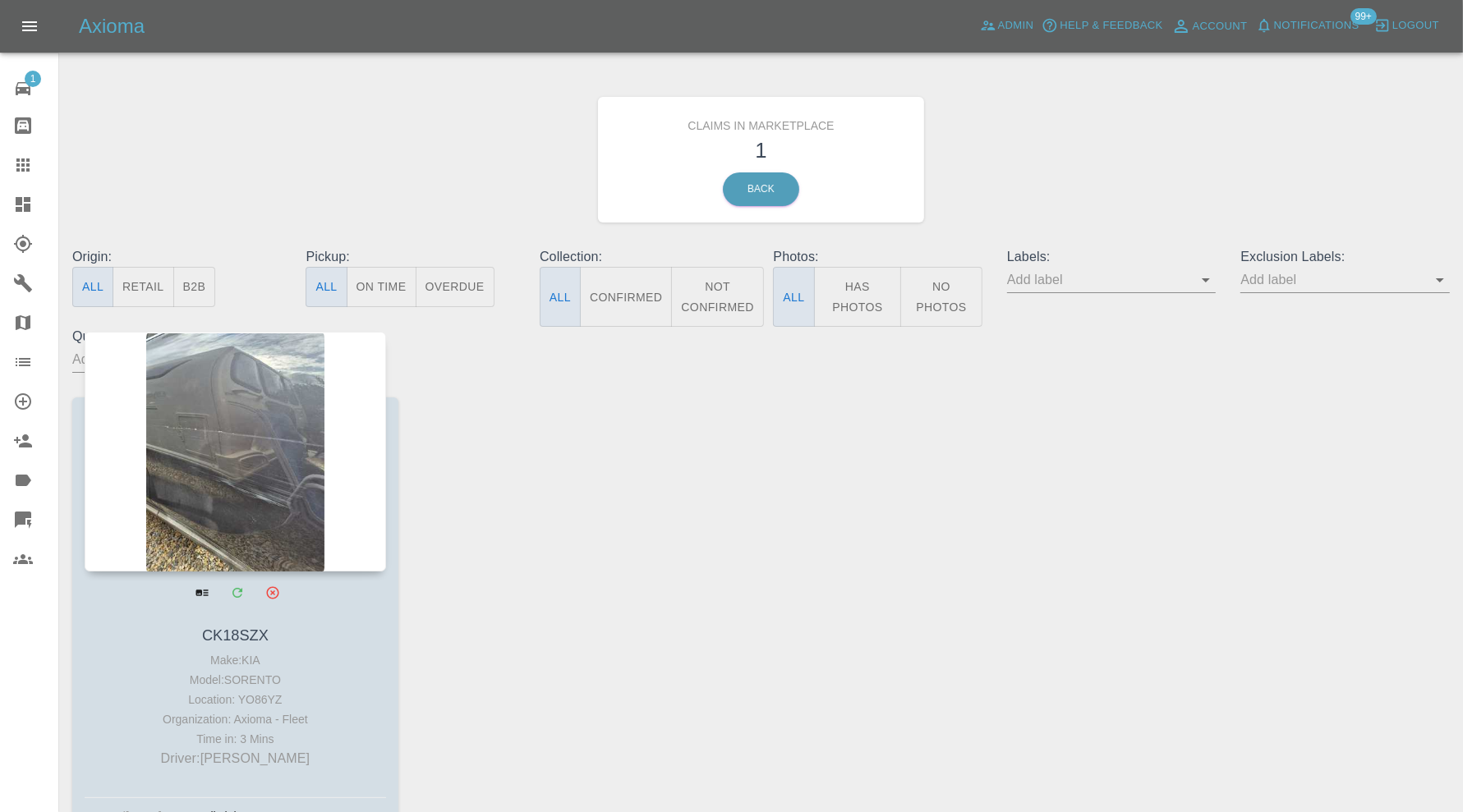
click at [250, 446] on div at bounding box center [236, 452] width 301 height 240
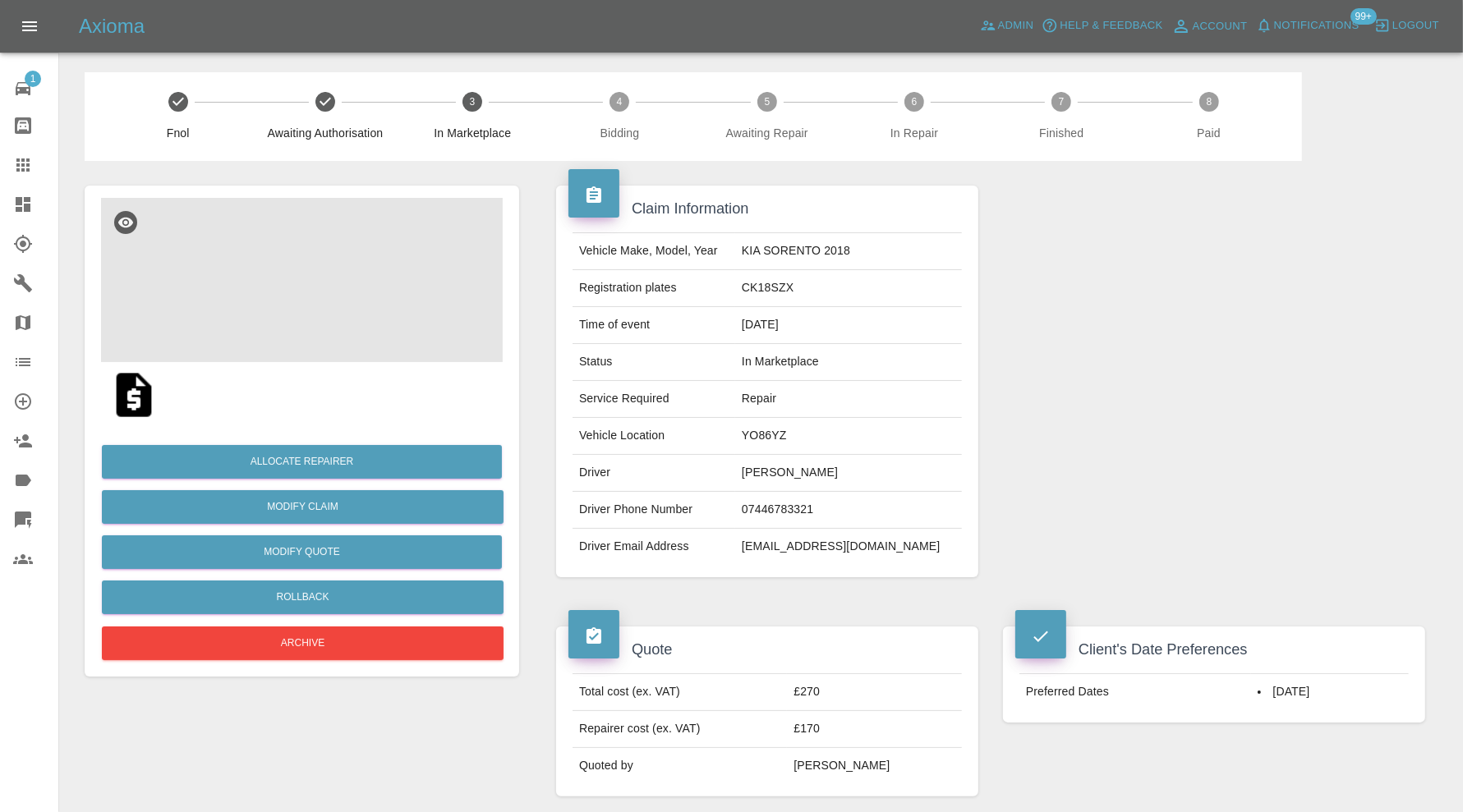
click at [292, 280] on img at bounding box center [301, 279] width 401 height 164
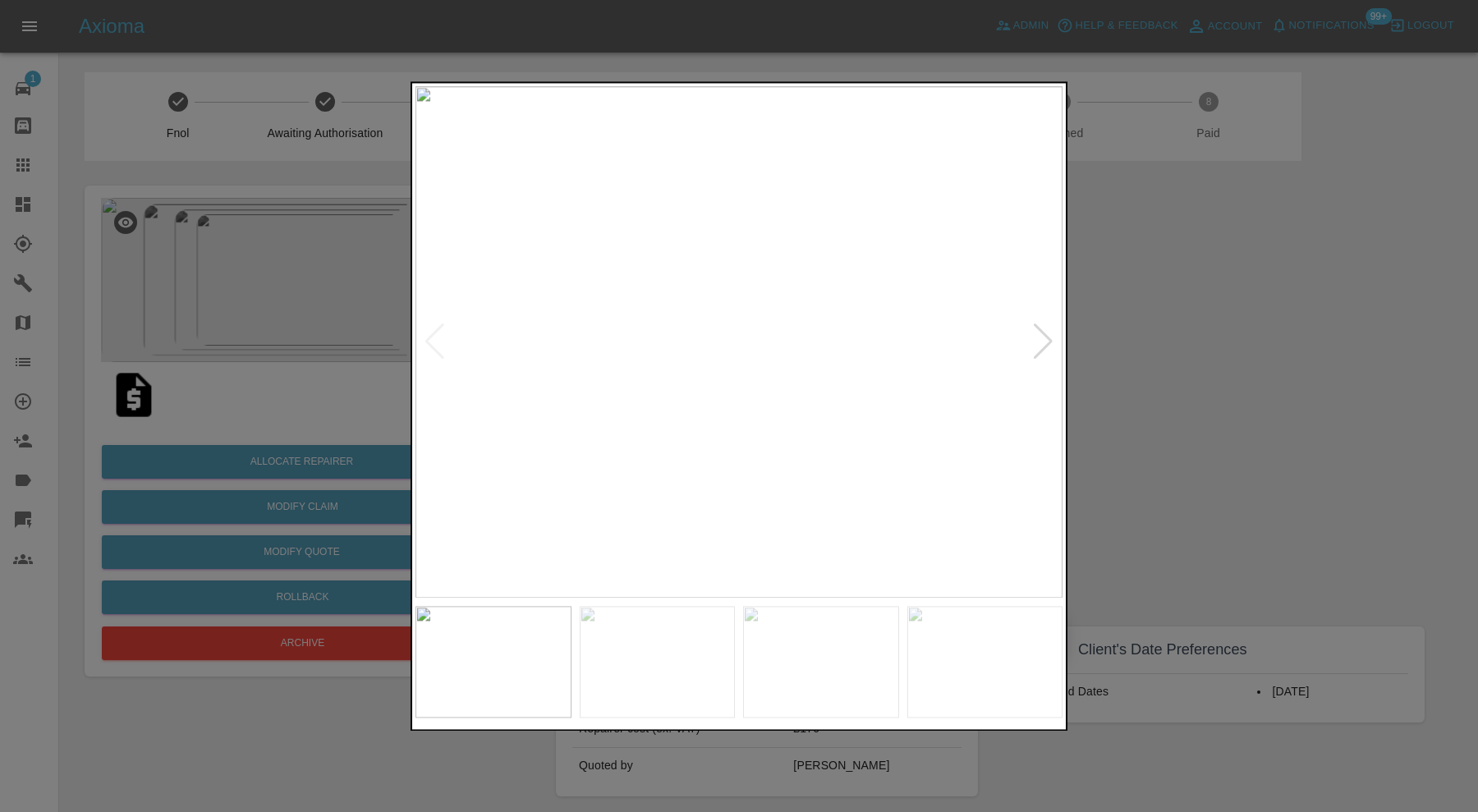
click at [1037, 339] on div at bounding box center [1043, 342] width 22 height 36
click at [1037, 339] on img at bounding box center [739, 342] width 647 height 512
click at [1214, 468] on div at bounding box center [739, 406] width 1478 height 812
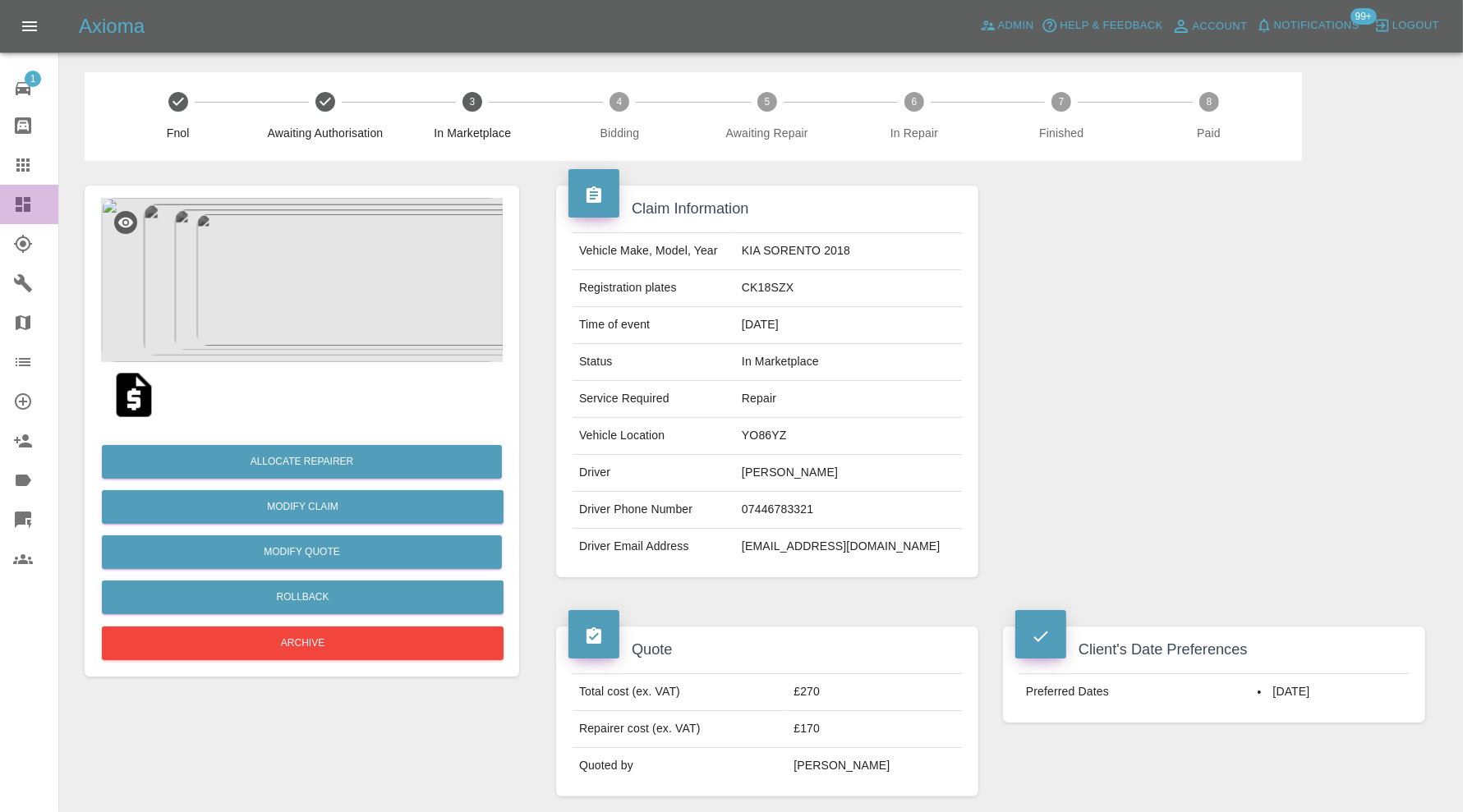
click at [25, 194] on icon at bounding box center [23, 204] width 19 height 19
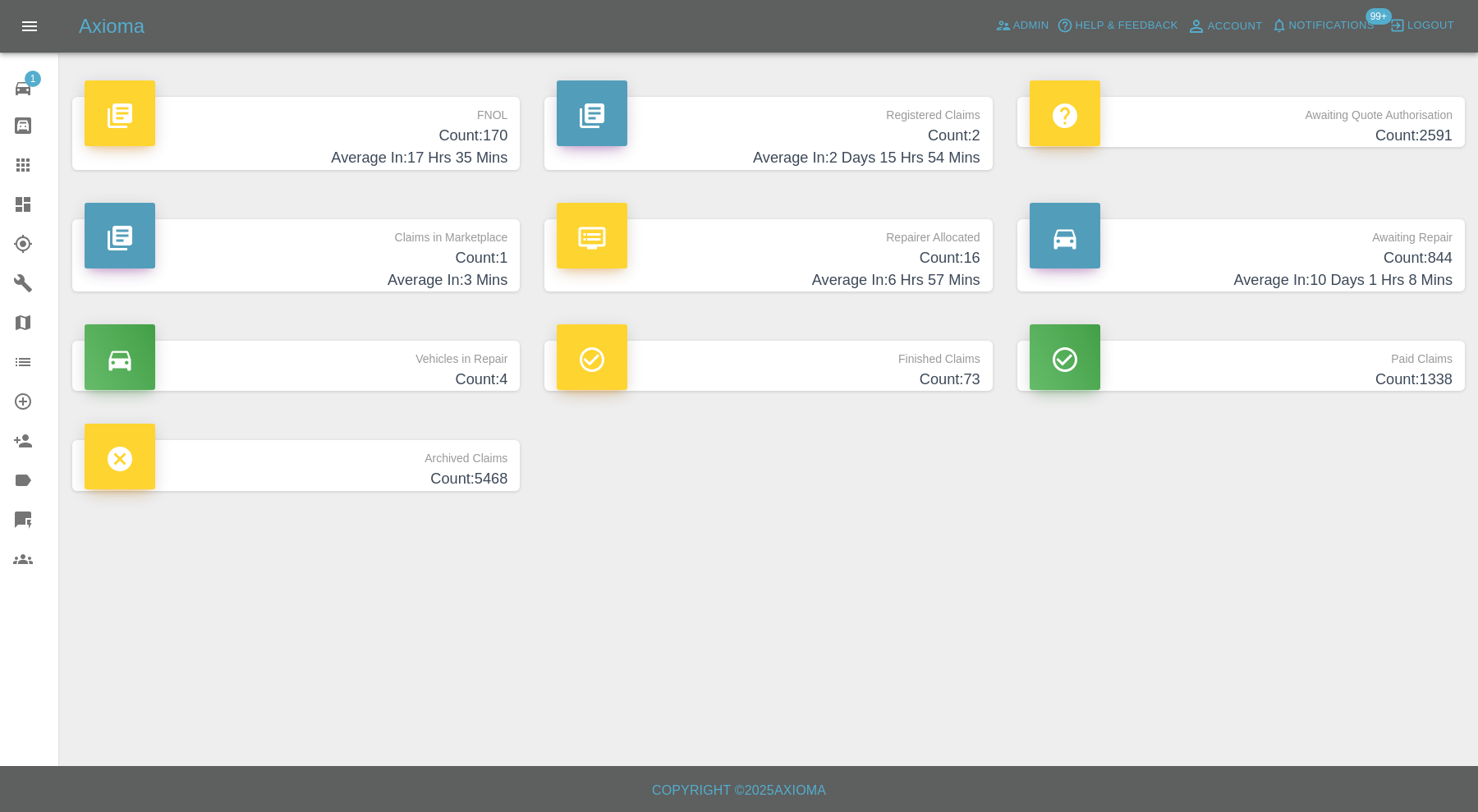
click at [1220, 253] on h4 "Count: 844" at bounding box center [1241, 258] width 423 height 22
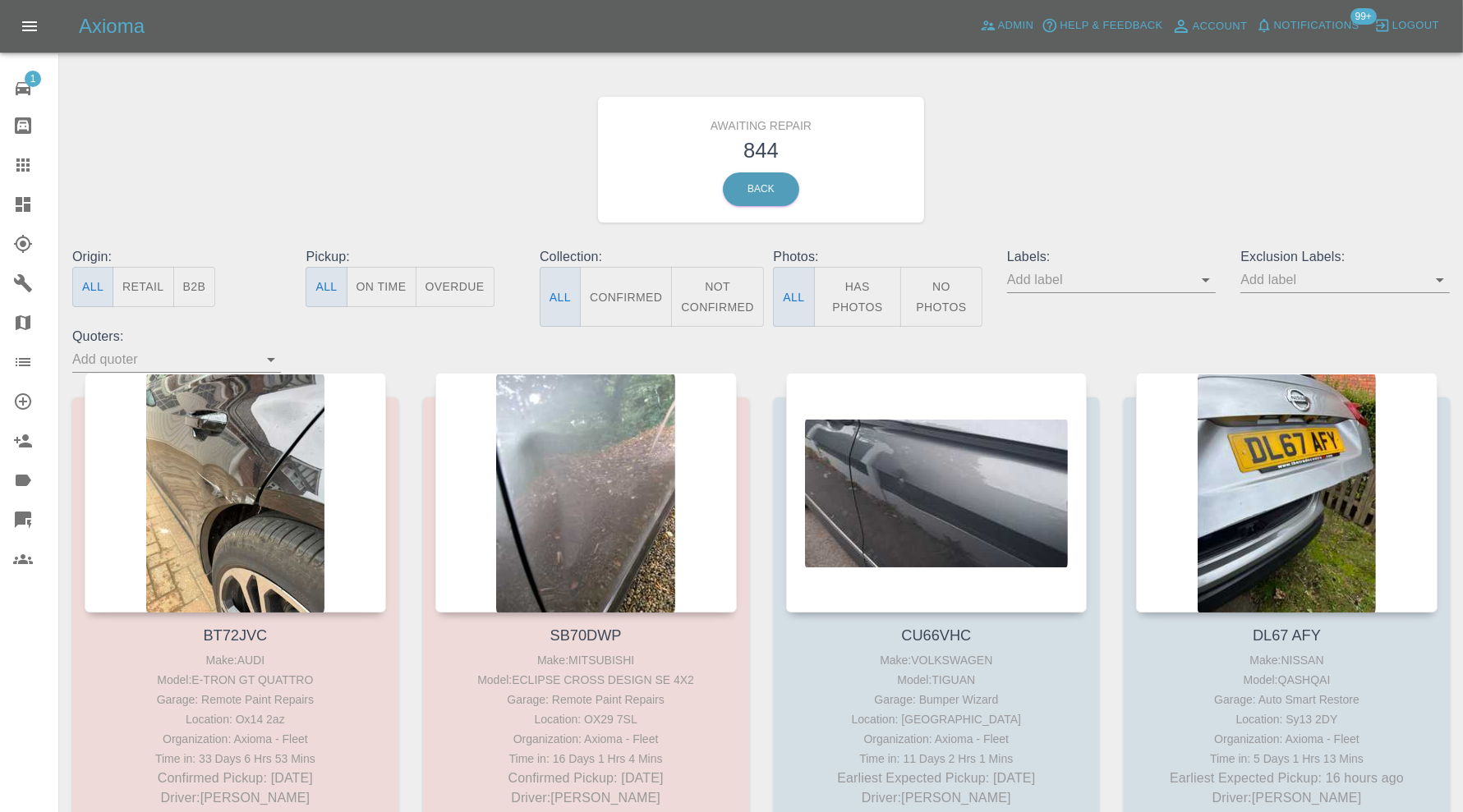
click at [639, 283] on button "Confirmed" at bounding box center [625, 297] width 92 height 60
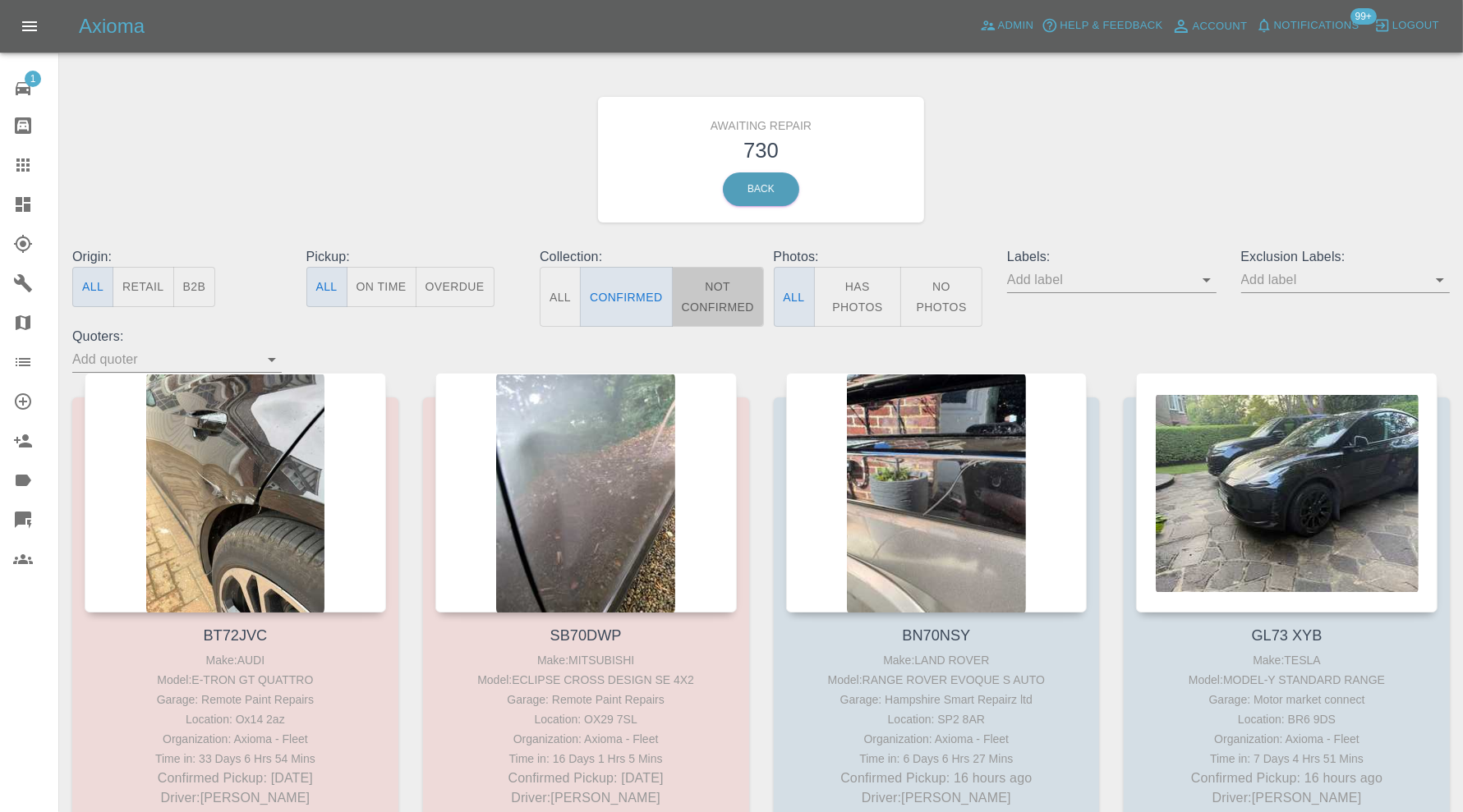
click at [691, 286] on button "Not Confirmed" at bounding box center [717, 297] width 92 height 60
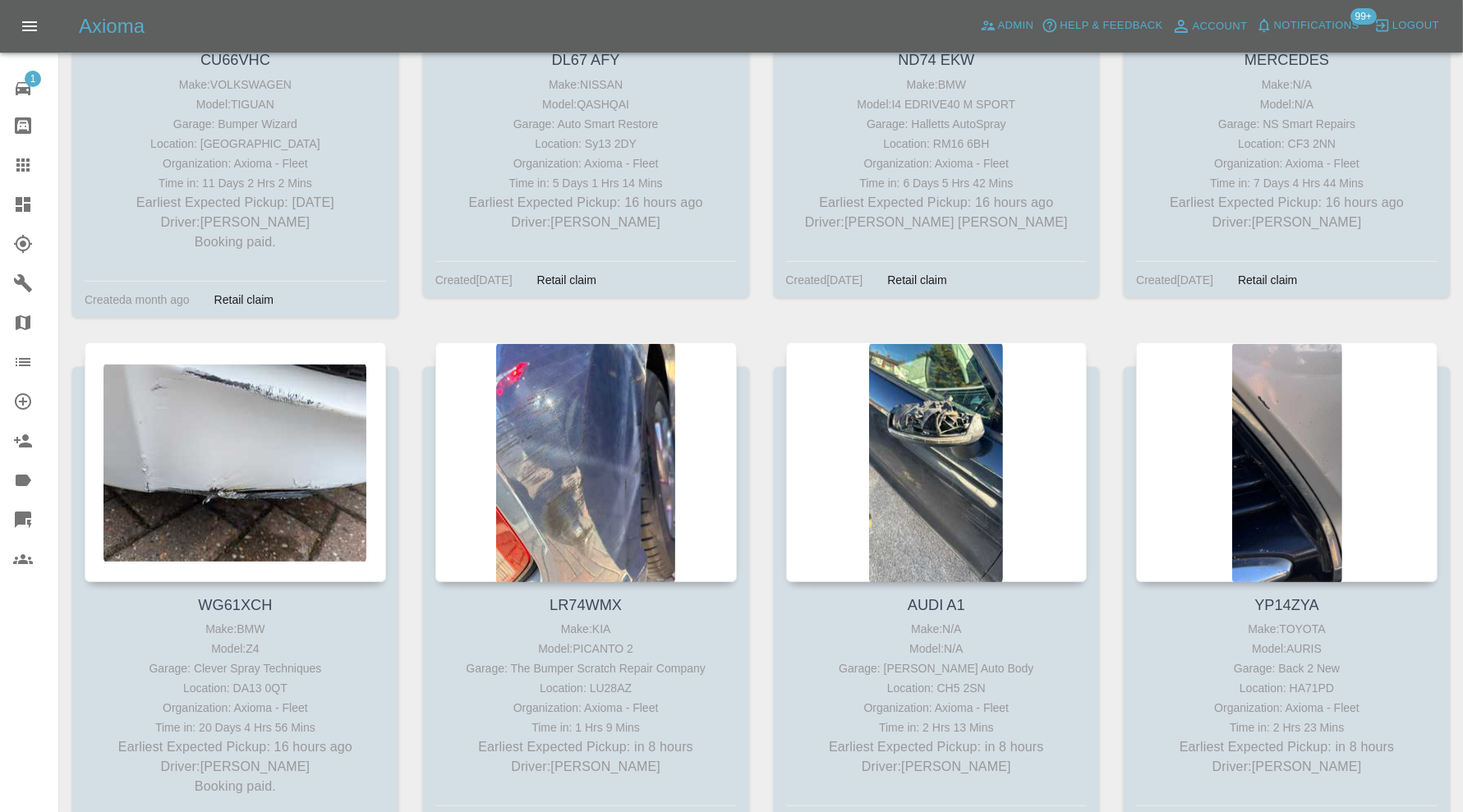
scroll to position [684, 0]
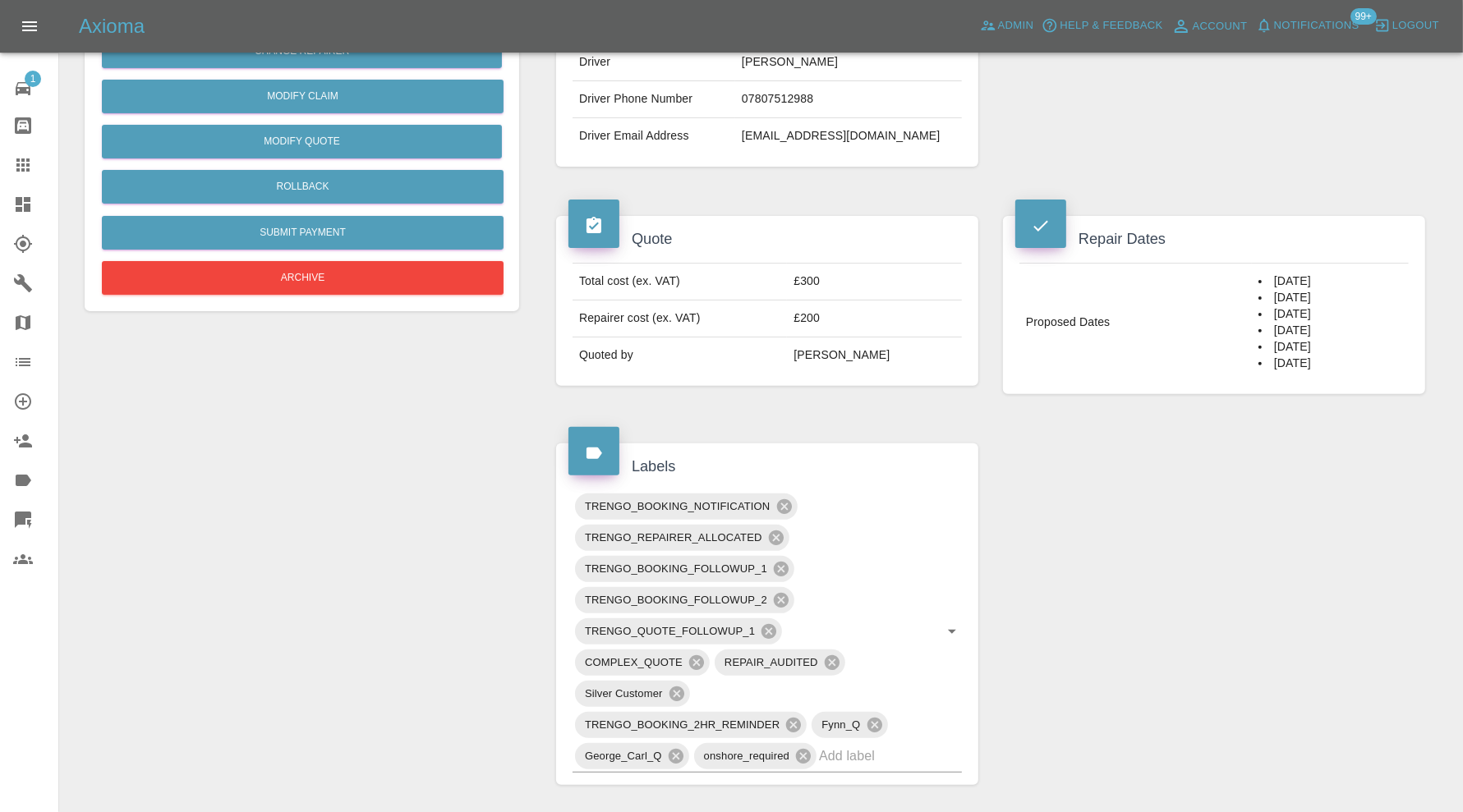
scroll to position [137, 0]
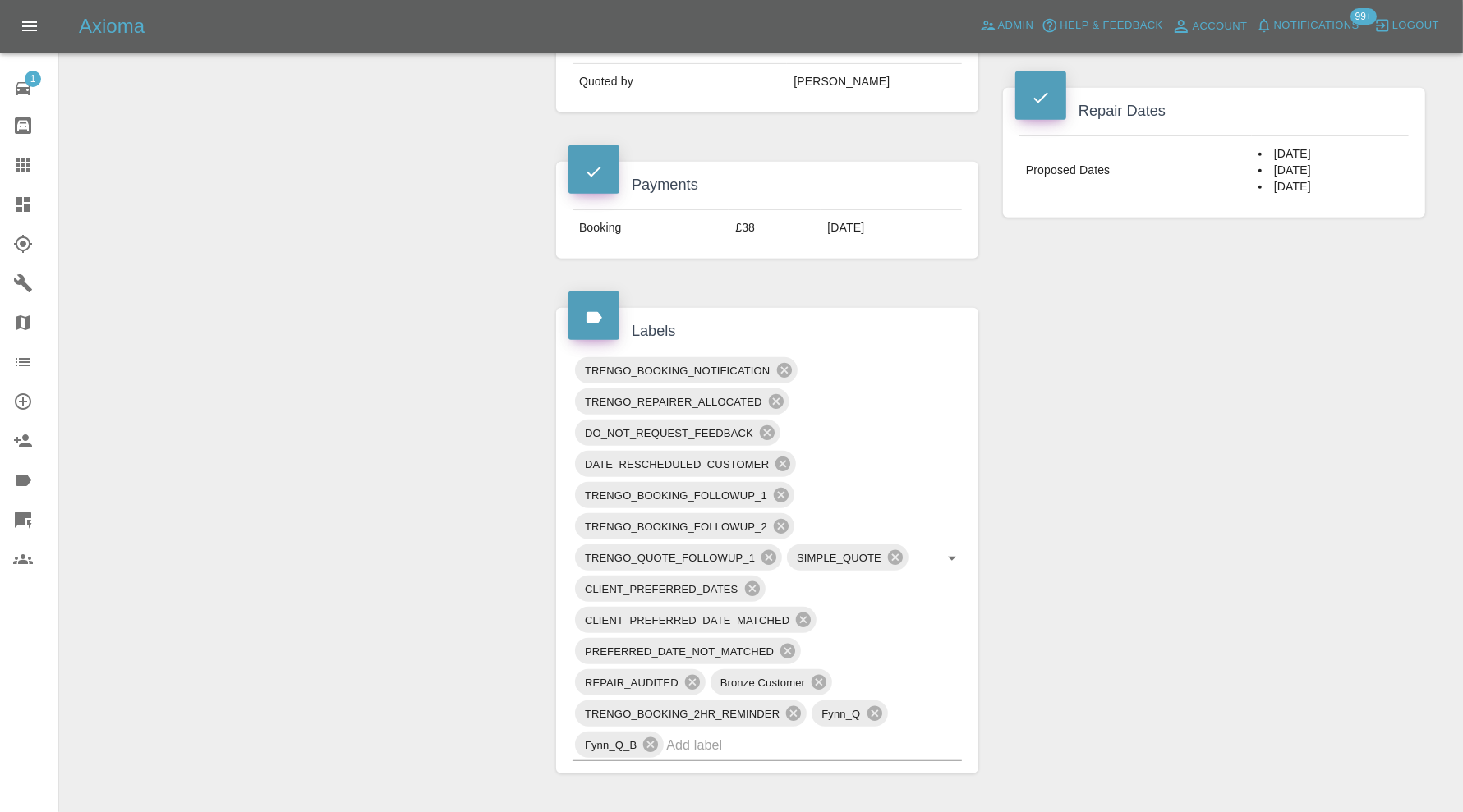
scroll to position [137, 0]
